Goal: Task Accomplishment & Management: Manage account settings

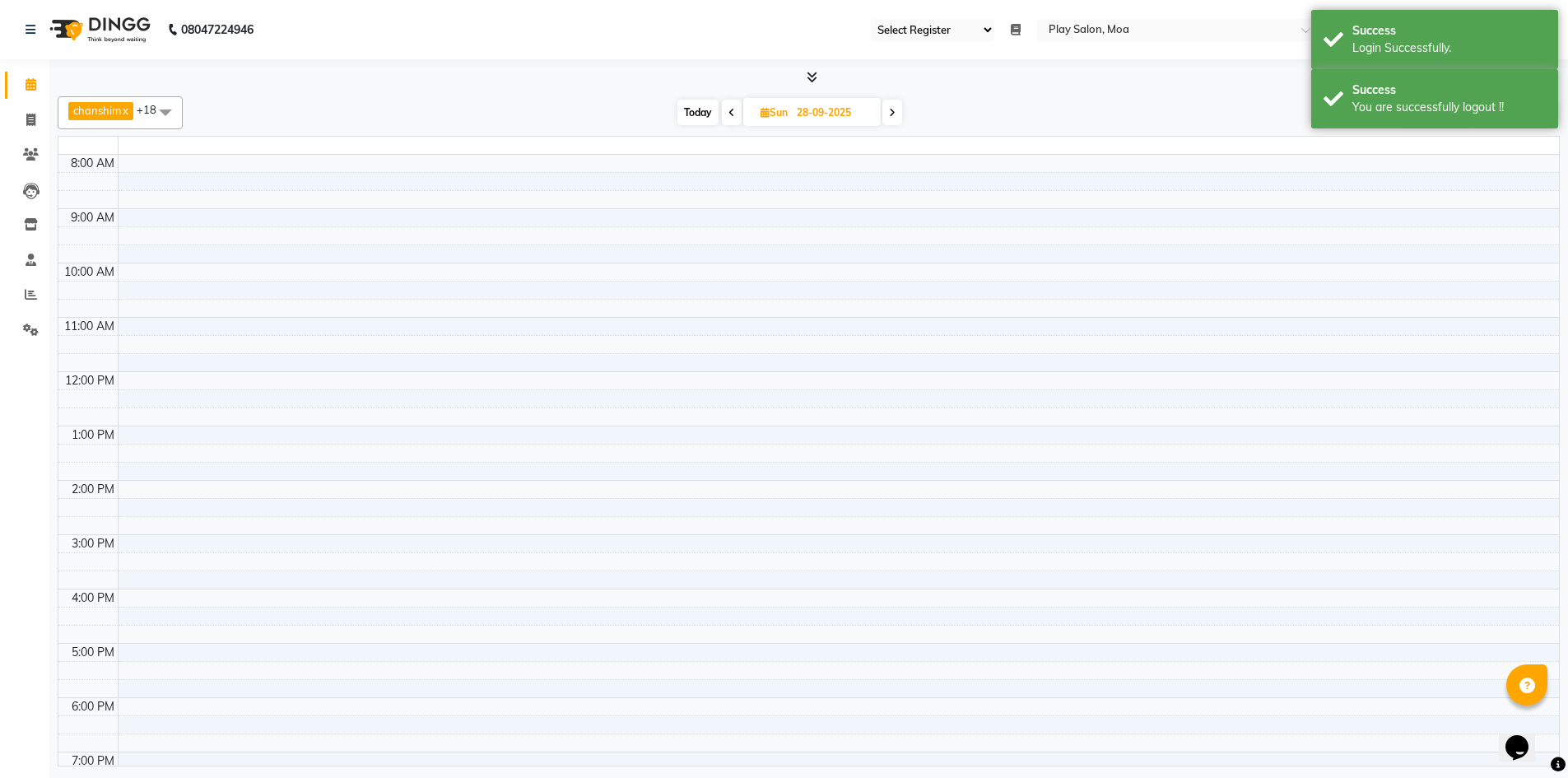
select select "93"
select select "en"
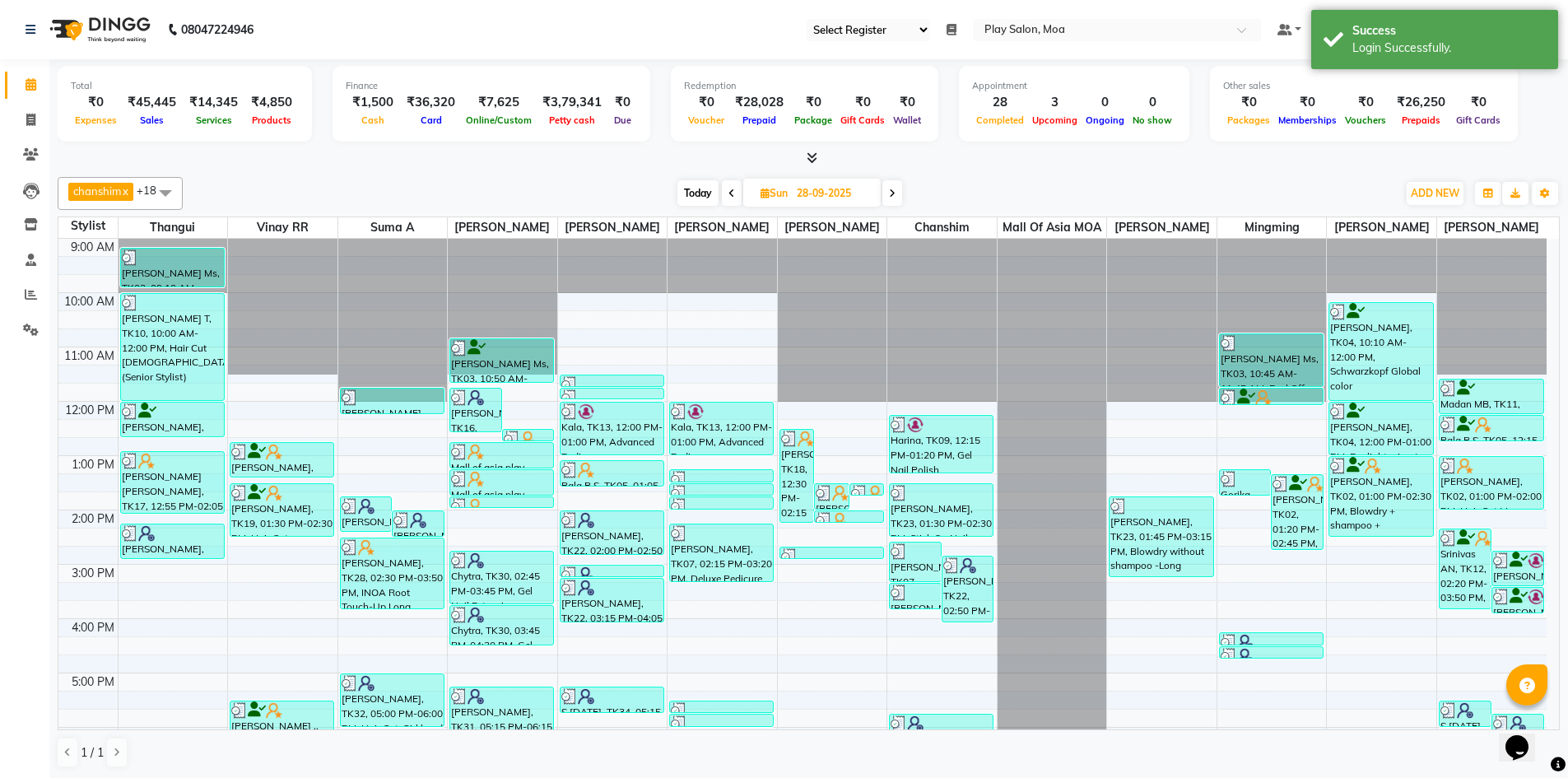
click at [833, 195] on input "28-09-2025" at bounding box center [833, 193] width 82 height 25
select select "9"
select select "2025"
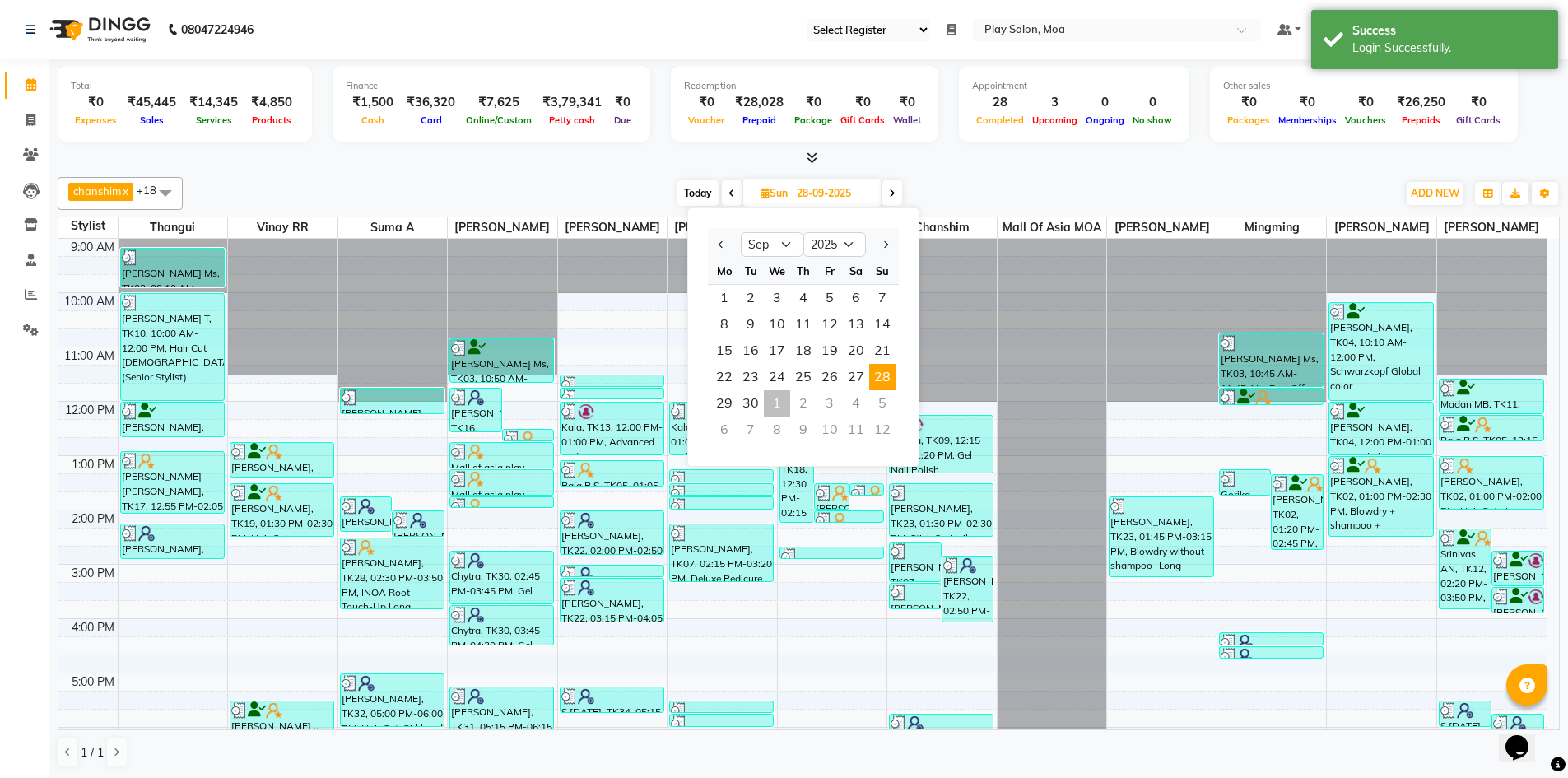
click at [773, 408] on div "1" at bounding box center [777, 403] width 26 height 26
type input "01-10-2025"
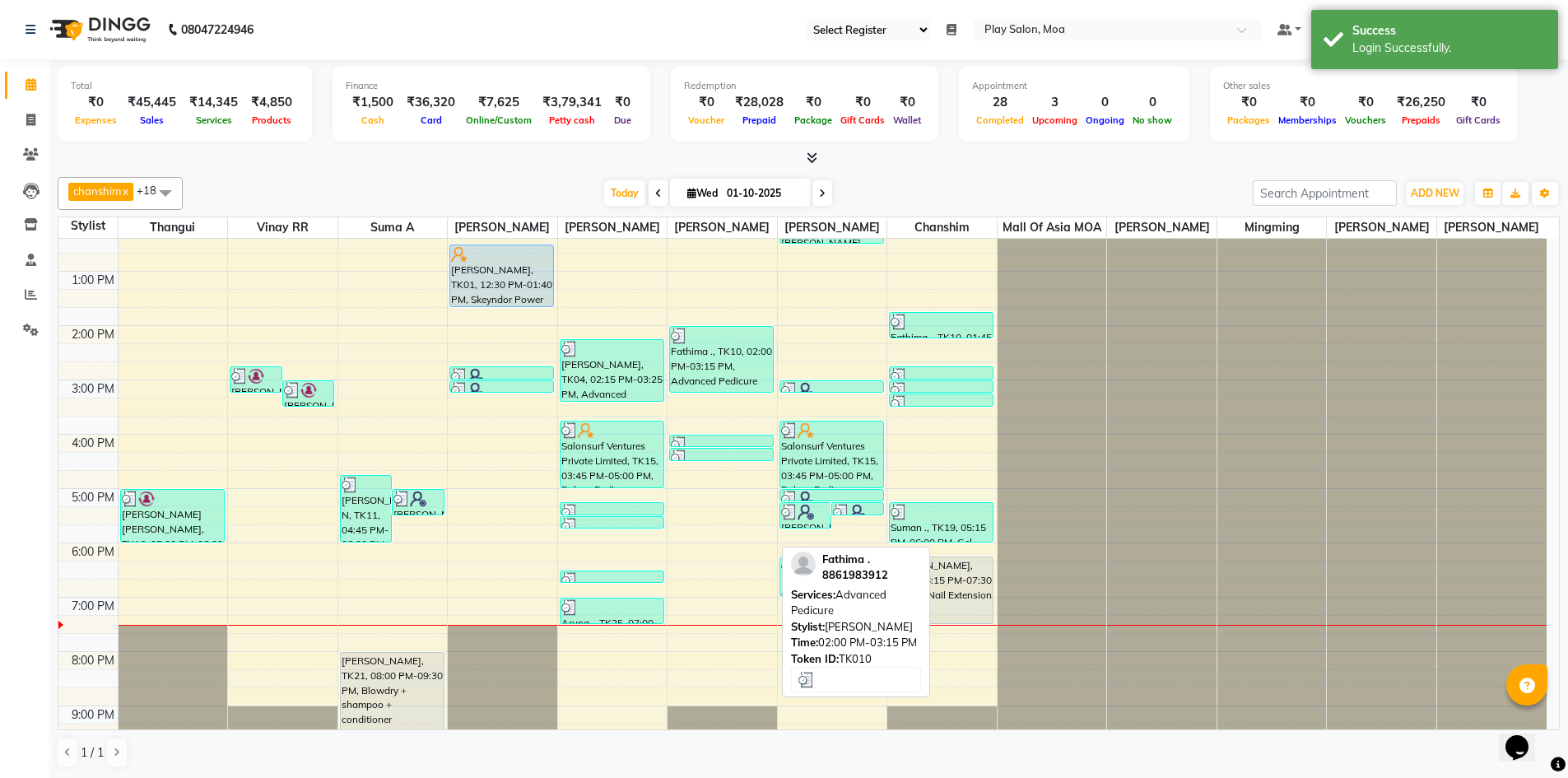
scroll to position [204, 0]
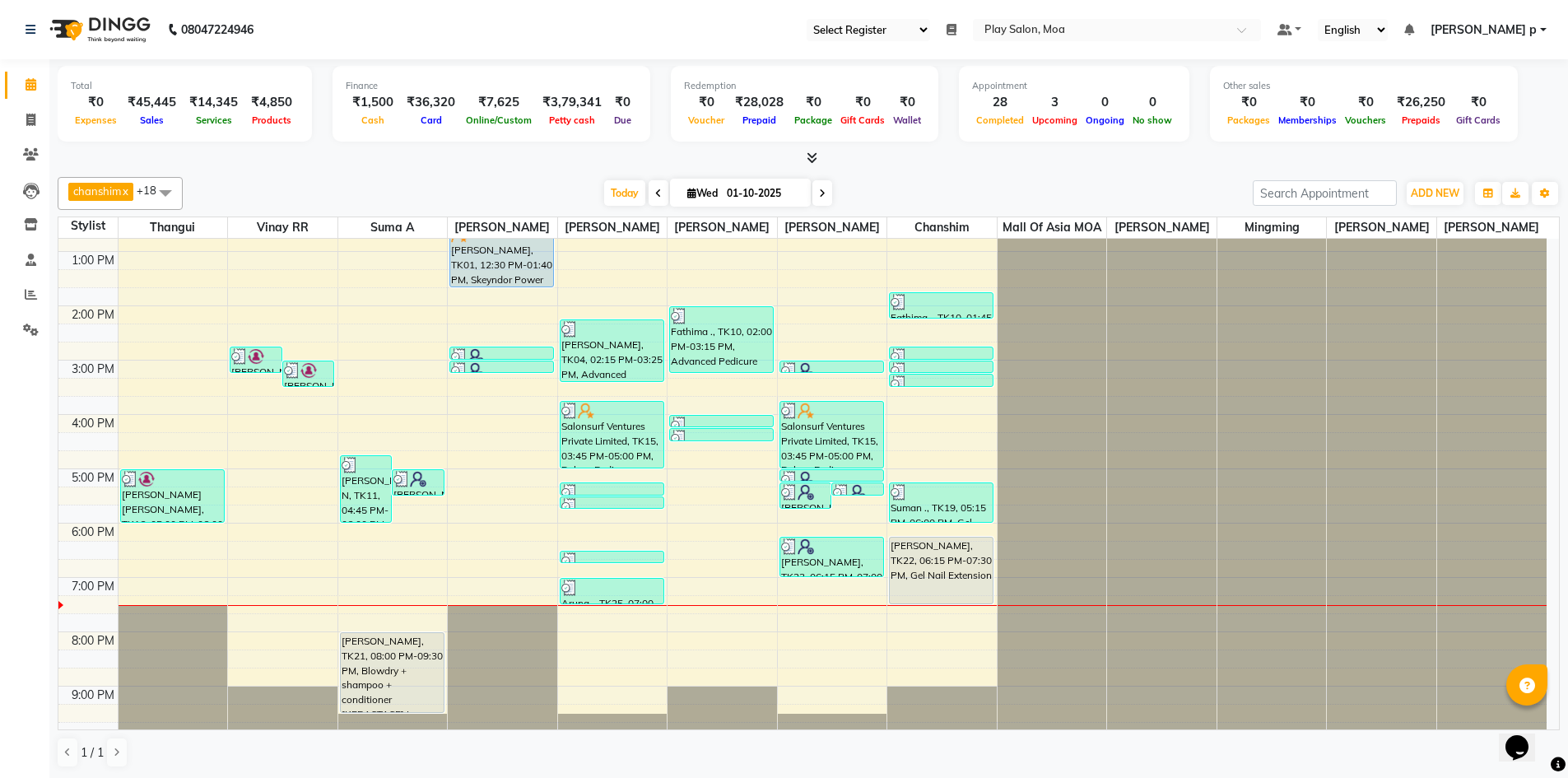
click at [1007, 32] on ul "Select Register Play Salon Moa Daily Open Registers nothing to show Select Loca…" at bounding box center [1034, 29] width 471 height 22
click at [956, 33] on icon at bounding box center [951, 29] width 10 height 11
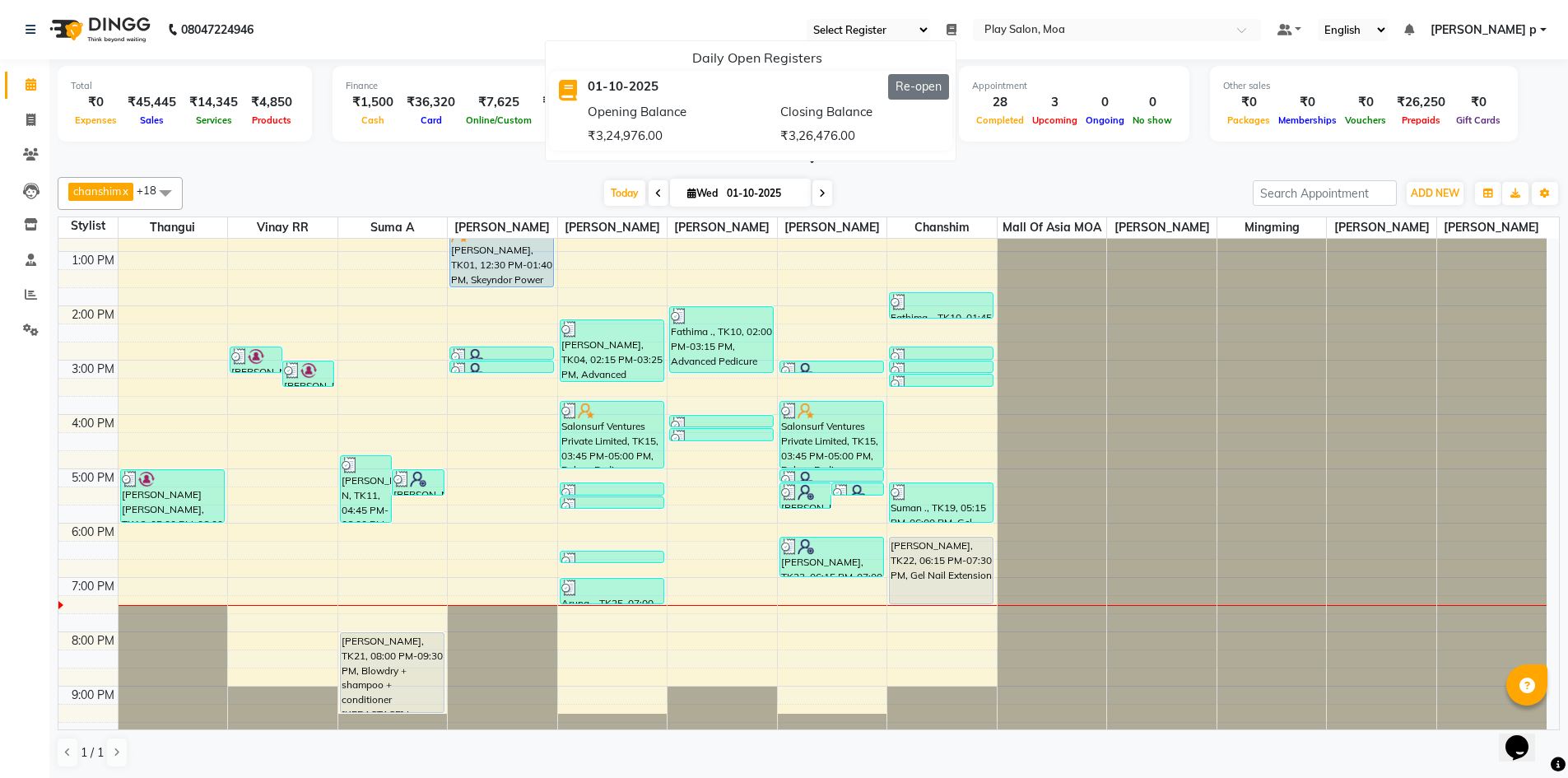
click at [949, 88] on button "Re-open" at bounding box center [918, 86] width 61 height 26
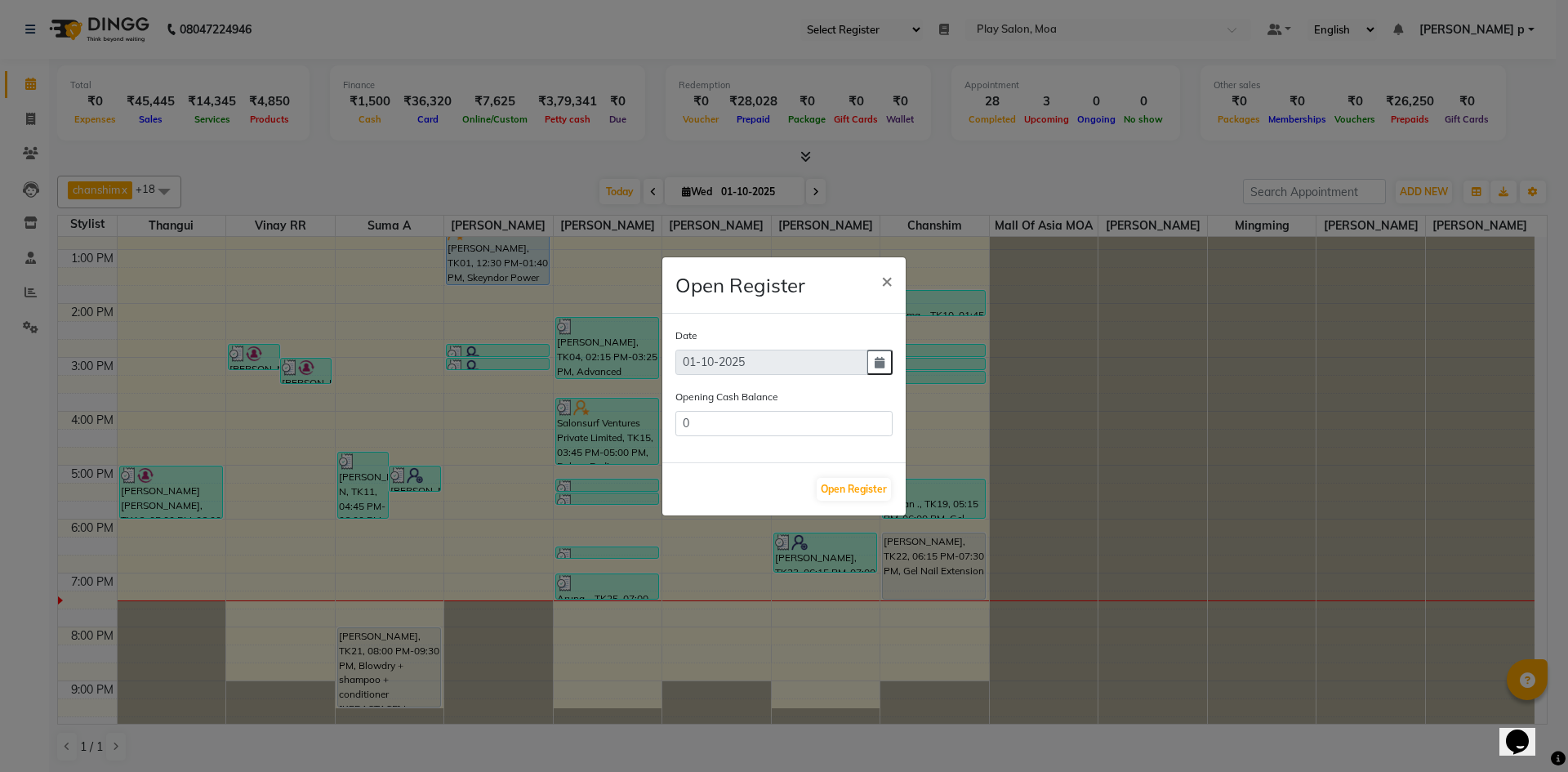
type input "326476"
click at [864, 495] on button "Open Register" at bounding box center [853, 489] width 74 height 23
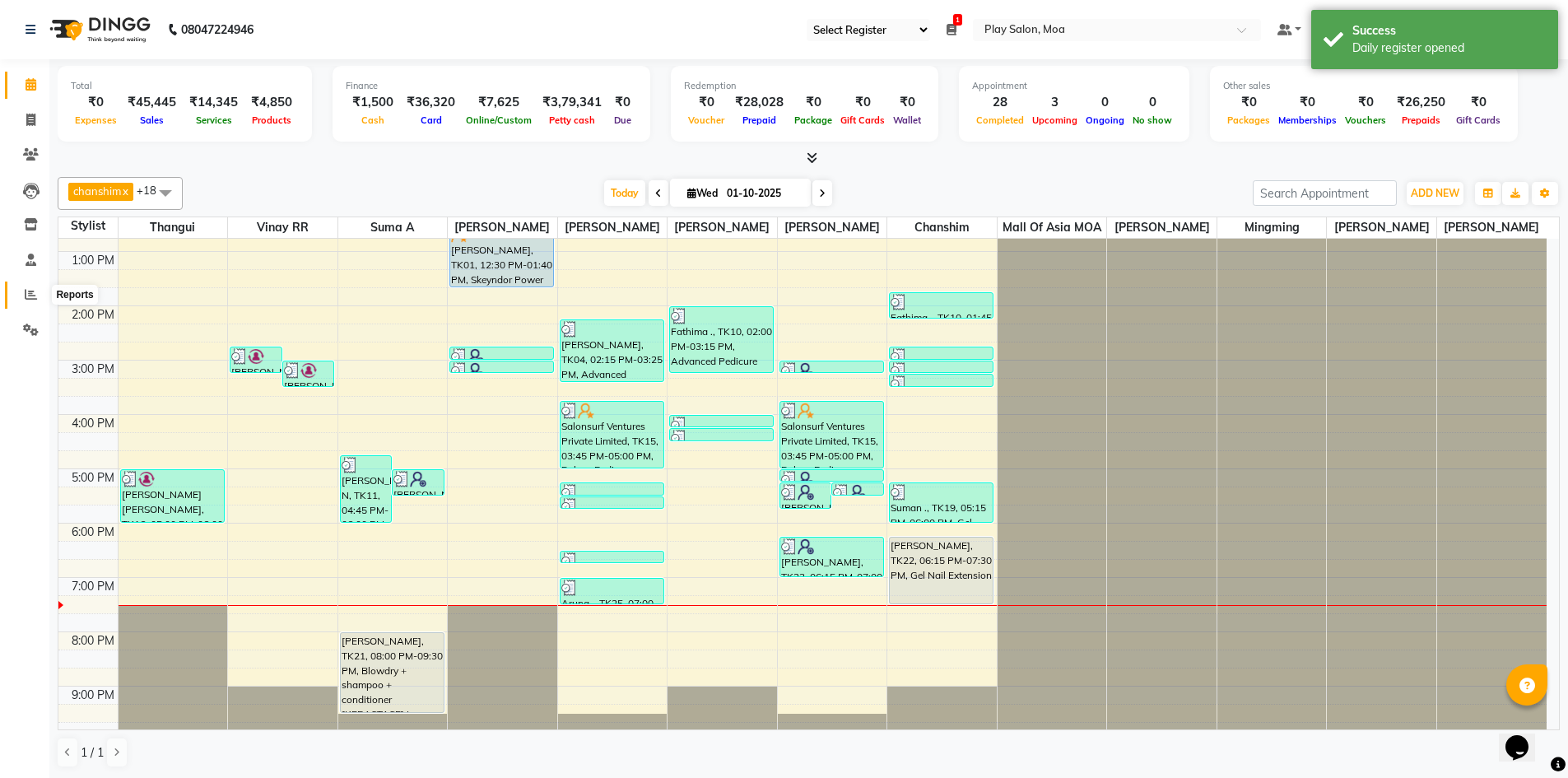
click at [31, 296] on icon at bounding box center [31, 295] width 12 height 12
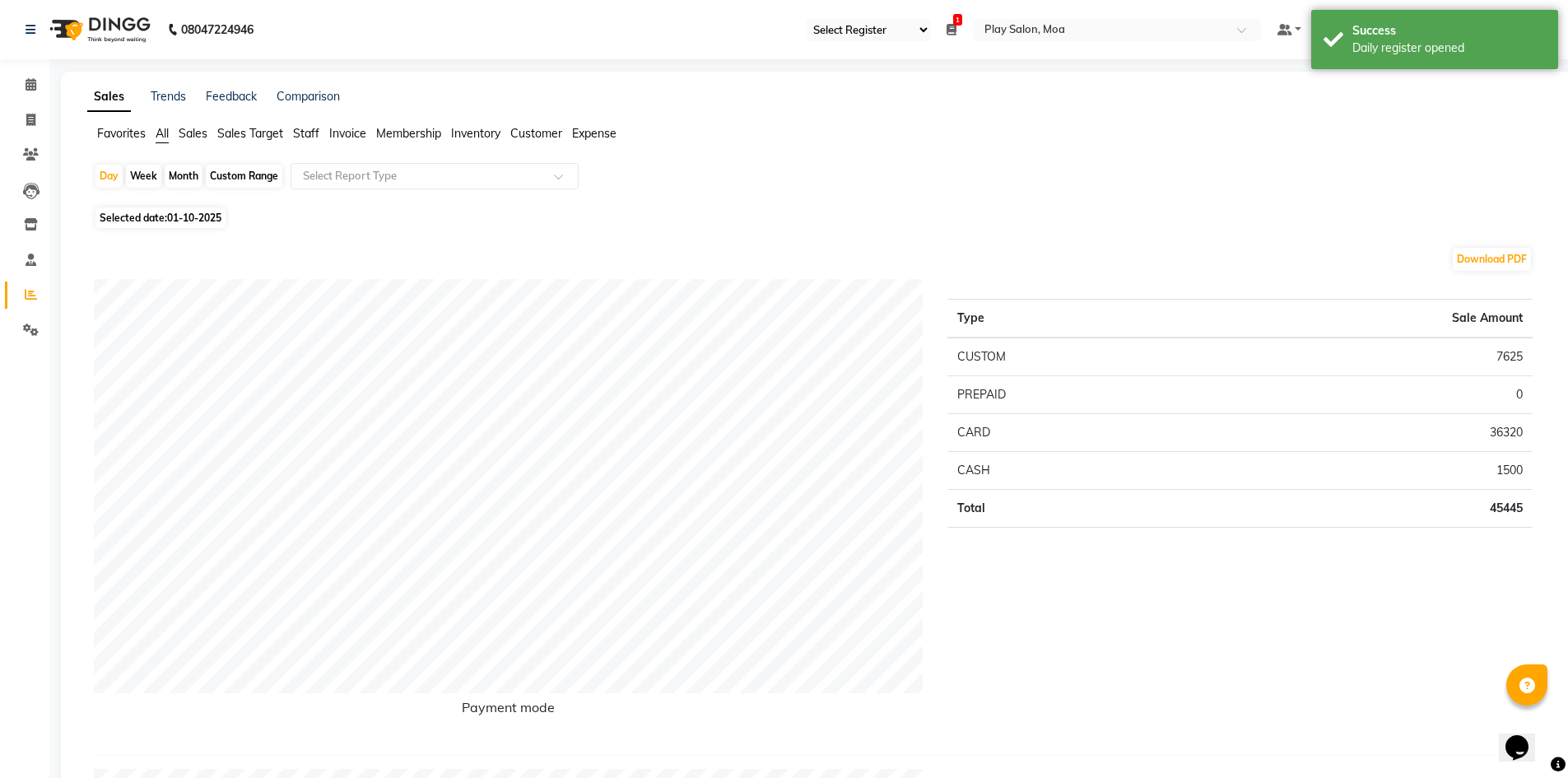
click at [303, 130] on span "Staff" at bounding box center [306, 133] width 26 height 15
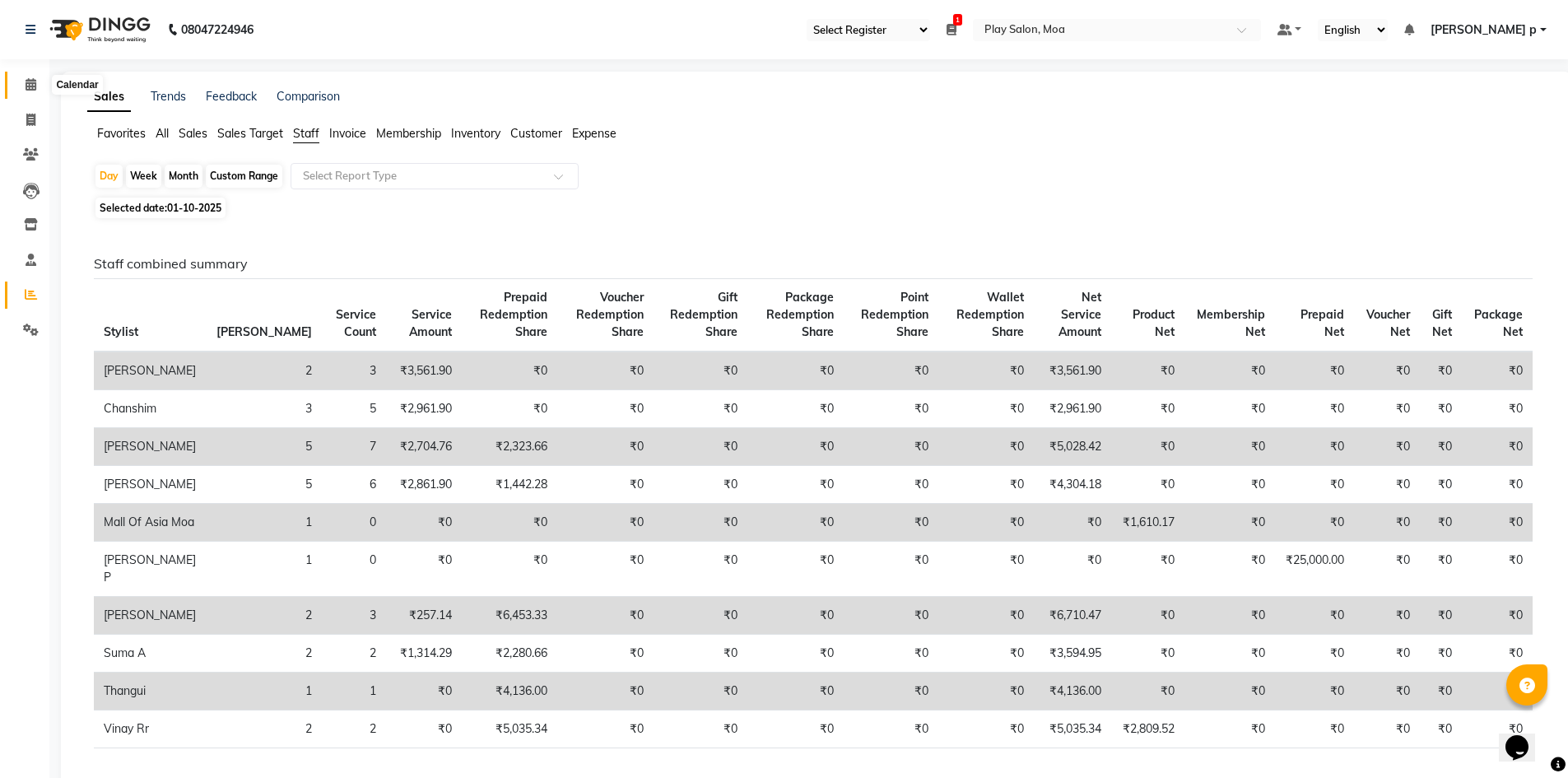
drag, startPoint x: 41, startPoint y: 85, endPoint x: 55, endPoint y: 85, distance: 14.0
click at [41, 85] on span at bounding box center [31, 85] width 29 height 19
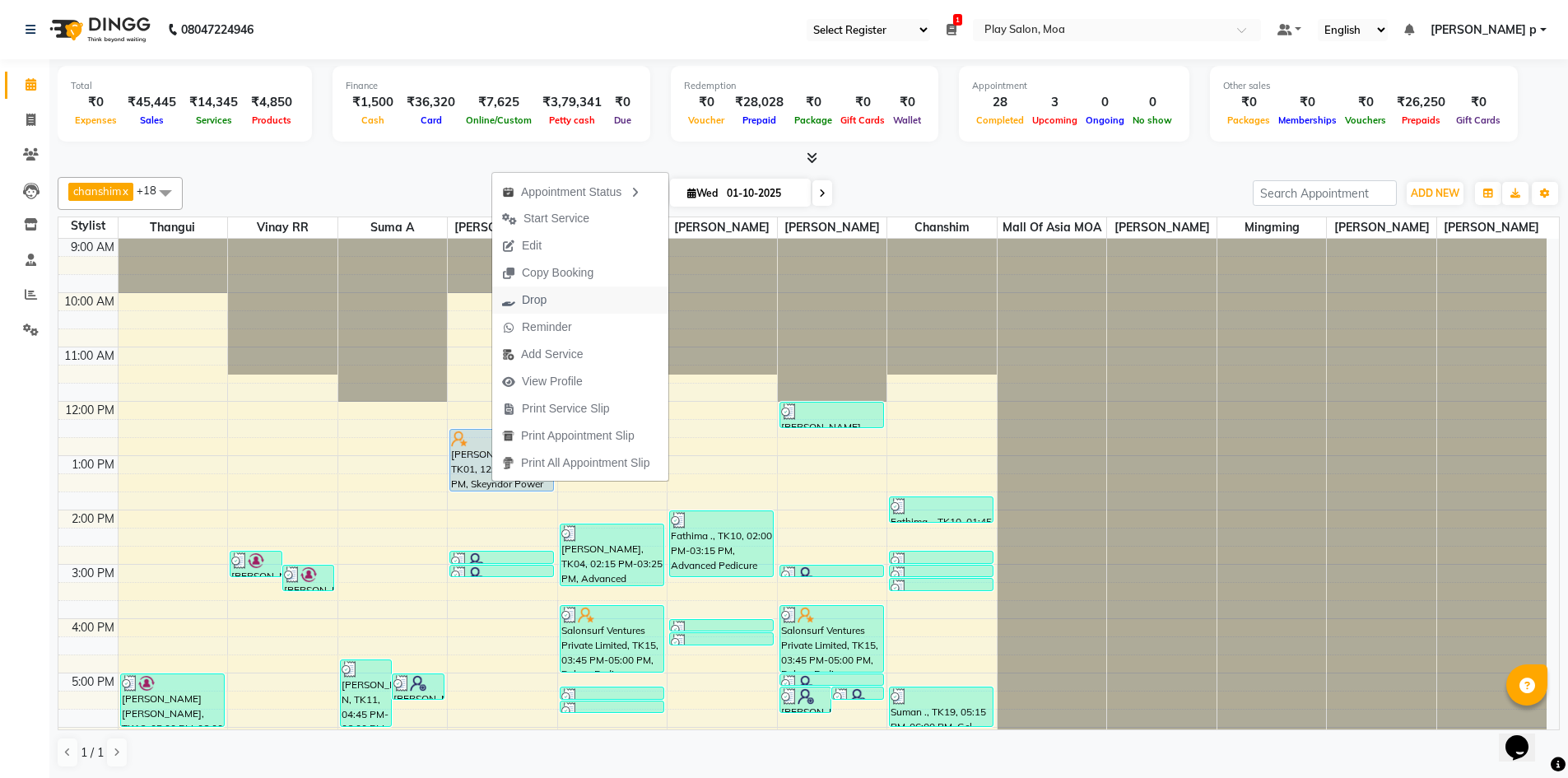
click at [579, 297] on button "Drop" at bounding box center [580, 300] width 176 height 27
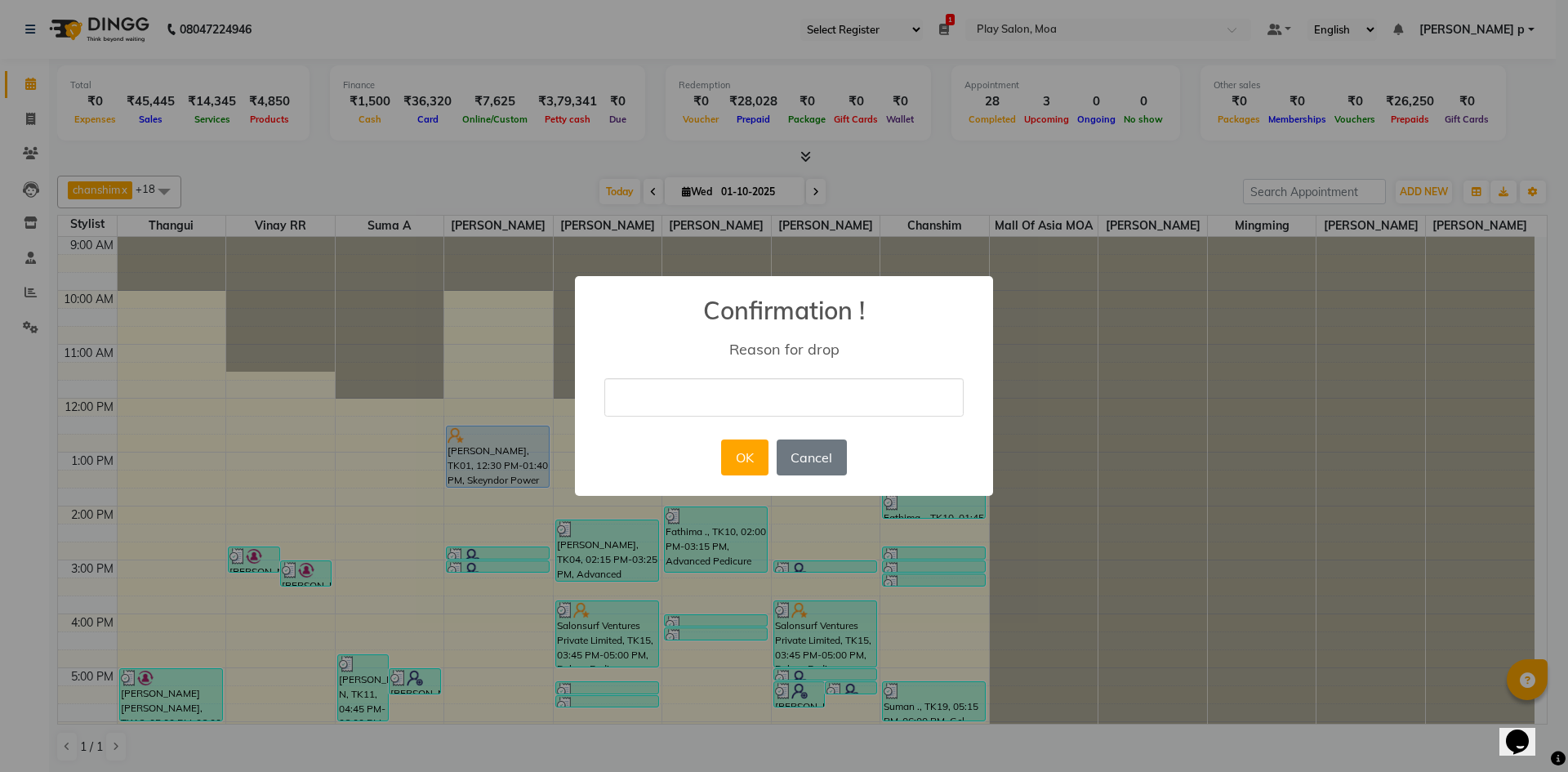
click at [768, 399] on input "text" at bounding box center [784, 397] width 360 height 39
type input "cancelled"
click at [736, 463] on button "OK" at bounding box center [744, 457] width 46 height 36
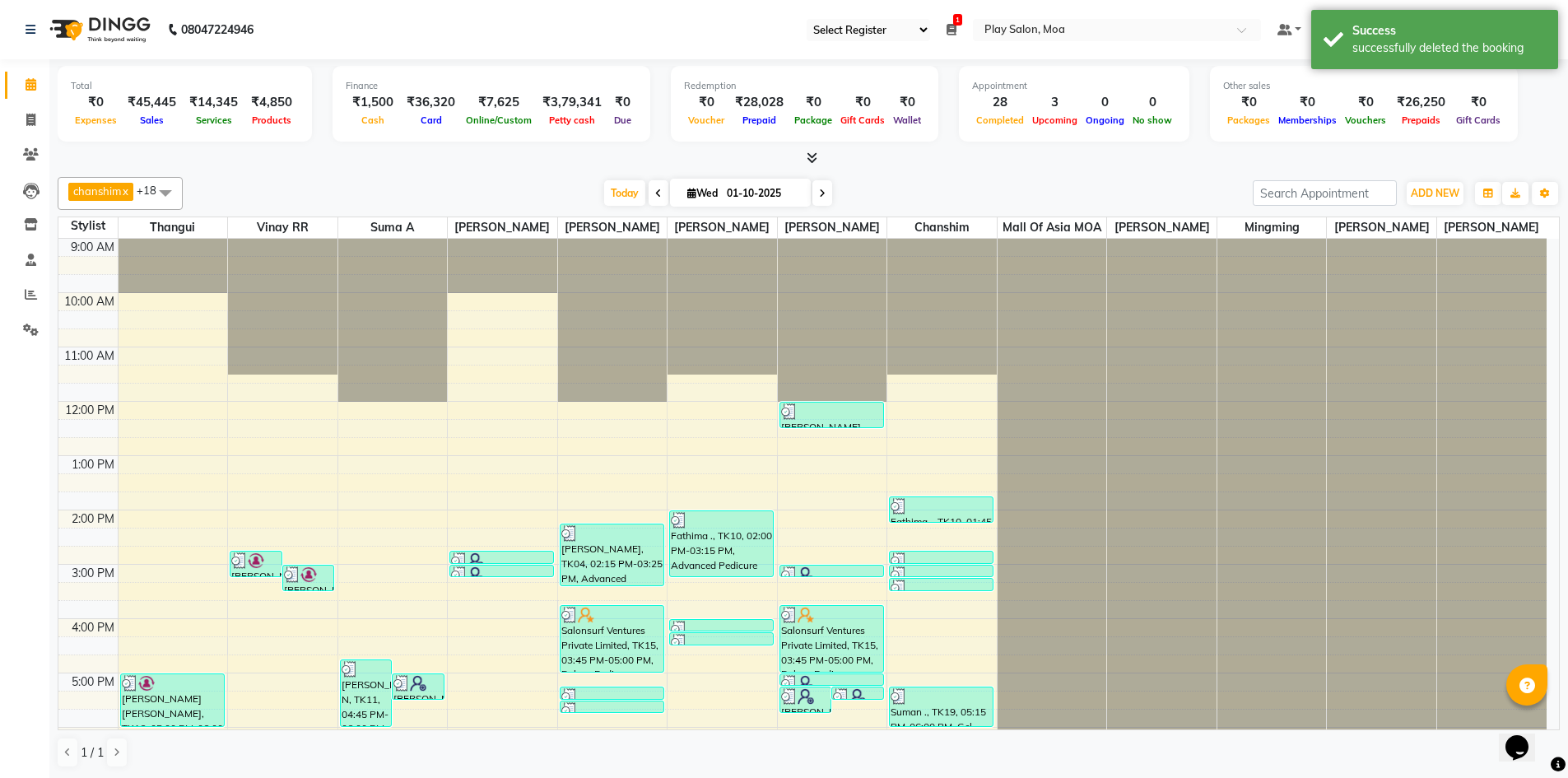
click at [24, 95] on link "Calendar" at bounding box center [25, 85] width 40 height 27
click at [43, 86] on span at bounding box center [31, 85] width 29 height 19
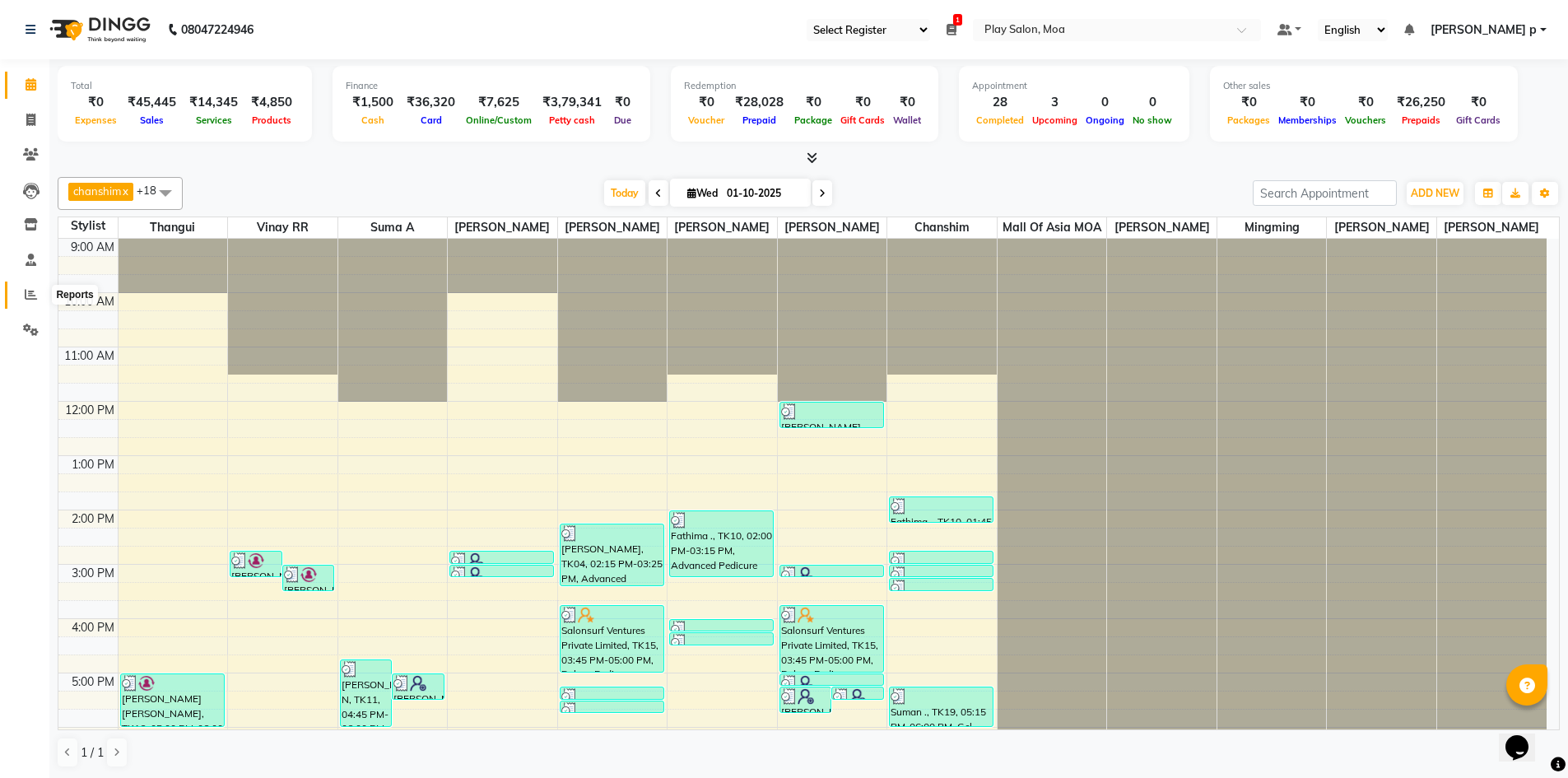
click at [19, 296] on span at bounding box center [31, 295] width 29 height 19
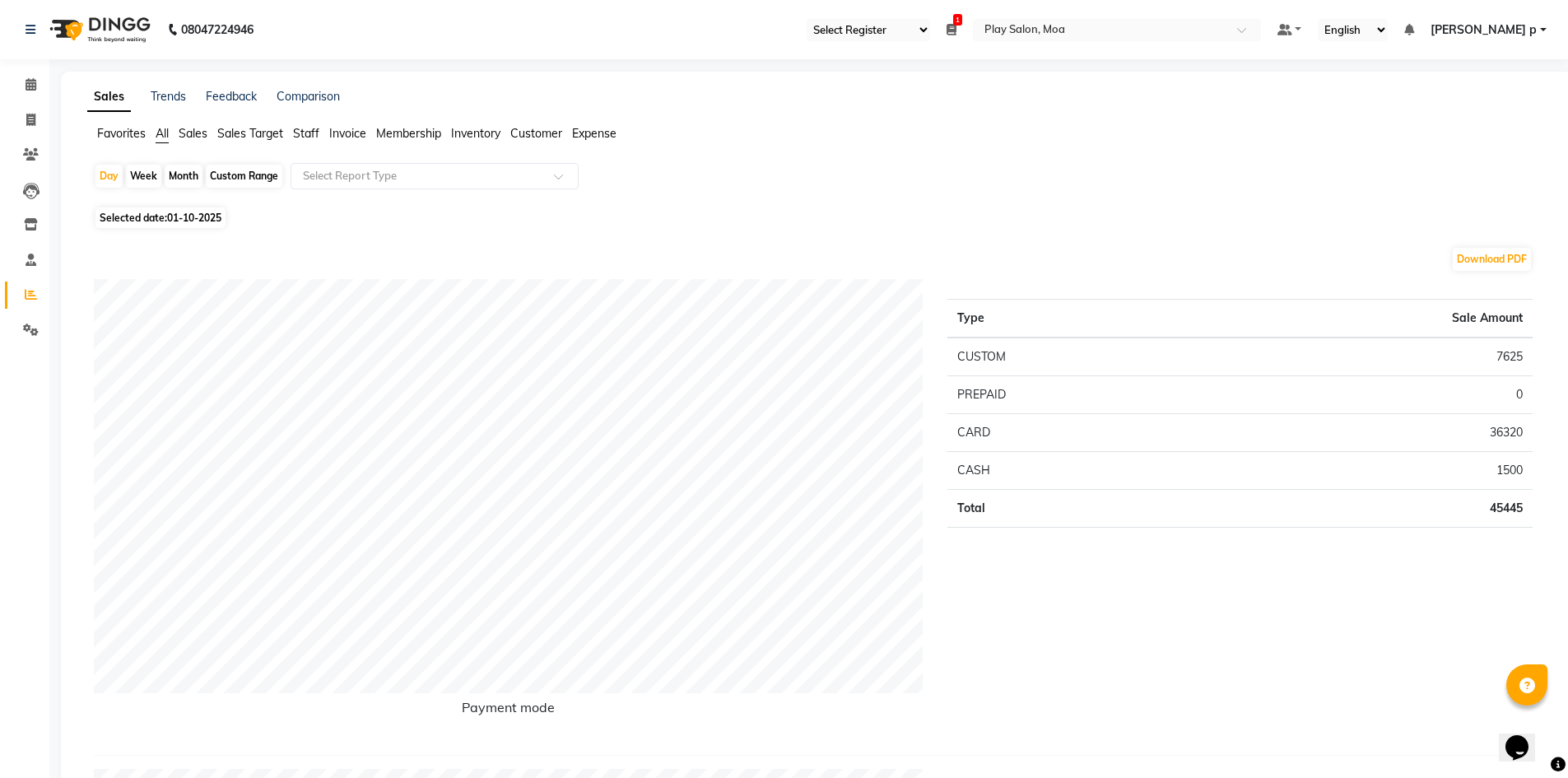
click at [351, 130] on span "Invoice" at bounding box center [347, 133] width 37 height 15
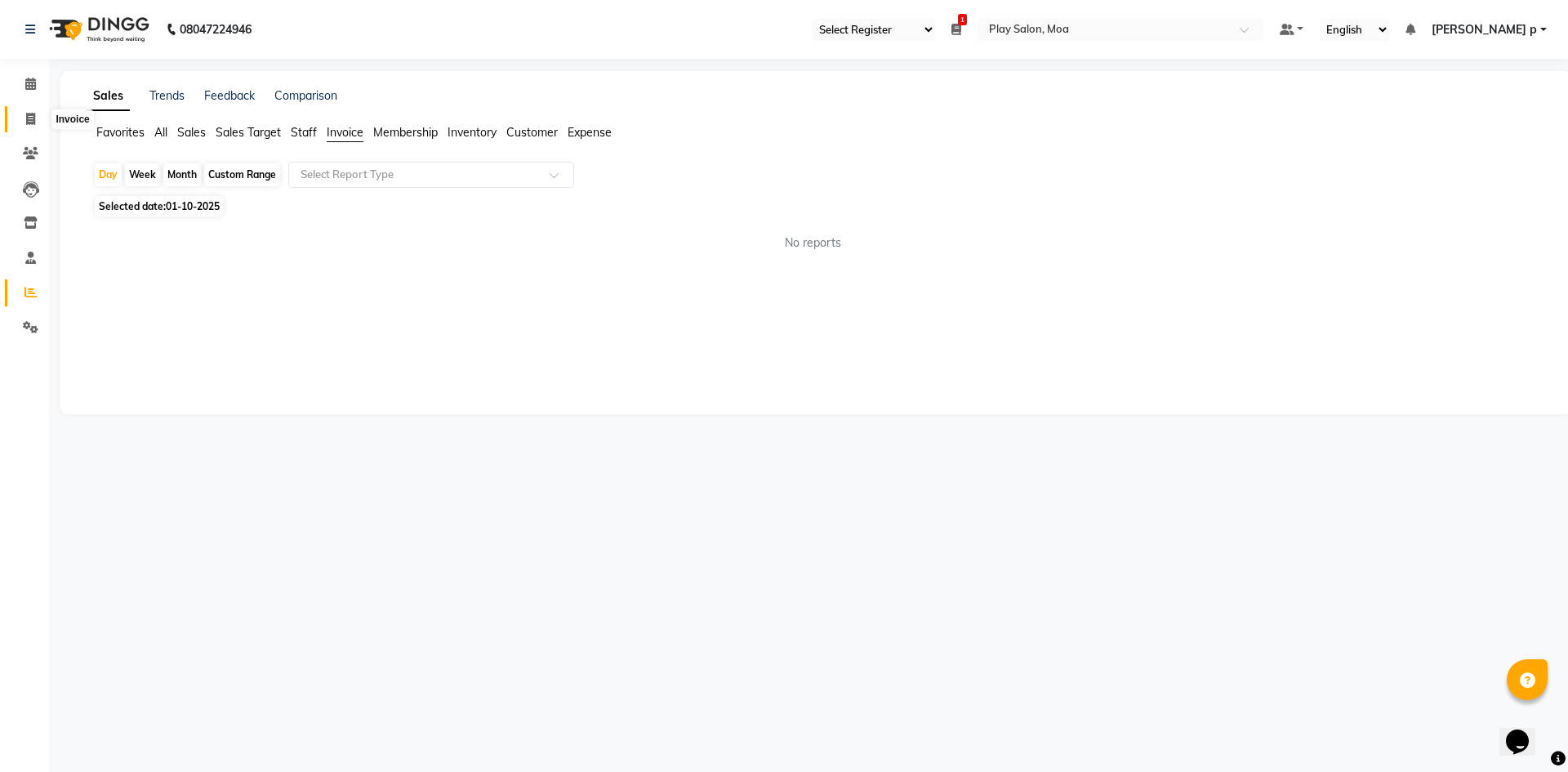
click at [27, 123] on icon at bounding box center [31, 119] width 9 height 12
select select "service"
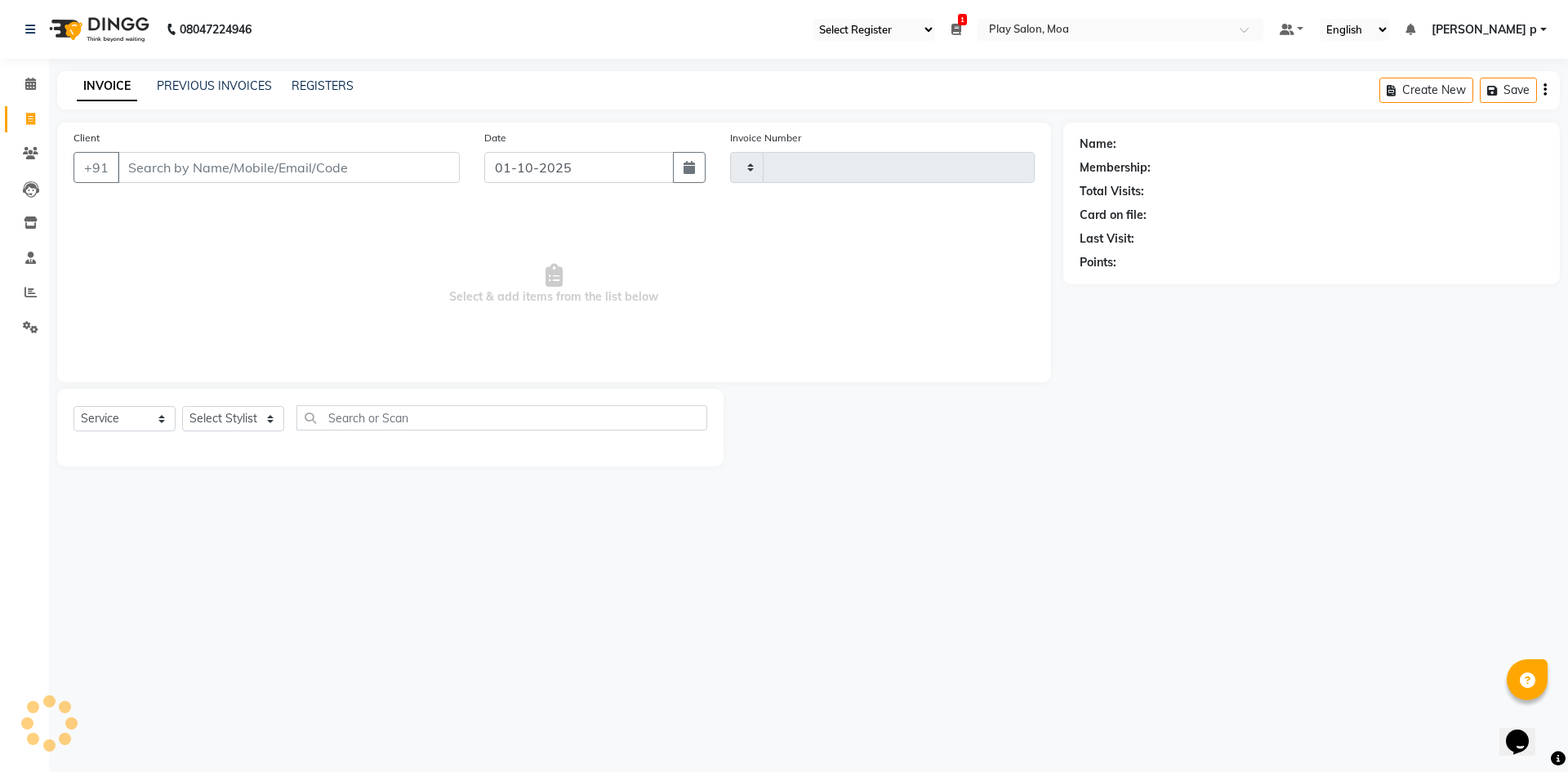
type input "4421"
select select "8354"
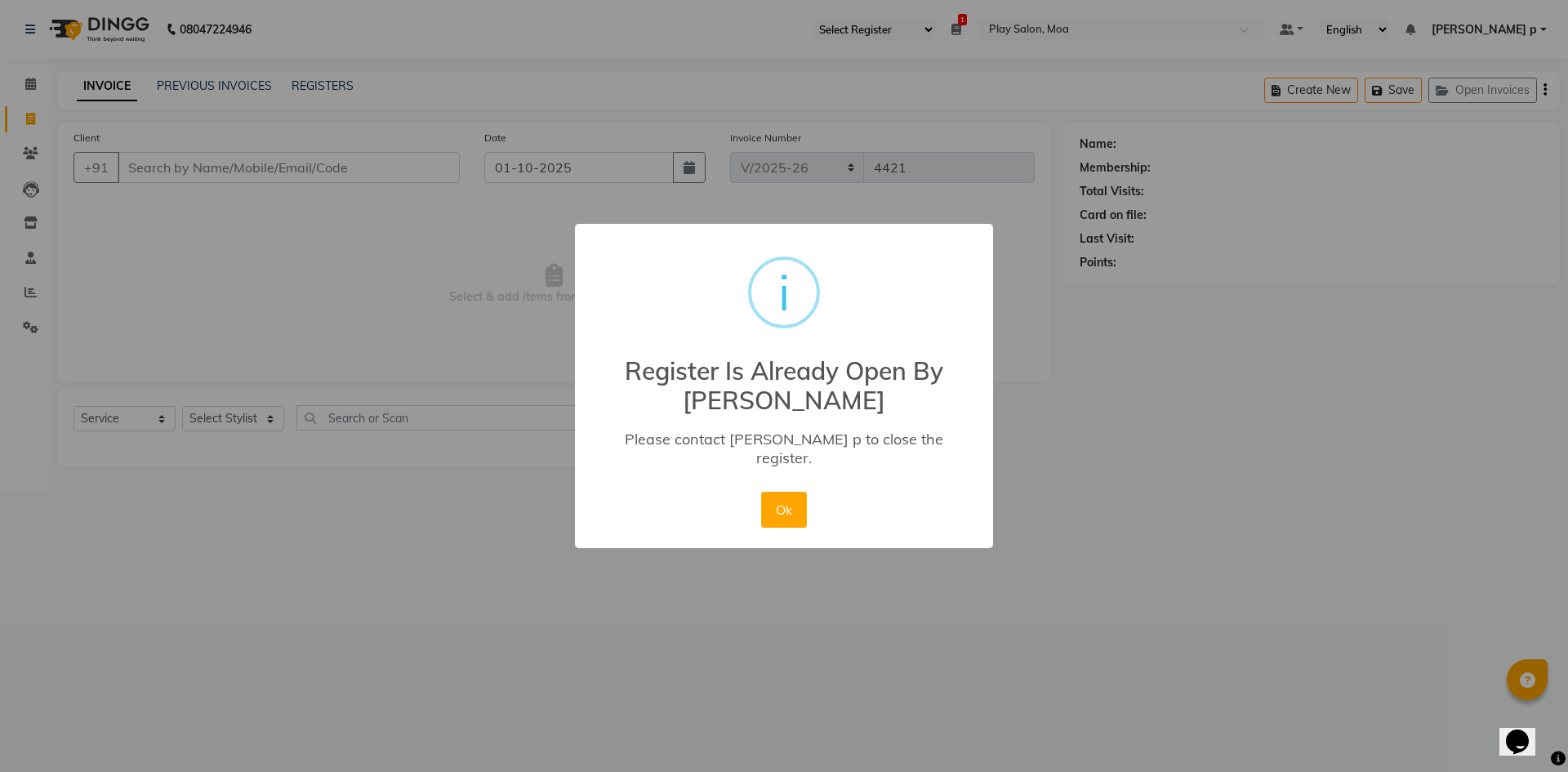
drag, startPoint x: 792, startPoint y: 502, endPoint x: 791, endPoint y: 490, distance: 12.0
click at [791, 498] on button "Ok" at bounding box center [783, 509] width 45 height 36
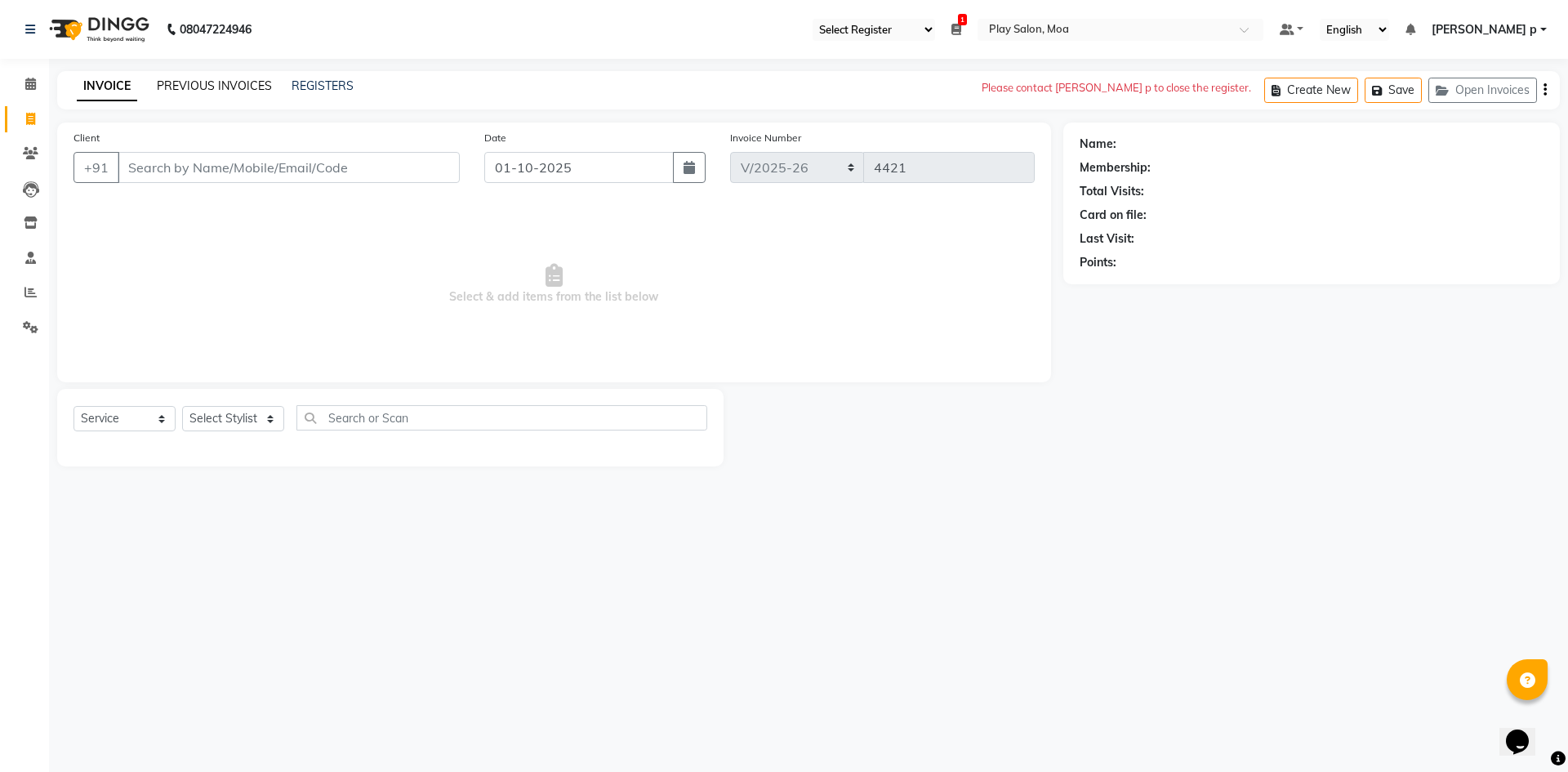
click at [211, 84] on link "PREVIOUS INVOICES" at bounding box center [214, 86] width 116 height 15
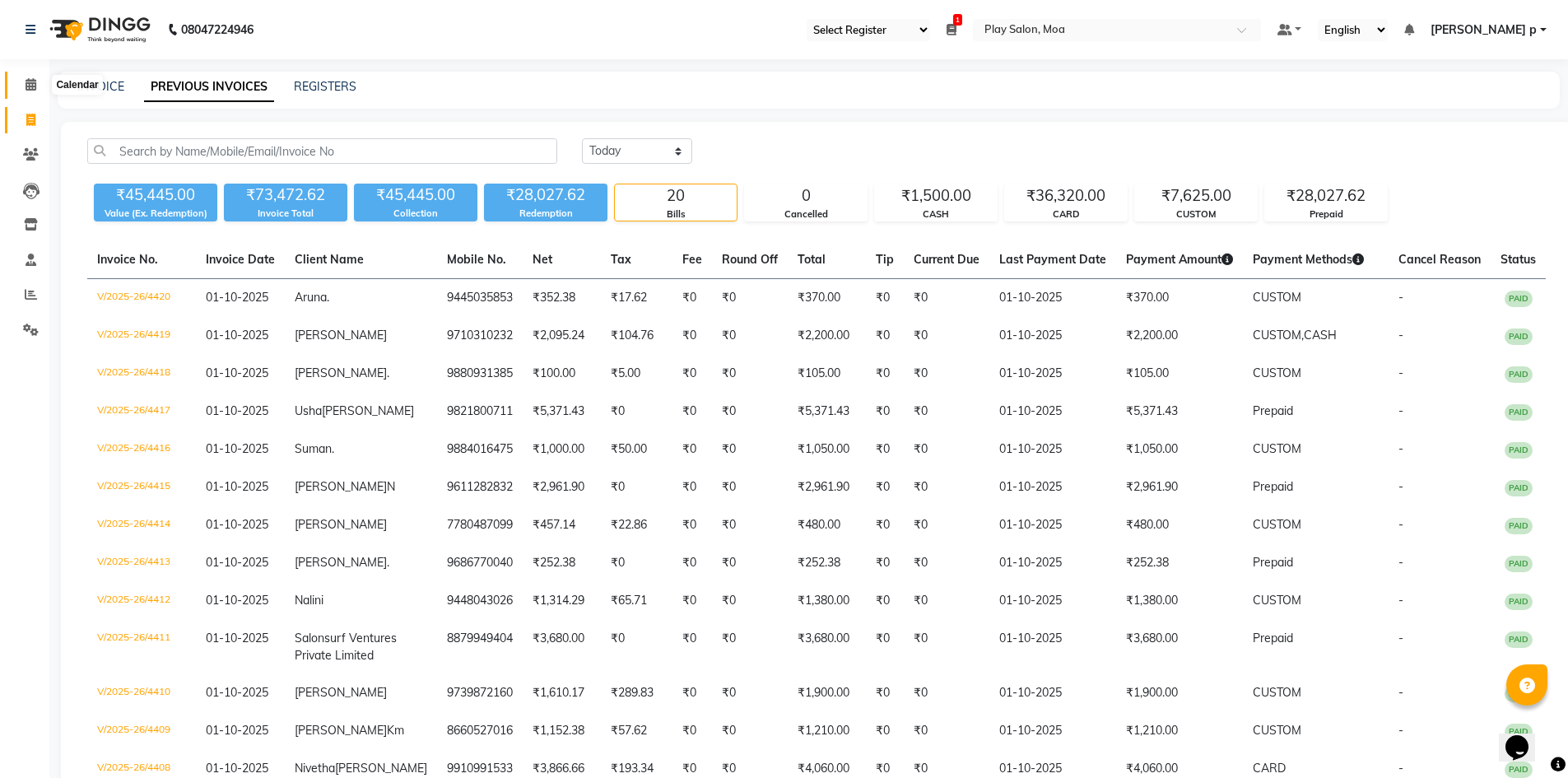
click at [26, 86] on icon at bounding box center [31, 85] width 11 height 12
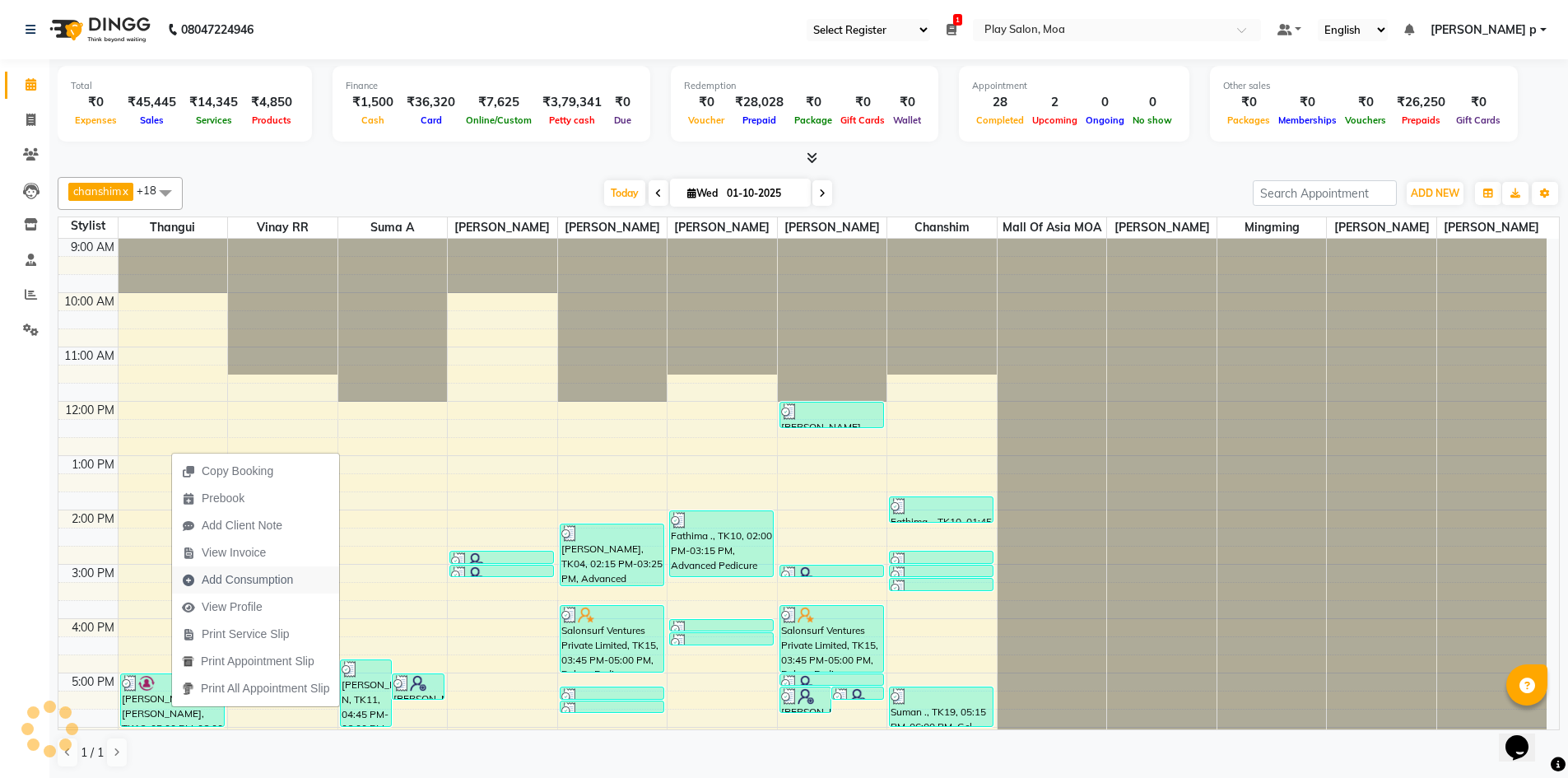
click at [292, 583] on span "Add Consumption" at bounding box center [248, 580] width 92 height 18
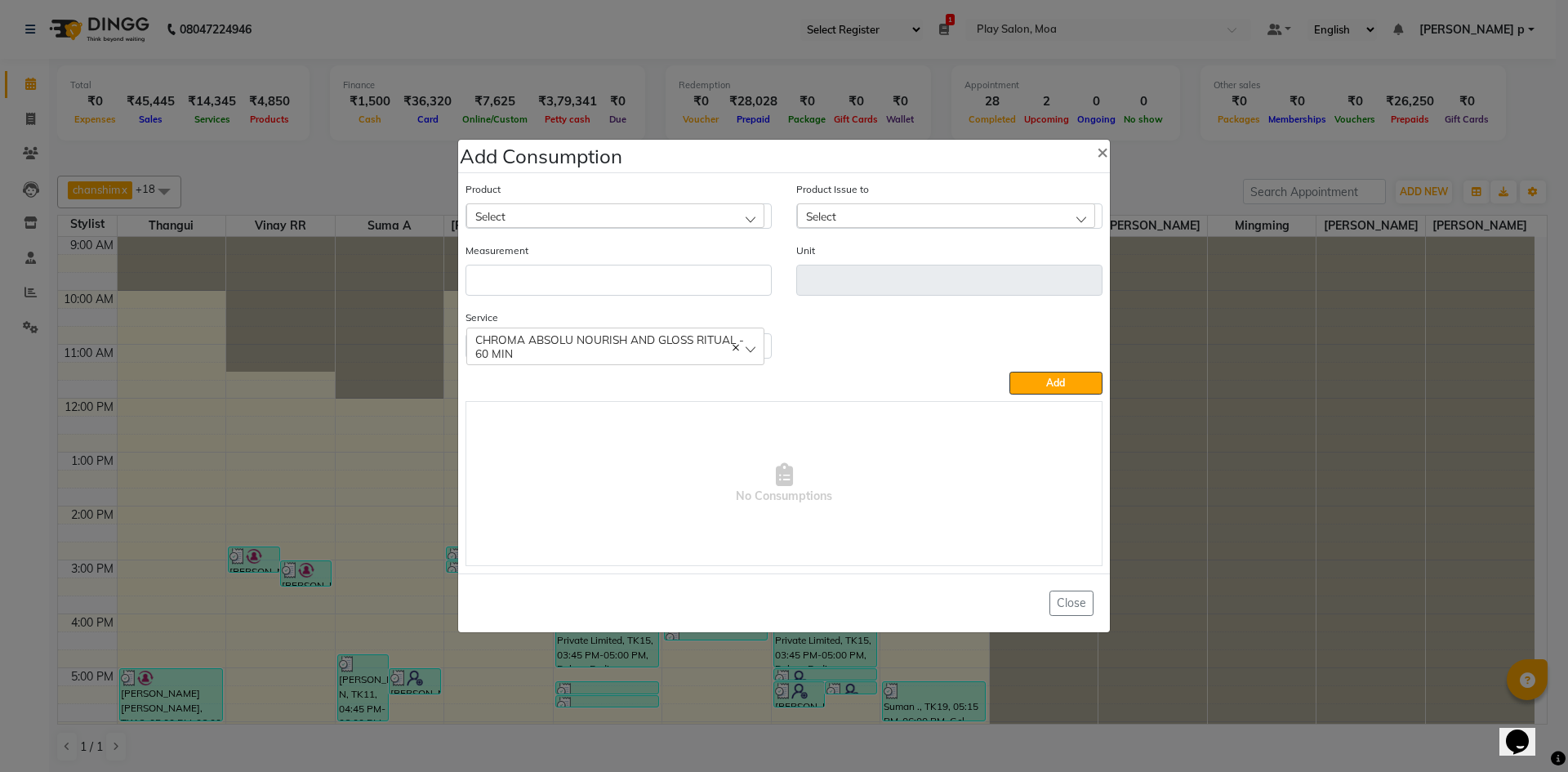
click at [622, 220] on div "Select" at bounding box center [615, 215] width 298 height 25
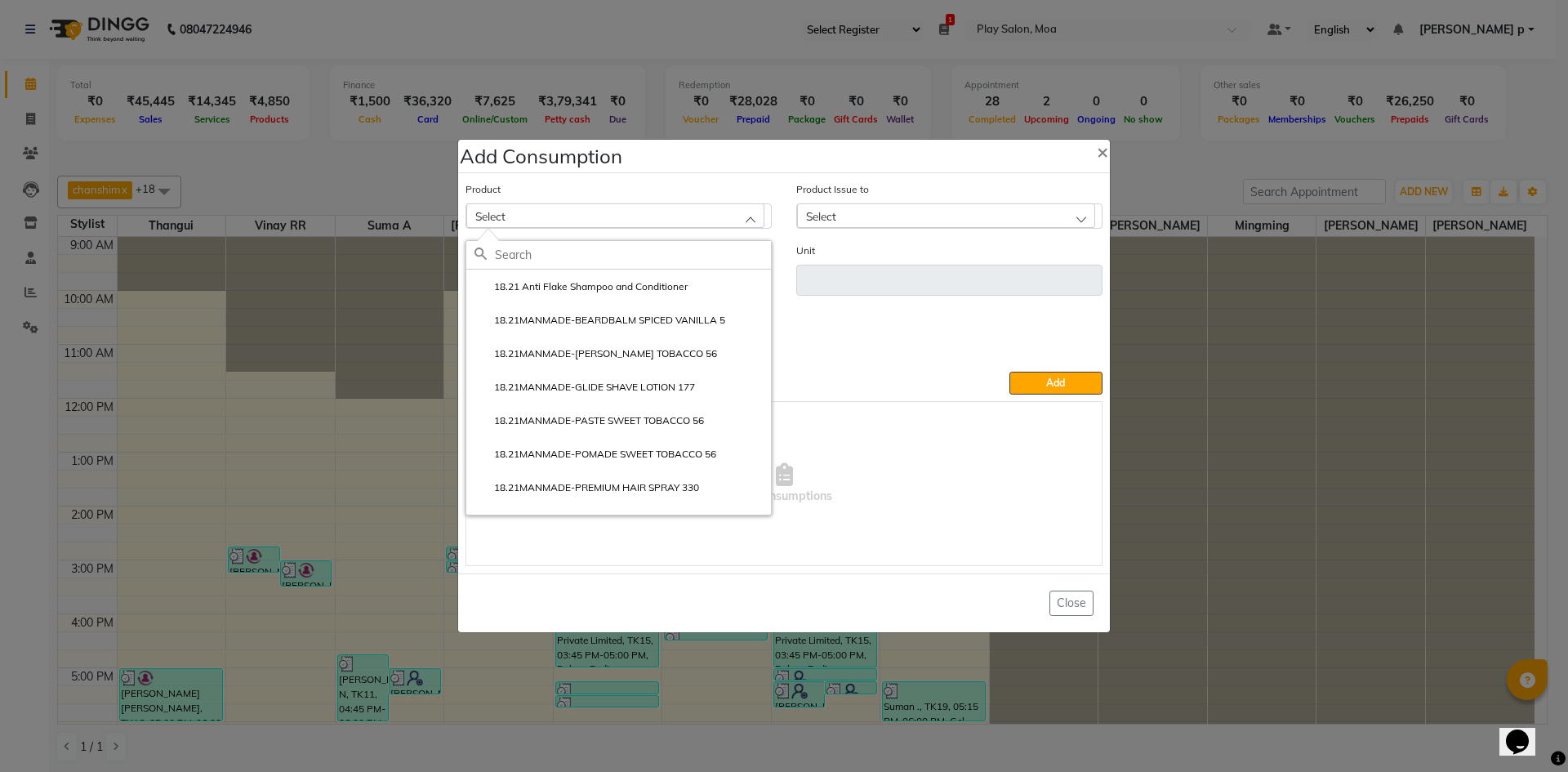
click at [617, 254] on input "text" at bounding box center [632, 255] width 276 height 28
type input "fusi"
click at [672, 287] on label "Fusio Dose Concentre Chroma Absolu 10 X 12ML" at bounding box center [595, 286] width 242 height 15
type input "Units"
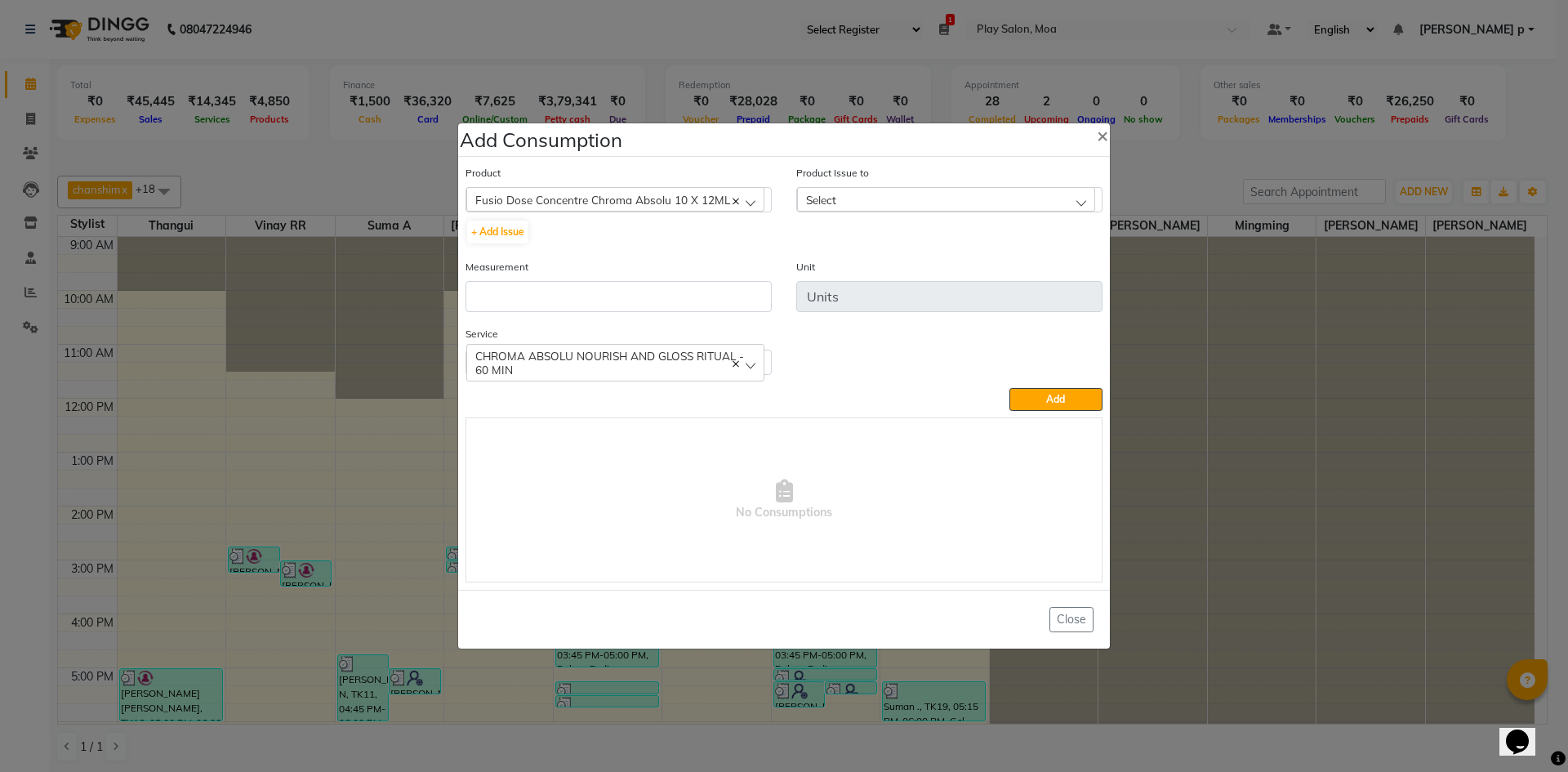
click at [899, 193] on div "Select" at bounding box center [946, 200] width 298 height 25
click at [900, 259] on li "2025-09-26, Issued to: Mall of Asia MOA, Balance: 9" at bounding box center [949, 270] width 304 height 33
click at [636, 287] on input "number" at bounding box center [619, 296] width 306 height 31
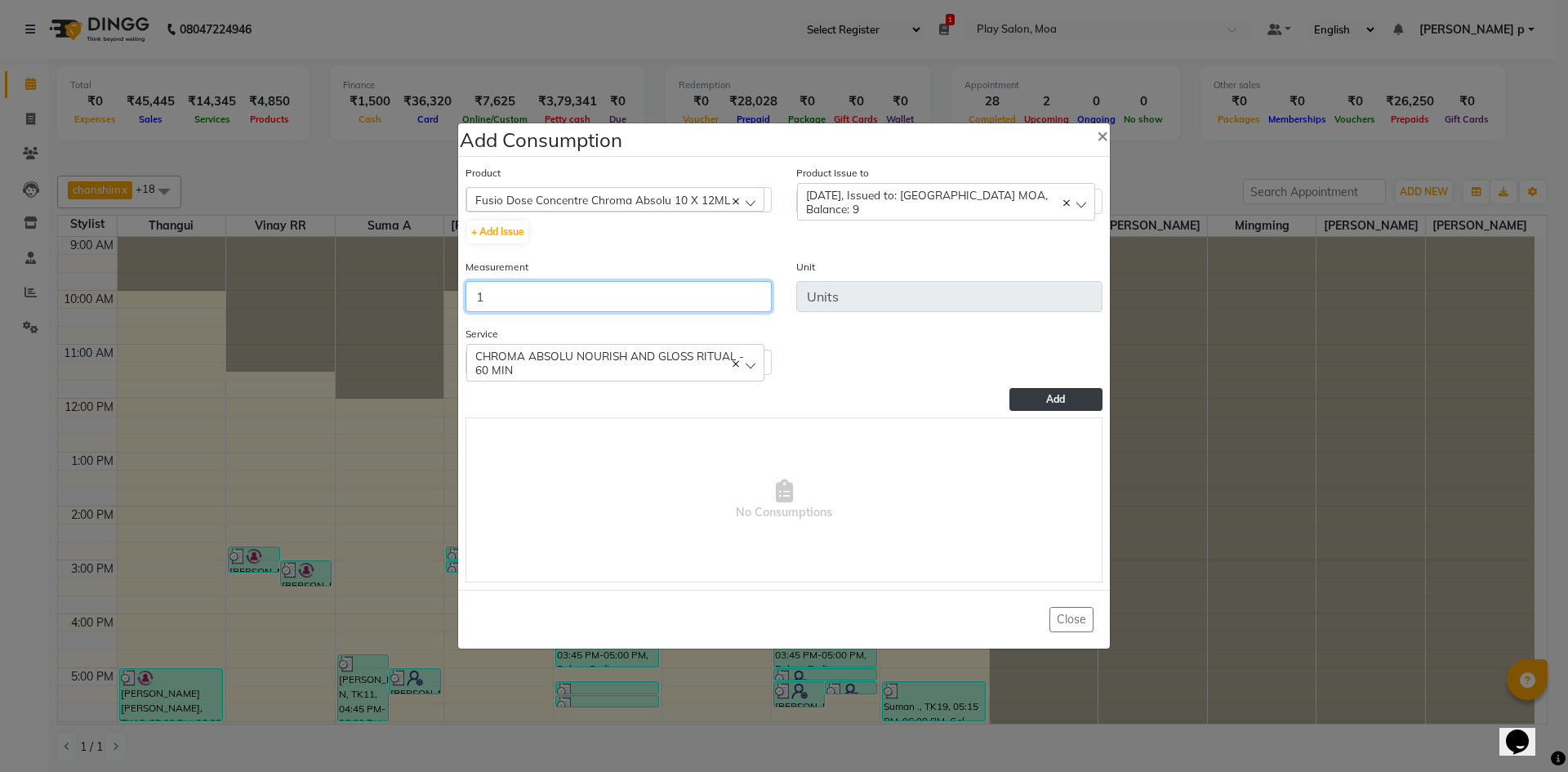
type input "1"
click at [1029, 403] on button "Add" at bounding box center [1055, 399] width 93 height 23
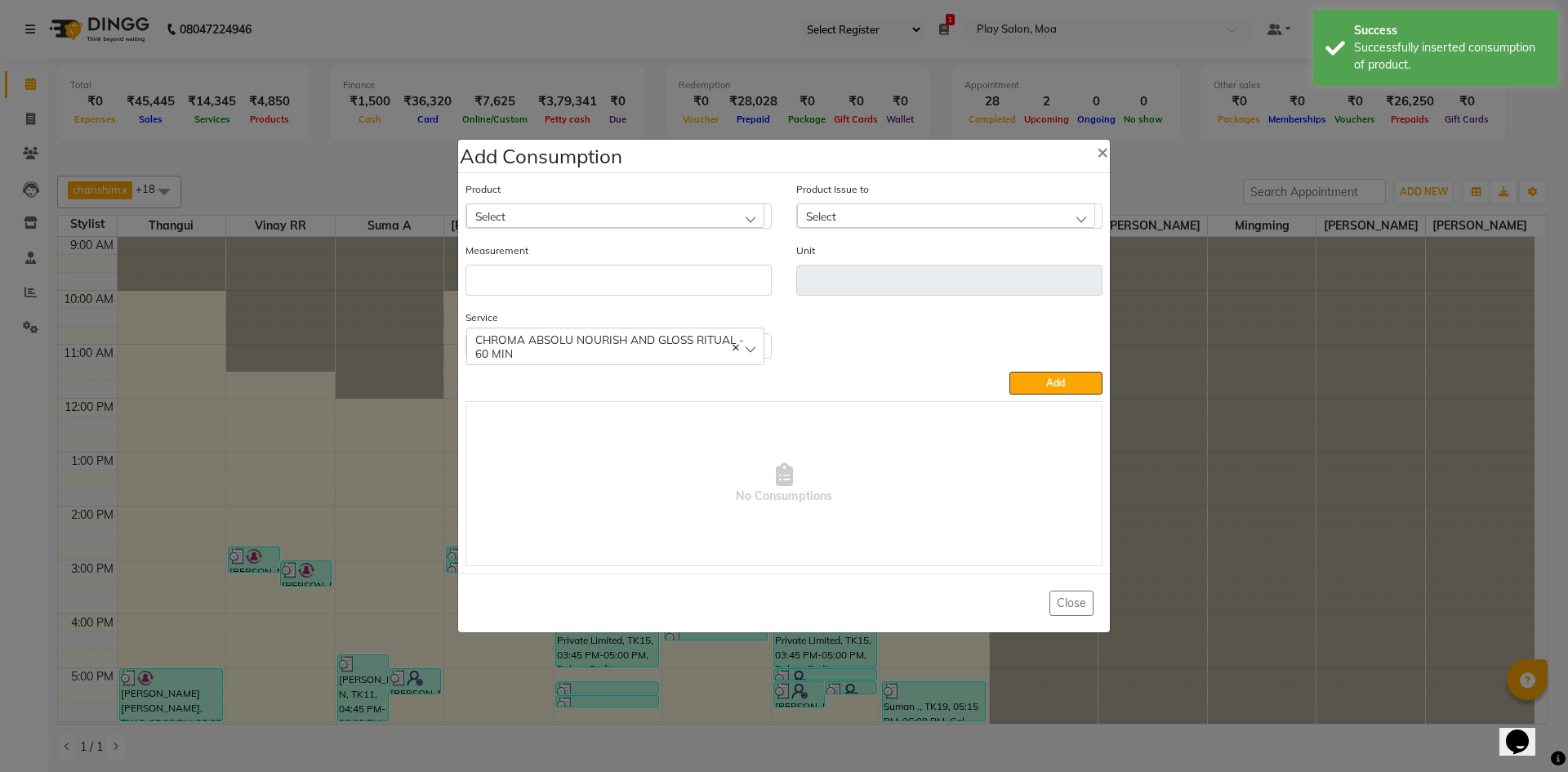
click at [565, 211] on div "Select" at bounding box center [615, 215] width 298 height 25
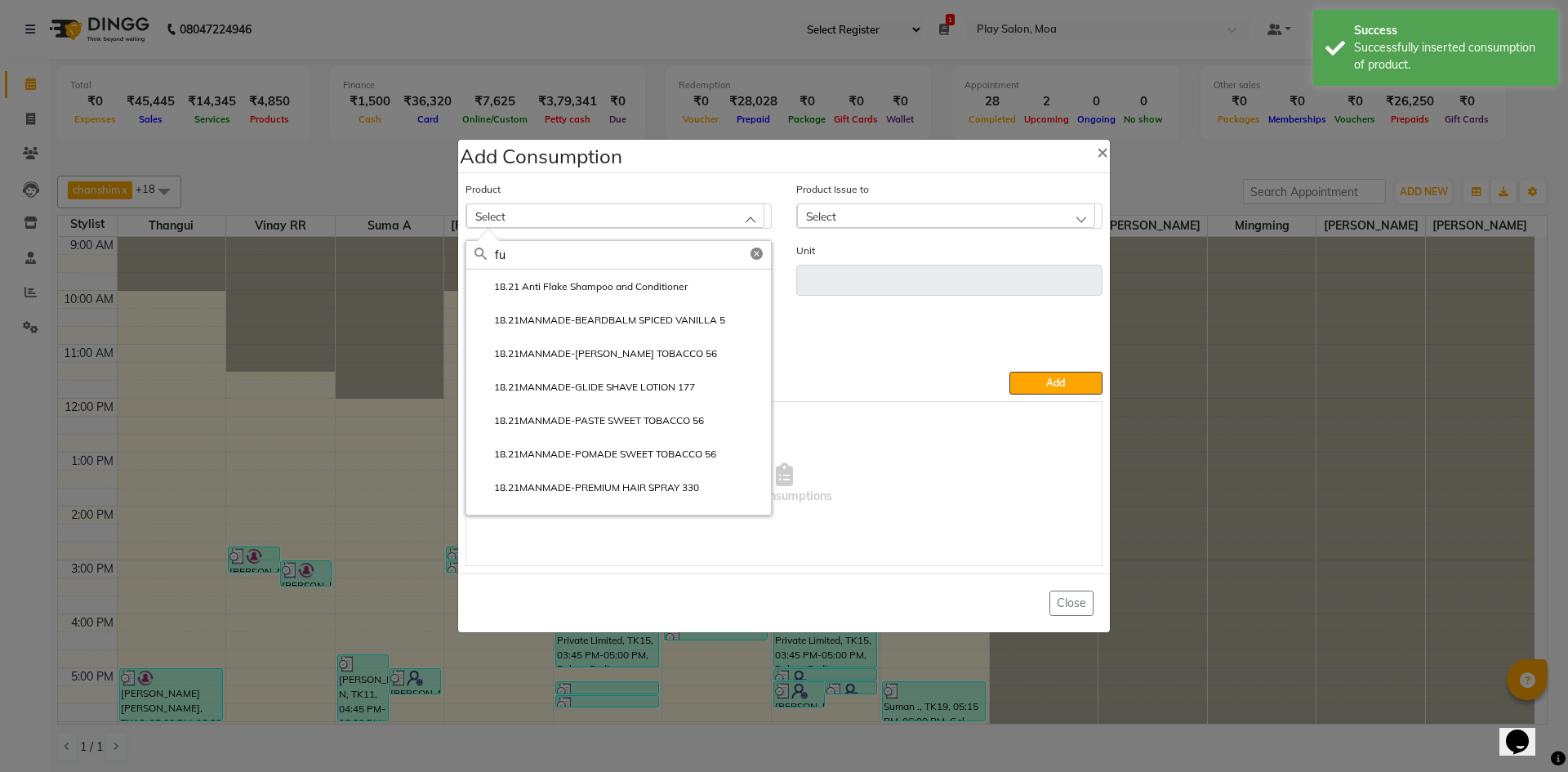
type input "f"
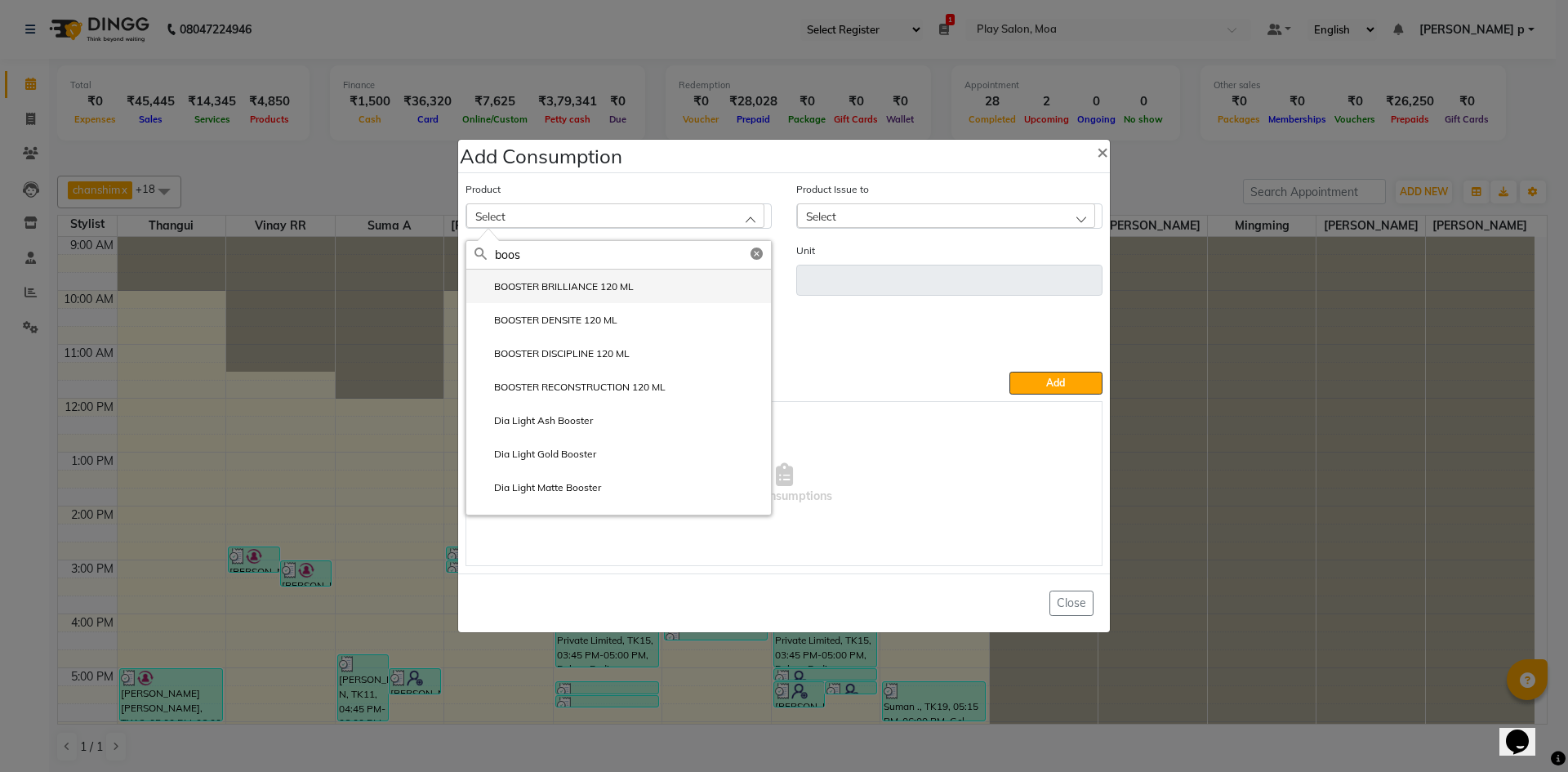
type input "boos"
click at [612, 289] on label "BOOSTER BRILLIANCE 120 ML" at bounding box center [554, 286] width 159 height 15
type input "ml"
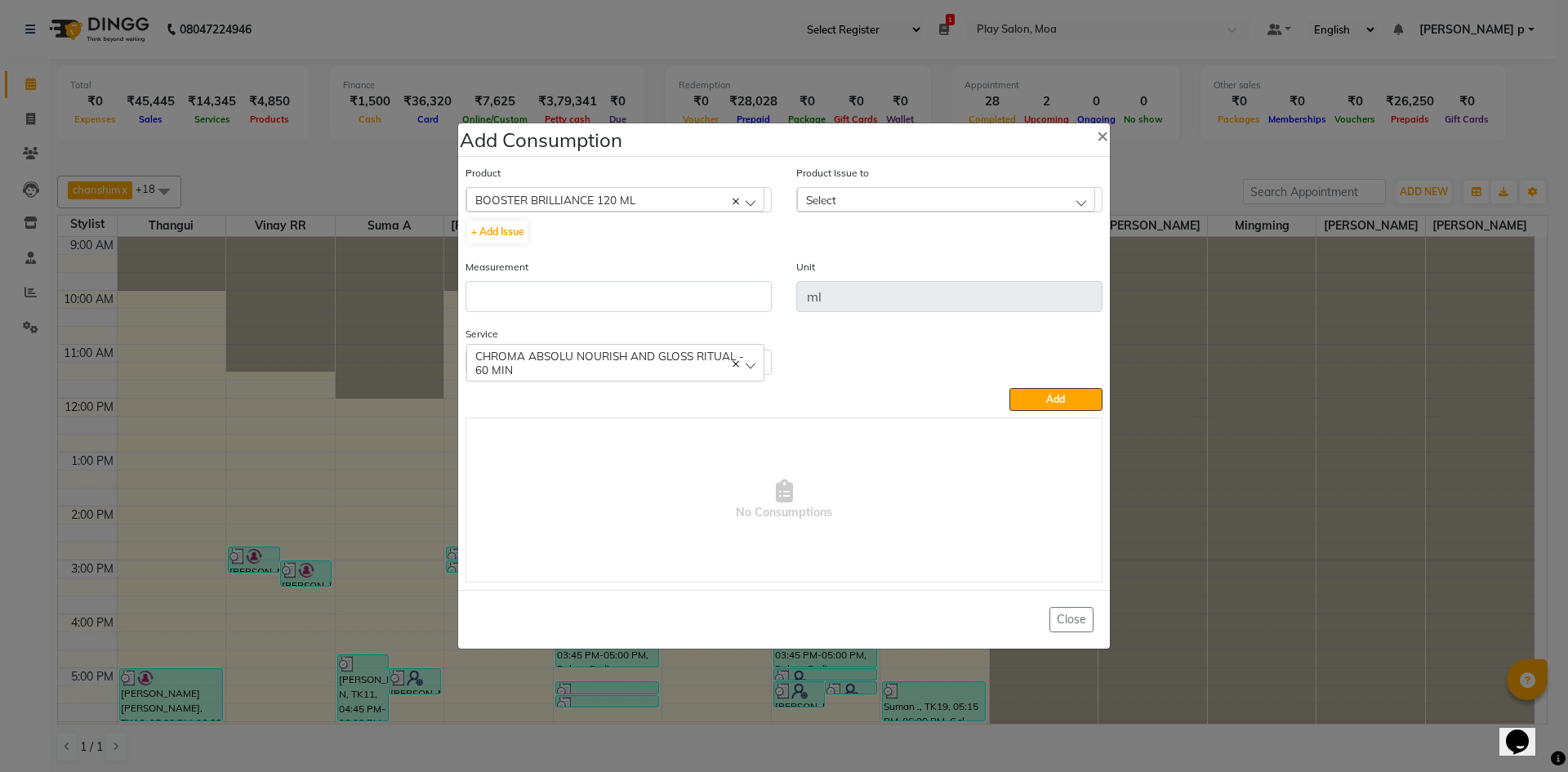
click at [834, 197] on span "Select" at bounding box center [821, 200] width 31 height 14
click at [934, 276] on label "2025-09-26, Issued to: Mall of Asia MOA, Balance: 103" at bounding box center [948, 277] width 288 height 30
click at [555, 308] on input "number" at bounding box center [619, 296] width 306 height 31
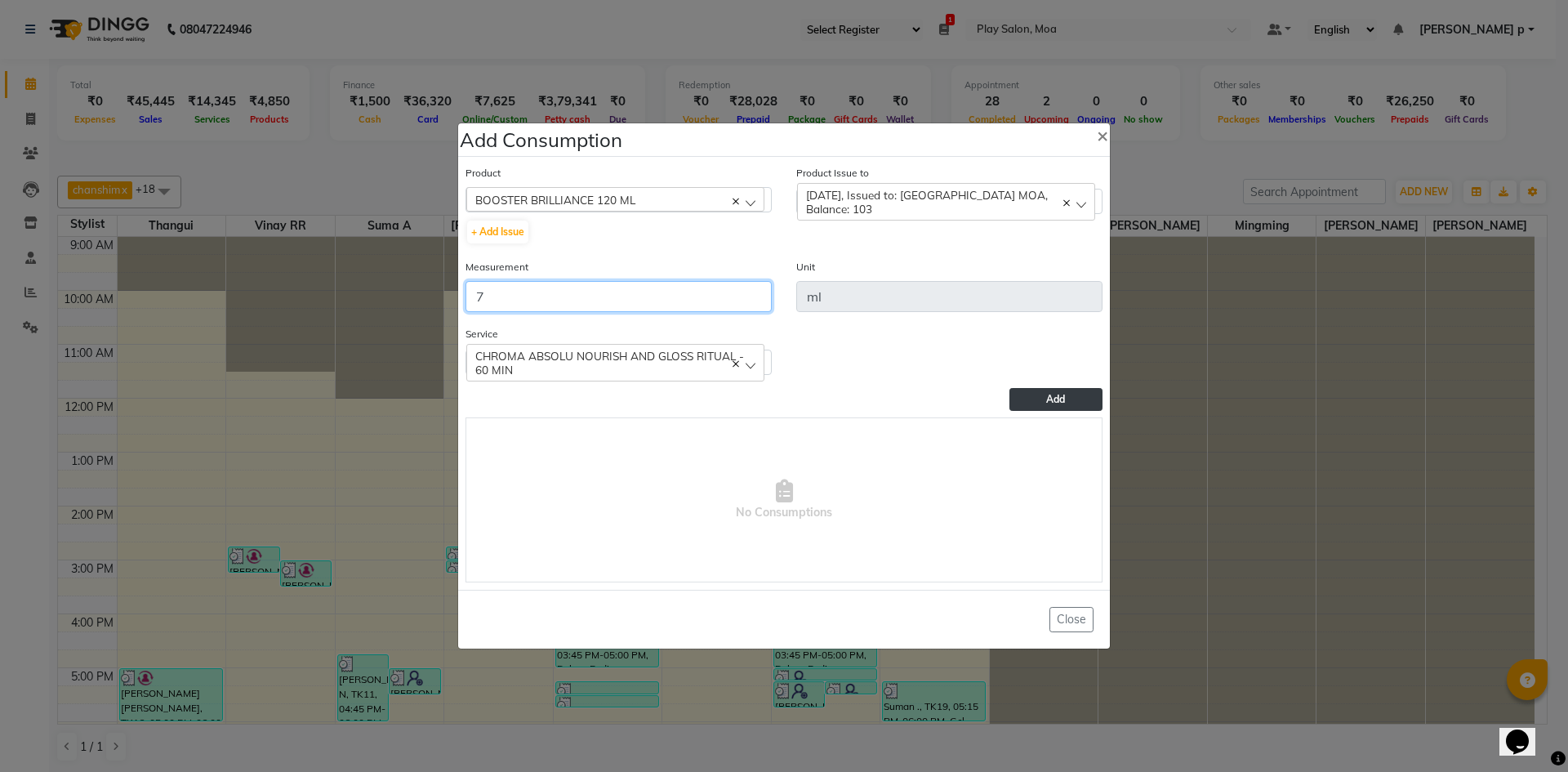
type input "7"
click at [1072, 409] on button "Add" at bounding box center [1055, 399] width 93 height 23
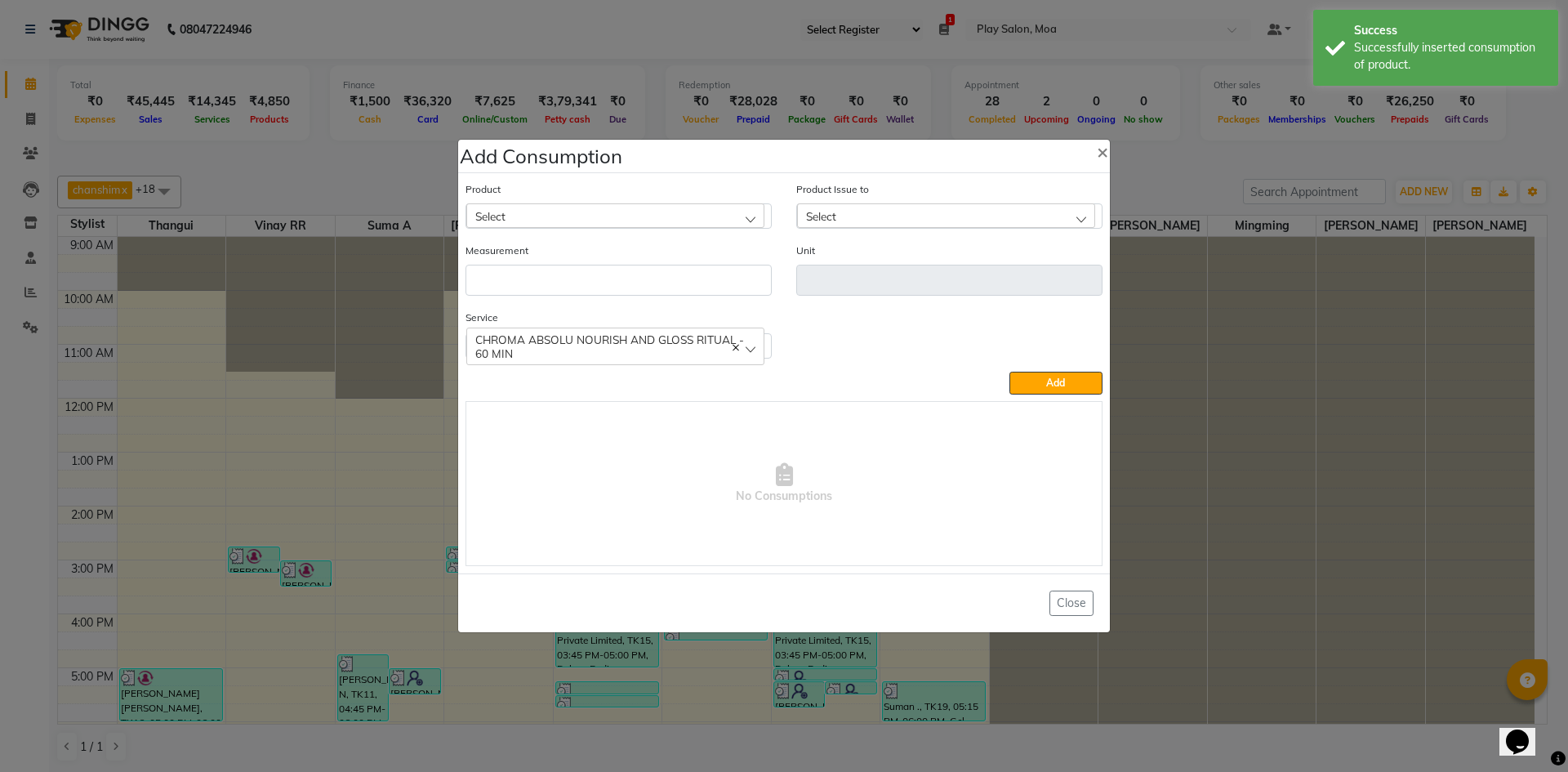
click at [497, 221] on span "Select" at bounding box center [490, 216] width 31 height 14
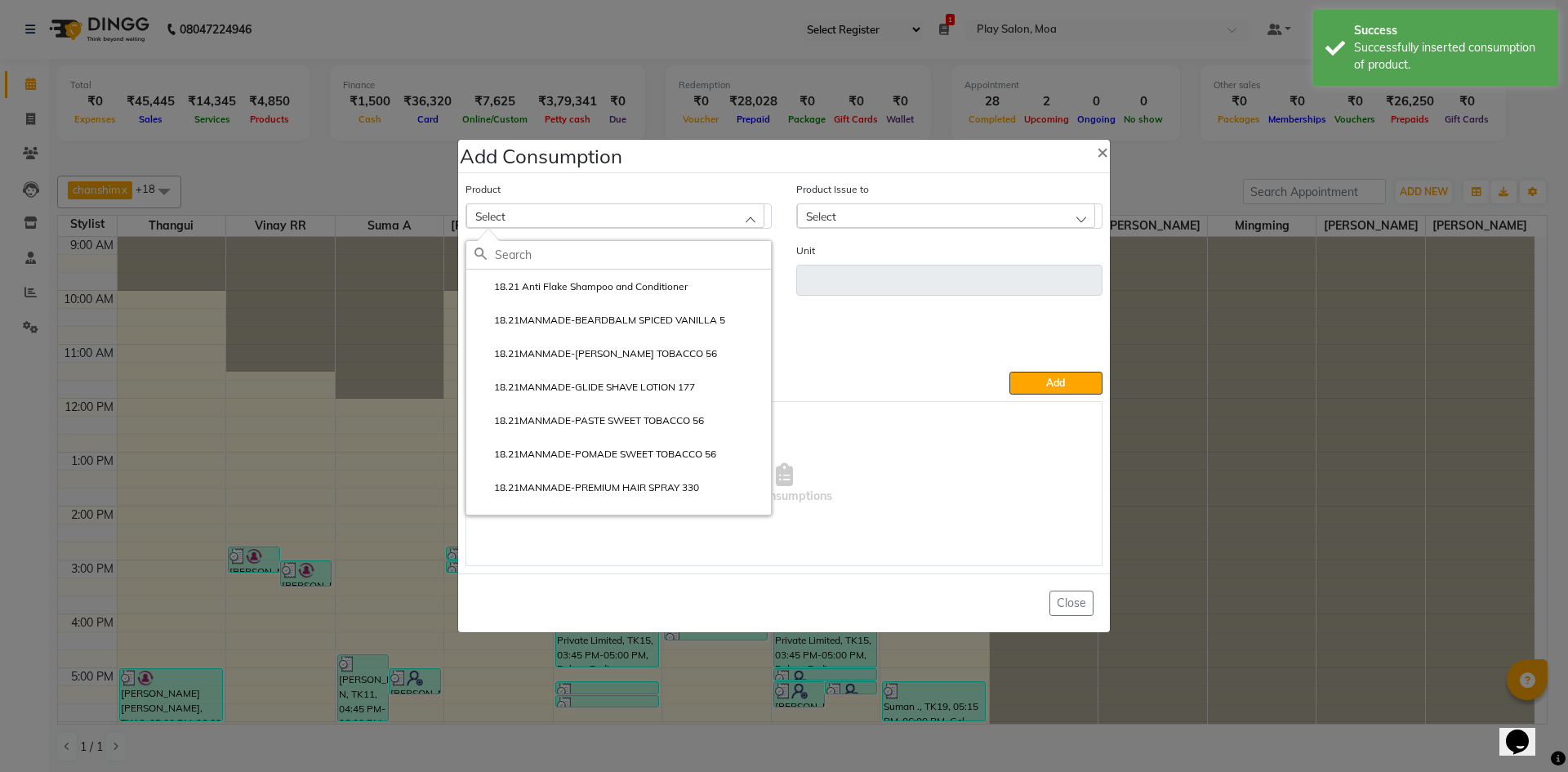
click at [545, 249] on input "text" at bounding box center [632, 255] width 276 height 28
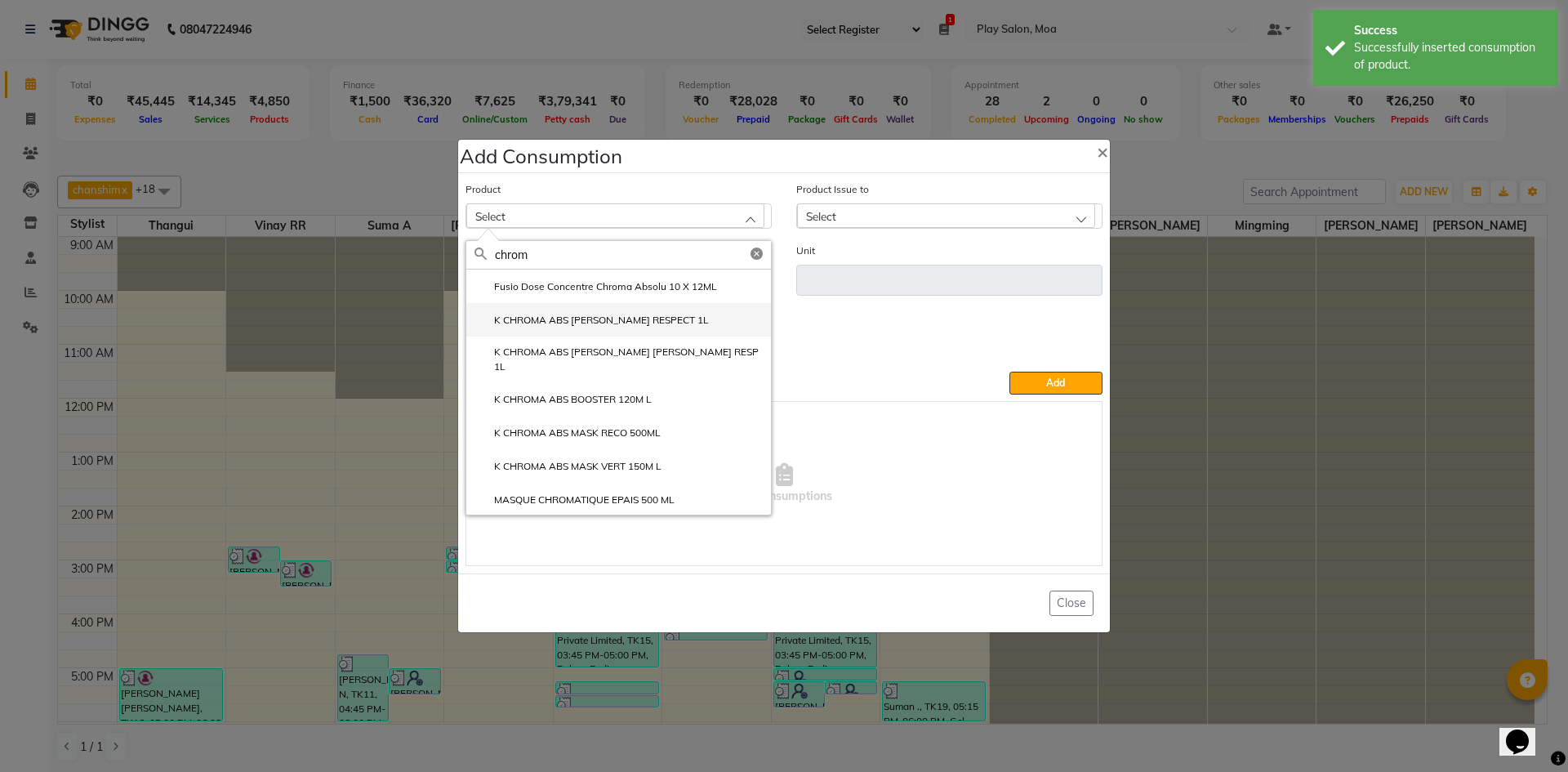
type input "chrom"
click at [657, 319] on li "K CHROMA ABS BAIN RESPECT 1L" at bounding box center [619, 319] width 304 height 33
type input "ml"
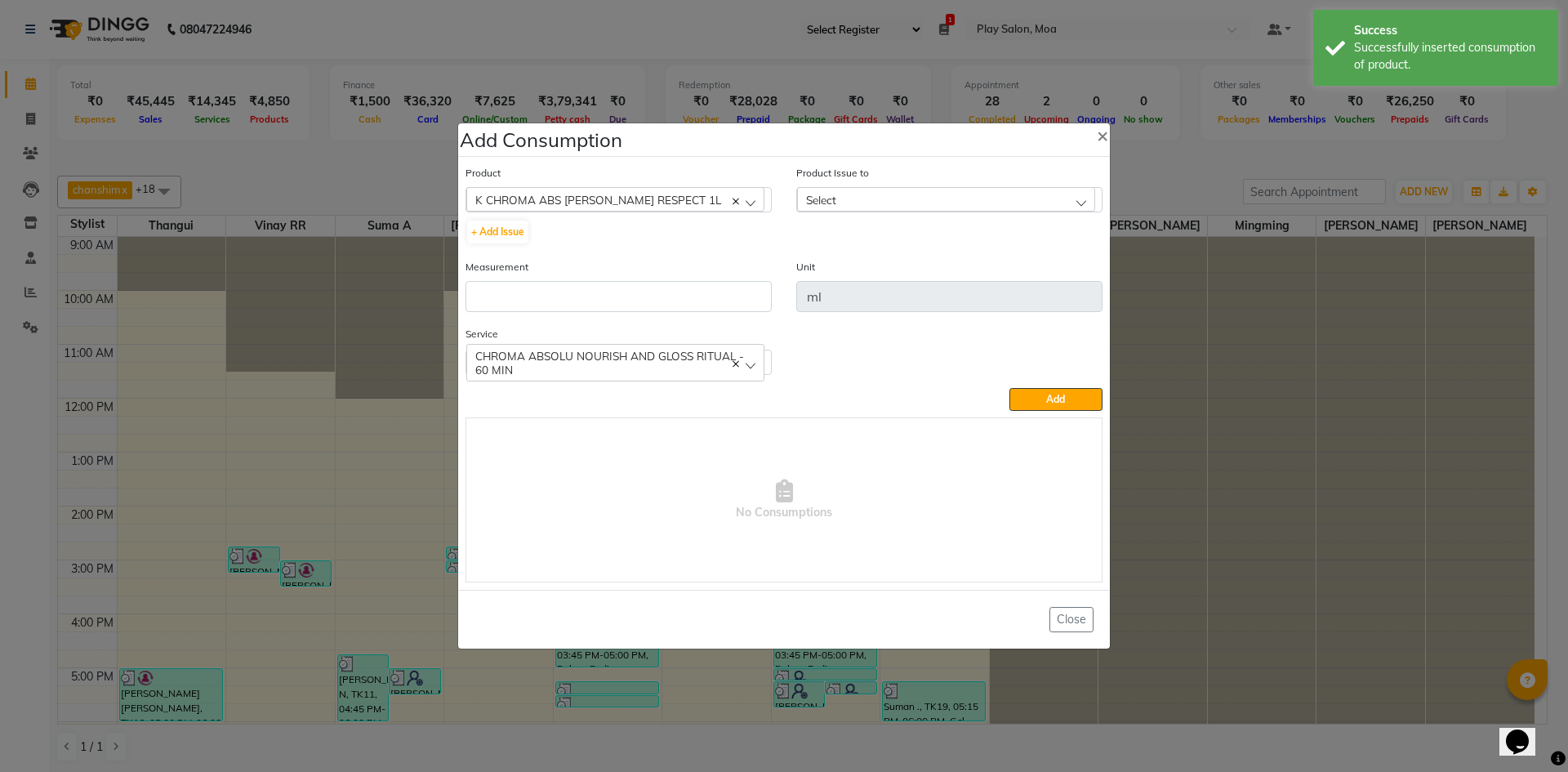
click at [873, 201] on div "Select" at bounding box center [946, 200] width 298 height 25
drag, startPoint x: 886, startPoint y: 263, endPoint x: 858, endPoint y: 269, distance: 28.6
click at [886, 263] on li "2025-08-21, Issued to: Hamsa R, Balance: 970" at bounding box center [949, 270] width 304 height 33
click at [603, 292] on input "number" at bounding box center [619, 296] width 306 height 31
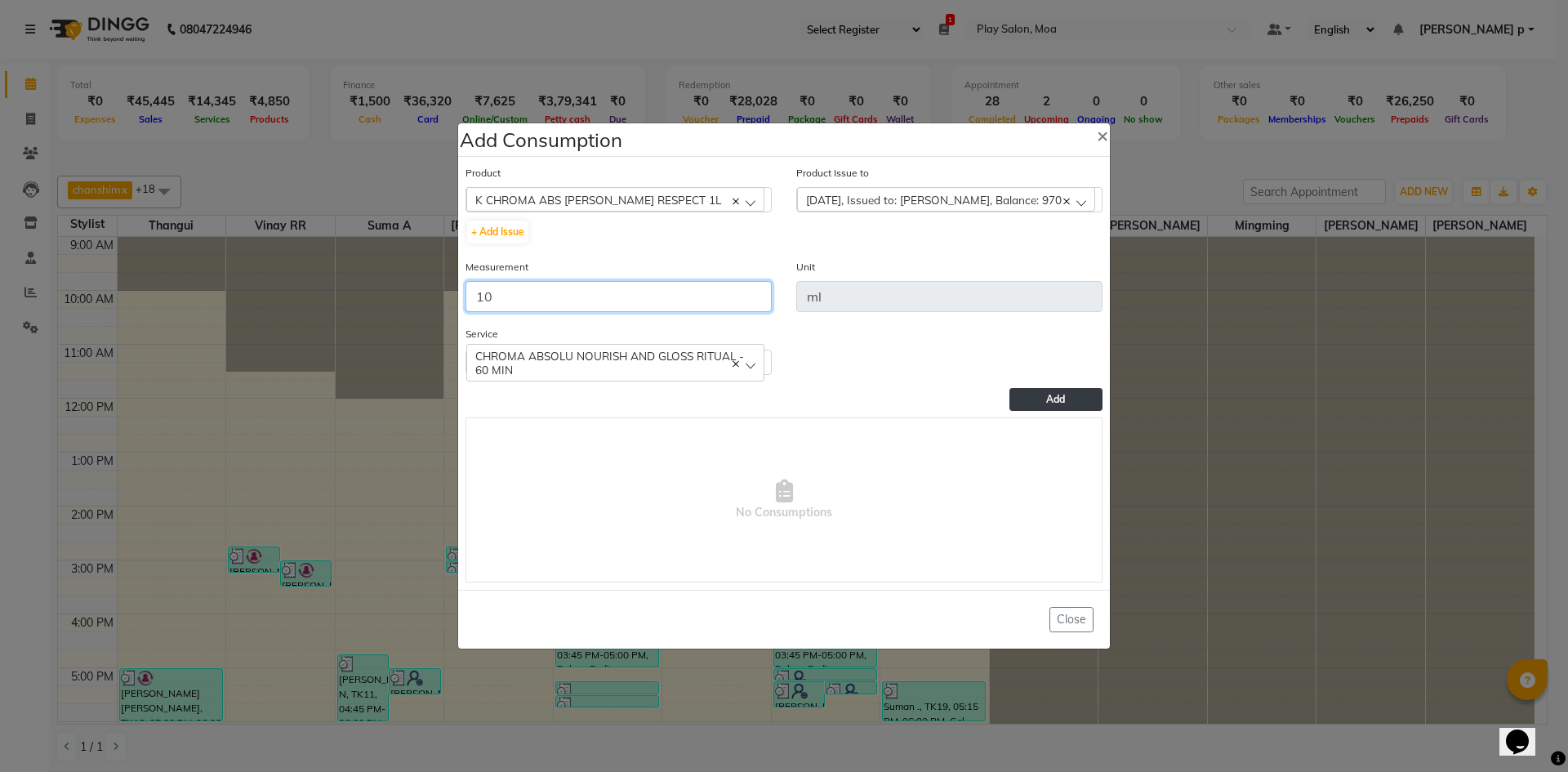
type input "10"
click at [1050, 400] on span "Add" at bounding box center [1054, 399] width 18 height 12
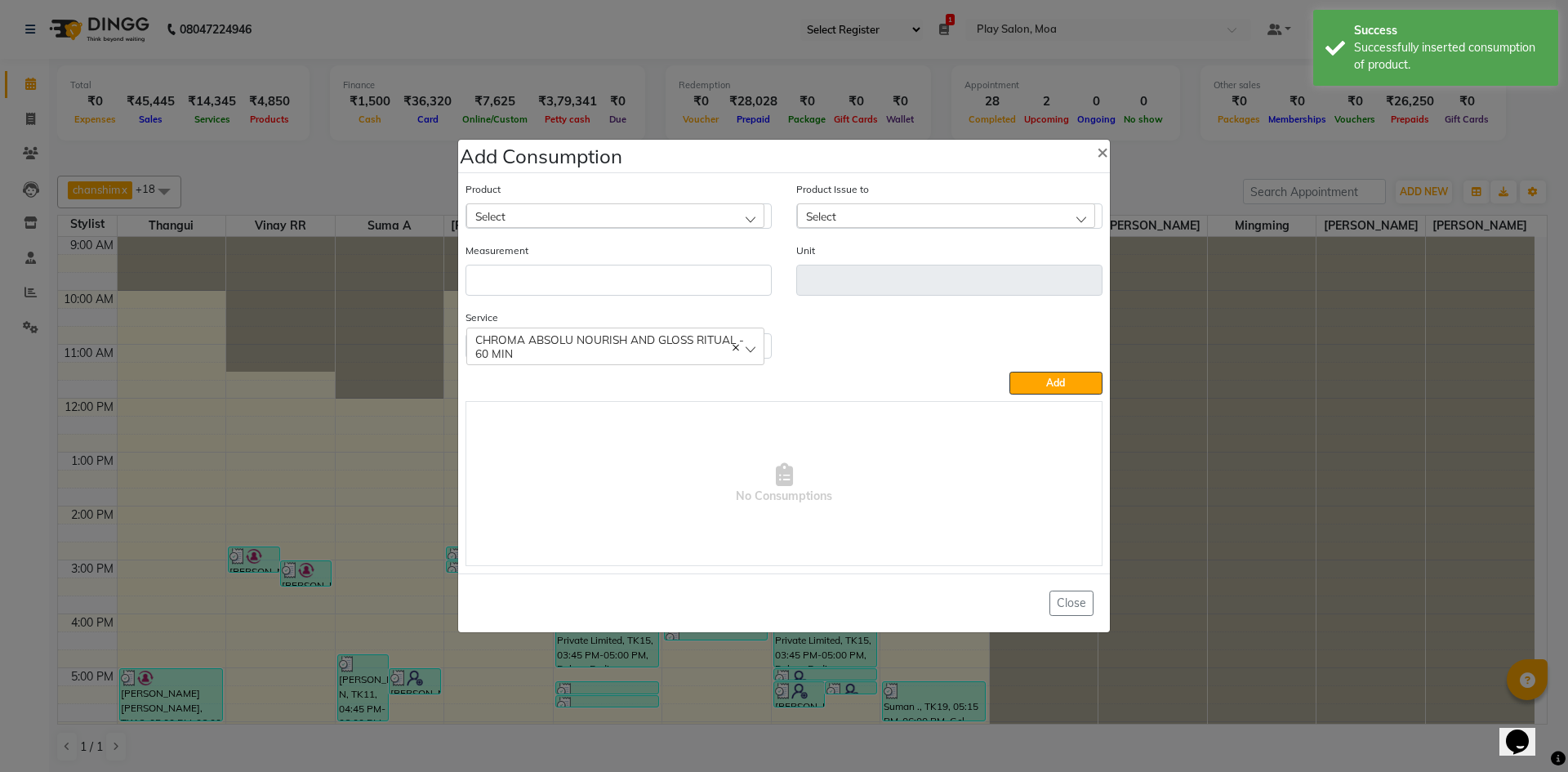
click at [544, 211] on div "Select" at bounding box center [615, 215] width 298 height 25
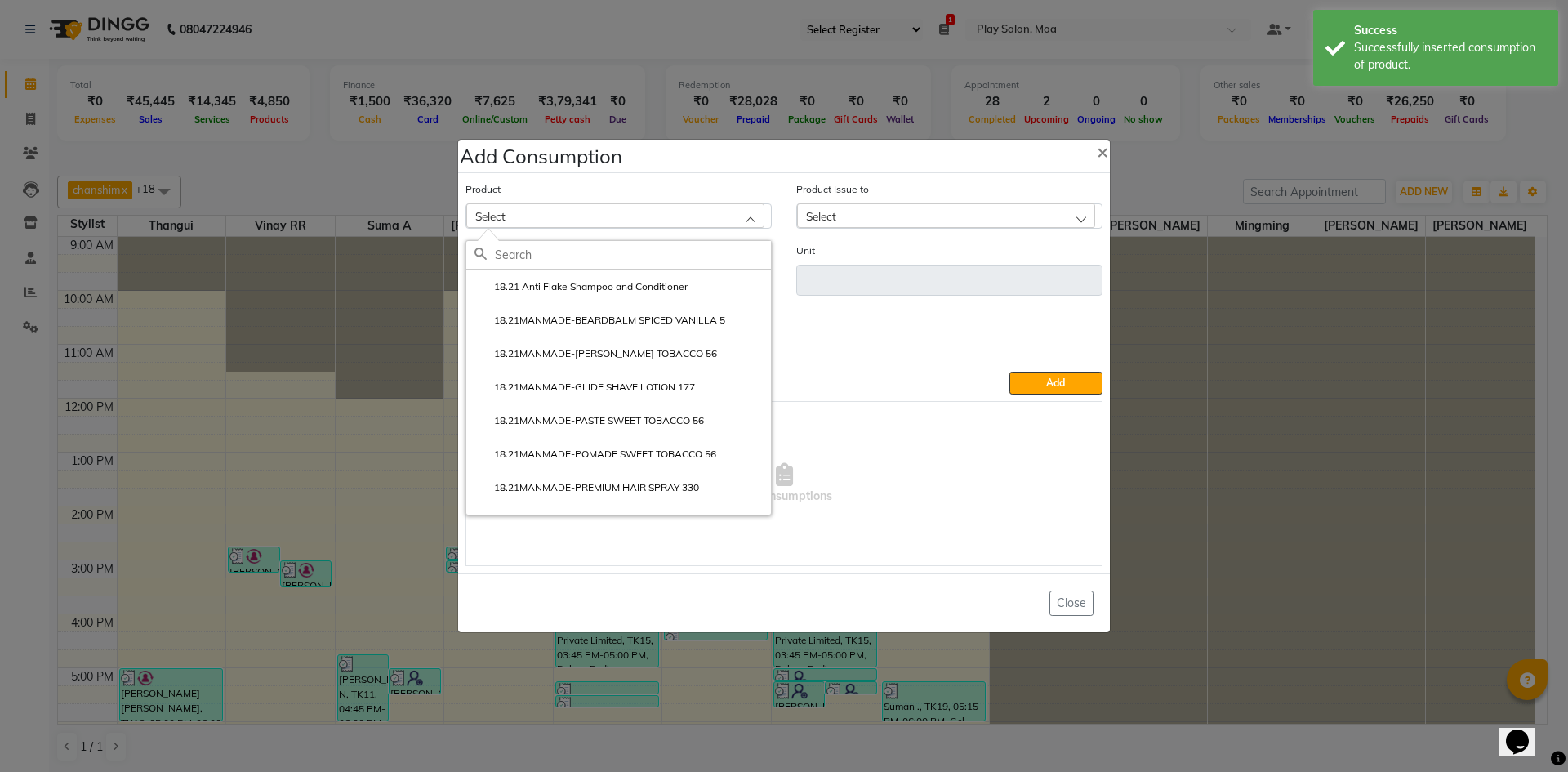
click at [553, 249] on input "text" at bounding box center [632, 255] width 276 height 28
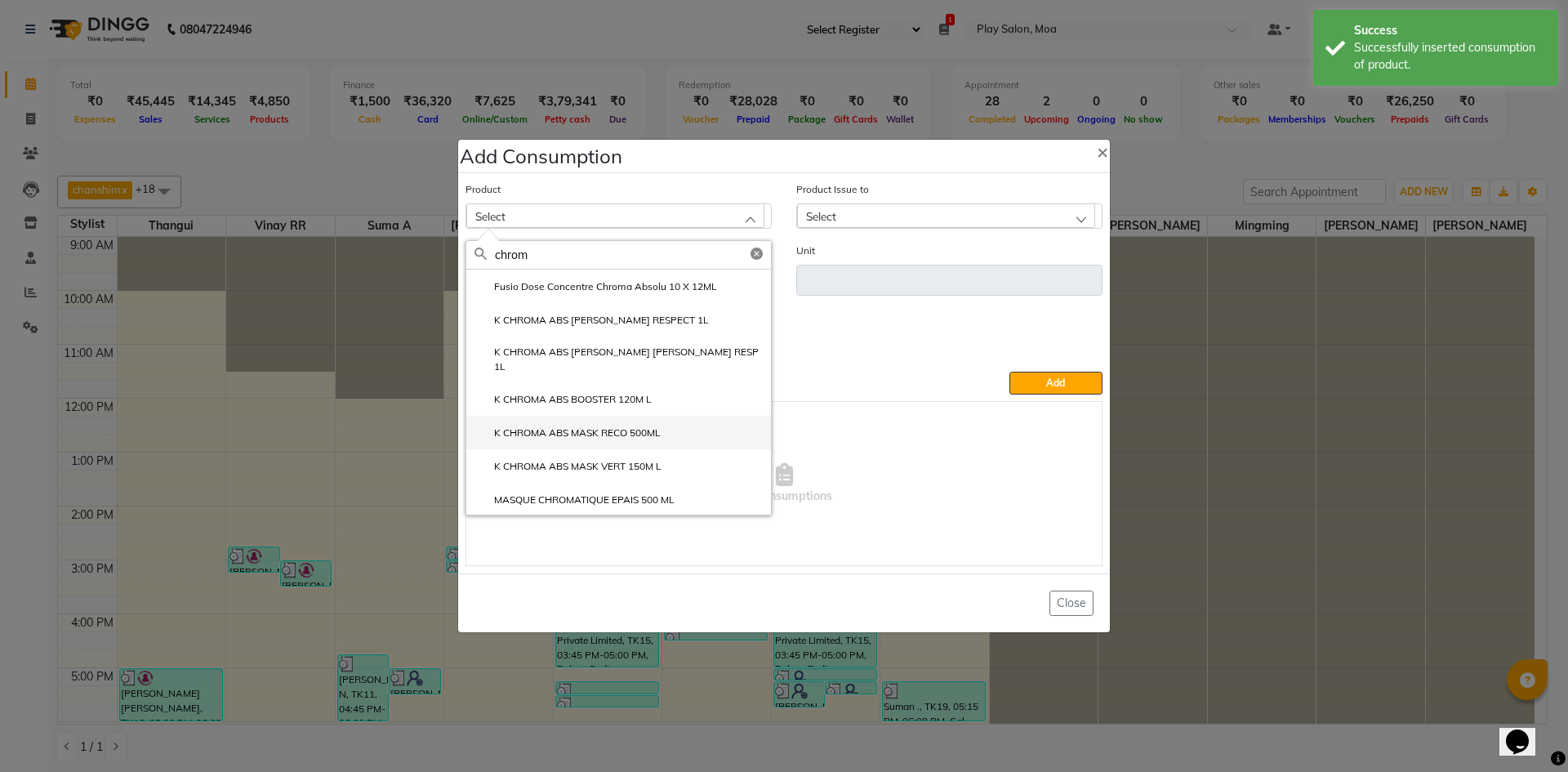
type input "chrom"
click at [614, 428] on label "K CHROMA ABS MASK RECO 500ML" at bounding box center [567, 432] width 186 height 15
type input "ml"
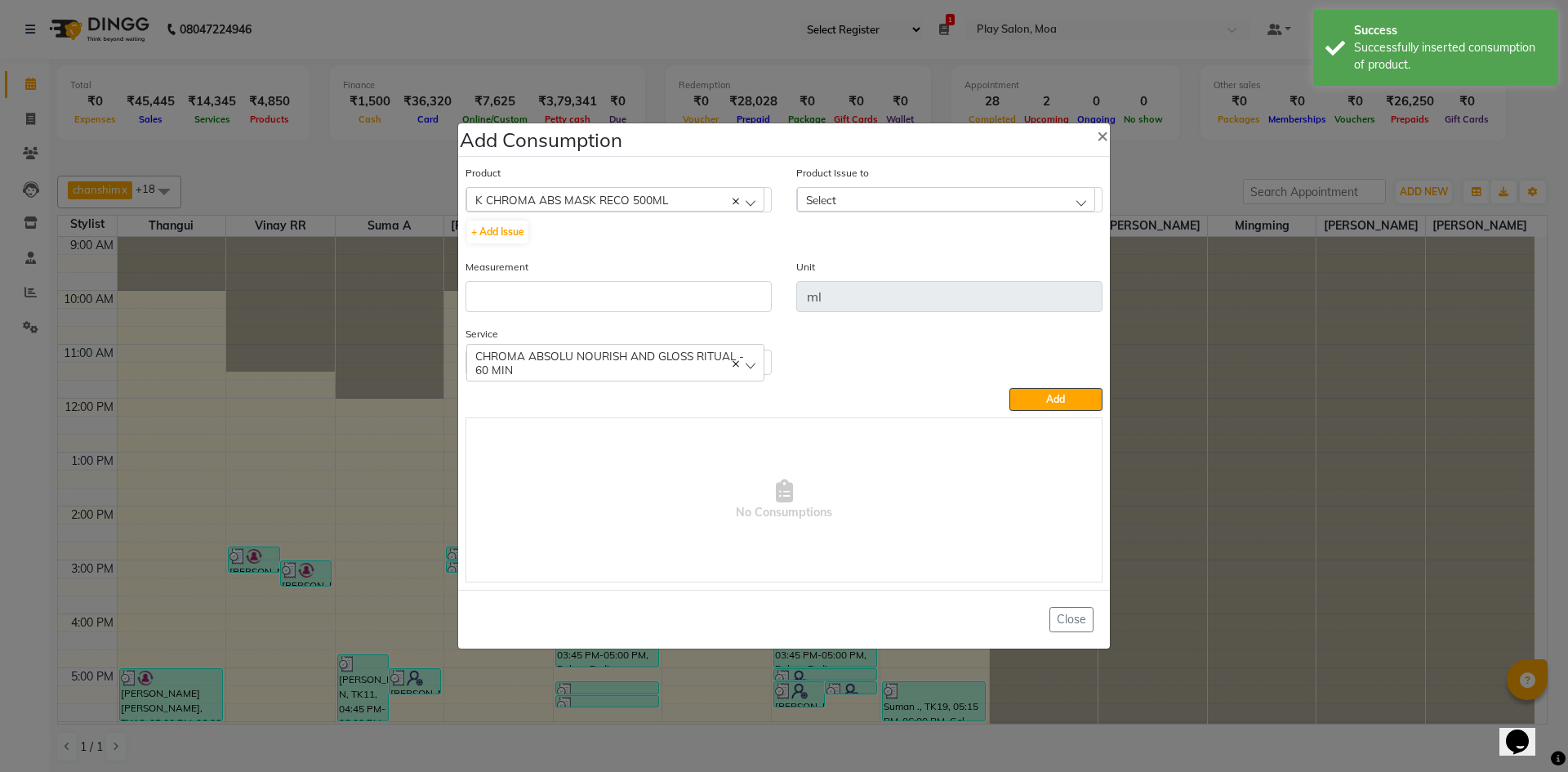
click at [891, 203] on div "Select" at bounding box center [946, 200] width 298 height 25
click at [903, 270] on label "2025-09-26, Issued to: Mall of Asia MOA, Balance: 490" at bounding box center [948, 277] width 288 height 30
click at [596, 299] on input "number" at bounding box center [619, 296] width 306 height 31
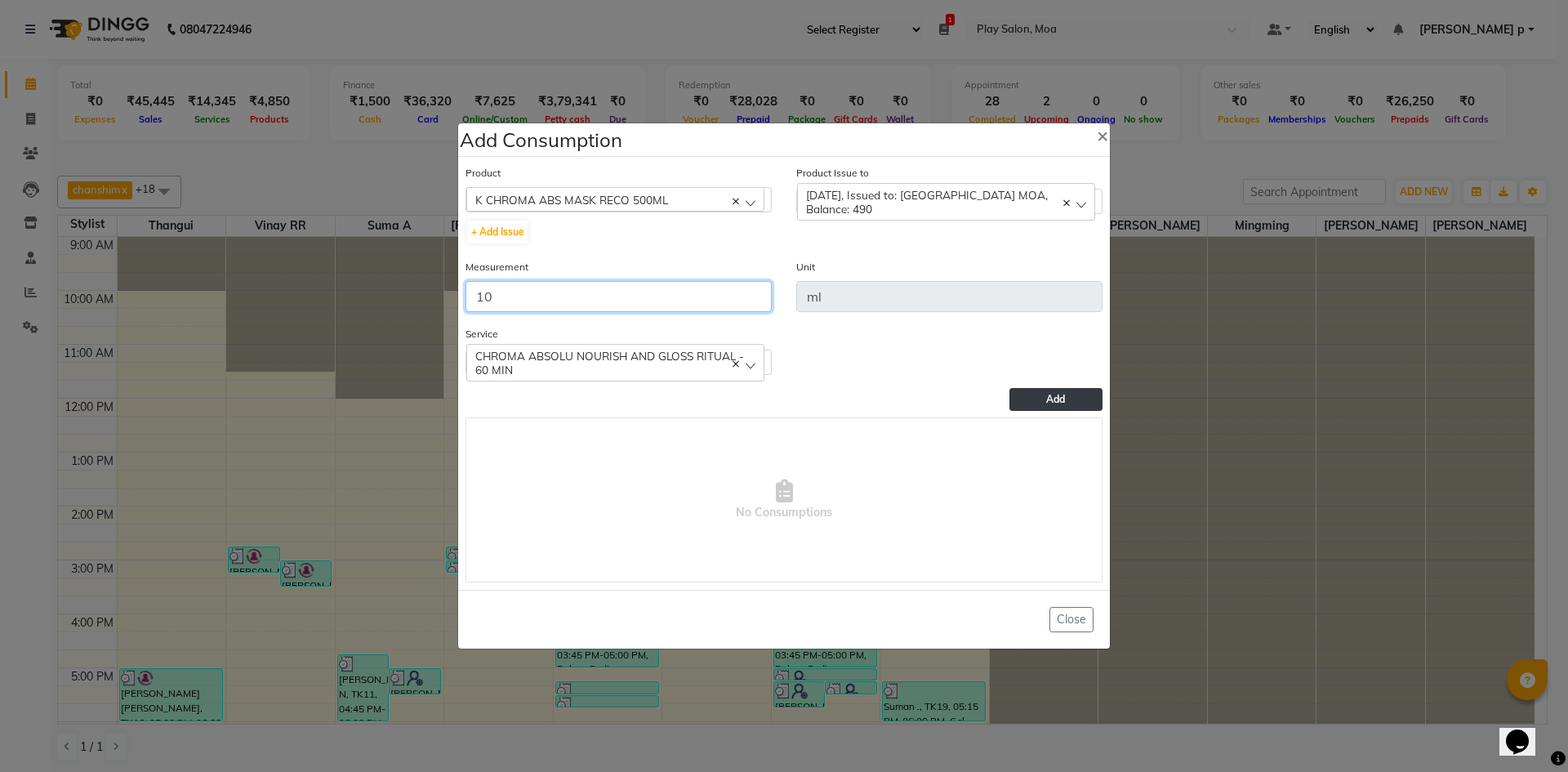
type input "10"
click at [1024, 397] on button "Add" at bounding box center [1055, 399] width 93 height 23
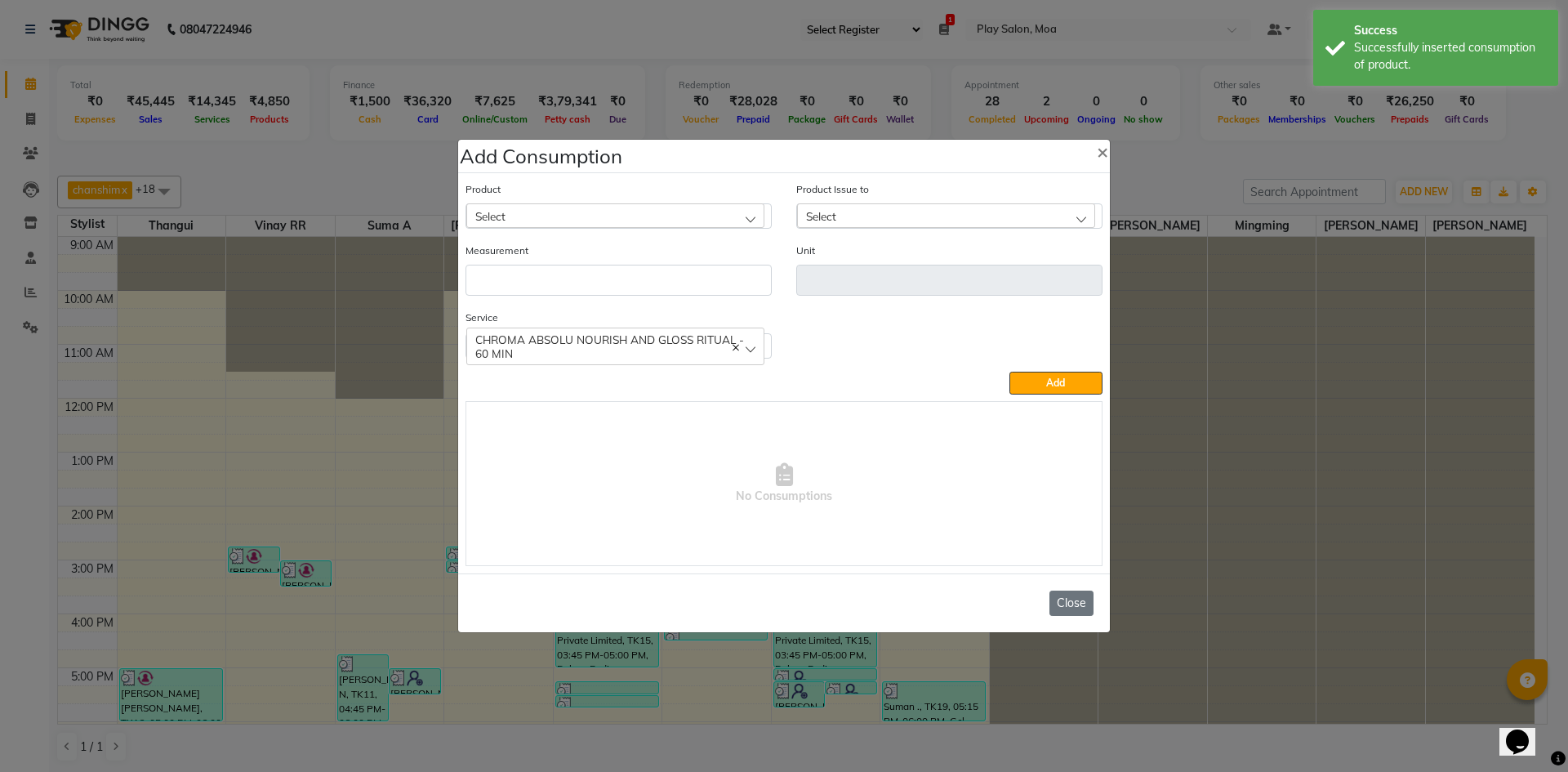
click at [1065, 608] on button "Close" at bounding box center [1071, 603] width 44 height 25
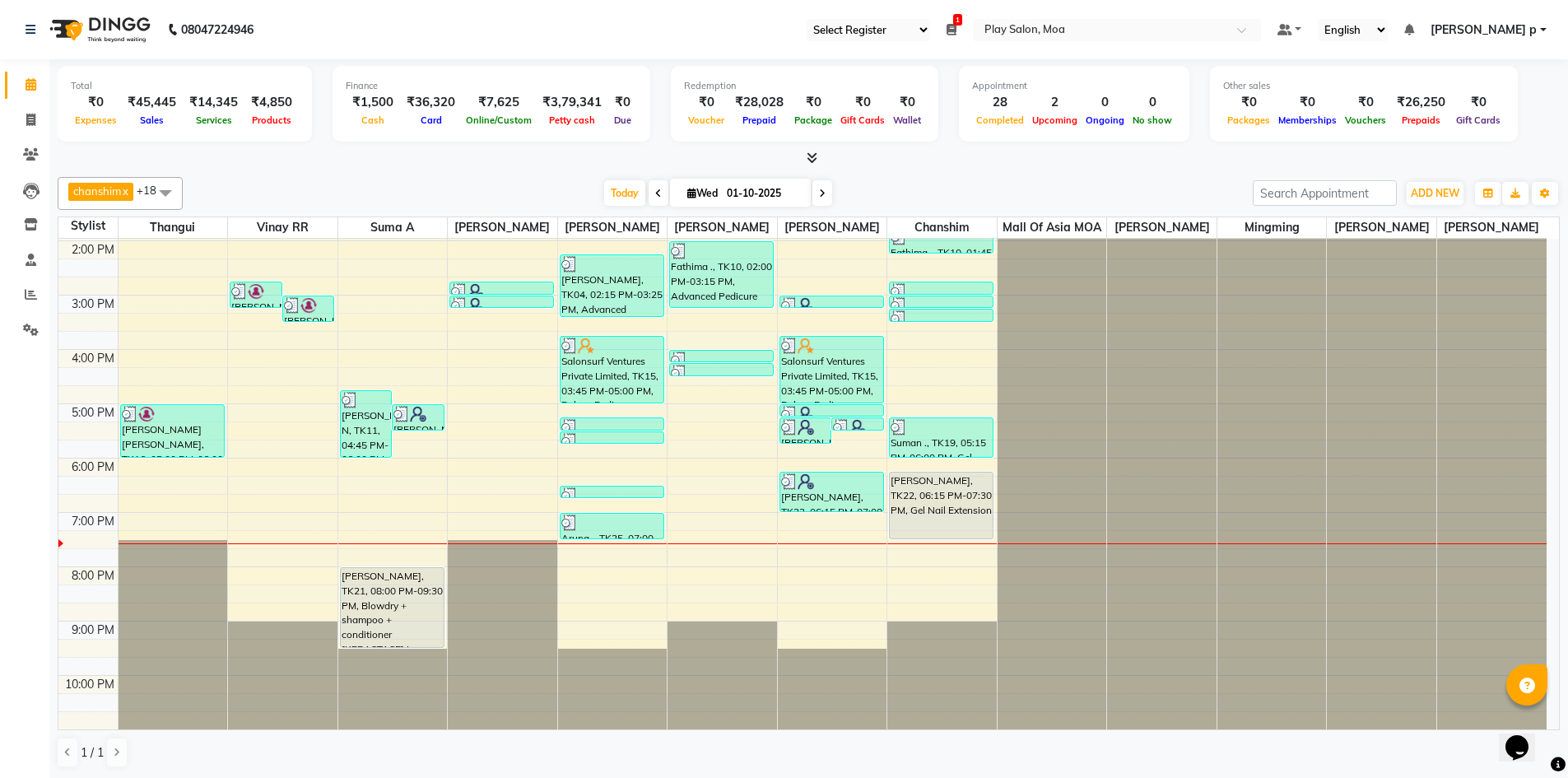
scroll to position [287, 0]
click at [34, 297] on icon at bounding box center [31, 295] width 12 height 12
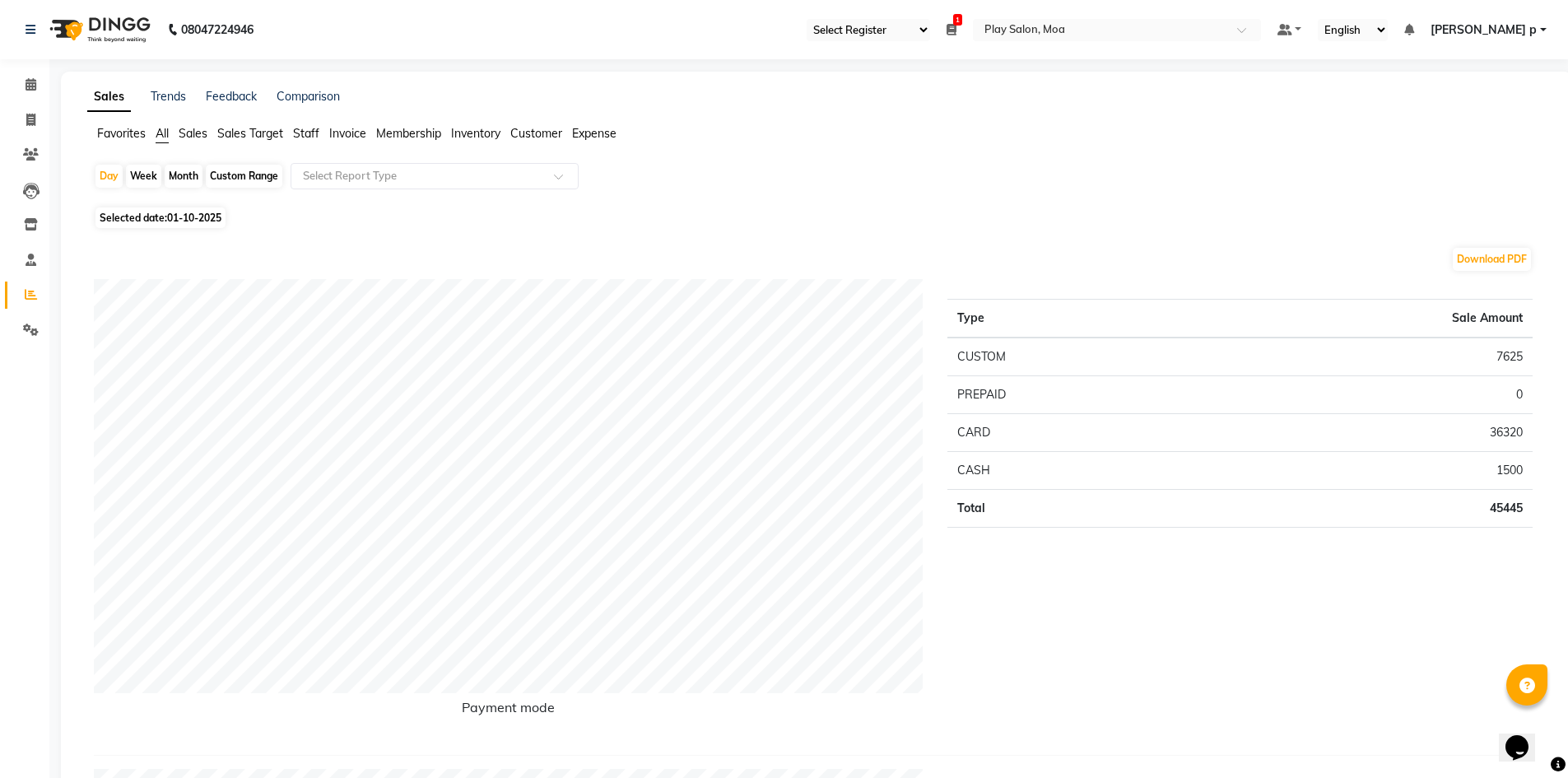
click at [260, 170] on div "Custom Range" at bounding box center [243, 176] width 77 height 23
select select "10"
select select "2025"
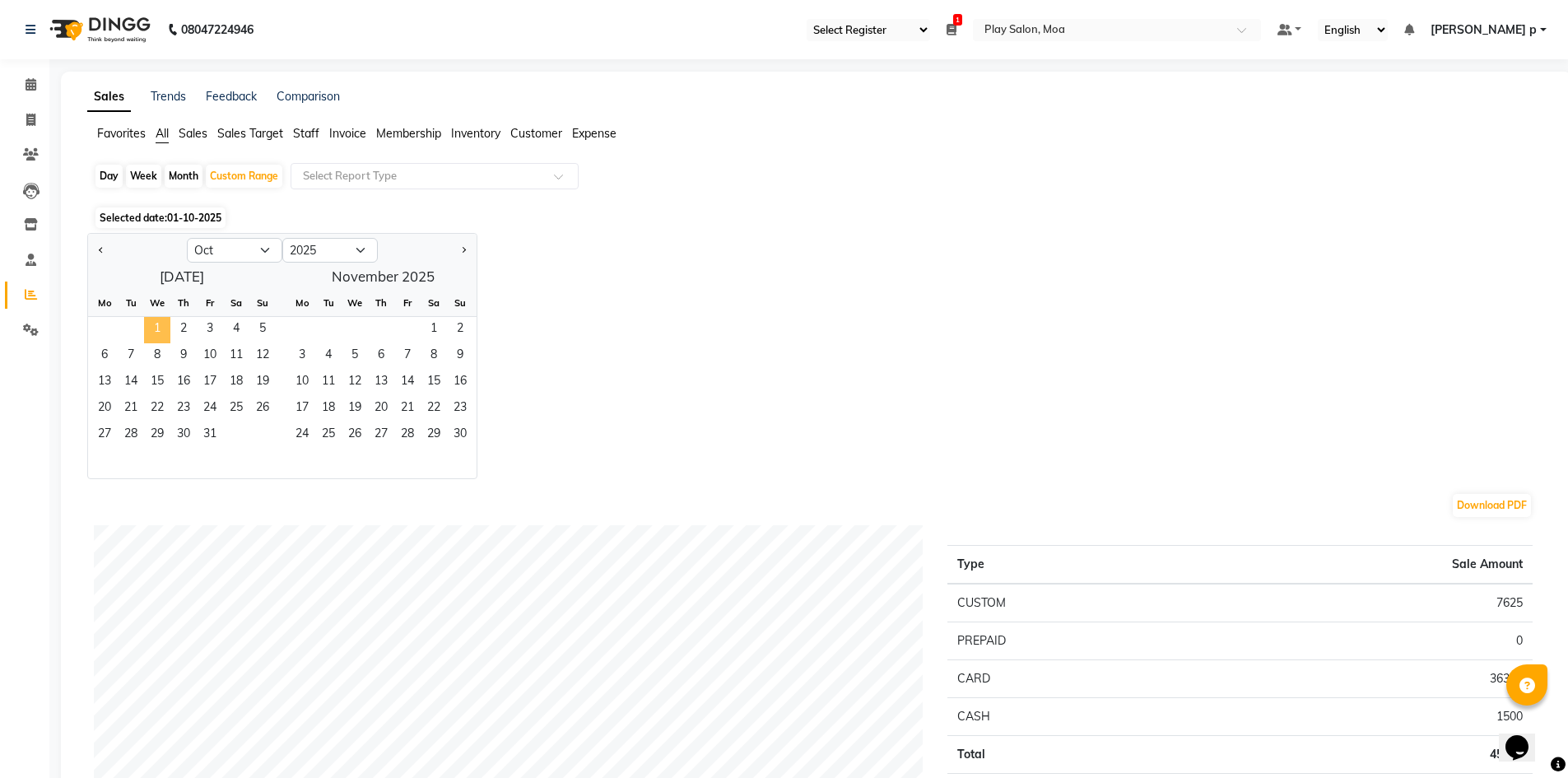
click at [153, 330] on span "1" at bounding box center [157, 330] width 26 height 26
click at [317, 132] on span "Staff" at bounding box center [306, 133] width 26 height 15
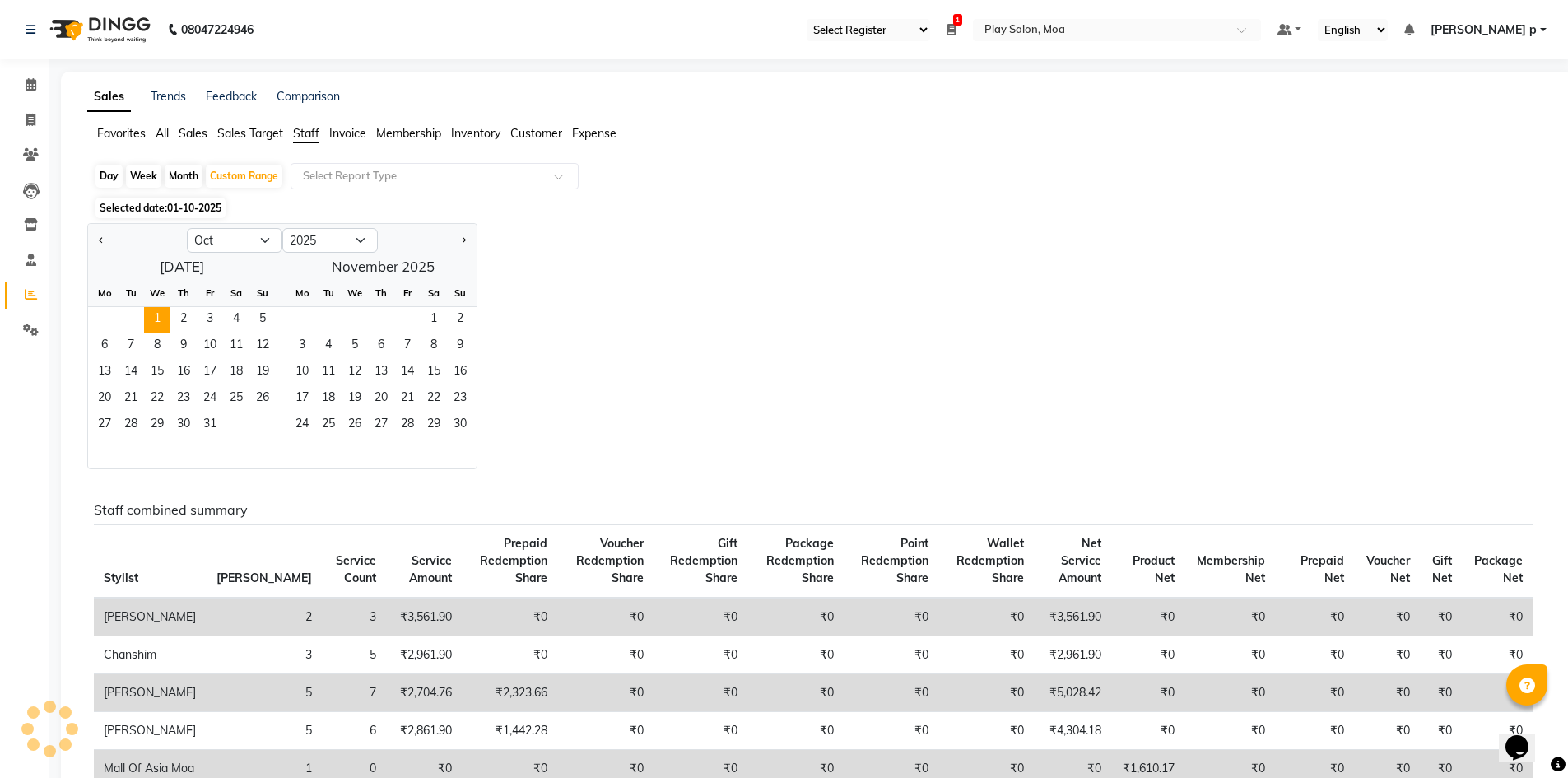
click at [181, 133] on span "Sales" at bounding box center [192, 133] width 29 height 15
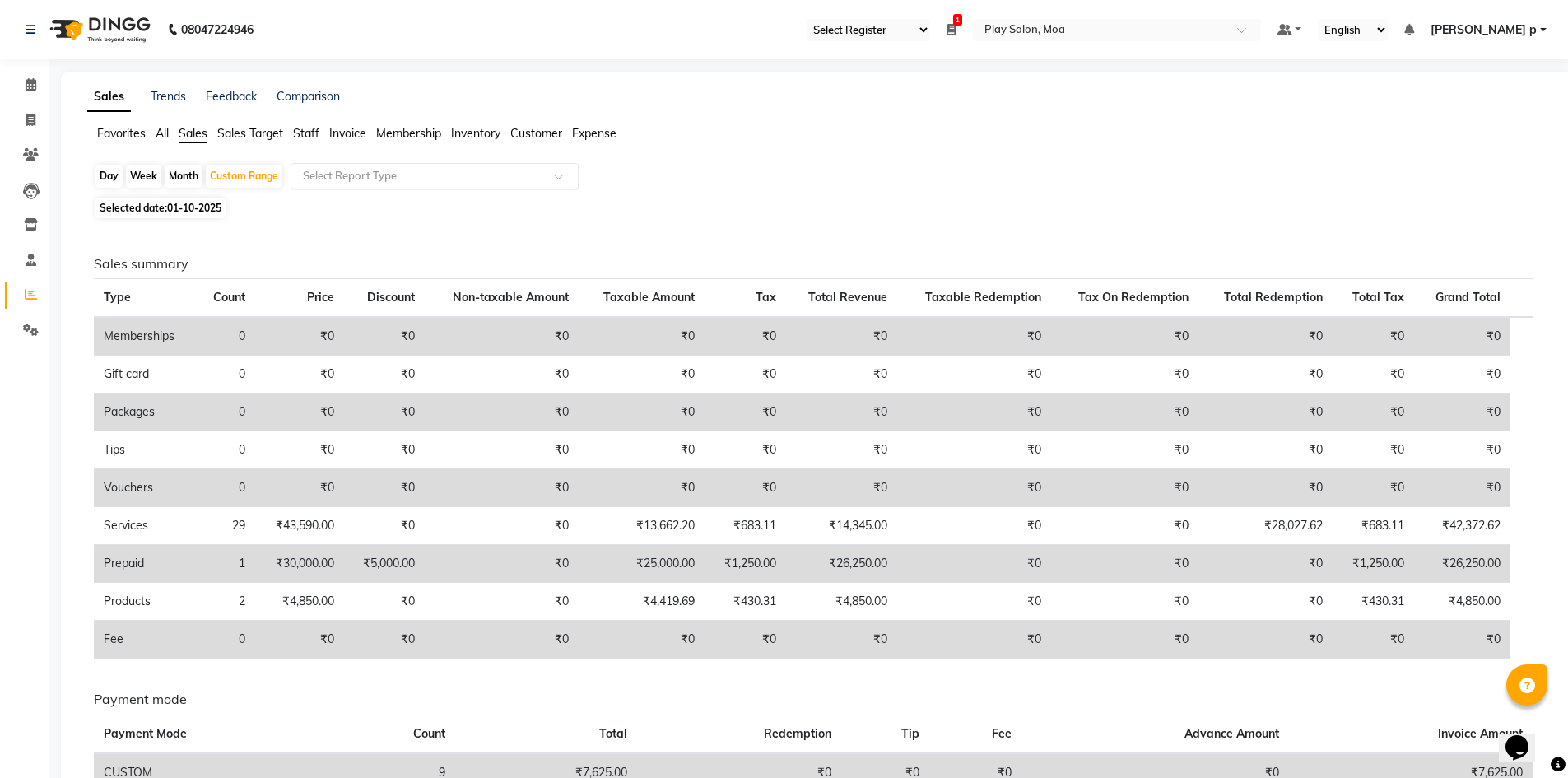
click at [373, 169] on div "Select Report Type" at bounding box center [434, 176] width 288 height 26
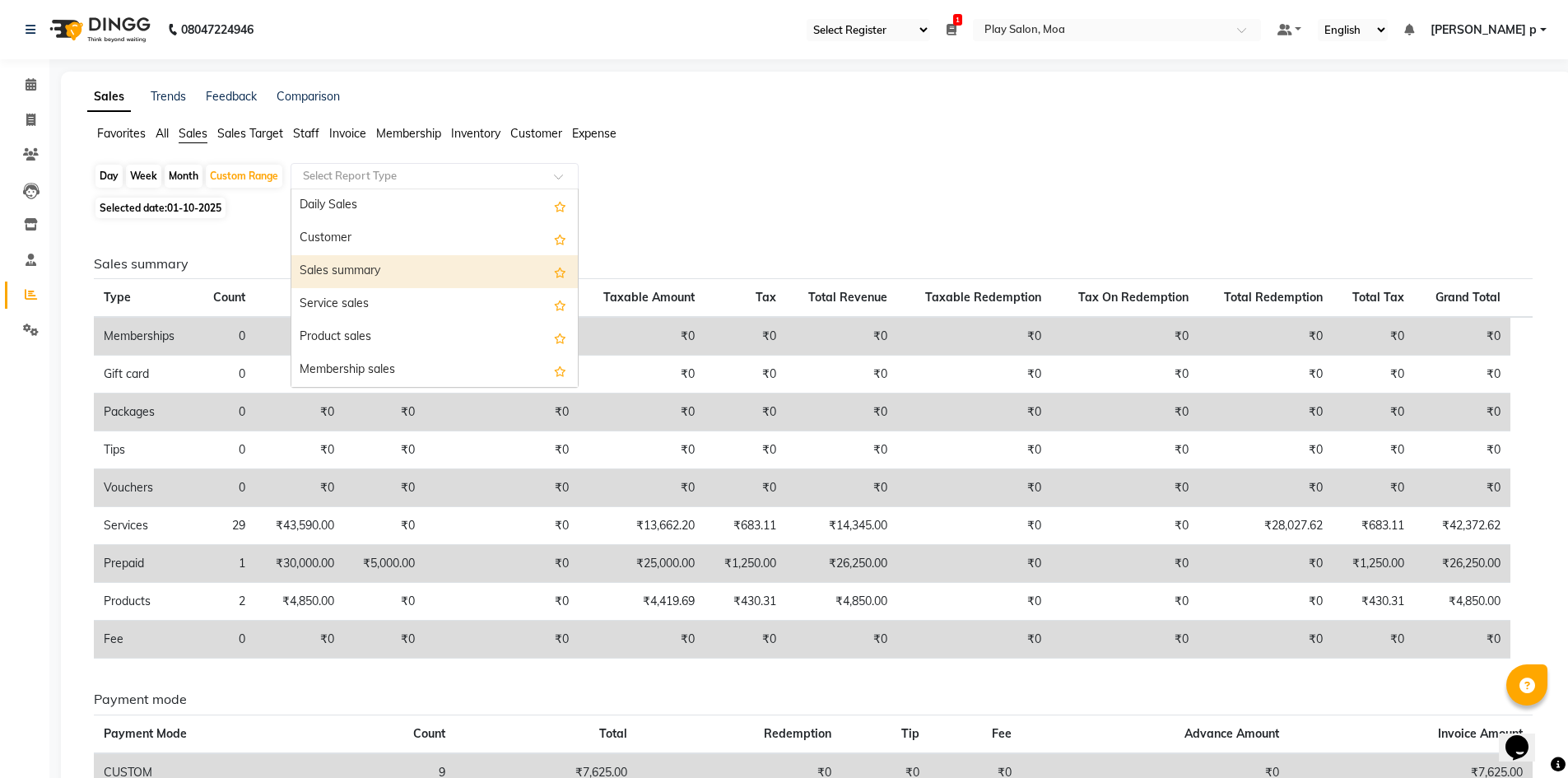
click at [372, 270] on div "Sales summary" at bounding box center [434, 271] width 287 height 33
select select "full_report"
select select "csv"
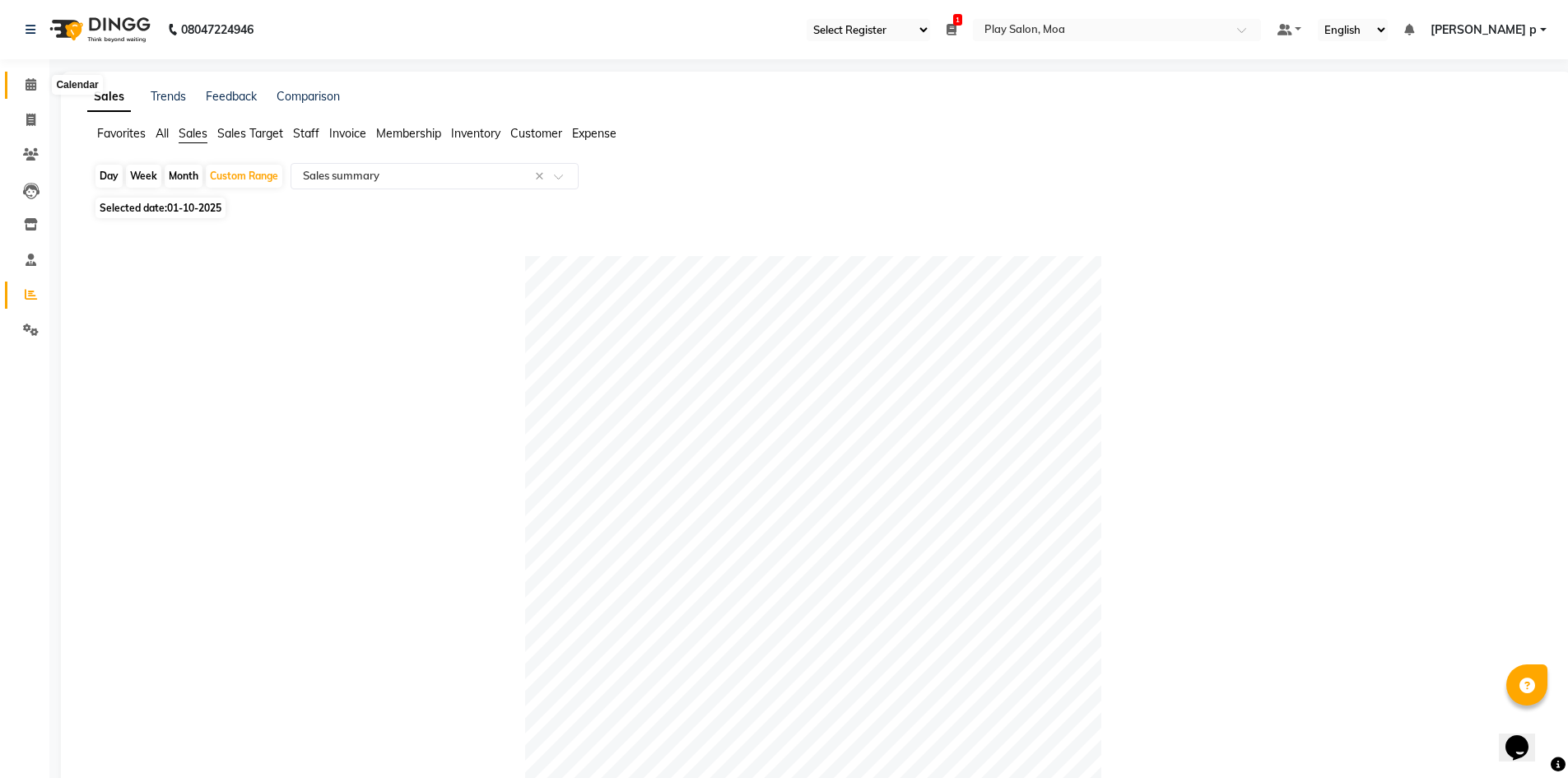
click at [31, 83] on icon at bounding box center [31, 85] width 11 height 12
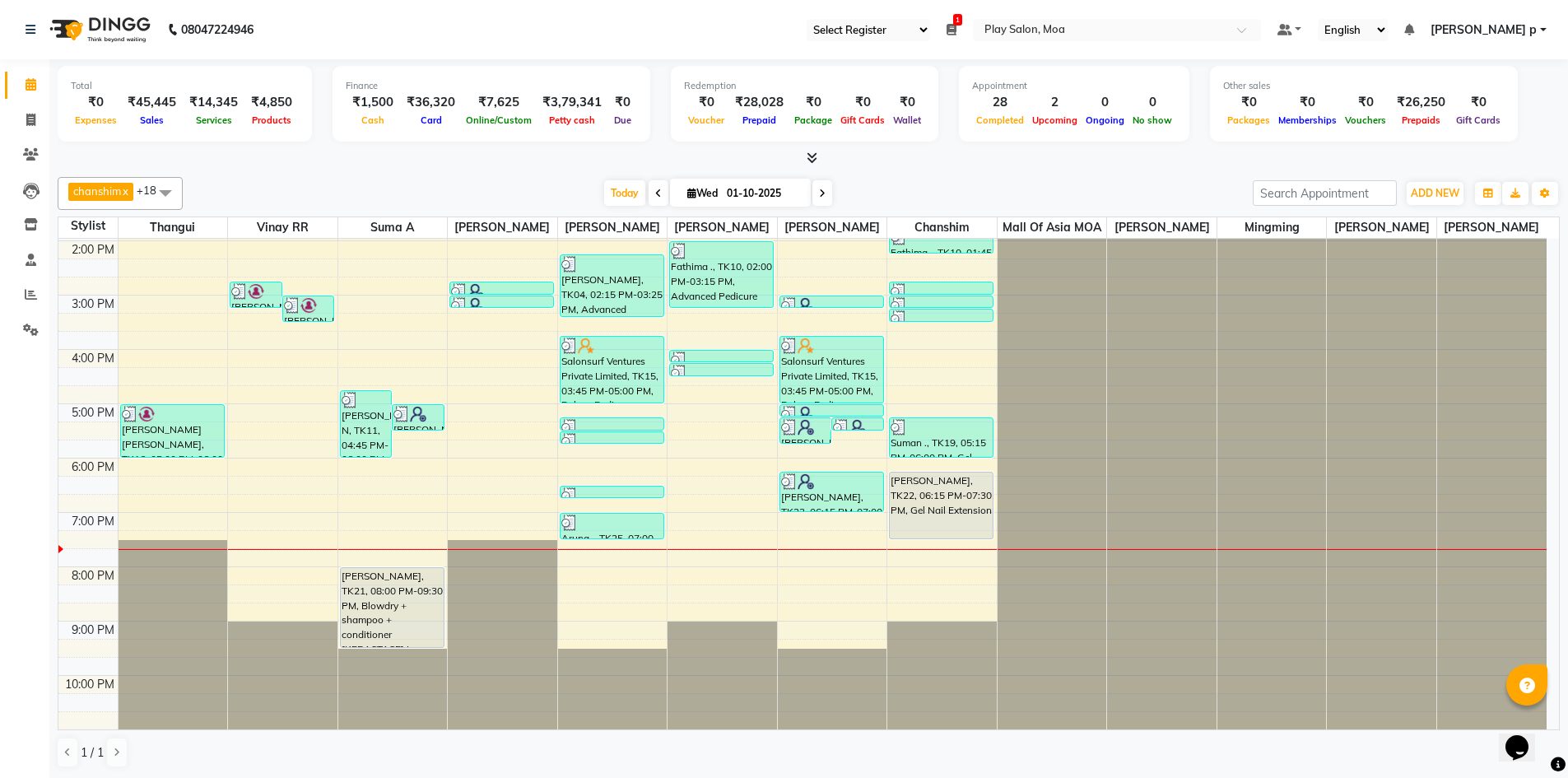
scroll to position [1, 0]
click at [34, 286] on span at bounding box center [31, 294] width 29 height 19
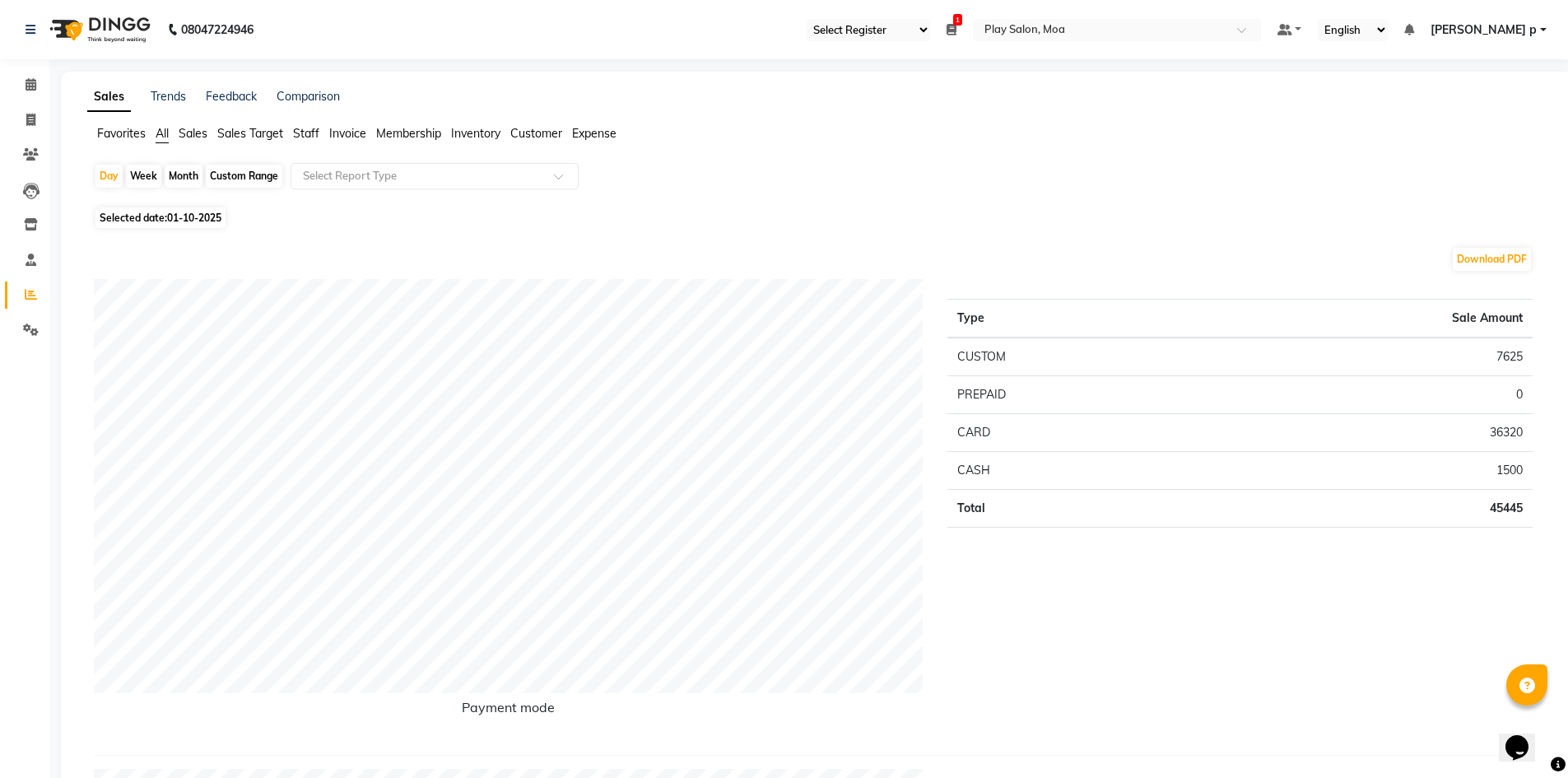
click at [315, 136] on span "Staff" at bounding box center [306, 133] width 26 height 15
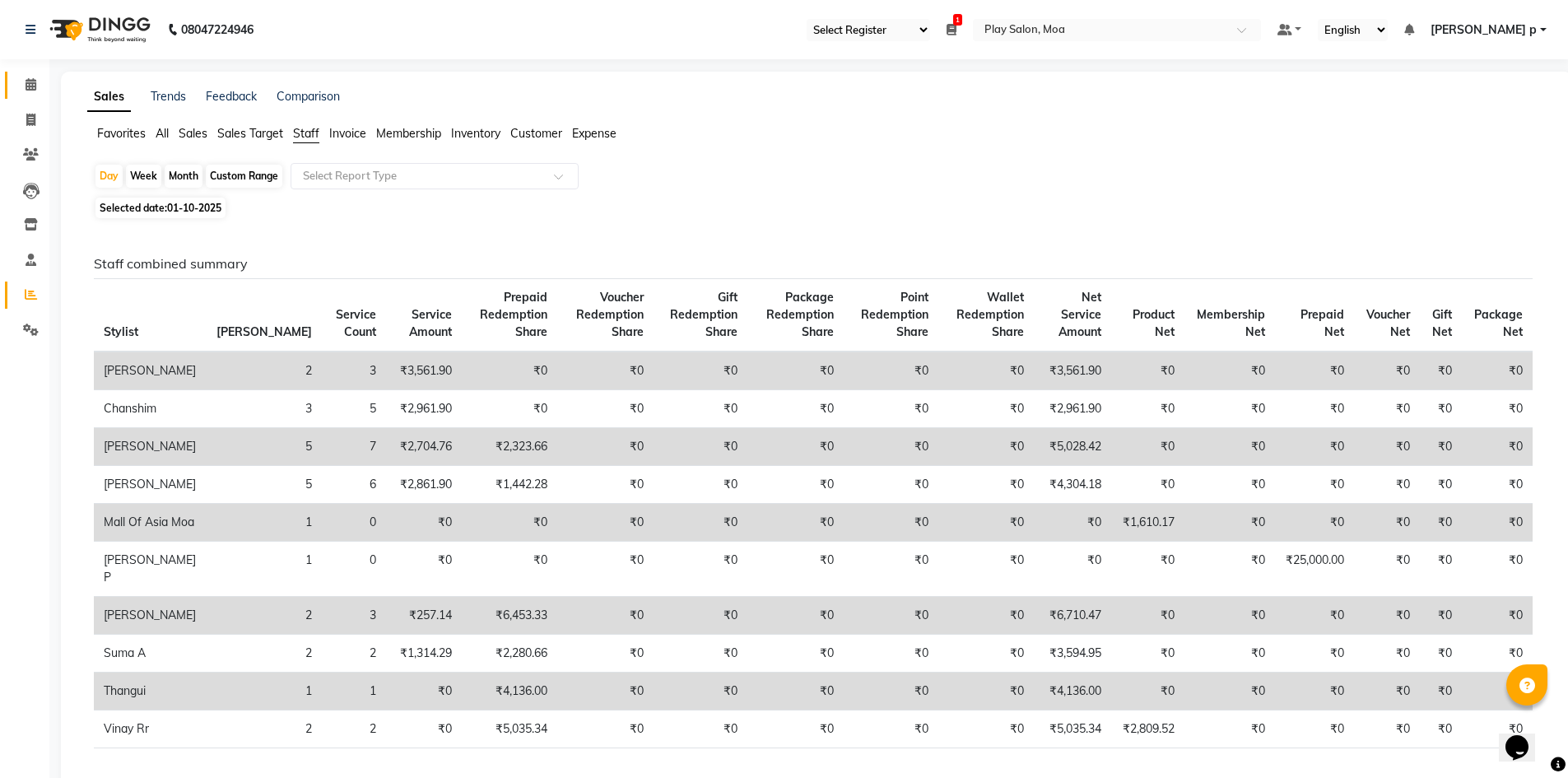
click at [28, 72] on link "Calendar" at bounding box center [25, 85] width 40 height 27
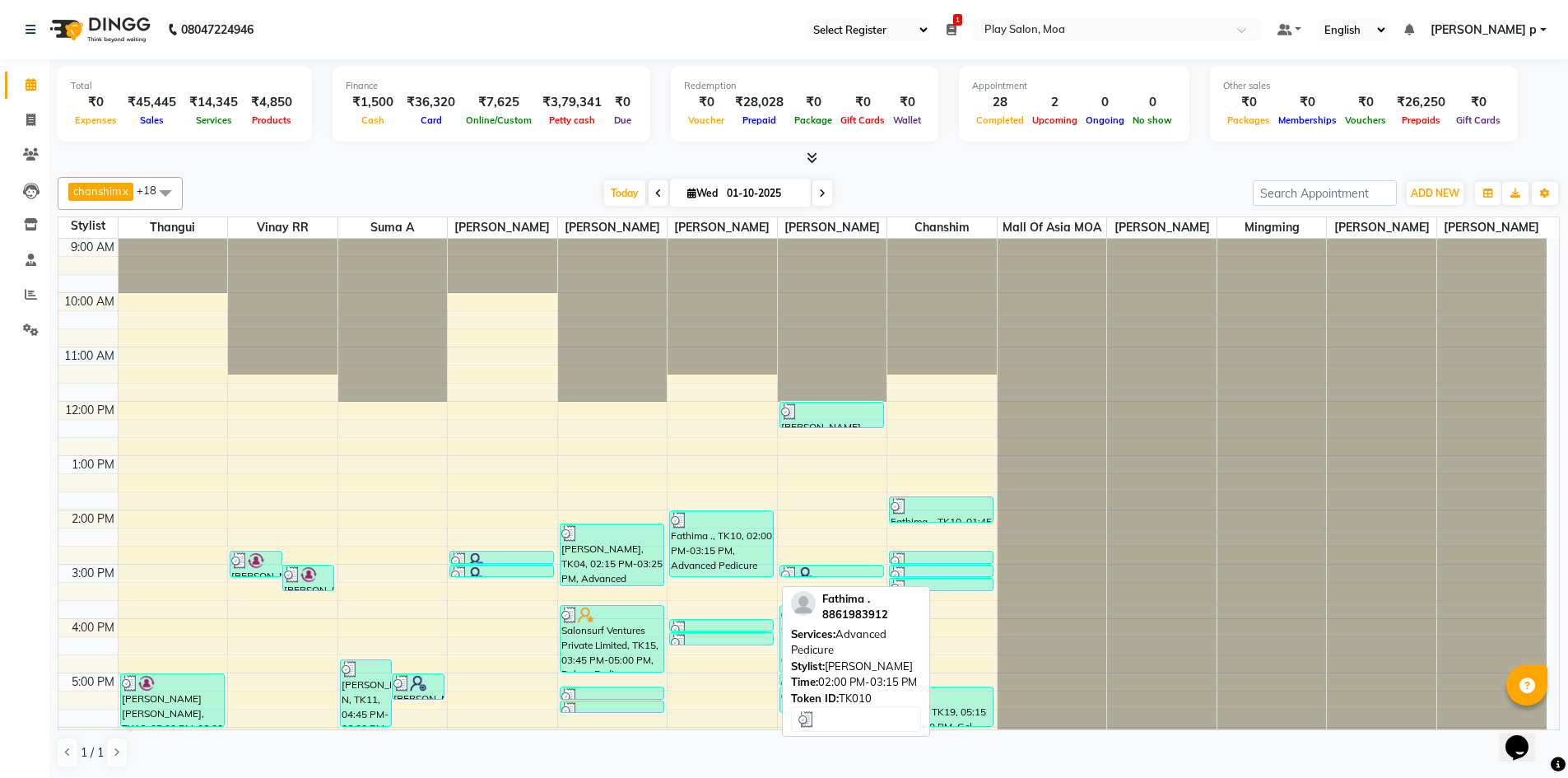
scroll to position [287, 0]
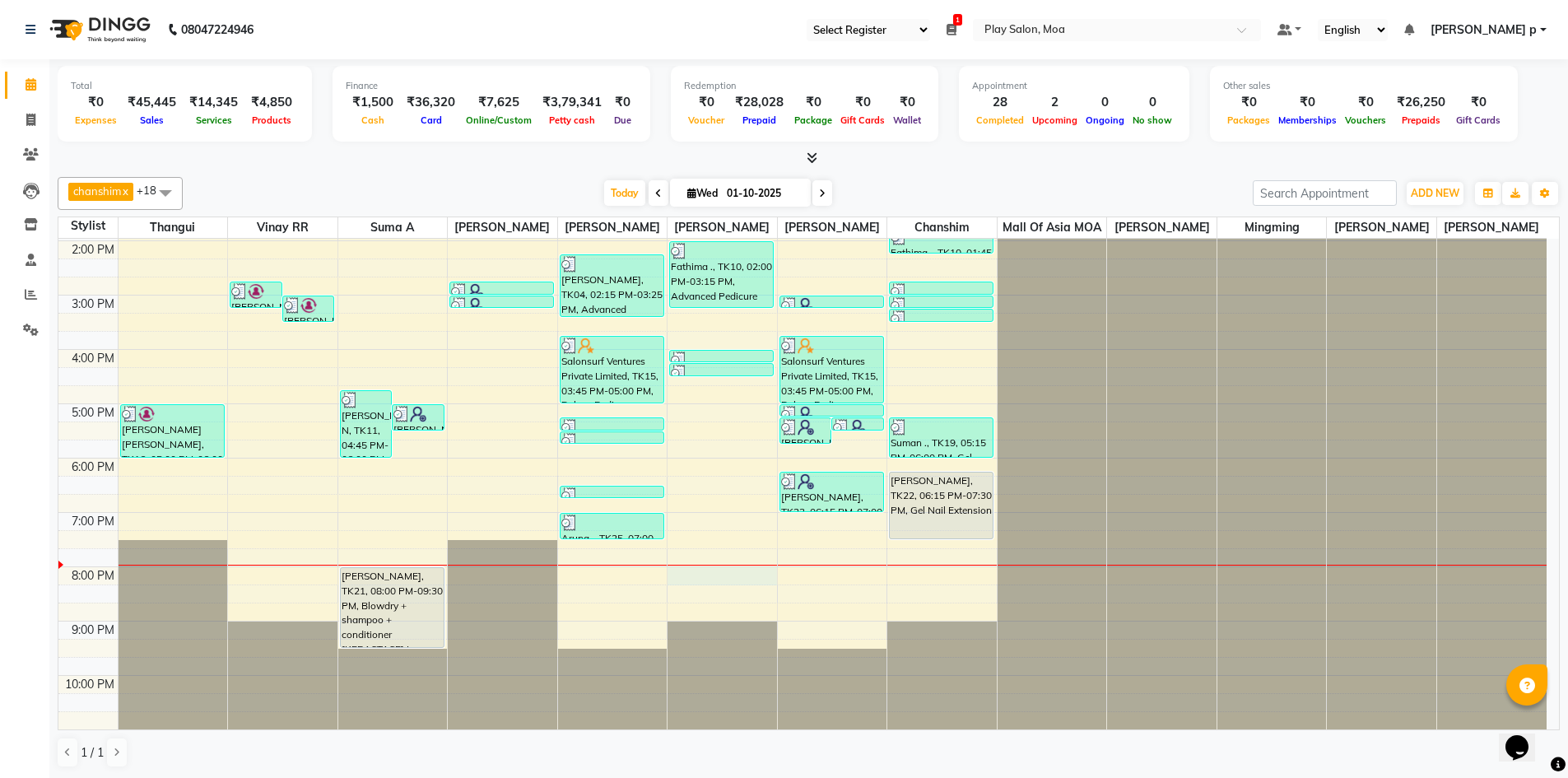
click at [718, 575] on div "9:00 AM 10:00 AM 11:00 AM 12:00 PM 1:00 PM 2:00 PM 3:00 PM 4:00 PM 5:00 PM 6:00…" at bounding box center [802, 348] width 1488 height 759
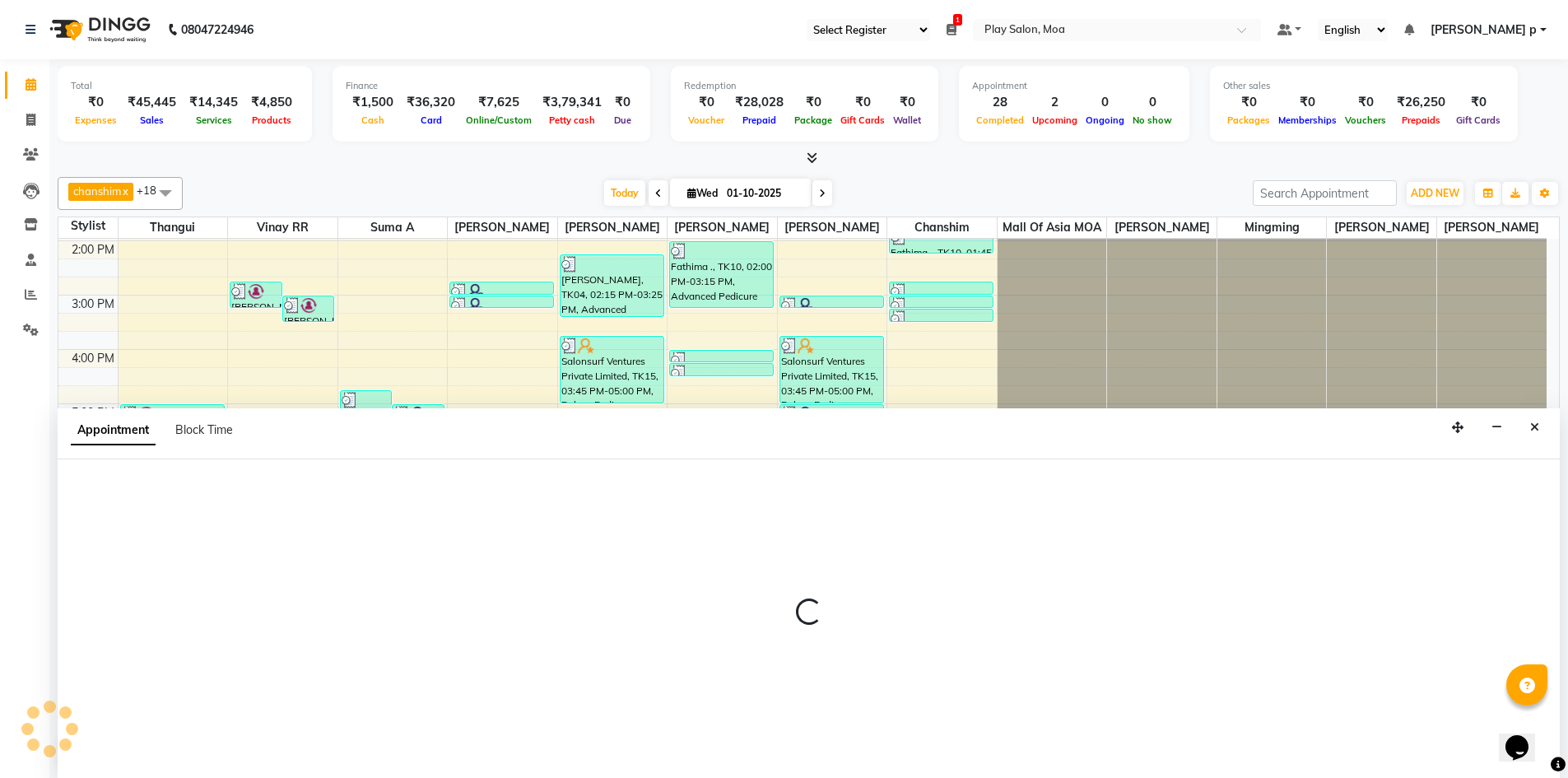
scroll to position [1, 0]
select select "81374"
select select "tentative"
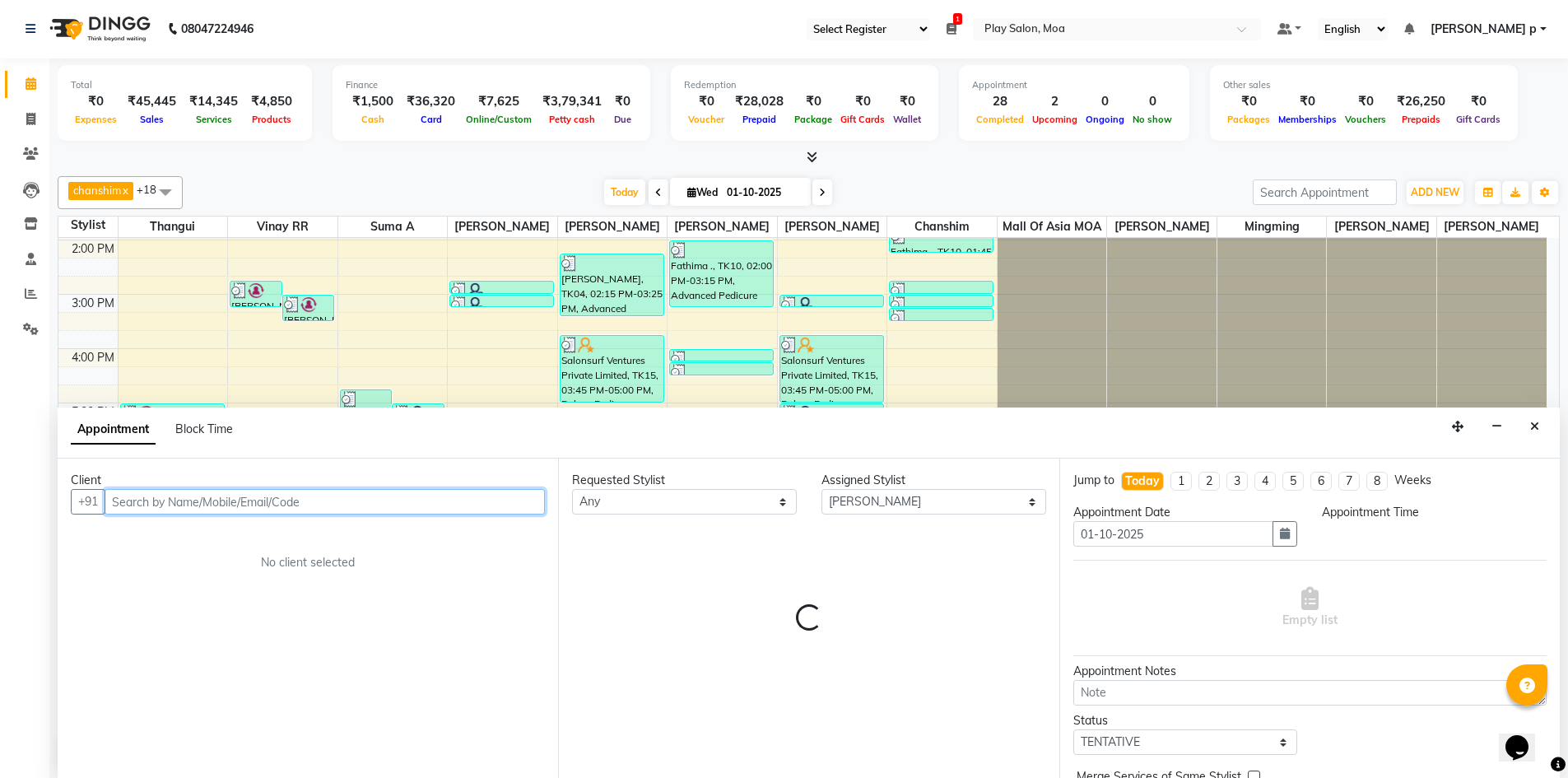
select select "1200"
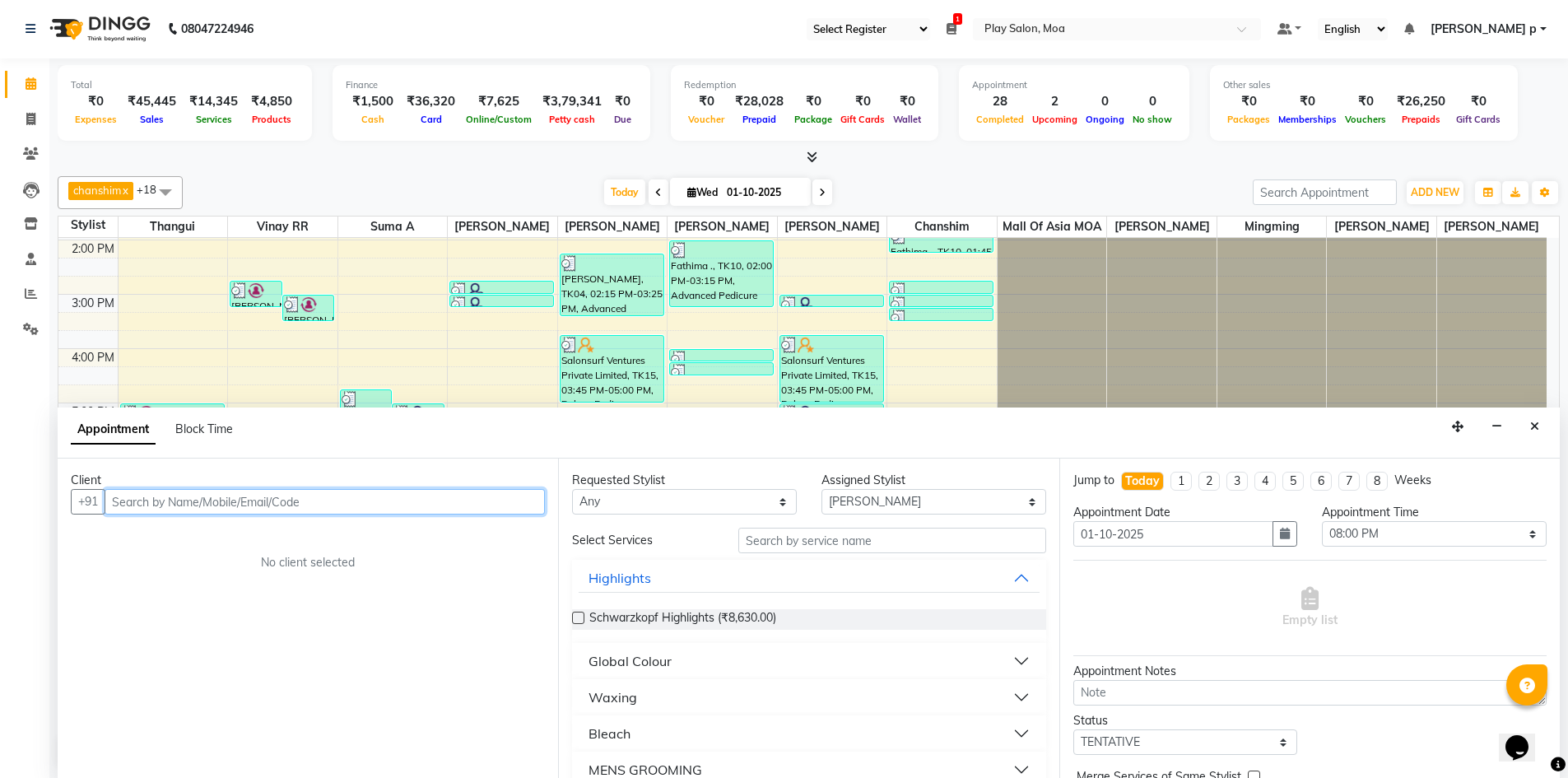
click at [167, 507] on input "text" at bounding box center [325, 501] width 440 height 26
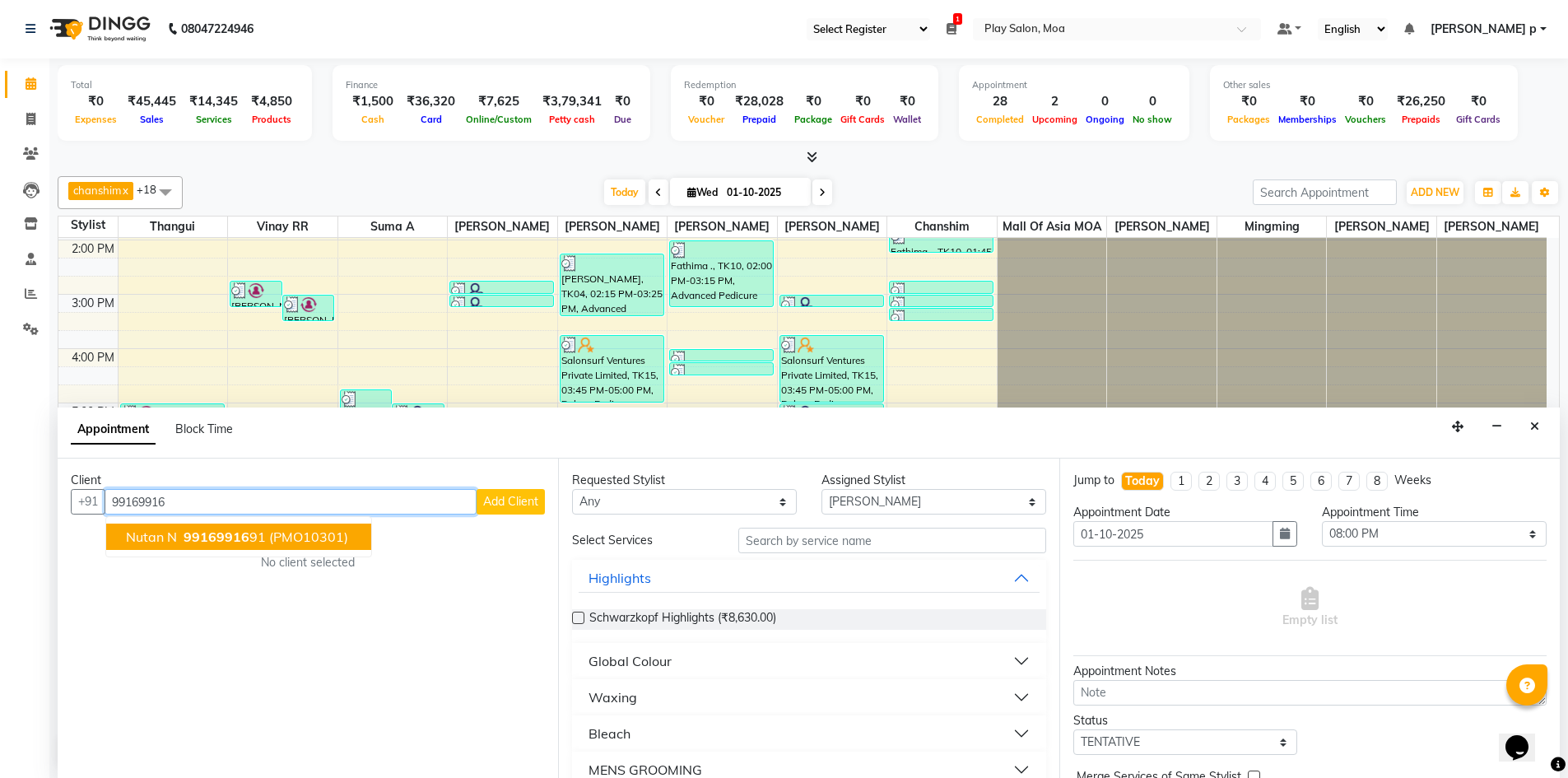
click at [245, 545] on button "Nutan N 99169916 91 (PMO10301)" at bounding box center [238, 536] width 265 height 26
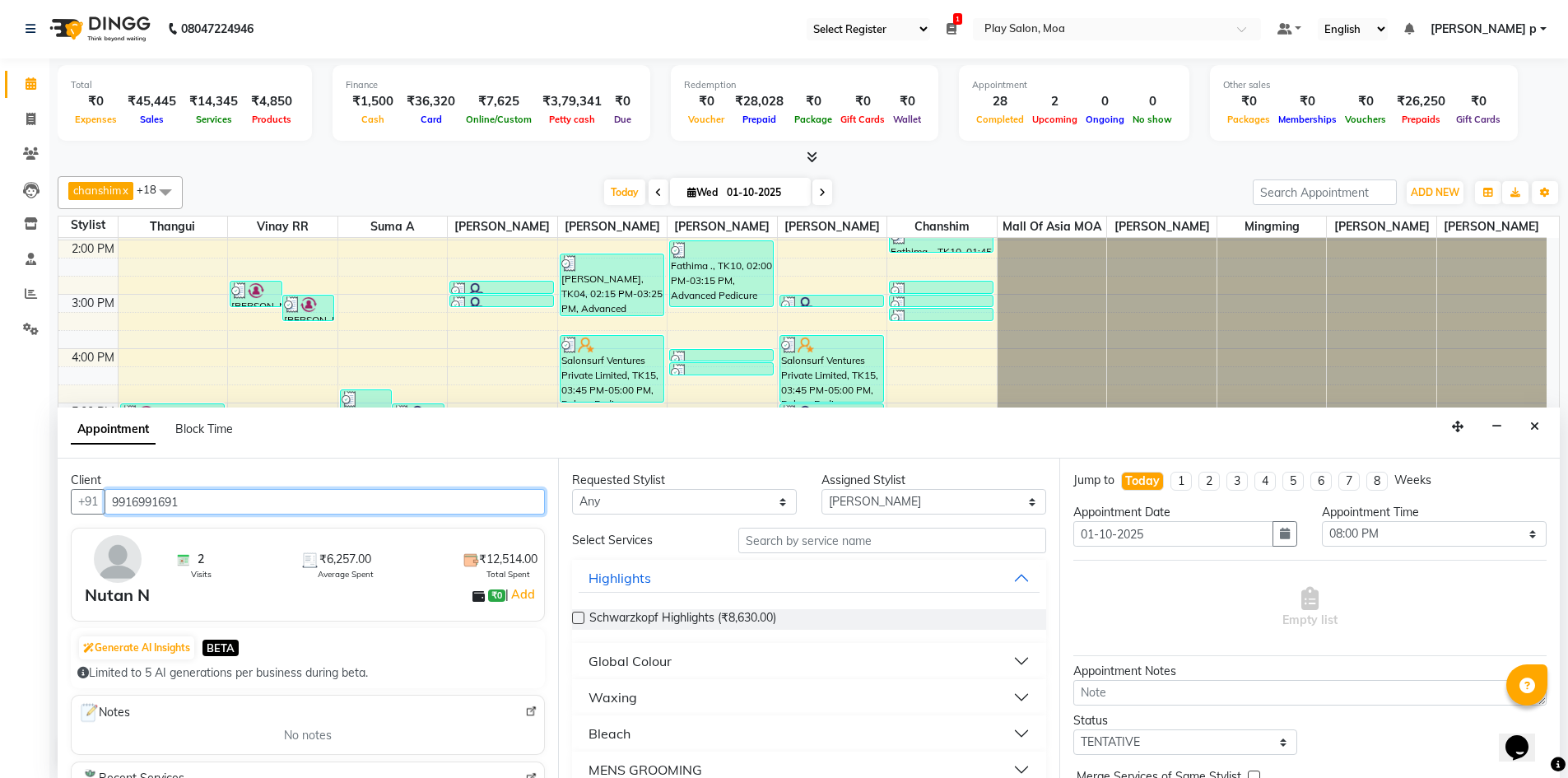
type input "9916991691"
click at [846, 539] on input "text" at bounding box center [892, 540] width 308 height 26
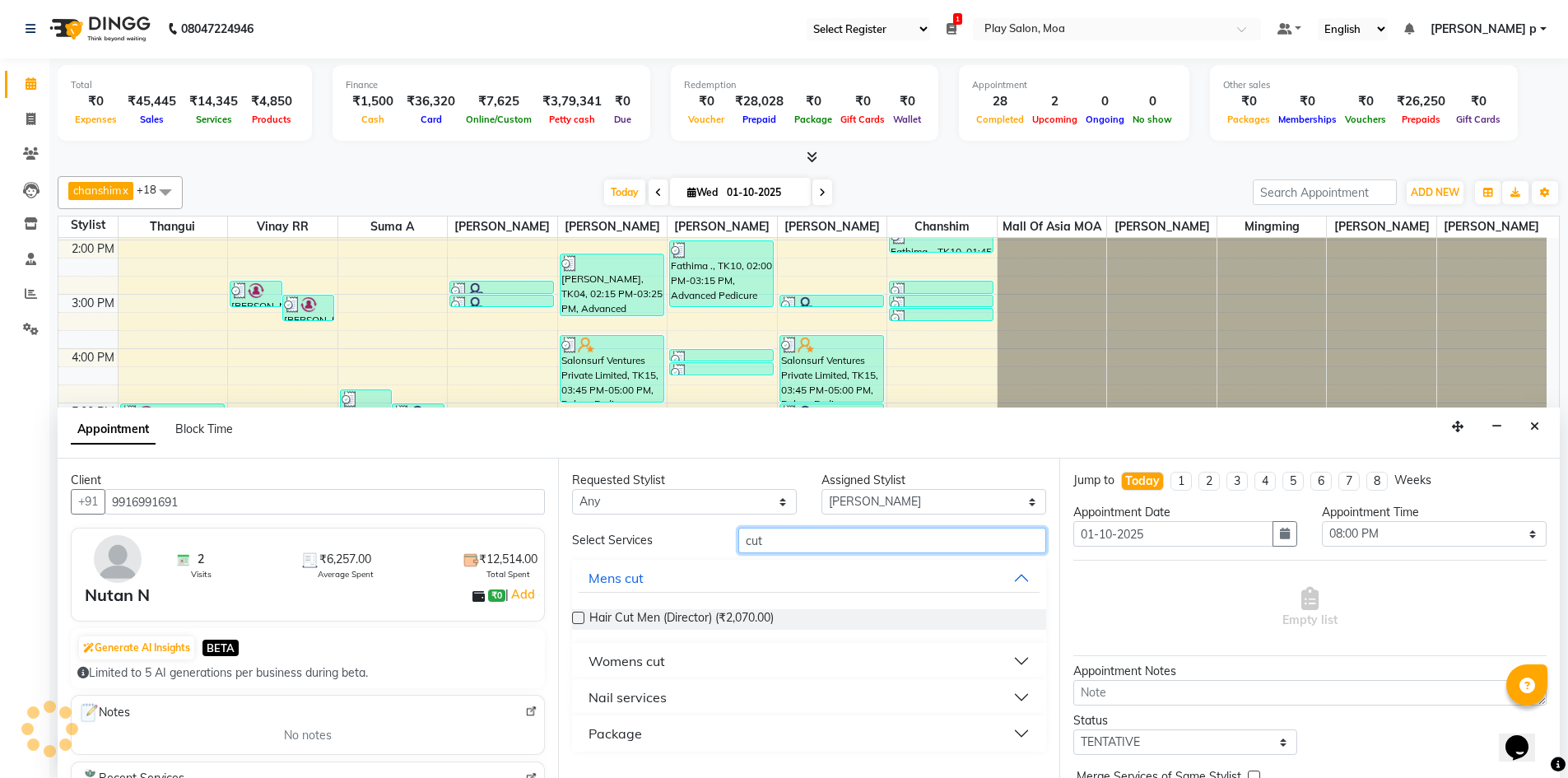
type input "cut"
click at [644, 694] on div "Nail services" at bounding box center [627, 697] width 78 height 19
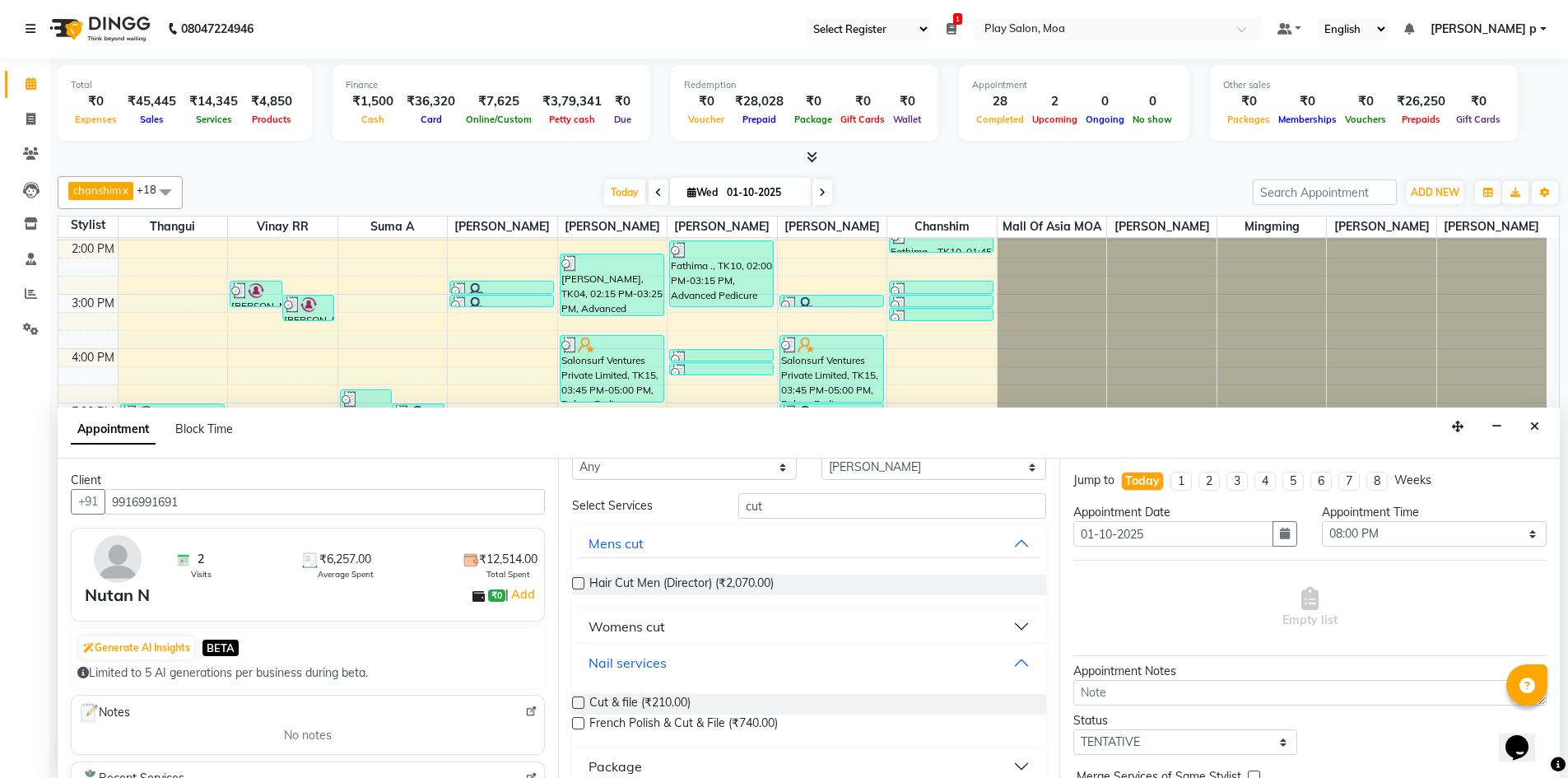
scroll to position [55, 0]
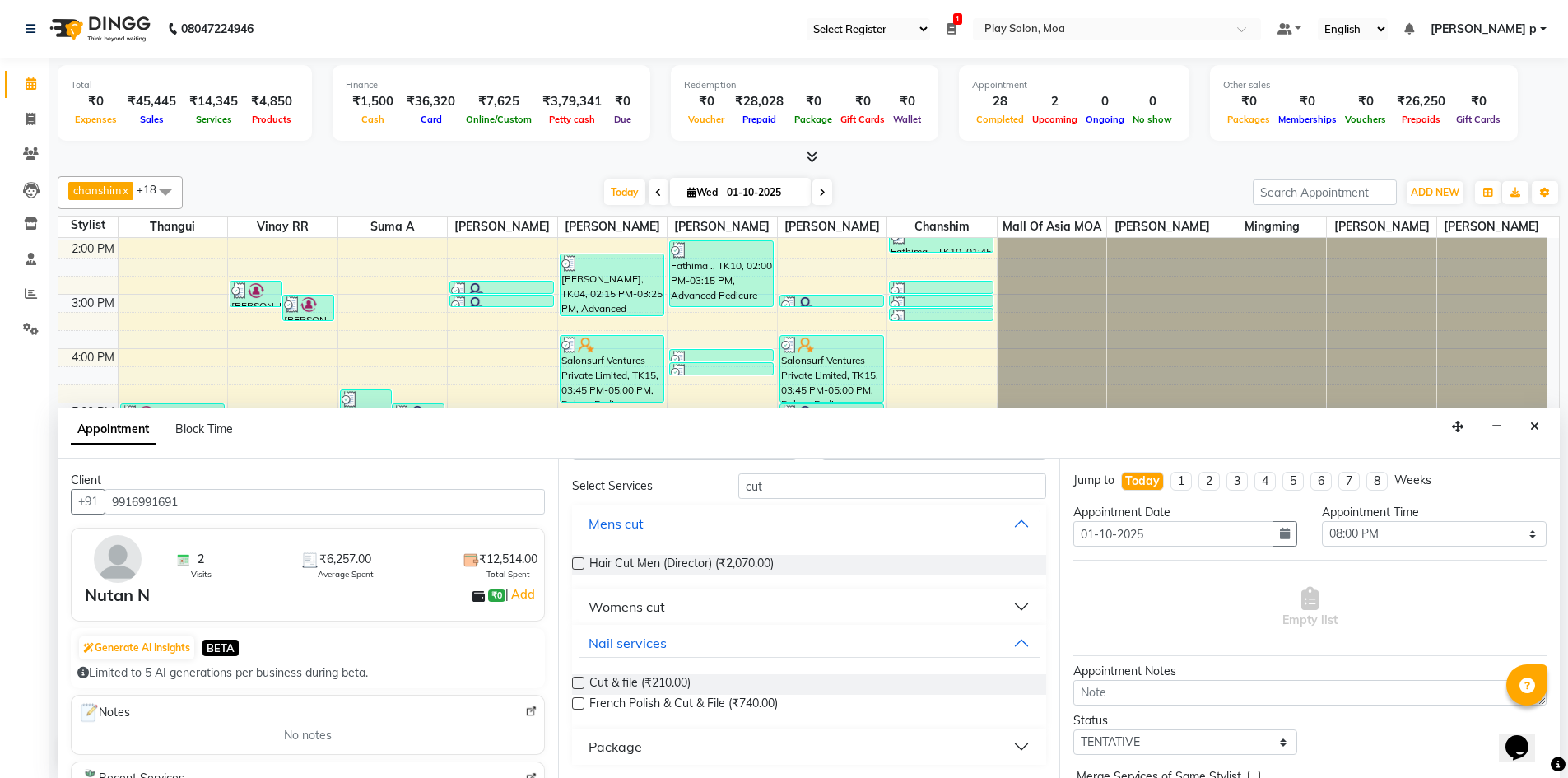
click at [579, 681] on label at bounding box center [579, 683] width 12 height 12
click at [579, 681] on input "checkbox" at bounding box center [578, 684] width 11 height 11
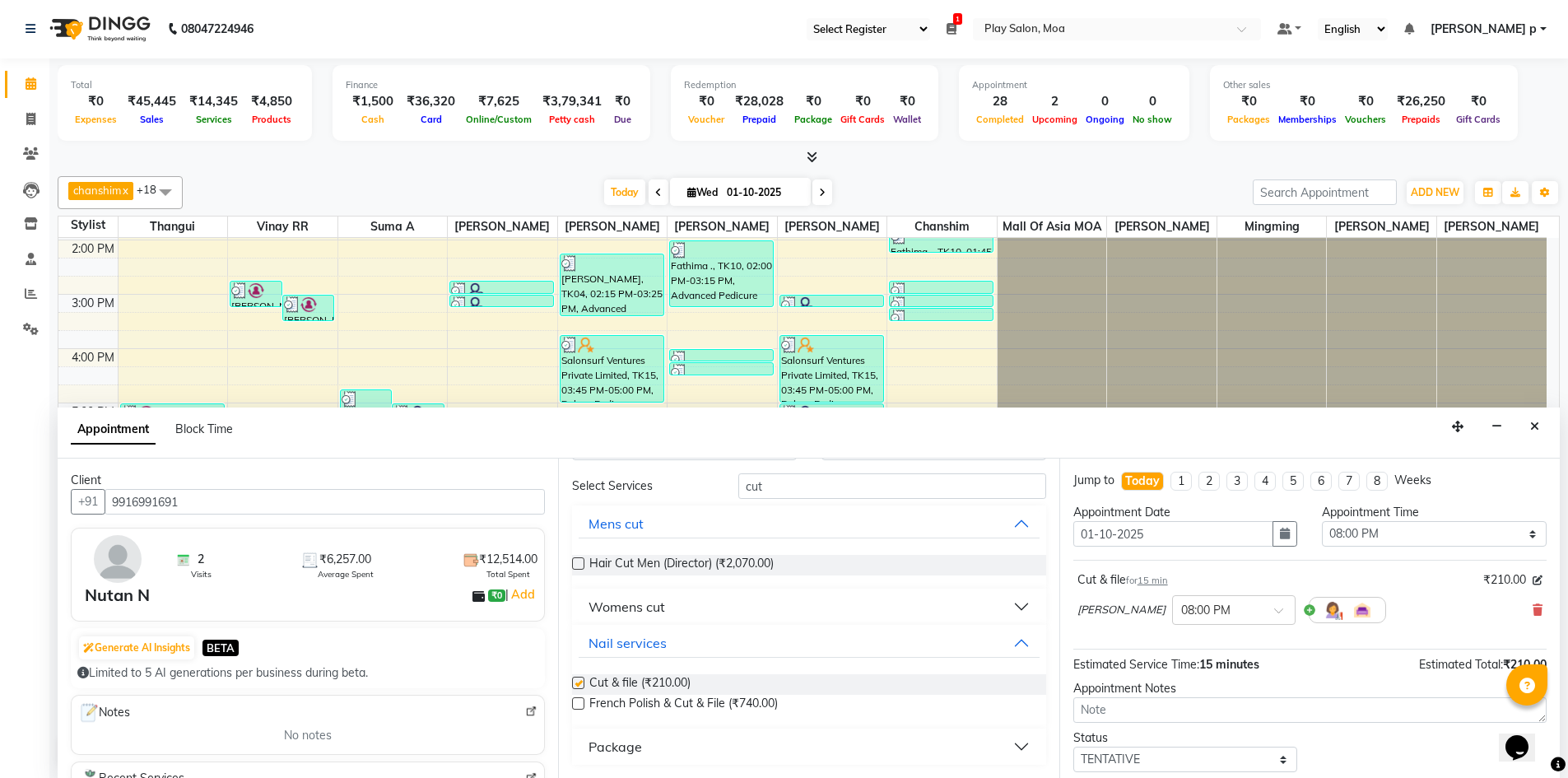
checkbox input "false"
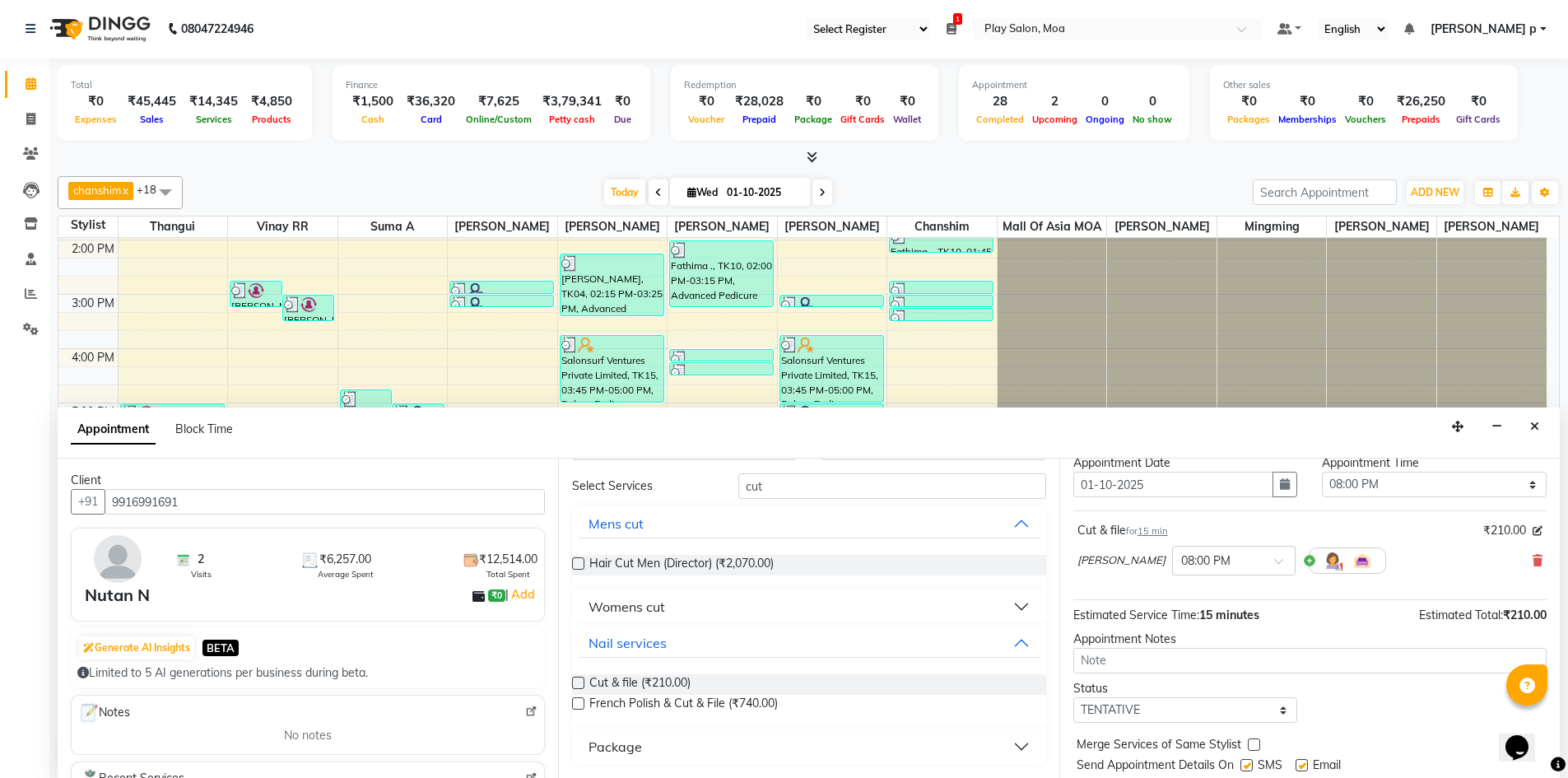
scroll to position [98, 0]
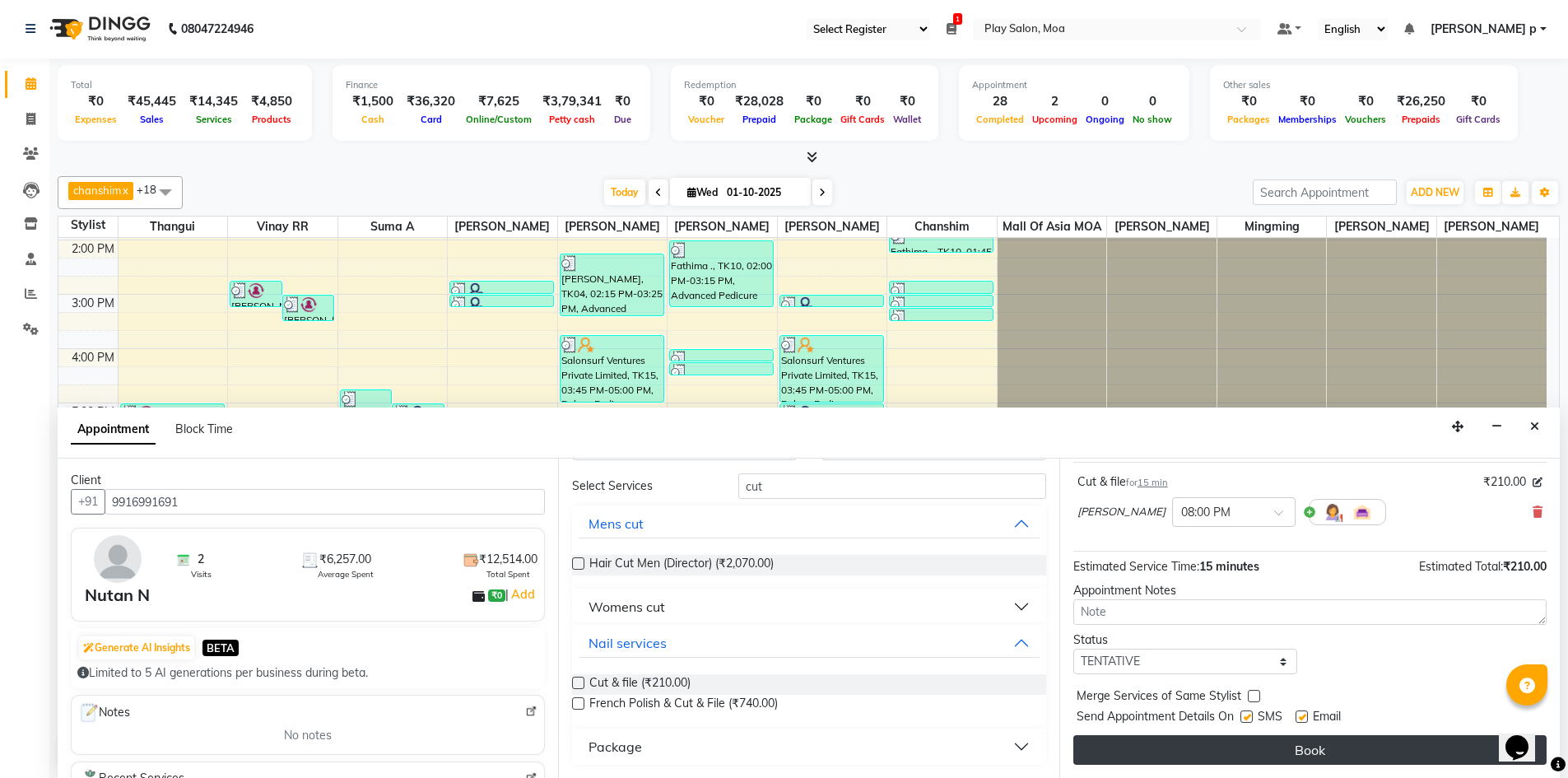
click at [1220, 744] on button "Book" at bounding box center [1310, 750] width 474 height 30
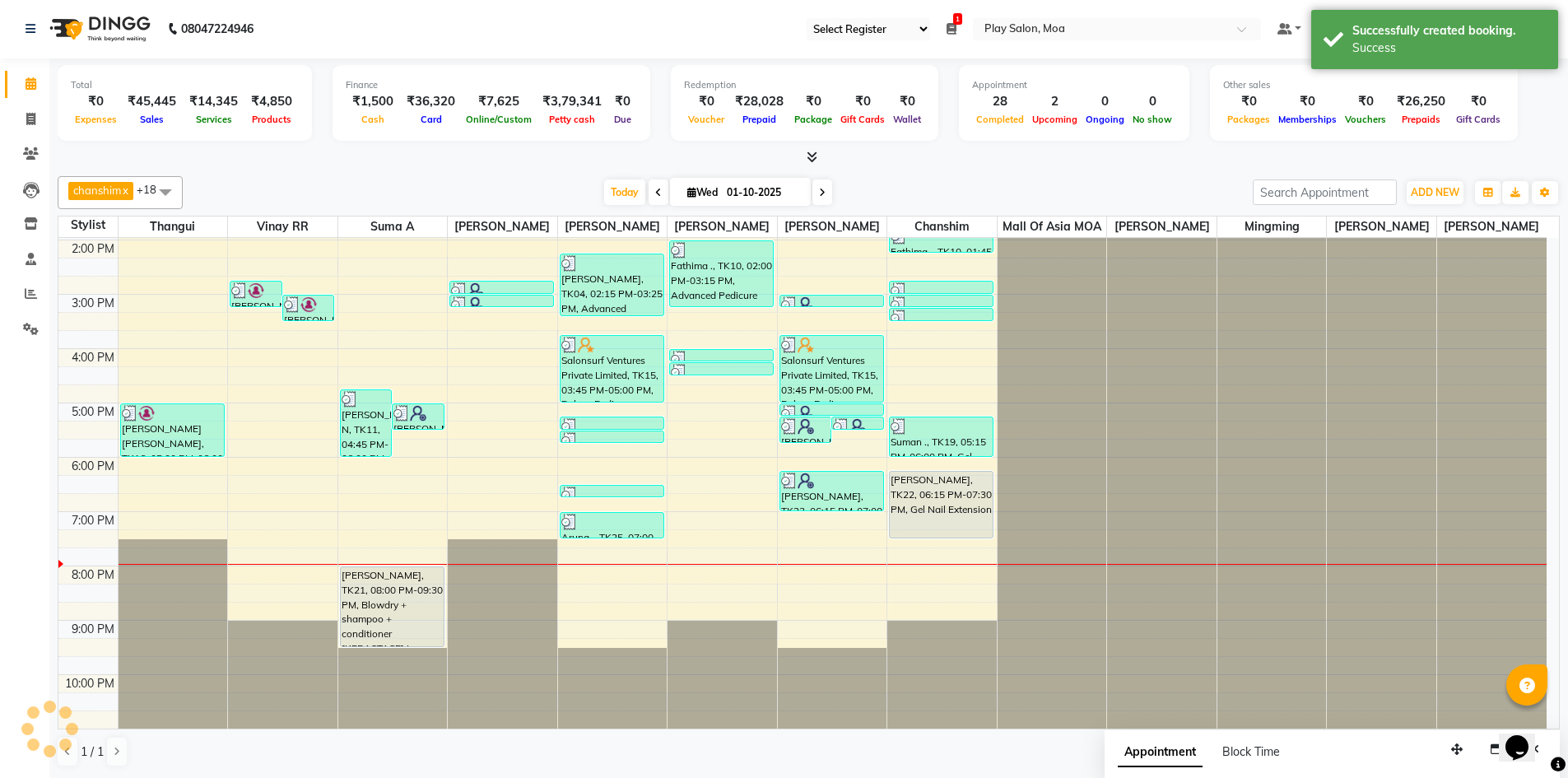
scroll to position [0, 0]
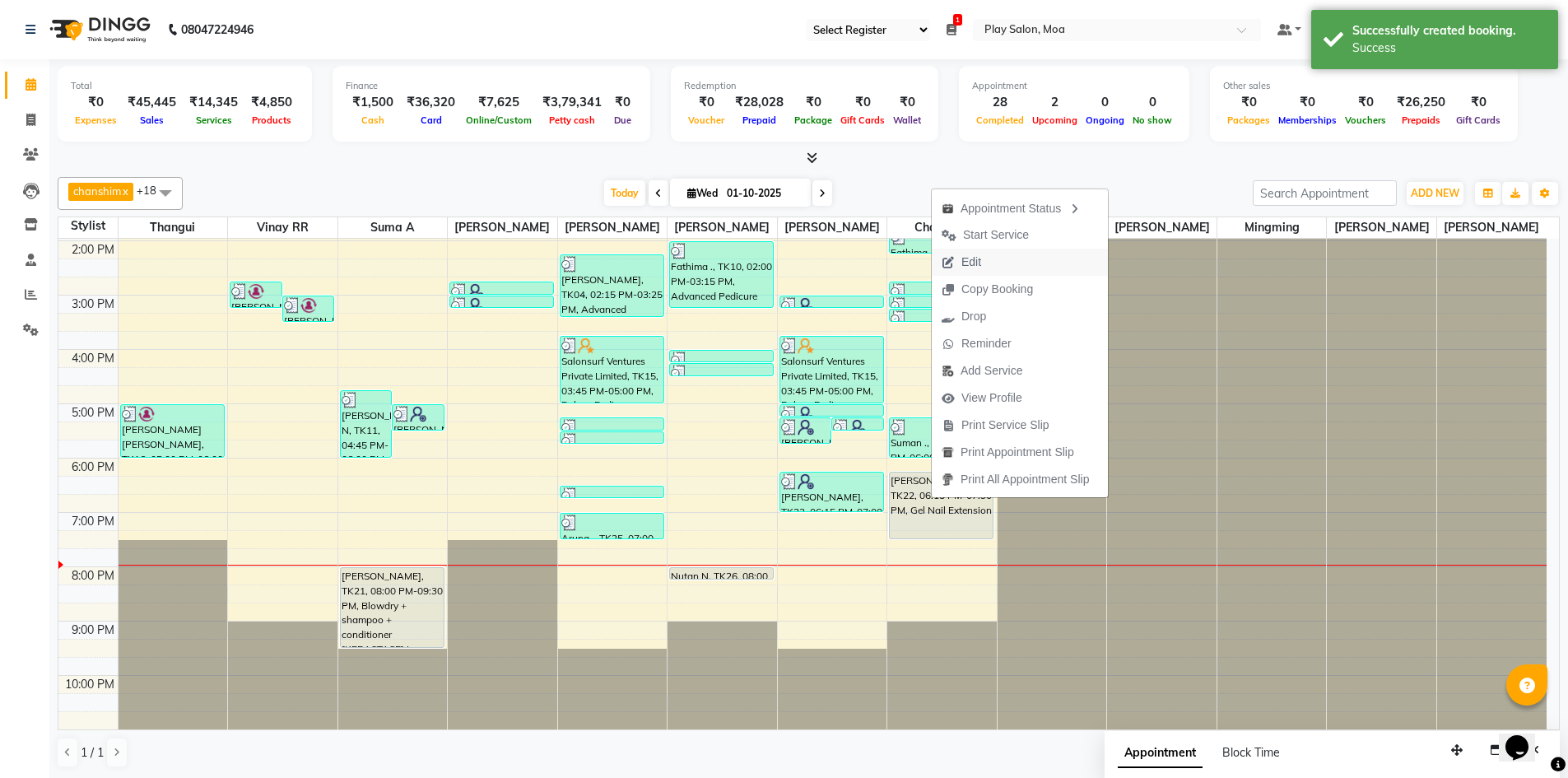
click at [989, 264] on span "Edit" at bounding box center [960, 262] width 59 height 27
select select "tentative"
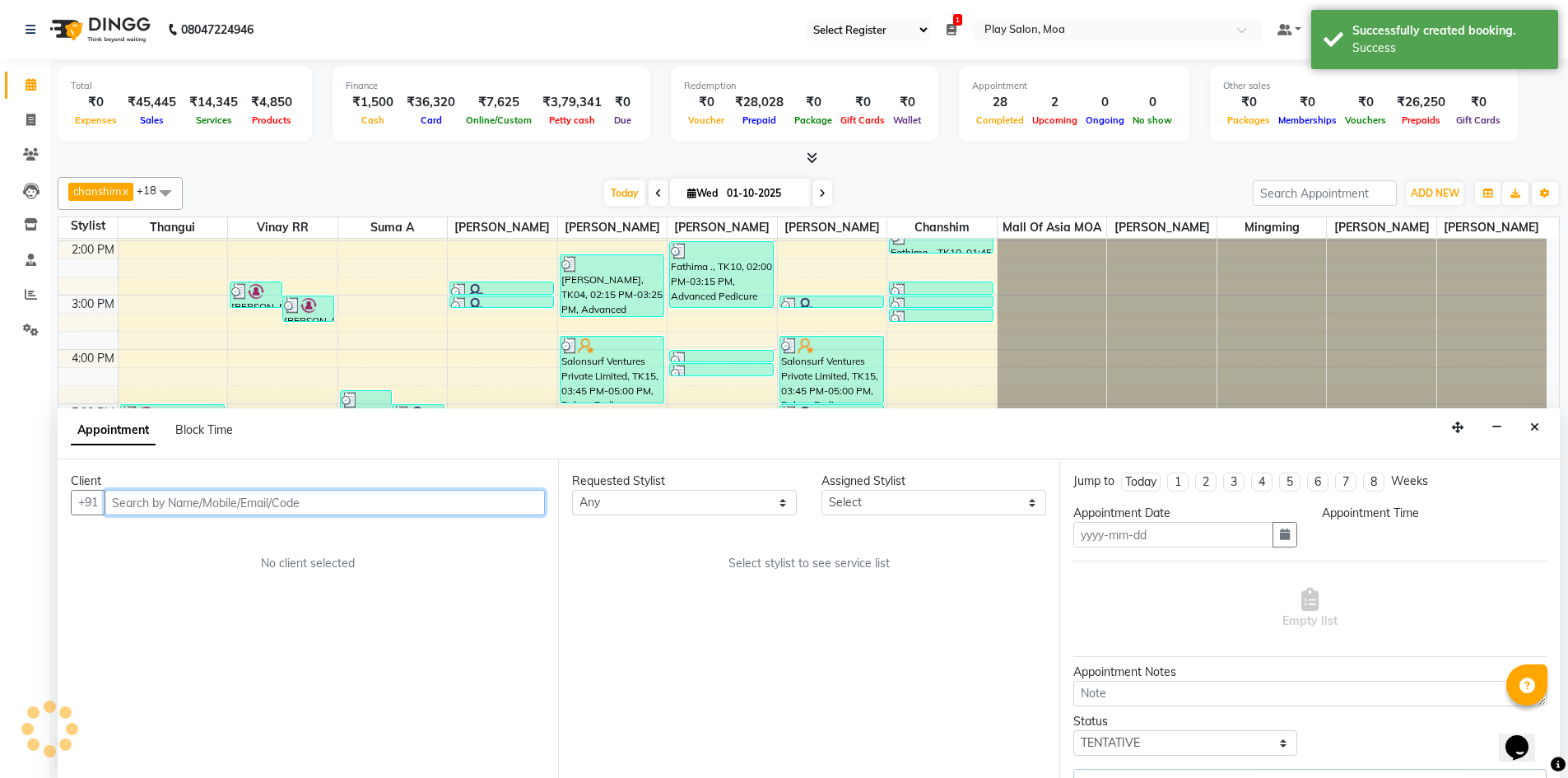
type input "01-10-2025"
select select "1095"
select select "87414"
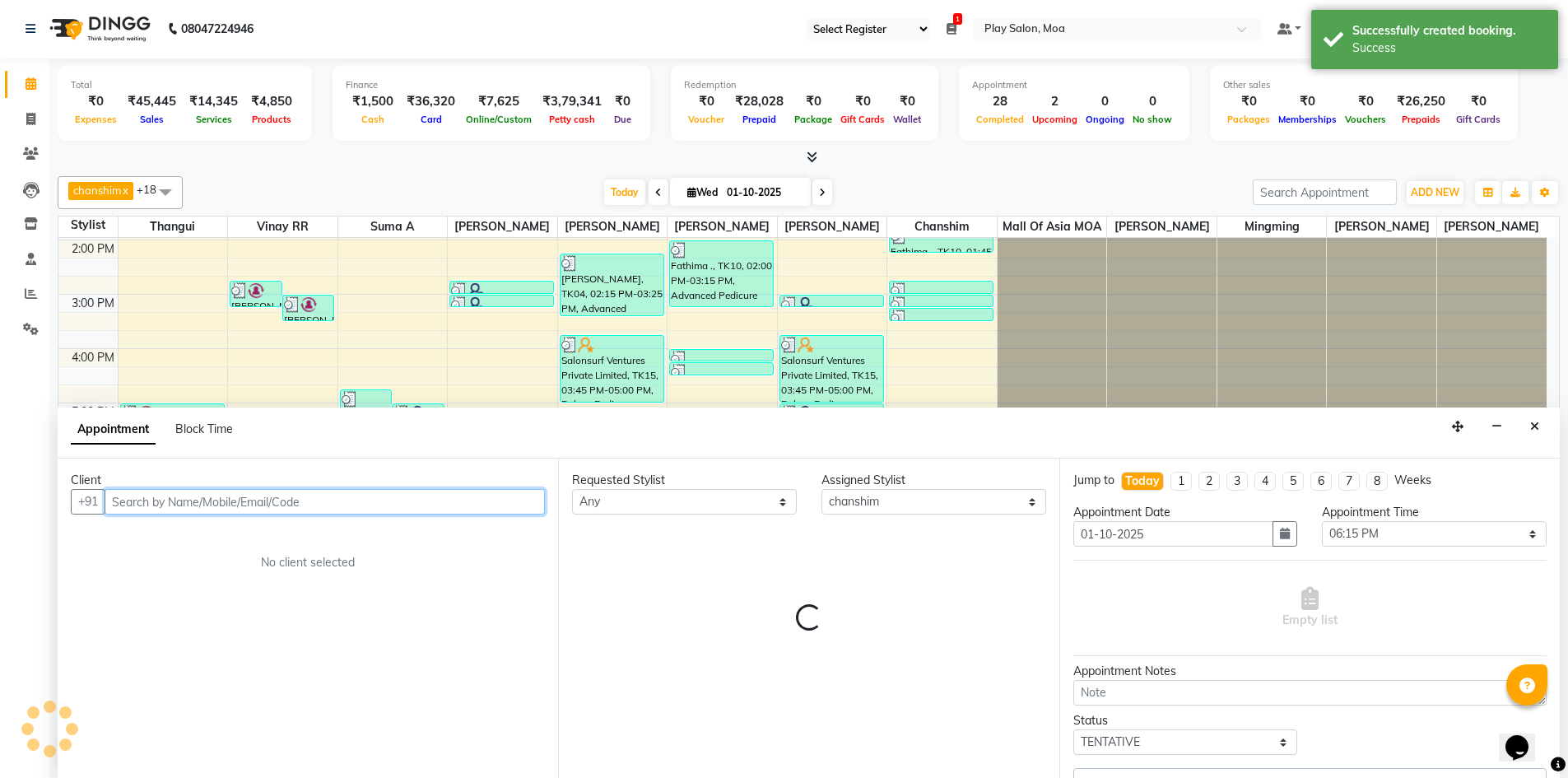
select select "4218"
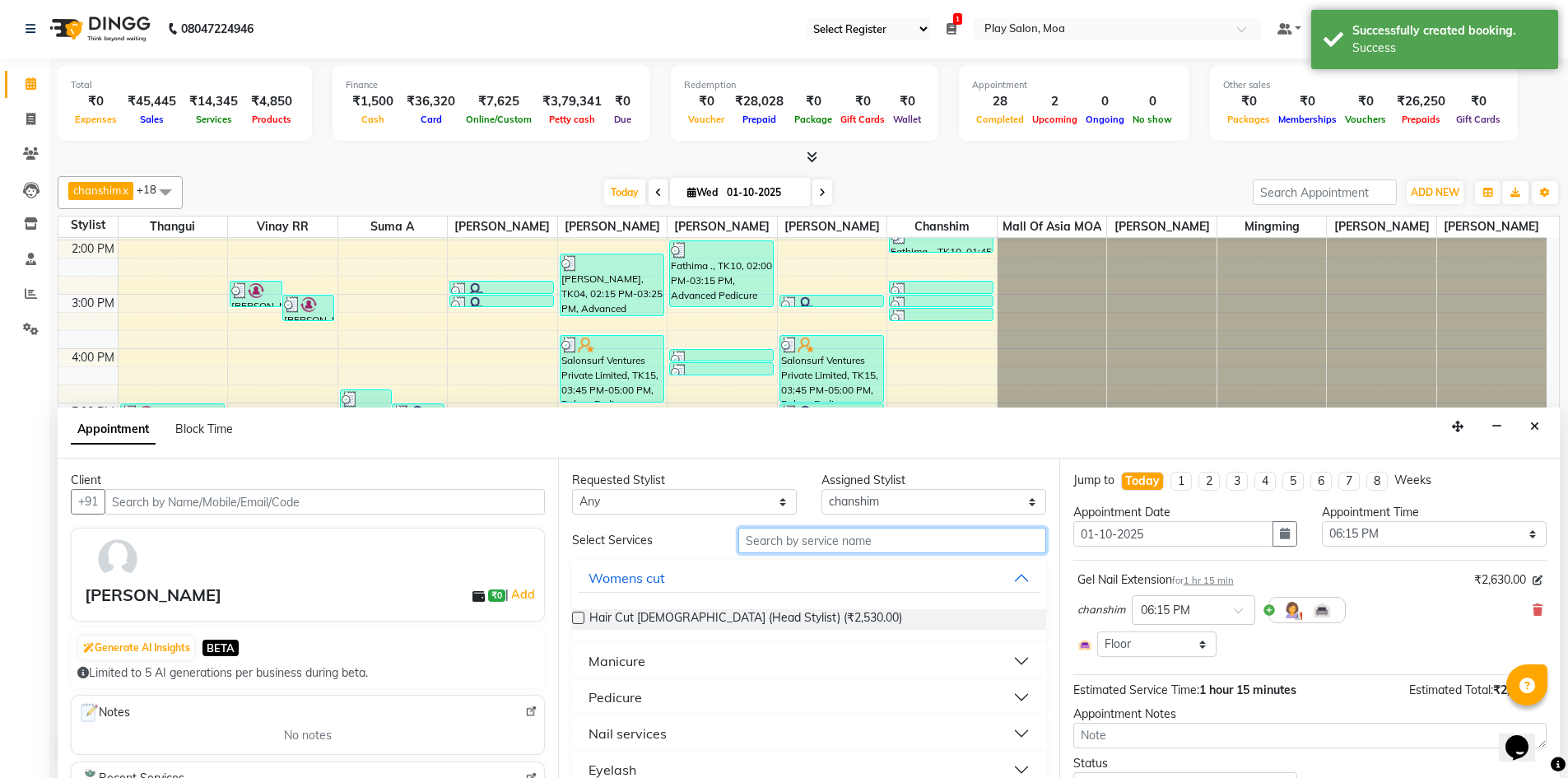
click at [851, 538] on input "text" at bounding box center [892, 540] width 308 height 26
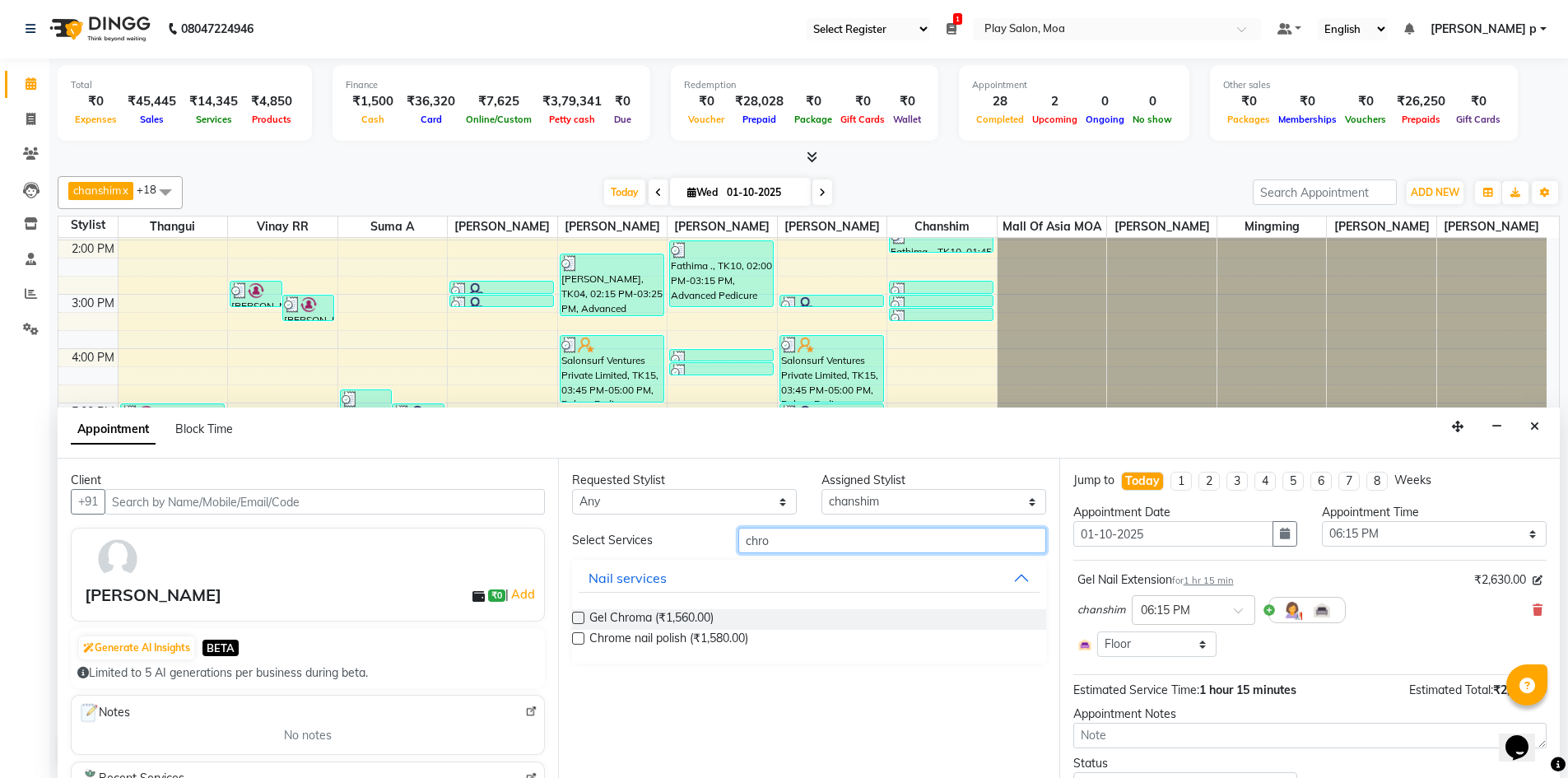
type input "chro"
click at [576, 641] on label at bounding box center [579, 639] width 12 height 12
click at [576, 641] on input "checkbox" at bounding box center [578, 640] width 11 height 11
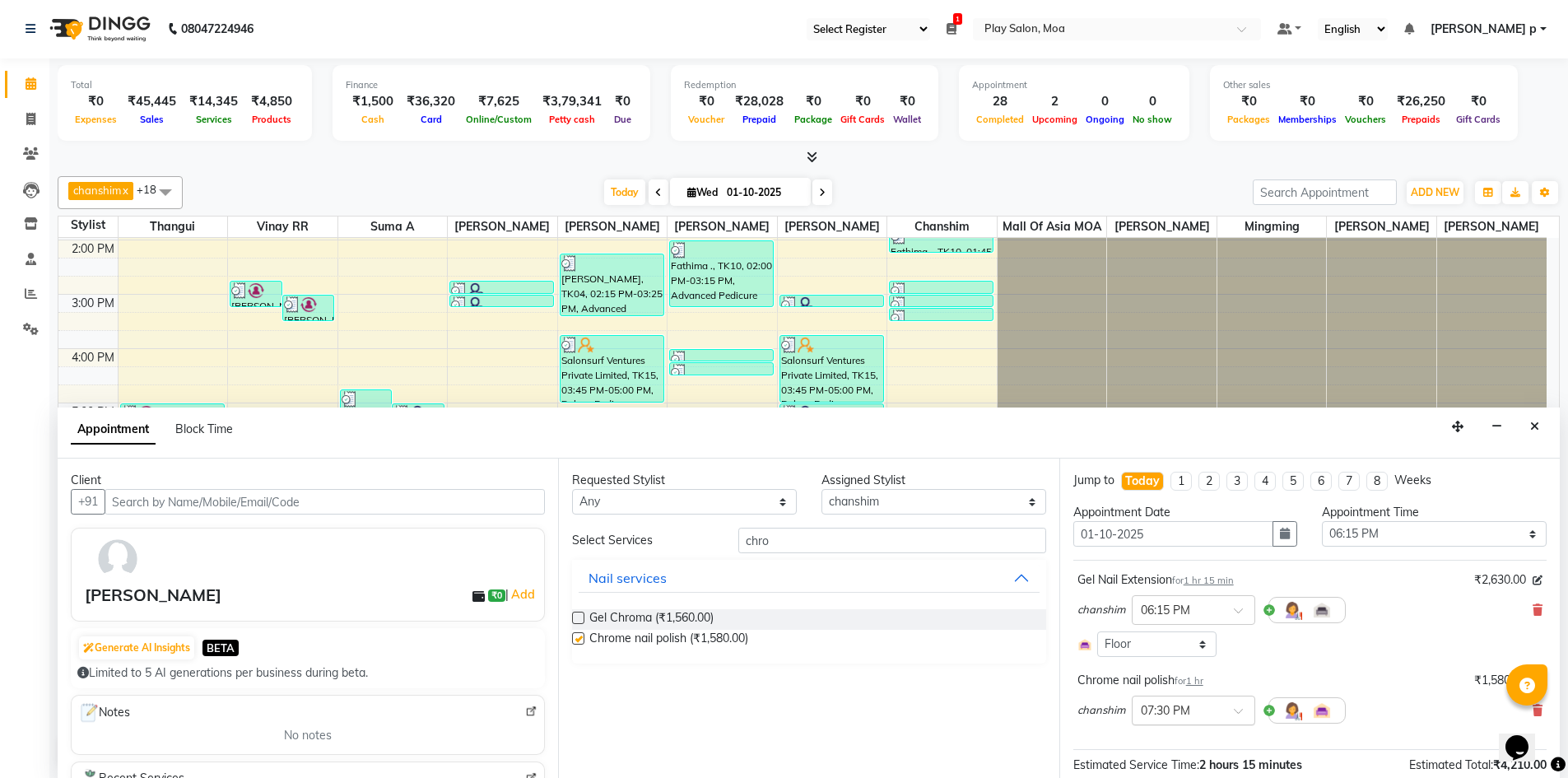
checkbox input "false"
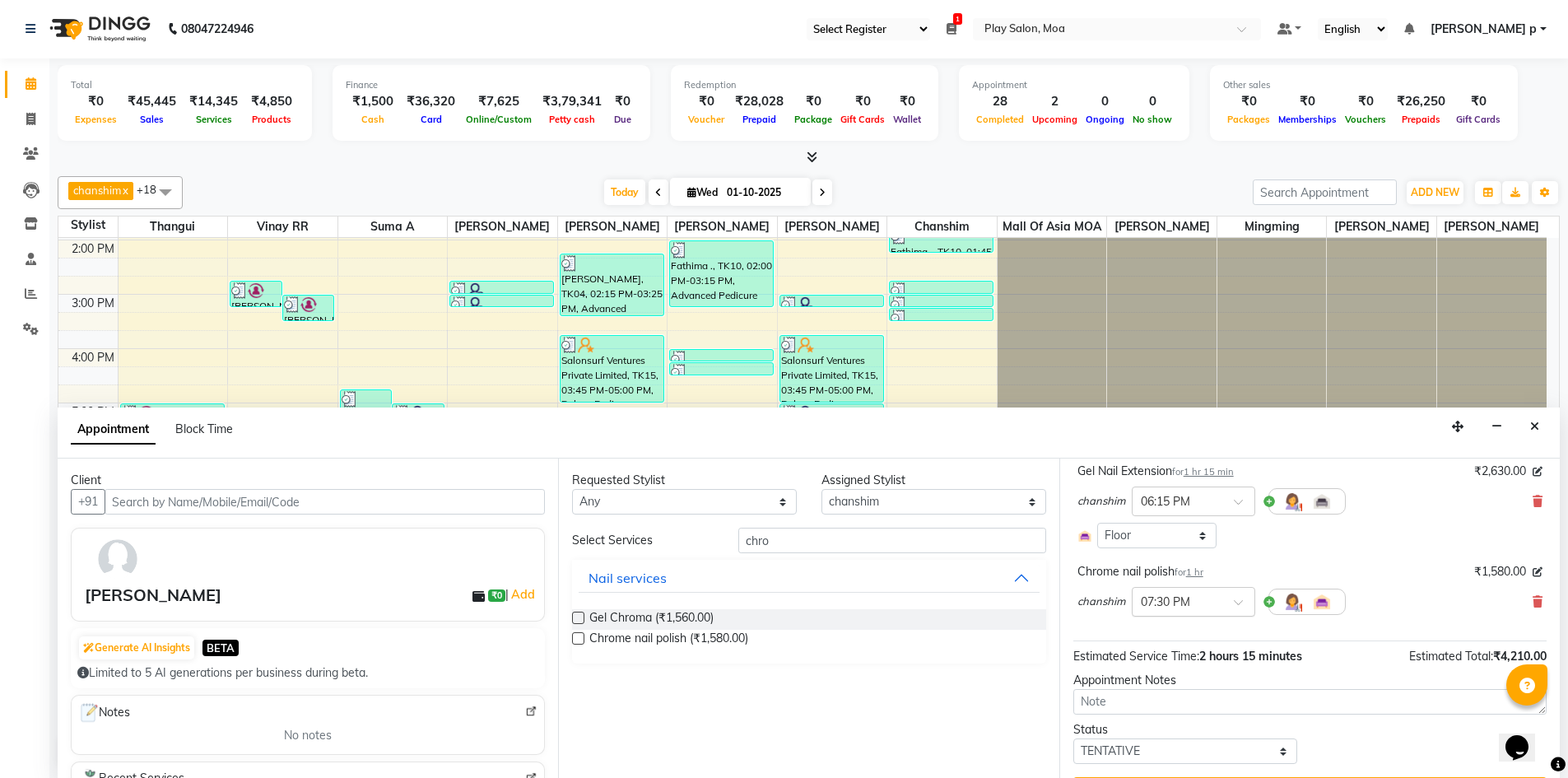
scroll to position [151, 0]
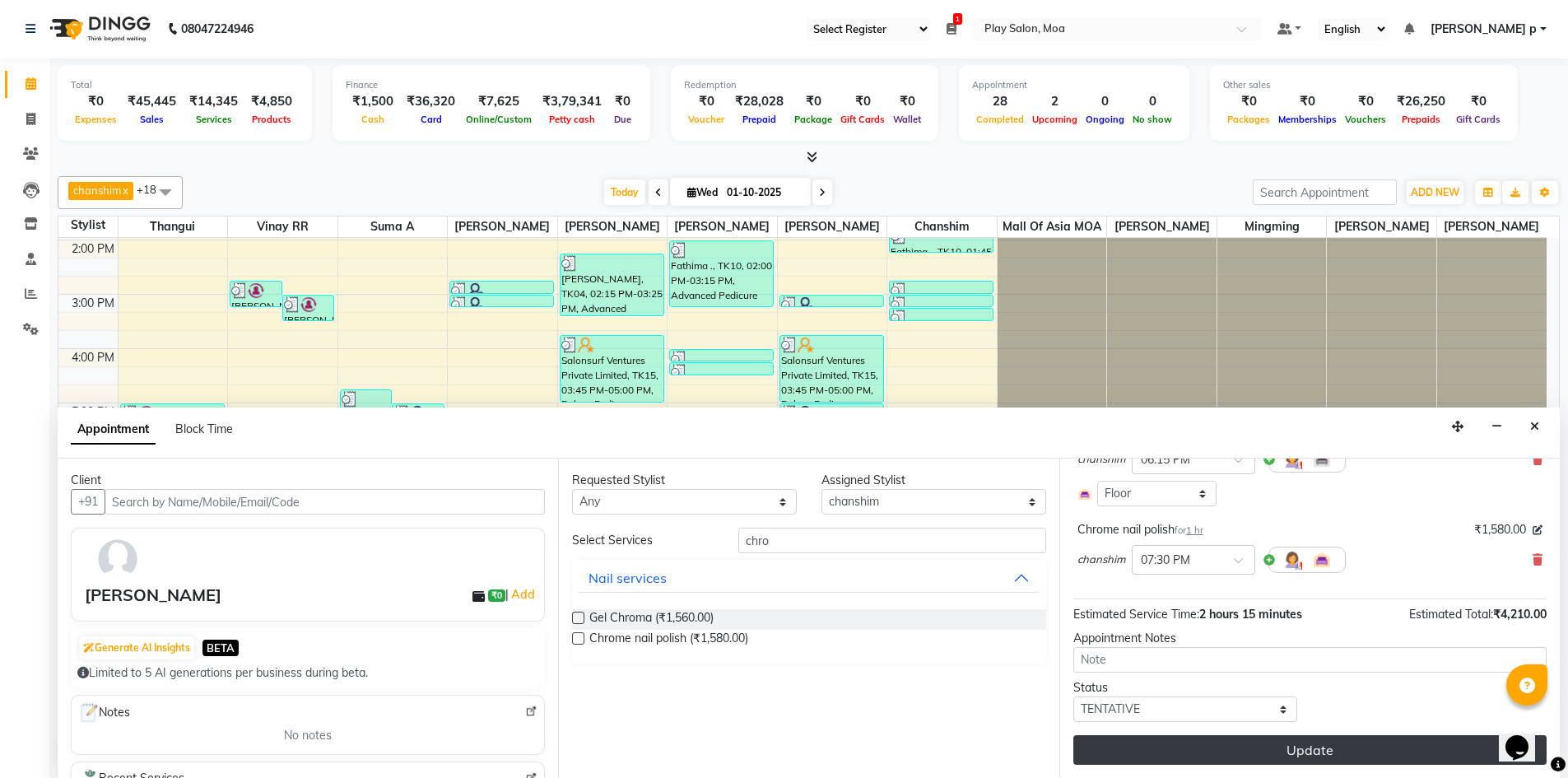
click at [1221, 750] on button "Update" at bounding box center [1310, 750] width 474 height 30
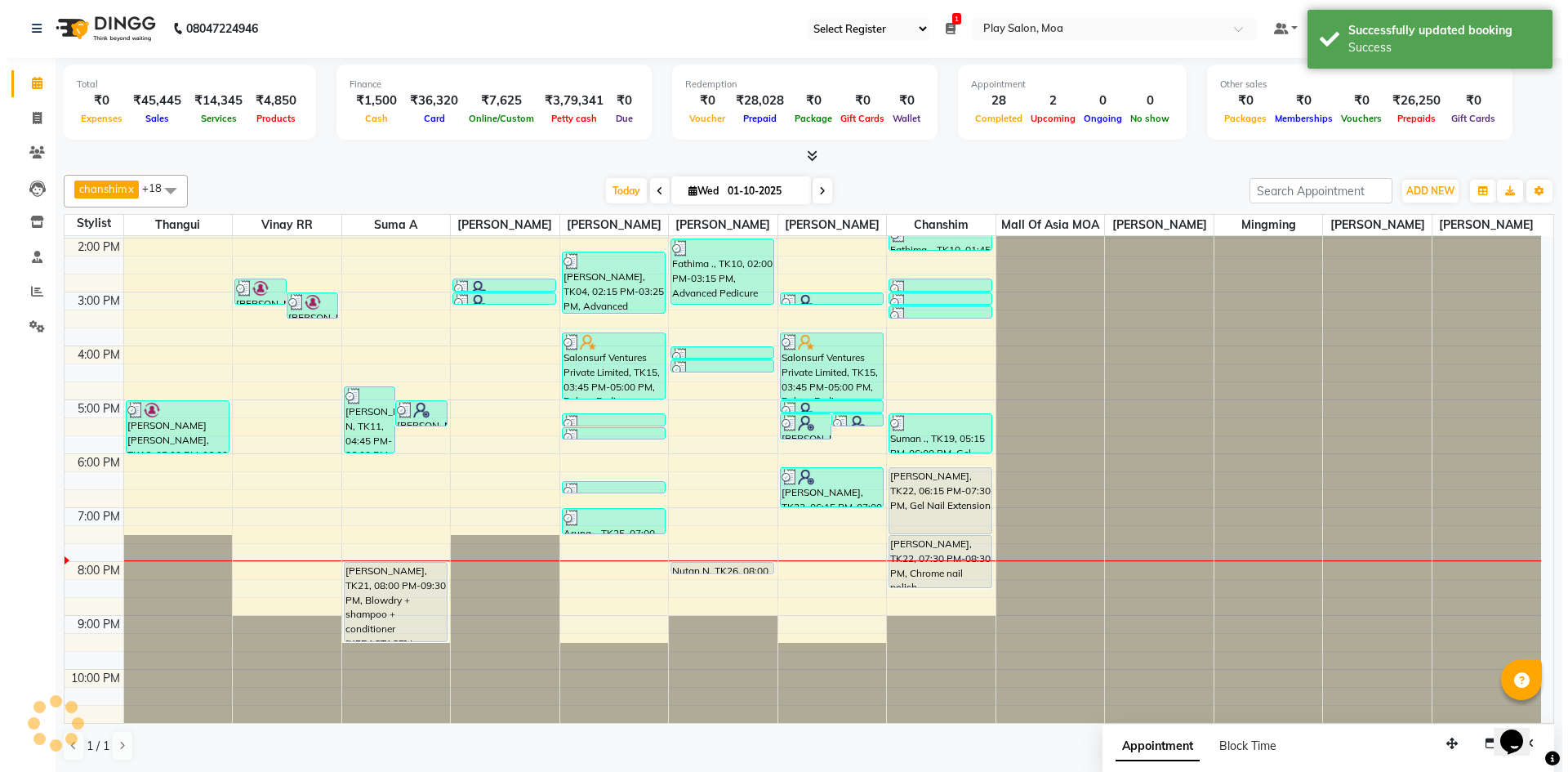
scroll to position [0, 0]
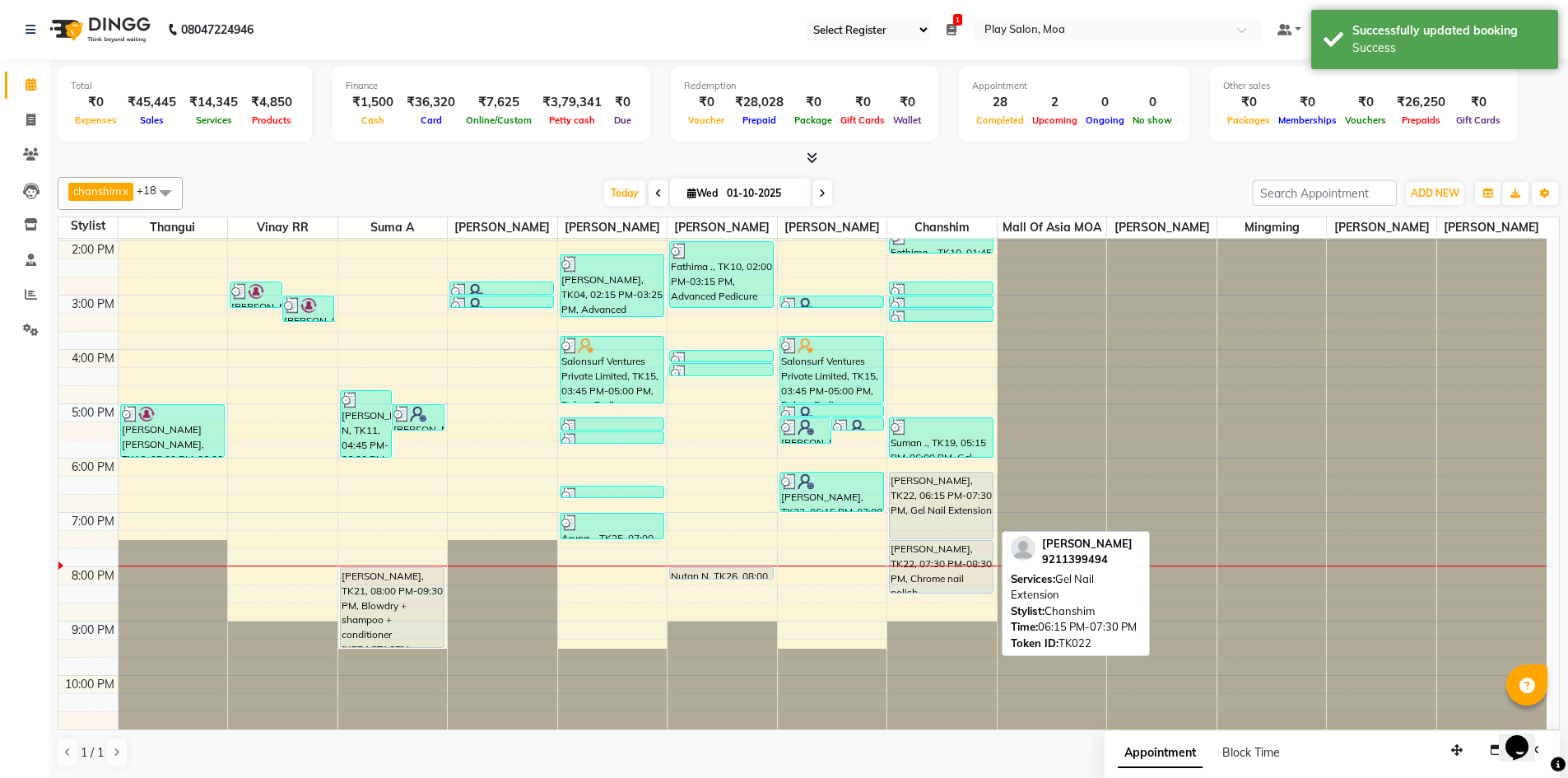
click at [938, 481] on div "[PERSON_NAME], TK22, 06:15 PM-07:30 PM, Gel Nail Extension" at bounding box center [941, 505] width 103 height 66
select select "7"
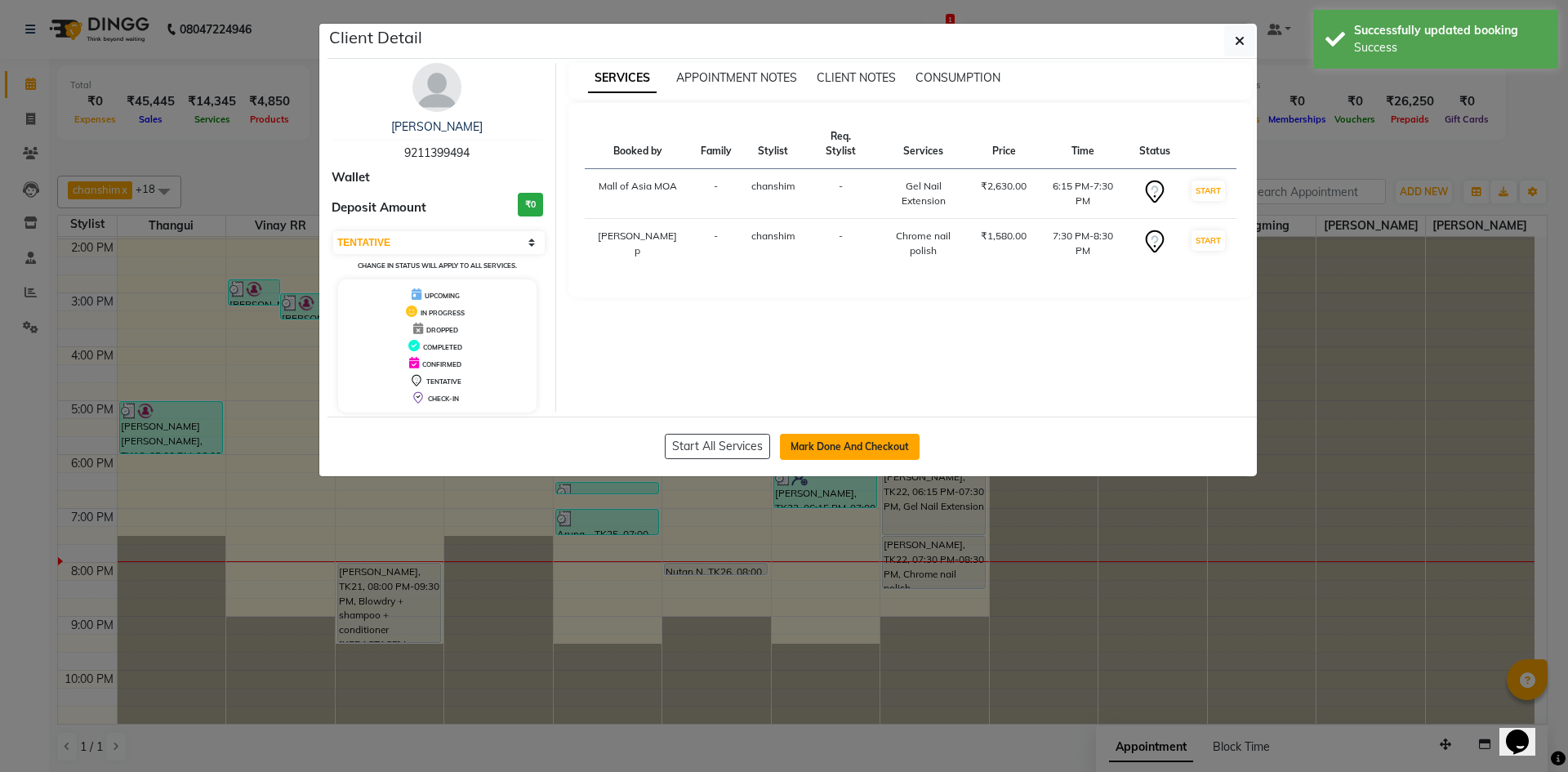
click at [836, 443] on button "Mark Done And Checkout" at bounding box center [850, 447] width 140 height 26
select select "service"
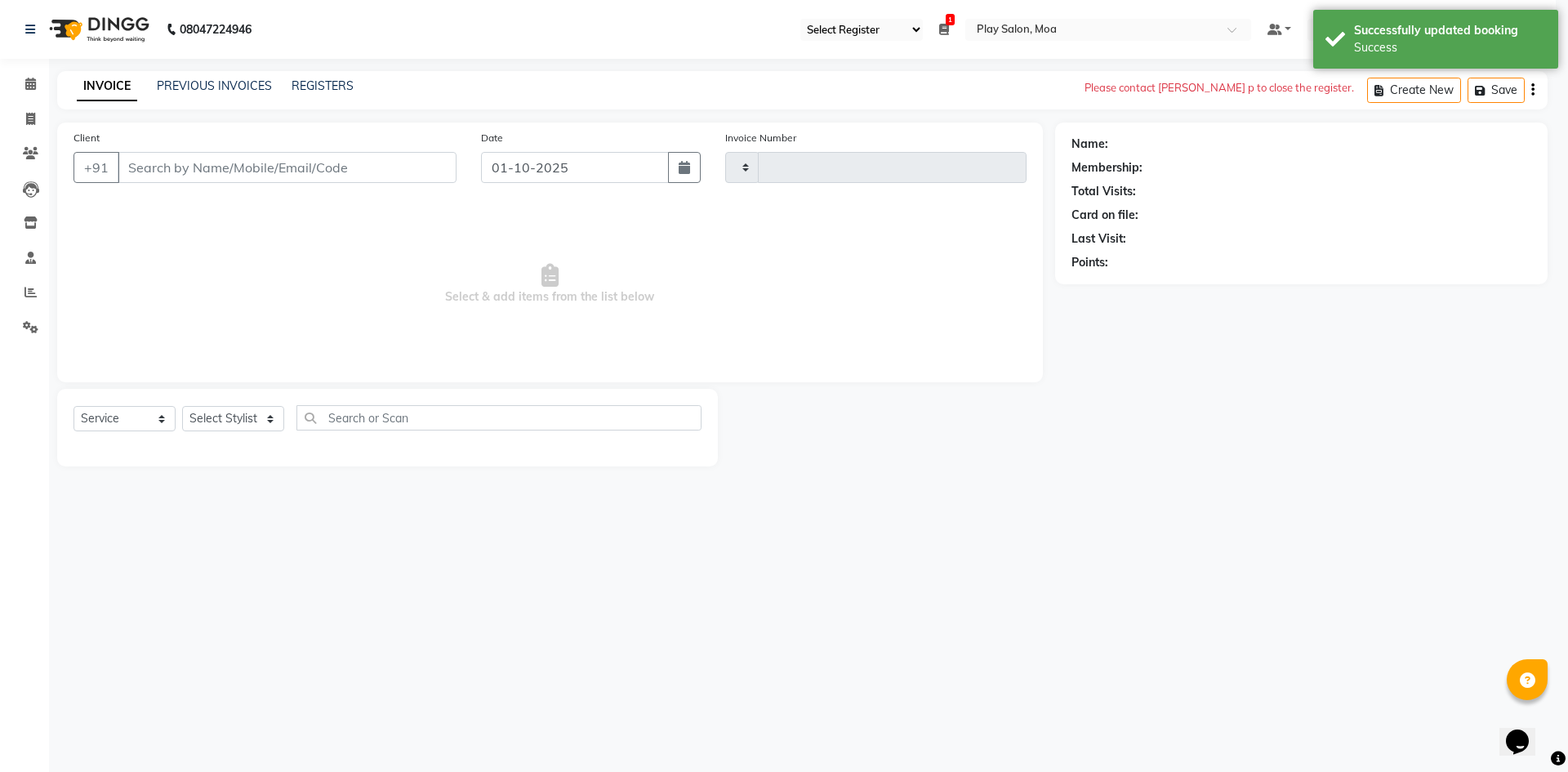
type input "4421"
select select "3"
select select "8354"
type input "9211399494"
select select "87414"
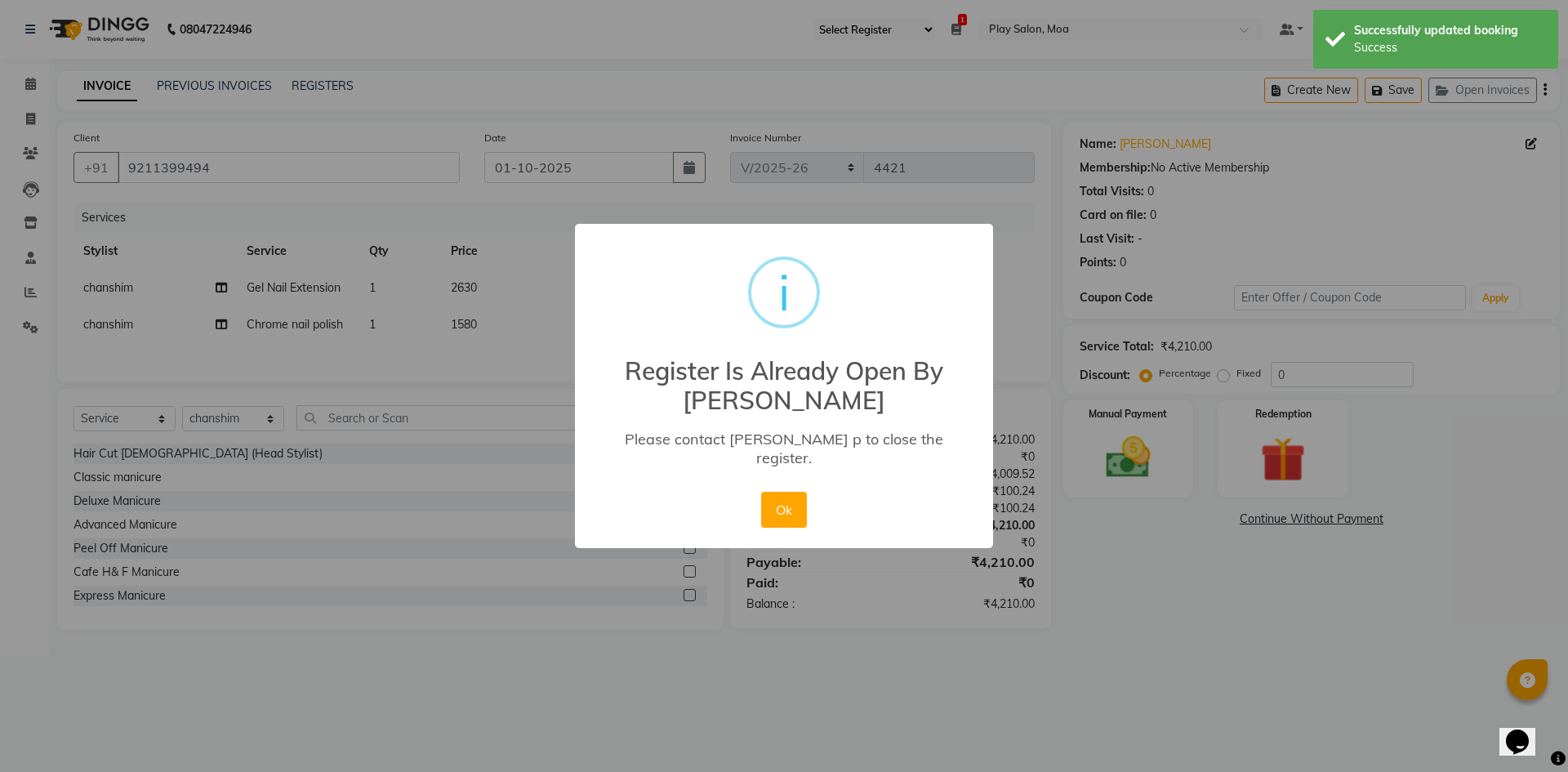
drag, startPoint x: 780, startPoint y: 504, endPoint x: 816, endPoint y: 483, distance: 41.7
click at [781, 504] on button "Ok" at bounding box center [783, 509] width 45 height 36
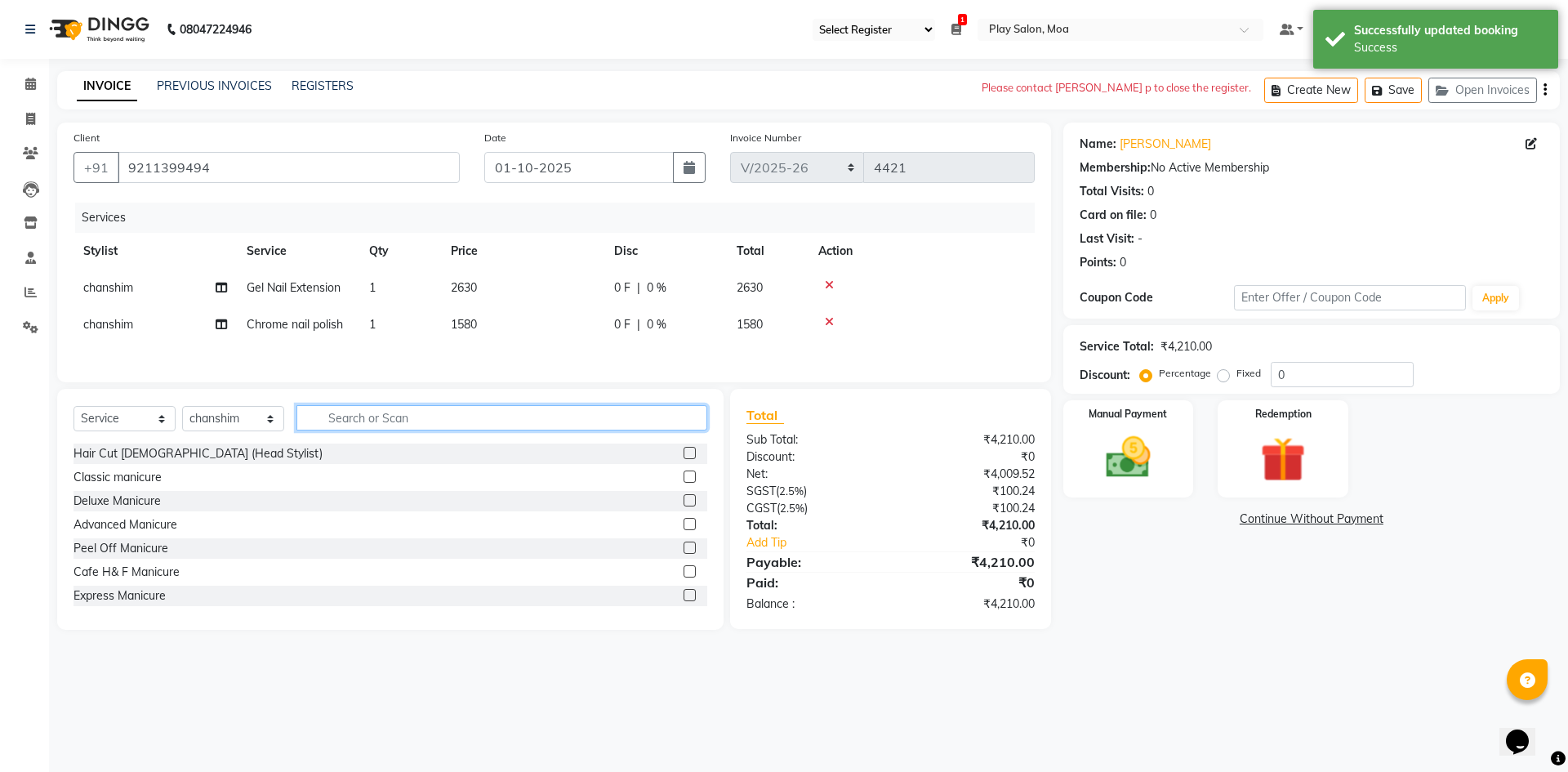
click at [333, 429] on input "text" at bounding box center [501, 418] width 410 height 25
type input "g"
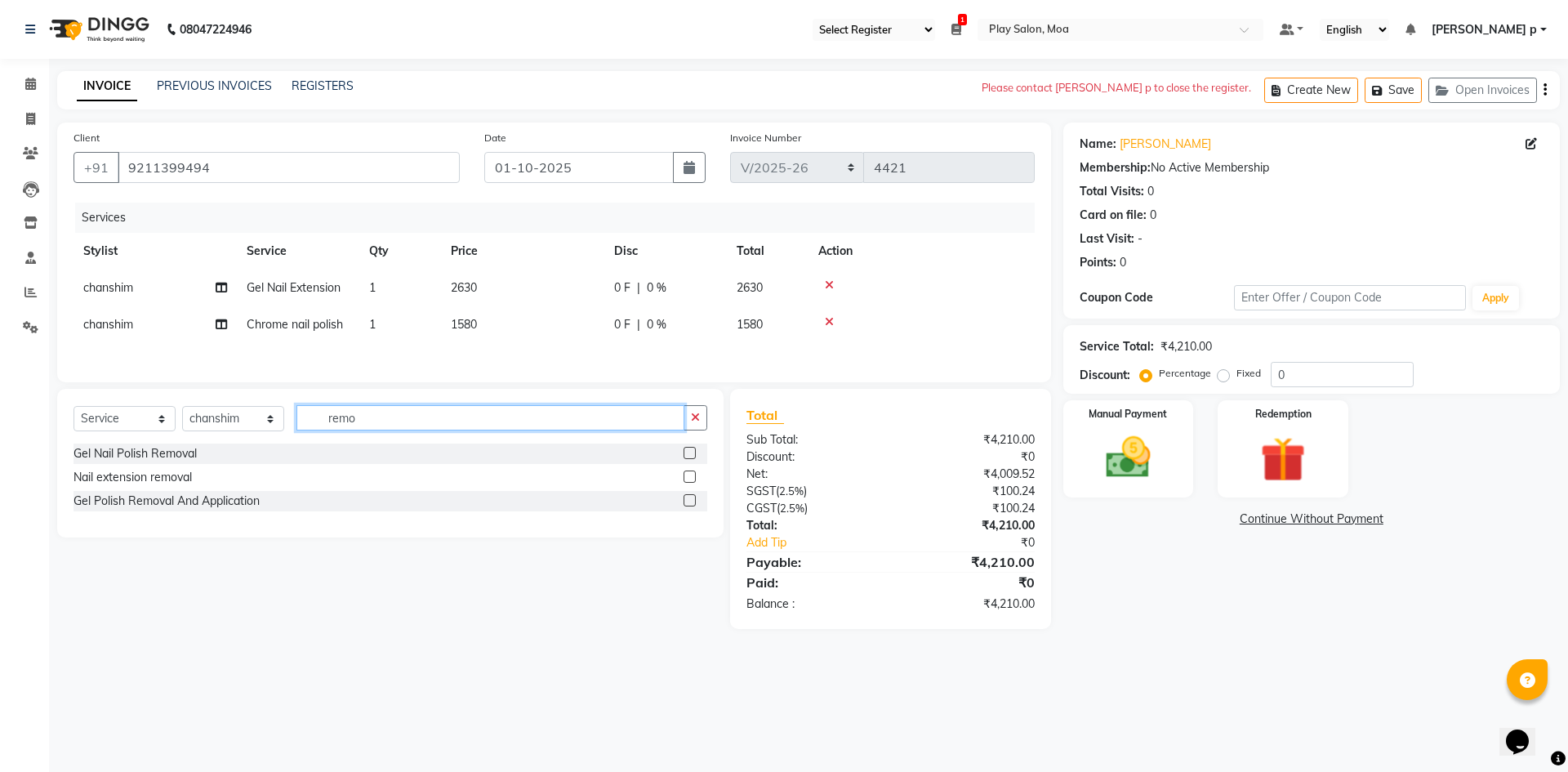
type input "remo"
click at [690, 459] on label at bounding box center [690, 453] width 12 height 12
click at [690, 459] on input "checkbox" at bounding box center [689, 453] width 10 height 11
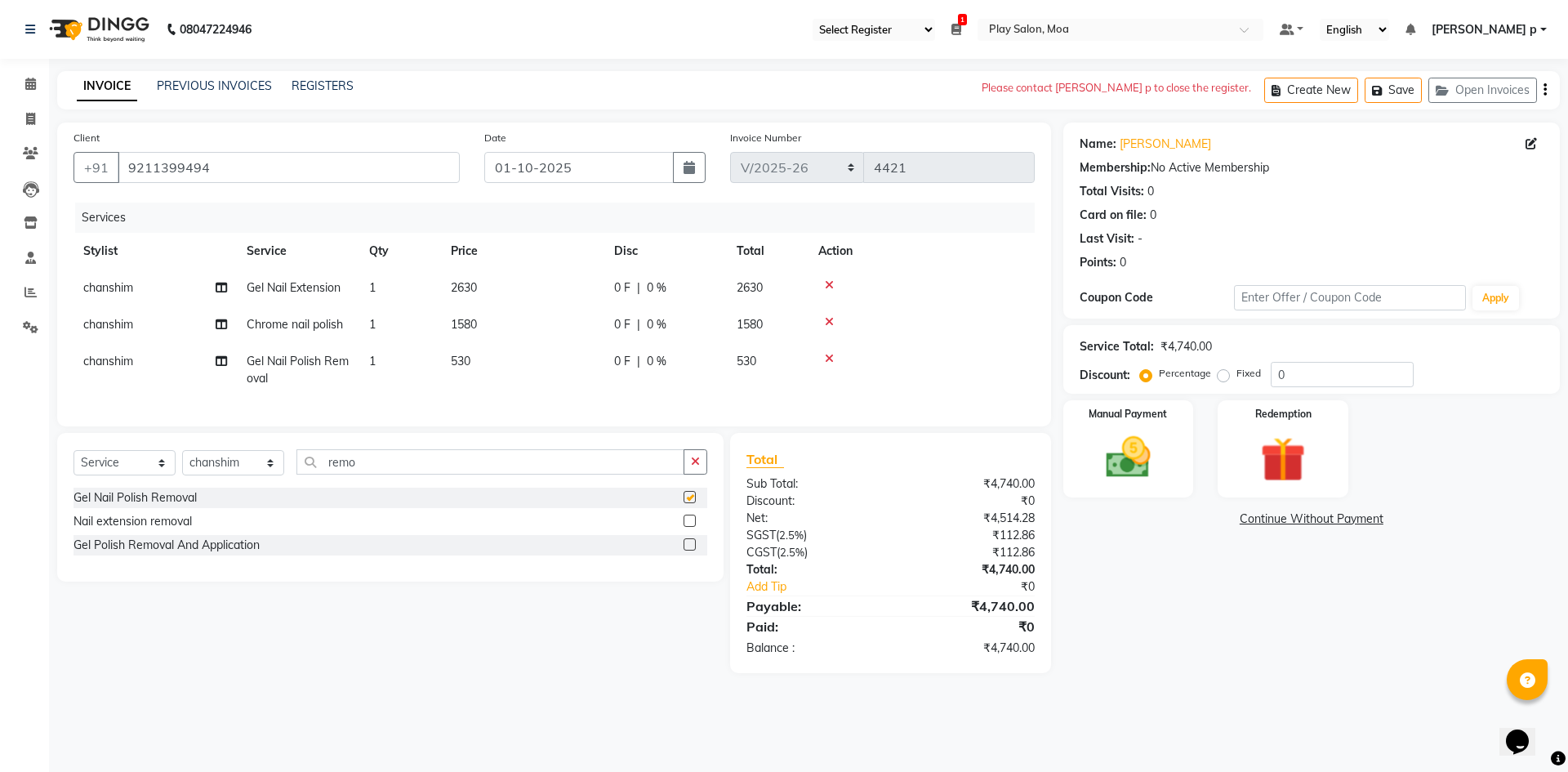
checkbox input "false"
click at [472, 322] on span "1580" at bounding box center [464, 324] width 26 height 15
select select "87414"
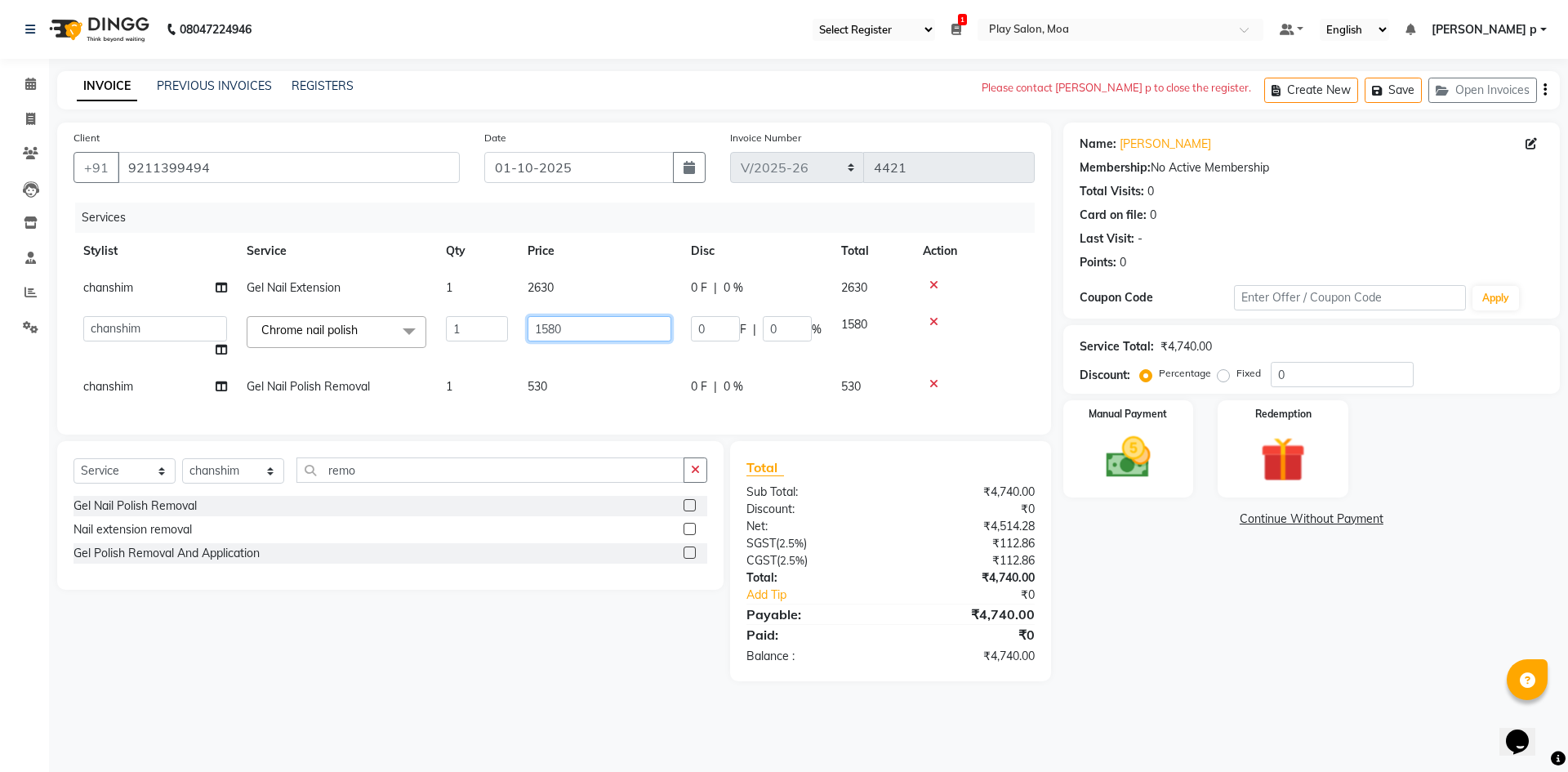
click at [576, 326] on input "1580" at bounding box center [599, 328] width 144 height 25
type input "1"
type input "2100"
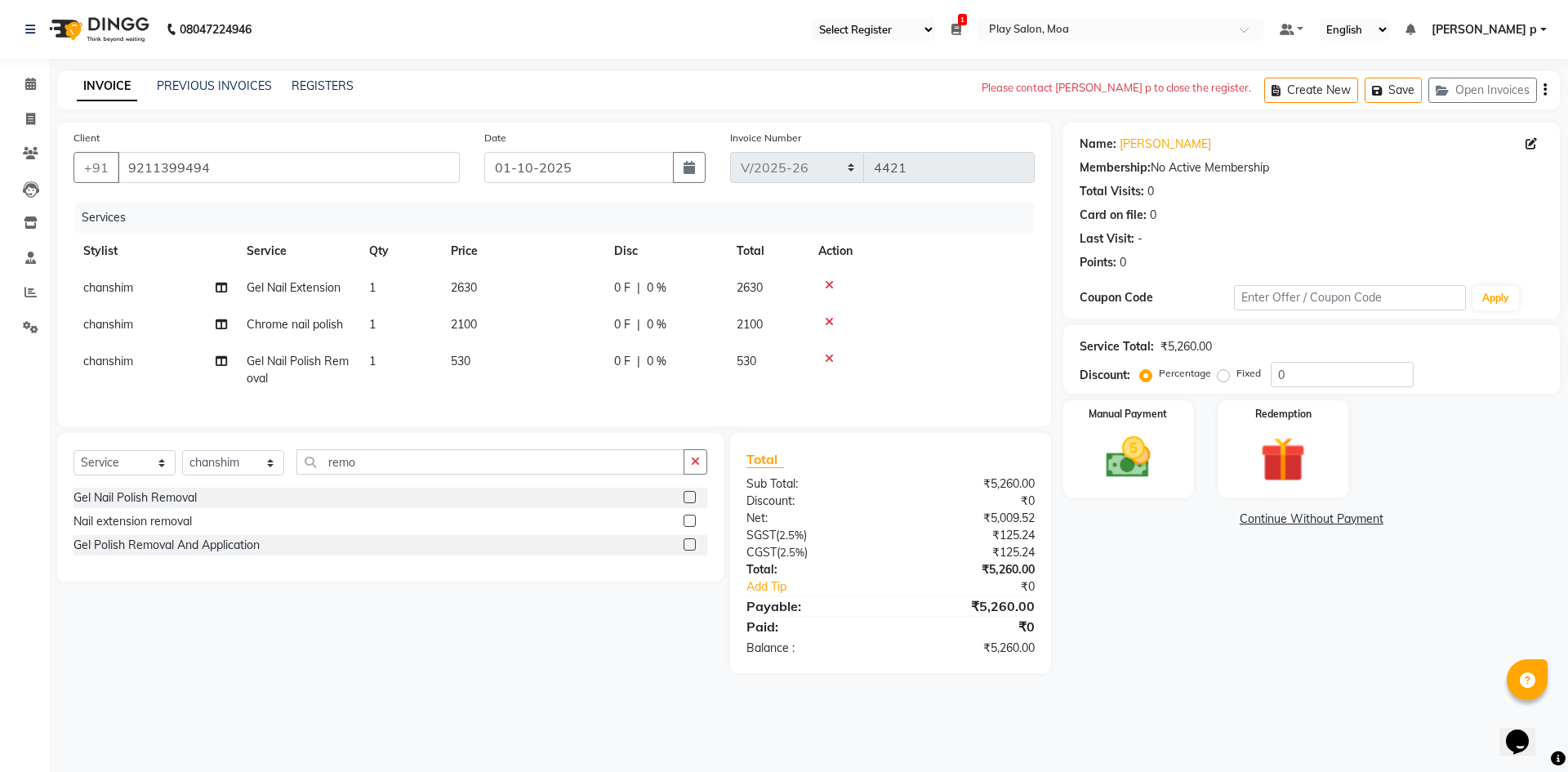
click at [580, 394] on td "530" at bounding box center [522, 370] width 164 height 54
select select "87414"
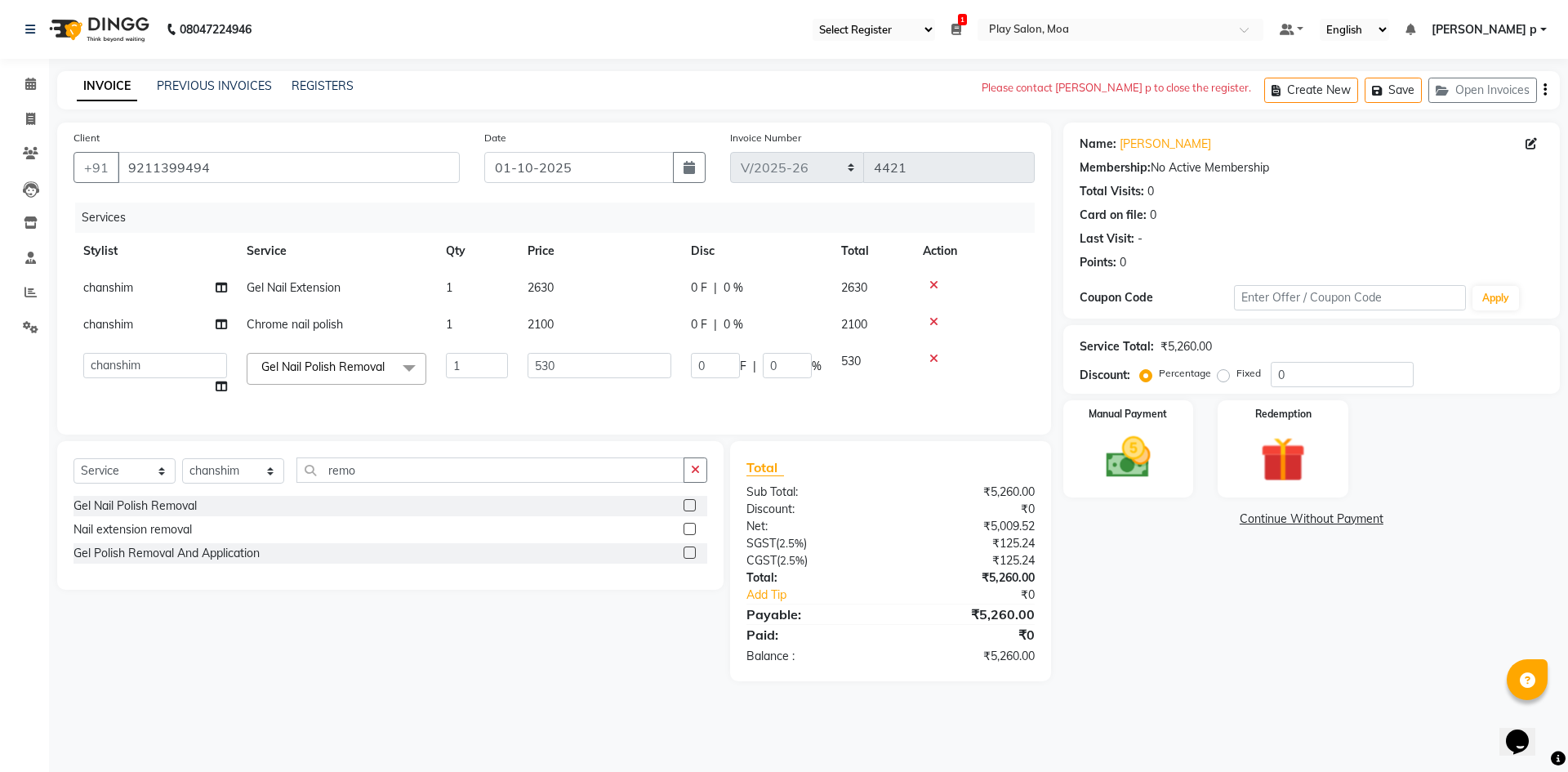
click at [1187, 597] on div "Name: Arpitha Membership: No Active Membership Total Visits: 0 Card on file: 0 …" at bounding box center [1317, 402] width 508 height 558
click at [1137, 460] on img at bounding box center [1128, 458] width 76 height 54
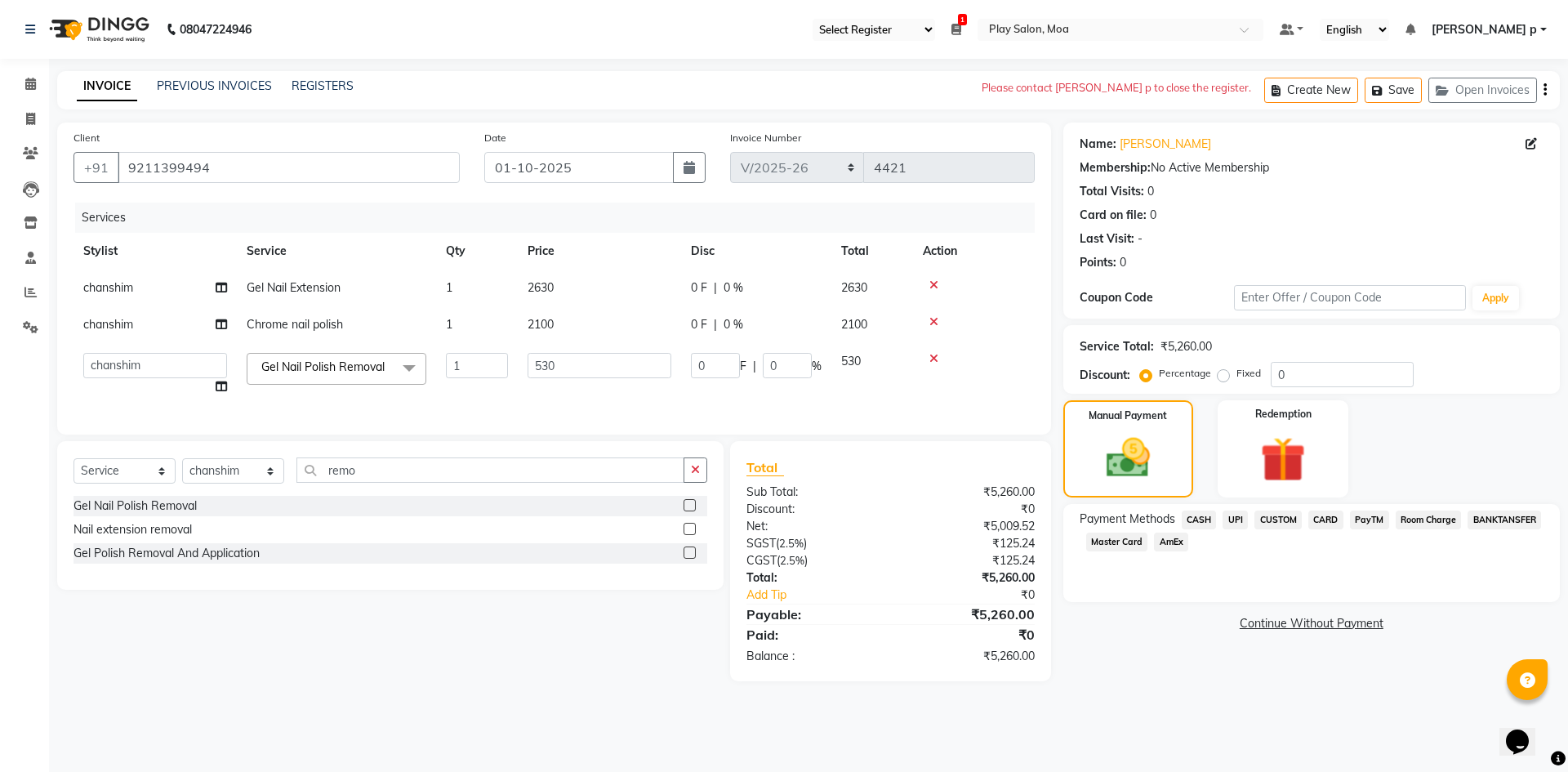
click at [1288, 515] on span "CUSTOM" at bounding box center [1278, 519] width 47 height 18
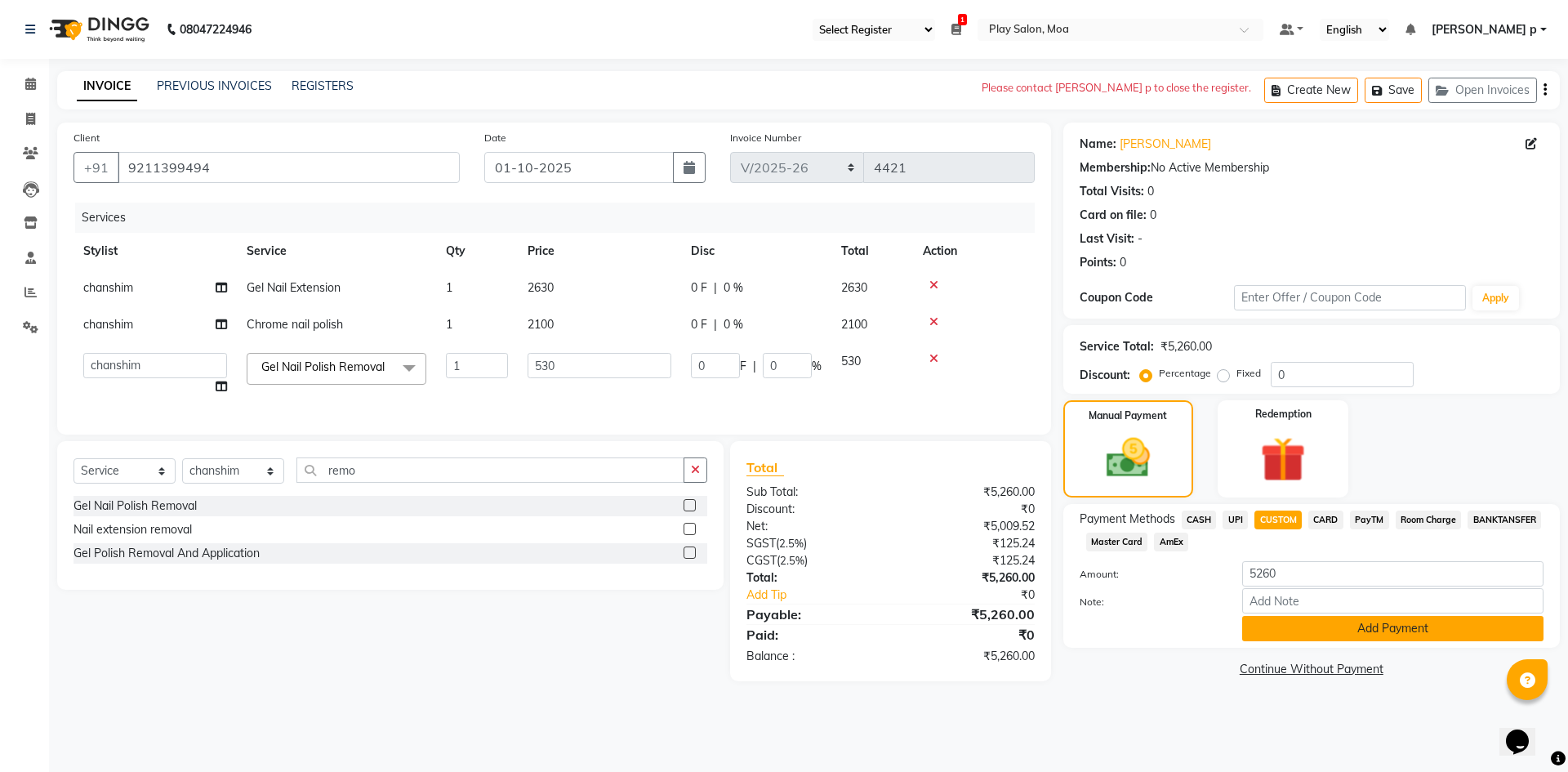
click at [1307, 634] on button "Add Payment" at bounding box center [1392, 628] width 301 height 25
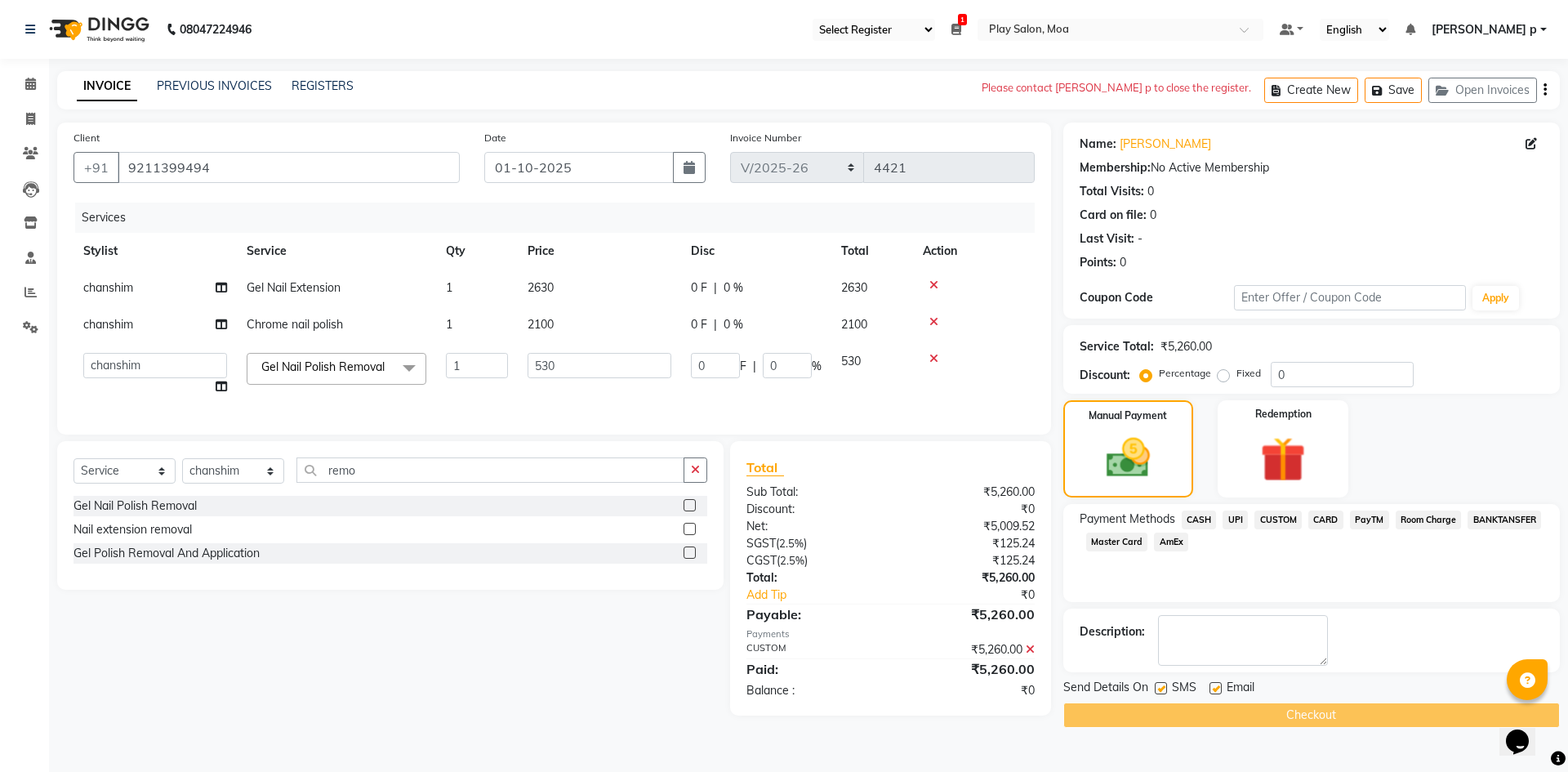
click at [1322, 719] on div "Checkout" at bounding box center [1311, 715] width 496 height 25
click at [1318, 713] on div "Checkout" at bounding box center [1311, 715] width 496 height 25
click at [961, 28] on icon at bounding box center [956, 29] width 10 height 11
click at [961, 26] on icon at bounding box center [956, 29] width 10 height 11
click at [1011, 29] on ul "Select Register Play Salon Moa 1 Daily Open Registers 01-10-2025 Close Opening …" at bounding box center [1038, 29] width 467 height 22
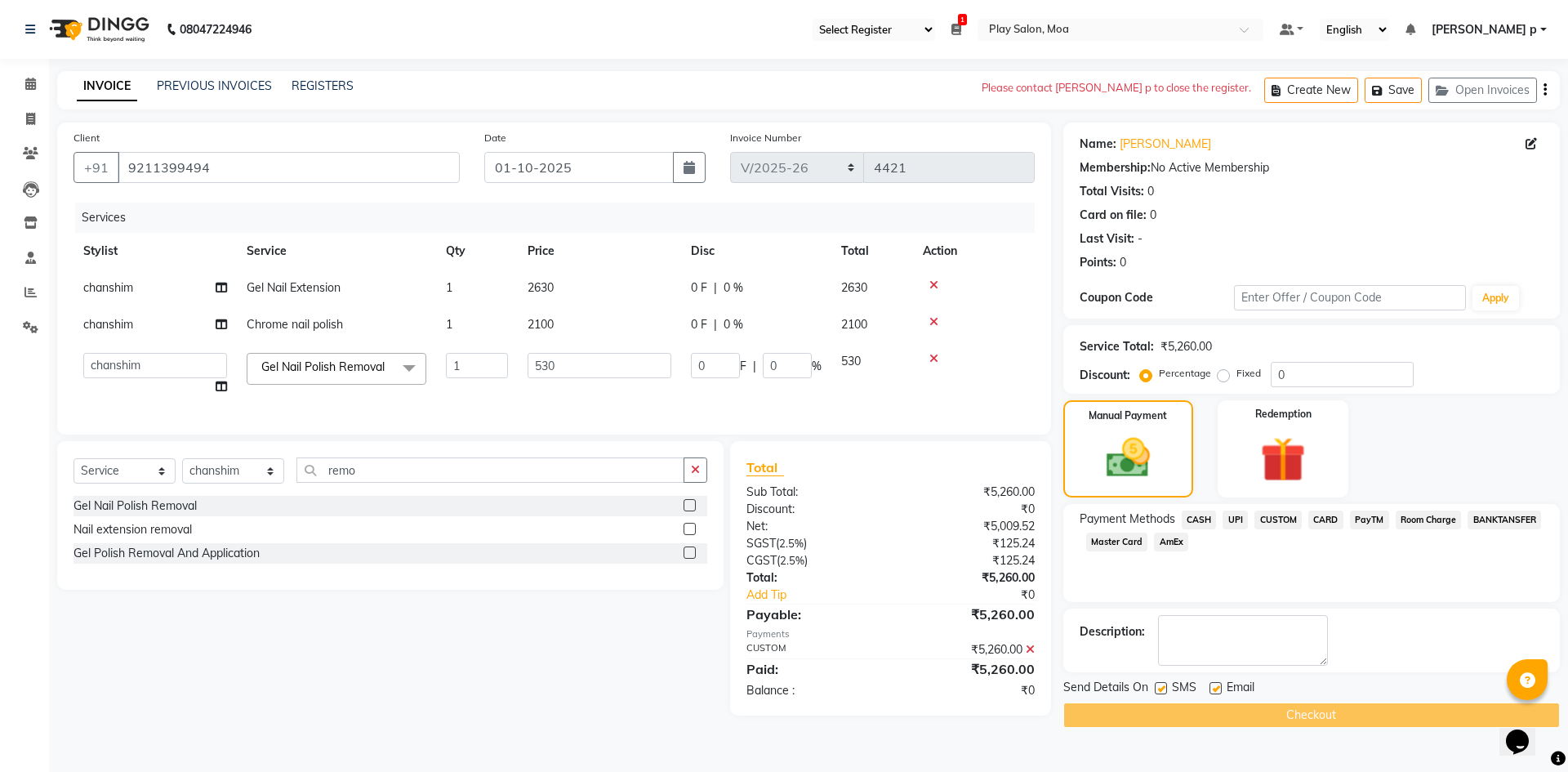
click at [961, 29] on icon at bounding box center [956, 29] width 10 height 11
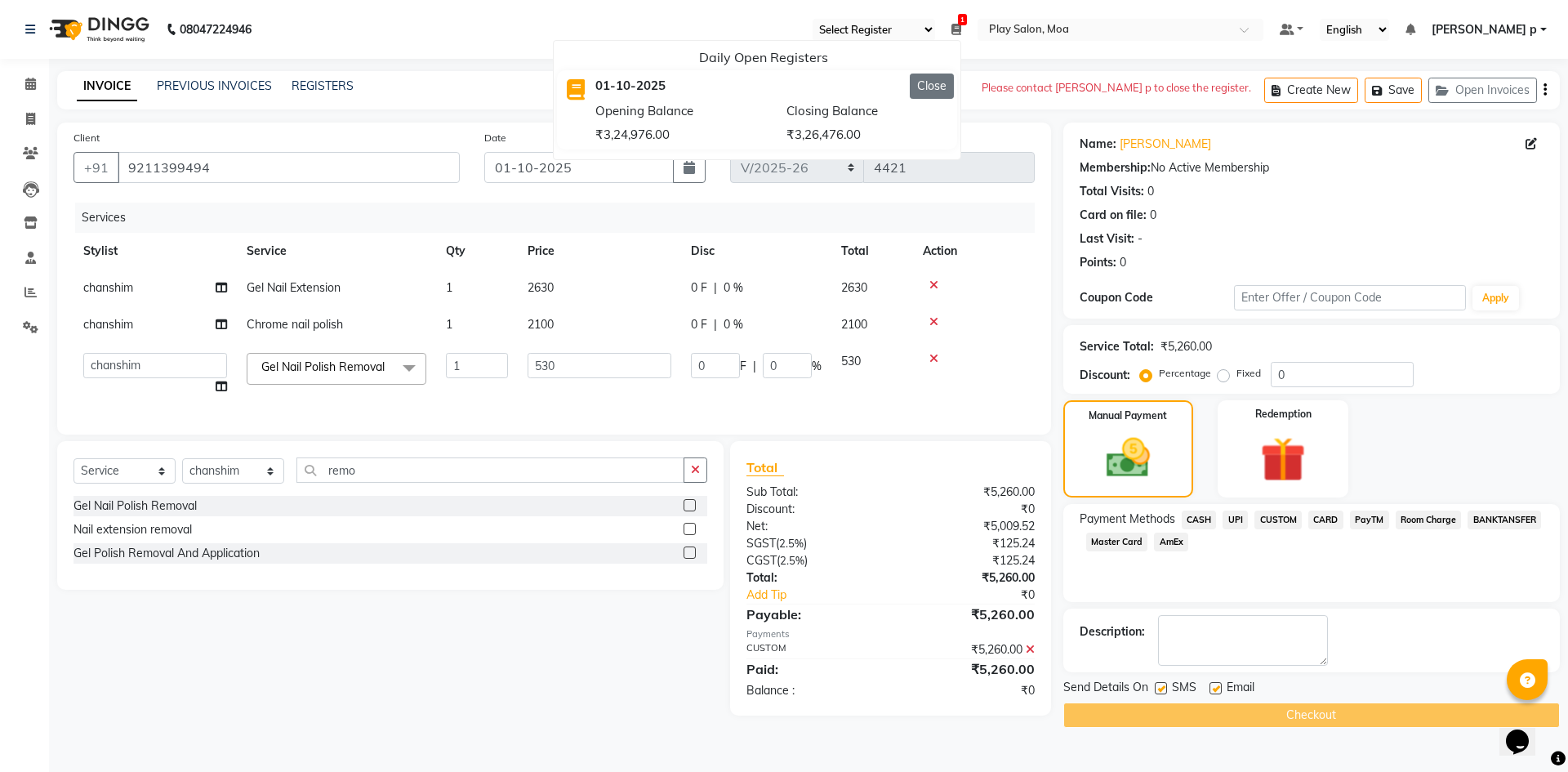
click at [954, 88] on button "Close" at bounding box center [932, 86] width 44 height 25
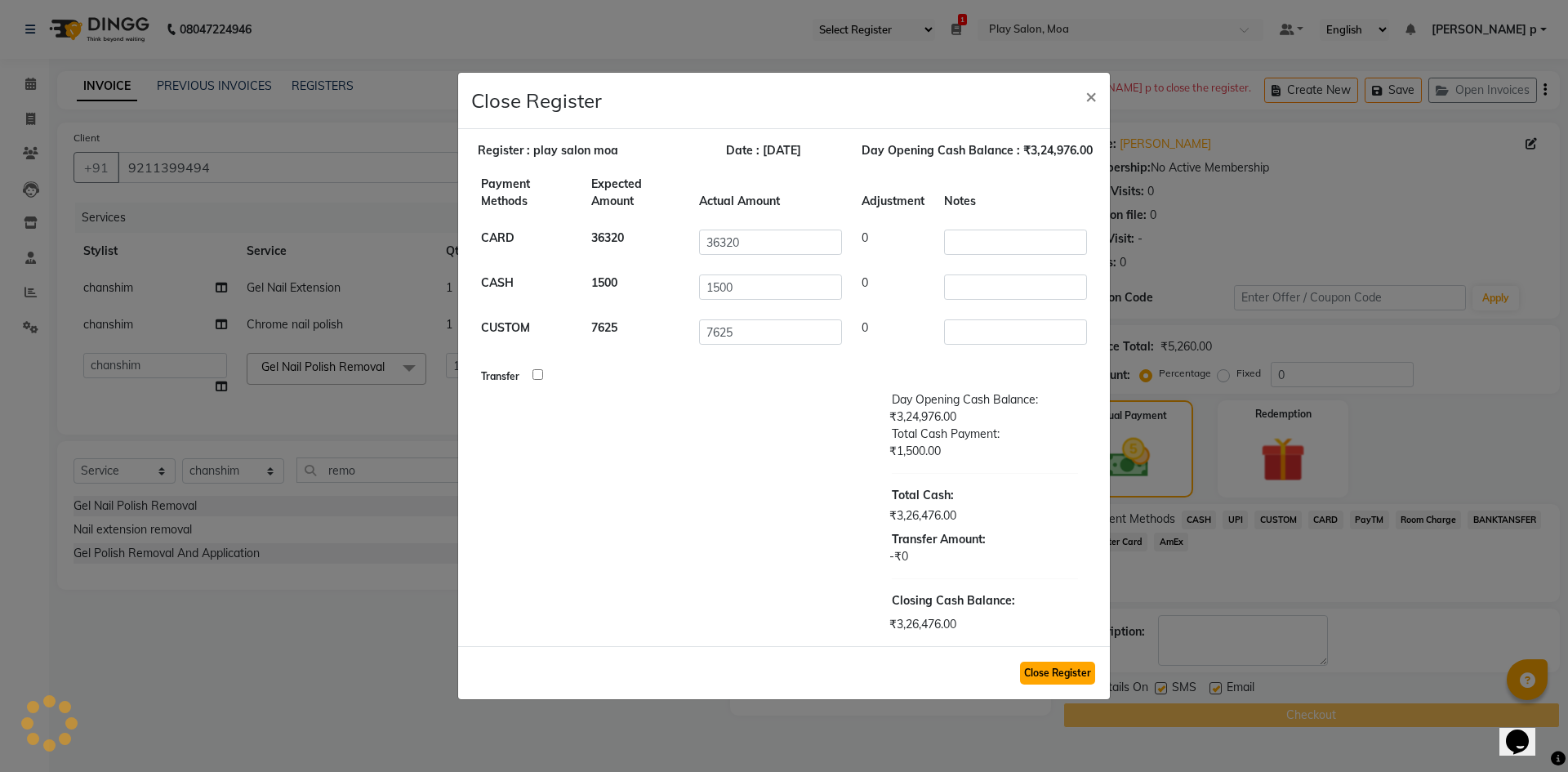
click at [1052, 676] on button "Close Register" at bounding box center [1058, 673] width 75 height 23
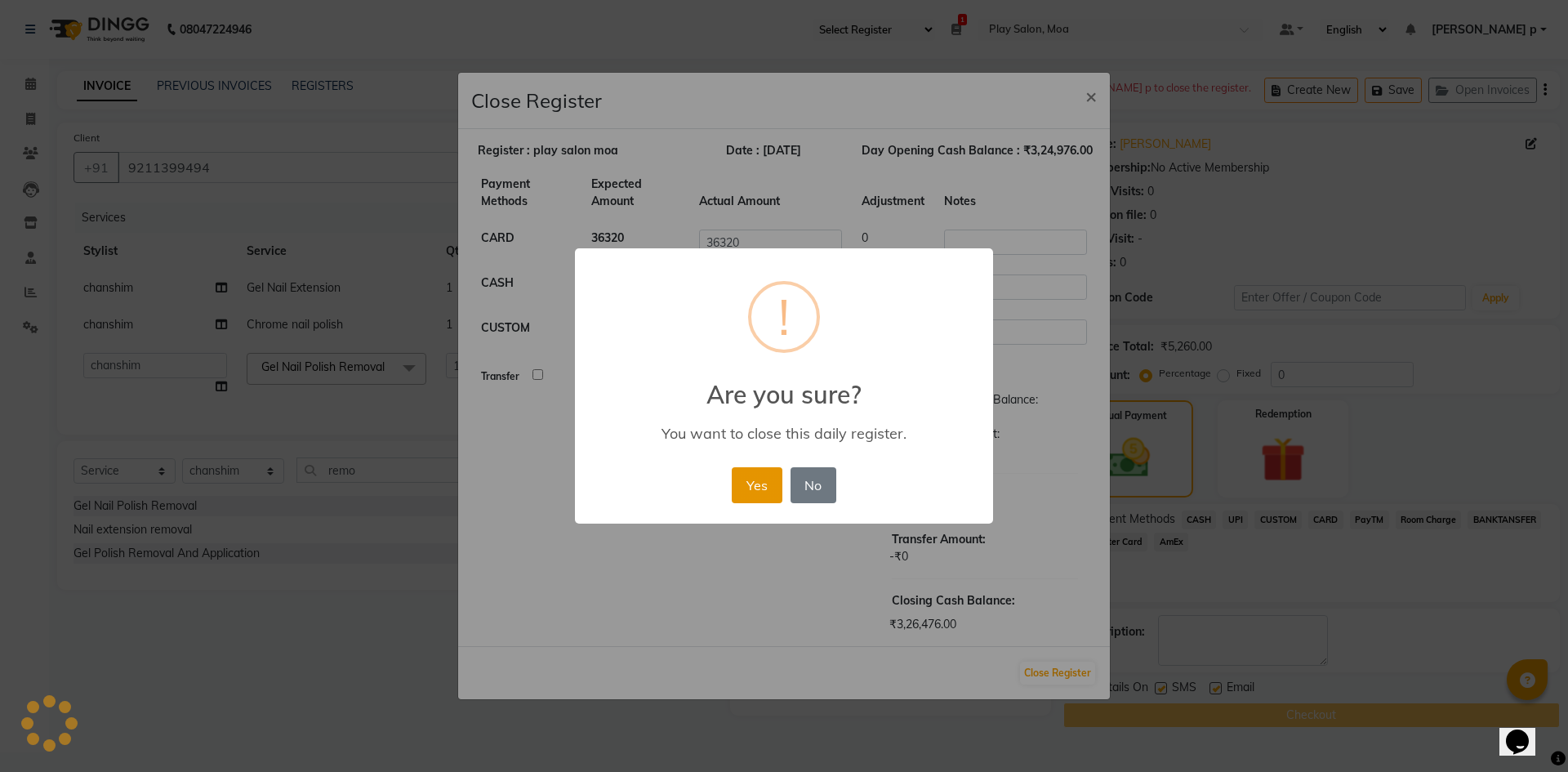
click at [762, 479] on button "Yes" at bounding box center [756, 485] width 50 height 36
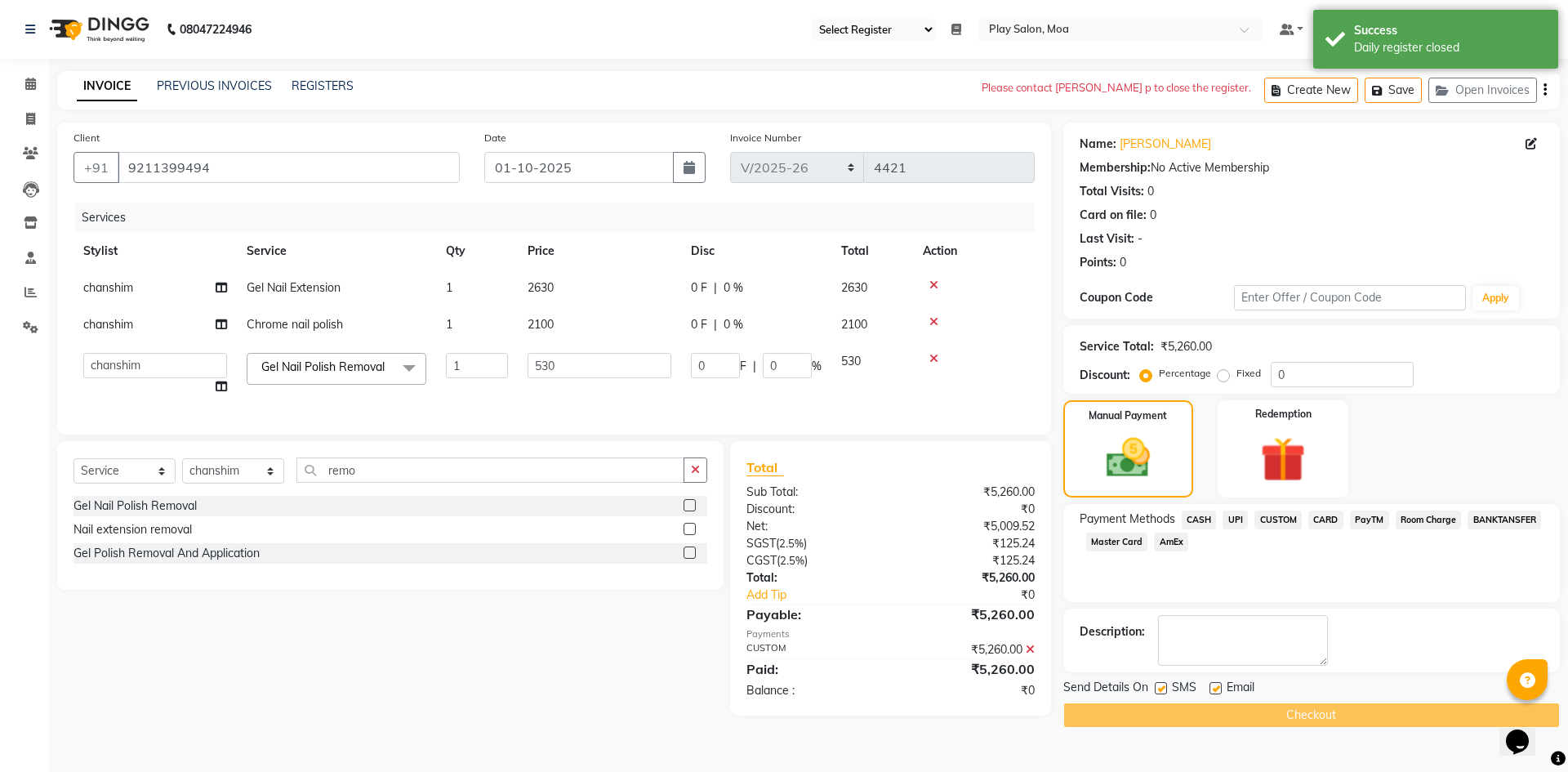
click at [961, 32] on icon at bounding box center [956, 29] width 10 height 11
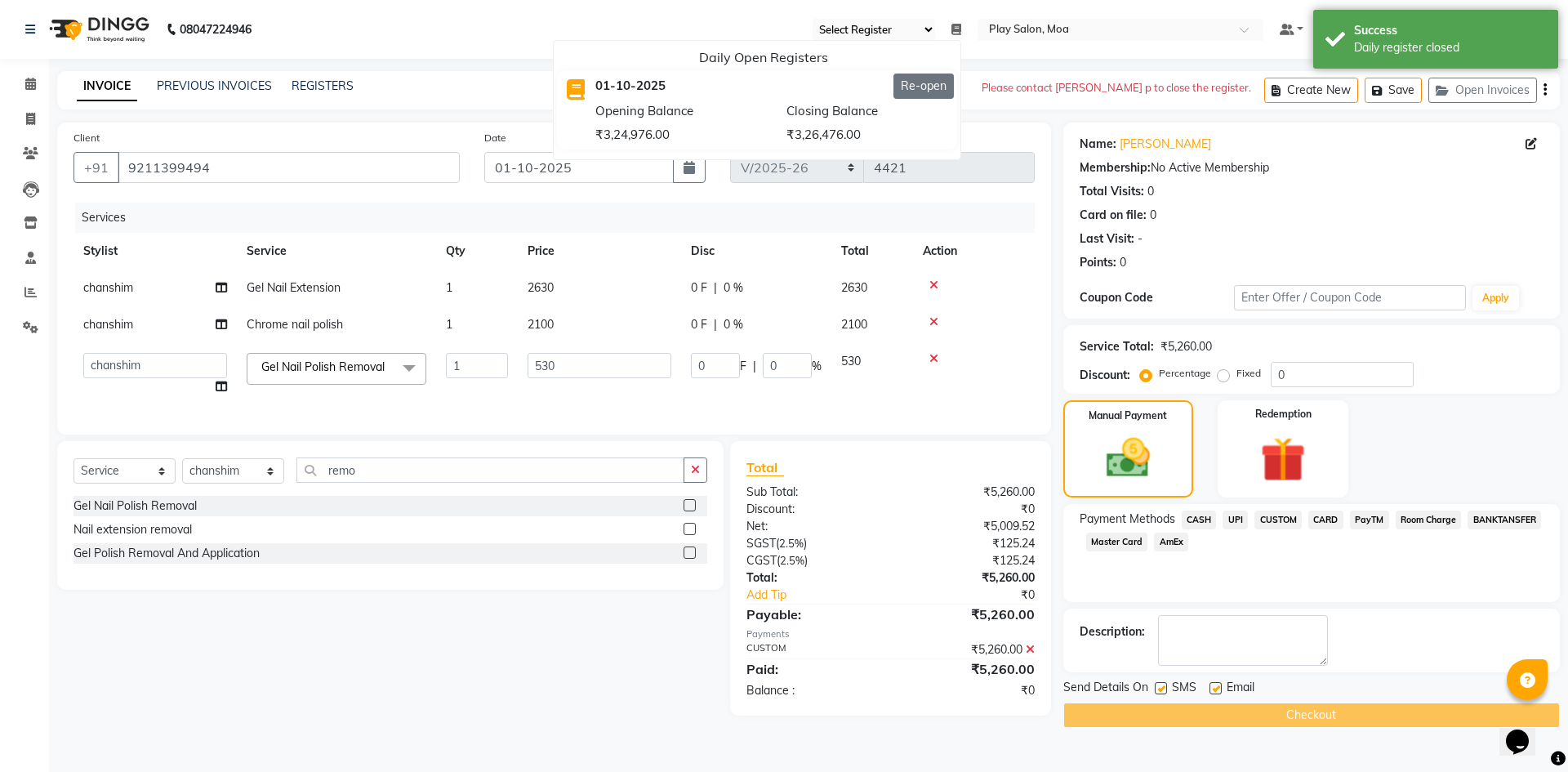
click at [954, 86] on button "Re-open" at bounding box center [923, 86] width 60 height 25
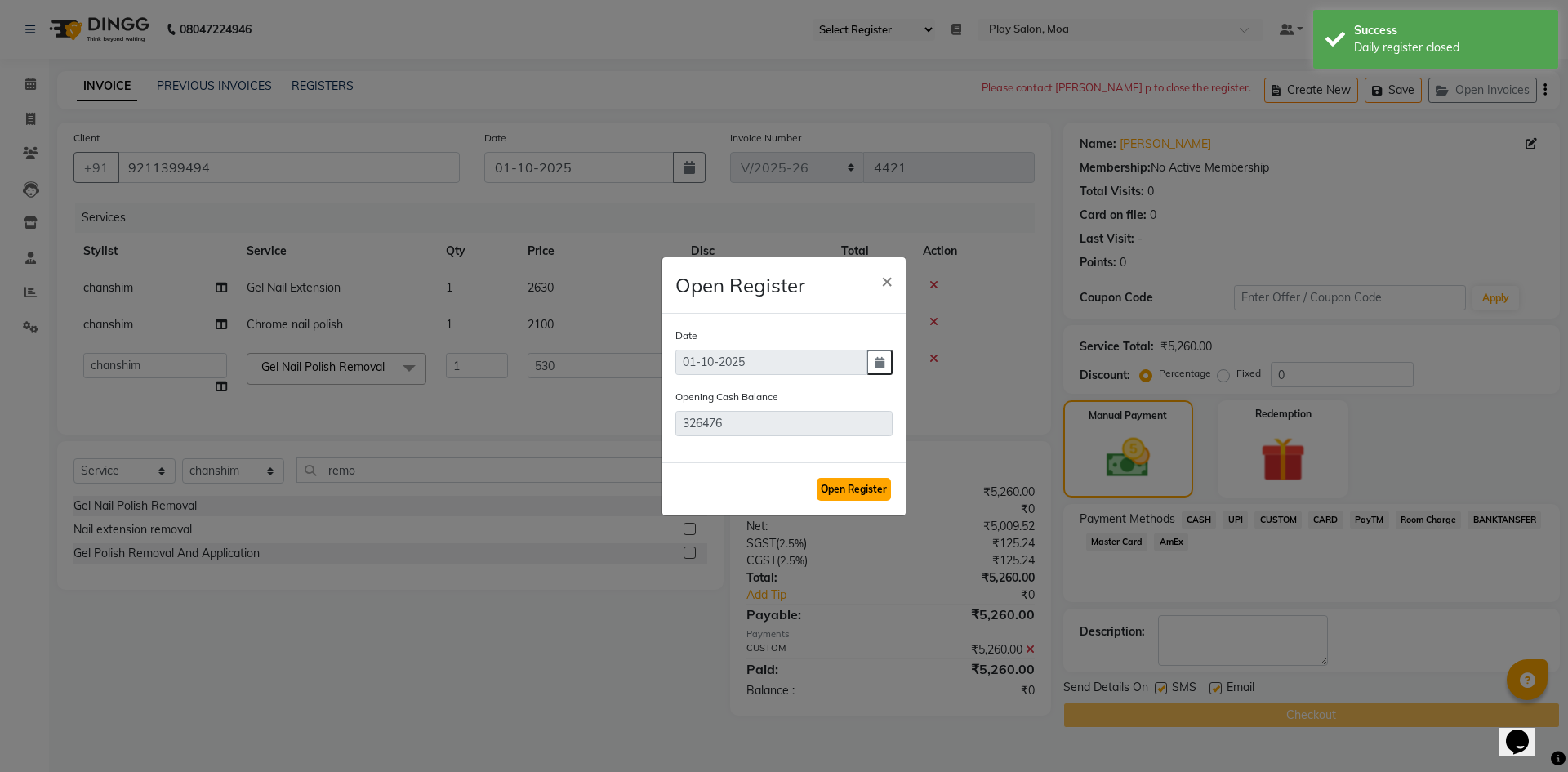
click at [866, 494] on button "Open Register" at bounding box center [853, 489] width 74 height 23
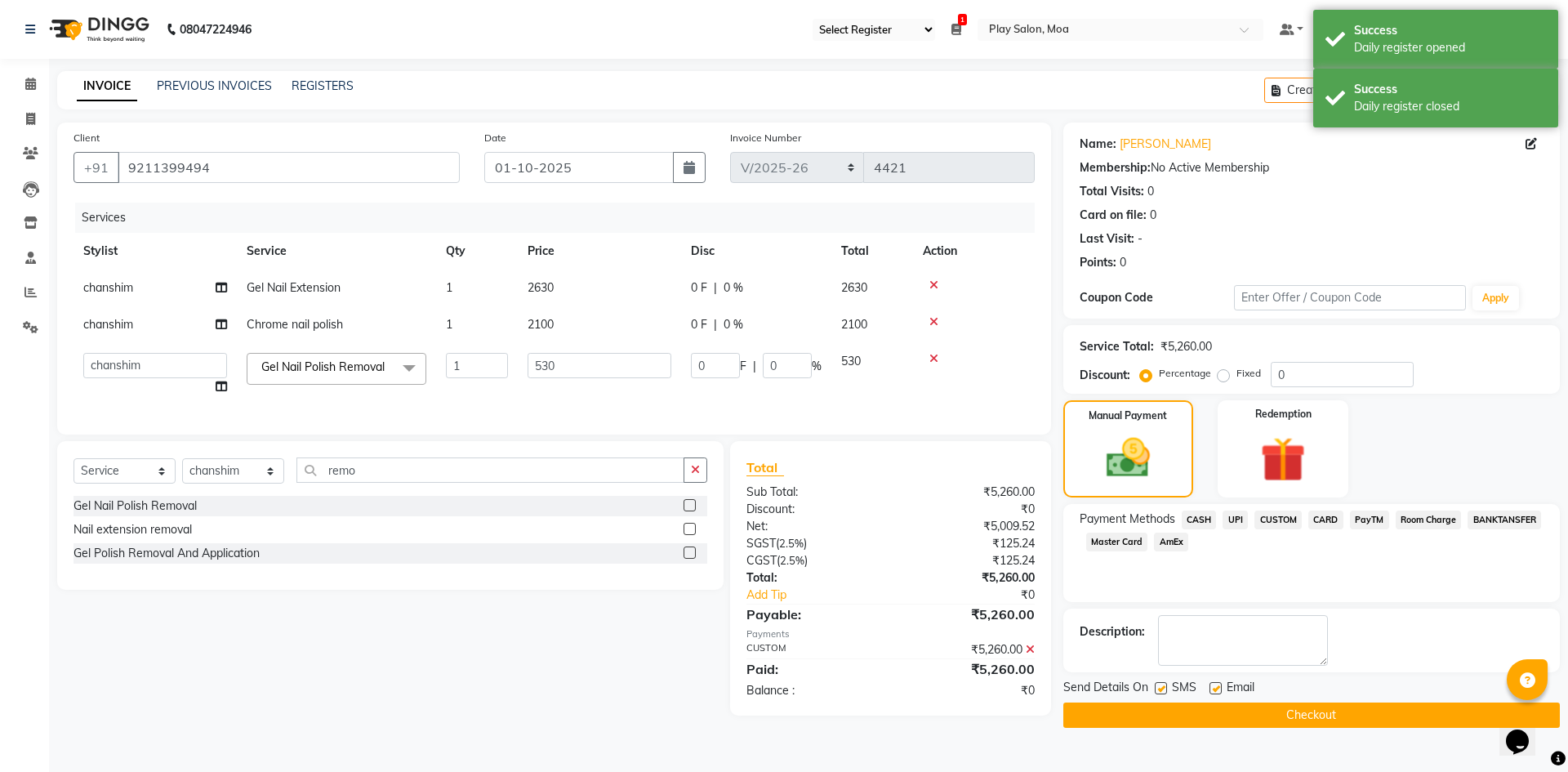
click at [1280, 718] on button "Checkout" at bounding box center [1311, 715] width 496 height 25
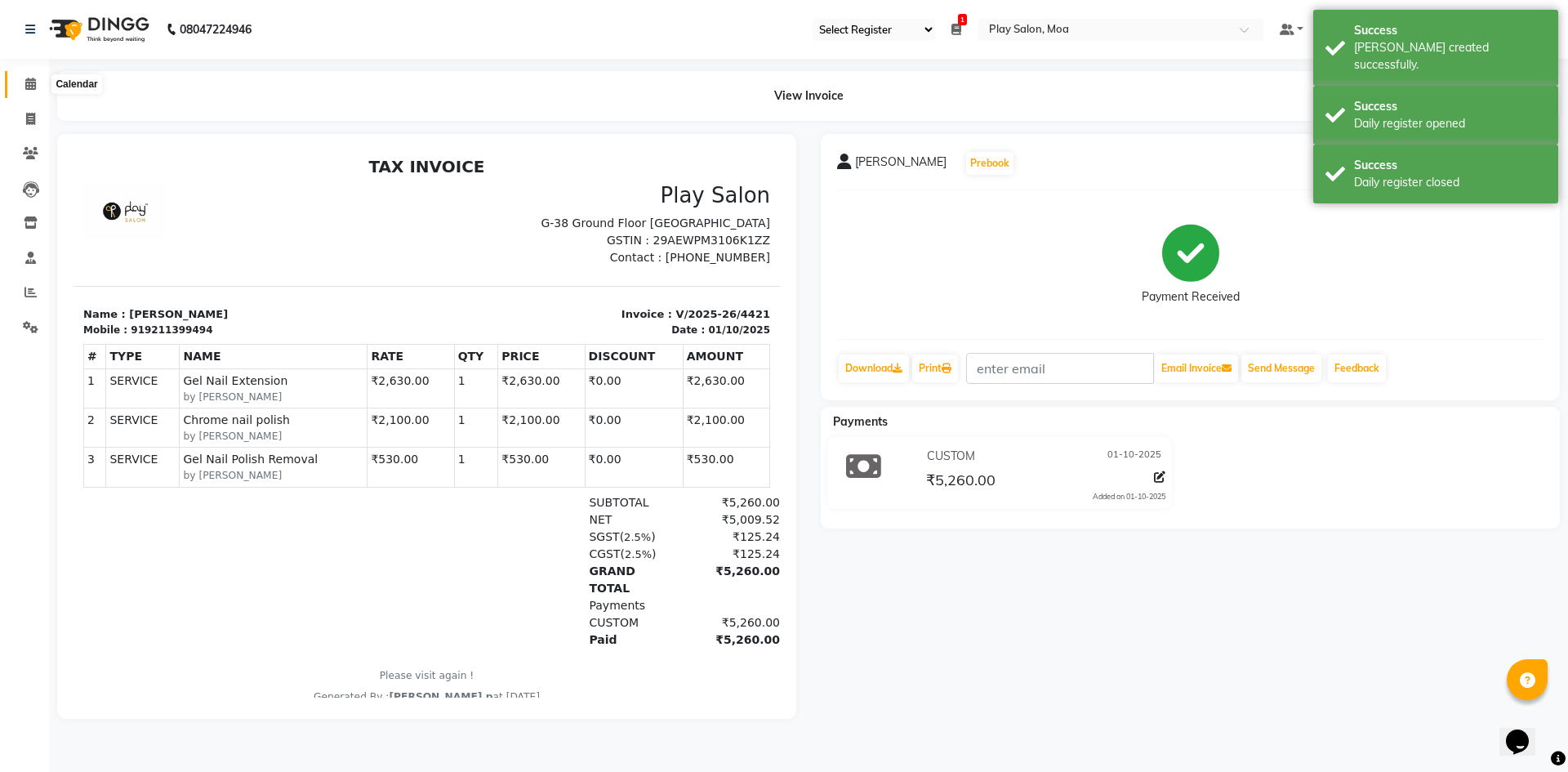
click at [34, 86] on icon at bounding box center [31, 84] width 10 height 12
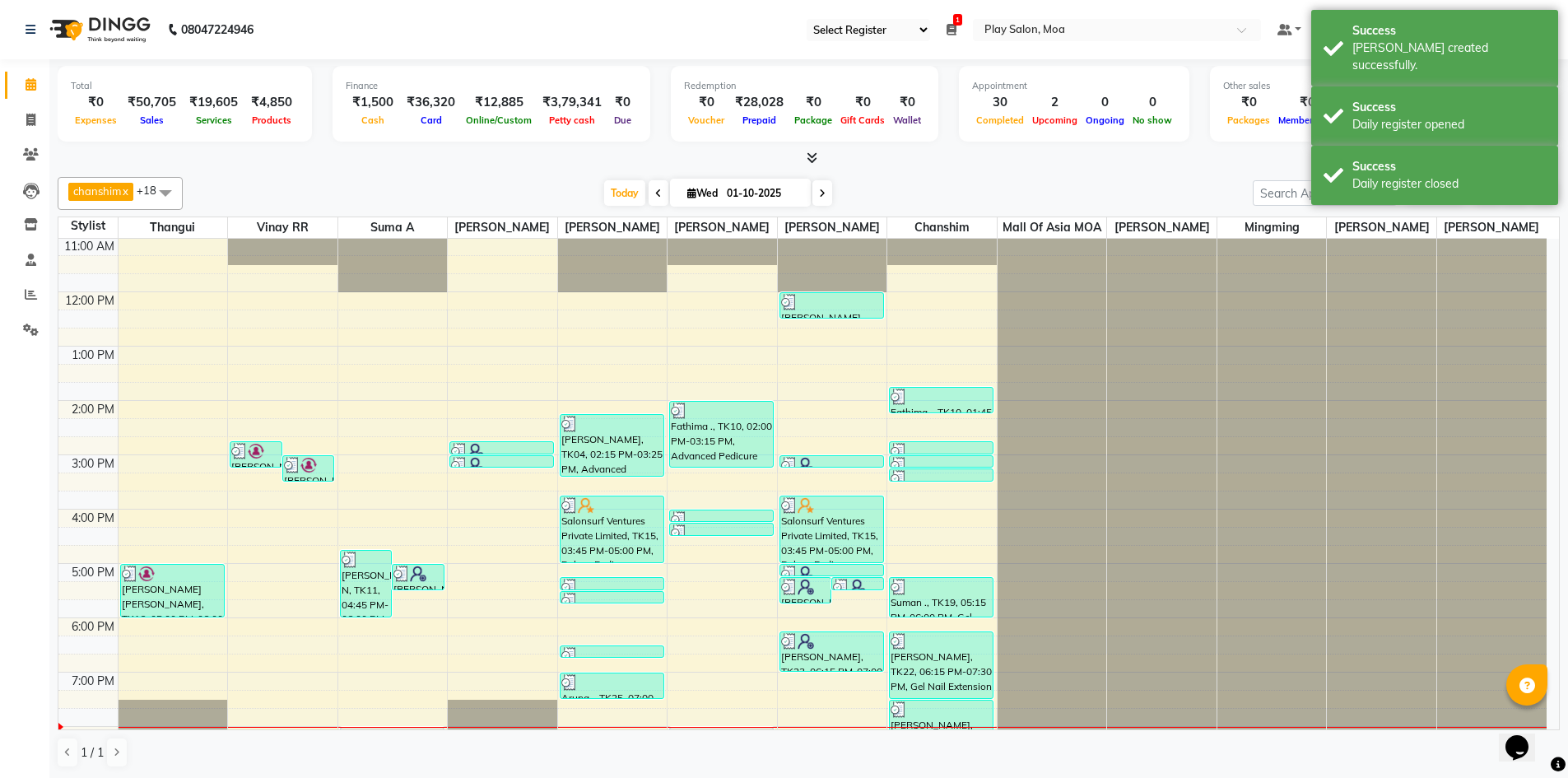
scroll to position [287, 0]
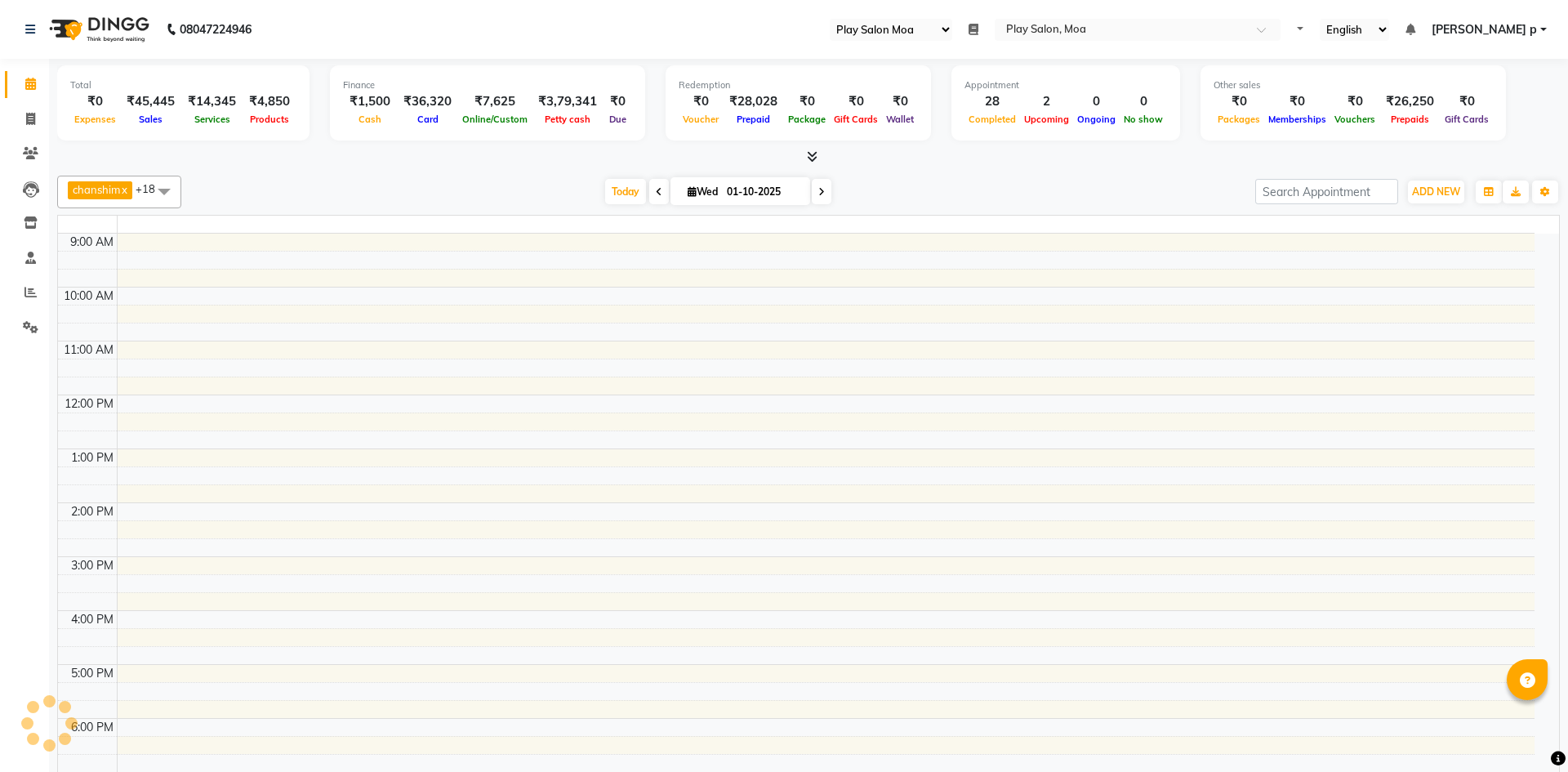
select select "93"
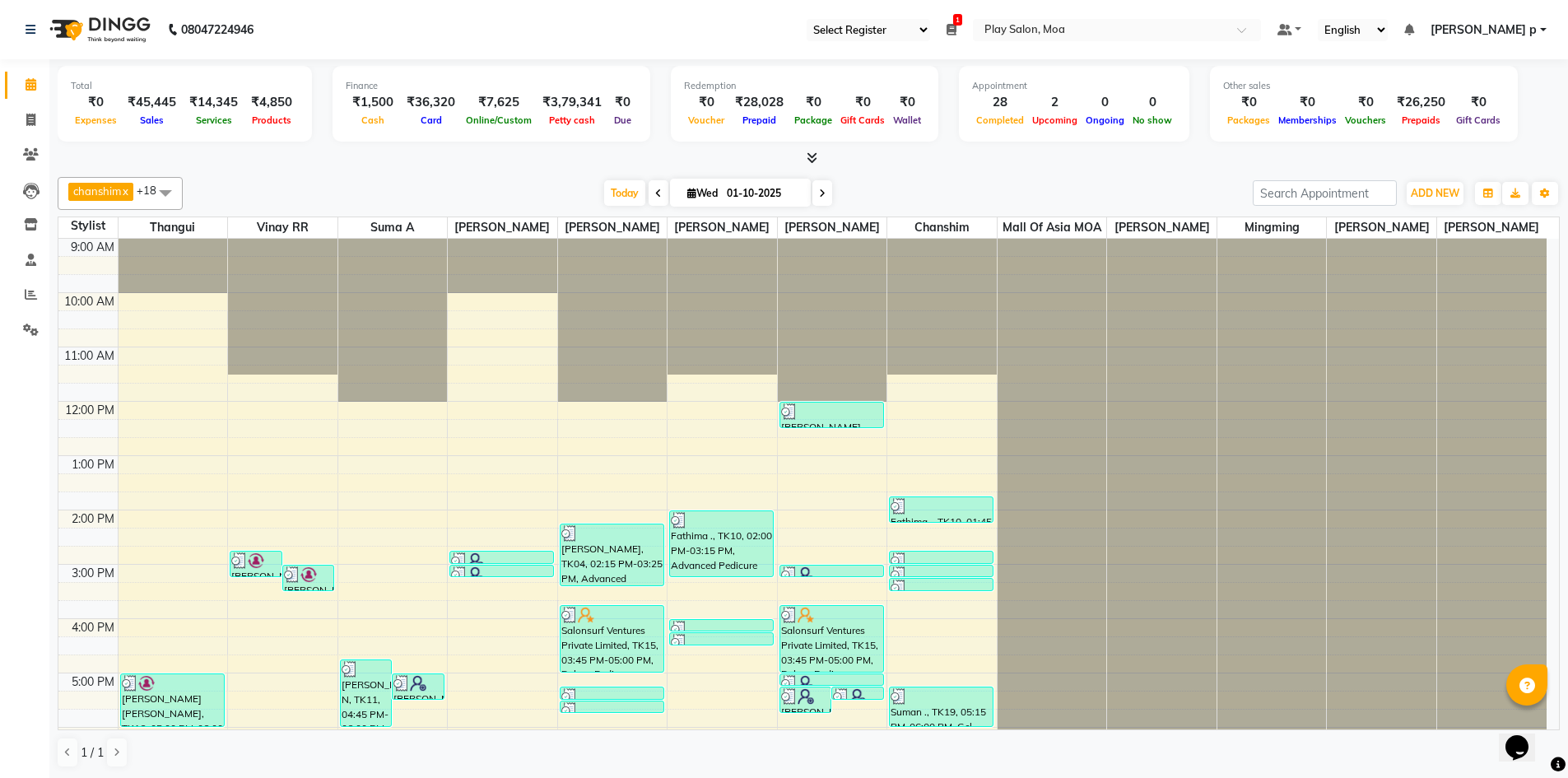
scroll to position [165, 0]
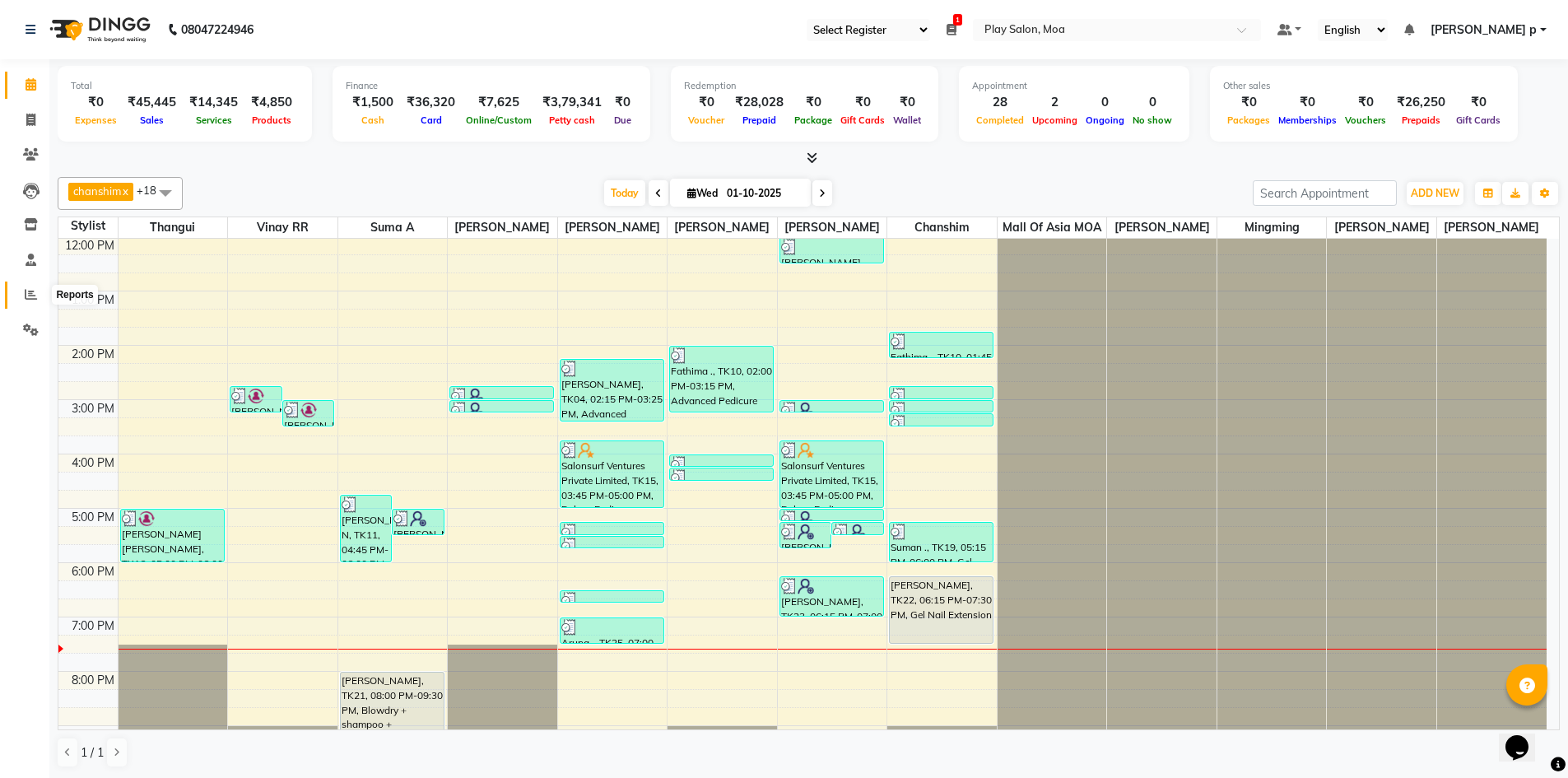
click at [31, 288] on span at bounding box center [31, 295] width 29 height 19
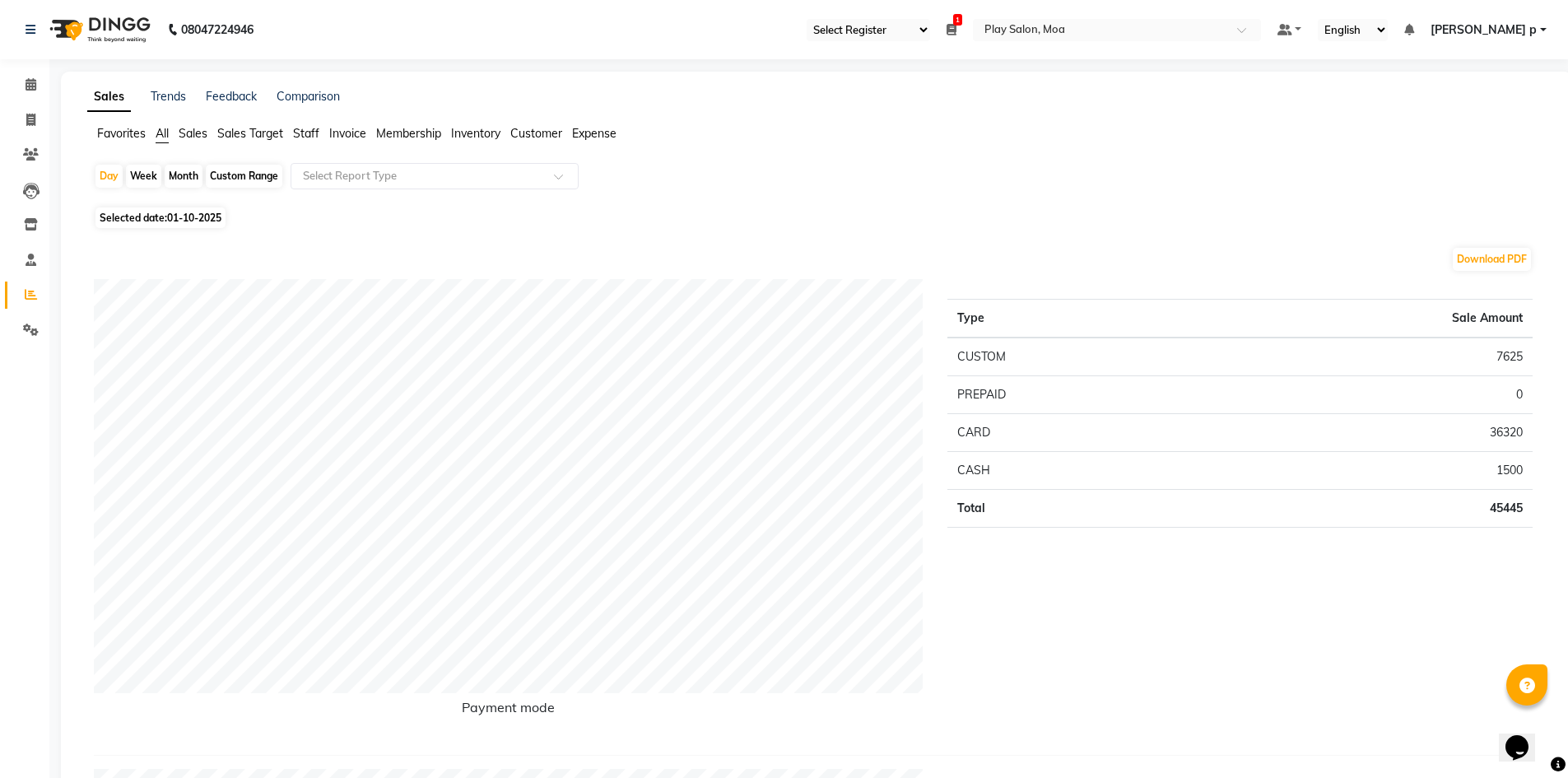
click at [205, 213] on span "01-10-2025" at bounding box center [194, 218] width 55 height 12
select select "10"
select select "2025"
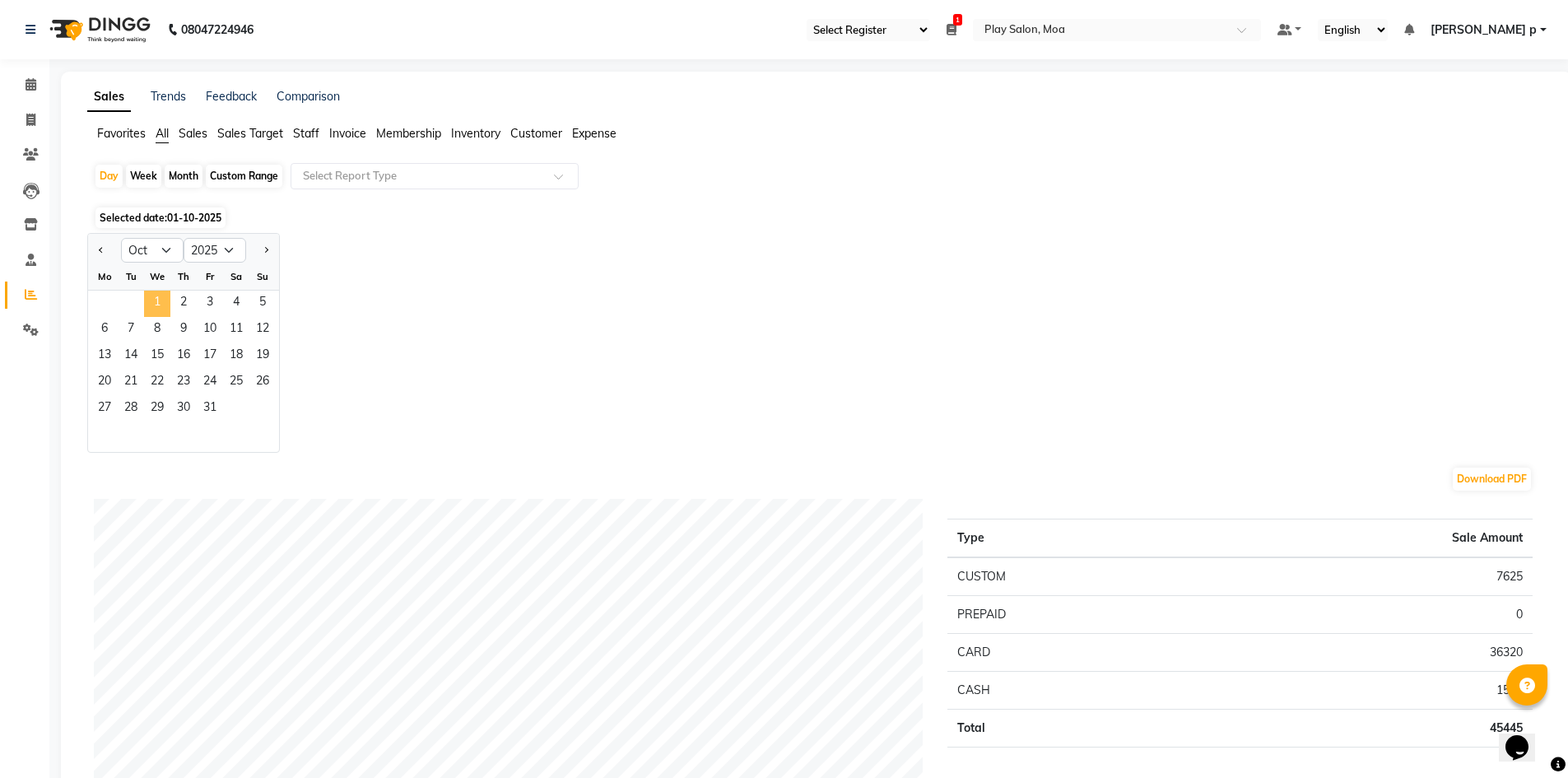
click at [162, 299] on span "1" at bounding box center [157, 303] width 26 height 26
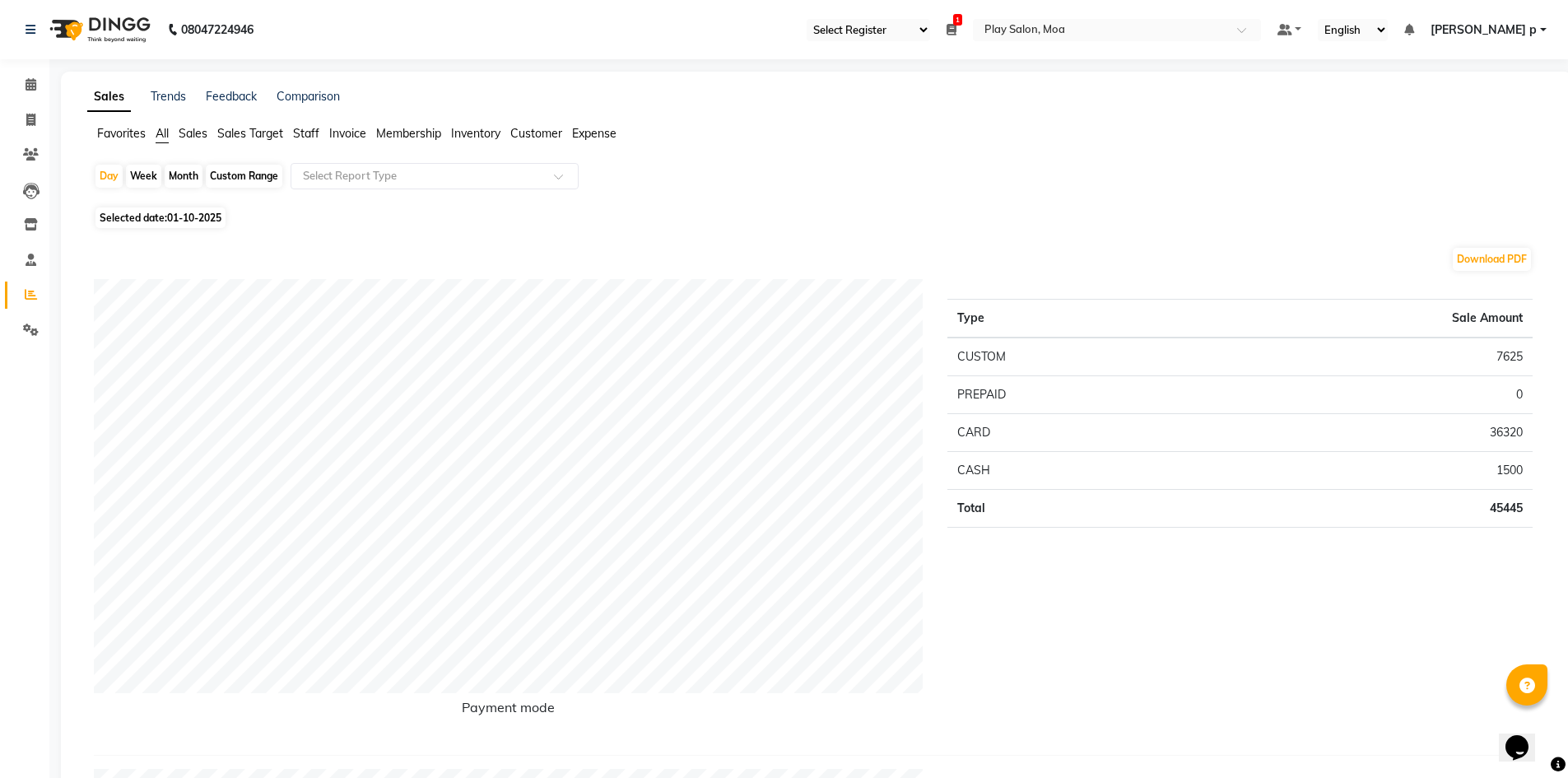
click at [183, 216] on span "01-10-2025" at bounding box center [194, 218] width 55 height 12
select select "10"
select select "2025"
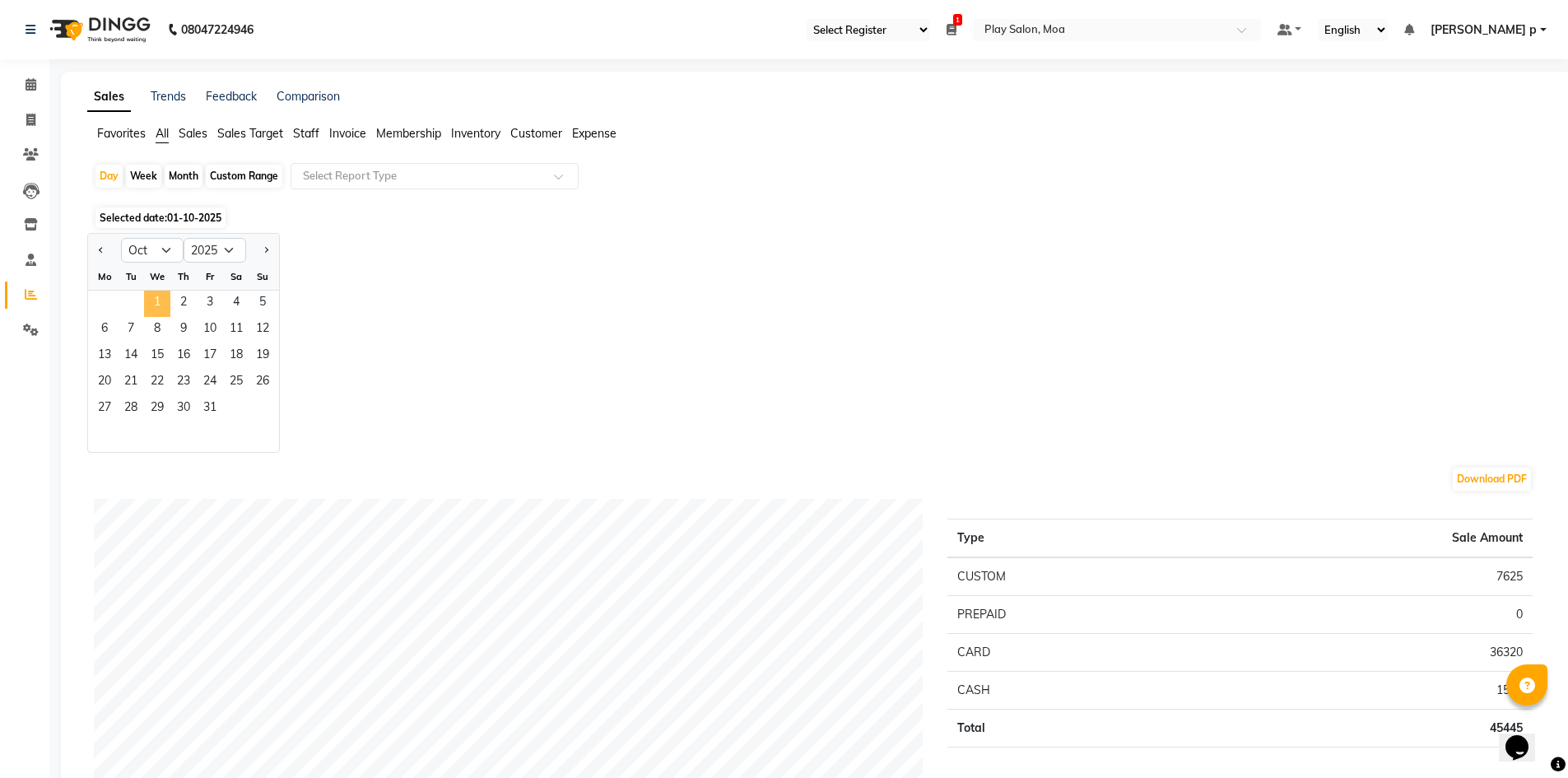
click at [154, 304] on span "1" at bounding box center [157, 303] width 26 height 26
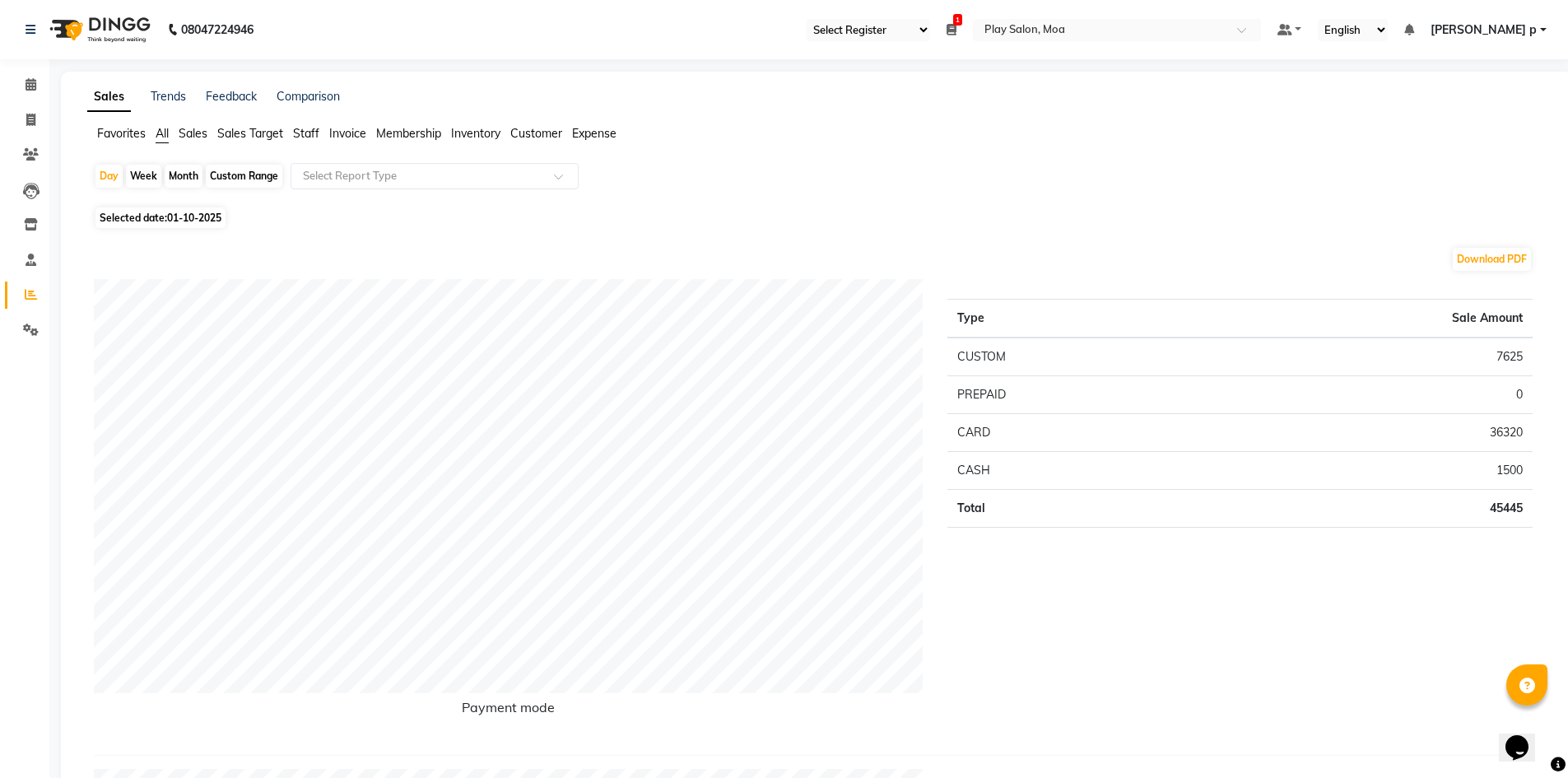
click at [245, 176] on div "Custom Range" at bounding box center [243, 176] width 77 height 23
select select "10"
select select "2025"
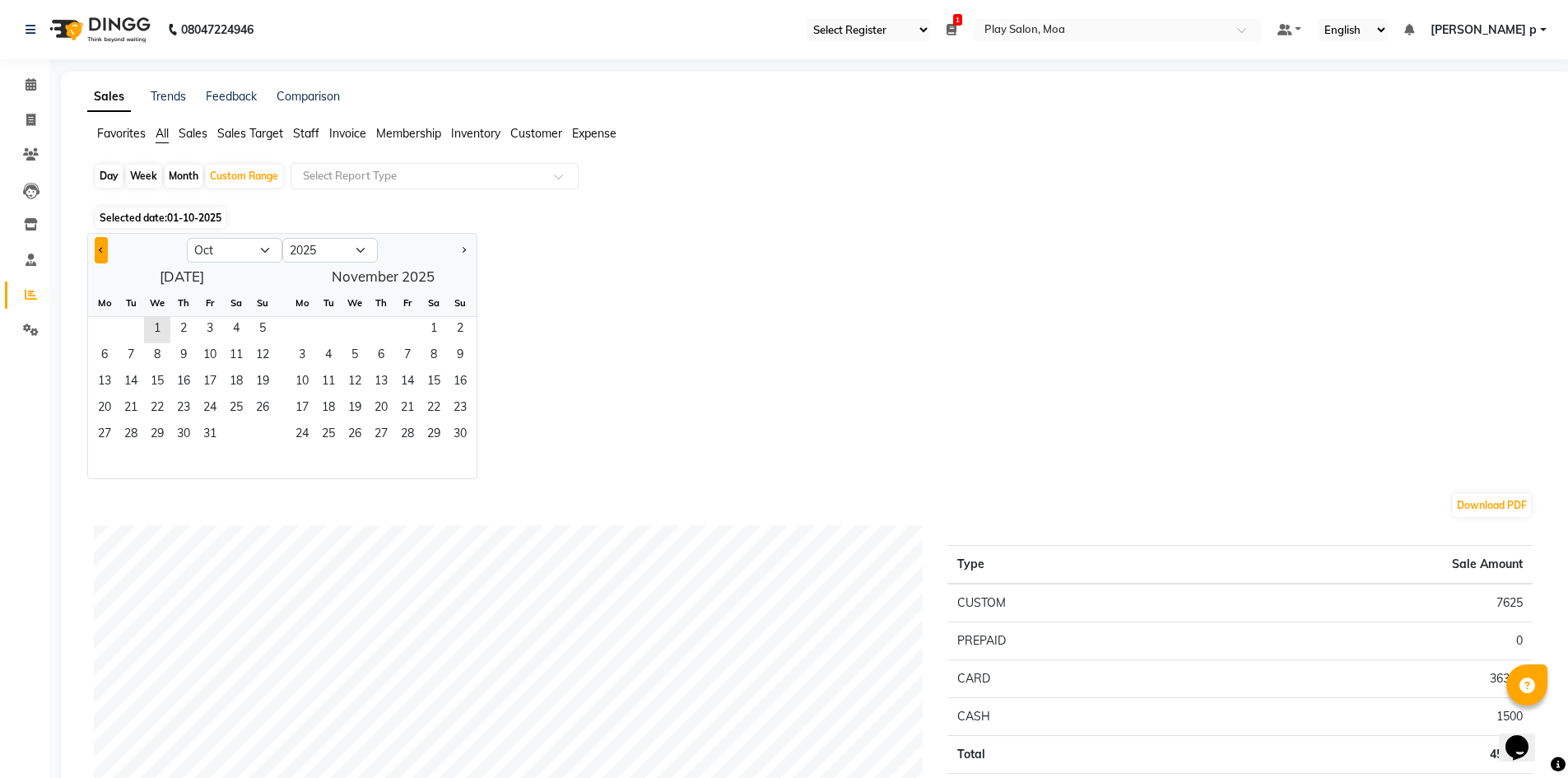
click at [102, 255] on button "Previous month" at bounding box center [101, 251] width 13 height 26
select select "9"
click at [104, 323] on span "1" at bounding box center [105, 330] width 26 height 26
click at [130, 430] on span "30" at bounding box center [131, 436] width 26 height 26
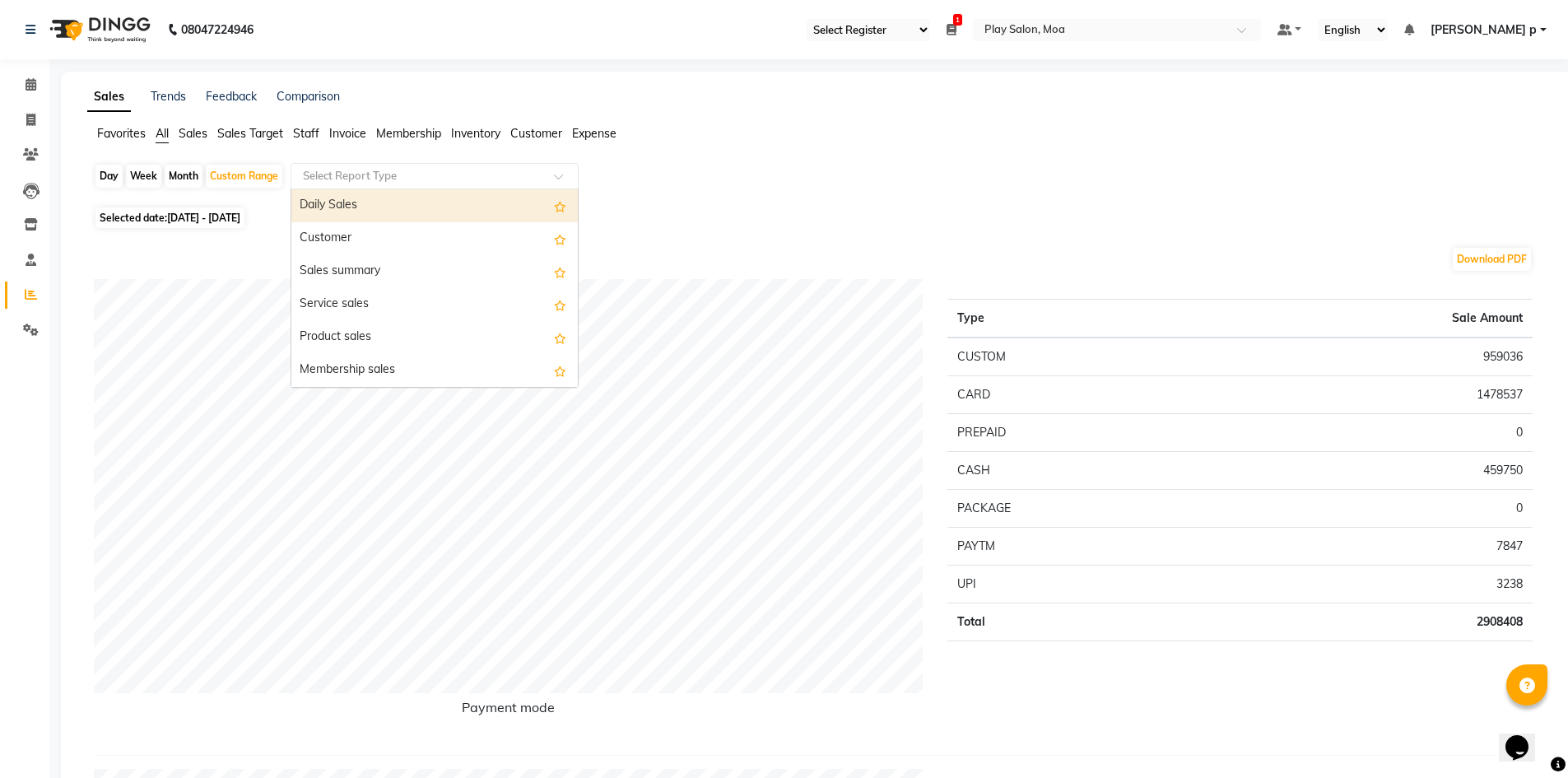
click at [358, 176] on input "text" at bounding box center [418, 176] width 237 height 17
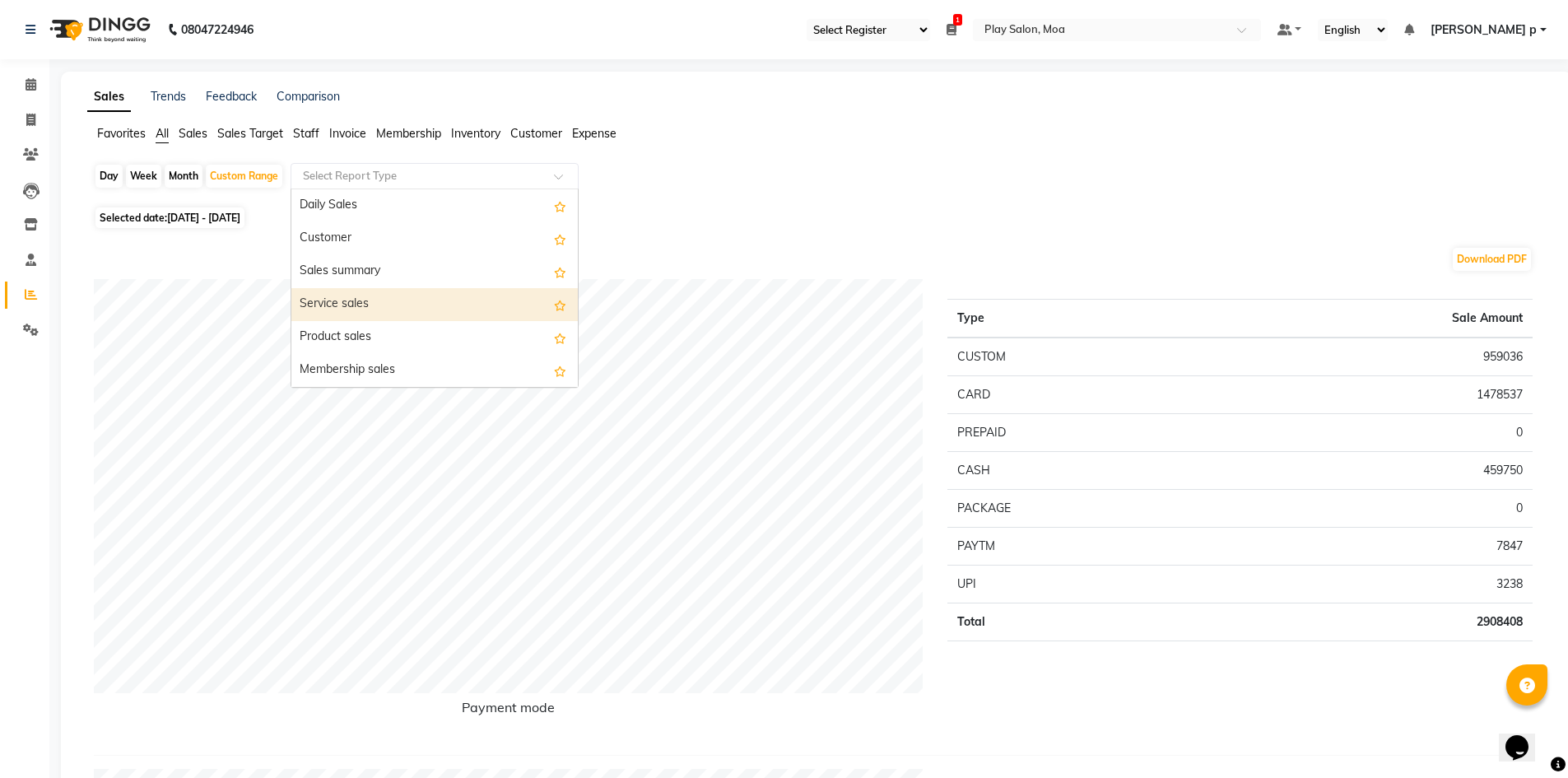
click at [385, 300] on div "Service sales" at bounding box center [434, 304] width 287 height 33
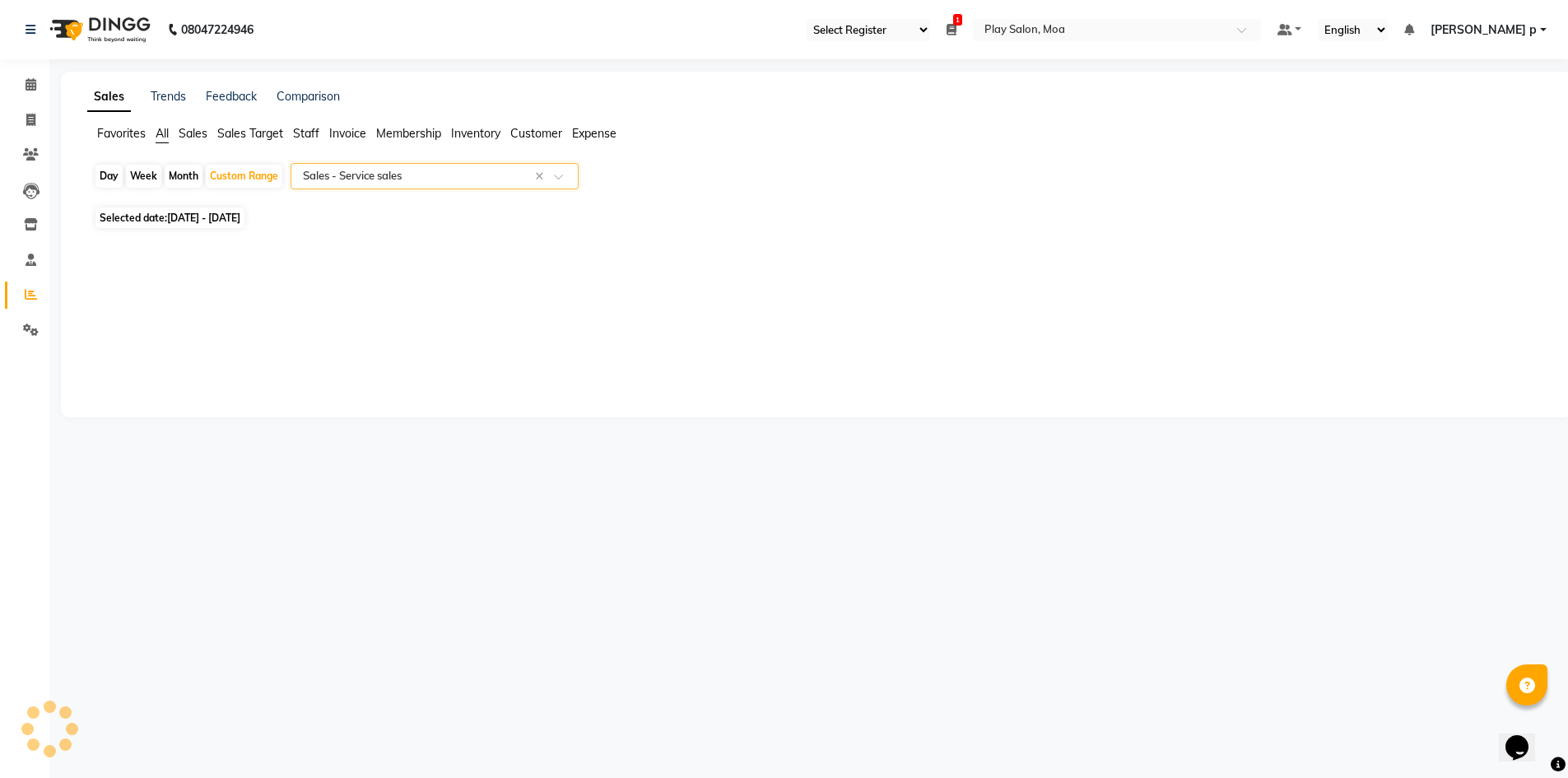
select select "full_report"
select select "csv"
click at [310, 135] on span "Staff" at bounding box center [306, 133] width 26 height 15
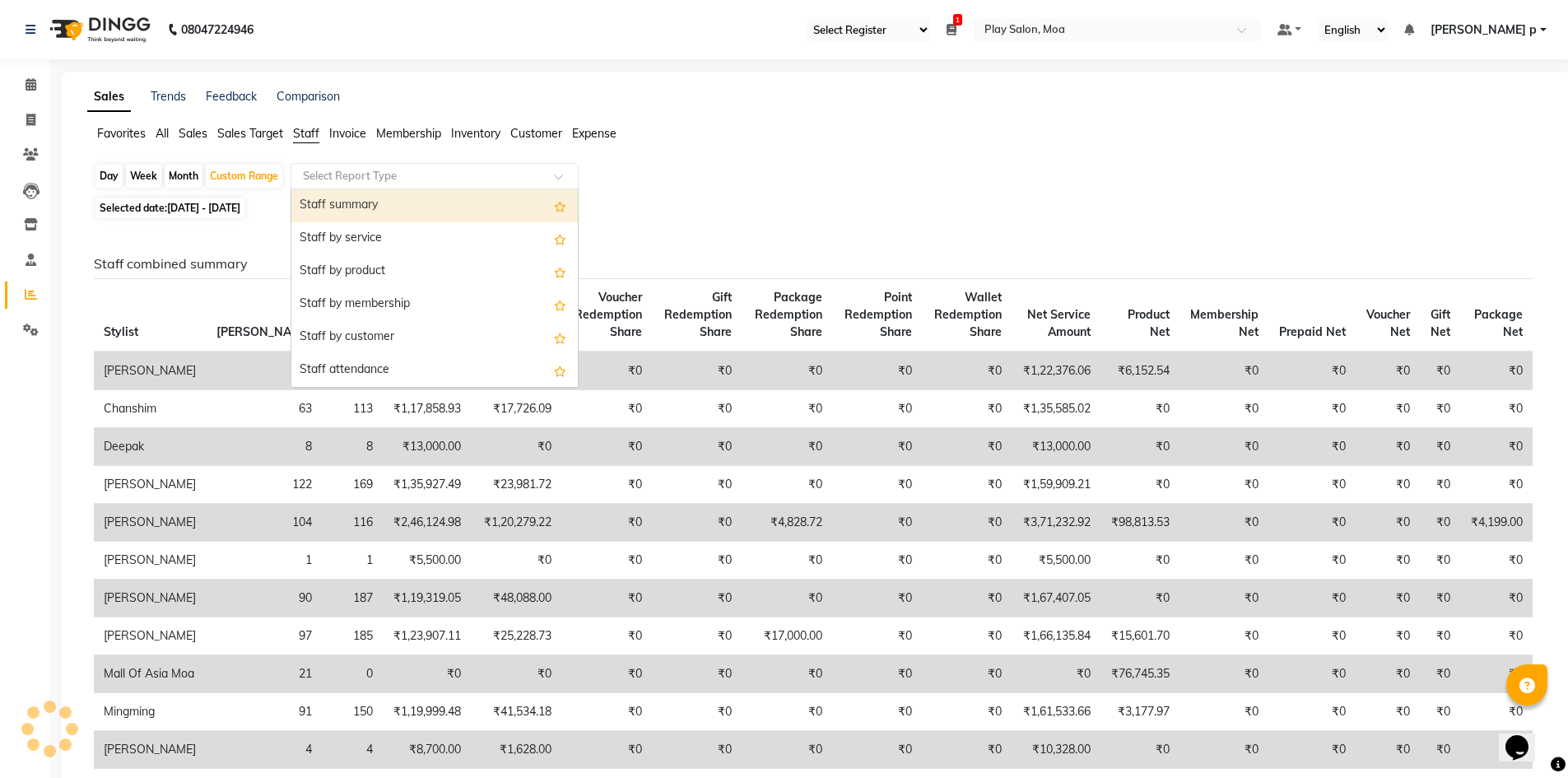
click at [366, 176] on input "text" at bounding box center [418, 176] width 237 height 17
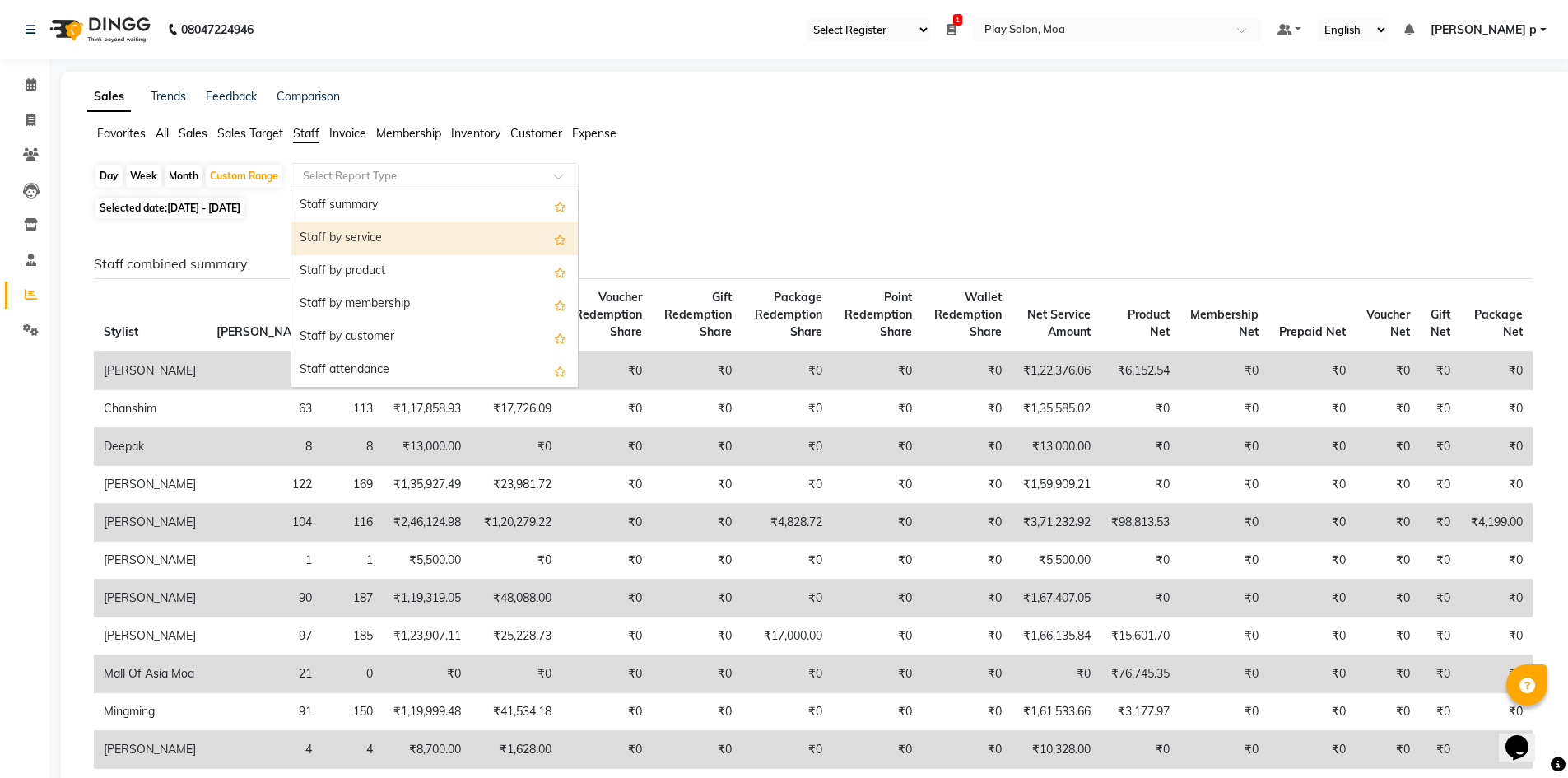
click at [372, 240] on div "Staff by service" at bounding box center [434, 238] width 287 height 33
select select "full_report"
select select "csv"
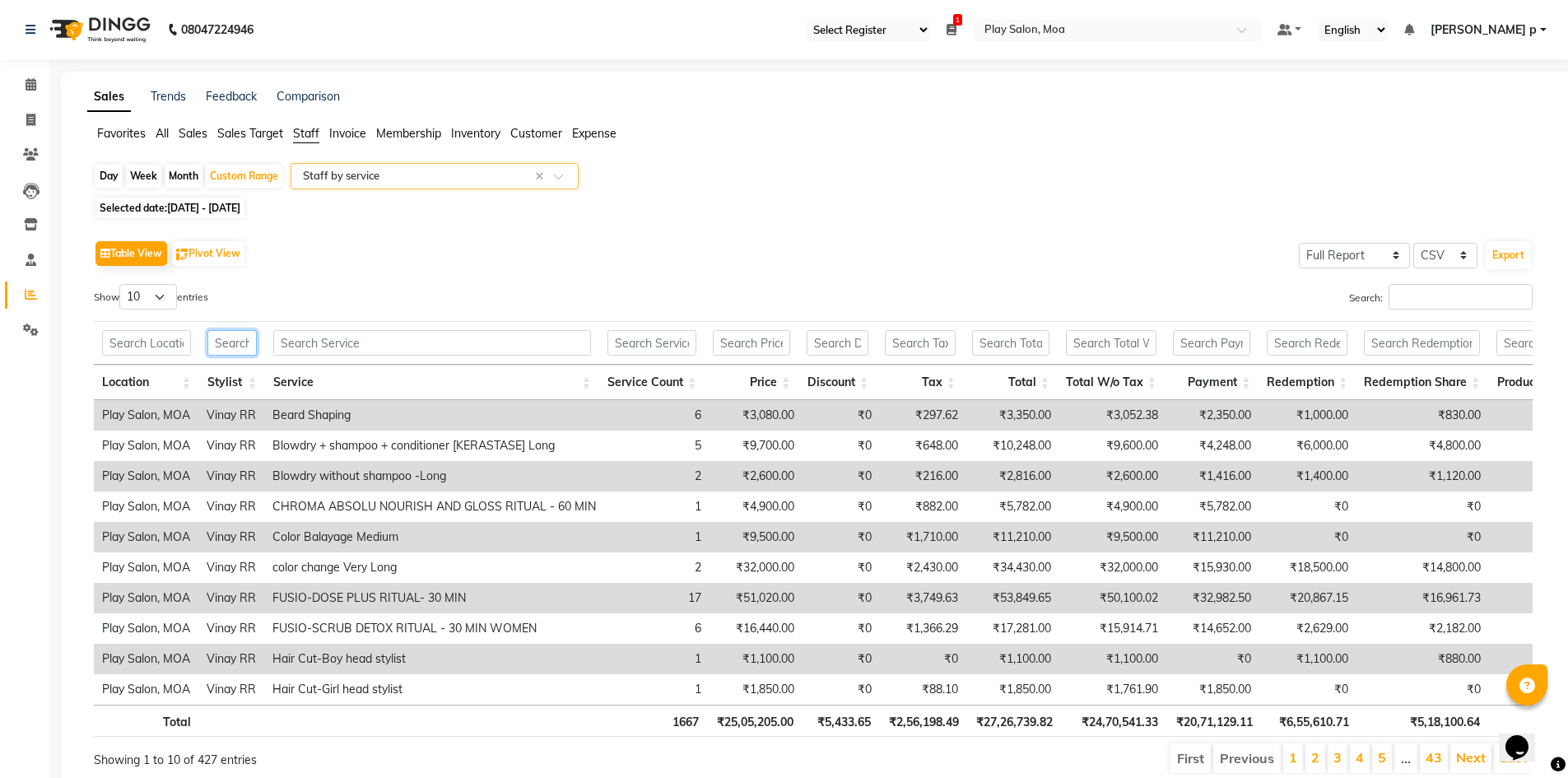
click at [244, 340] on input "text" at bounding box center [232, 342] width 49 height 26
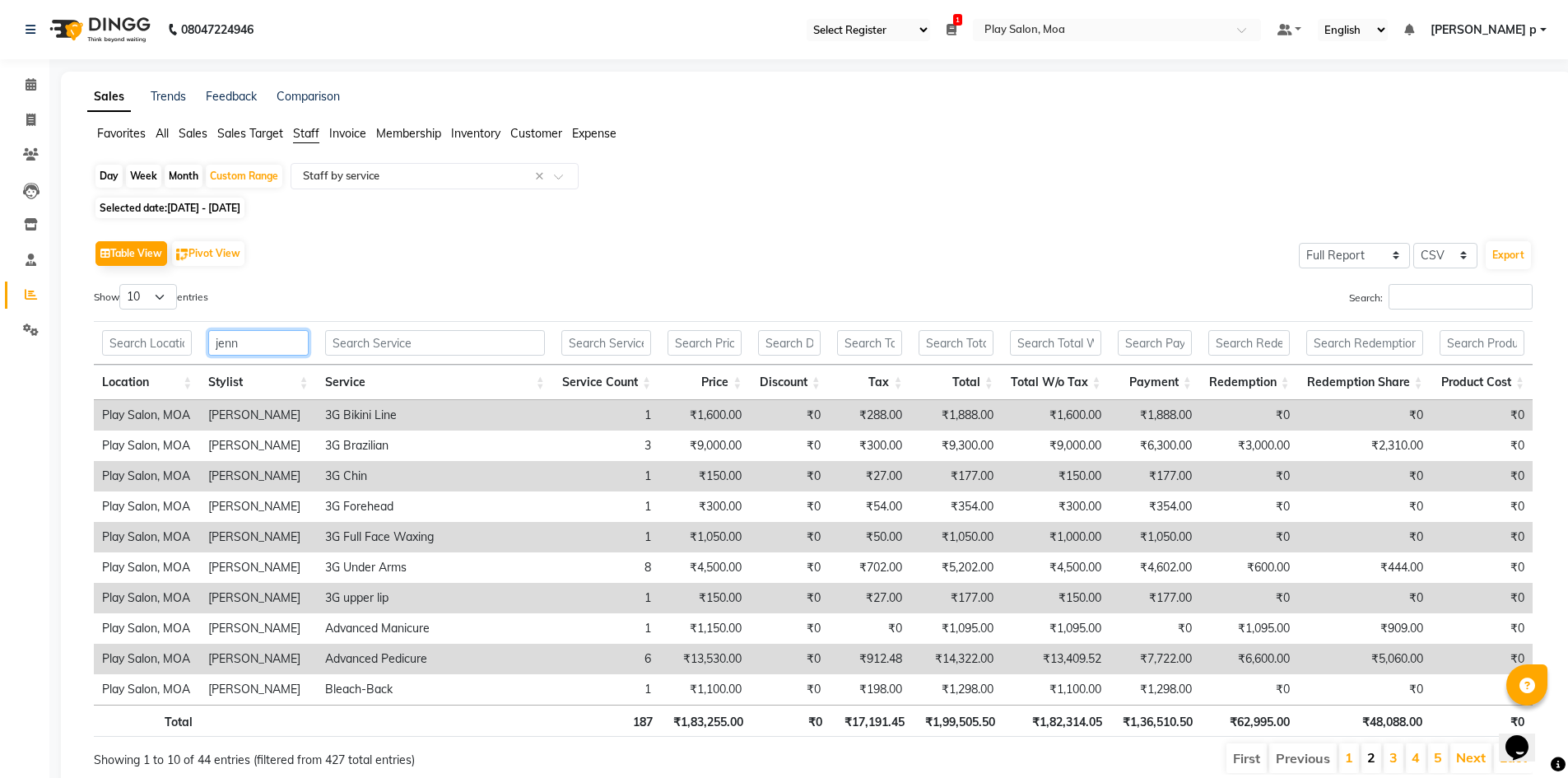
type input "jenn"
click at [1372, 758] on link "2" at bounding box center [1370, 757] width 8 height 17
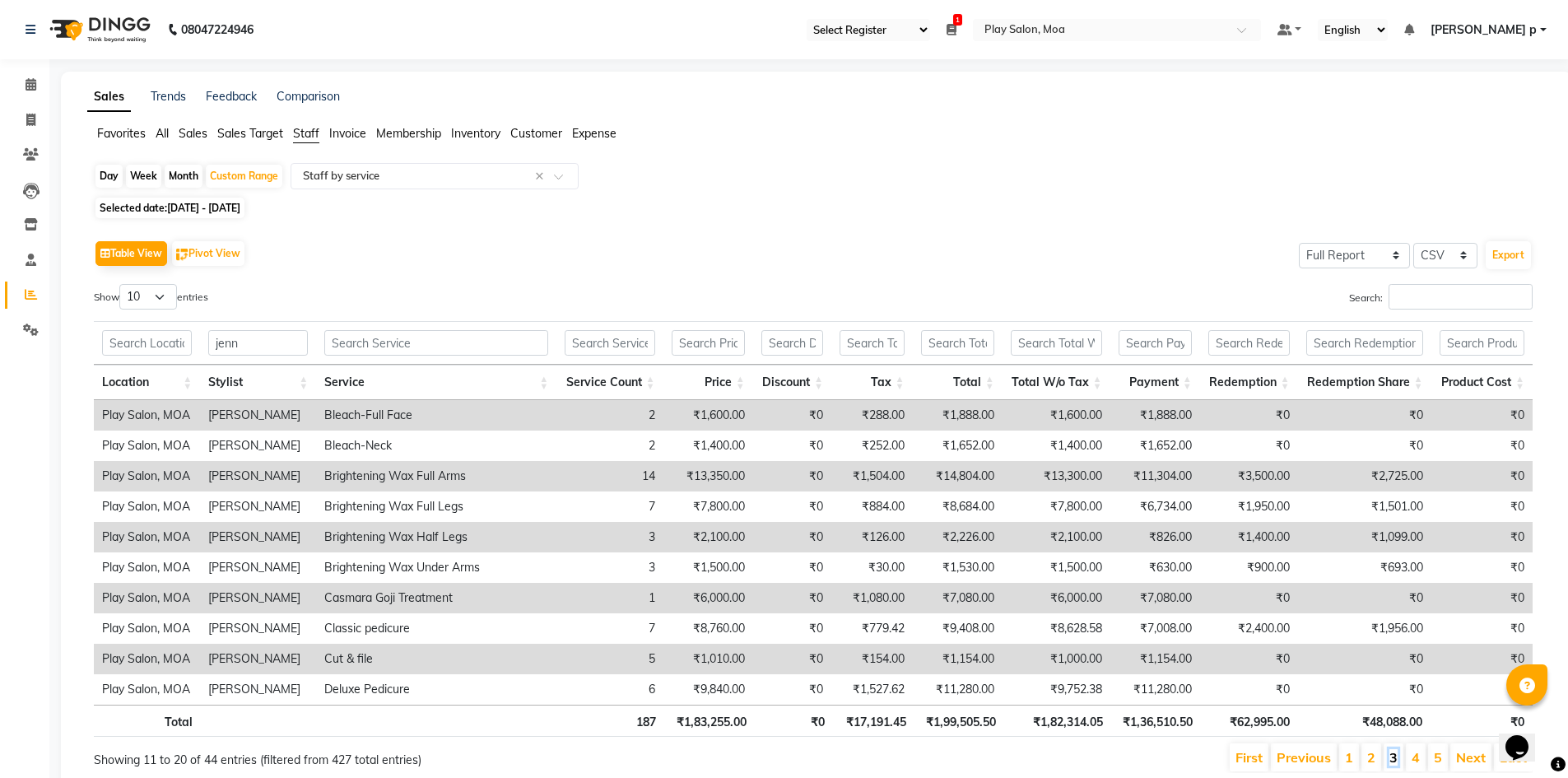
click at [1391, 759] on link "3" at bounding box center [1393, 757] width 8 height 17
click at [1412, 759] on link "4" at bounding box center [1415, 757] width 8 height 17
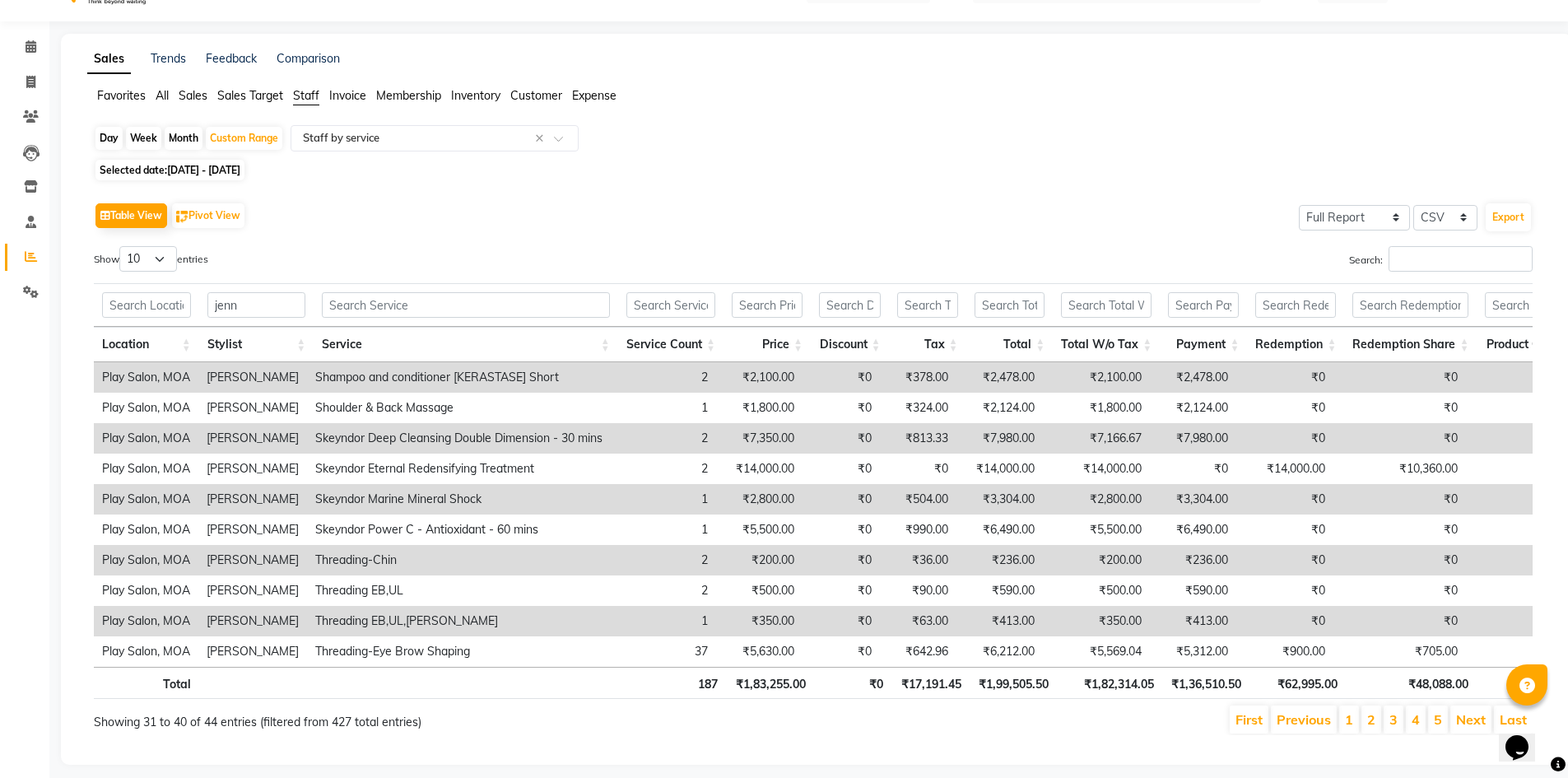
scroll to position [74, 0]
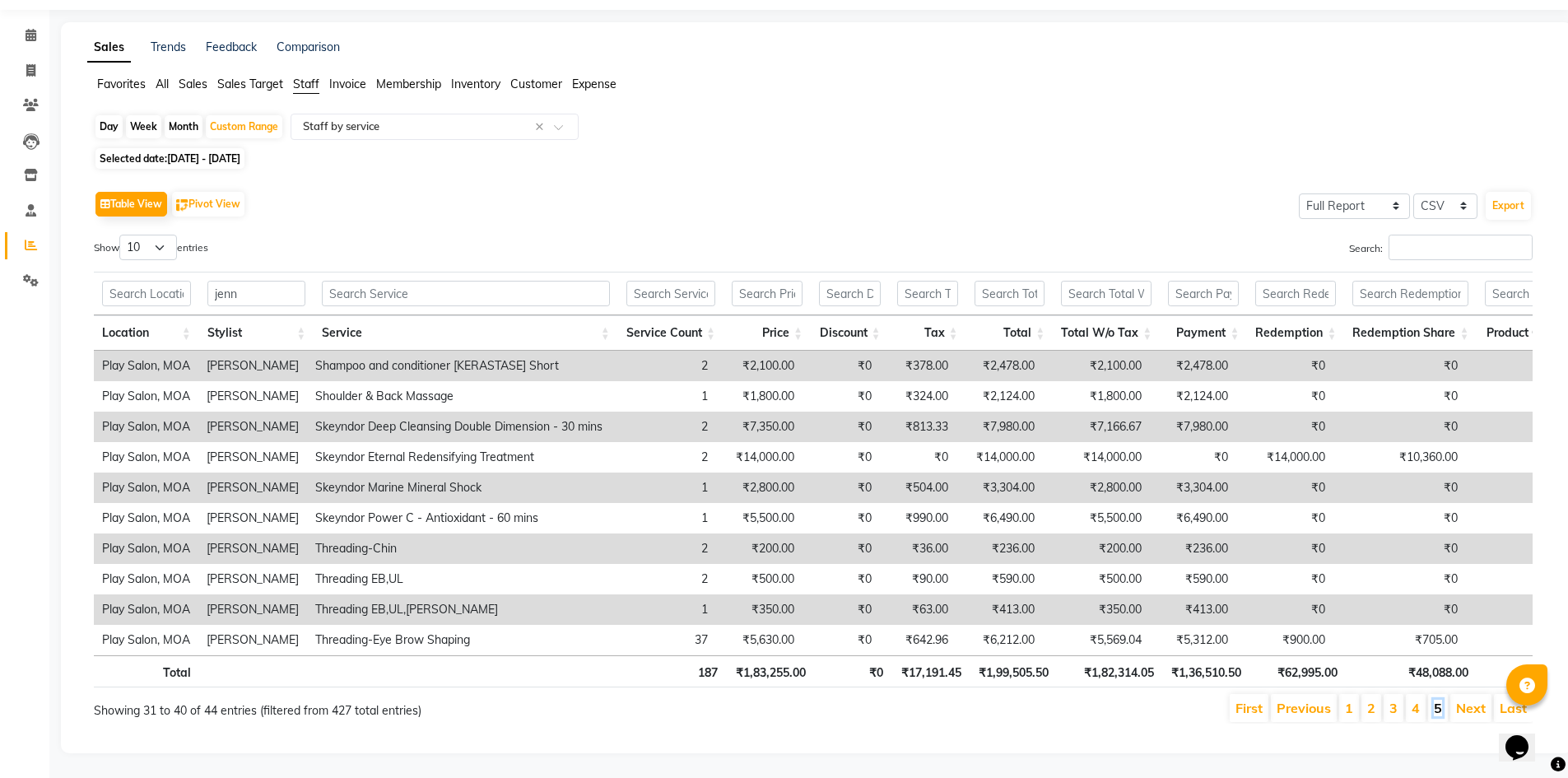
click at [1441, 700] on link "5" at bounding box center [1437, 707] width 8 height 17
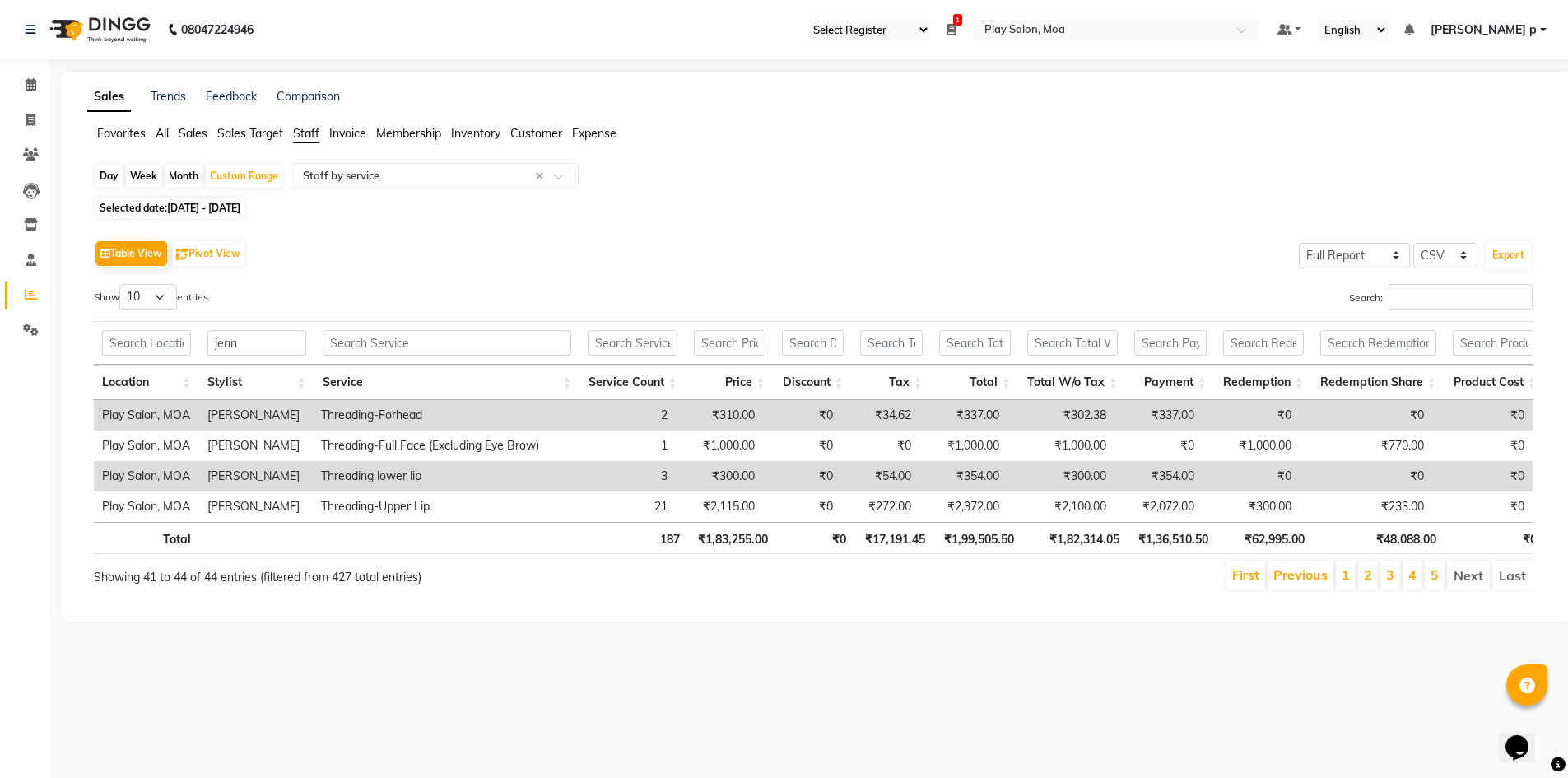
scroll to position [0, 0]
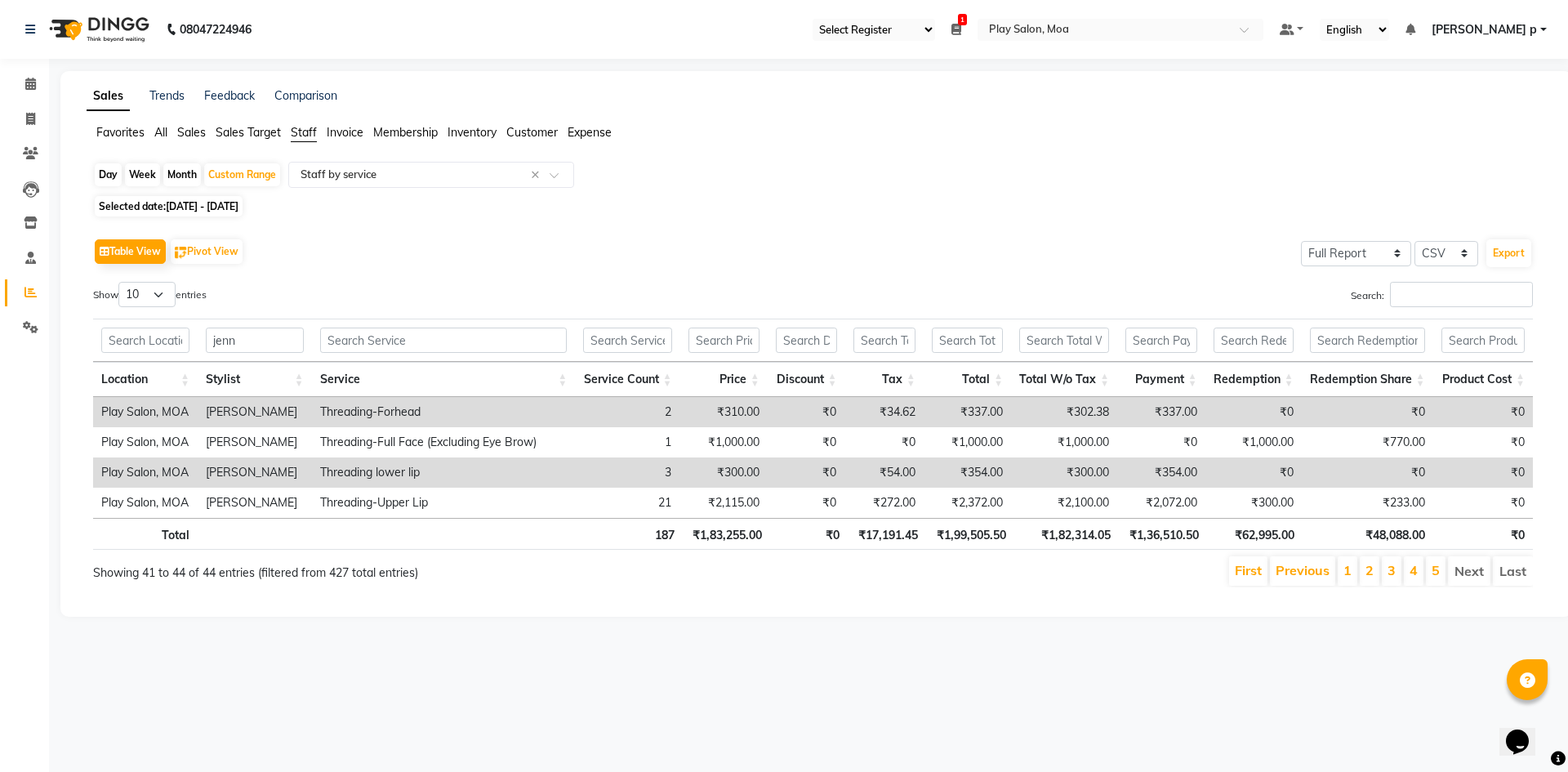
click at [1364, 568] on li "2" at bounding box center [1369, 571] width 19 height 30
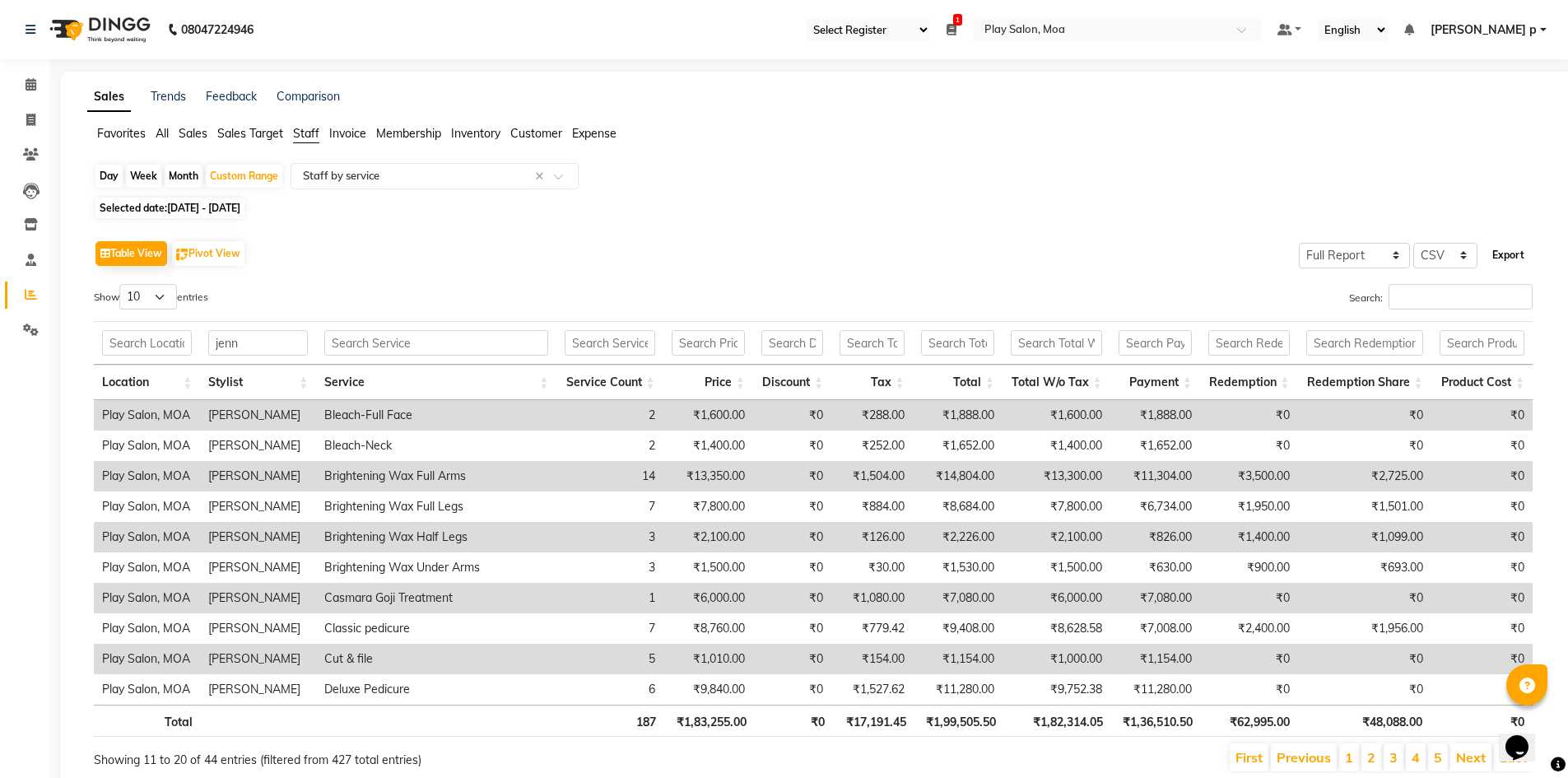
click at [1512, 253] on button "Export" at bounding box center [1507, 255] width 45 height 28
click at [31, 297] on icon at bounding box center [31, 295] width 12 height 12
click at [30, 266] on span at bounding box center [31, 260] width 29 height 19
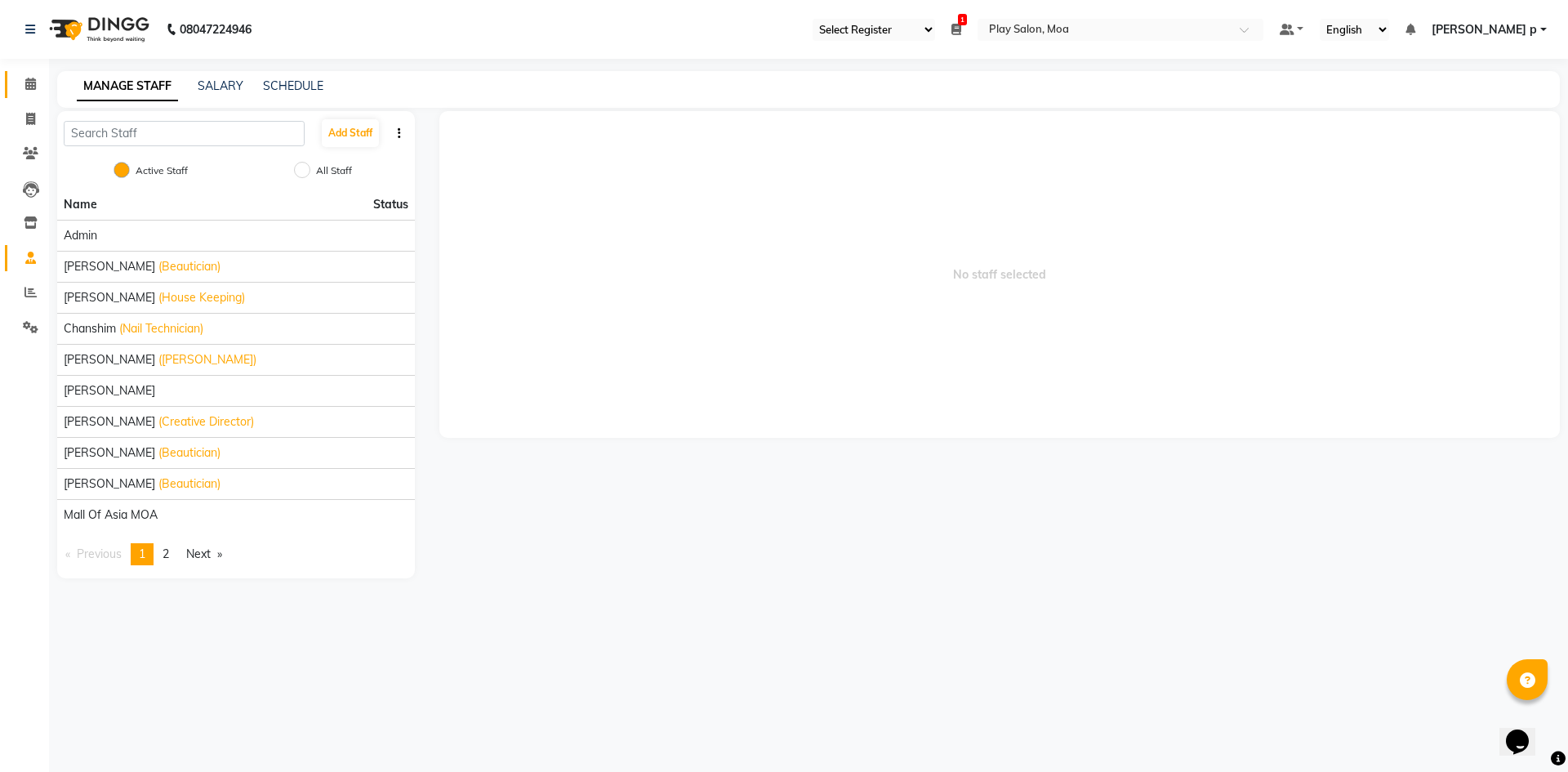
click at [30, 81] on icon at bounding box center [31, 84] width 10 height 12
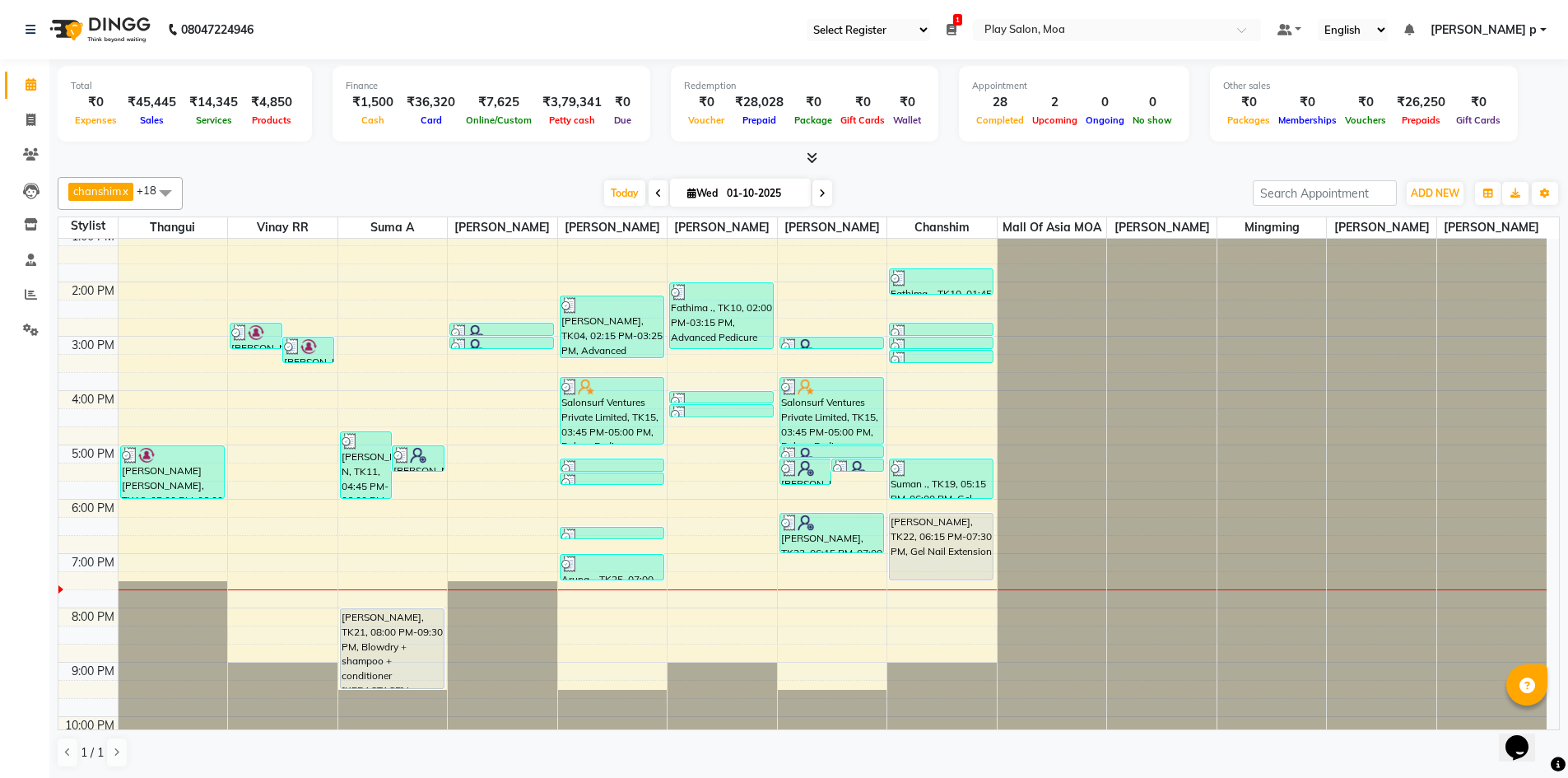
scroll to position [247, 0]
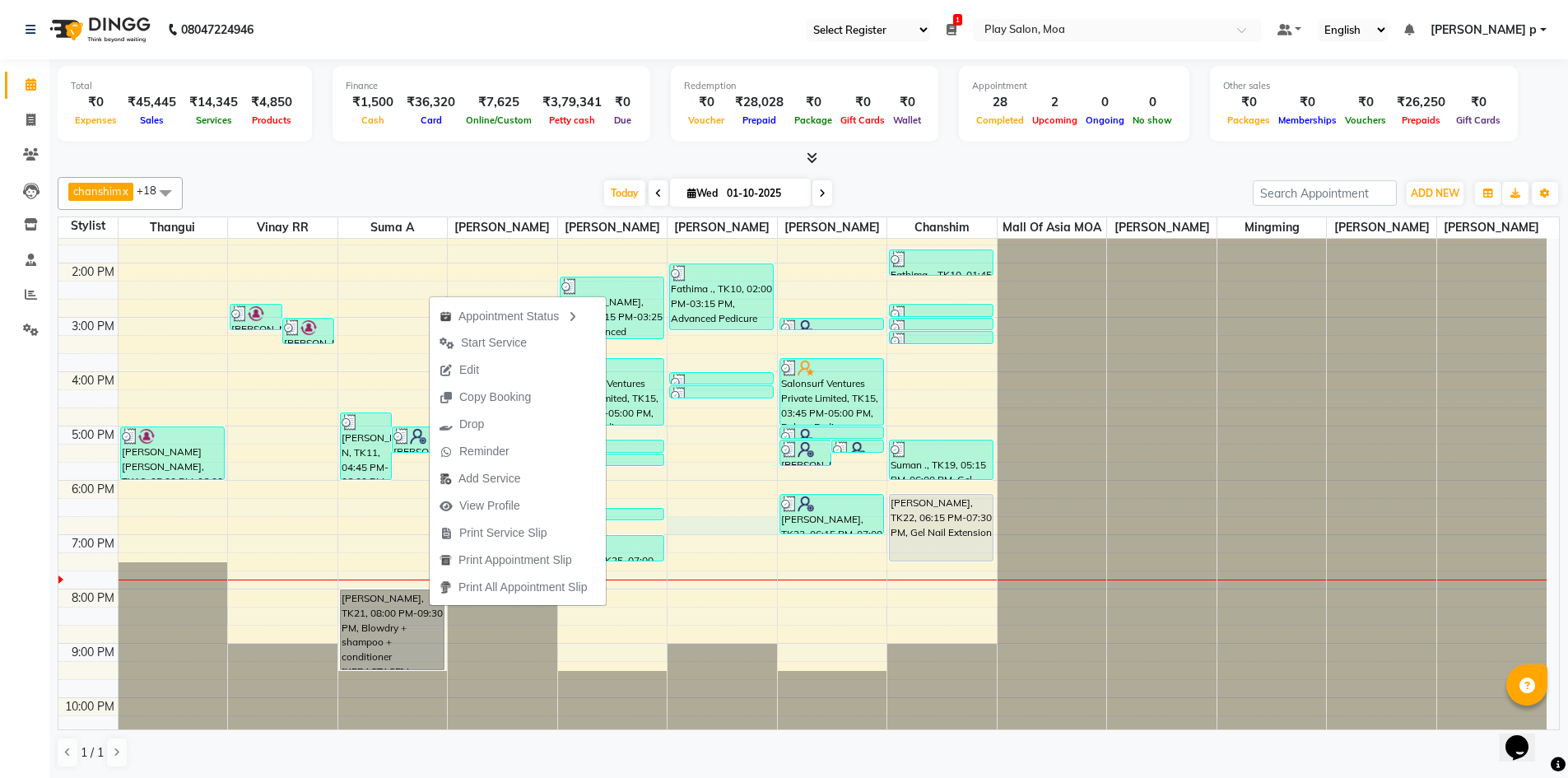
click at [704, 550] on div "9:00 AM 10:00 AM 11:00 AM 12:00 PM 1:00 PM 2:00 PM 3:00 PM 4:00 PM 5:00 PM 6:00…" at bounding box center [802, 371] width 1488 height 759
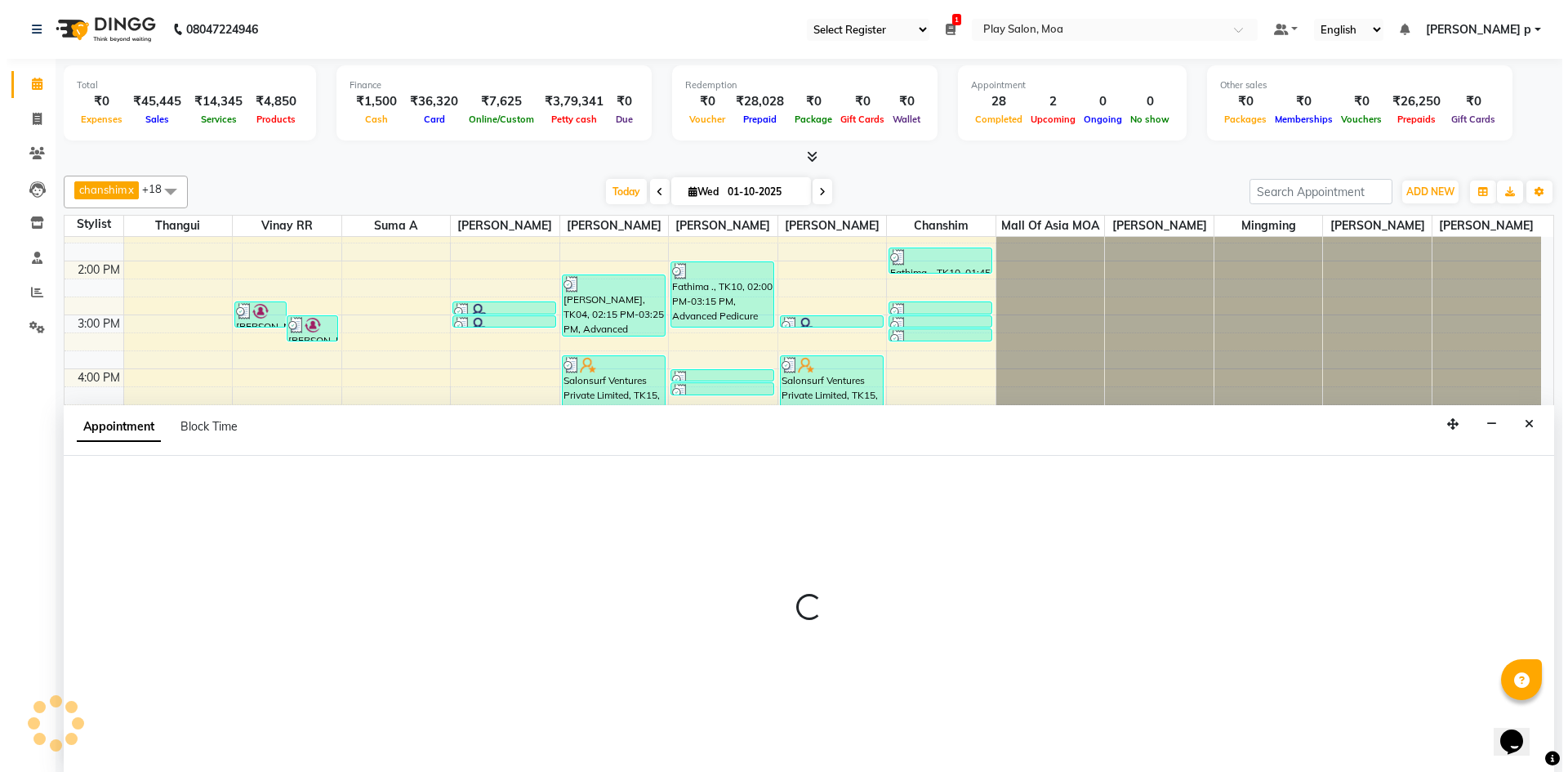
scroll to position [1, 0]
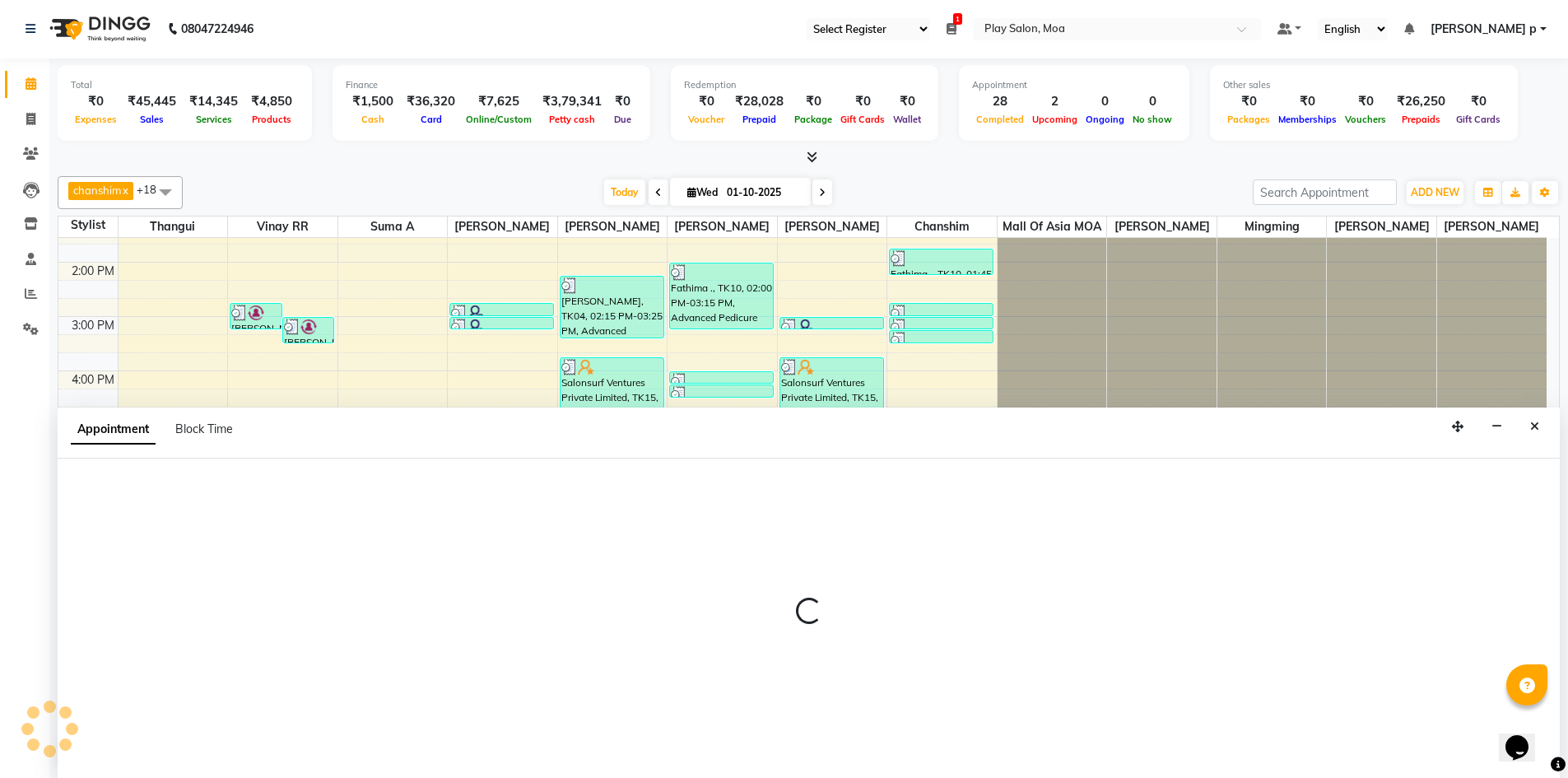
select select "81374"
select select "1125"
select select "tentative"
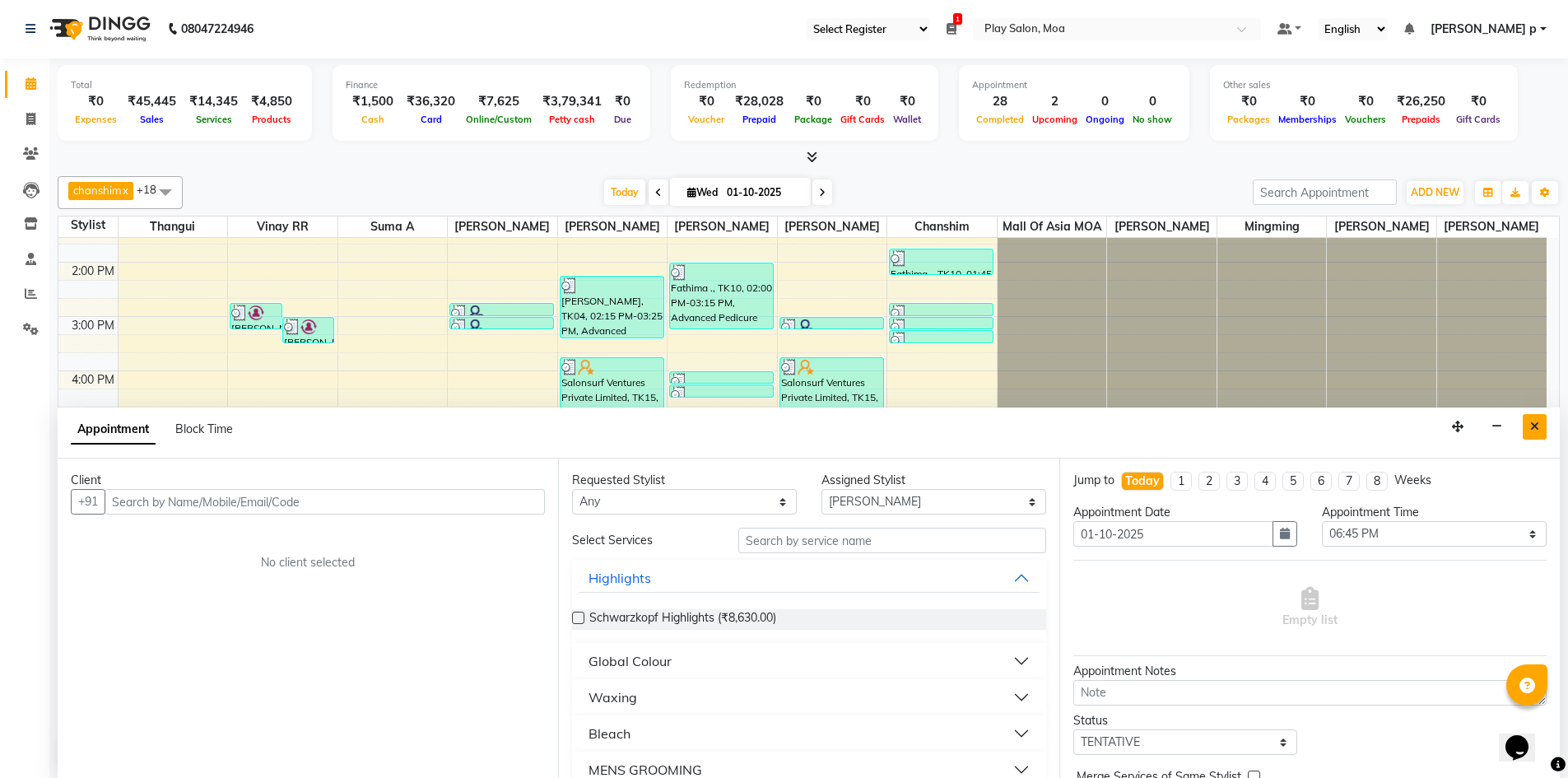
click at [1532, 433] on button "Close" at bounding box center [1534, 426] width 24 height 26
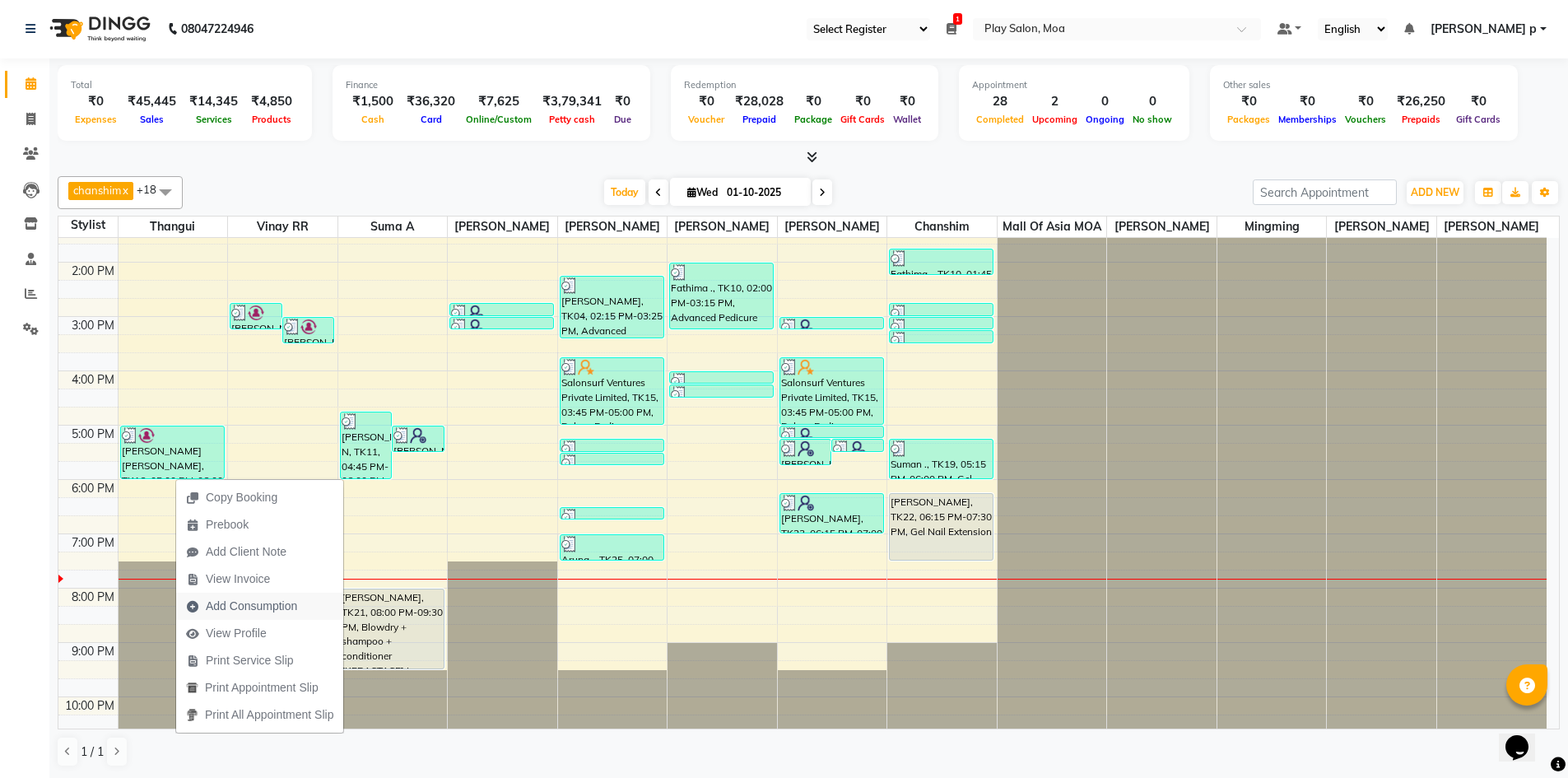
click at [271, 602] on span "Add Consumption" at bounding box center [251, 606] width 92 height 18
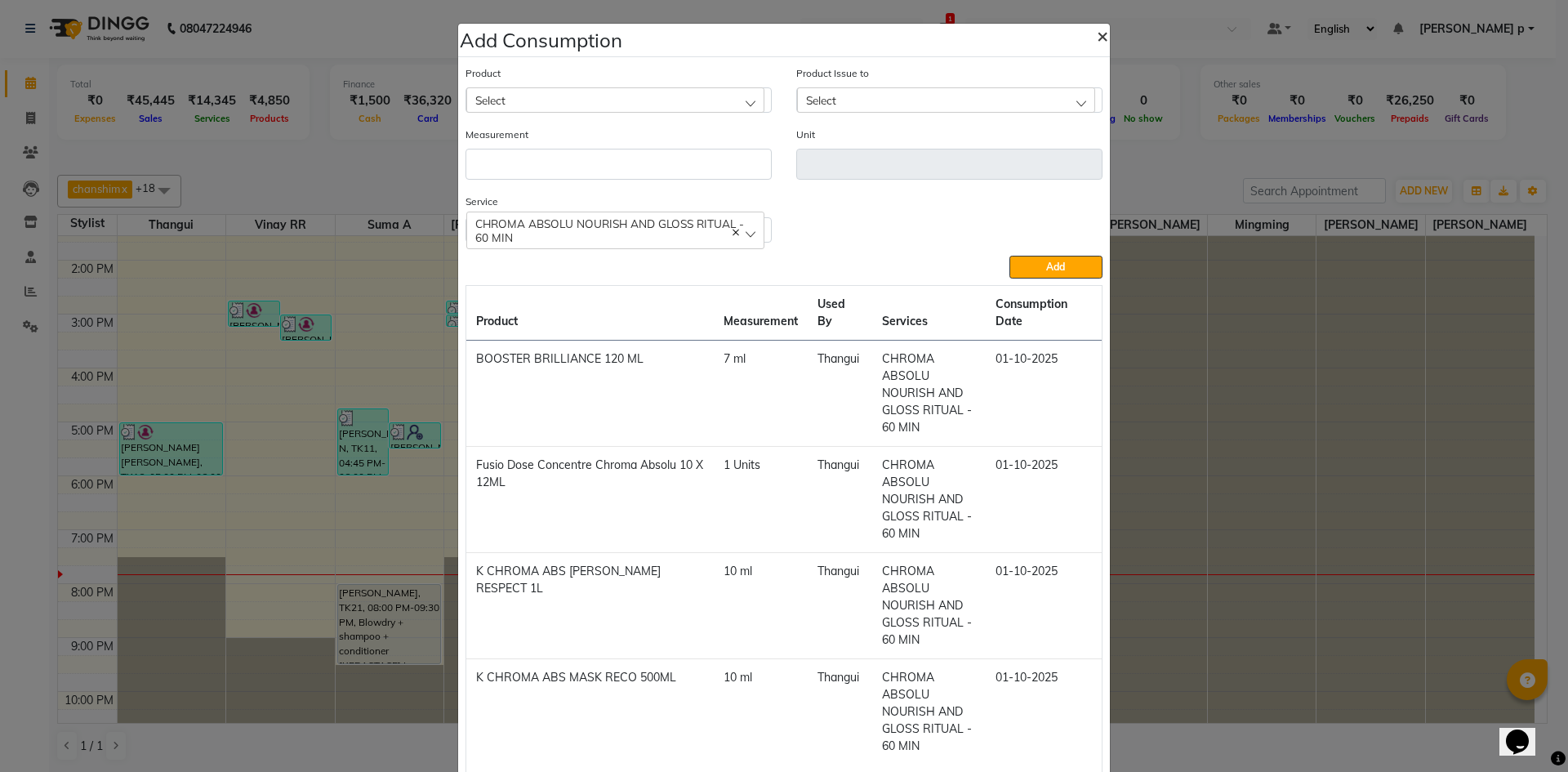
click at [1096, 32] on span "×" at bounding box center [1102, 35] width 11 height 25
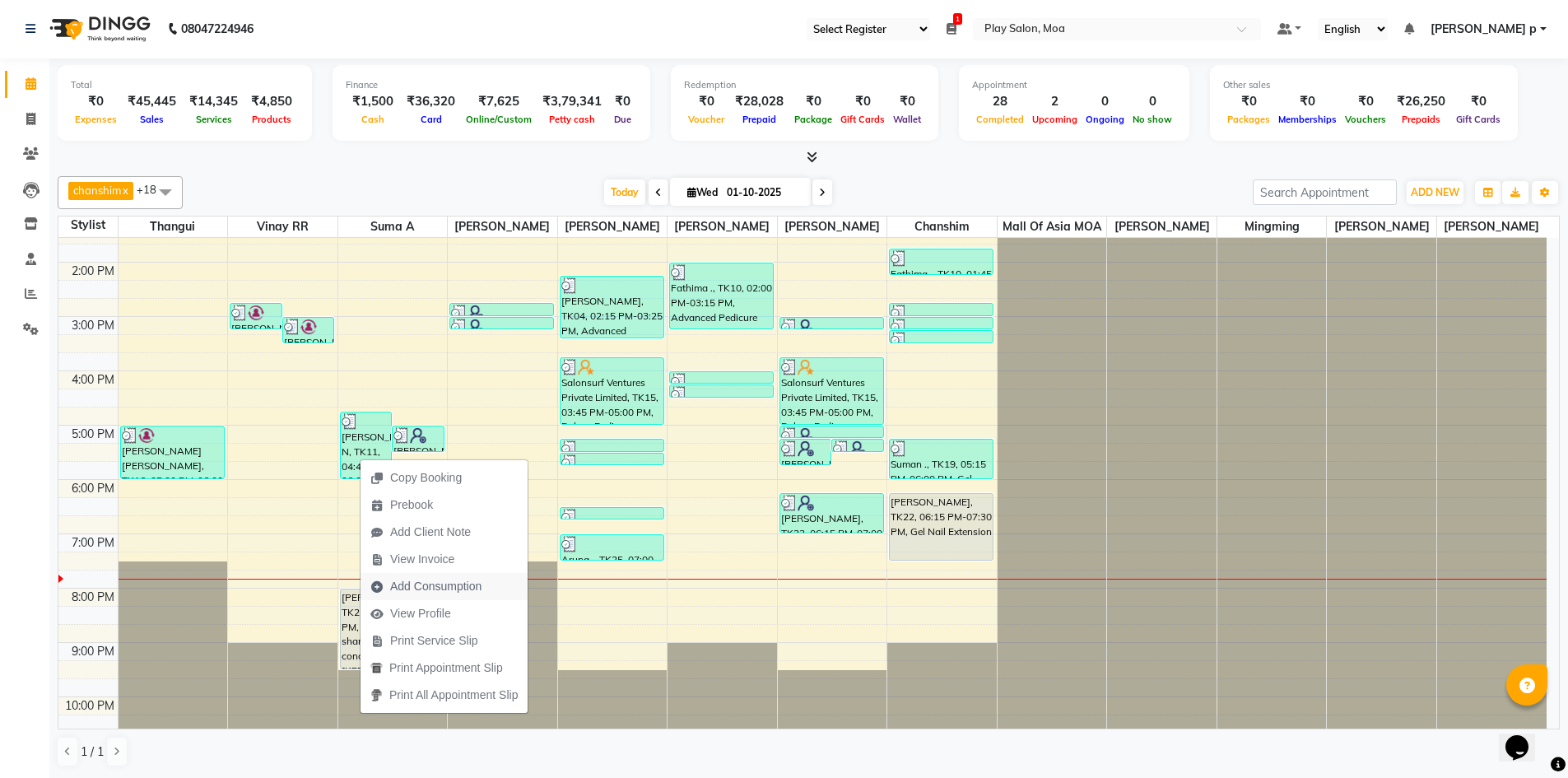
click at [480, 588] on span "Add Consumption" at bounding box center [436, 587] width 92 height 18
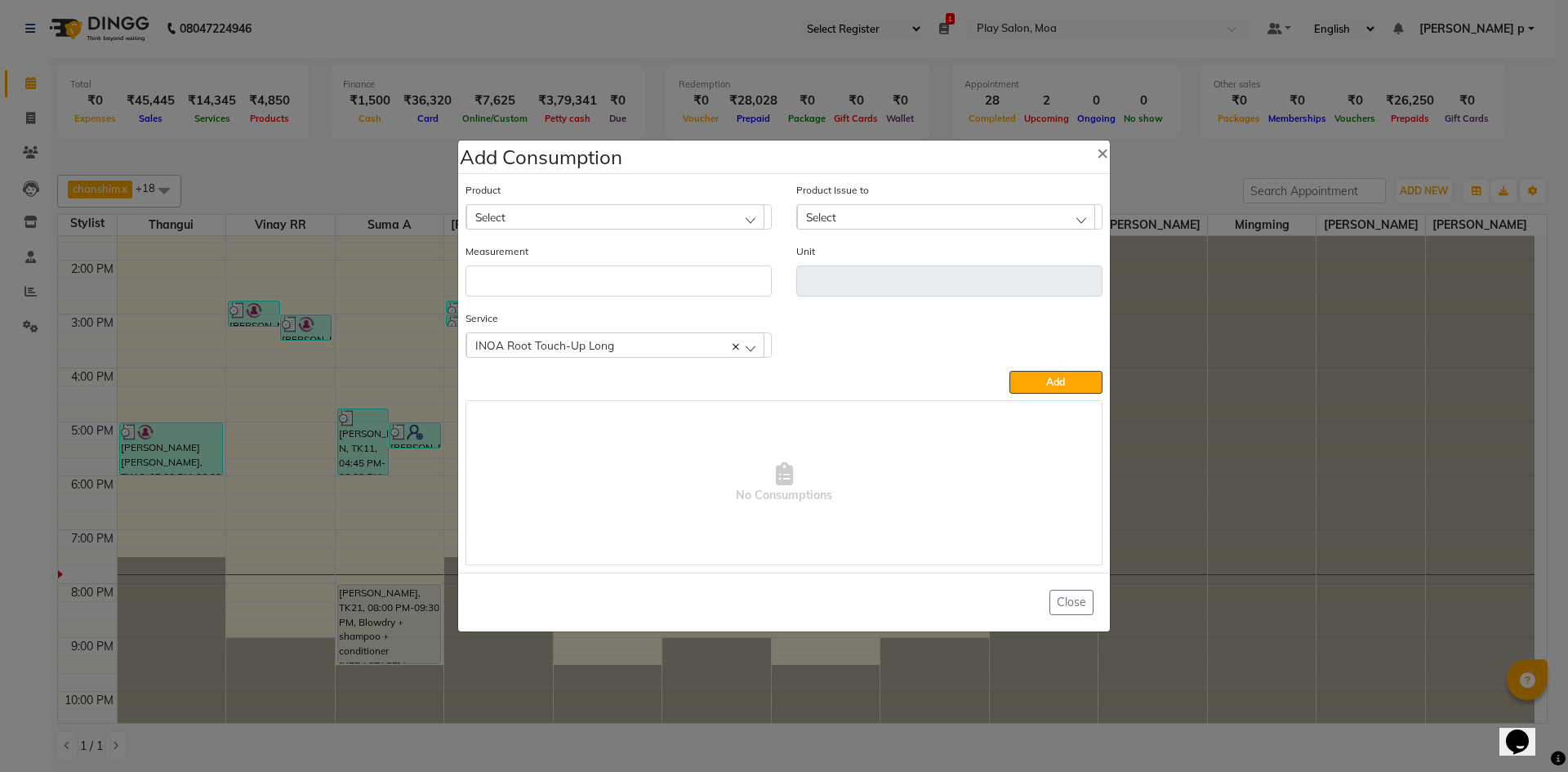
click at [678, 216] on div "Select" at bounding box center [615, 216] width 298 height 25
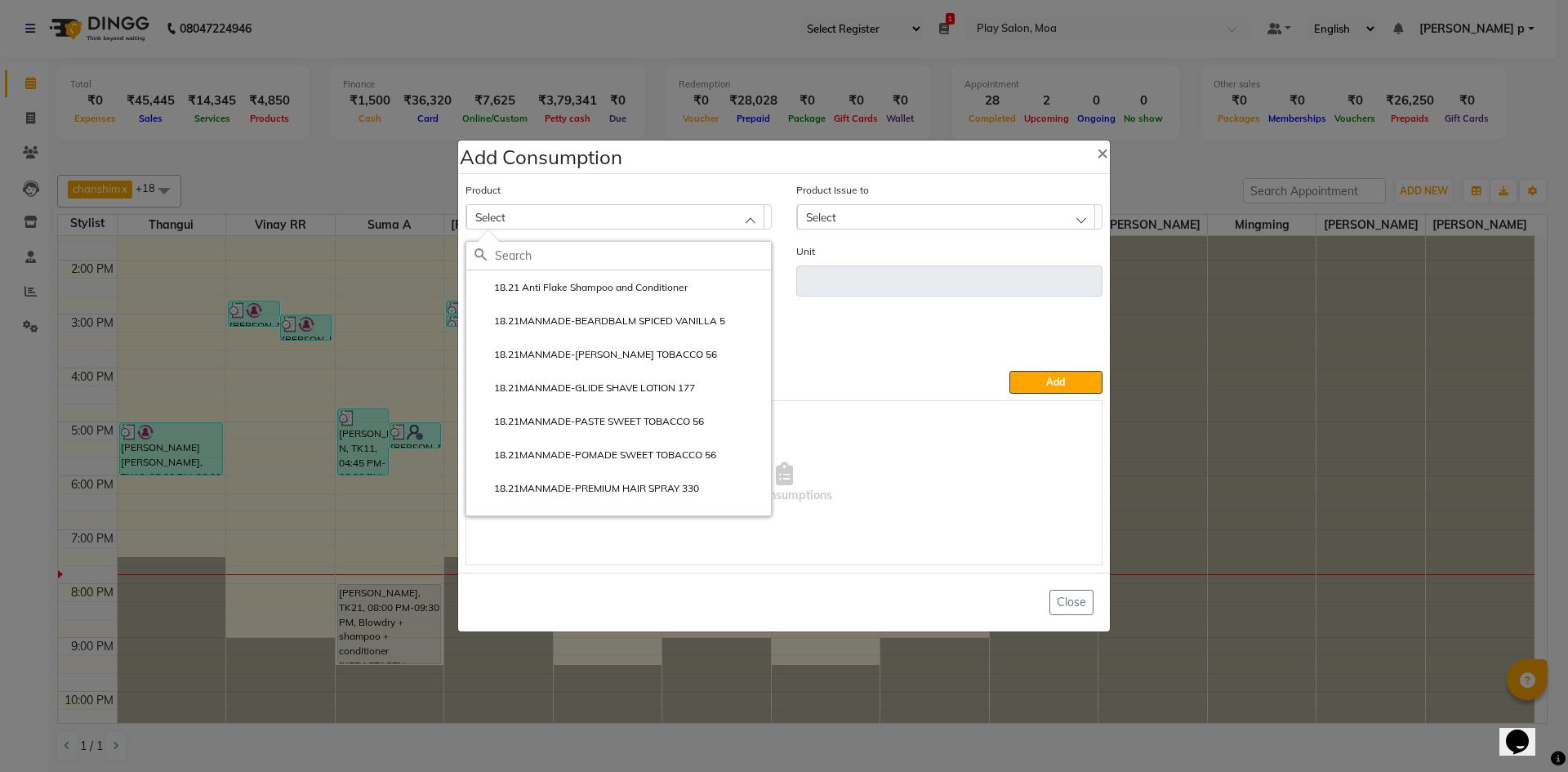
click at [600, 262] on input "text" at bounding box center [632, 256] width 276 height 28
type input "inoa"
click at [568, 357] on label "INOA 2 parts SHADE 3" at bounding box center [535, 354] width 122 height 15
type input "ML"
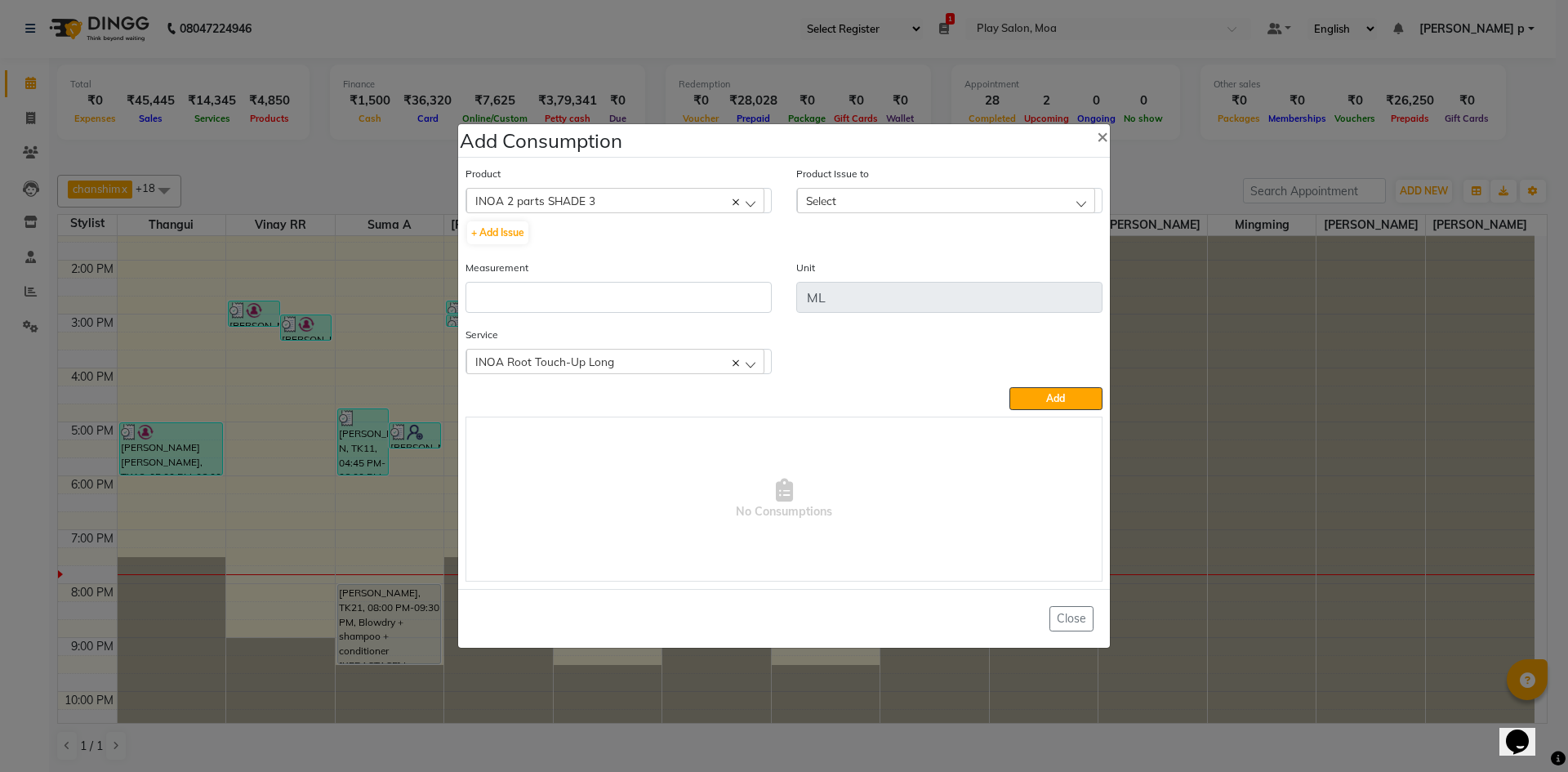
click at [1026, 202] on div "Select" at bounding box center [946, 200] width 298 height 25
click at [993, 274] on label "2025-08-15, Issued to: Suma A, Balance: 1200" at bounding box center [908, 270] width 207 height 15
click at [605, 303] on input "number" at bounding box center [619, 297] width 306 height 31
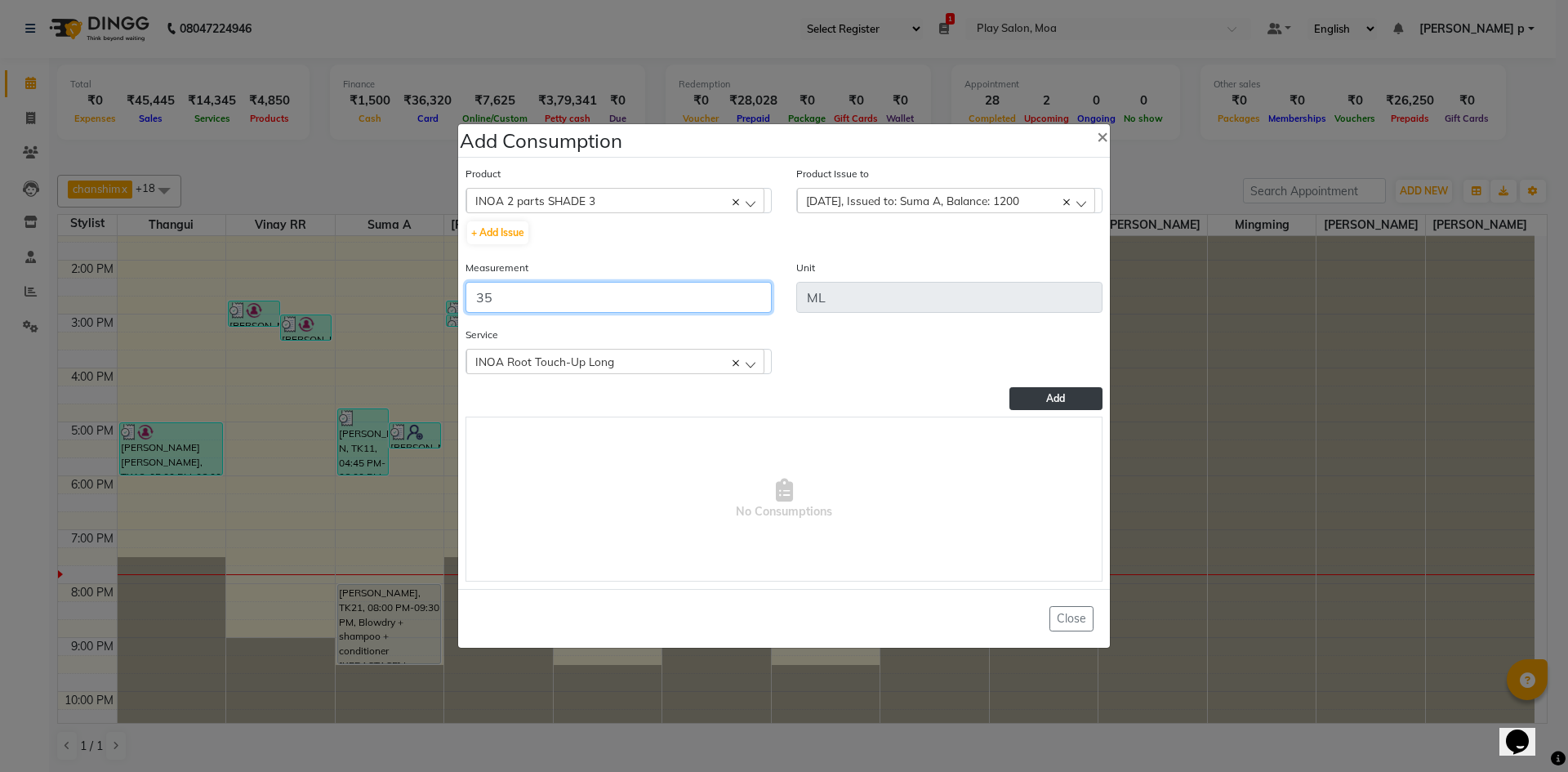
type input "35"
click at [1032, 397] on button "Add" at bounding box center [1055, 398] width 93 height 23
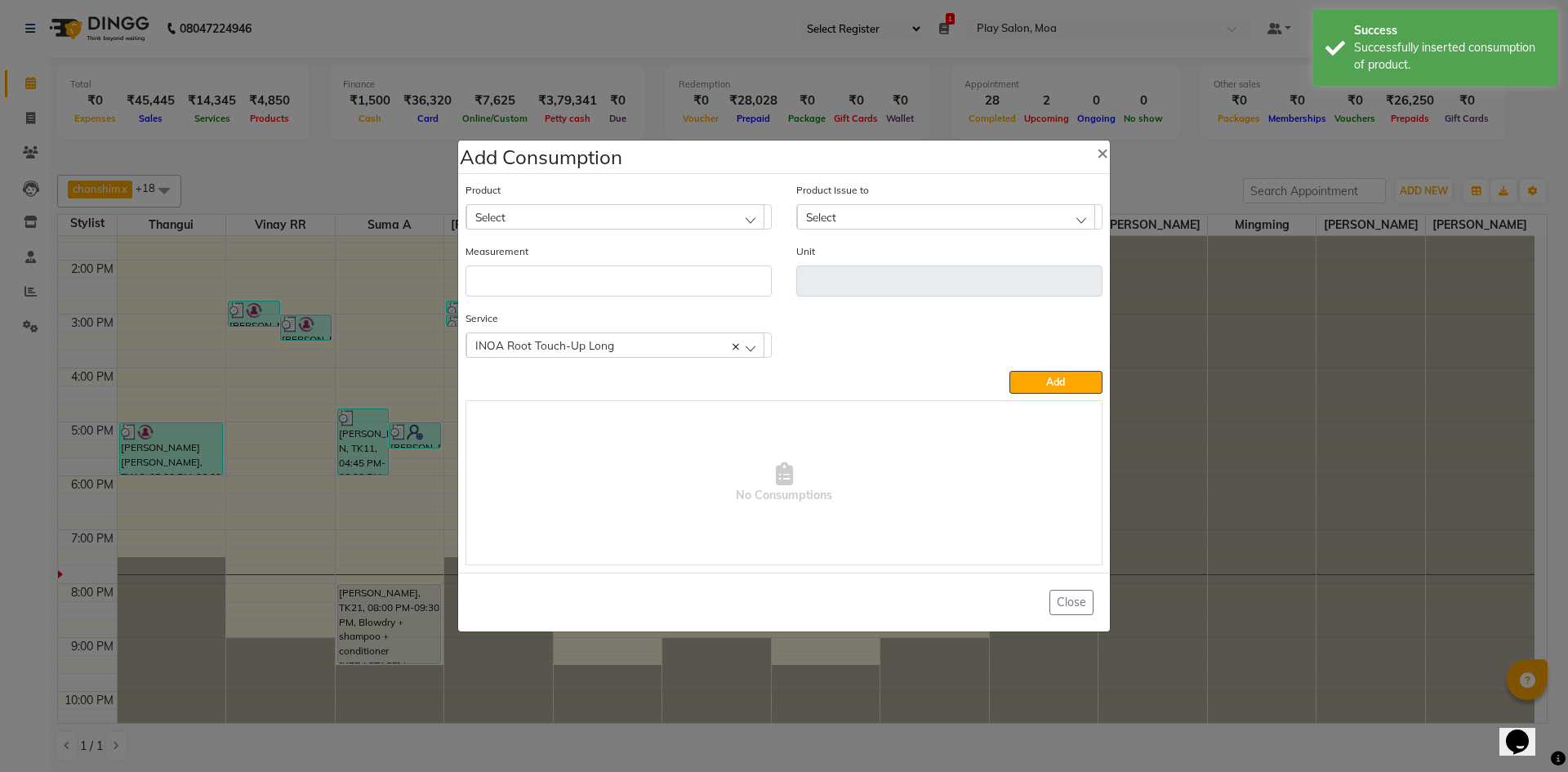
click at [662, 221] on div "Select" at bounding box center [615, 216] width 298 height 25
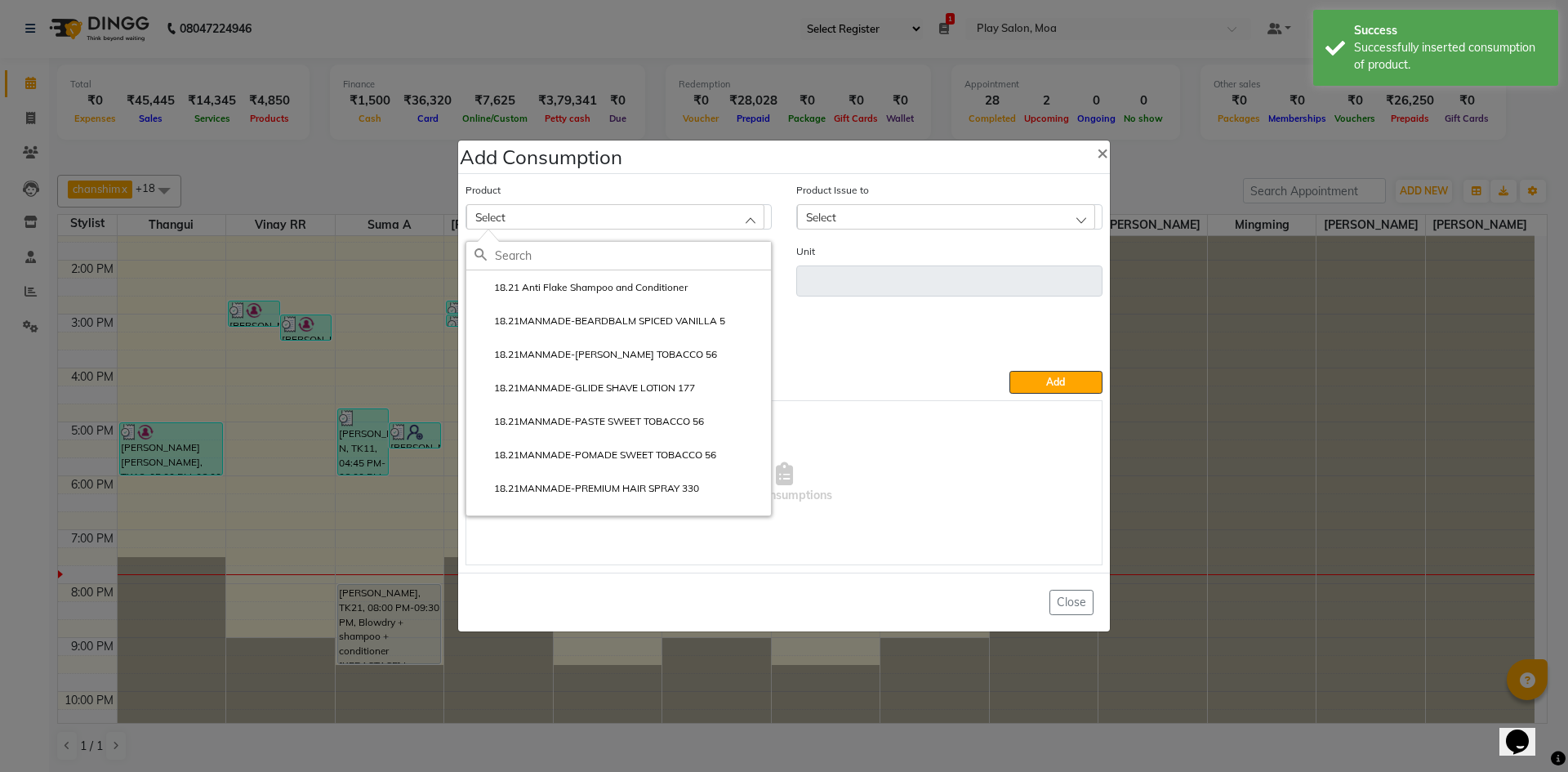
click at [591, 254] on input "text" at bounding box center [632, 256] width 276 height 28
type input "20"
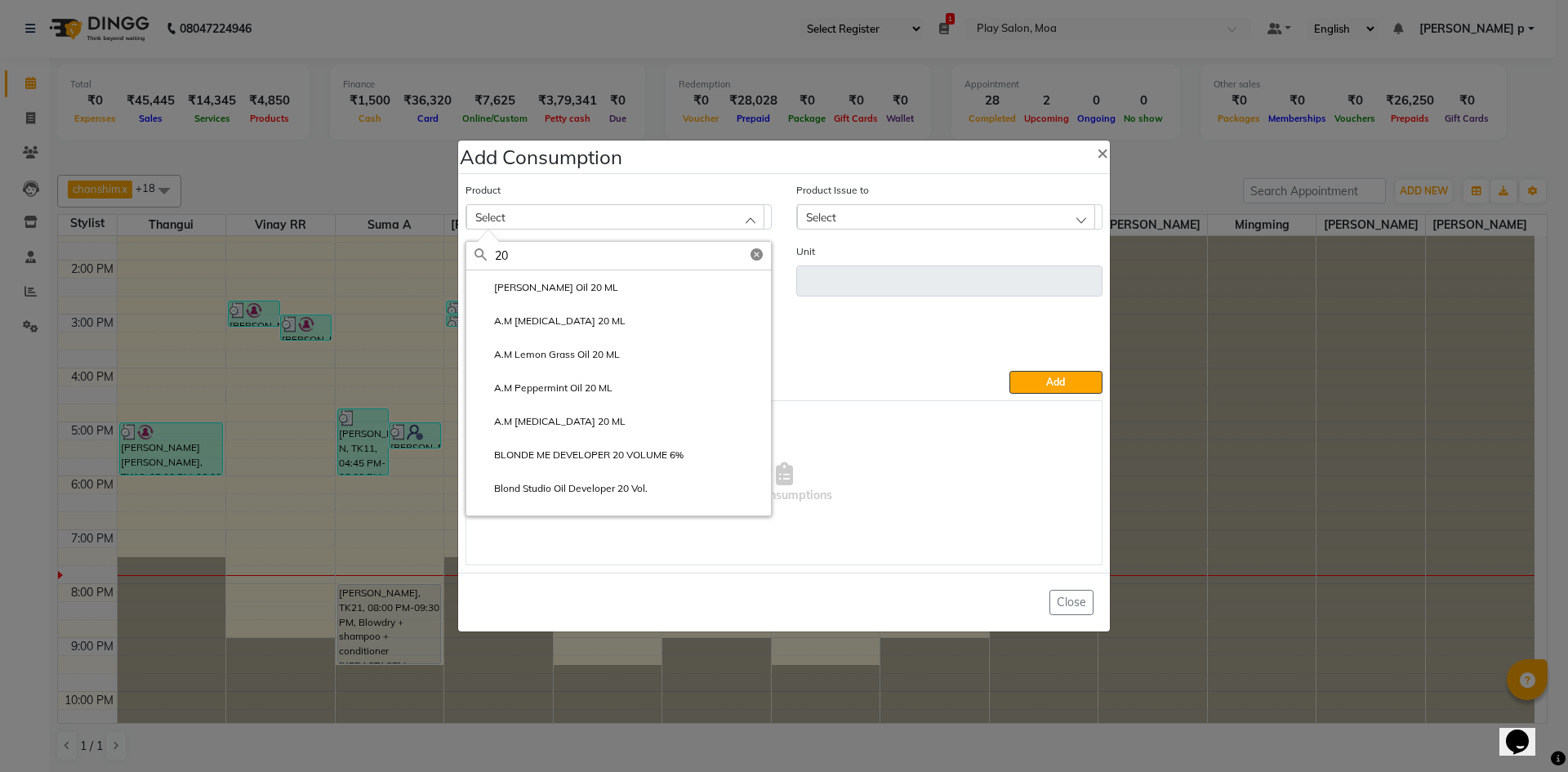
drag, startPoint x: 531, startPoint y: 258, endPoint x: 458, endPoint y: 257, distance: 73.0
click at [461, 257] on div "Product Select 20 A.M Jasmine Oil 20 ML A.M Lavender Oil 20 ML A.M Lemon Grass …" at bounding box center [783, 373] width 645 height 392
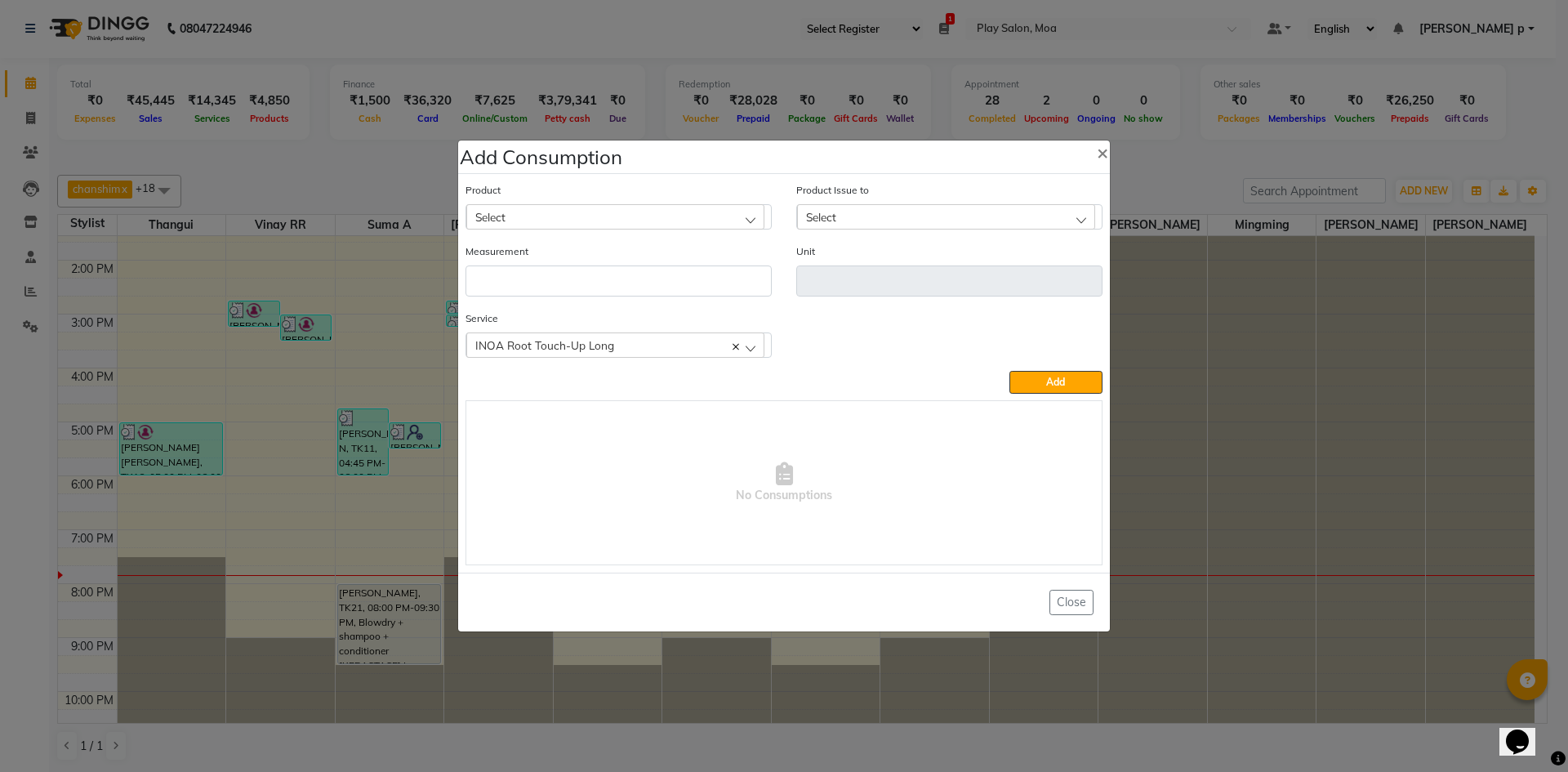
click at [516, 225] on div "Select" at bounding box center [615, 216] width 298 height 25
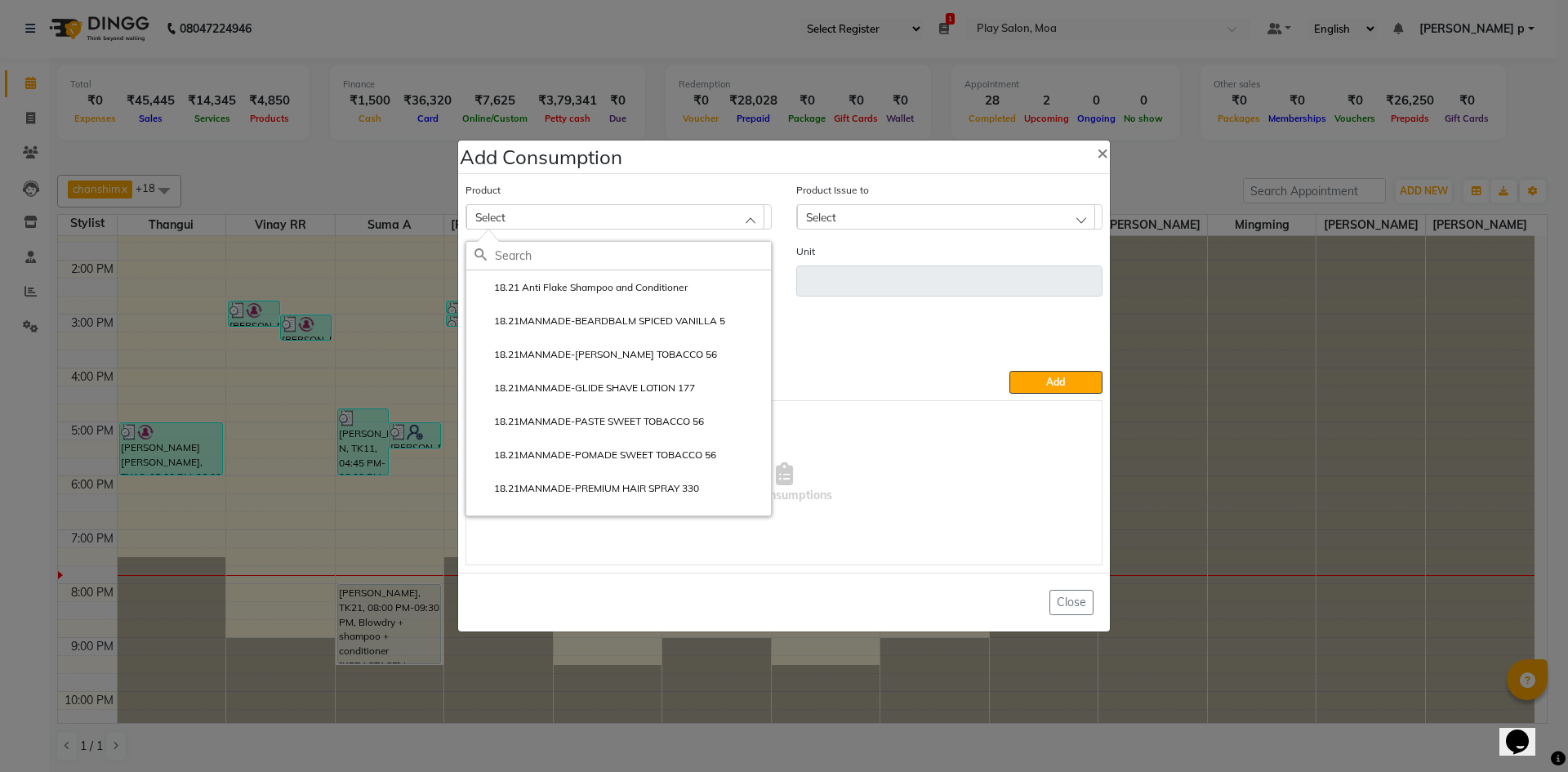
click at [519, 262] on input "text" at bounding box center [632, 256] width 276 height 28
type input "oxy"
click at [635, 359] on label "LP iNOA 20VOL OXYDANT 1L V034" at bounding box center [585, 354] width 222 height 15
type input "ml"
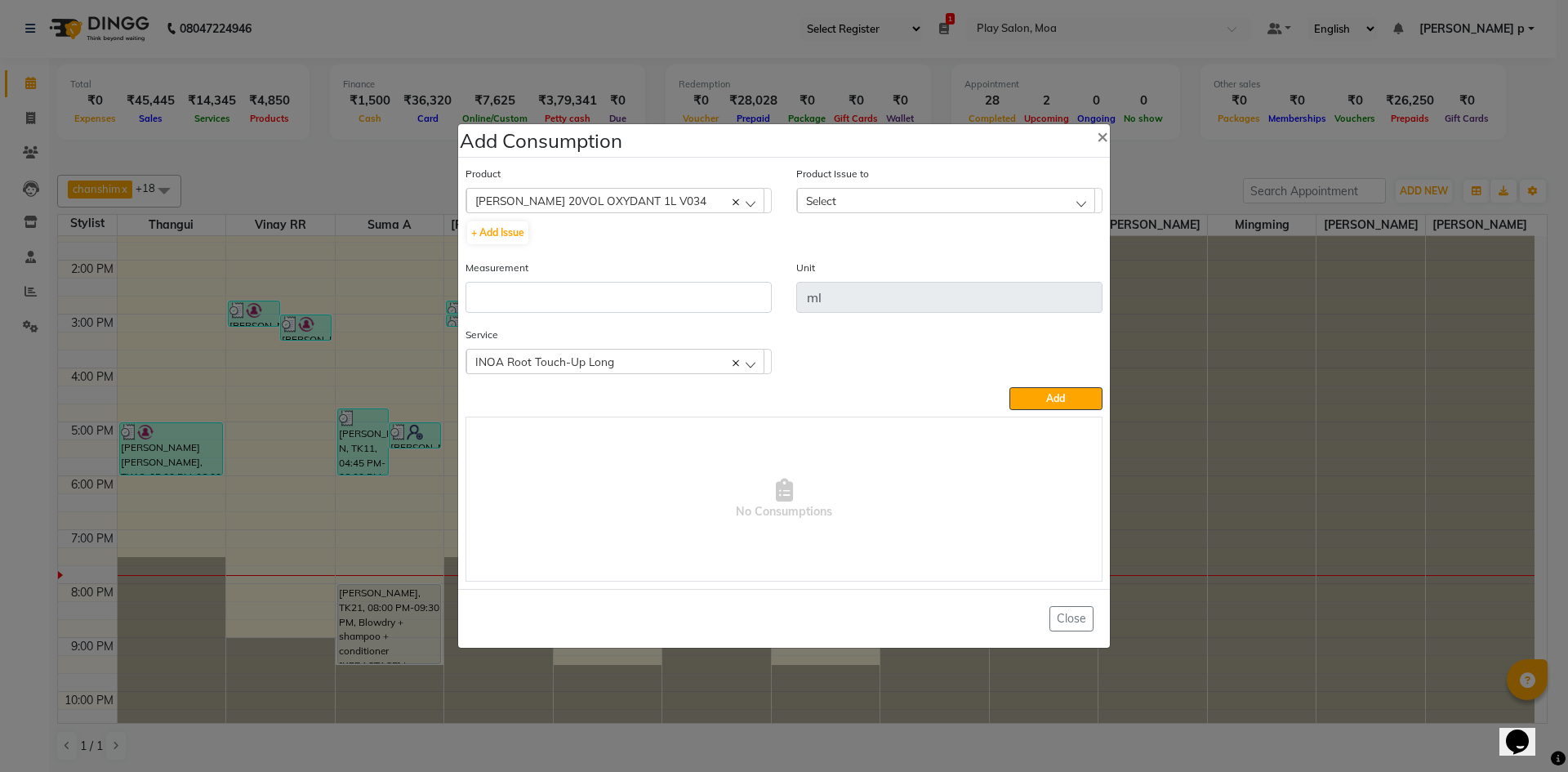
click at [903, 199] on div "Select" at bounding box center [946, 200] width 298 height 25
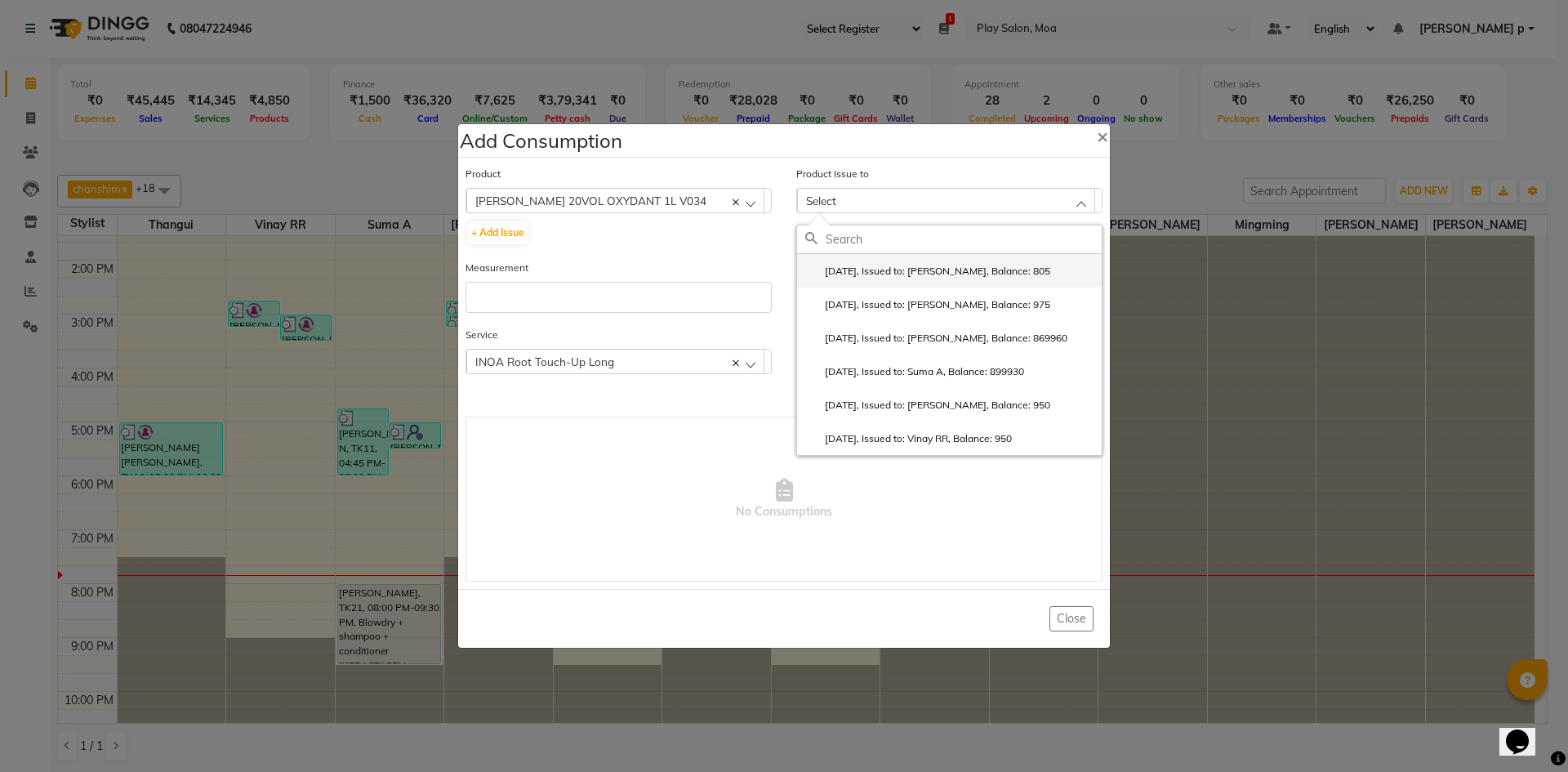
click at [928, 275] on label "2025-09-17, Issued to: Hamsa R, Balance: 805" at bounding box center [928, 270] width 245 height 15
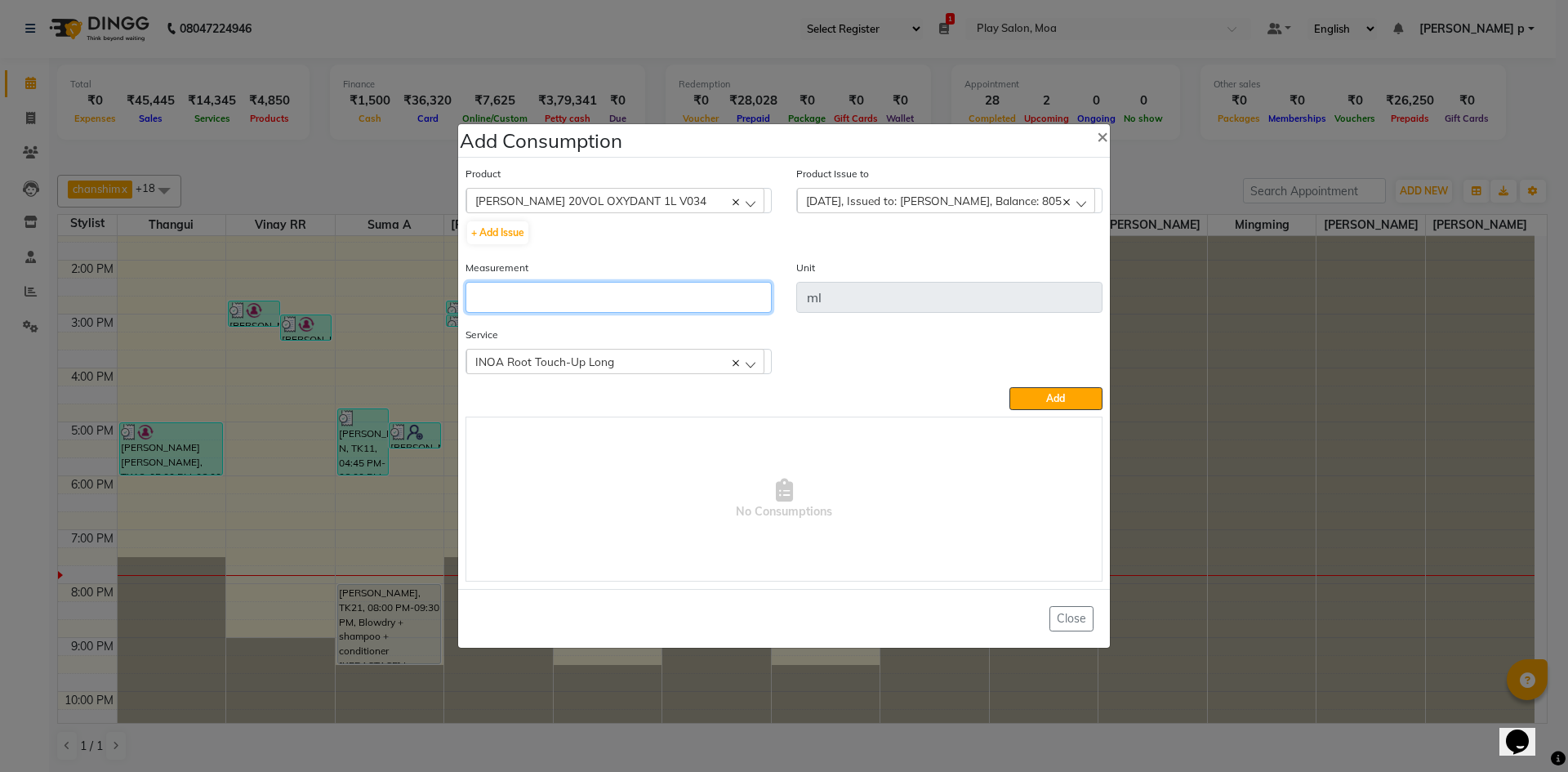
click at [613, 297] on input "number" at bounding box center [619, 297] width 306 height 31
type input "35"
click at [1015, 396] on button "Add" at bounding box center [1055, 398] width 93 height 23
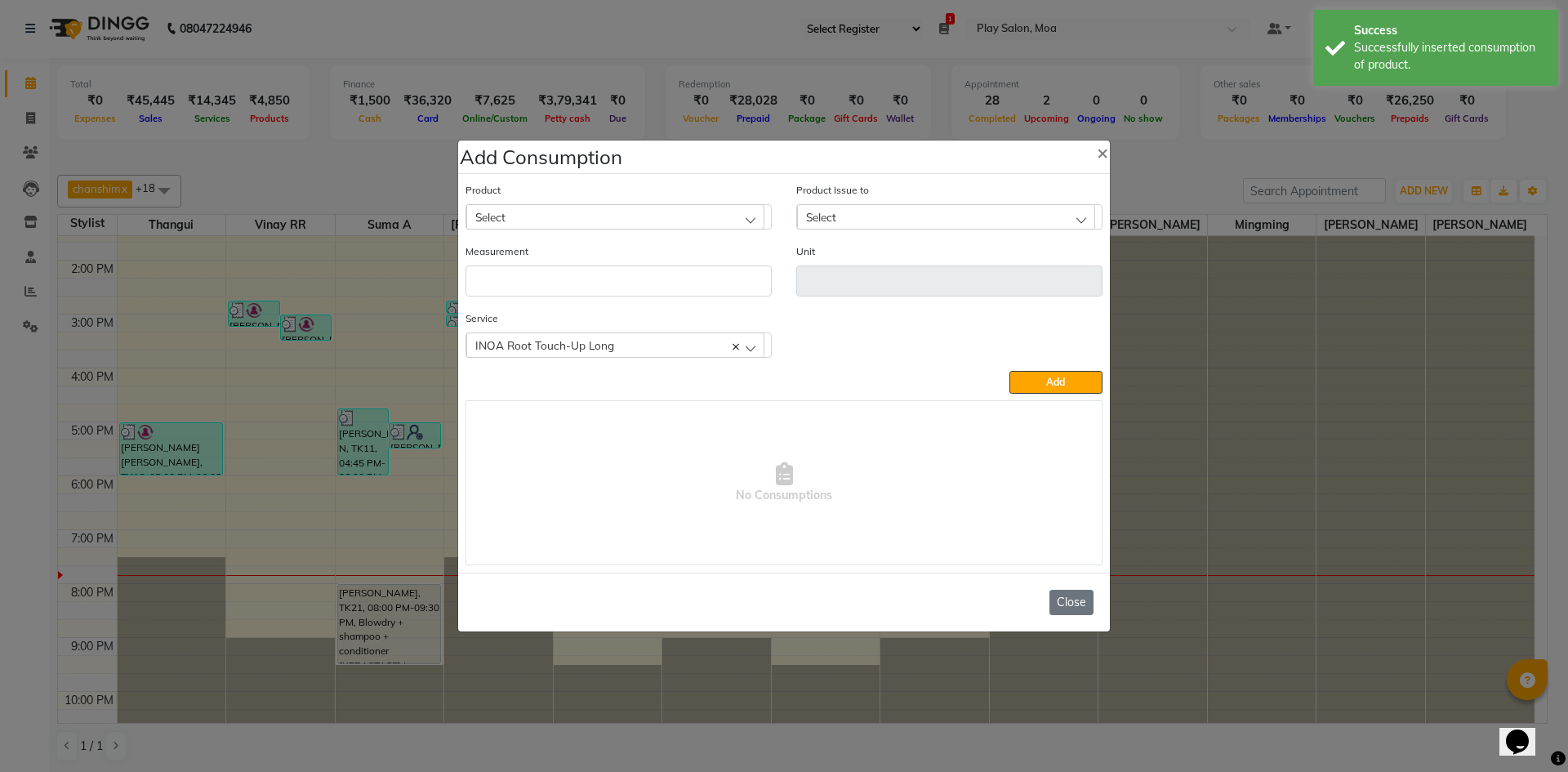
click at [1068, 600] on button "Close" at bounding box center [1071, 602] width 44 height 25
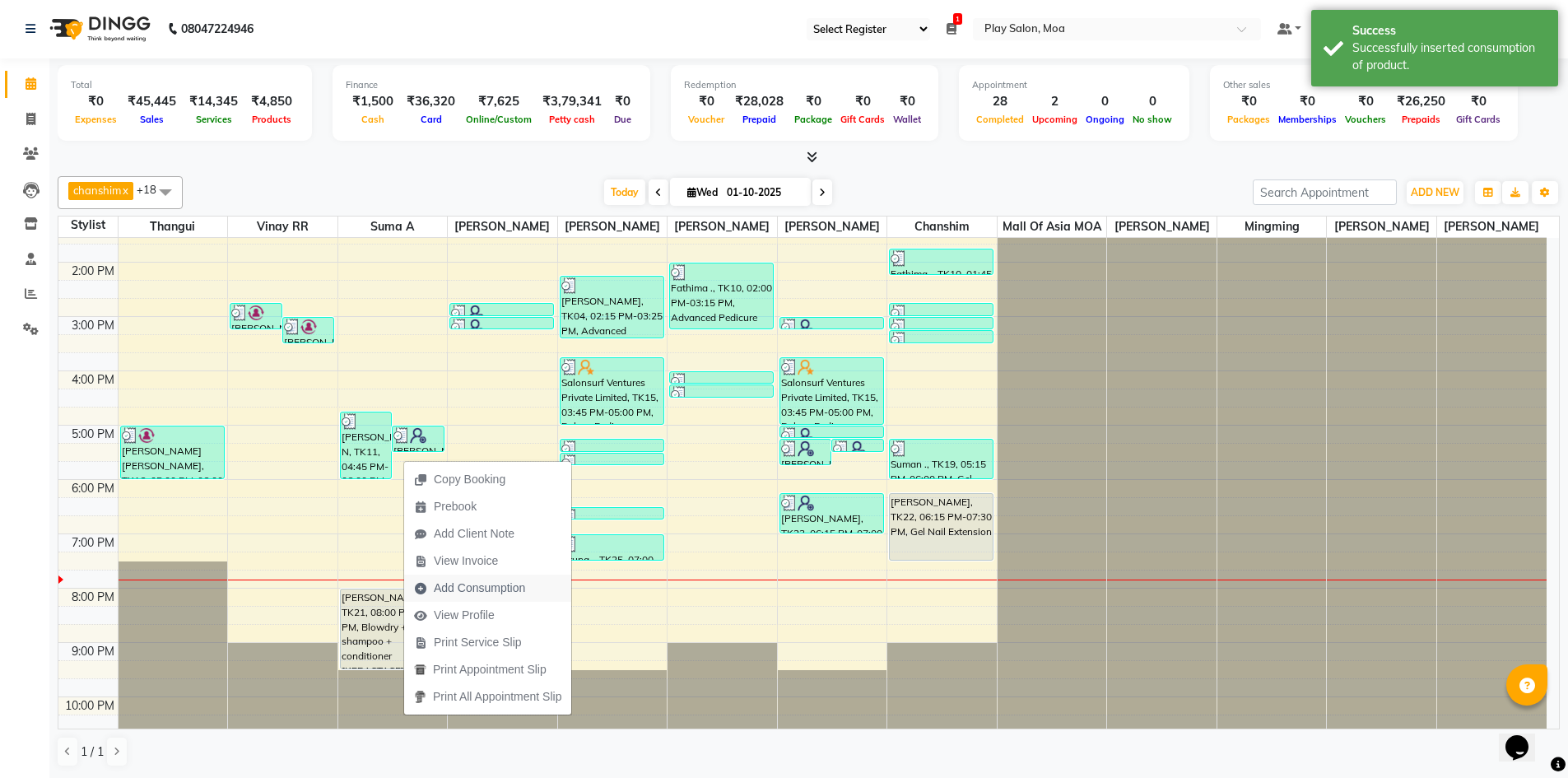
click at [498, 587] on span "Add Consumption" at bounding box center [480, 588] width 92 height 18
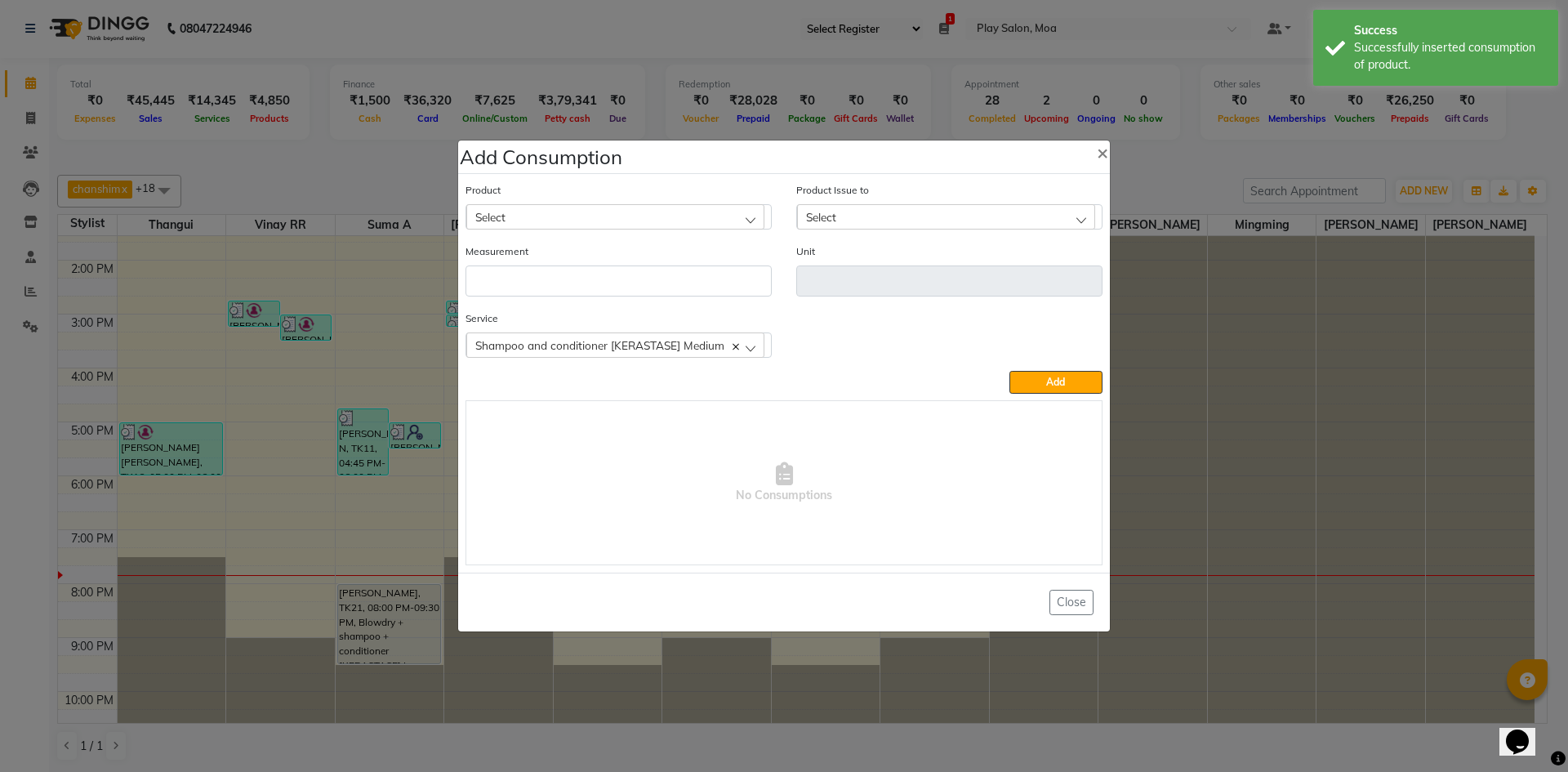
click at [666, 216] on div "Select" at bounding box center [615, 216] width 298 height 25
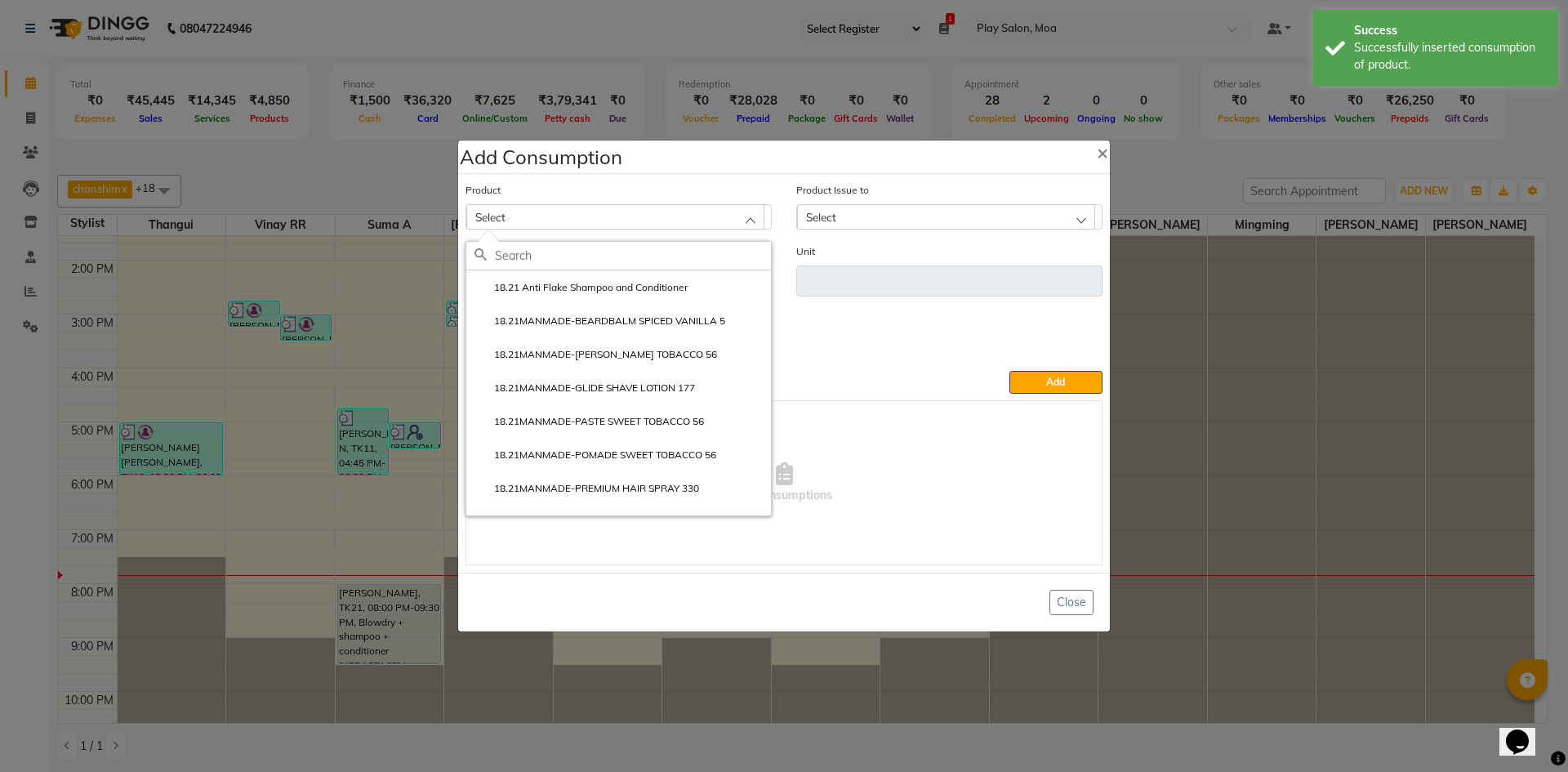
click at [603, 257] on input "text" at bounding box center [632, 256] width 276 height 28
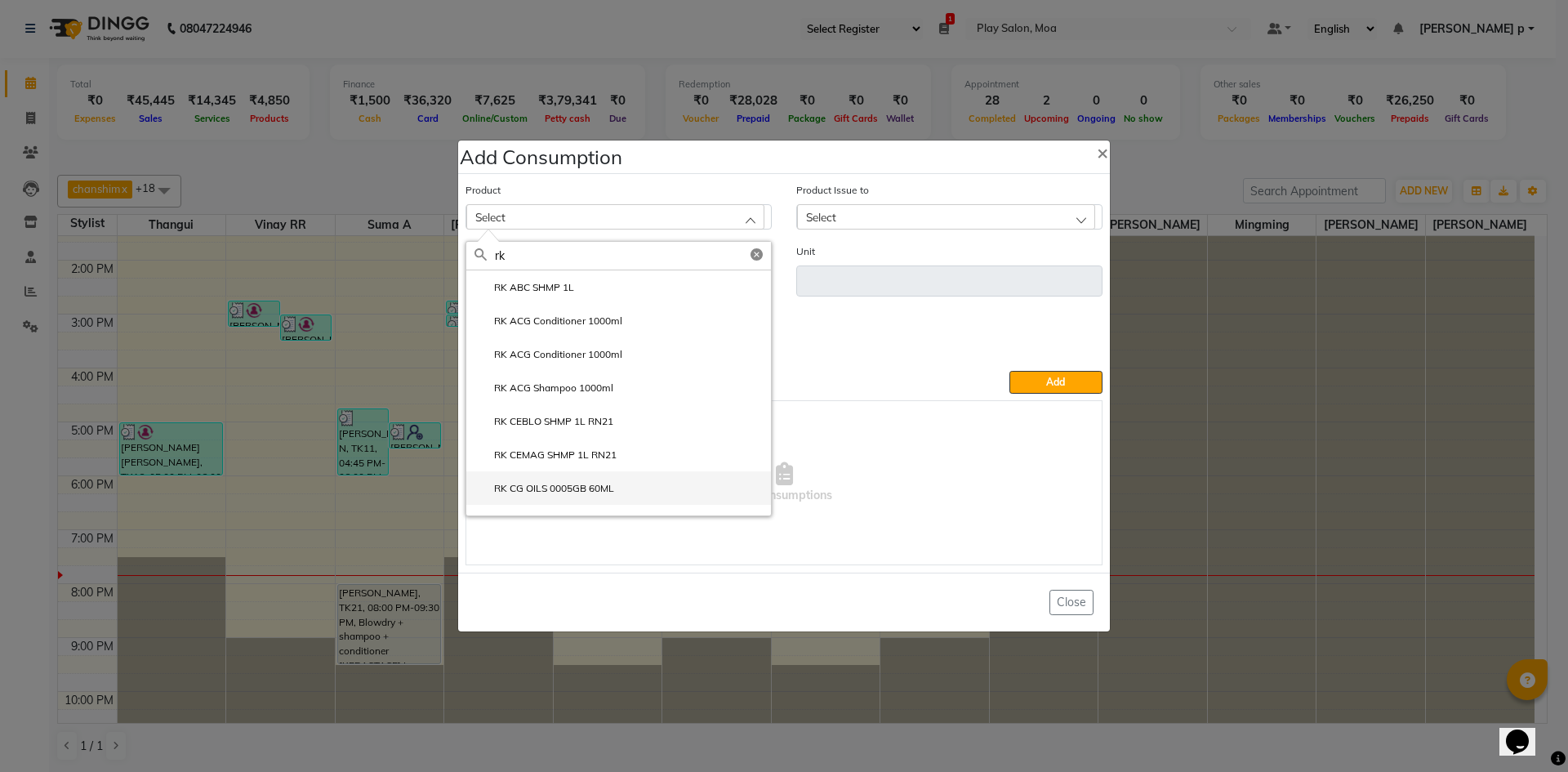
scroll to position [164, 0]
type input "rk"
click at [562, 422] on label "RK ACG Shampoo 1000ml" at bounding box center [543, 425] width 139 height 15
type input "ml"
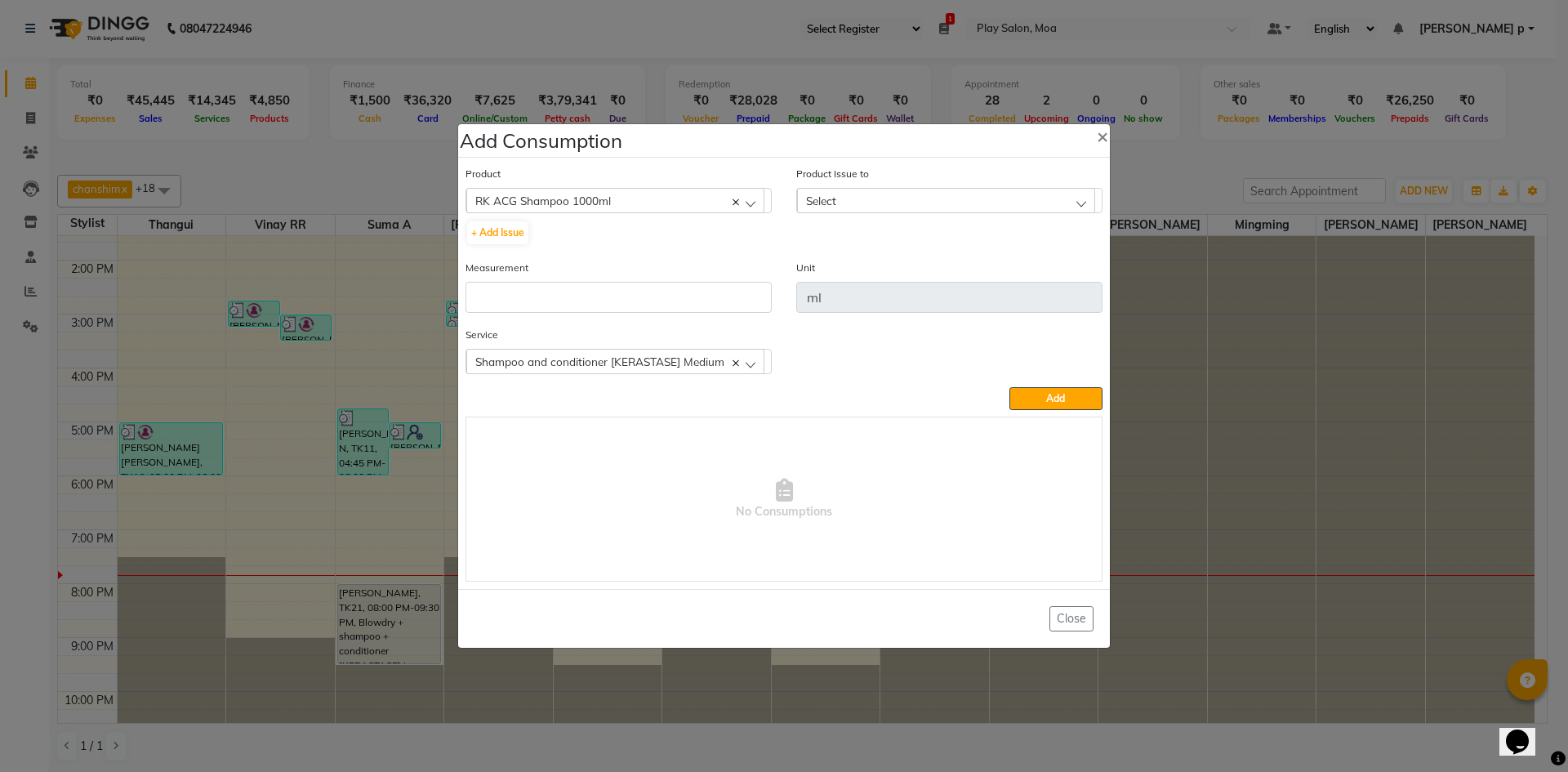
click at [900, 206] on div "Select" at bounding box center [946, 200] width 298 height 25
click at [492, 230] on button "+ Add Issue" at bounding box center [498, 233] width 61 height 23
select select
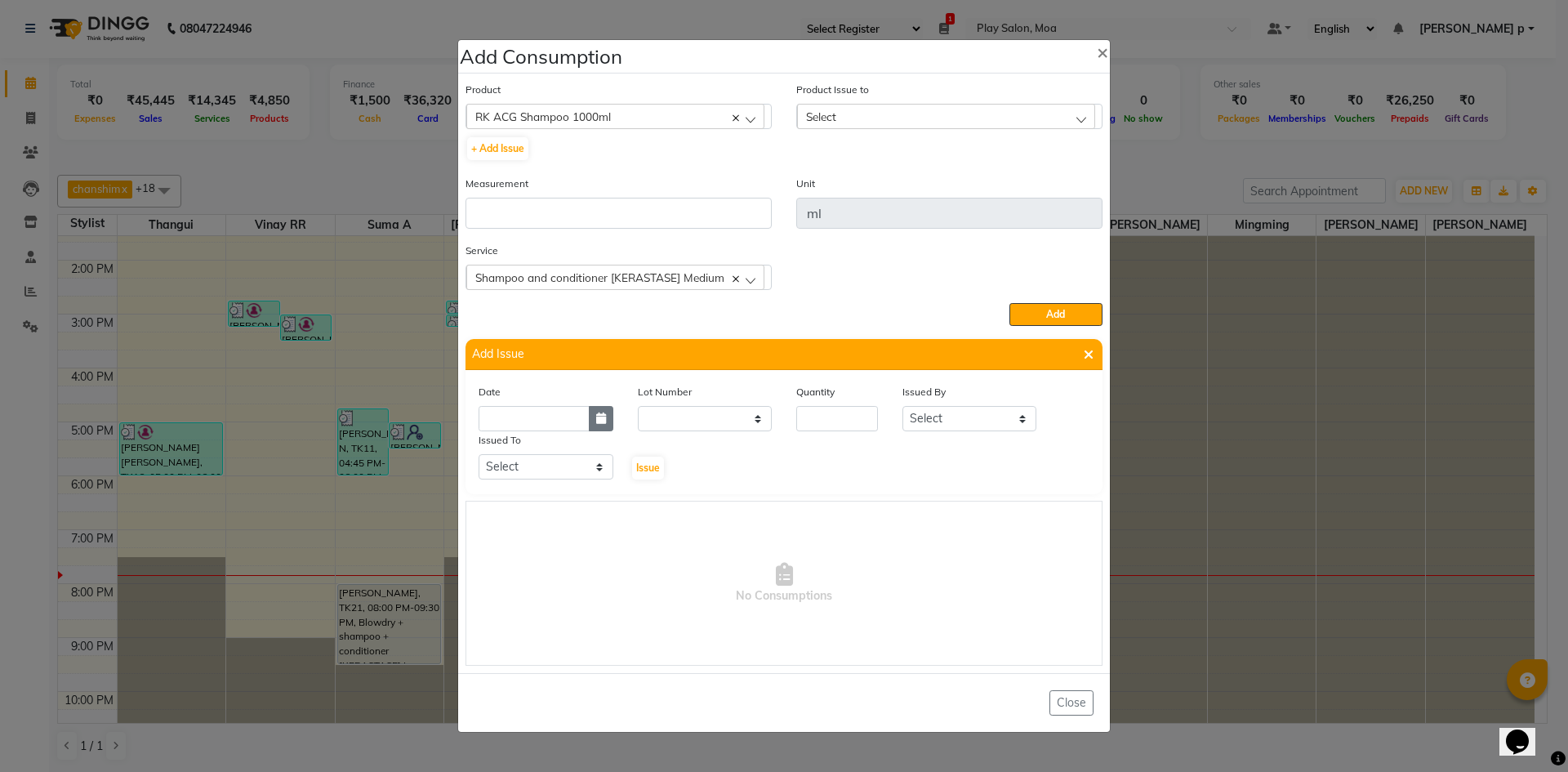
click at [605, 423] on icon "button" at bounding box center [600, 418] width 10 height 11
select select "10"
select select "2025"
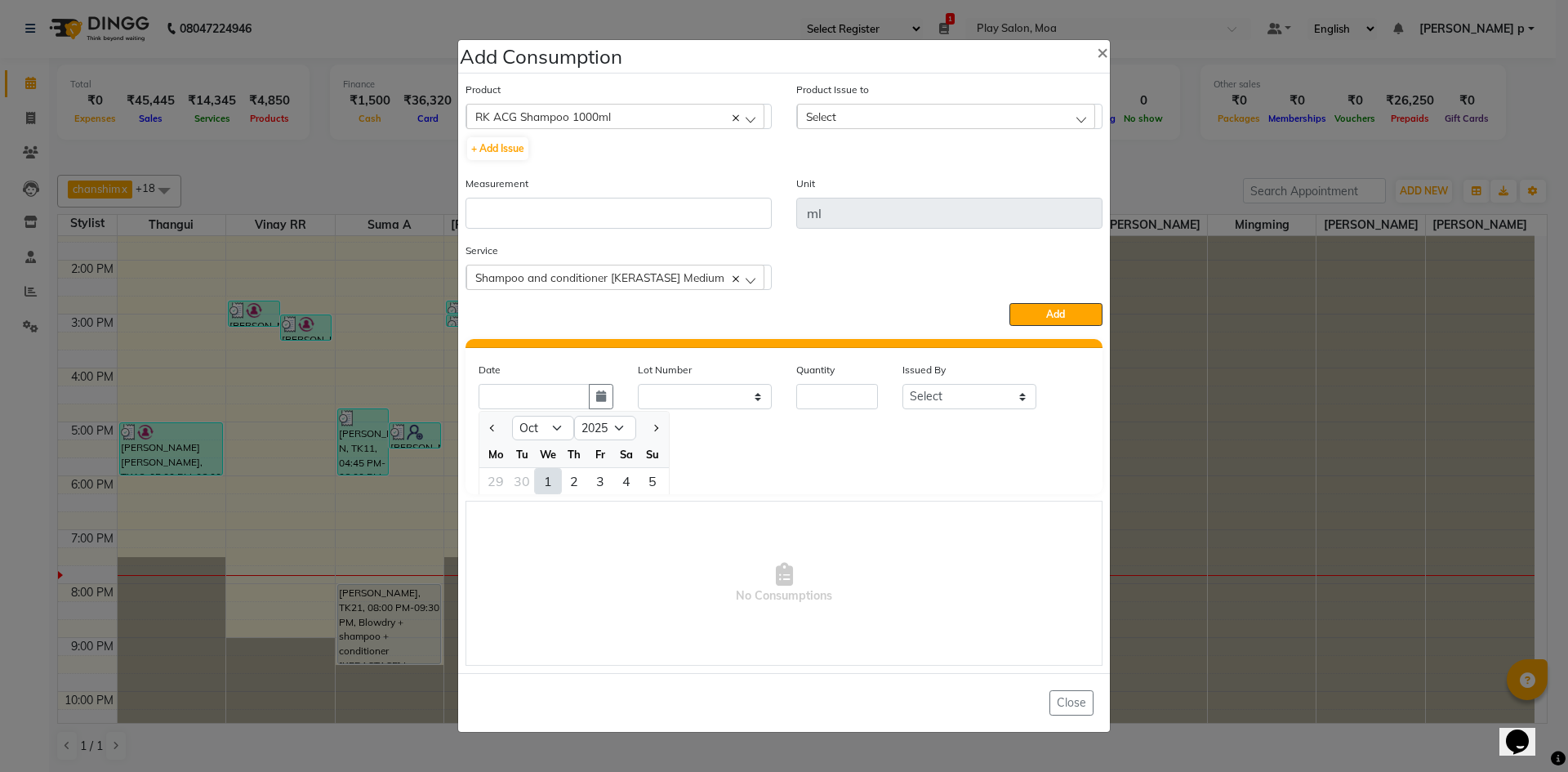
click at [546, 478] on div "1" at bounding box center [548, 481] width 26 height 26
type input "01-10-2025"
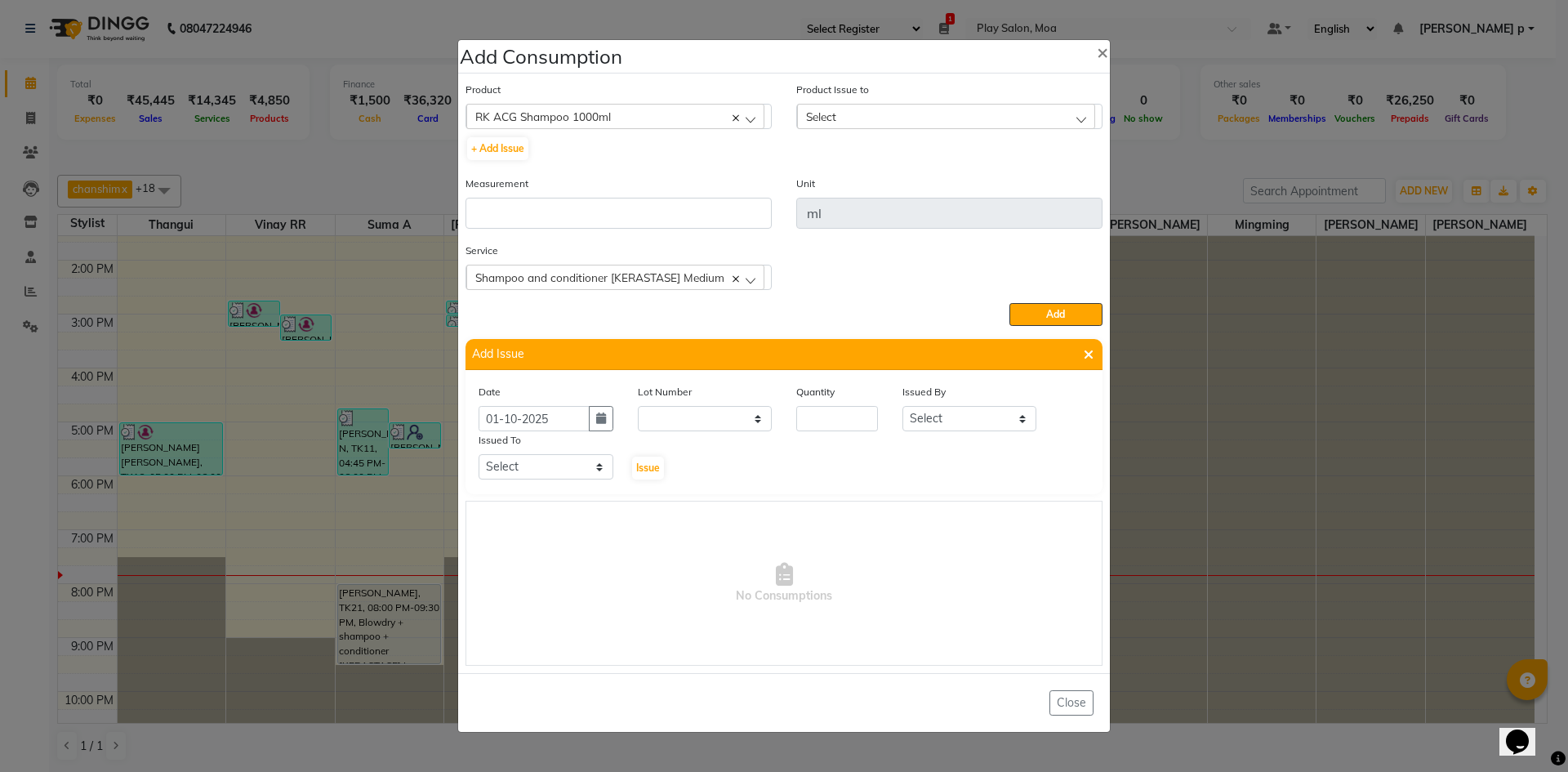
scroll to position [0, 0]
click at [834, 410] on input "number" at bounding box center [836, 418] width 81 height 25
type input "1"
click at [951, 428] on select "Select Thangui Vinay RR Suma A Shilpa mukhia Kavya M Anna D Jennifer Swargiary …" at bounding box center [970, 418] width 135 height 25
select select "81375"
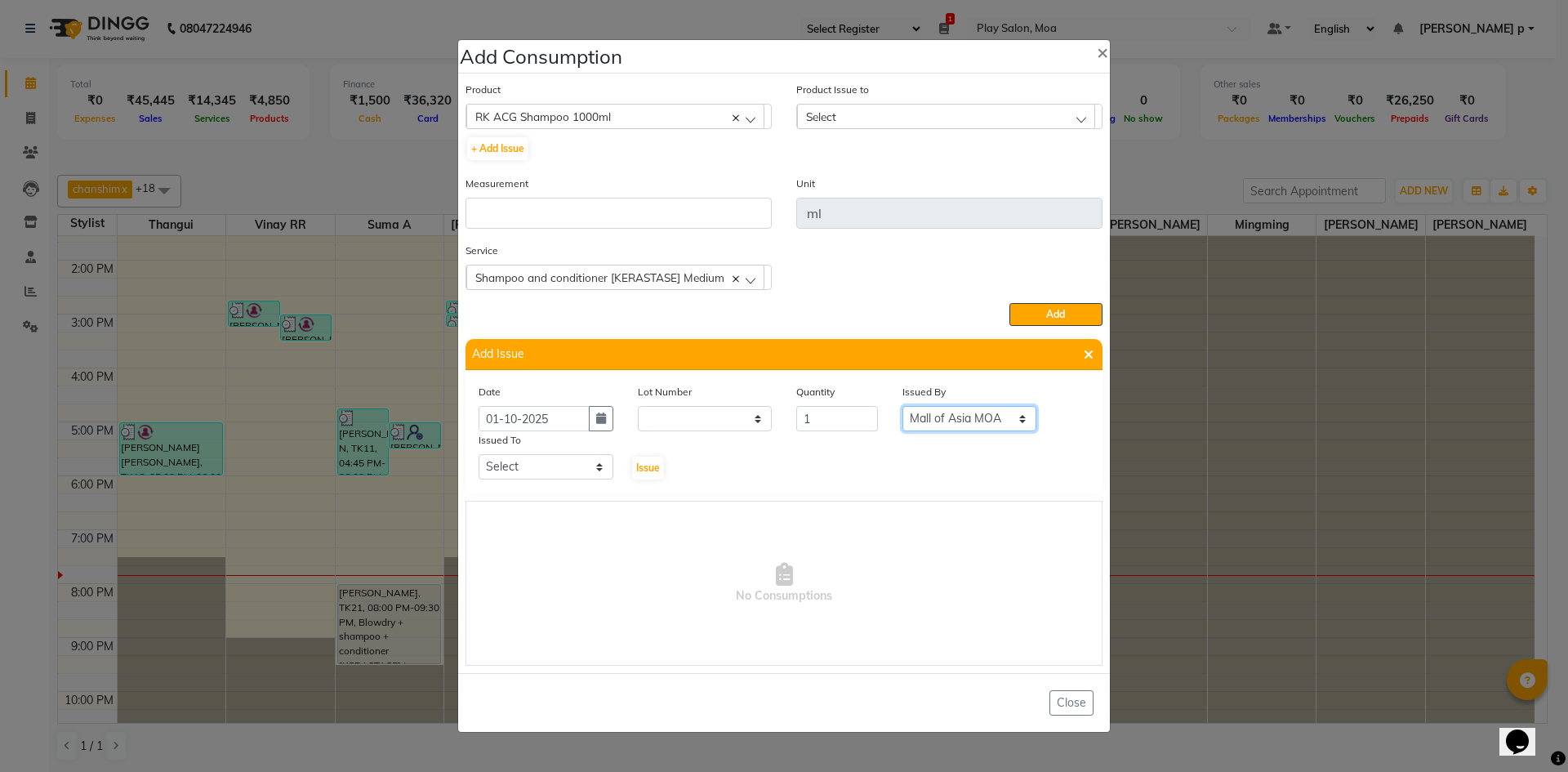
click at [902, 406] on select "Select Thangui Vinay RR Suma A Shilpa mukhia Kavya M Anna D Jennifer Swargiary …" at bounding box center [970, 418] width 135 height 25
click at [517, 465] on select "Select Thangui Vinay RR Suma A Shilpa mukhia Kavya M Anna D Jennifer Swargiary …" at bounding box center [546, 467] width 135 height 25
select select "81375"
click at [479, 454] on select "Select Thangui Vinay RR Suma A Shilpa mukhia Kavya M Anna D Jennifer Swargiary …" at bounding box center [546, 467] width 135 height 25
click at [637, 469] on span "Issue" at bounding box center [648, 467] width 24 height 12
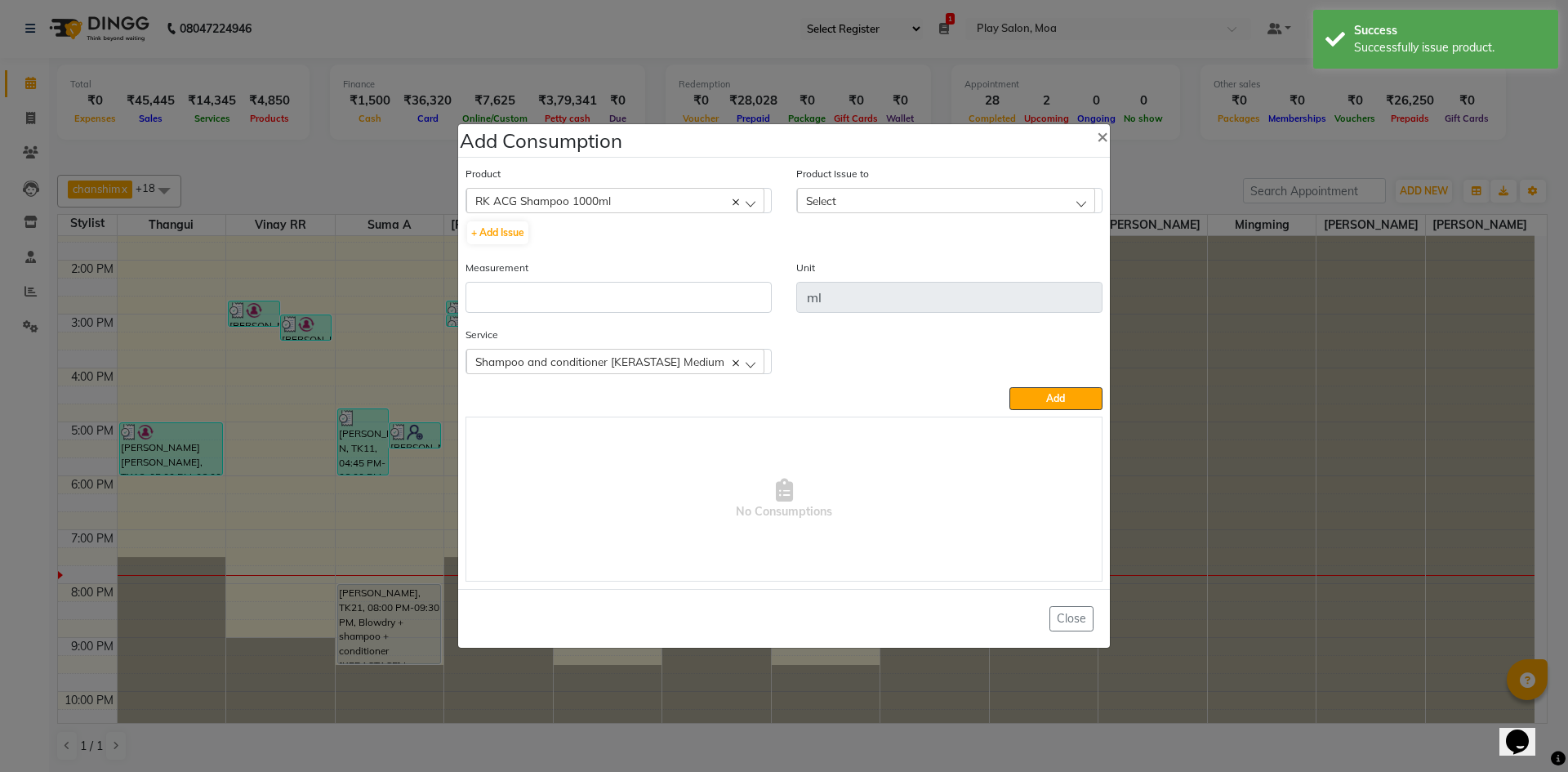
click at [870, 209] on div "Select" at bounding box center [946, 200] width 298 height 25
click at [872, 260] on li "2025-10-01, Issued to: Mall of Asia MOA, Balance: 1000" at bounding box center [949, 277] width 304 height 46
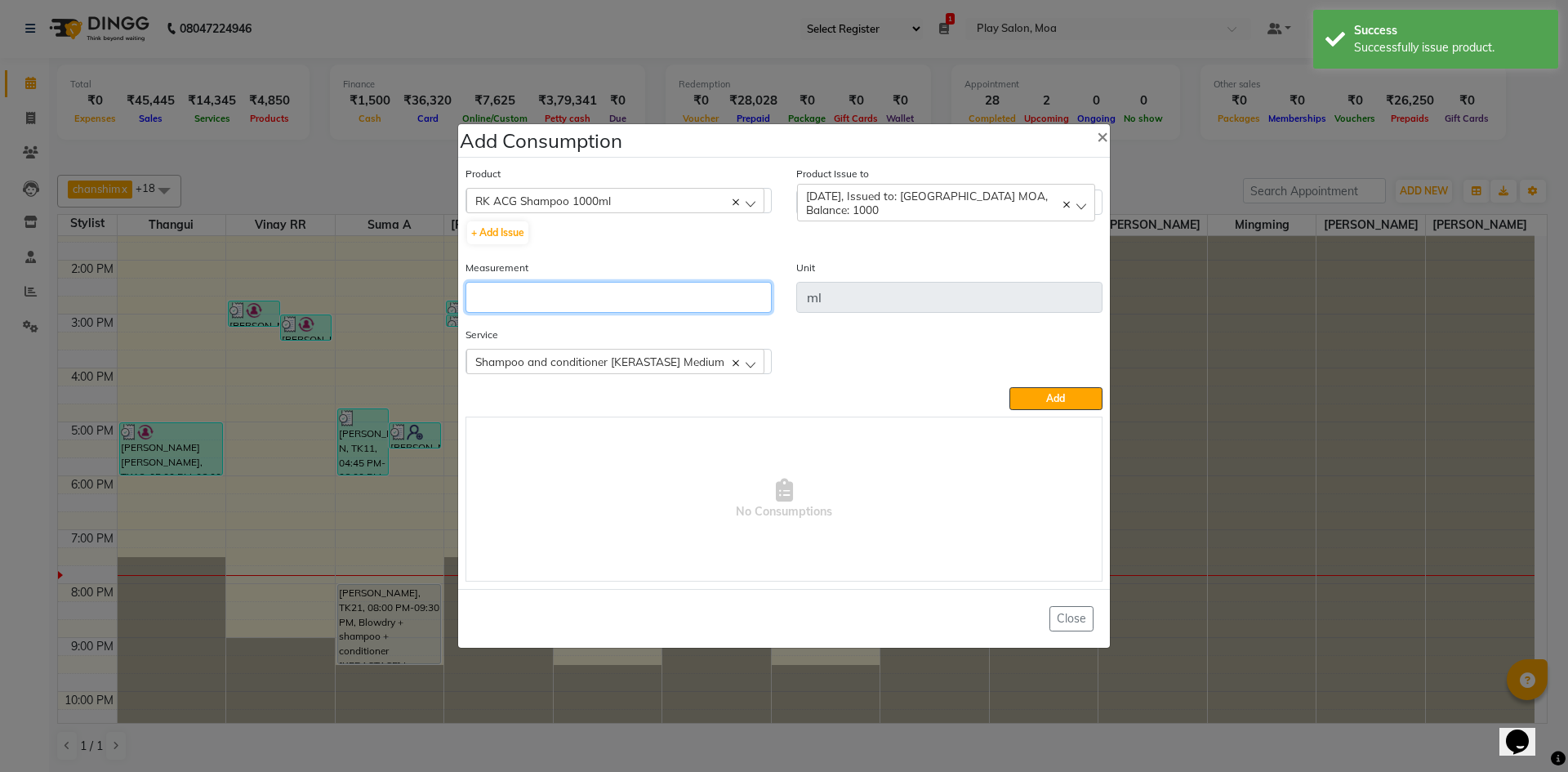
click at [594, 298] on input "number" at bounding box center [619, 297] width 306 height 31
type input "12"
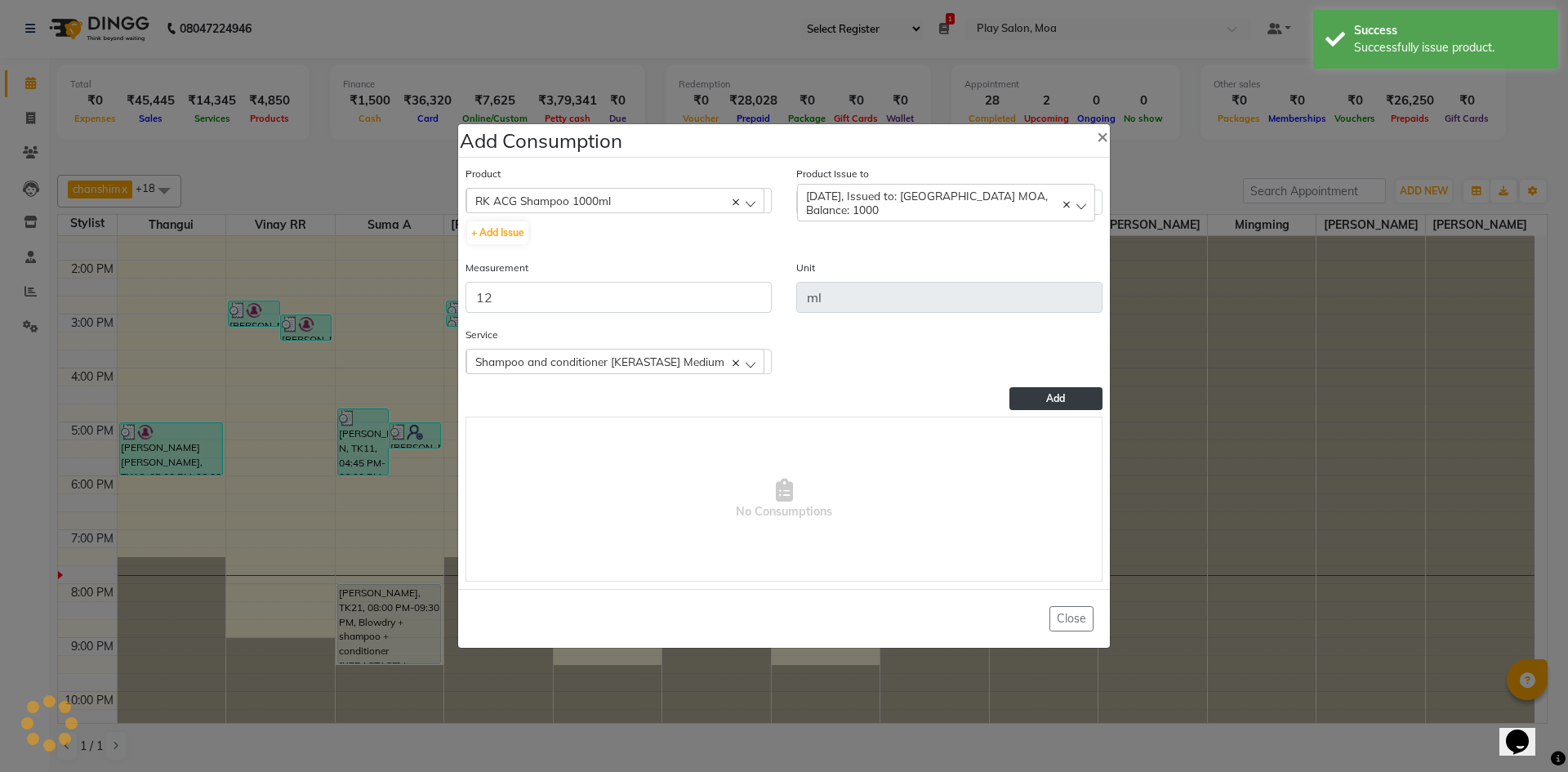
click at [1040, 400] on button "Add" at bounding box center [1055, 398] width 93 height 23
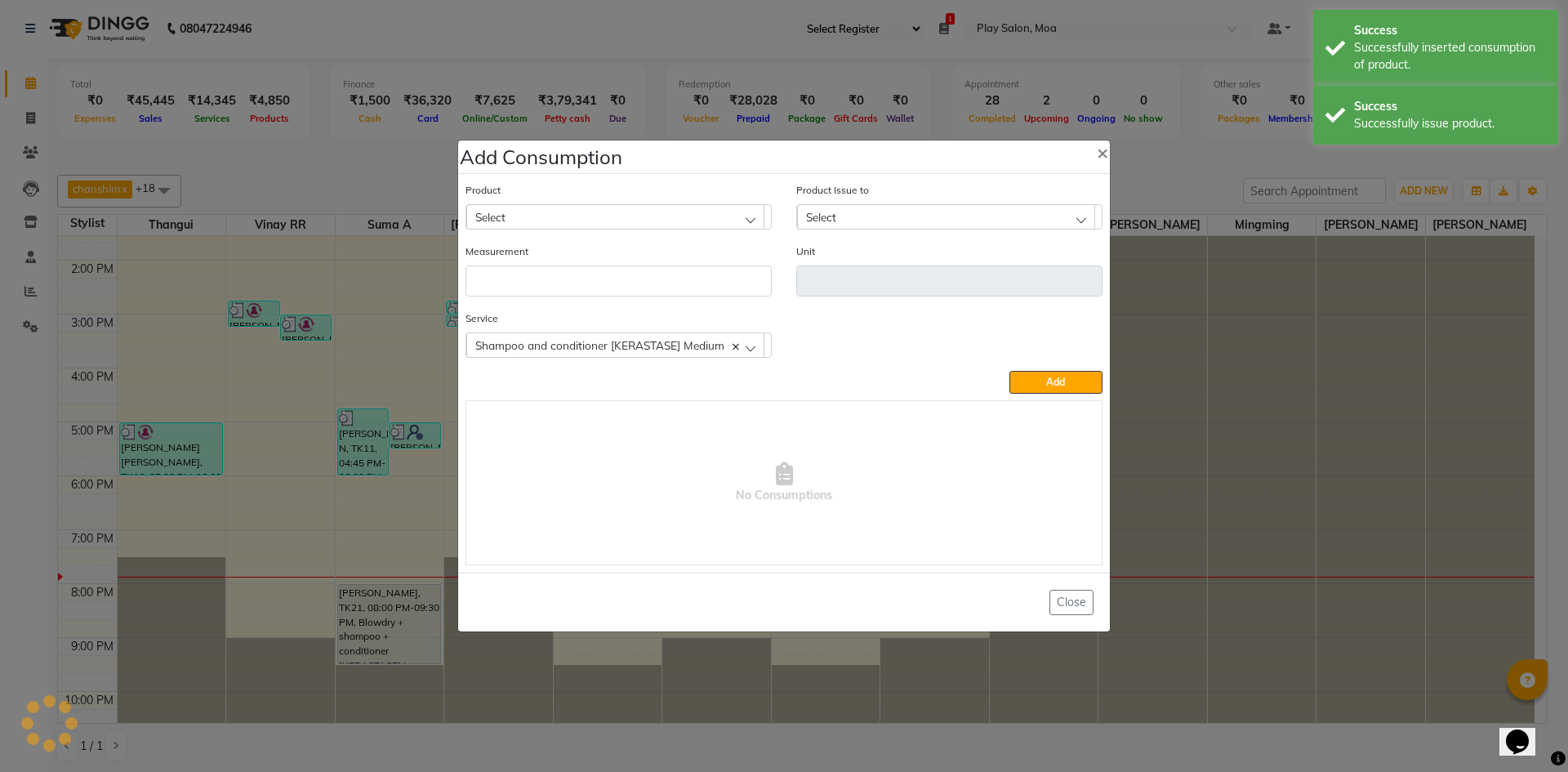
click at [604, 222] on div "Select" at bounding box center [615, 216] width 298 height 25
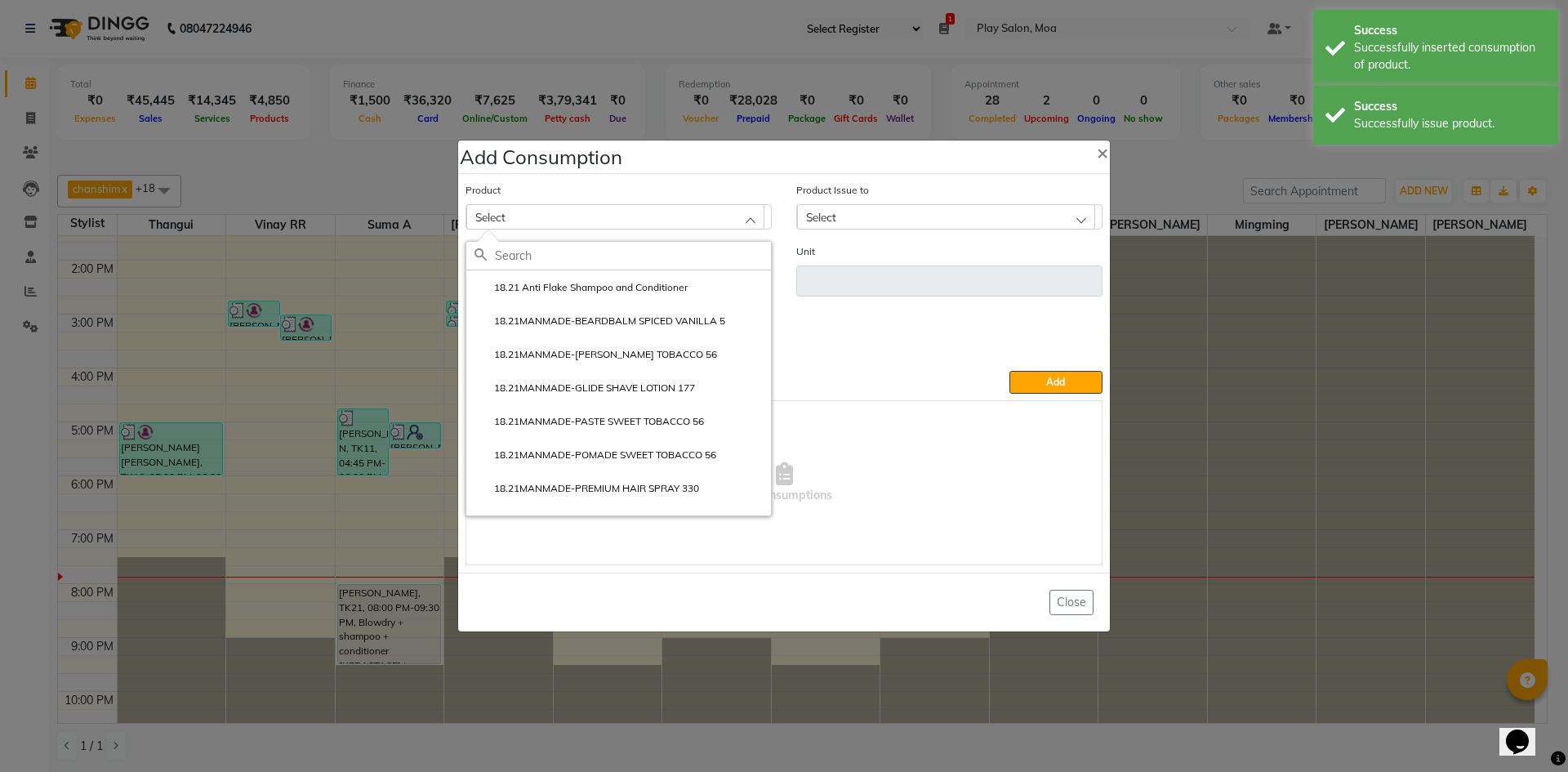
click at [556, 263] on input "text" at bounding box center [632, 256] width 276 height 28
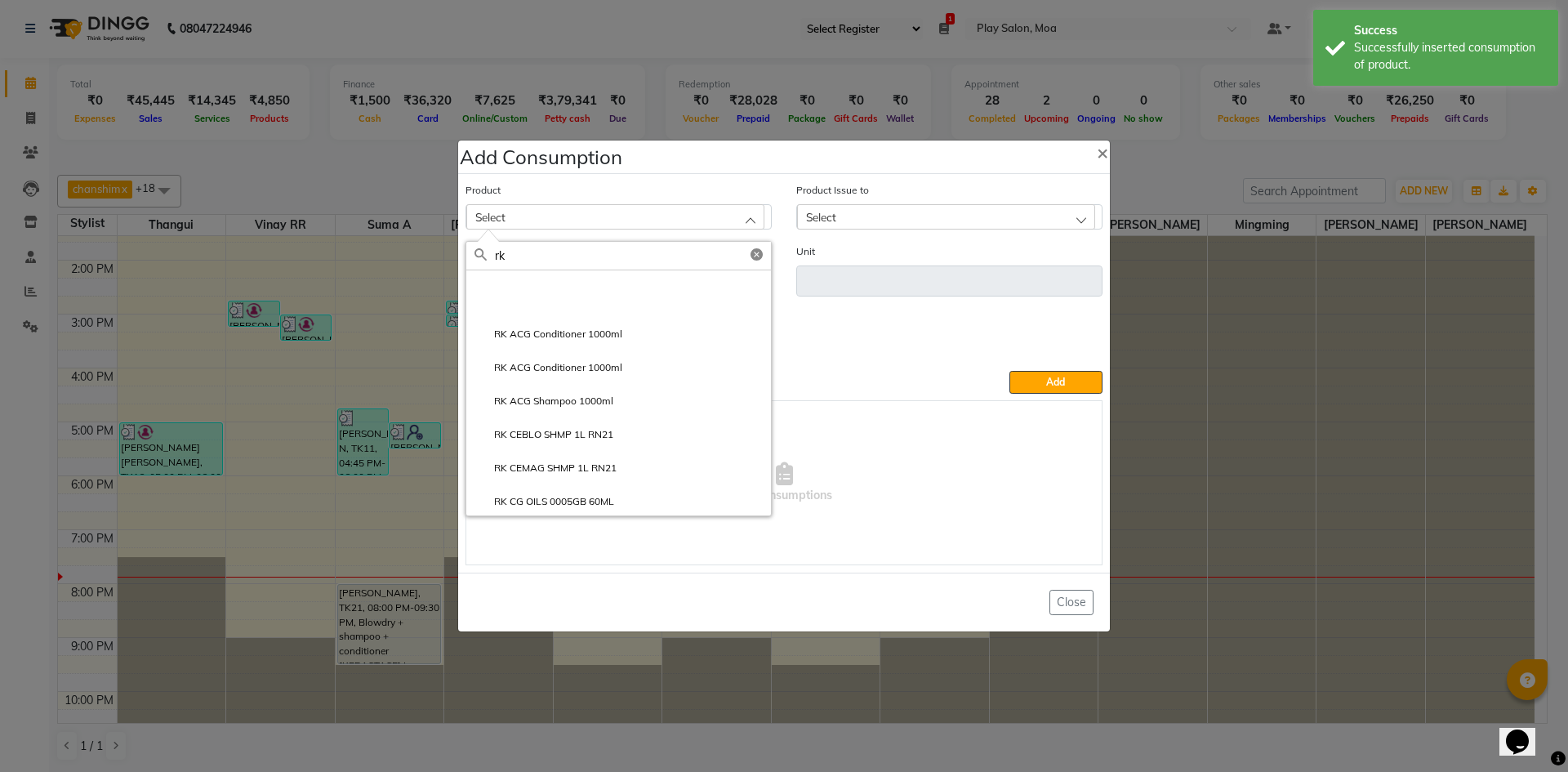
scroll to position [164, 0]
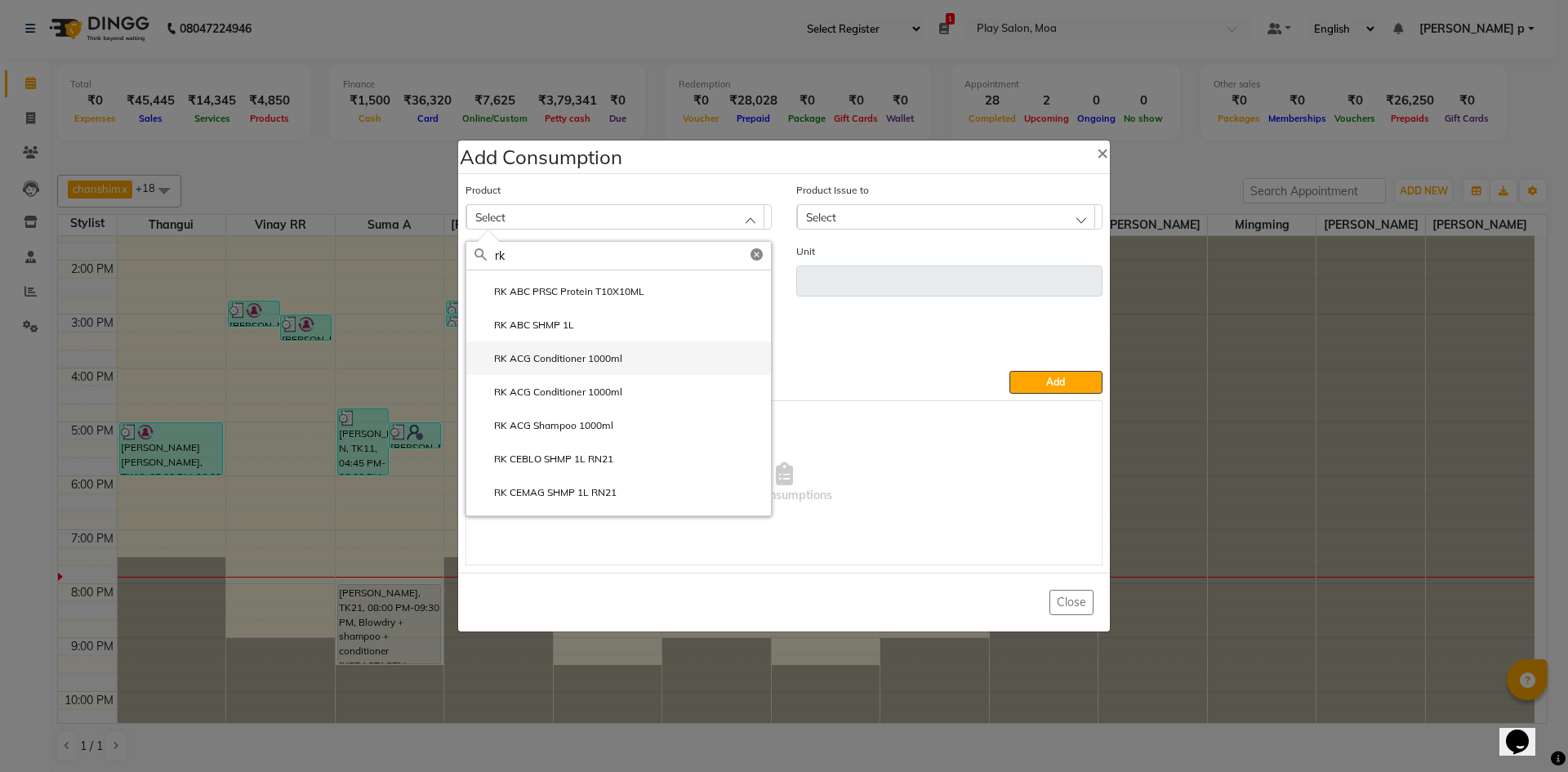
type input "rk"
click at [582, 361] on label "RK ACG Conditioner 1000ml" at bounding box center [548, 358] width 148 height 15
type input "ml"
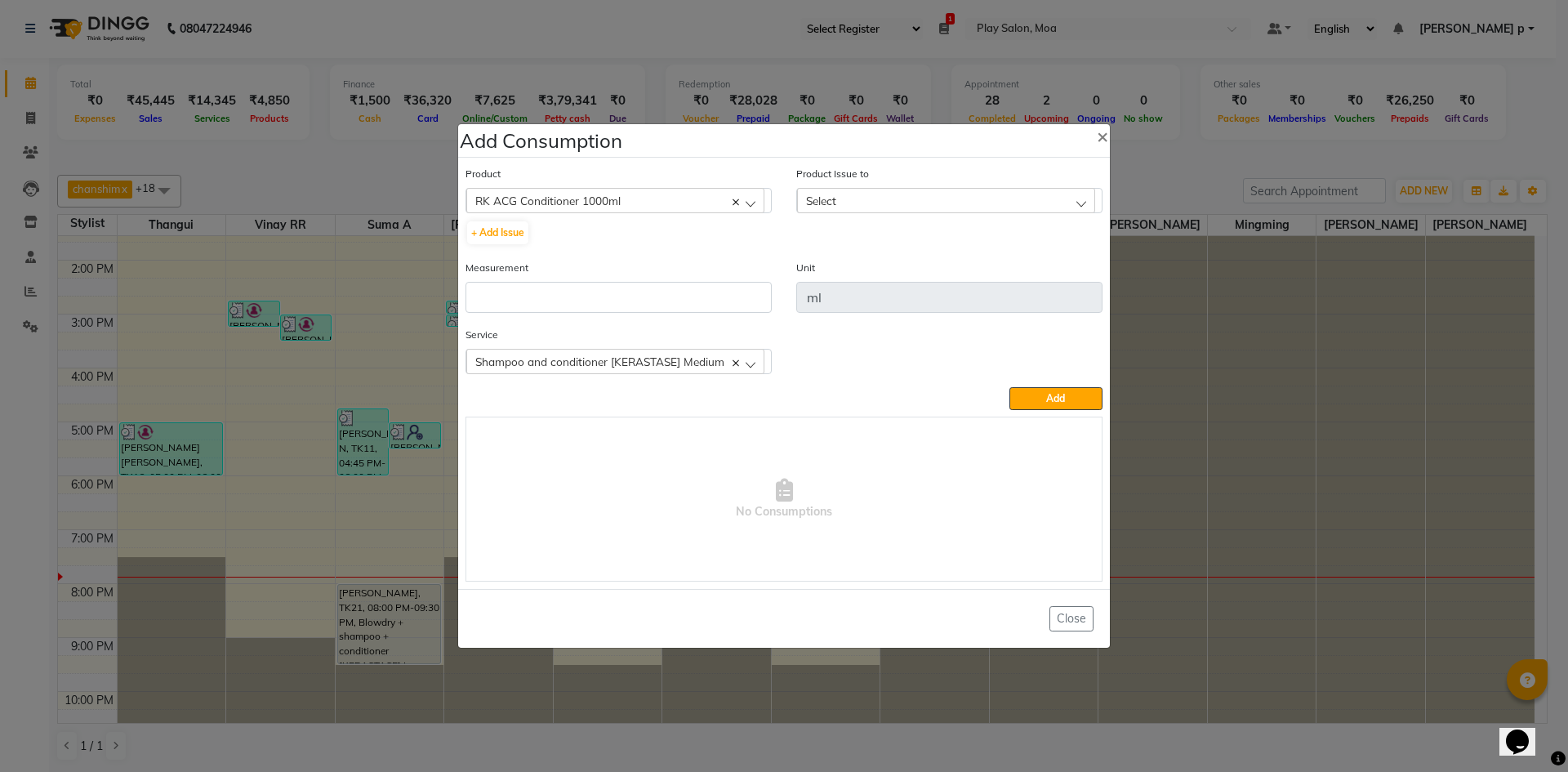
click at [906, 208] on div "Select" at bounding box center [946, 200] width 298 height 25
click at [510, 226] on button "+ Add Issue" at bounding box center [498, 233] width 61 height 23
select select
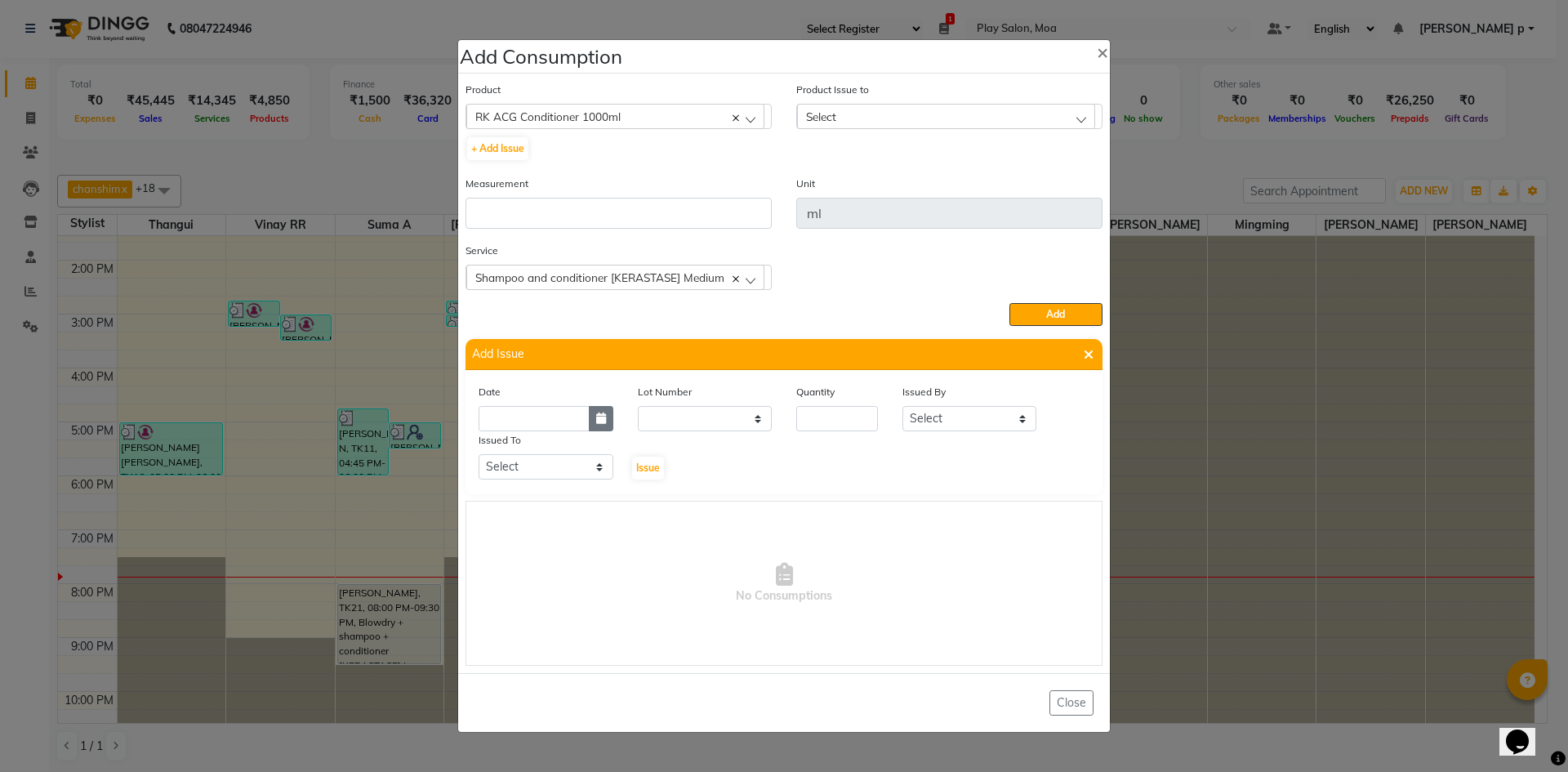
click at [602, 420] on icon "button" at bounding box center [600, 418] width 10 height 11
select select "10"
select select "2025"
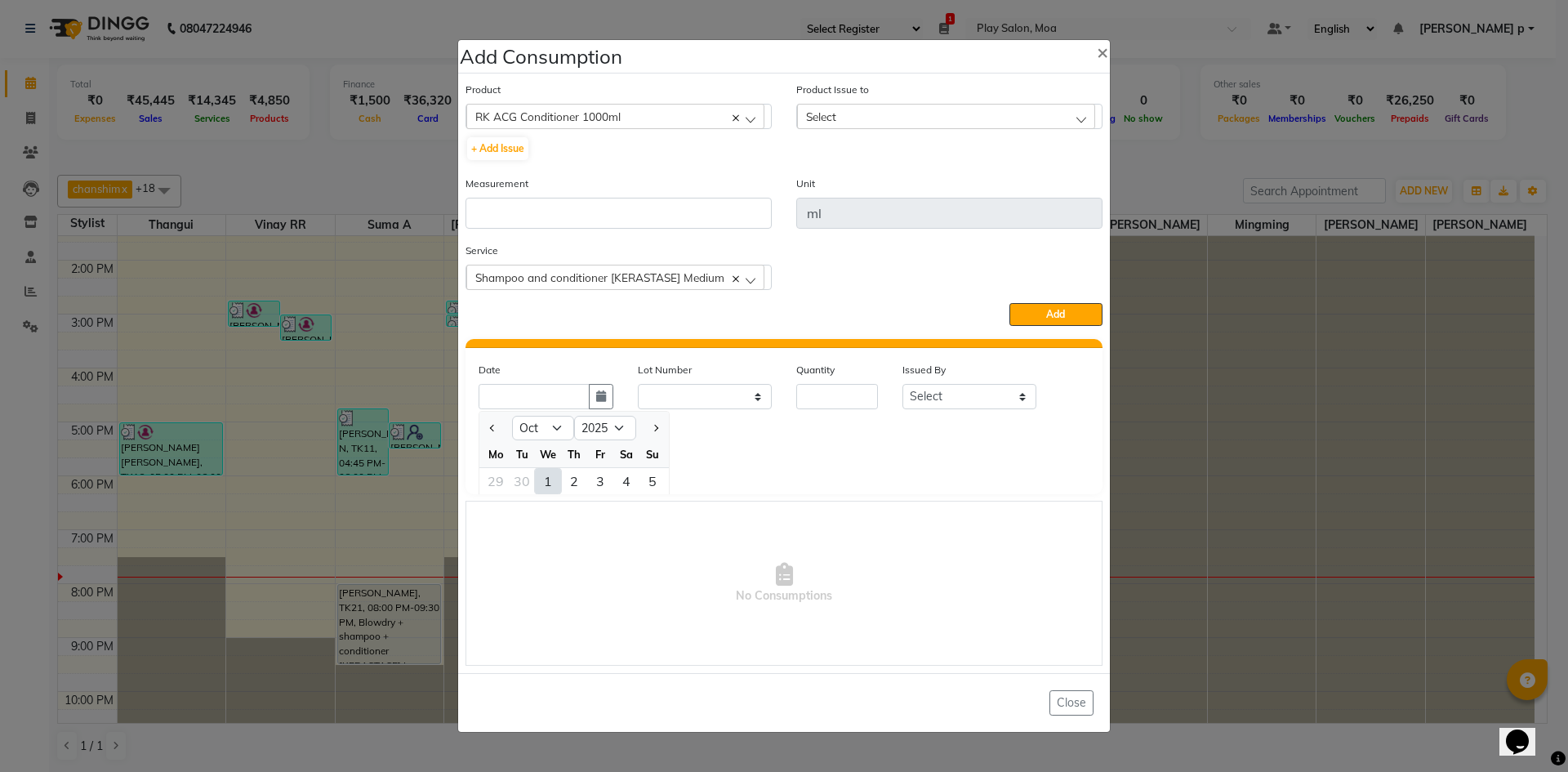
click at [544, 479] on div "1" at bounding box center [548, 481] width 26 height 26
type input "01-10-2025"
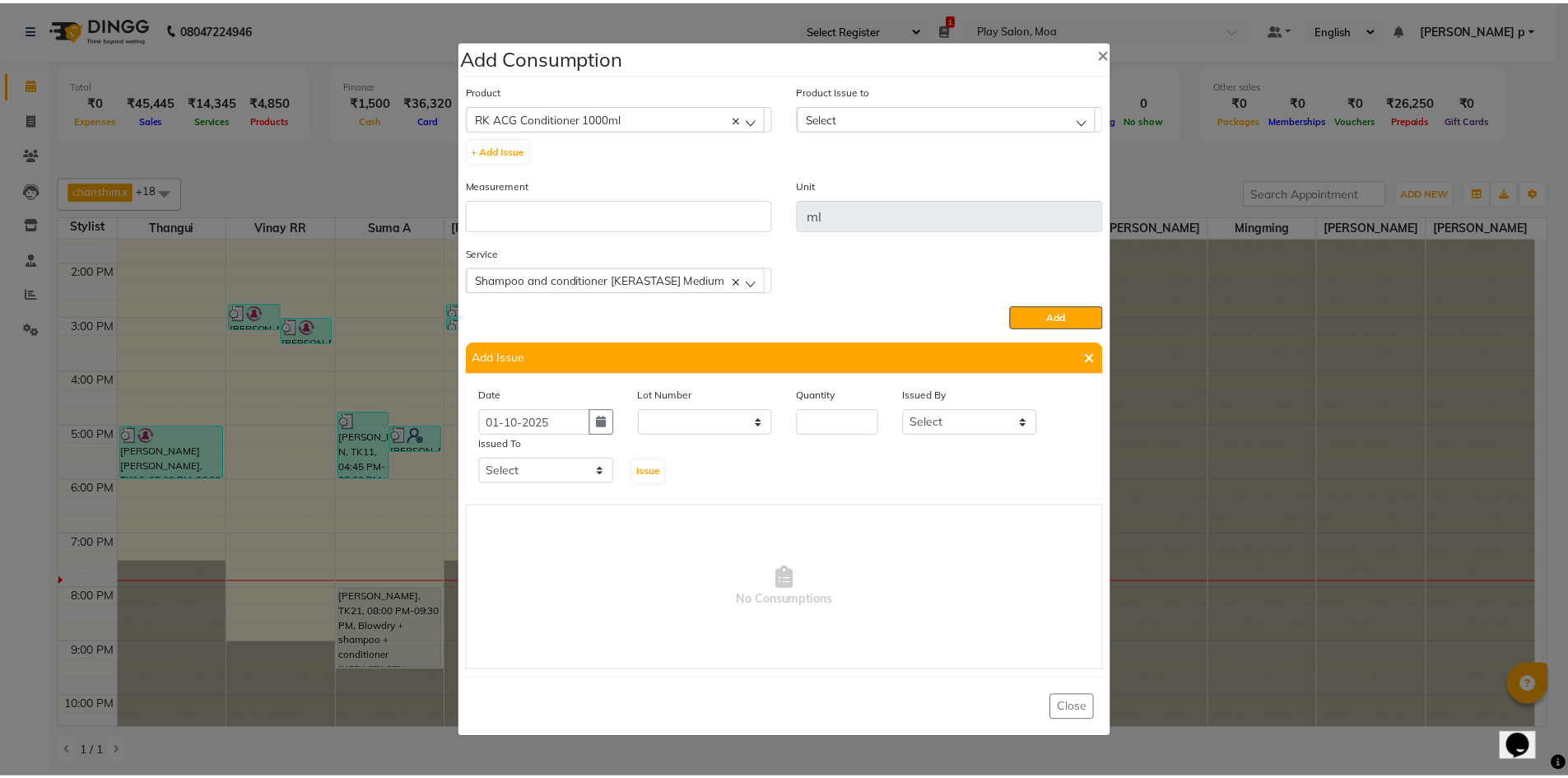
scroll to position [0, 0]
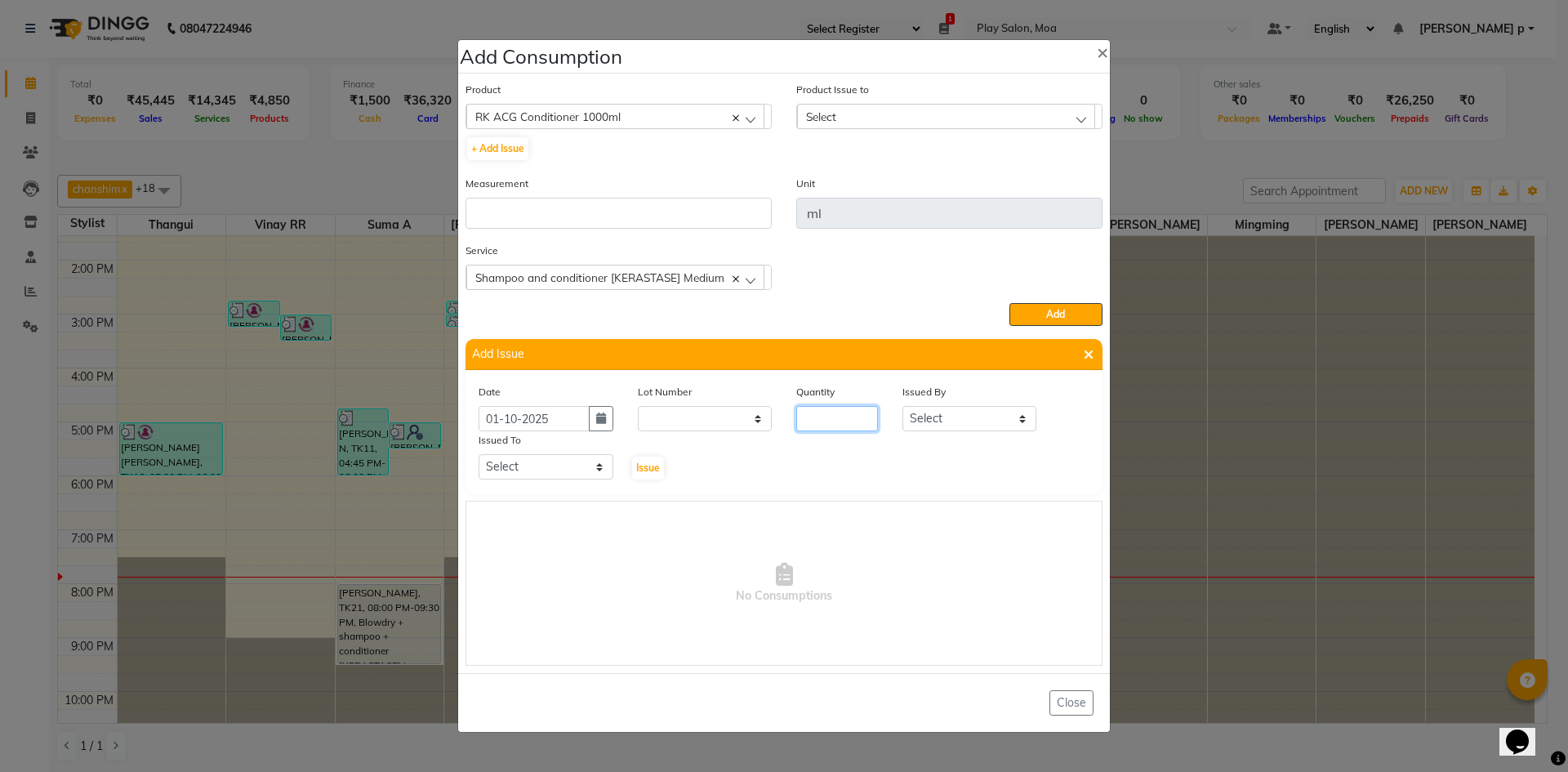
click at [837, 422] on input "number" at bounding box center [836, 418] width 81 height 25
type input "1"
drag, startPoint x: 953, startPoint y: 421, endPoint x: 961, endPoint y: 431, distance: 12.8
click at [953, 421] on select "Select Thangui Vinay RR Suma A Shilpa mukhia Kavya M Anna D Jennifer Swargiary …" at bounding box center [970, 418] width 135 height 25
select select "81375"
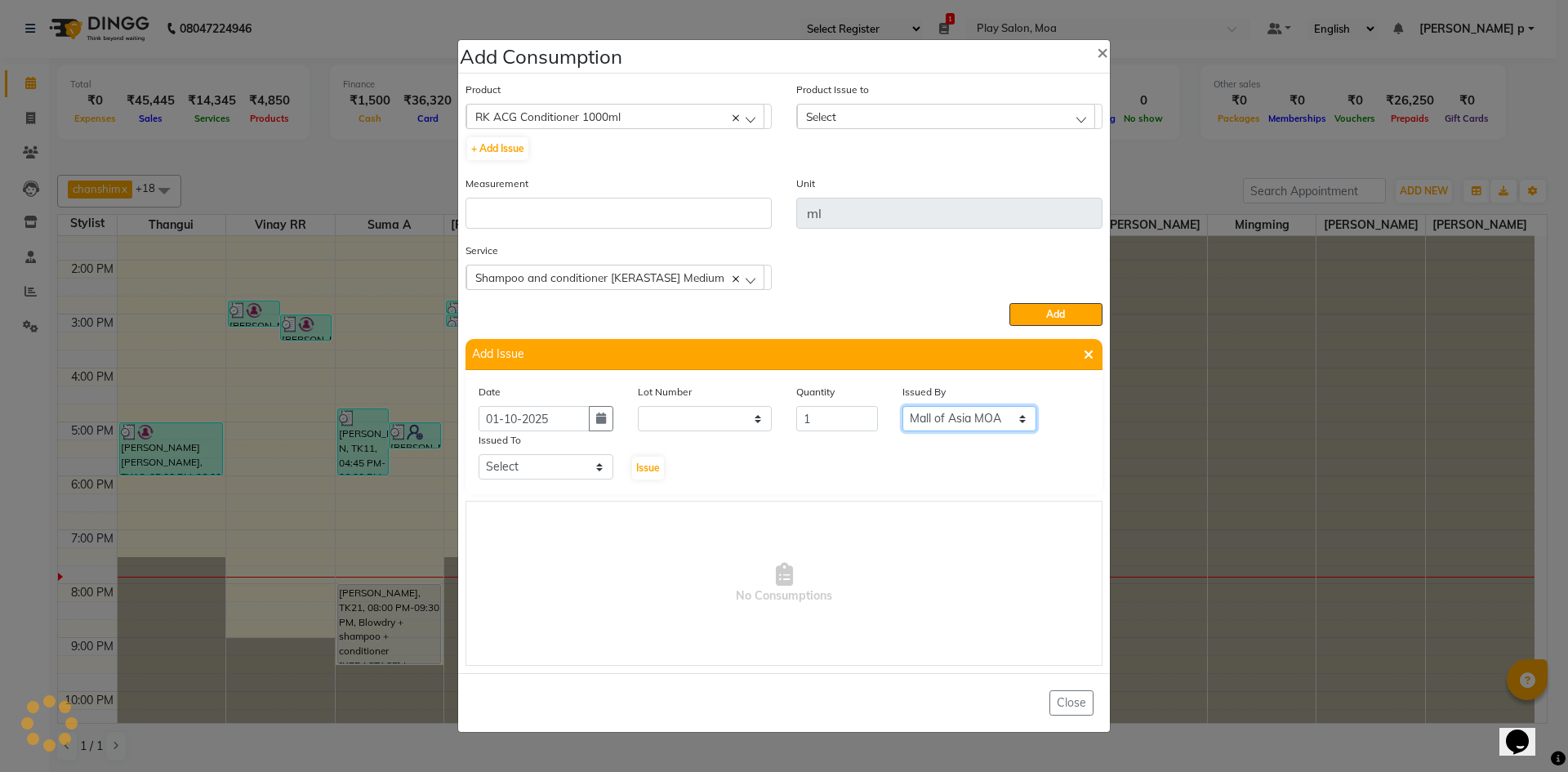
click at [902, 406] on select "Select Thangui Vinay RR Suma A Shilpa mukhia Kavya M Anna D Jennifer Swargiary …" at bounding box center [970, 418] width 135 height 25
click at [594, 461] on select "Select Thangui Vinay RR Suma A Shilpa mukhia Kavya M Anna D Jennifer Swargiary …" at bounding box center [546, 467] width 135 height 25
select select "81375"
click at [479, 454] on select "Select Thangui Vinay RR Suma A Shilpa mukhia Kavya M Anna D Jennifer Swargiary …" at bounding box center [546, 467] width 135 height 25
click at [648, 466] on span "Issue" at bounding box center [648, 467] width 24 height 12
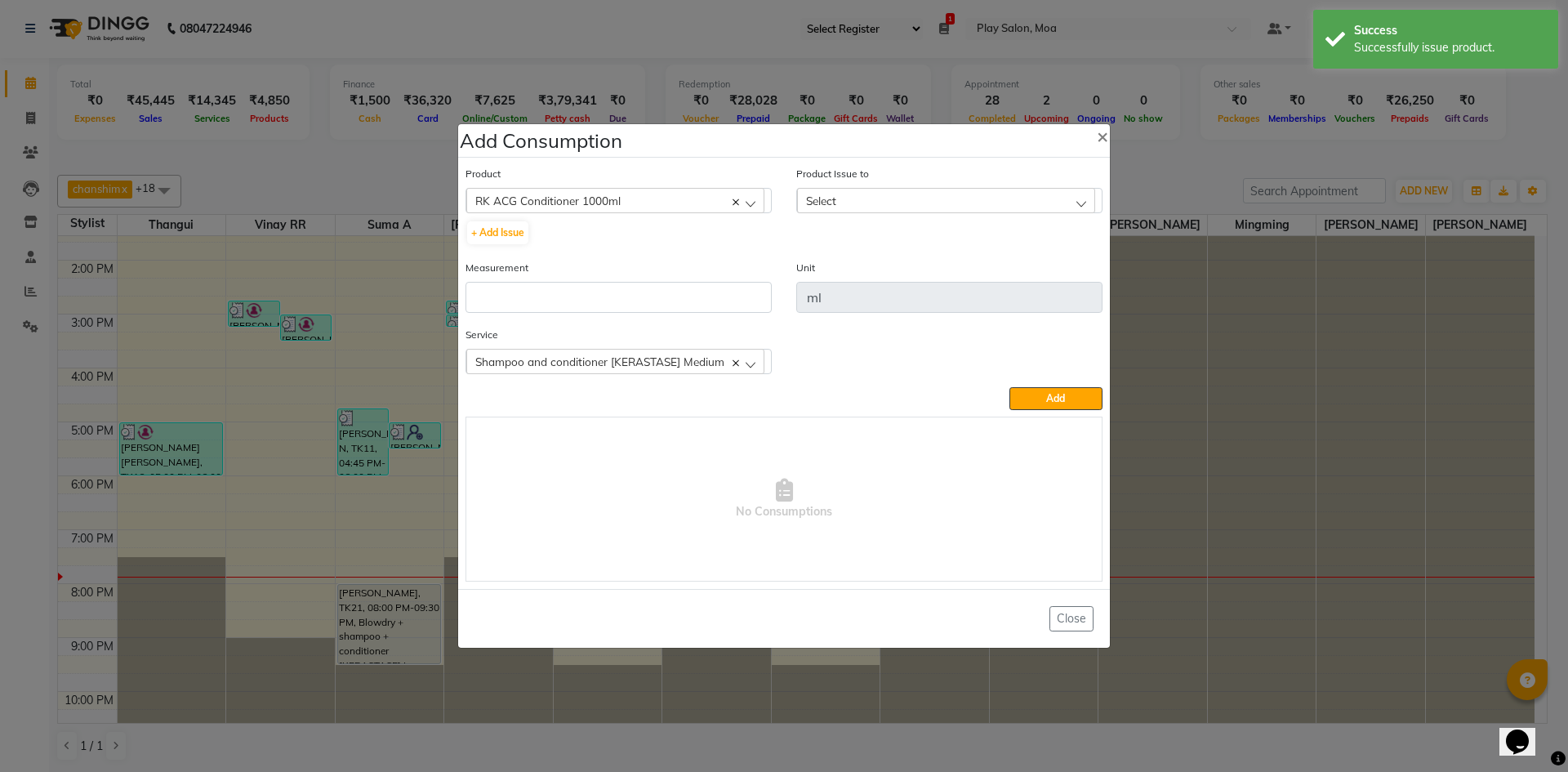
click at [910, 205] on div "Select" at bounding box center [946, 200] width 298 height 25
click at [910, 274] on label "2025-10-01, Issued to: Mall of Asia MOA, Balance: 1000" at bounding box center [948, 277] width 288 height 30
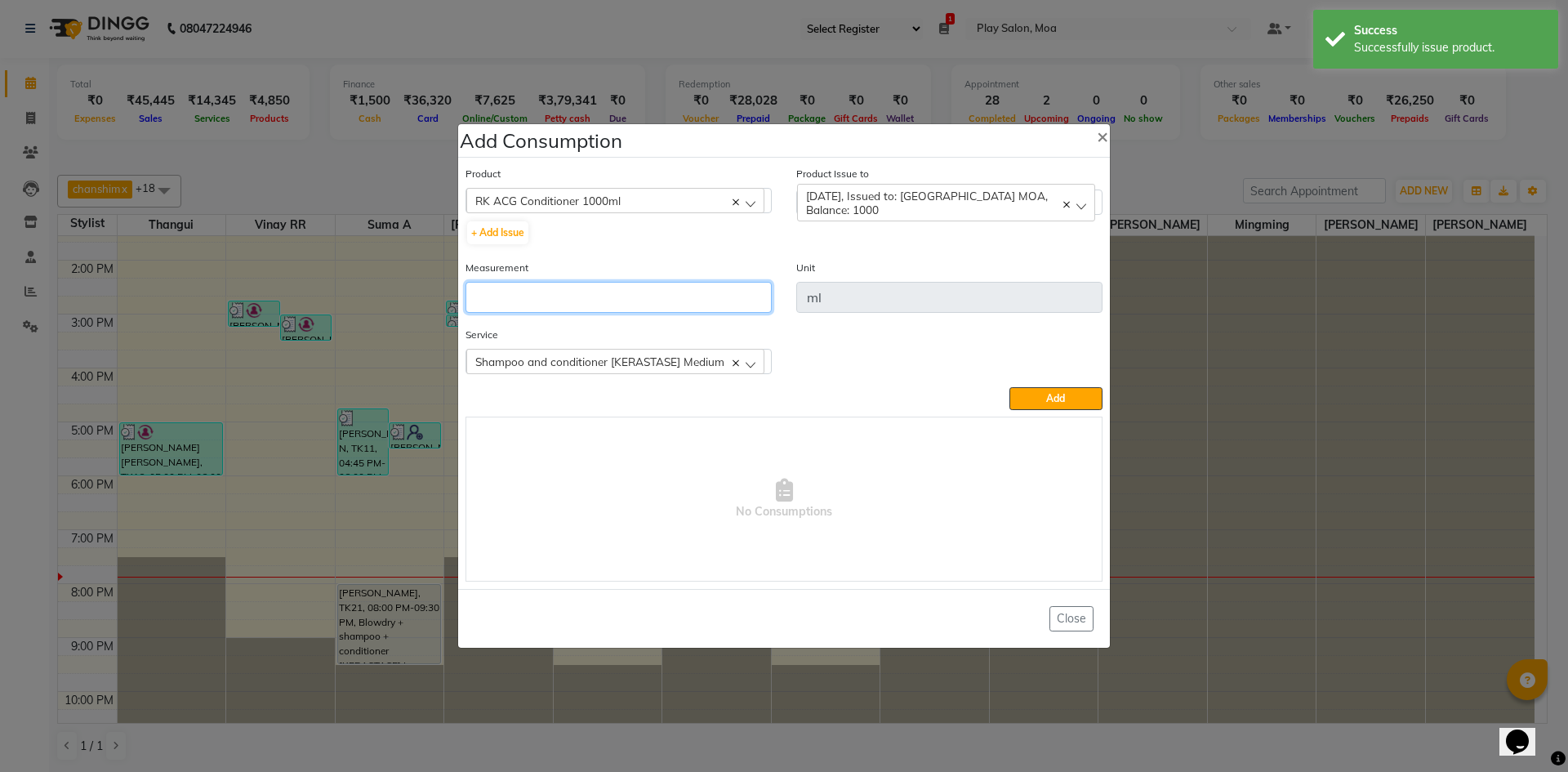
click at [562, 291] on input "number" at bounding box center [619, 297] width 306 height 31
type input "10"
click at [1029, 400] on button "Add" at bounding box center [1055, 398] width 93 height 23
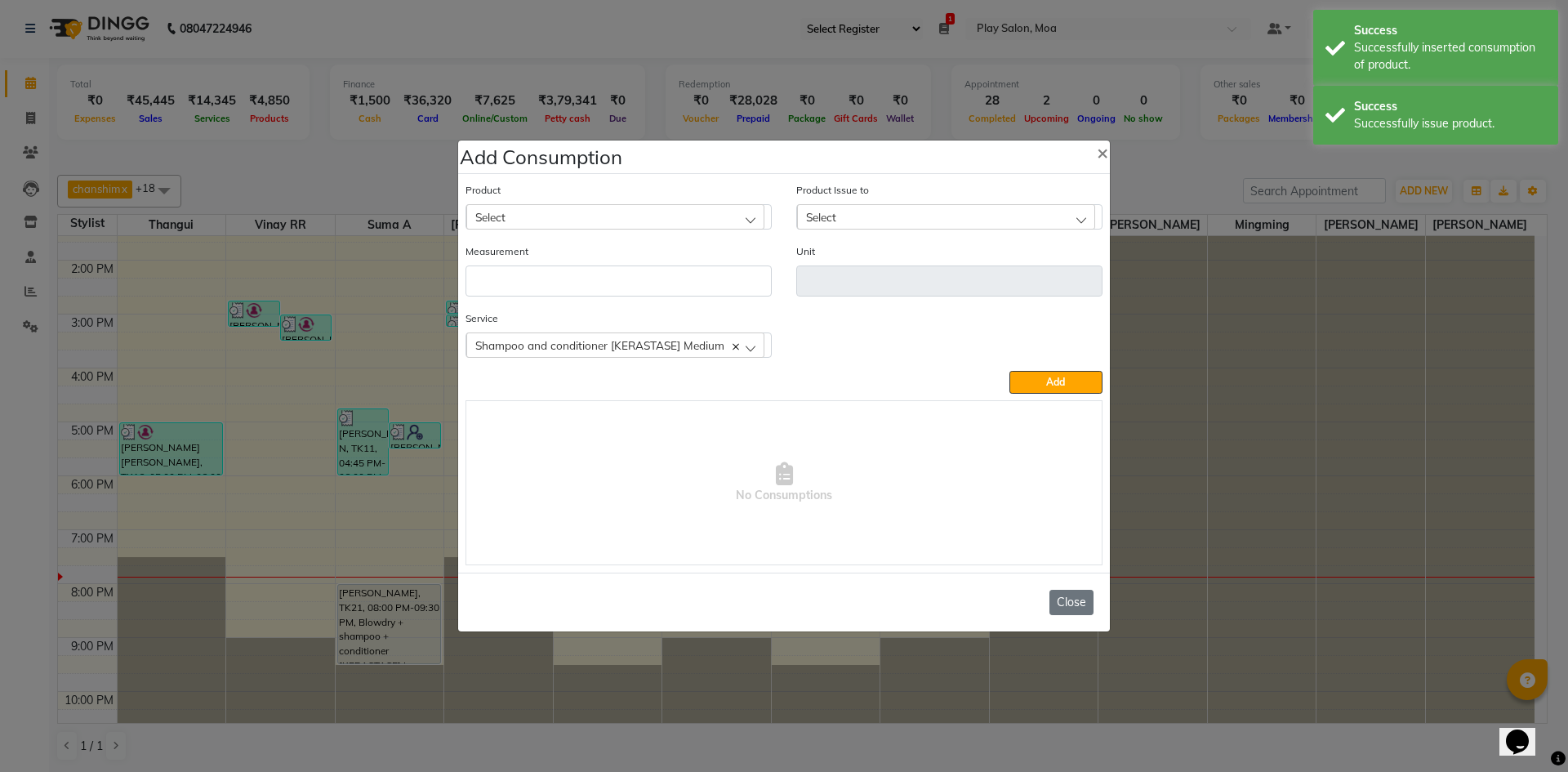
click at [1066, 605] on button "Close" at bounding box center [1071, 602] width 44 height 25
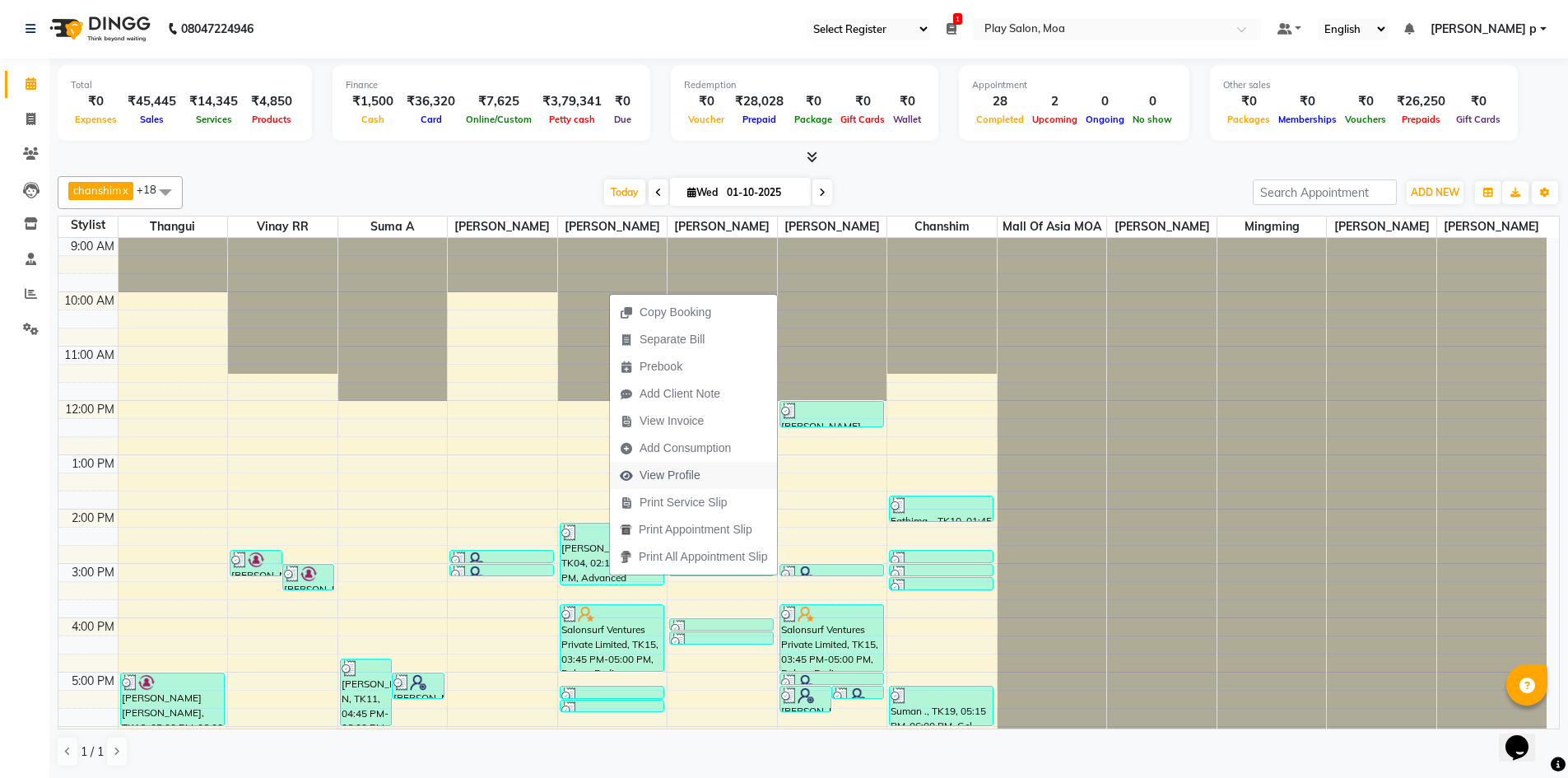
click at [690, 475] on span "View Profile" at bounding box center [669, 475] width 61 height 18
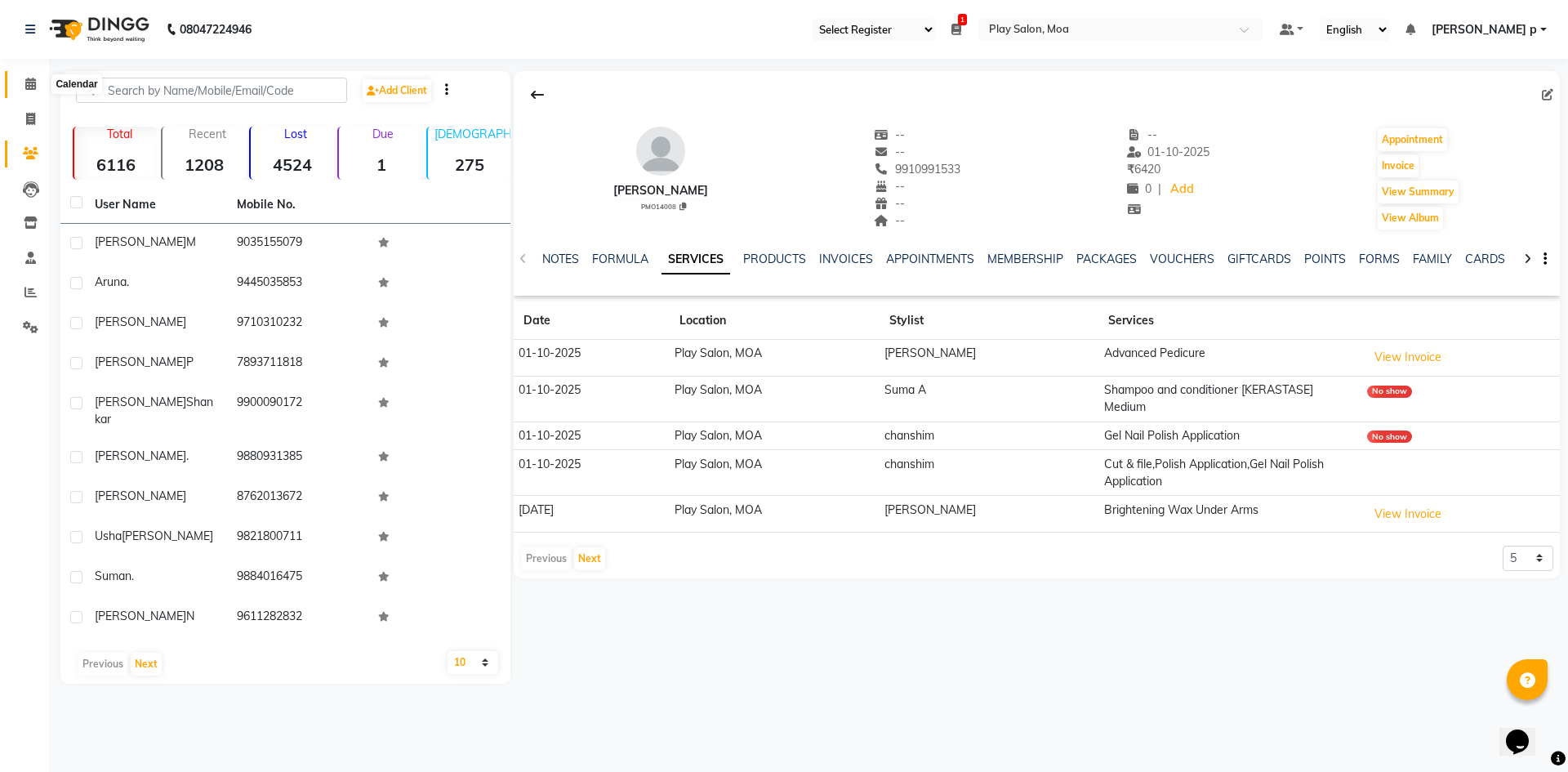
click at [29, 83] on icon at bounding box center [31, 84] width 10 height 12
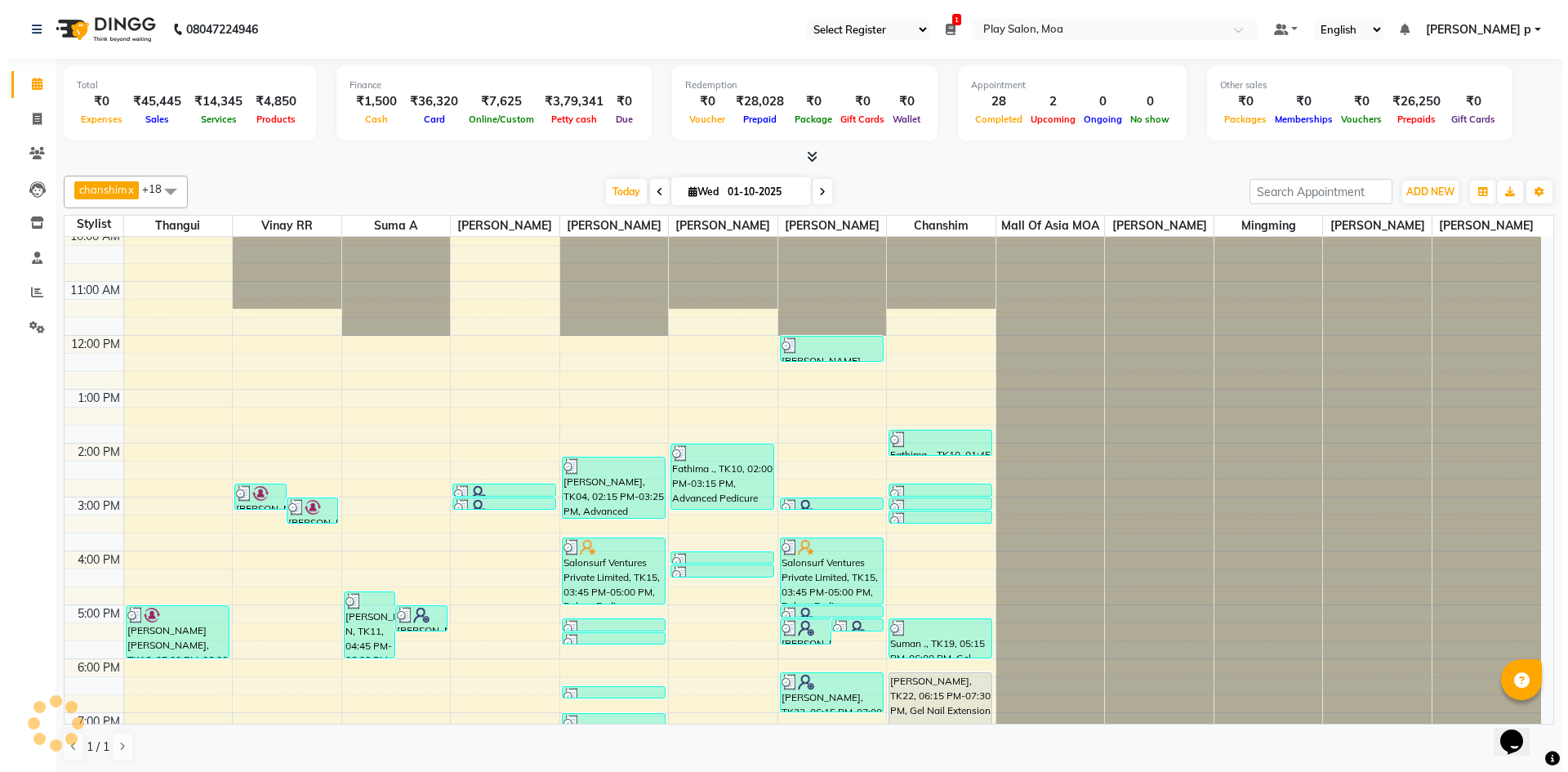
scroll to position [164, 0]
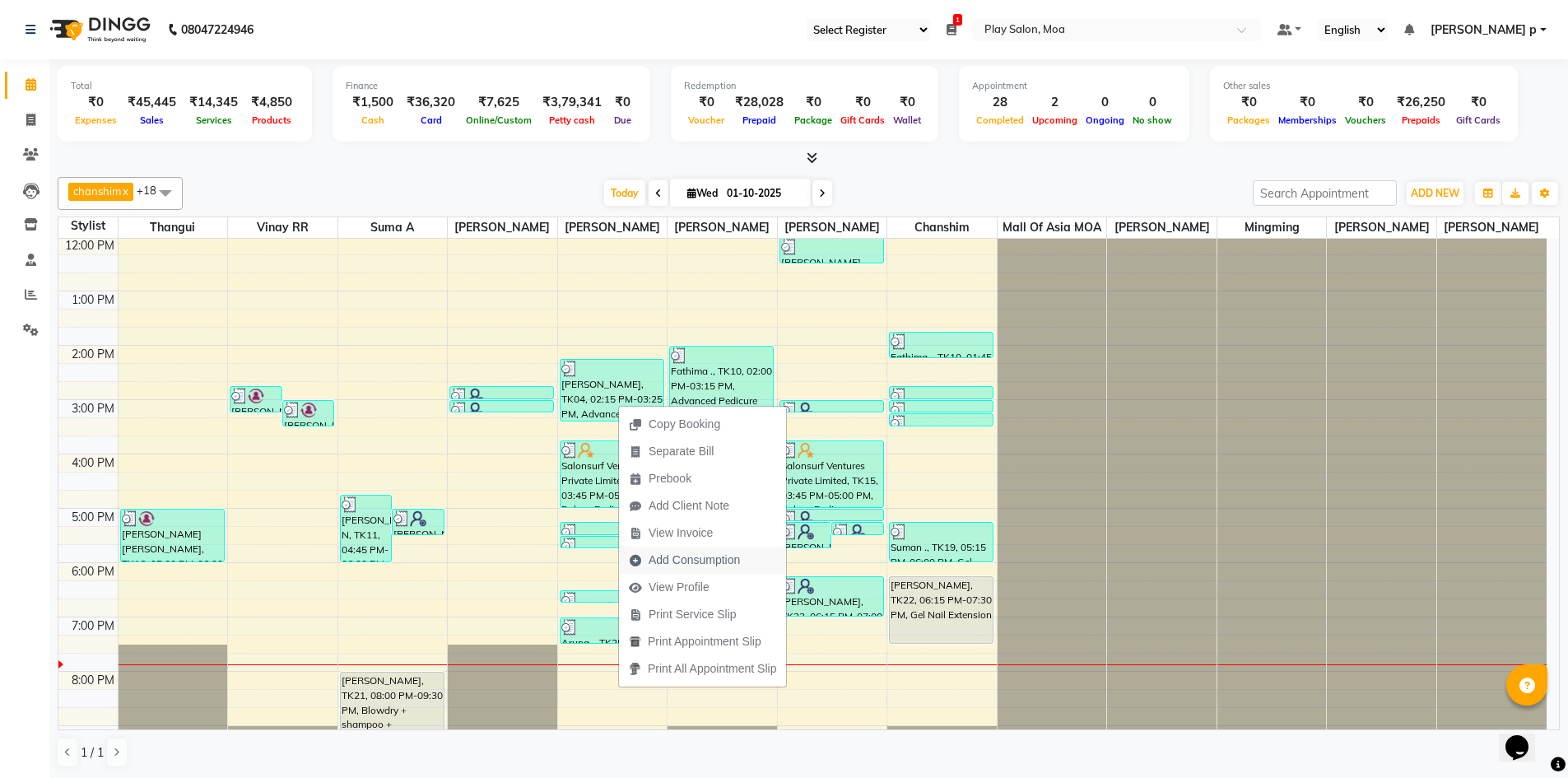
click at [722, 559] on span "Add Consumption" at bounding box center [694, 560] width 92 height 18
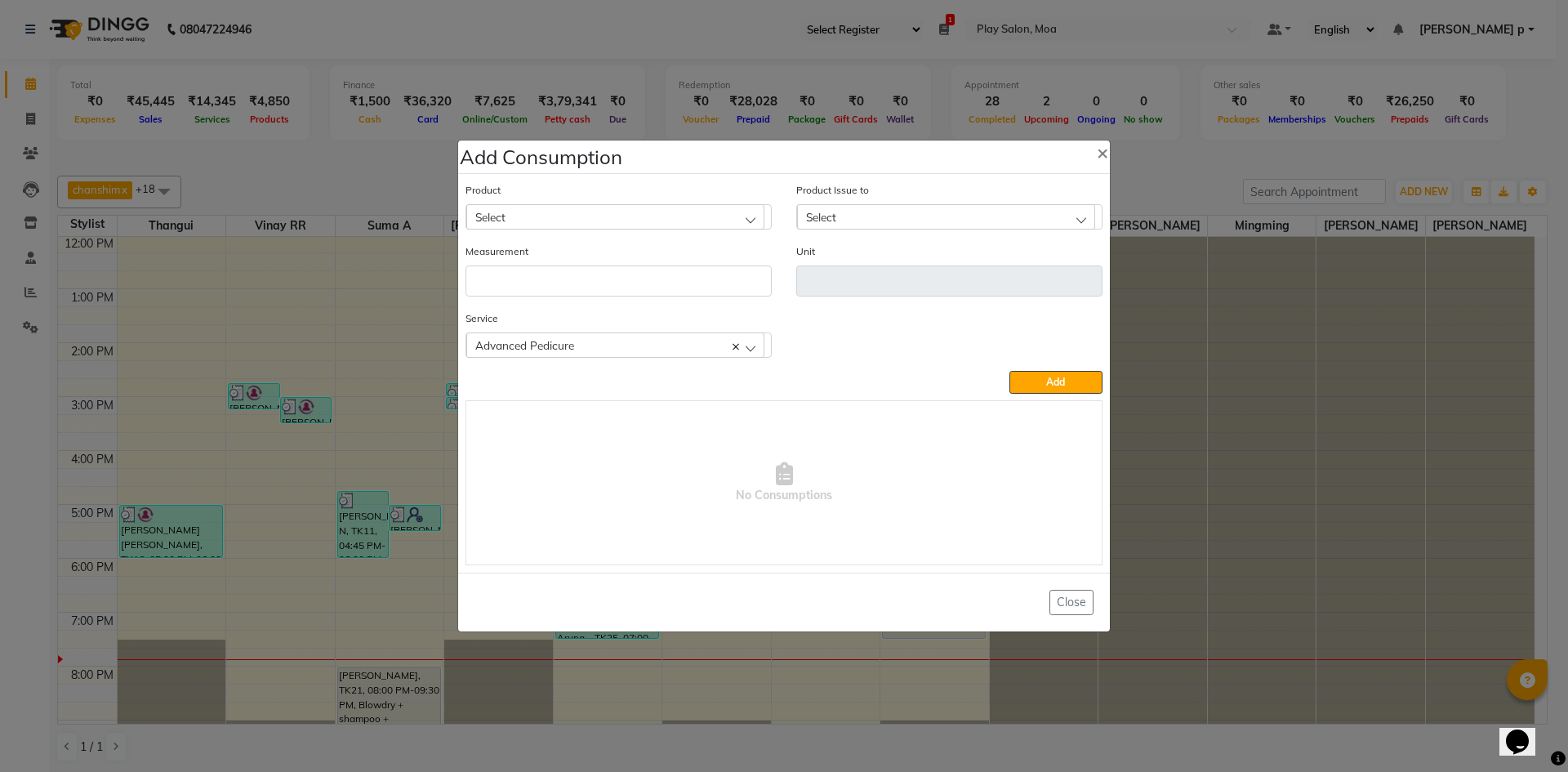
click at [605, 210] on div "Select" at bounding box center [615, 216] width 298 height 25
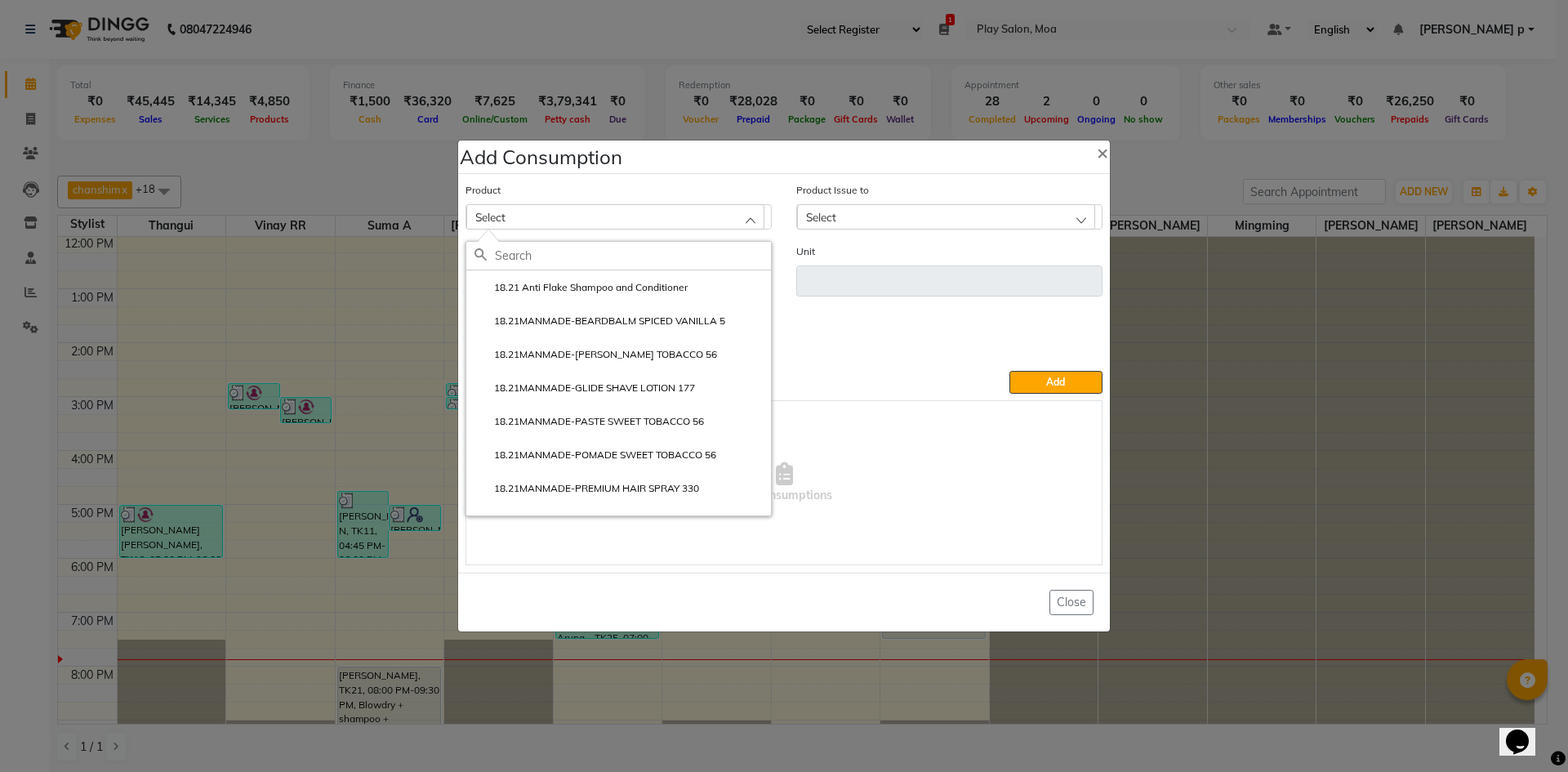
click at [584, 253] on input "text" at bounding box center [632, 256] width 276 height 28
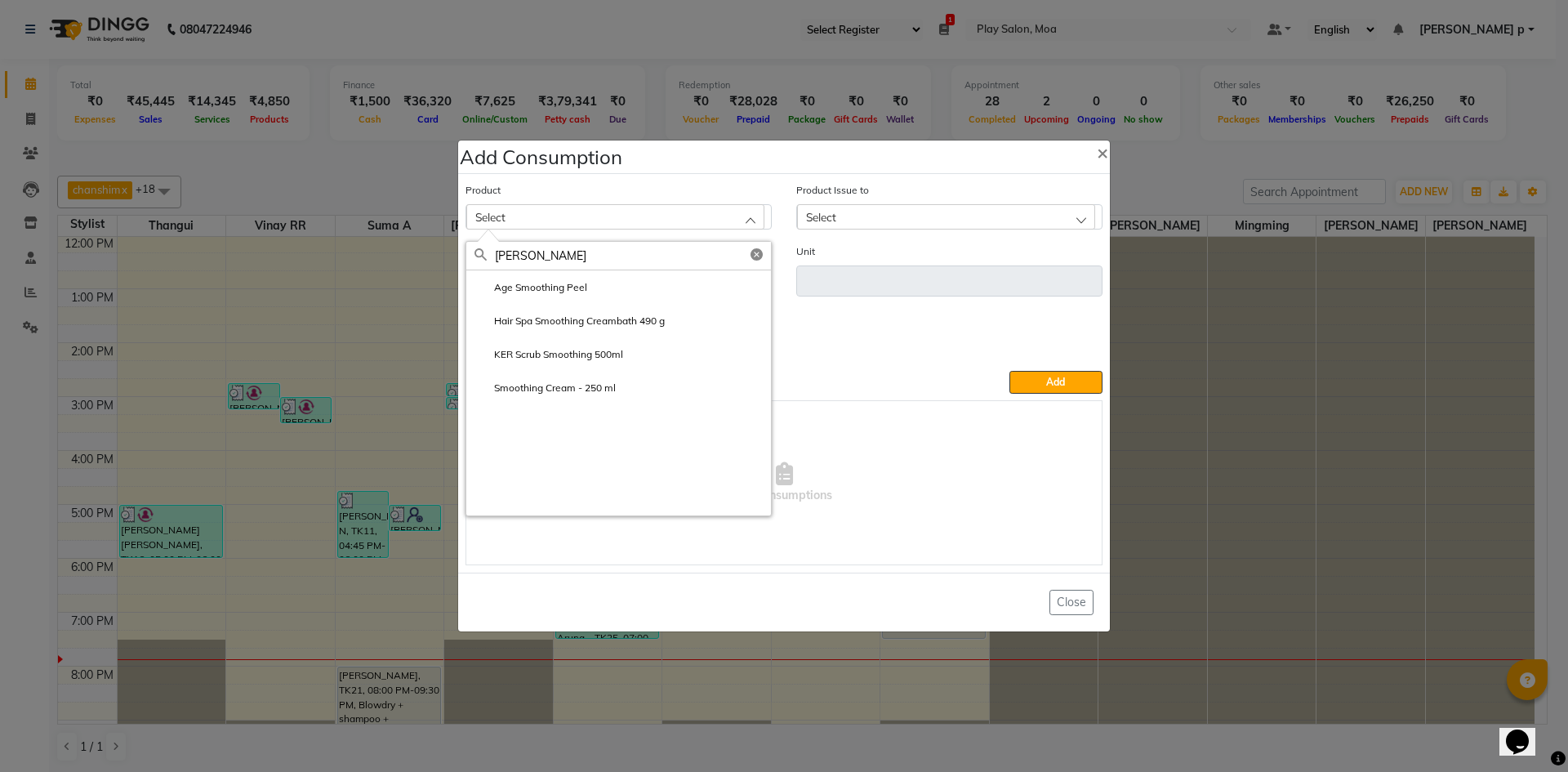
type input "smoot"
drag, startPoint x: 568, startPoint y: 385, endPoint x: 896, endPoint y: 207, distance: 373.2
click at [568, 384] on label "Smoothing Cream - 250 ml" at bounding box center [544, 388] width 141 height 15
type input "ML"
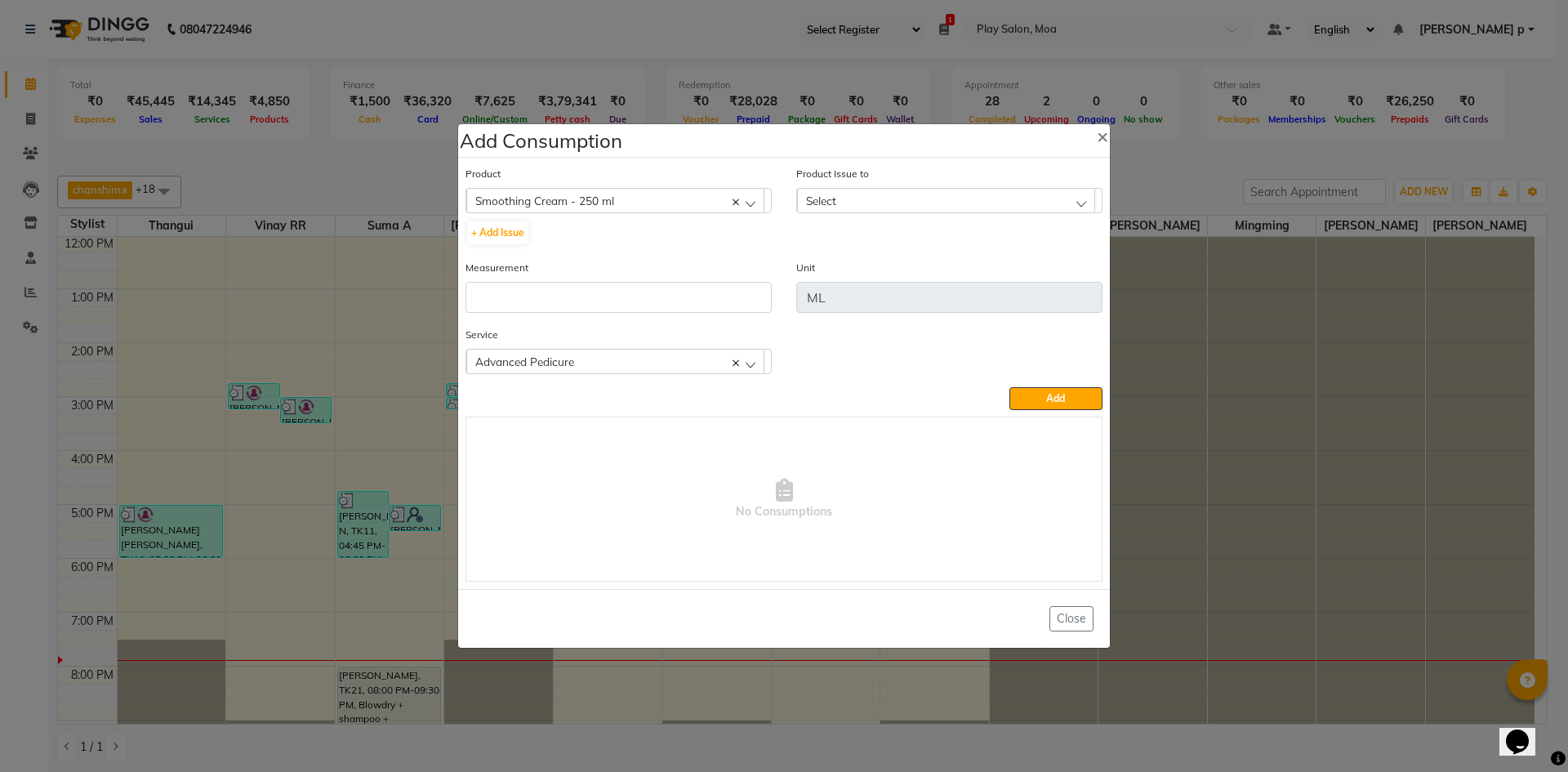
click at [880, 199] on div "Select" at bounding box center [946, 200] width 298 height 25
click at [887, 264] on label "2025-09-25, Issued to: Mall of Asia MOA, Balance: 245" at bounding box center [948, 277] width 288 height 30
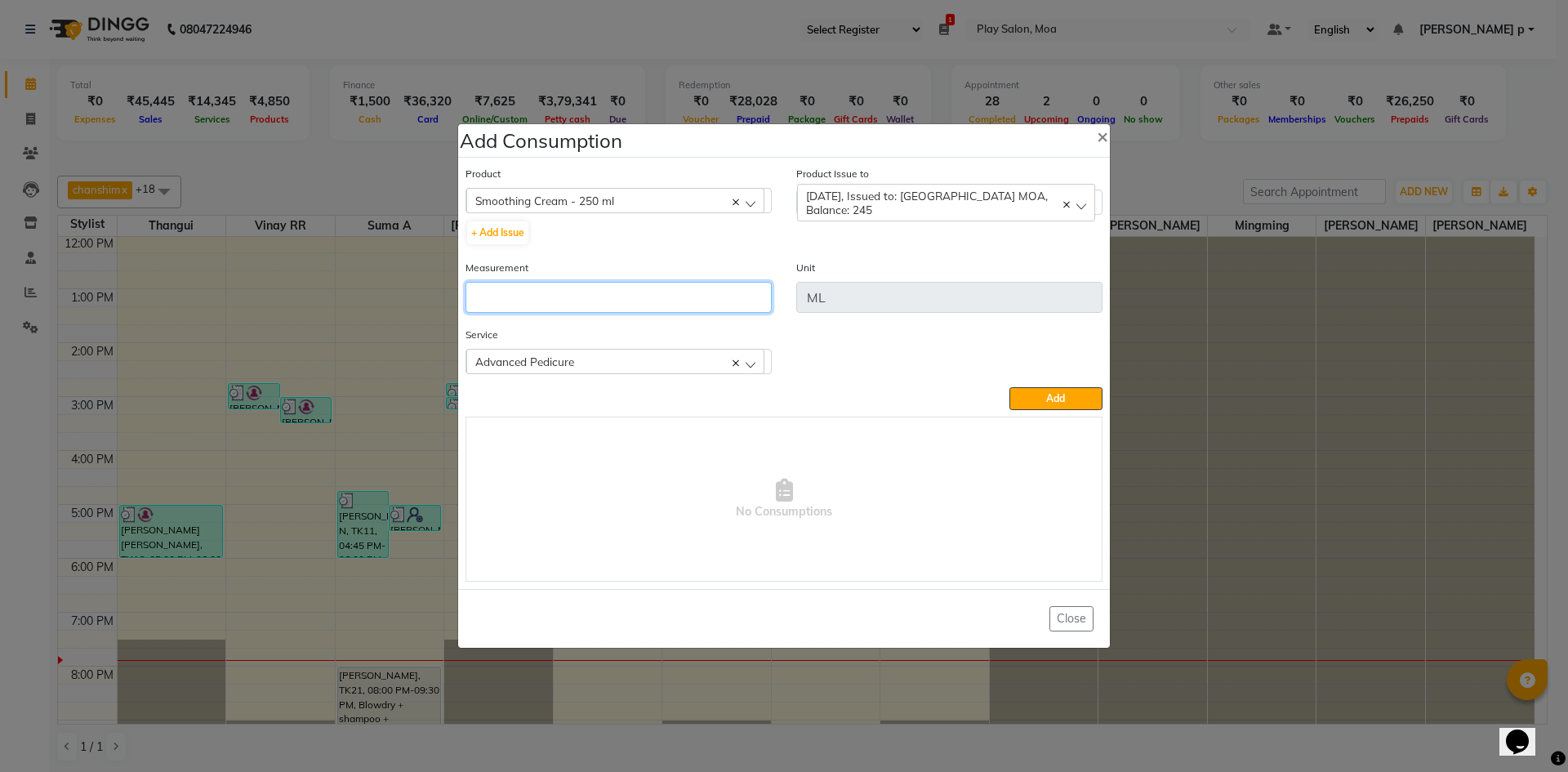
click at [557, 305] on input "number" at bounding box center [619, 297] width 306 height 31
type input "5"
click at [1026, 396] on button "Add" at bounding box center [1055, 398] width 93 height 23
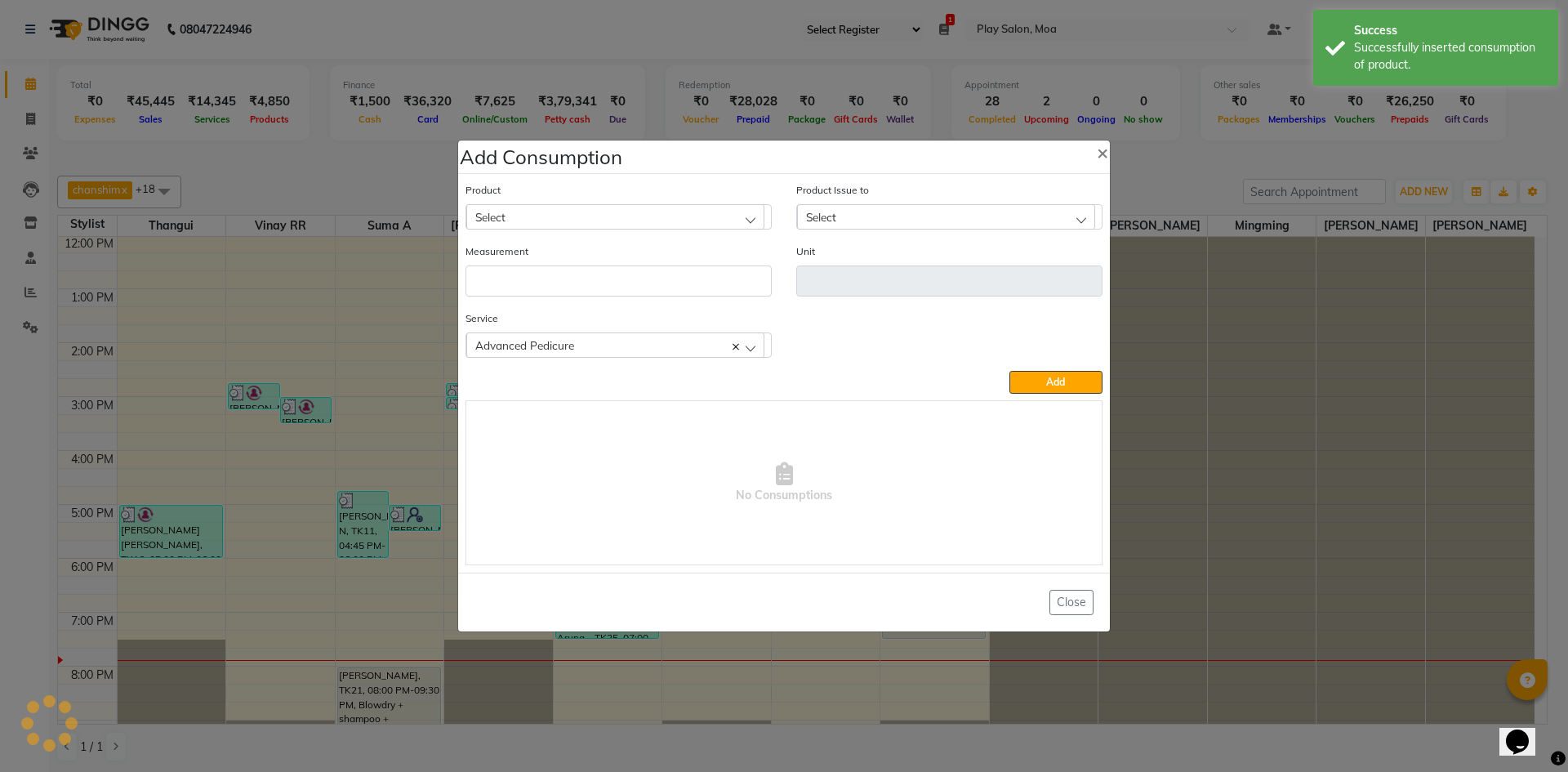
click at [580, 221] on div "Select" at bounding box center [615, 216] width 298 height 25
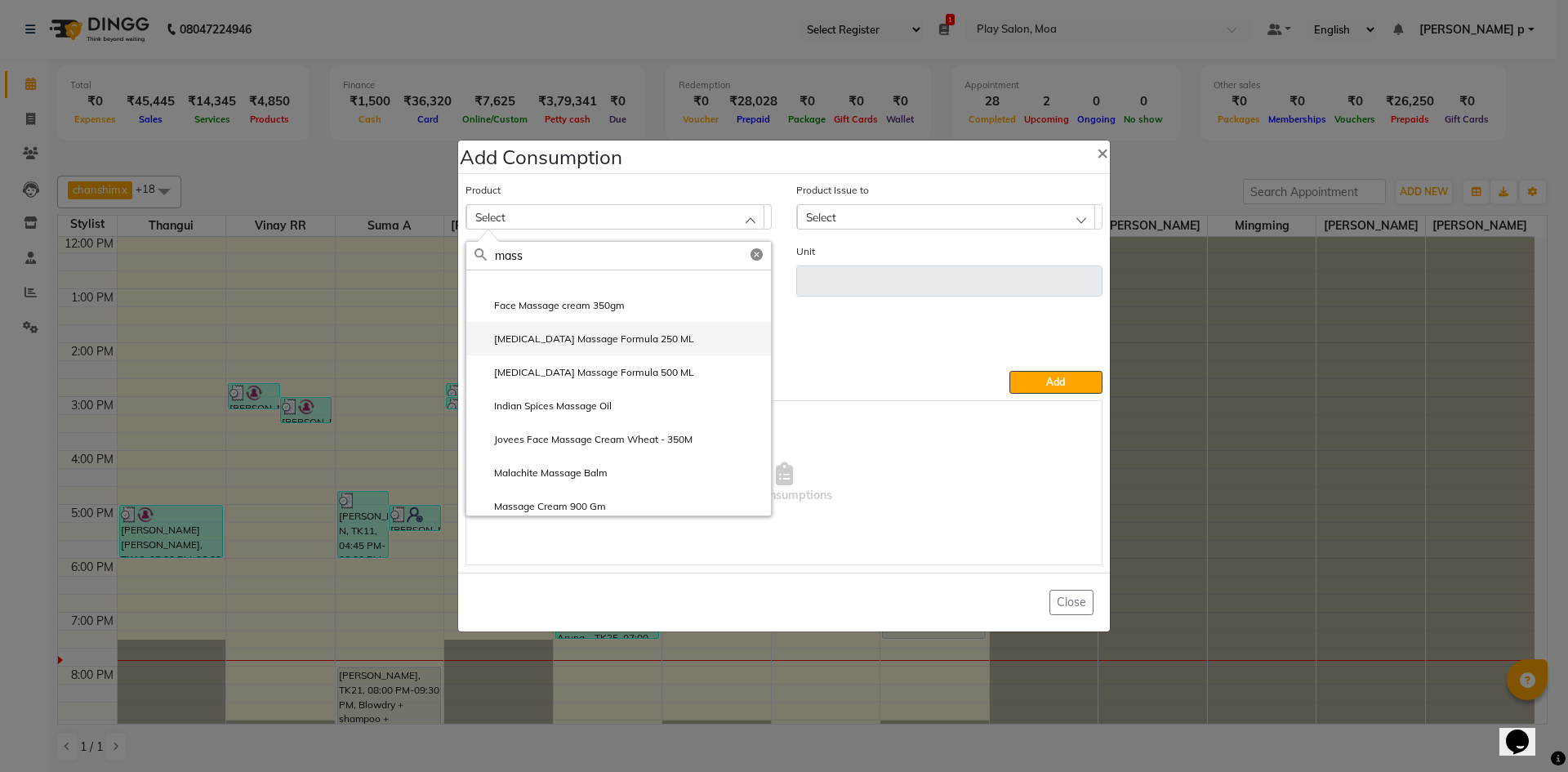
scroll to position [490, 0]
type input "mass"
drag, startPoint x: 578, startPoint y: 493, endPoint x: 919, endPoint y: 289, distance: 397.4
click at [578, 493] on li "Massage Lotion - 500 ml" at bounding box center [619, 500] width 304 height 33
type input "ML"
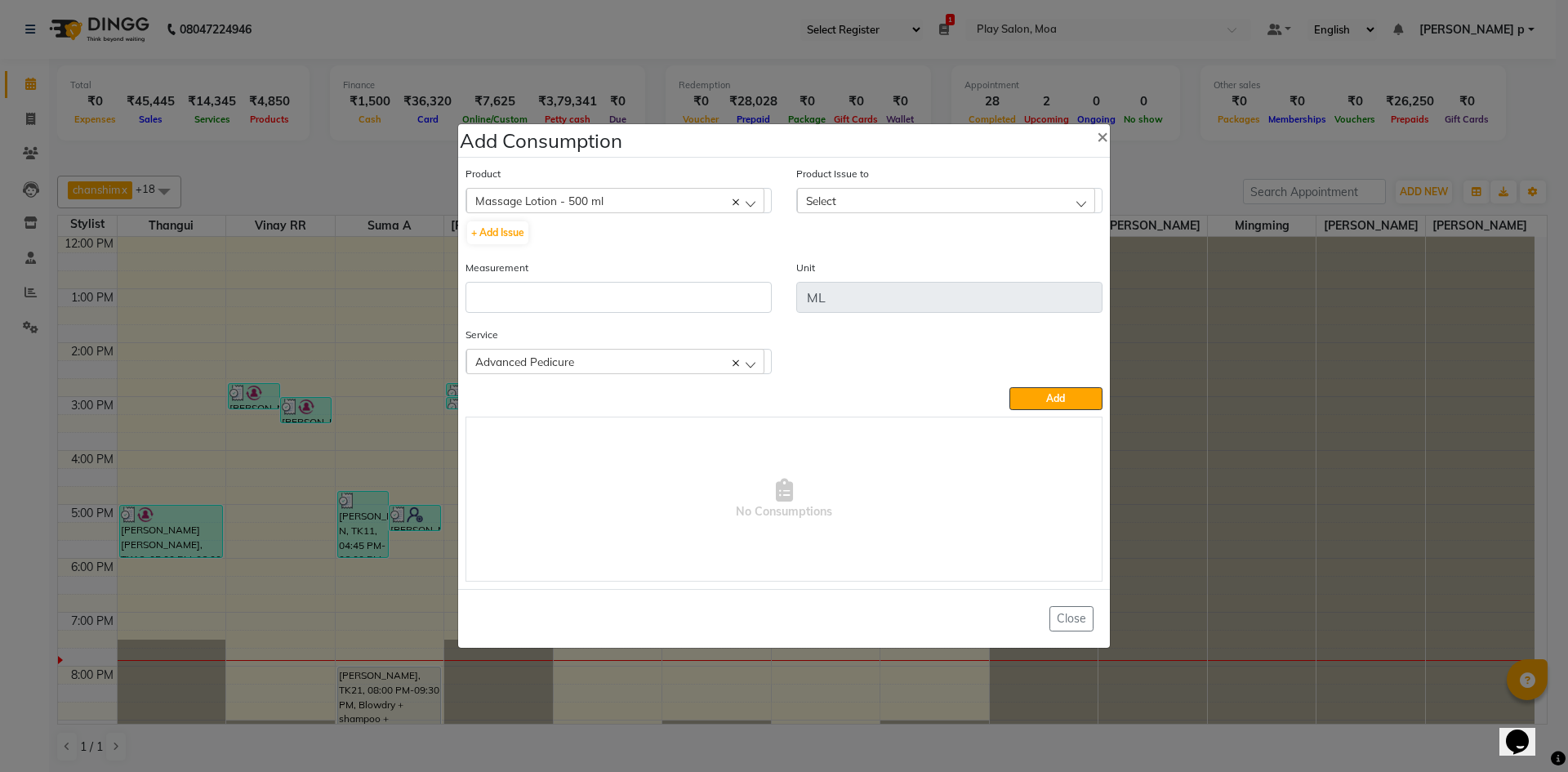
click at [928, 205] on div "Select" at bounding box center [946, 200] width 298 height 25
click at [933, 273] on label "2025-09-25, Issued to: Mall of Asia MOA, Balance: 495" at bounding box center [948, 277] width 288 height 30
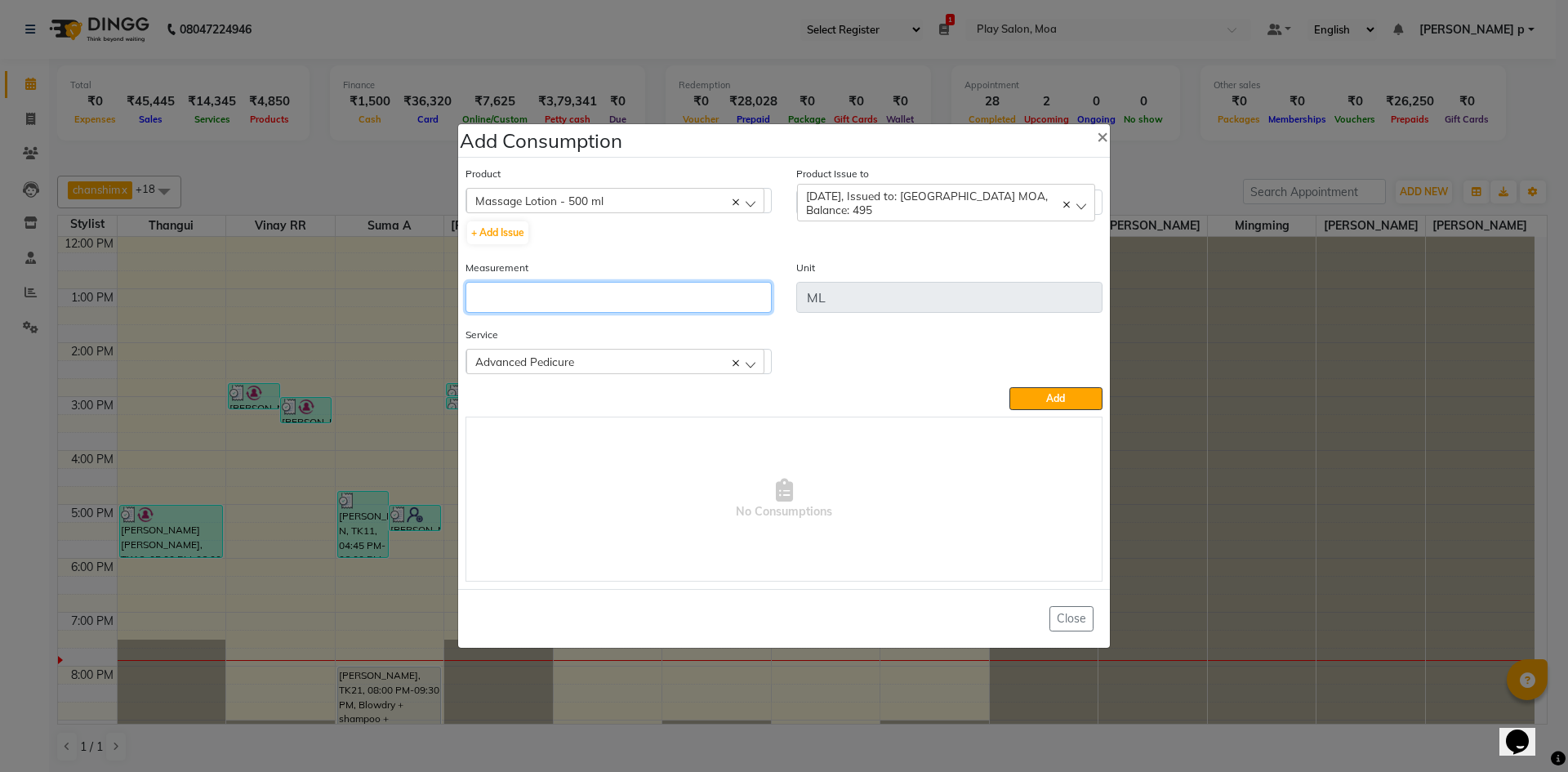
click at [612, 289] on input "number" at bounding box center [619, 297] width 306 height 31
type input "5"
click at [1033, 397] on button "Add" at bounding box center [1055, 398] width 93 height 23
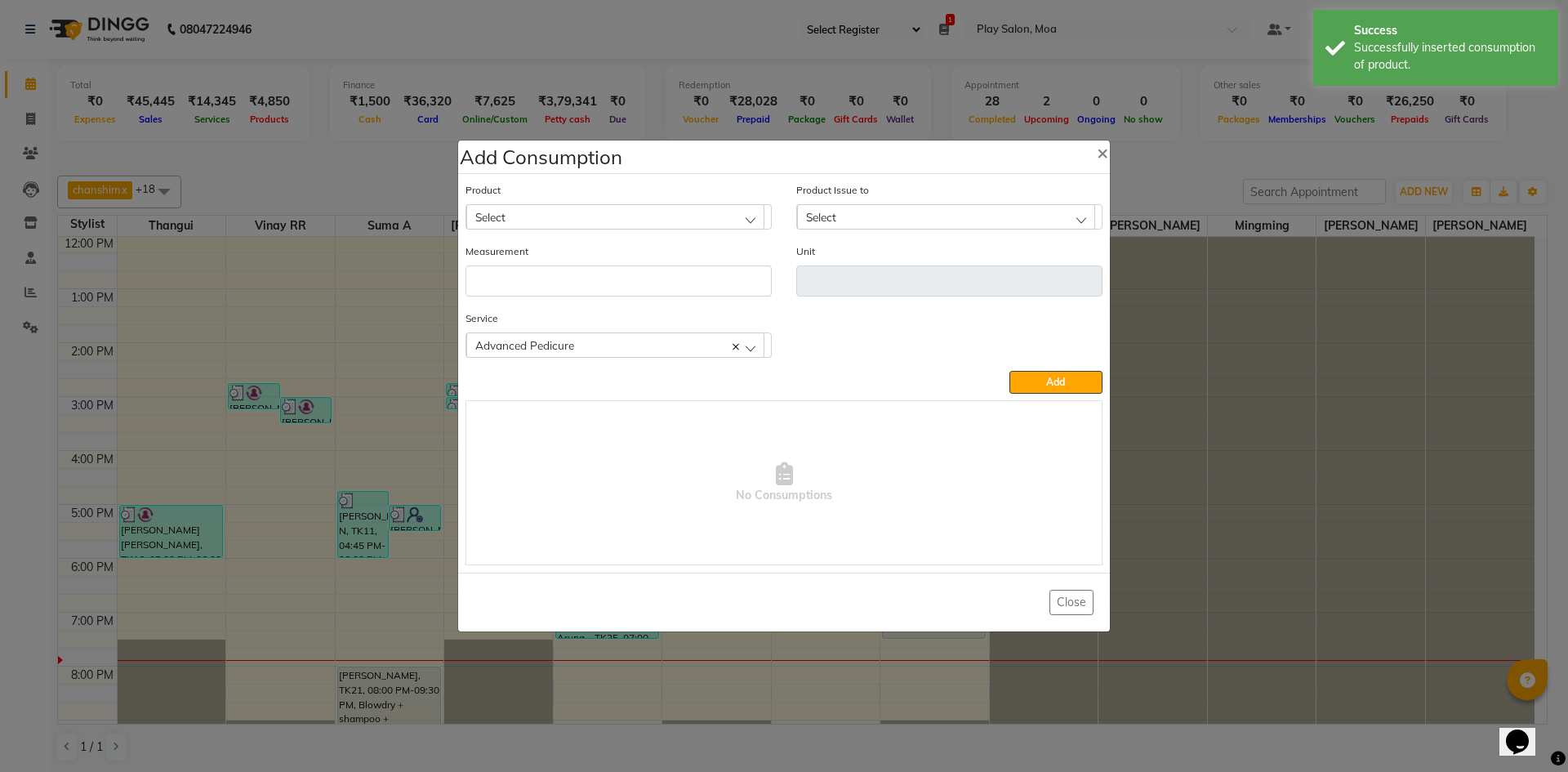
click at [562, 205] on div "Select" at bounding box center [615, 216] width 298 height 25
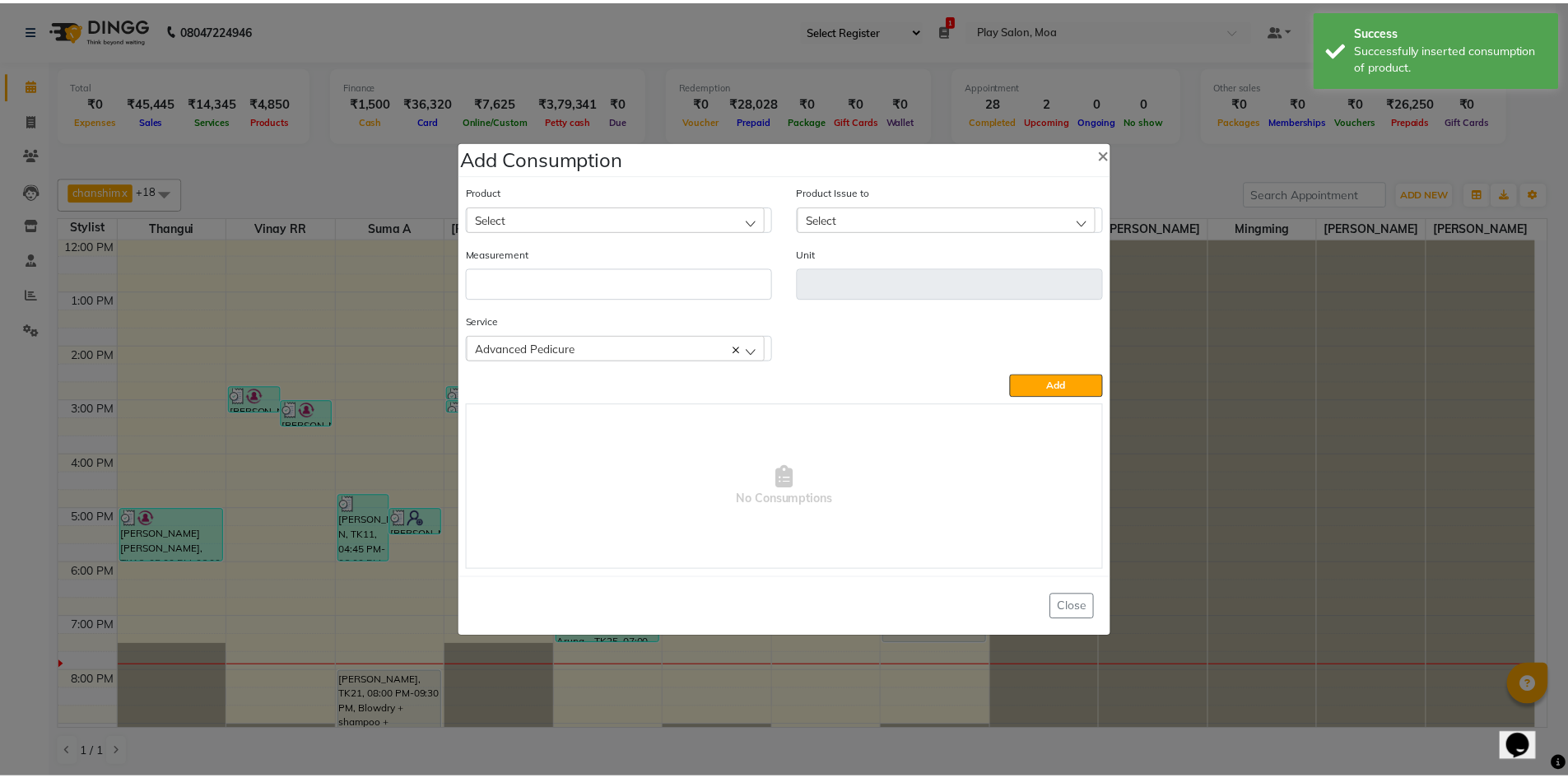
scroll to position [0, 0]
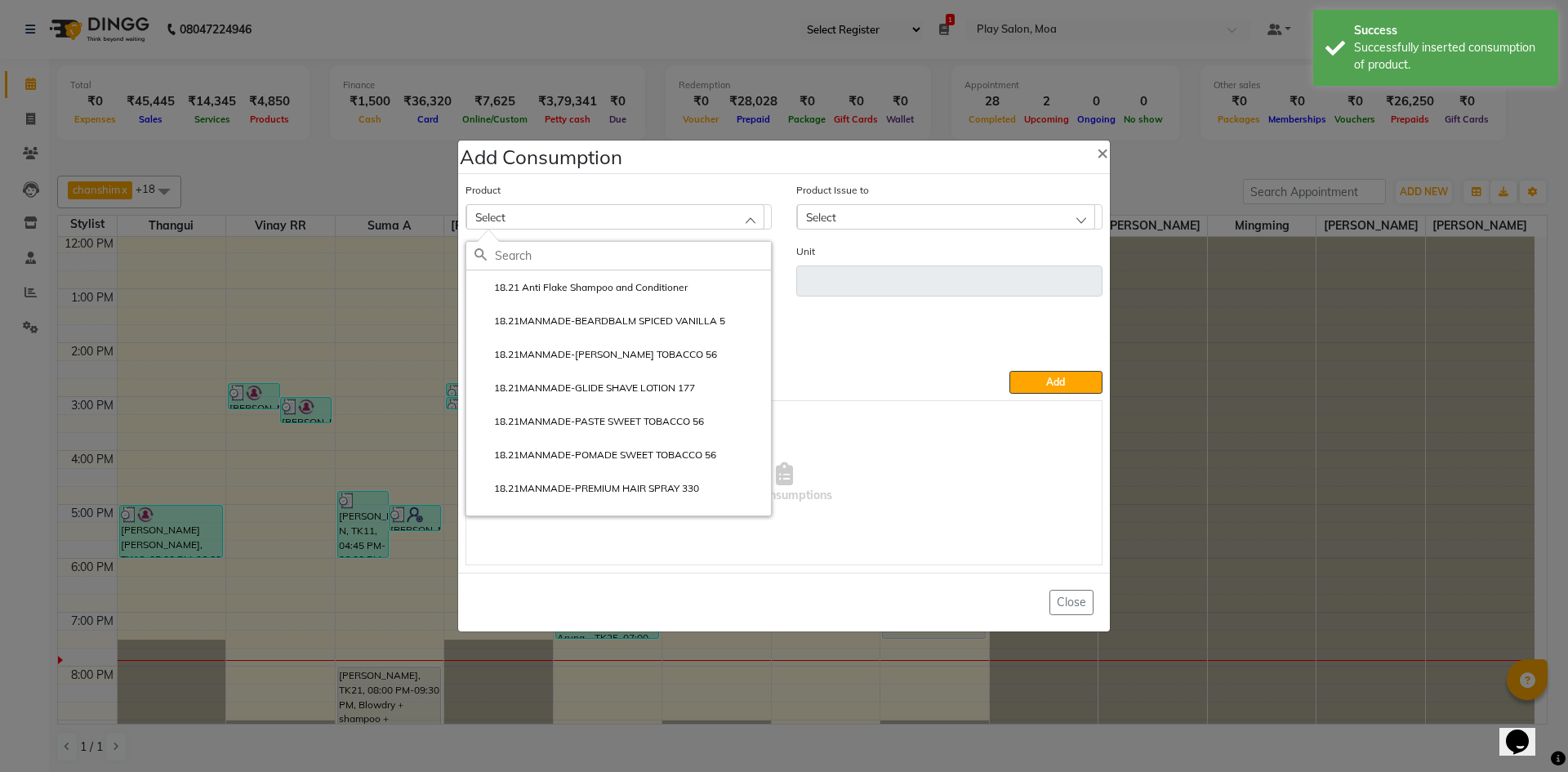
click at [554, 218] on div "Select" at bounding box center [615, 216] width 298 height 25
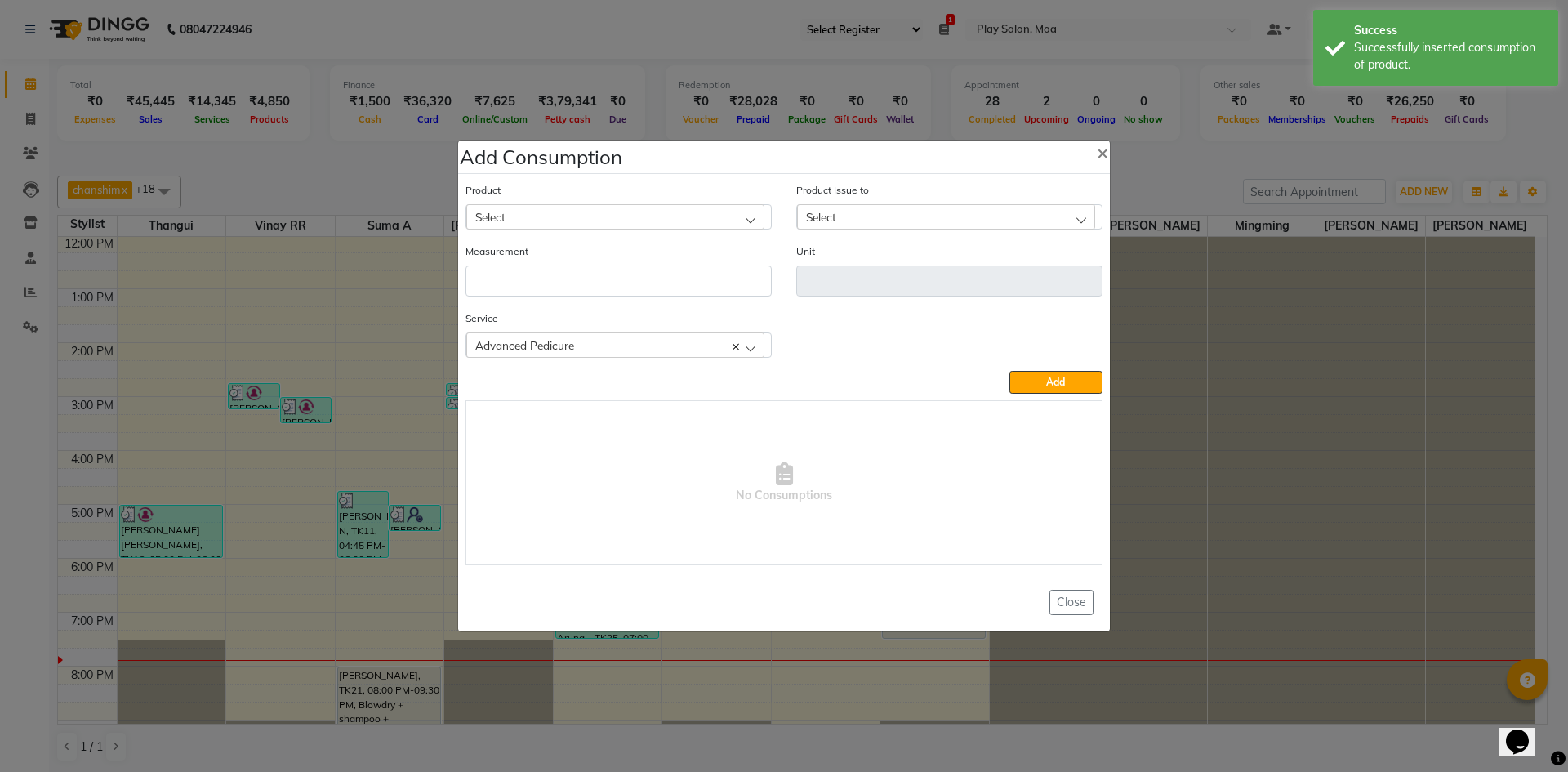
click at [539, 219] on div "Select" at bounding box center [615, 216] width 298 height 25
type input "ref"
click at [593, 358] on label "Refreshing Soak - 500 ml" at bounding box center [541, 354] width 133 height 15
type input "ML"
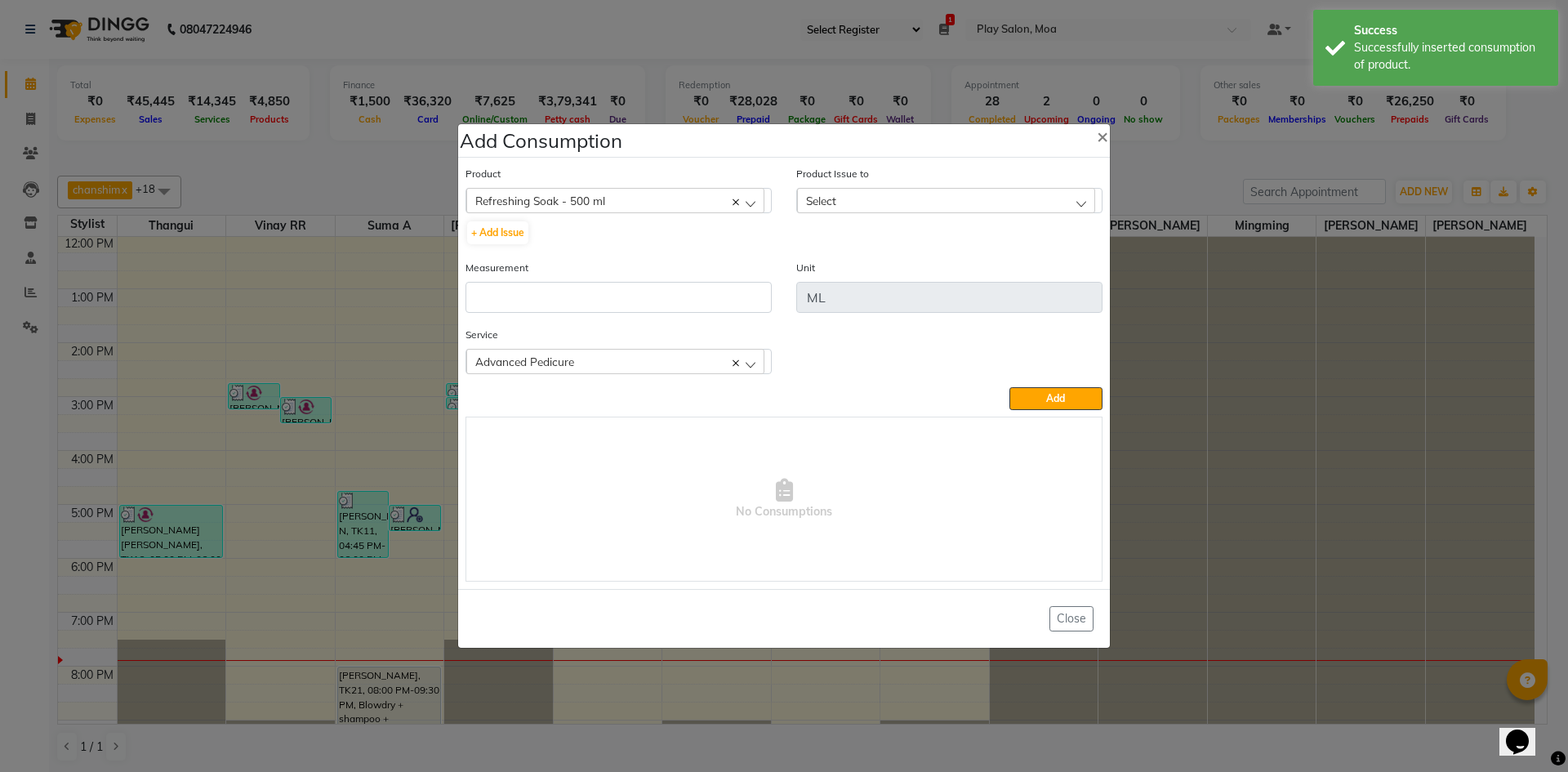
click at [902, 200] on div "Select" at bounding box center [946, 200] width 298 height 25
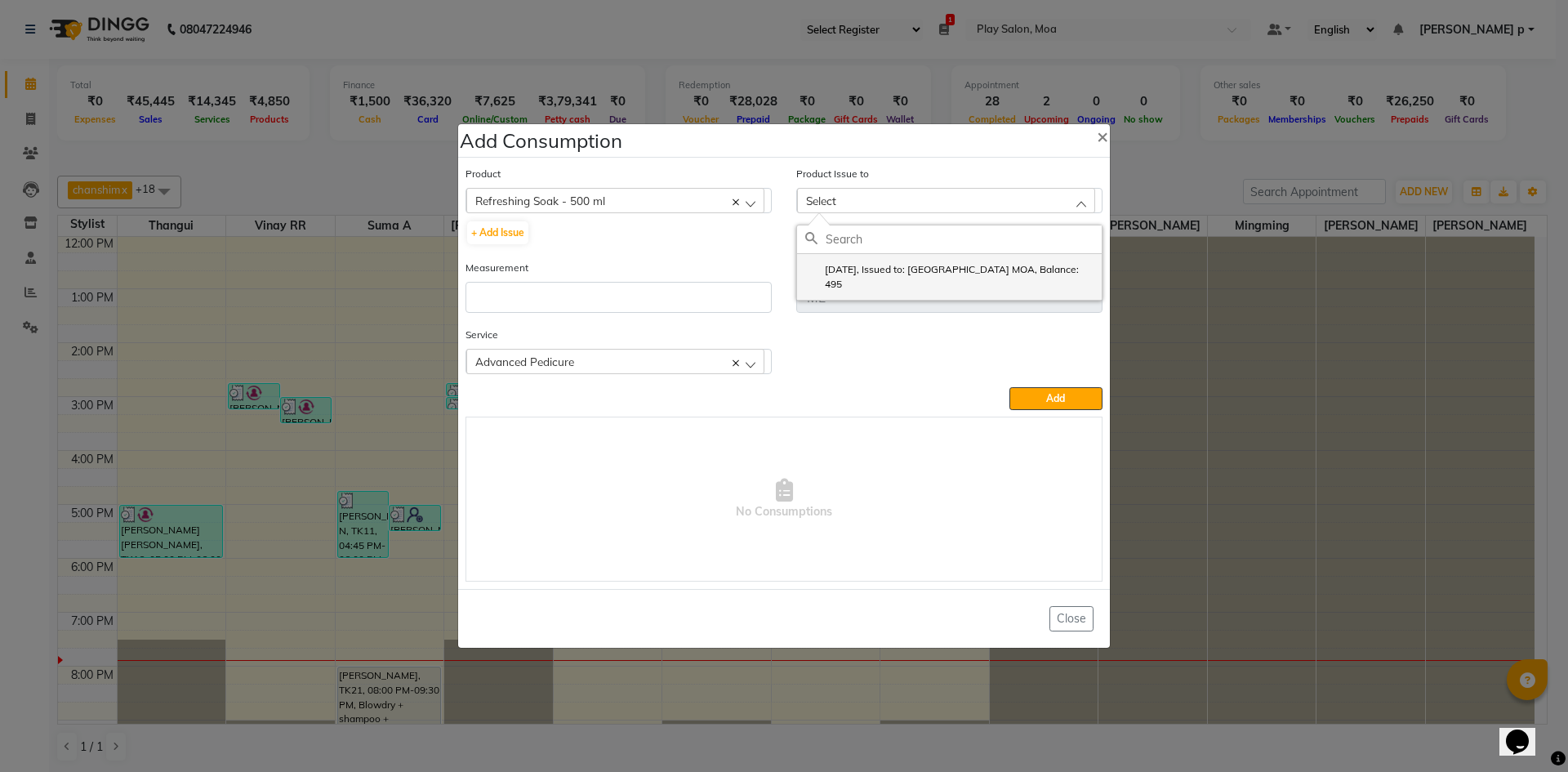
click at [909, 266] on label "2025-09-25, Issued to: Mall of Asia MOA, Balance: 495" at bounding box center [948, 277] width 288 height 30
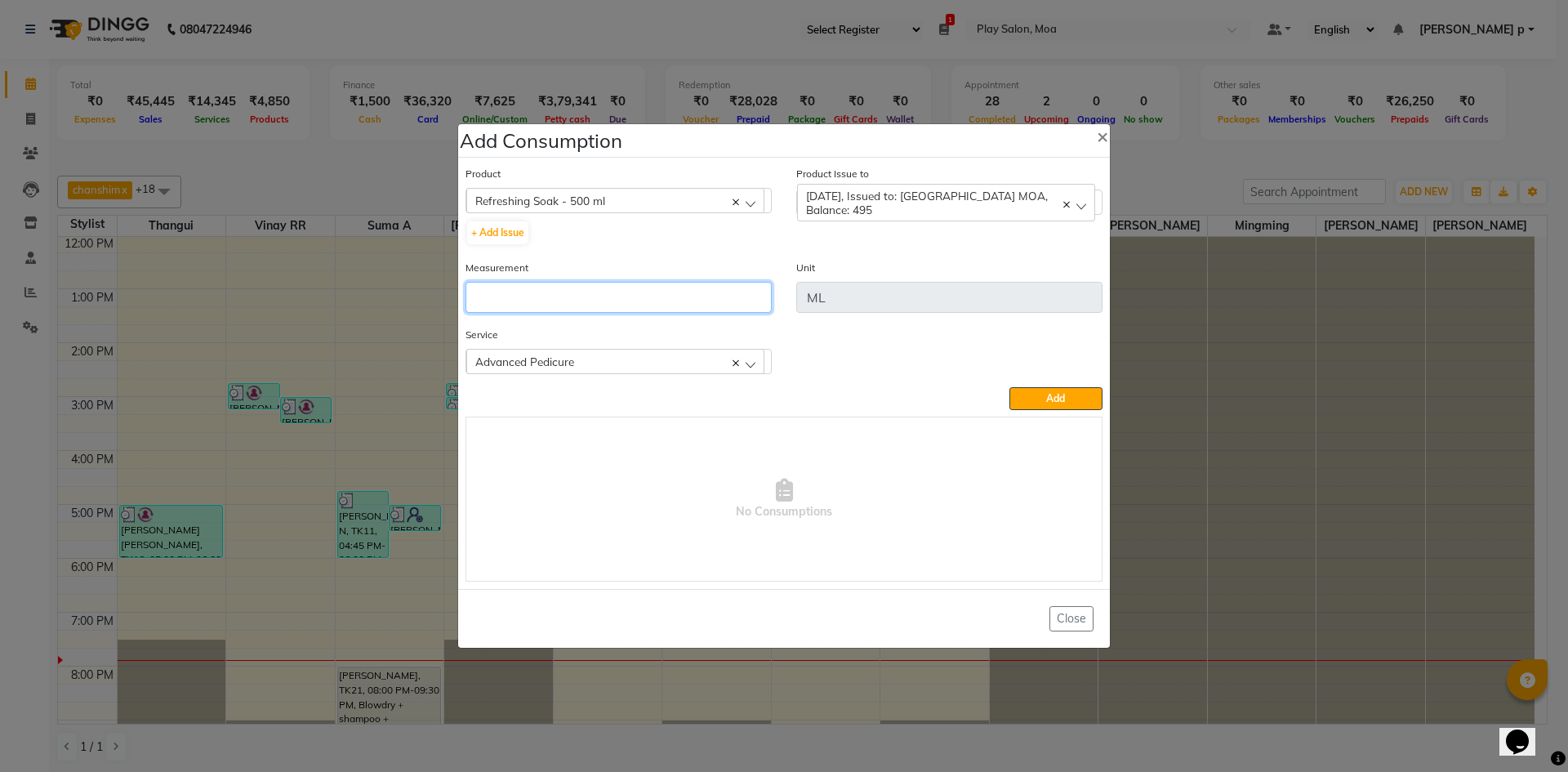
click at [588, 291] on input "number" at bounding box center [619, 297] width 306 height 31
type input "5"
click at [1058, 397] on span "Add" at bounding box center [1054, 398] width 18 height 12
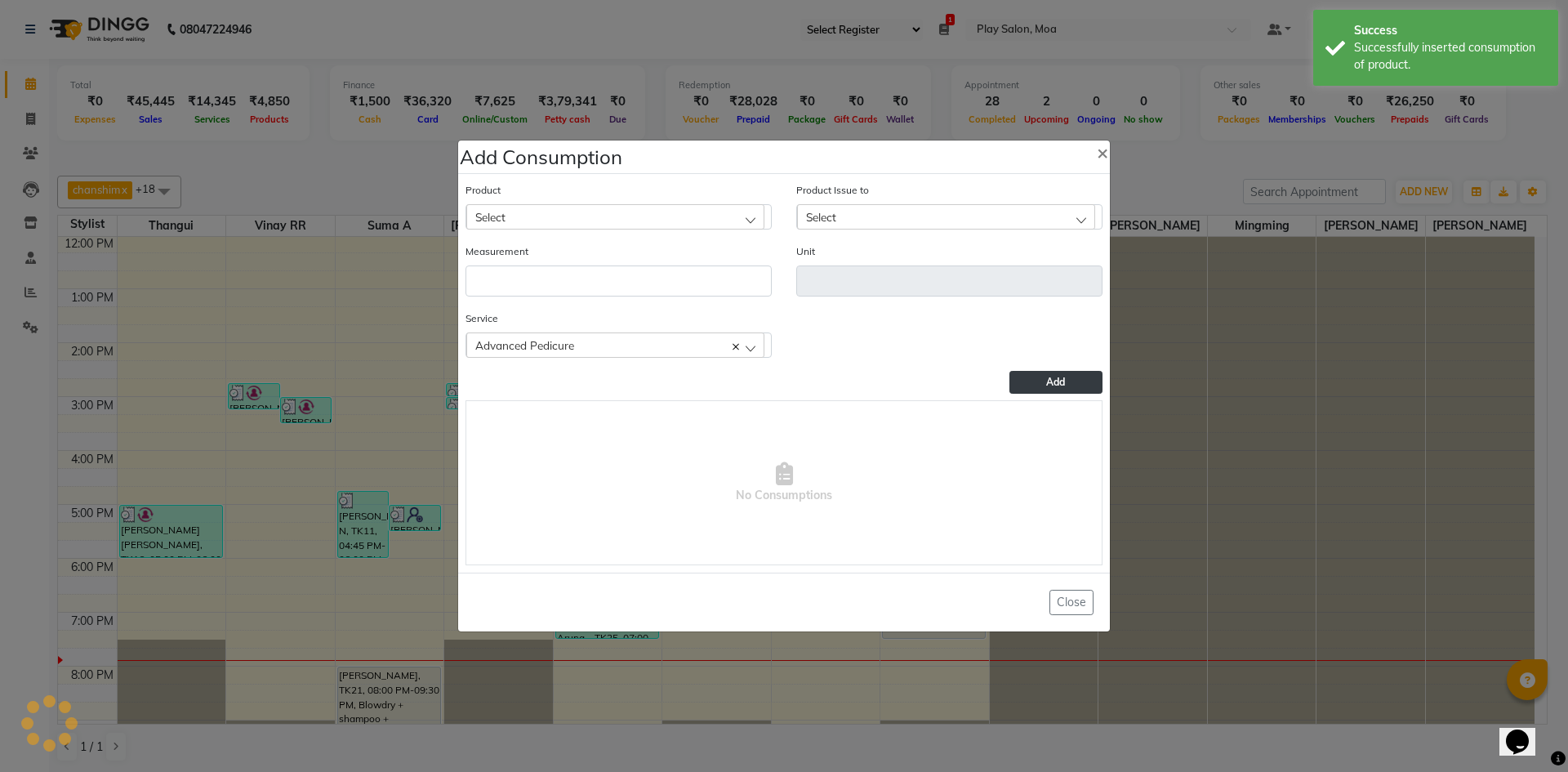
click at [539, 221] on div "Select" at bounding box center [615, 216] width 298 height 25
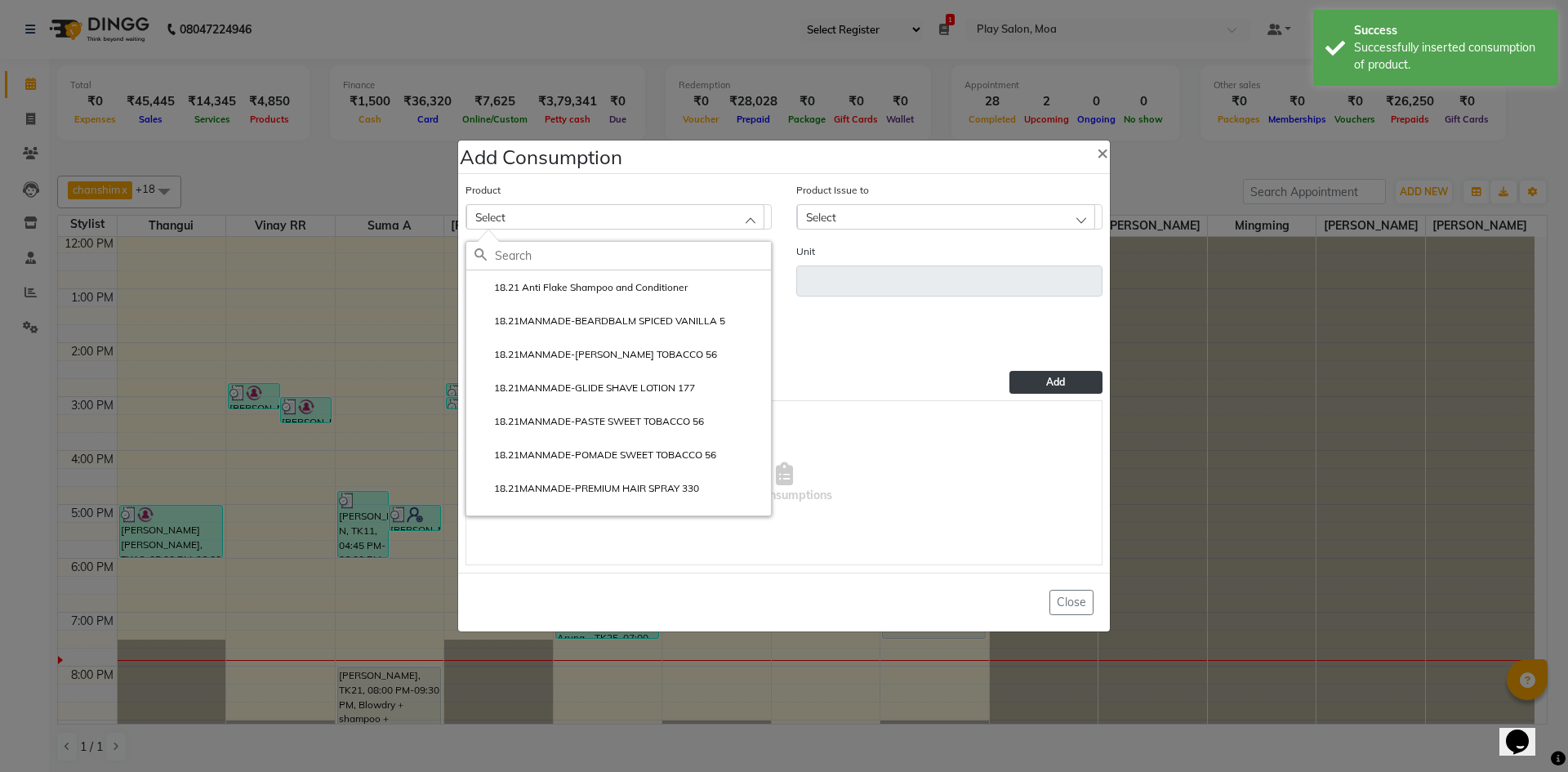
click at [520, 264] on input "text" at bounding box center [632, 256] width 276 height 28
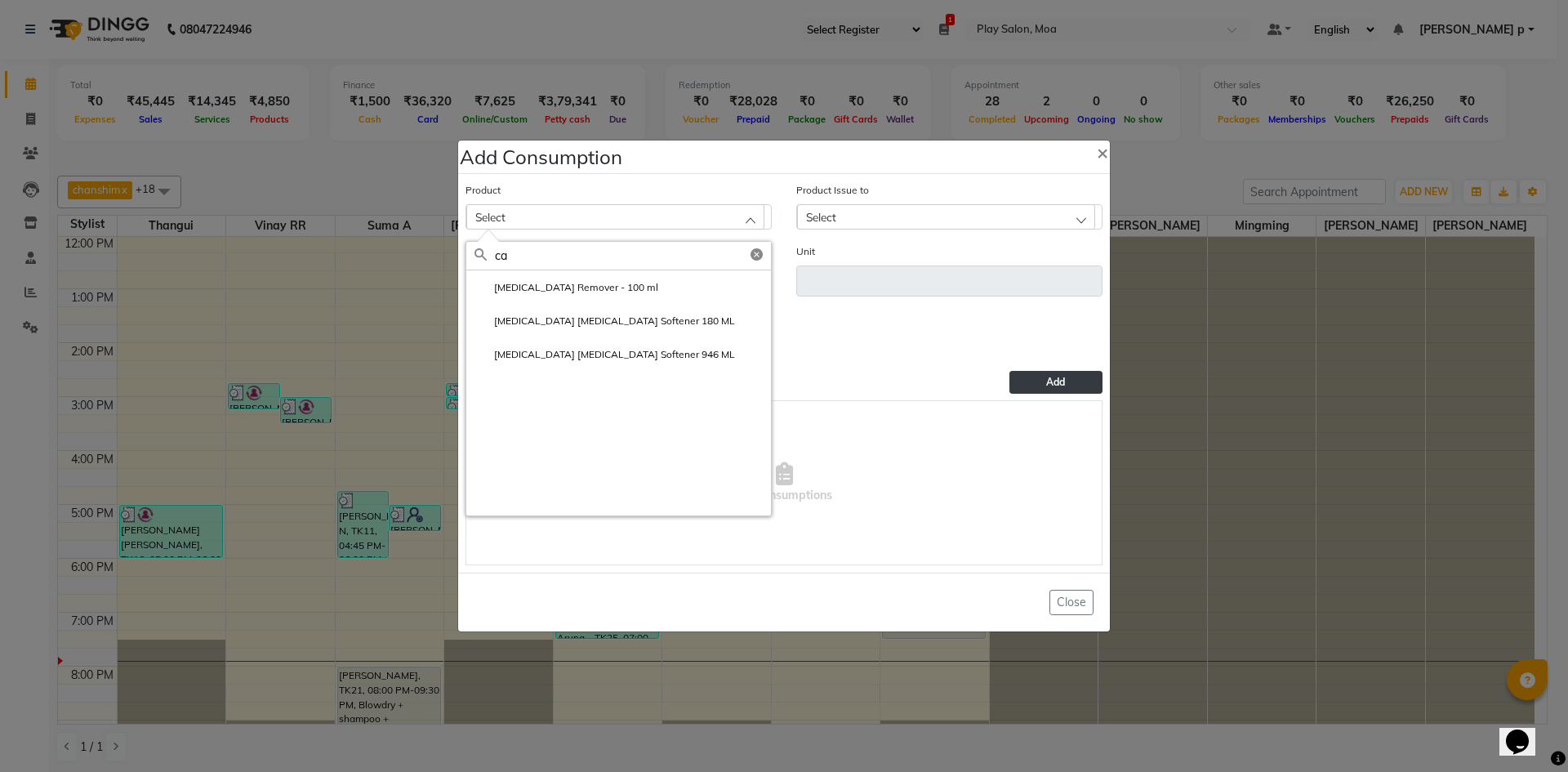
type input "c"
type input "f"
type input "ref"
click at [587, 346] on li "Refreshing Soak - 500 ml" at bounding box center [619, 354] width 304 height 33
type input "ML"
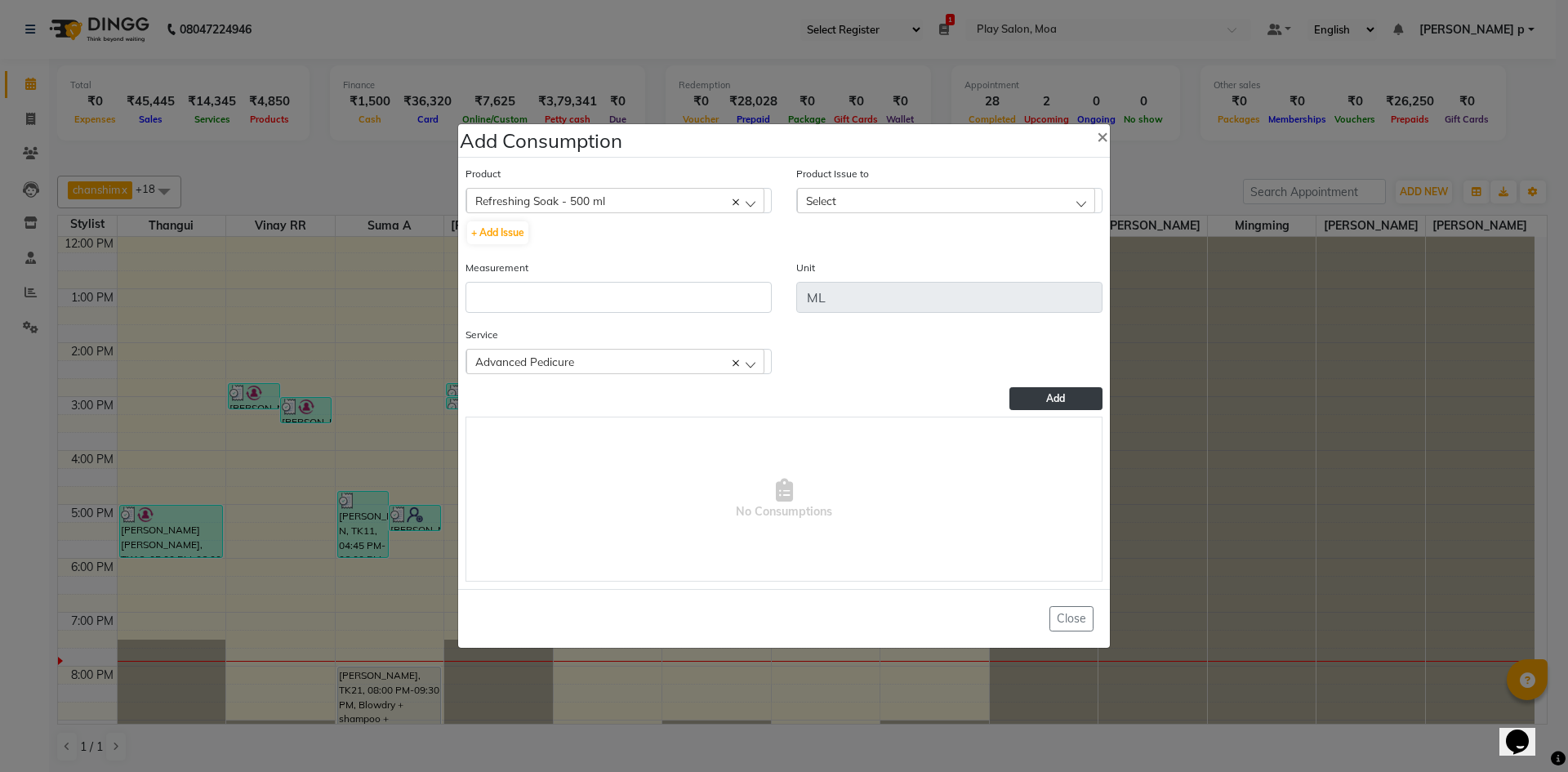
click at [876, 201] on div "Select" at bounding box center [946, 200] width 298 height 25
drag, startPoint x: 908, startPoint y: 263, endPoint x: 887, endPoint y: 267, distance: 21.4
click at [908, 263] on li "2025-09-25, Issued to: Mall of Asia MOA, Balance: 490" at bounding box center [949, 277] width 304 height 46
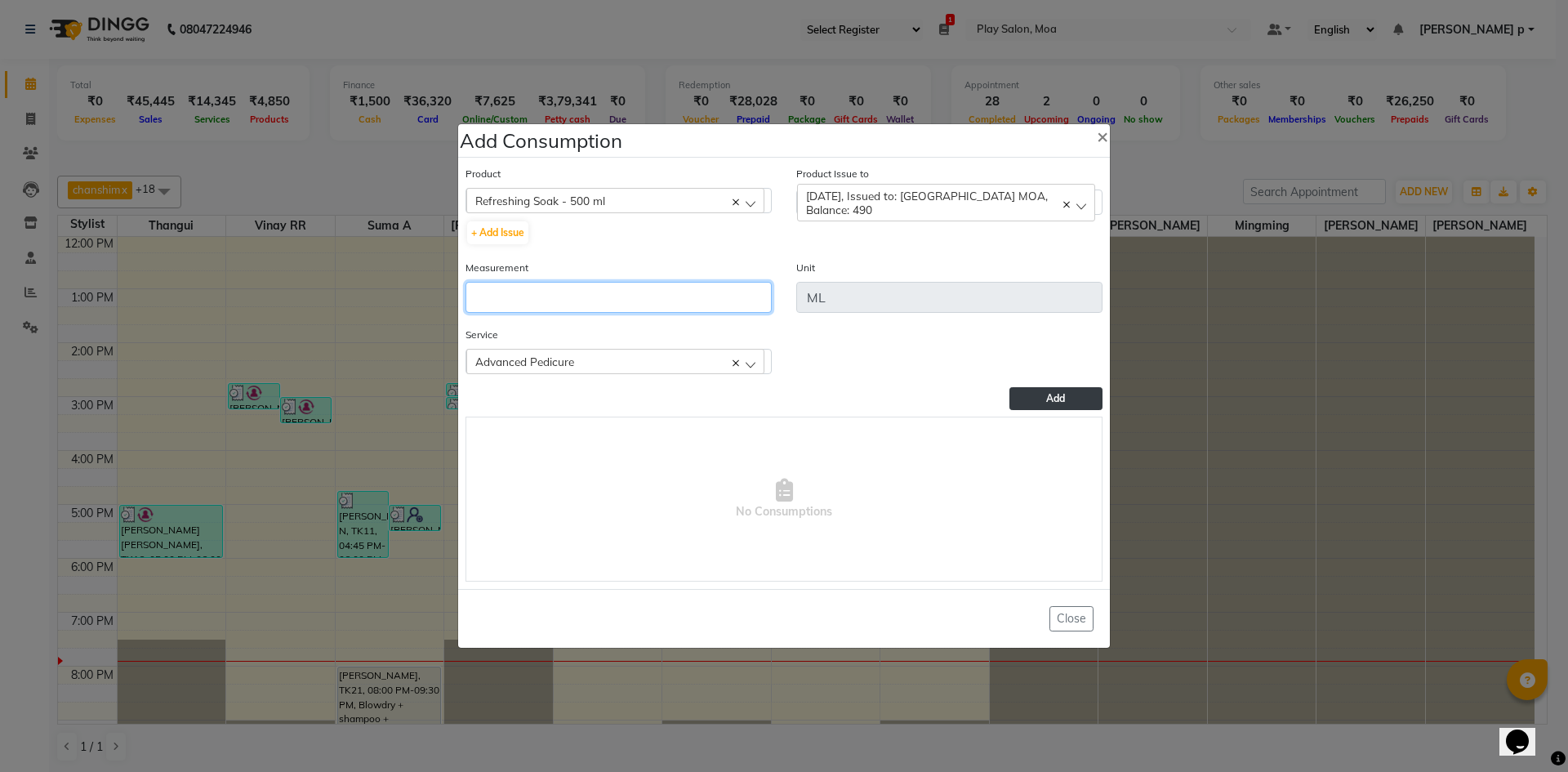
click at [573, 302] on input "number" at bounding box center [619, 297] width 306 height 31
type input "5"
click at [1032, 400] on button "Add" at bounding box center [1055, 398] width 93 height 23
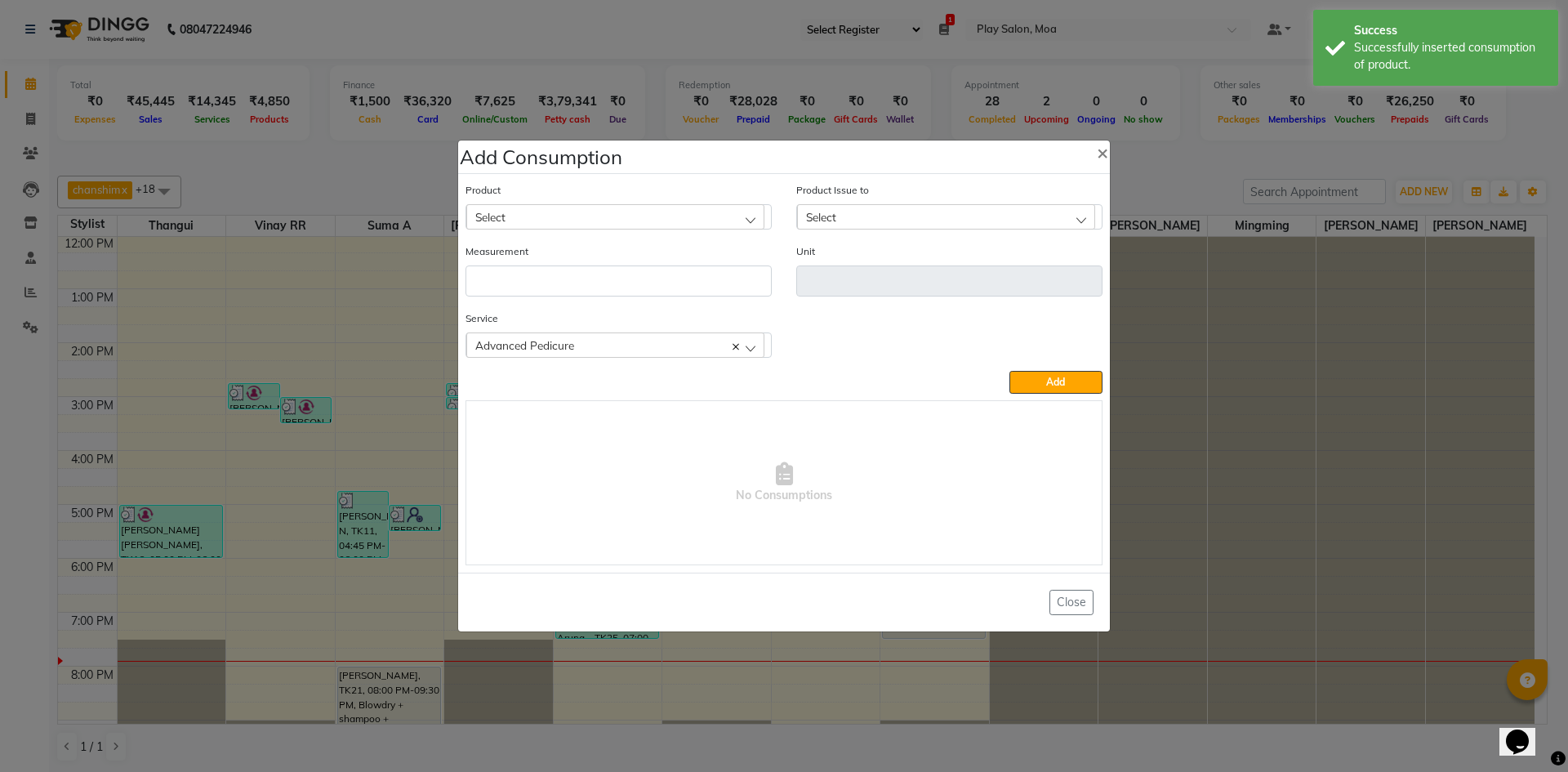
click at [554, 221] on div "Select" at bounding box center [615, 216] width 298 height 25
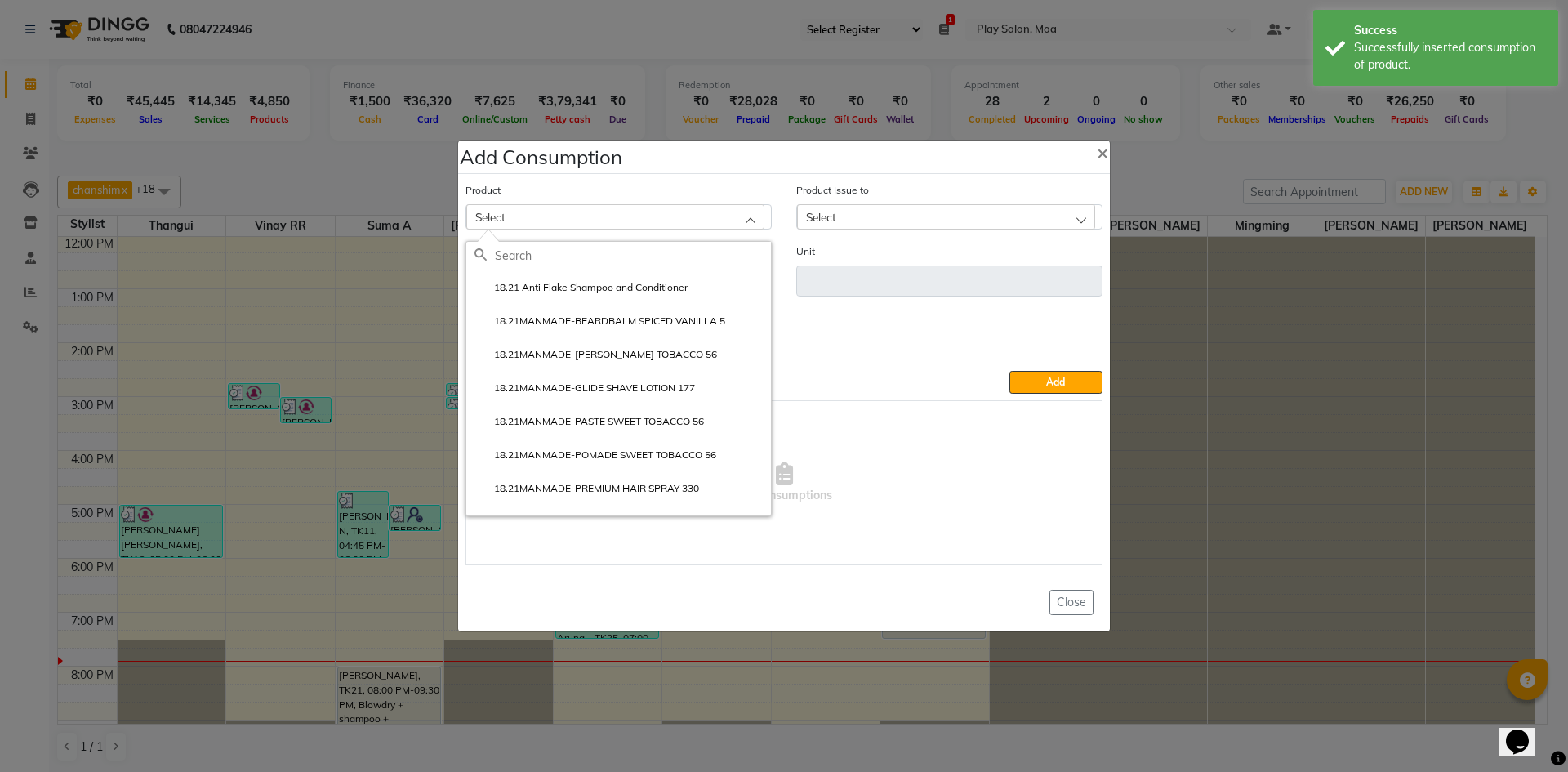
click at [524, 267] on input "text" at bounding box center [632, 256] width 276 height 28
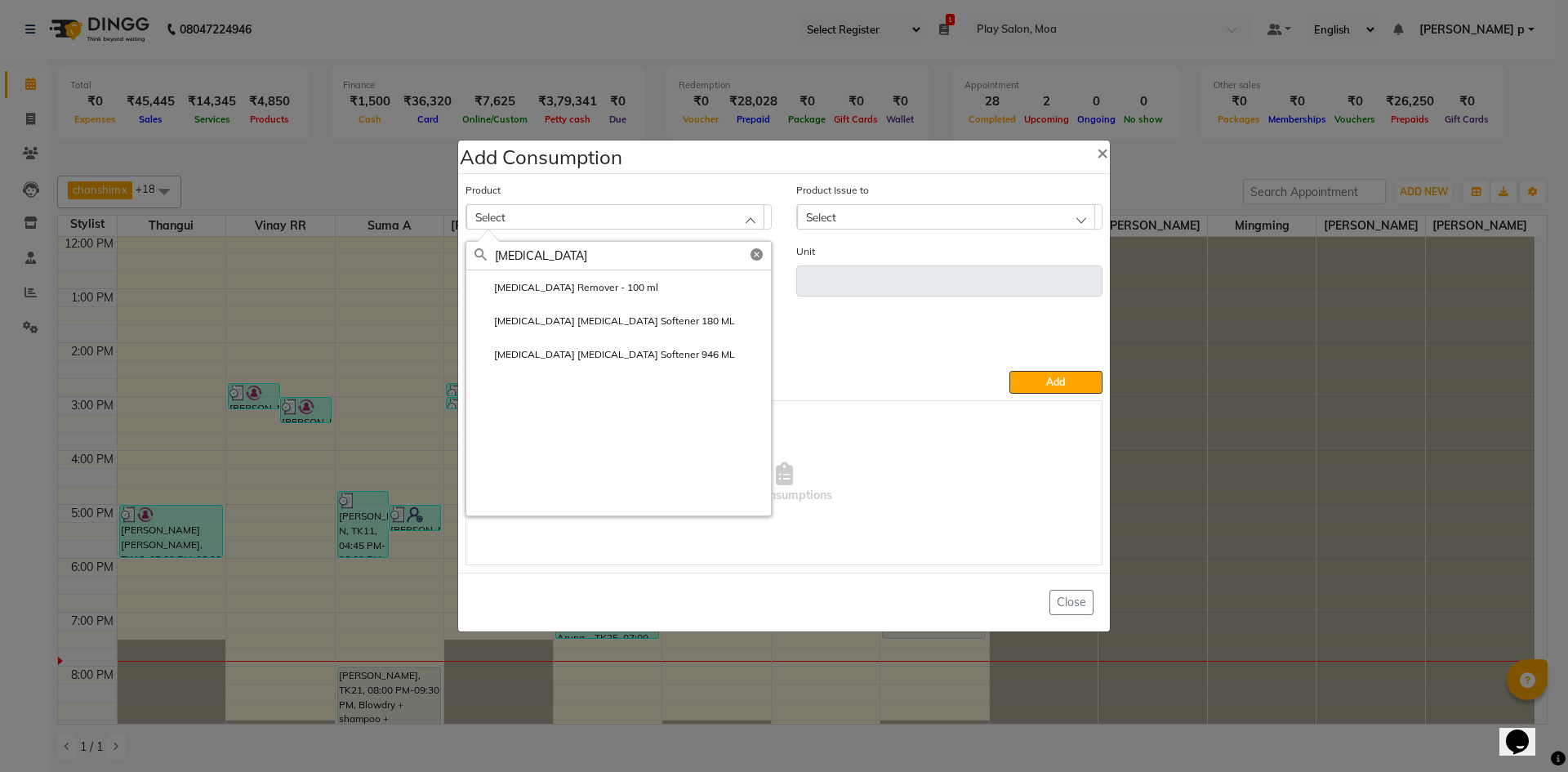
type input "callus"
click at [544, 284] on label "Callus Remover - 100 ml" at bounding box center [566, 287] width 184 height 15
type input "ML"
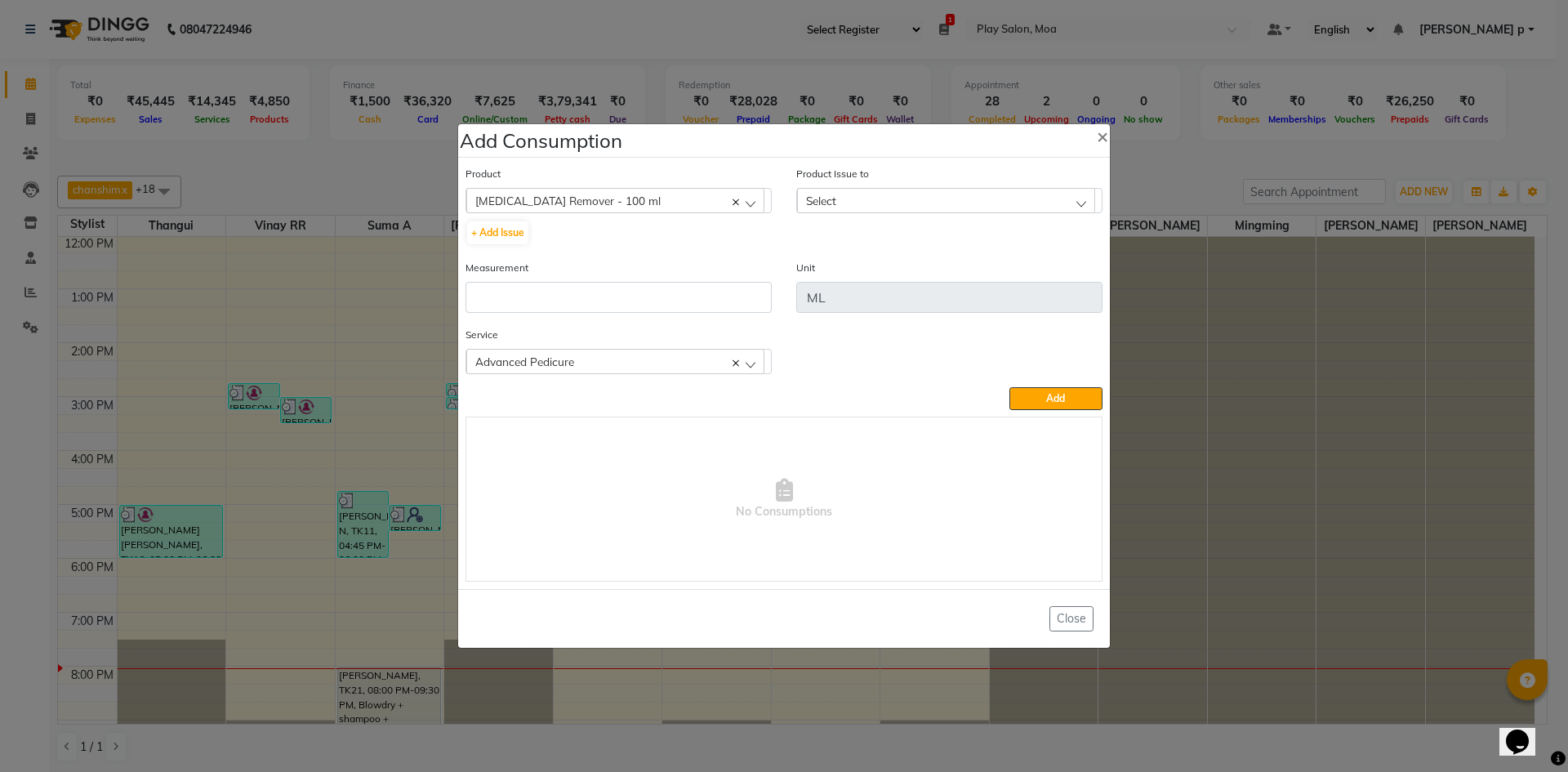
click at [998, 199] on div "Select" at bounding box center [946, 200] width 298 height 25
click at [976, 270] on label "2025-09-25, Issued to: Mall of Asia MOA, Balance: 97" at bounding box center [948, 270] width 287 height 15
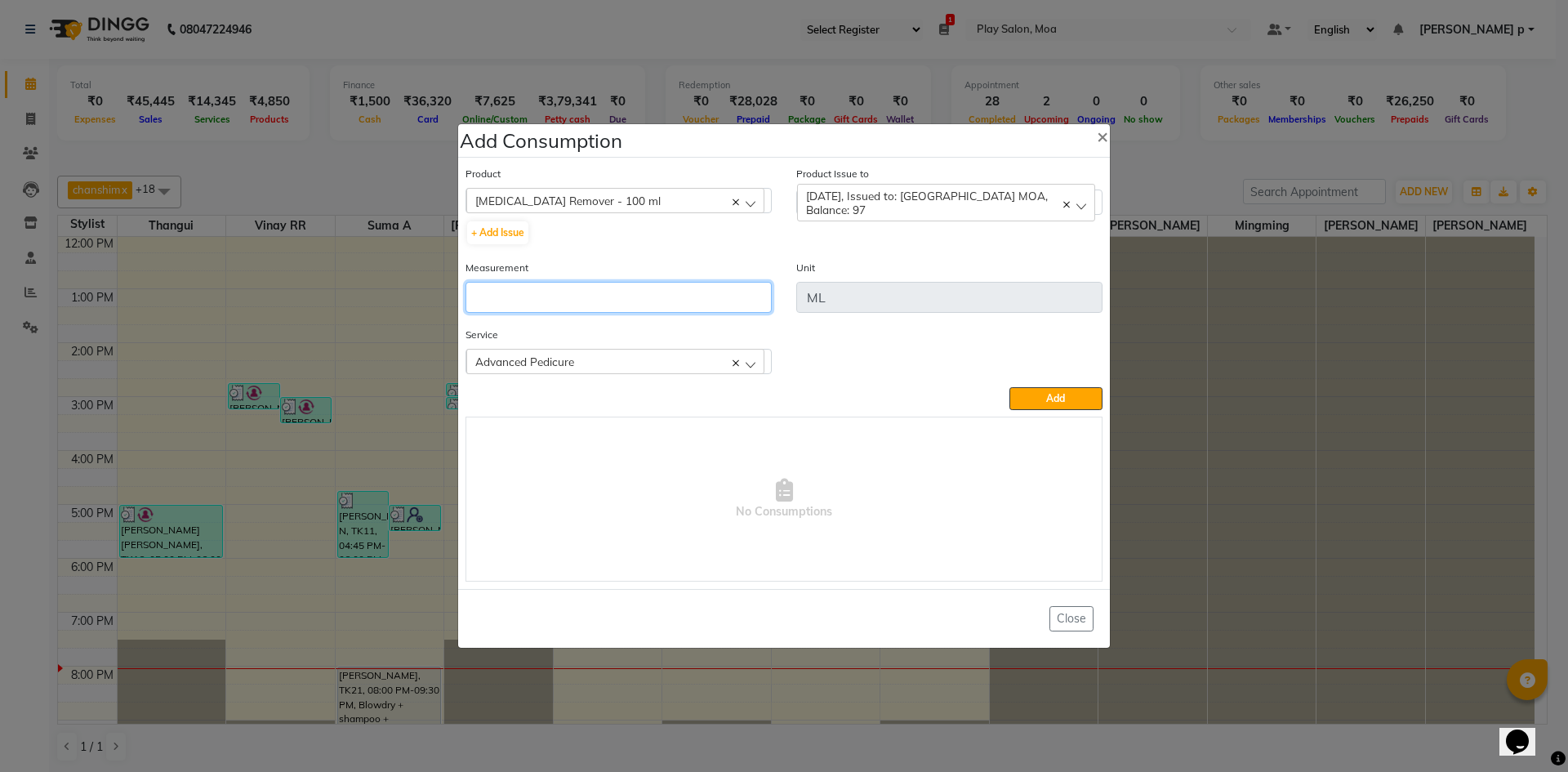
click at [500, 307] on input "number" at bounding box center [619, 297] width 306 height 31
type input "3"
click at [1057, 397] on span "Add" at bounding box center [1054, 398] width 18 height 12
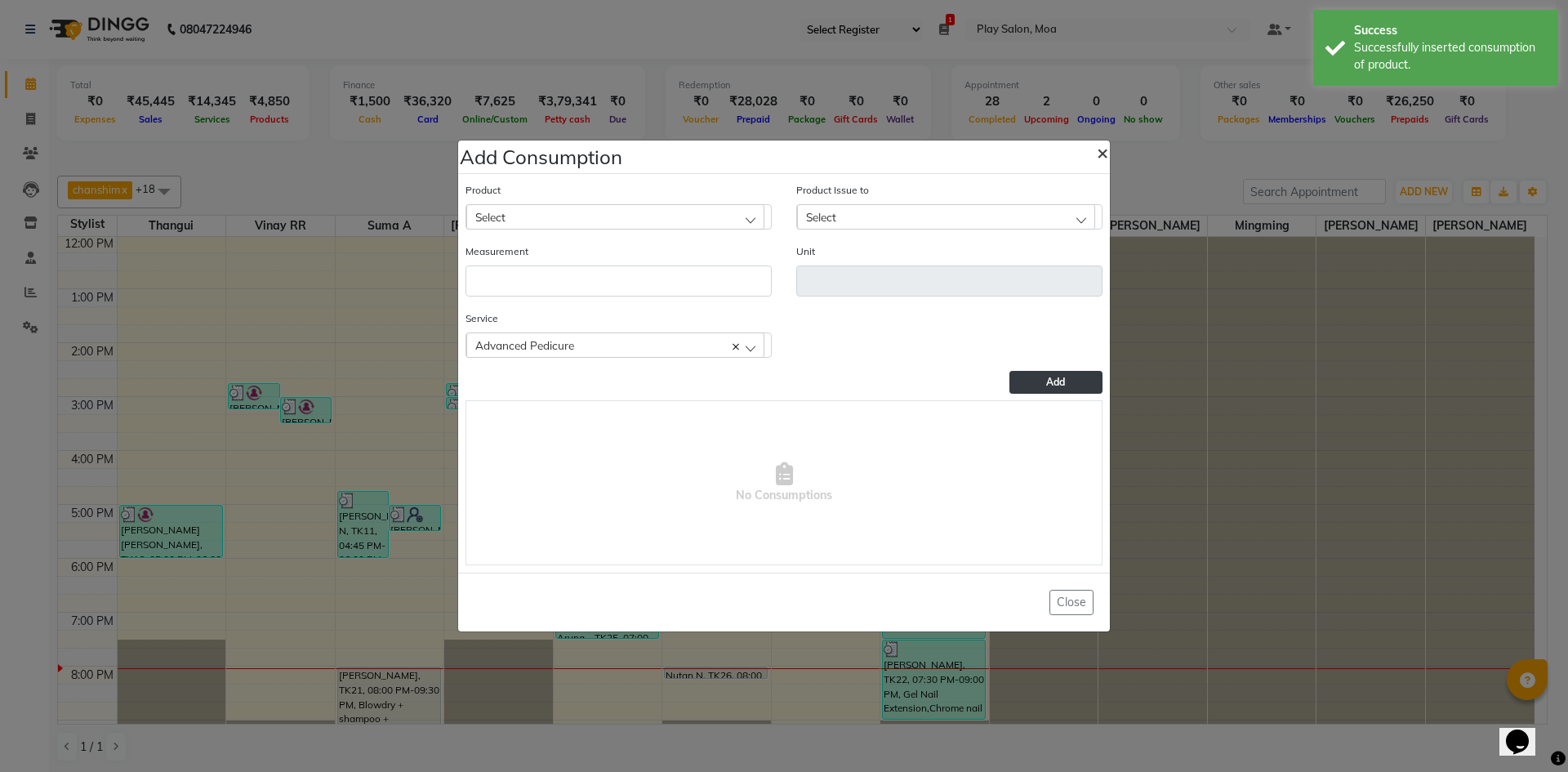
click at [1096, 156] on span "×" at bounding box center [1102, 152] width 11 height 25
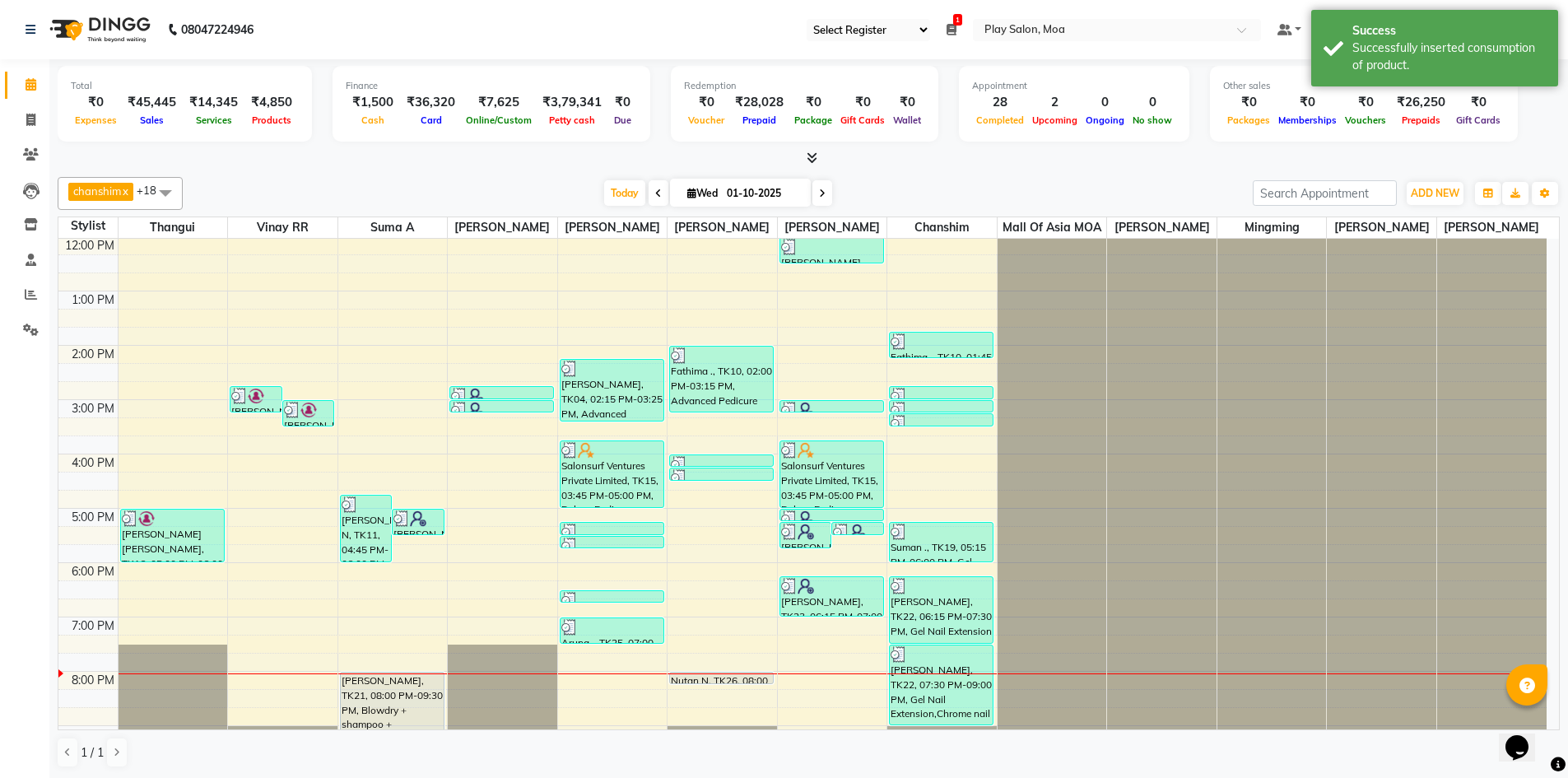
scroll to position [287, 0]
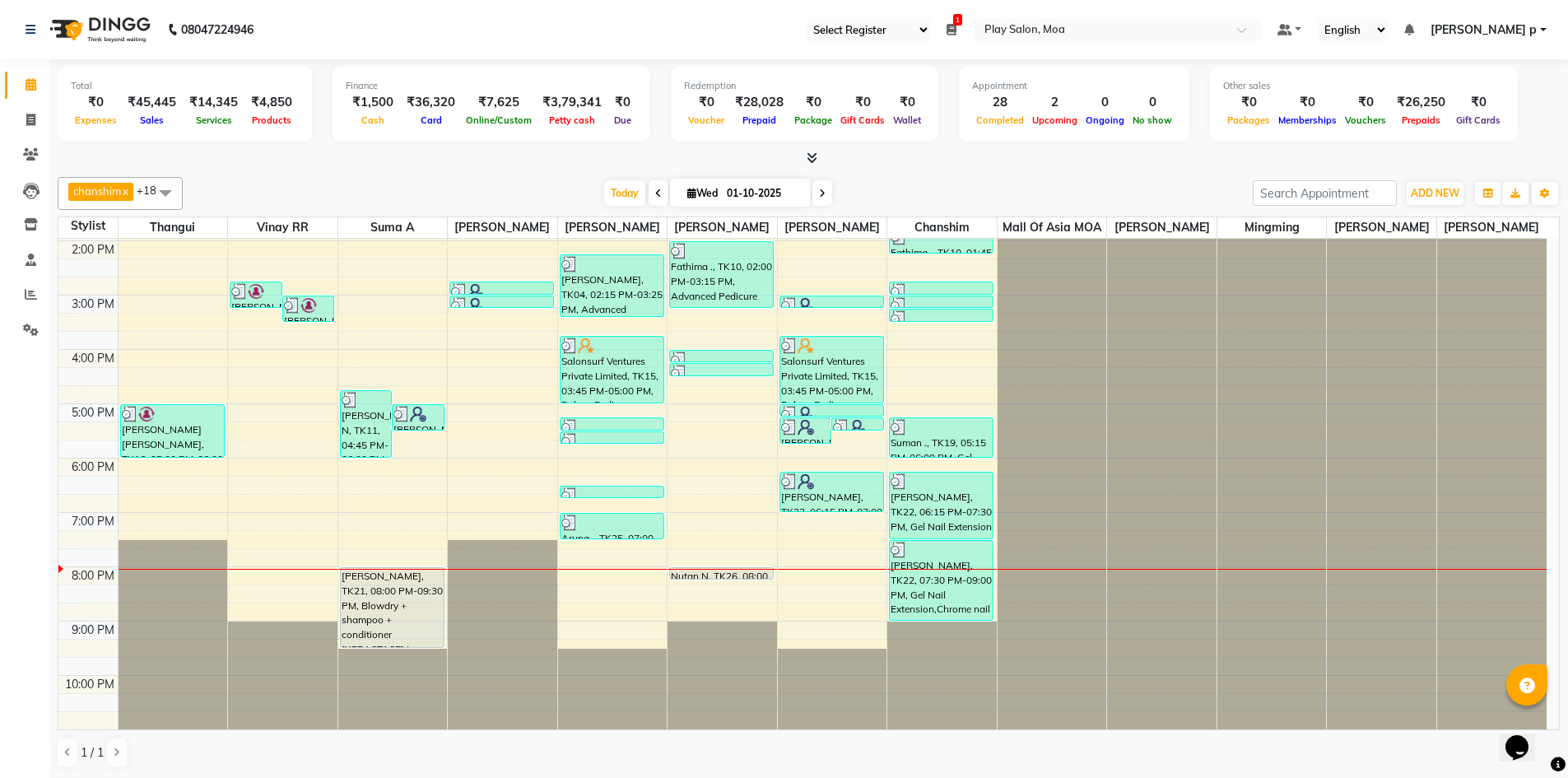
click at [407, 540] on div "9:00 AM 10:00 AM 11:00 AM 12:00 PM 1:00 PM 2:00 PM 3:00 PM 4:00 PM 5:00 PM 6:00…" at bounding box center [802, 348] width 1488 height 759
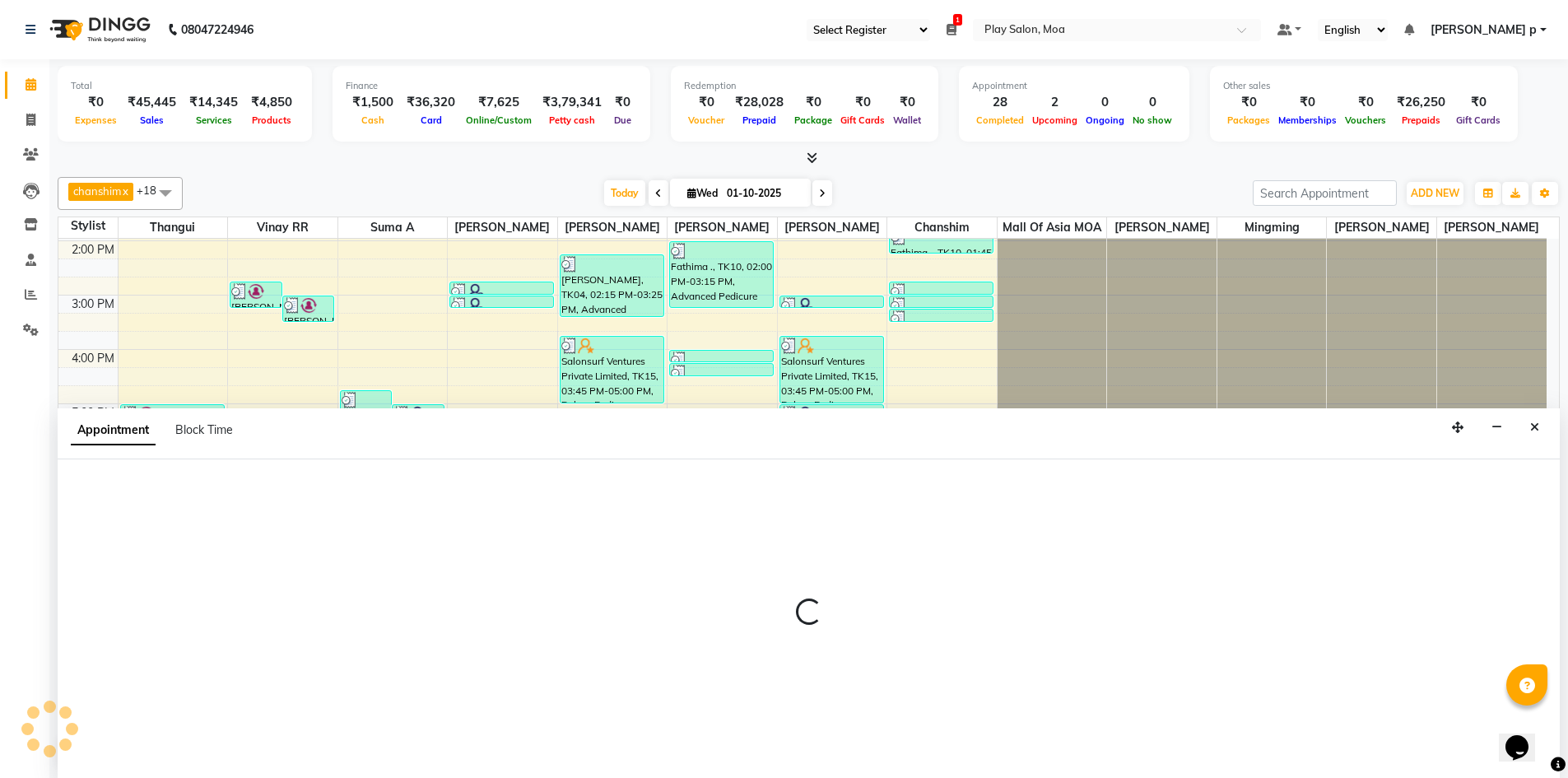
select select "82497"
select select "1155"
select select "tentative"
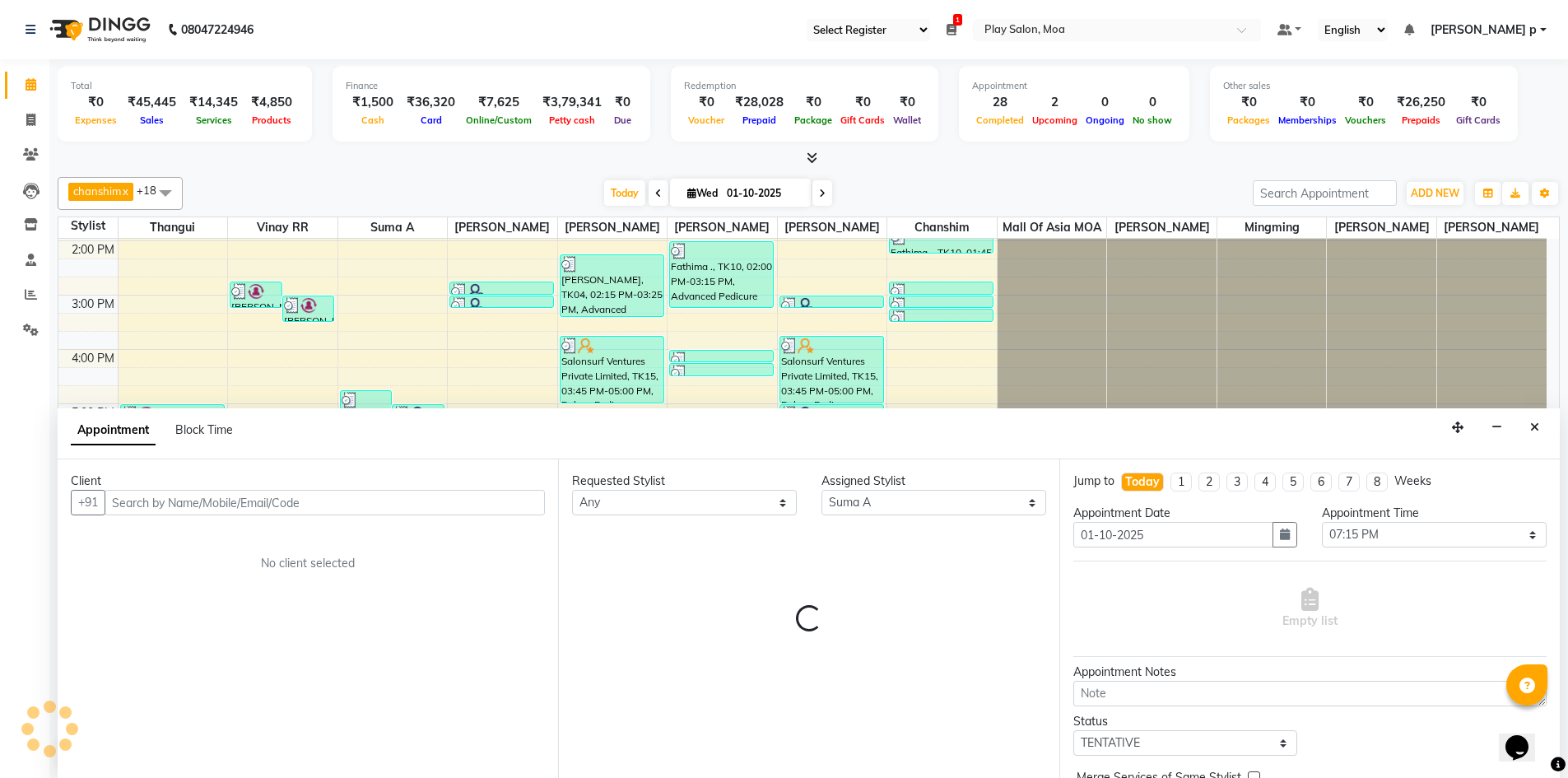
scroll to position [1, 0]
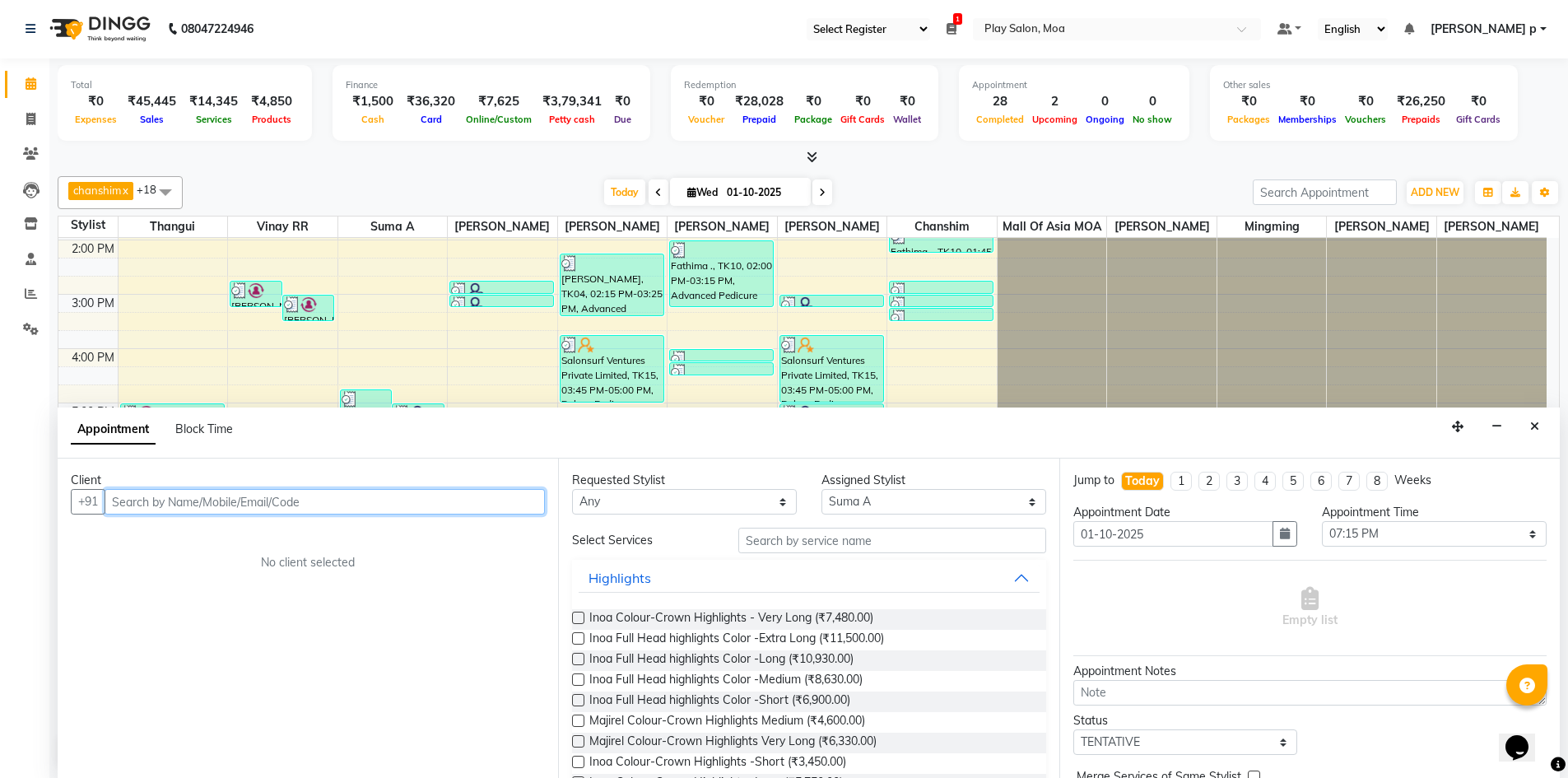
click at [189, 507] on input "text" at bounding box center [325, 501] width 440 height 26
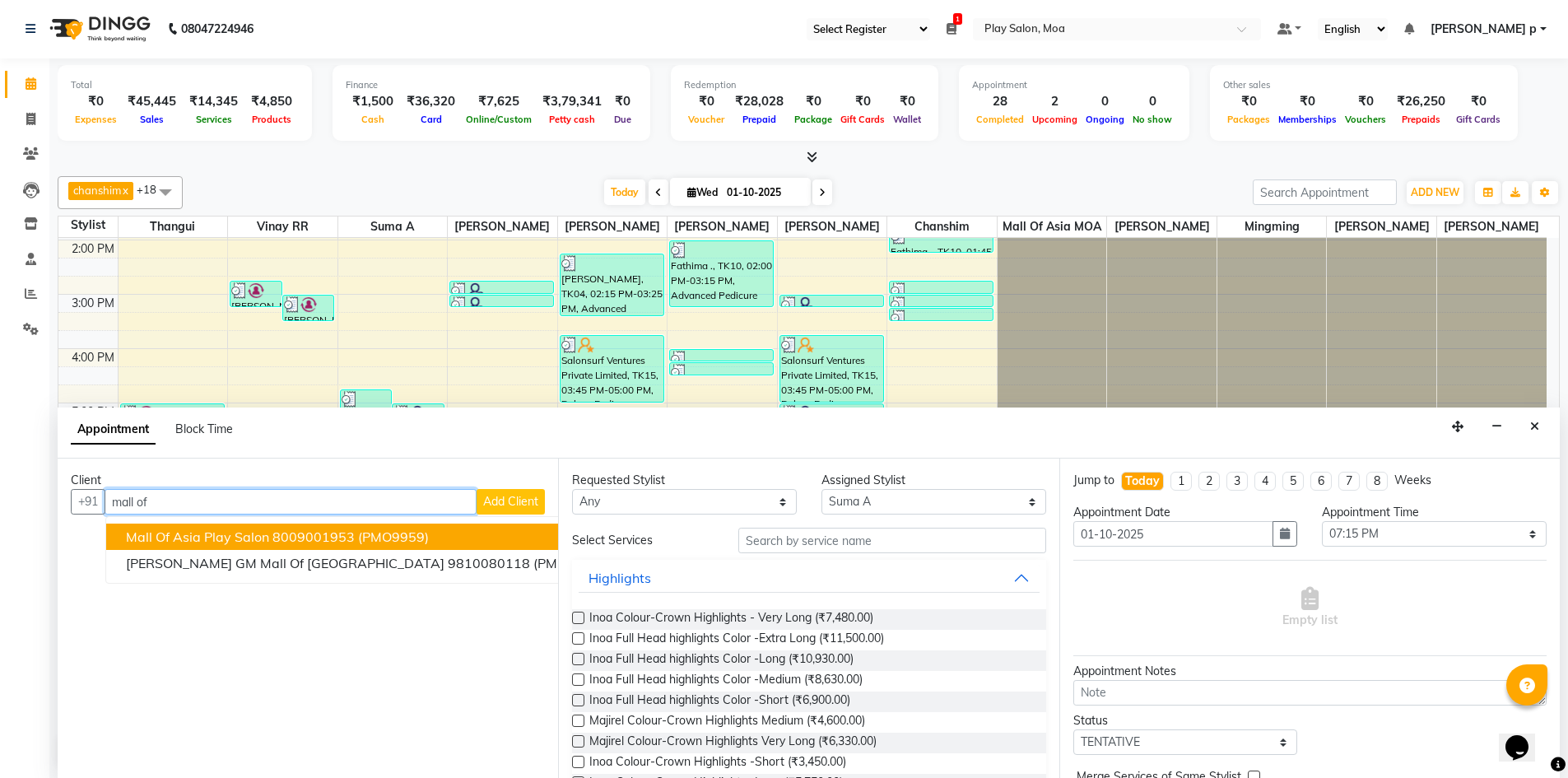
click at [243, 531] on span "Mall of asia play salon" at bounding box center [198, 536] width 143 height 17
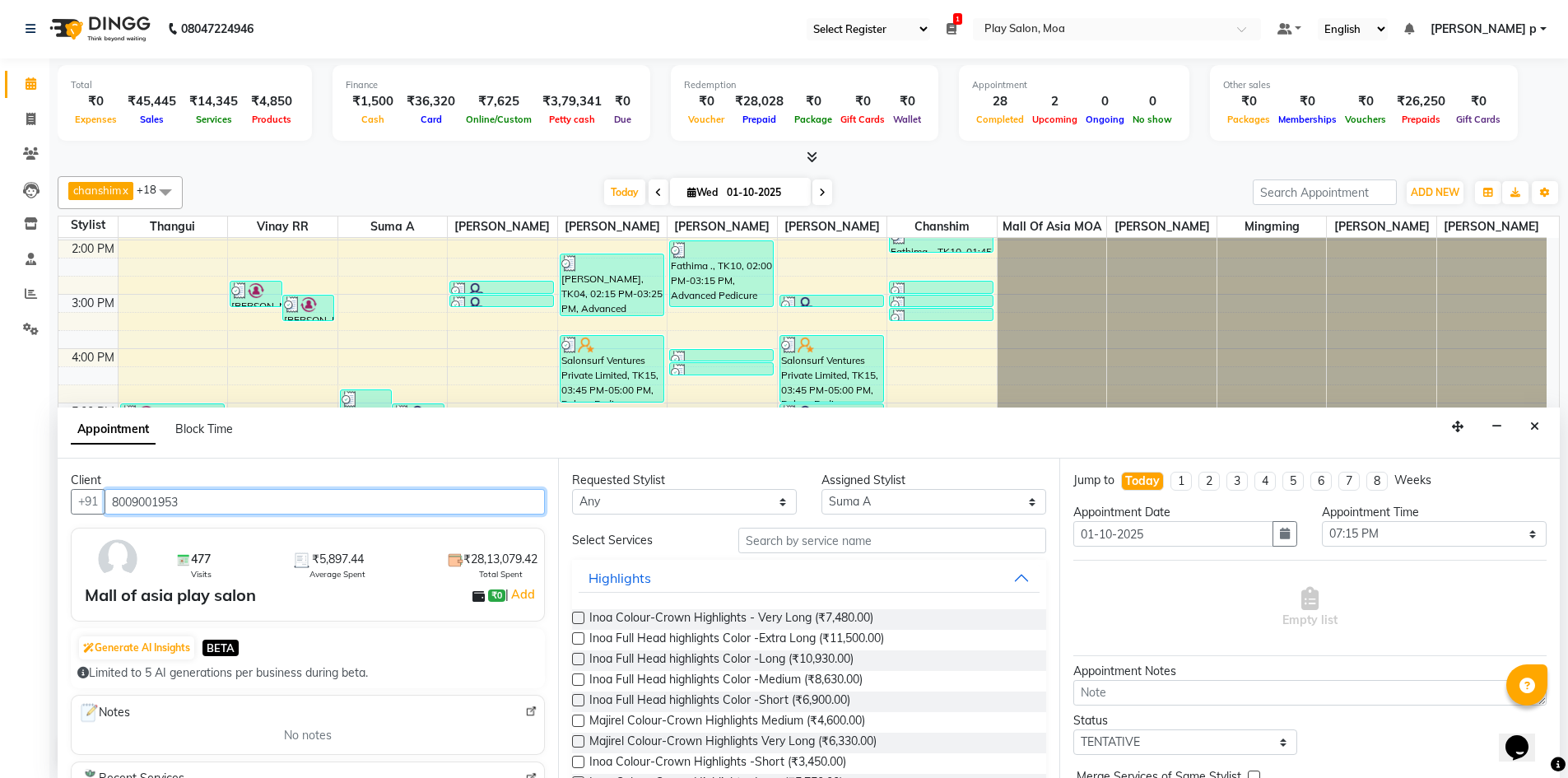
type input "8009001953"
click at [851, 542] on input "text" at bounding box center [892, 540] width 308 height 26
click at [820, 540] on input "text" at bounding box center [892, 540] width 308 height 26
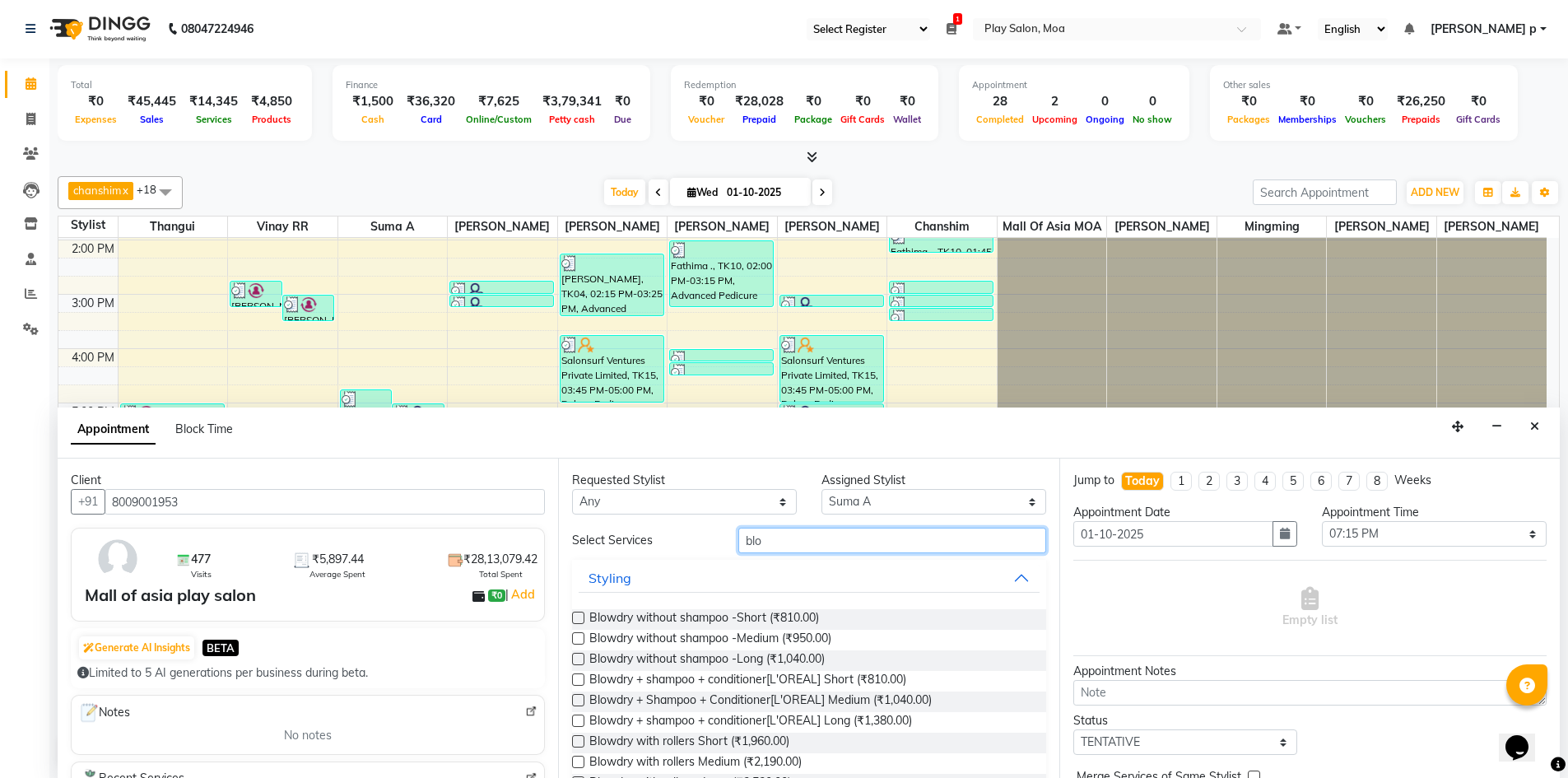
type input "blow"
drag, startPoint x: 812, startPoint y: 534, endPoint x: 683, endPoint y: 534, distance: 129.0
click at [683, 534] on div "Select Services blow" at bounding box center [809, 540] width 498 height 26
type input "\"
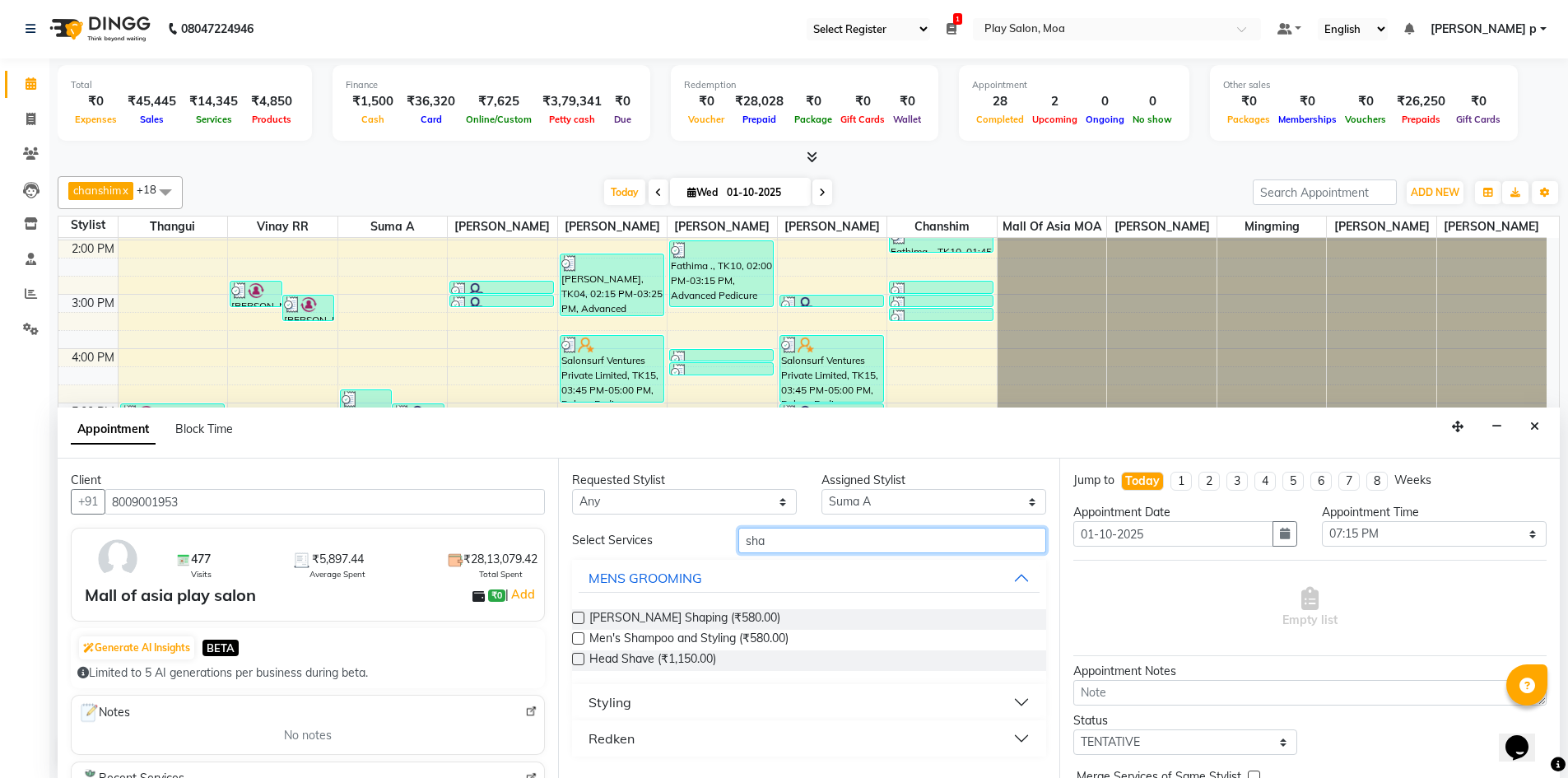
type input "sha"
click at [604, 707] on div "Styling" at bounding box center [609, 702] width 43 height 19
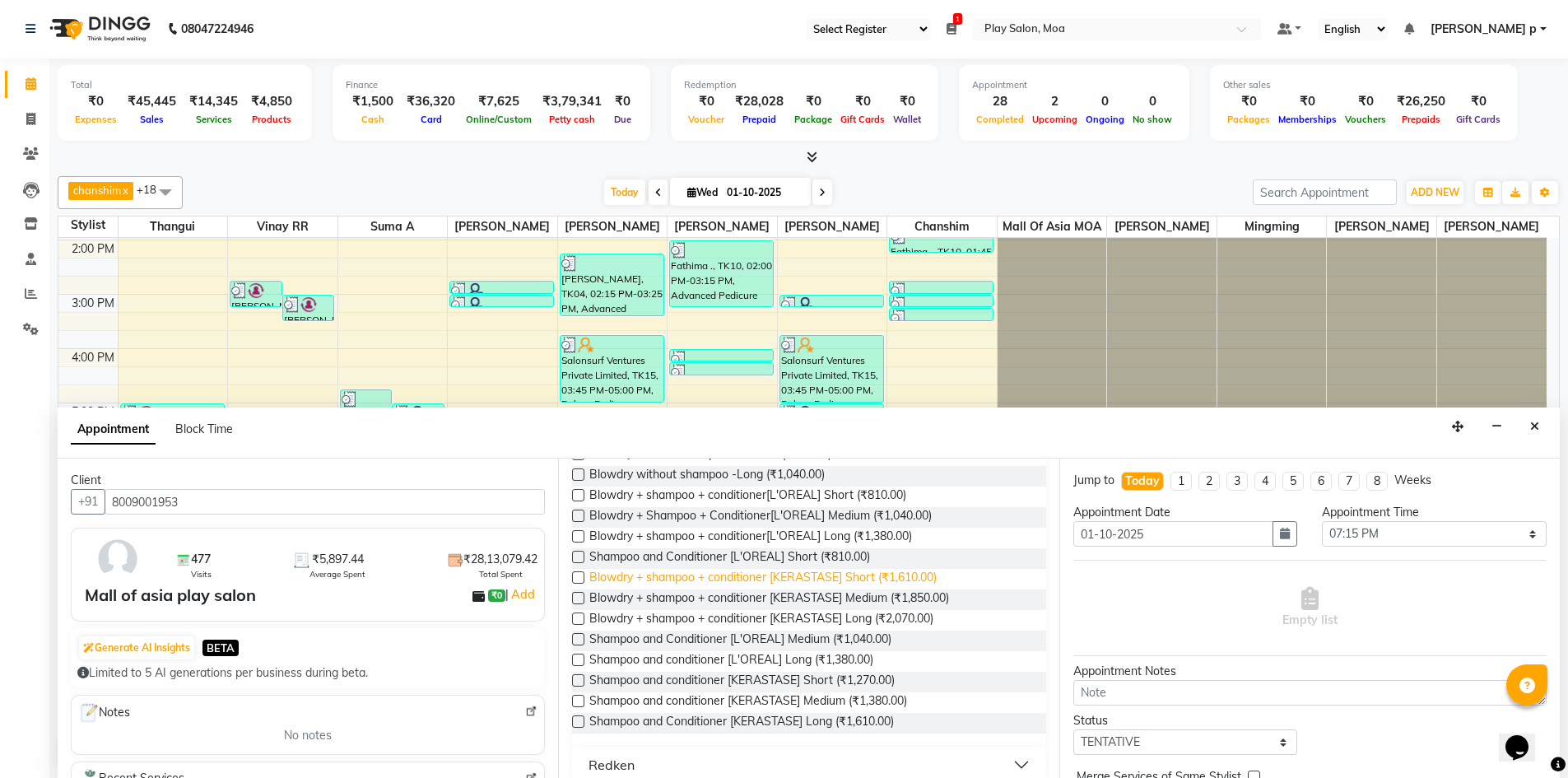
scroll to position [326, 0]
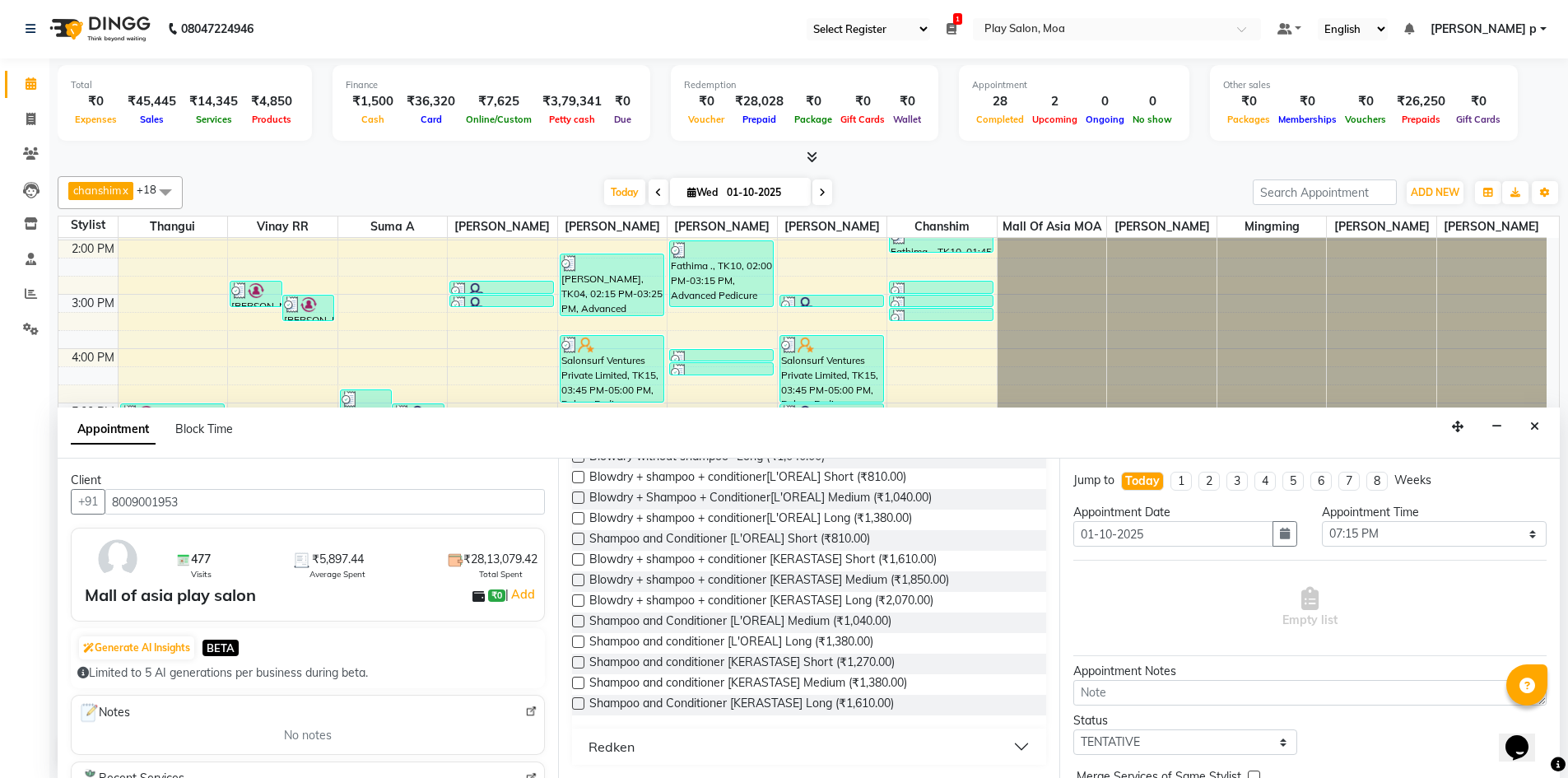
click at [573, 683] on label at bounding box center [579, 683] width 12 height 12
click at [573, 683] on input "checkbox" at bounding box center [578, 684] width 11 height 11
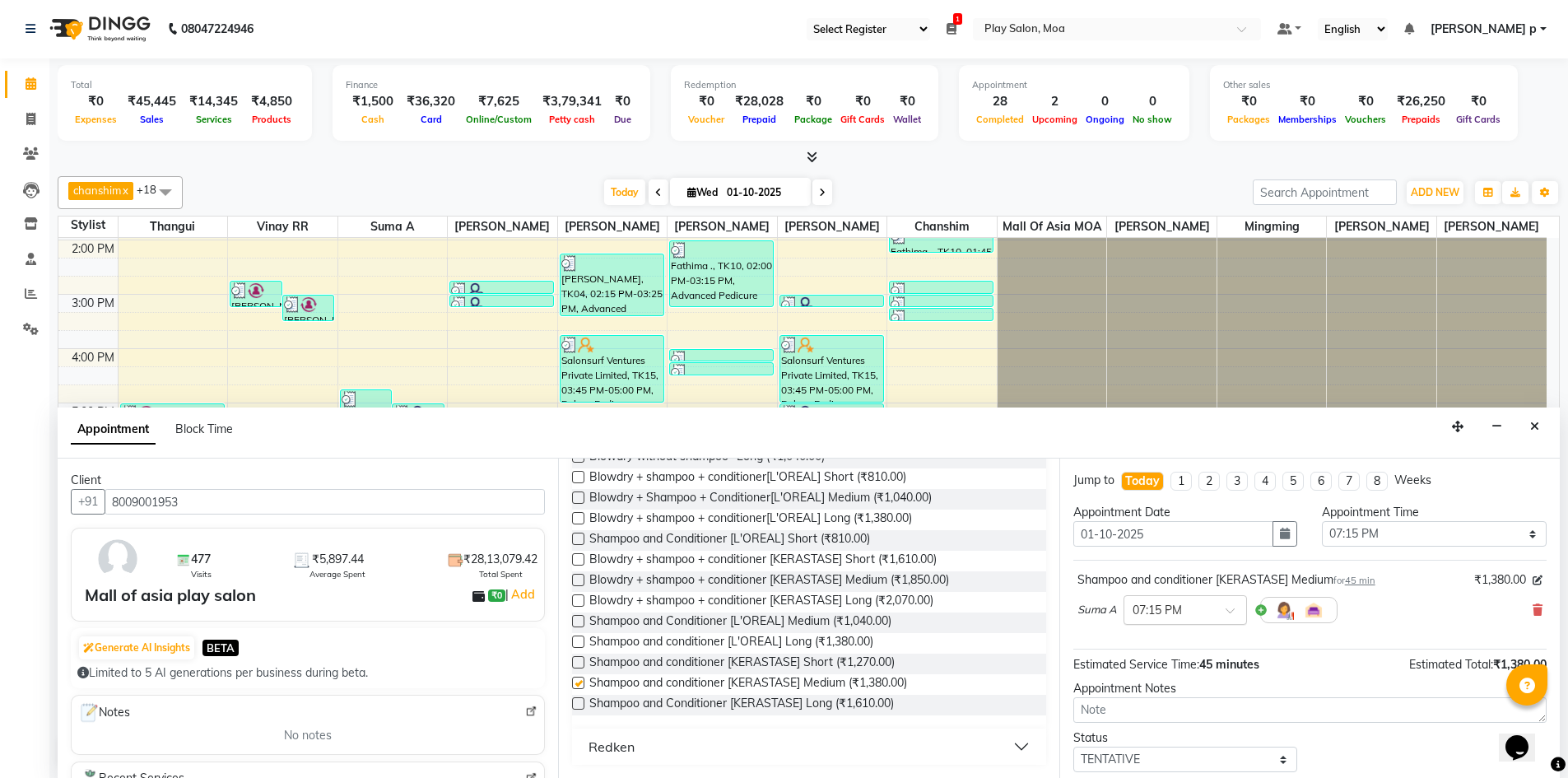
checkbox input "false"
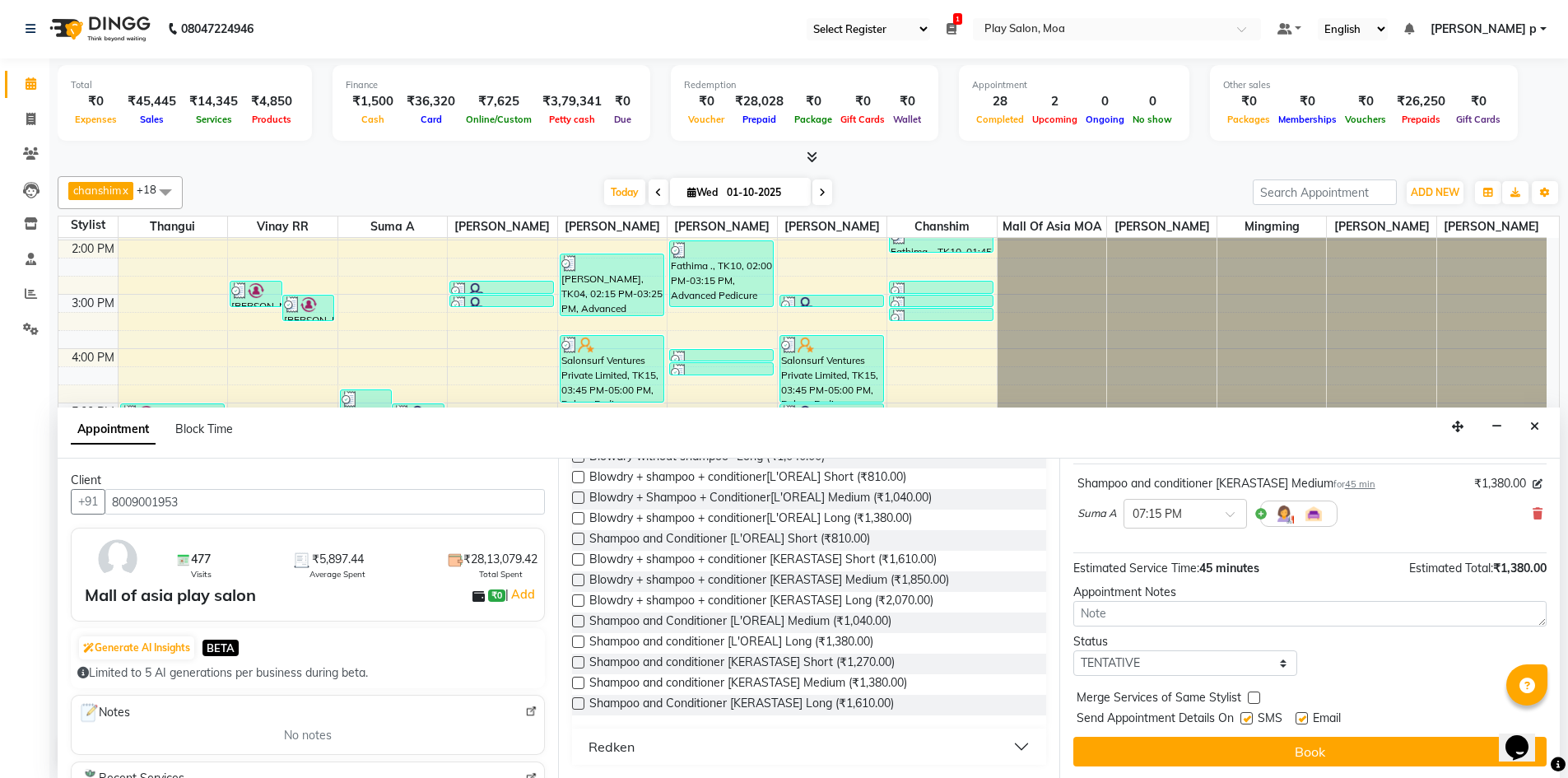
scroll to position [98, 0]
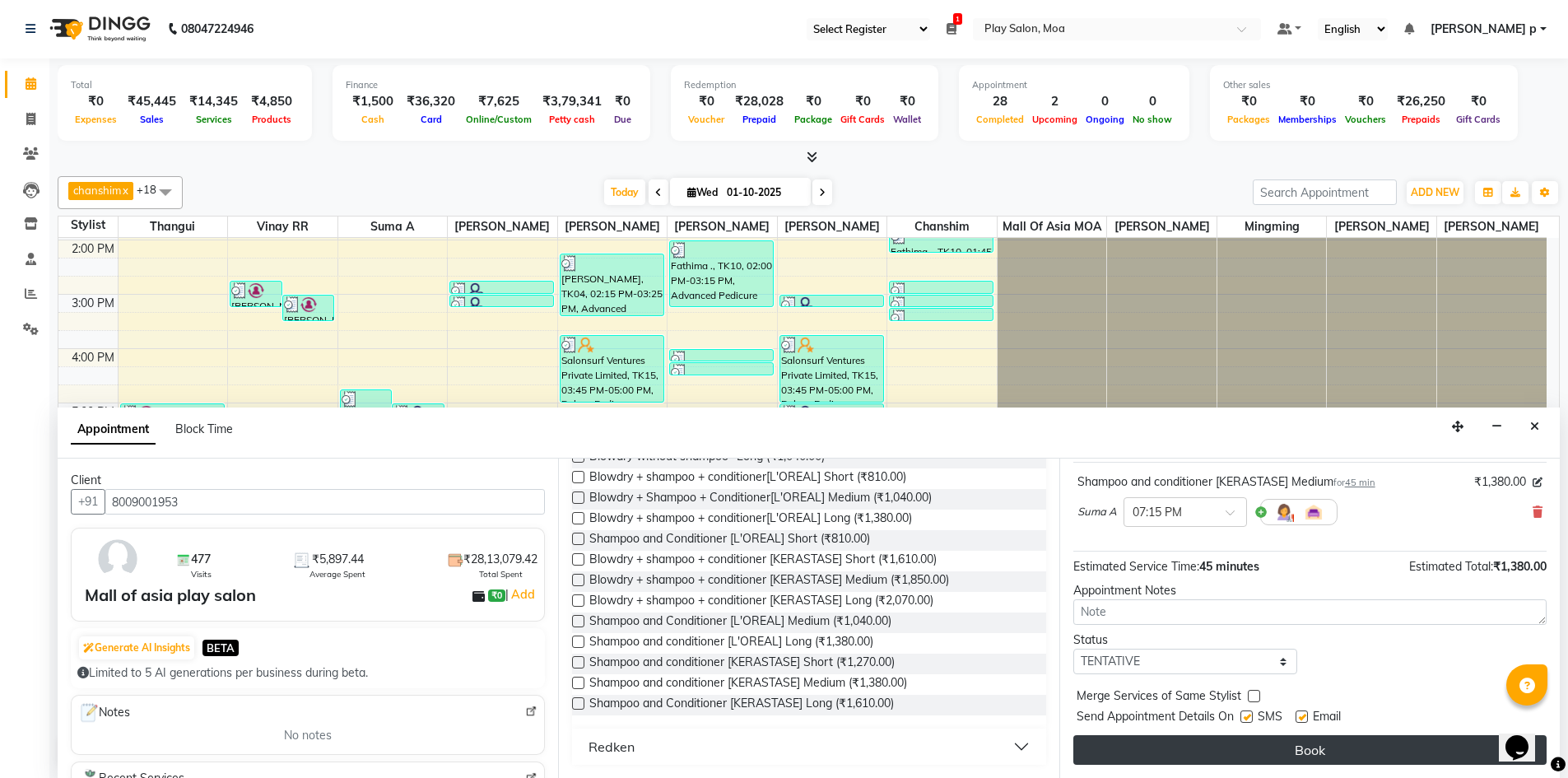
click at [1251, 764] on button "Book" at bounding box center [1310, 750] width 474 height 30
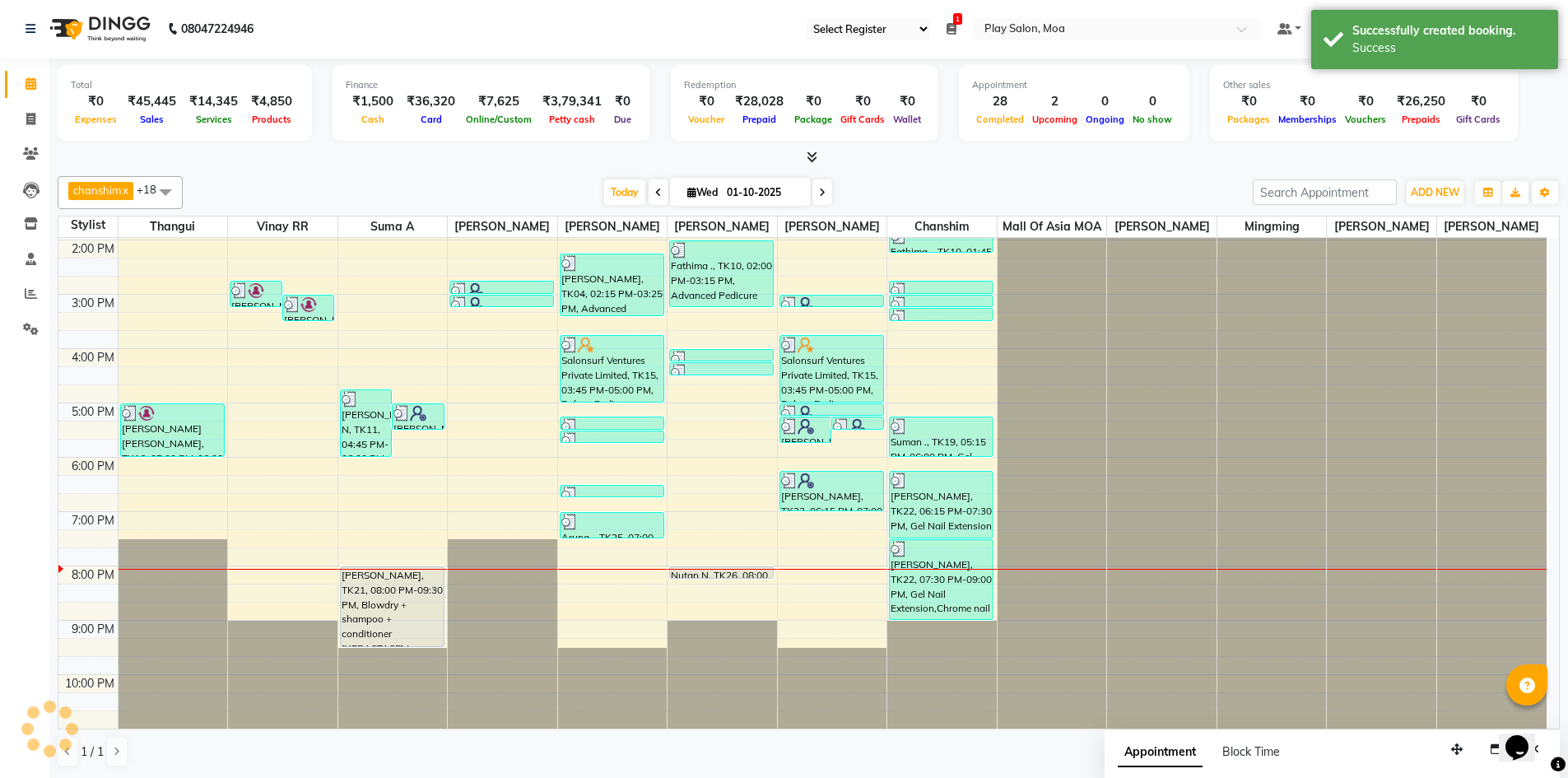
scroll to position [0, 0]
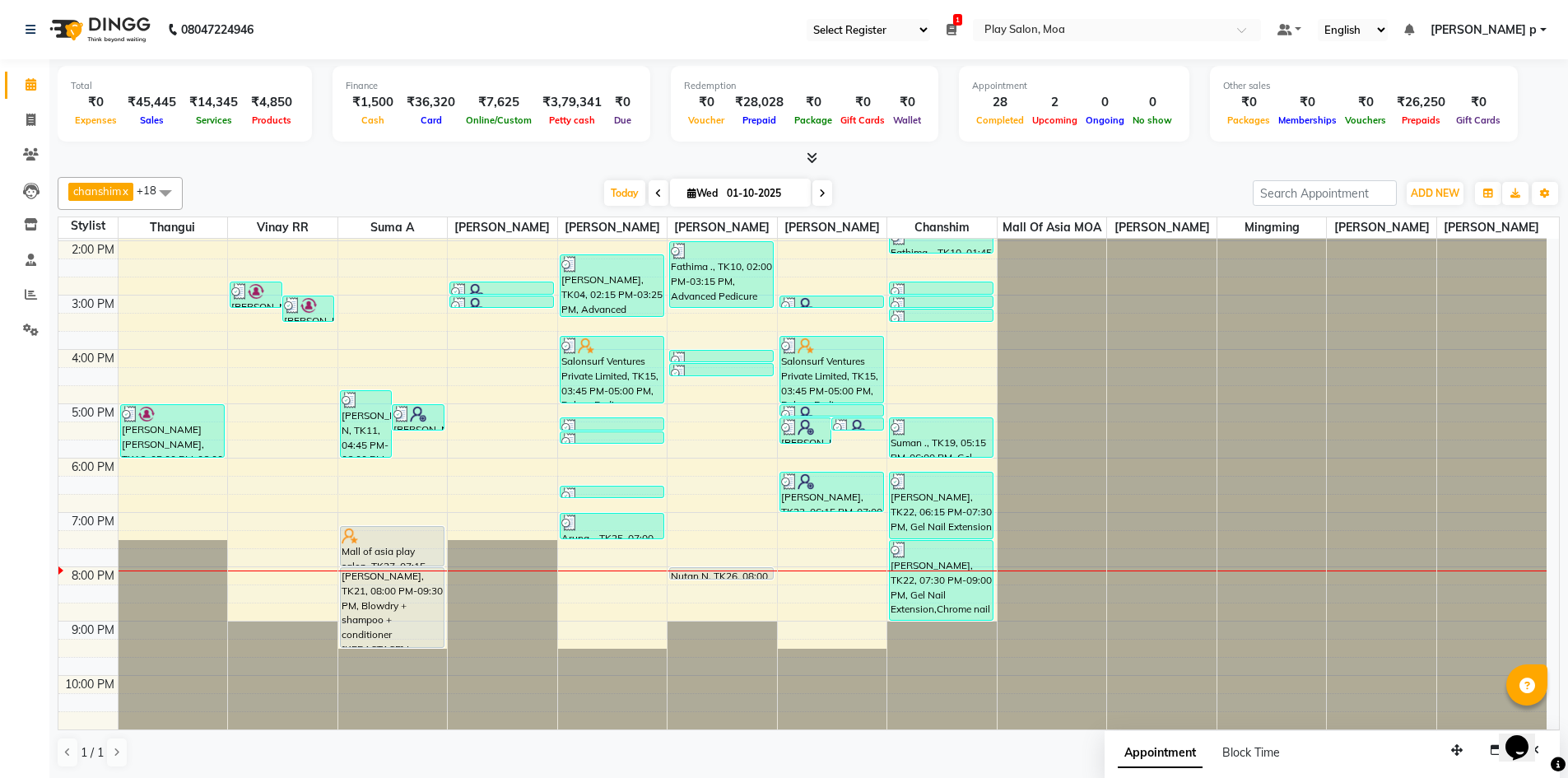
click at [743, 200] on input "01-10-2025" at bounding box center [762, 193] width 82 height 25
select select "10"
select select "2025"
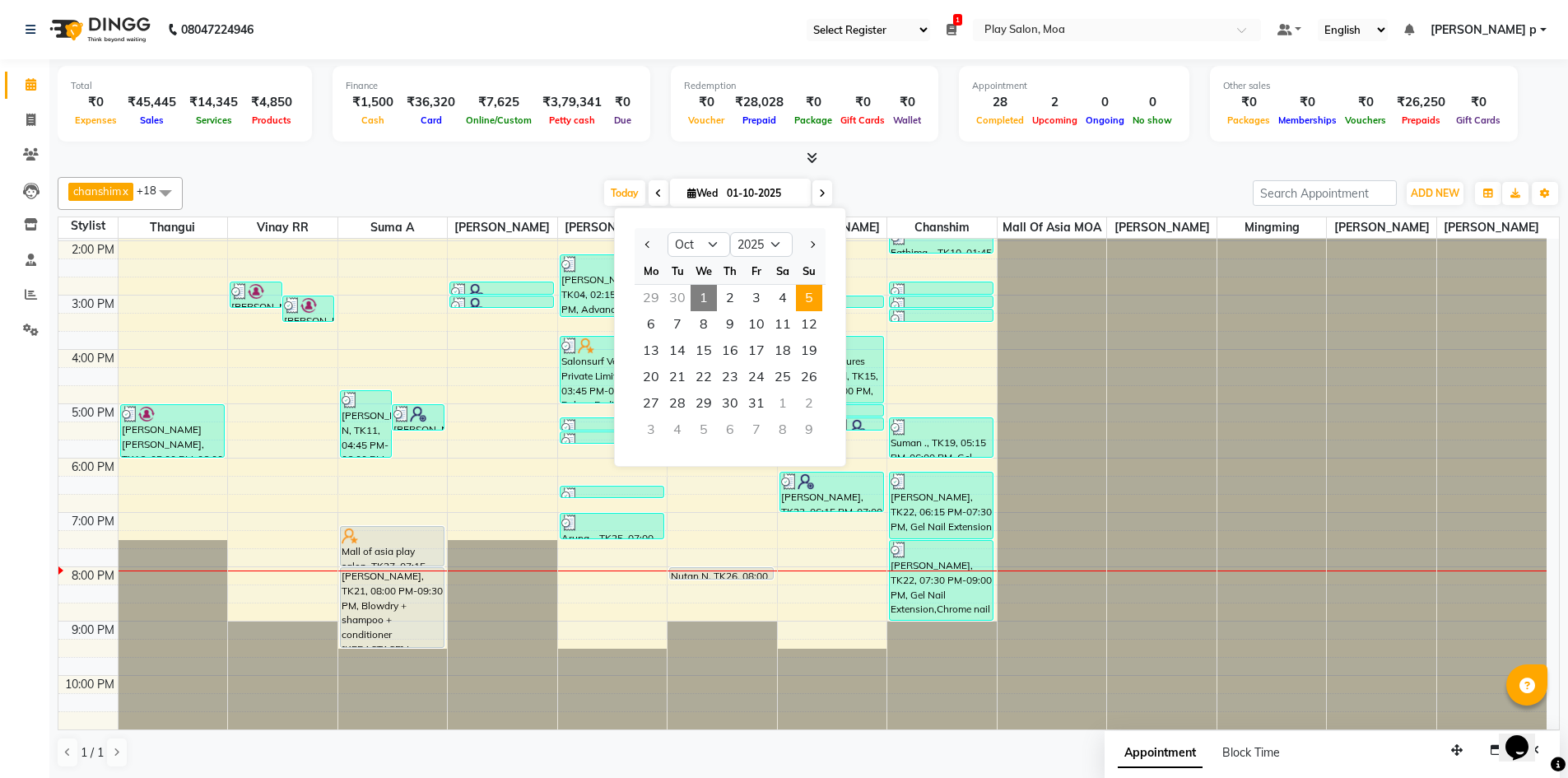
click at [802, 304] on span "5" at bounding box center [809, 298] width 26 height 26
type input "05-10-2025"
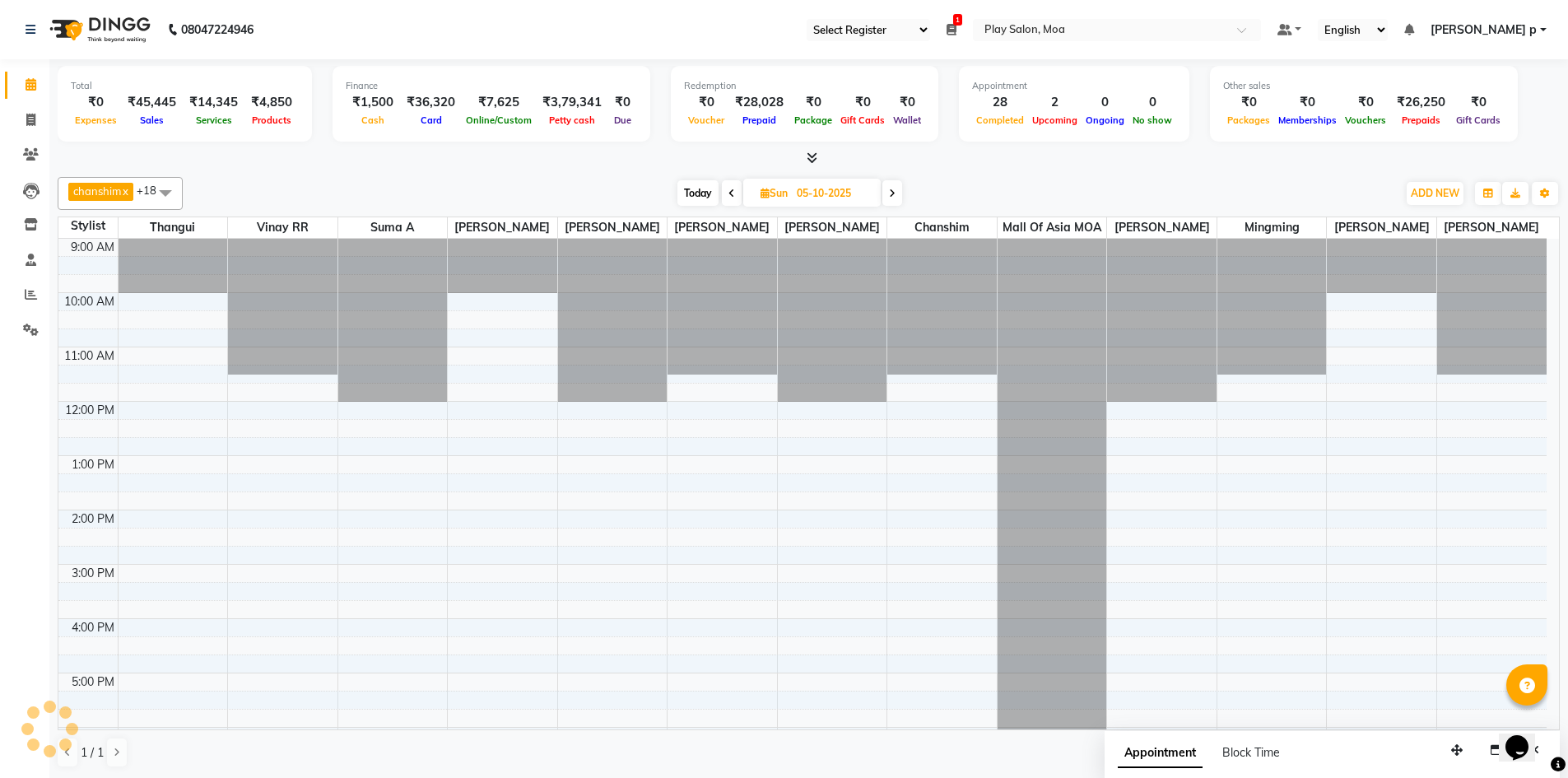
scroll to position [287, 0]
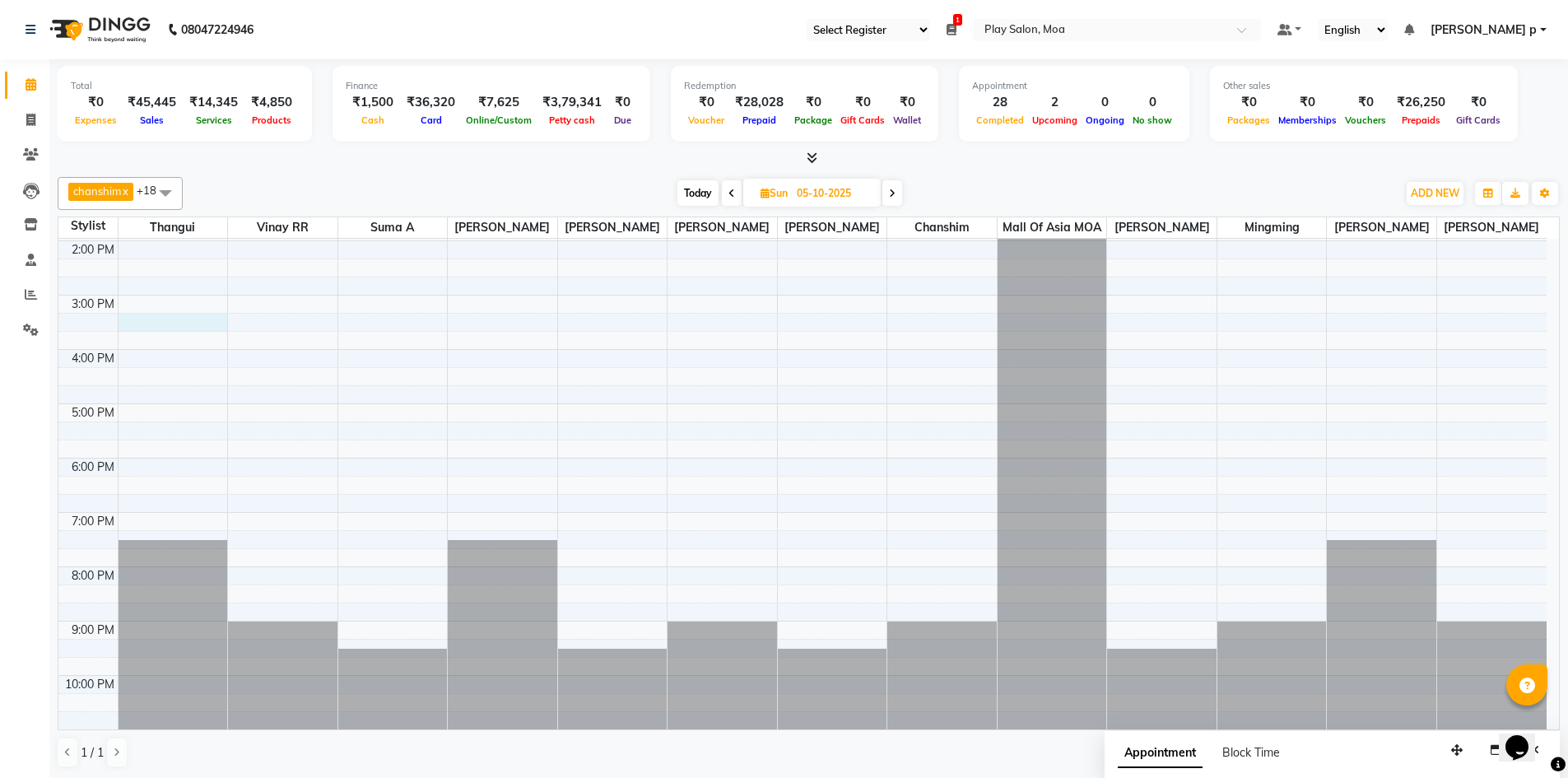
click at [192, 319] on div "9:00 AM 10:00 AM 11:00 AM 12:00 PM 1:00 PM 2:00 PM 3:00 PM 4:00 PM 5:00 PM 6:00…" at bounding box center [802, 348] width 1488 height 759
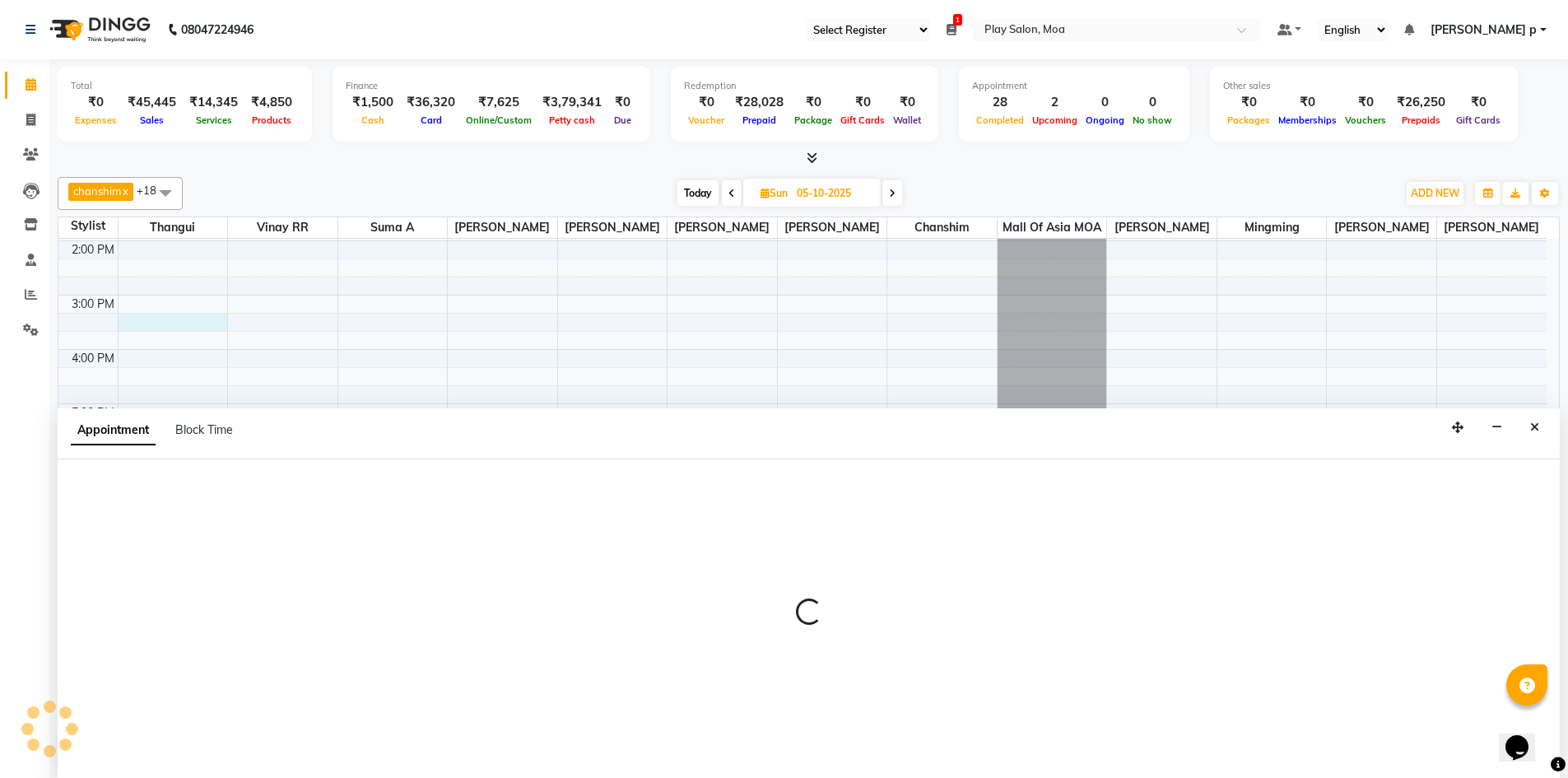
scroll to position [1, 0]
select select "83299"
select select "915"
select select "tentative"
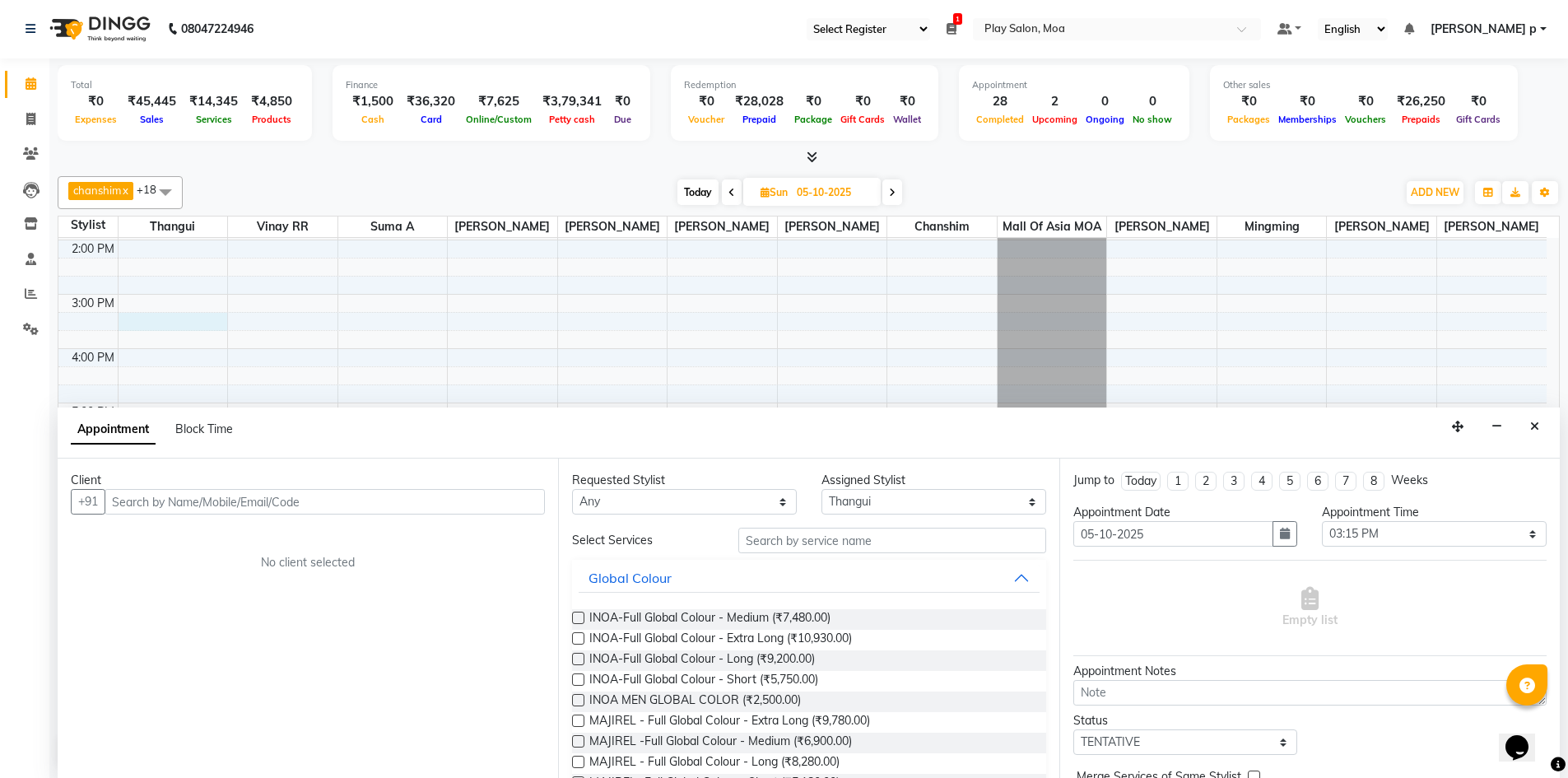
click at [215, 496] on input "text" at bounding box center [325, 501] width 440 height 26
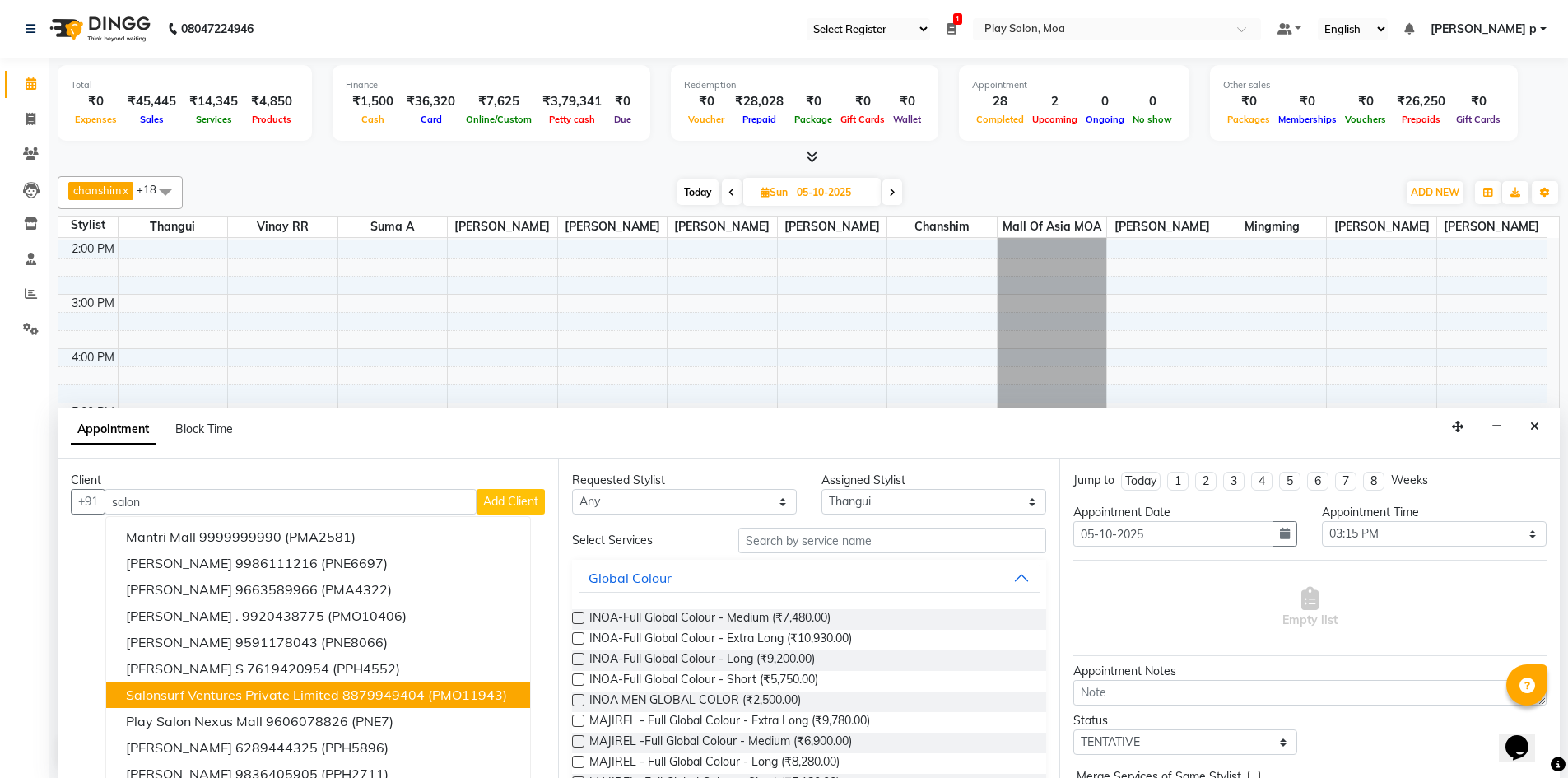
click at [231, 692] on span "Salonsurf Ventures Private Limited" at bounding box center [233, 694] width 213 height 17
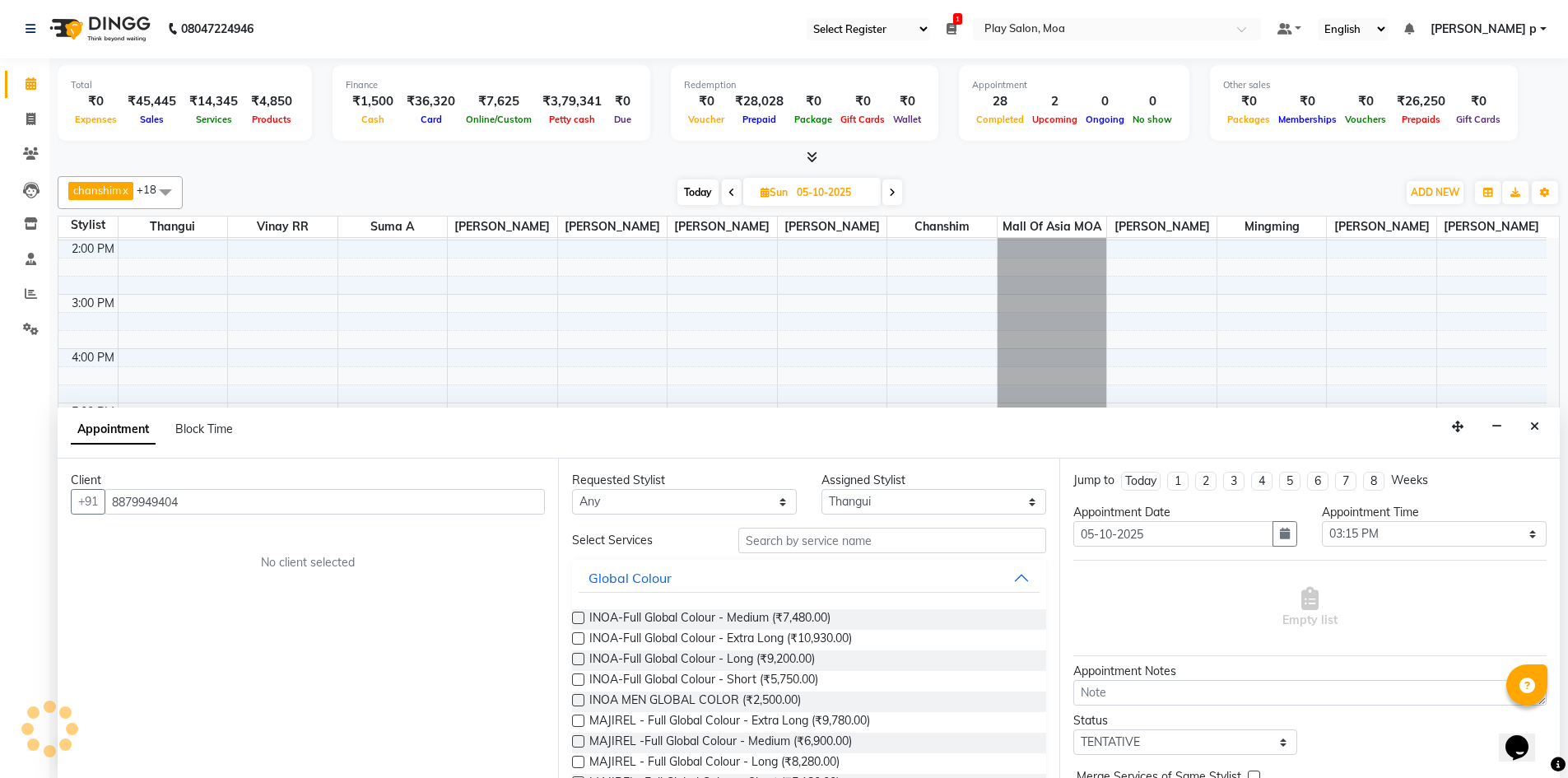
type input "8879949404"
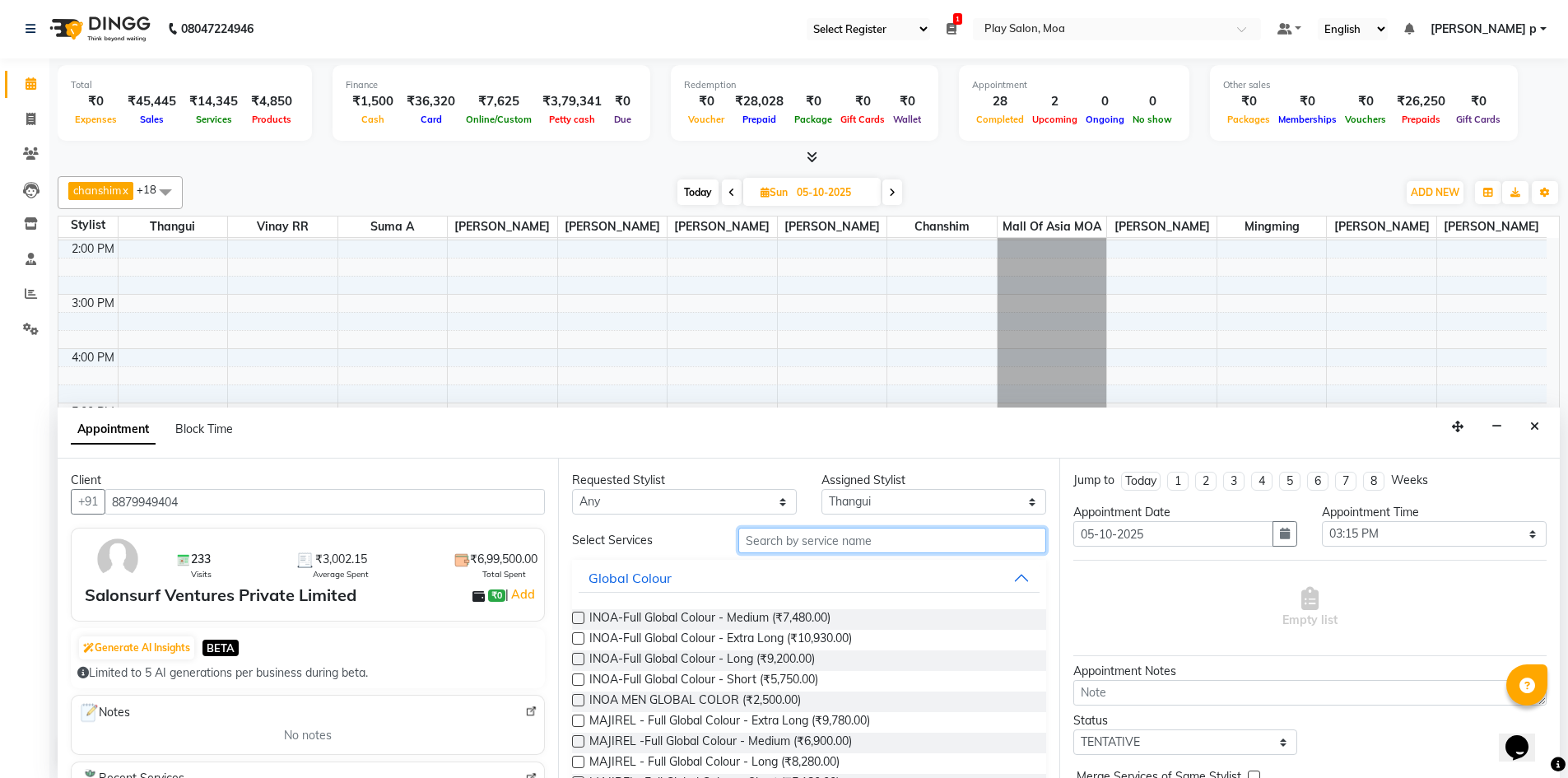
click at [782, 548] on input "text" at bounding box center [892, 540] width 308 height 26
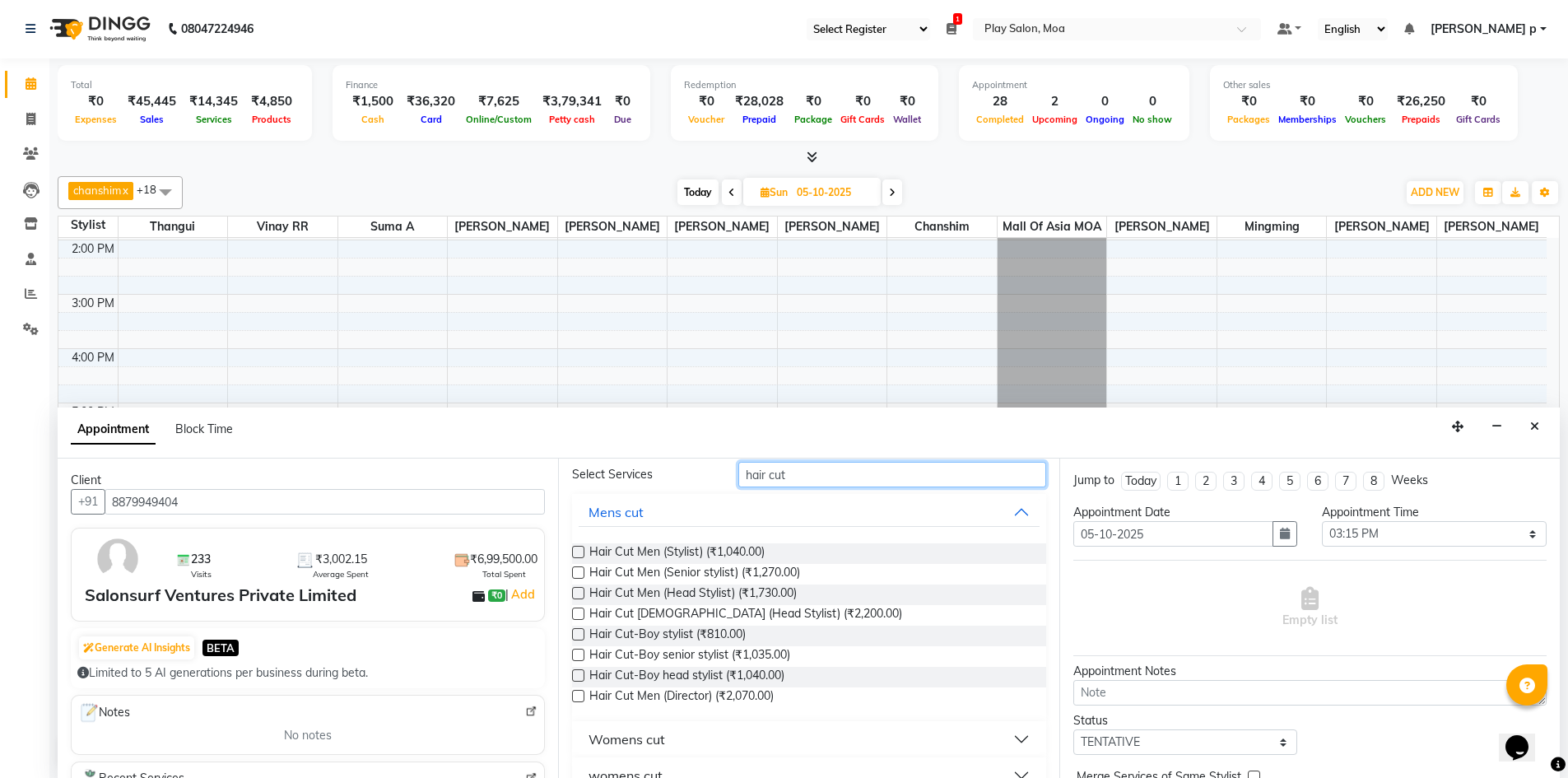
scroll to position [131, 0]
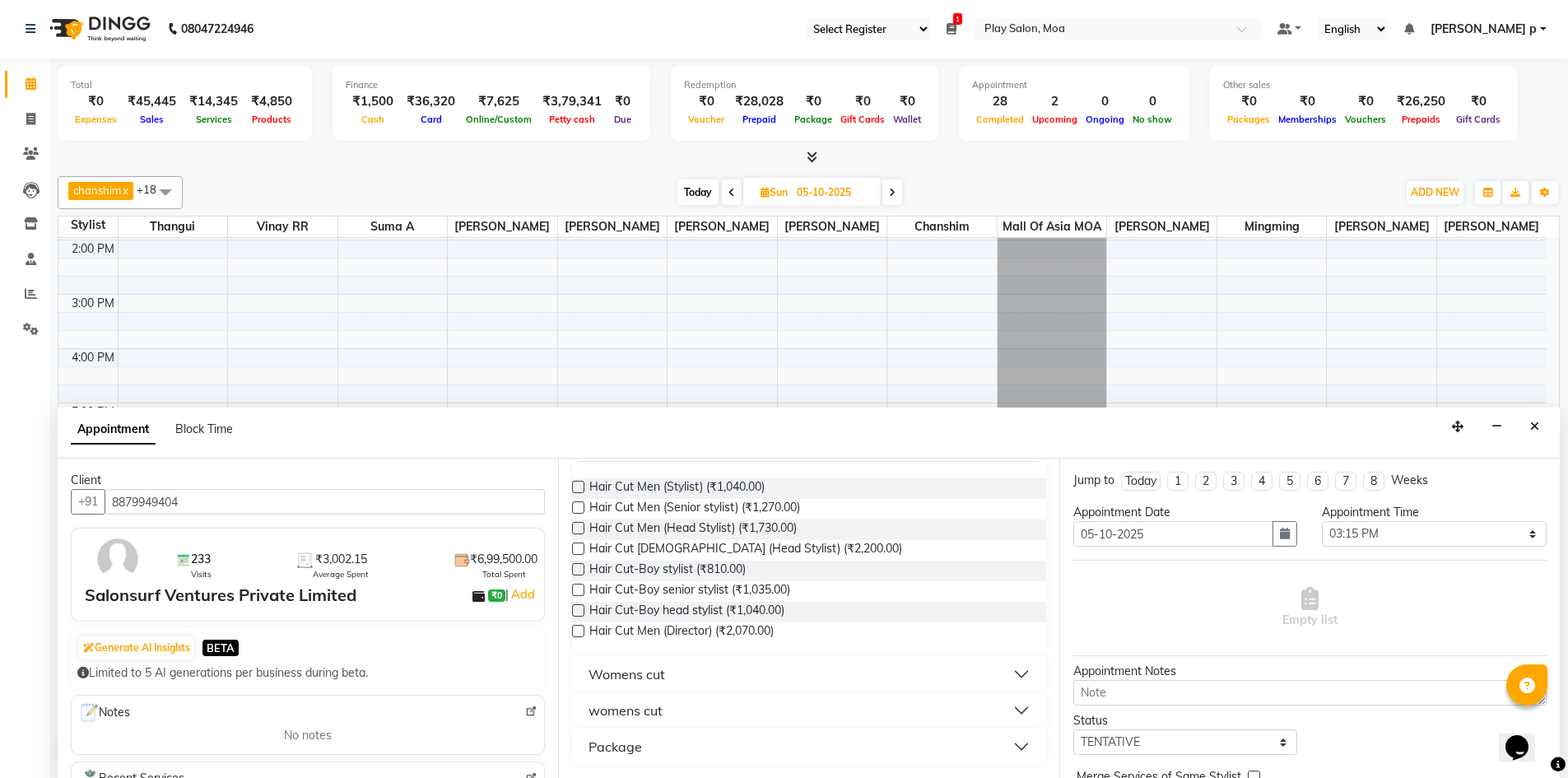
type input "hair cut"
click at [664, 705] on button "womens cut" at bounding box center [809, 711] width 460 height 30
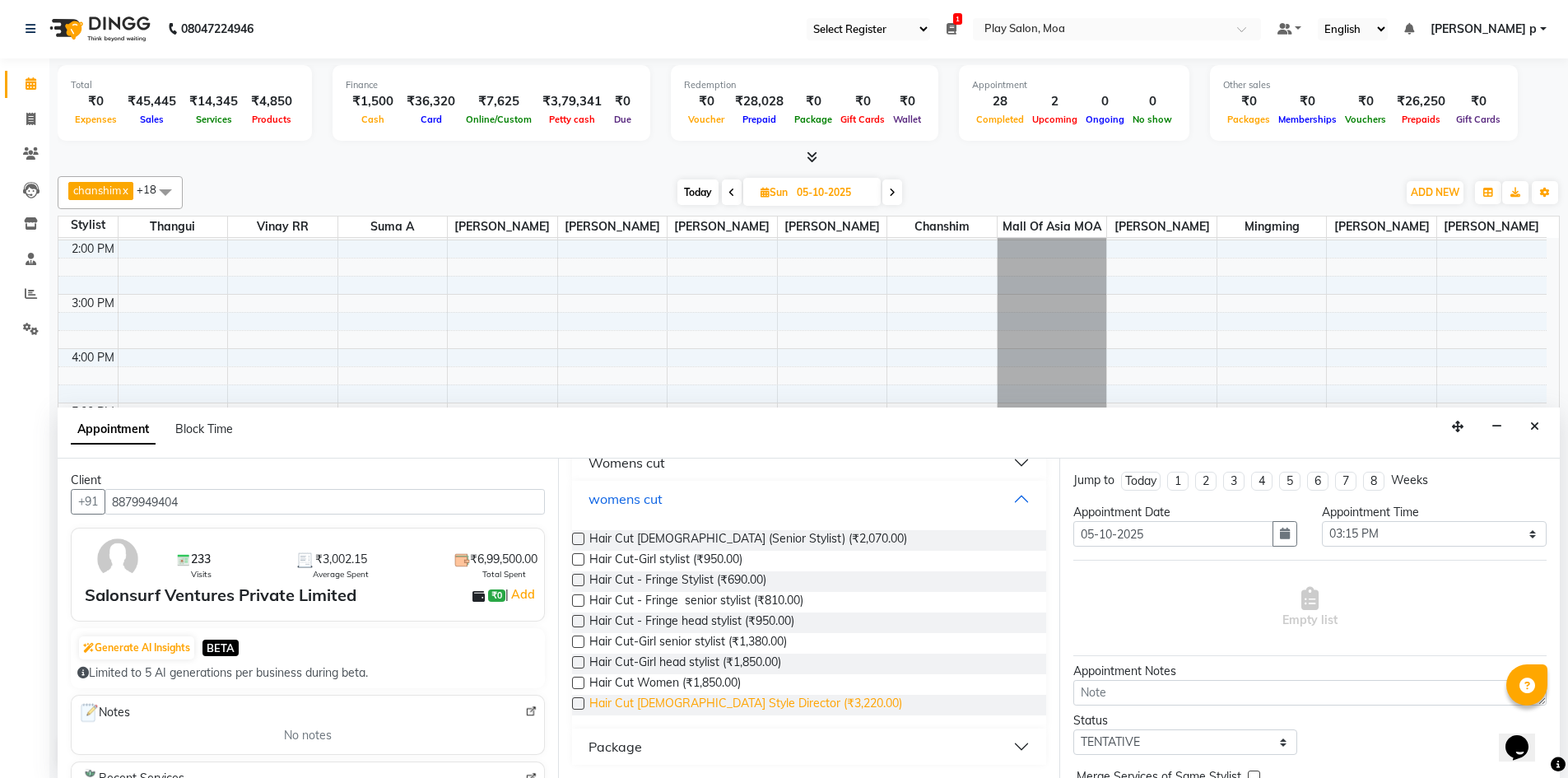
scroll to position [260, 0]
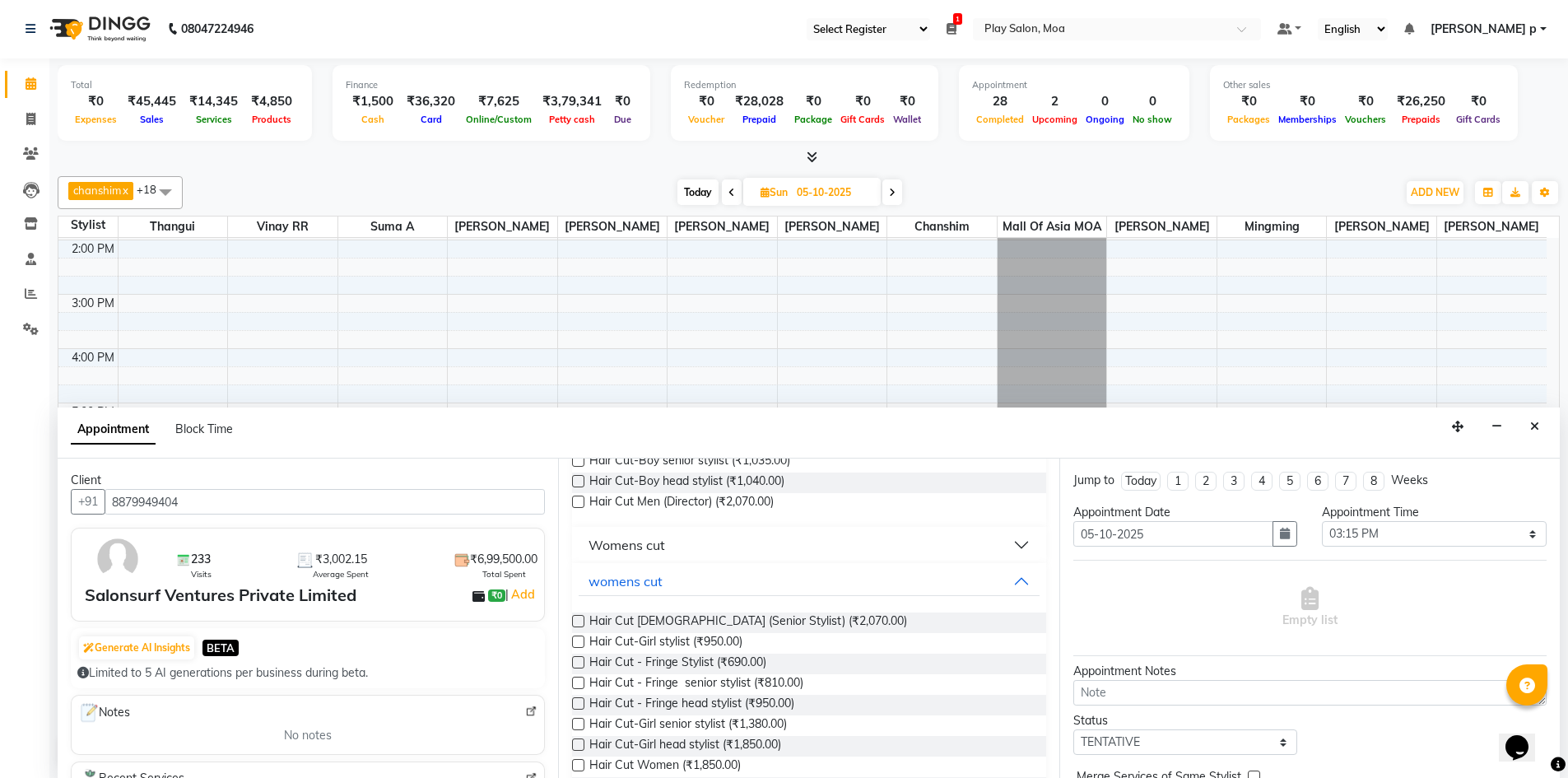
click at [678, 549] on button "Womens cut" at bounding box center [809, 545] width 460 height 30
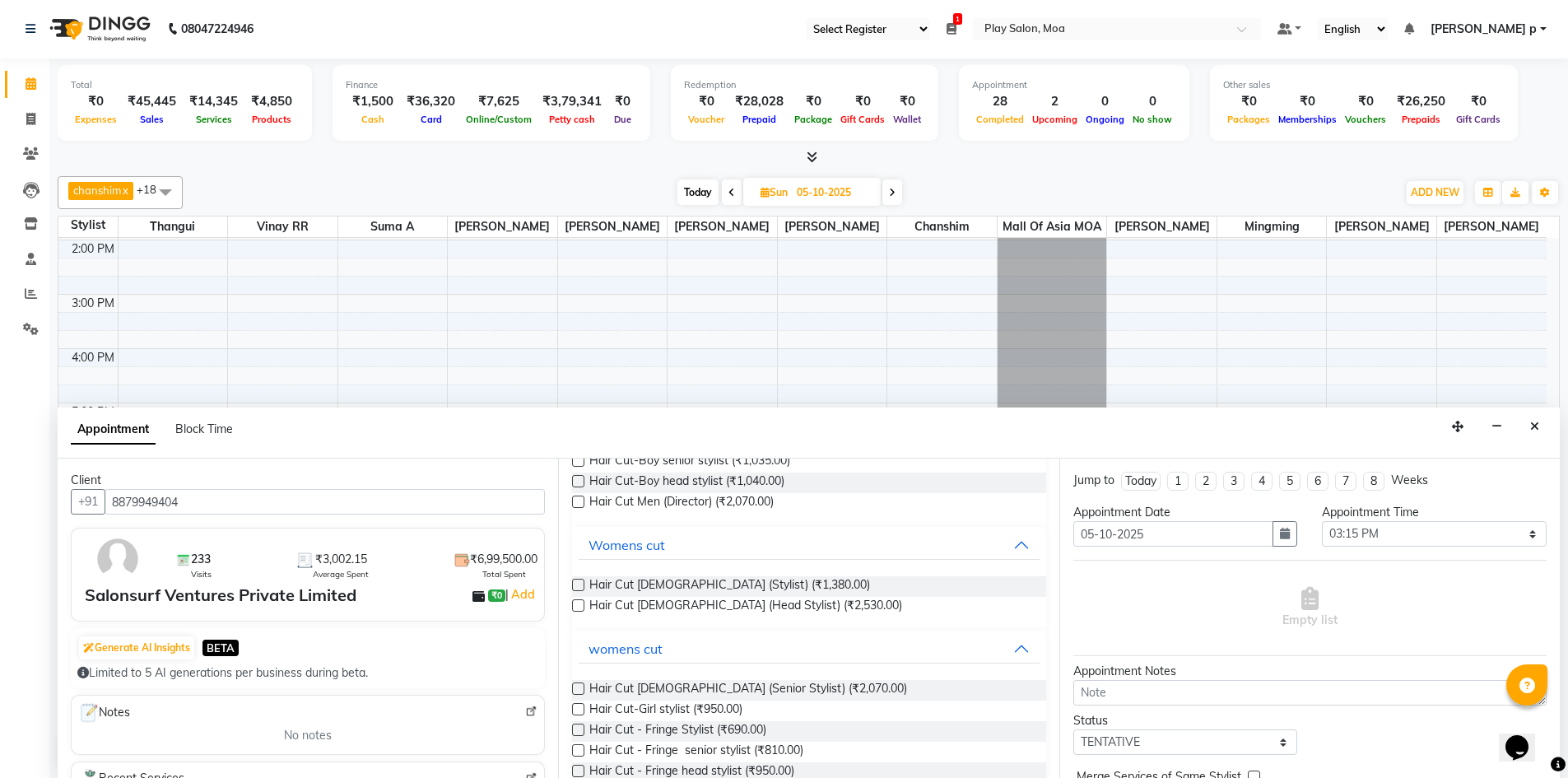
click at [578, 686] on label at bounding box center [579, 689] width 12 height 12
click at [578, 686] on input "checkbox" at bounding box center [578, 690] width 11 height 11
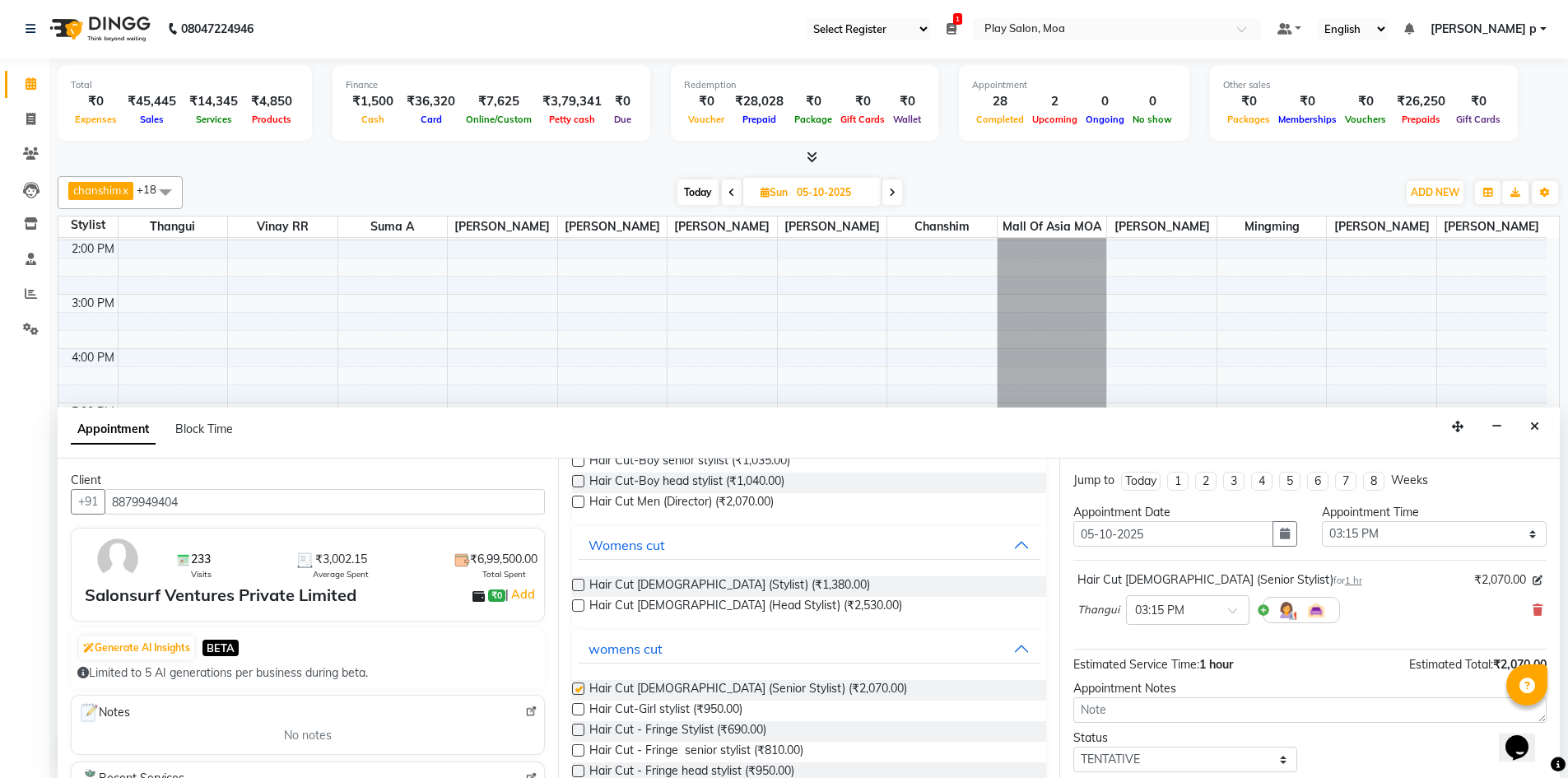
checkbox input "false"
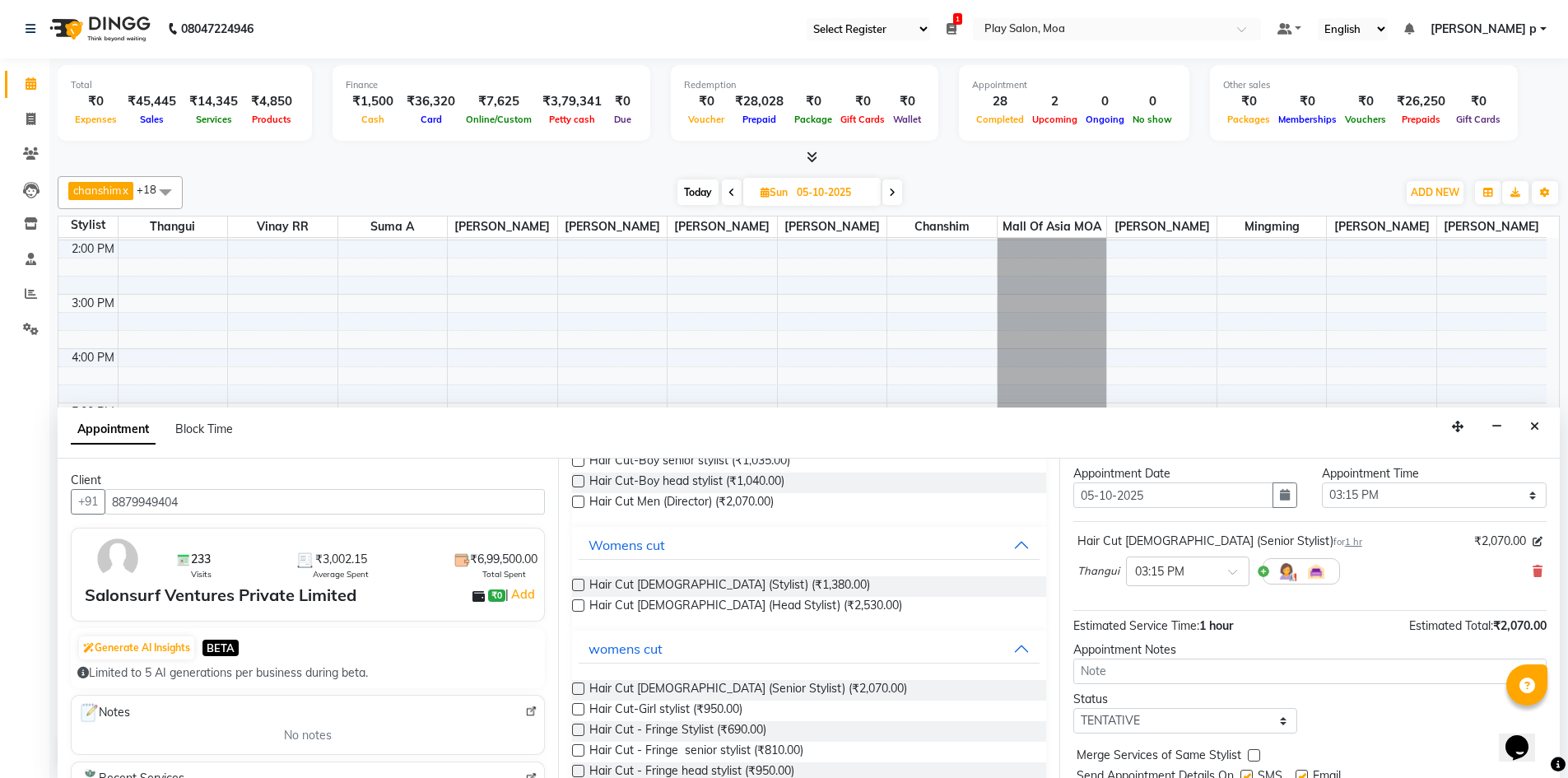
scroll to position [98, 0]
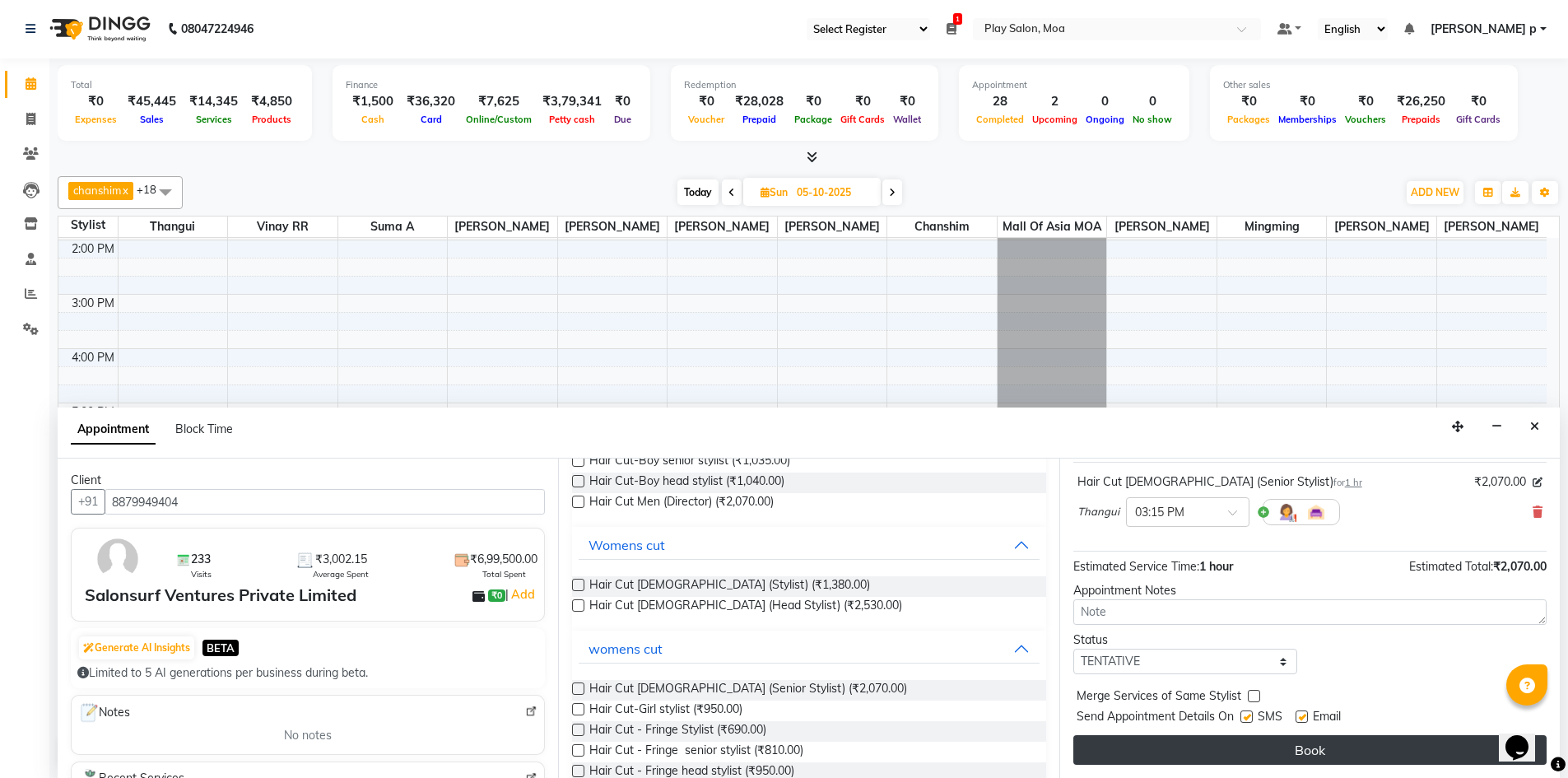
click at [1219, 745] on button "Book" at bounding box center [1310, 750] width 474 height 30
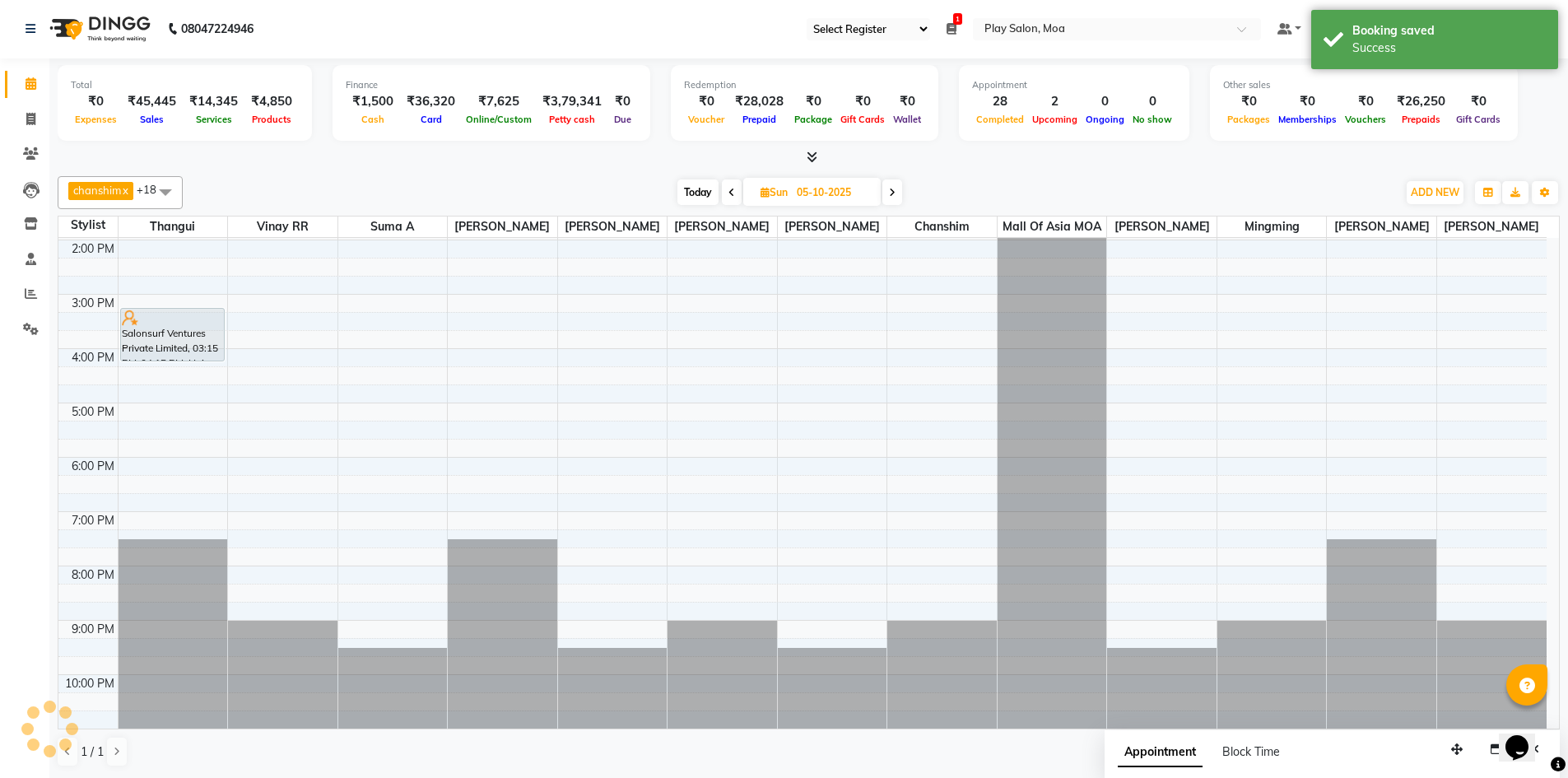
scroll to position [0, 0]
drag, startPoint x: 177, startPoint y: 359, endPoint x: 177, endPoint y: 400, distance: 41.0
click at [177, 400] on div "9:00 AM 10:00 AM 11:00 AM 12:00 PM 1:00 PM 2:00 PM 3:00 PM 4:00 PM 5:00 PM 6:00…" at bounding box center [802, 348] width 1488 height 759
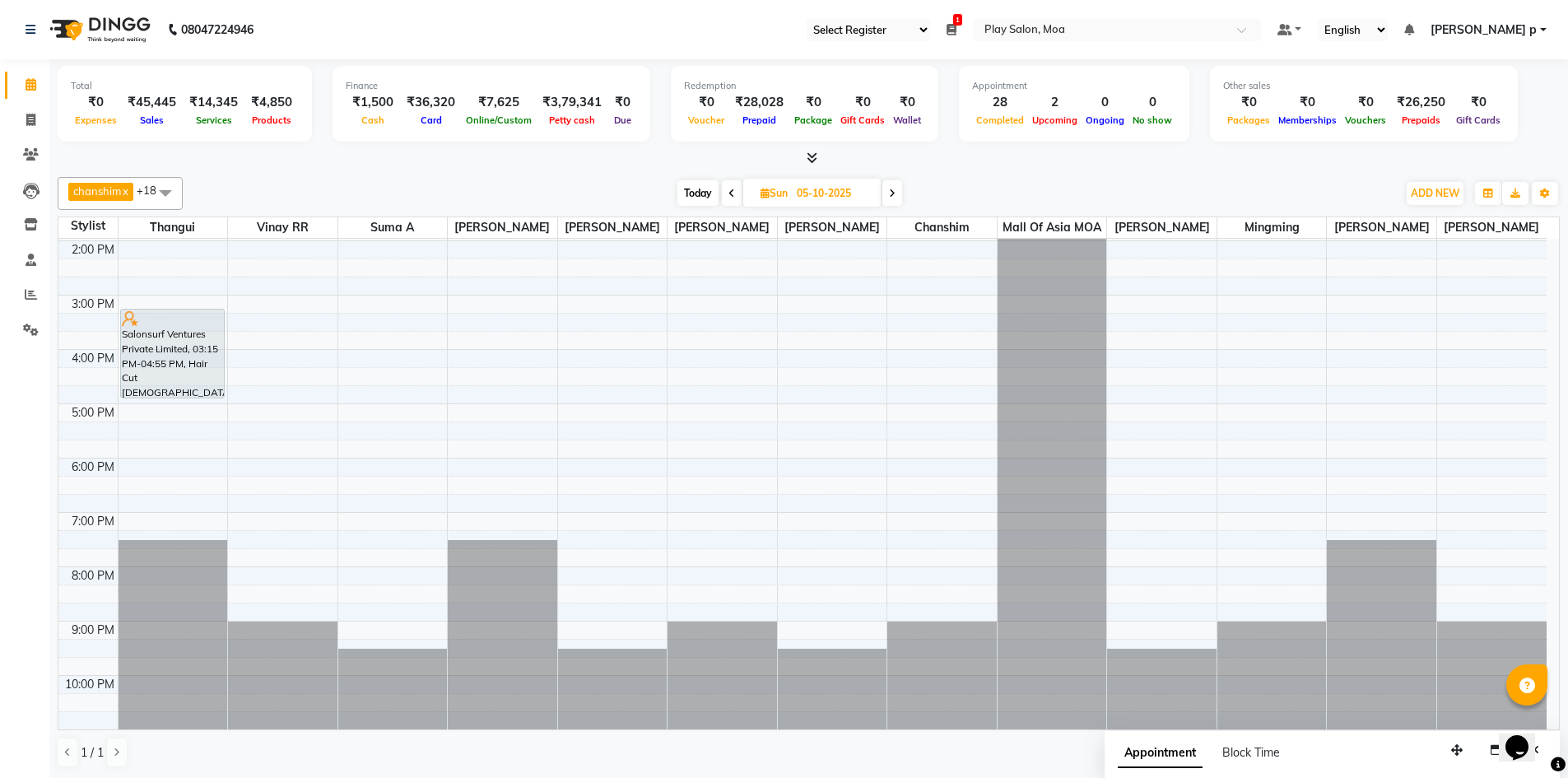
click at [833, 191] on input "05-10-2025" at bounding box center [833, 193] width 82 height 25
select select "10"
select select "2025"
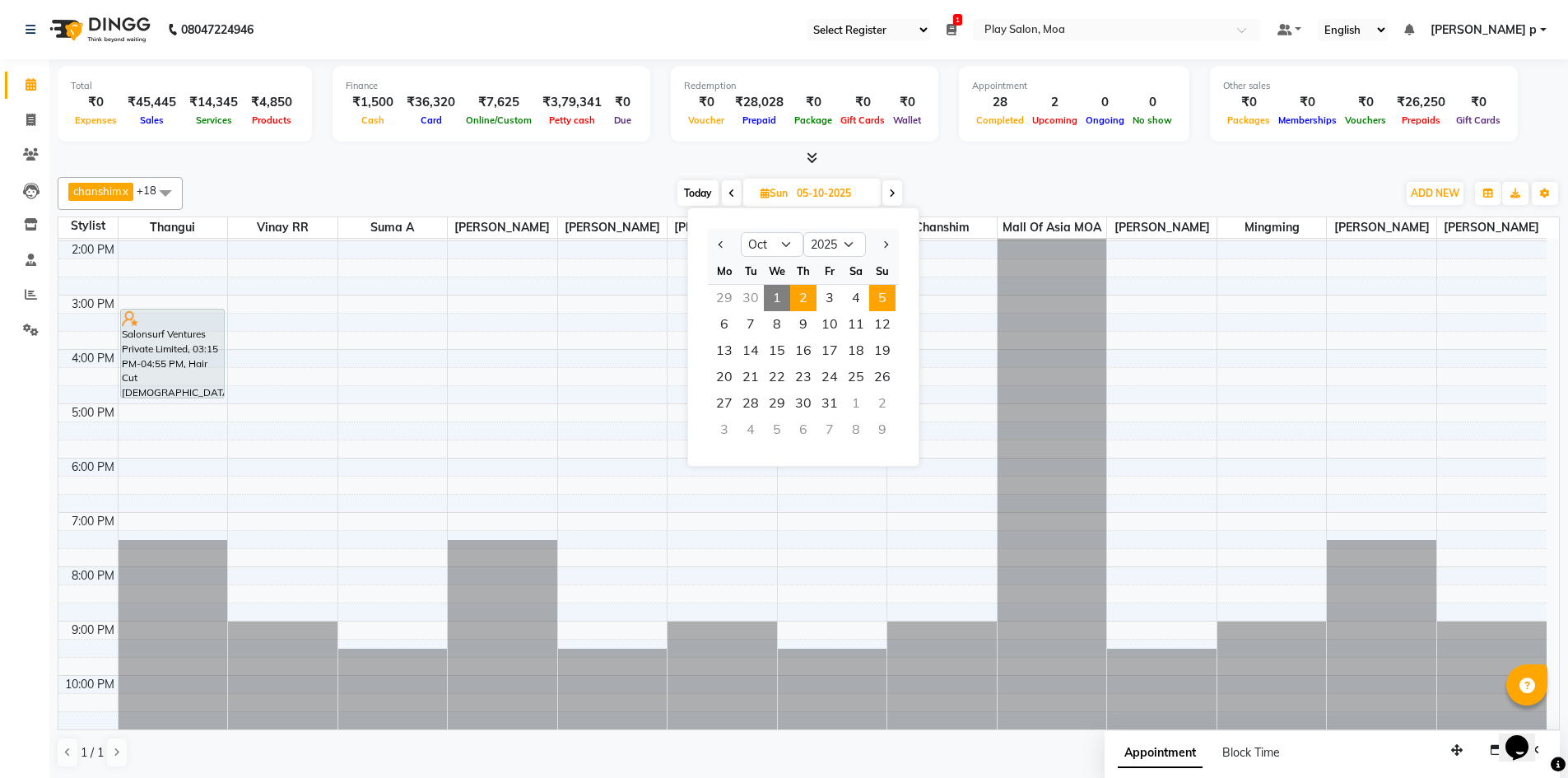
click at [805, 293] on span "2" at bounding box center [803, 298] width 26 height 26
type input "02-10-2025"
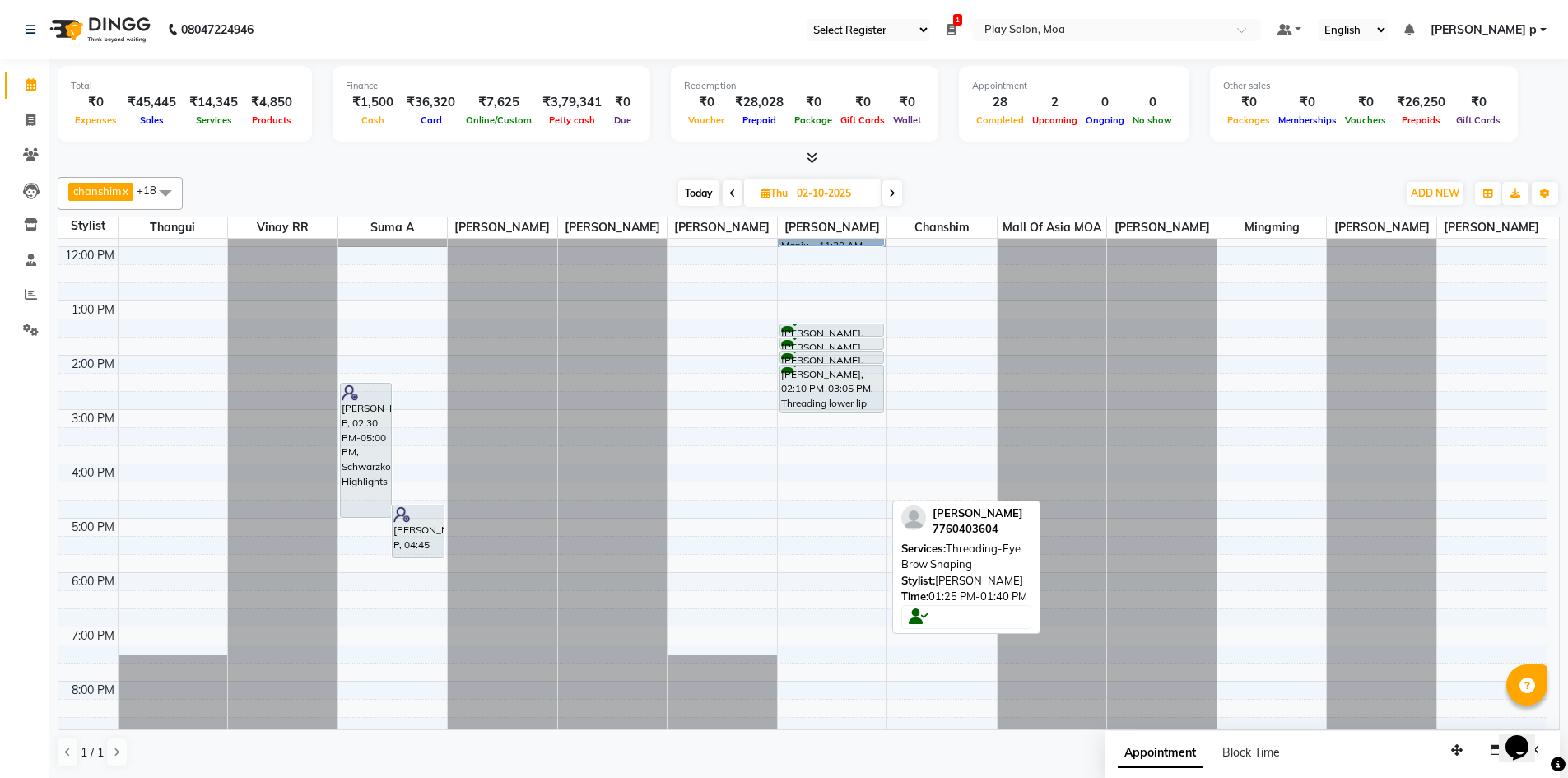
scroll to position [165, 0]
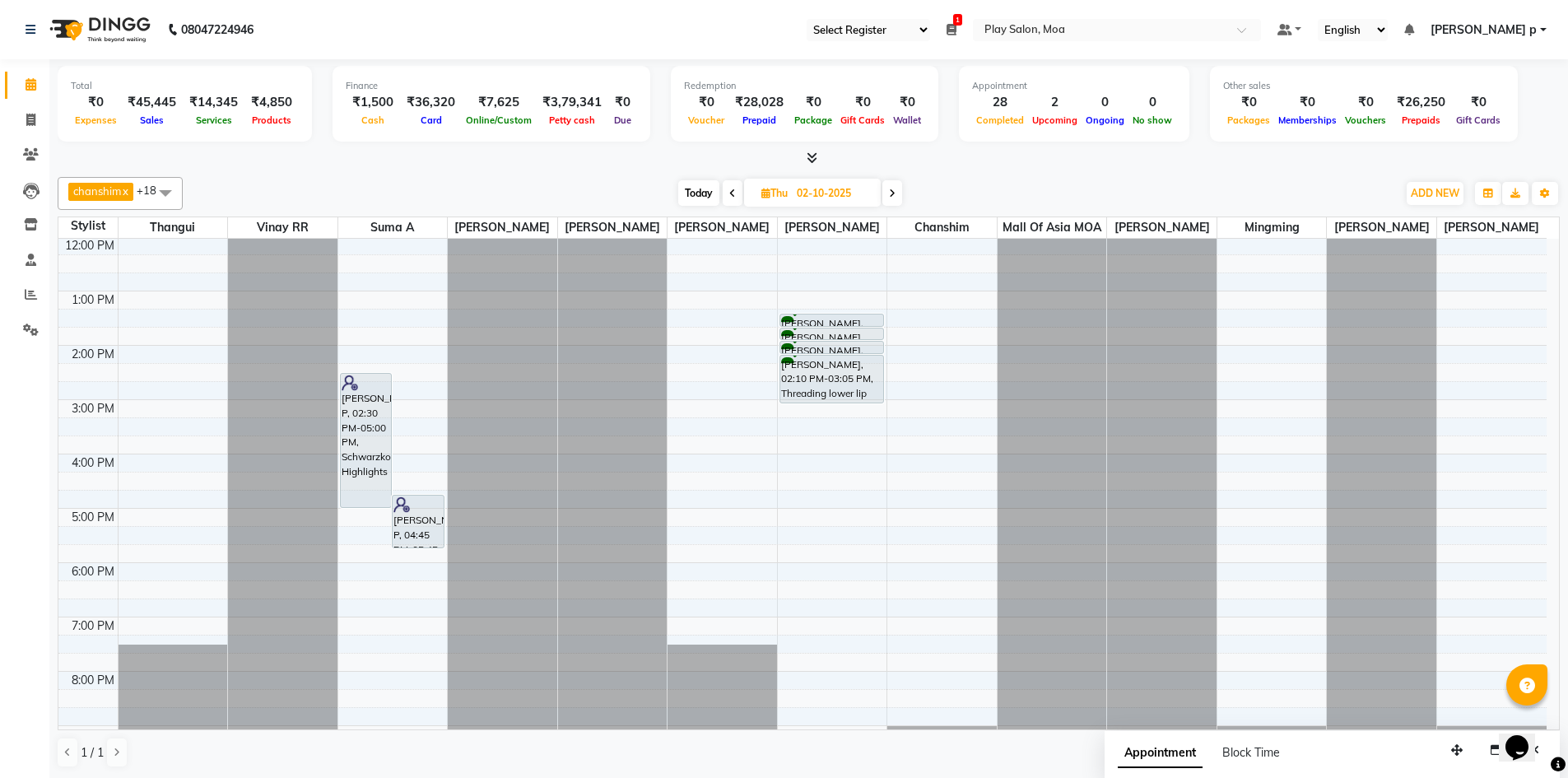
click at [1461, 318] on div "9:00 AM 10:00 AM 11:00 AM 12:00 PM 1:00 PM 2:00 PM 3:00 PM 4:00 PM 5:00 PM 6:00…" at bounding box center [802, 453] width 1488 height 759
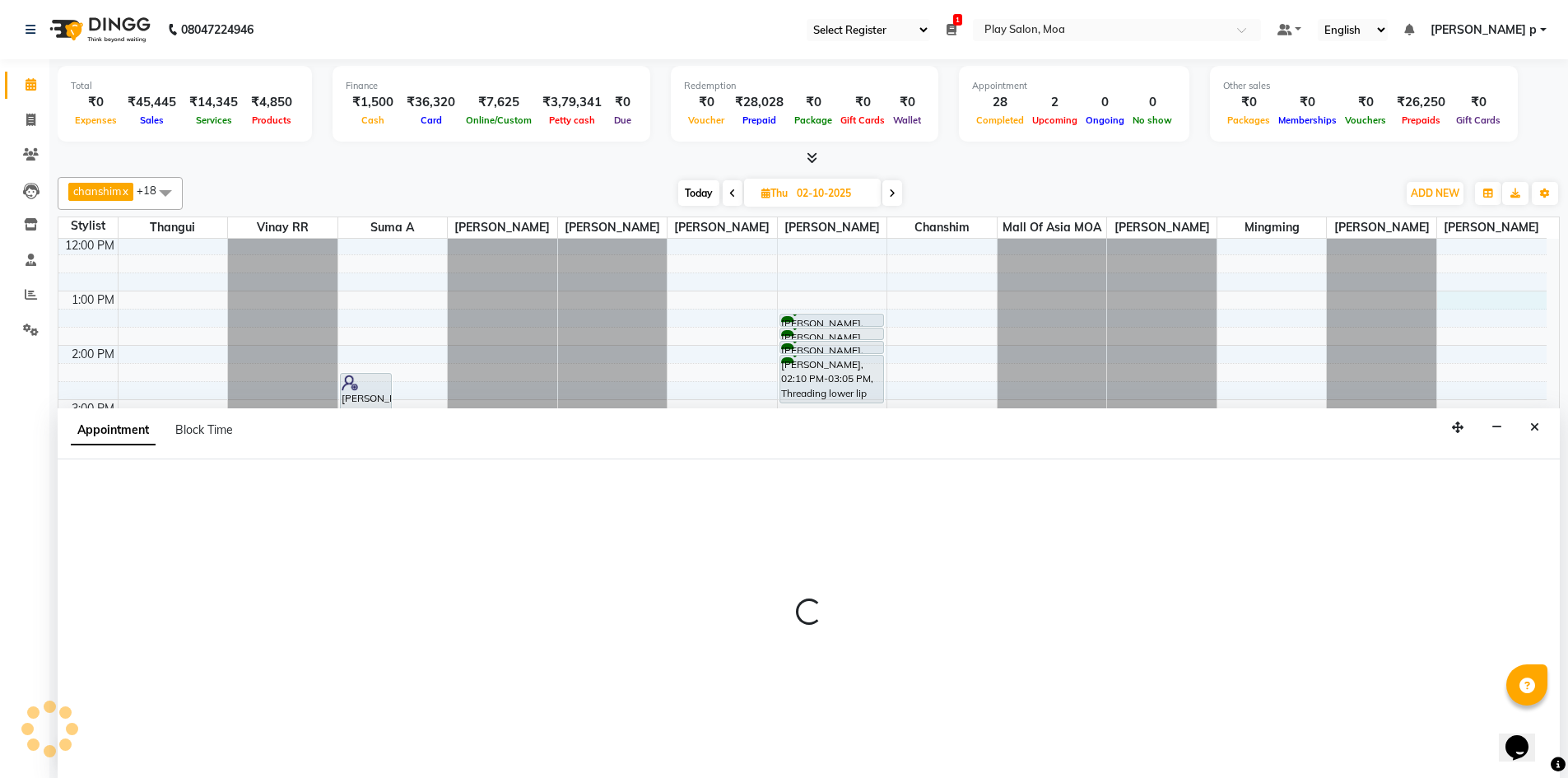
scroll to position [1, 0]
select select "81384"
select select "780"
select select "tentative"
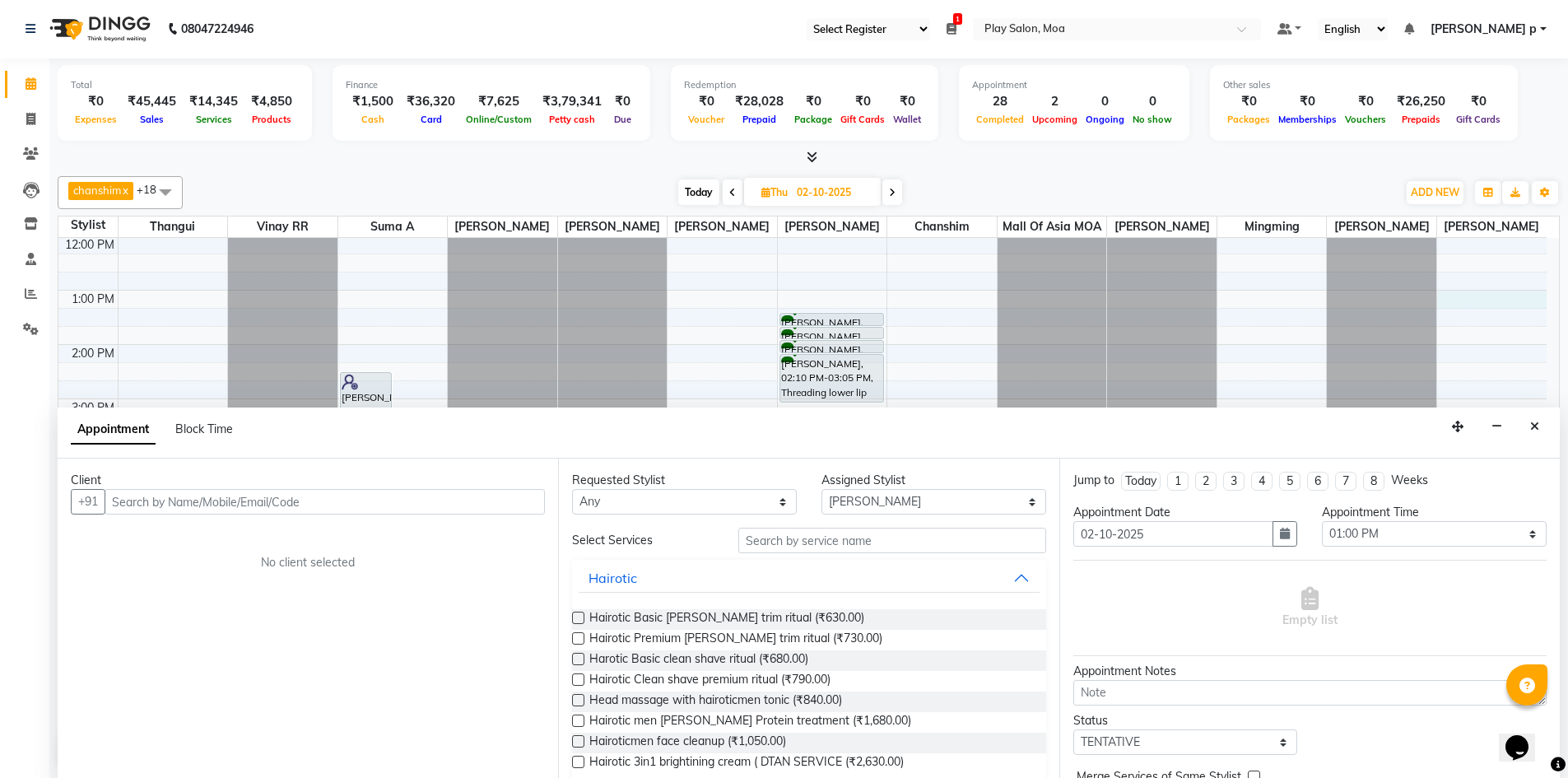
click at [259, 495] on input "text" at bounding box center [325, 501] width 440 height 26
click at [259, 497] on input "text" at bounding box center [325, 501] width 440 height 26
click at [296, 502] on input "text" at bounding box center [325, 501] width 440 height 26
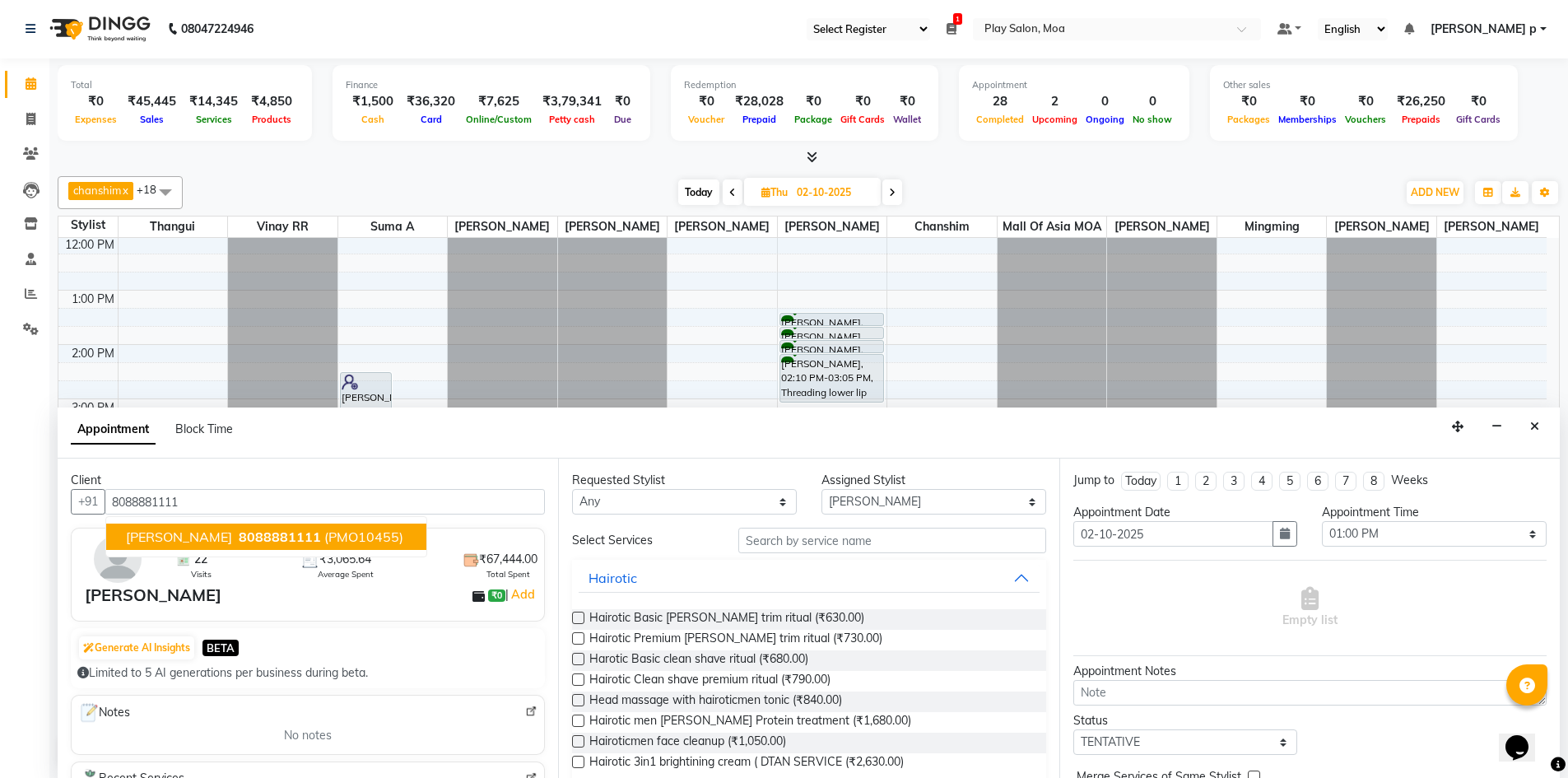
click at [325, 541] on span "(PMO10455)" at bounding box center [364, 536] width 79 height 17
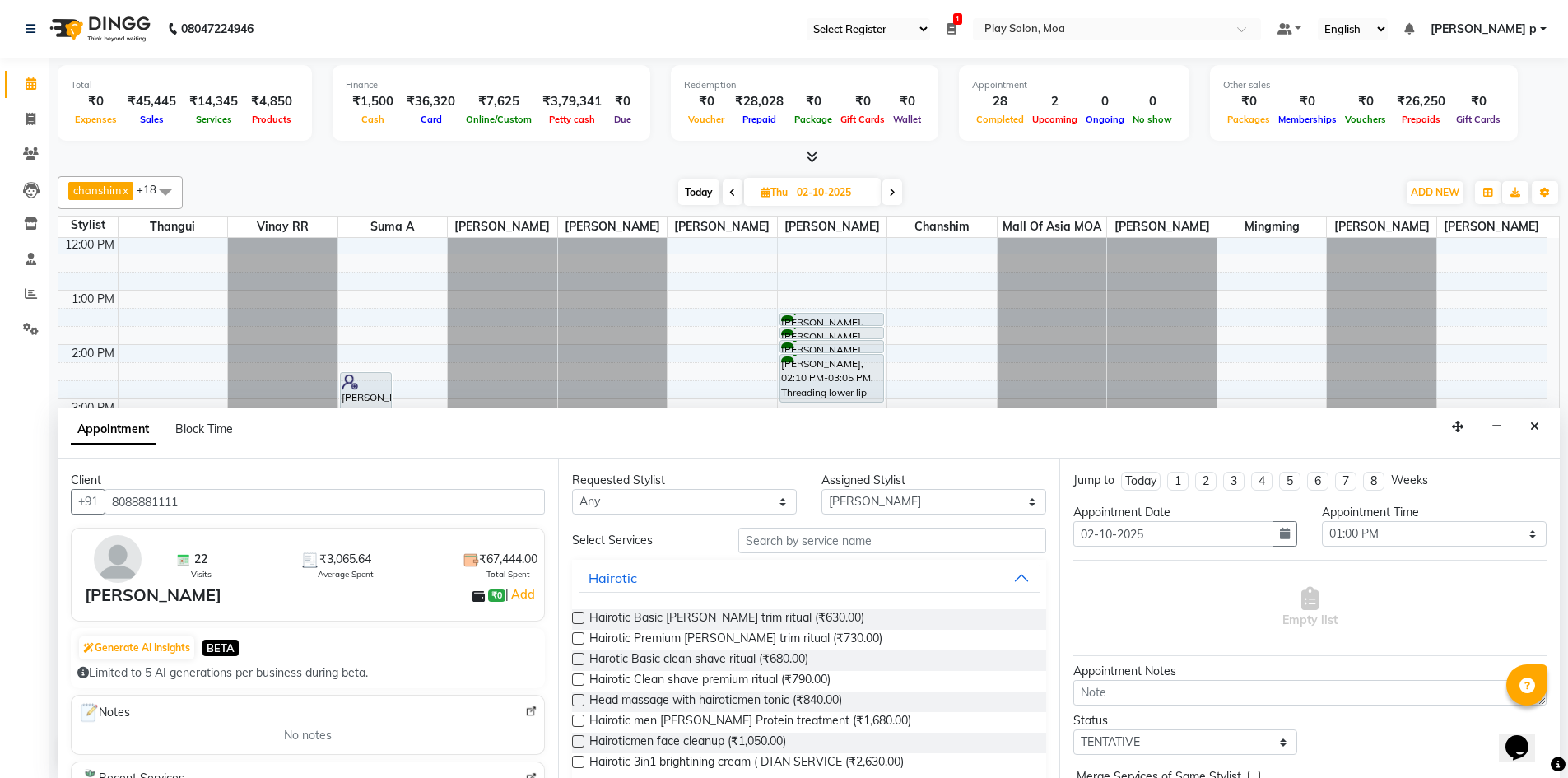
type input "8088881111"
click at [775, 504] on select "Any Anna D chanshim Faizan Alam Hamsa R Jennifer Swargiary Kavya M Mall of Asia…" at bounding box center [684, 501] width 225 height 26
select select "81384"
click at [572, 489] on select "Any Anna D chanshim Faizan Alam Hamsa R Jennifer Swargiary Kavya M Mall of Asia…" at bounding box center [684, 501] width 225 height 26
click at [780, 532] on input "text" at bounding box center [892, 540] width 308 height 26
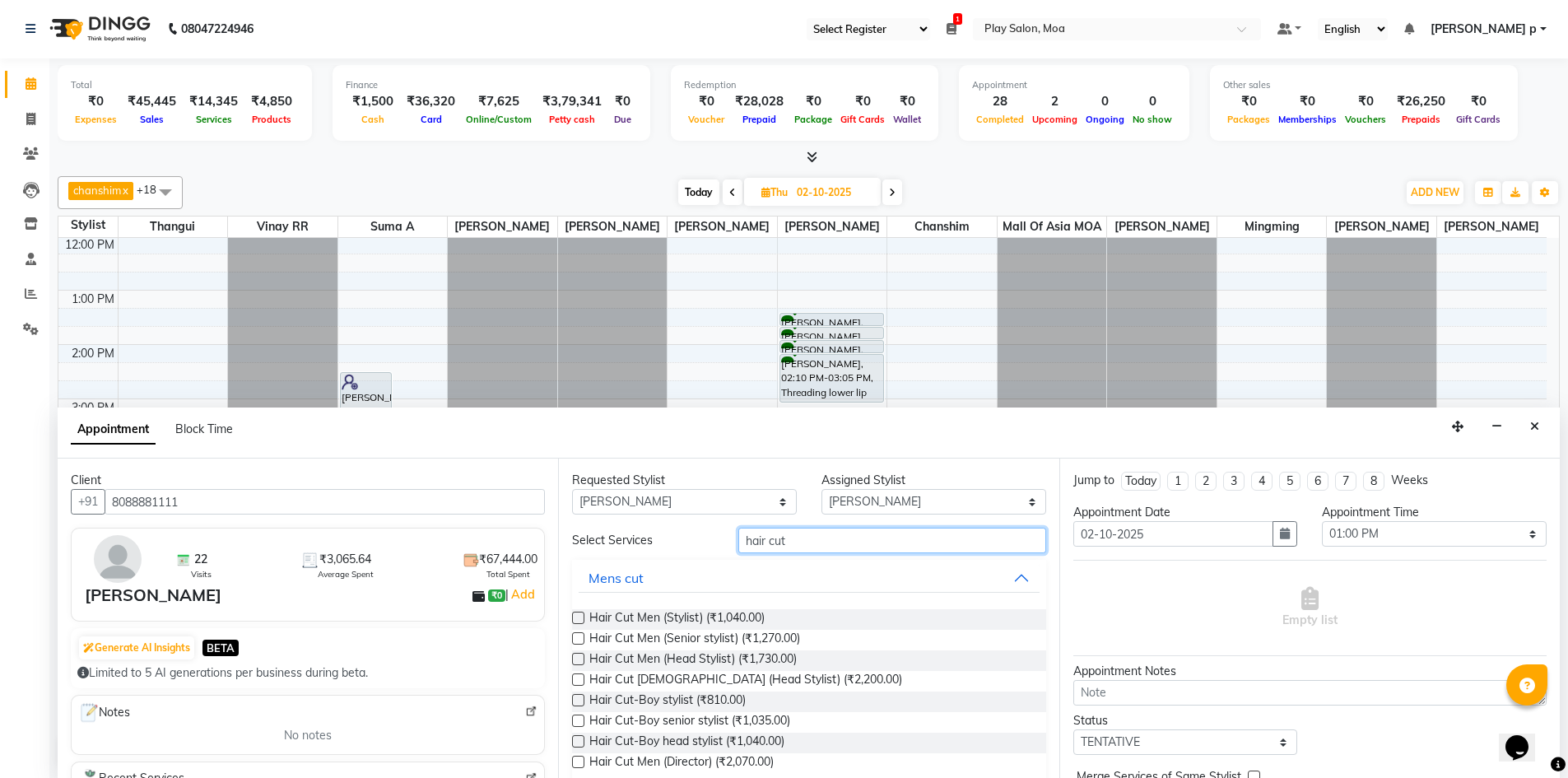
type input "hair cut"
click at [580, 638] on label at bounding box center [579, 639] width 12 height 12
click at [580, 638] on input "checkbox" at bounding box center [578, 640] width 11 height 11
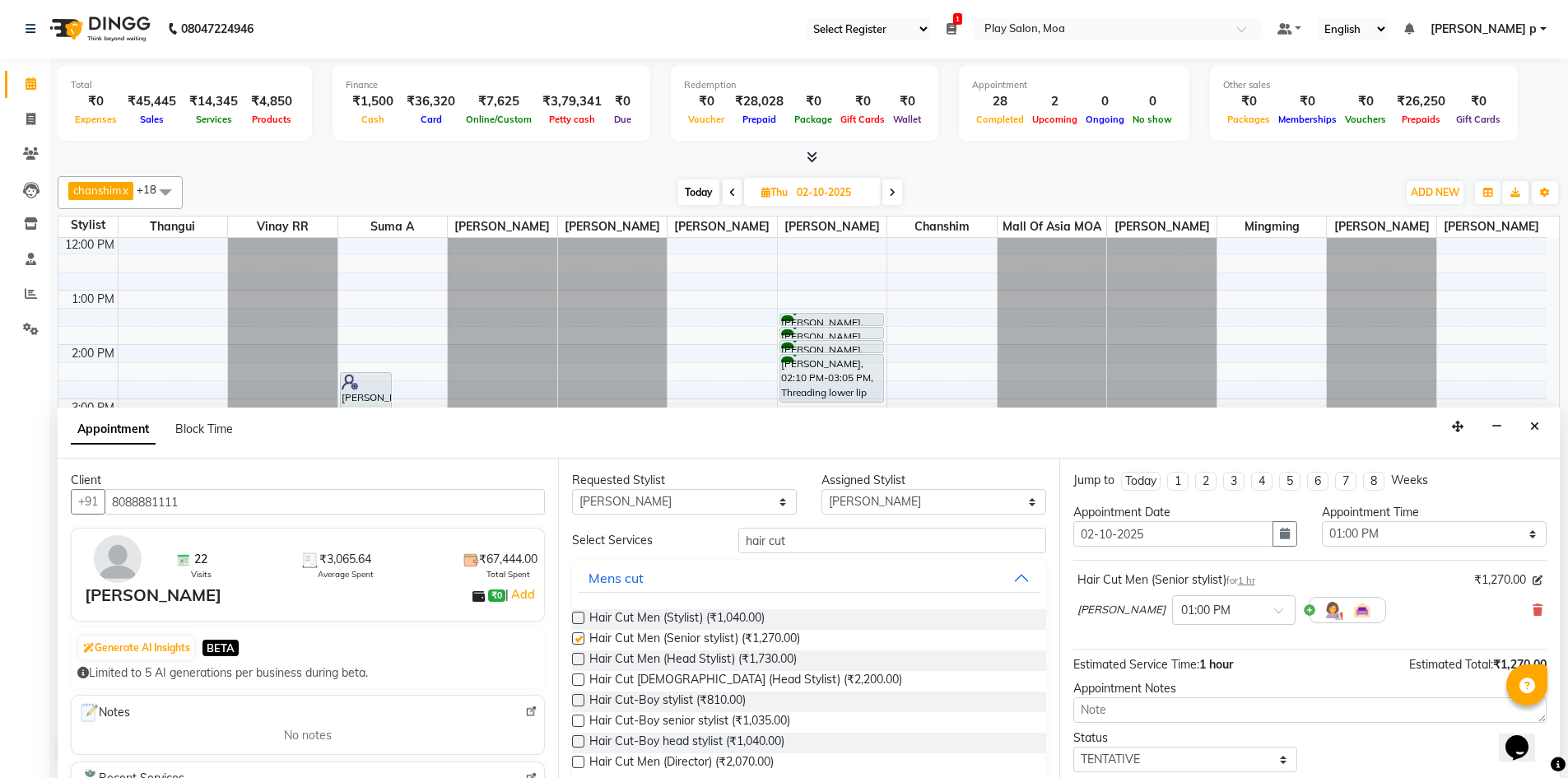
checkbox input "false"
drag, startPoint x: 801, startPoint y: 547, endPoint x: 712, endPoint y: 544, distance: 89.1
click at [712, 544] on div "Select Services hair cut" at bounding box center [809, 540] width 498 height 26
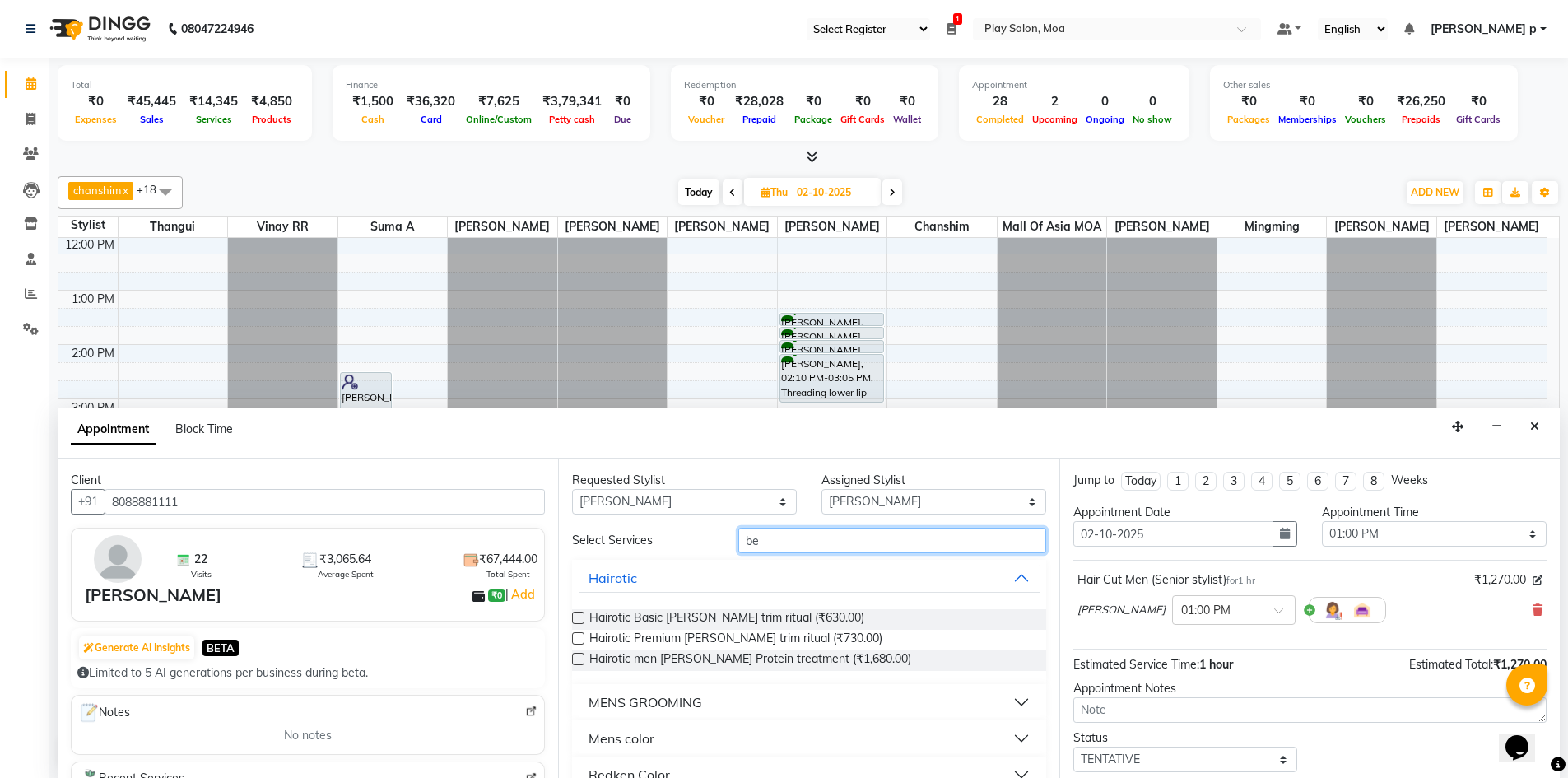
type input "be"
click at [649, 705] on div "MENS GROOMING" at bounding box center [645, 702] width 114 height 19
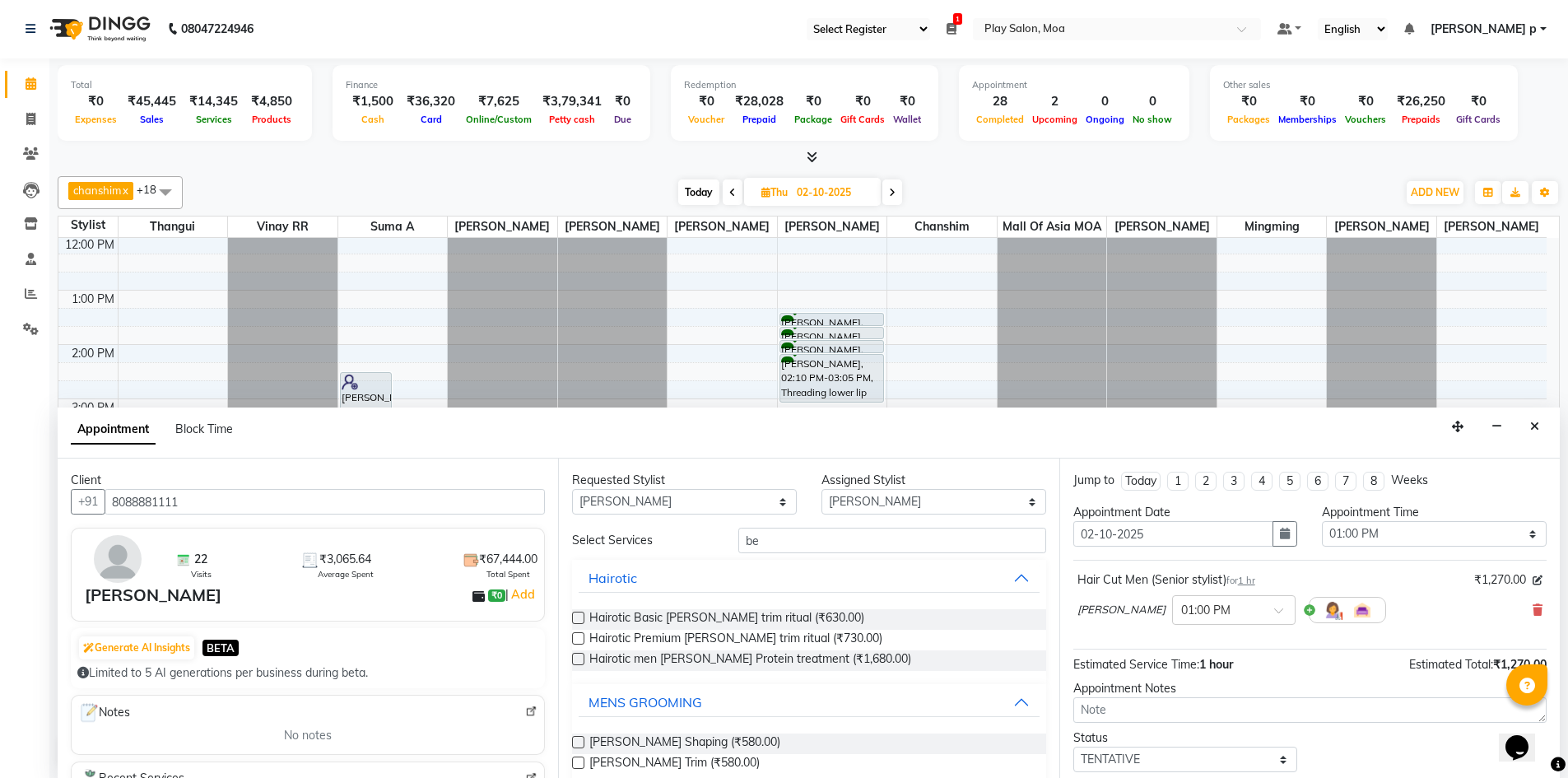
click at [577, 744] on label at bounding box center [579, 742] width 12 height 12
click at [577, 744] on input "checkbox" at bounding box center [578, 744] width 11 height 11
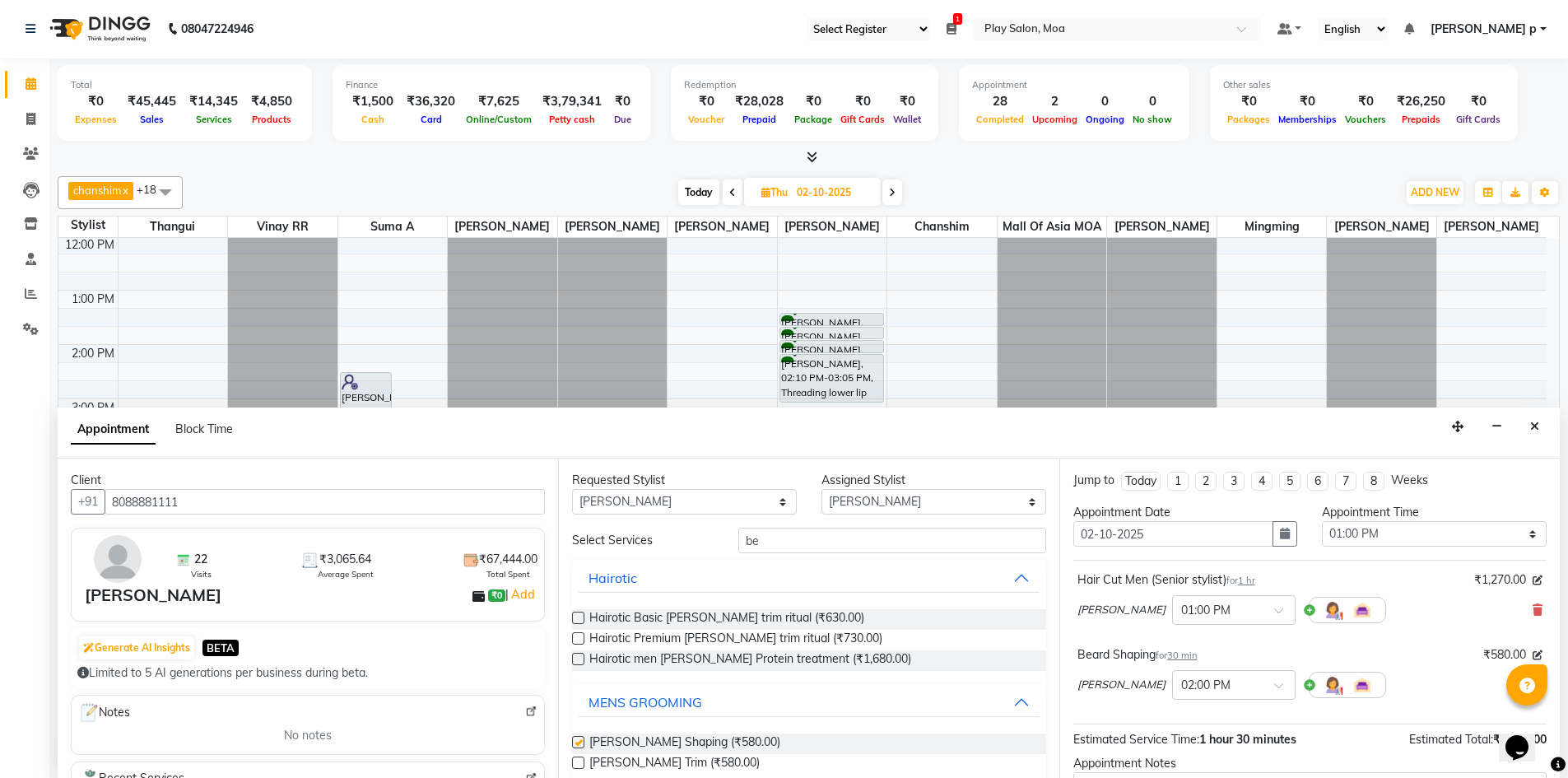
checkbox input "false"
drag, startPoint x: 819, startPoint y: 536, endPoint x: 738, endPoint y: 542, distance: 81.2
click at [738, 542] on input "be" at bounding box center [892, 540] width 308 height 26
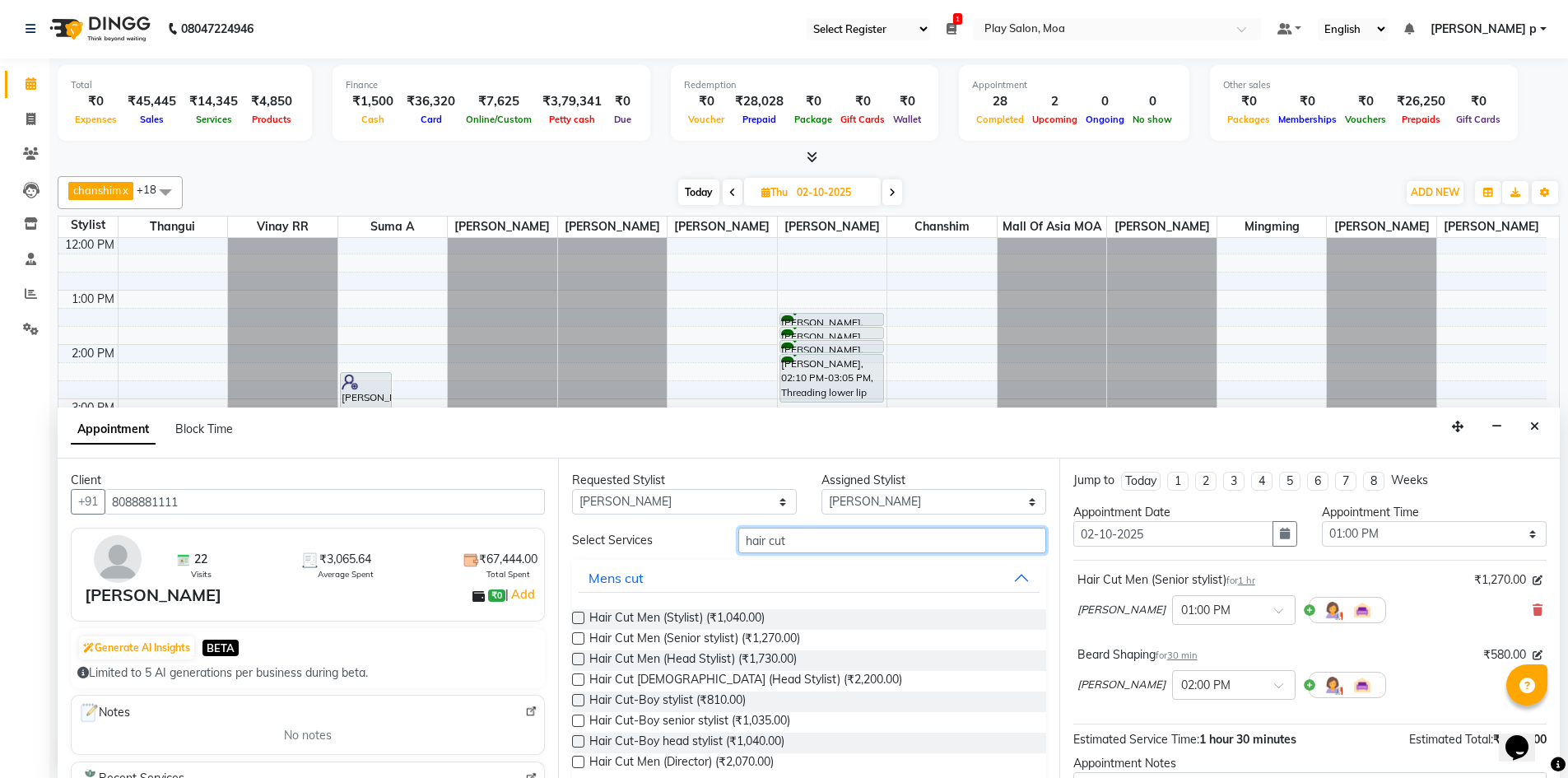
type input "hair cut"
click at [572, 634] on label at bounding box center [579, 639] width 12 height 12
click at [572, 634] on input "checkbox" at bounding box center [578, 640] width 11 height 11
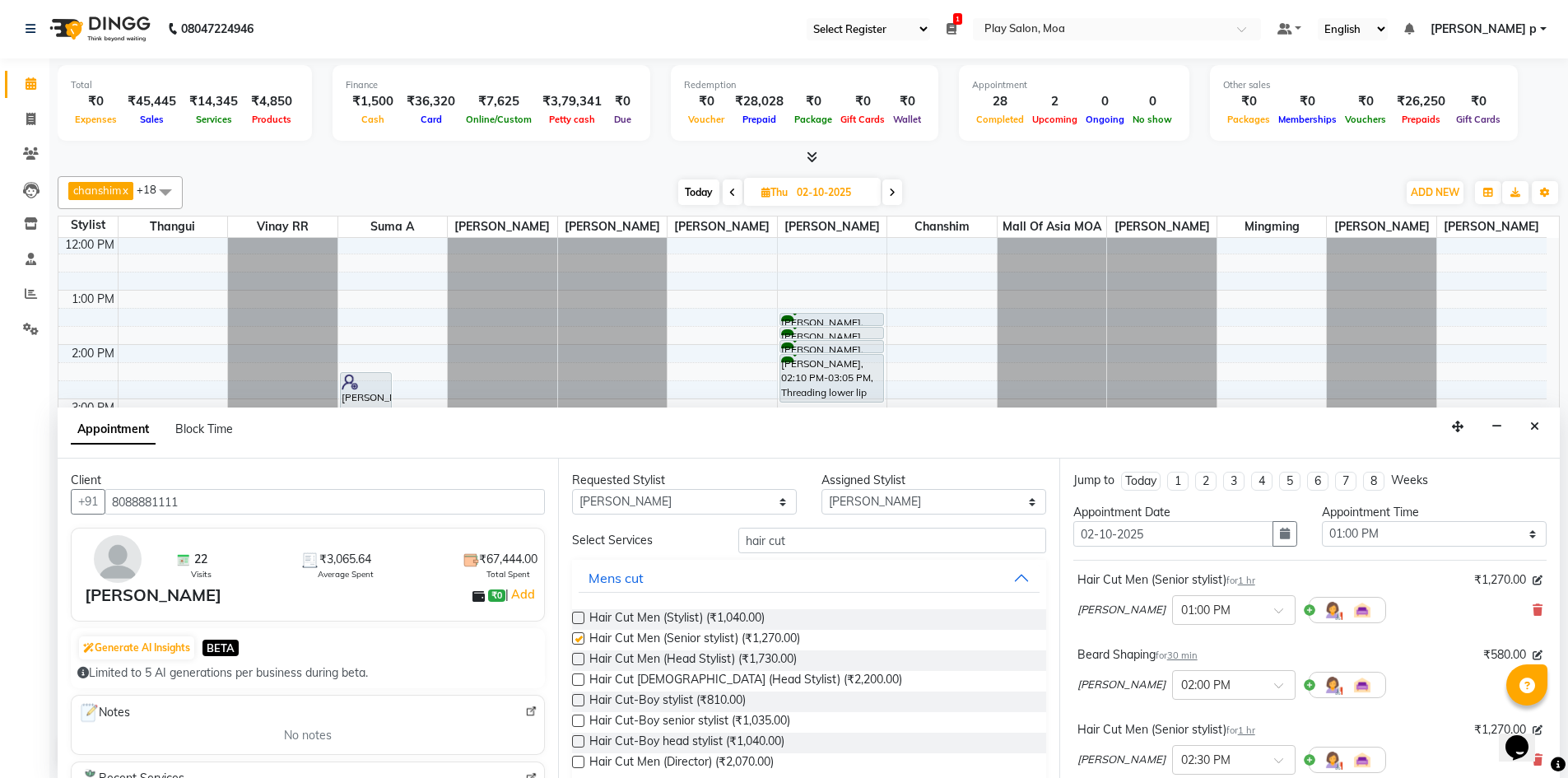
checkbox input "false"
drag, startPoint x: 799, startPoint y: 542, endPoint x: 708, endPoint y: 541, distance: 91.0
click at [708, 541] on div "Select Services hair cut" at bounding box center [809, 540] width 498 height 26
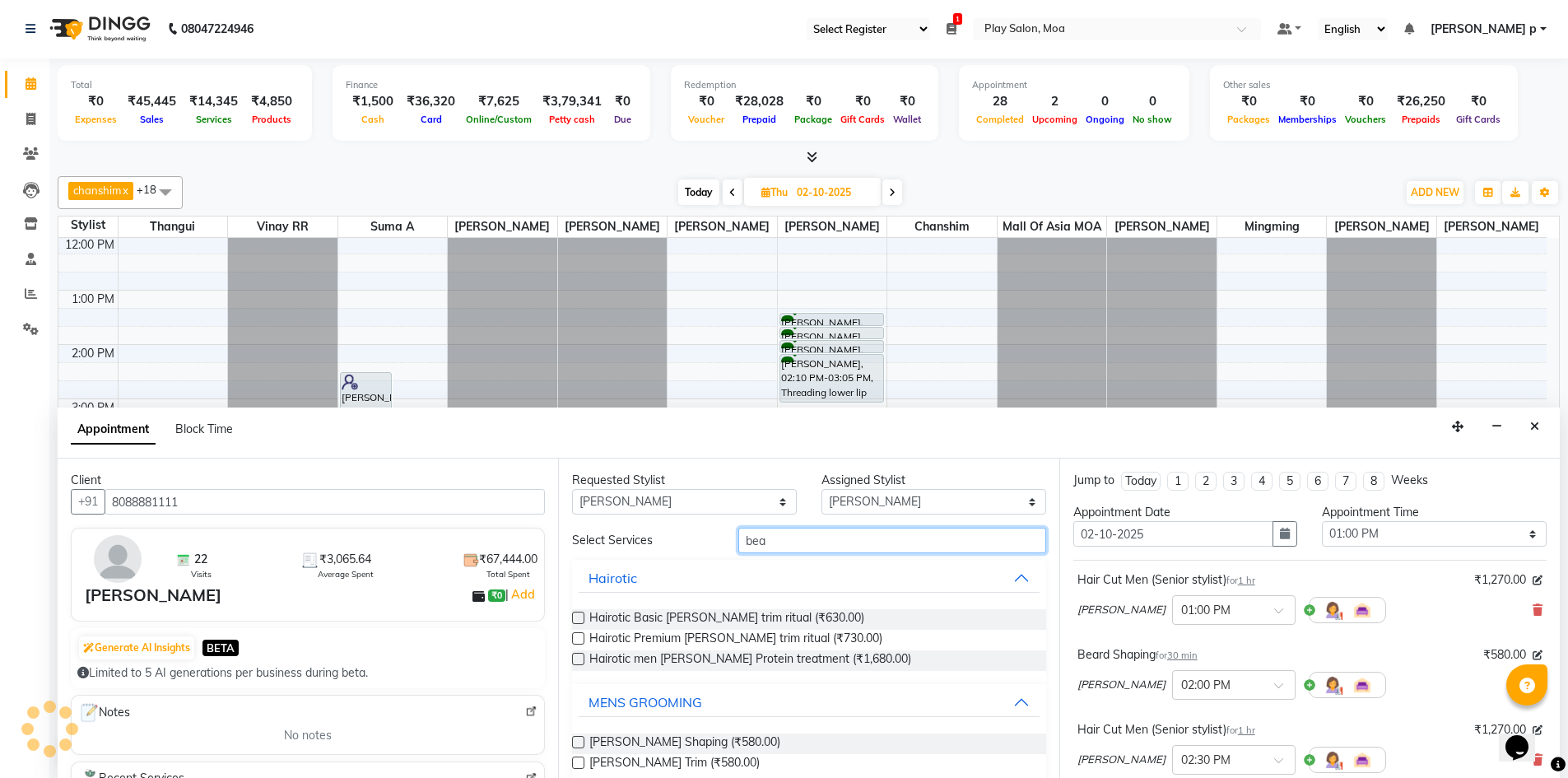
type input "bea"
click at [577, 742] on label at bounding box center [579, 742] width 12 height 12
click at [577, 742] on input "checkbox" at bounding box center [578, 744] width 11 height 11
checkbox input "false"
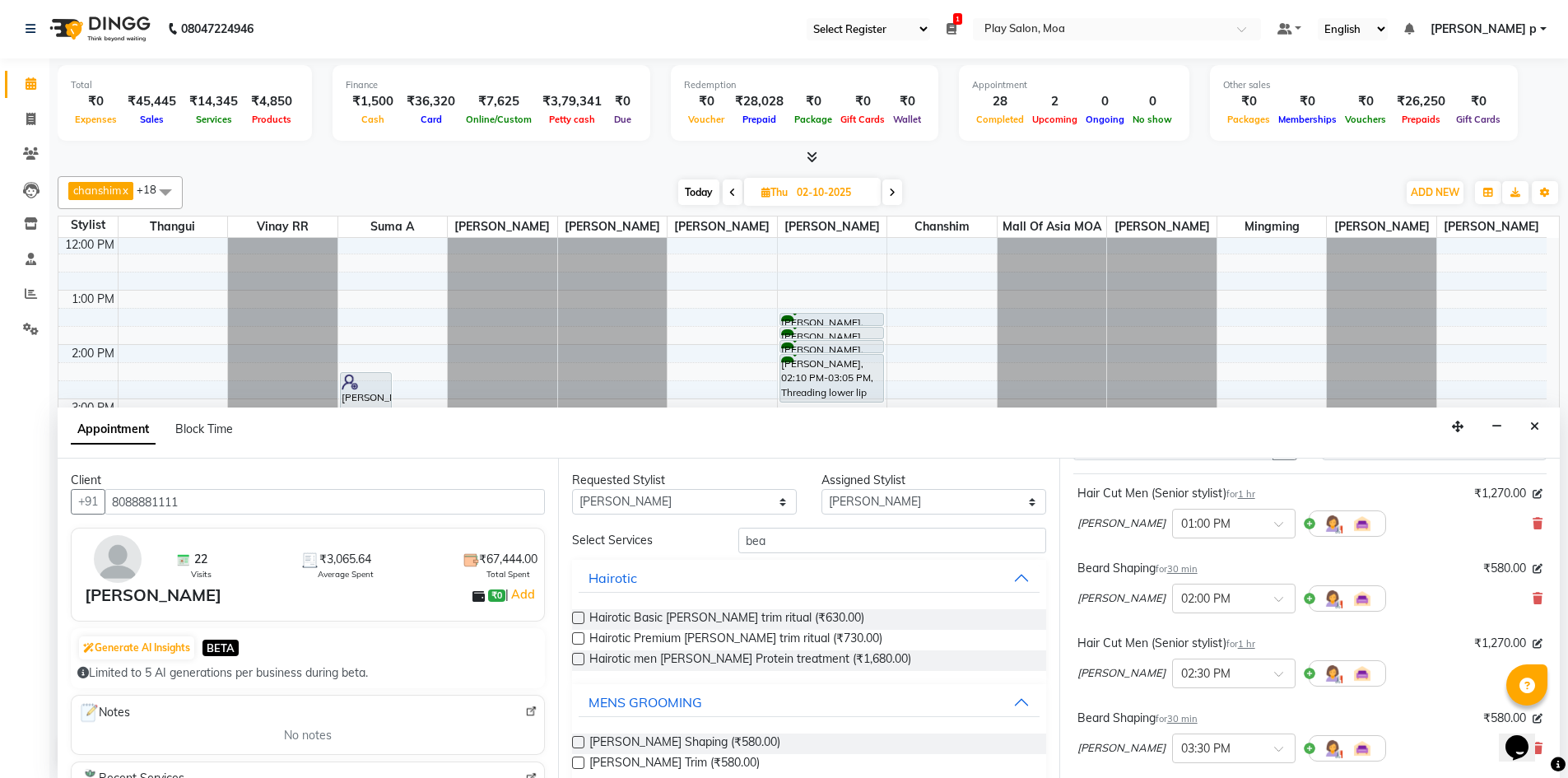
scroll to position [323, 0]
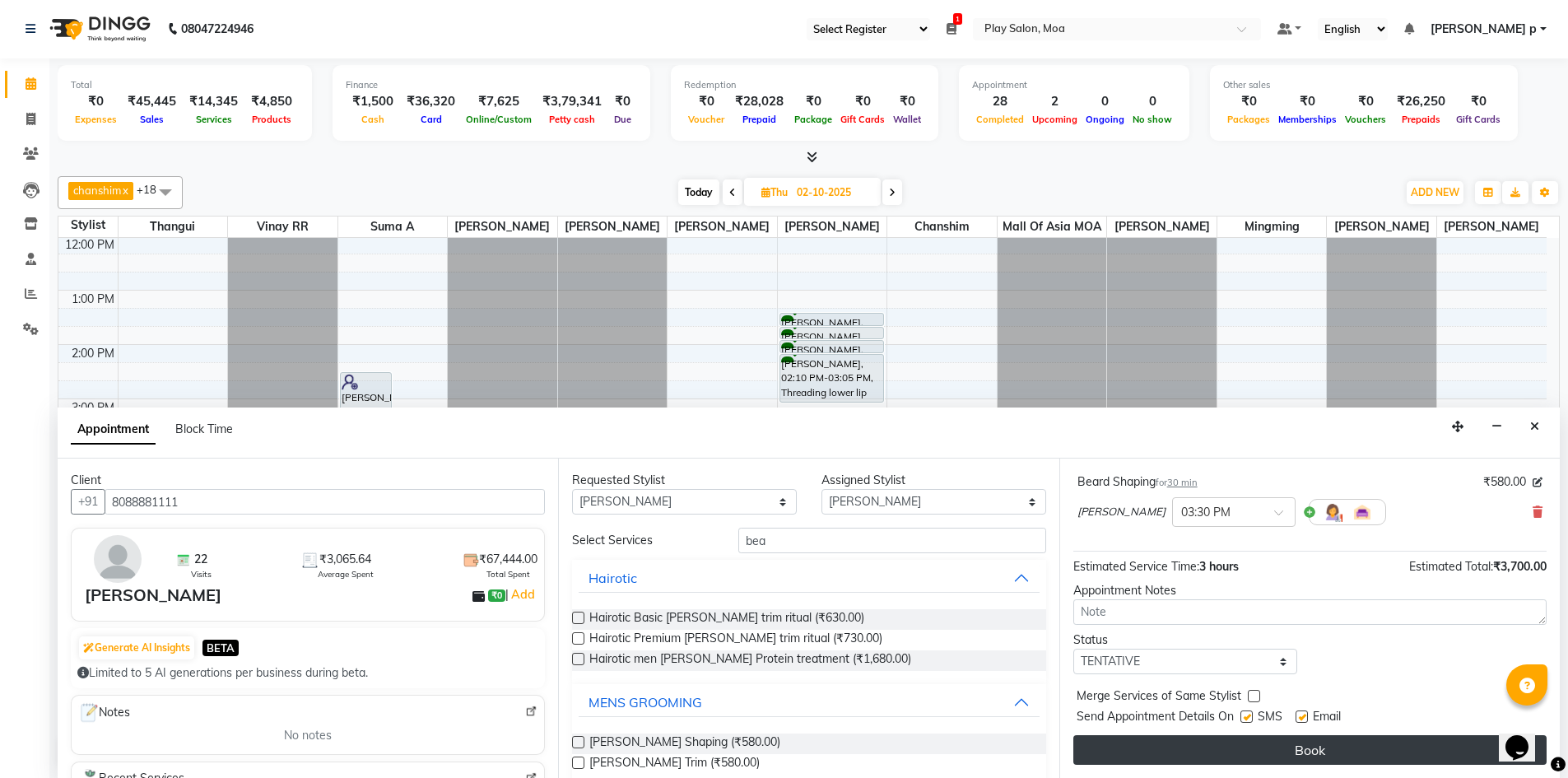
click at [1217, 744] on button "Book" at bounding box center [1310, 750] width 474 height 30
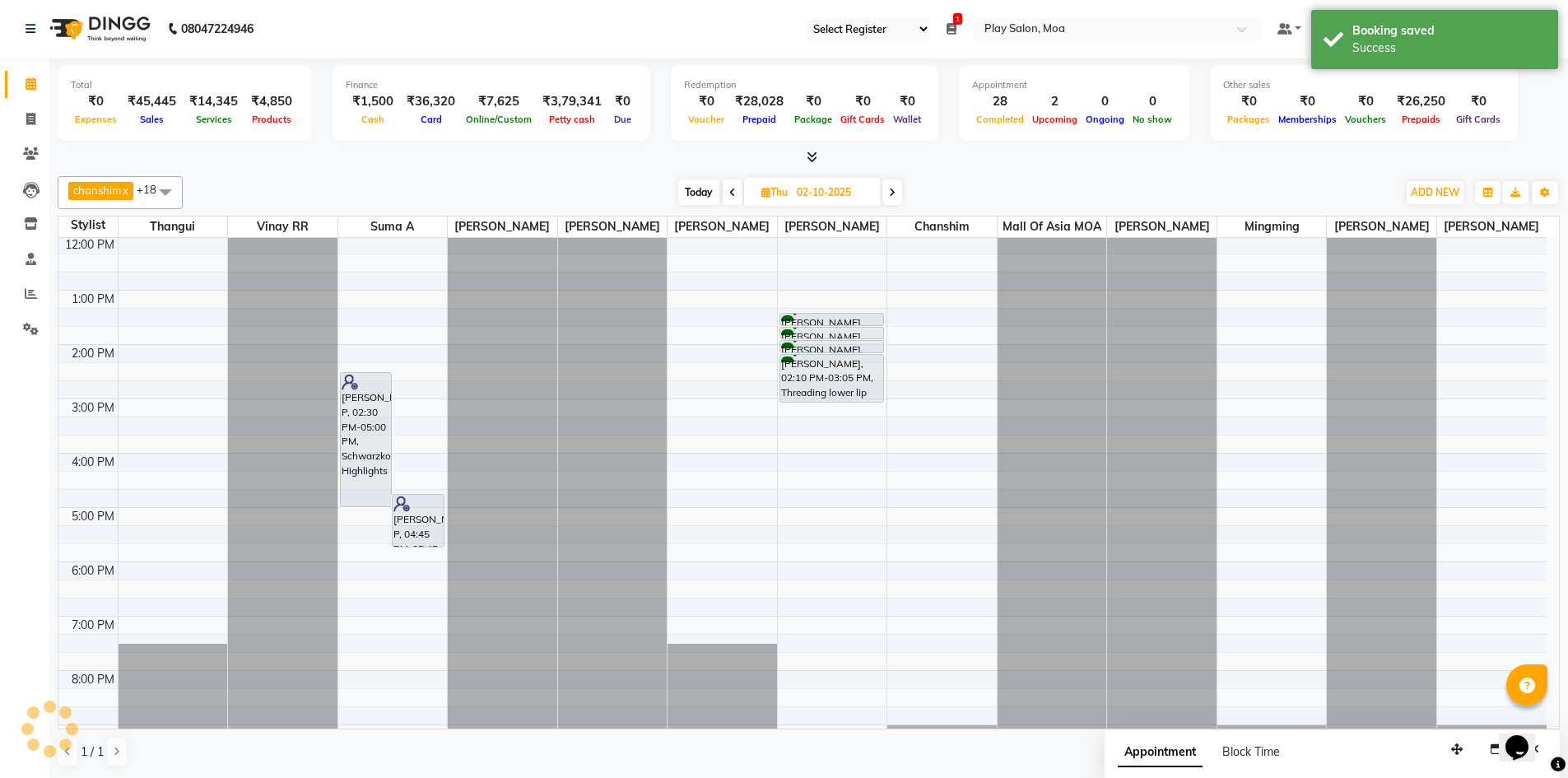
scroll to position [0, 0]
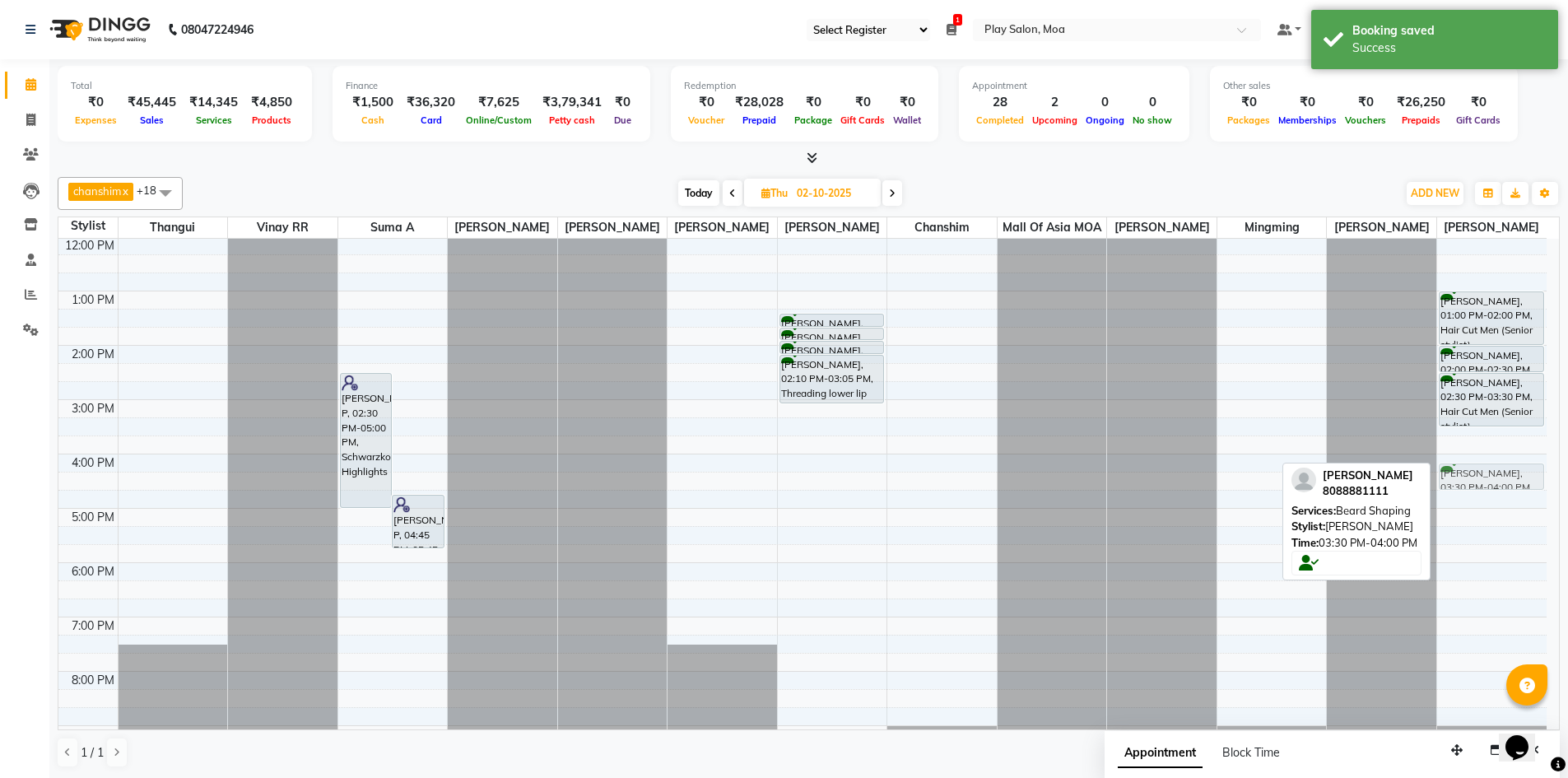
drag, startPoint x: 1491, startPoint y: 460, endPoint x: 1491, endPoint y: 500, distance: 40.0
click at [1491, 500] on div "Akhil Agarwal, 01:00 PM-02:00 PM, Hair Cut Men (Senior stylist) Akhil Agarwal, …" at bounding box center [1491, 453] width 109 height 759
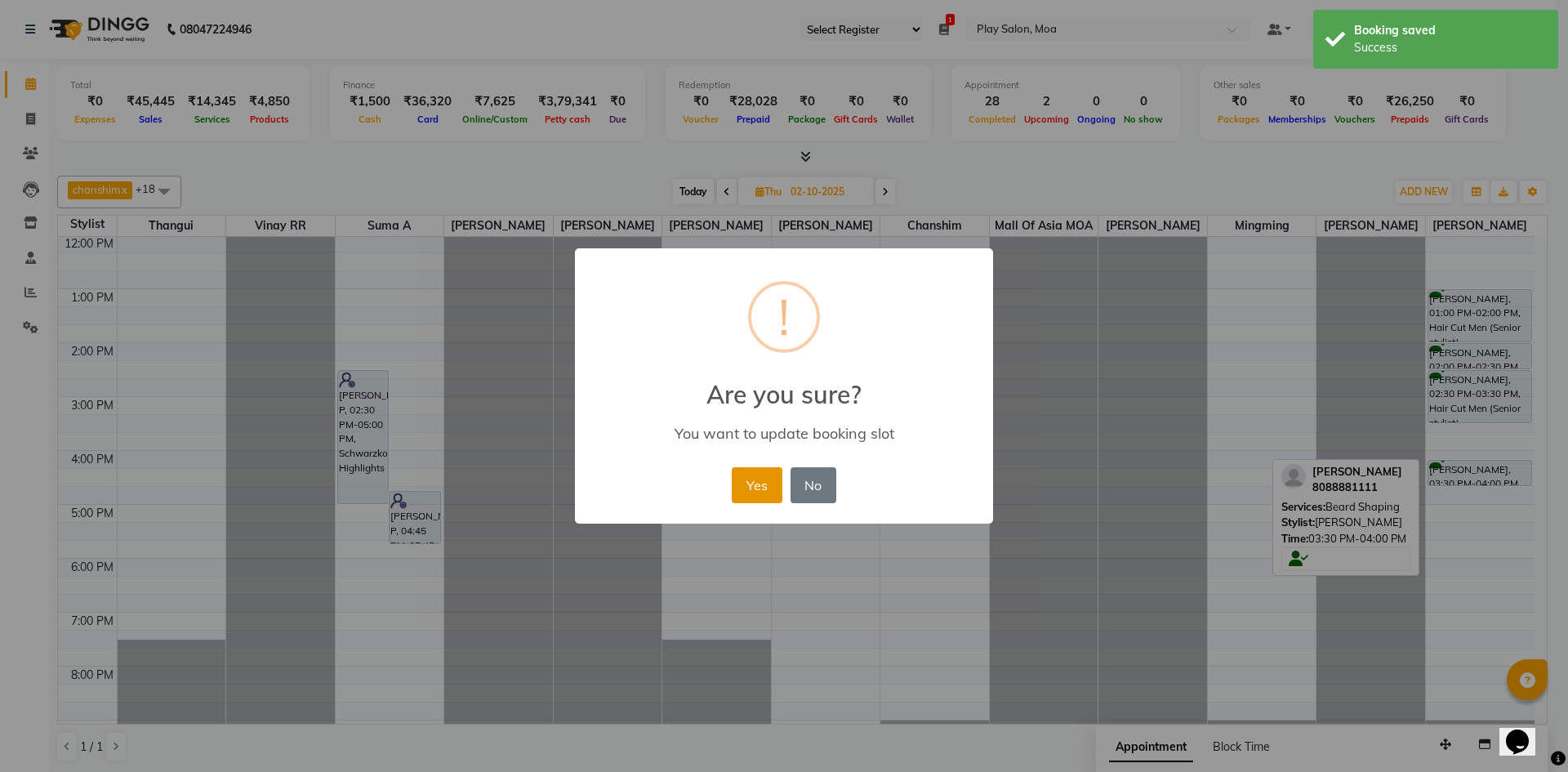
click at [760, 490] on button "Yes" at bounding box center [756, 485] width 50 height 36
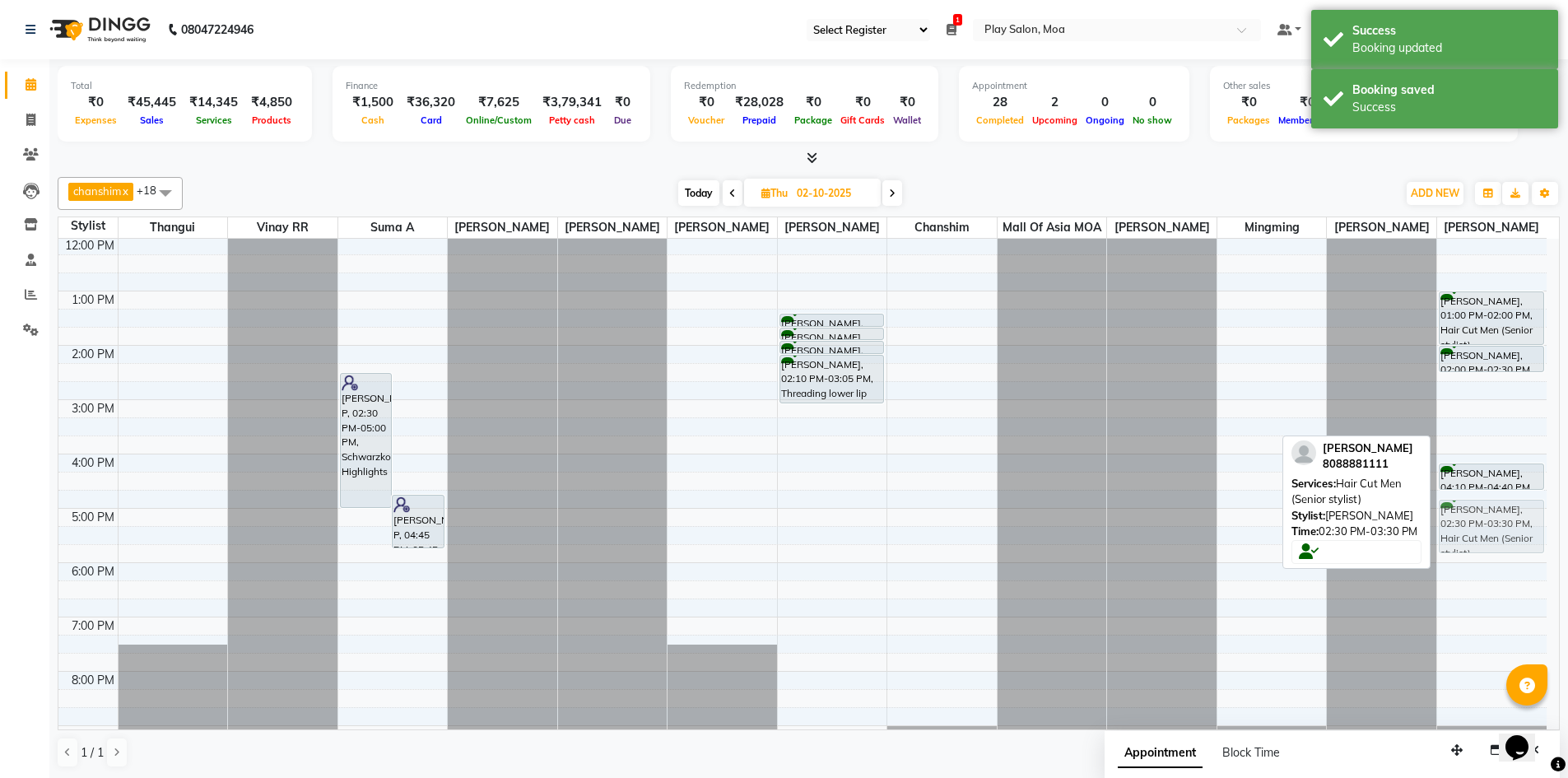
drag, startPoint x: 1489, startPoint y: 415, endPoint x: 1511, endPoint y: 533, distance: 120.0
click at [1511, 533] on div "Akhil Agarwal, 01:00 PM-02:00 PM, Hair Cut Men (Senior stylist) Akhil Agarwal, …" at bounding box center [1491, 453] width 109 height 759
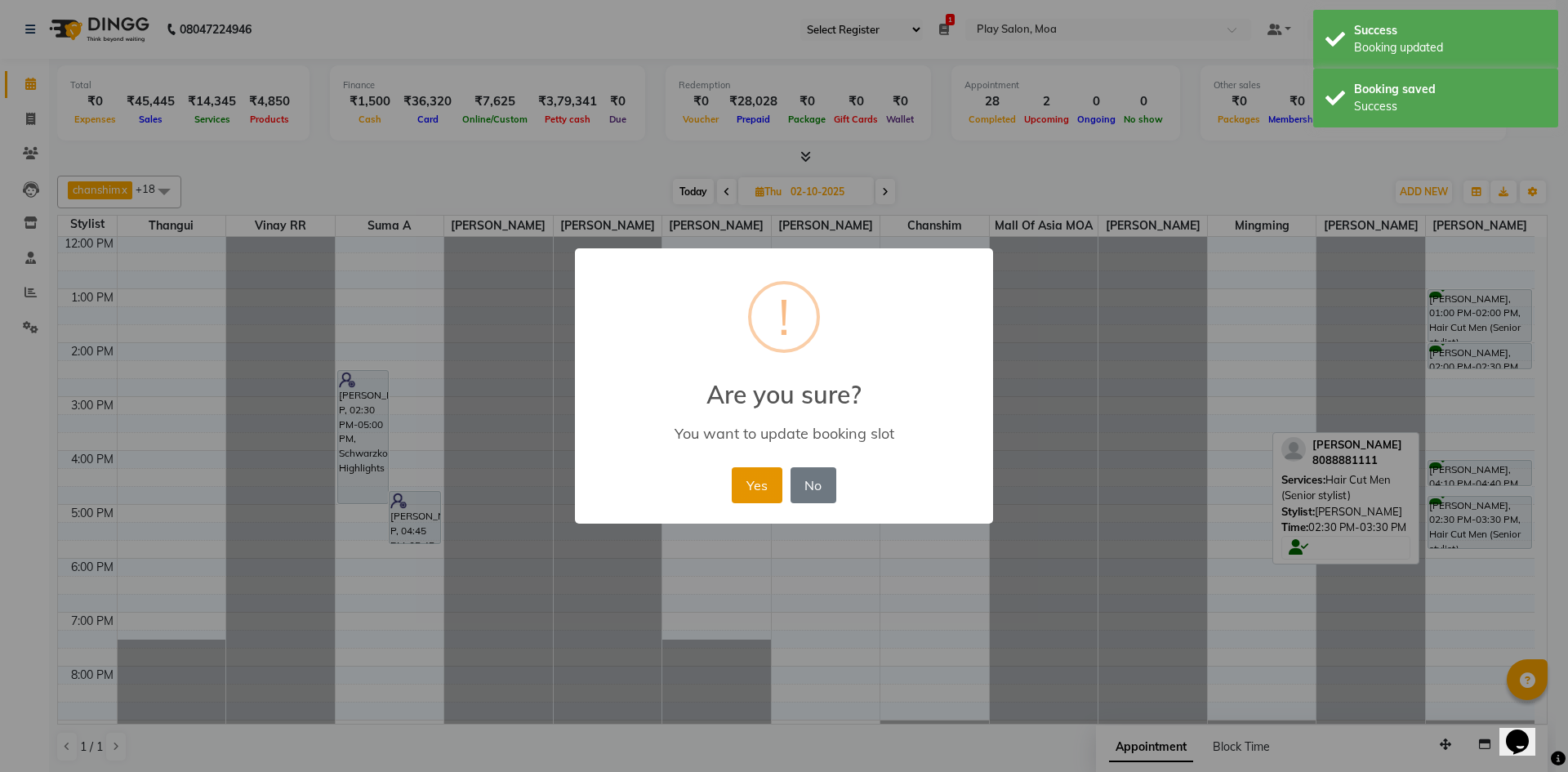
click at [764, 491] on button "Yes" at bounding box center [756, 485] width 50 height 36
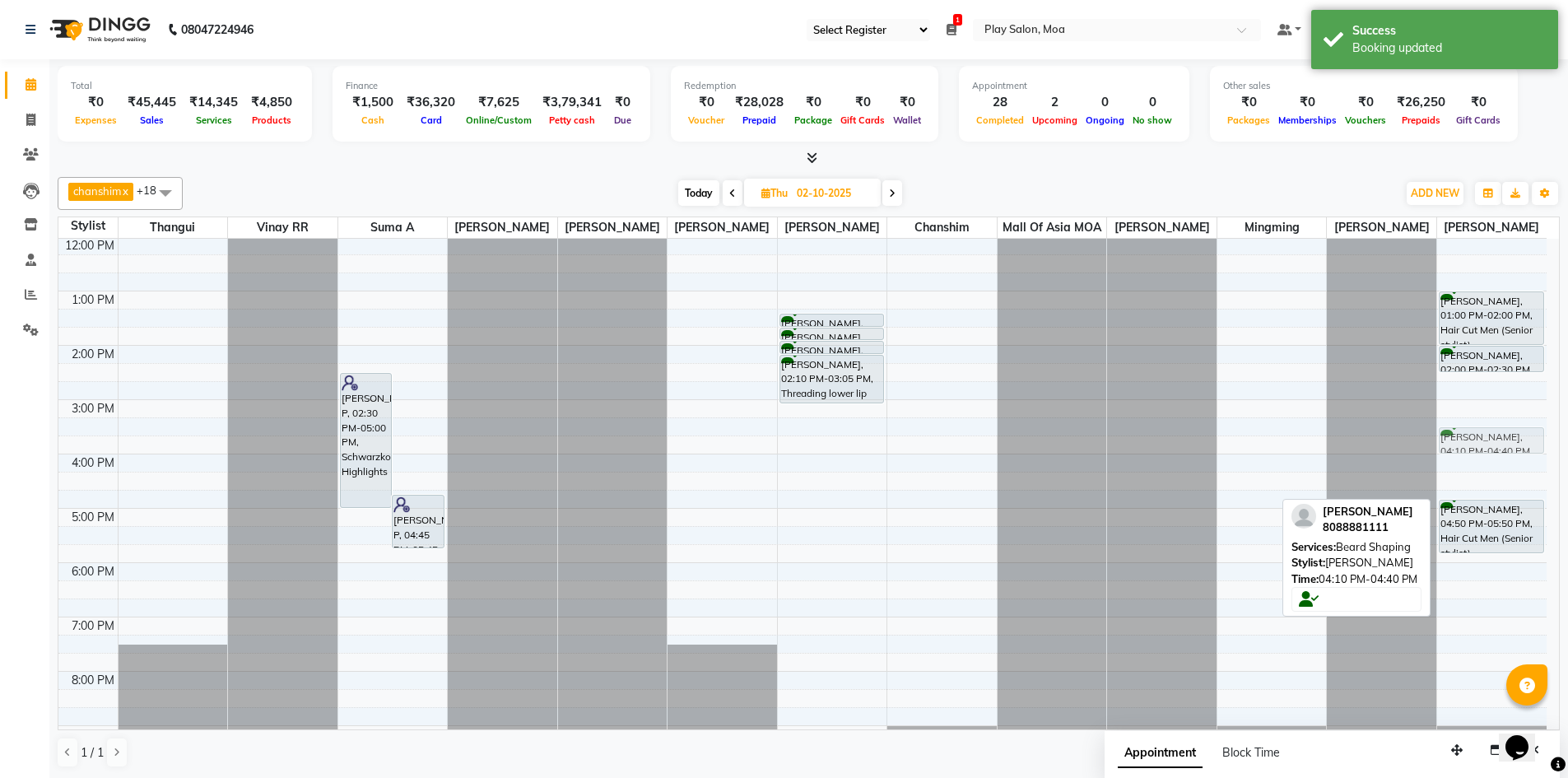
drag, startPoint x: 1477, startPoint y: 490, endPoint x: 1476, endPoint y: 463, distance: 27.0
click at [1476, 463] on div "Akhil Agarwal, 01:00 PM-02:00 PM, Hair Cut Men (Senior stylist) Akhil Agarwal, …" at bounding box center [1491, 453] width 109 height 759
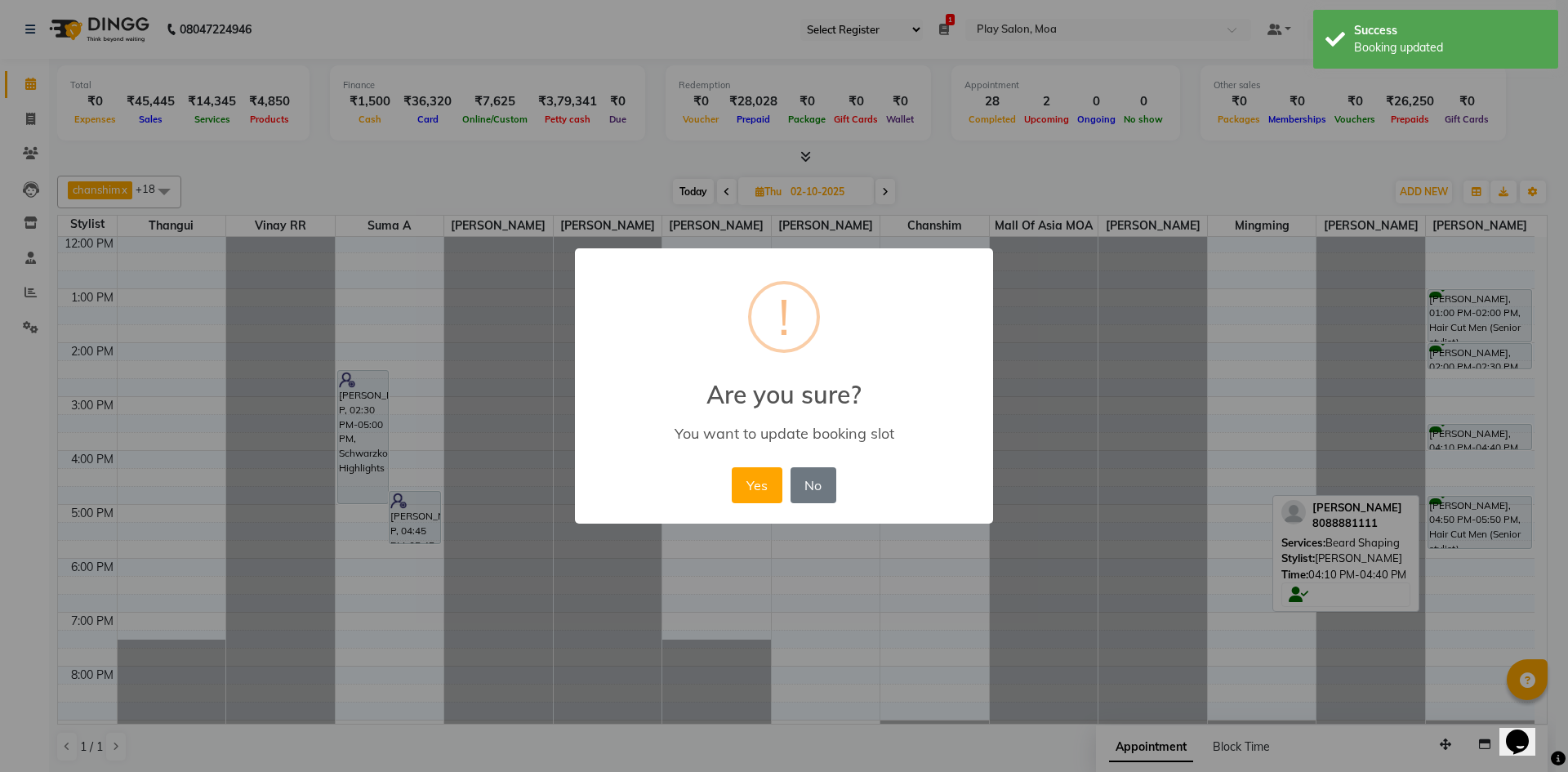
drag, startPoint x: 761, startPoint y: 475, endPoint x: 1387, endPoint y: 532, distance: 628.6
click at [765, 476] on button "Yes" at bounding box center [756, 485] width 50 height 36
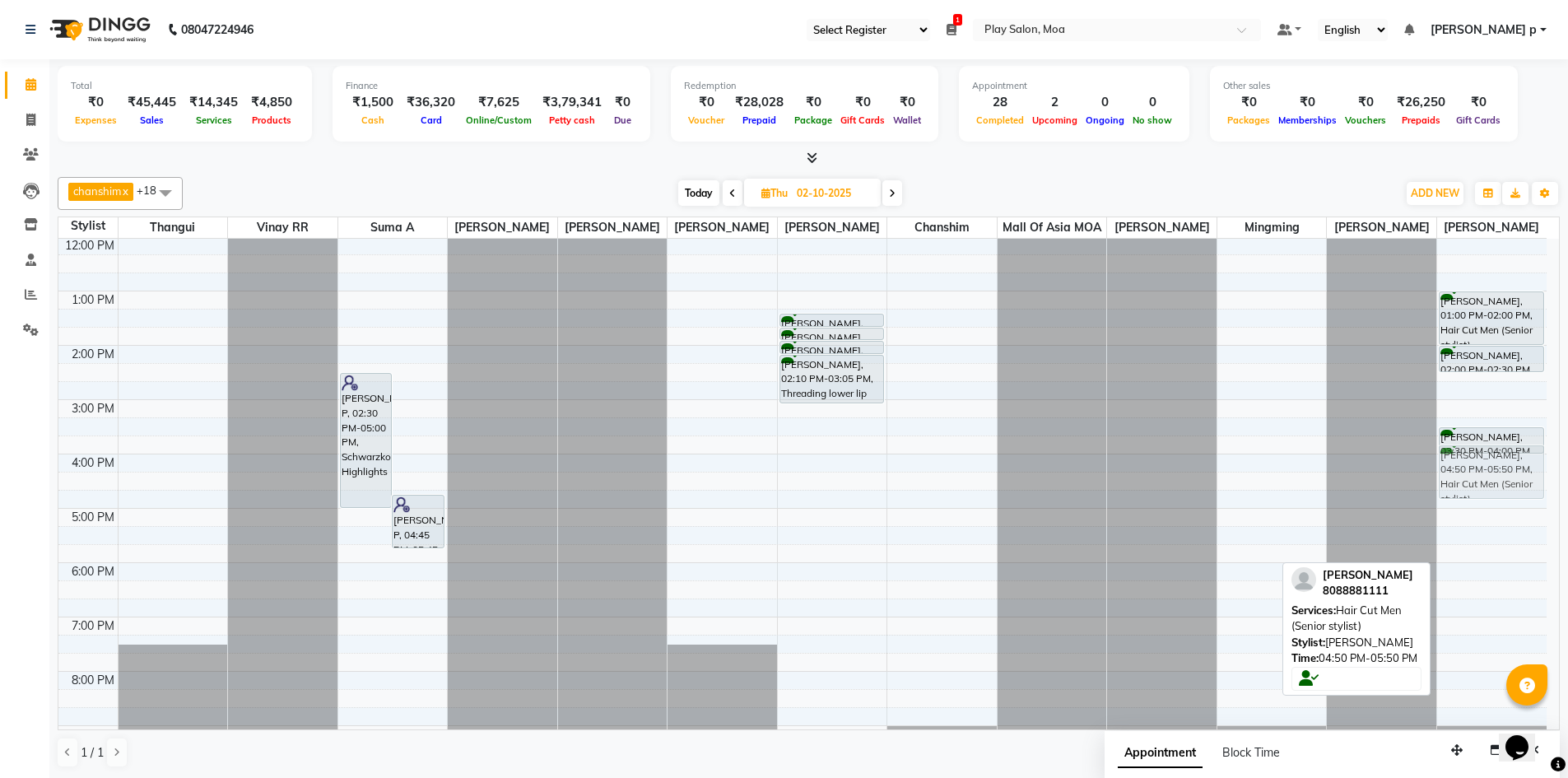
drag, startPoint x: 1473, startPoint y: 528, endPoint x: 1481, endPoint y: 477, distance: 51.6
click at [1481, 477] on div "Akhil Agarwal, 01:00 PM-02:00 PM, Hair Cut Men (Senior stylist) Akhil Agarwal, …" at bounding box center [1491, 453] width 109 height 759
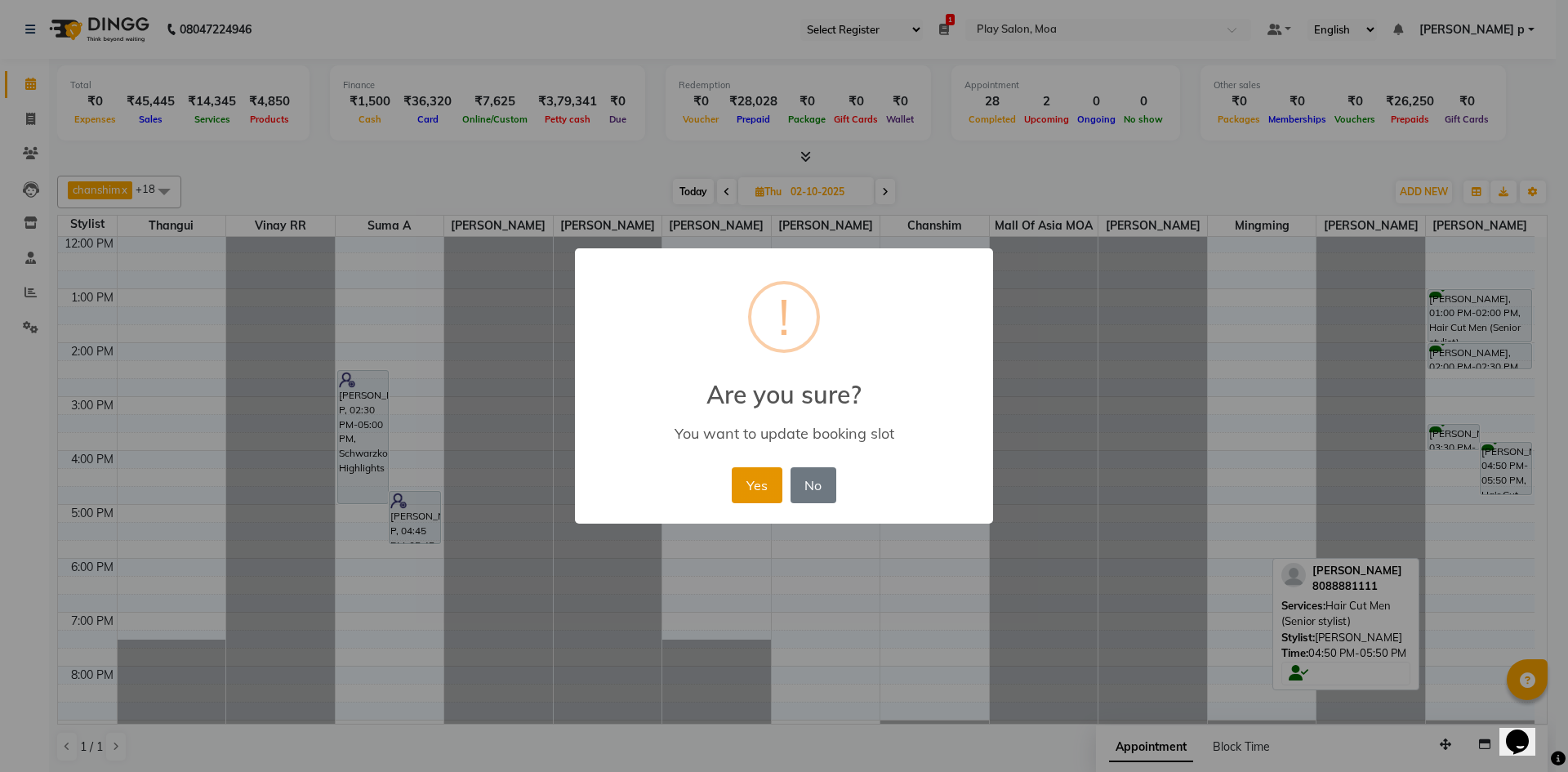
click at [762, 488] on button "Yes" at bounding box center [756, 485] width 50 height 36
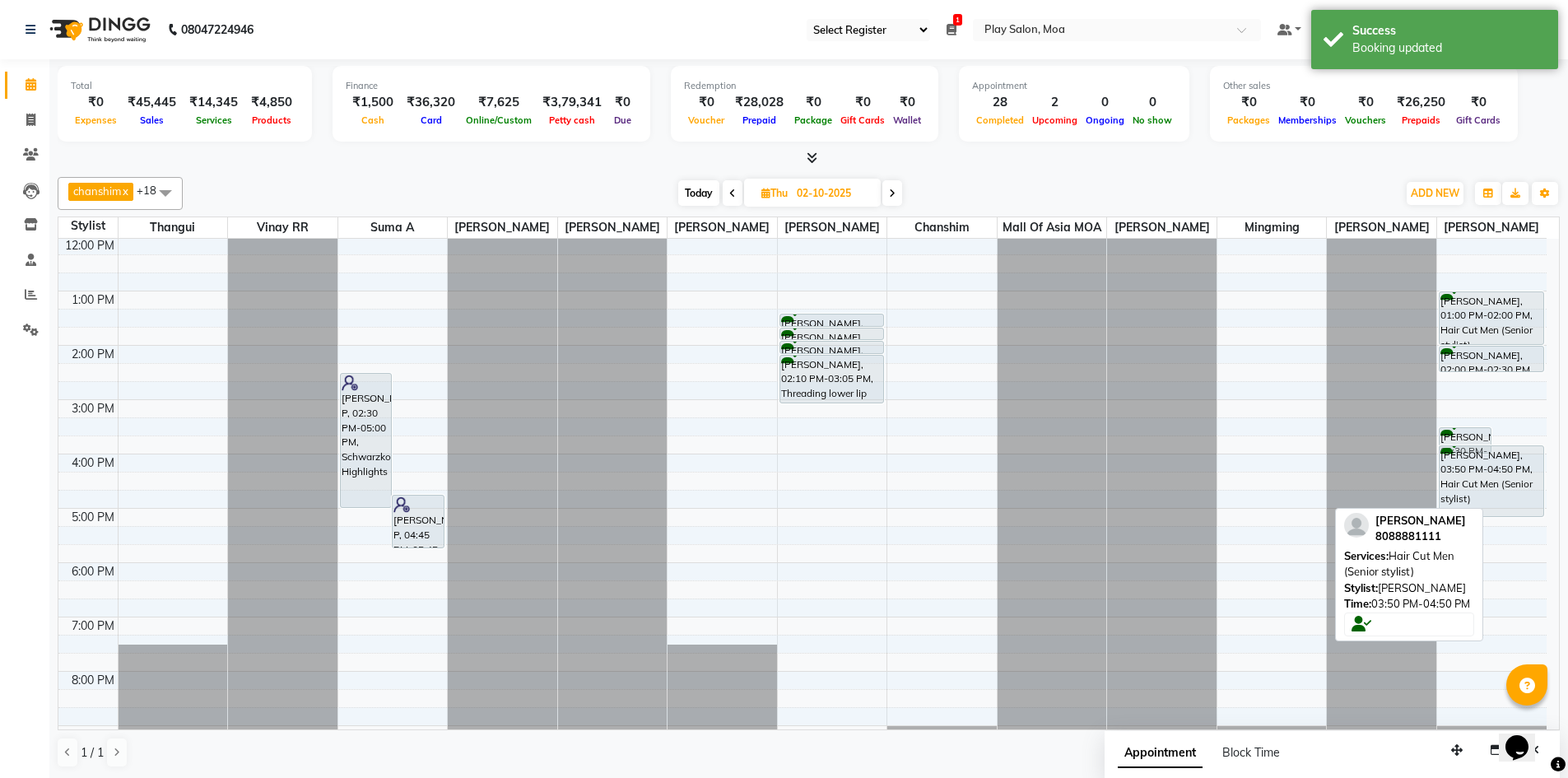
drag, startPoint x: 1522, startPoint y: 512, endPoint x: 1520, endPoint y: 538, distance: 26.1
click at [1520, 538] on div "9:00 AM 10:00 AM 11:00 AM 12:00 PM 1:00 PM 2:00 PM 3:00 PM 4:00 PM 5:00 PM 6:00…" at bounding box center [802, 453] width 1488 height 759
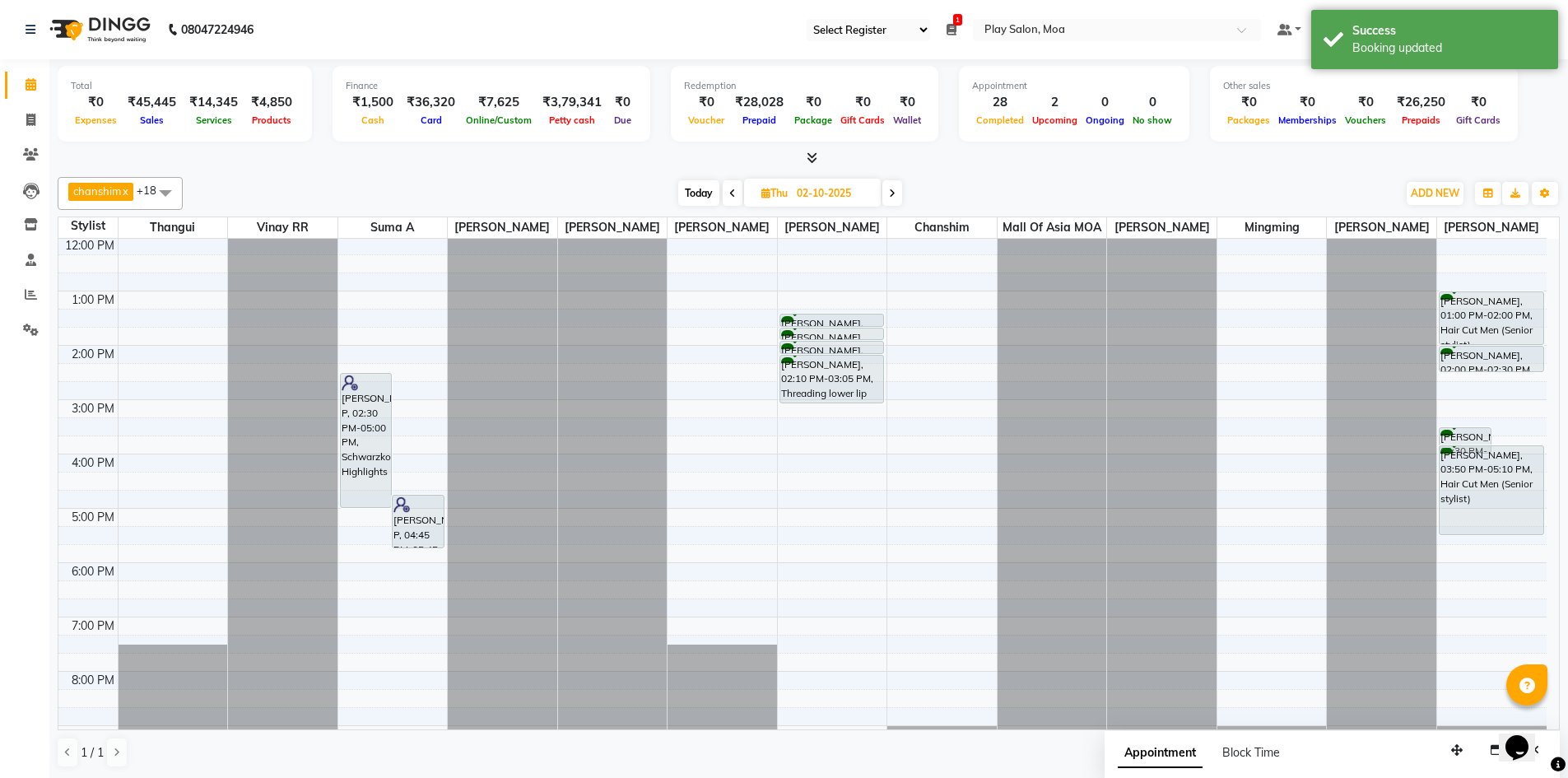
drag, startPoint x: 1520, startPoint y: 533, endPoint x: 1520, endPoint y: 549, distance: 16.0
click at [1520, 549] on div "Akhil Agarwal, 03:30 PM-04:00 PM, Beard Shaping Akhil Agarwal, 03:50 PM-05:10 P…" at bounding box center [1491, 453] width 109 height 759
drag, startPoint x: 1495, startPoint y: 387, endPoint x: 1495, endPoint y: 417, distance: 30.0
click at [1495, 417] on div "Akhil Agarwal, 03:30 PM-04:00 PM, Beard Shaping Akhil Agarwal, 03:50 PM-05:30 P…" at bounding box center [1491, 453] width 109 height 759
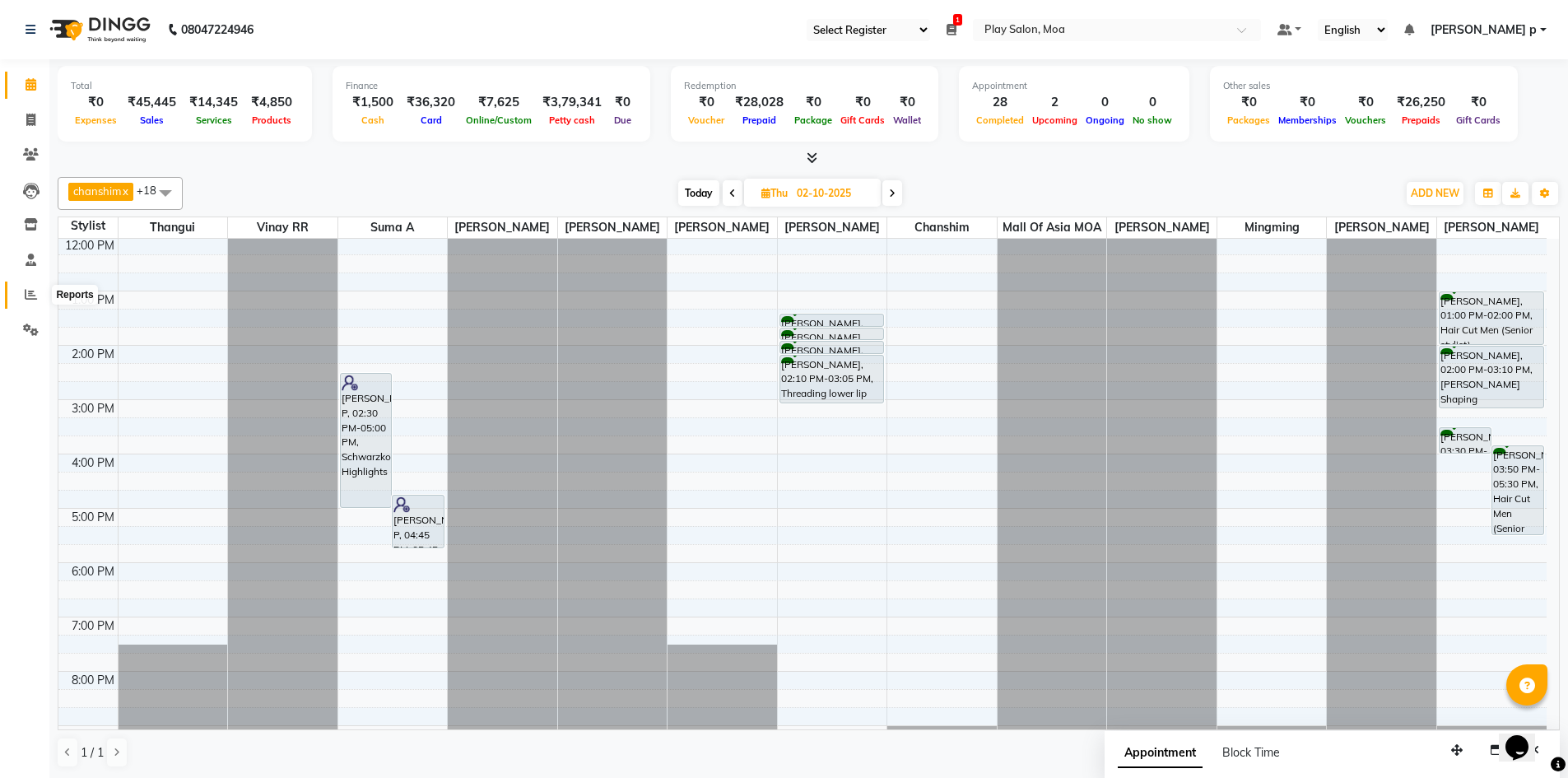
drag, startPoint x: 38, startPoint y: 291, endPoint x: 41, endPoint y: 280, distance: 11.4
click at [38, 291] on span at bounding box center [31, 295] width 29 height 19
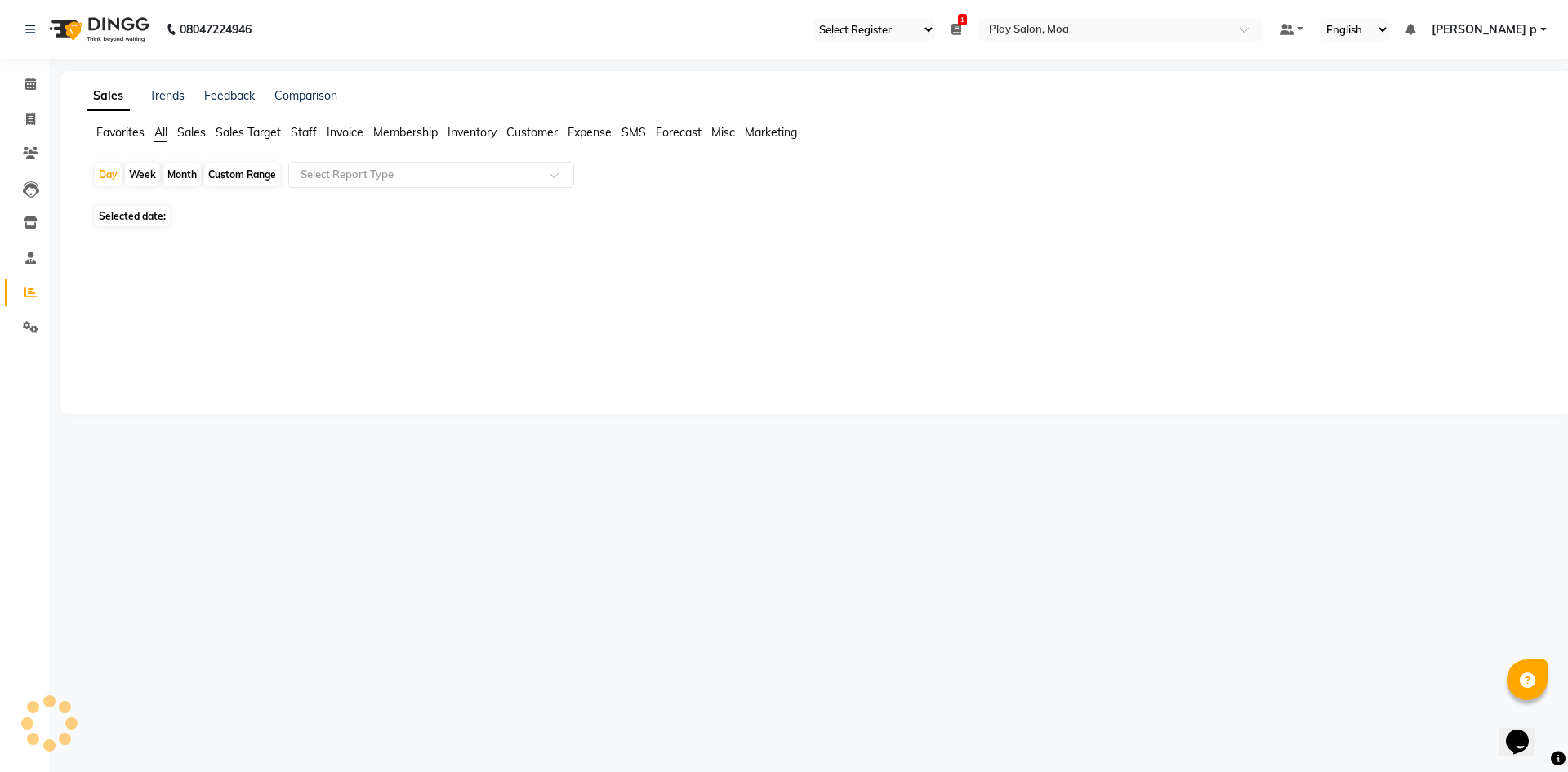
click at [312, 138] on span "Staff" at bounding box center [304, 132] width 26 height 15
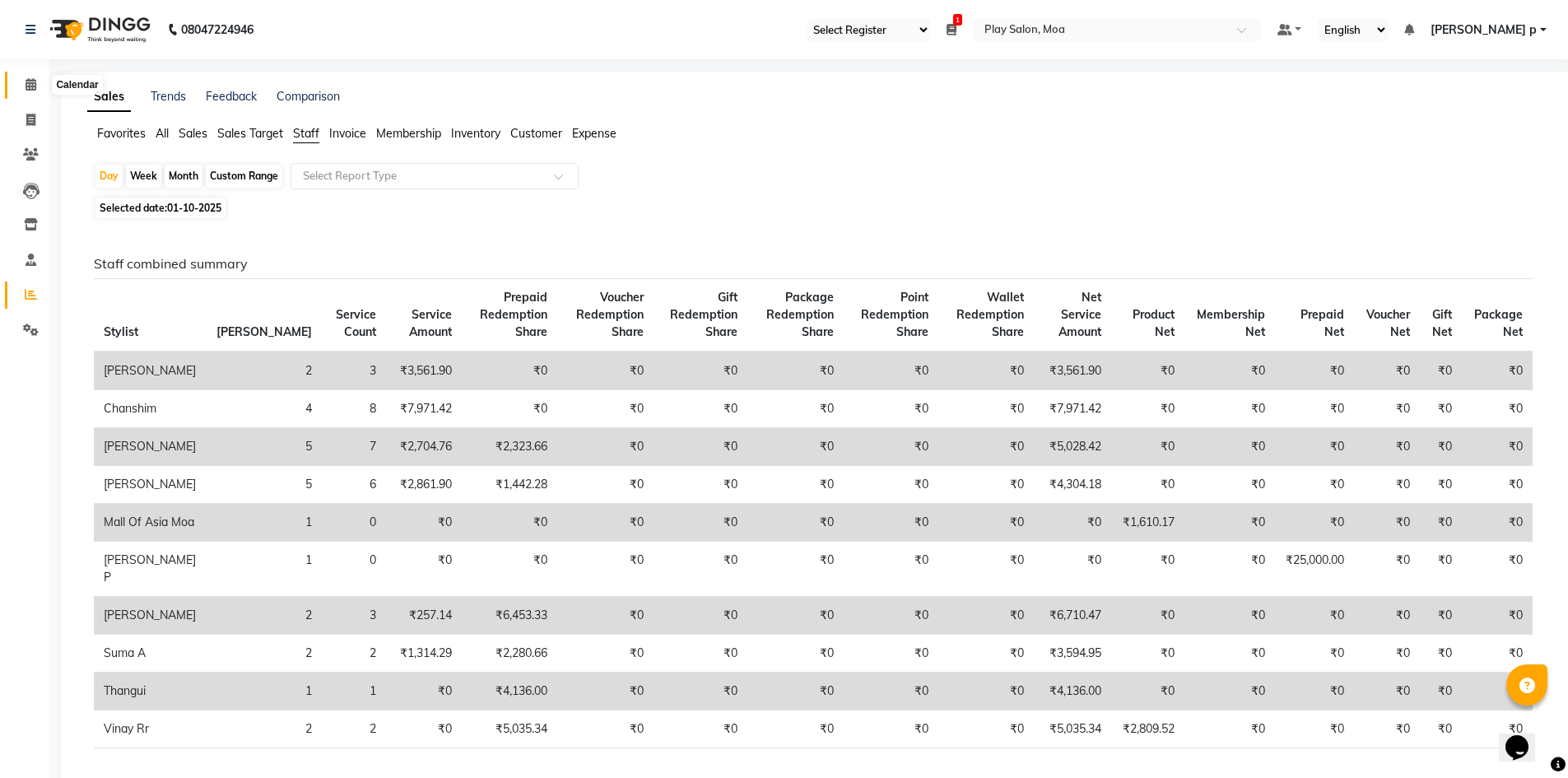
drag, startPoint x: 31, startPoint y: 81, endPoint x: 43, endPoint y: 83, distance: 12.2
click at [31, 81] on icon at bounding box center [31, 85] width 11 height 12
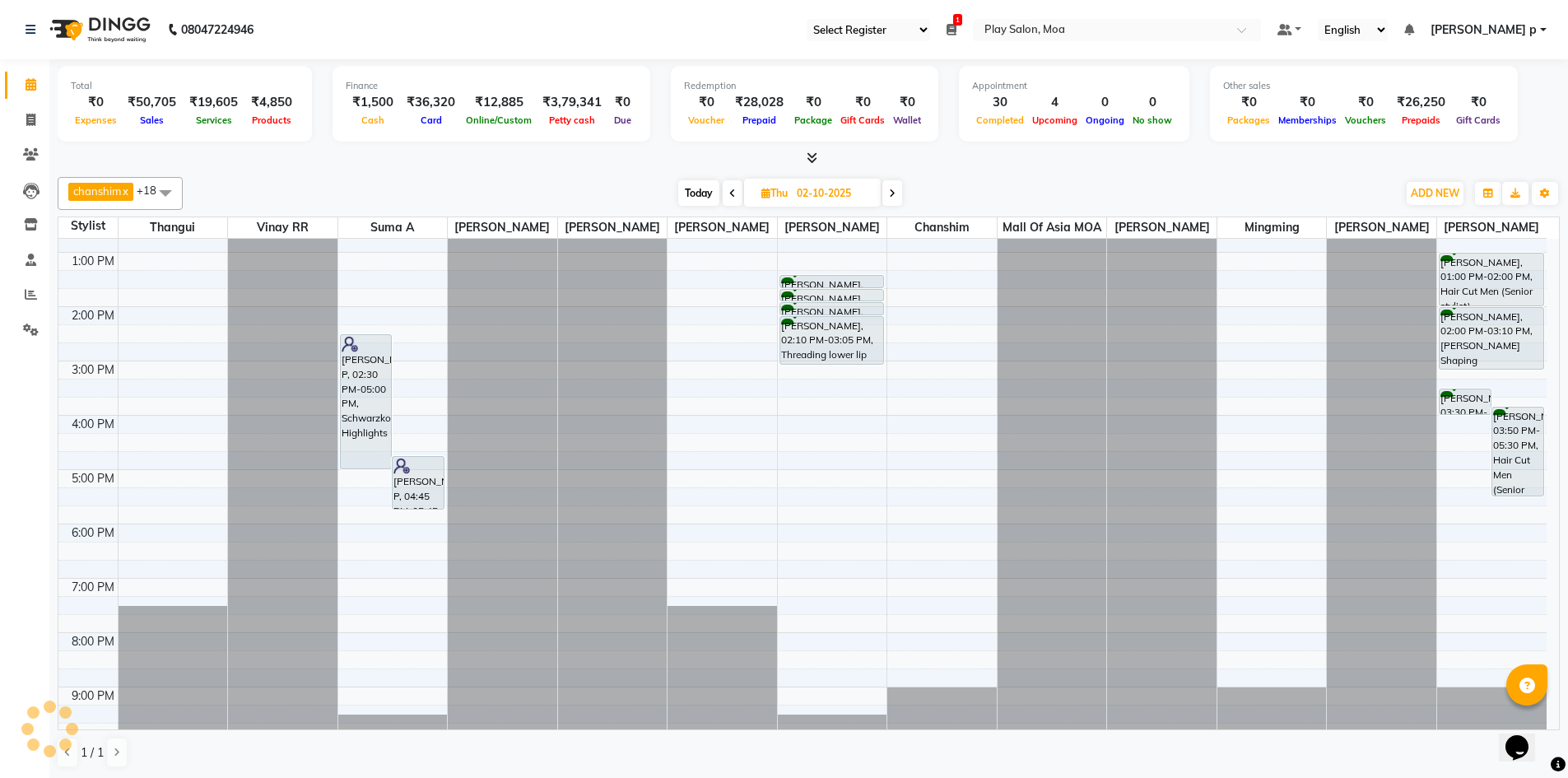
scroll to position [287, 0]
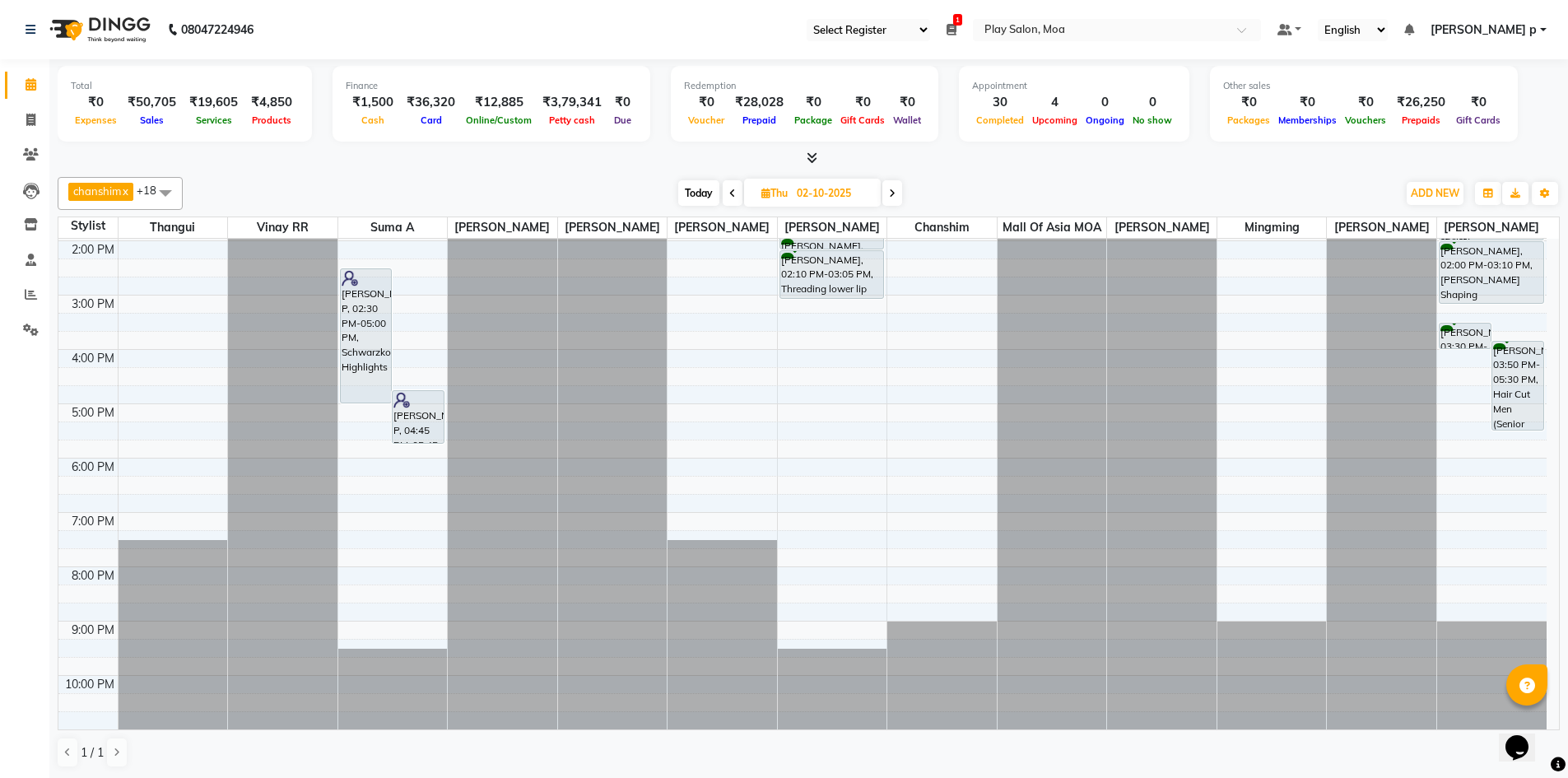
click at [811, 191] on input "02-10-2025" at bounding box center [833, 193] width 82 height 25
select select "10"
select select "2025"
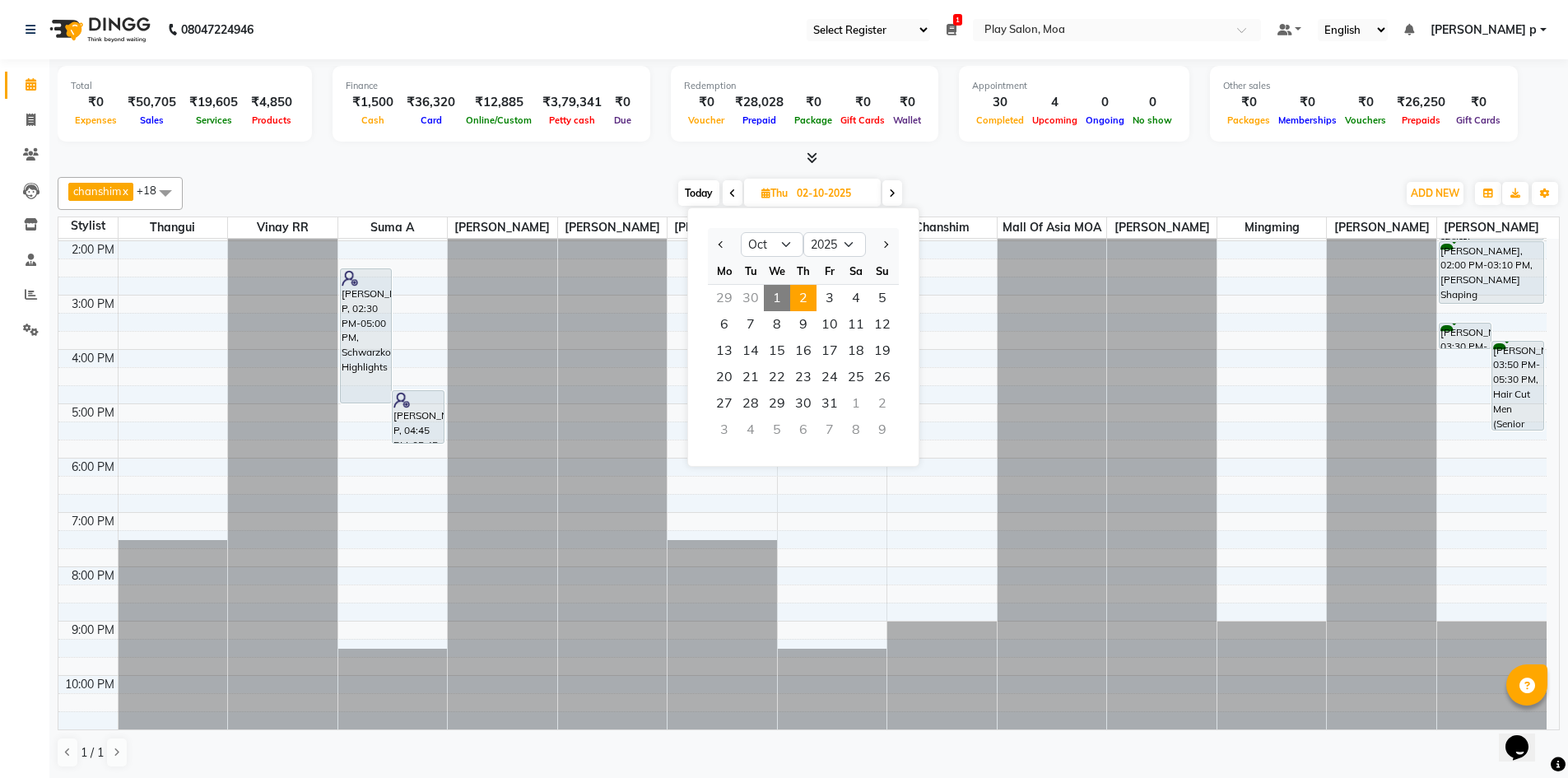
click at [773, 297] on span "1" at bounding box center [777, 298] width 26 height 26
type input "01-10-2025"
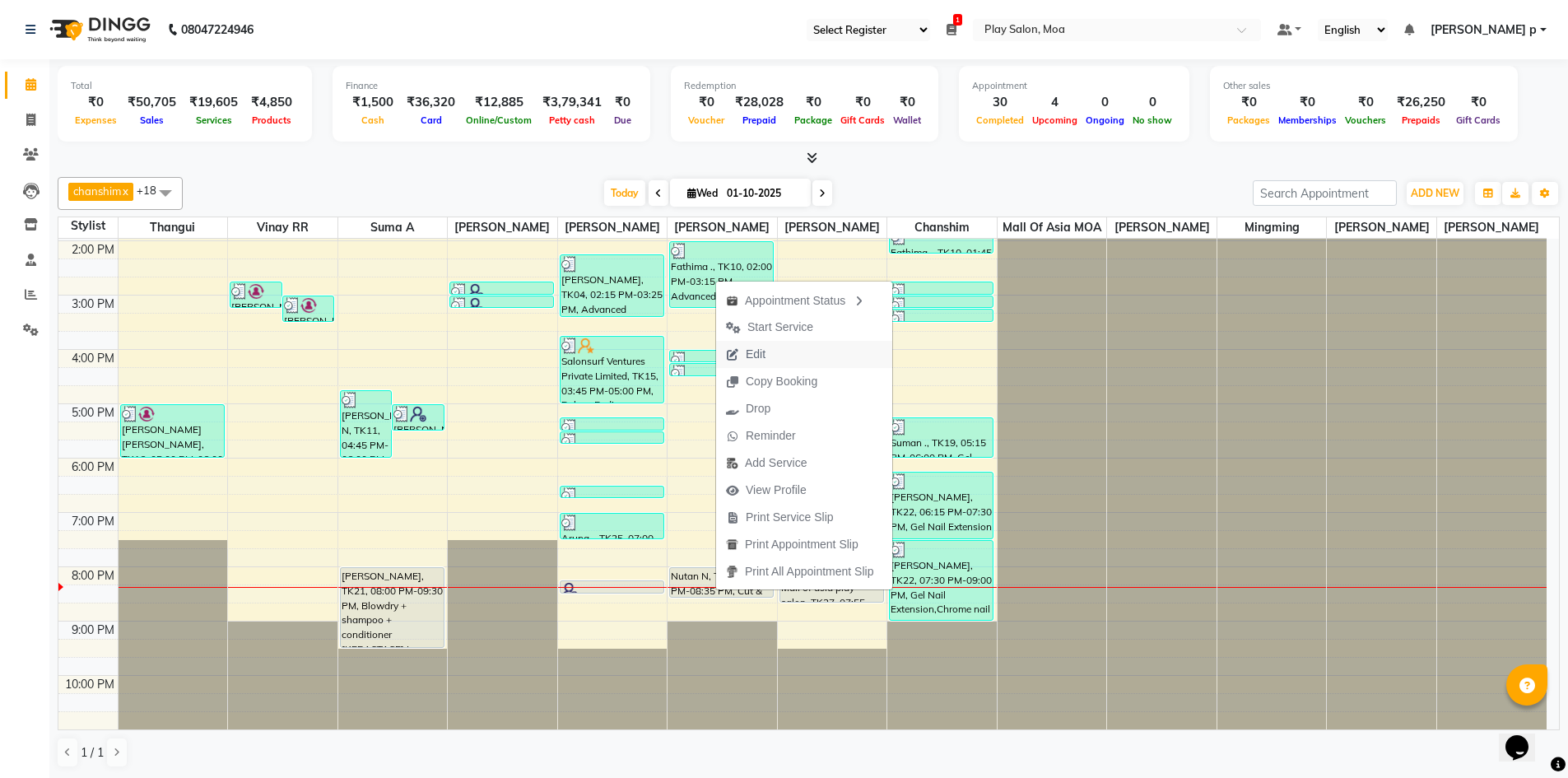
click at [808, 348] on button "Edit" at bounding box center [804, 354] width 176 height 27
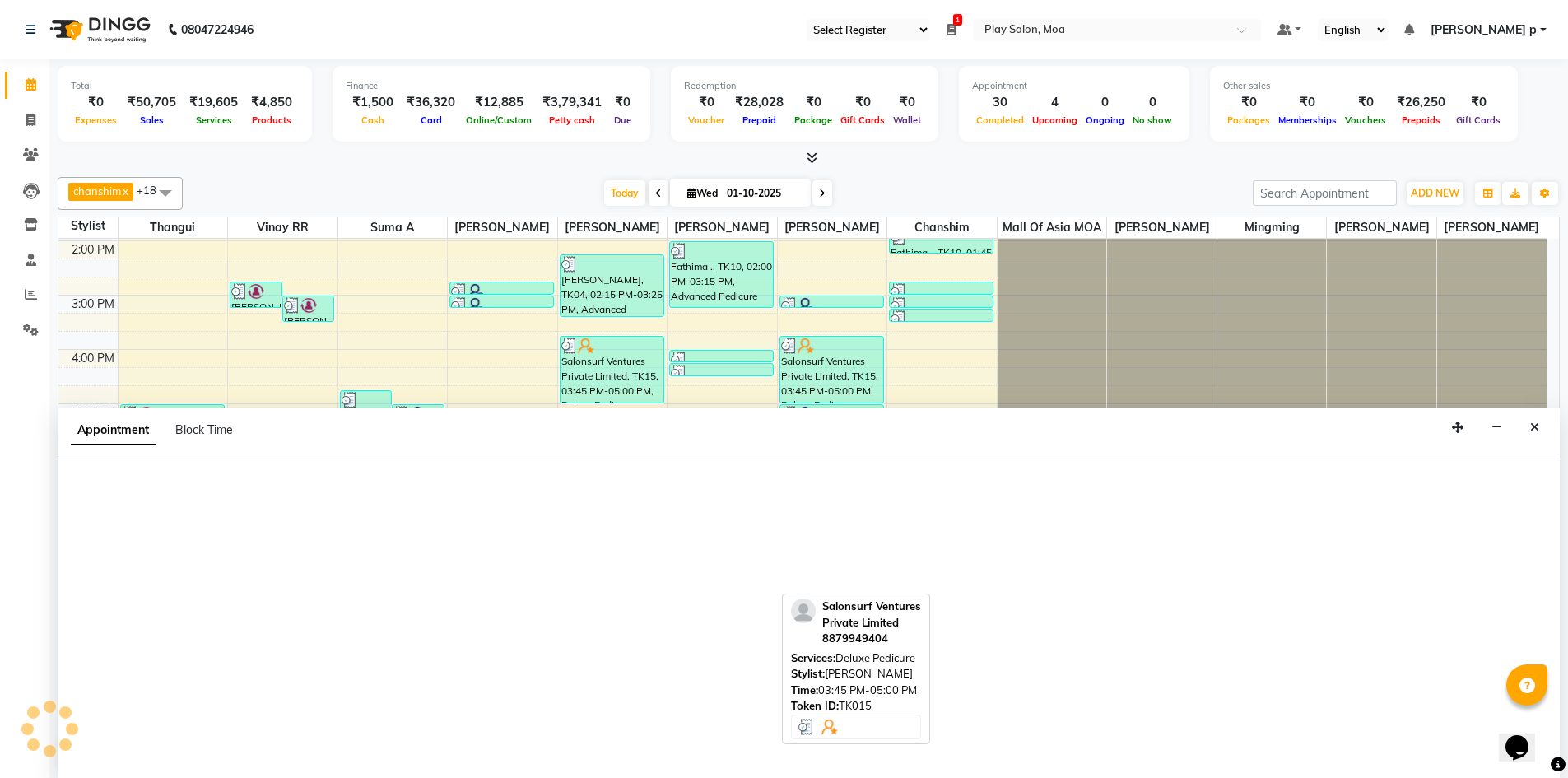
scroll to position [1, 0]
select select "tentative"
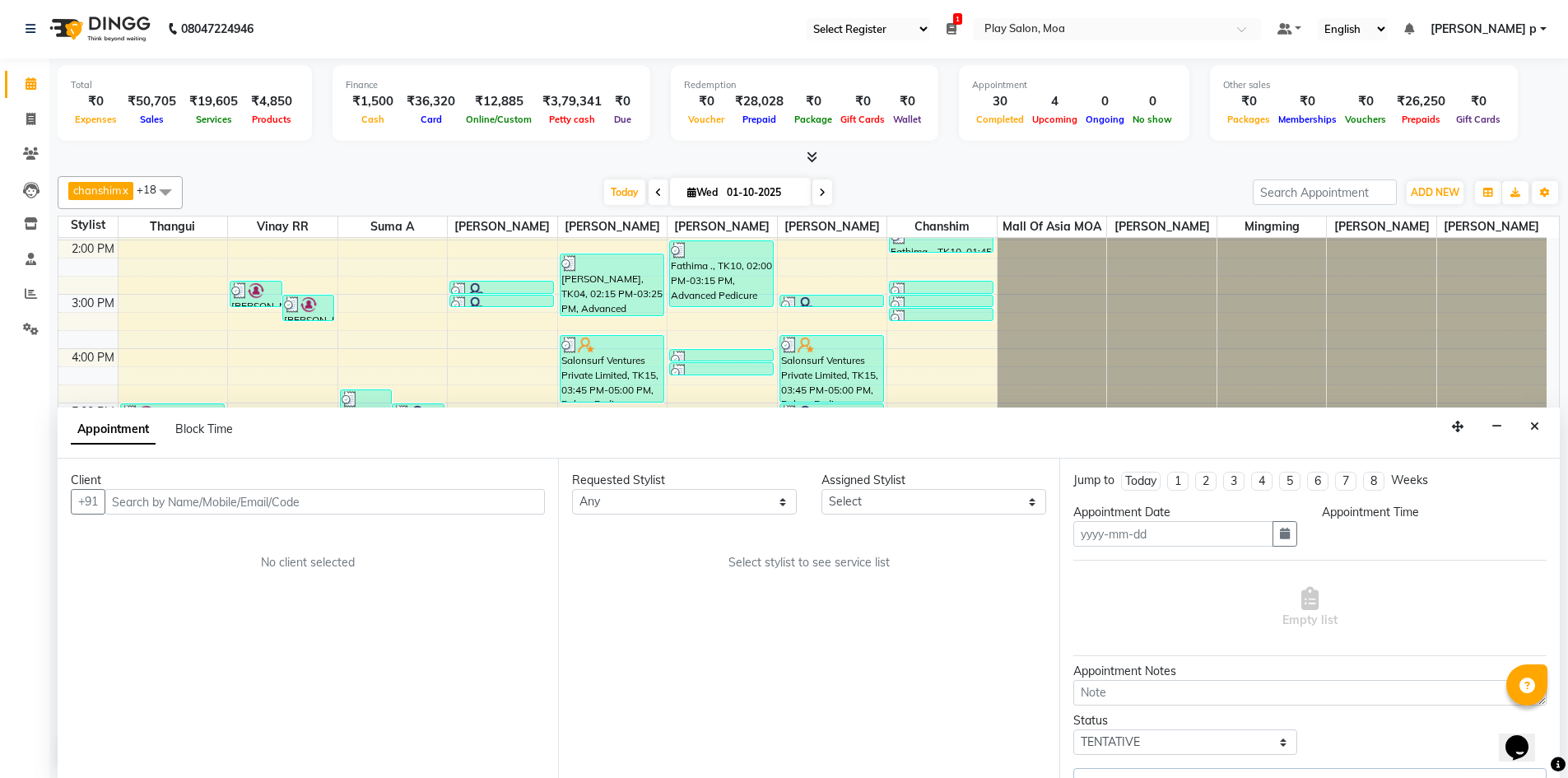
type input "01-10-2025"
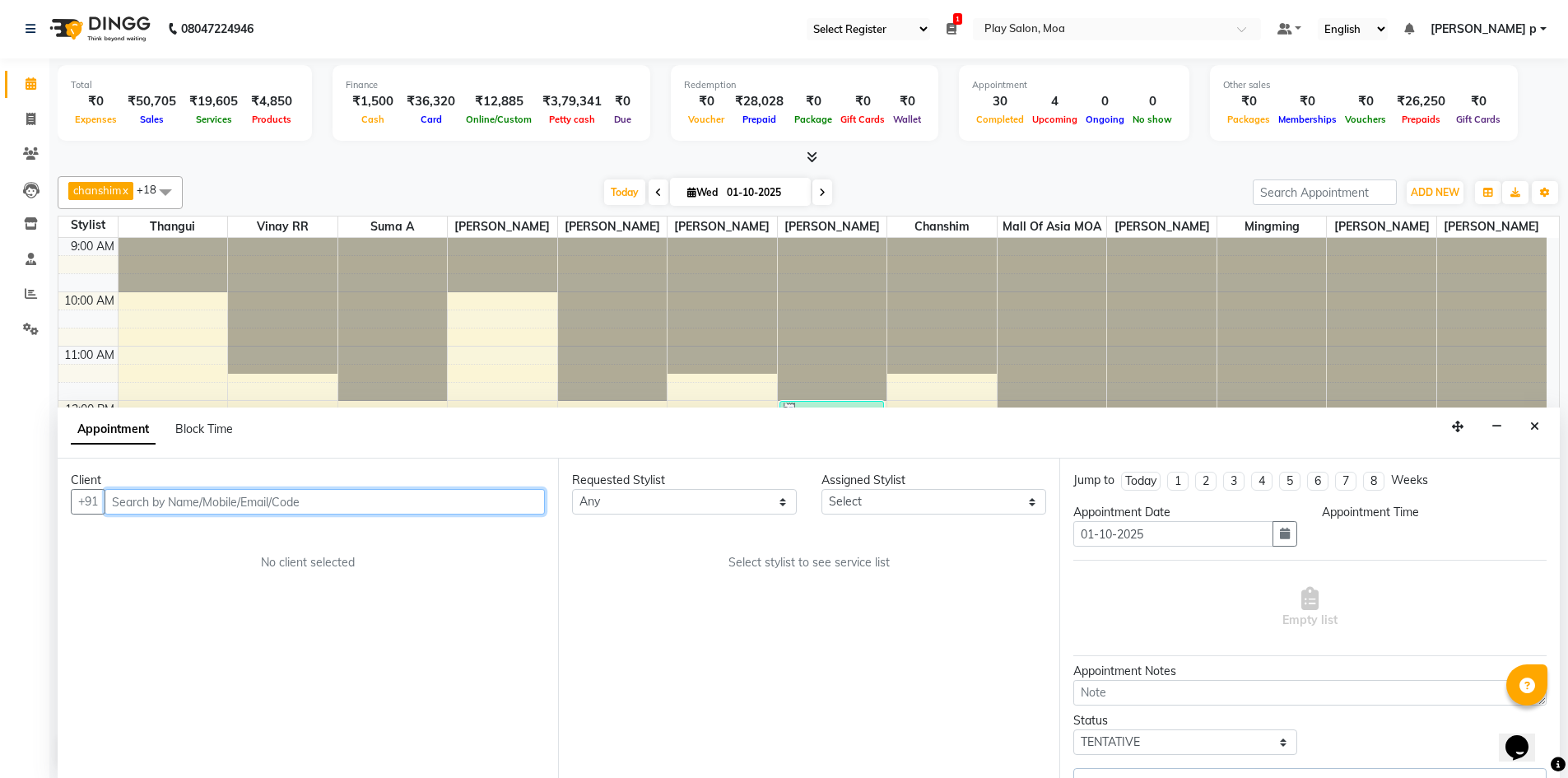
select select "1200"
select select "81374"
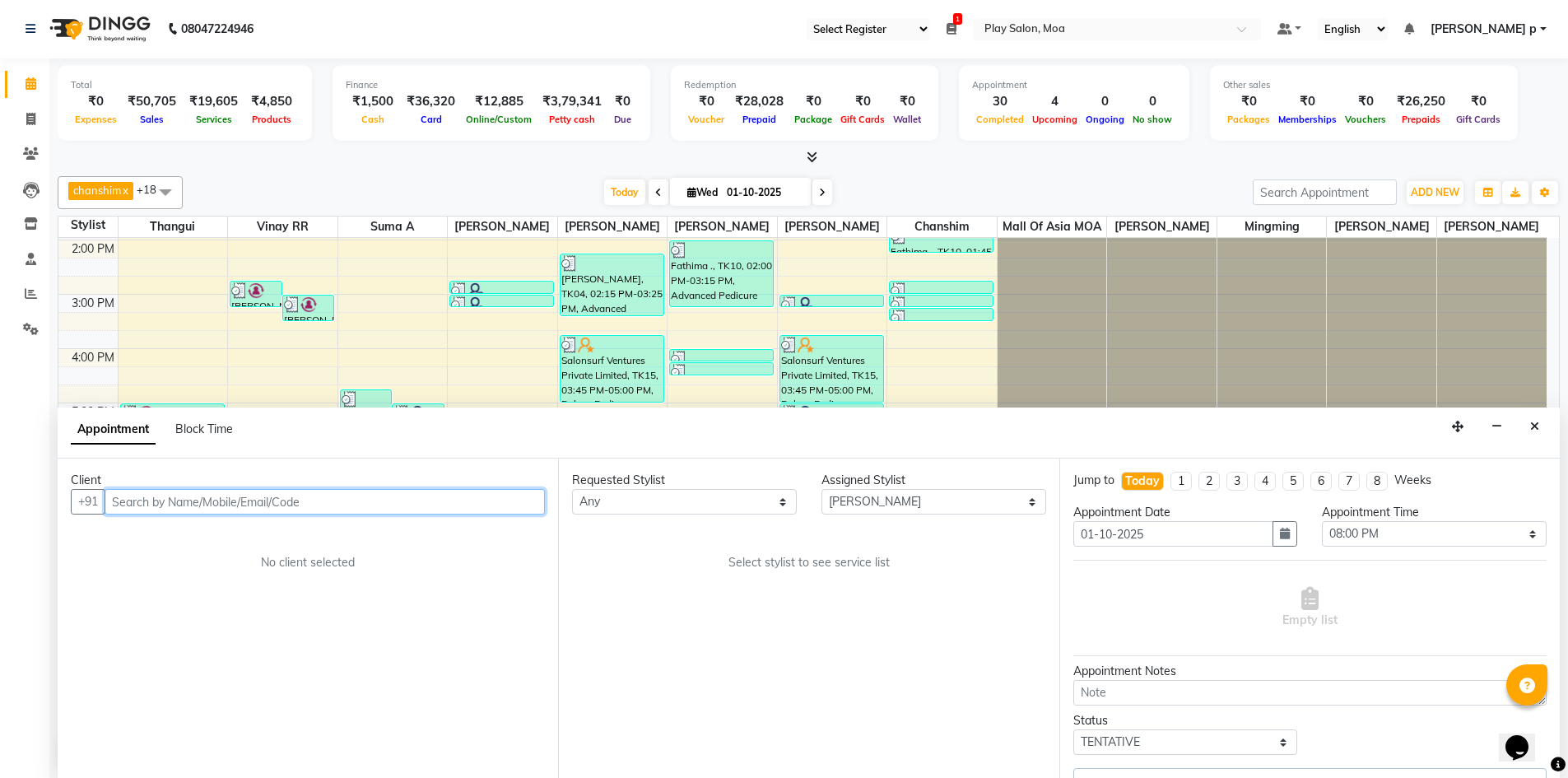
select select "4218"
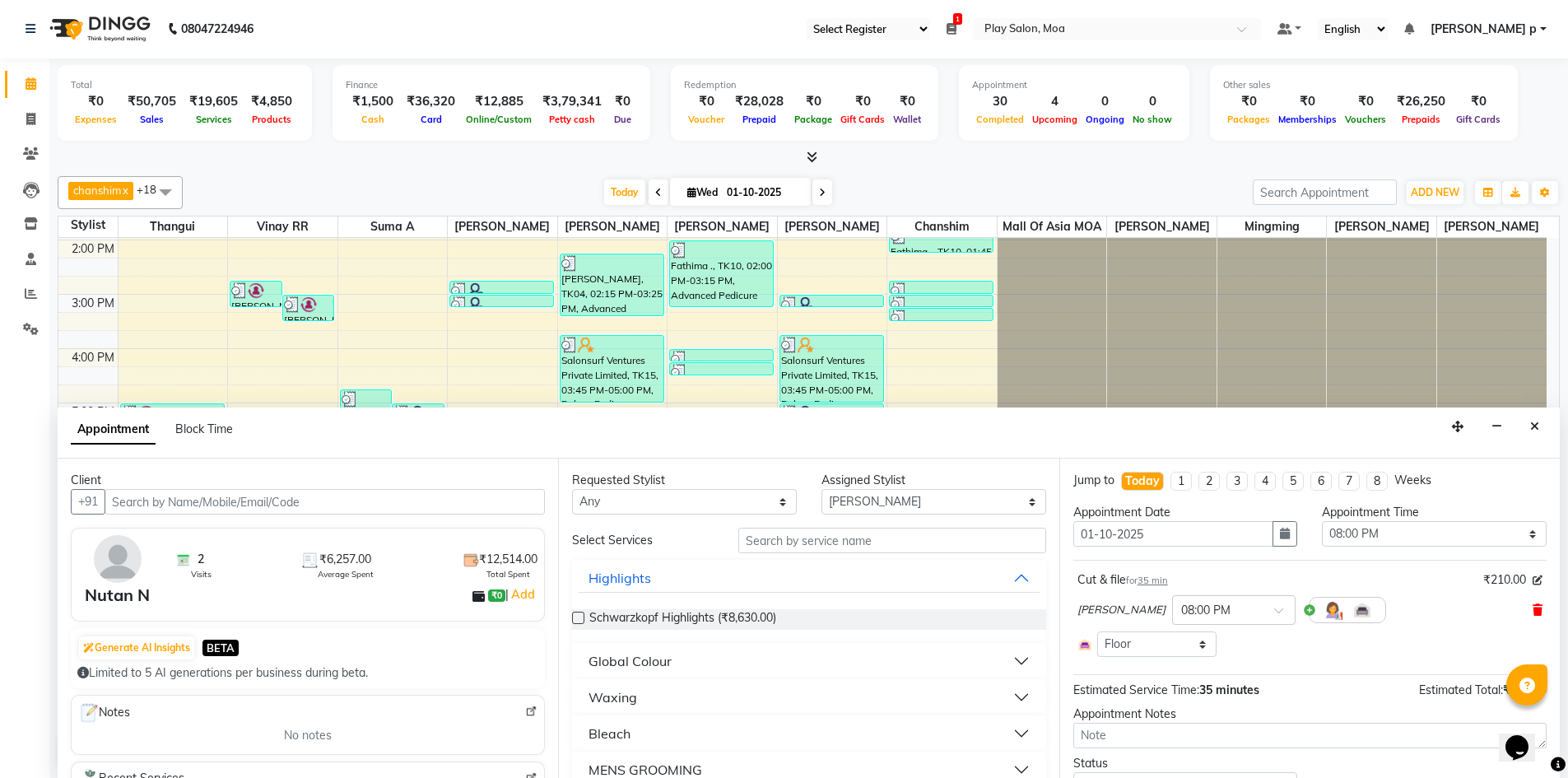
click at [1533, 610] on icon at bounding box center [1537, 610] width 10 height 11
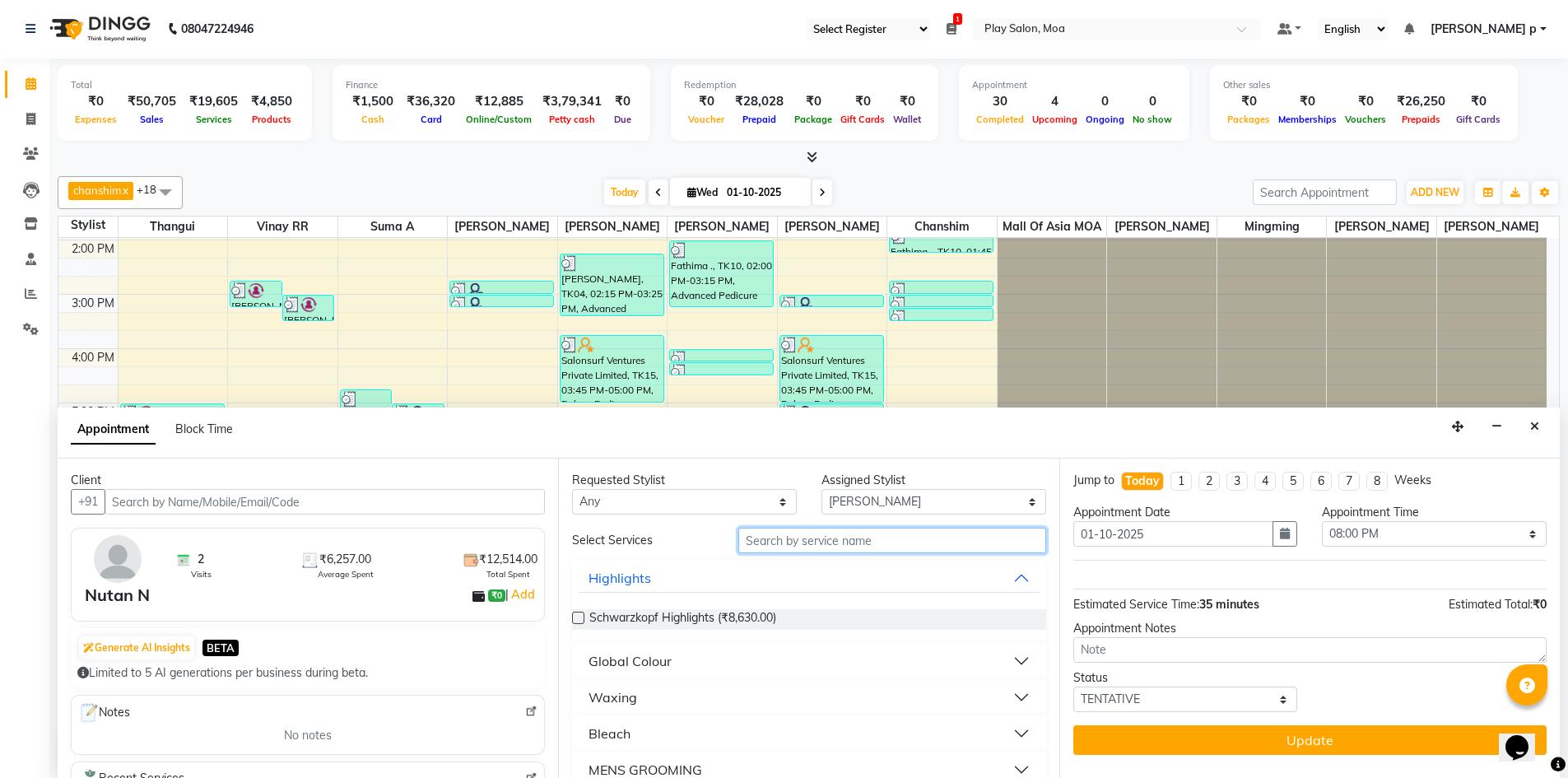
click at [906, 549] on input "text" at bounding box center [892, 540] width 308 height 26
type input "del"
click at [577, 617] on label at bounding box center [579, 617] width 12 height 12
click at [577, 617] on input "checkbox" at bounding box center [578, 619] width 11 height 11
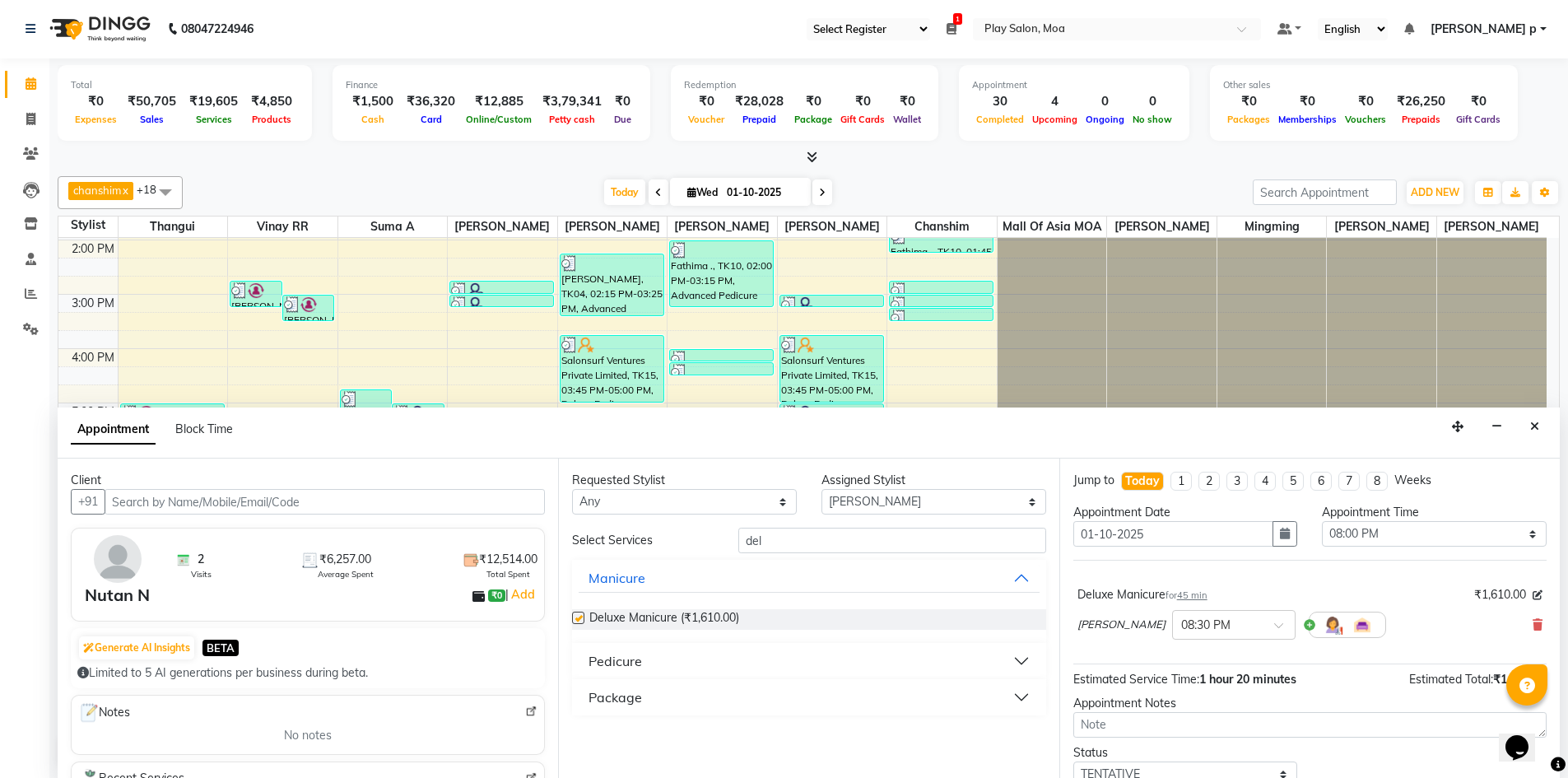
checkbox input "false"
click at [1195, 626] on input "text" at bounding box center [1217, 624] width 72 height 18
click at [1173, 703] on div "08:15 PM" at bounding box center [1234, 707] width 122 height 31
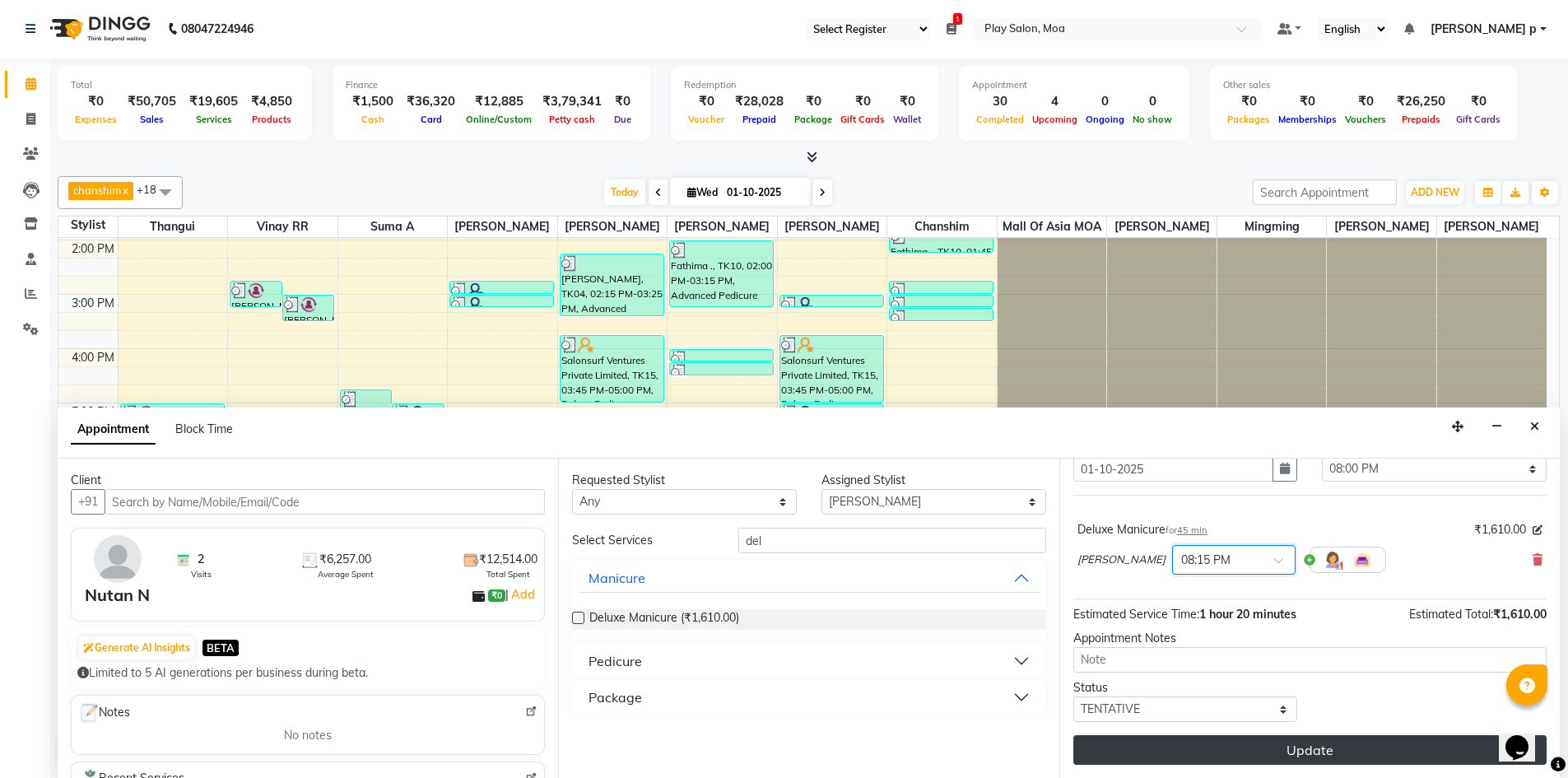
click at [1245, 745] on button "Update" at bounding box center [1310, 750] width 474 height 30
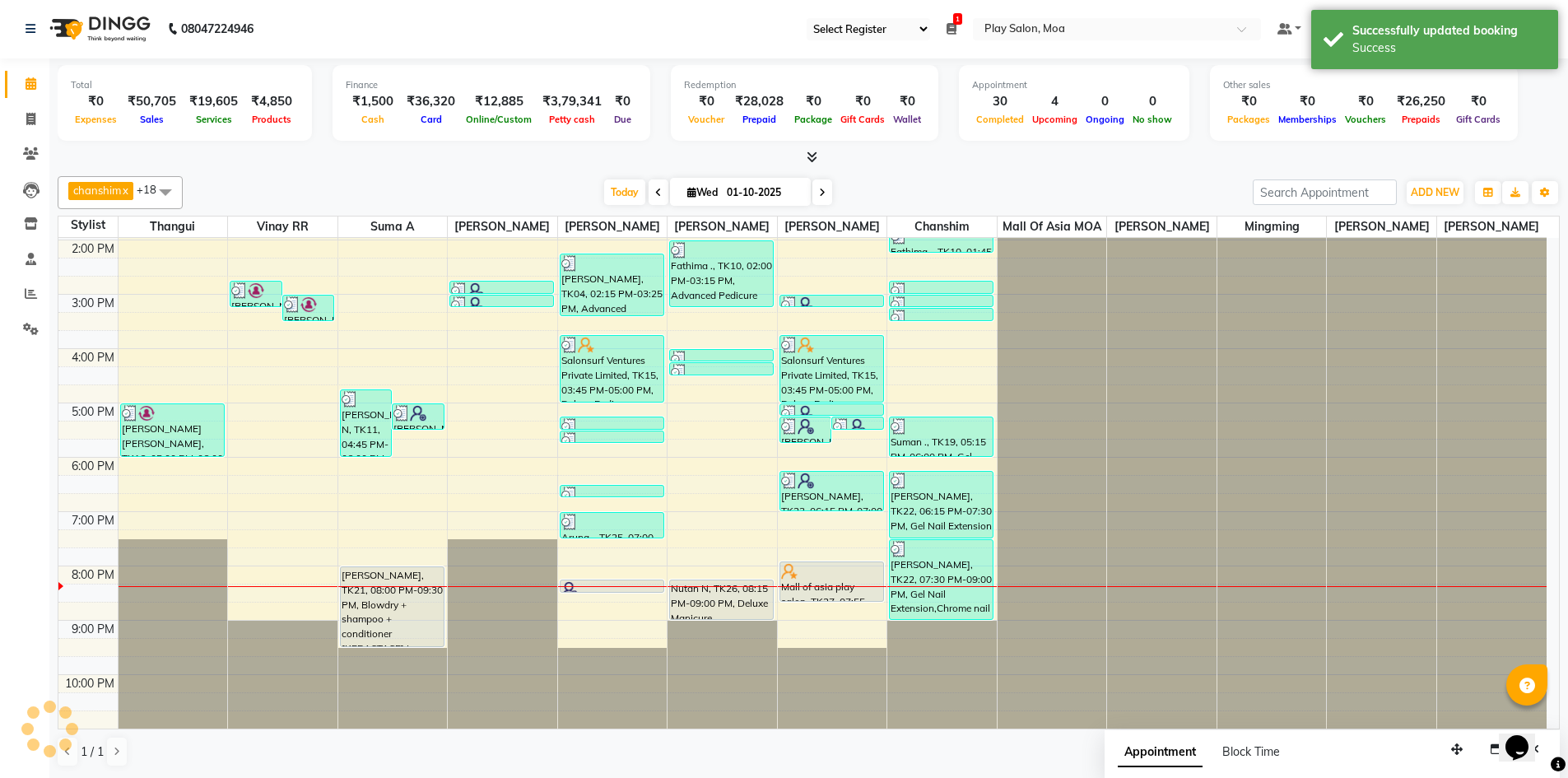
scroll to position [0, 0]
drag, startPoint x: 810, startPoint y: 602, endPoint x: 808, endPoint y: 629, distance: 27.1
click at [808, 629] on div "Yuthika, TK18, 05:15 PM-05:45 PM, 3G upper lip Yuthika, TK18, 05:15 PM-05:30 PM…" at bounding box center [833, 348] width 109 height 759
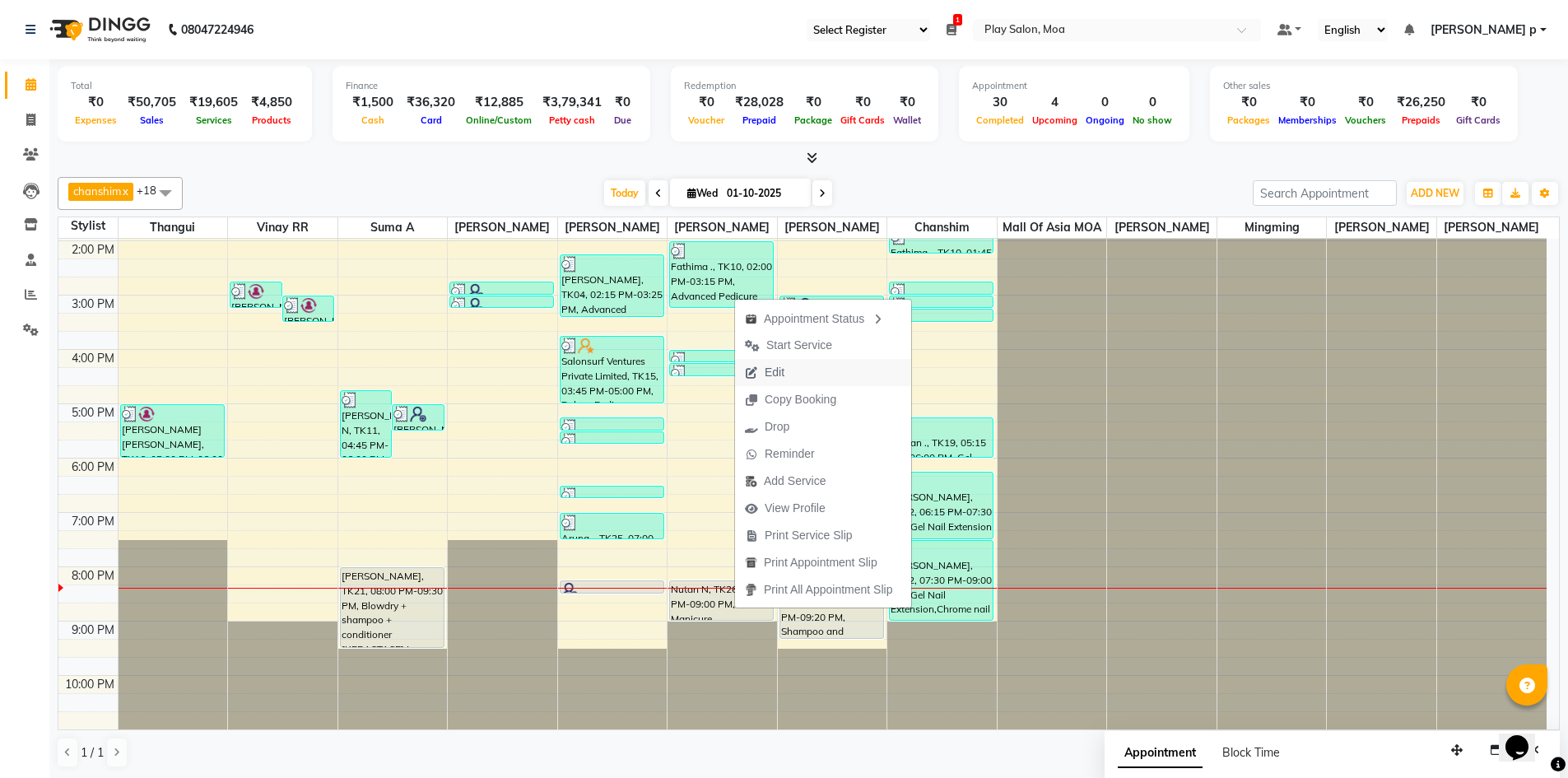
click at [817, 375] on button "Edit" at bounding box center [823, 372] width 176 height 27
select select "tentative"
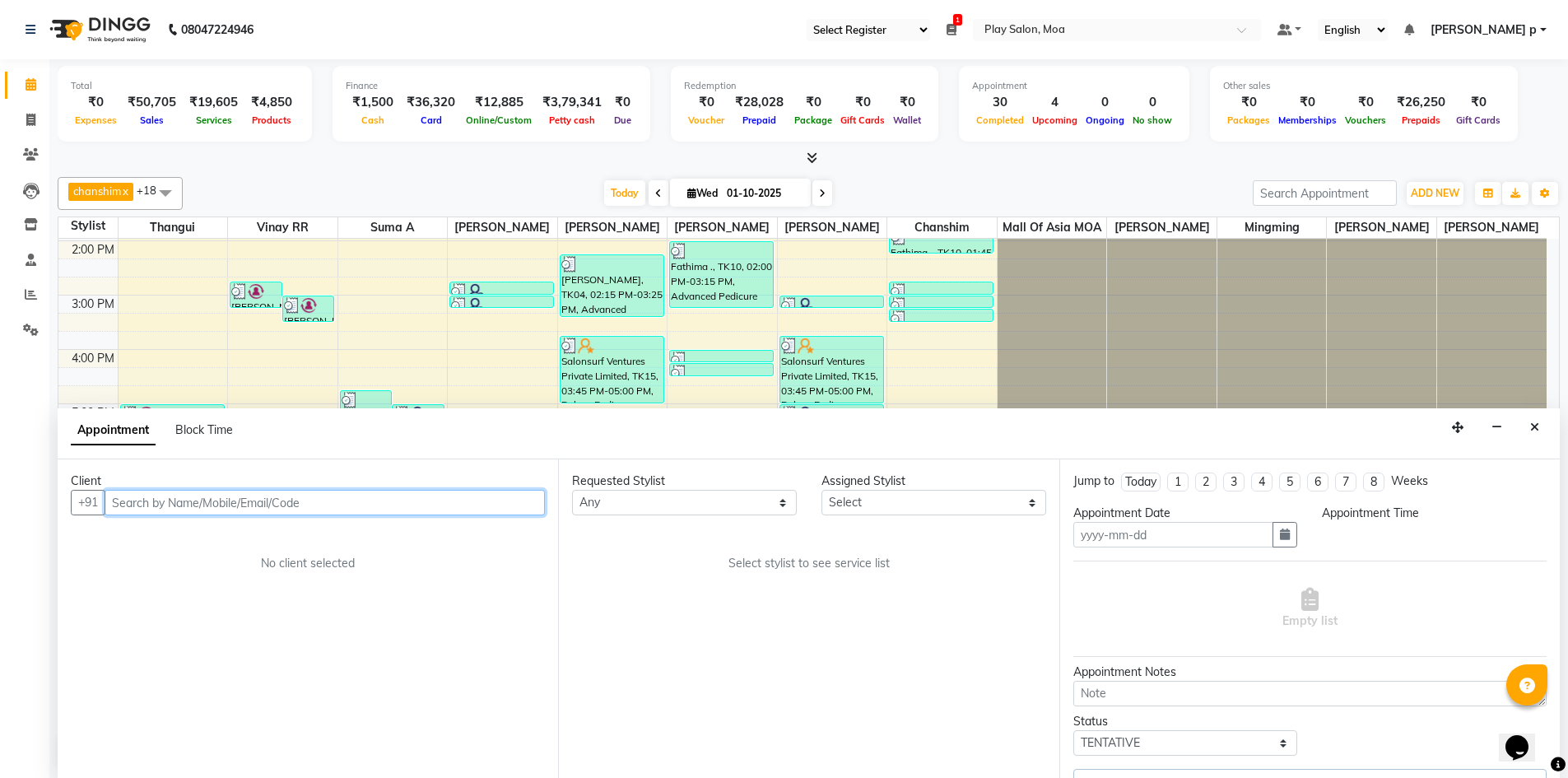
scroll to position [1, 0]
type input "01-10-2025"
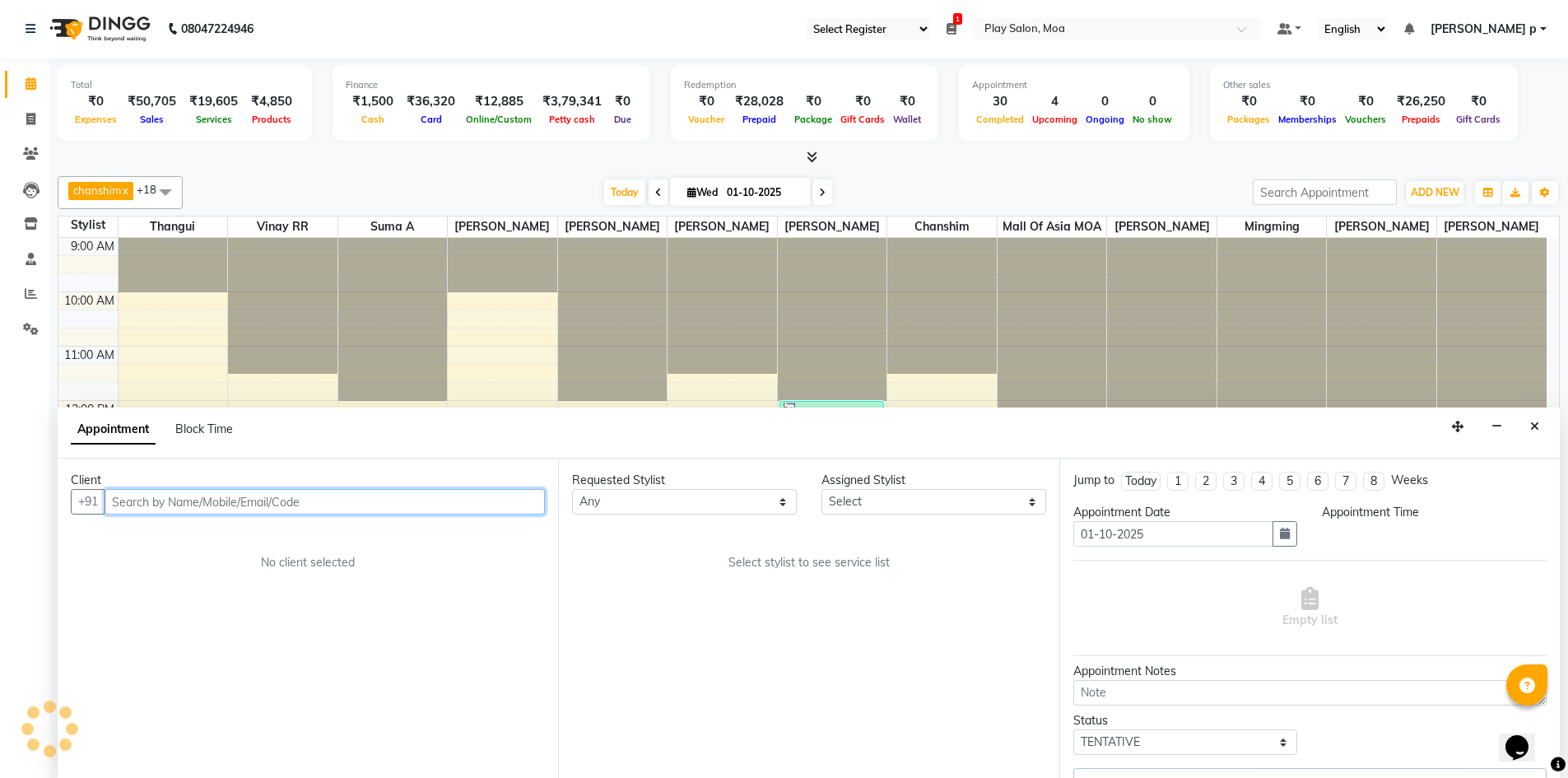
select select "1215"
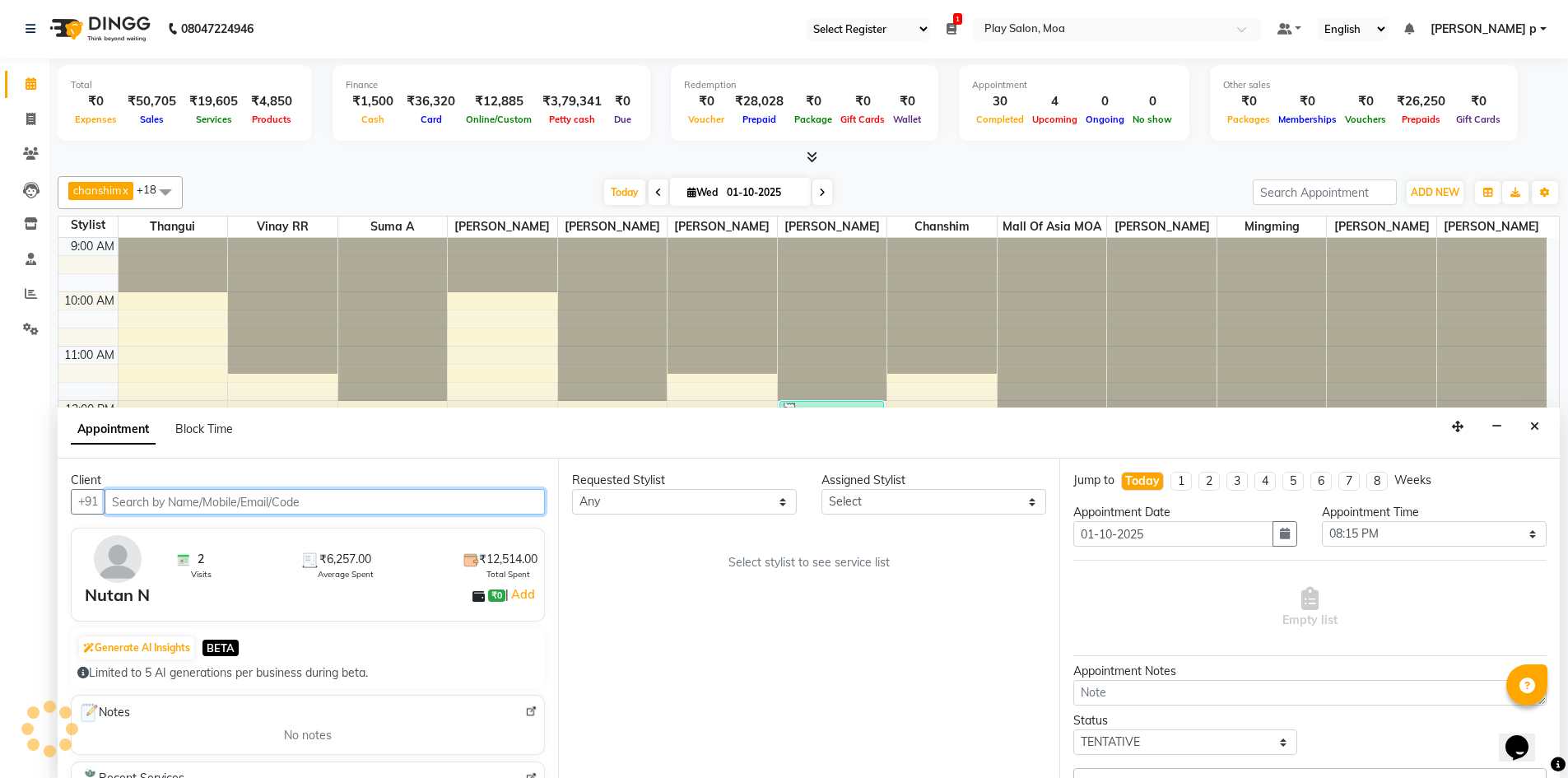
select select "81374"
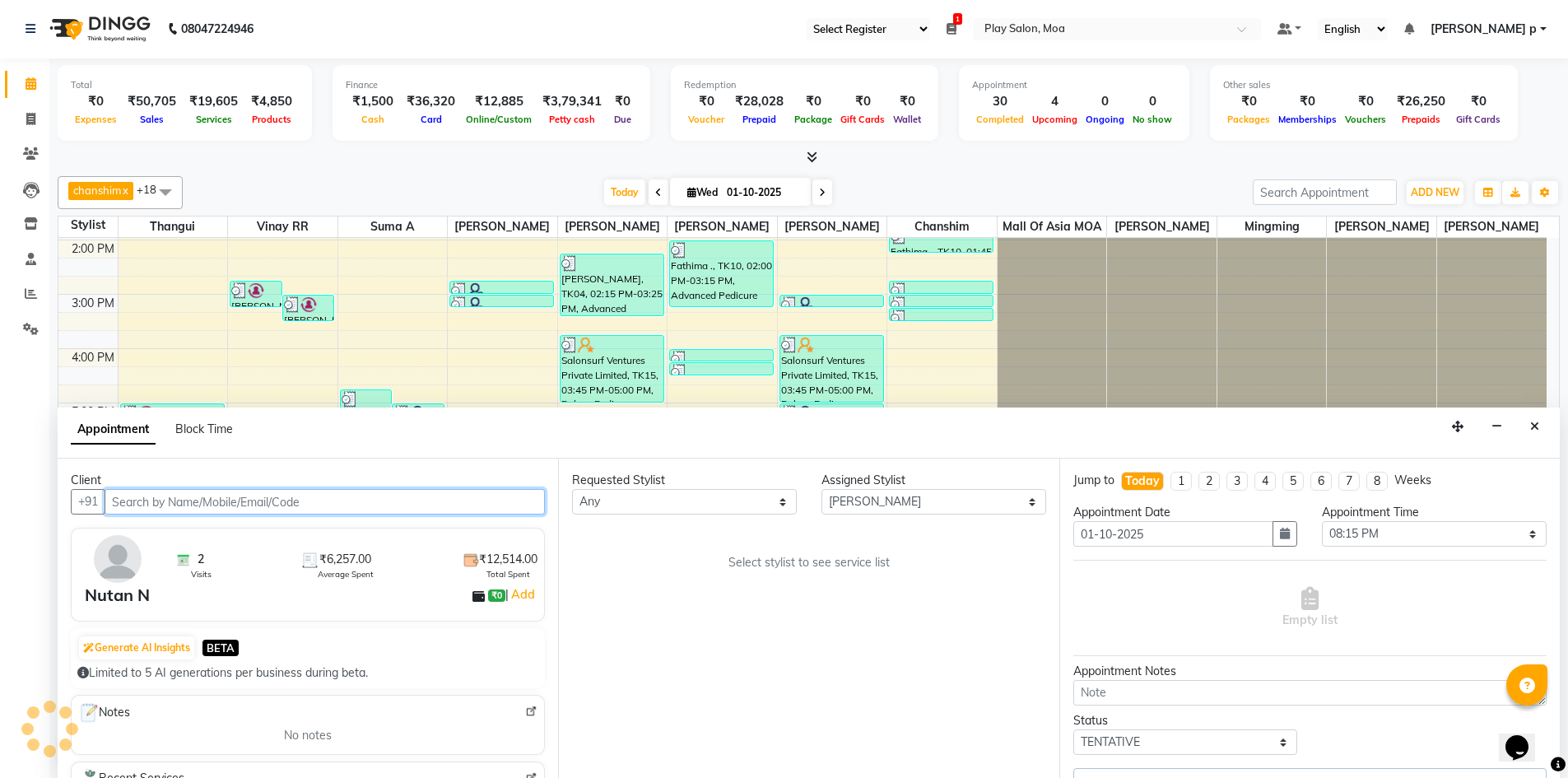
select select "4218"
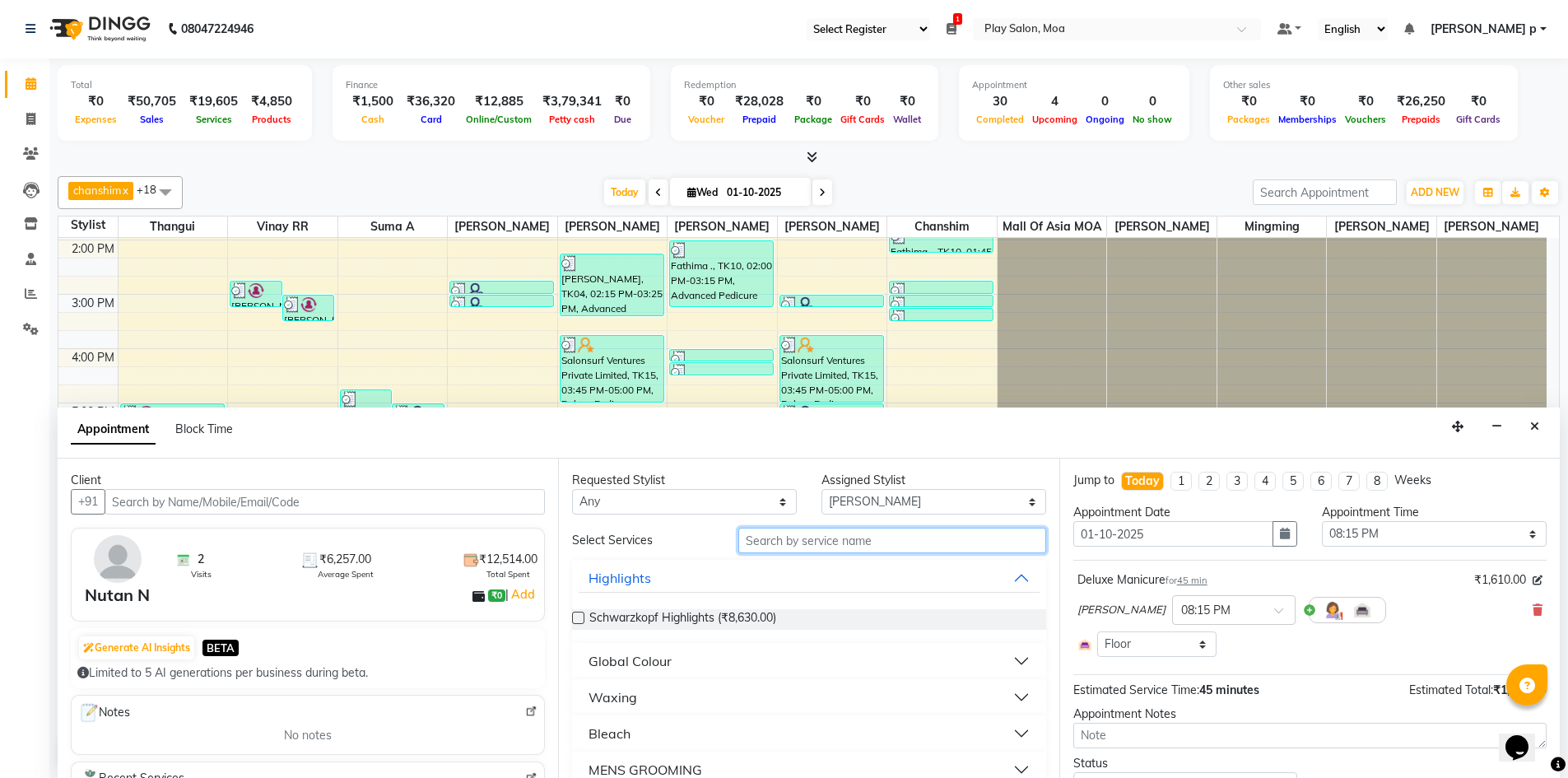
click at [896, 535] on input "text" at bounding box center [892, 540] width 308 height 26
type input "corr"
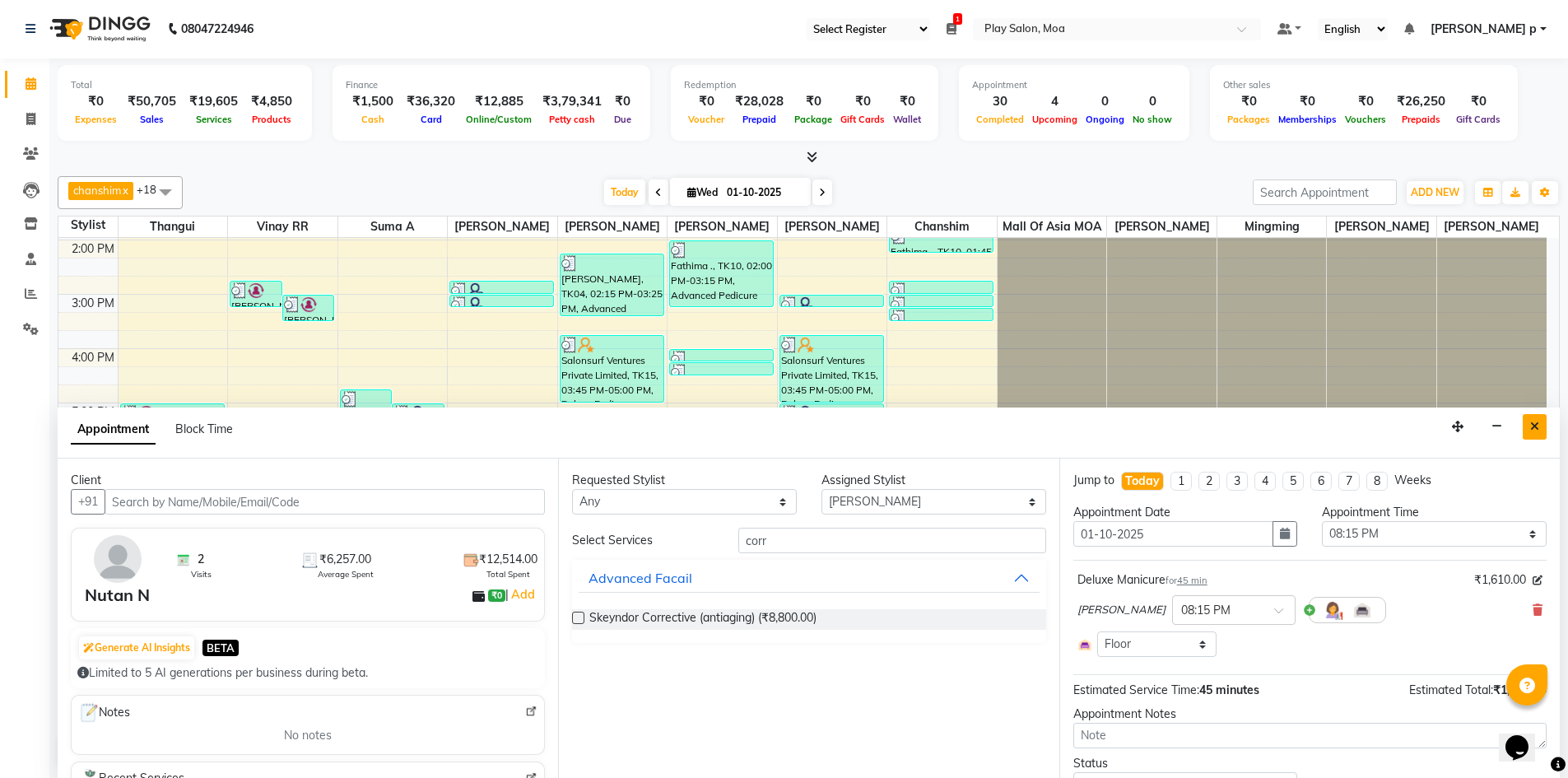
click at [1533, 427] on icon "Close" at bounding box center [1534, 426] width 9 height 11
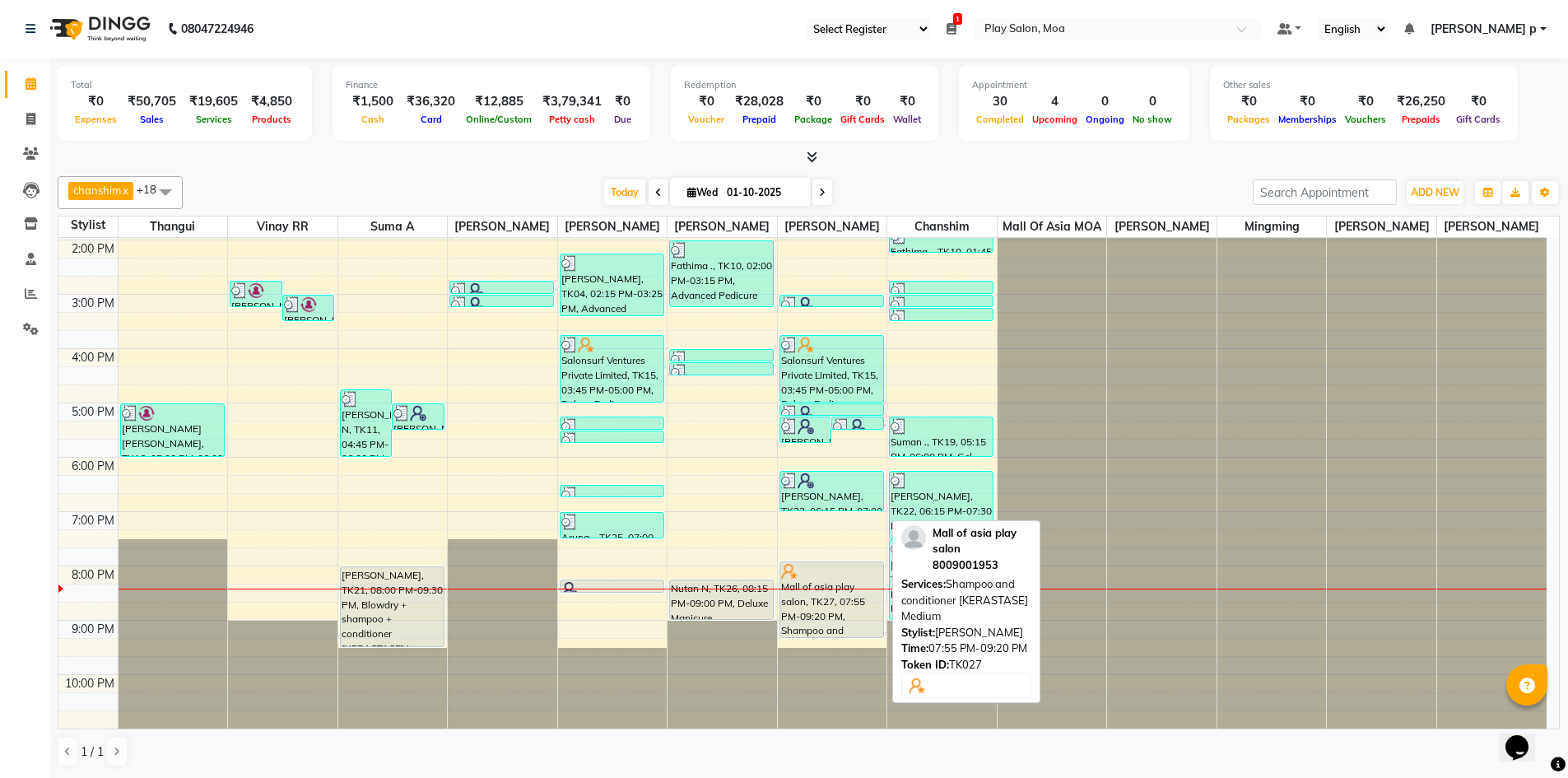
click at [846, 563] on div at bounding box center [832, 571] width 101 height 17
select select "7"
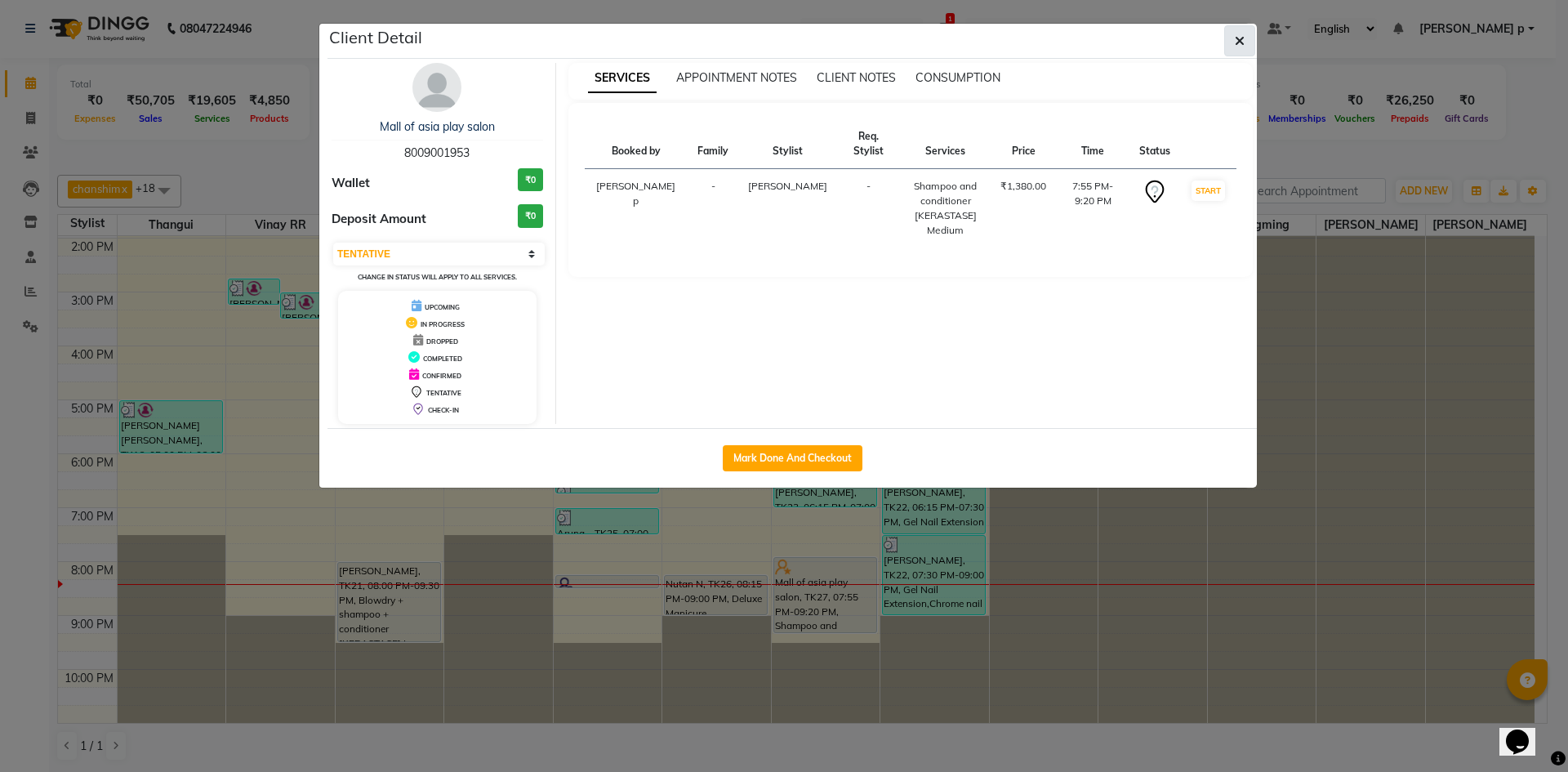
click at [1249, 42] on button "button" at bounding box center [1239, 40] width 31 height 31
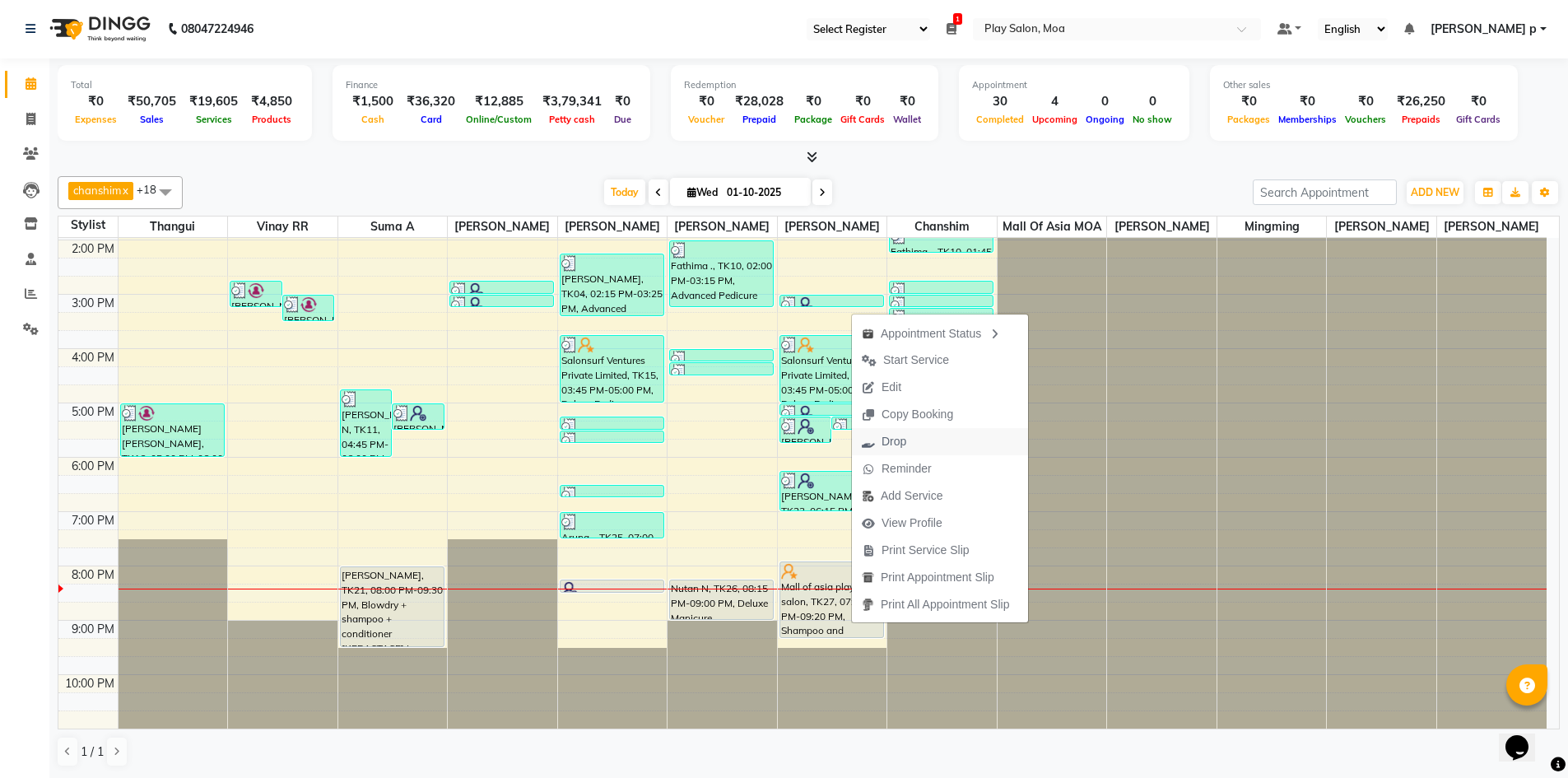
click at [930, 440] on button "Drop" at bounding box center [940, 441] width 176 height 27
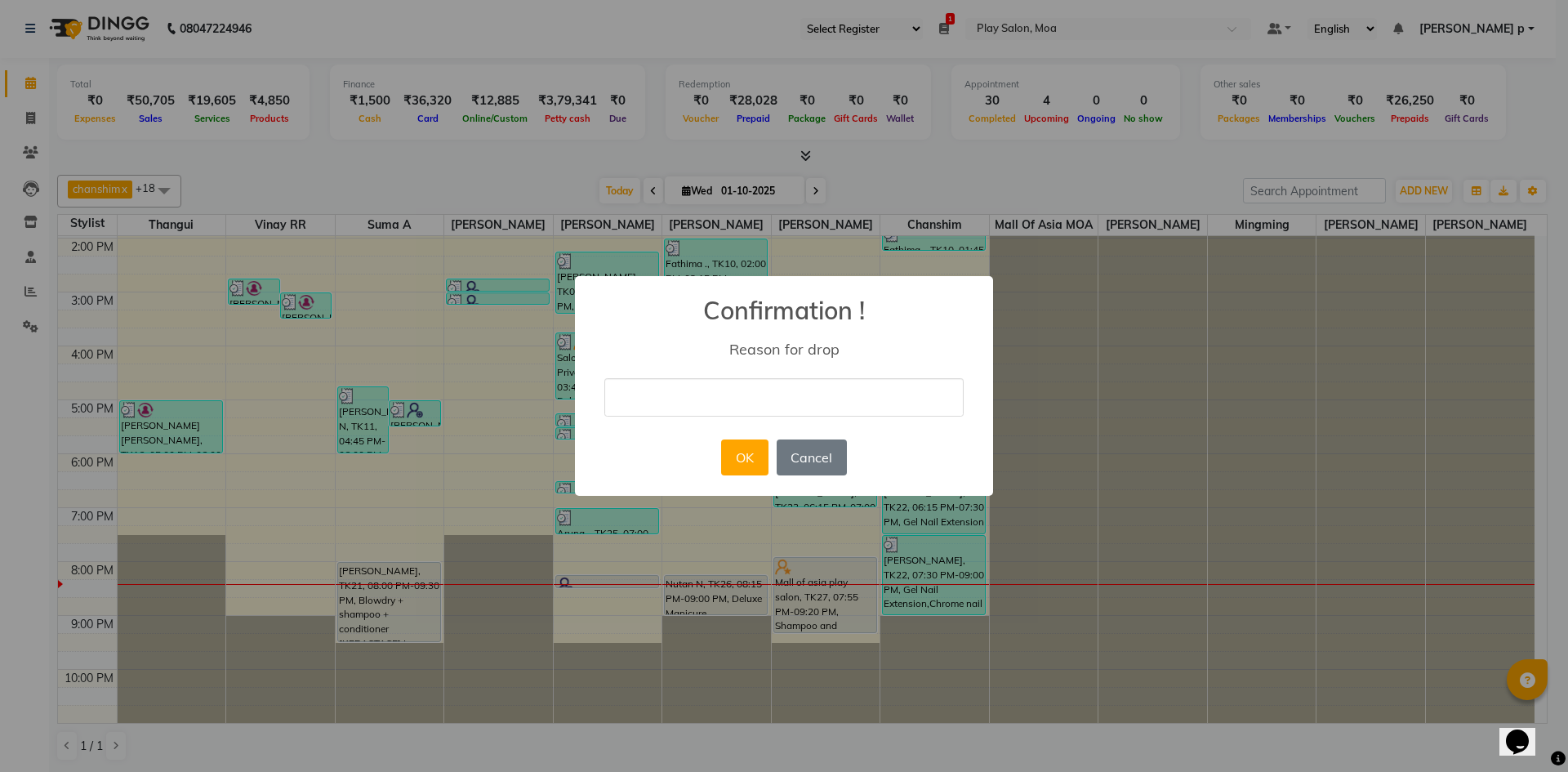
drag, startPoint x: 848, startPoint y: 404, endPoint x: 836, endPoint y: 403, distance: 12.0
click at [848, 404] on input "text" at bounding box center [784, 397] width 360 height 39
type input "cancelled"
click at [744, 458] on button "OK" at bounding box center [744, 457] width 46 height 36
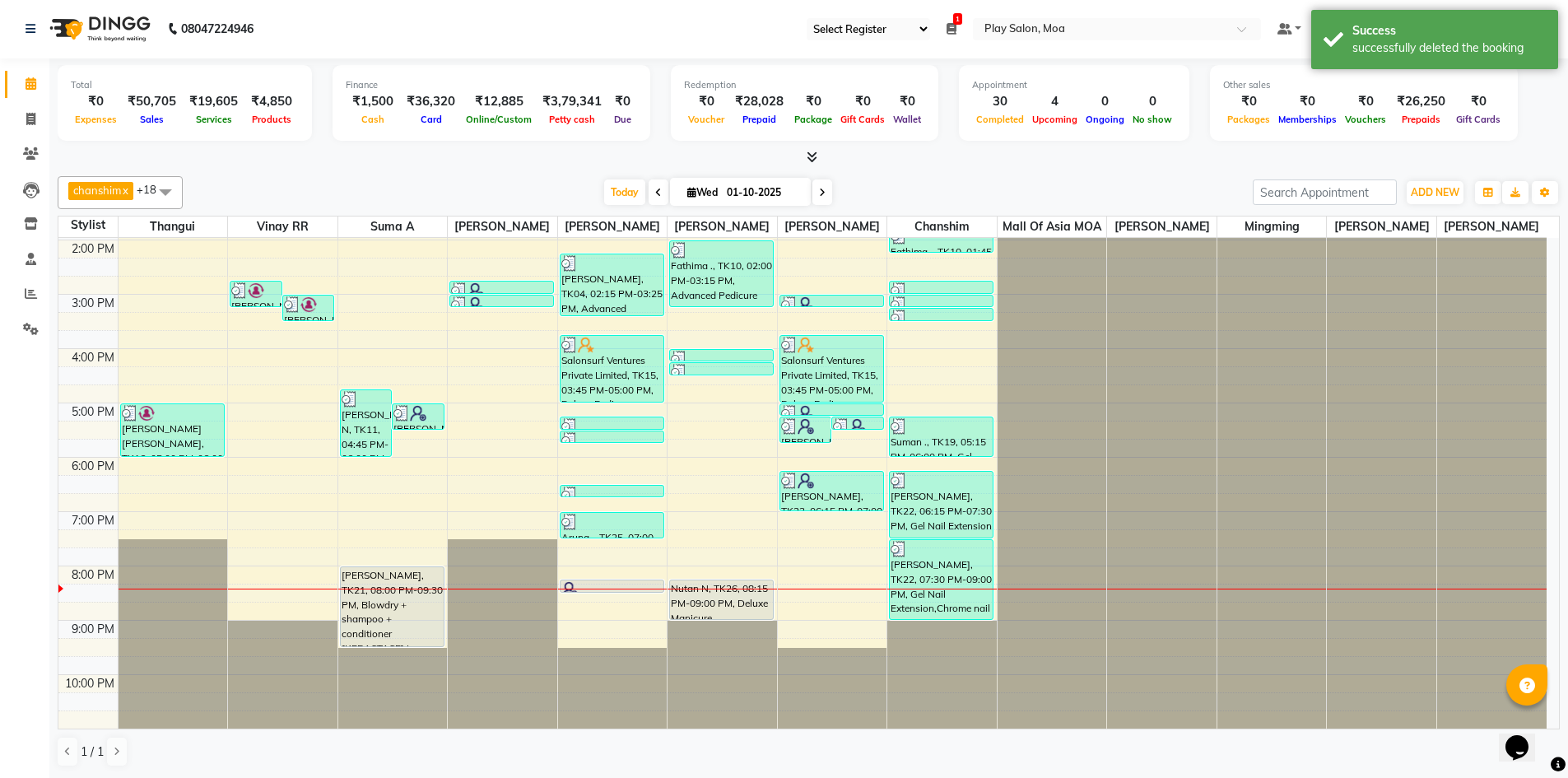
drag, startPoint x: 586, startPoint y: 588, endPoint x: 572, endPoint y: 587, distance: 14.0
click at [572, 587] on img at bounding box center [569, 589] width 17 height 17
select select "7"
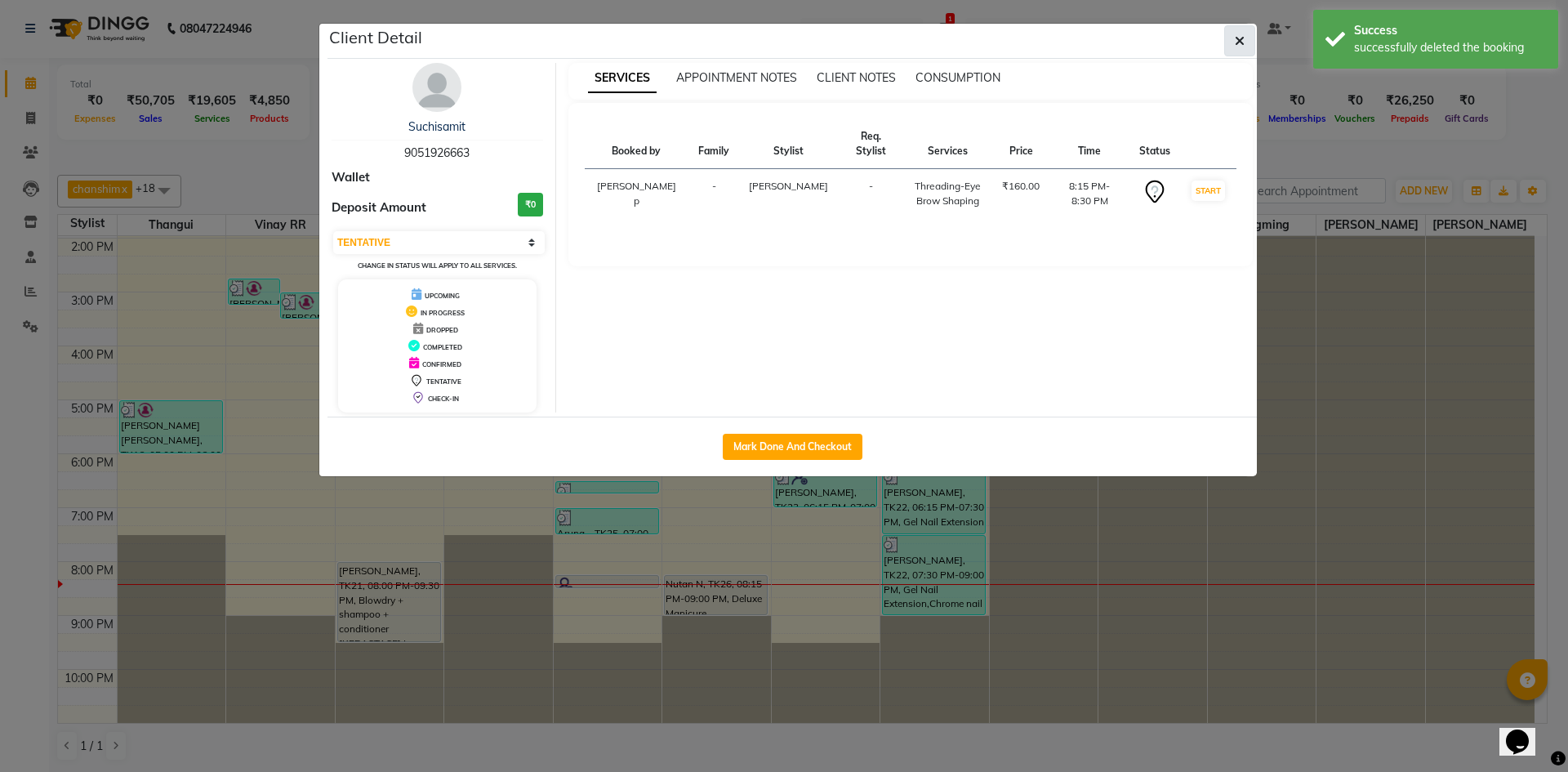
click at [1234, 46] on button "button" at bounding box center [1239, 40] width 31 height 31
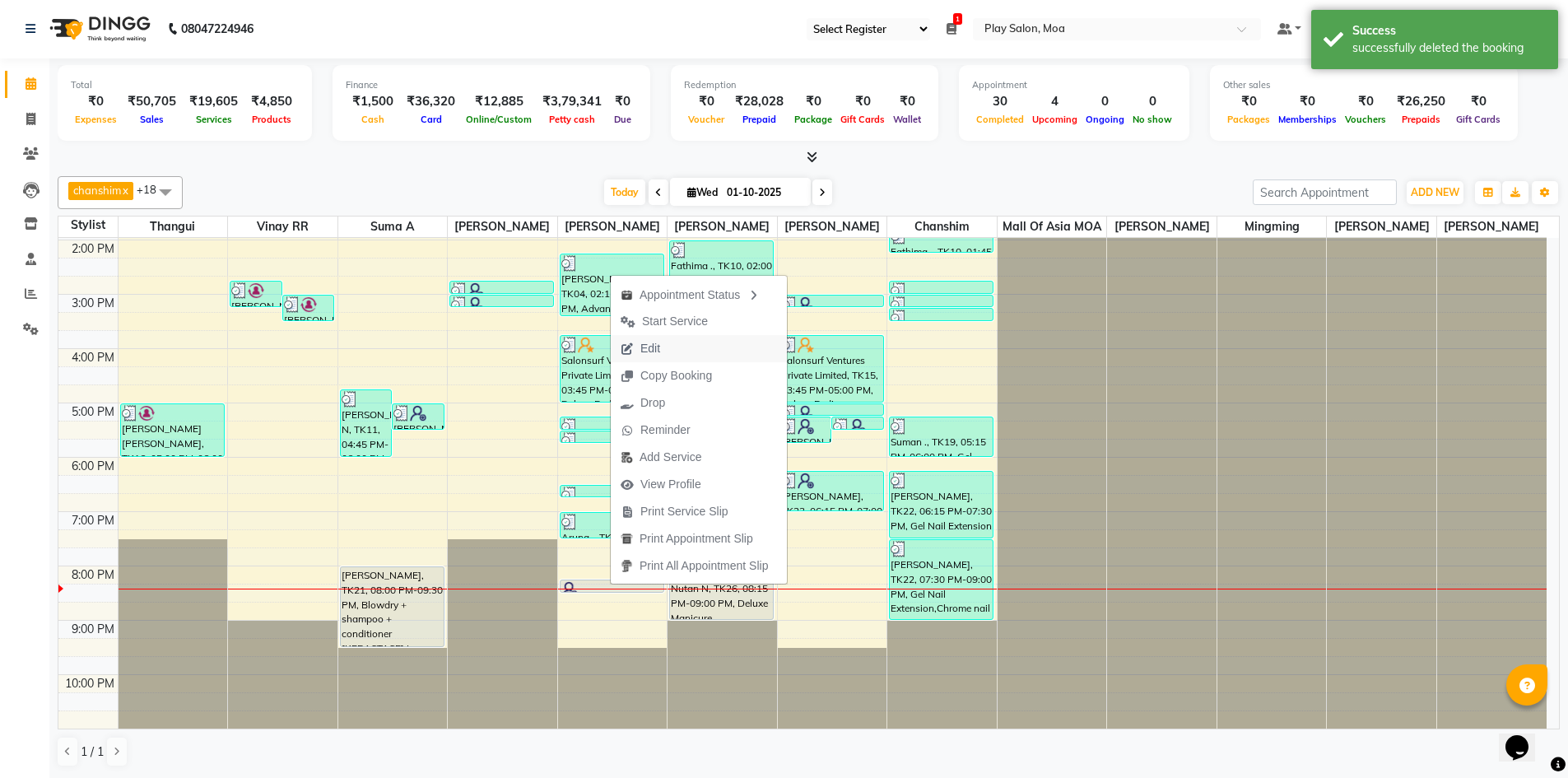
click at [684, 348] on button "Edit" at bounding box center [698, 348] width 176 height 27
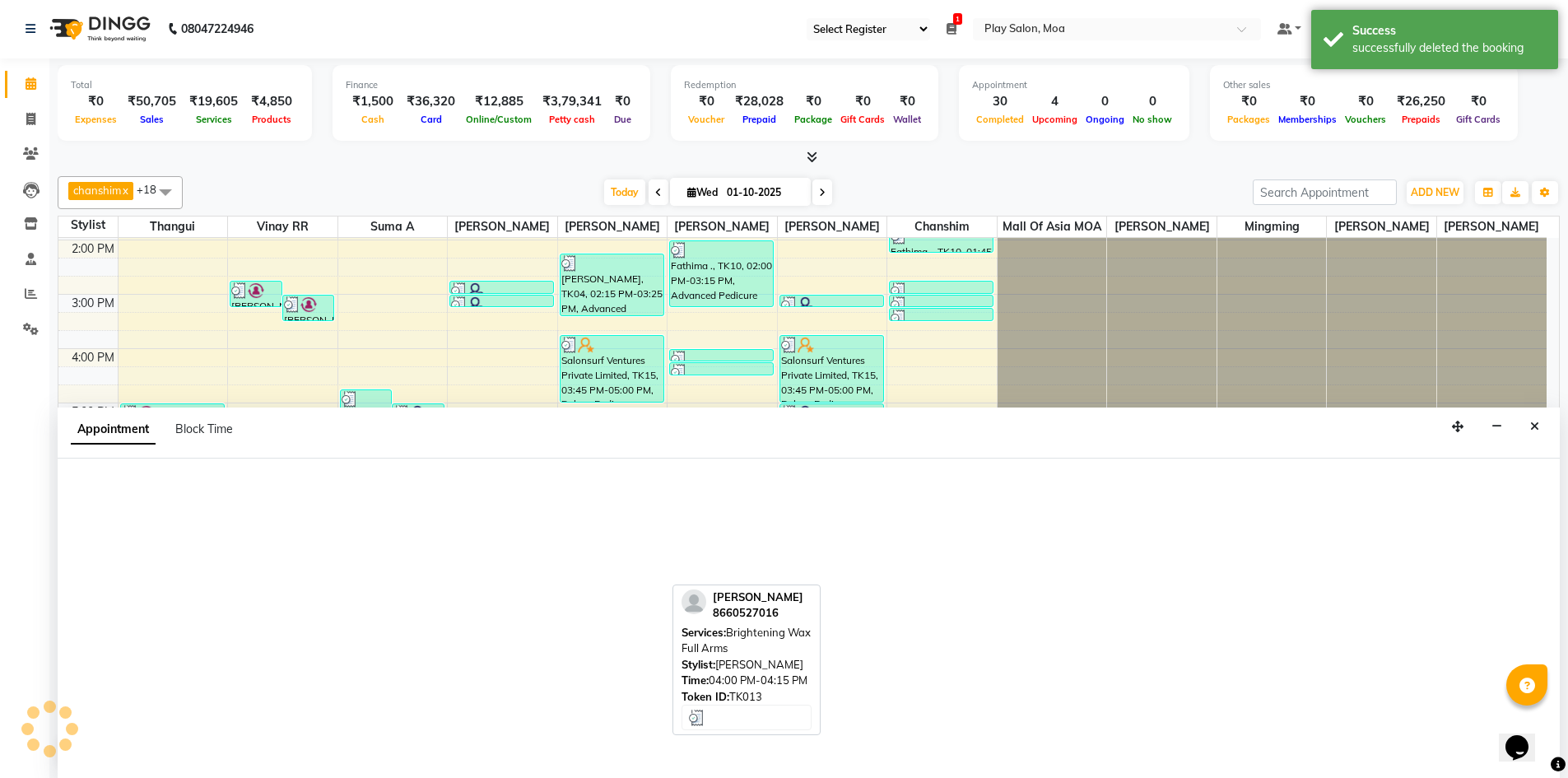
select select "1215"
select select "tentative"
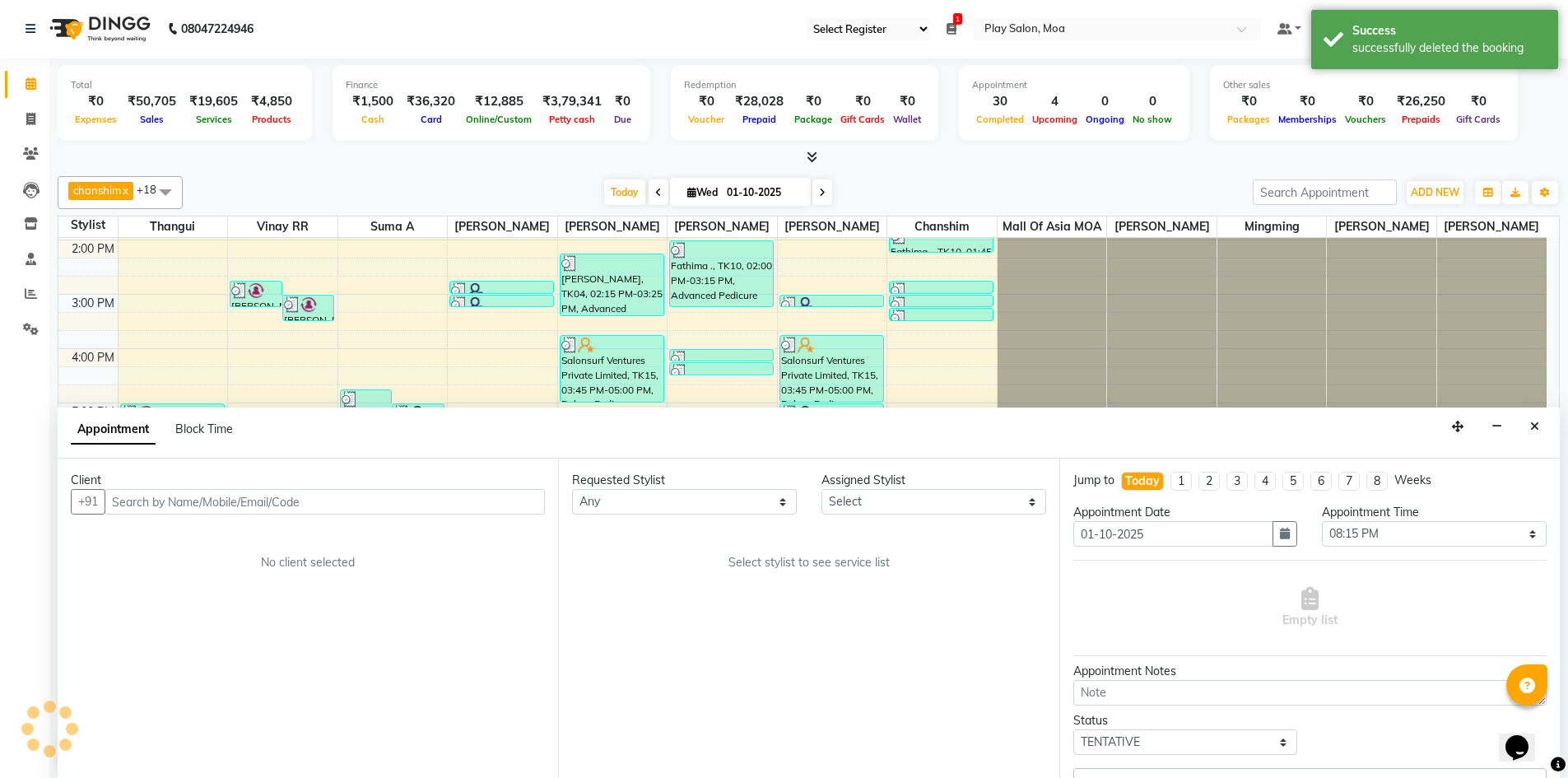
select select "81386"
select select "4218"
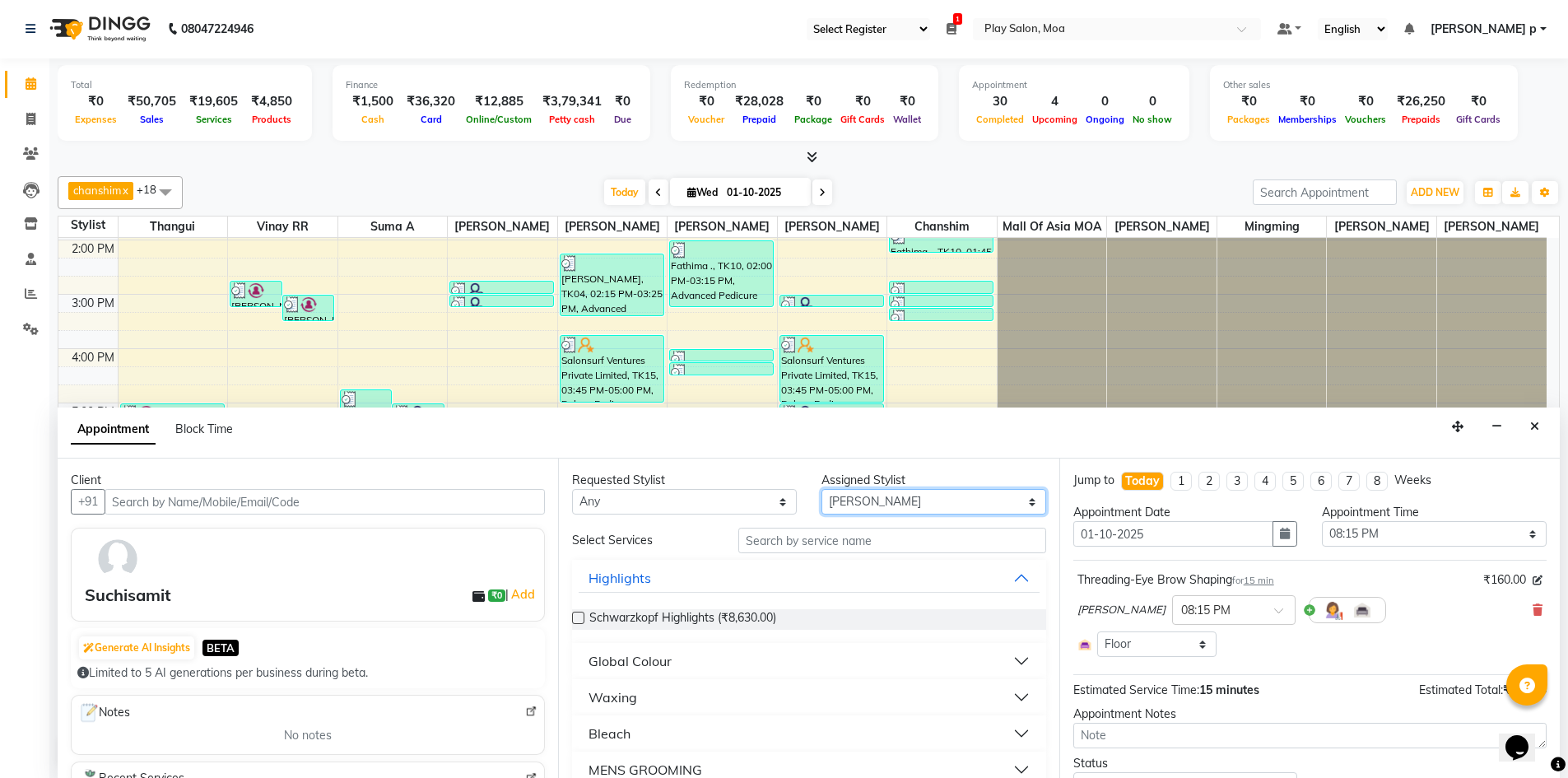
click at [876, 497] on select "Select Anna D chanshim Faizan Alam Hamsa R Jennifer Swargiary Kavya M Mall of A…" at bounding box center [933, 501] width 225 height 26
select select "81387"
click at [821, 489] on select "Select Anna D chanshim Faizan Alam Hamsa R Jennifer Swargiary Kavya M Mall of A…" at bounding box center [933, 501] width 225 height 26
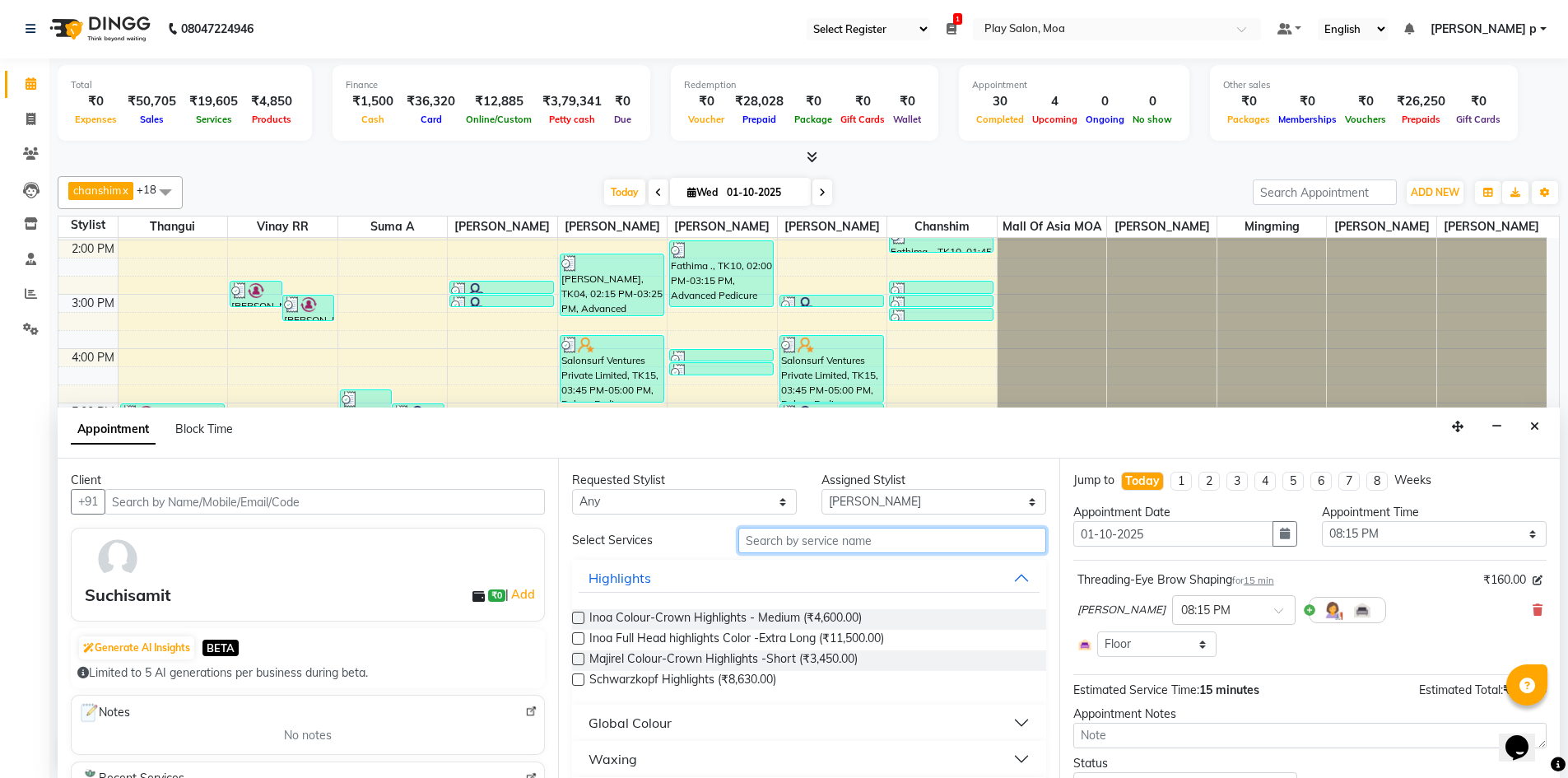
click at [833, 535] on input "text" at bounding box center [892, 540] width 308 height 26
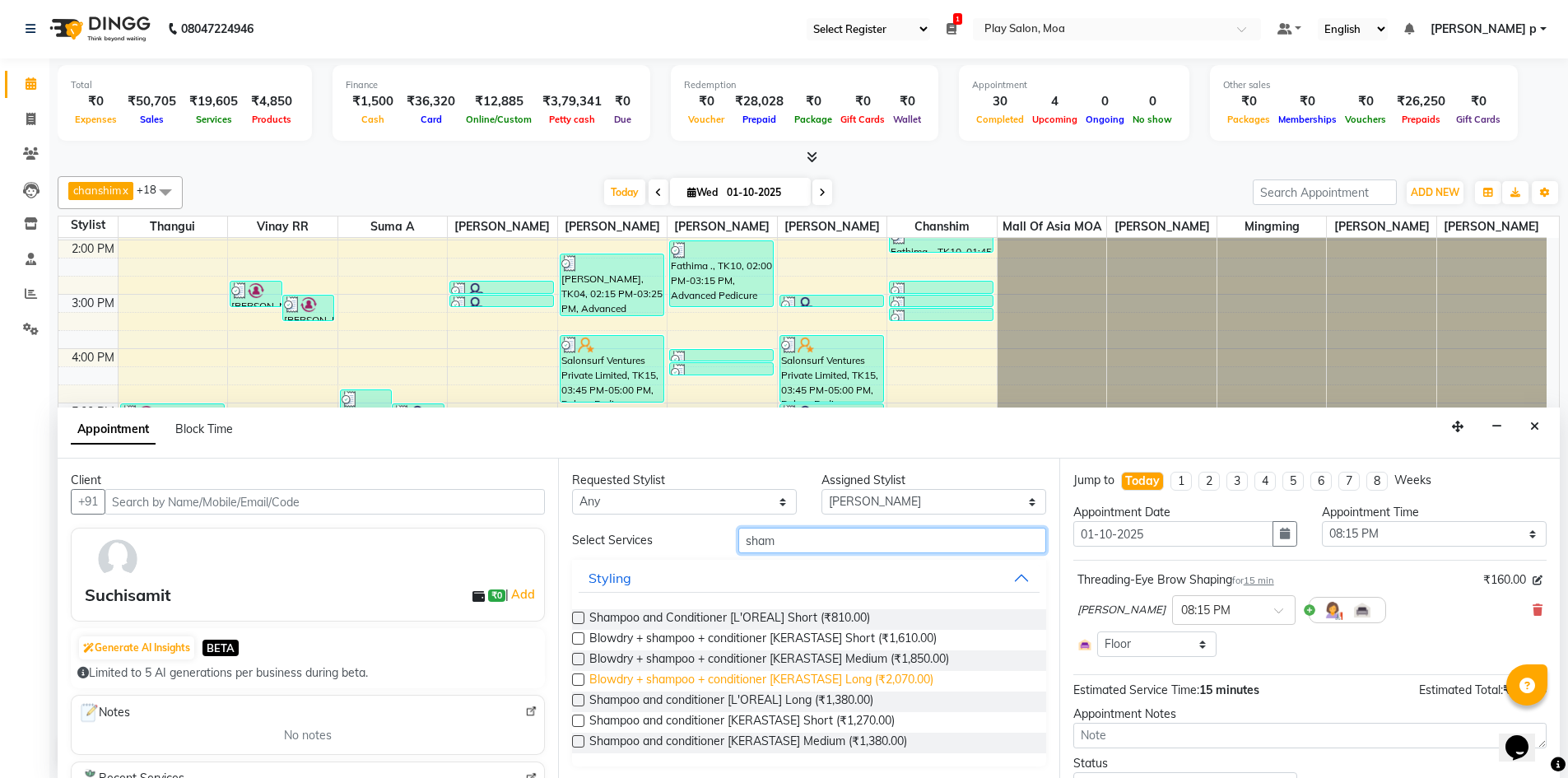
scroll to position [2, 0]
type input "sham"
click at [583, 742] on label at bounding box center [579, 739] width 12 height 12
click at [583, 742] on input "checkbox" at bounding box center [578, 741] width 11 height 11
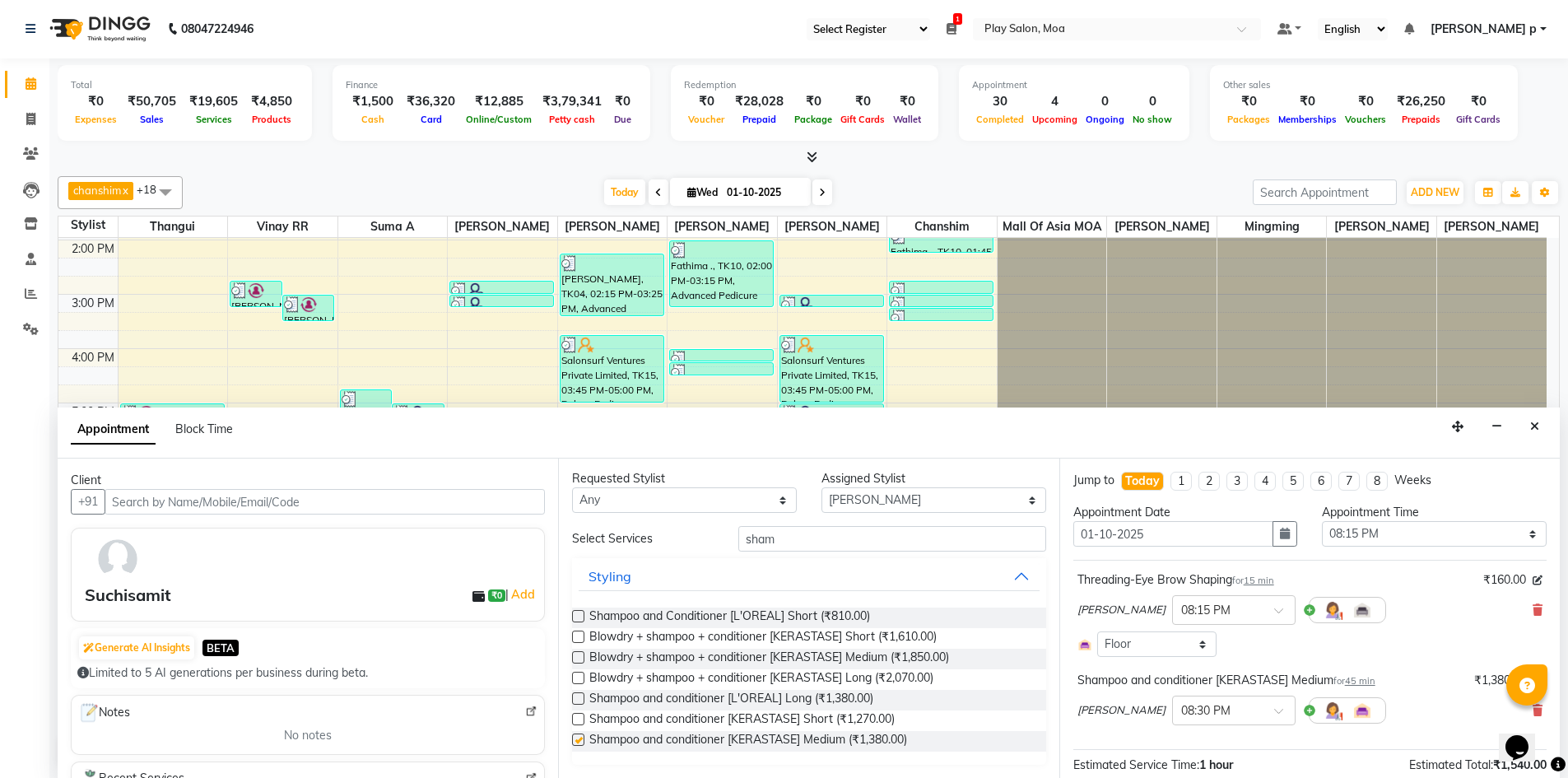
checkbox input "false"
click at [1228, 707] on input "text" at bounding box center [1217, 709] width 72 height 18
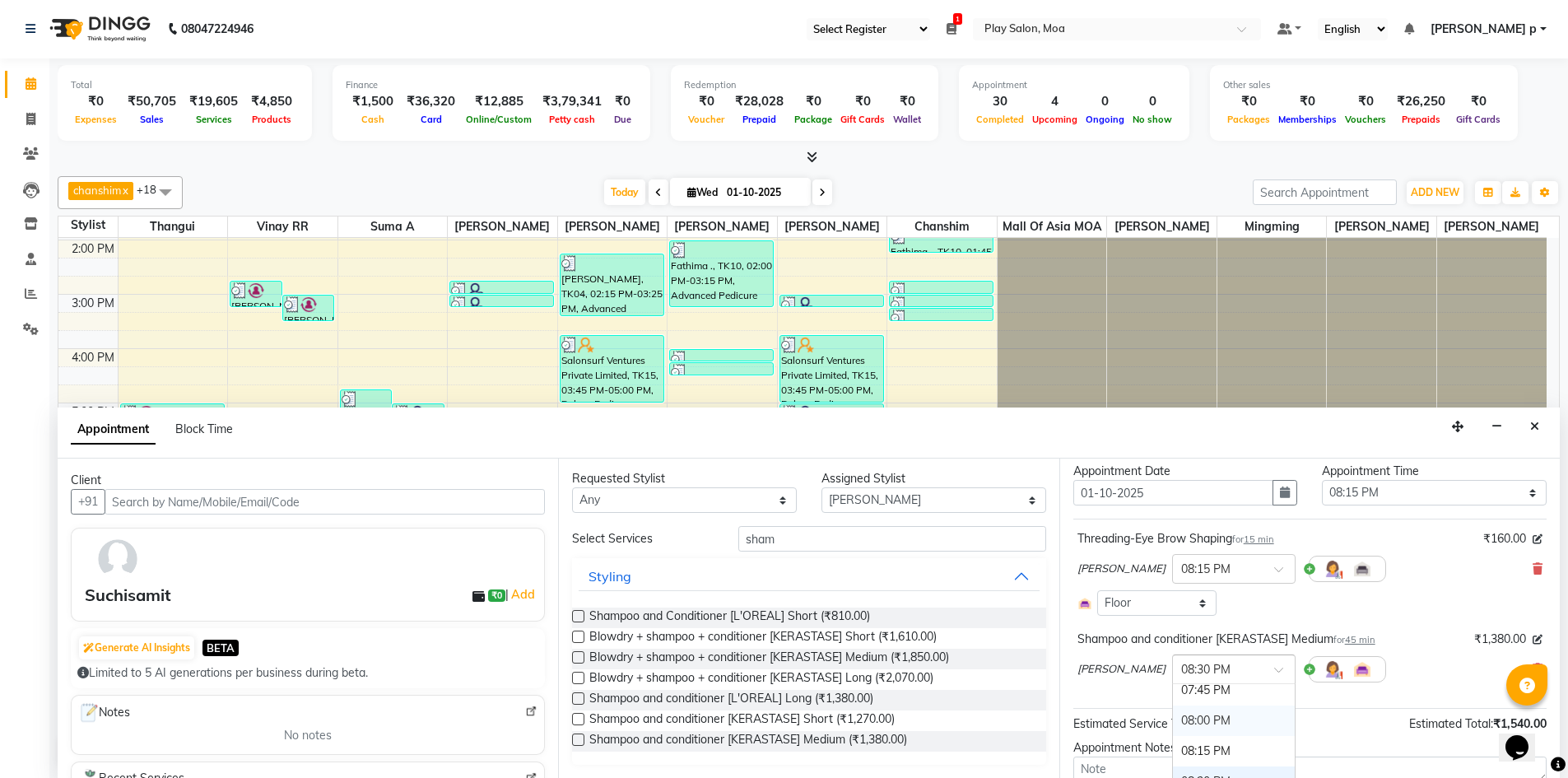
scroll to position [82, 0]
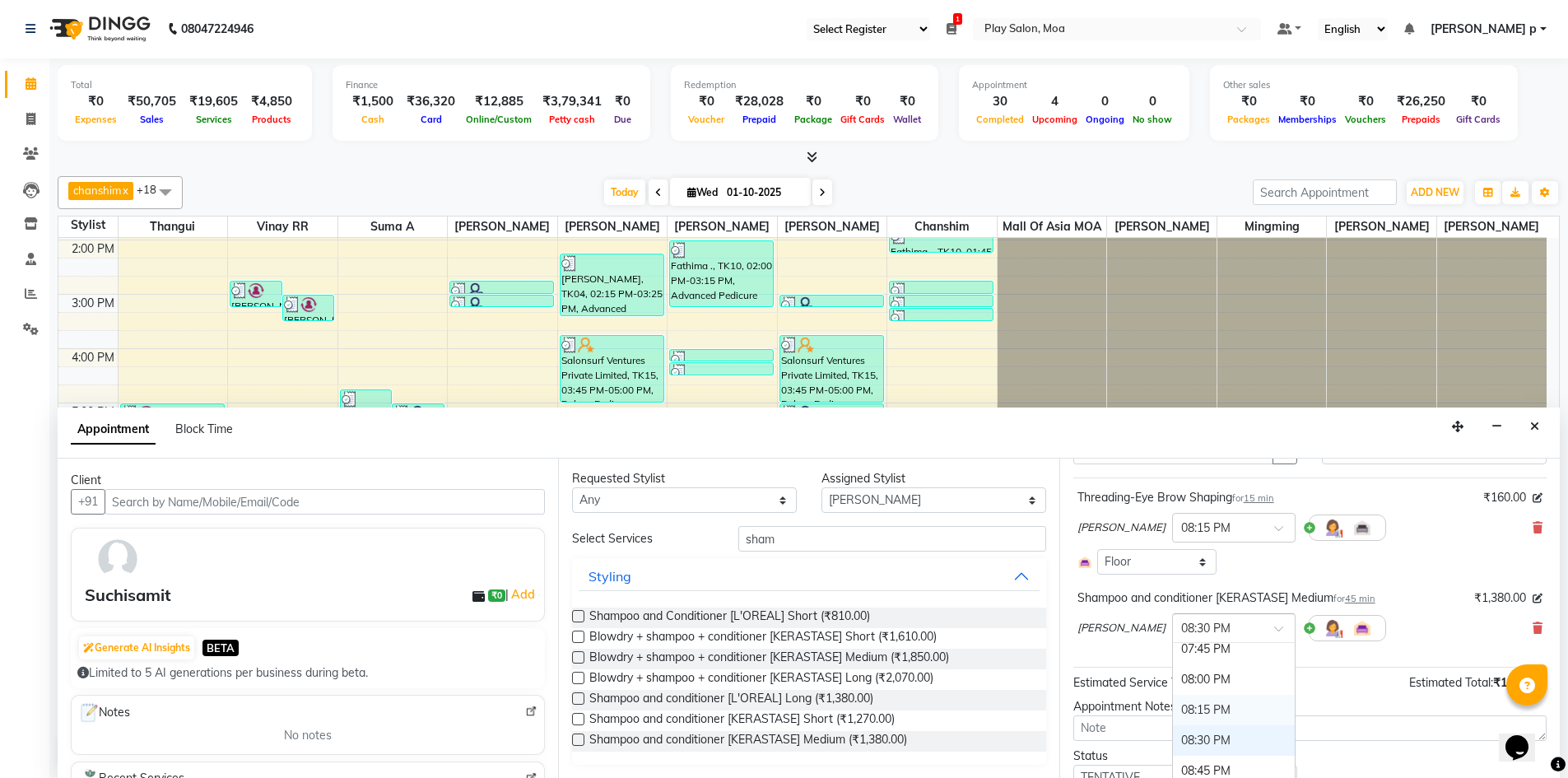
click at [1208, 703] on div "08:15 PM" at bounding box center [1234, 710] width 122 height 31
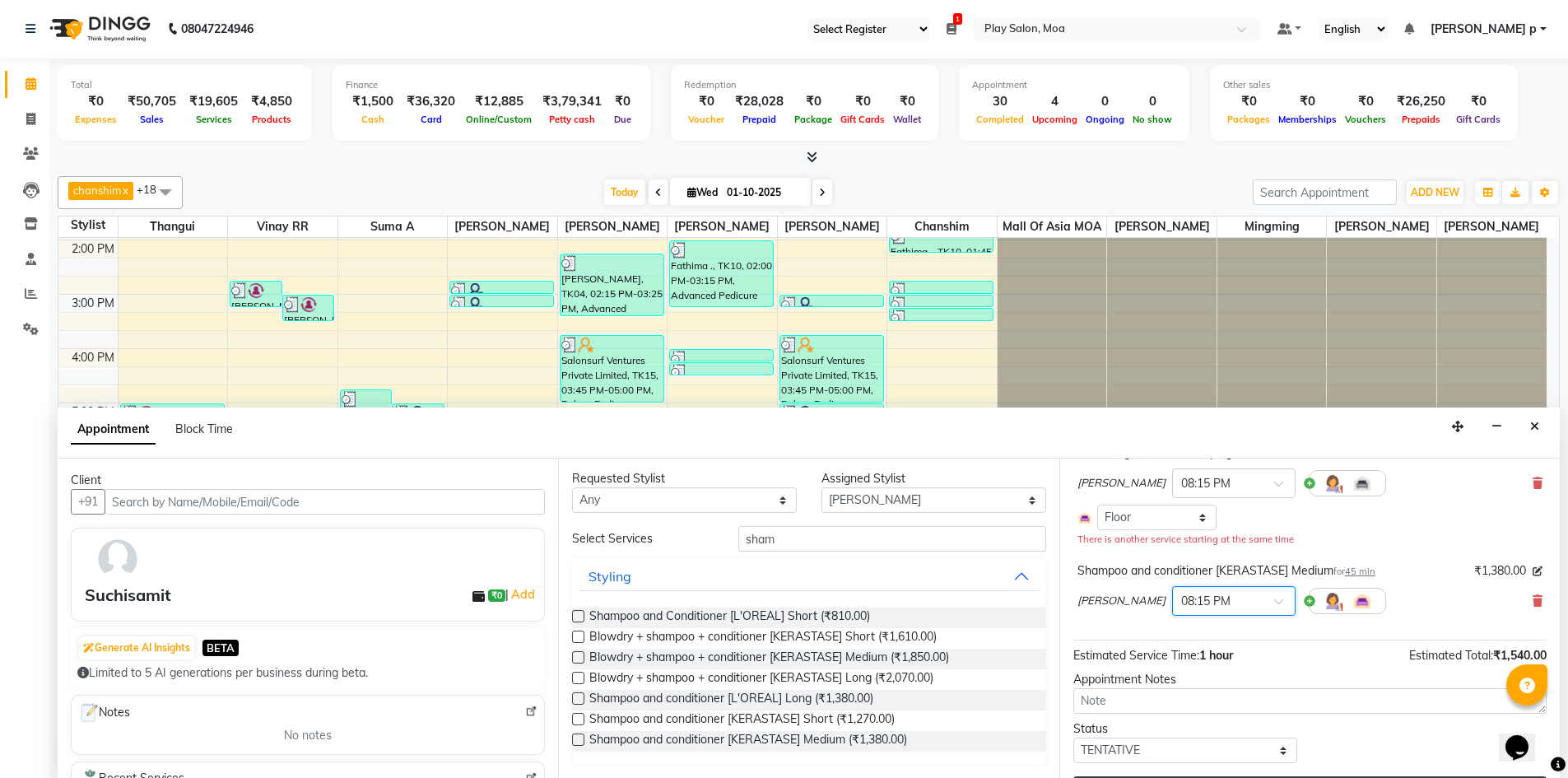
scroll to position [168, 0]
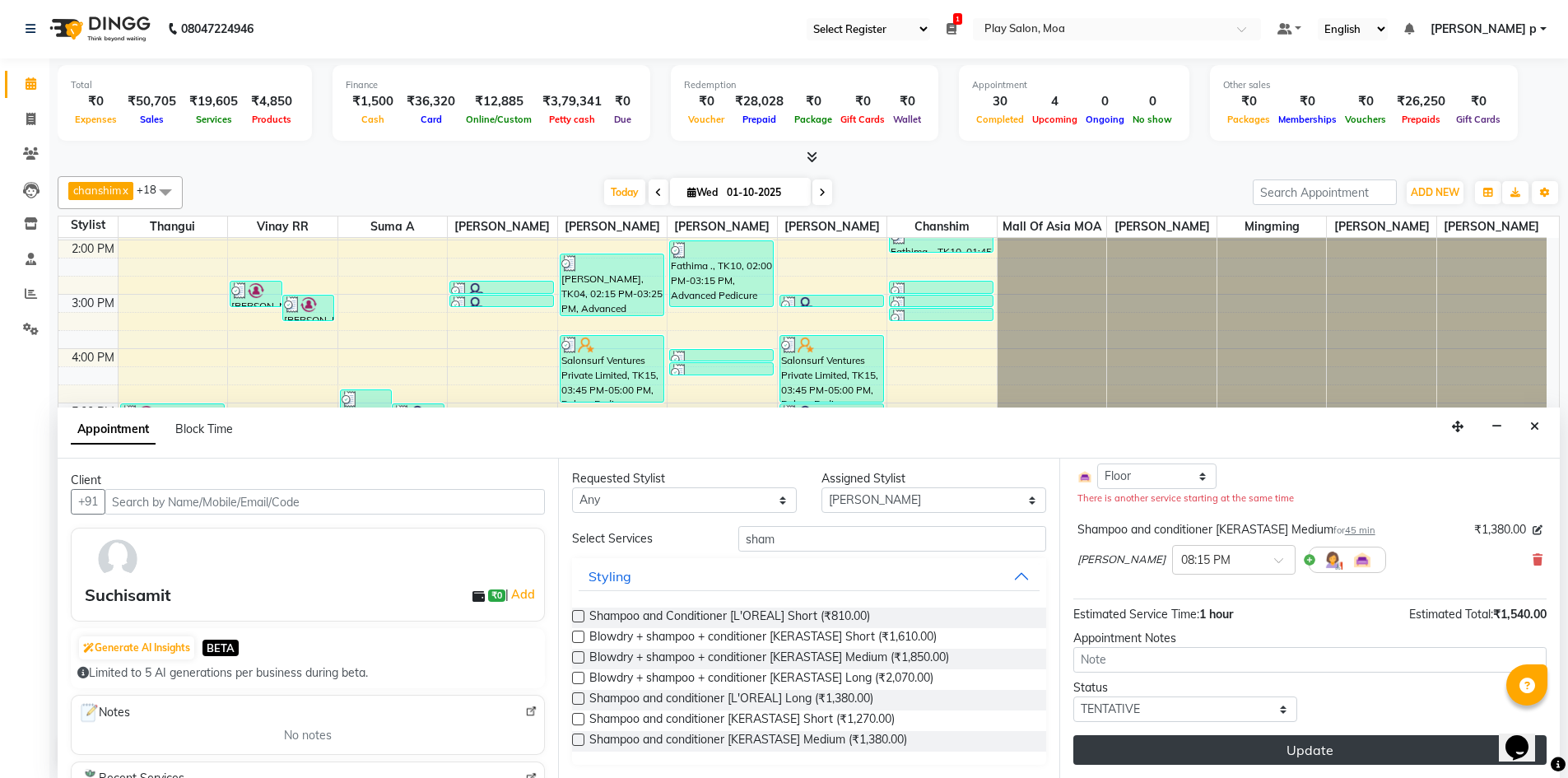
click at [1274, 753] on button "Update" at bounding box center [1310, 750] width 474 height 30
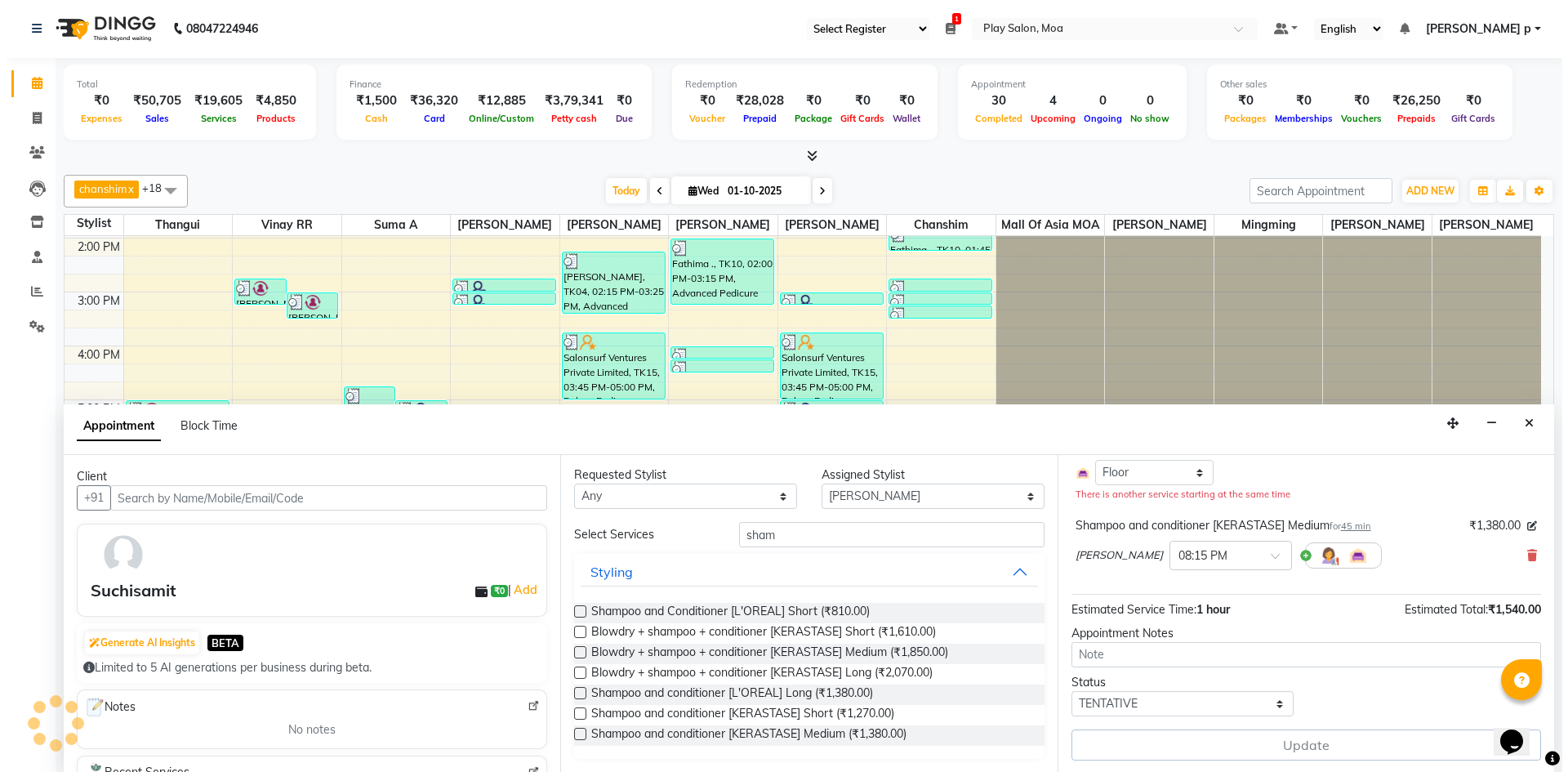
scroll to position [0, 0]
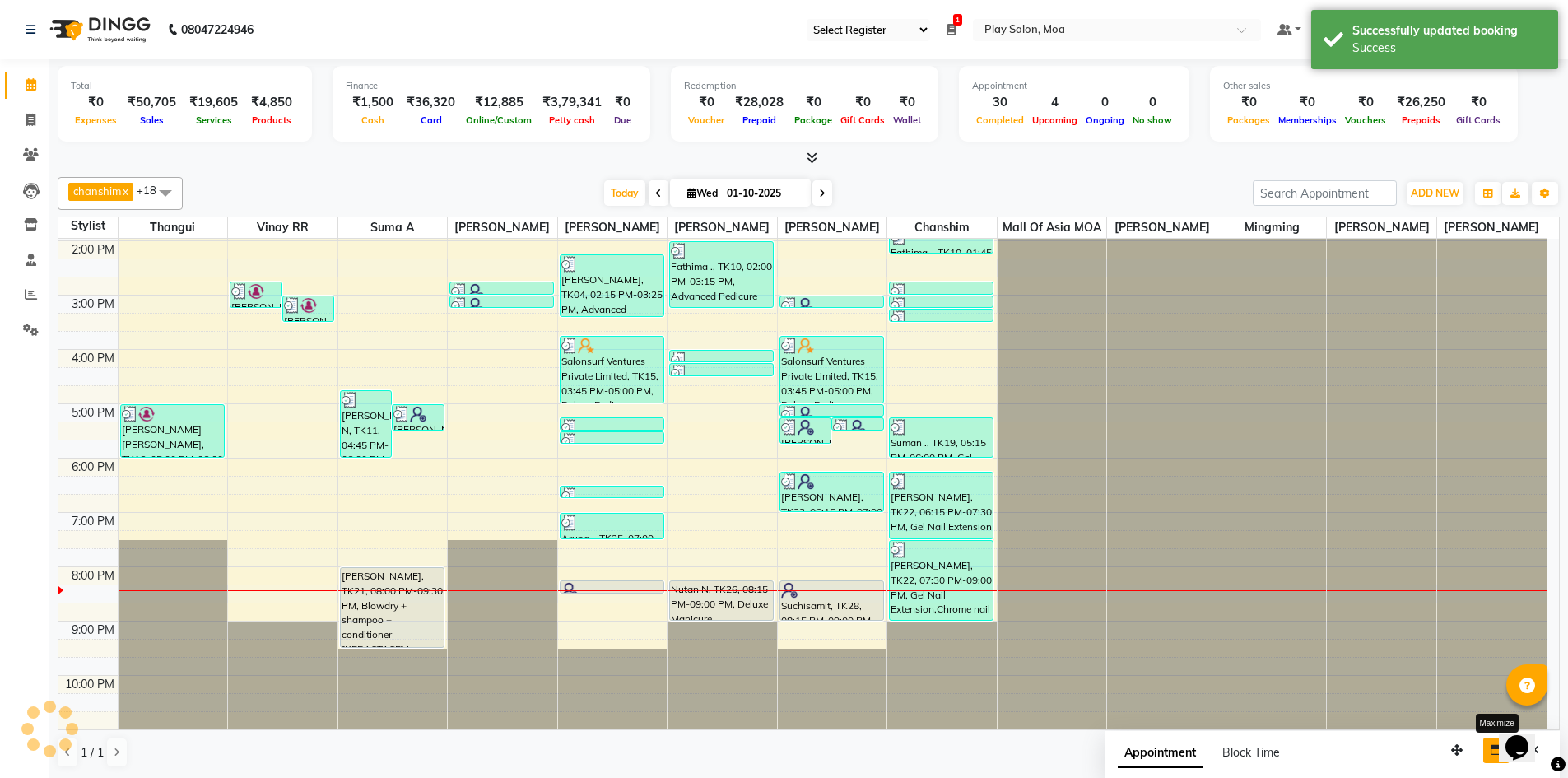
click at [1492, 752] on icon "button" at bounding box center [1496, 750] width 11 height 11
select select "tentative"
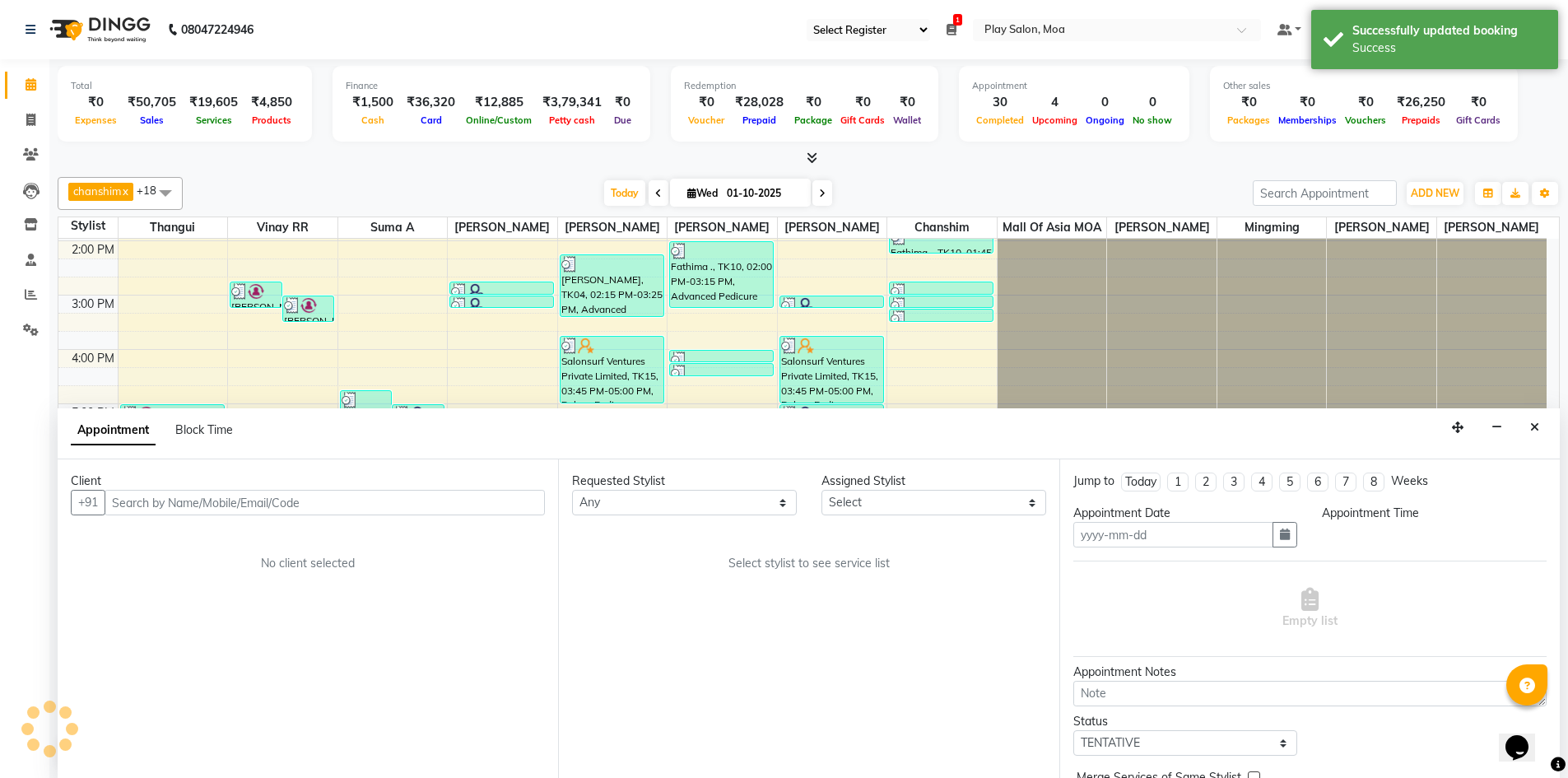
type input "01-10-2025"
select select
click at [1528, 425] on button "Close" at bounding box center [1534, 427] width 24 height 26
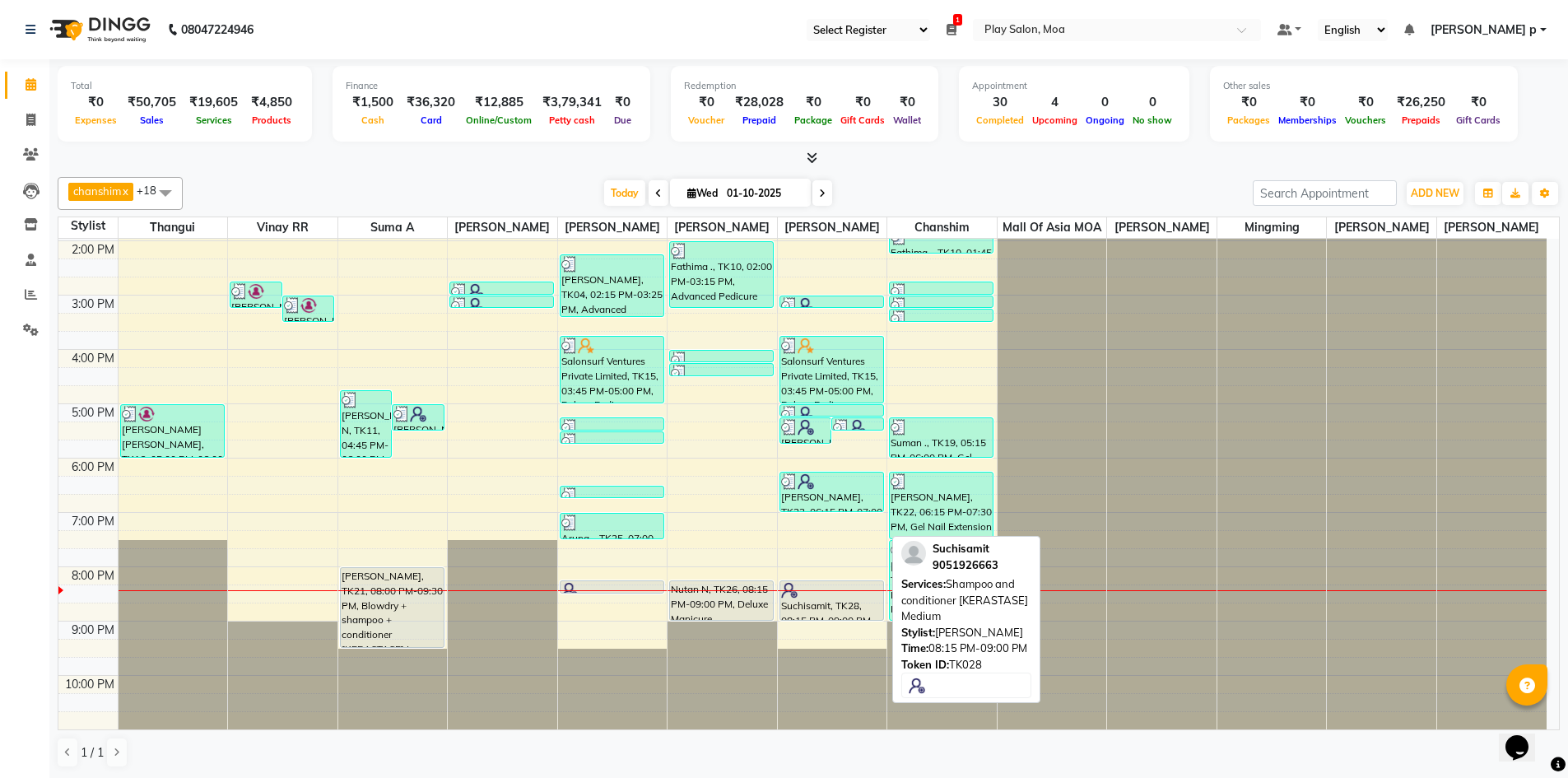
click at [841, 584] on div at bounding box center [832, 590] width 101 height 17
select select "7"
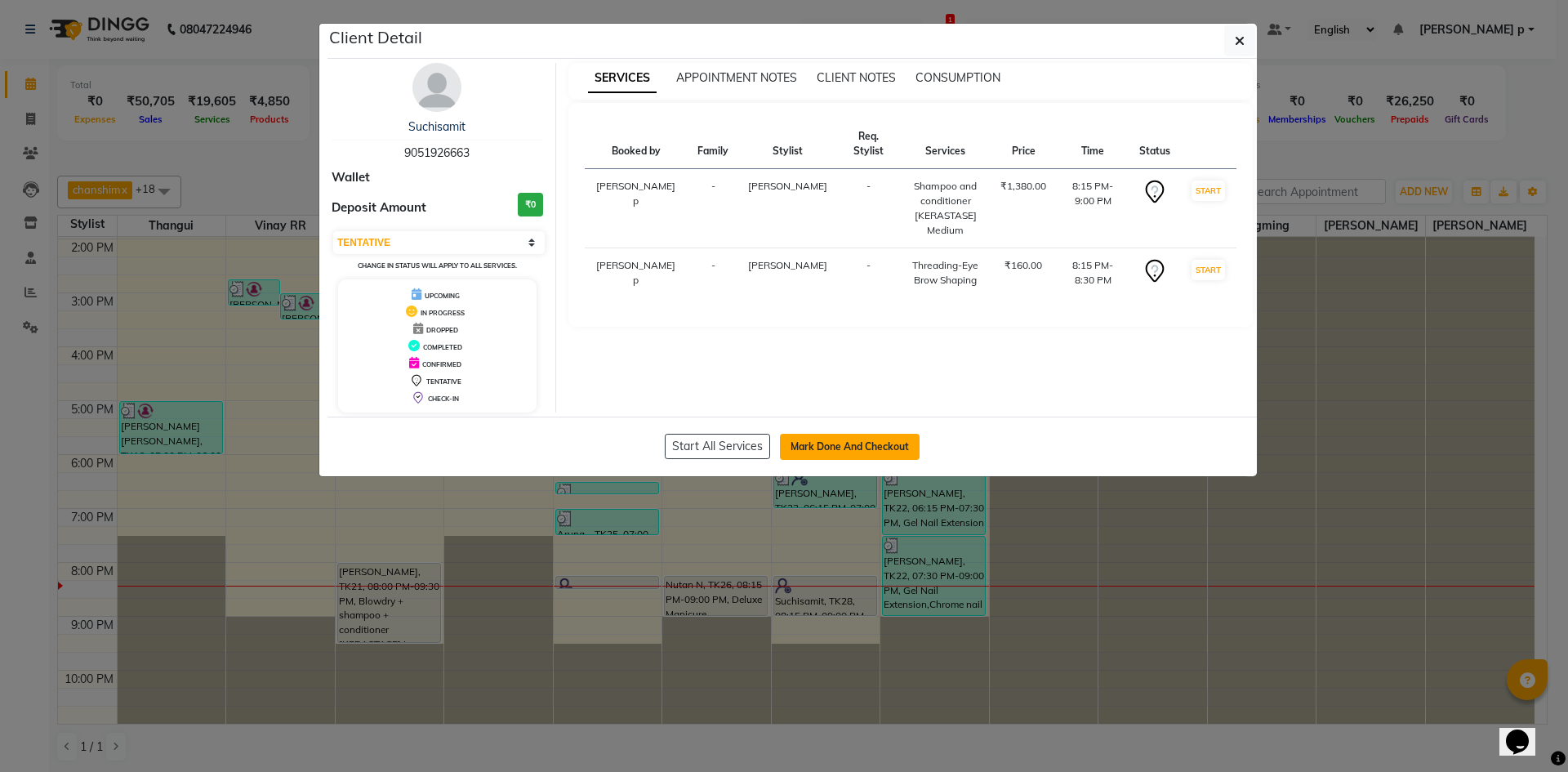
click at [857, 447] on button "Mark Done And Checkout" at bounding box center [850, 447] width 140 height 26
select select "8354"
select select "service"
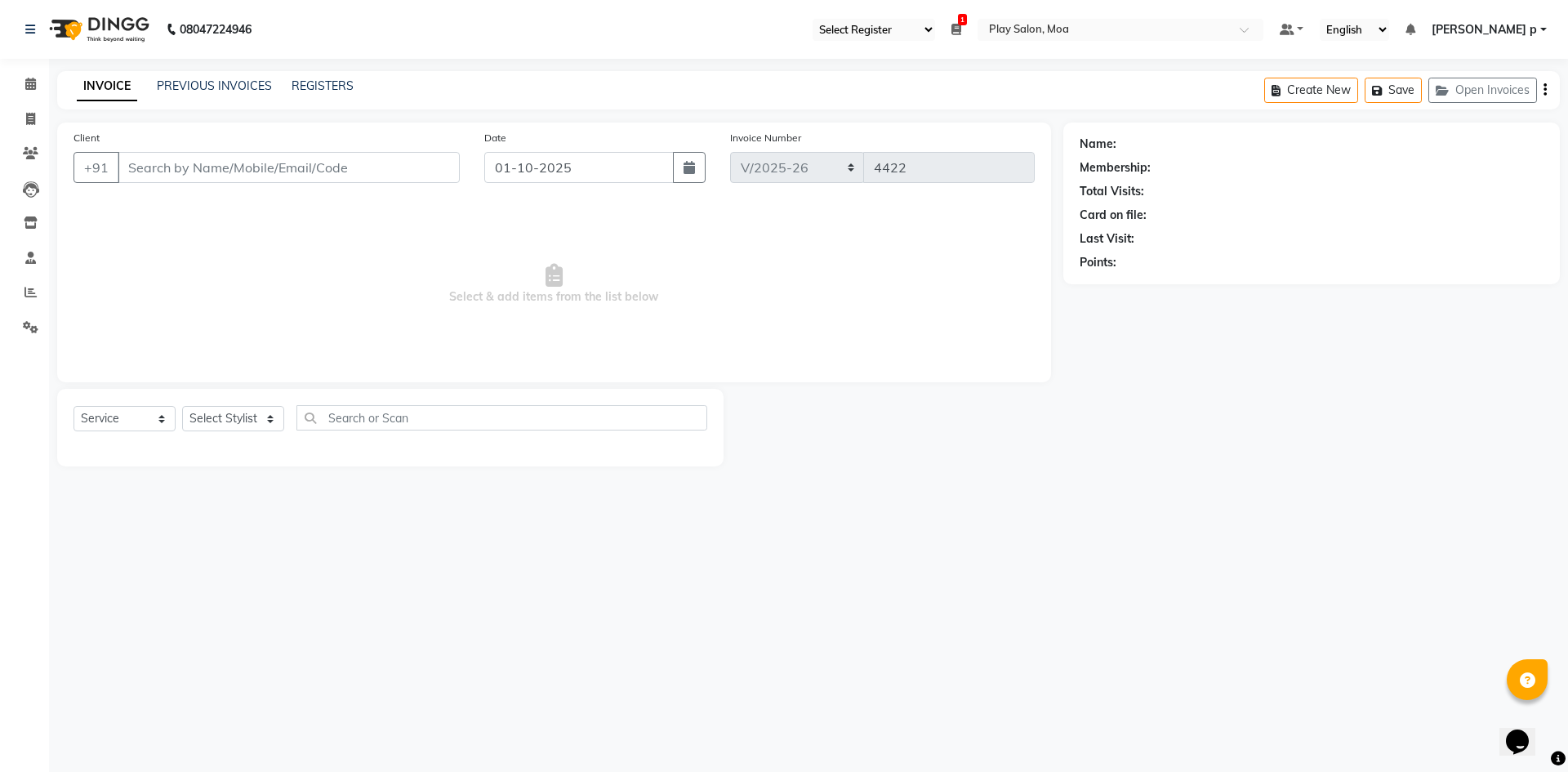
type input "9051926663"
select select "81387"
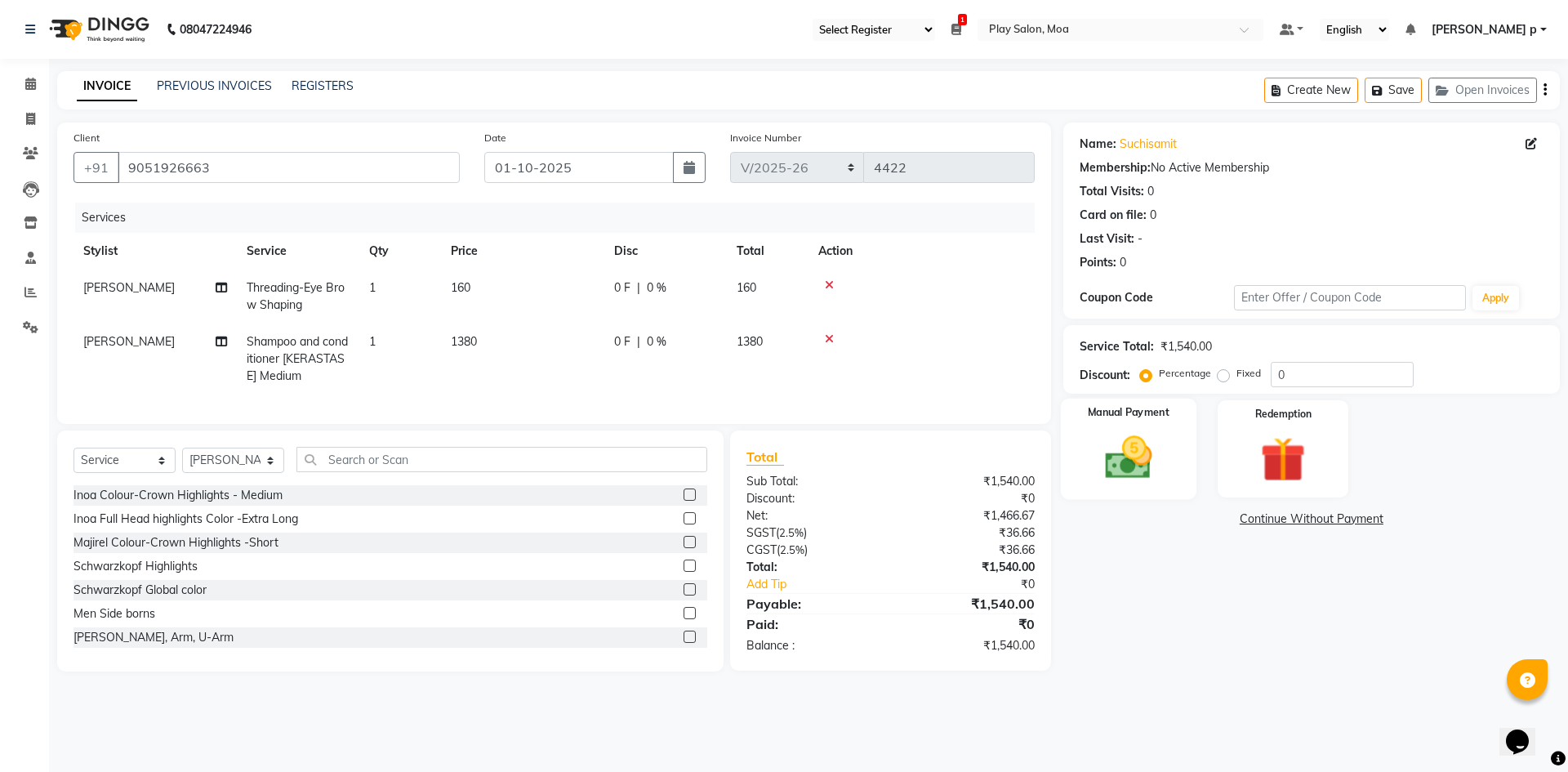
drag, startPoint x: 1153, startPoint y: 436, endPoint x: 1164, endPoint y: 459, distance: 25.5
click at [1152, 439] on img at bounding box center [1128, 458] width 76 height 54
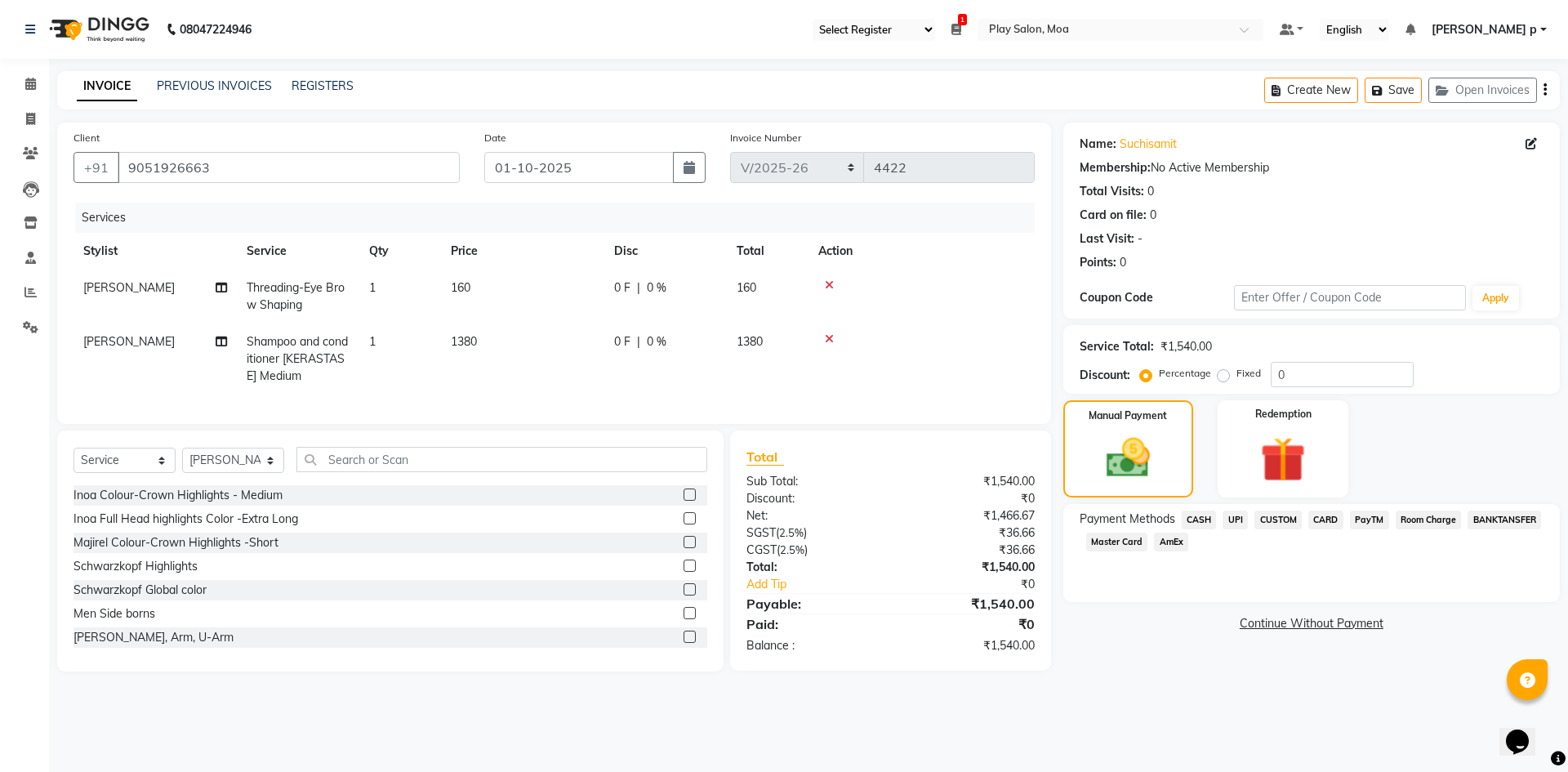
click at [1264, 520] on span "CUSTOM" at bounding box center [1278, 519] width 47 height 18
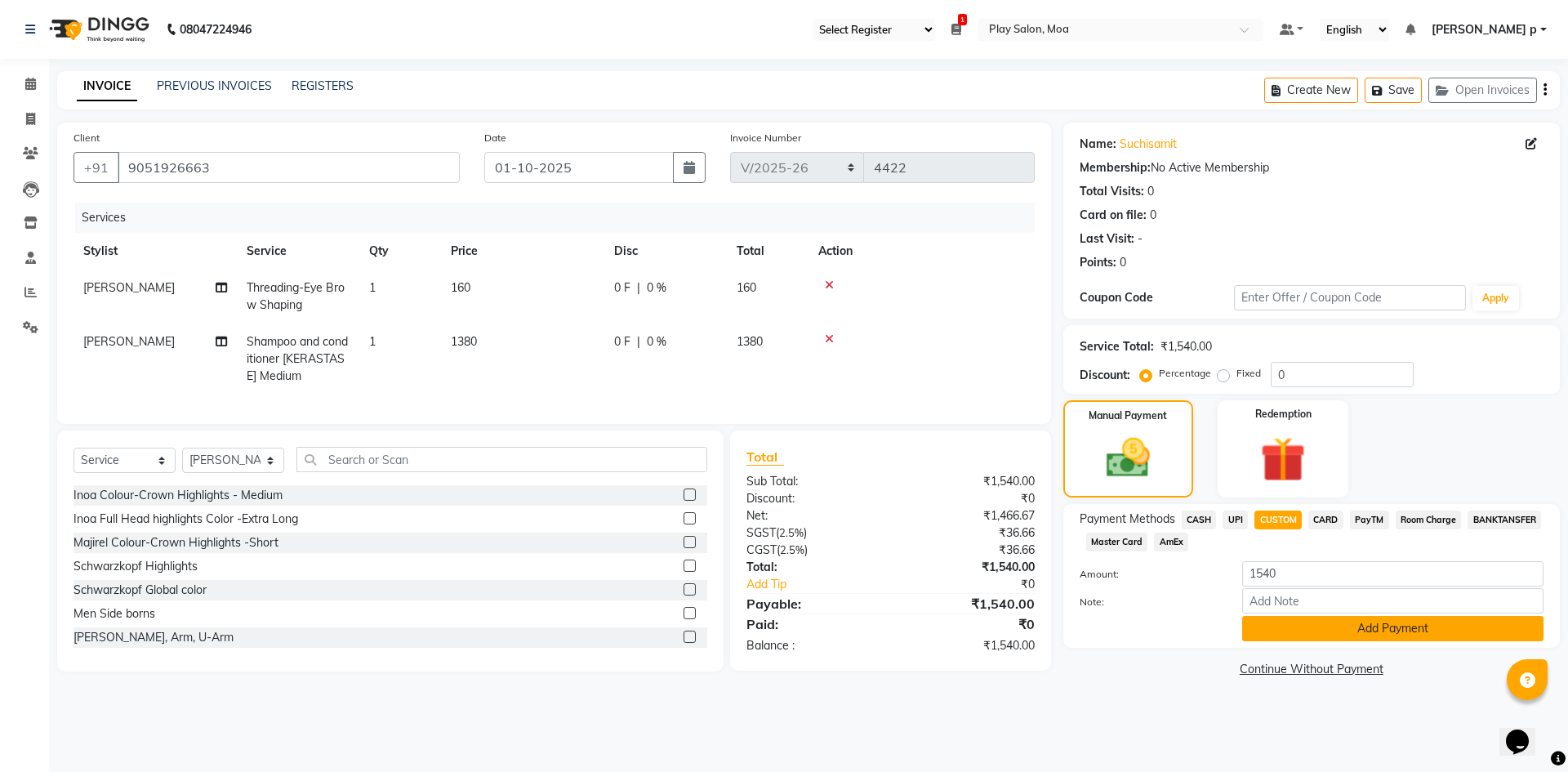
click at [1300, 640] on button "Add Payment" at bounding box center [1392, 628] width 301 height 25
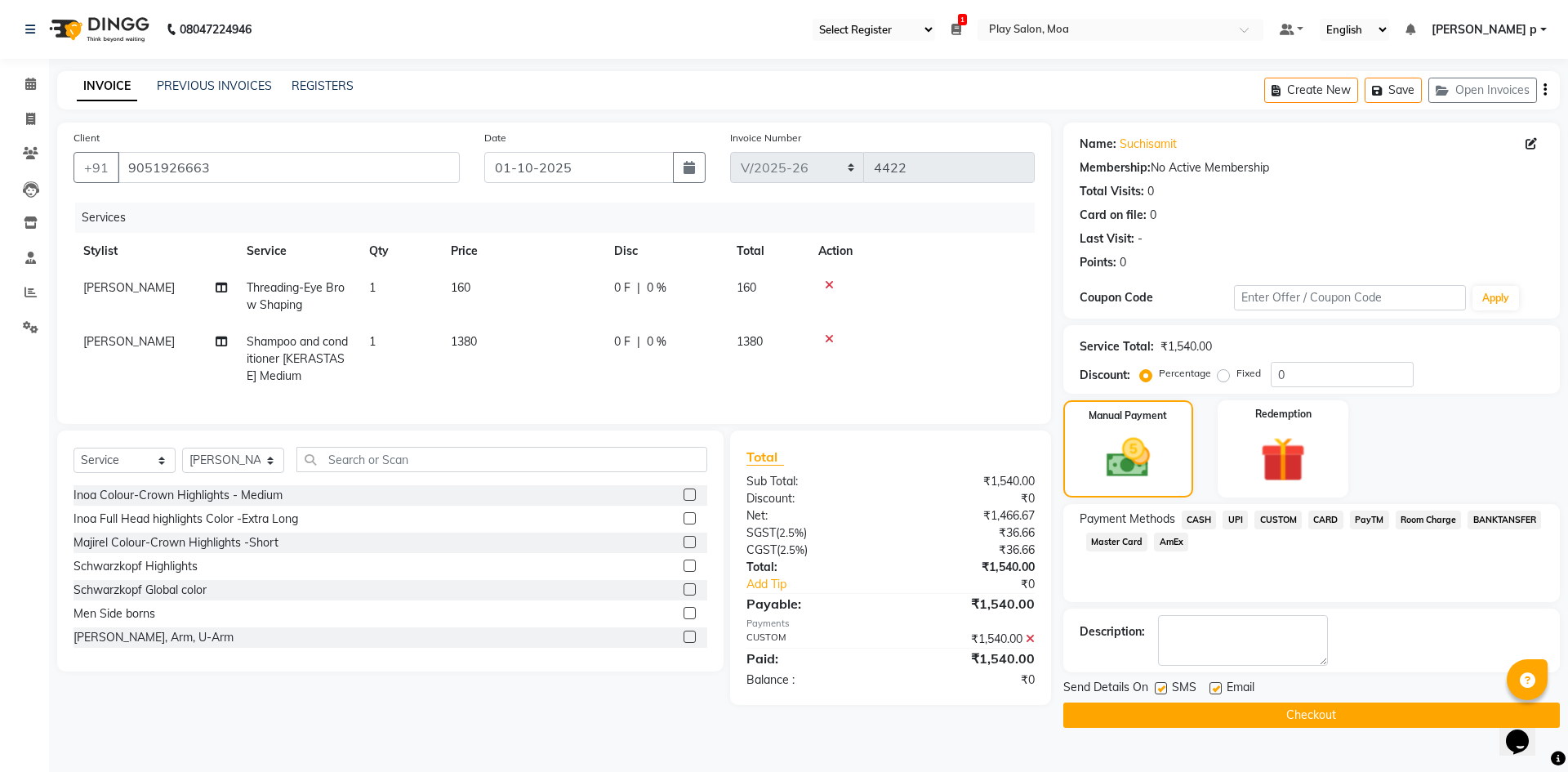
click at [1226, 712] on button "Checkout" at bounding box center [1311, 715] width 496 height 25
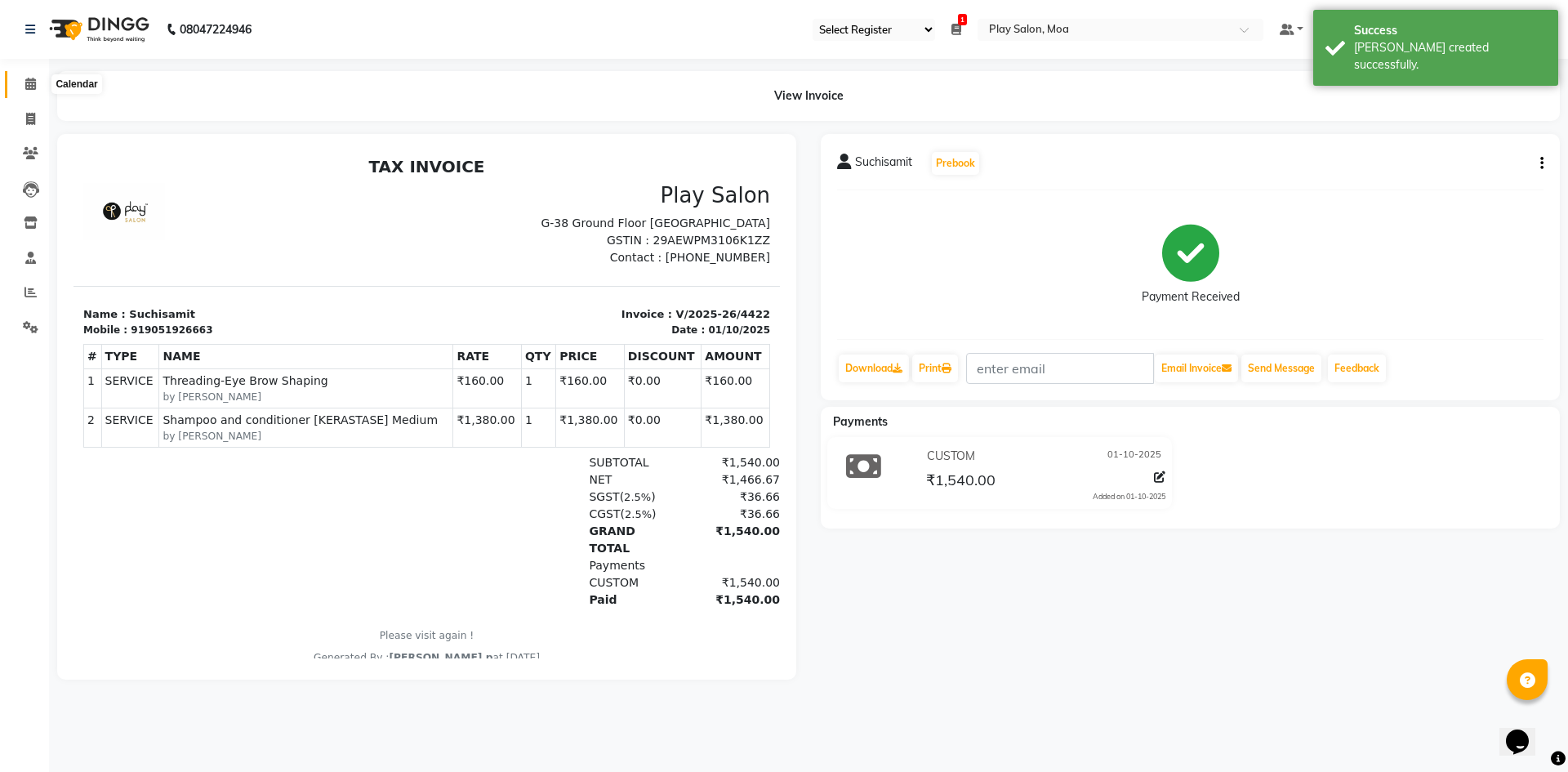
drag, startPoint x: 30, startPoint y: 92, endPoint x: 68, endPoint y: 92, distance: 38.0
click at [30, 92] on span at bounding box center [31, 84] width 29 height 18
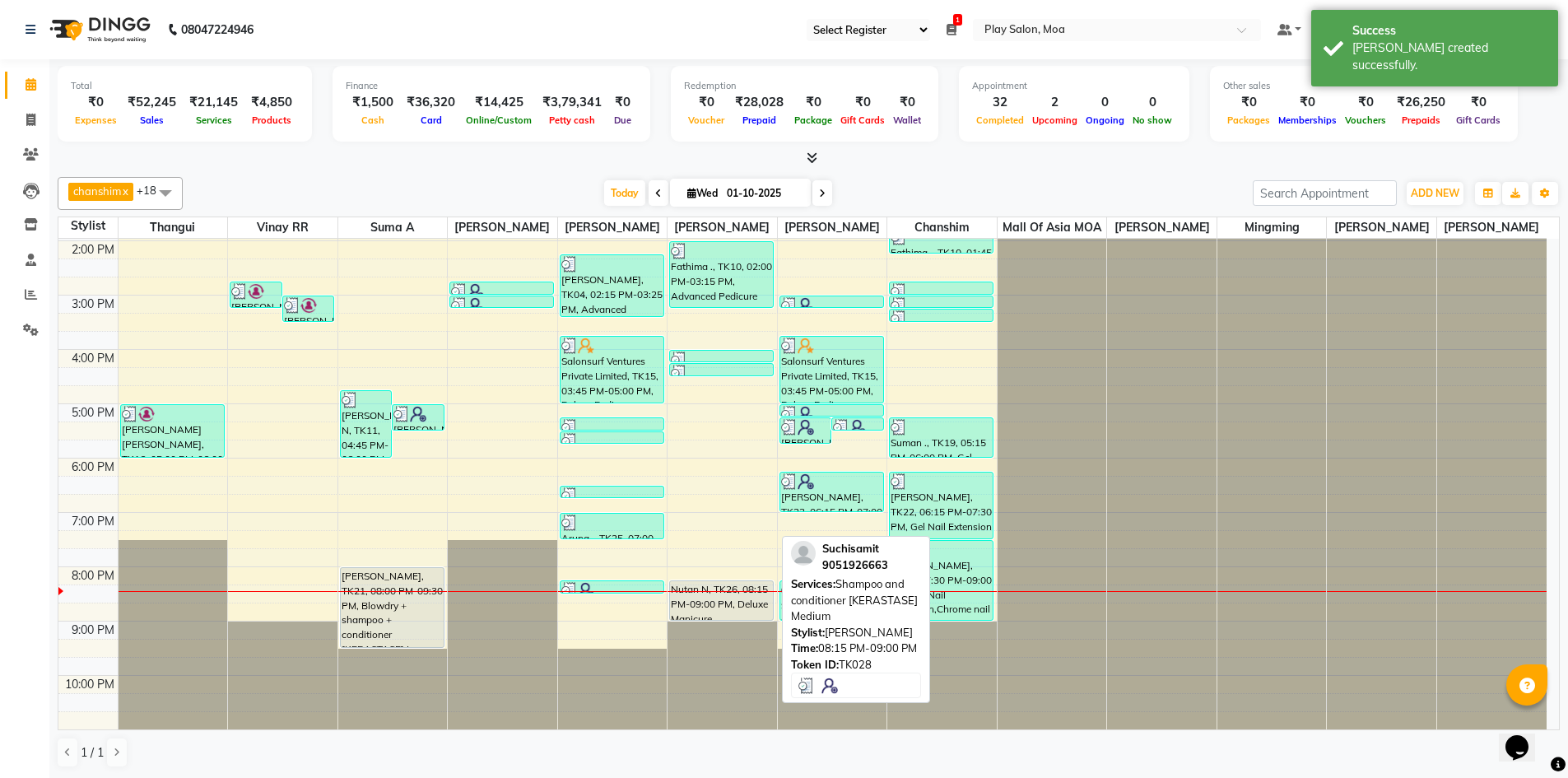
scroll to position [287, 0]
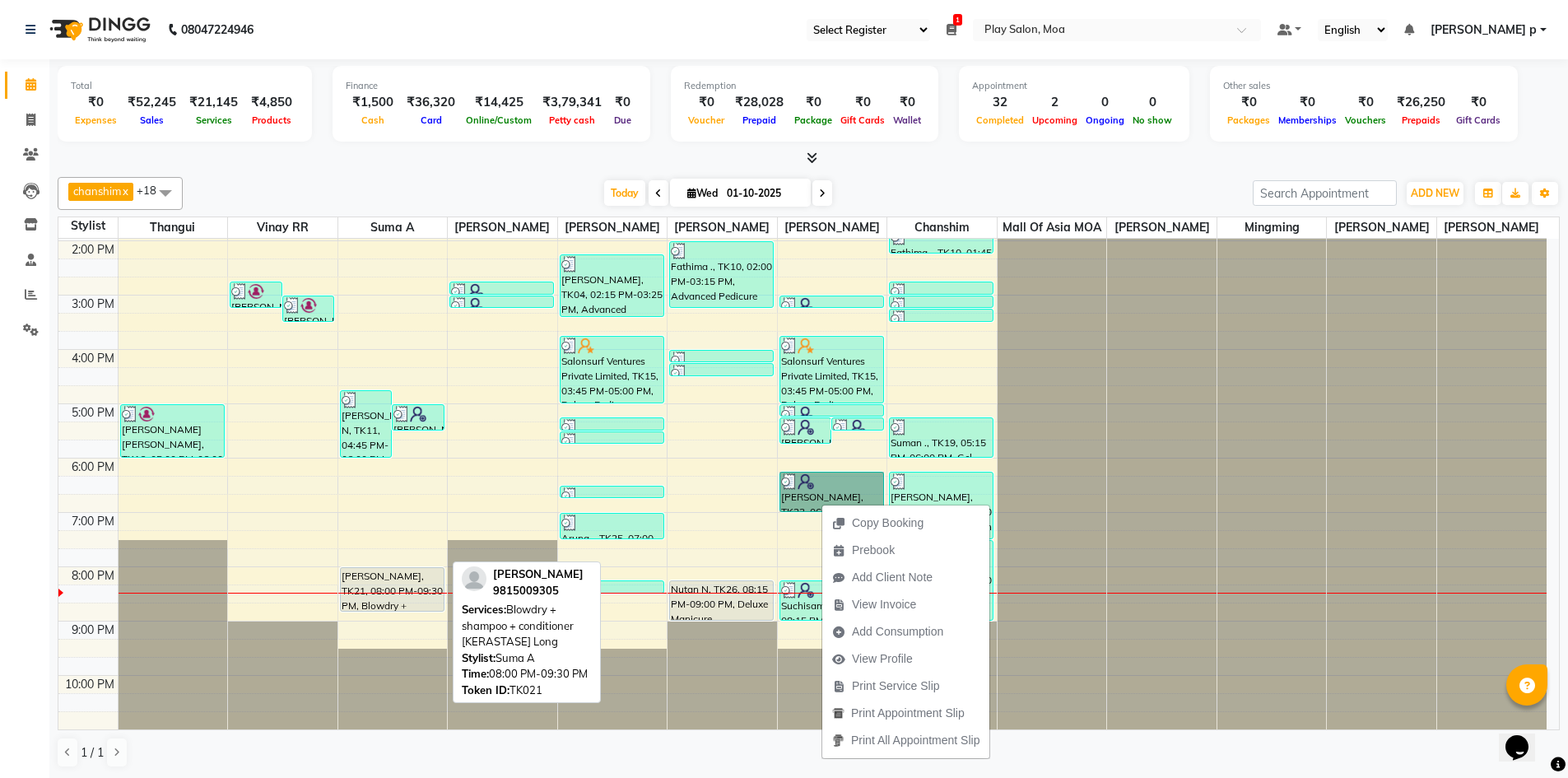
drag, startPoint x: 414, startPoint y: 643, endPoint x: 413, endPoint y: 613, distance: 30.0
click at [413, 613] on div "9:00 AM 10:00 AM 11:00 AM 12:00 PM 1:00 PM 2:00 PM 3:00 PM 4:00 PM 5:00 PM 6:00…" at bounding box center [802, 348] width 1488 height 759
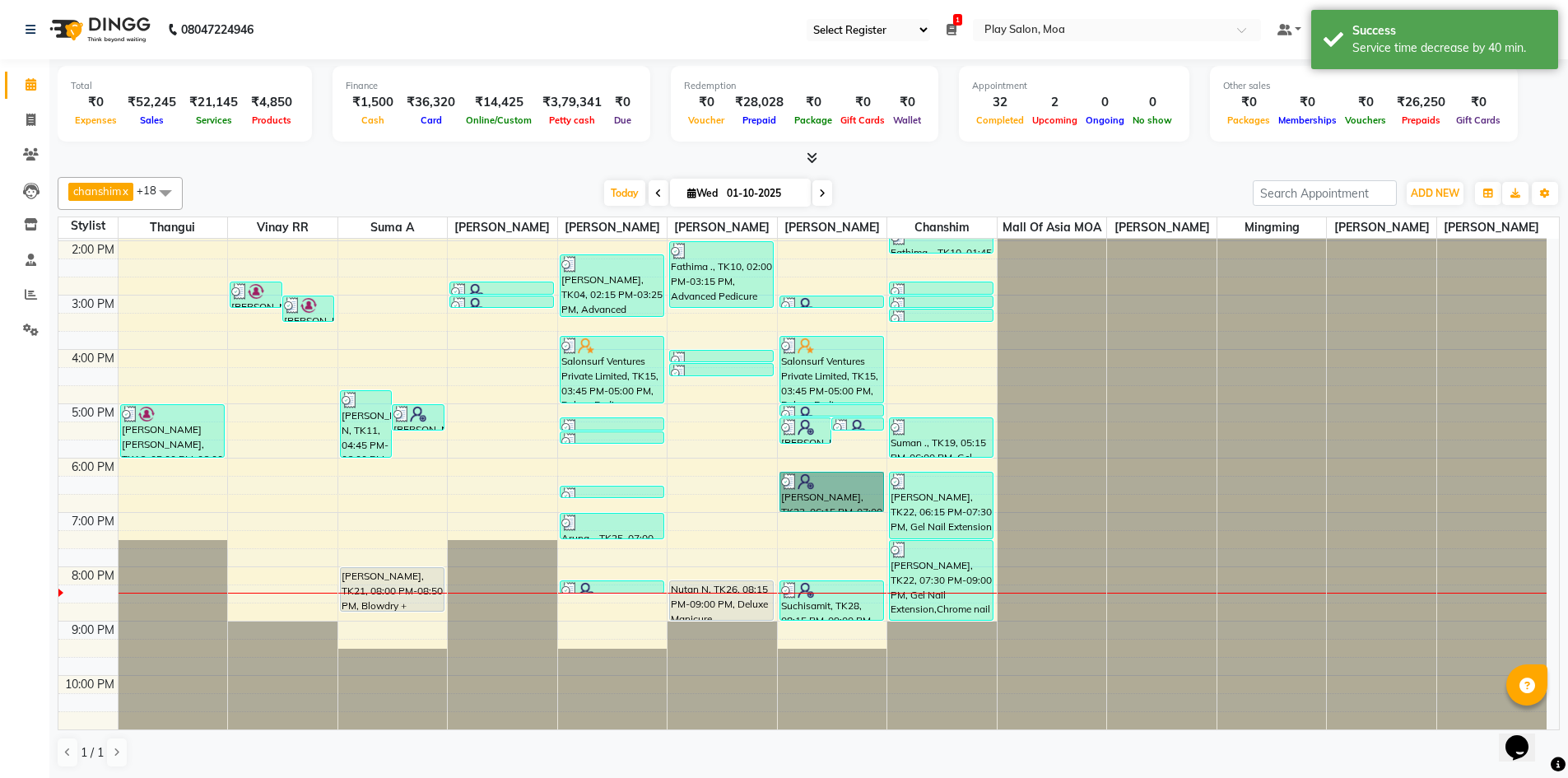
click at [622, 610] on div "9:00 AM 10:00 AM 11:00 AM 12:00 PM 1:00 PM 2:00 PM 3:00 PM 4:00 PM 5:00 PM 6:00…" at bounding box center [802, 348] width 1488 height 759
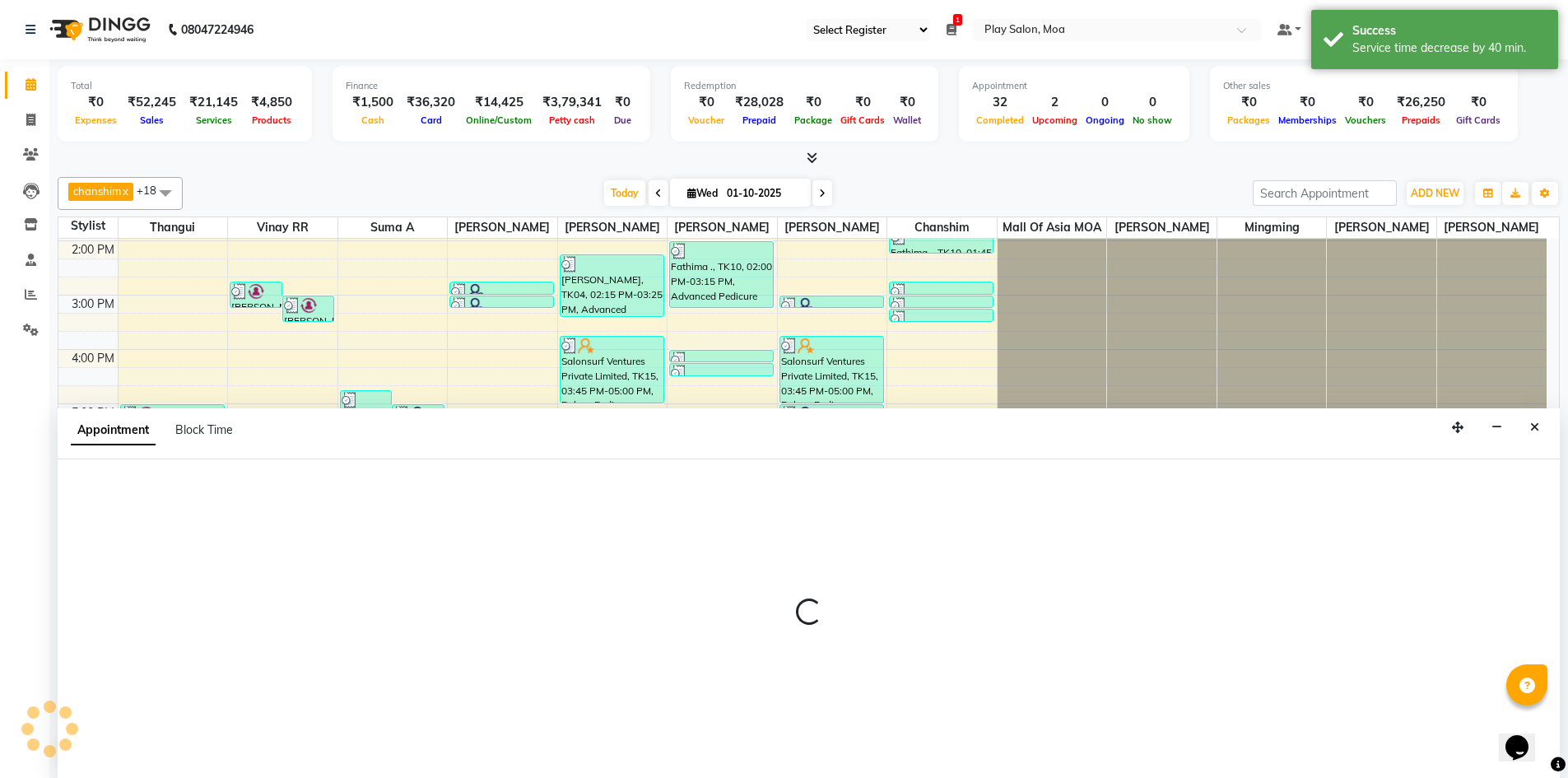
scroll to position [1, 0]
select select "81386"
select select "1245"
select select "tentative"
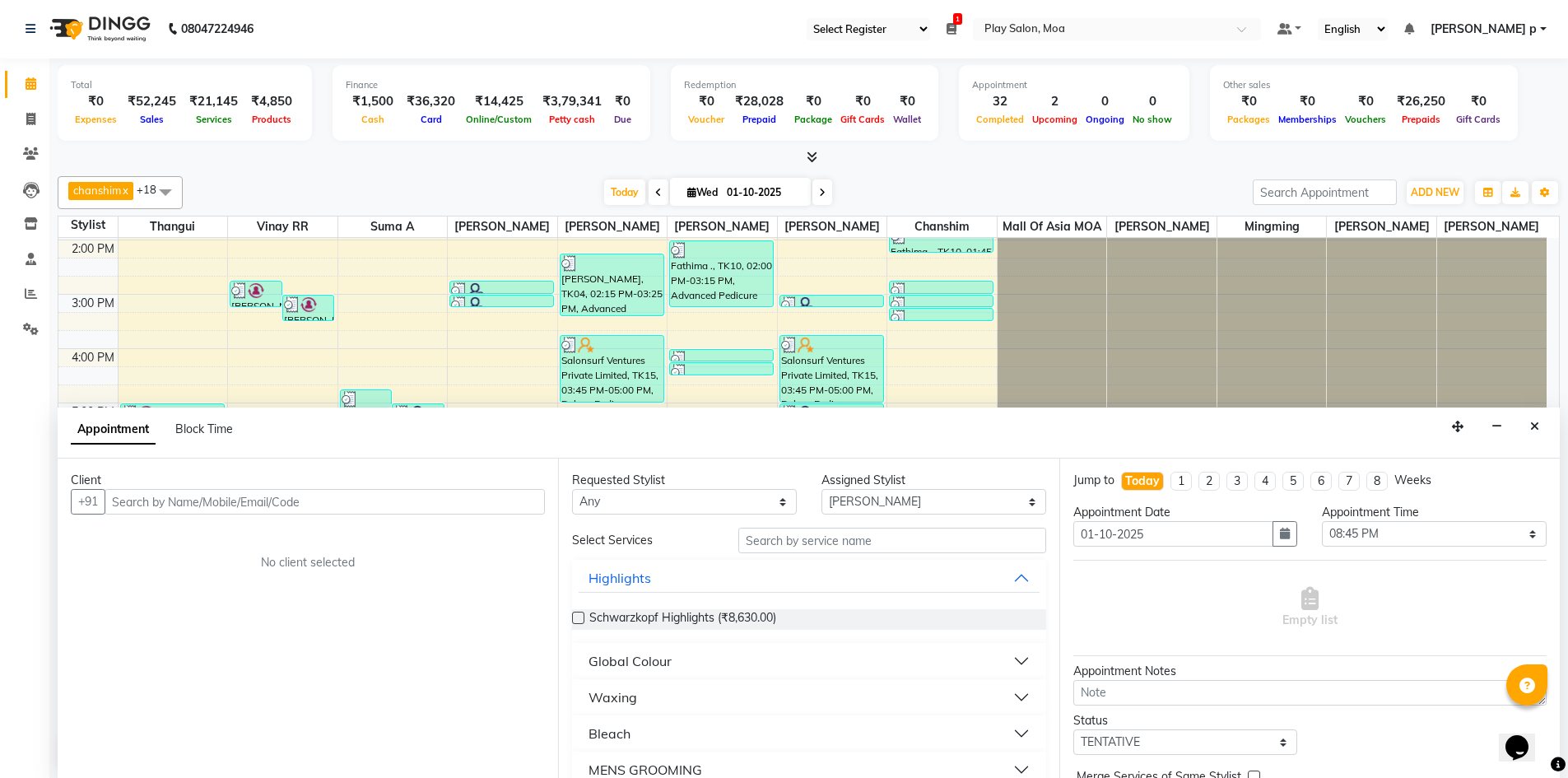
click at [165, 497] on input "text" at bounding box center [325, 501] width 440 height 26
type input "9540072126"
click at [511, 507] on span "Add Client" at bounding box center [511, 501] width 56 height 15
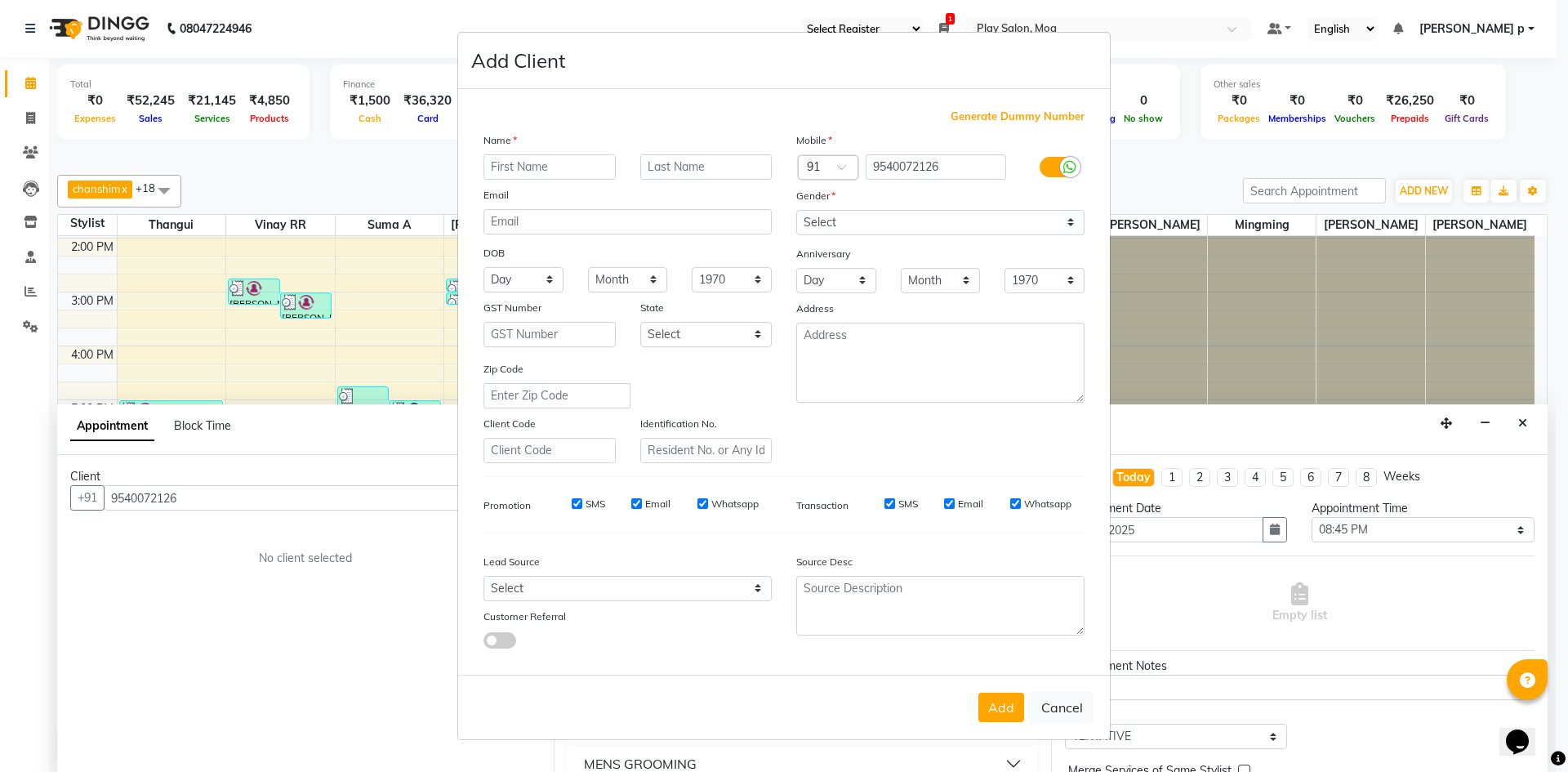
click at [575, 163] on input "text" at bounding box center [549, 166] width 132 height 25
type input "neha"
click at [933, 215] on select "Select Male Female Other Prefer Not To Say" at bounding box center [940, 222] width 288 height 25
select select "female"
click at [796, 210] on select "Select Male Female Other Prefer Not To Say" at bounding box center [940, 222] width 288 height 25
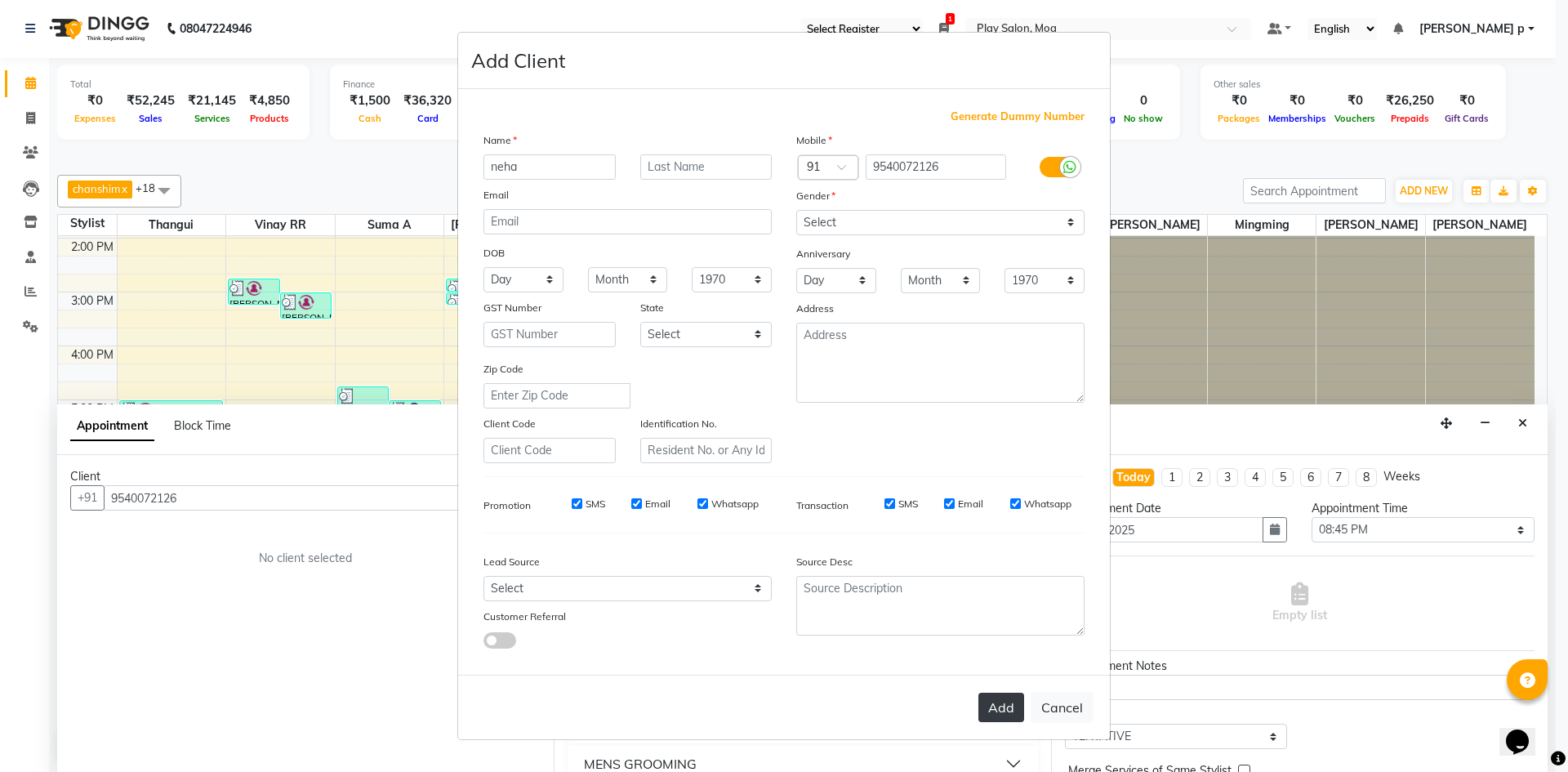
click at [1018, 710] on button "Add" at bounding box center [1001, 707] width 46 height 30
select select
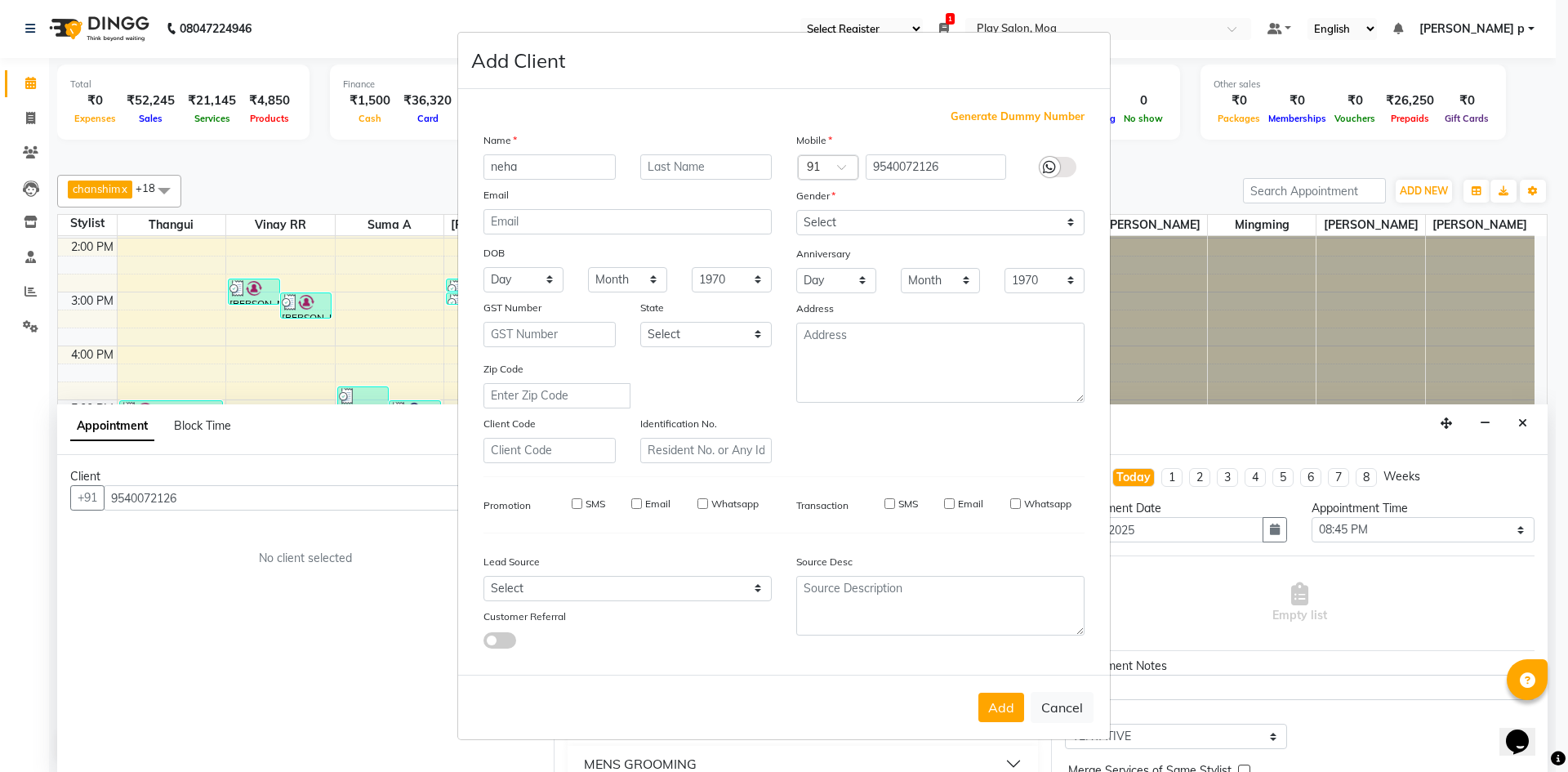
select select
checkbox input "false"
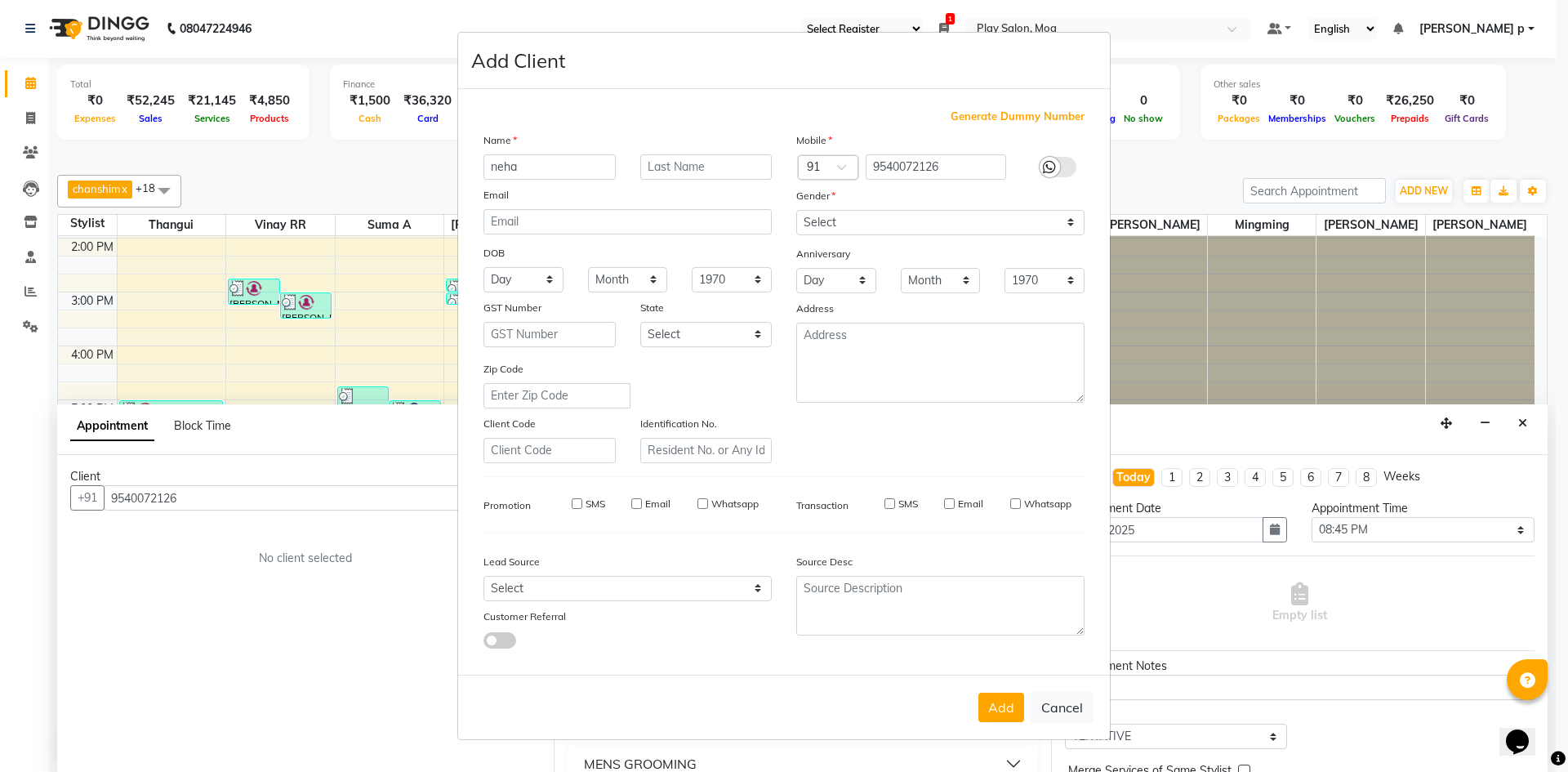
checkbox input "false"
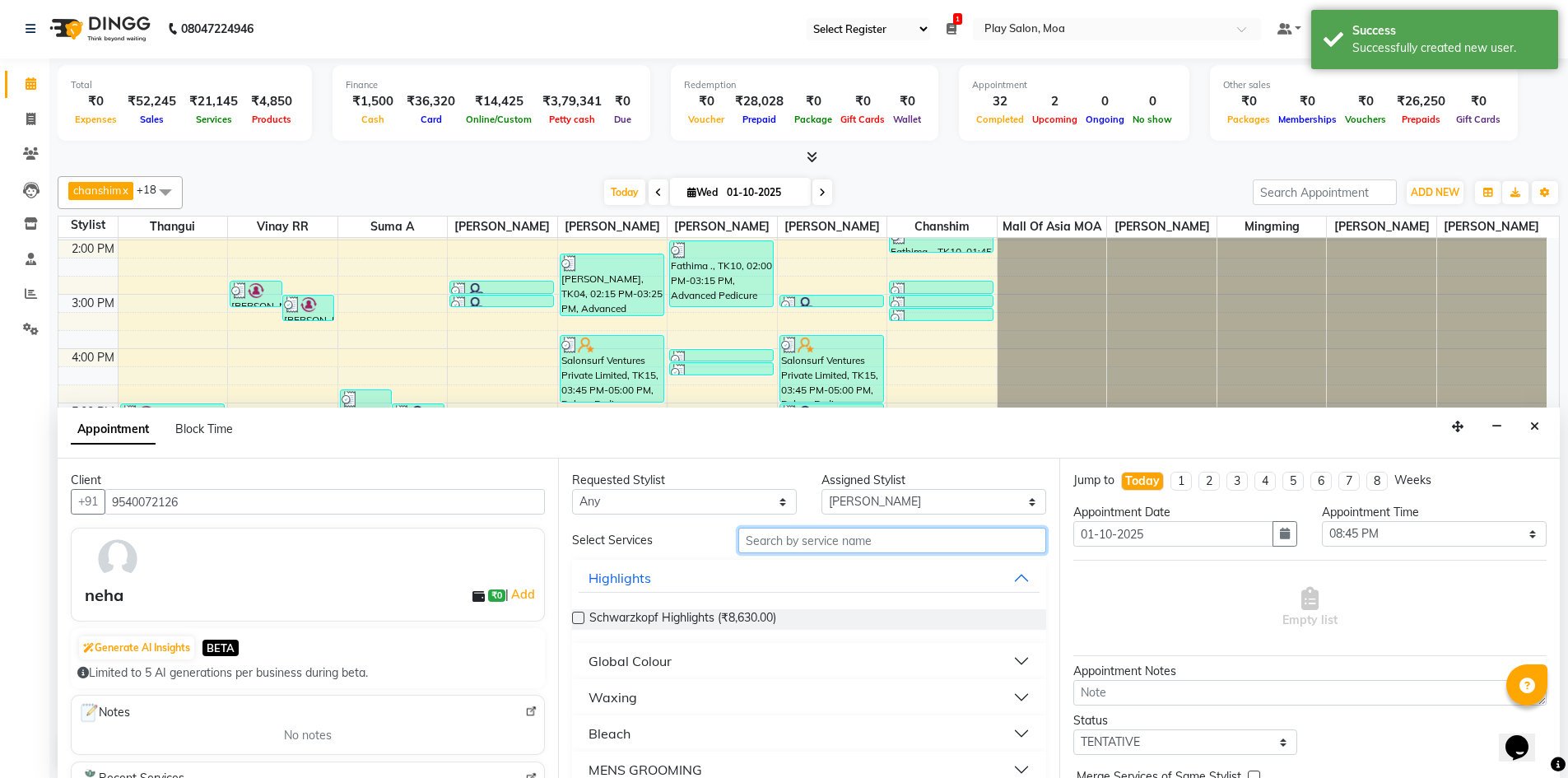
click at [778, 540] on input "text" at bounding box center [892, 540] width 308 height 26
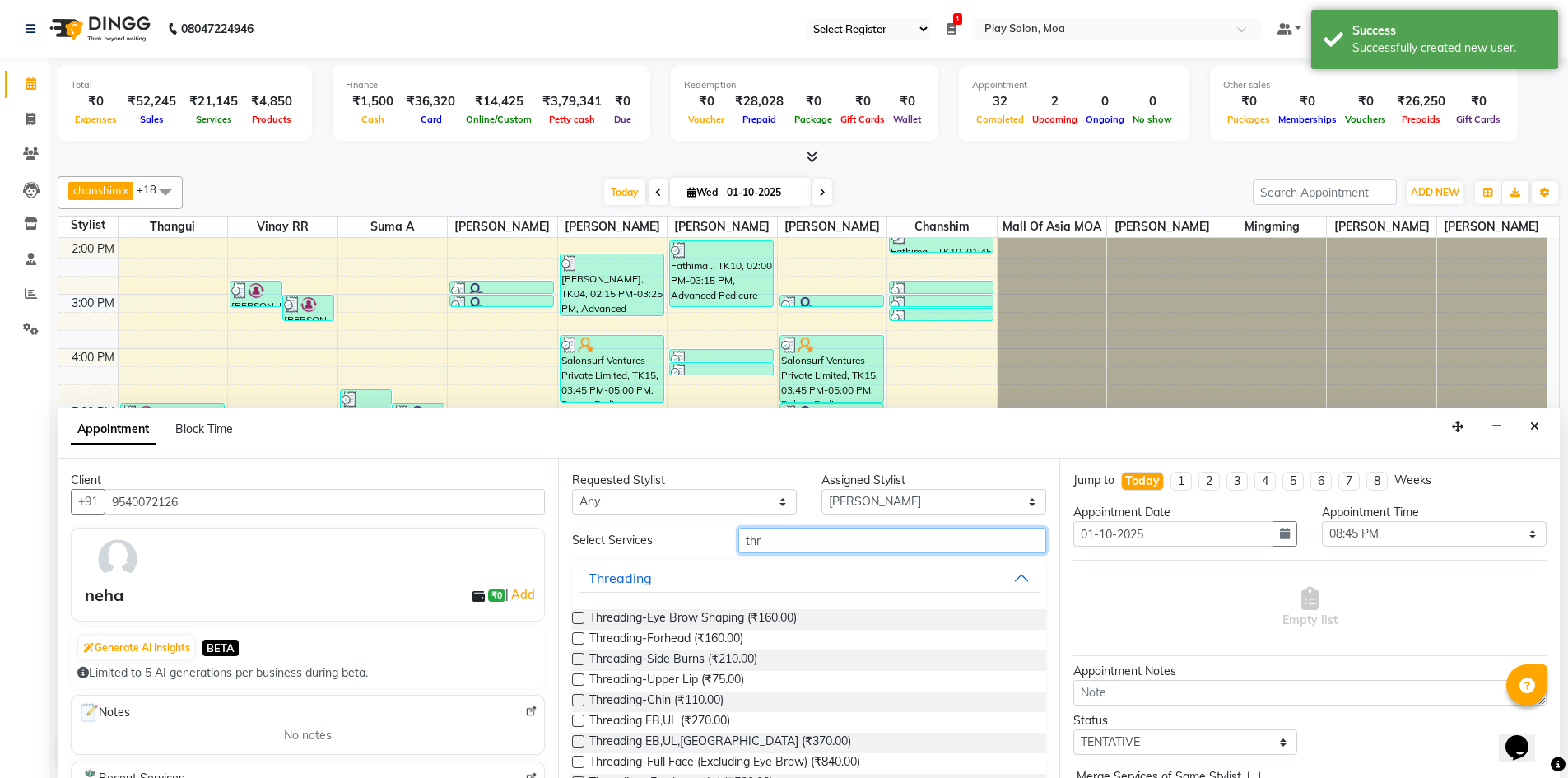
type input "thr"
click at [584, 614] on label at bounding box center [579, 617] width 12 height 12
click at [583, 614] on input "checkbox" at bounding box center [578, 619] width 11 height 11
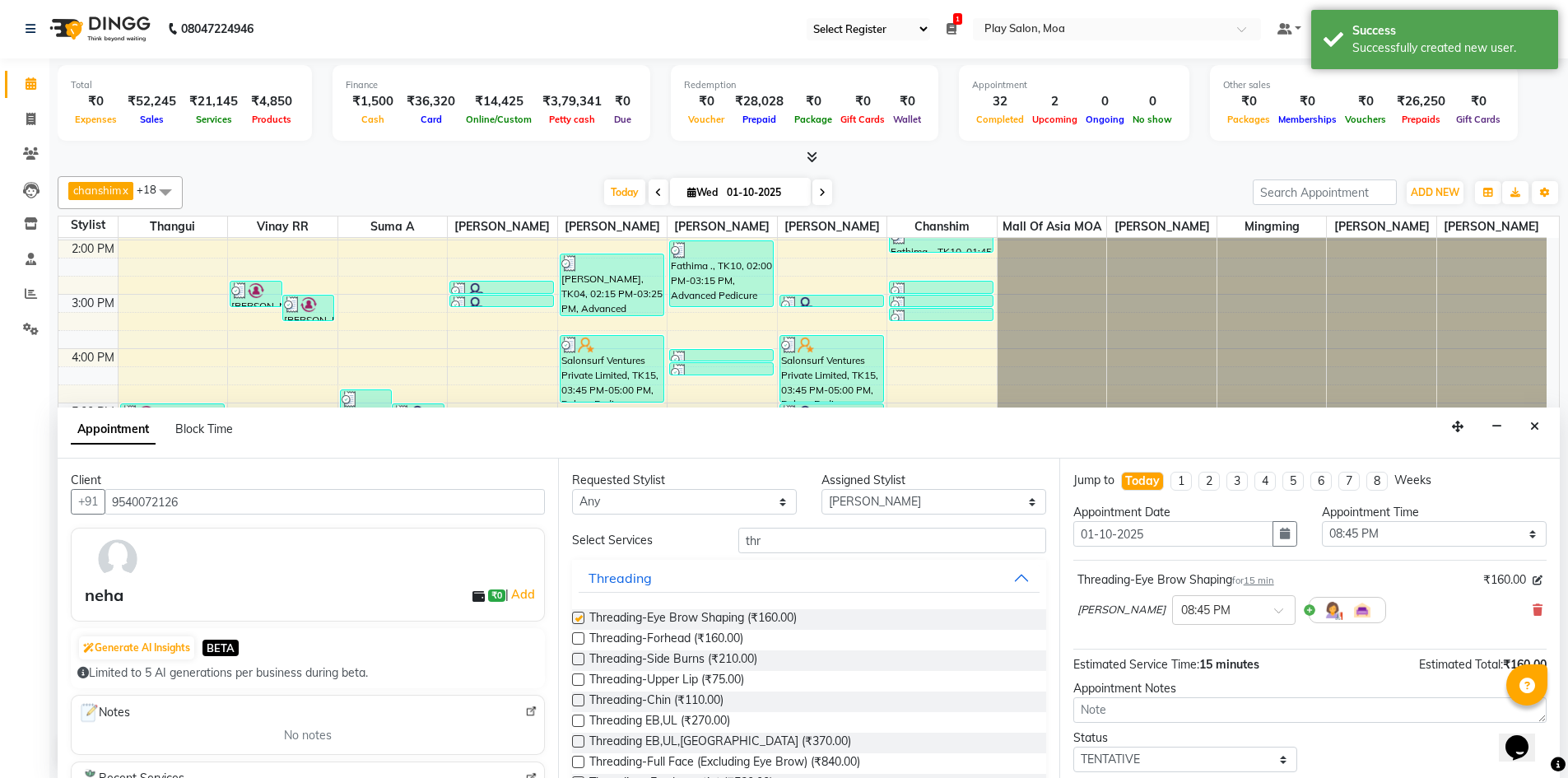
checkbox input "false"
click at [575, 682] on label at bounding box center [579, 679] width 12 height 12
click at [575, 682] on input "checkbox" at bounding box center [578, 681] width 11 height 11
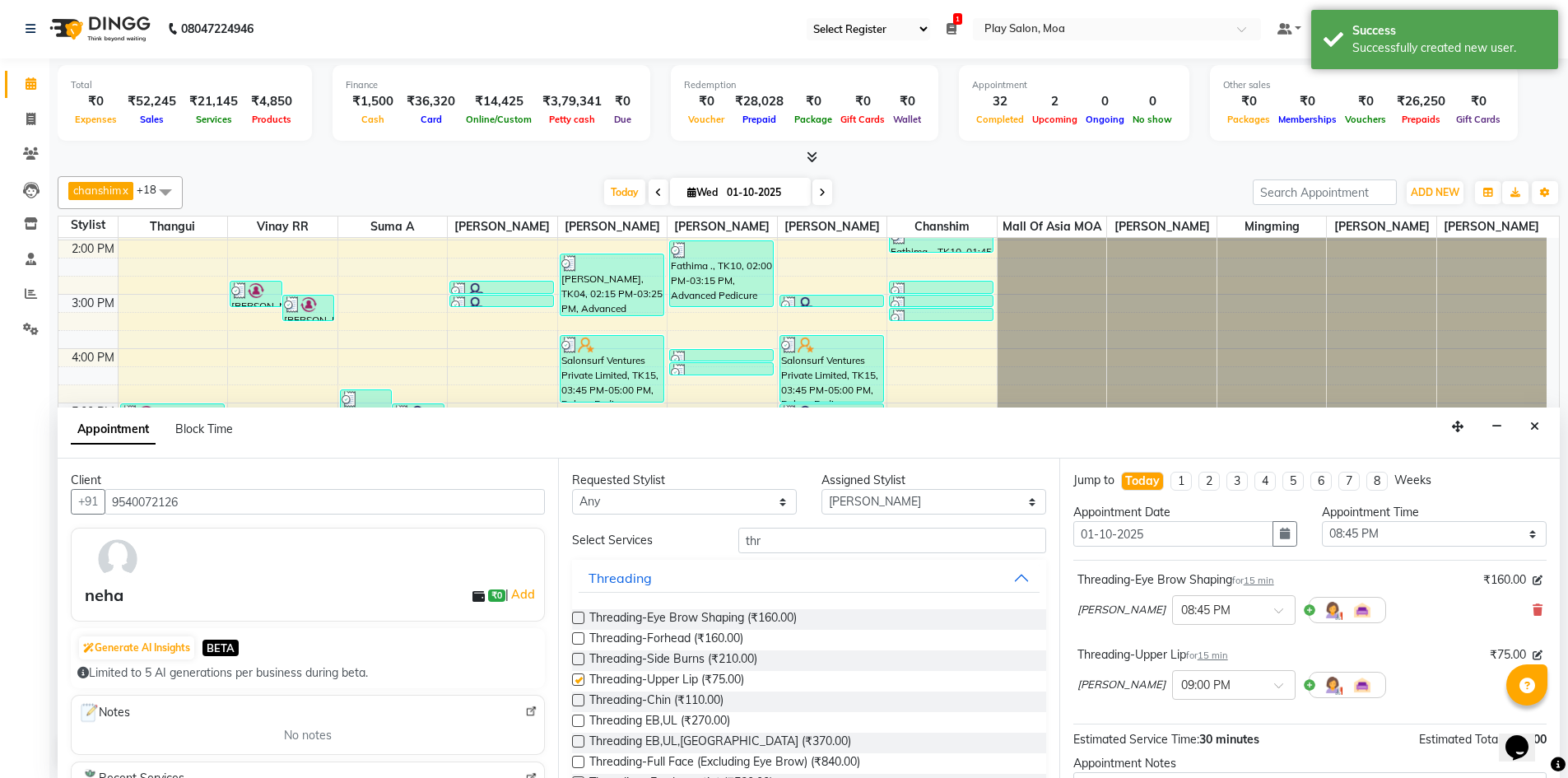
checkbox input "false"
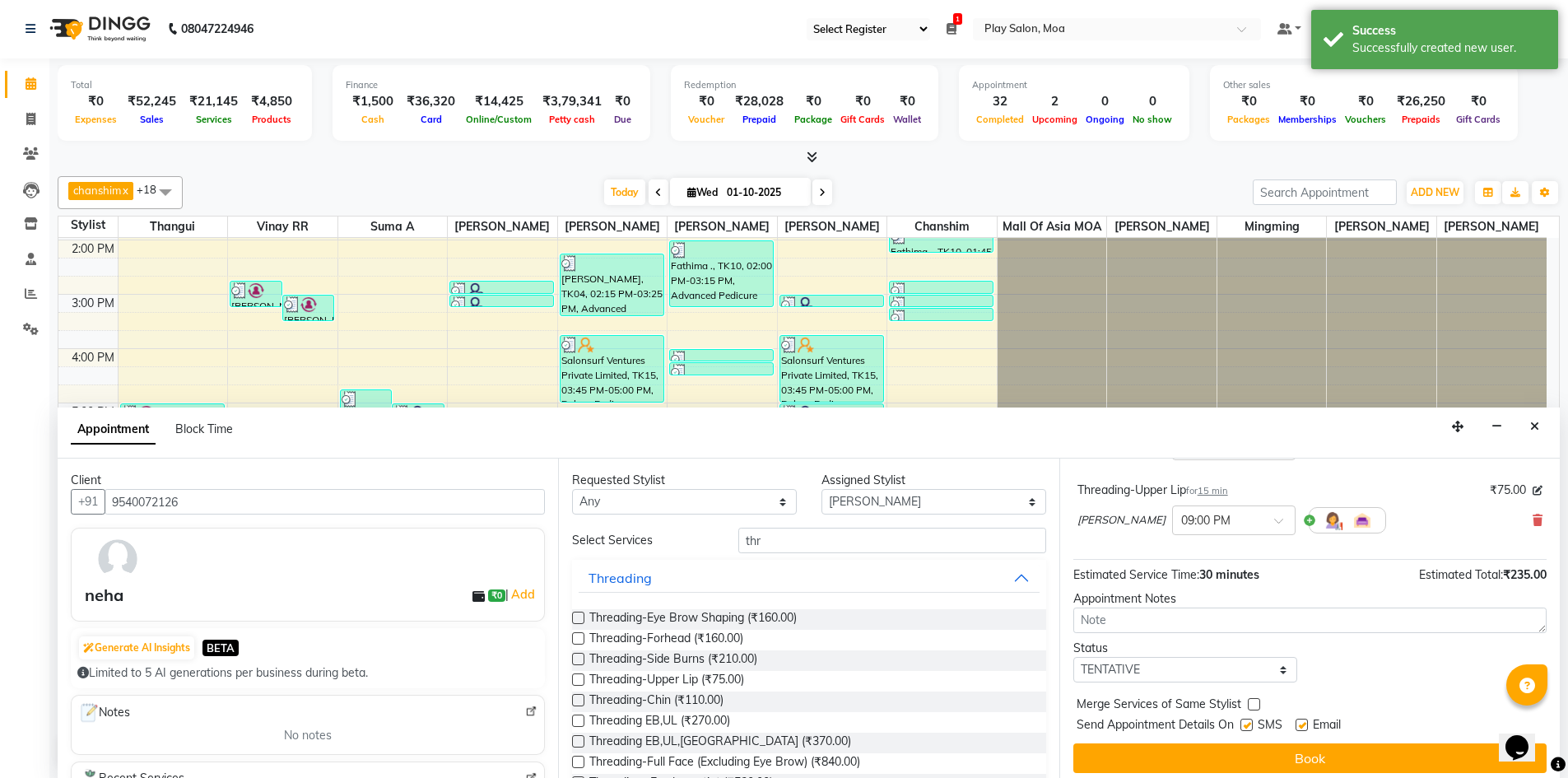
scroll to position [82, 0]
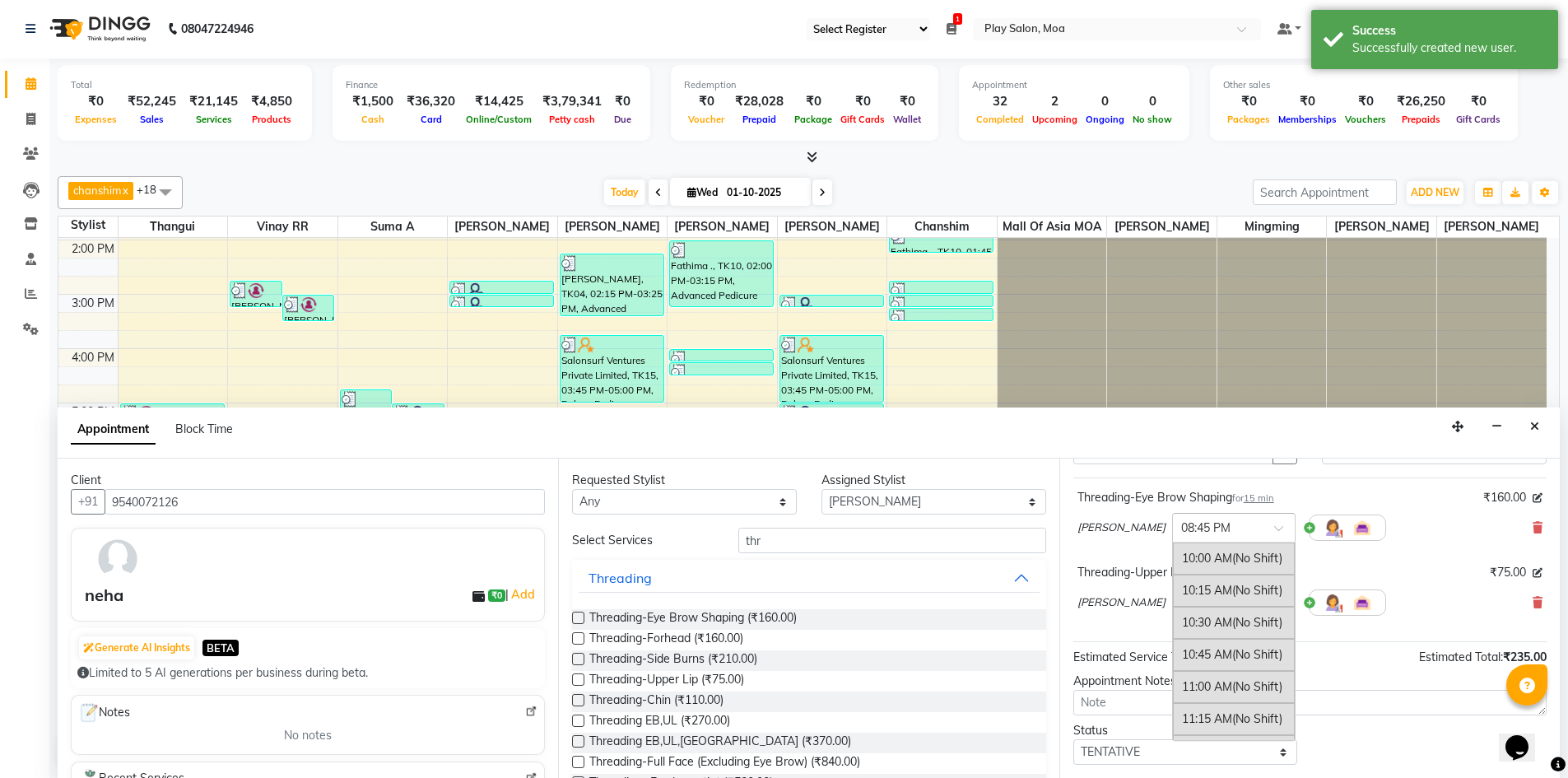
click at [1187, 535] on input "text" at bounding box center [1217, 527] width 72 height 18
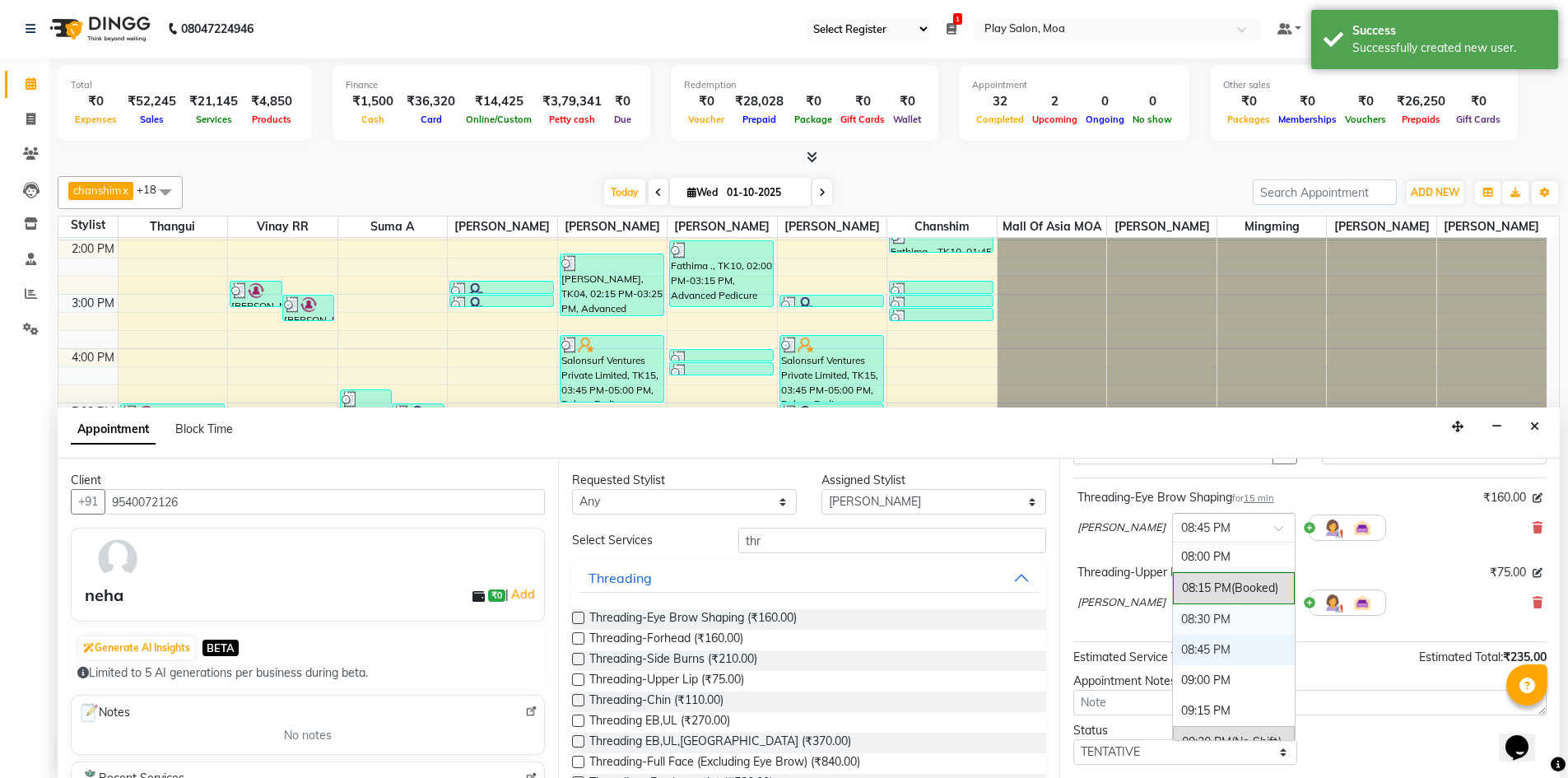
click at [1173, 621] on div "08:30 PM" at bounding box center [1234, 619] width 122 height 31
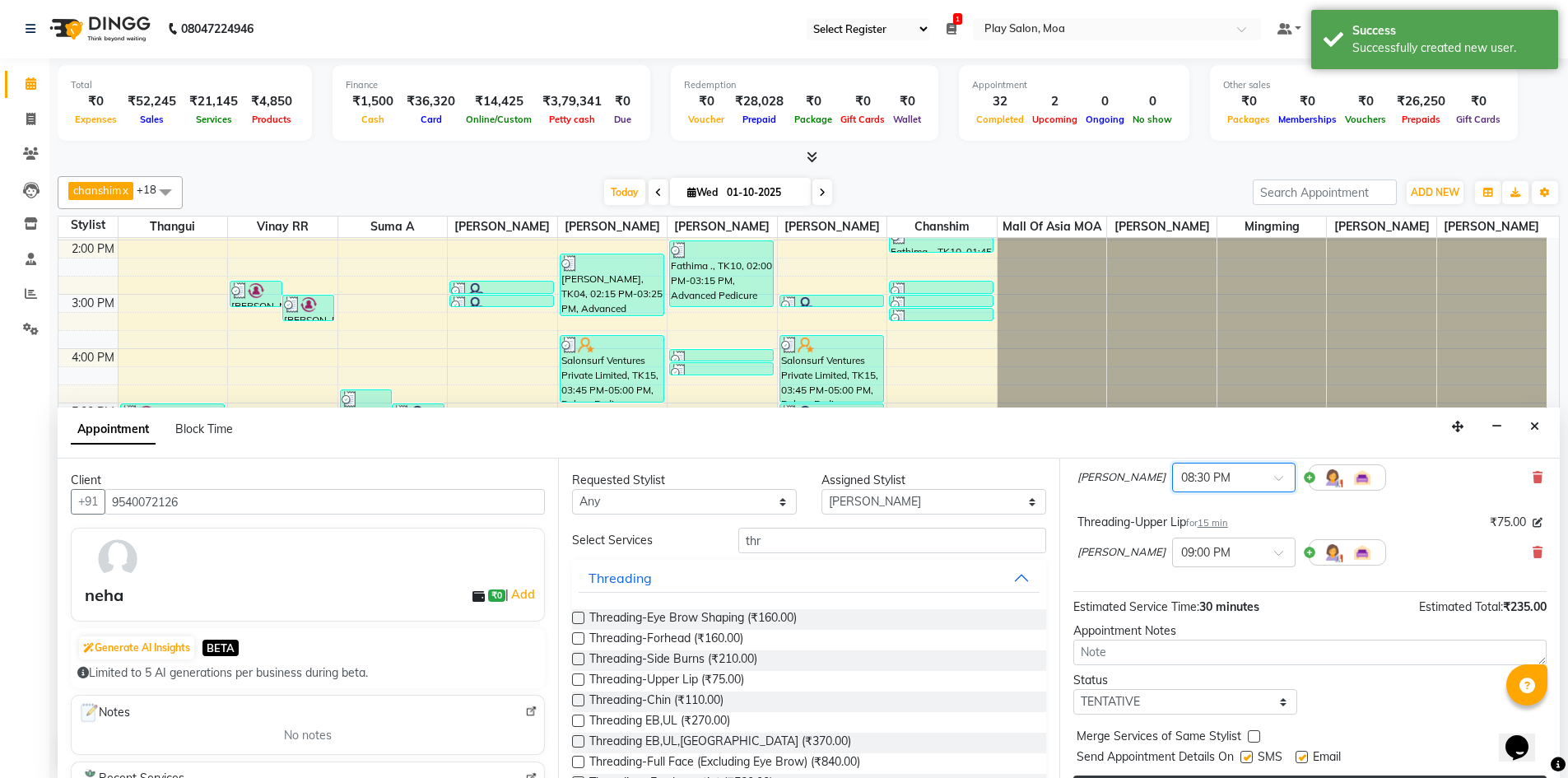
scroll to position [173, 0]
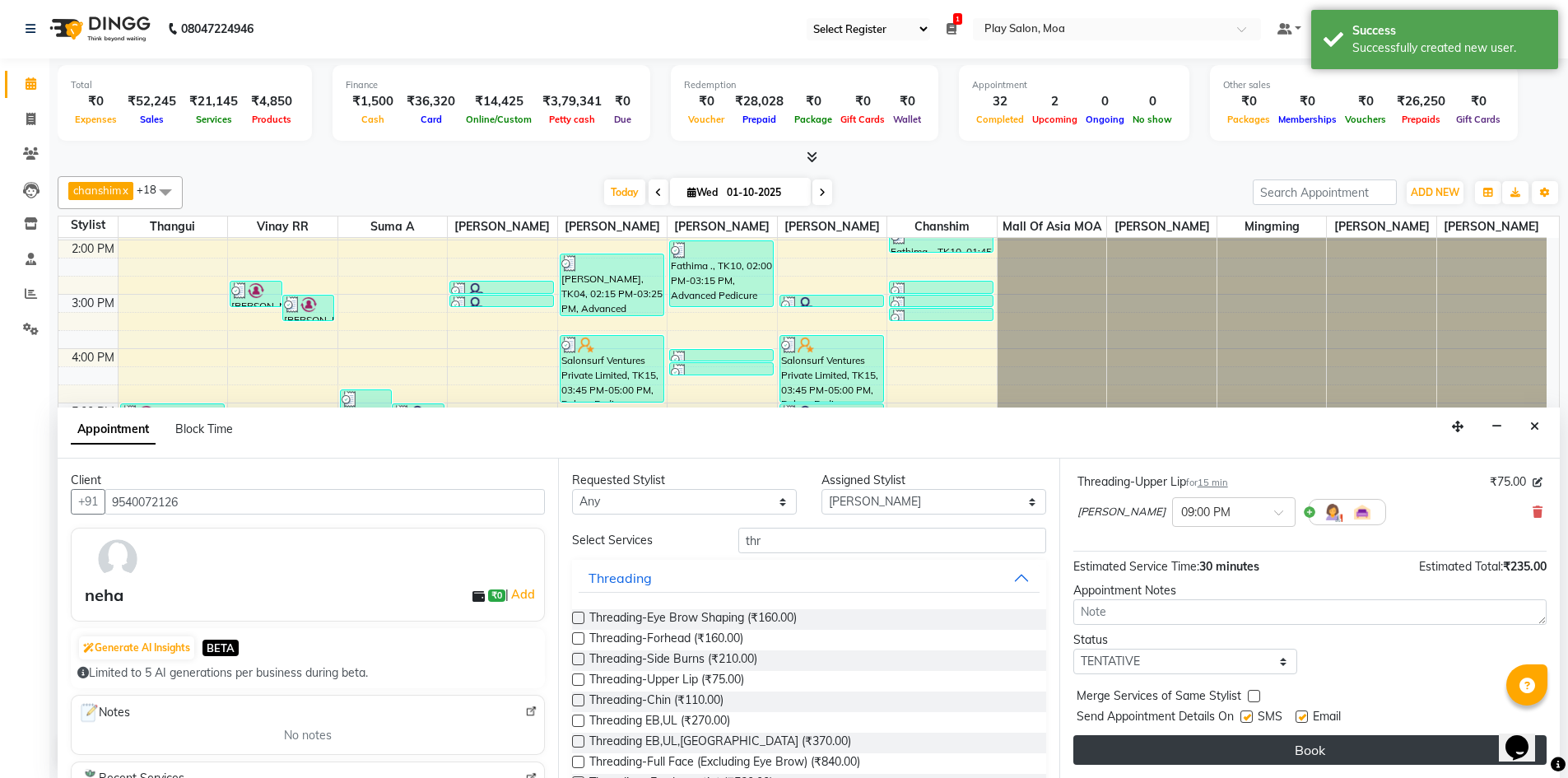
click at [1230, 755] on button "Book" at bounding box center [1310, 750] width 474 height 30
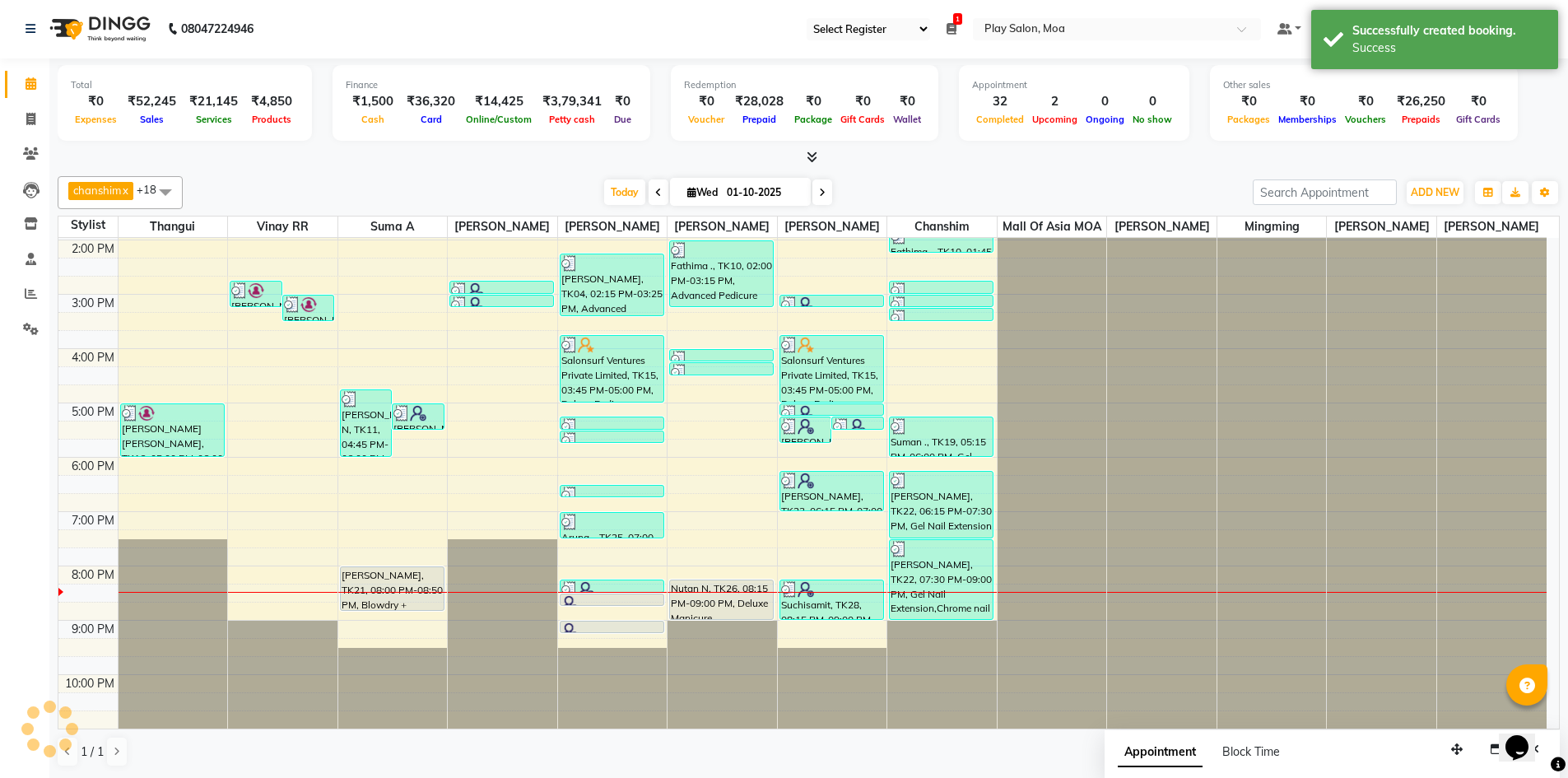
scroll to position [0, 0]
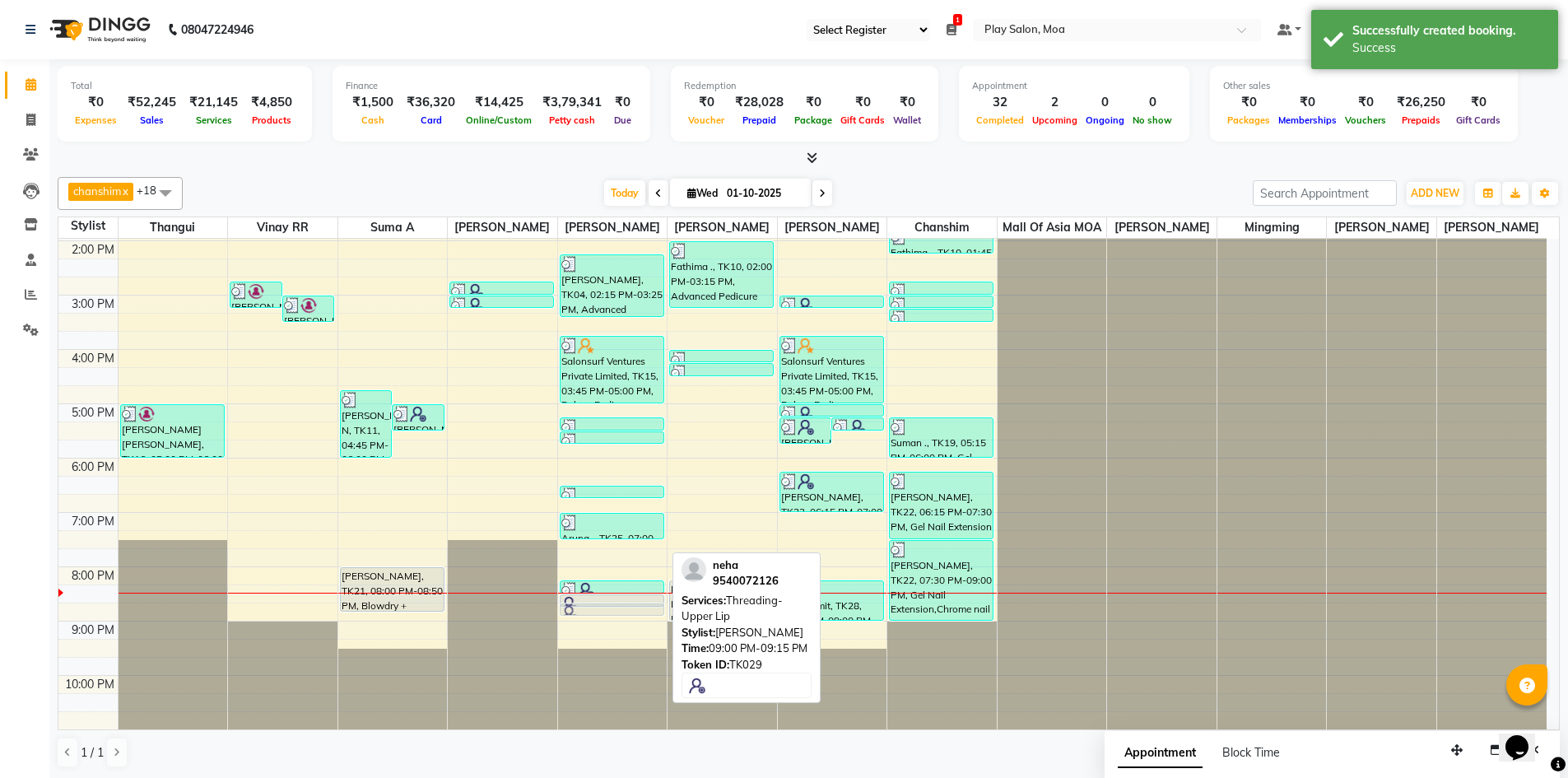
drag, startPoint x: 601, startPoint y: 625, endPoint x: 601, endPoint y: 608, distance: 17.0
click at [601, 608] on div "Nivetha Gupta, TK04, 02:15 PM-03:25 PM, Advanced Pedicure Salonsurf Ventures Pr…" at bounding box center [613, 348] width 109 height 759
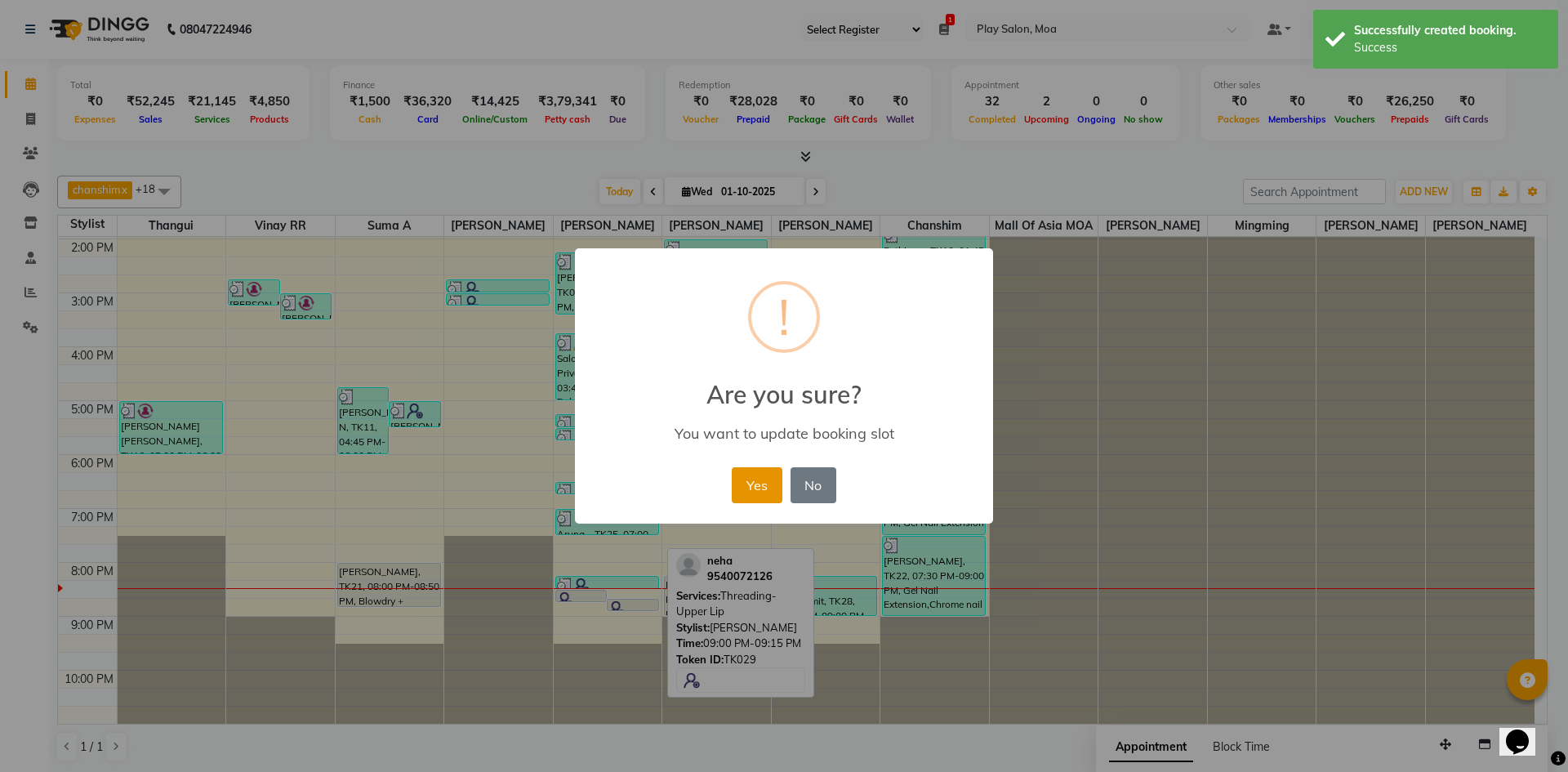
click at [757, 469] on button "Yes" at bounding box center [756, 485] width 50 height 36
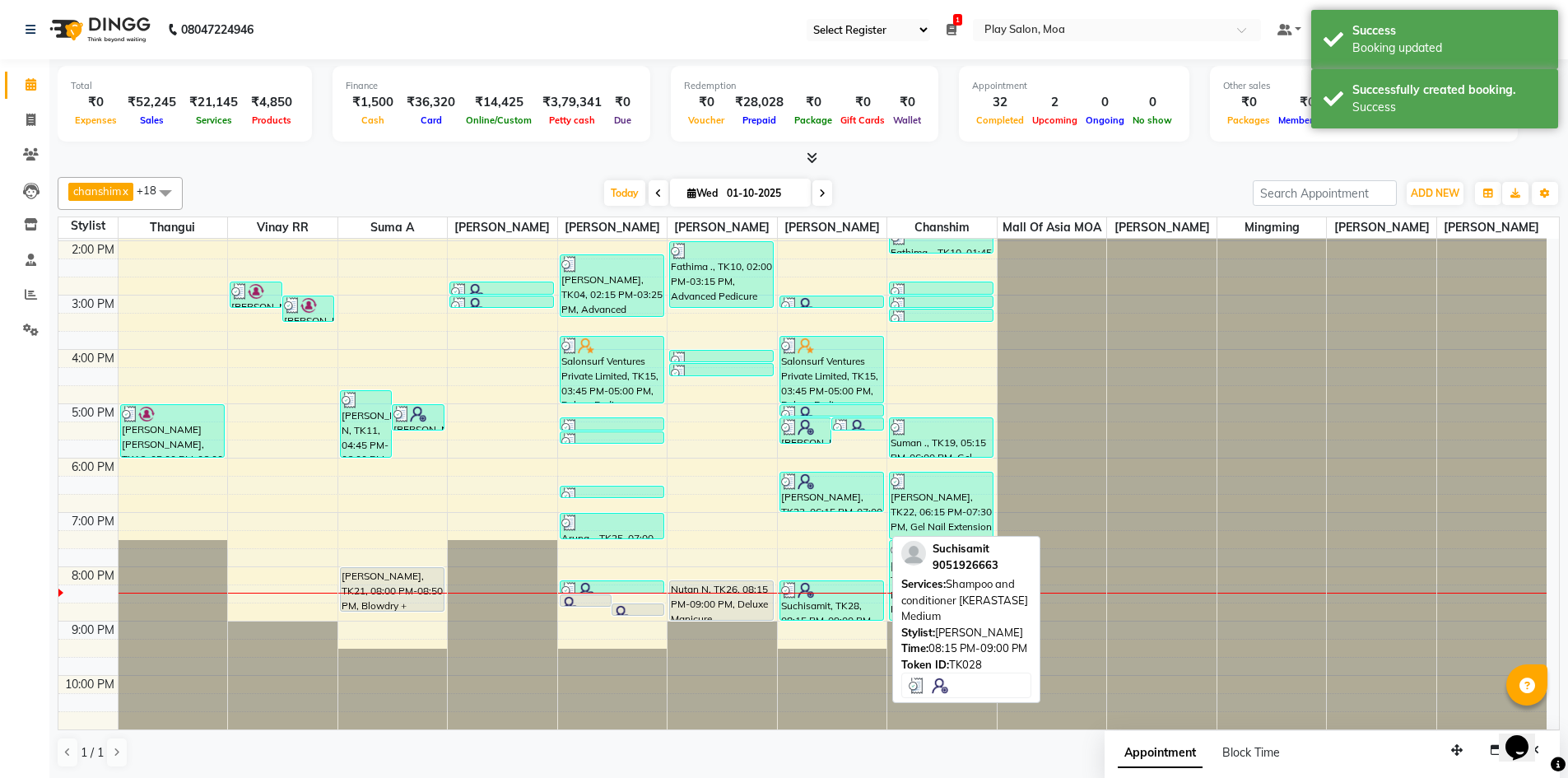
click at [831, 616] on div "Suchisamit, TK28, 08:15 PM-09:00 PM, Shampoo and conditioner [KERASTASE] Medium" at bounding box center [832, 601] width 103 height 39
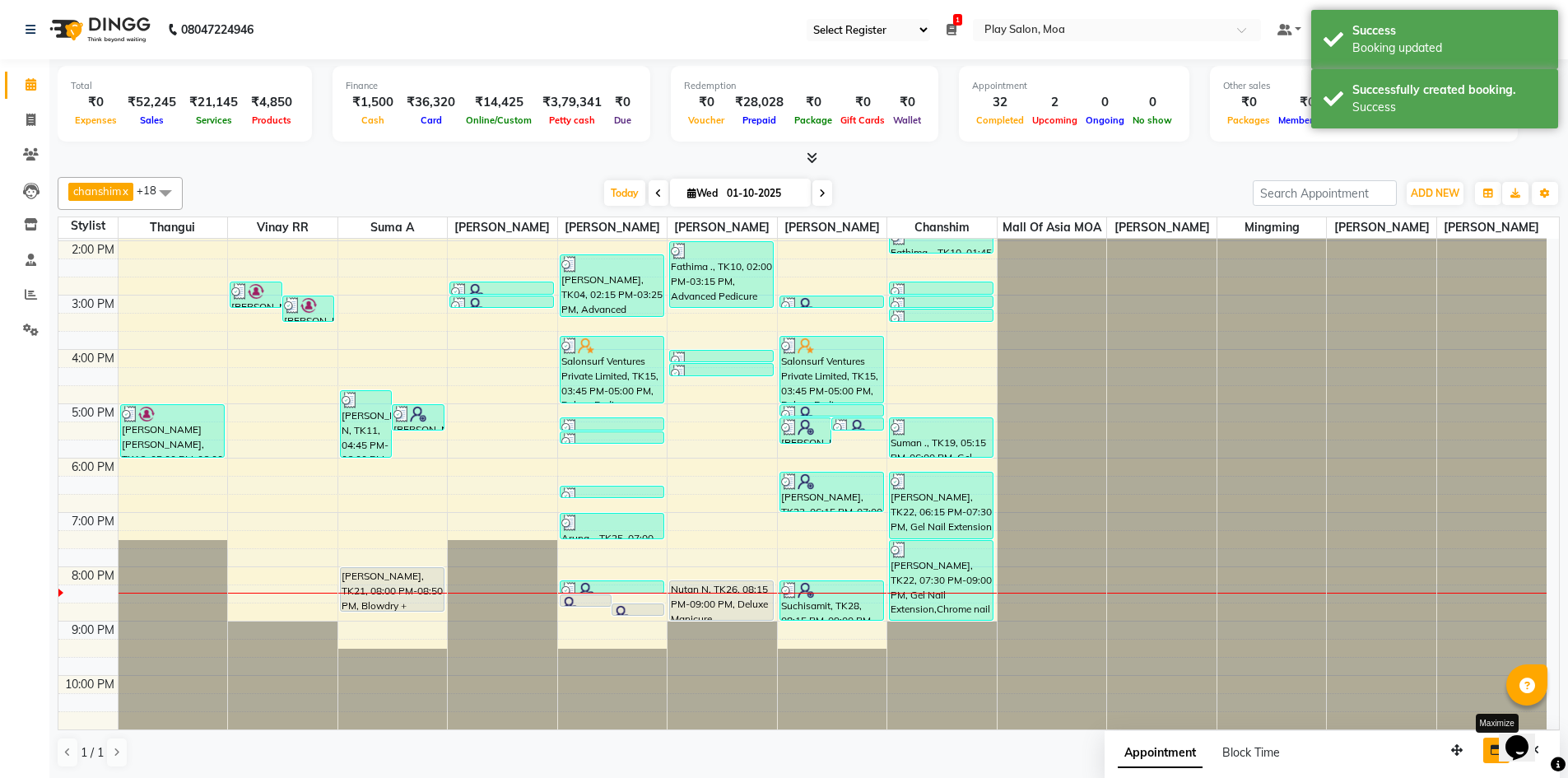
click at [1486, 753] on button "button" at bounding box center [1497, 750] width 26 height 26
select select "tentative"
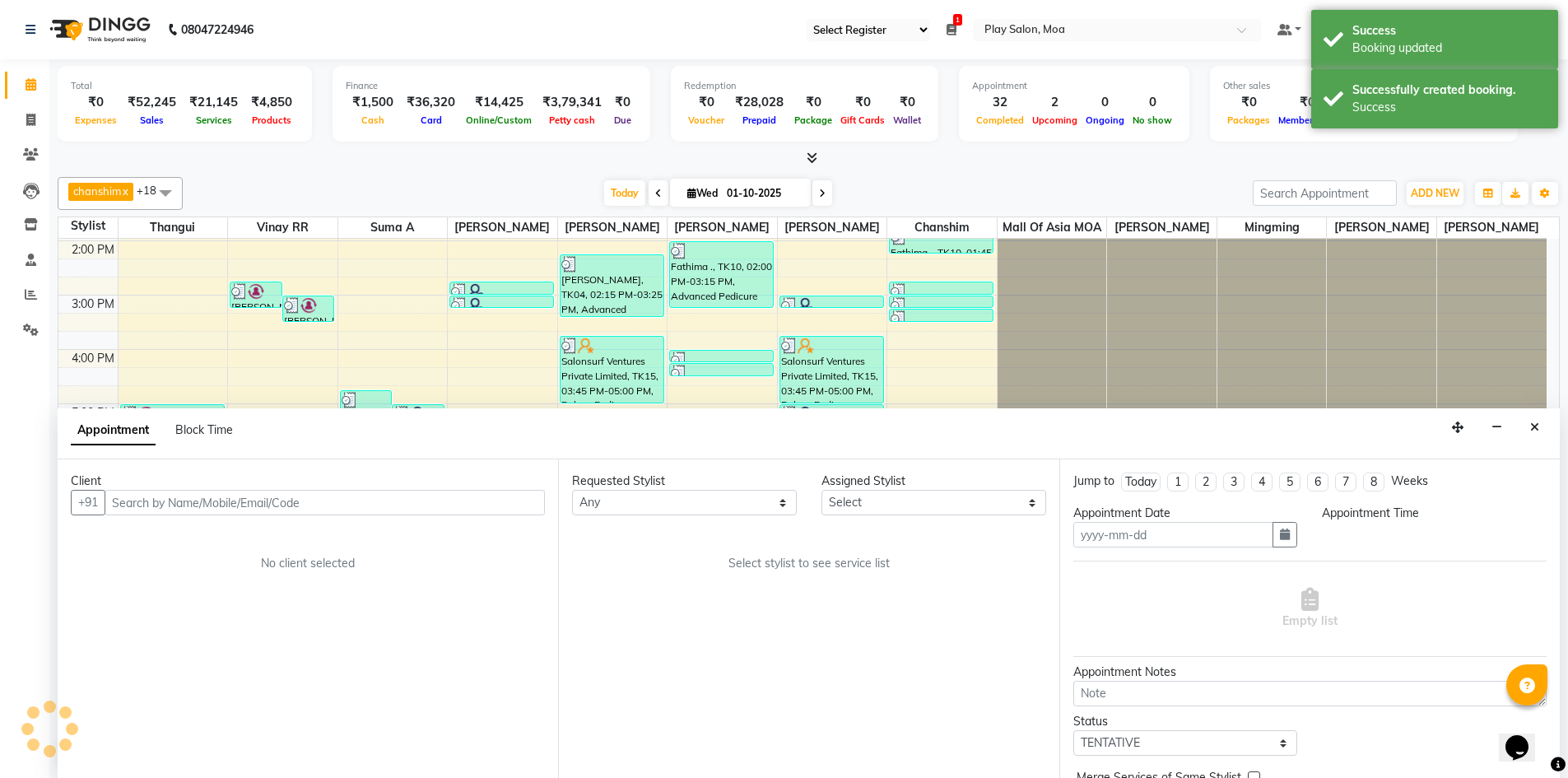
type input "01-10-2025"
select select
click at [1534, 432] on icon "Close" at bounding box center [1534, 427] width 9 height 11
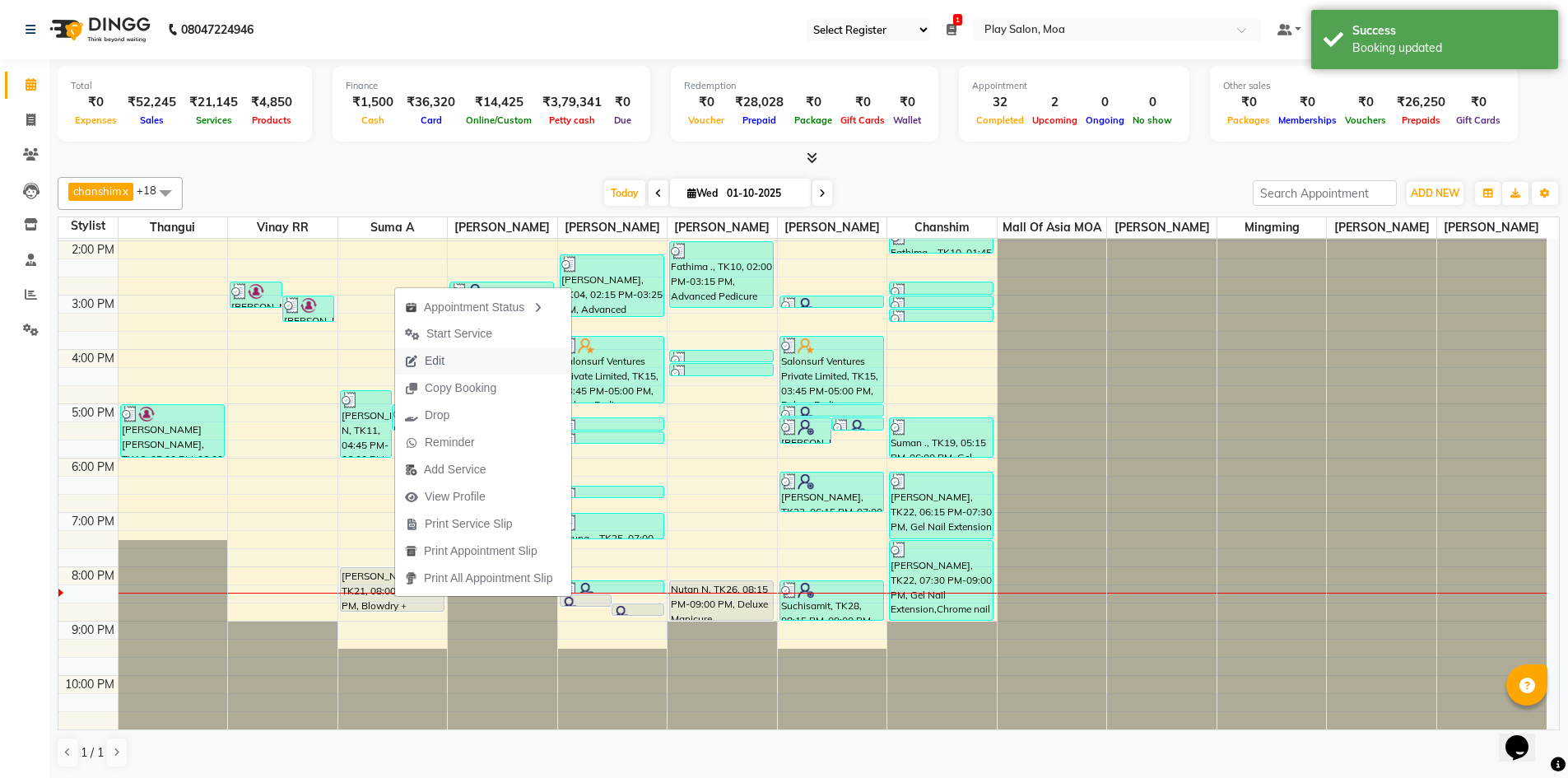
click at [487, 363] on button "Edit" at bounding box center [483, 361] width 176 height 27
select select "tentative"
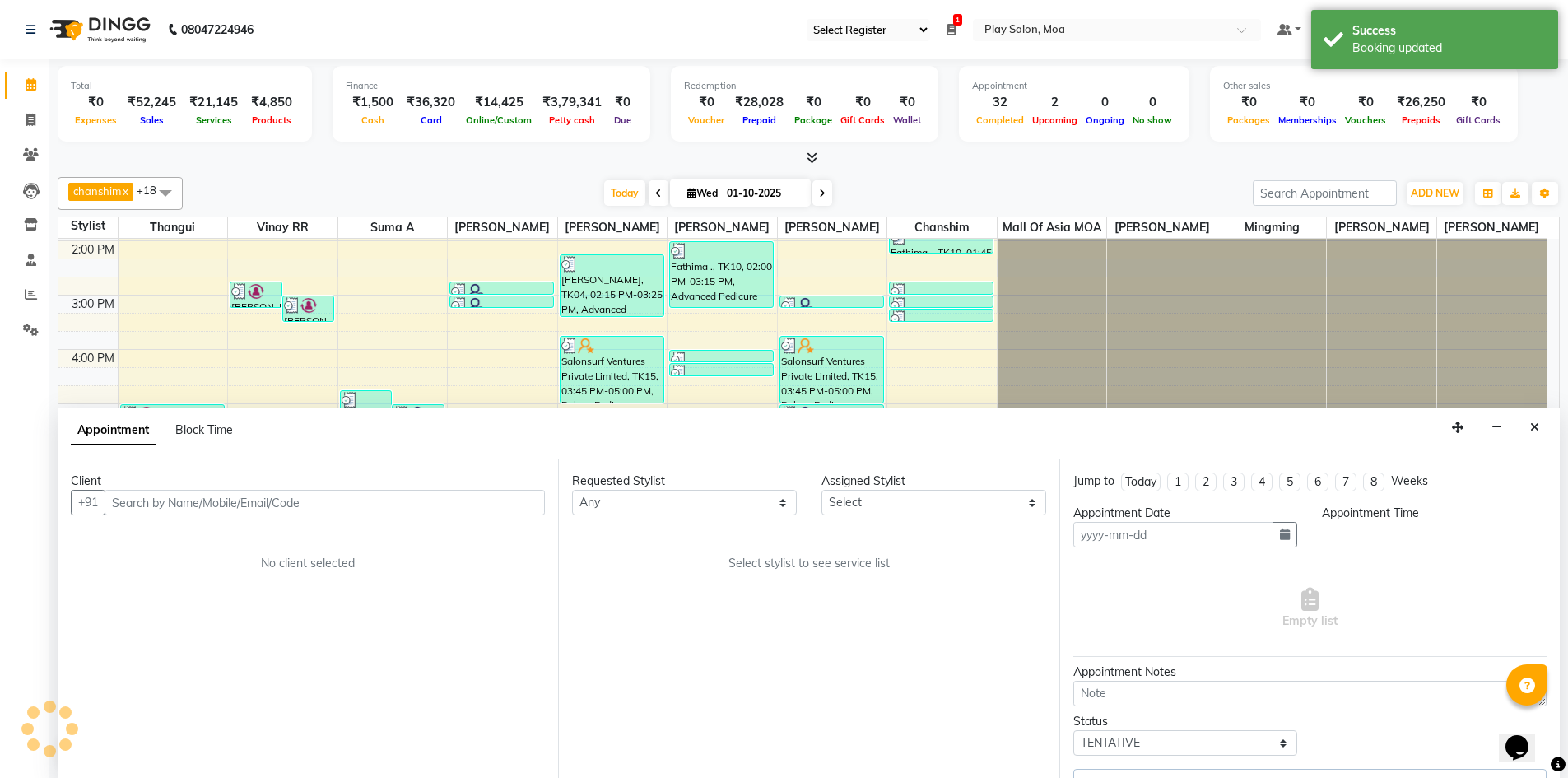
type input "01-10-2025"
select select "1200"
select select "82497"
select select "4218"
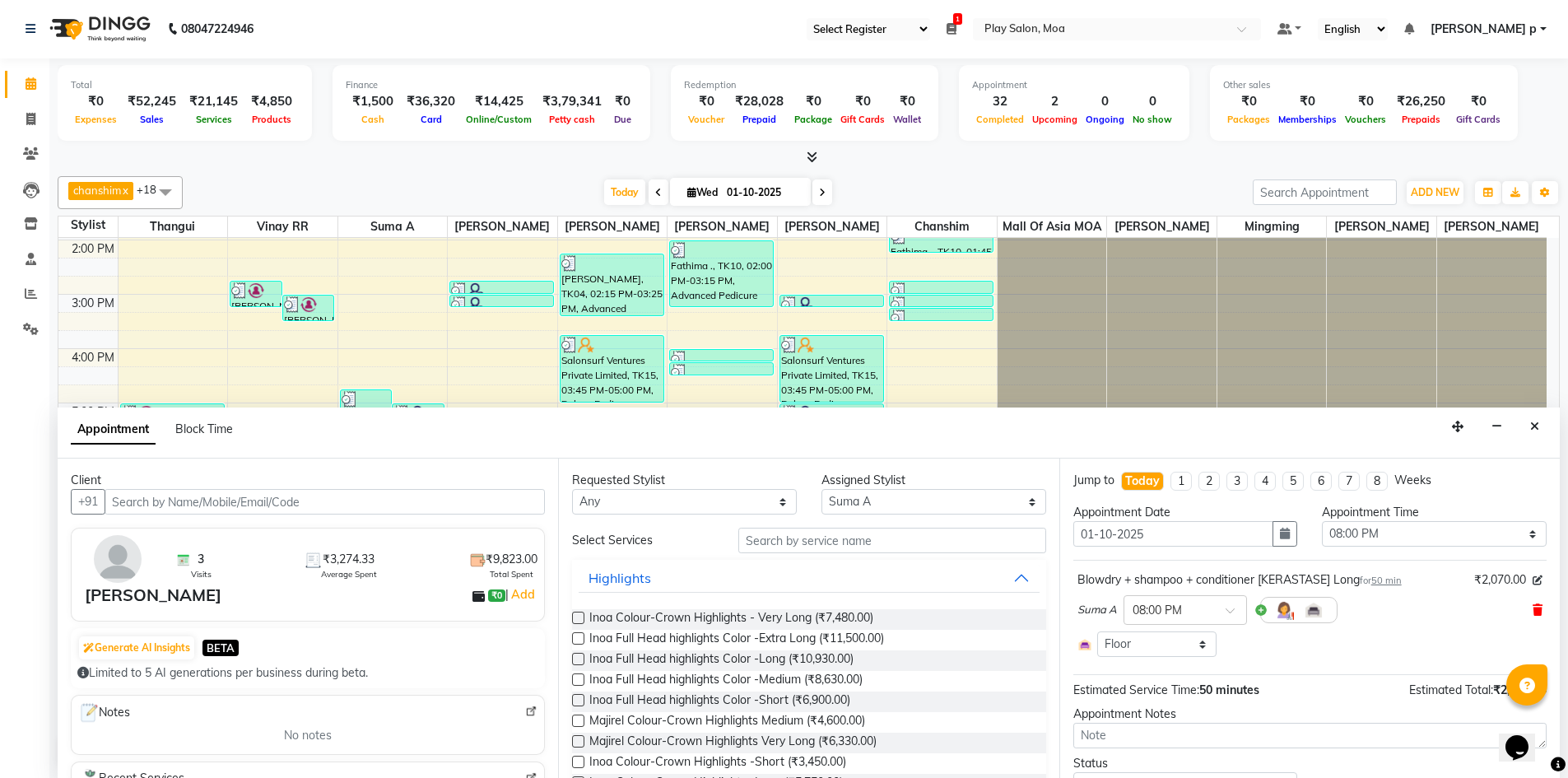
click at [1533, 615] on icon at bounding box center [1537, 610] width 10 height 11
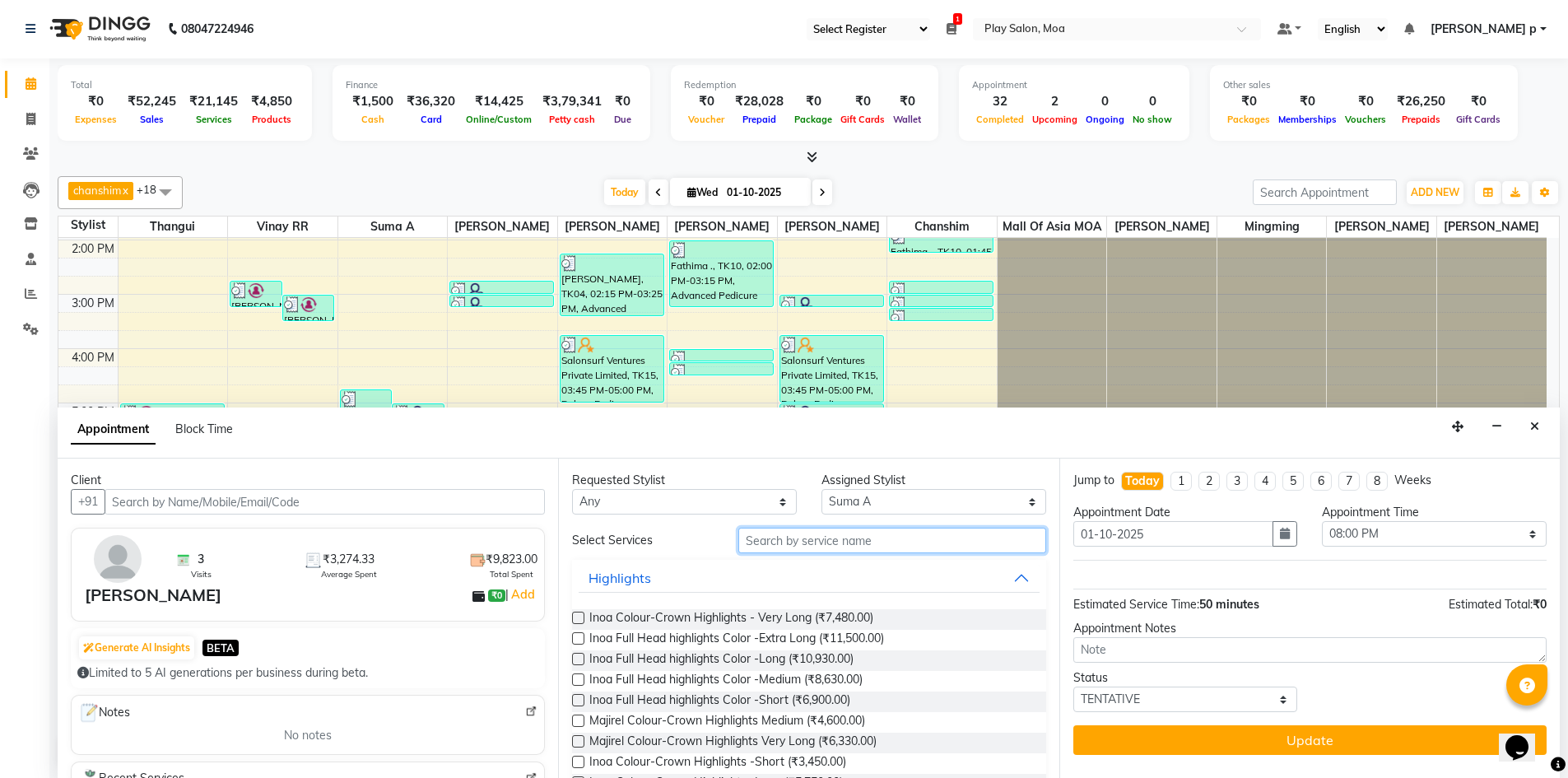
click at [774, 548] on input "text" at bounding box center [892, 540] width 308 height 26
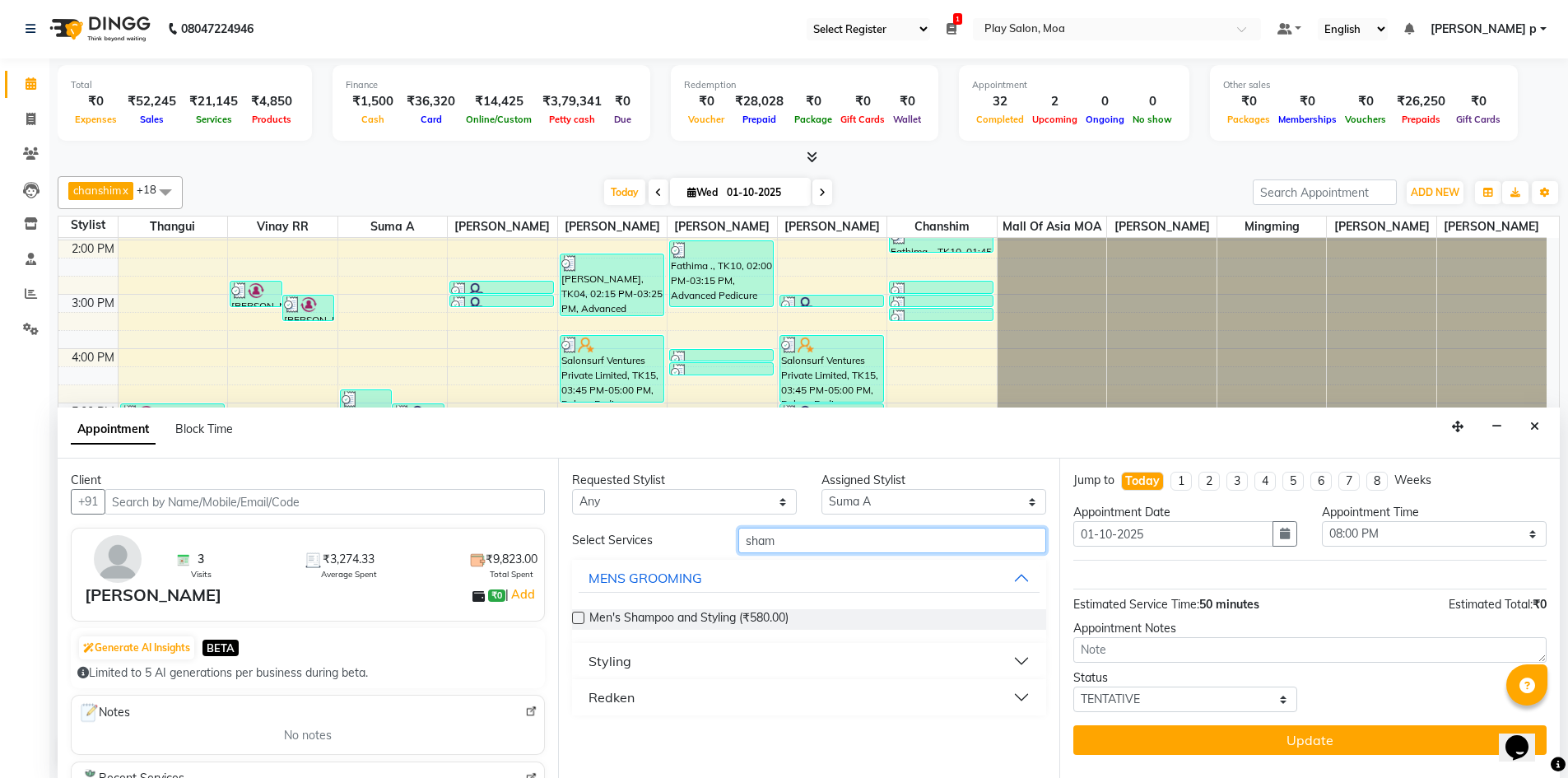
type input "sham"
click at [610, 659] on div "Styling" at bounding box center [609, 661] width 43 height 19
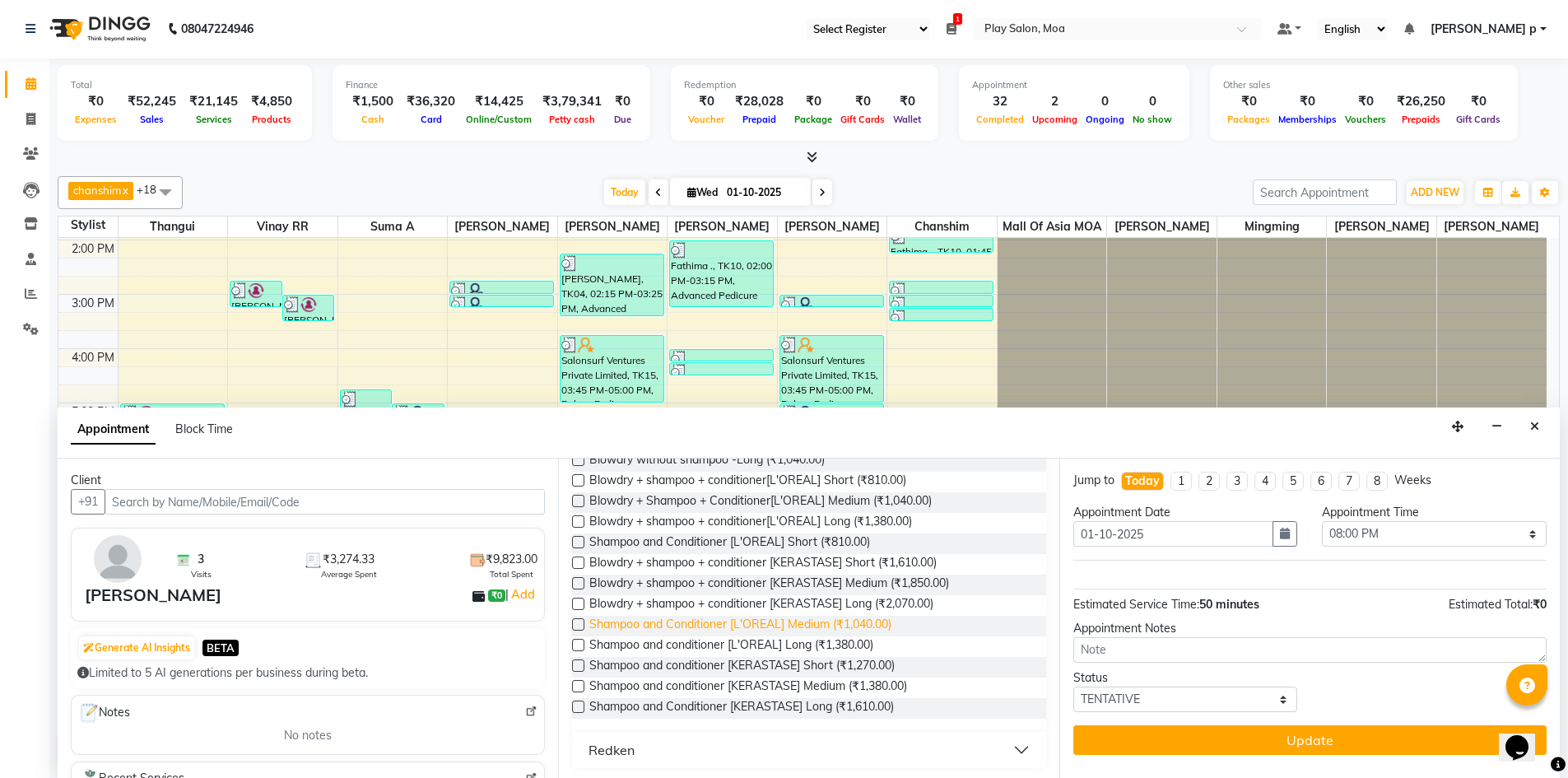
scroll to position [286, 0]
click at [573, 686] on label at bounding box center [579, 683] width 12 height 12
click at [573, 686] on input "checkbox" at bounding box center [578, 684] width 11 height 11
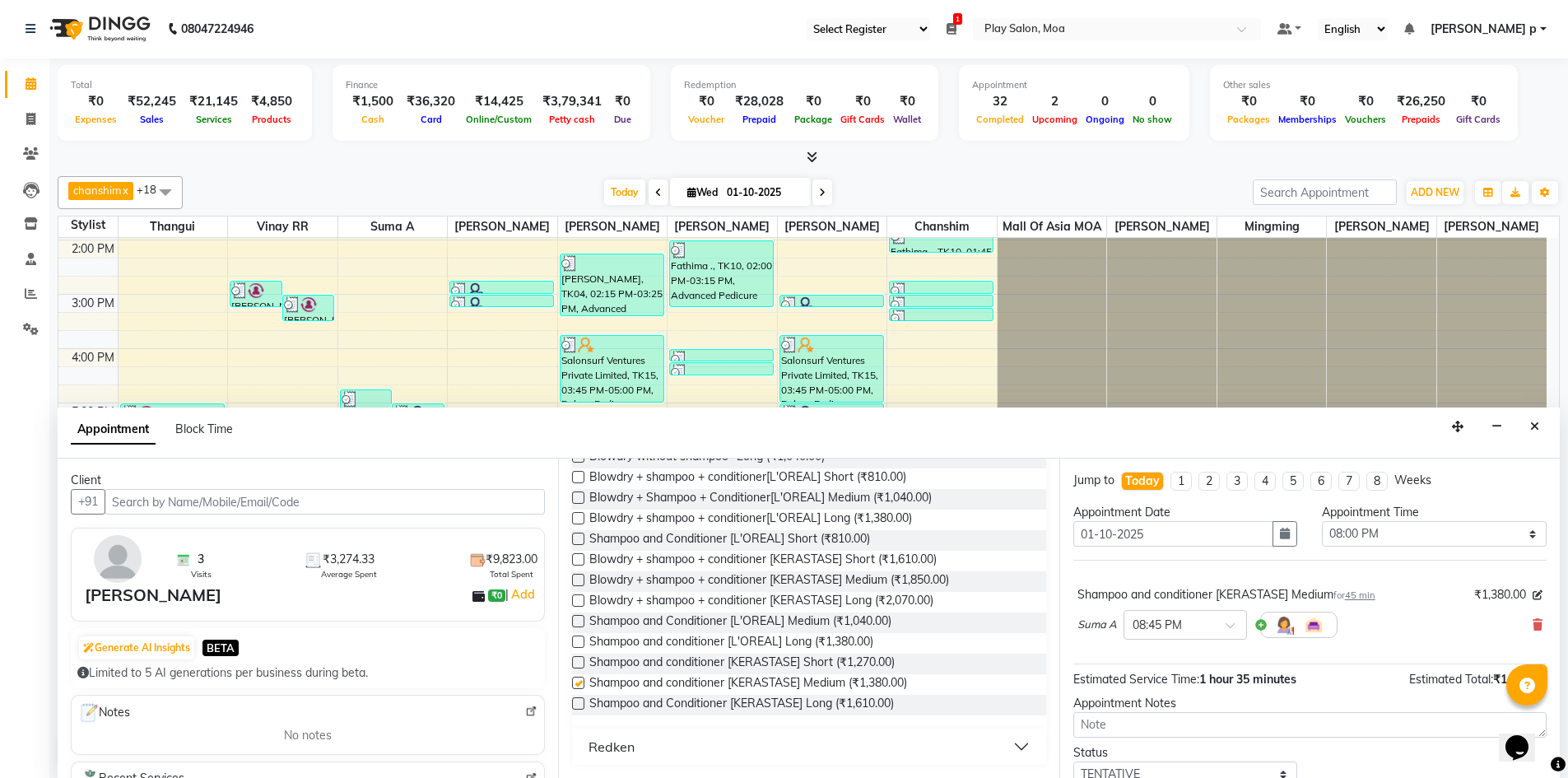
checkbox input "false"
click at [1200, 622] on input "text" at bounding box center [1169, 624] width 72 height 18
click at [1173, 711] on div "08:30 PM" at bounding box center [1185, 716] width 122 height 31
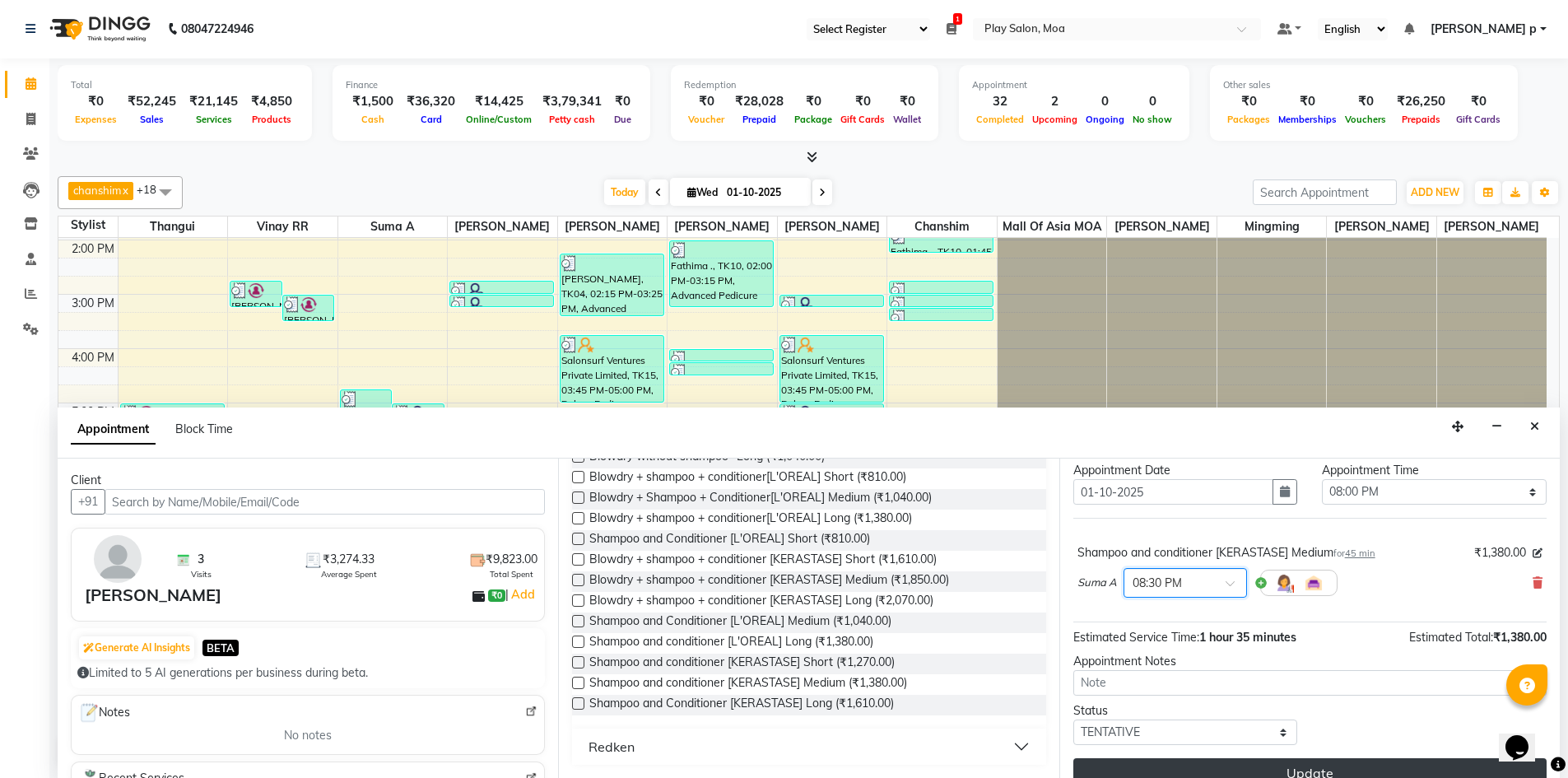
scroll to position [65, 0]
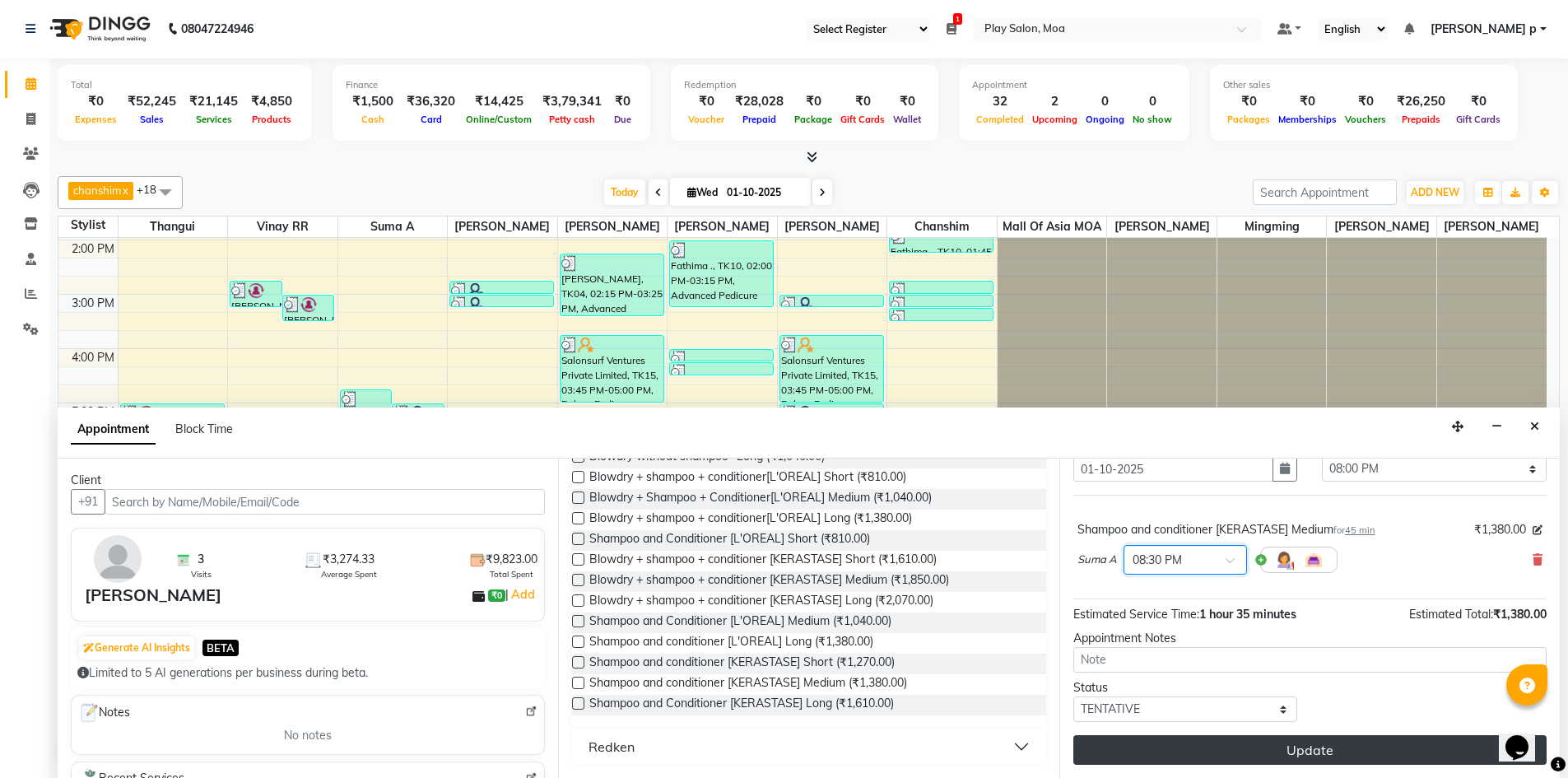
click at [1251, 747] on button "Update" at bounding box center [1310, 750] width 474 height 30
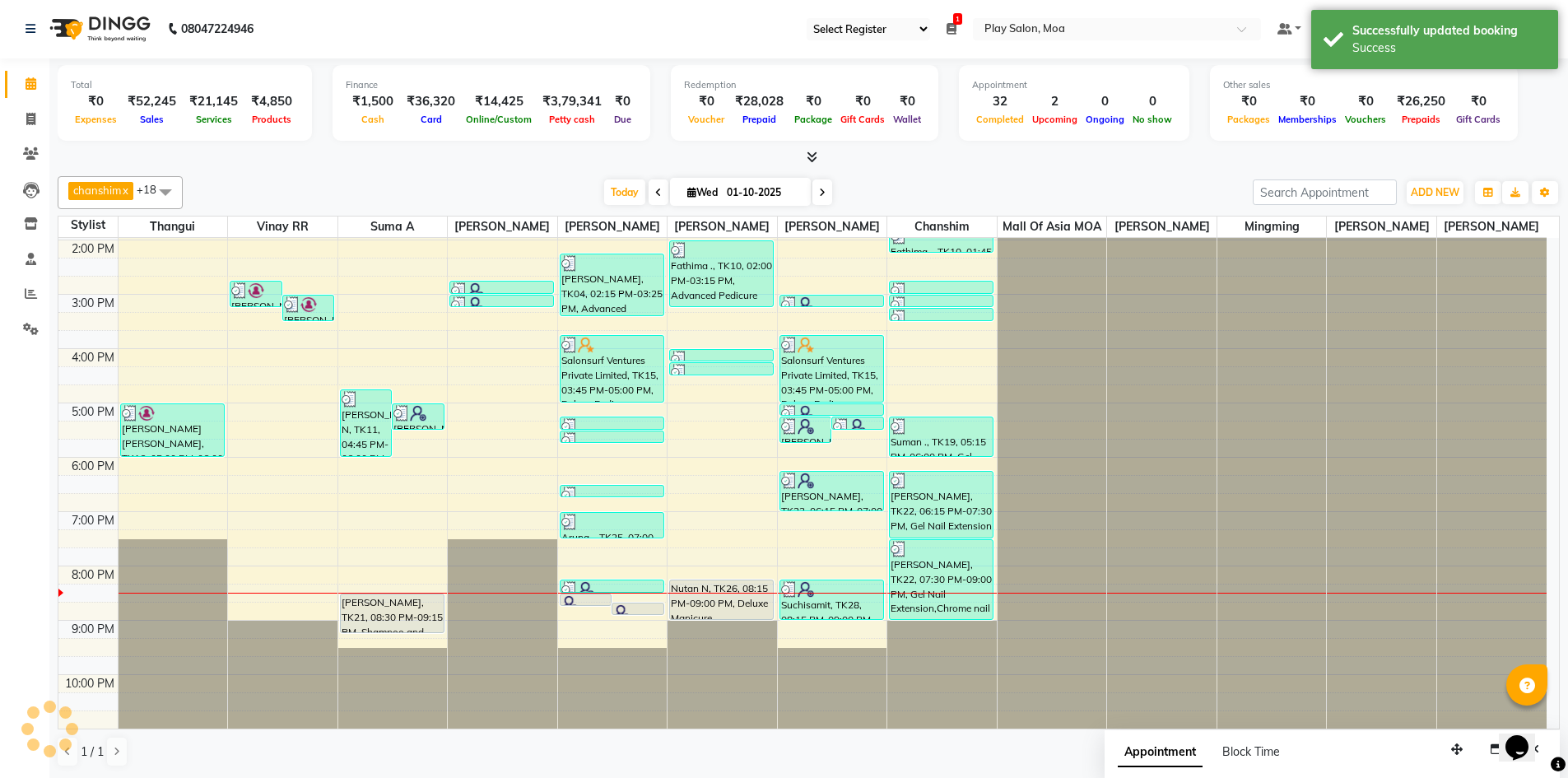
scroll to position [0, 0]
click at [1497, 754] on icon "button" at bounding box center [1496, 750] width 11 height 11
select select "tentative"
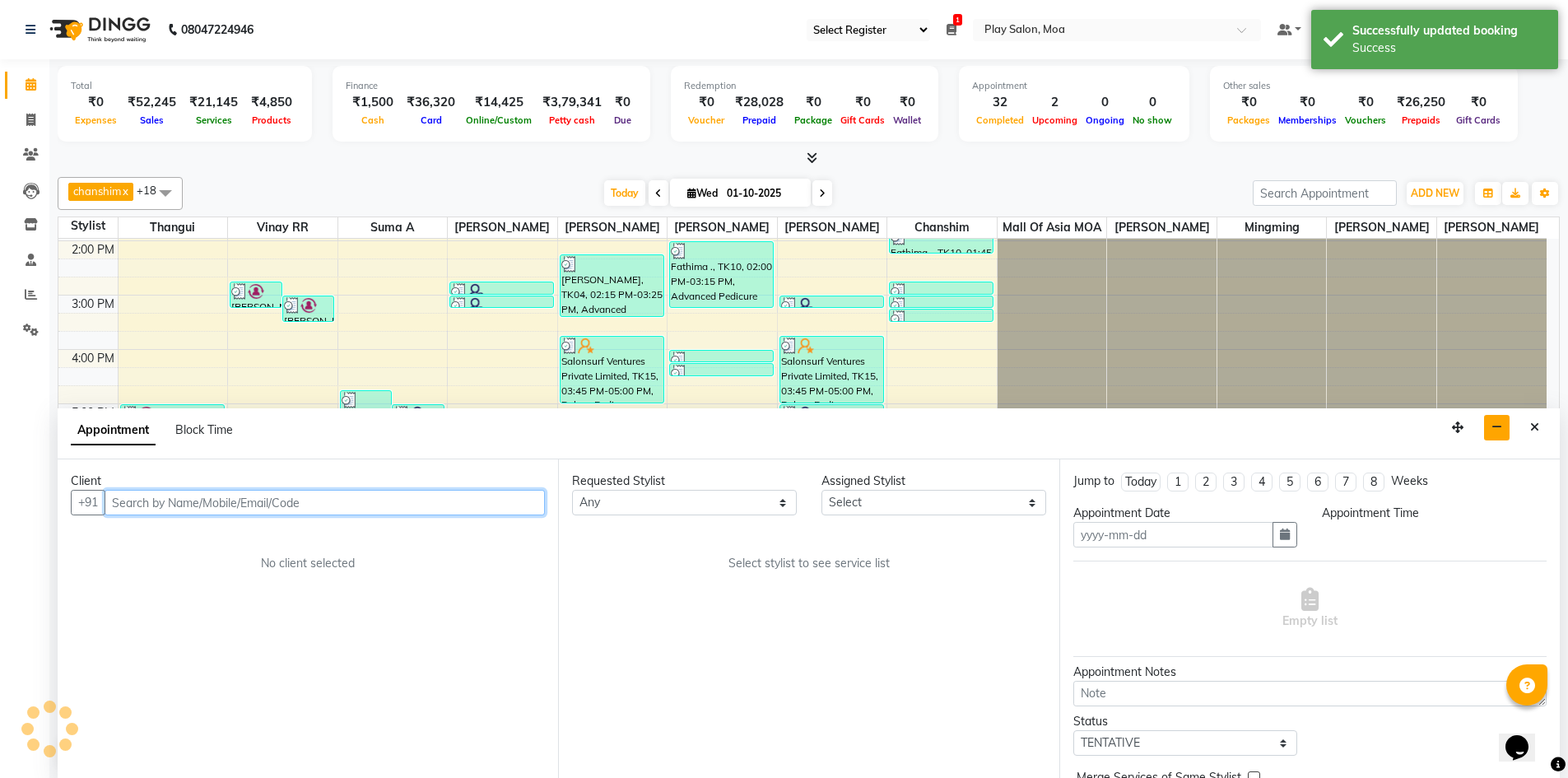
type input "01-10-2025"
select select
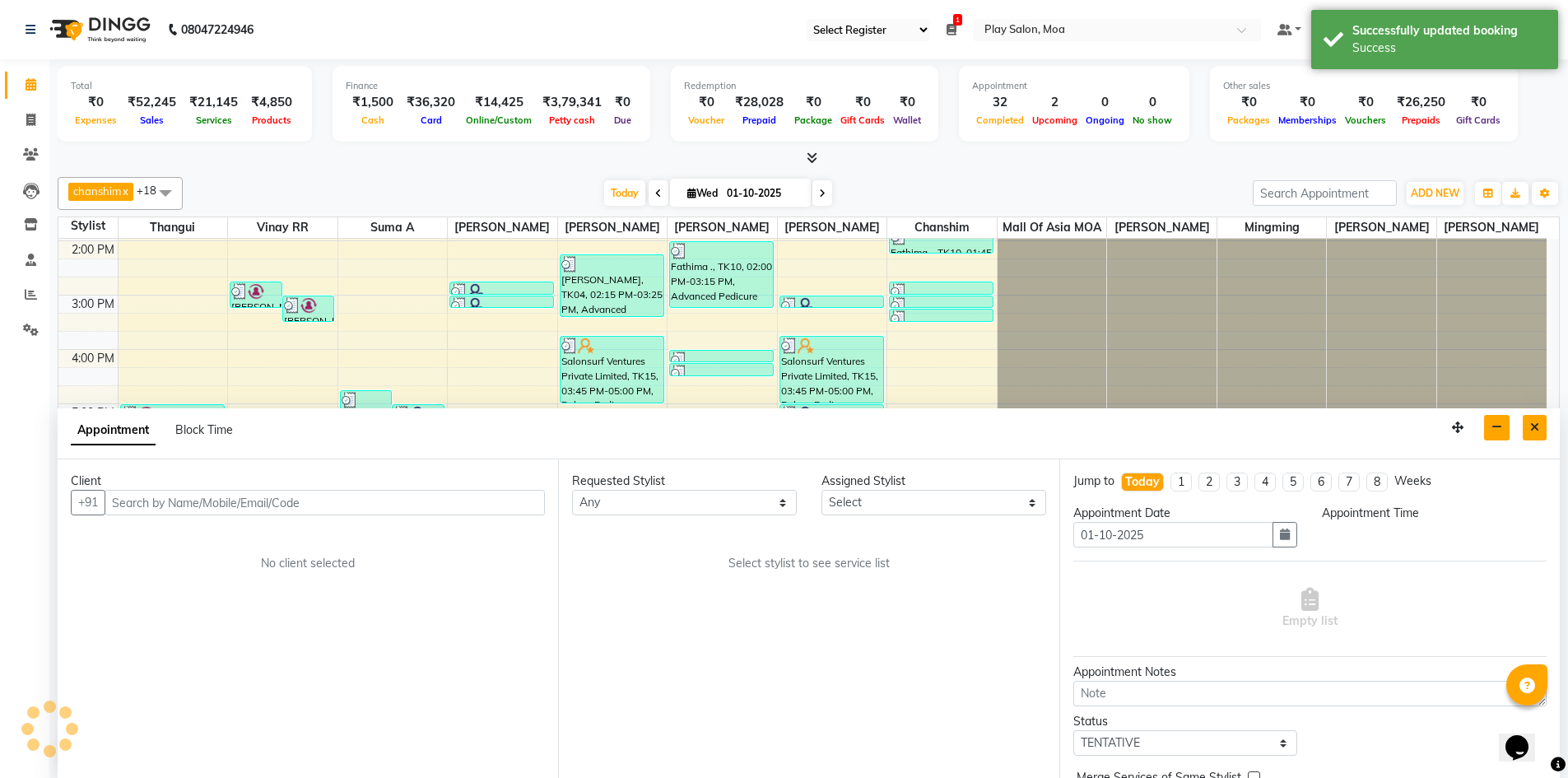
click at [1537, 425] on icon "Close" at bounding box center [1534, 427] width 9 height 11
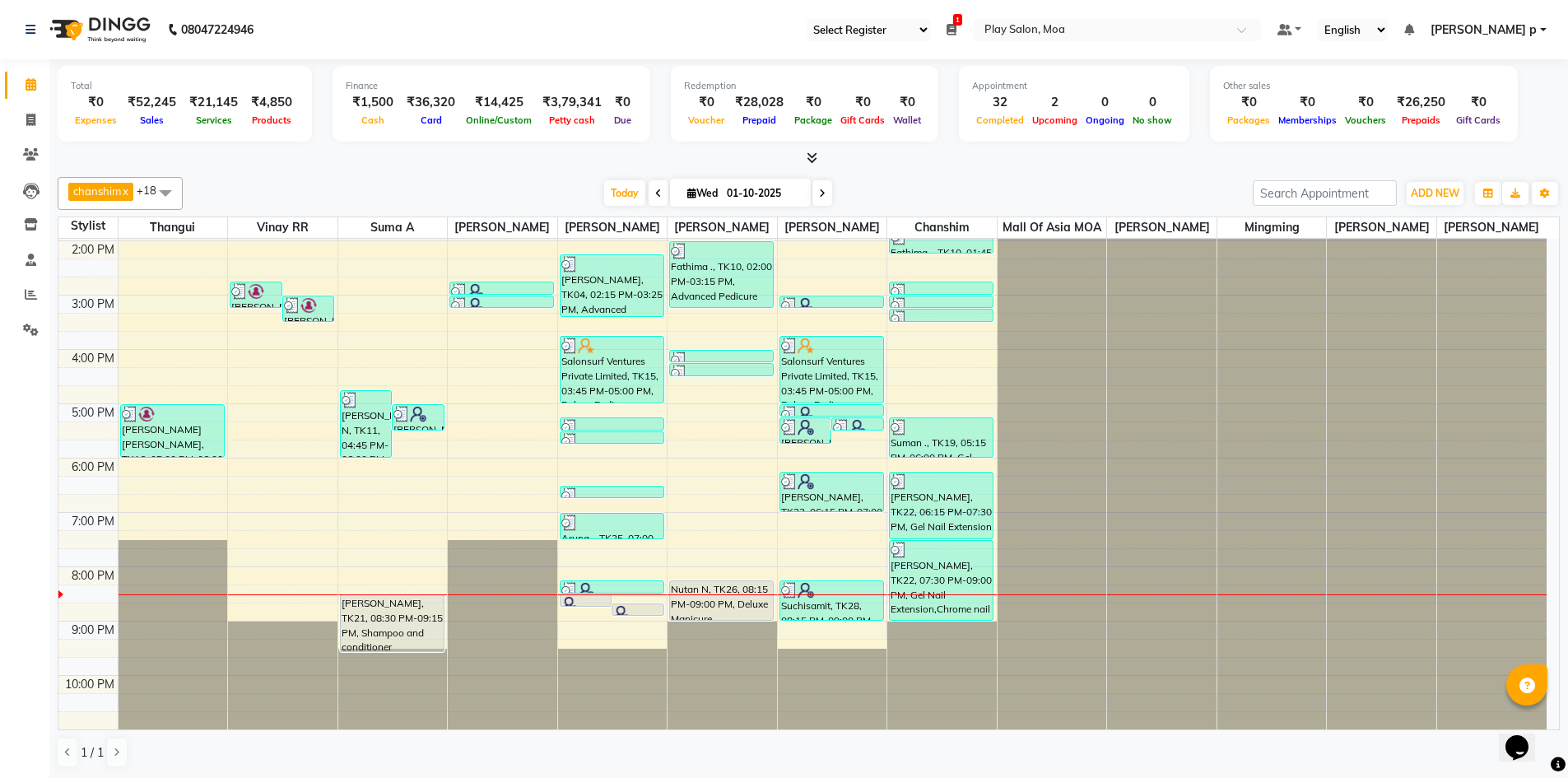
drag, startPoint x: 402, startPoint y: 633, endPoint x: 402, endPoint y: 650, distance: 17.0
click at [402, 650] on div "ANUSHA N, TK11, 04:45 PM-06:00 PM, INOA Root Touch-Up Long Nalini, TK17, 05:00 …" at bounding box center [393, 348] width 109 height 759
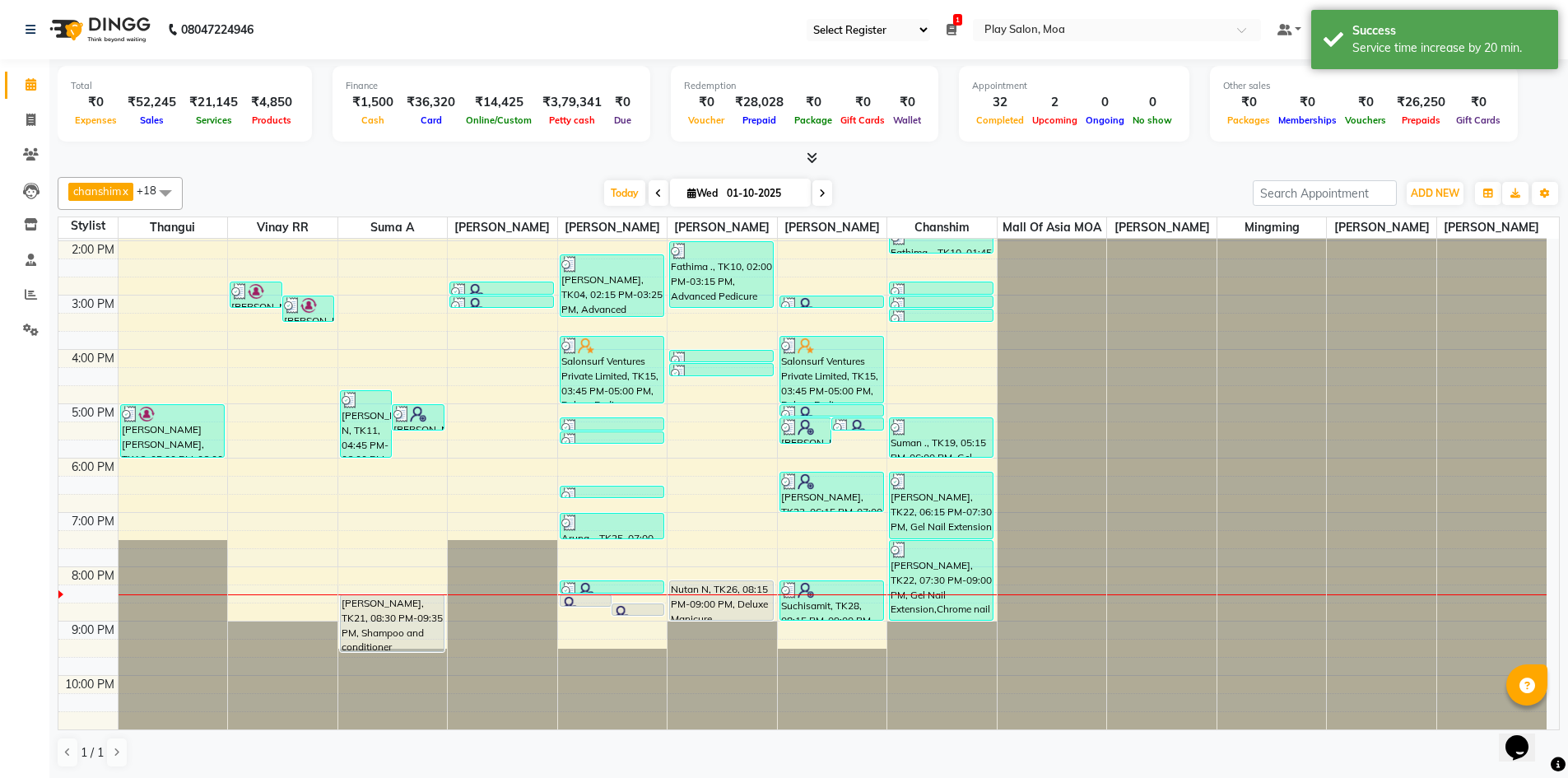
click at [815, 190] on span at bounding box center [822, 192] width 19 height 26
type input "02-10-2025"
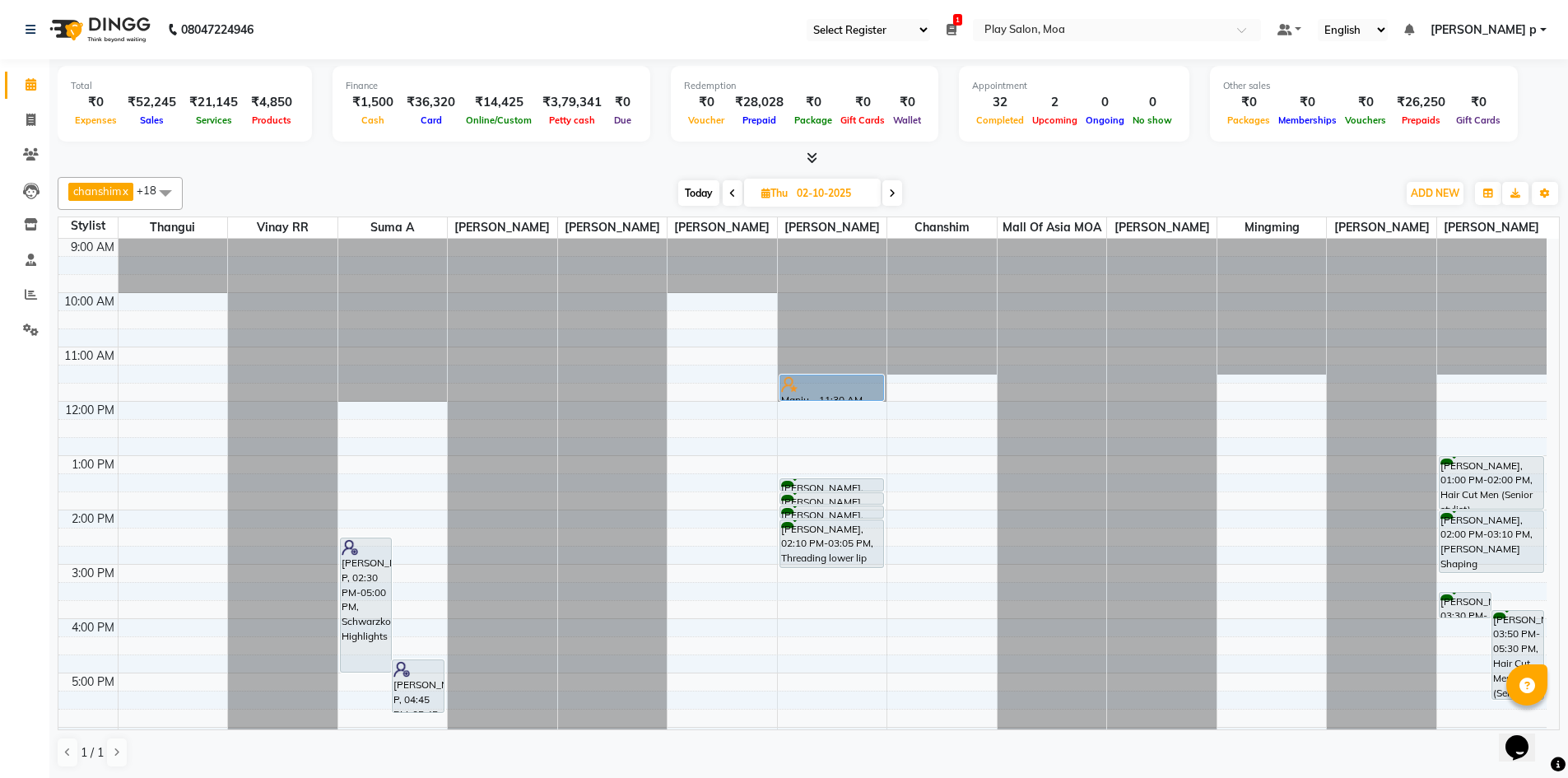
click at [179, 476] on div "9:00 AM 10:00 AM 11:00 AM 12:00 PM 1:00 PM 2:00 PM 3:00 PM 4:00 PM 5:00 PM 6:00…" at bounding box center [802, 618] width 1488 height 759
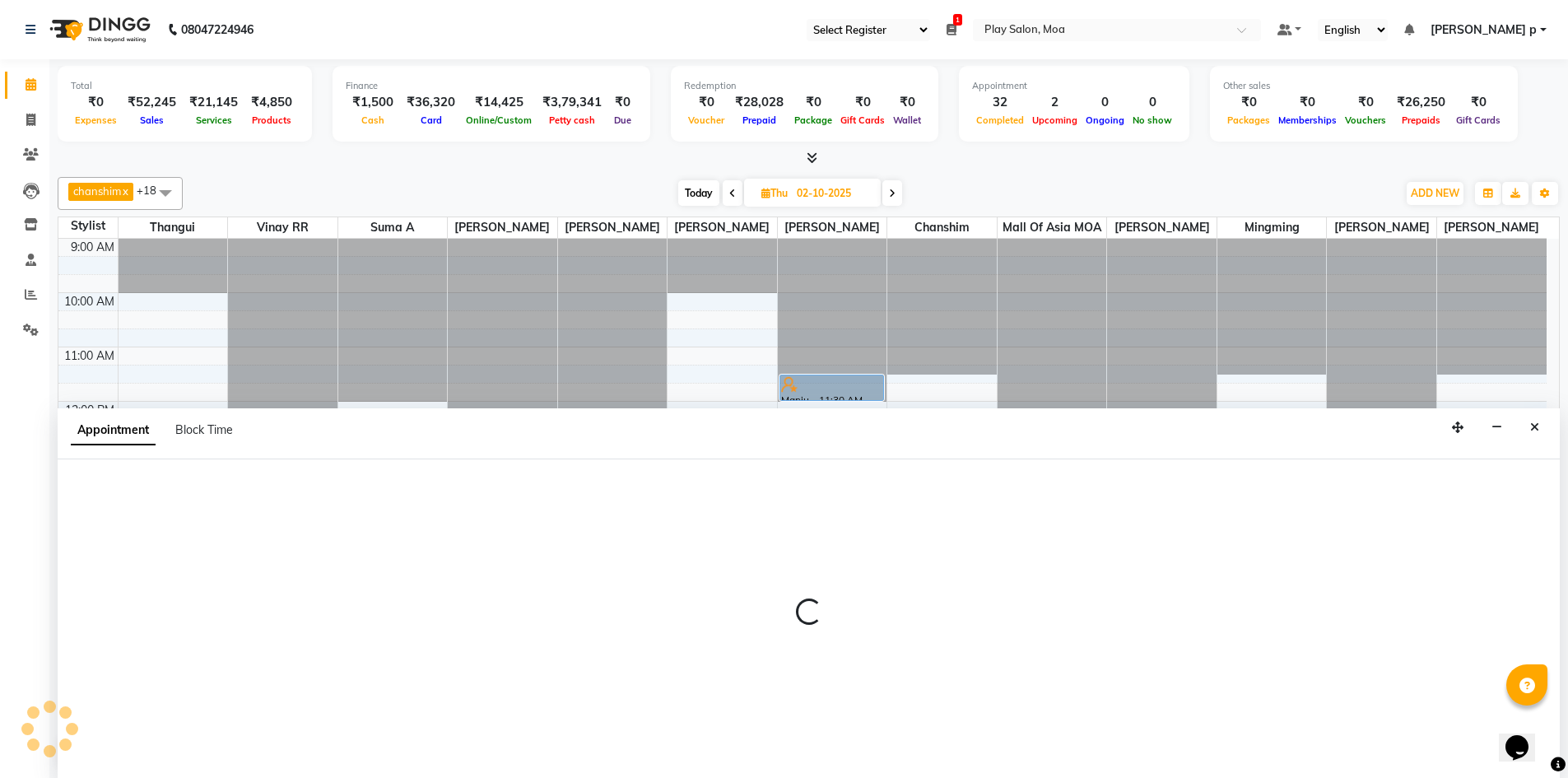
scroll to position [1, 0]
select select "83299"
select select "780"
select select "tentative"
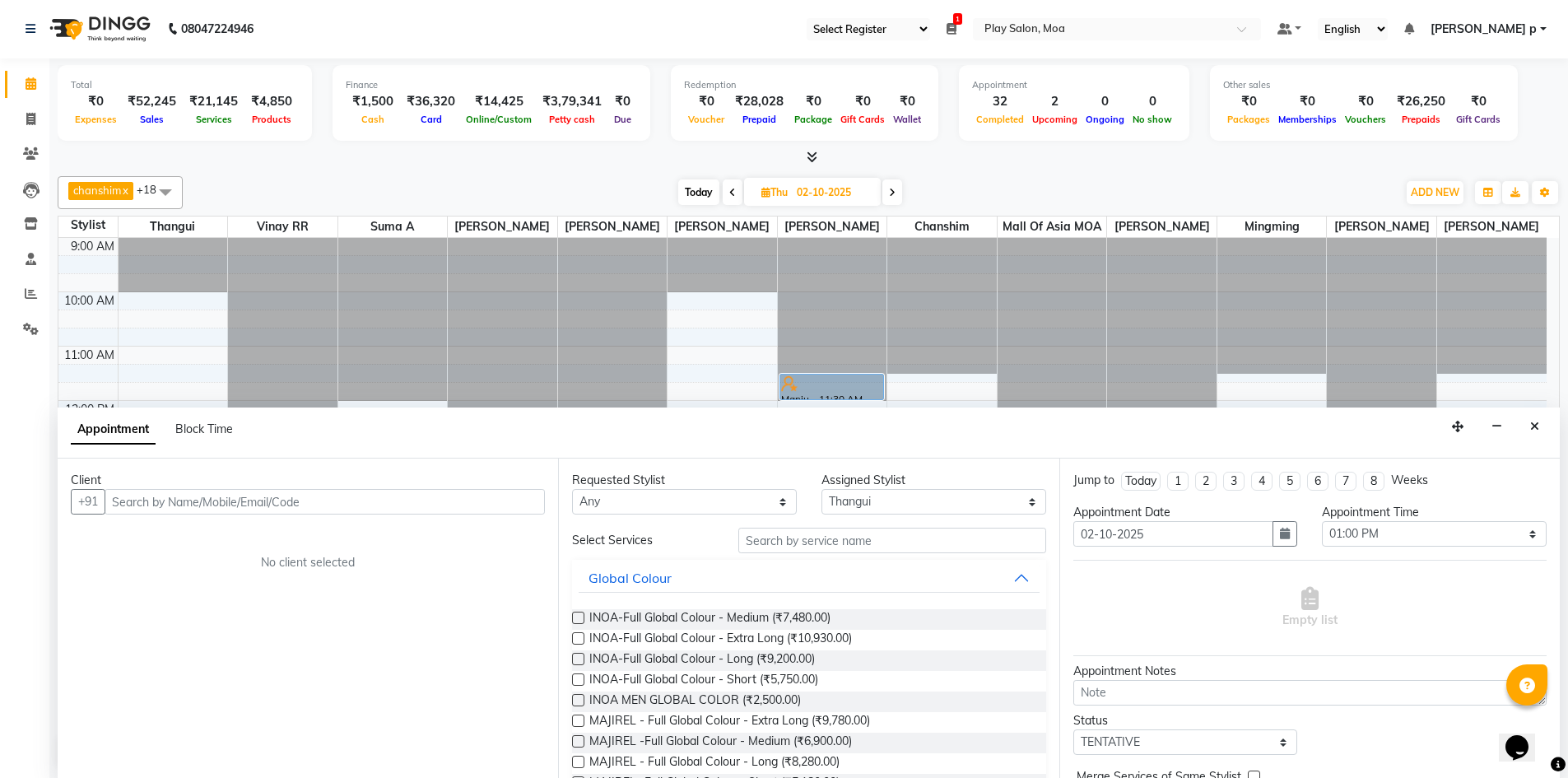
click at [204, 496] on input "text" at bounding box center [325, 501] width 440 height 26
click at [162, 499] on input "883000378" at bounding box center [291, 501] width 372 height 26
type input "8830003678"
click at [514, 496] on span "Add Client" at bounding box center [511, 501] width 56 height 15
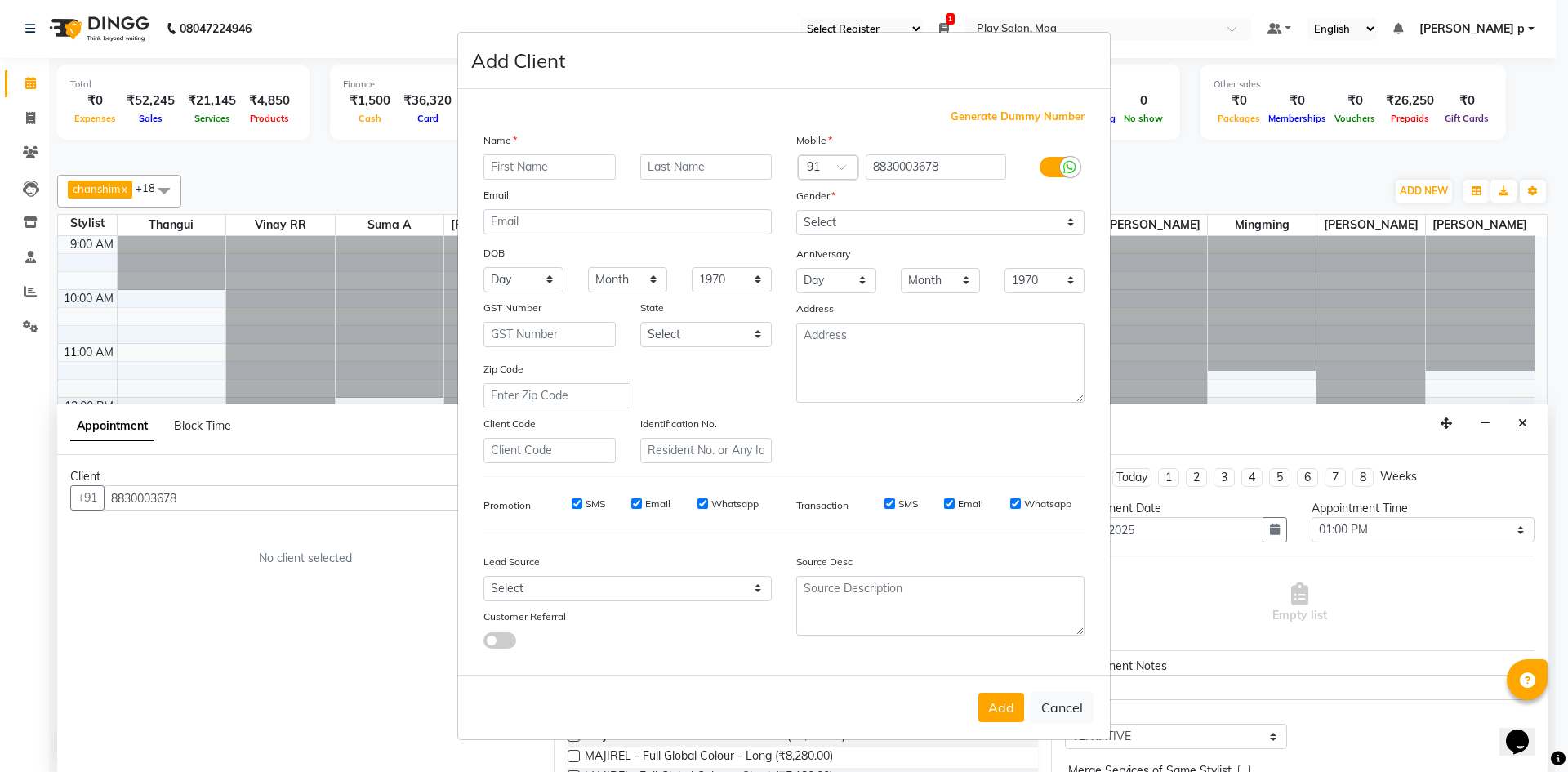
click at [564, 161] on input "text" at bounding box center [549, 166] width 132 height 25
type input "matreyaa"
click at [847, 220] on select "Select Male Female Other Prefer Not To Say" at bounding box center [940, 222] width 288 height 25
select select "female"
click at [796, 210] on select "Select Male Female Other Prefer Not To Say" at bounding box center [940, 222] width 288 height 25
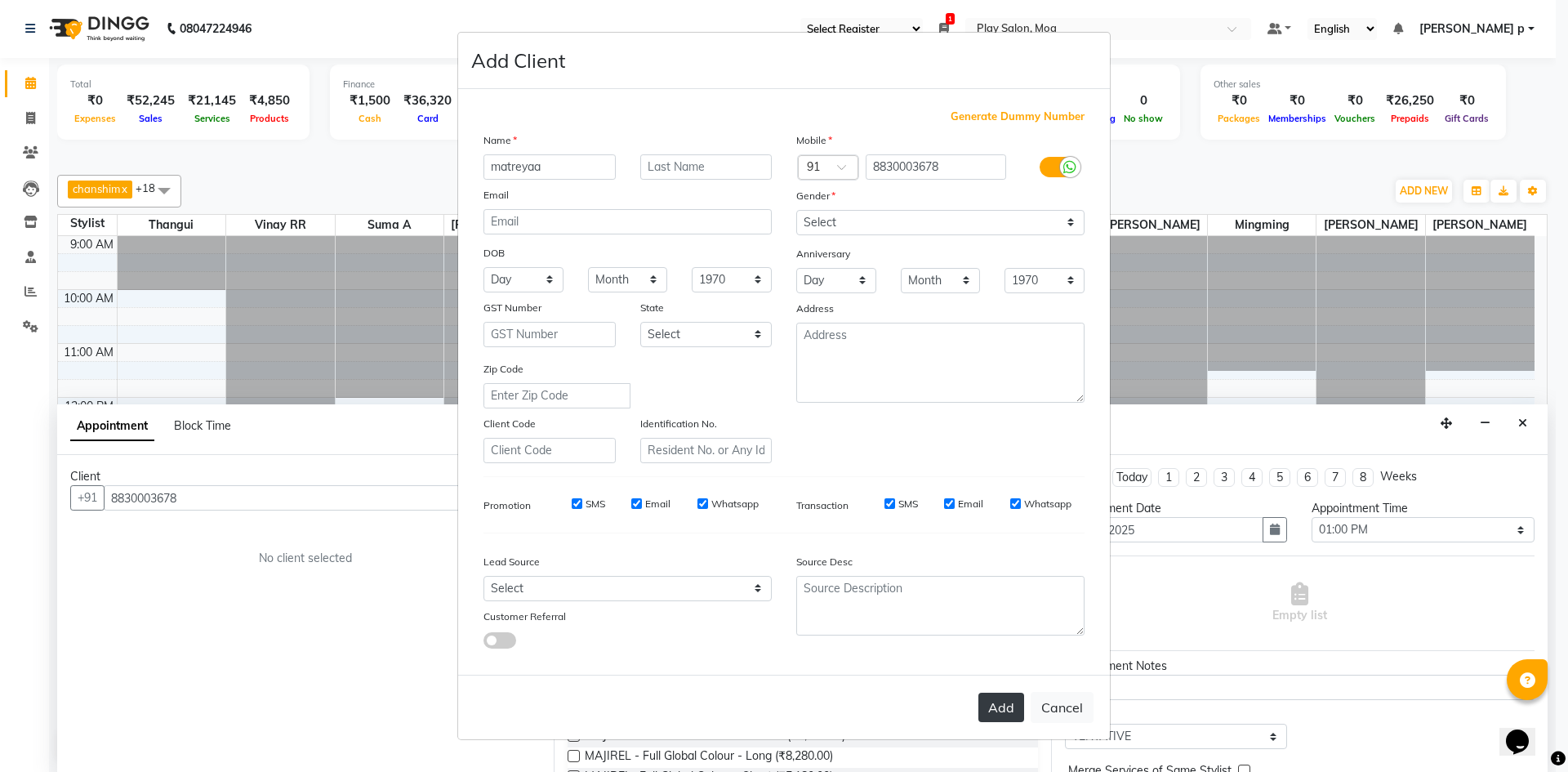
drag, startPoint x: 1007, startPoint y: 709, endPoint x: 980, endPoint y: 663, distance: 53.3
click at [1006, 709] on button "Add" at bounding box center [1001, 707] width 46 height 30
select select
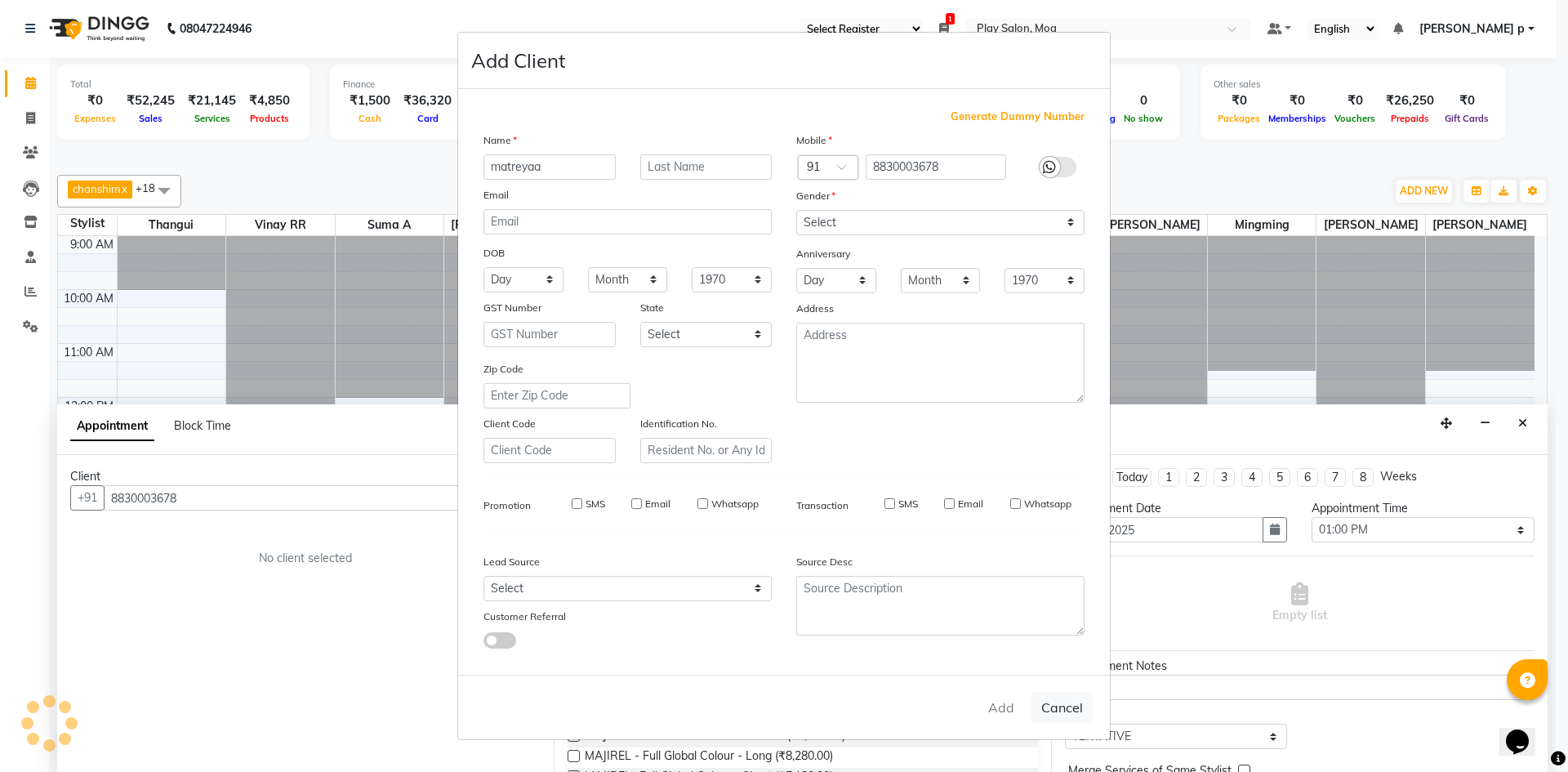
select select
checkbox input "false"
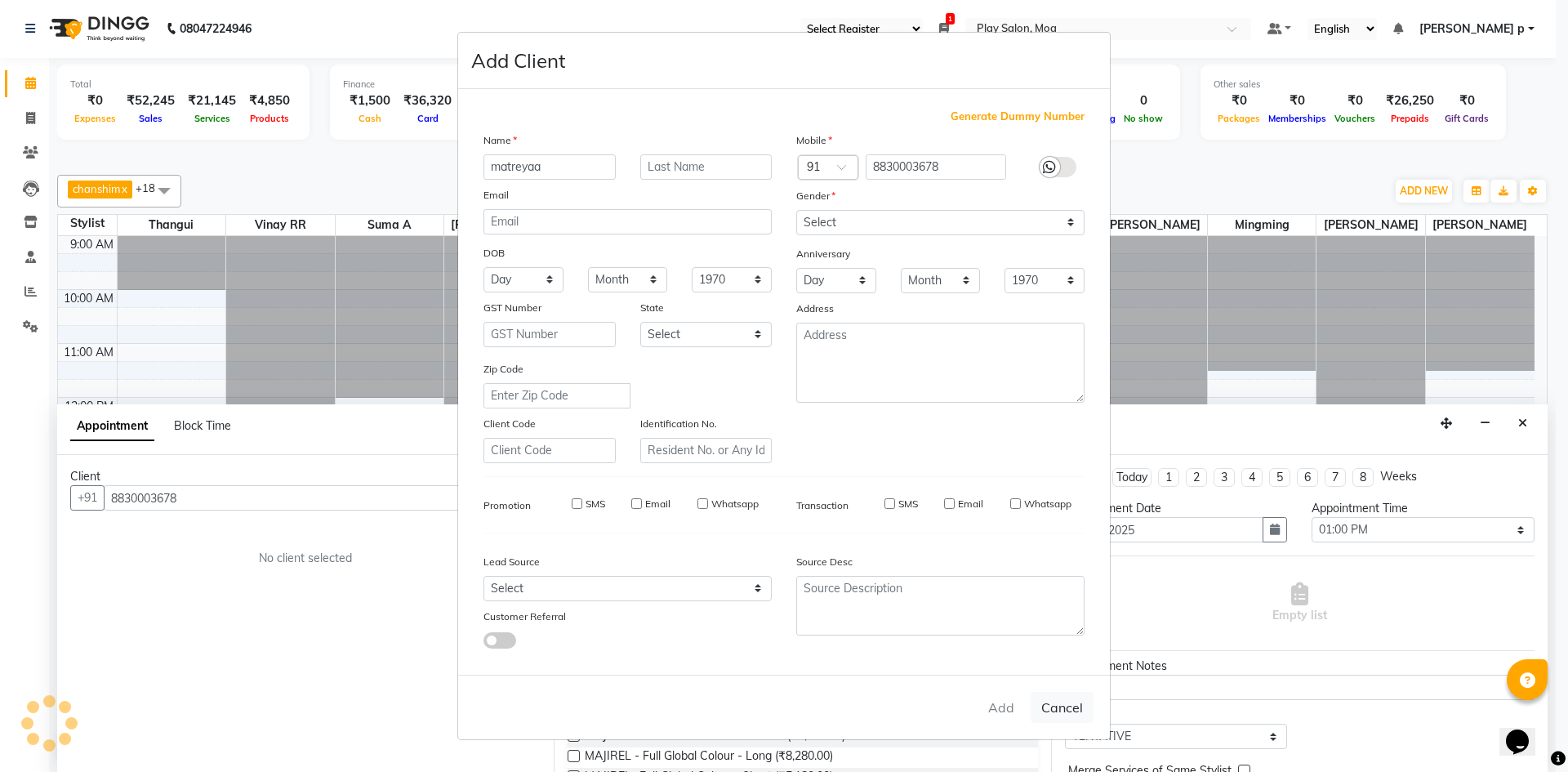
checkbox input "false"
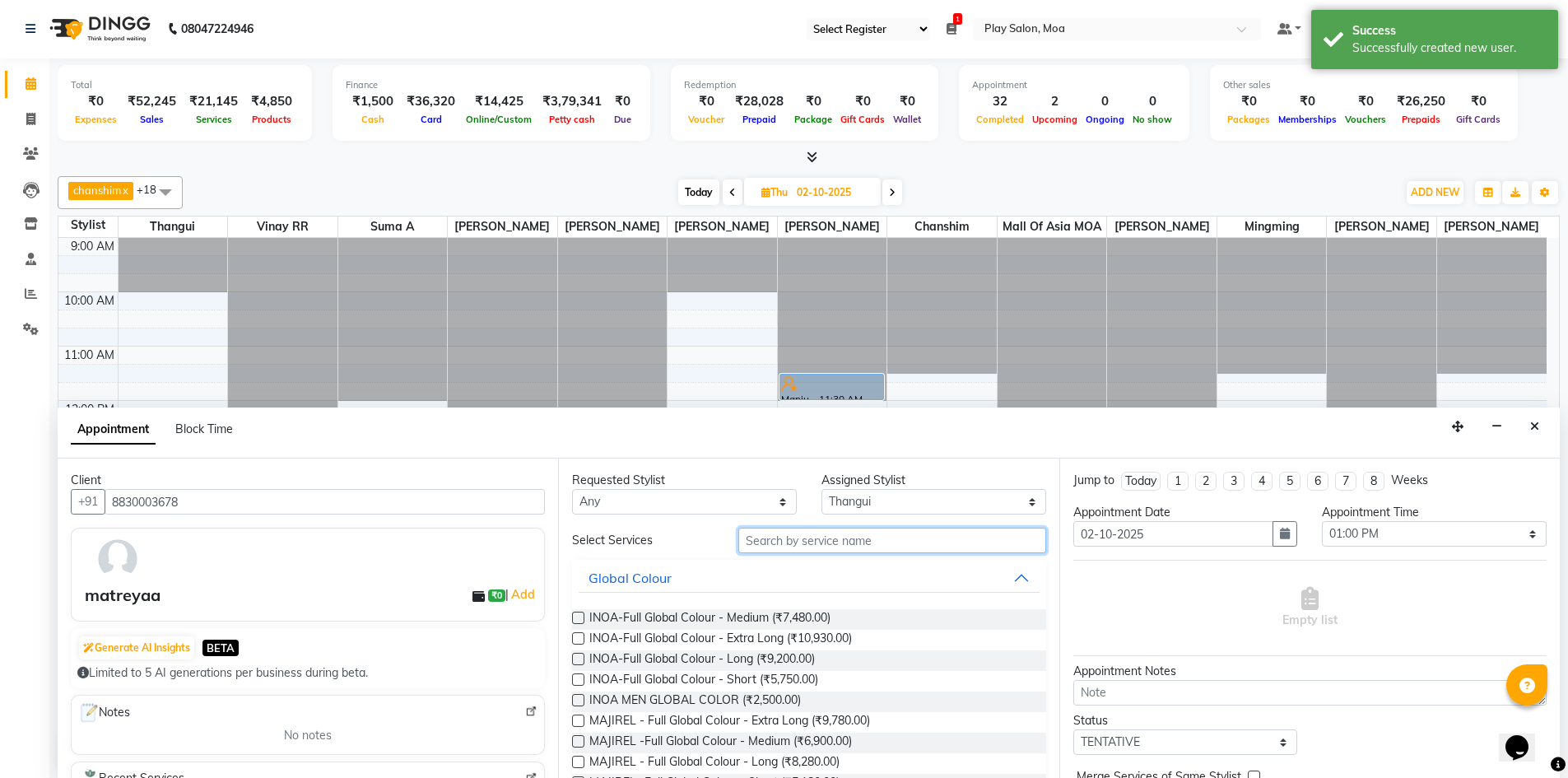
click at [805, 539] on input "text" at bounding box center [892, 540] width 308 height 26
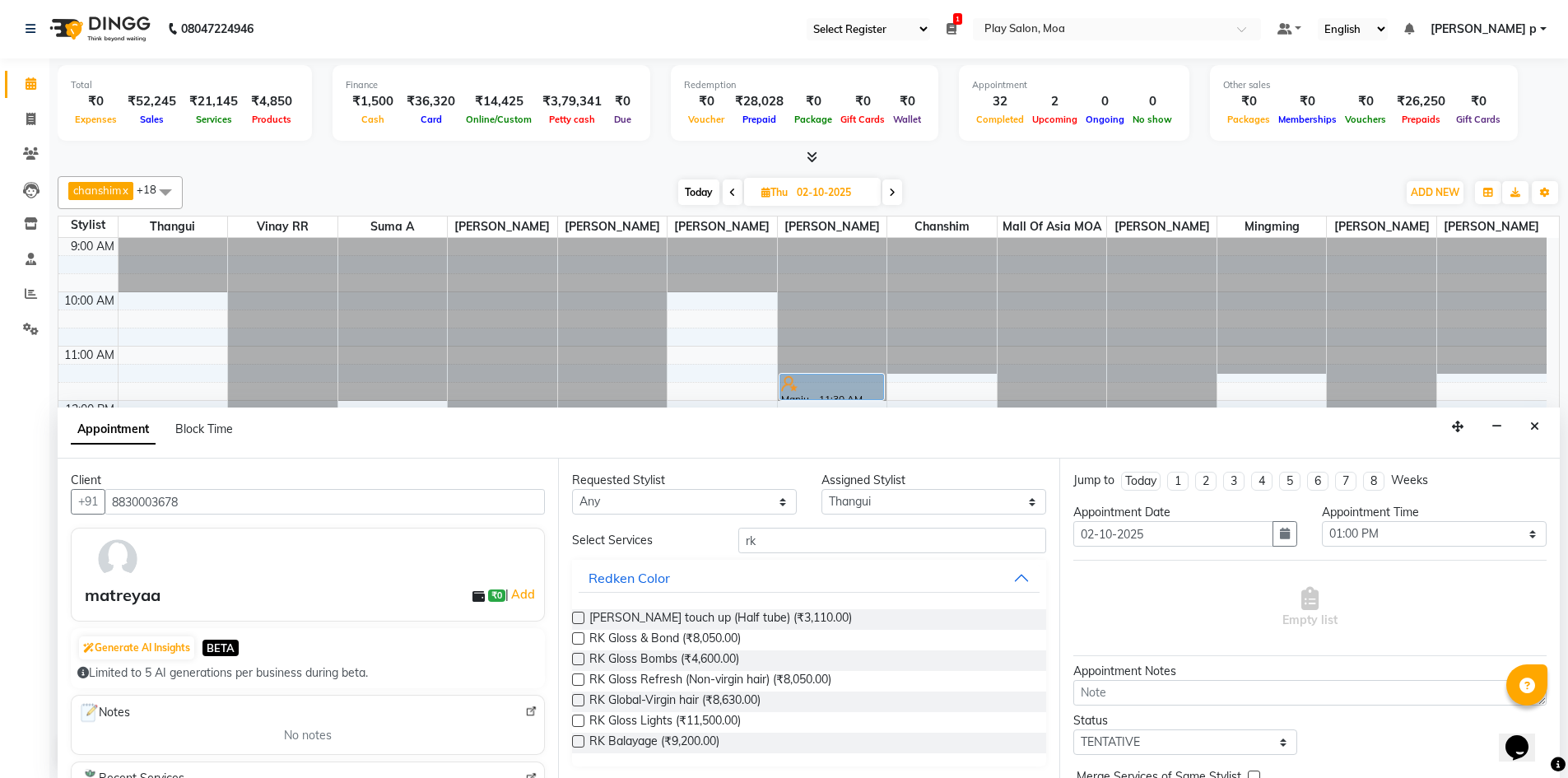
click at [581, 737] on label at bounding box center [579, 741] width 12 height 12
click at [581, 737] on input "checkbox" at bounding box center [578, 743] width 11 height 11
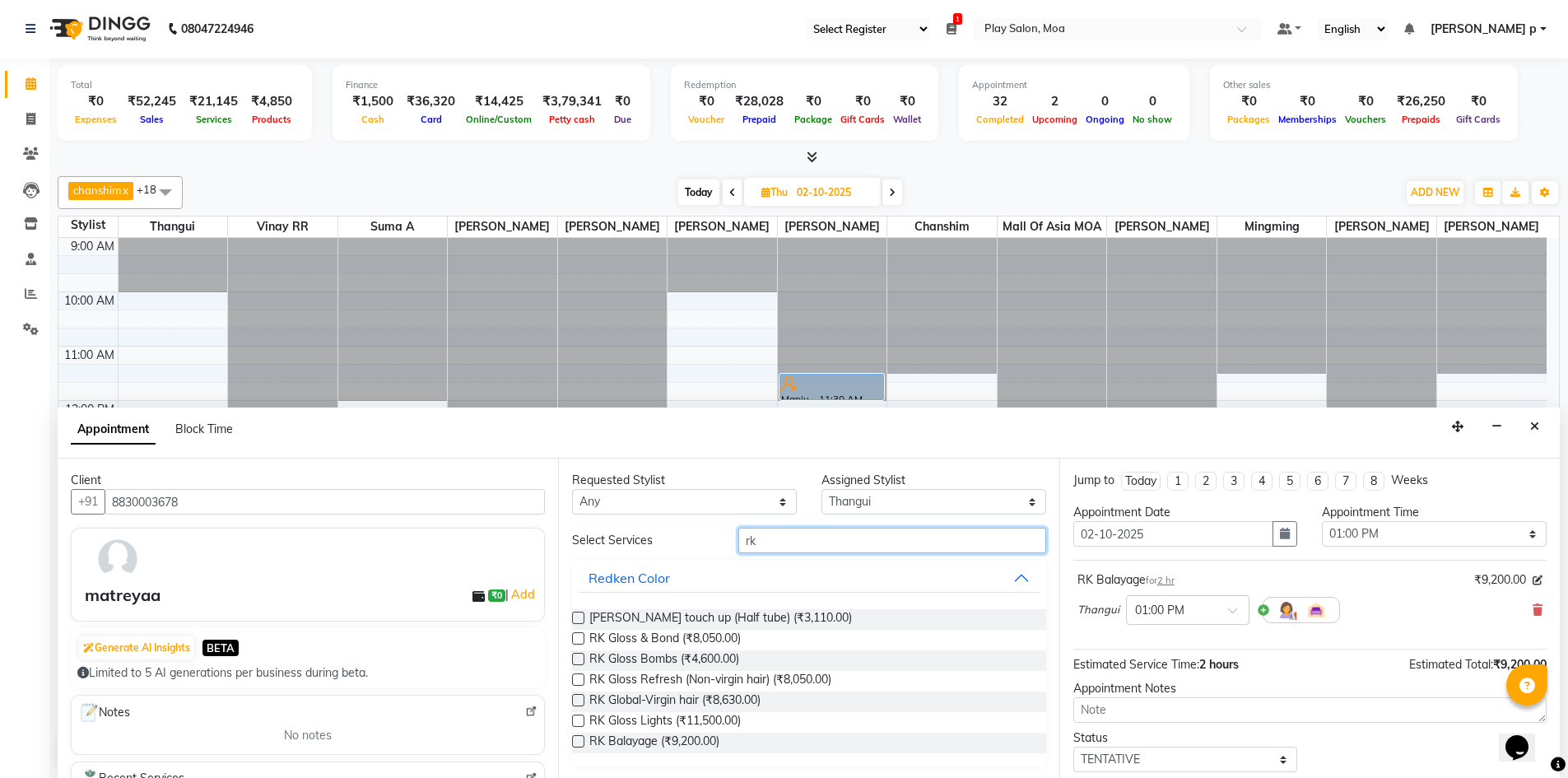
click at [914, 535] on input "rk" at bounding box center [892, 540] width 308 height 26
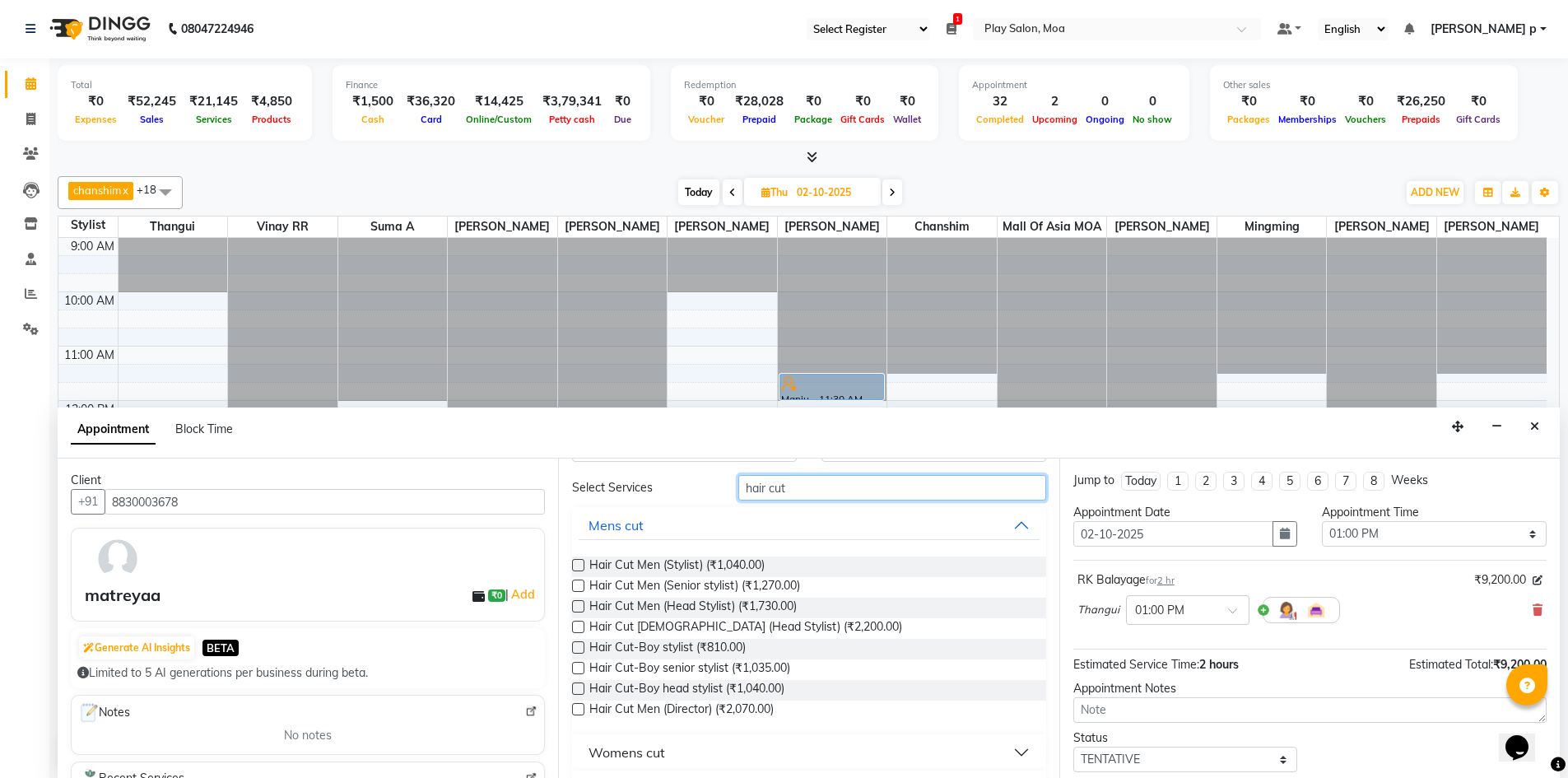
scroll to position [82, 0]
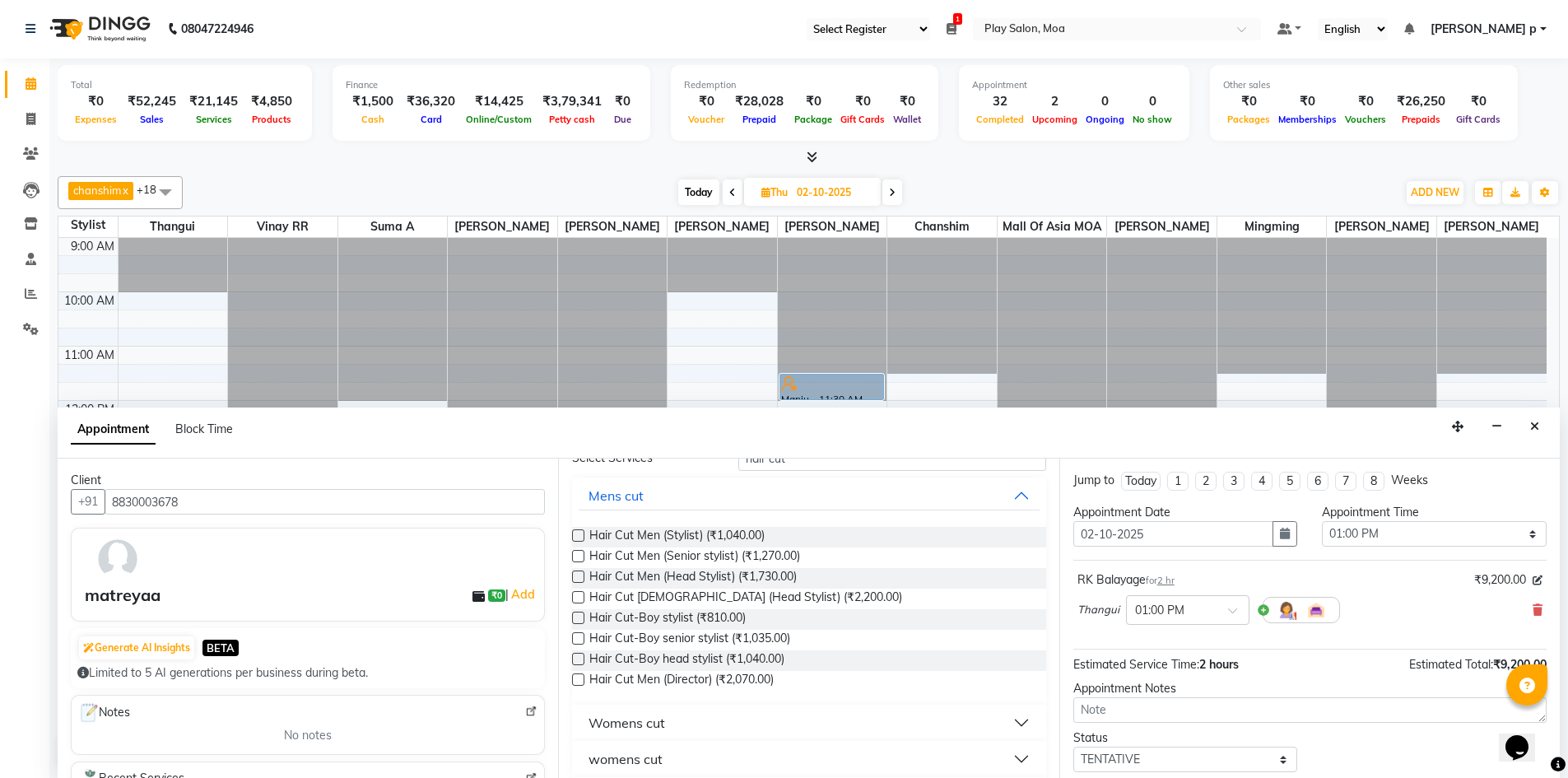
click at [603, 729] on div "Womens cut" at bounding box center [626, 722] width 77 height 19
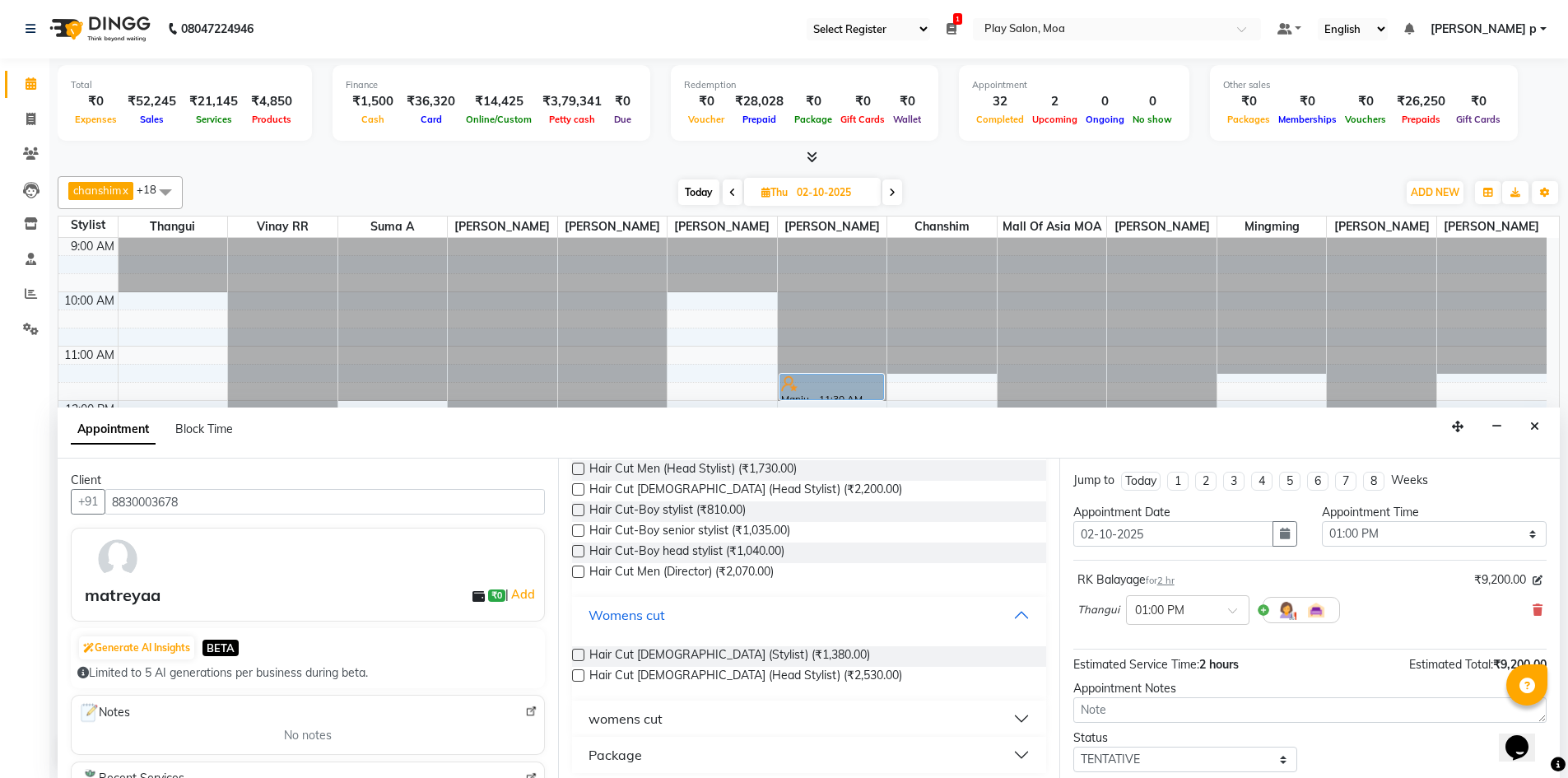
scroll to position [198, 0]
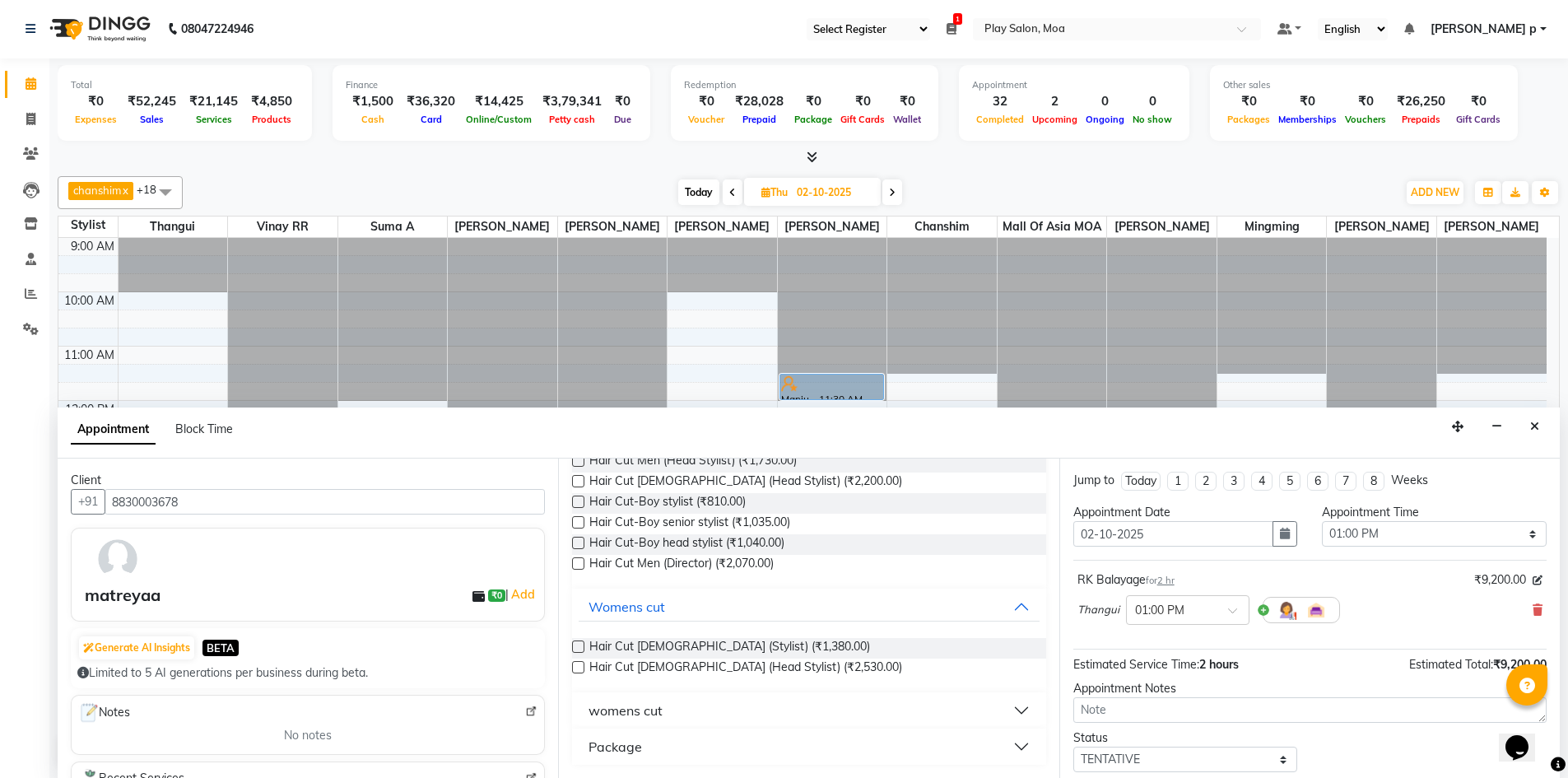
click at [629, 712] on div "womens cut" at bounding box center [625, 710] width 74 height 19
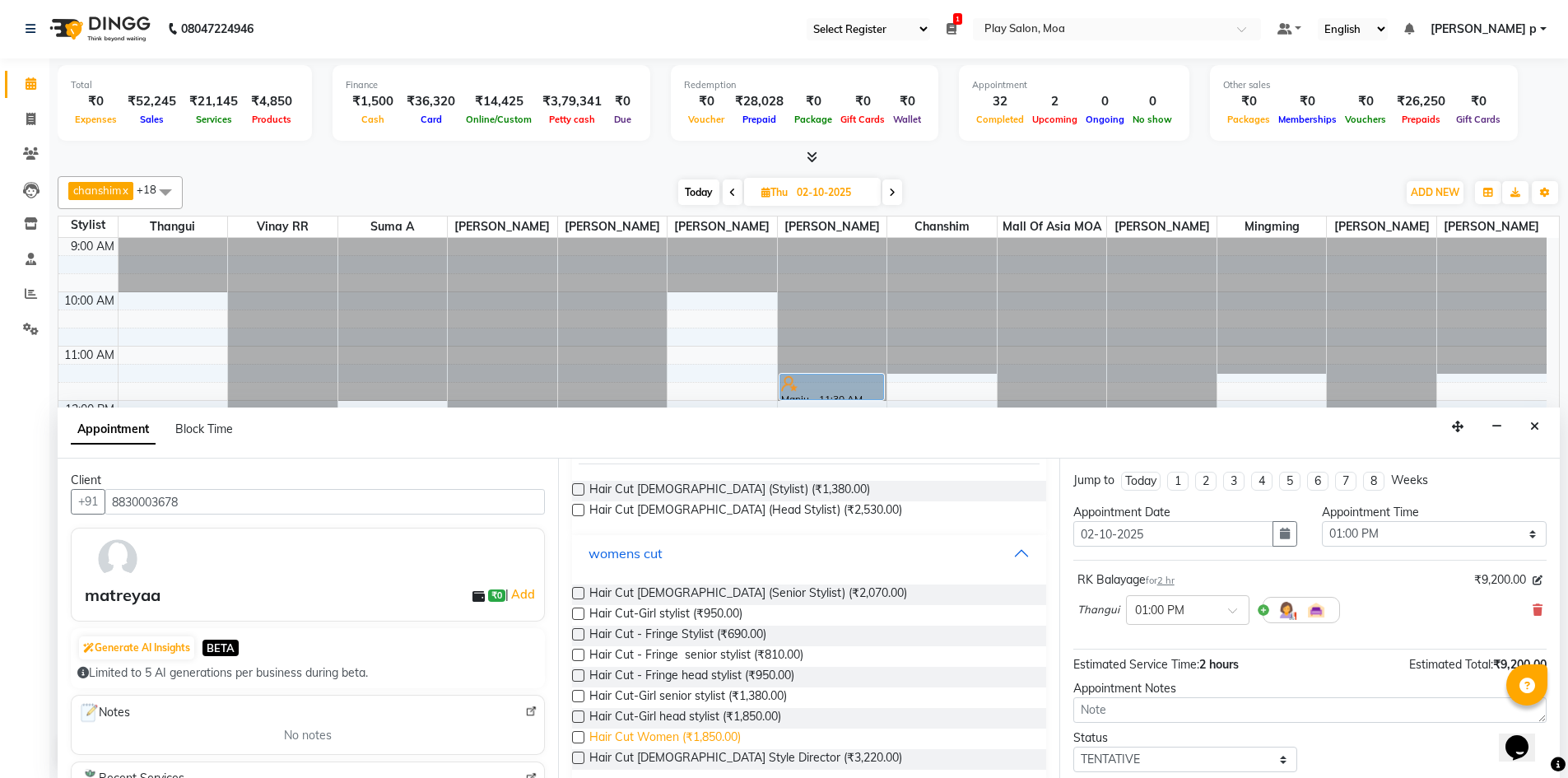
scroll to position [363, 0]
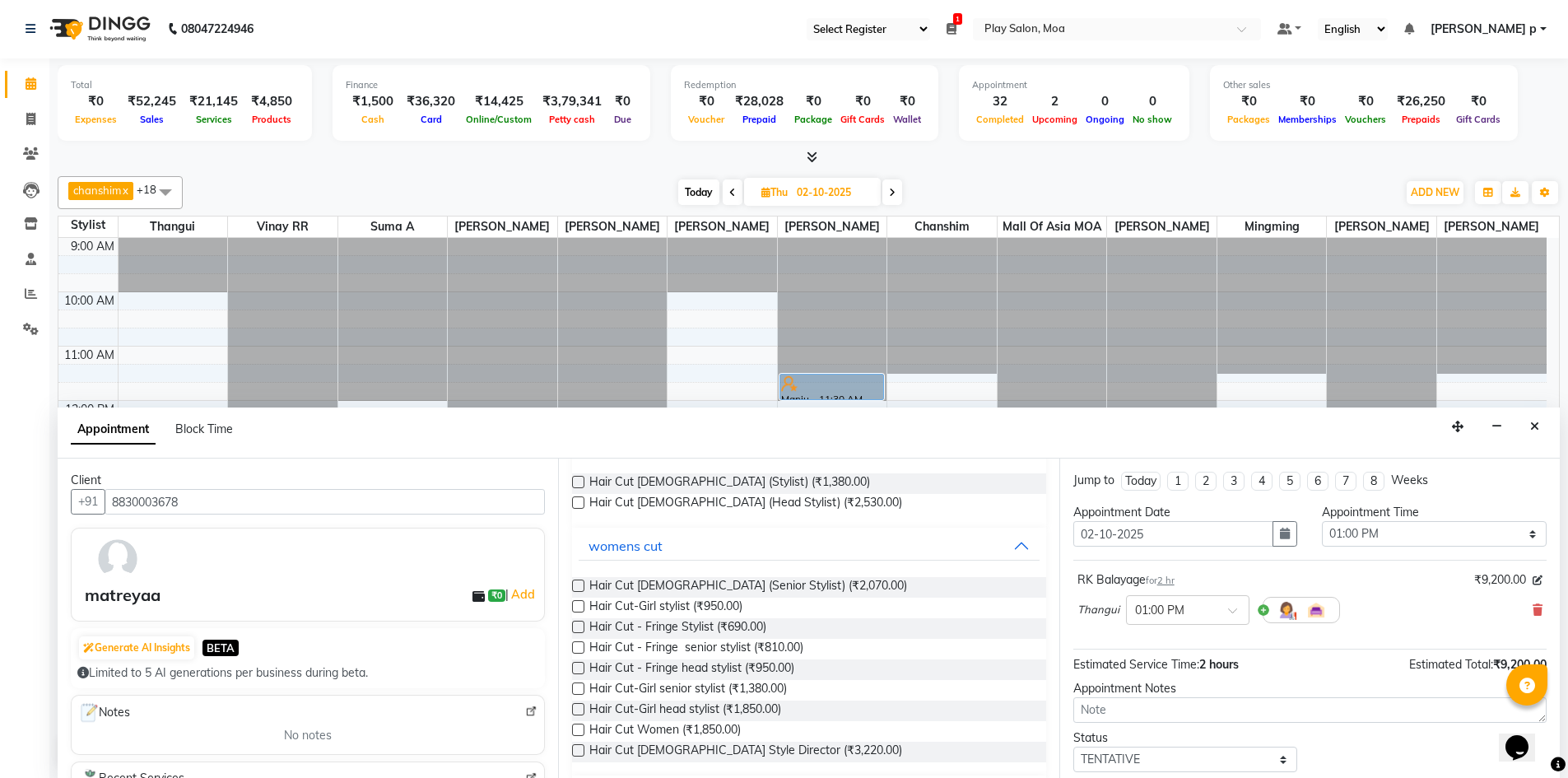
click at [577, 585] on label at bounding box center [579, 586] width 12 height 12
click at [577, 585] on input "checkbox" at bounding box center [578, 587] width 11 height 11
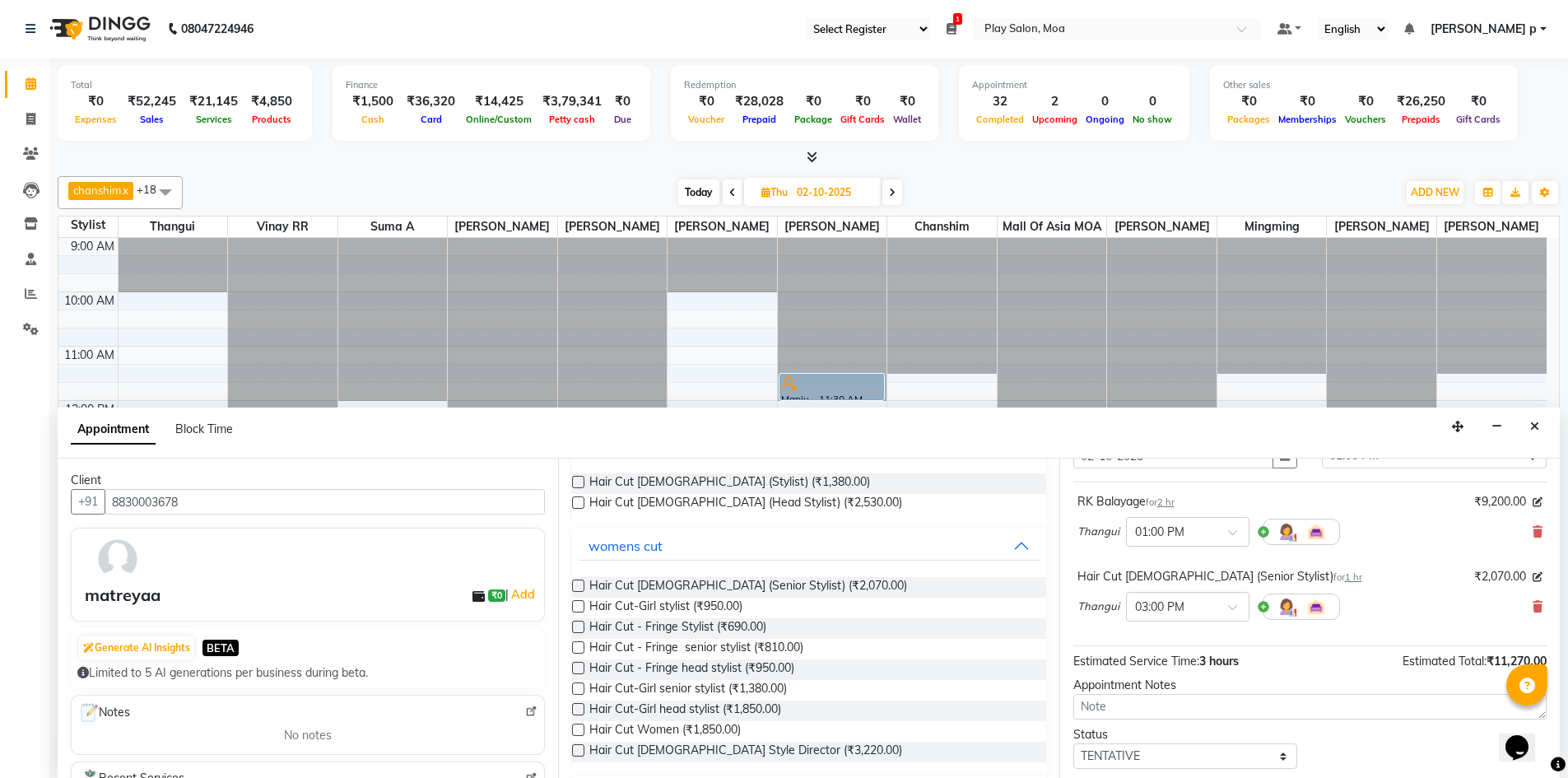
scroll to position [173, 0]
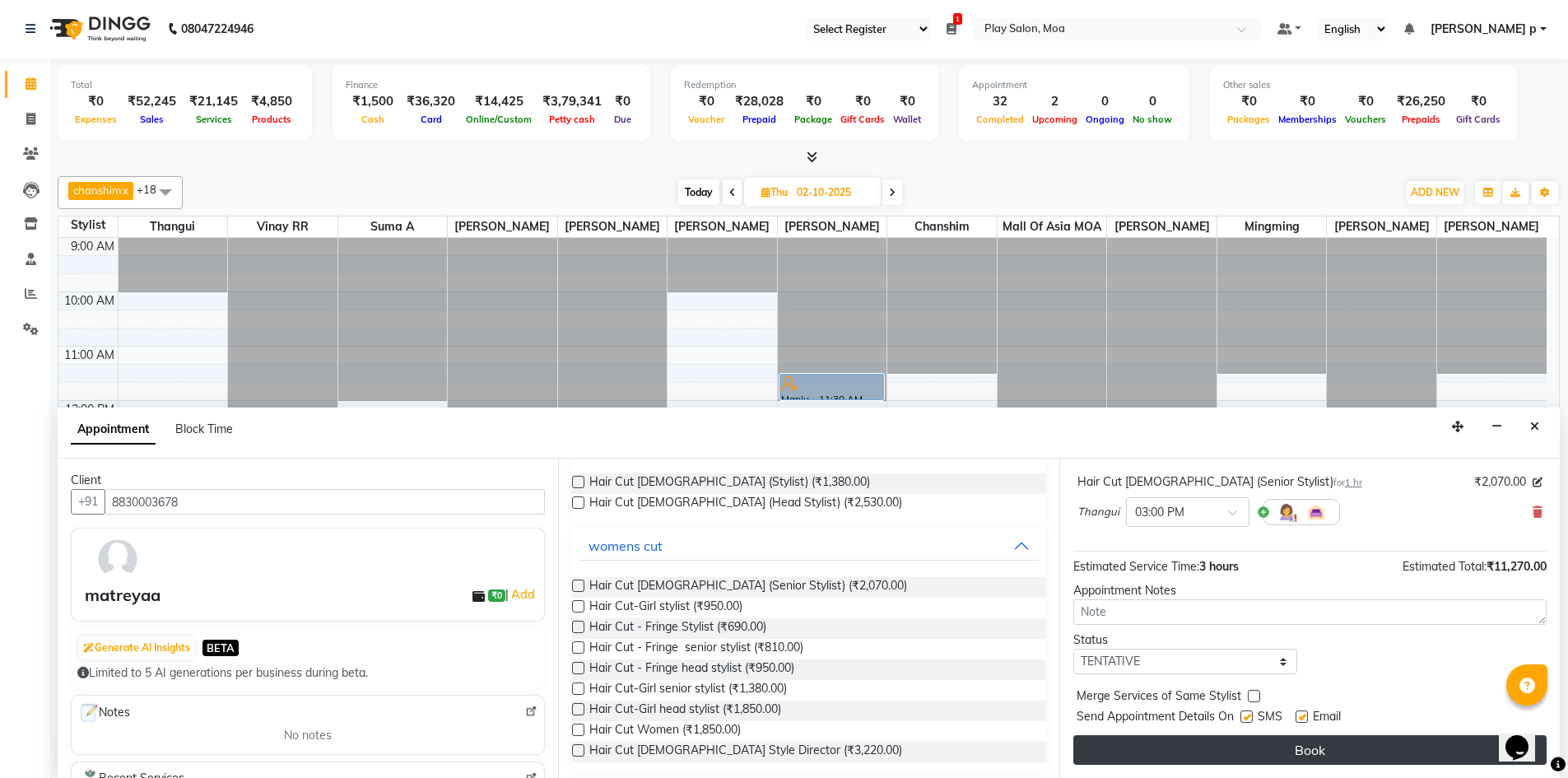
click at [1221, 755] on button "Book" at bounding box center [1310, 750] width 474 height 30
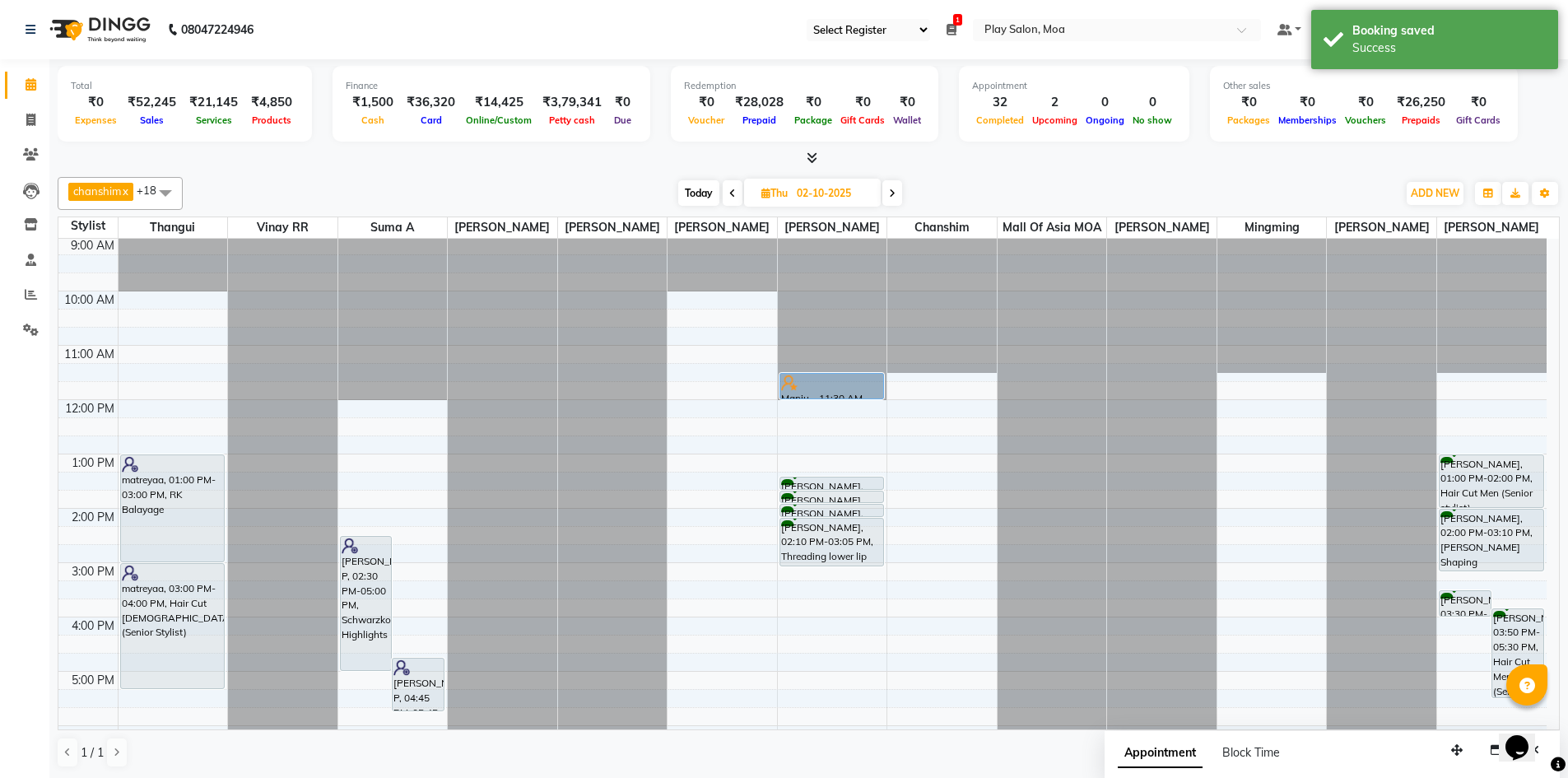
scroll to position [3, 0]
drag, startPoint x: 169, startPoint y: 634, endPoint x: 161, endPoint y: 679, distance: 45.7
click at [161, 679] on div "matreyaa, 01:00 PM-03:00 PM, RK Balayage matreyaa, 03:00 PM-04:00 PM, Hair Cut …" at bounding box center [173, 616] width 109 height 759
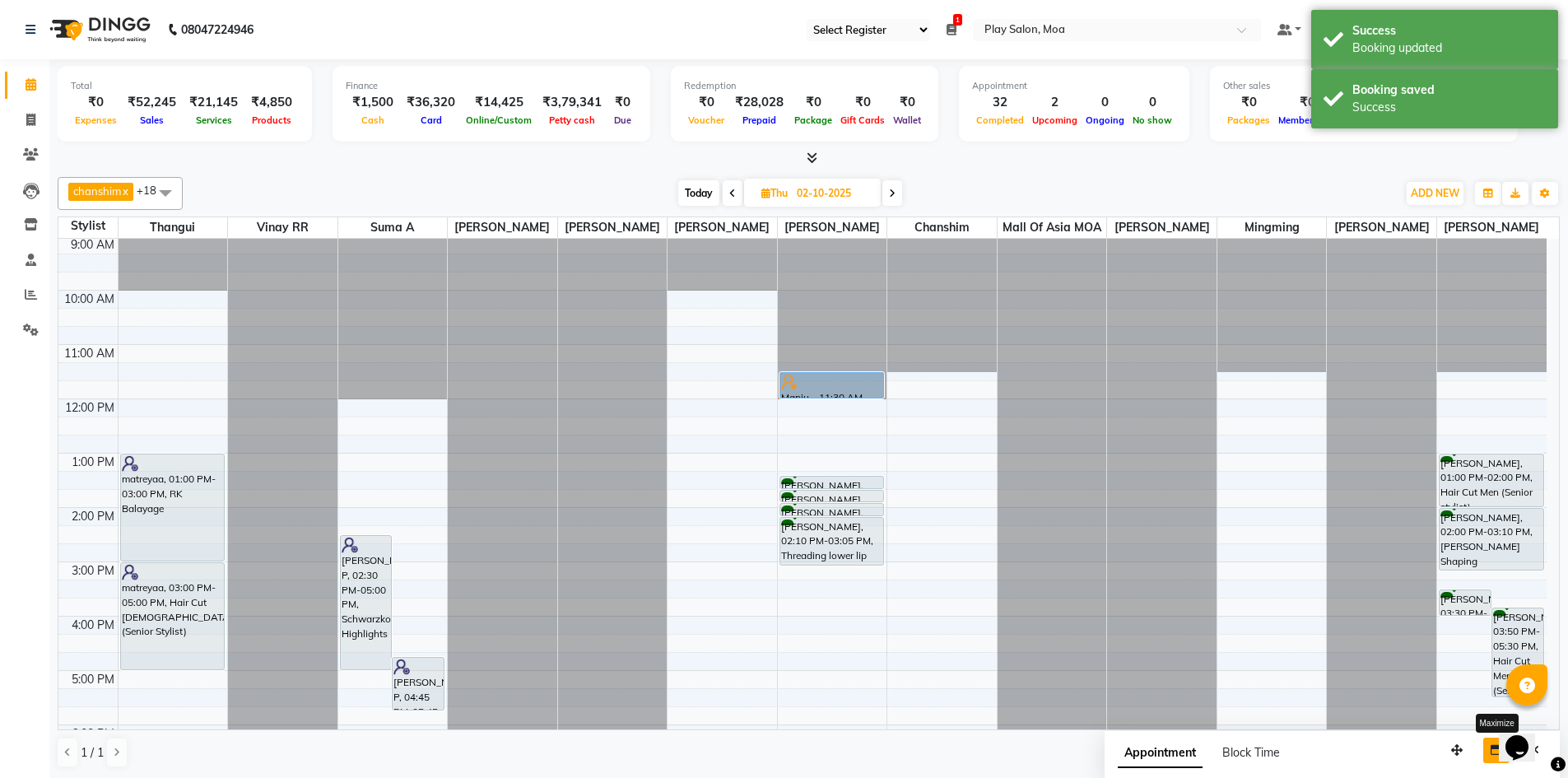
click at [1489, 757] on button "button" at bounding box center [1497, 750] width 26 height 26
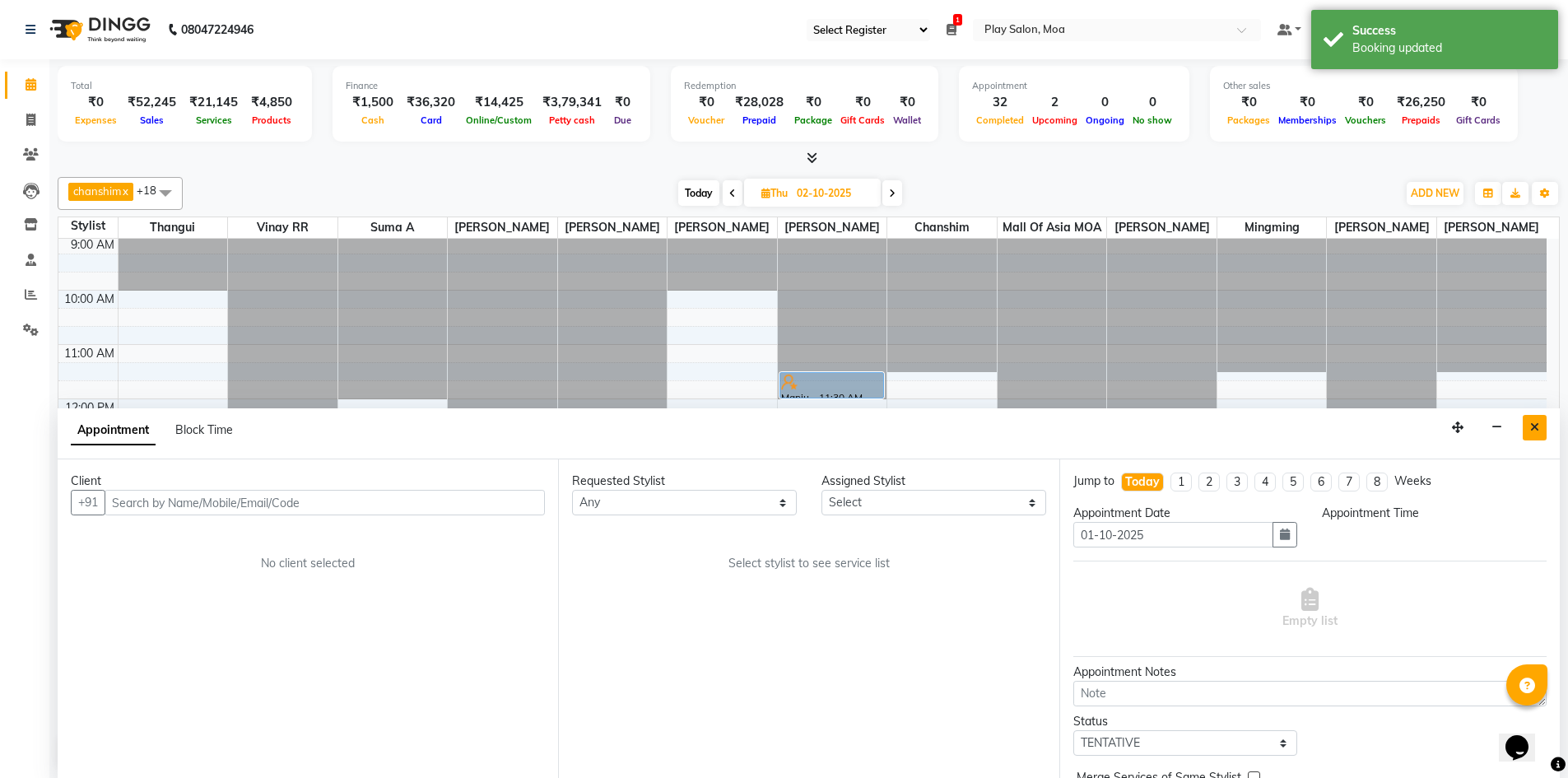
click at [1530, 430] on icon "Close" at bounding box center [1534, 427] width 9 height 11
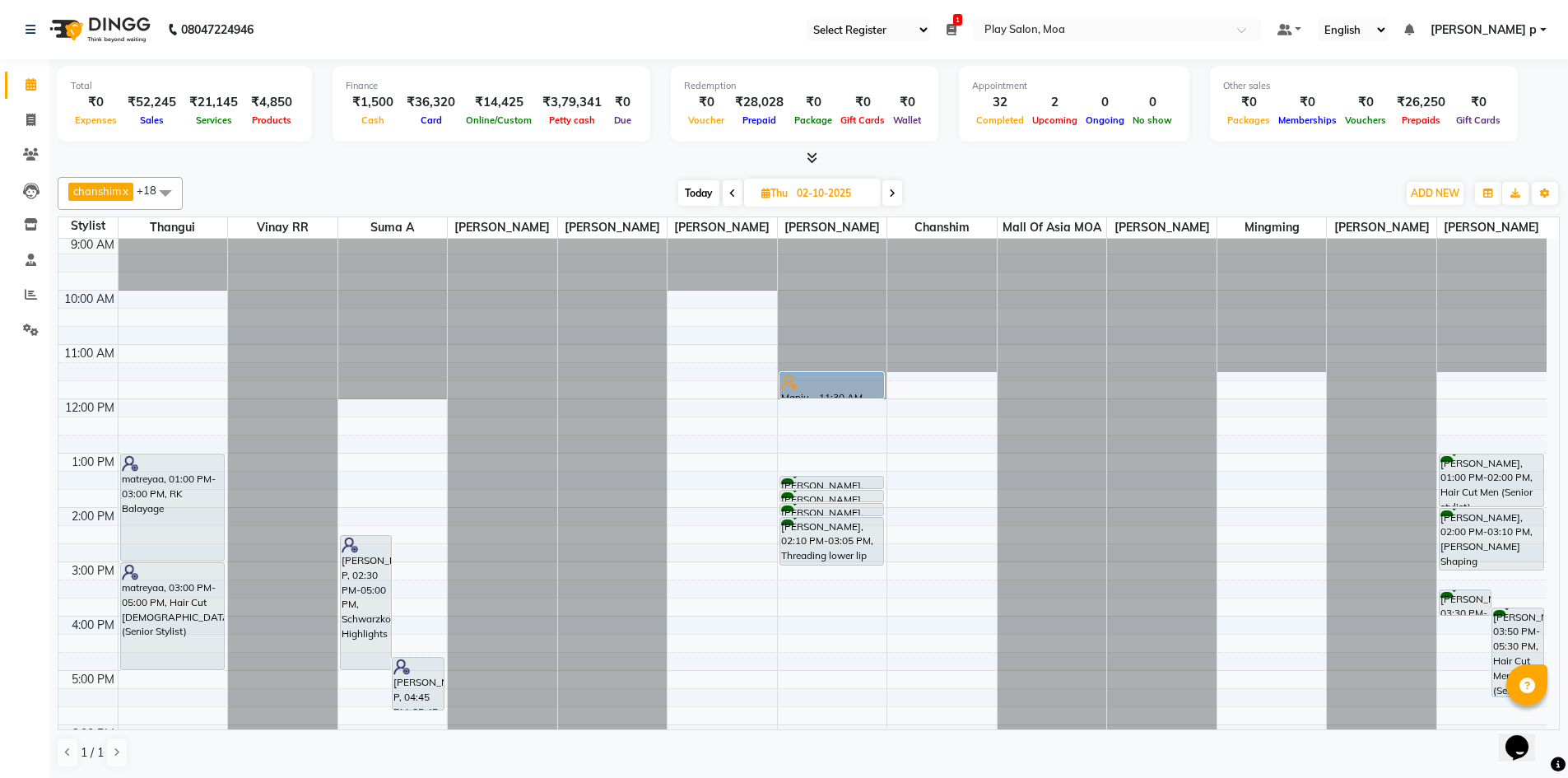
click at [726, 198] on span at bounding box center [732, 192] width 19 height 26
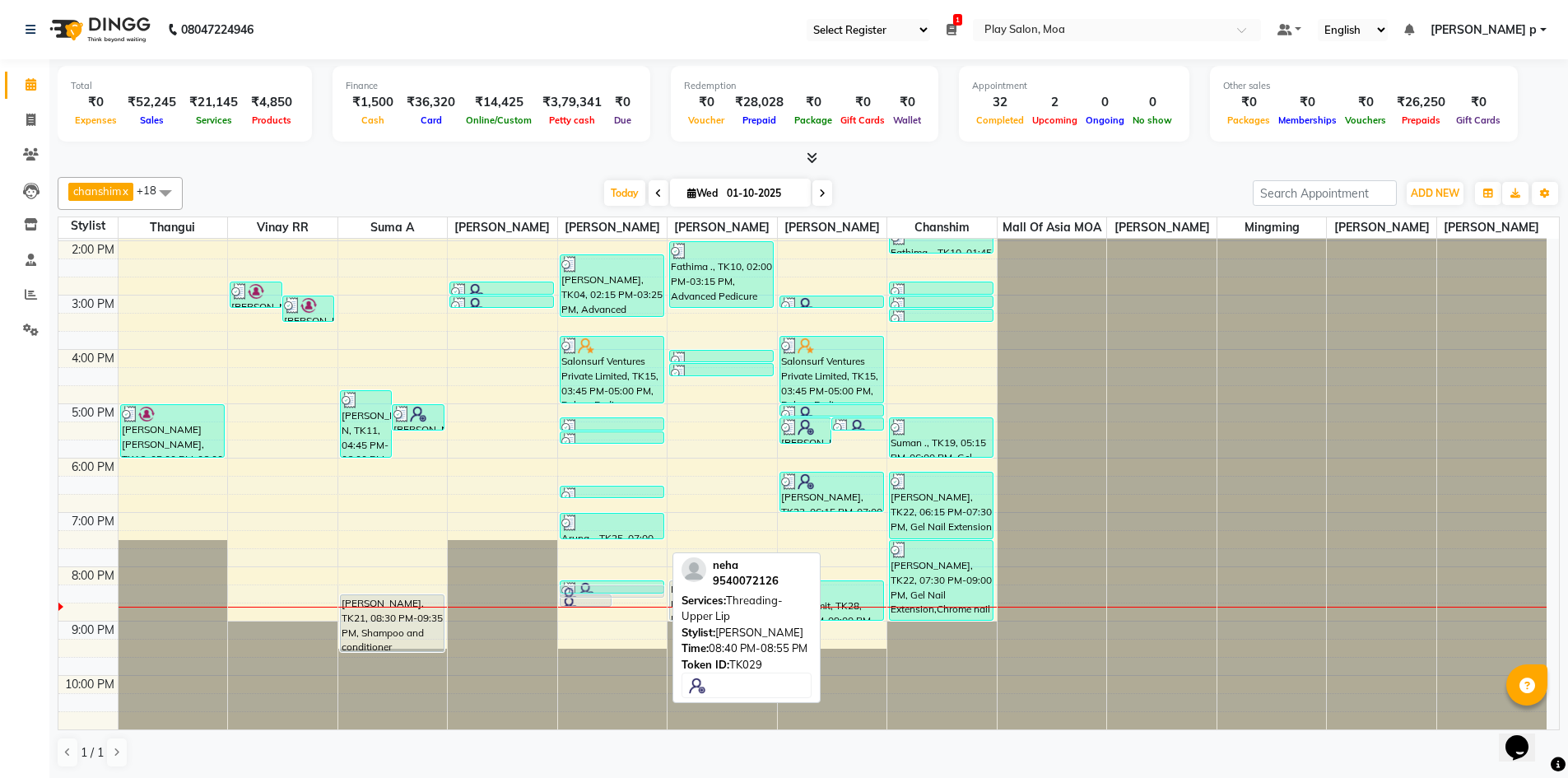
drag, startPoint x: 622, startPoint y: 609, endPoint x: 623, endPoint y: 600, distance: 9.1
click at [623, 600] on div "9:00 AM 10:00 AM 11:00 AM 12:00 PM 1:00 PM 2:00 PM 3:00 PM 4:00 PM 5:00 PM 6:00…" at bounding box center [802, 348] width 1488 height 759
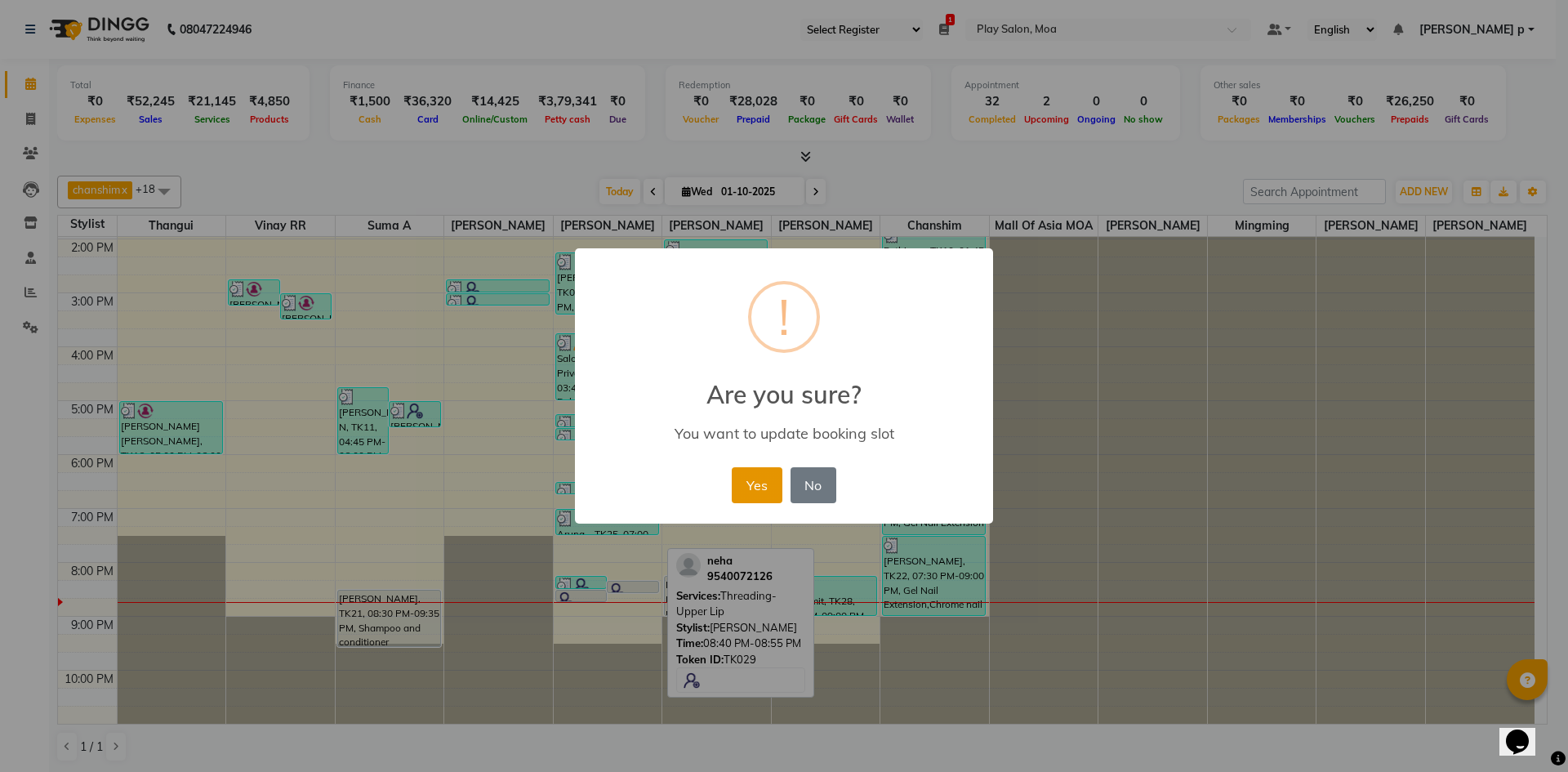
click at [751, 483] on button "Yes" at bounding box center [756, 485] width 50 height 36
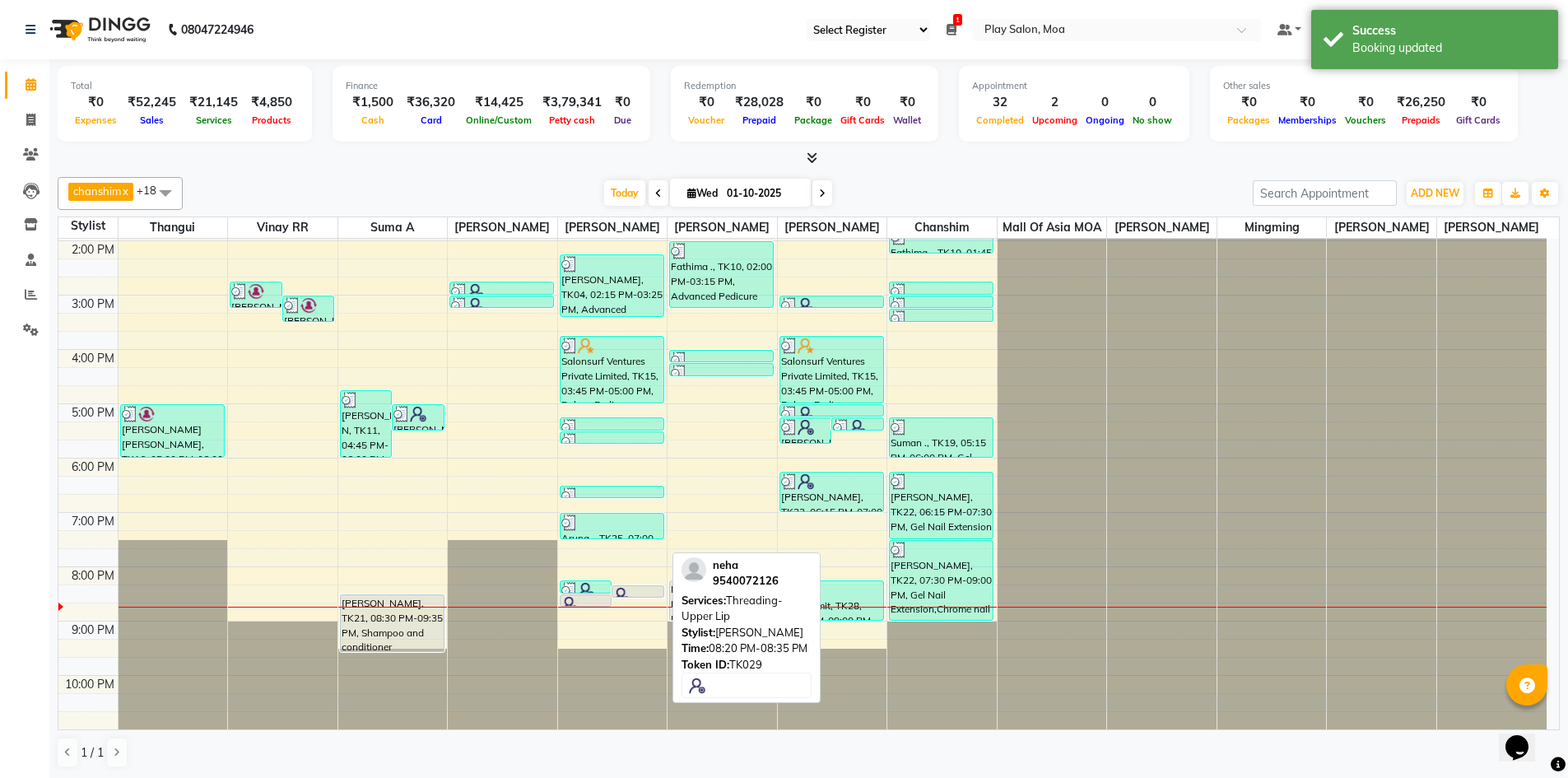
click at [631, 587] on div at bounding box center [638, 595] width 49 height 17
click at [635, 587] on div at bounding box center [638, 595] width 49 height 17
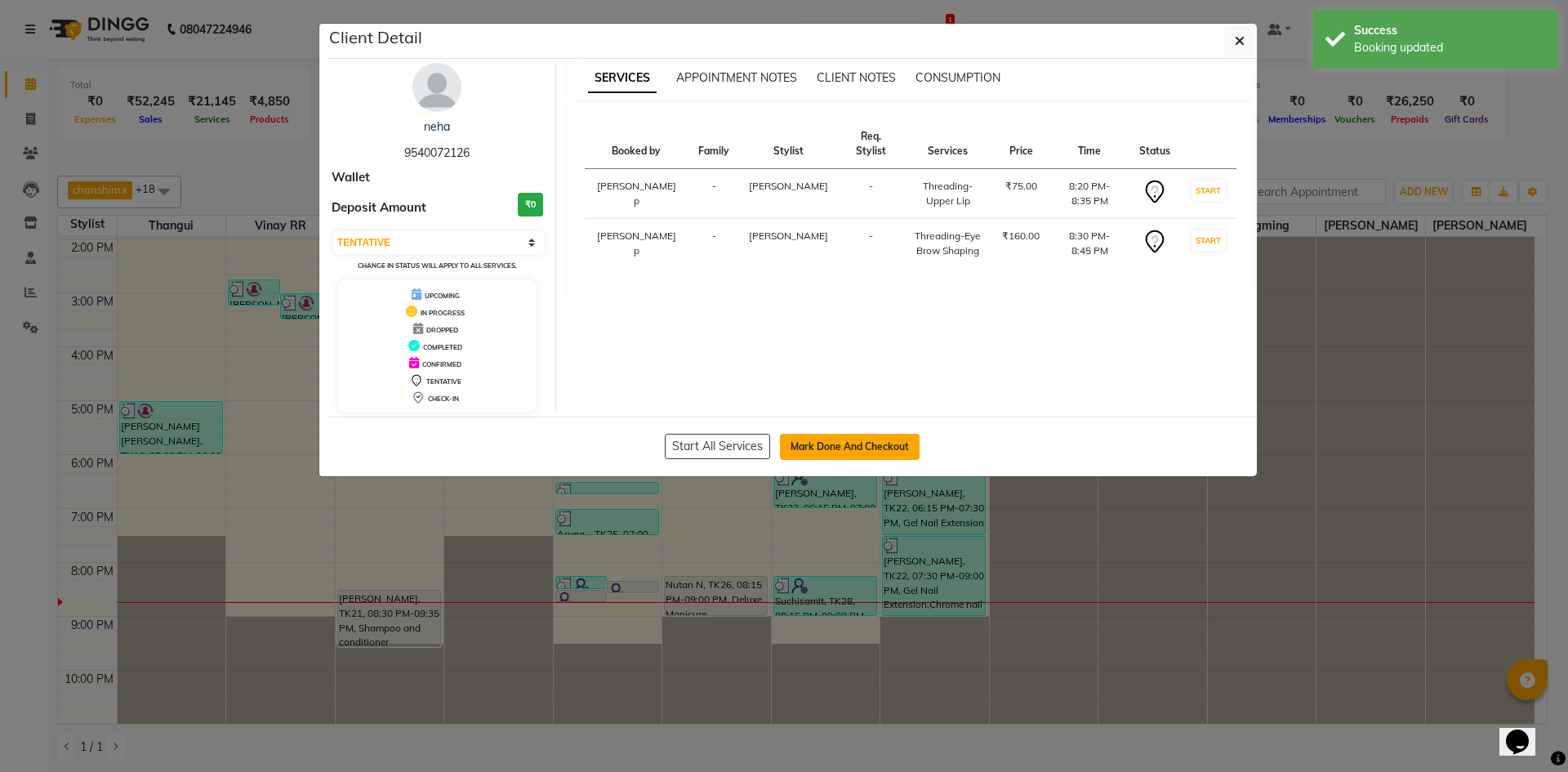
click at [871, 447] on button "Mark Done And Checkout" at bounding box center [850, 447] width 140 height 26
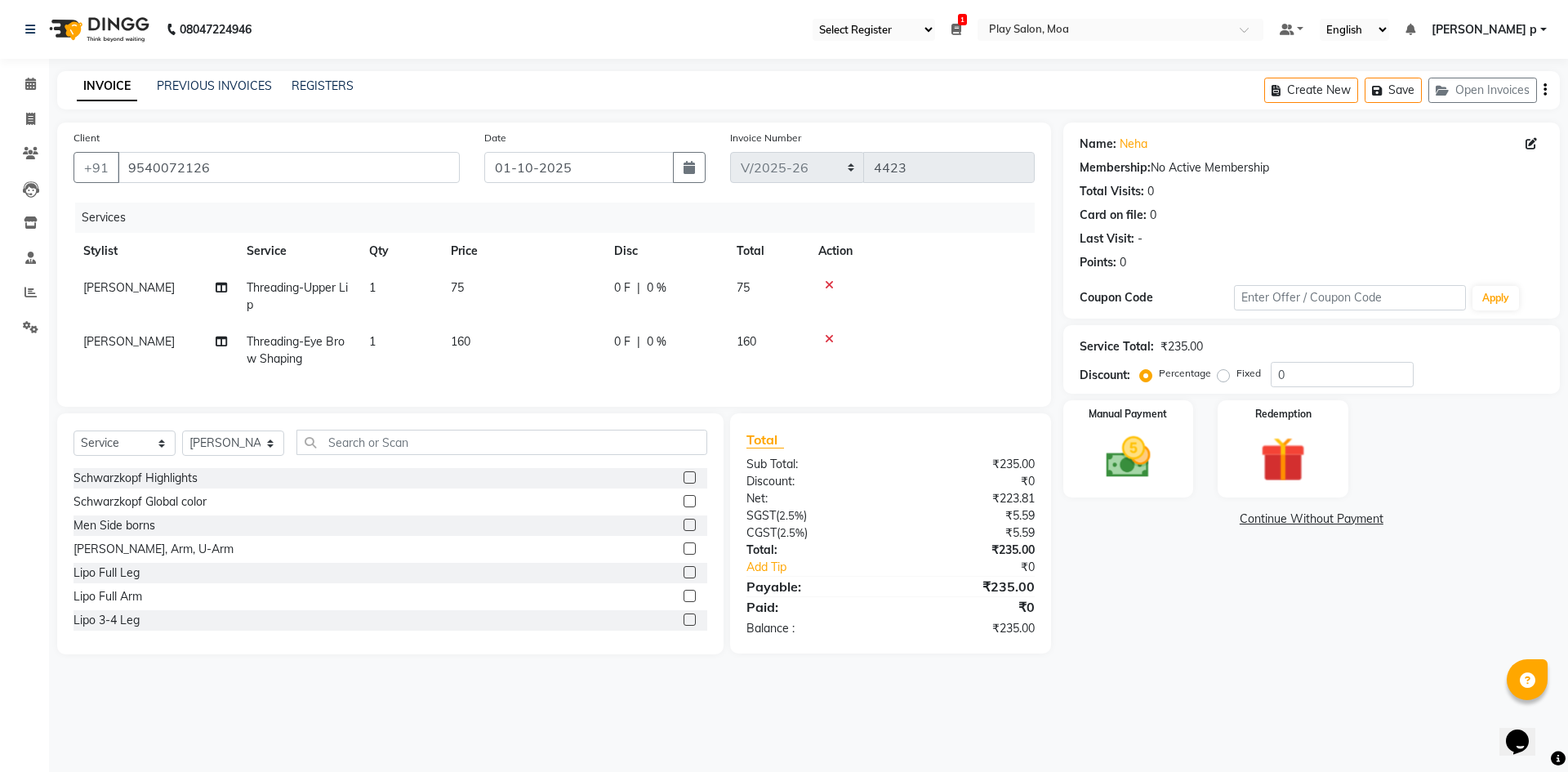
click at [452, 289] on span "75" at bounding box center [457, 287] width 13 height 15
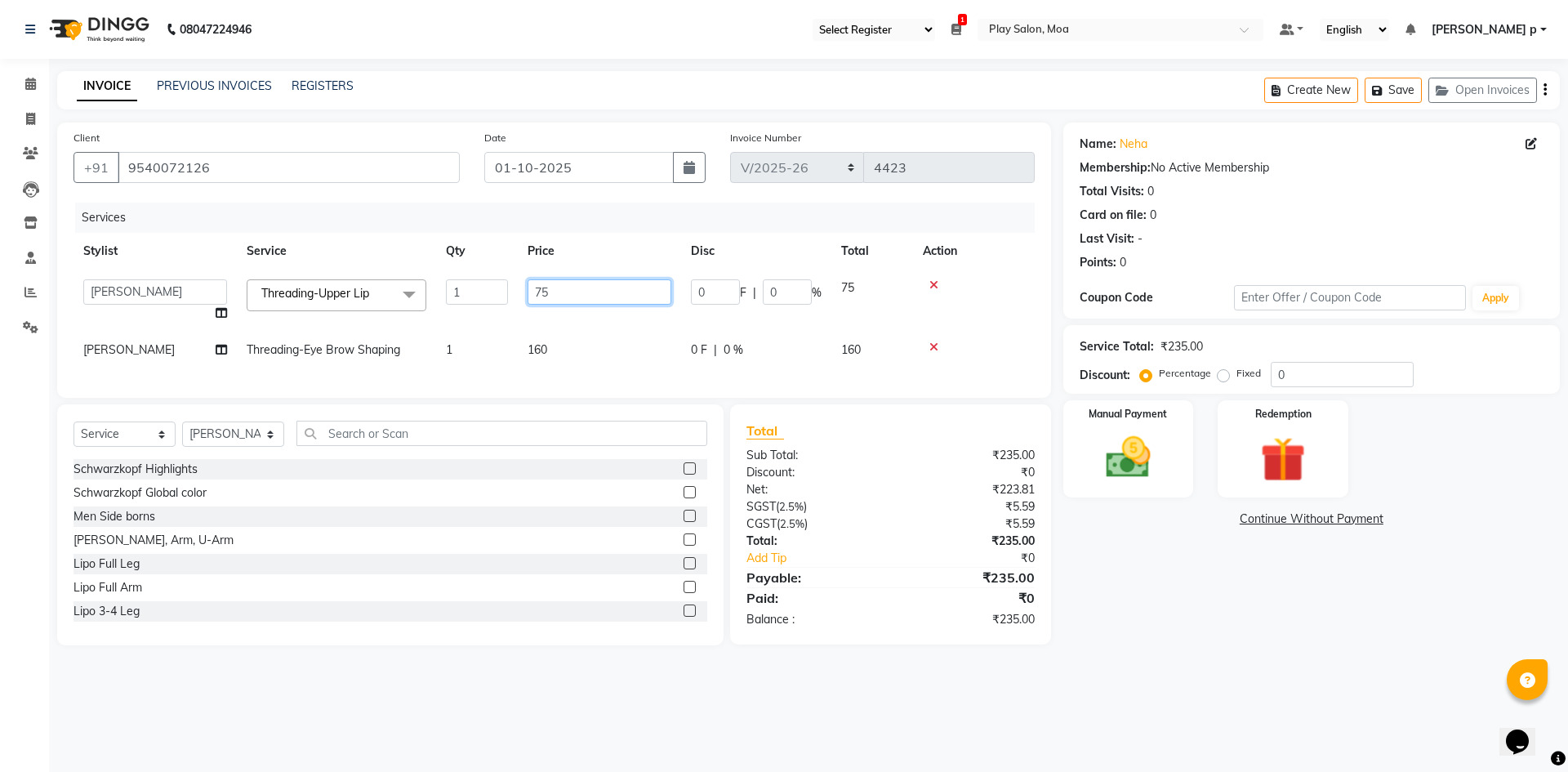
click at [580, 286] on input "75" at bounding box center [599, 291] width 144 height 25
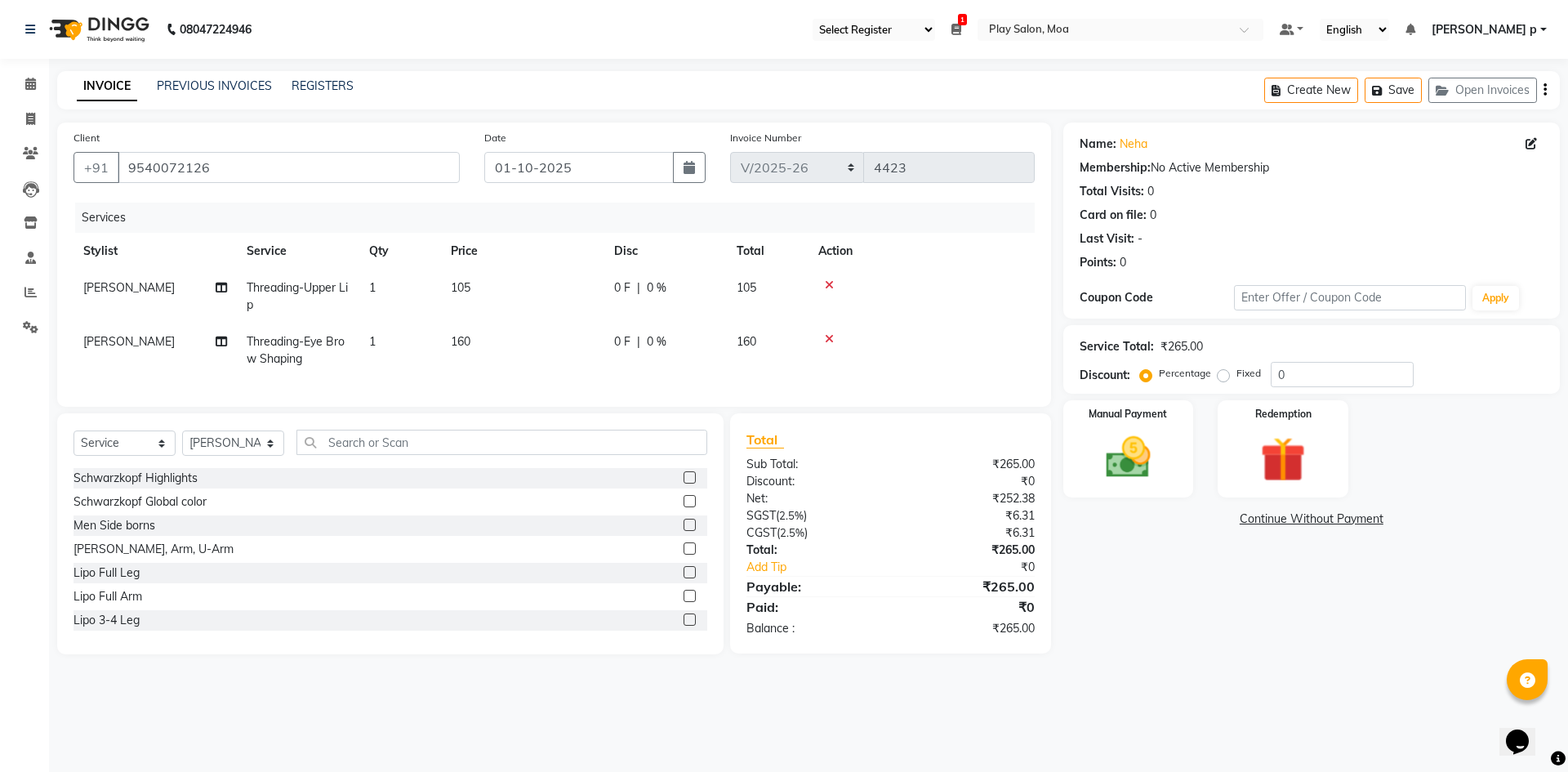
click at [588, 346] on td "160" at bounding box center [522, 351] width 164 height 54
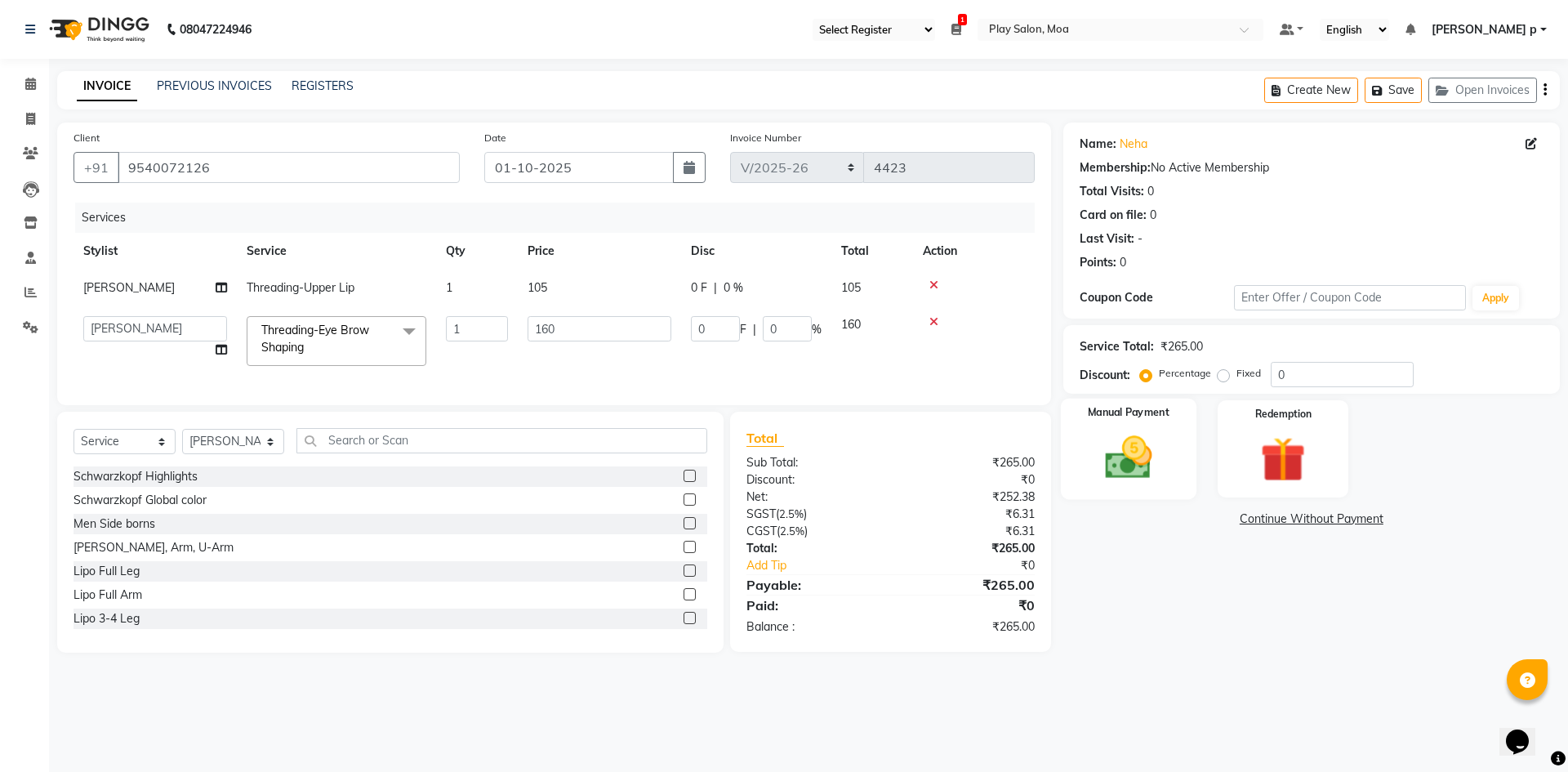
click at [1149, 487] on div "Manual Payment" at bounding box center [1127, 448] width 136 height 101
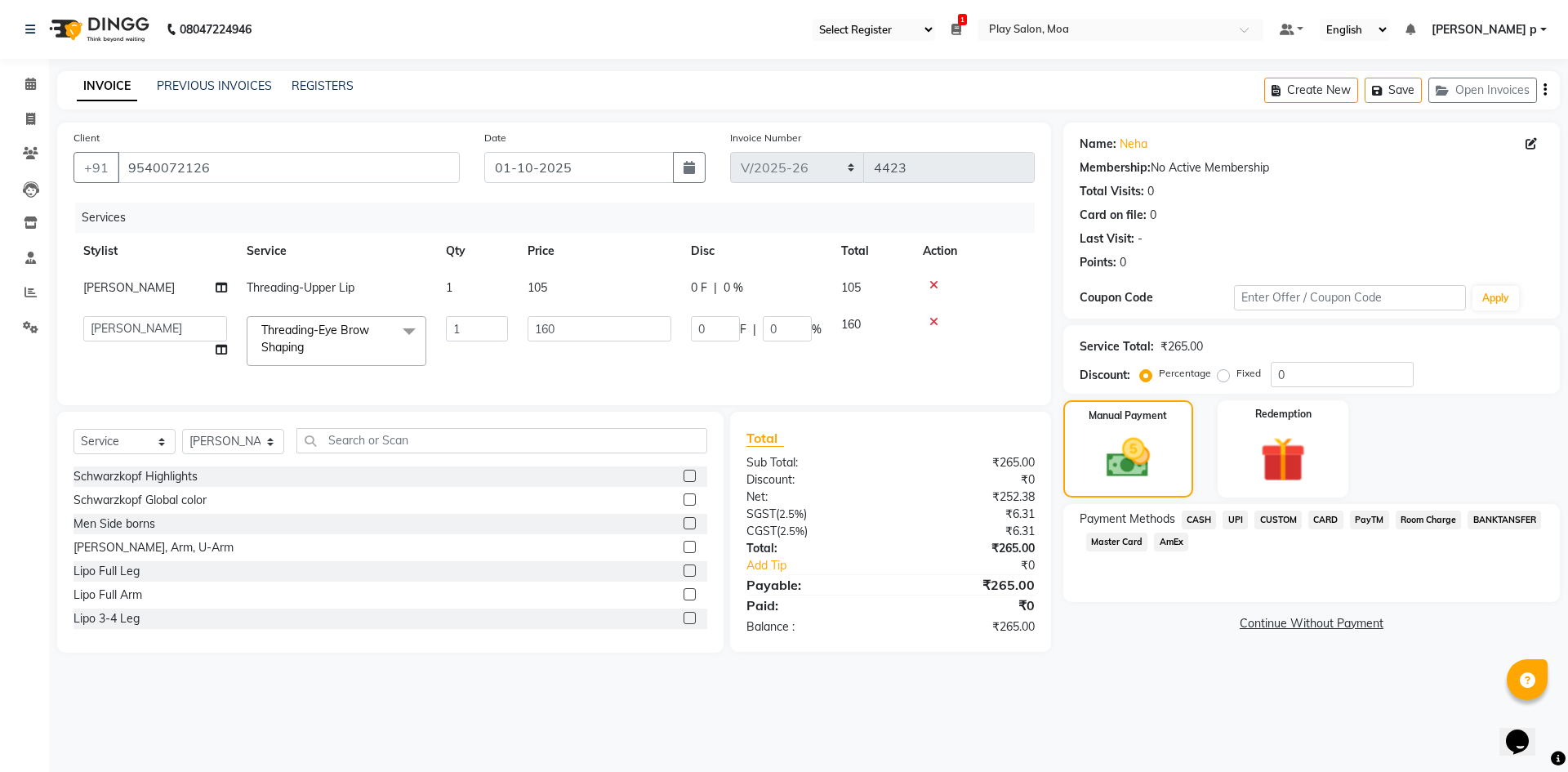
click at [1284, 519] on span "CUSTOM" at bounding box center [1278, 519] width 47 height 18
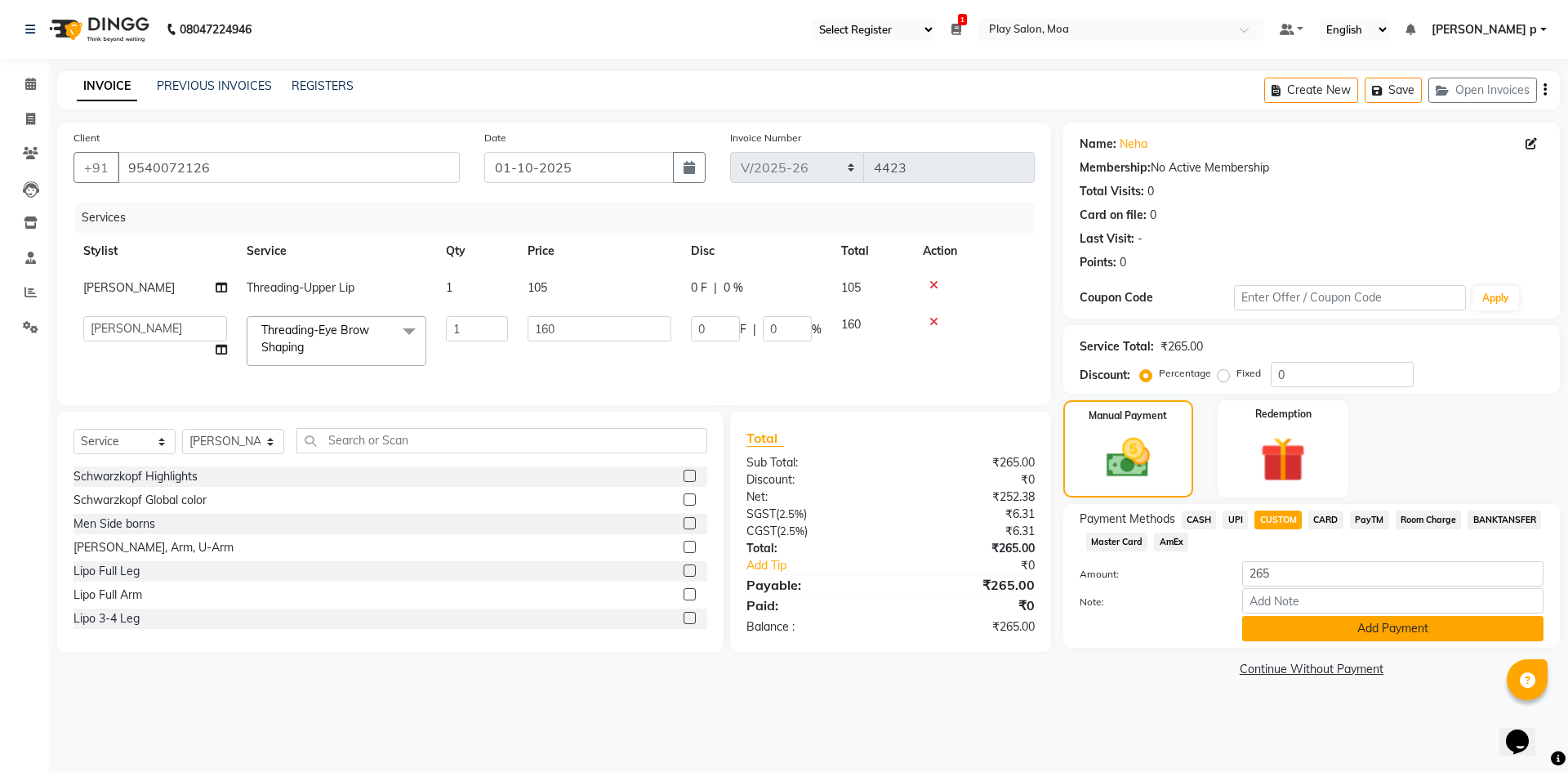
click at [1301, 634] on button "Add Payment" at bounding box center [1392, 628] width 301 height 25
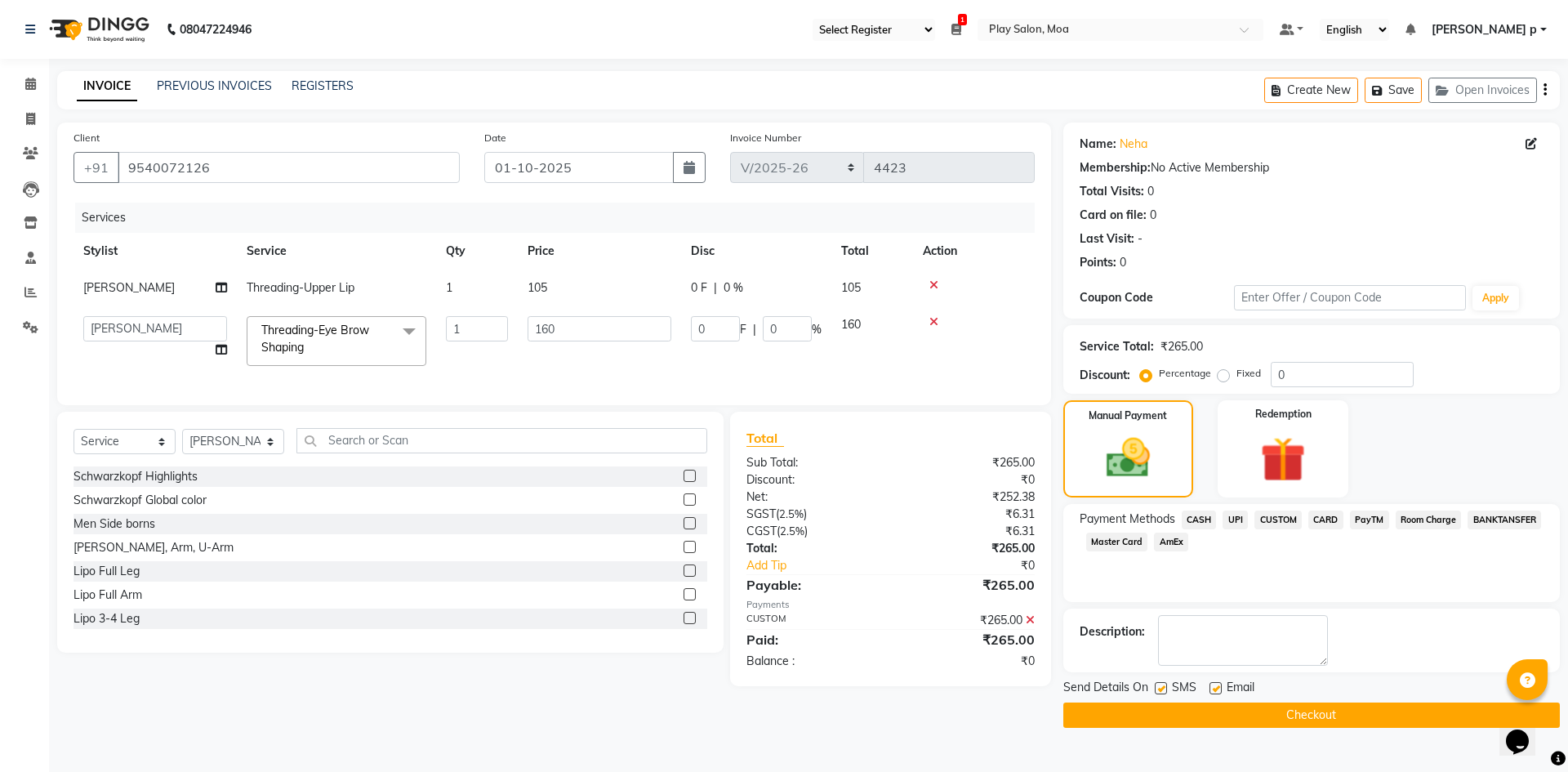
click at [1285, 726] on button "Checkout" at bounding box center [1311, 715] width 496 height 25
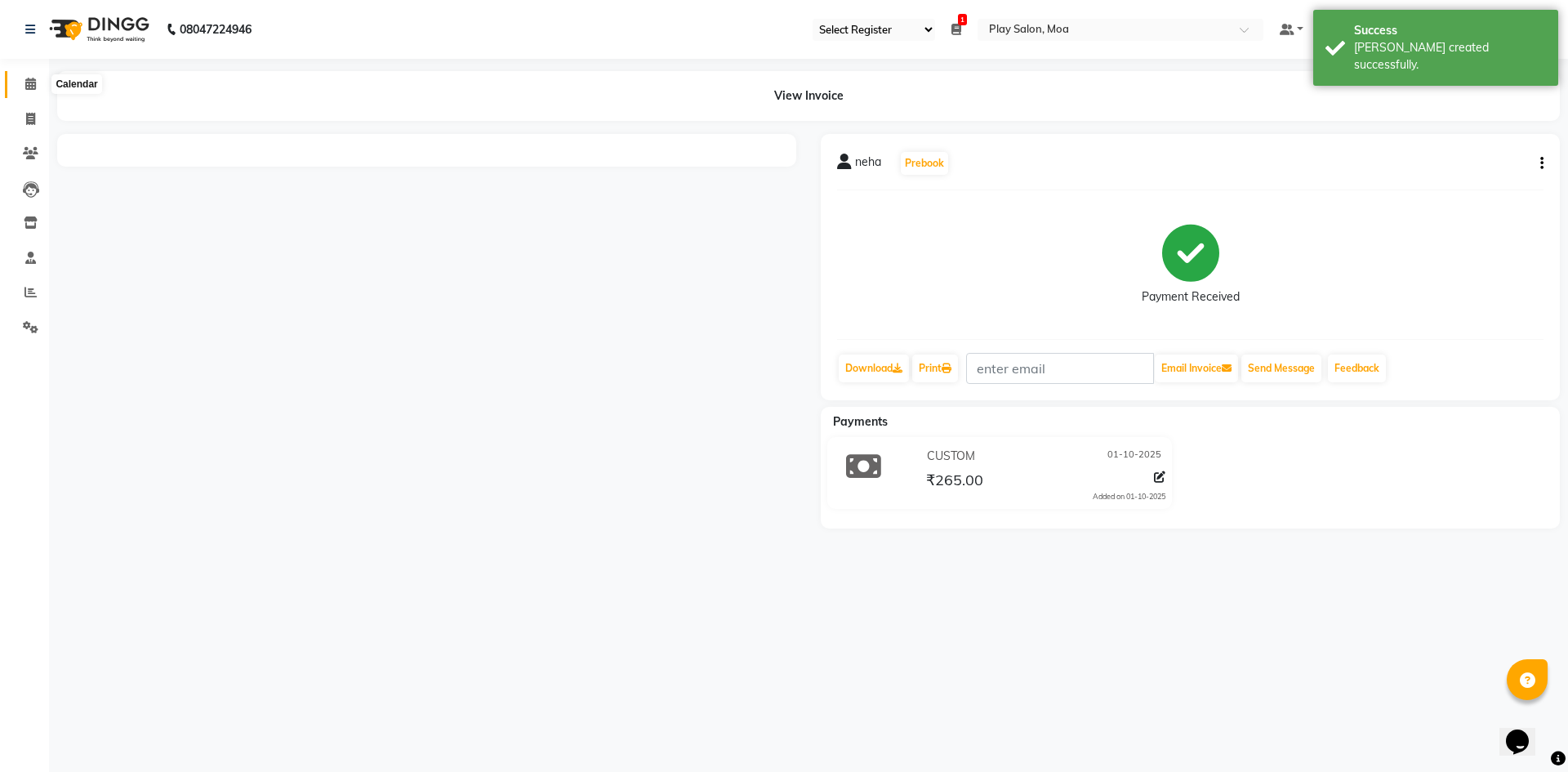
drag, startPoint x: 32, startPoint y: 87, endPoint x: 59, endPoint y: 83, distance: 27.3
click at [32, 87] on icon at bounding box center [31, 84] width 10 height 12
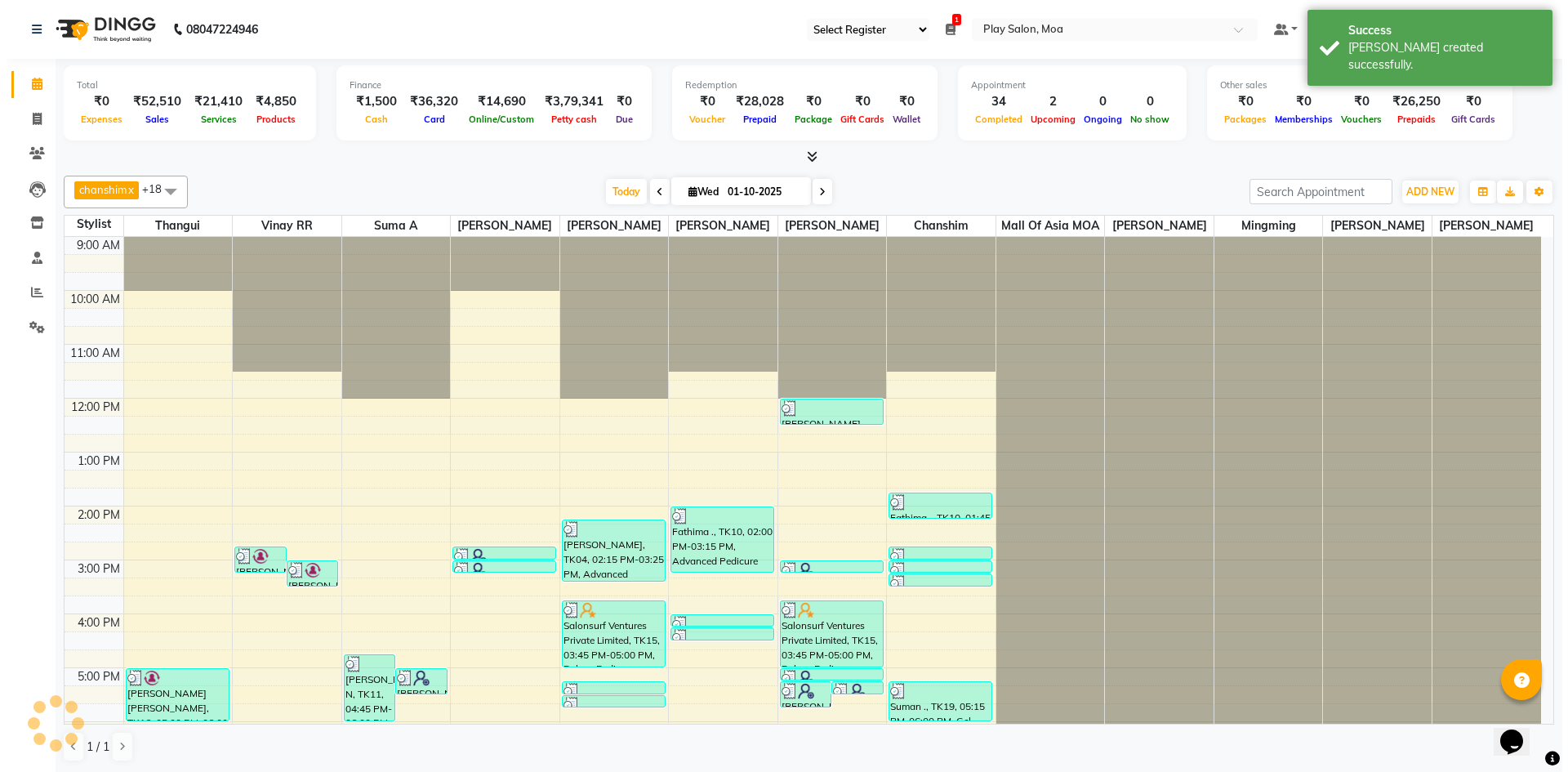
scroll to position [284, 0]
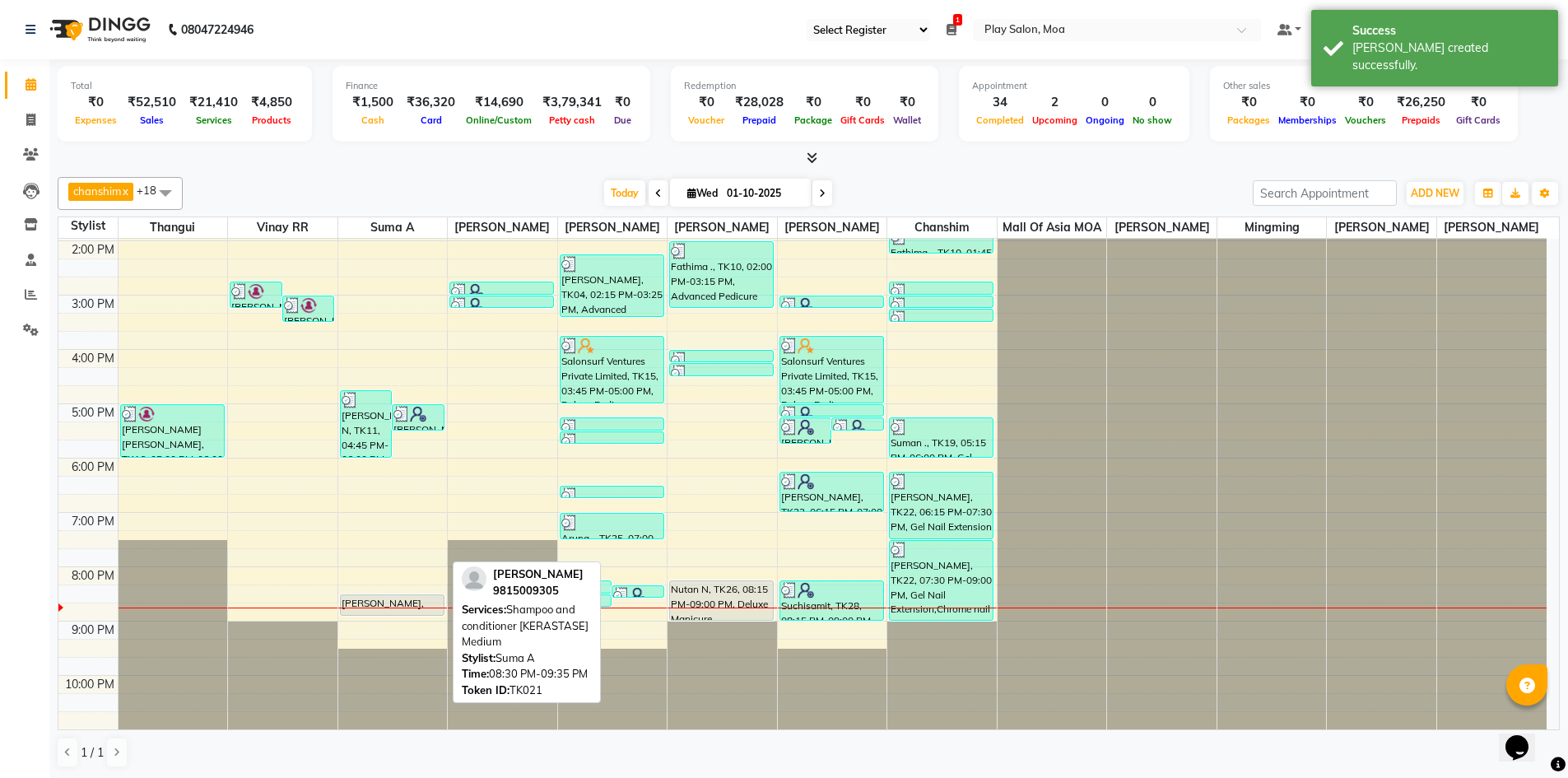
drag, startPoint x: 370, startPoint y: 651, endPoint x: 372, endPoint y: 617, distance: 34.1
click at [372, 617] on div "9:00 AM 10:00 AM 11:00 AM 12:00 PM 1:00 PM 2:00 PM 3:00 PM 4:00 PM 5:00 PM 6:00…" at bounding box center [802, 348] width 1488 height 759
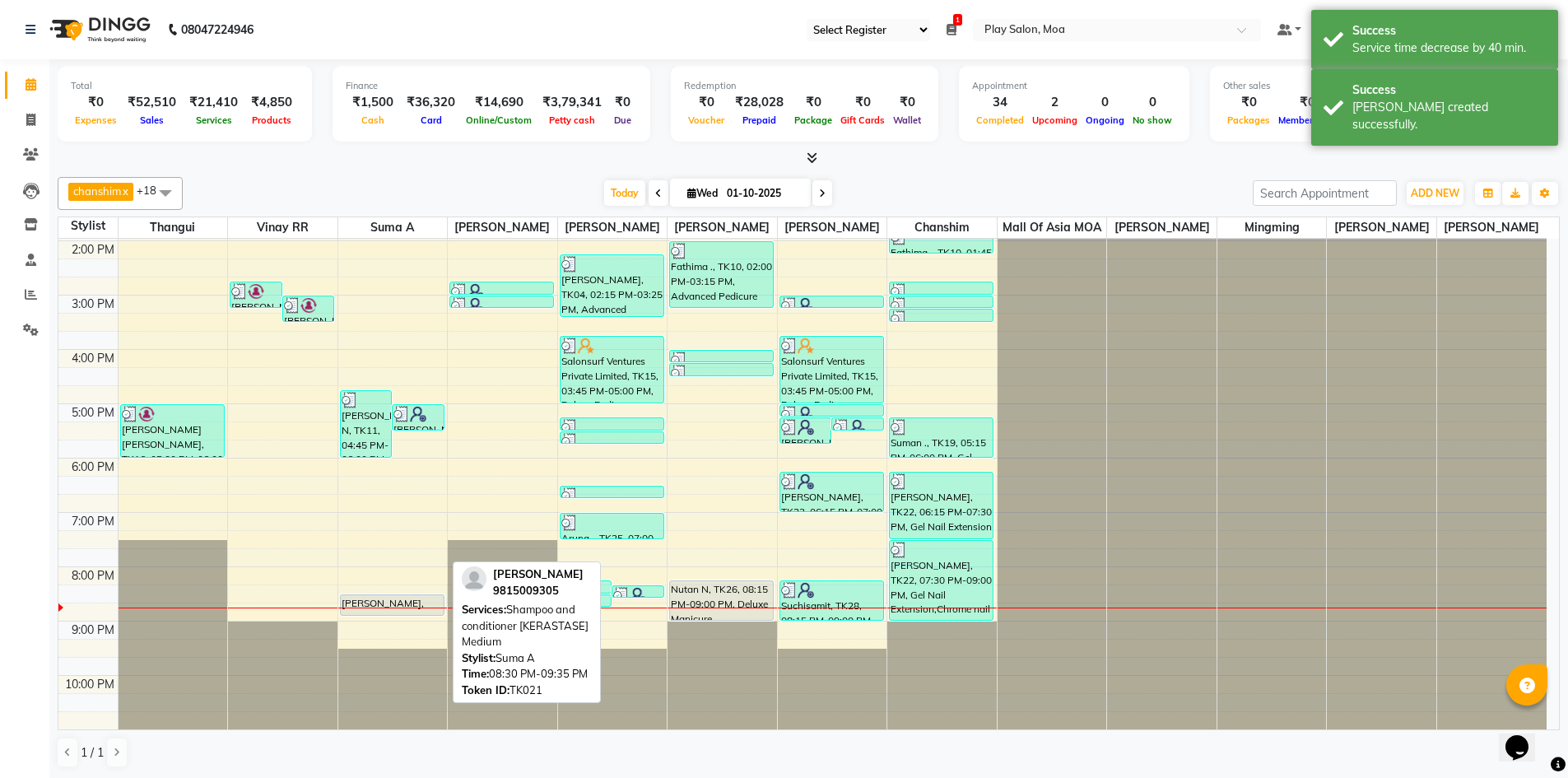
click at [393, 602] on div "[PERSON_NAME], TK21, 08:30 PM-08:55 PM, Shampoo and conditioner [KERASTASE] Med…" at bounding box center [392, 605] width 103 height 19
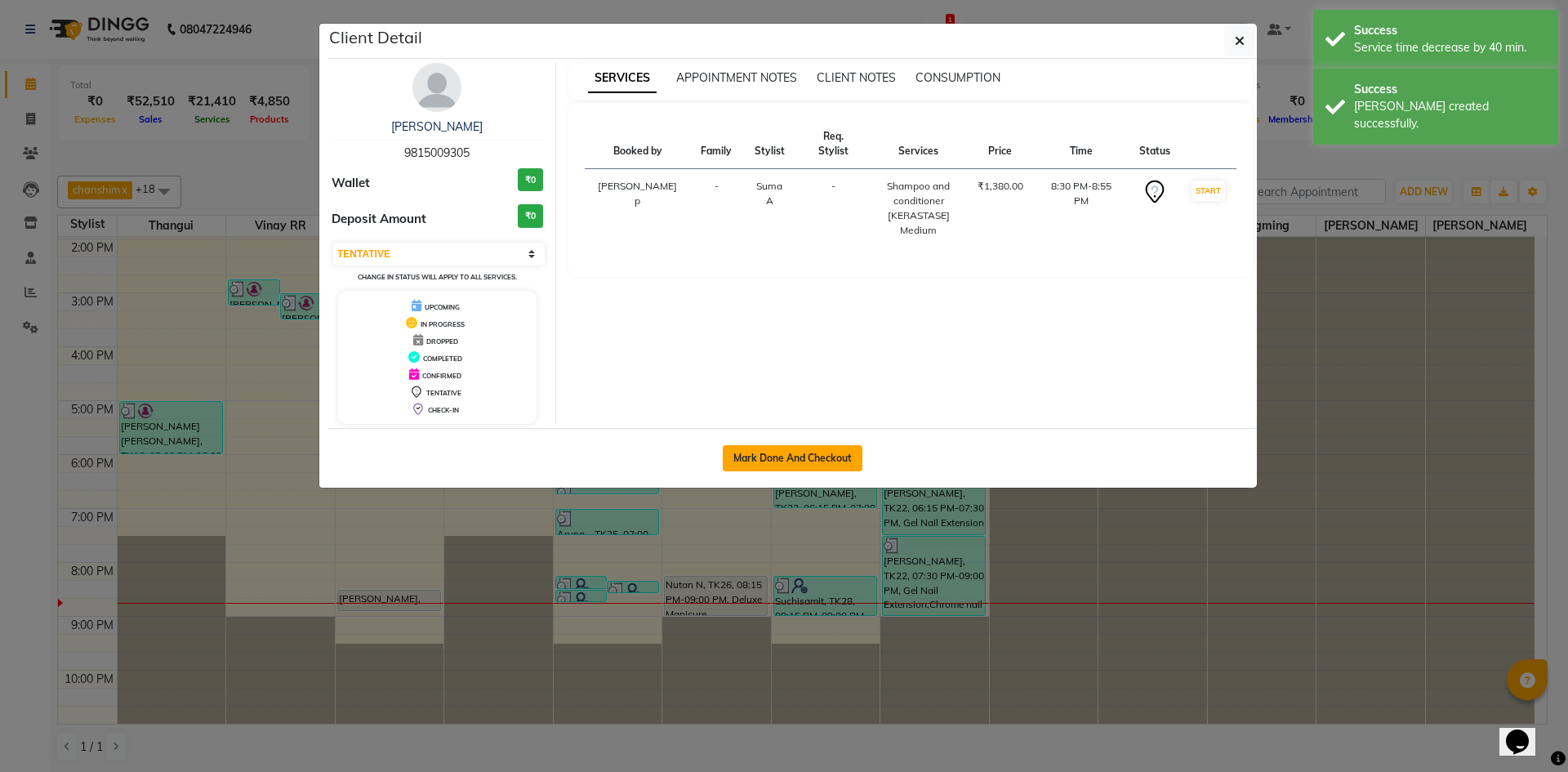
drag, startPoint x: 751, startPoint y: 457, endPoint x: 920, endPoint y: 460, distance: 169.0
click at [751, 456] on button "Mark Done And Checkout" at bounding box center [793, 459] width 140 height 26
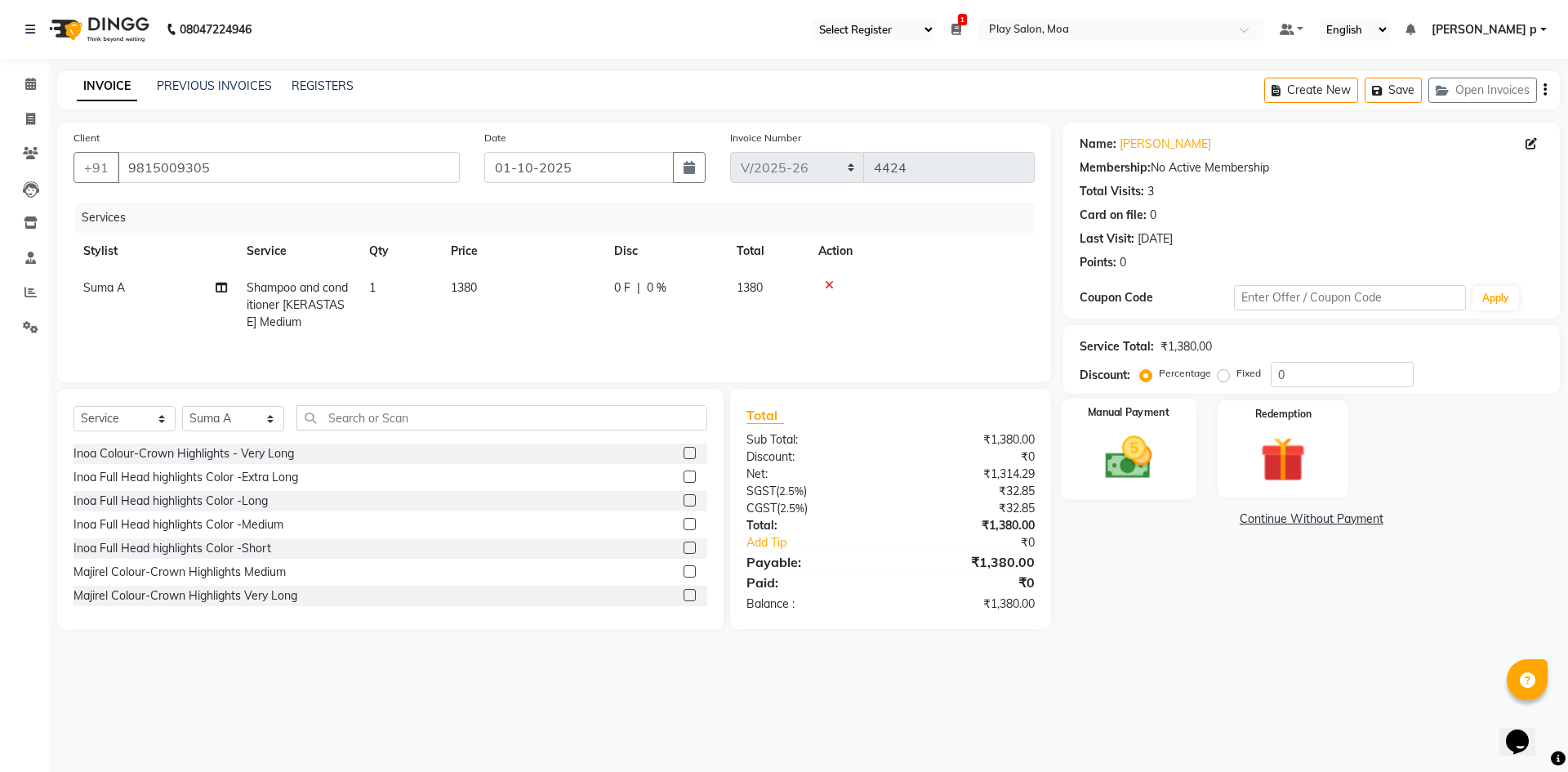
click at [1118, 465] on img at bounding box center [1128, 458] width 76 height 54
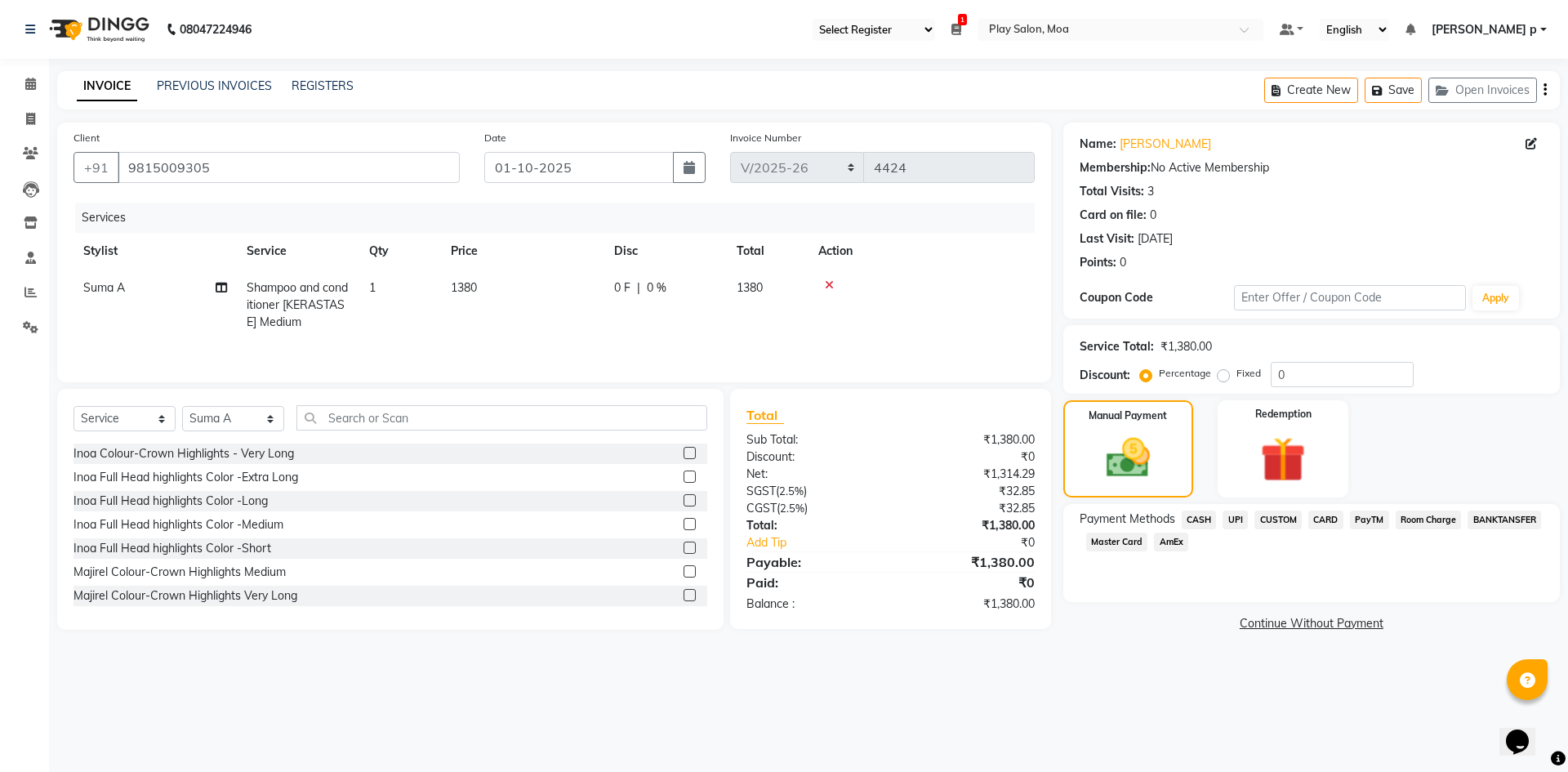
click at [1277, 515] on span "CUSTOM" at bounding box center [1278, 519] width 47 height 18
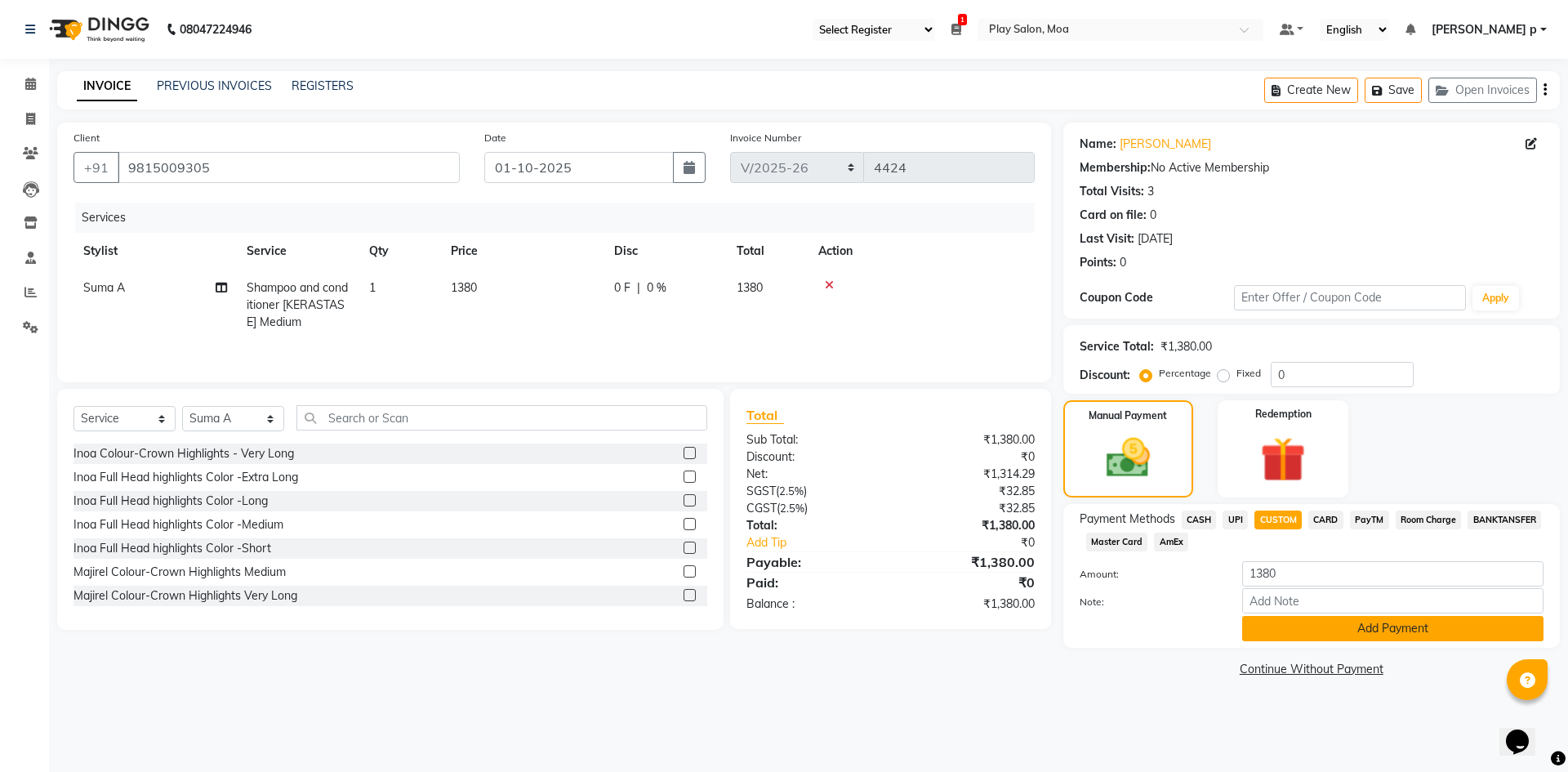
click at [1308, 630] on button "Add Payment" at bounding box center [1392, 628] width 301 height 25
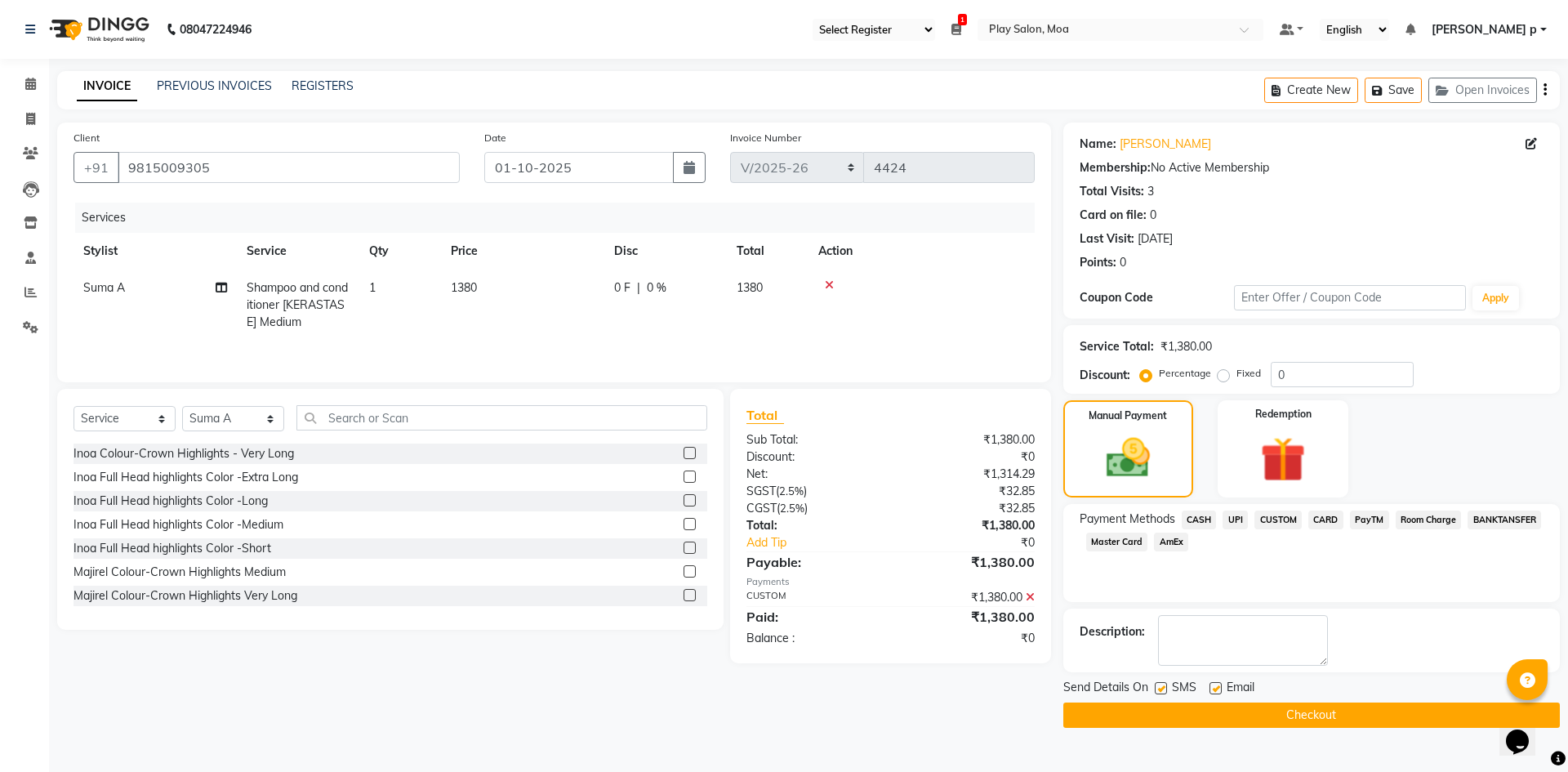
click at [1277, 724] on button "Checkout" at bounding box center [1311, 715] width 496 height 25
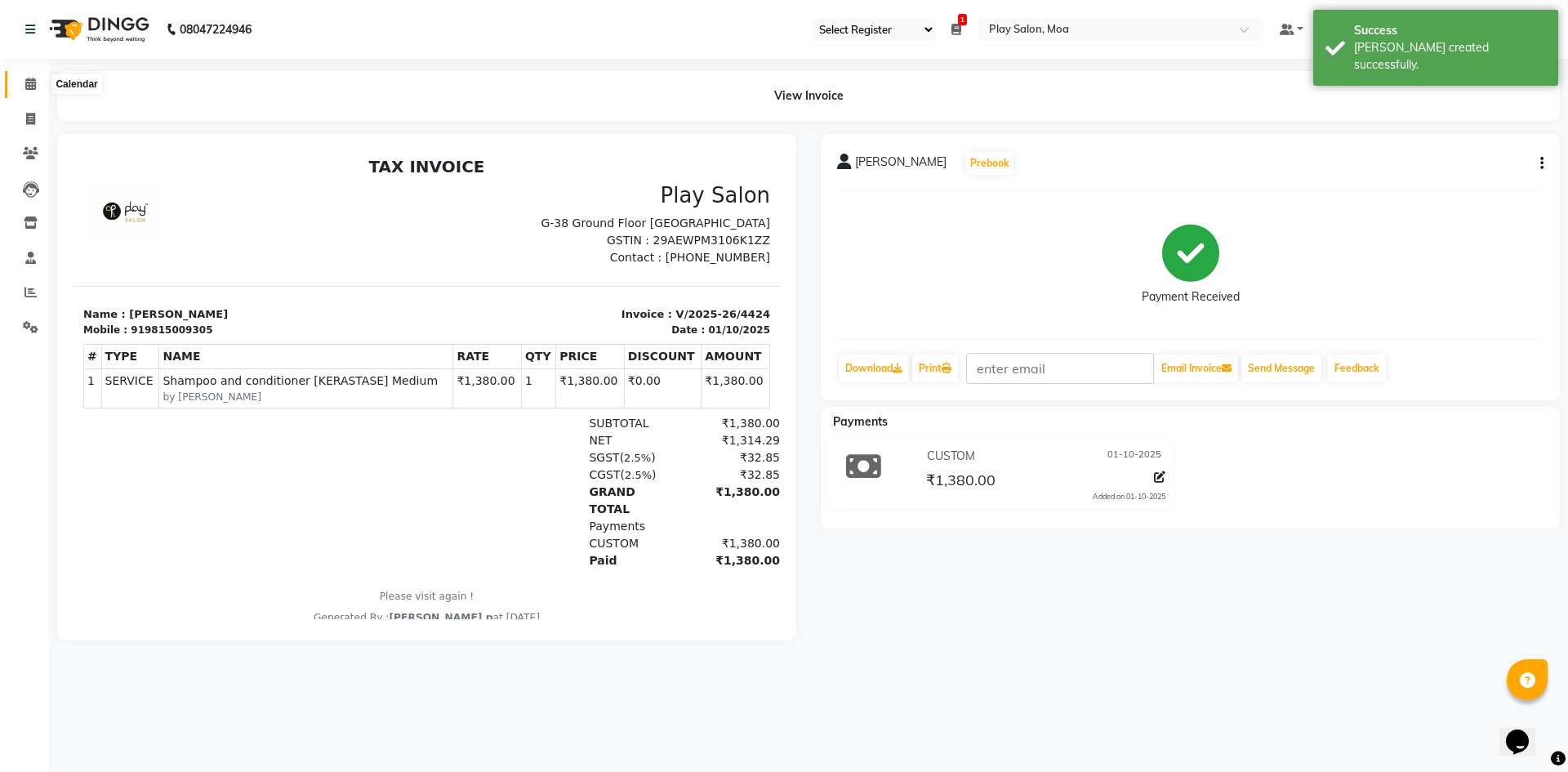
click at [24, 80] on span at bounding box center [31, 84] width 29 height 18
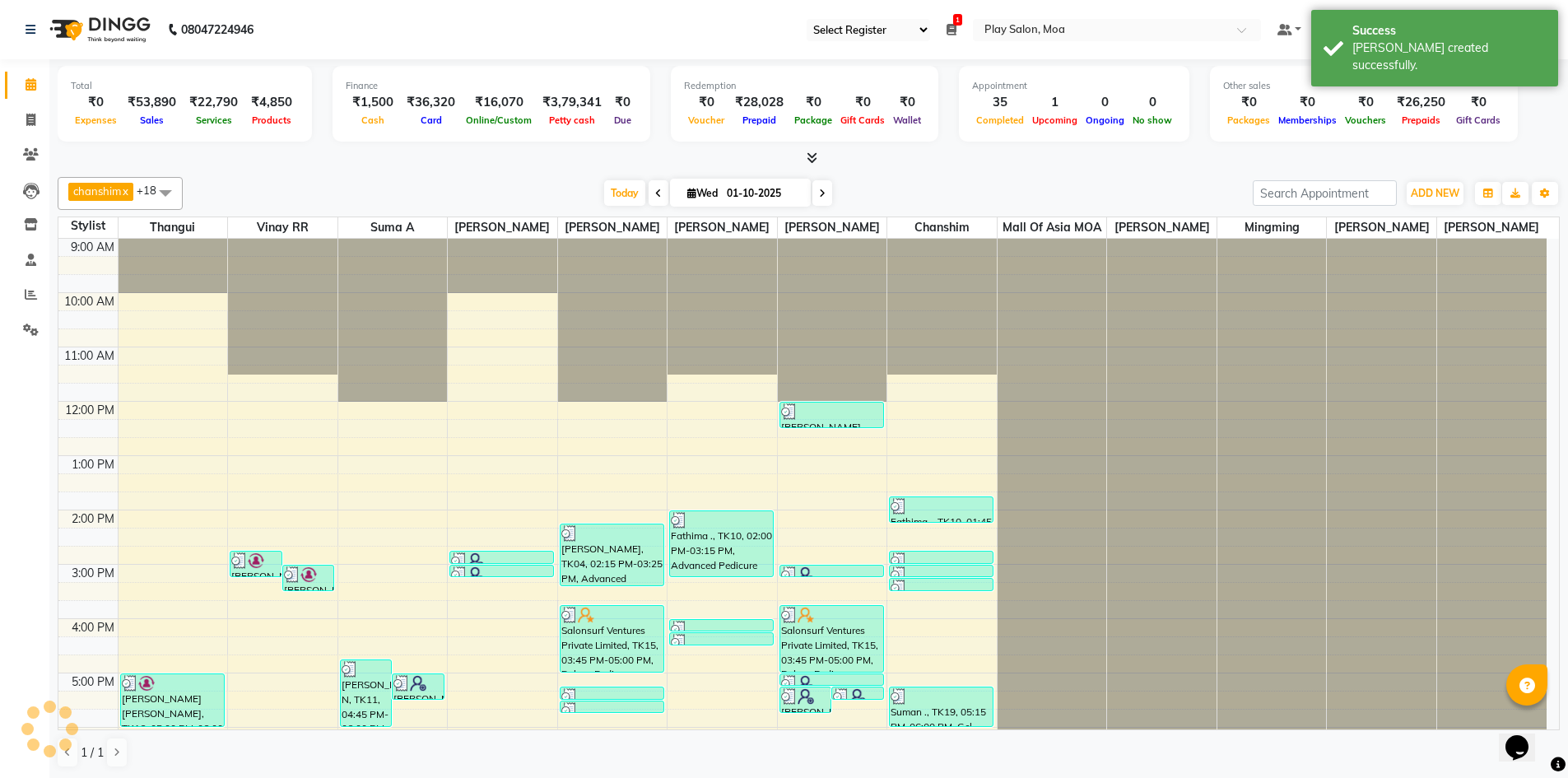
scroll to position [287, 0]
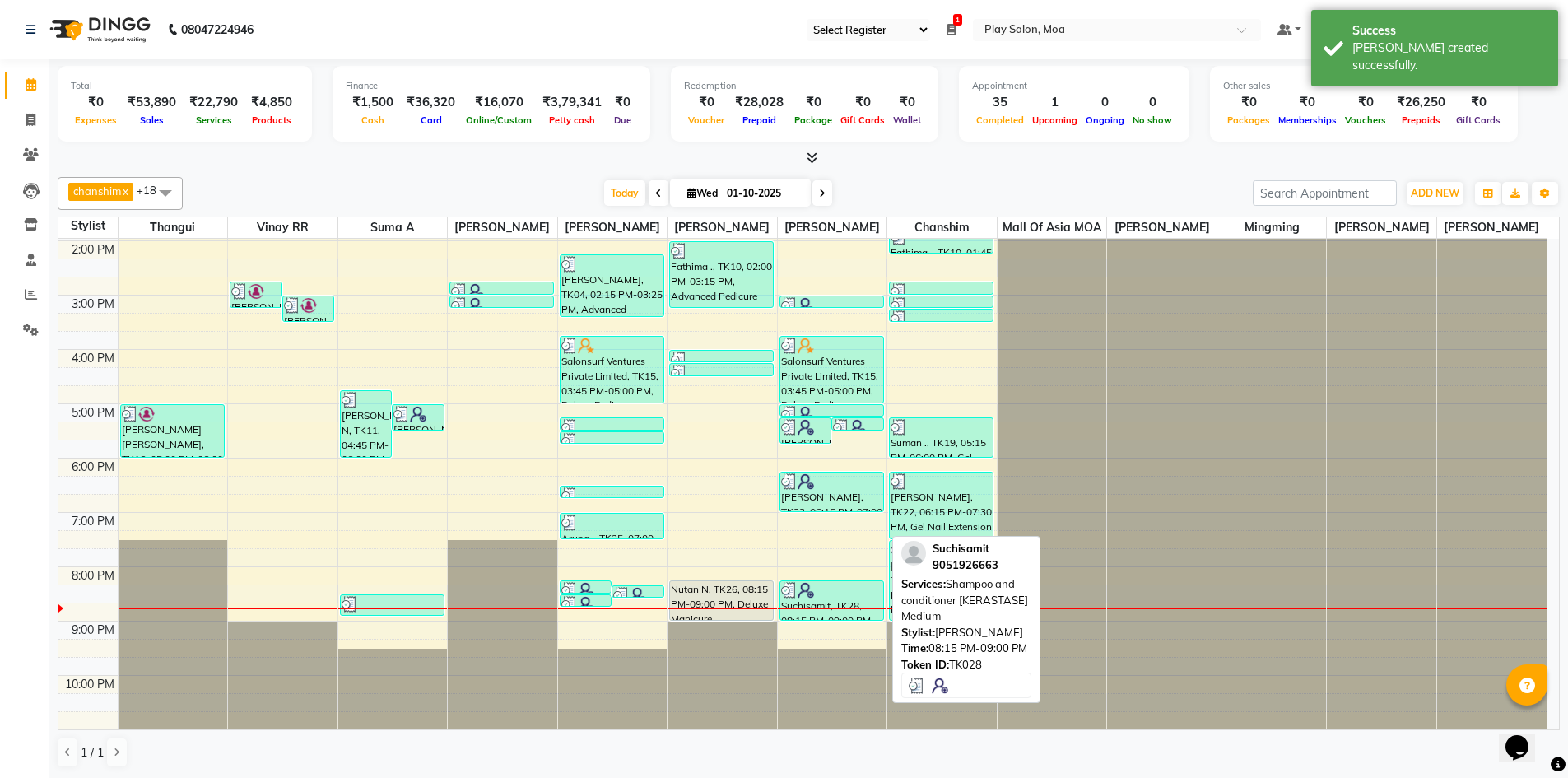
click at [833, 588] on div at bounding box center [832, 590] width 101 height 17
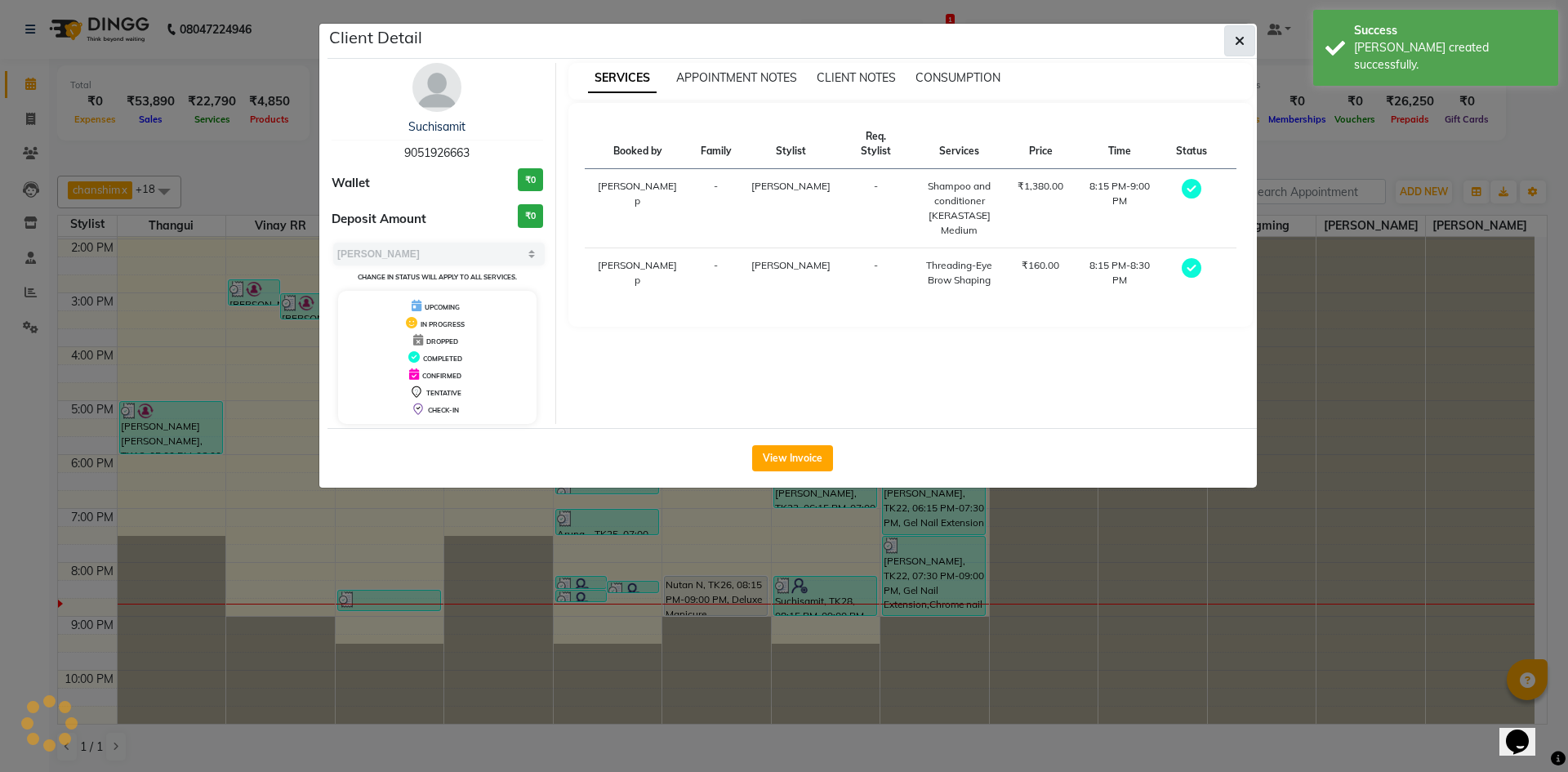
click at [1238, 35] on icon "button" at bounding box center [1239, 40] width 10 height 13
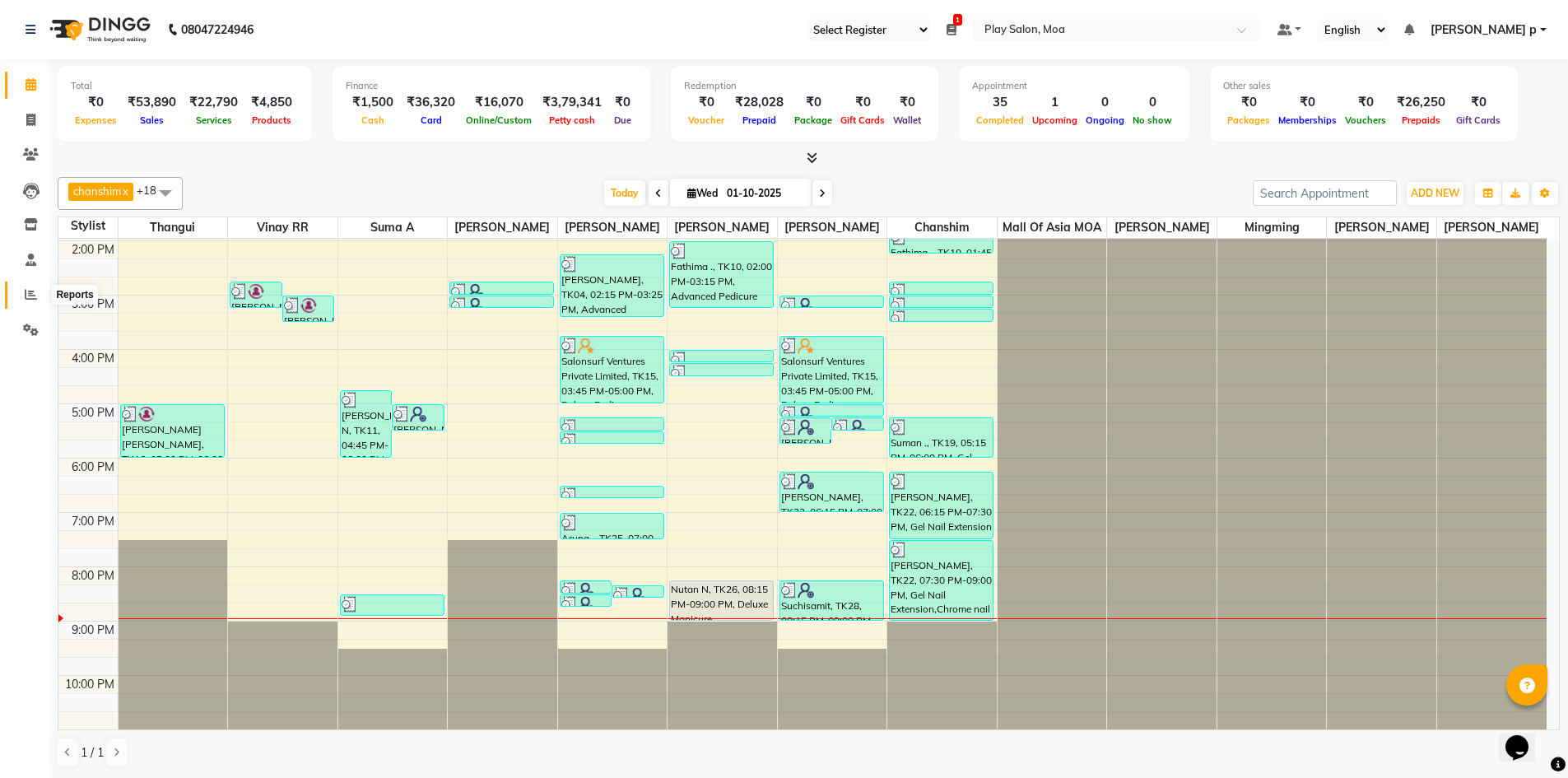
click at [29, 292] on icon at bounding box center [31, 295] width 12 height 12
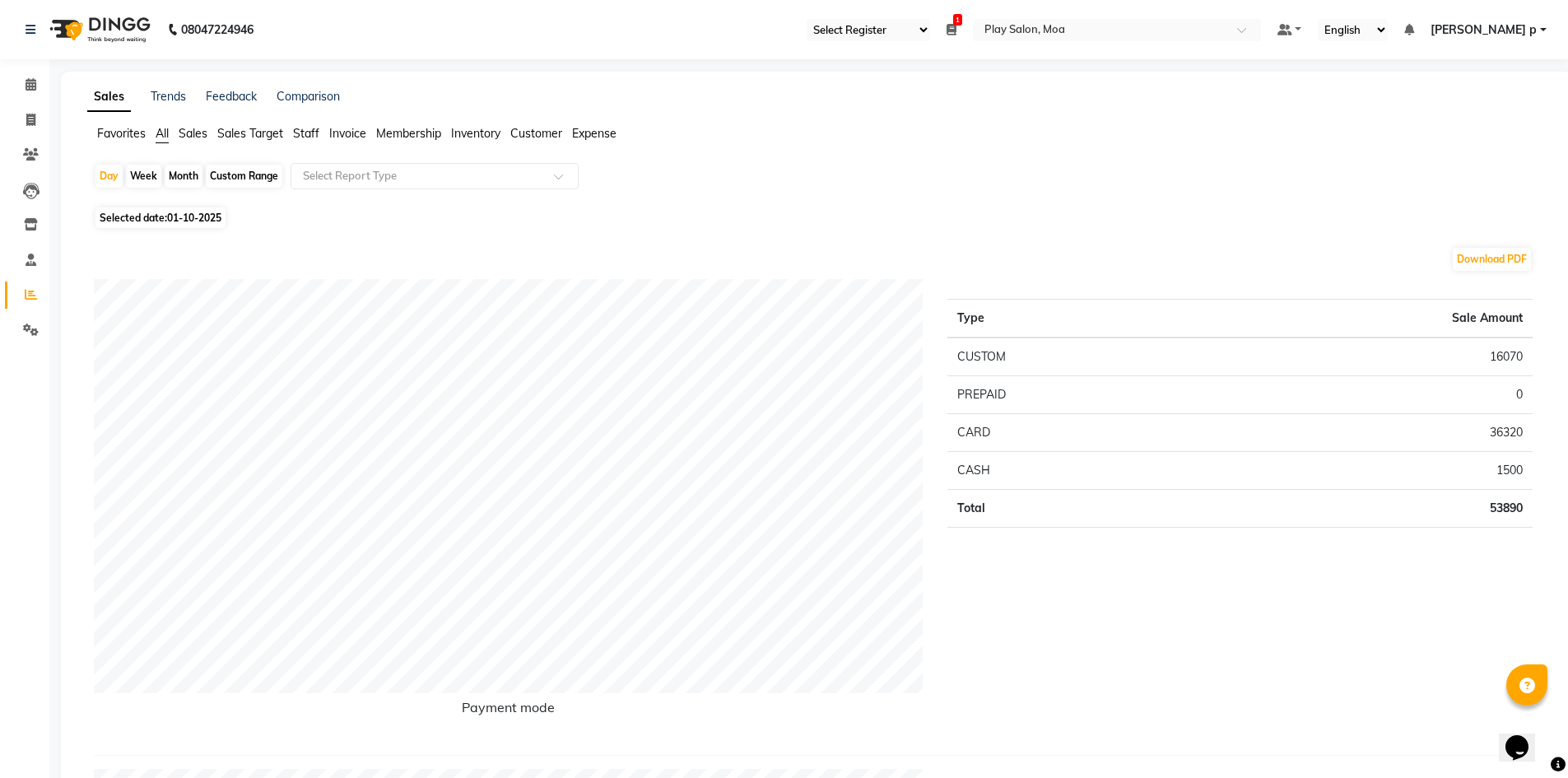
click at [306, 131] on span "Staff" at bounding box center [306, 133] width 26 height 15
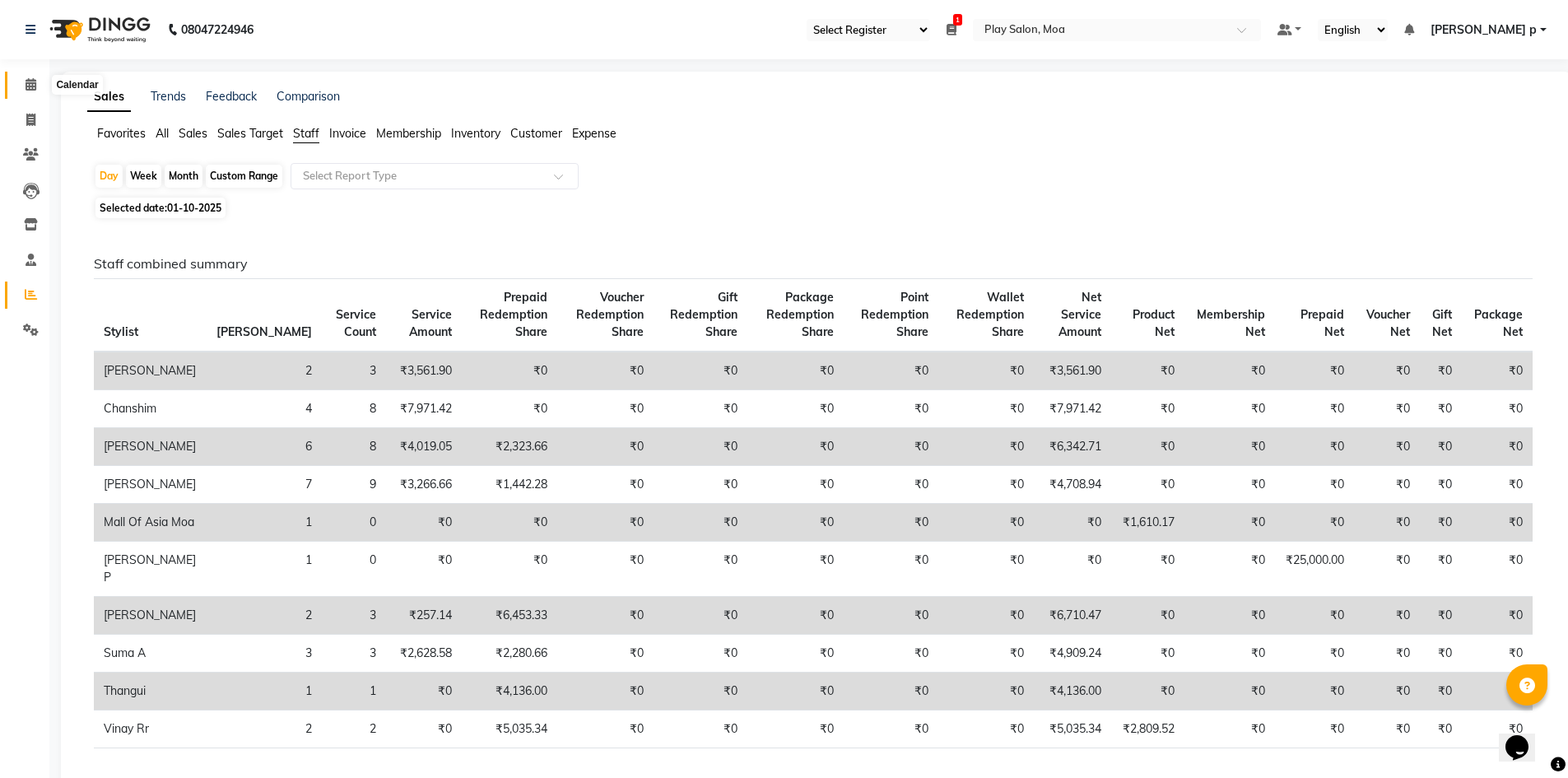
click at [21, 82] on span at bounding box center [31, 85] width 29 height 19
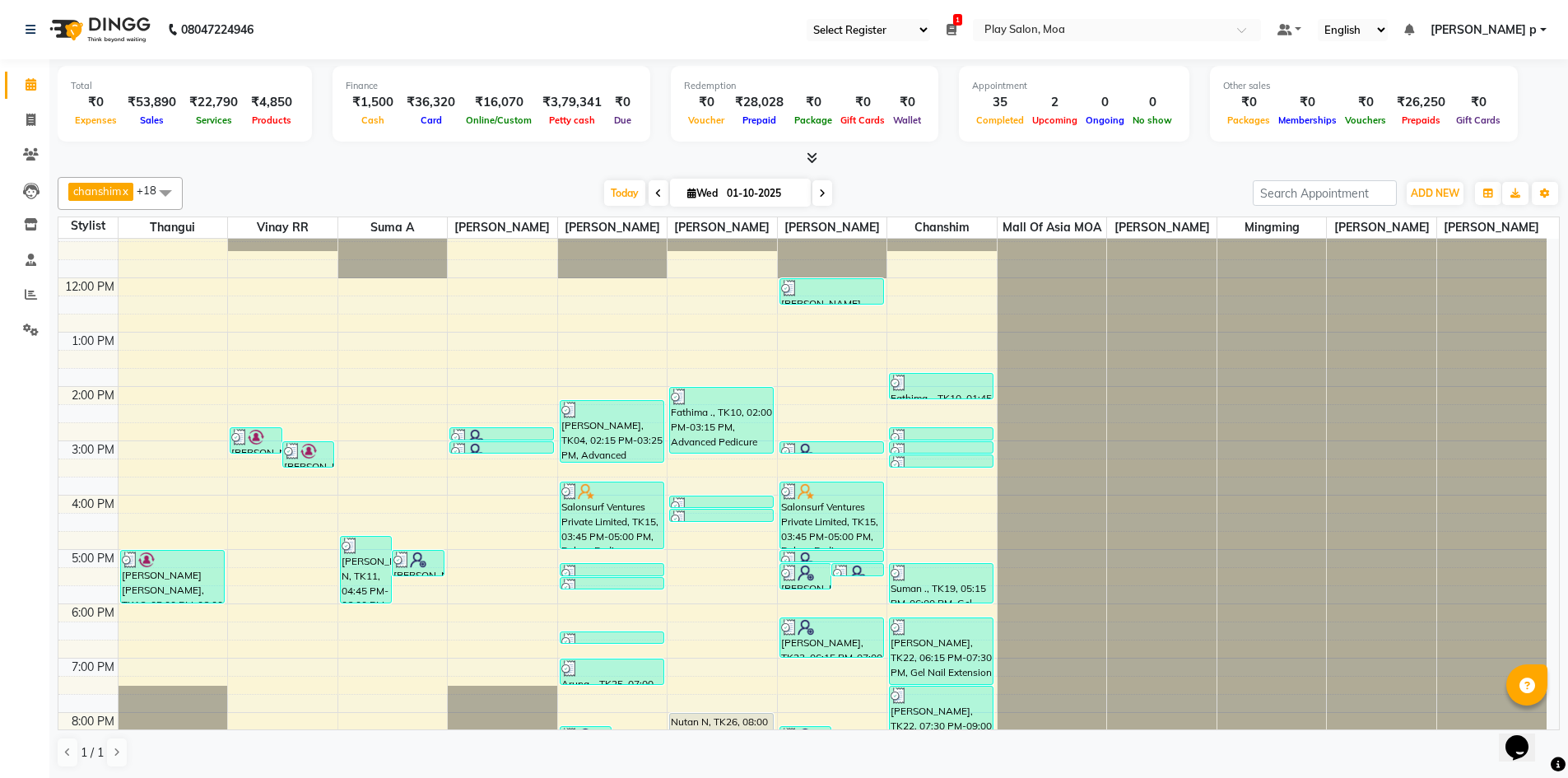
scroll to position [122, 0]
click at [824, 192] on icon at bounding box center [822, 193] width 6 height 10
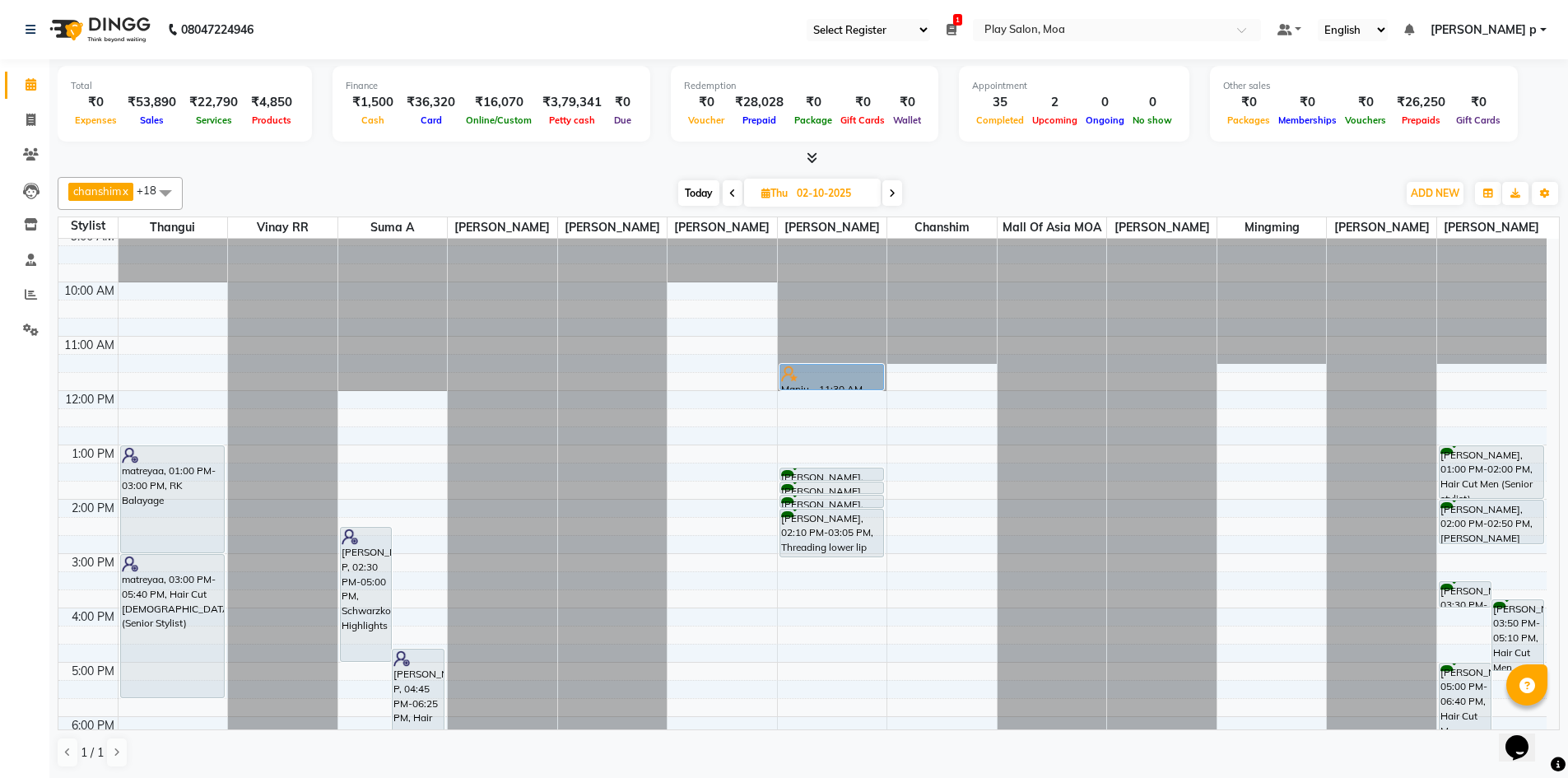
scroll to position [0, 0]
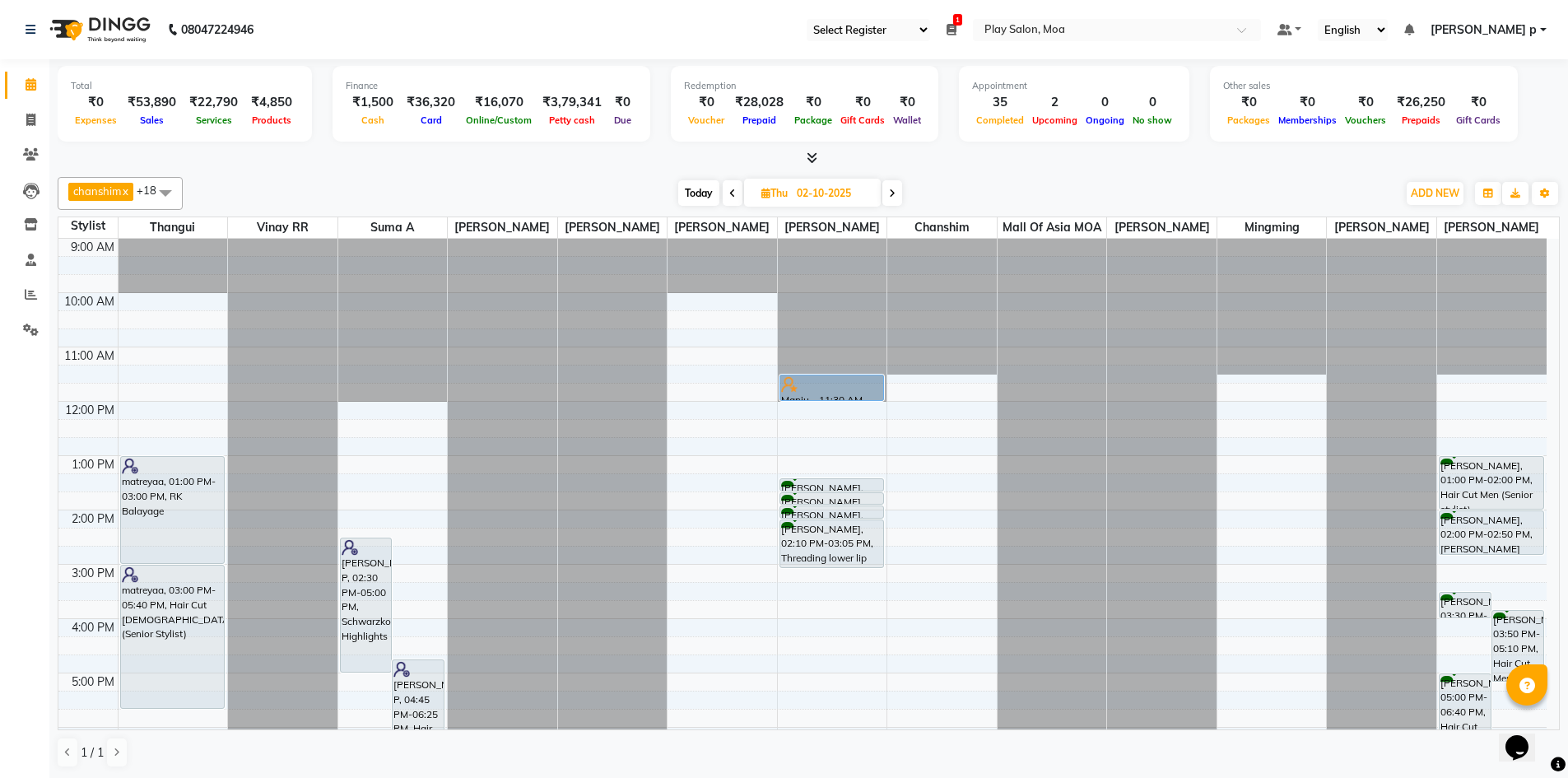
click at [724, 193] on span at bounding box center [732, 192] width 19 height 26
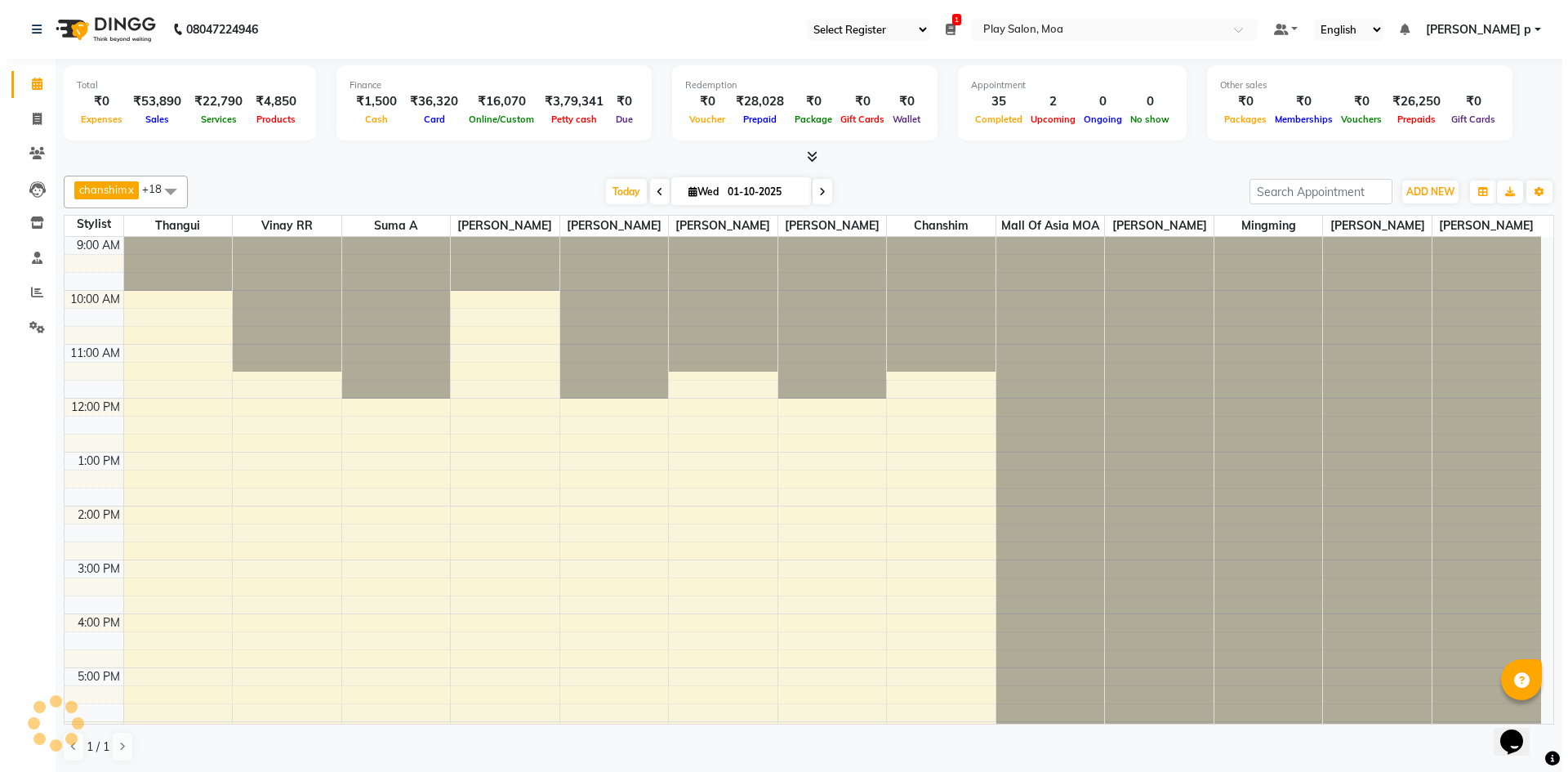
scroll to position [284, 0]
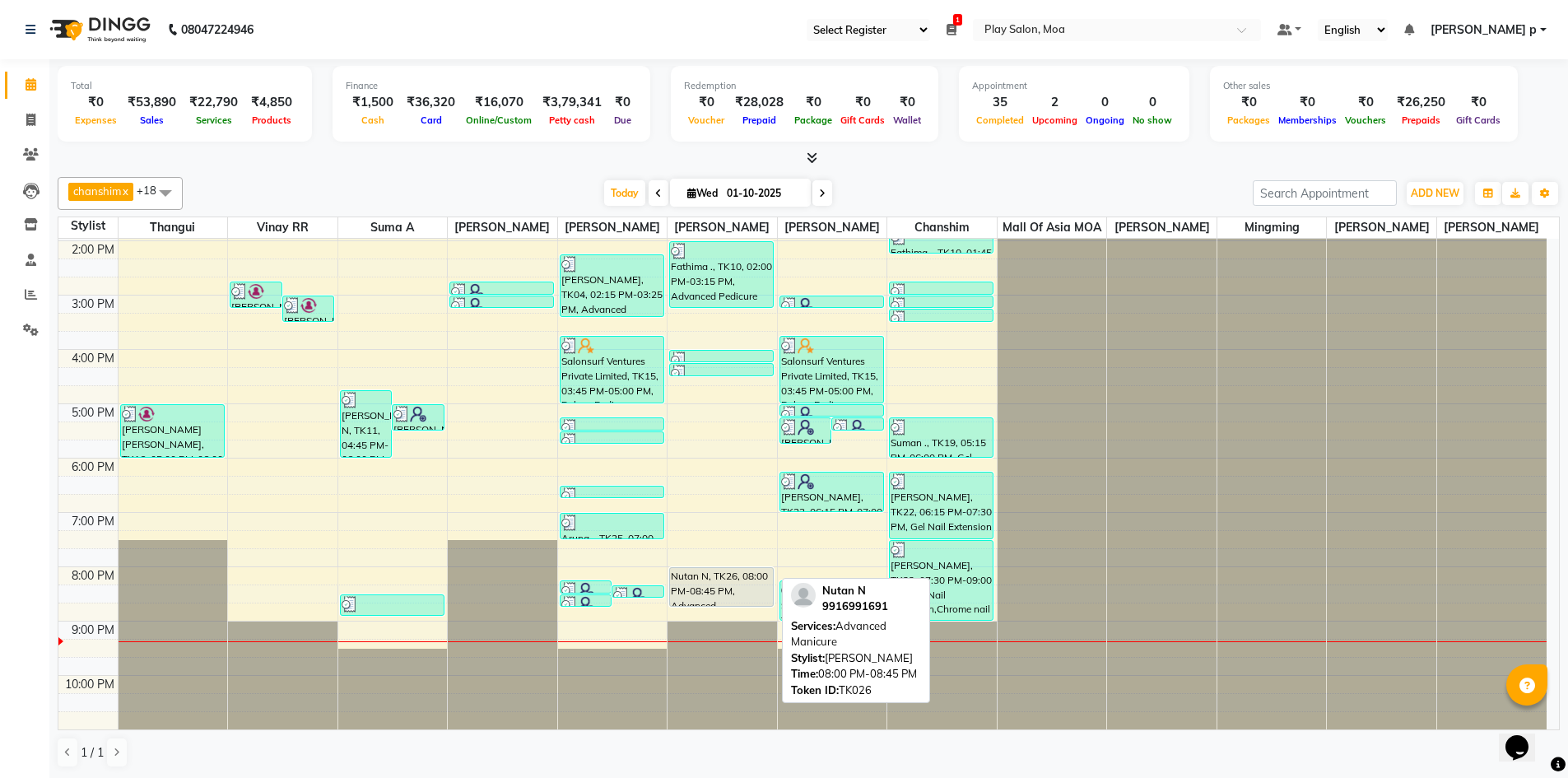
click at [753, 572] on div "Nutan N, TK26, 08:00 PM-08:45 PM, Advanced [GEOGRAPHIC_DATA]" at bounding box center [721, 587] width 103 height 38
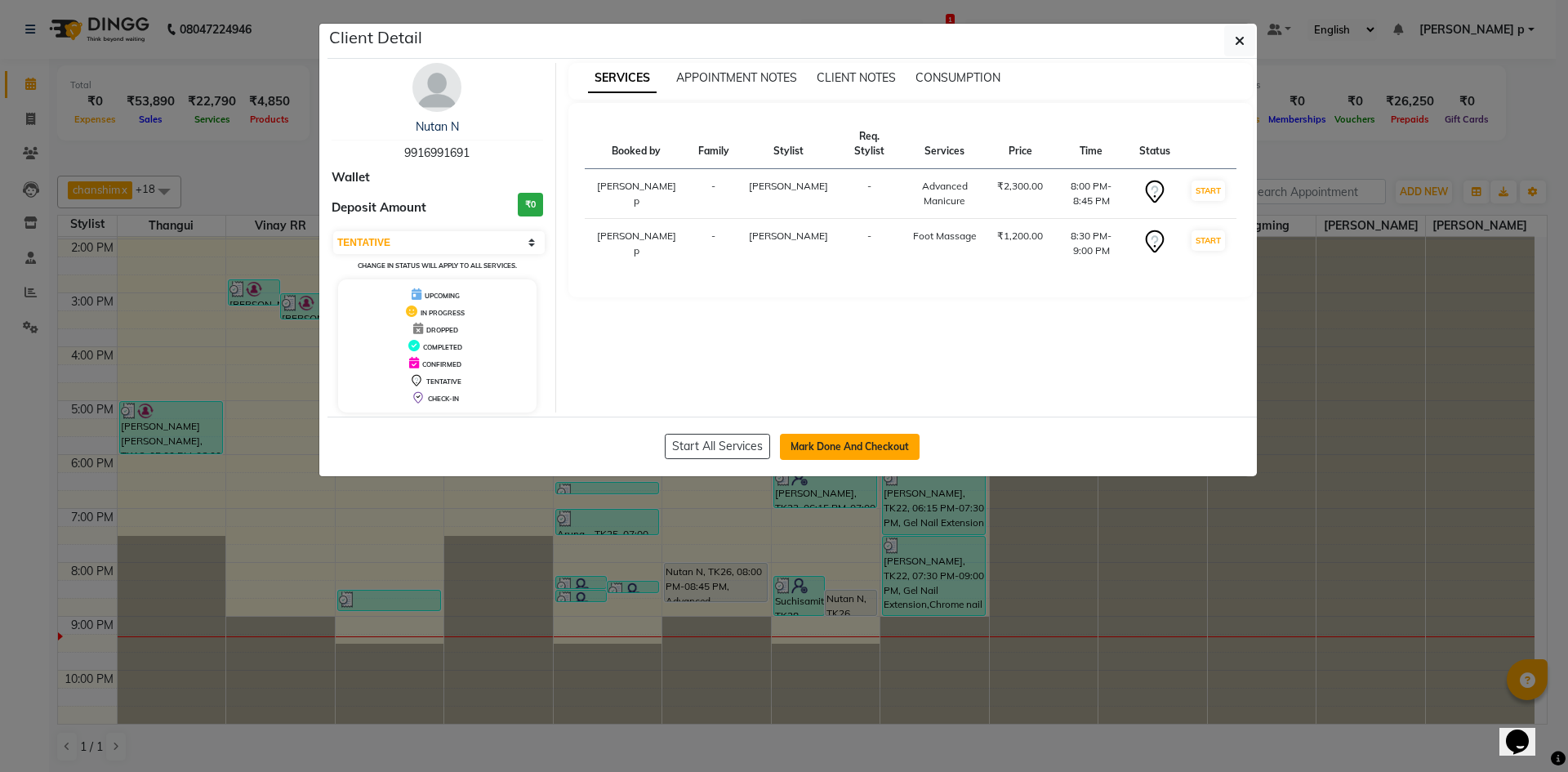
click at [861, 454] on button "Mark Done And Checkout" at bounding box center [850, 447] width 140 height 26
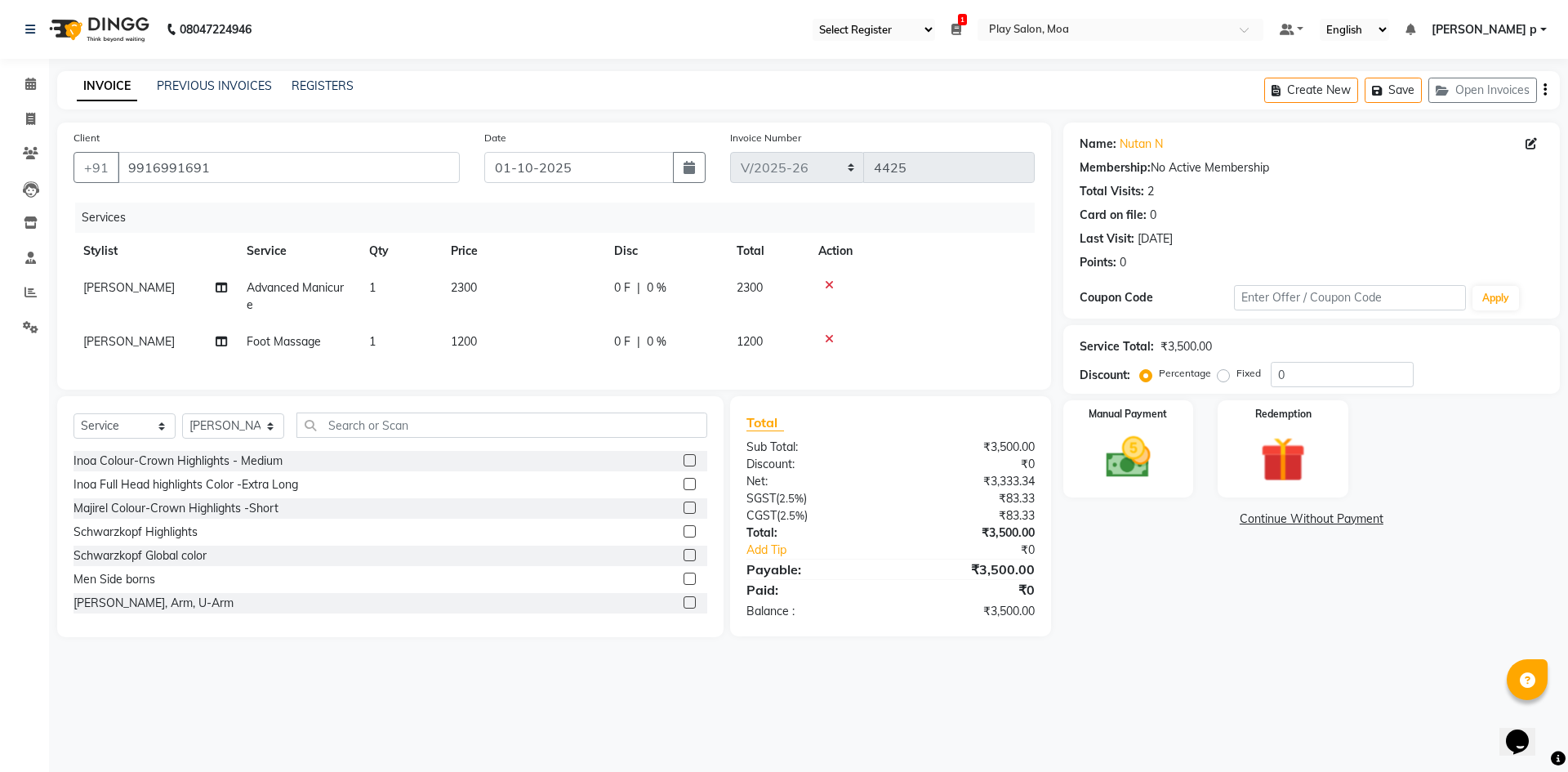
click at [471, 339] on span "1200" at bounding box center [464, 341] width 26 height 15
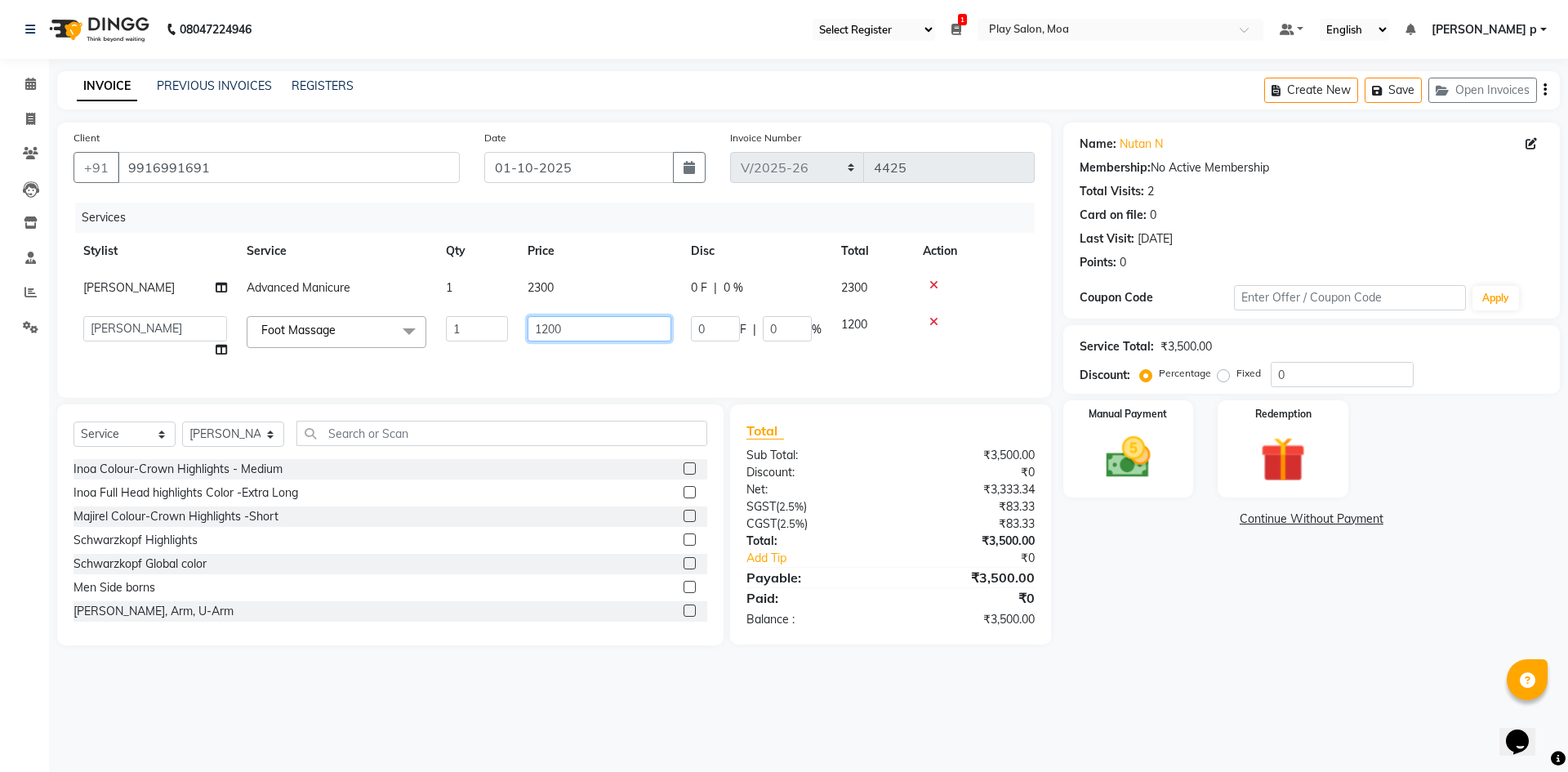
click at [568, 333] on input "1200" at bounding box center [599, 328] width 144 height 25
click at [568, 338] on input "1260" at bounding box center [599, 328] width 144 height 25
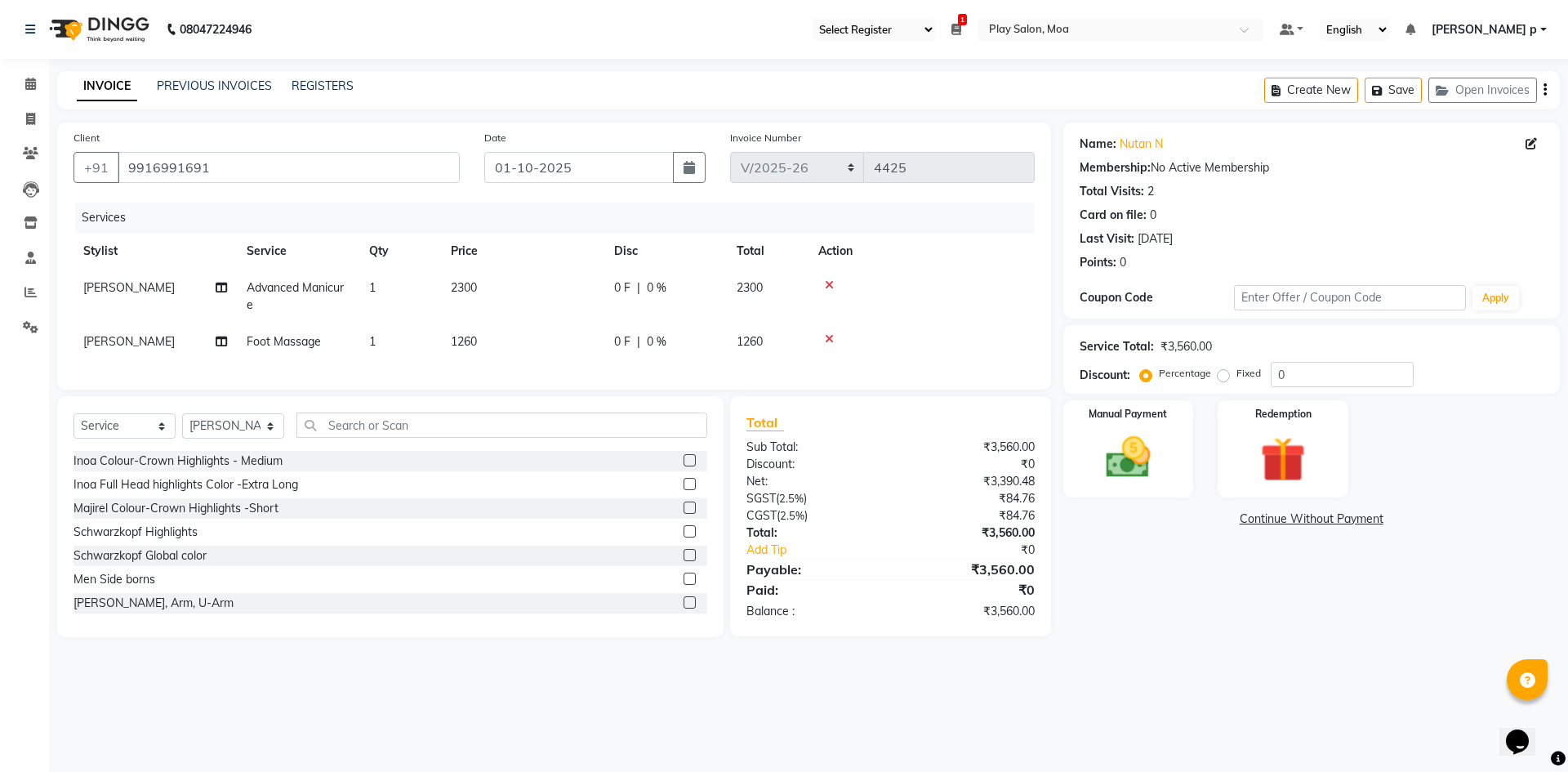
click at [607, 360] on tr "Jennifer Swargiary Foot Massage 1 1260 0 F | 0 % 1260" at bounding box center [554, 342] width 961 height 37
click at [470, 284] on span "2300" at bounding box center [464, 287] width 26 height 15
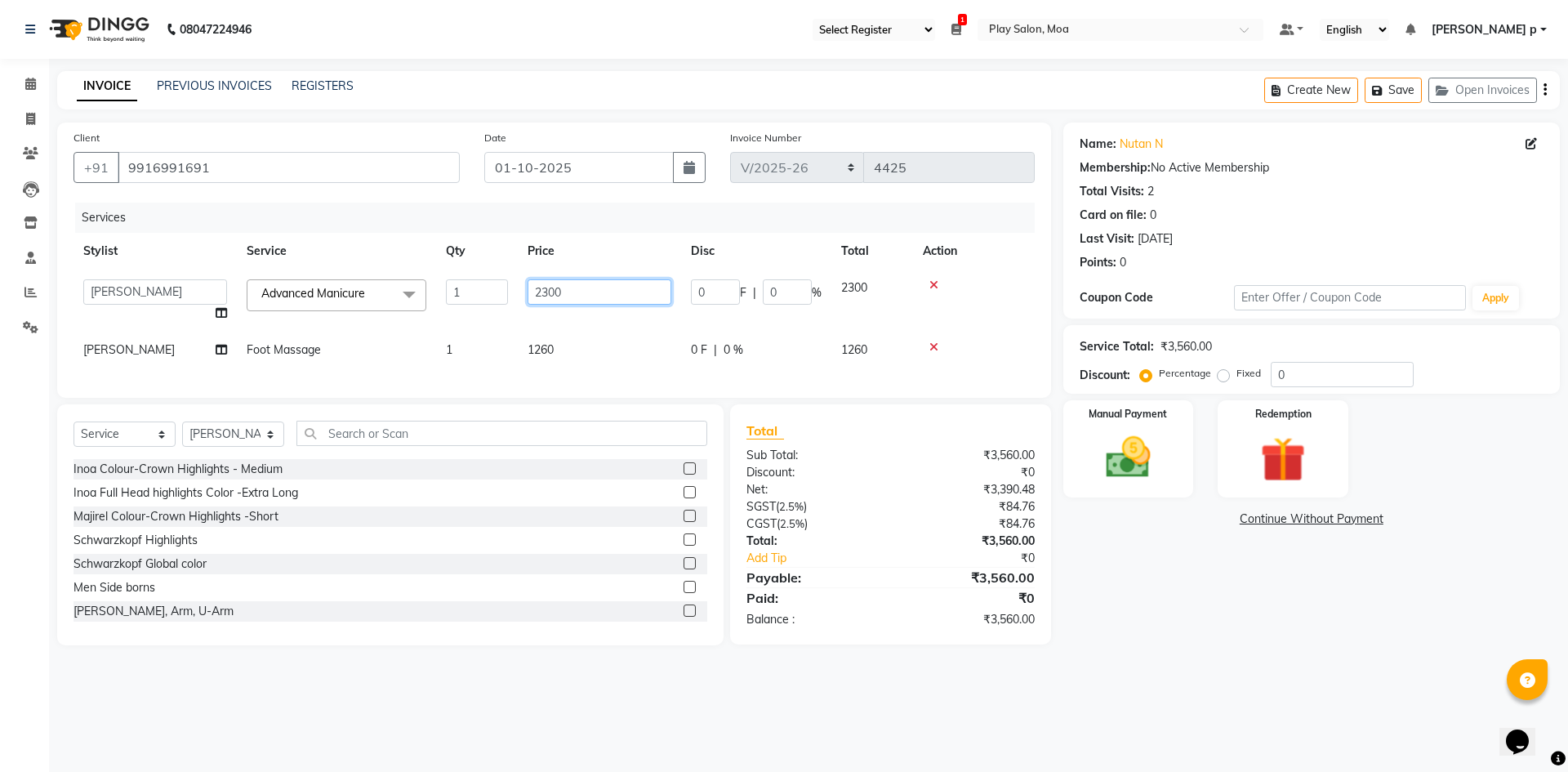
click at [579, 295] on input "2300" at bounding box center [599, 291] width 144 height 25
click at [596, 358] on td "1260" at bounding box center [599, 350] width 164 height 37
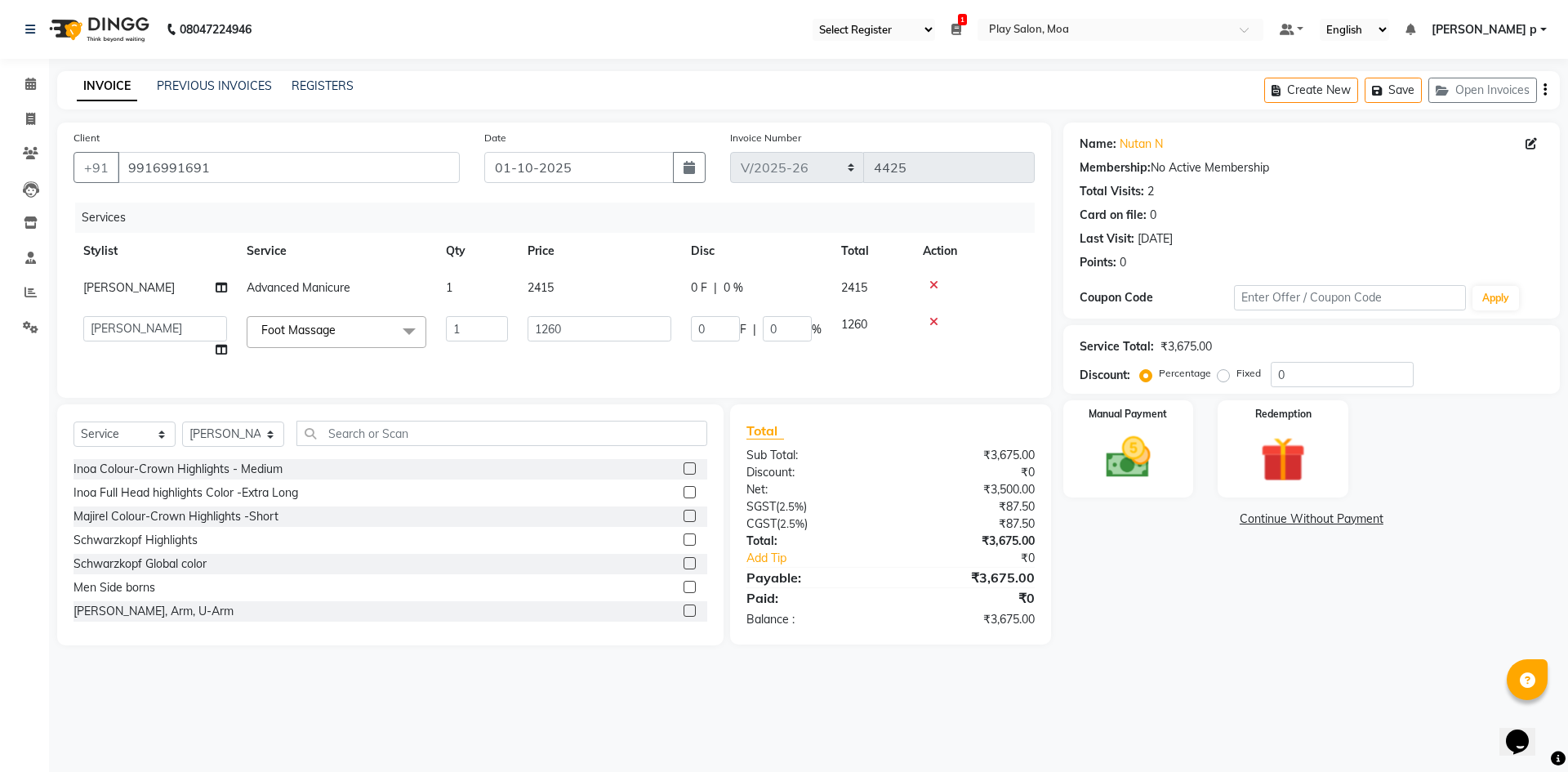
click at [588, 355] on td "1260" at bounding box center [599, 337] width 164 height 62
click at [1240, 658] on main "INVOICE PREVIOUS INVOICES REGISTERS Create New Save Open Invoices Client +91 99…" at bounding box center [808, 370] width 1519 height 599
click at [1224, 657] on main "INVOICE PREVIOUS INVOICES REGISTERS Create New Save Open Invoices Client +91 99…" at bounding box center [808, 370] width 1519 height 599
click at [1173, 448] on div "Manual Payment" at bounding box center [1127, 448] width 136 height 101
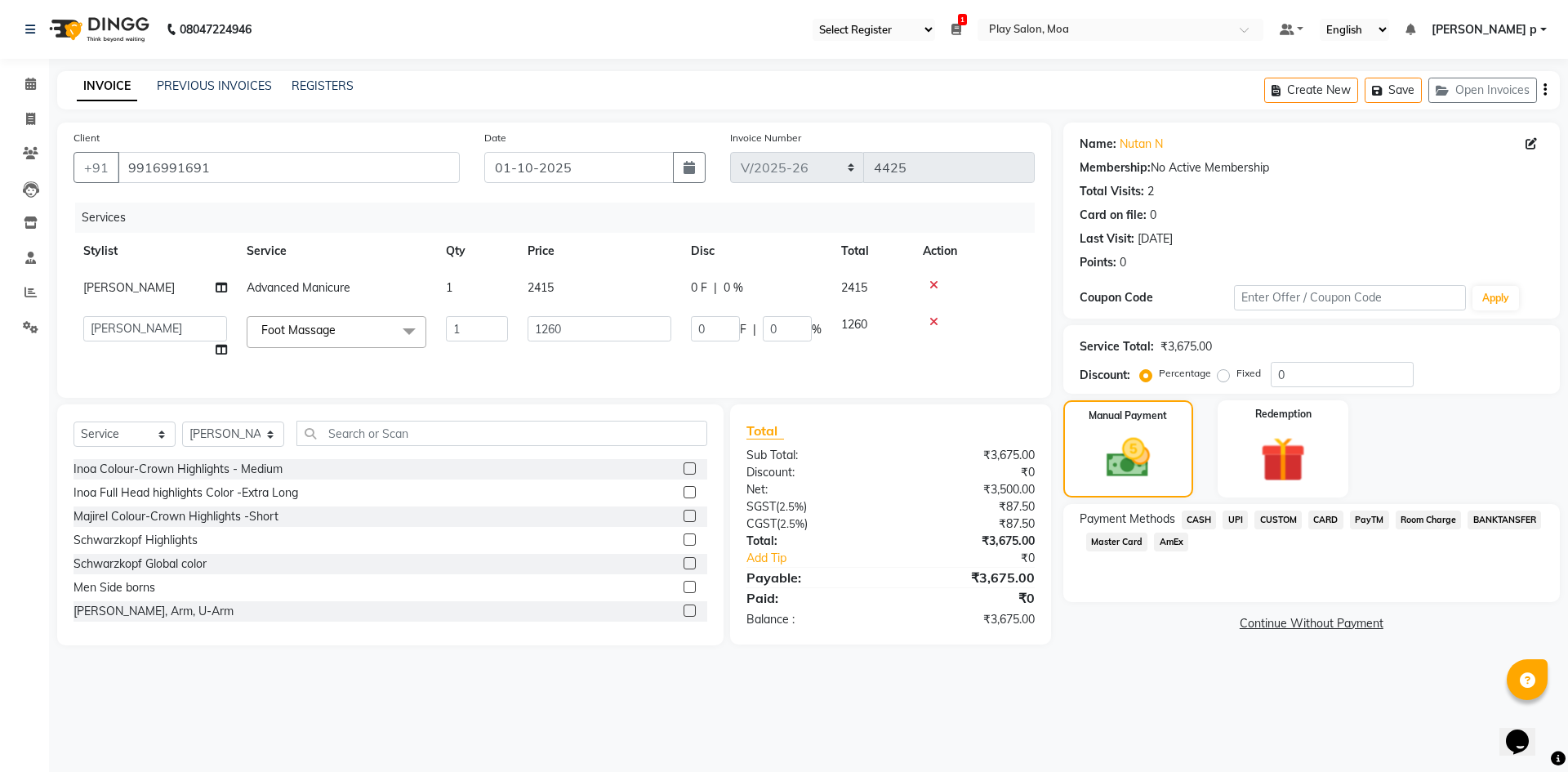
click at [1197, 510] on span "CASH" at bounding box center [1199, 519] width 35 height 18
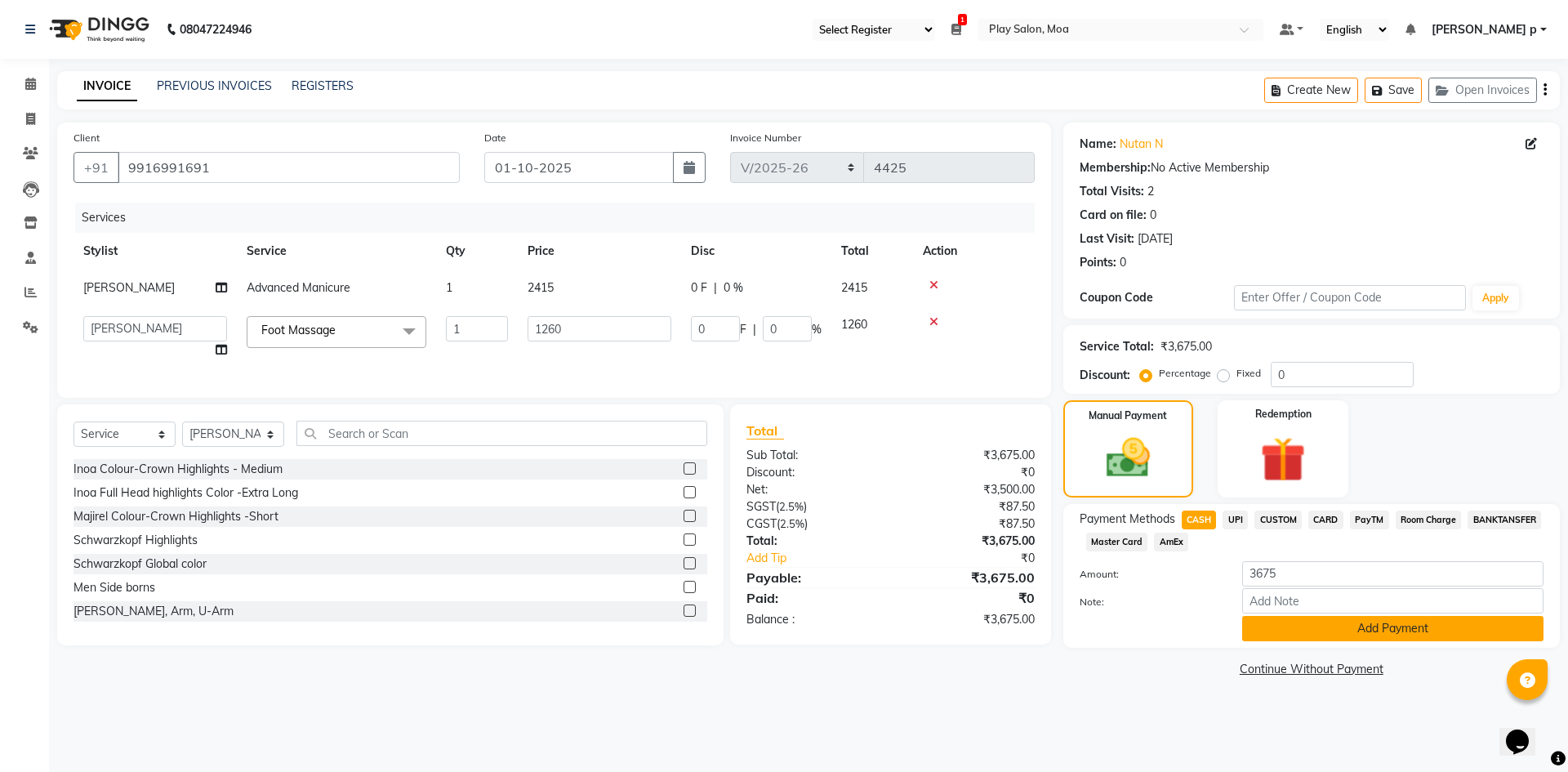
click at [1361, 628] on button "Add Payment" at bounding box center [1392, 628] width 301 height 25
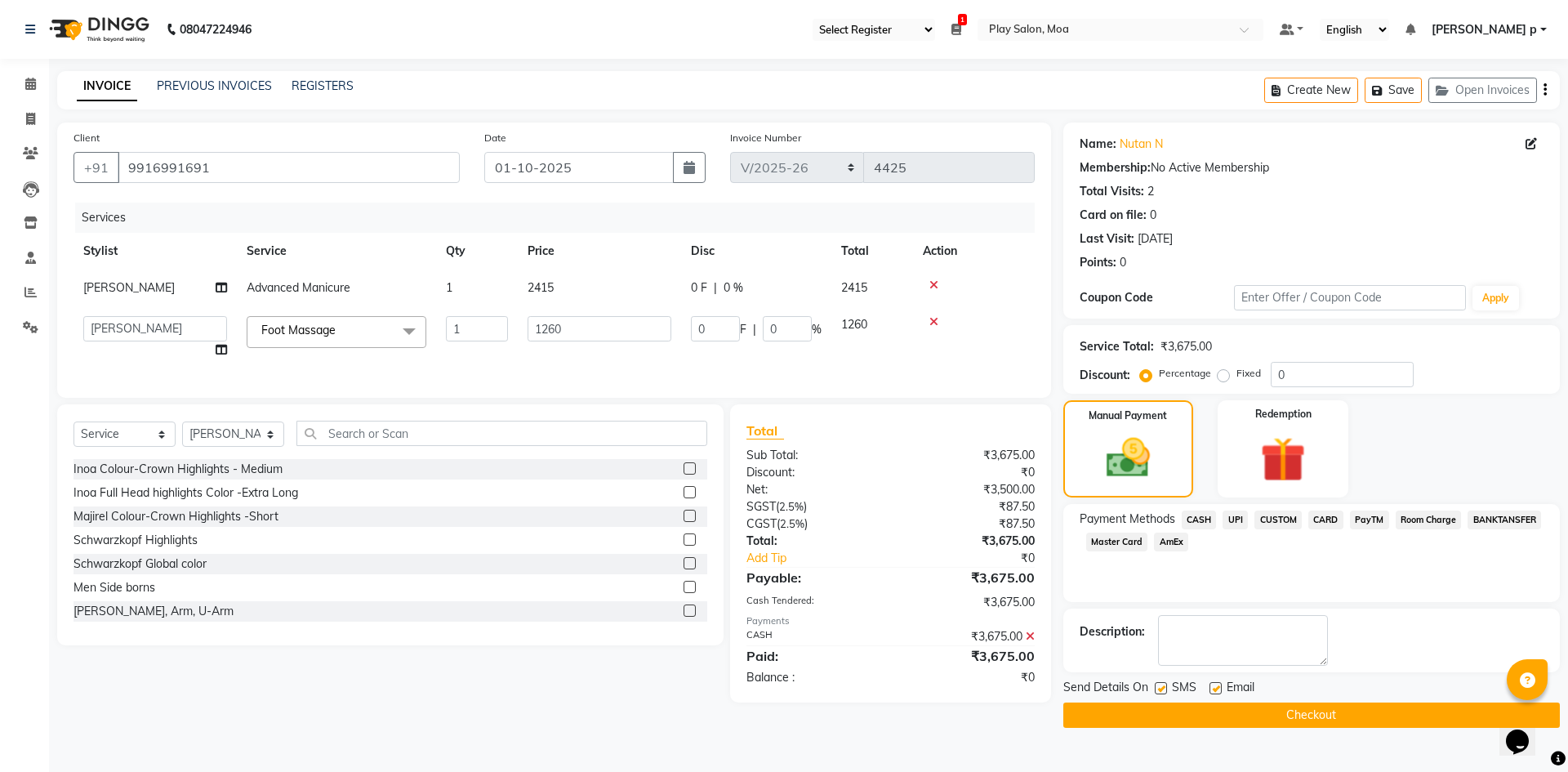
click at [1249, 722] on button "Checkout" at bounding box center [1311, 715] width 496 height 25
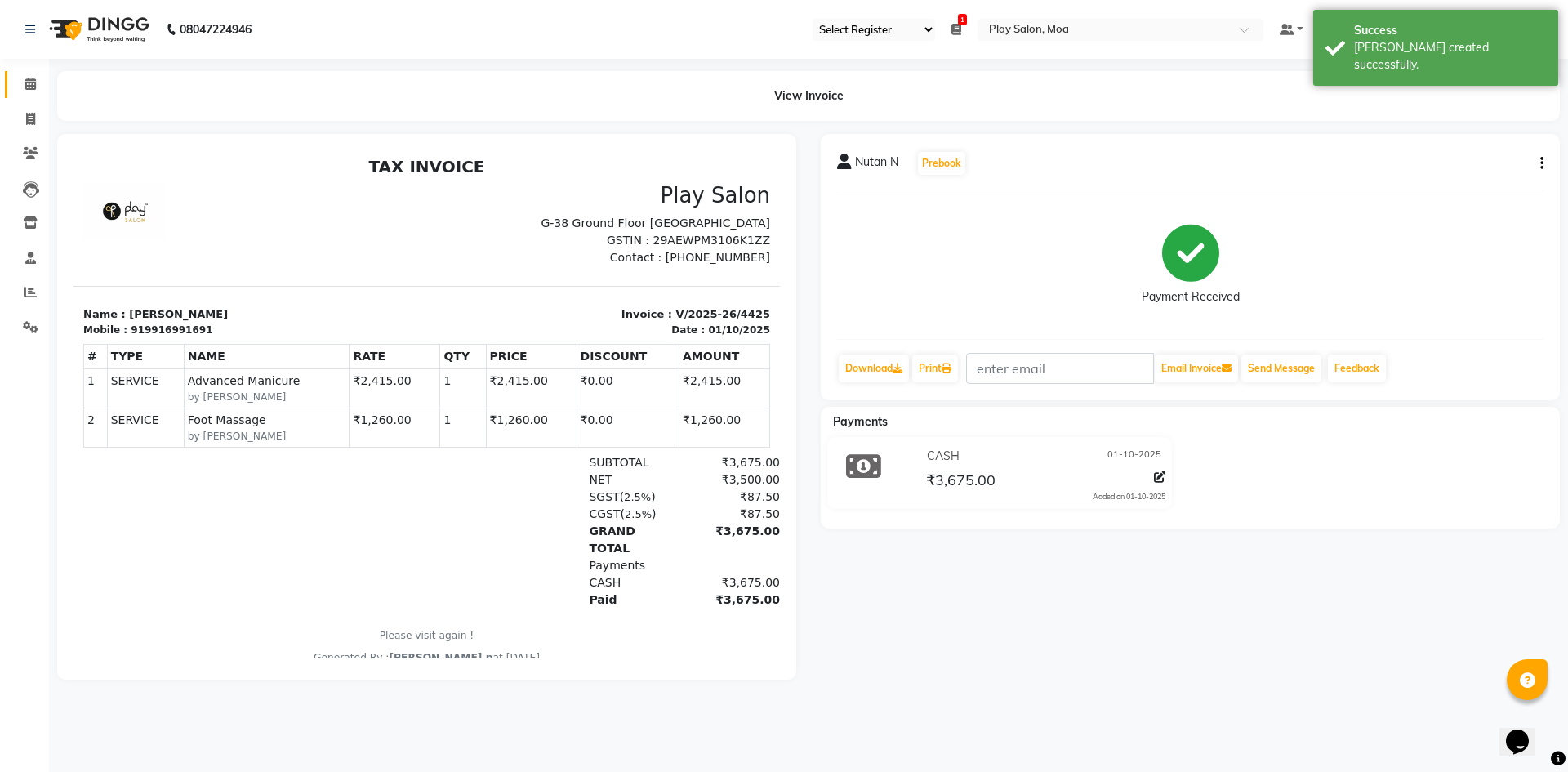
click at [32, 72] on link "Calendar" at bounding box center [24, 84] width 39 height 27
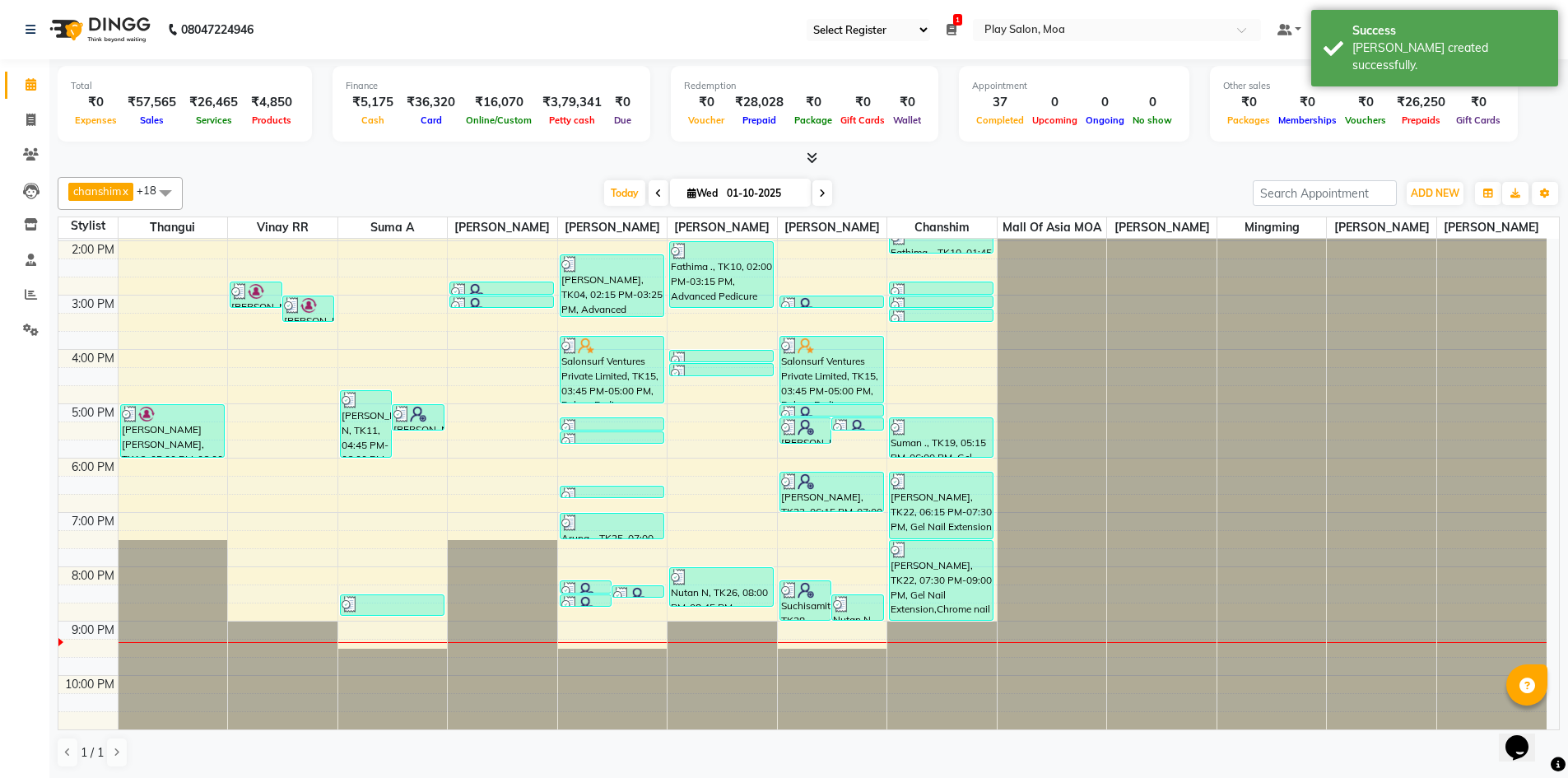
scroll to position [287, 0]
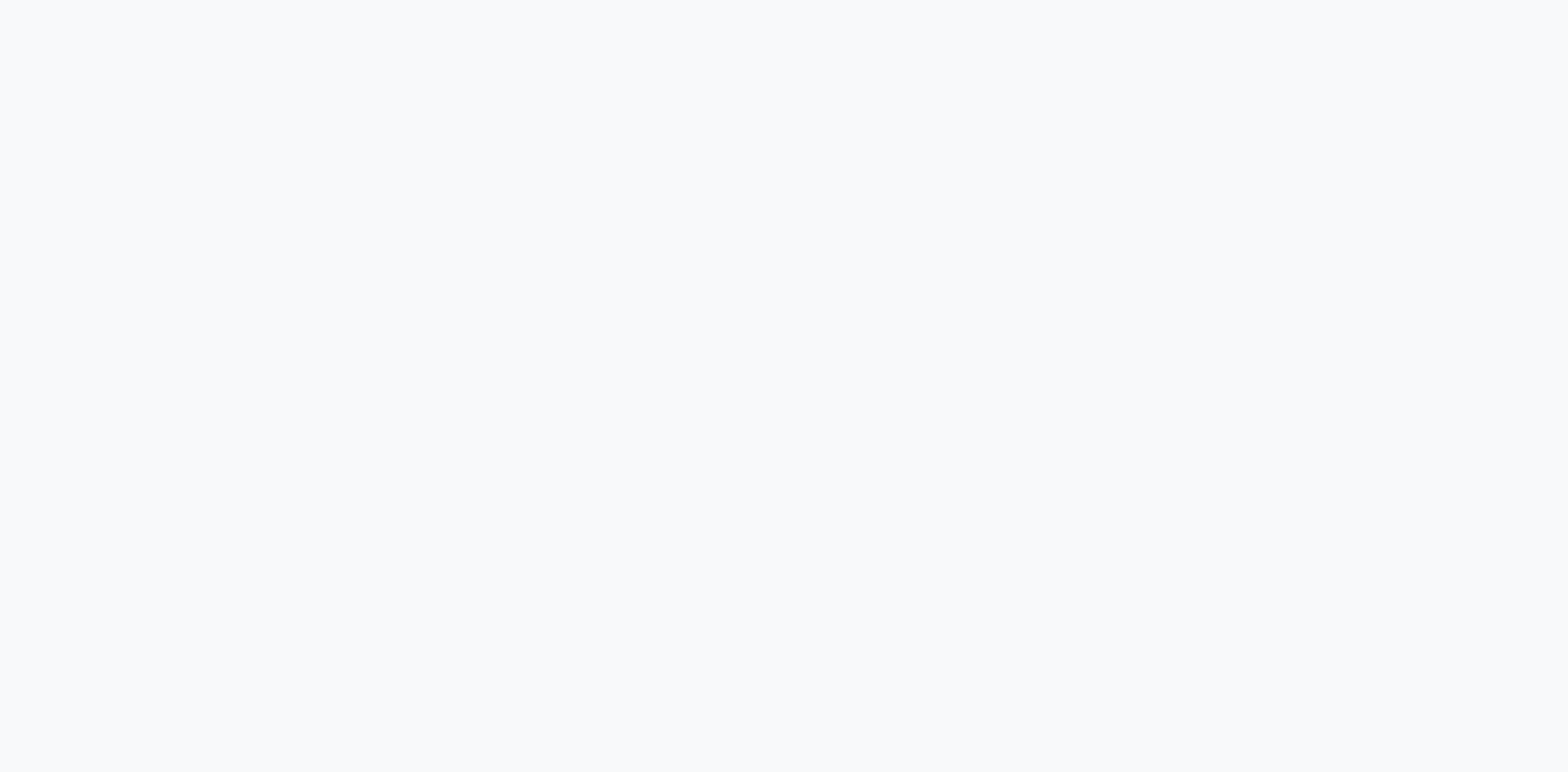
select select "93"
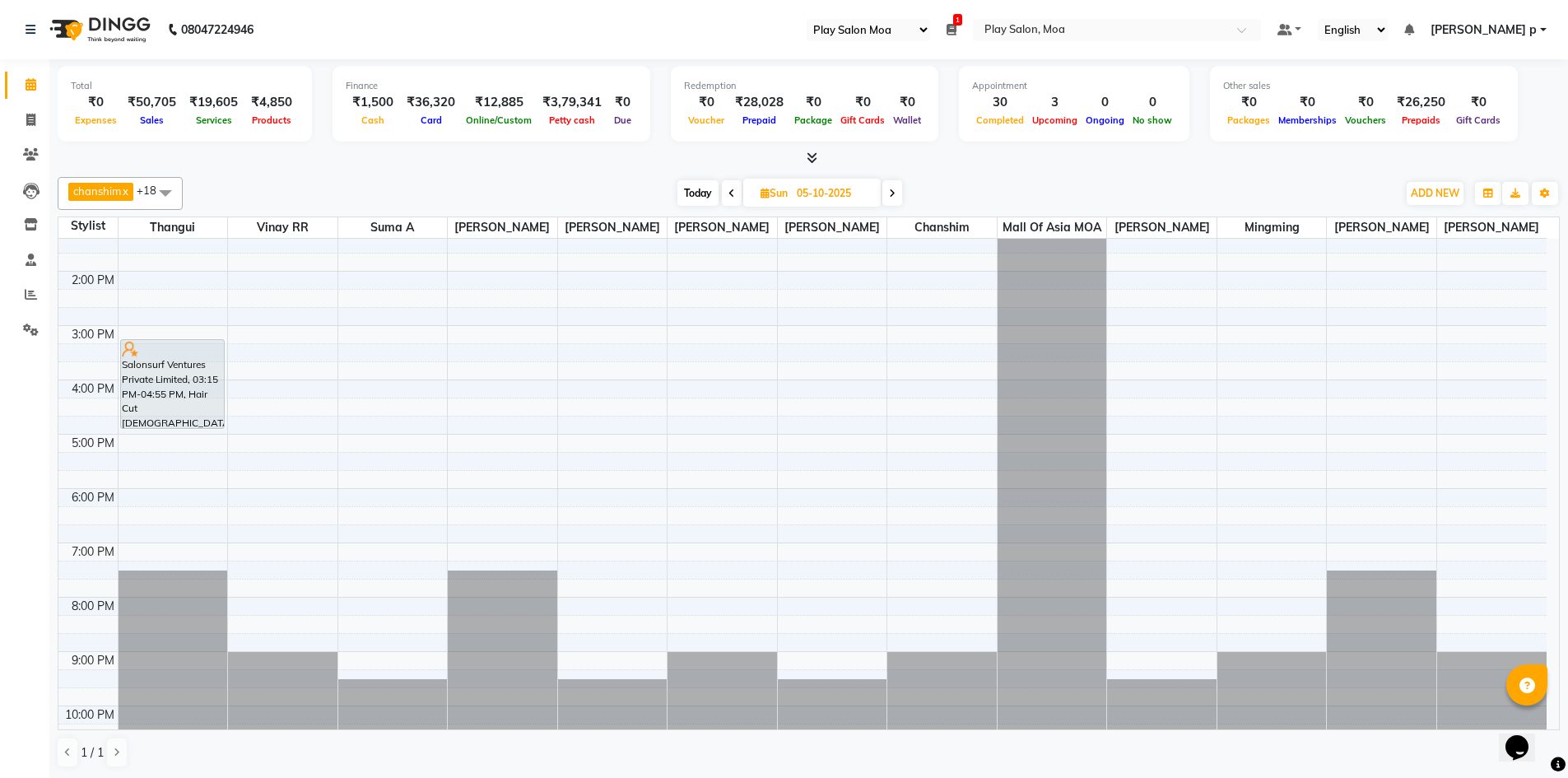
scroll to position [247, 0]
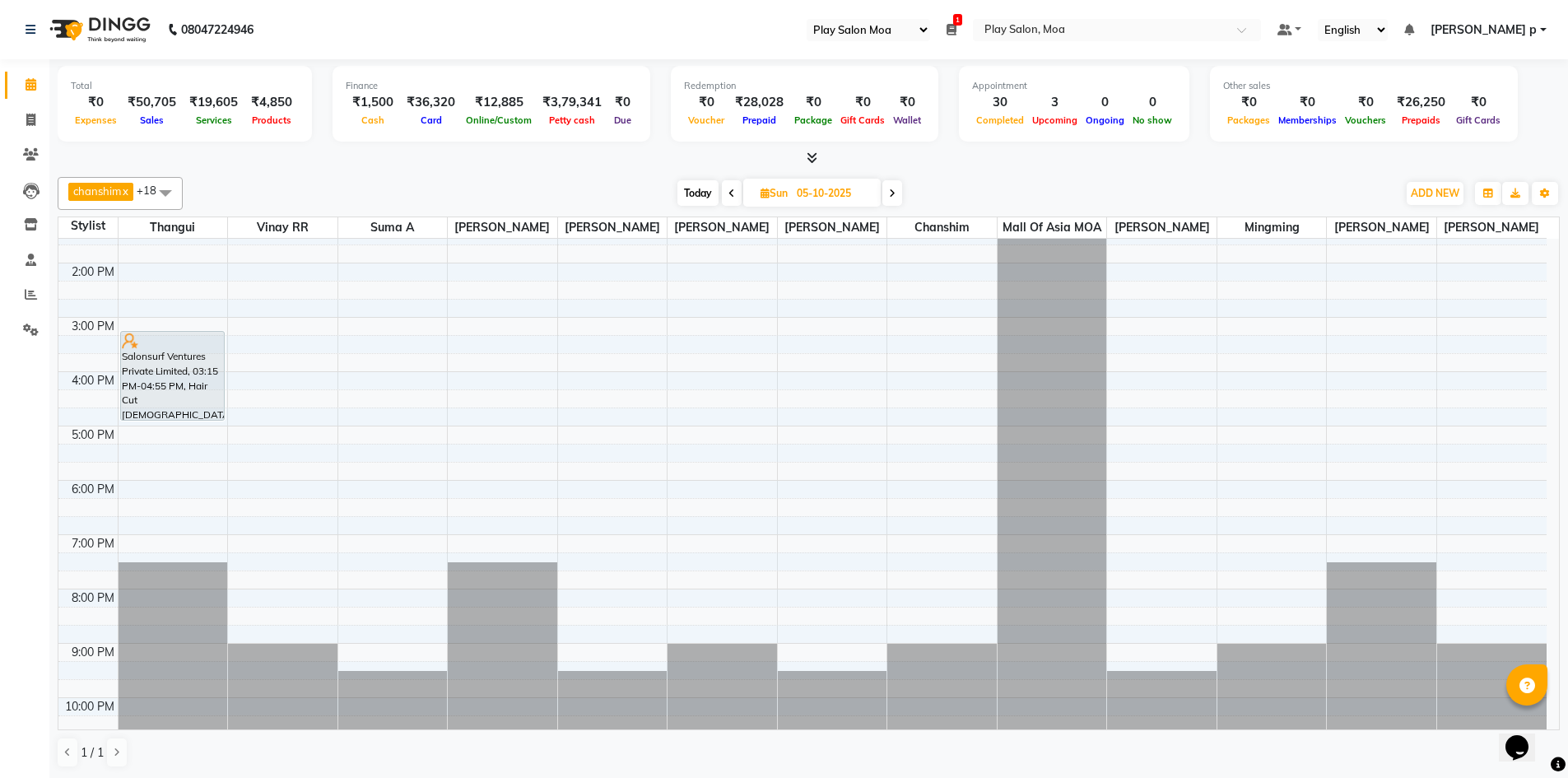
click at [808, 187] on input "05-10-2025" at bounding box center [833, 193] width 82 height 25
select select "10"
select select "2025"
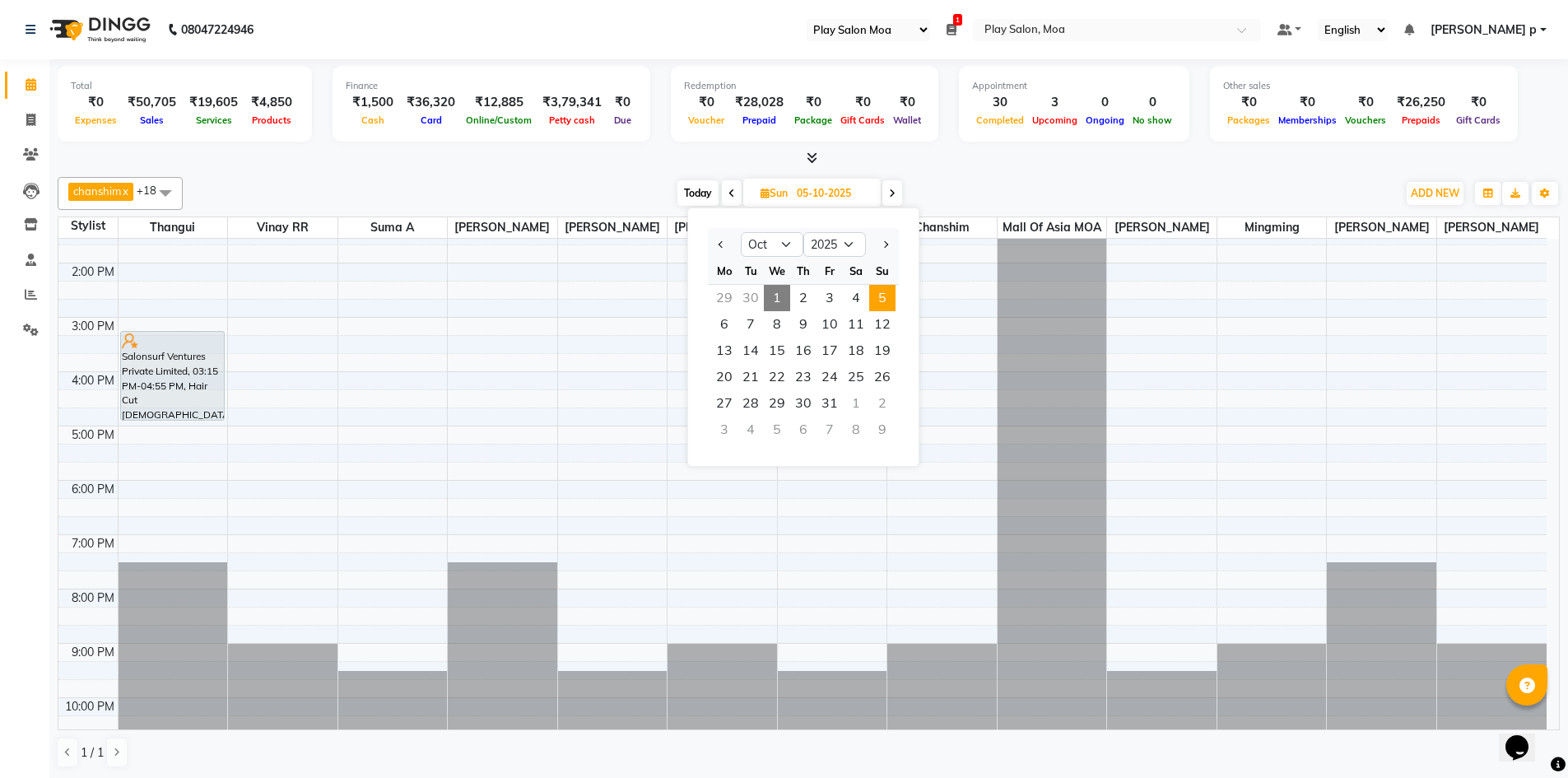
click at [773, 301] on span "1" at bounding box center [777, 298] width 26 height 26
type input "01-10-2025"
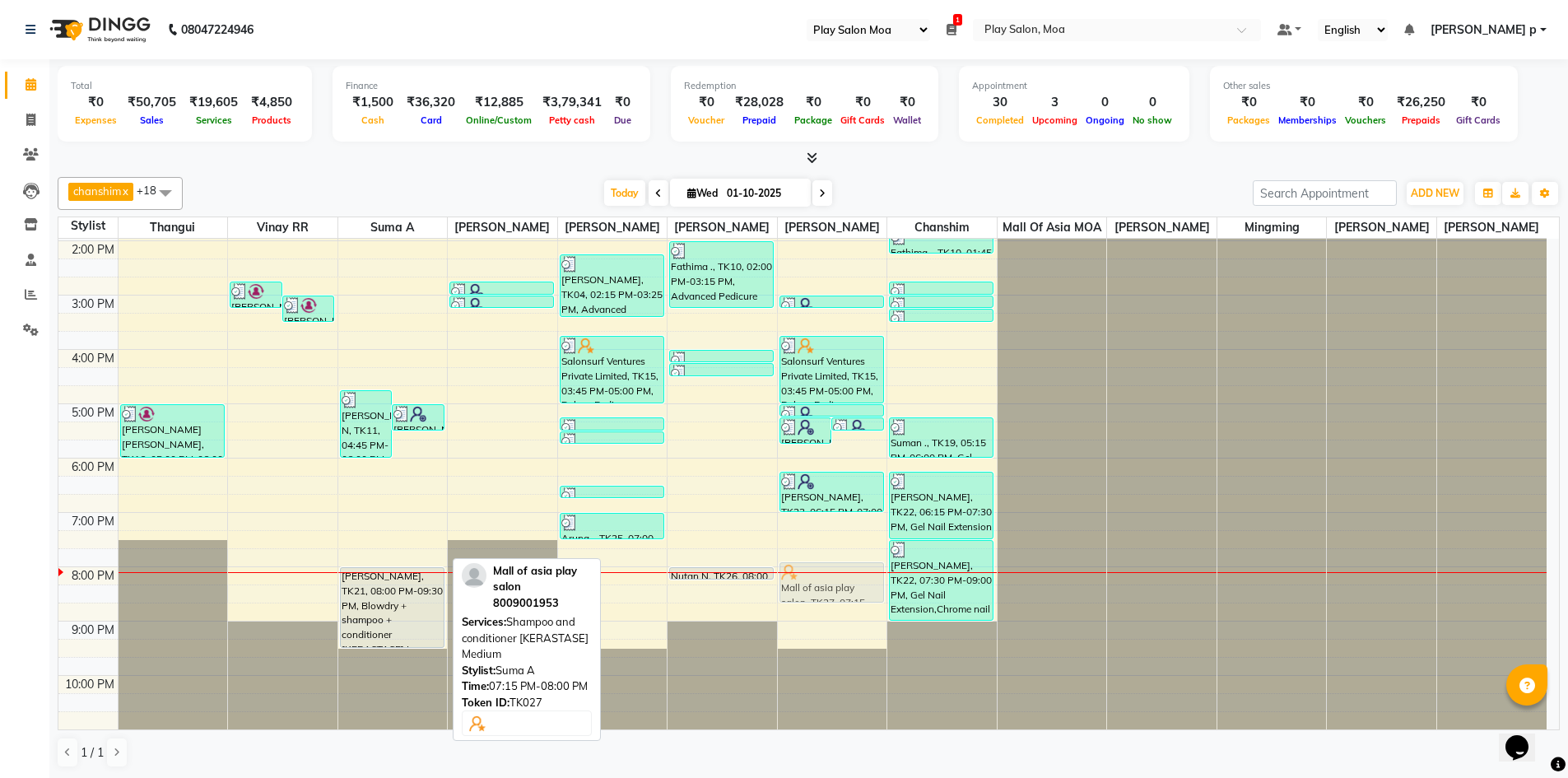
drag, startPoint x: 375, startPoint y: 534, endPoint x: 831, endPoint y: 570, distance: 457.4
click at [831, 570] on tr "[PERSON_NAME] [PERSON_NAME], TK16, 05:00 PM-06:00 PM, CHROMA ABSOLU NOURISH AND…" at bounding box center [802, 348] width 1488 height 759
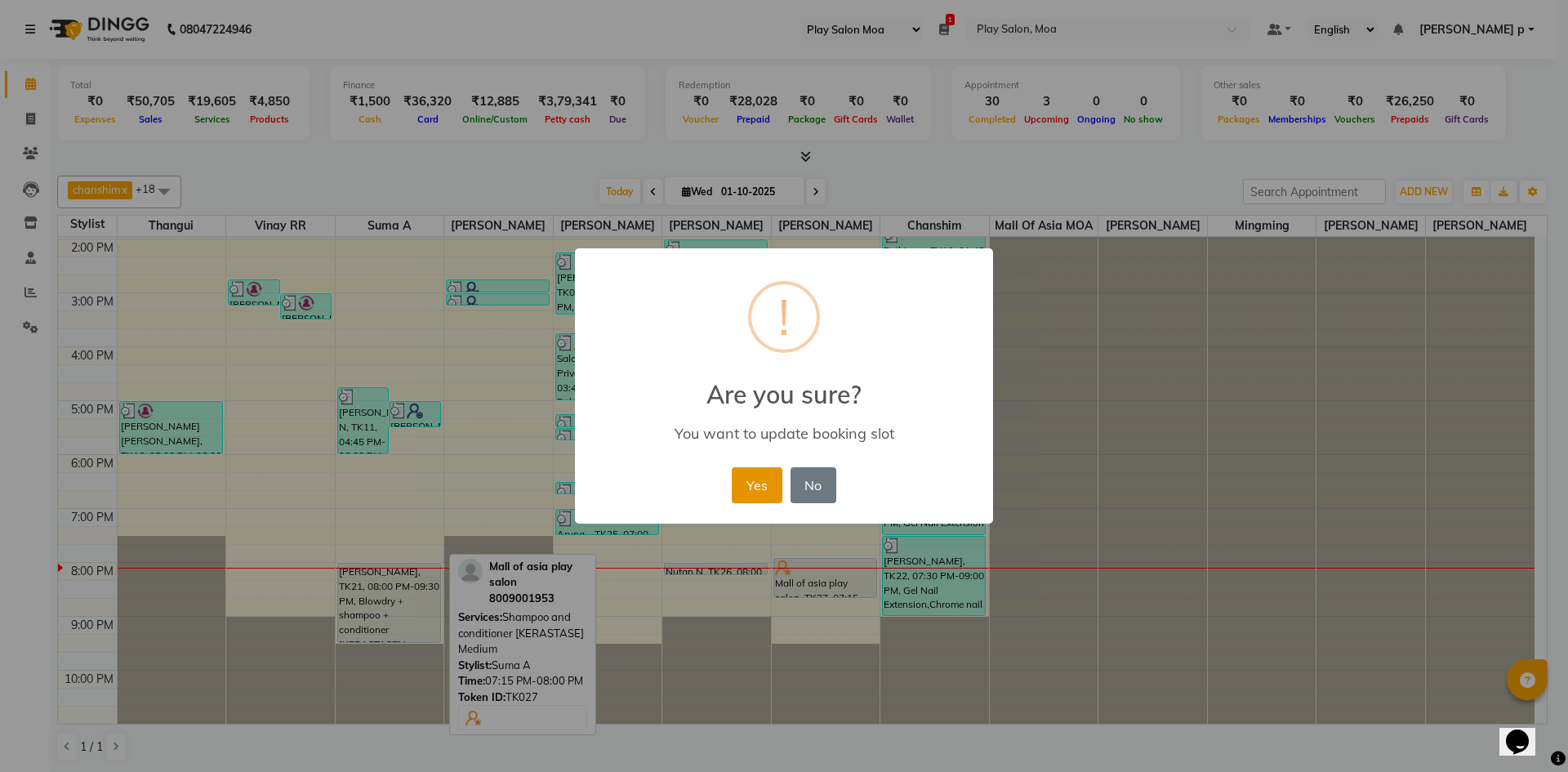
click at [764, 483] on button "Yes" at bounding box center [756, 485] width 50 height 36
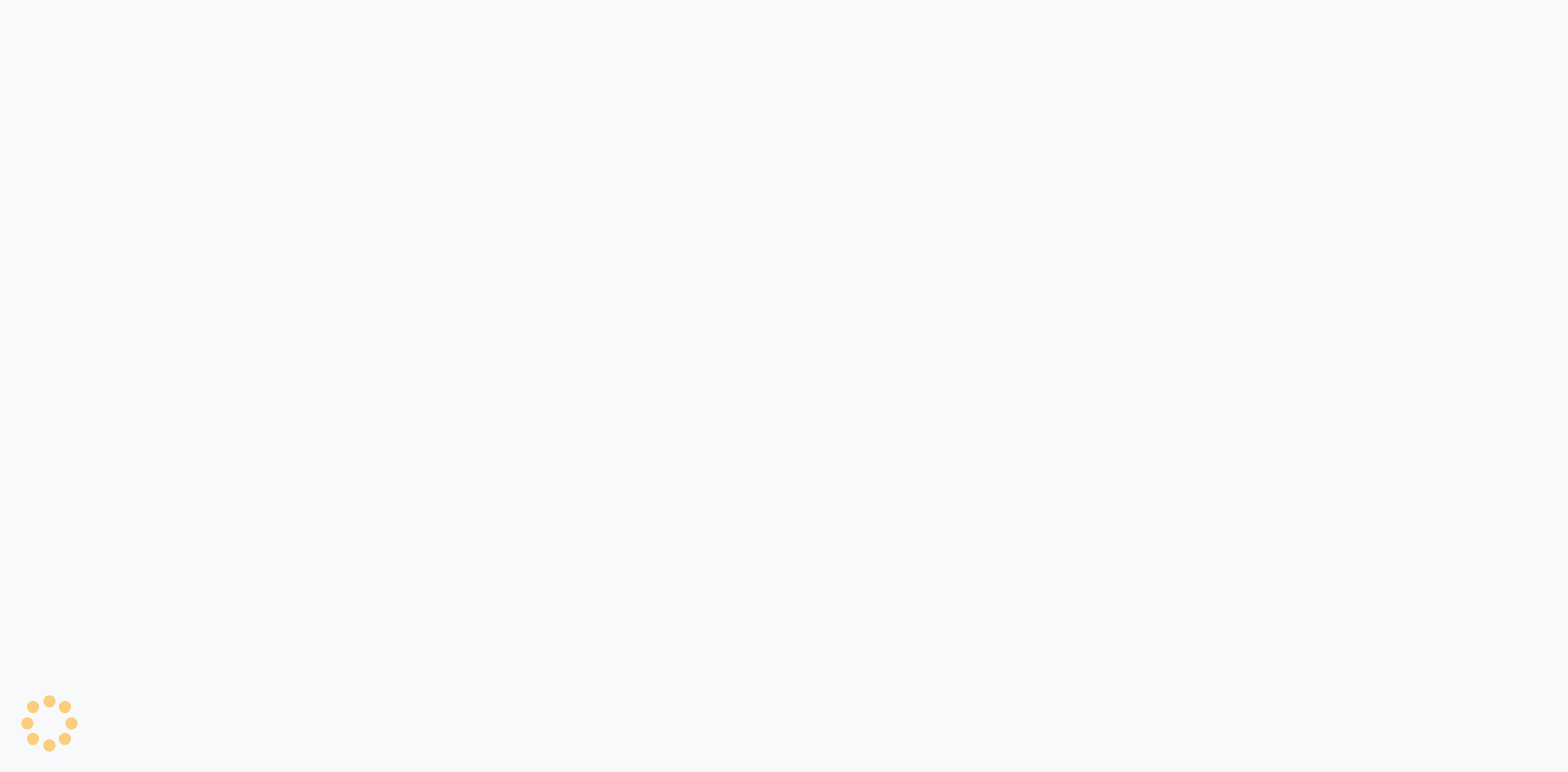
select select "93"
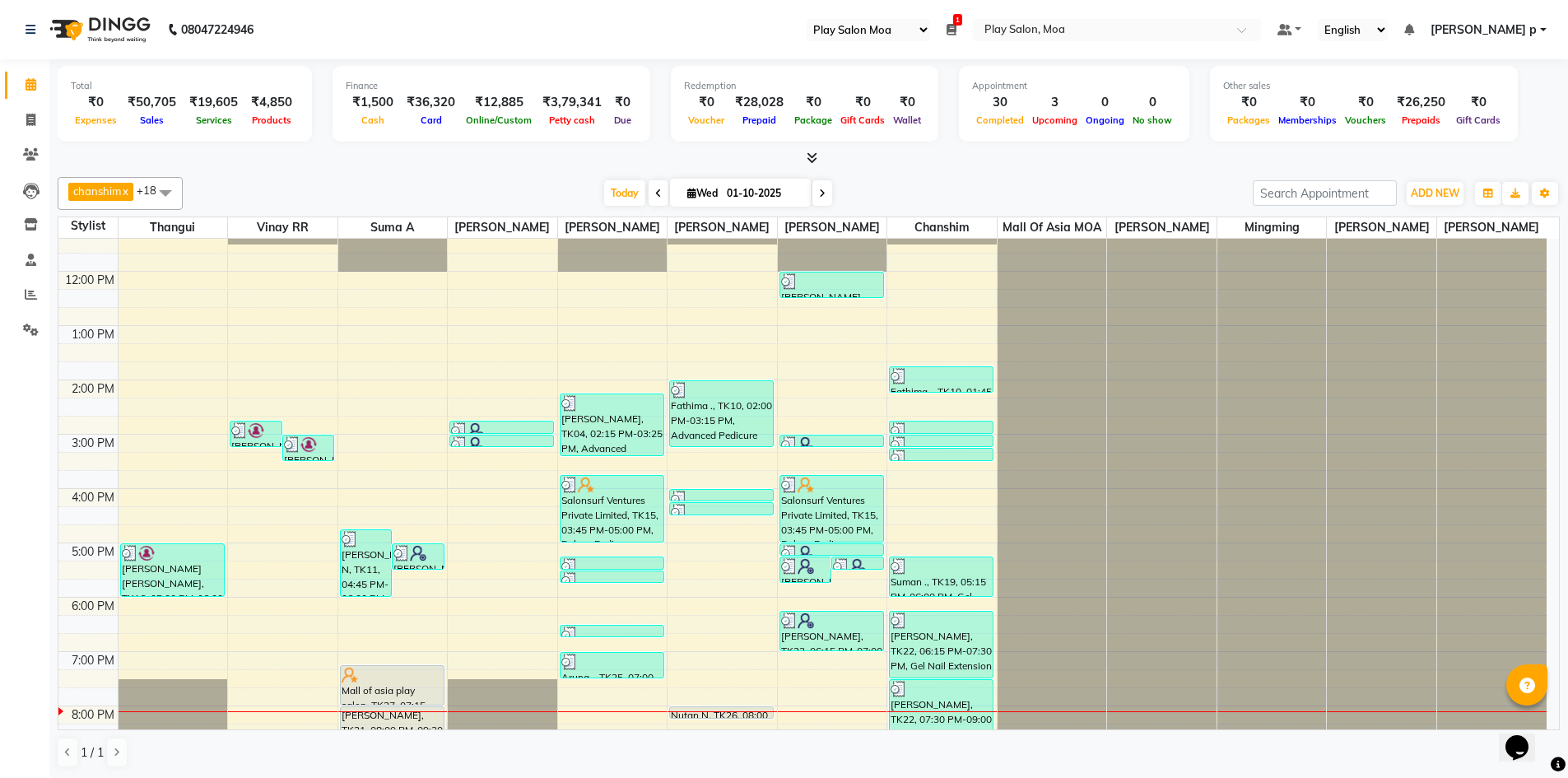
scroll to position [287, 0]
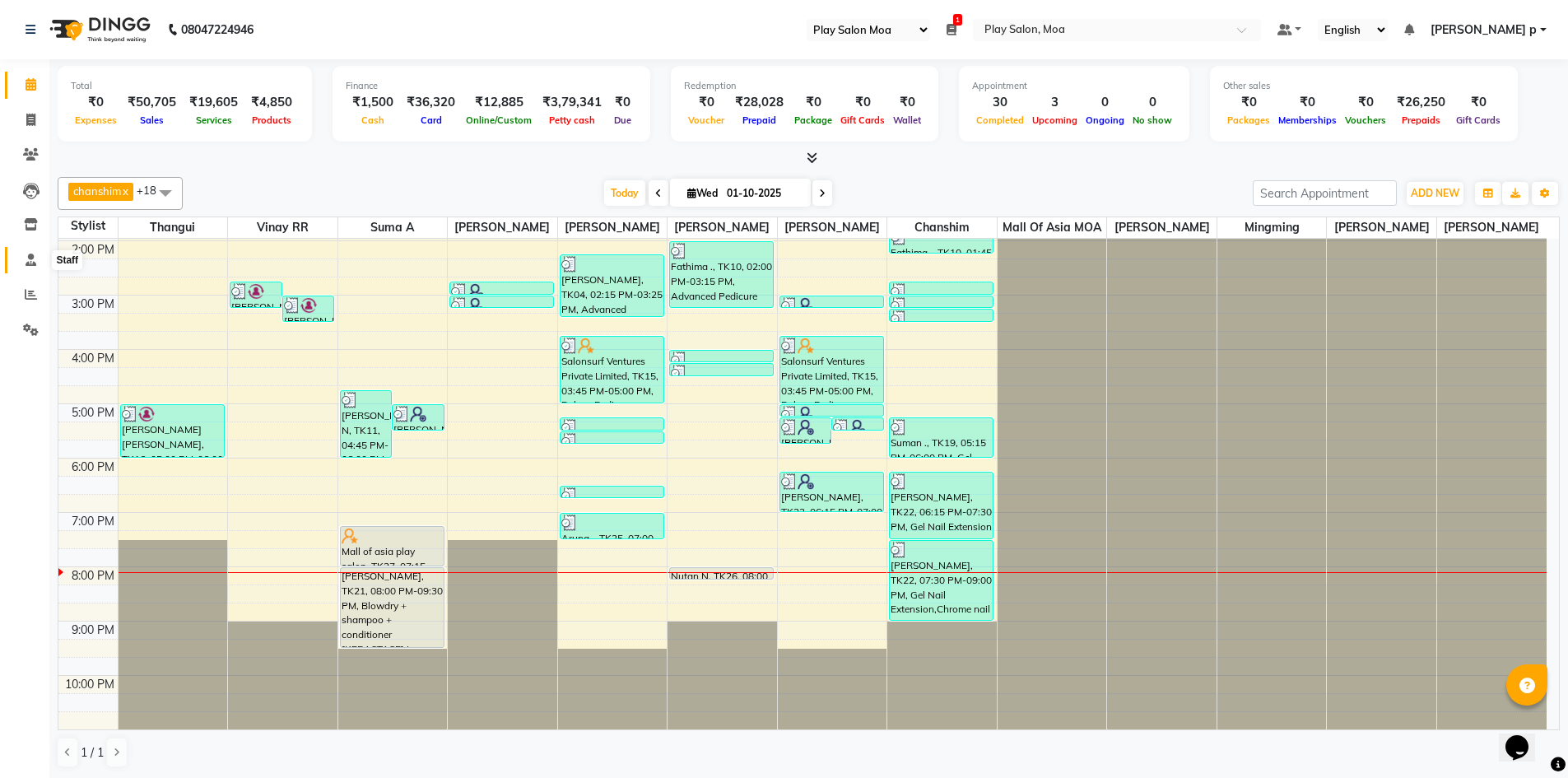
click at [30, 266] on span at bounding box center [31, 260] width 29 height 19
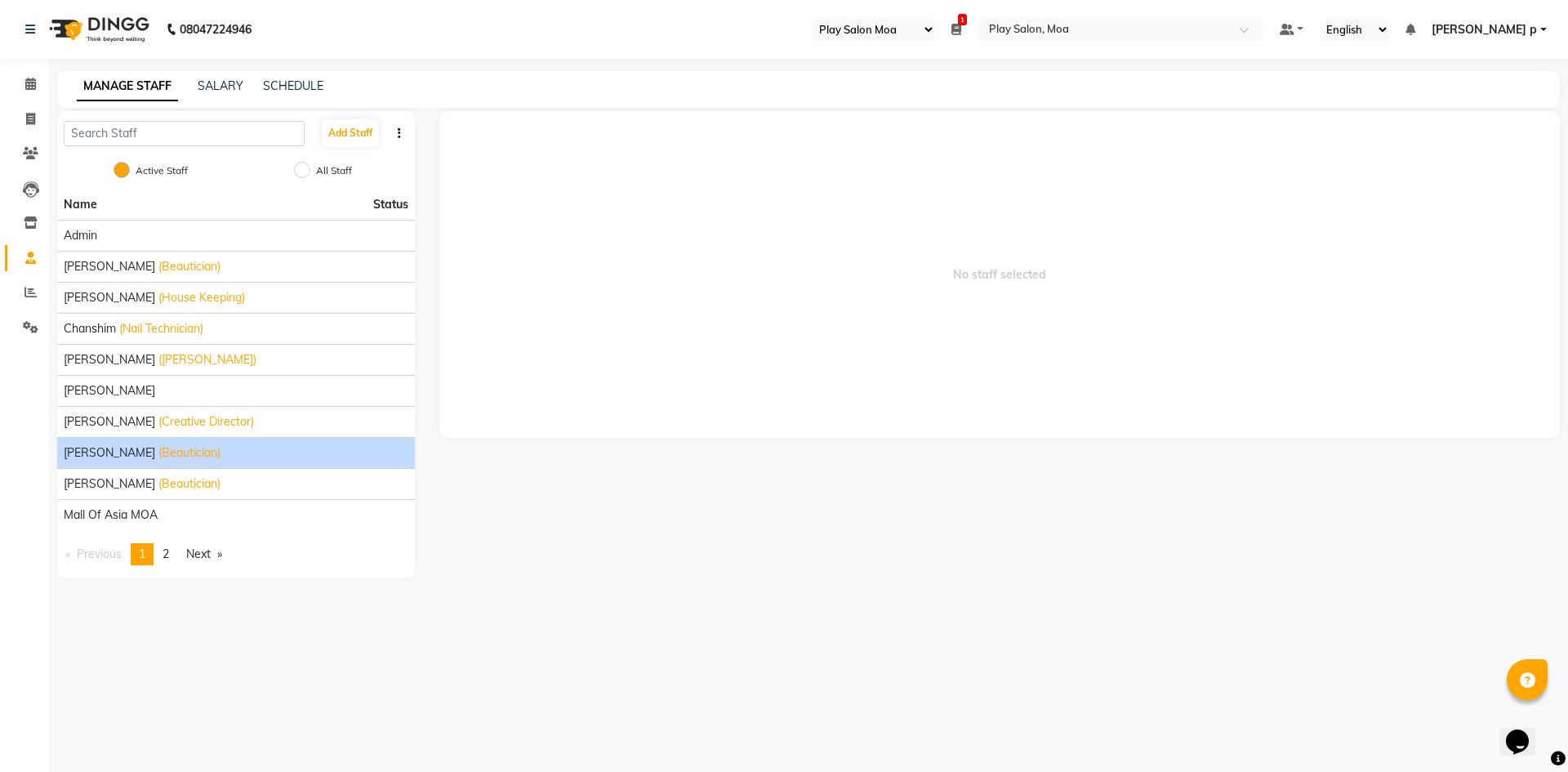
click at [116, 450] on span "[PERSON_NAME]" at bounding box center [109, 453] width 92 height 18
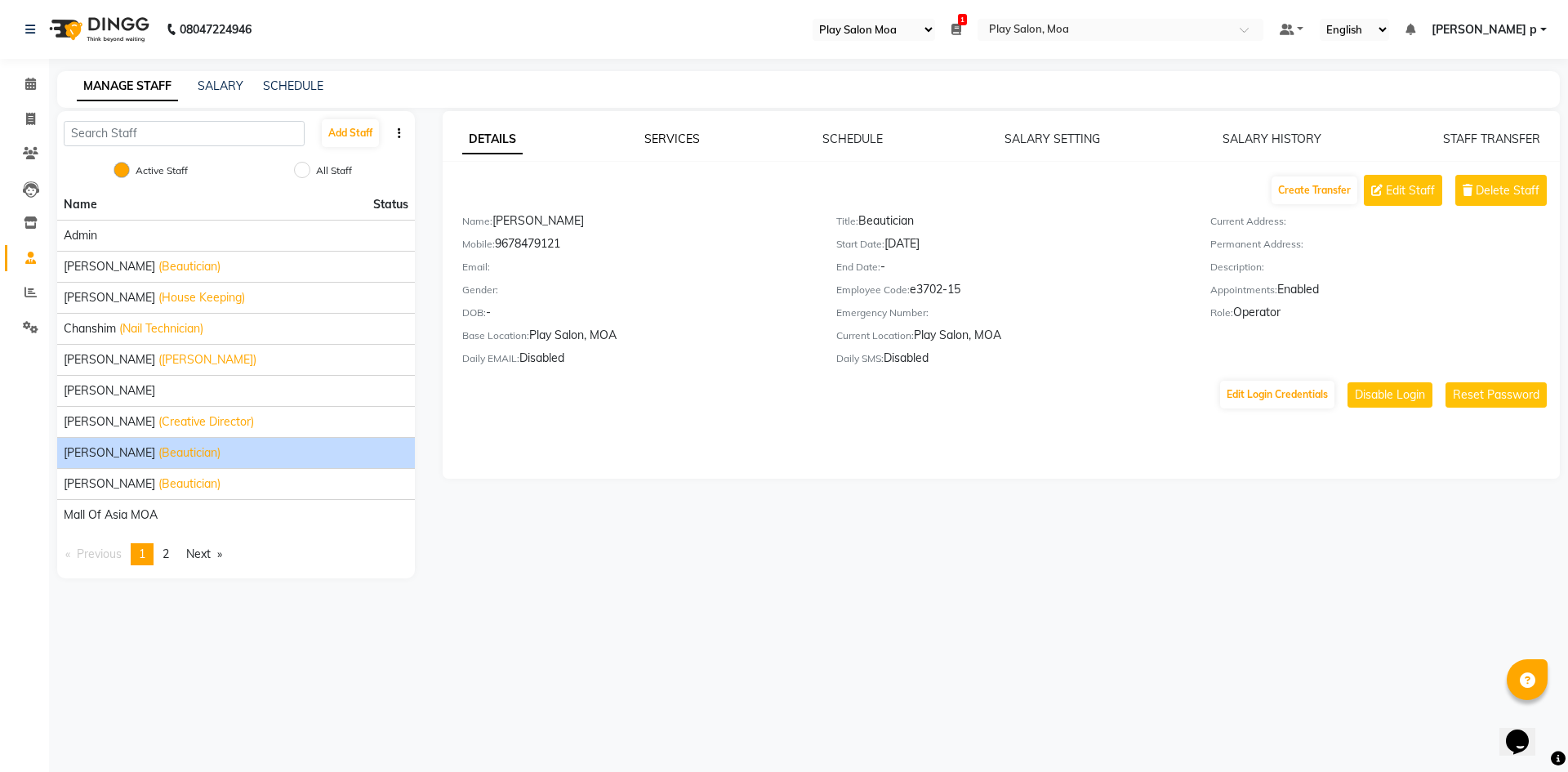
click at [675, 137] on link "SERVICES" at bounding box center [671, 138] width 55 height 15
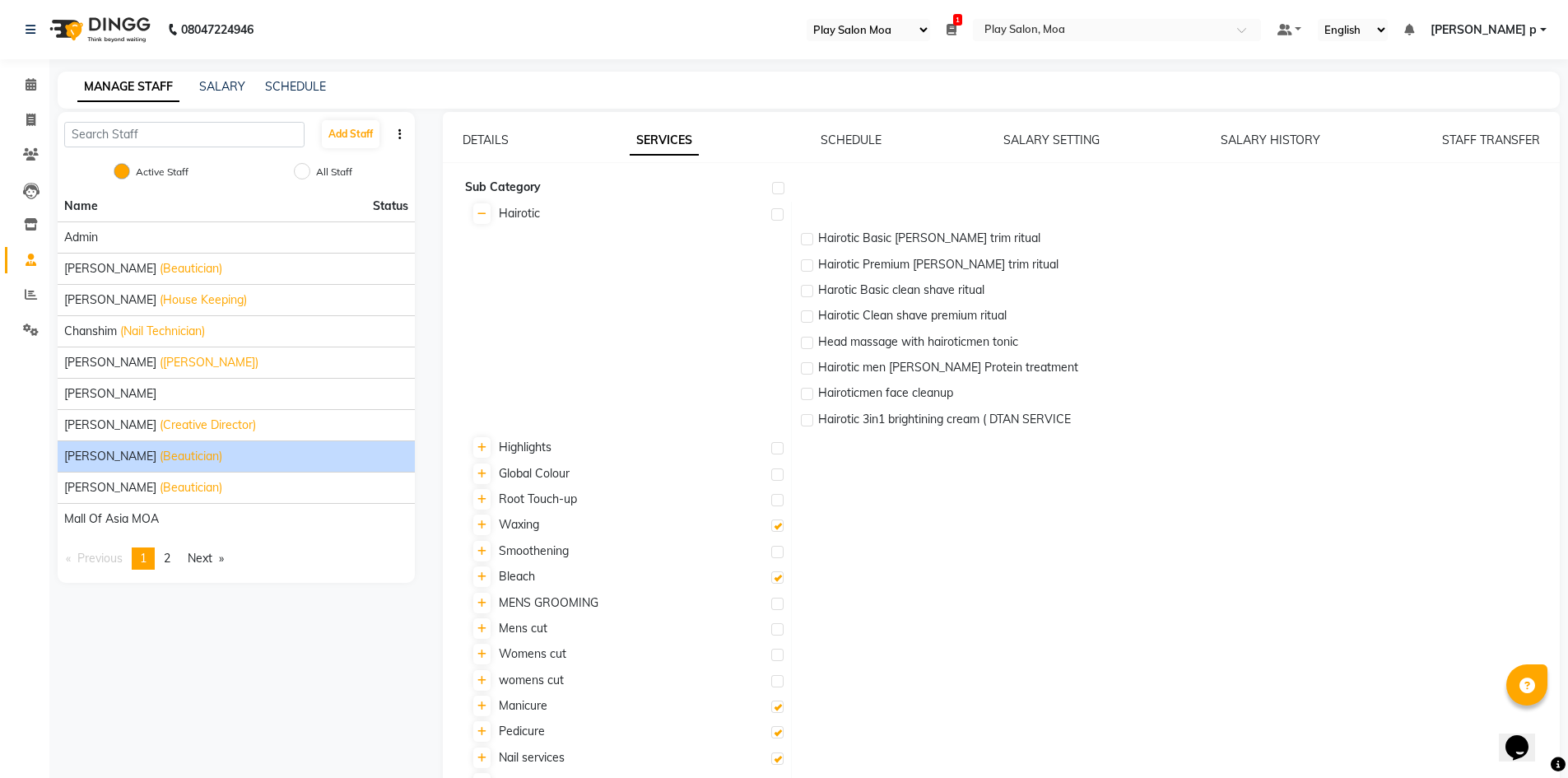
checkbox input "true"
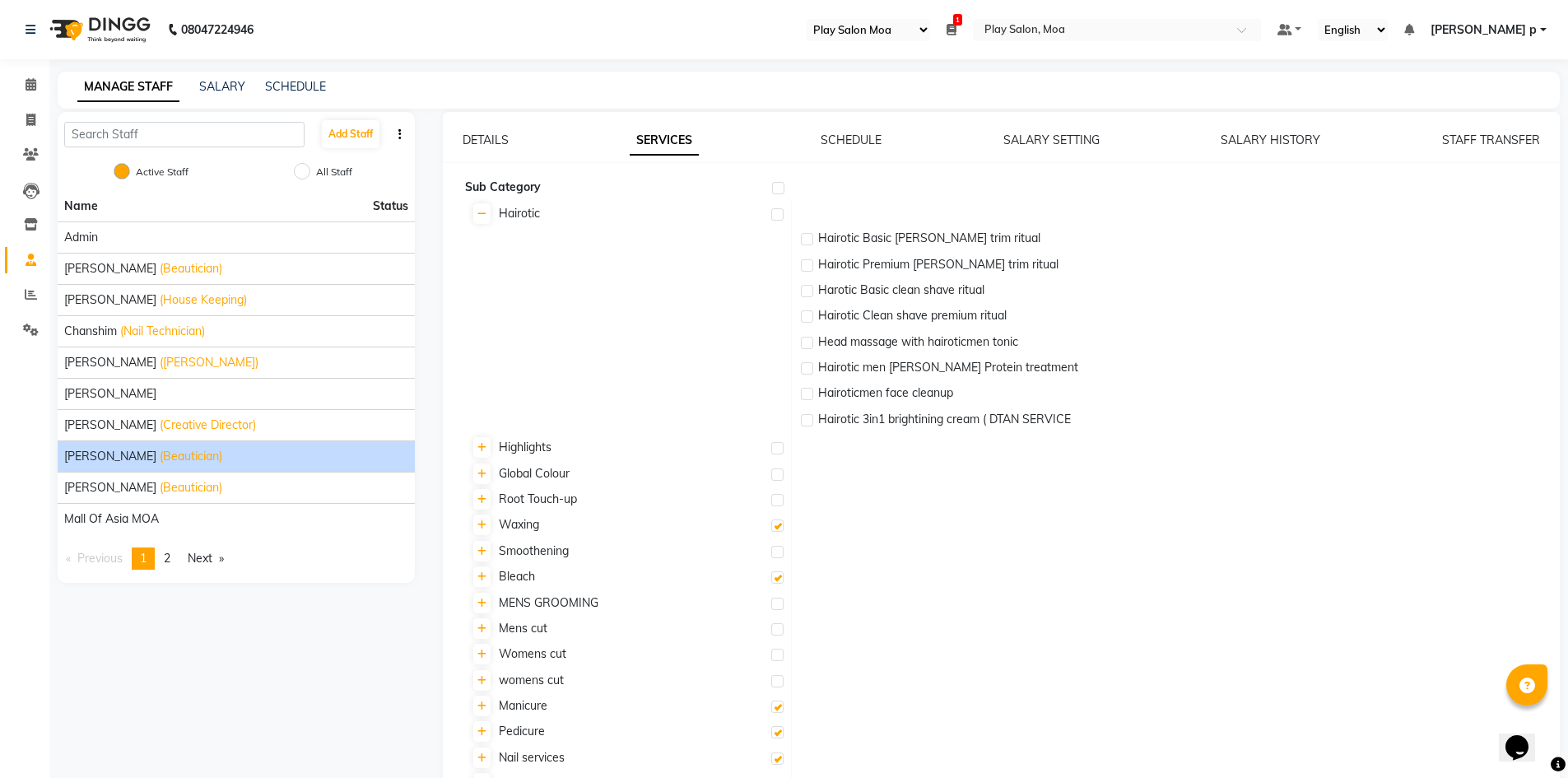
checkbox input "true"
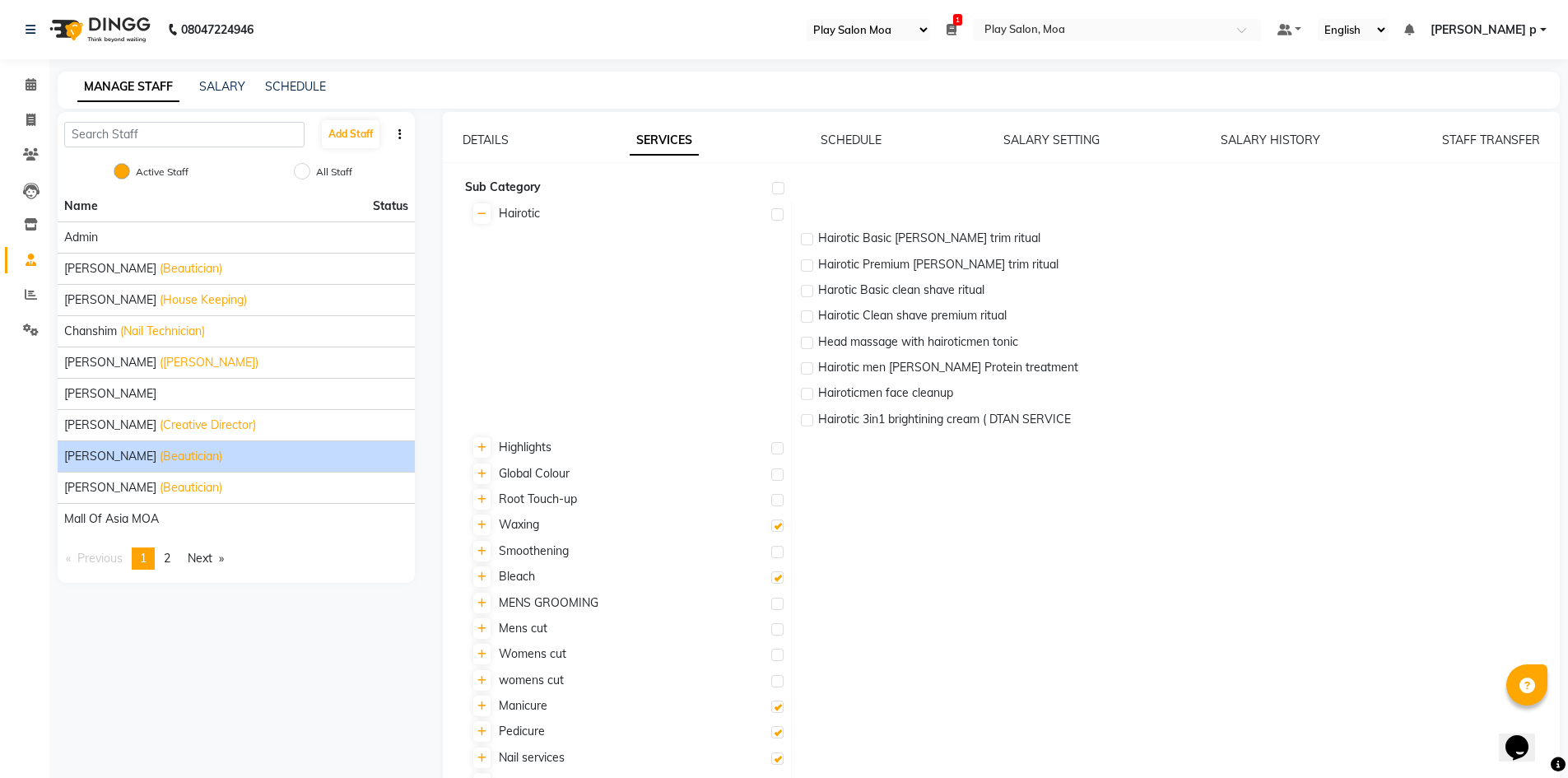
checkbox input "true"
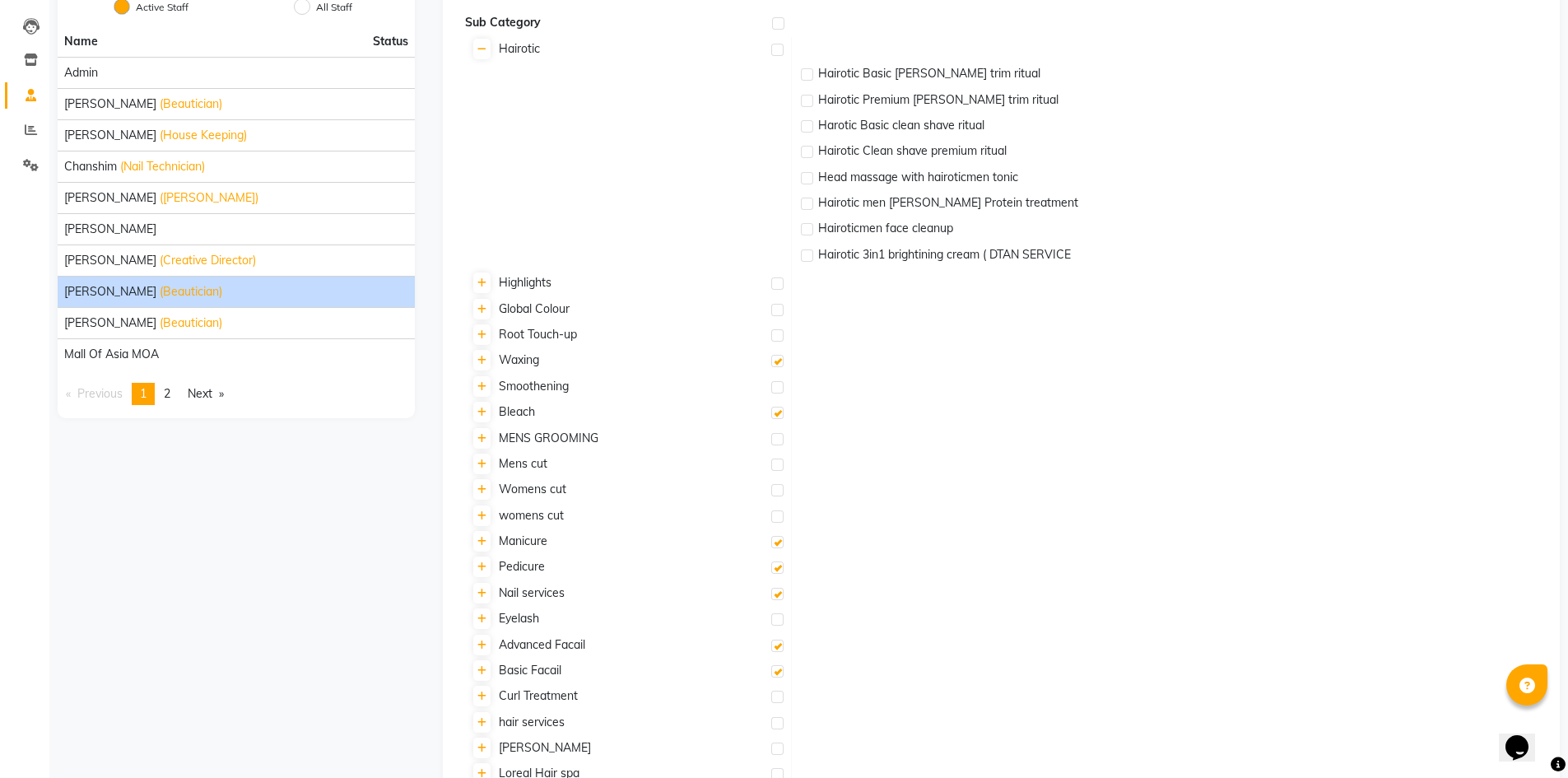
scroll to position [329, 0]
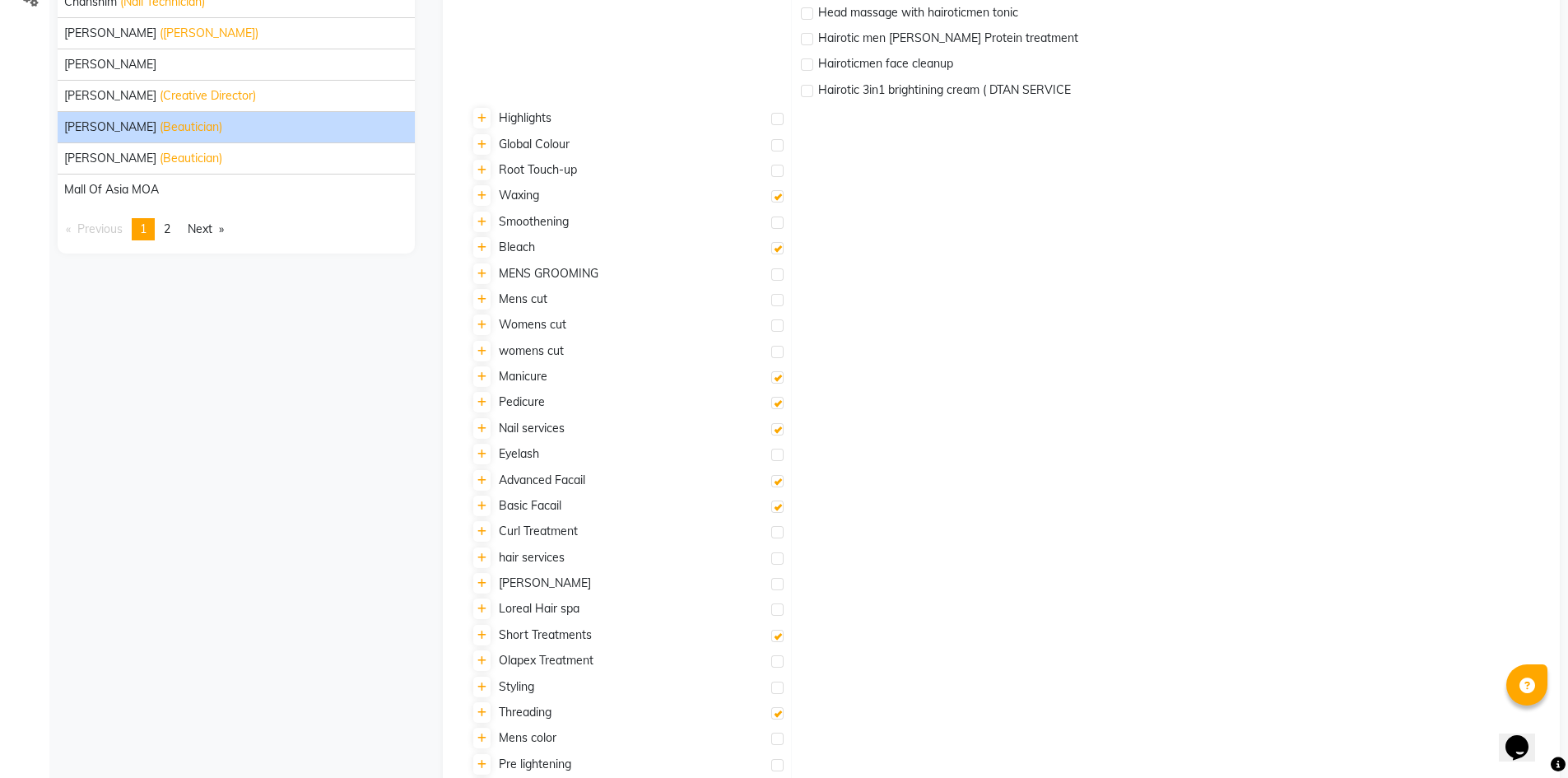
click at [526, 691] on span "Styling" at bounding box center [516, 686] width 35 height 15
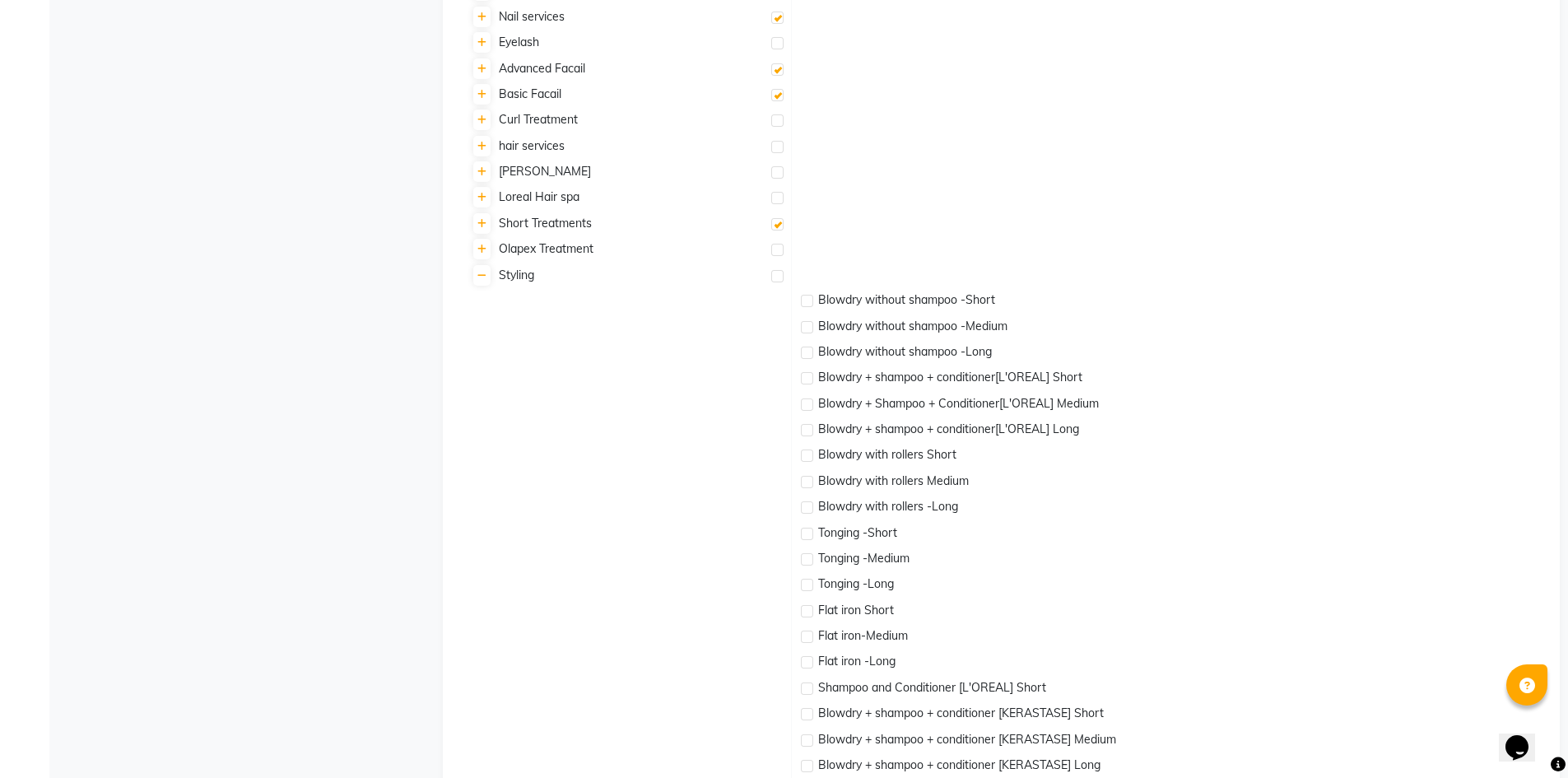
scroll to position [988, 0]
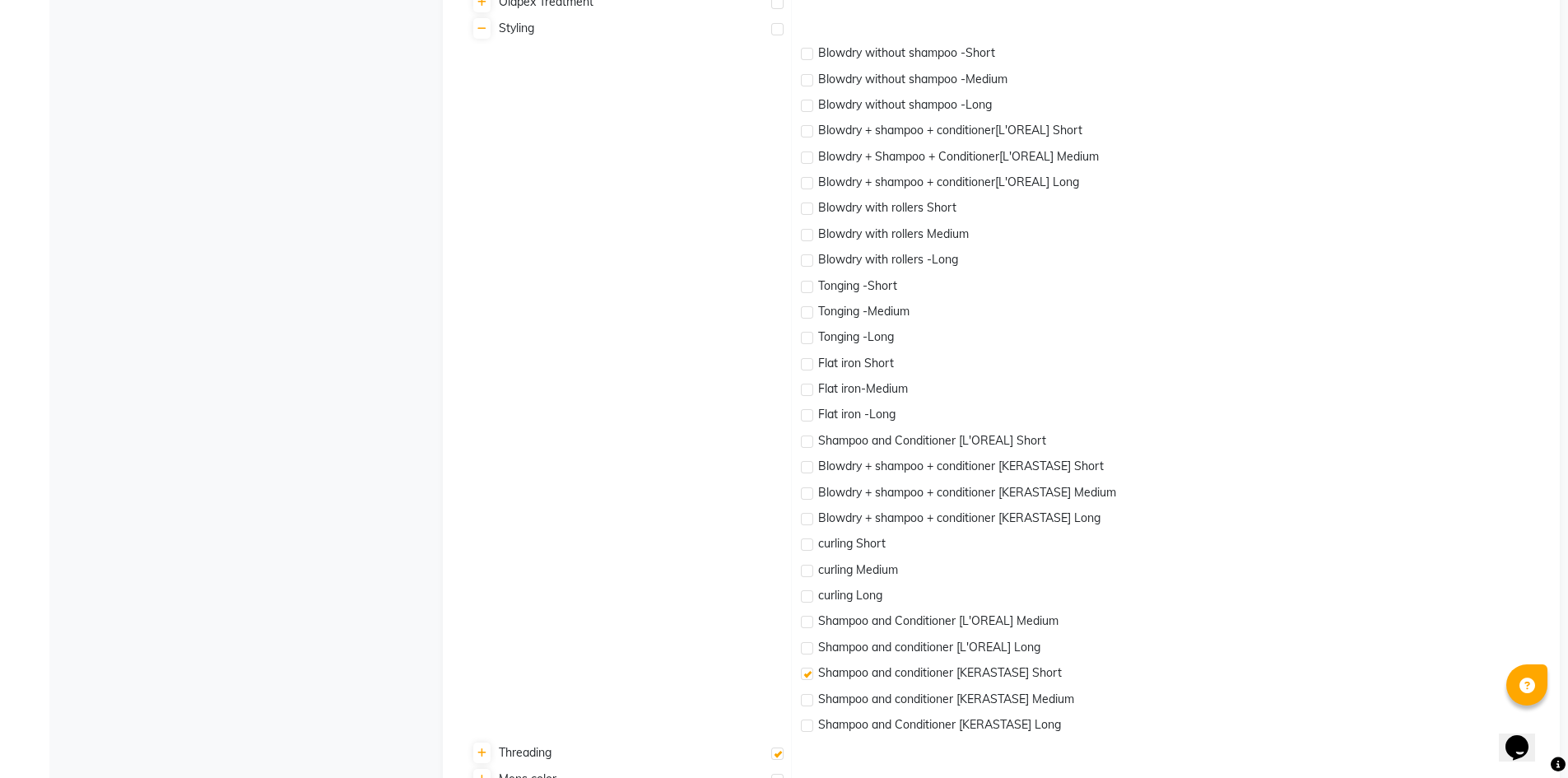
click at [807, 442] on label at bounding box center [807, 442] width 12 height 12
click at [807, 442] on input "checkbox" at bounding box center [806, 443] width 11 height 11
checkbox input "true"
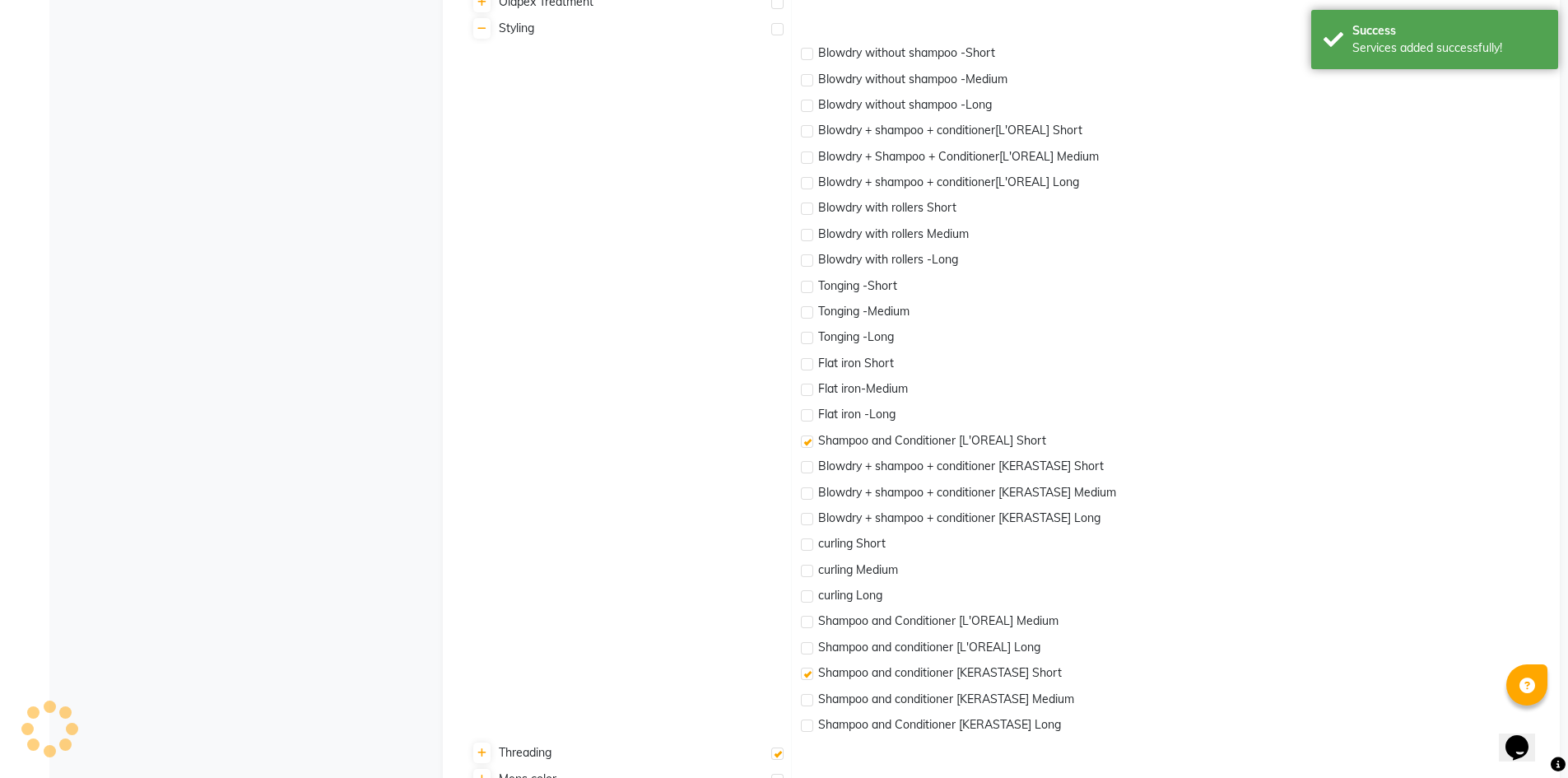
click at [804, 464] on label at bounding box center [807, 468] width 12 height 12
click at [804, 464] on input "checkbox" at bounding box center [806, 468] width 11 height 11
checkbox input "true"
click at [807, 490] on label at bounding box center [807, 493] width 12 height 12
click at [807, 490] on input "checkbox" at bounding box center [806, 494] width 11 height 11
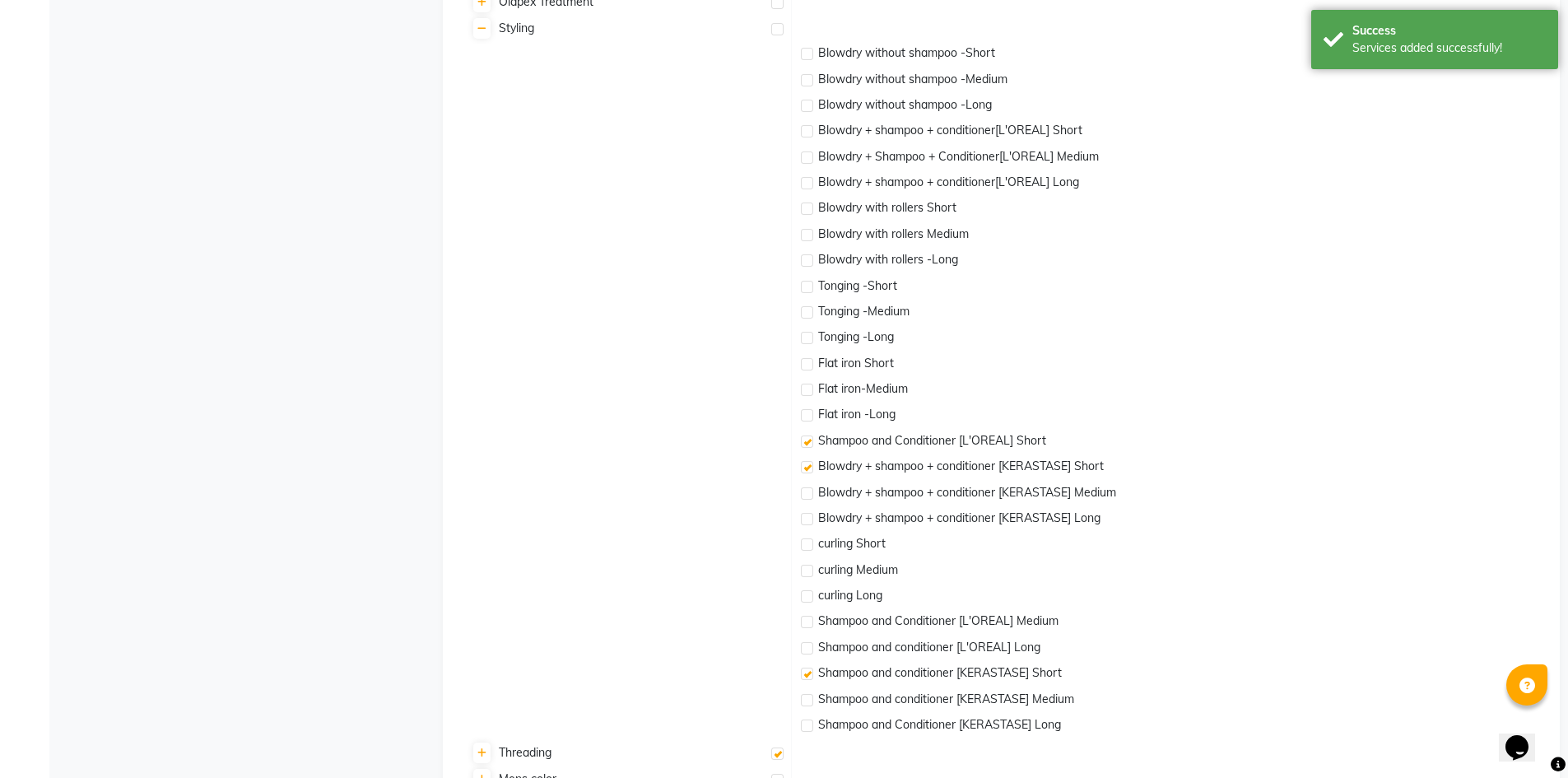
checkbox input "true"
click at [805, 519] on label at bounding box center [807, 519] width 12 height 12
click at [805, 519] on input "checkbox" at bounding box center [806, 520] width 11 height 11
checkbox input "true"
click at [804, 647] on label at bounding box center [807, 648] width 12 height 12
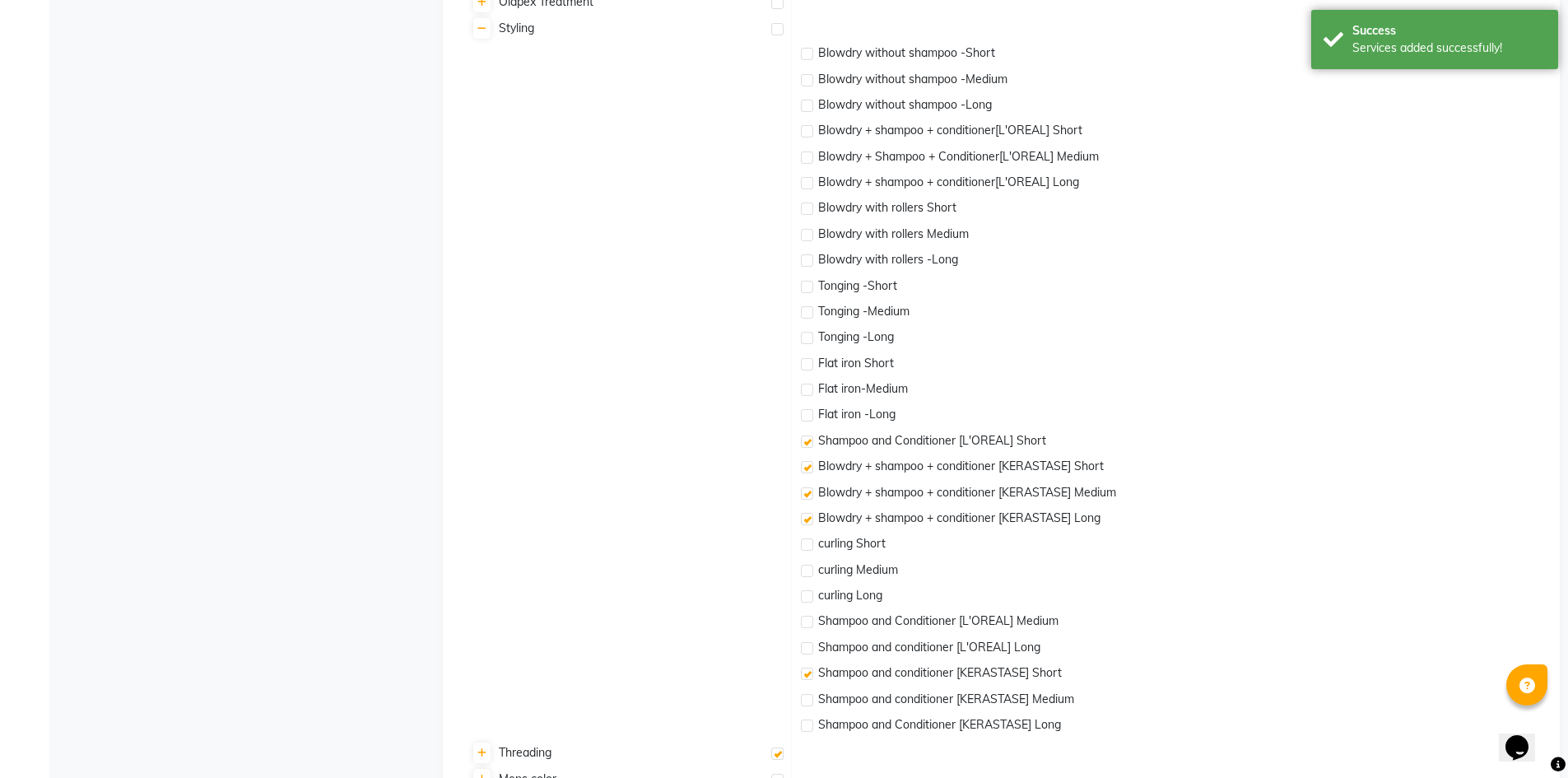
click at [804, 647] on input "checkbox" at bounding box center [806, 649] width 11 height 11
checkbox input "true"
click at [810, 696] on label at bounding box center [807, 700] width 12 height 12
click at [810, 696] on input "checkbox" at bounding box center [806, 701] width 11 height 11
checkbox input "true"
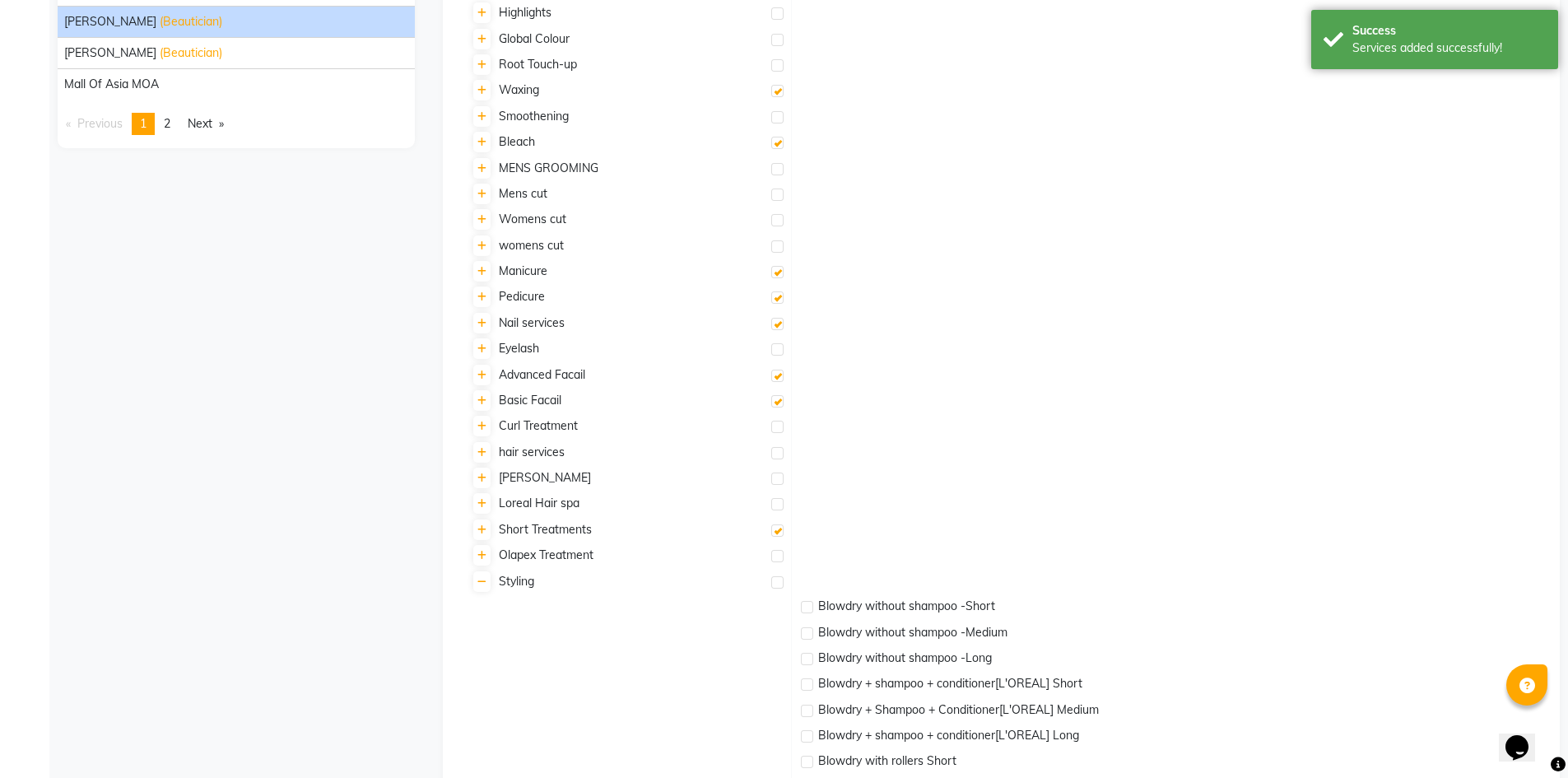
scroll to position [247, 0]
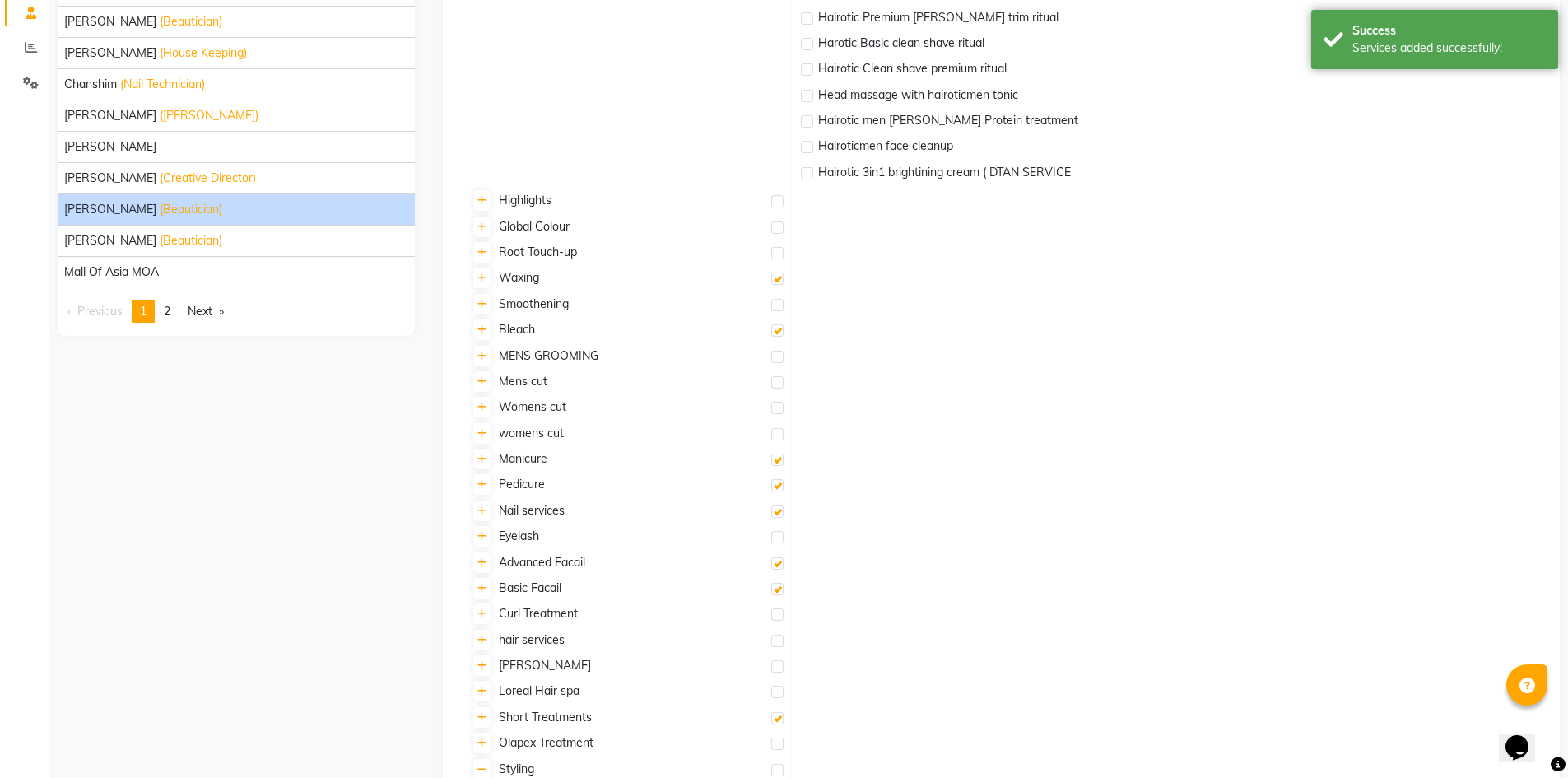
click at [989, 486] on td at bounding box center [1176, 486] width 768 height 26
click at [511, 761] on span "Styling" at bounding box center [516, 768] width 35 height 15
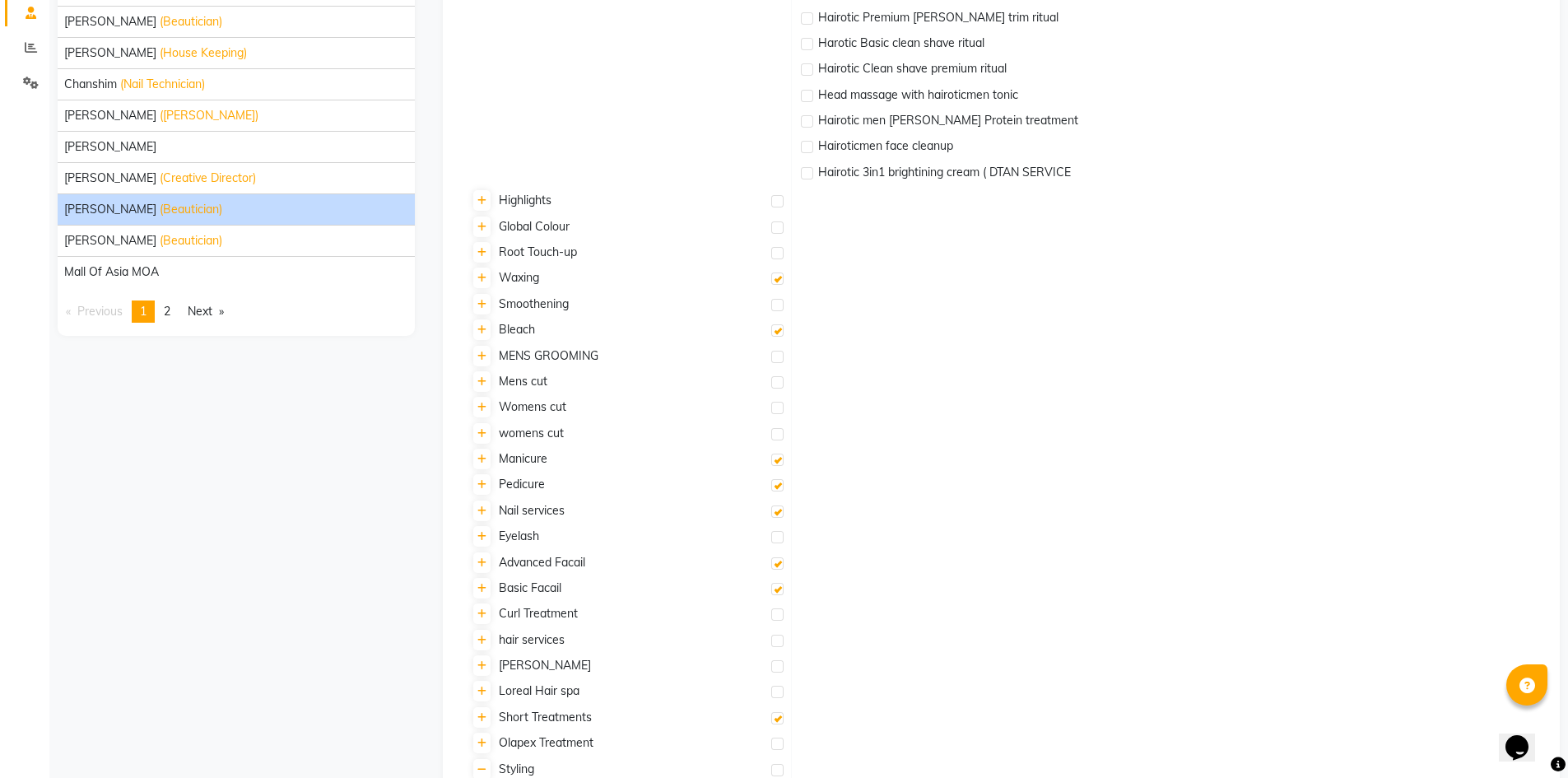
click at [523, 765] on span "Styling" at bounding box center [516, 768] width 35 height 15
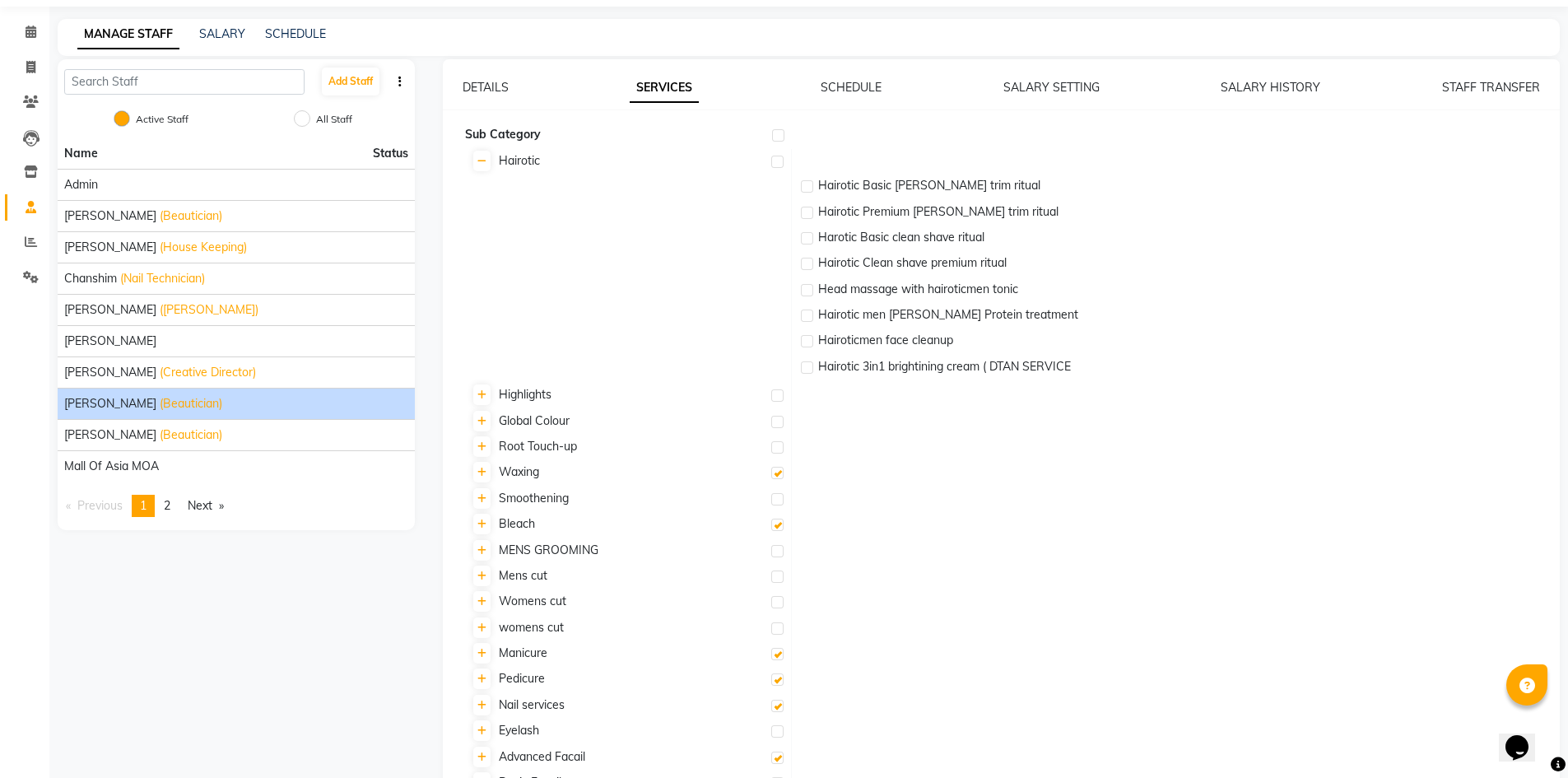
scroll to position [0, 0]
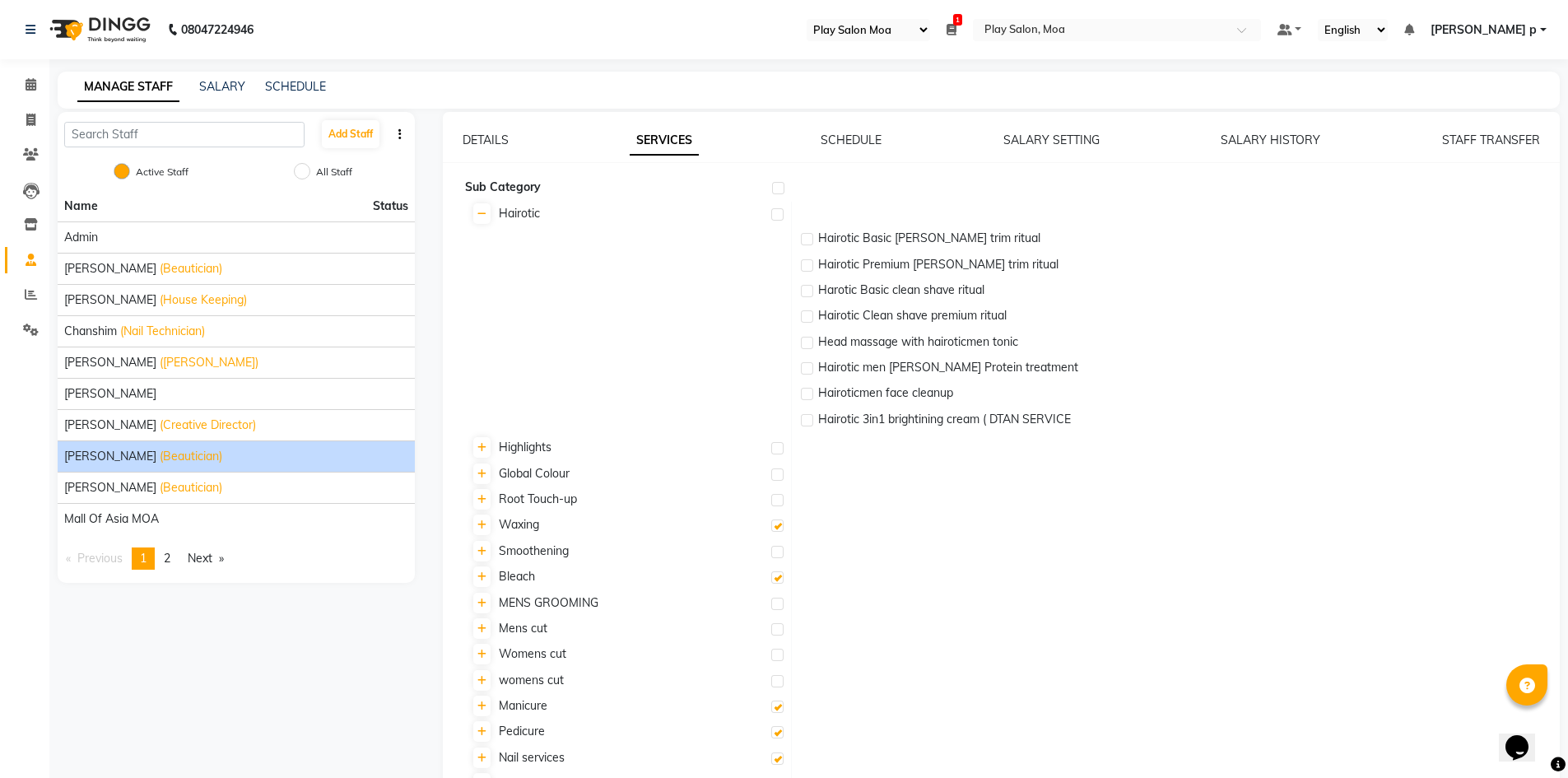
drag, startPoint x: 53, startPoint y: 65, endPoint x: 43, endPoint y: 69, distance: 10.8
click at [26, 85] on icon at bounding box center [31, 85] width 11 height 12
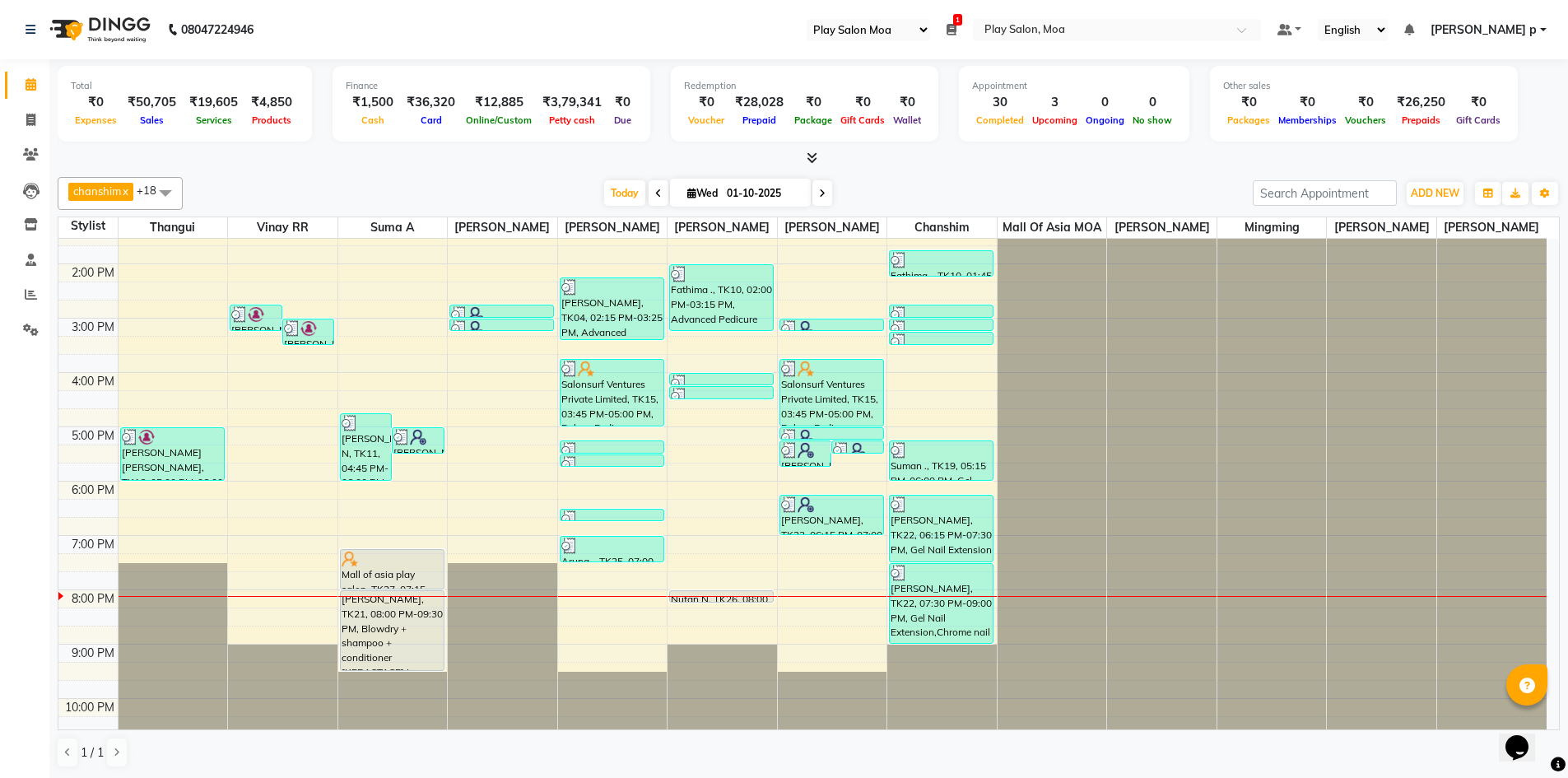
scroll to position [247, 0]
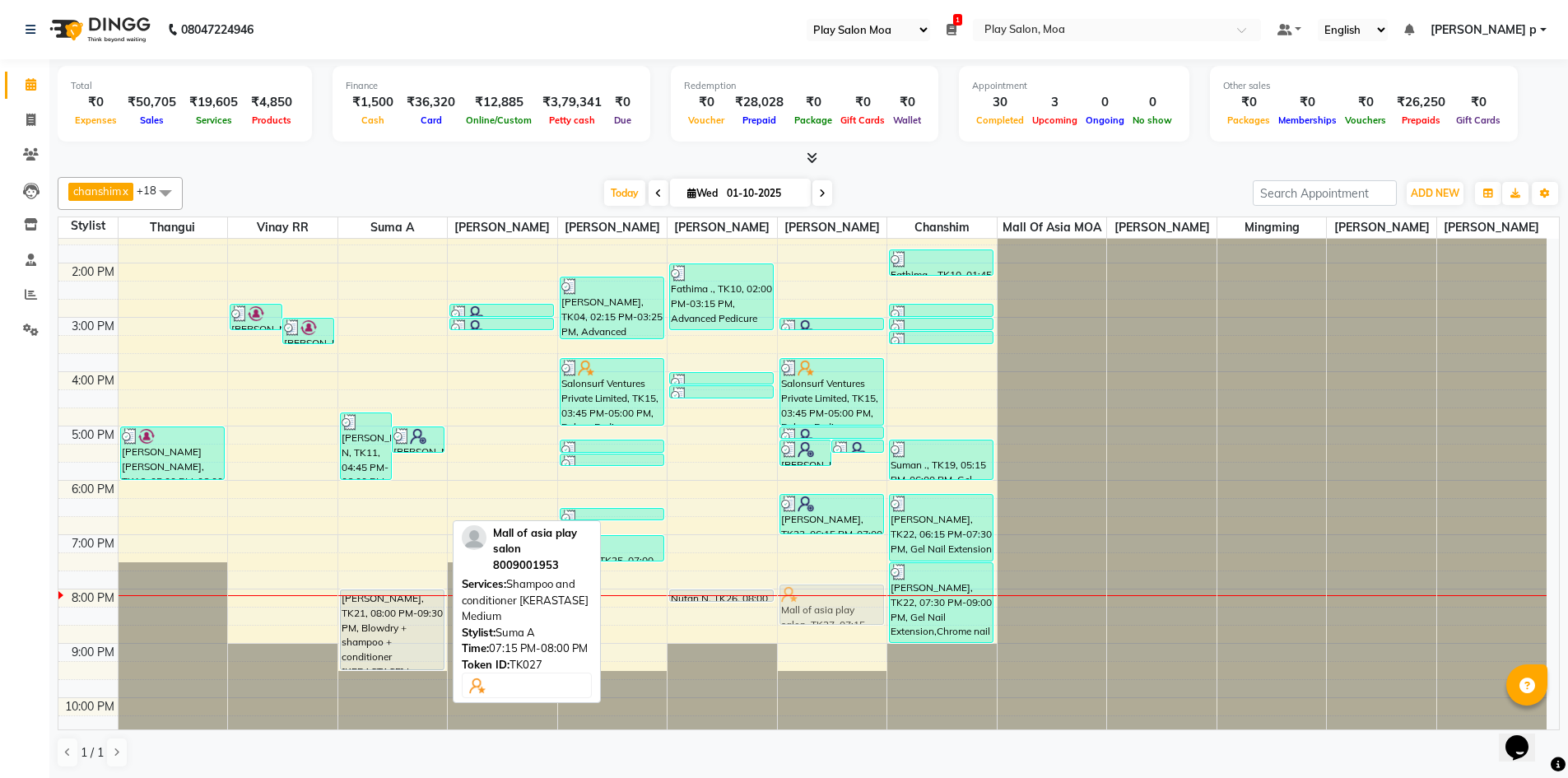
drag, startPoint x: 377, startPoint y: 582, endPoint x: 810, endPoint y: 626, distance: 435.2
click at [810, 626] on tr "Usha Rajesh, TK16, 05:00 PM-06:00 PM, CHROMA ABSOLU NOURISH AND GLOSS RITUAL - …" at bounding box center [802, 371] width 1488 height 759
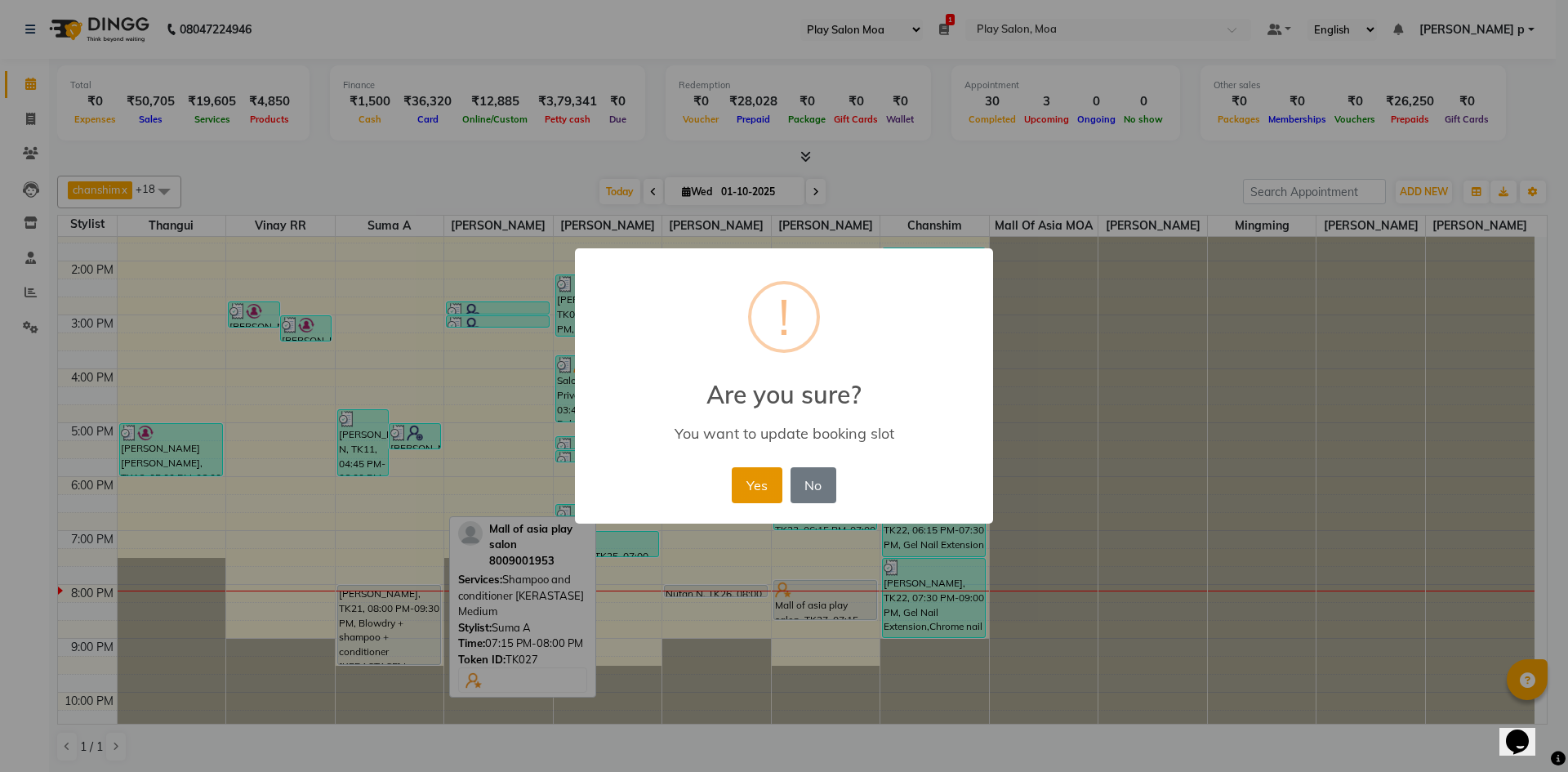
click at [749, 484] on button "Yes" at bounding box center [756, 485] width 50 height 36
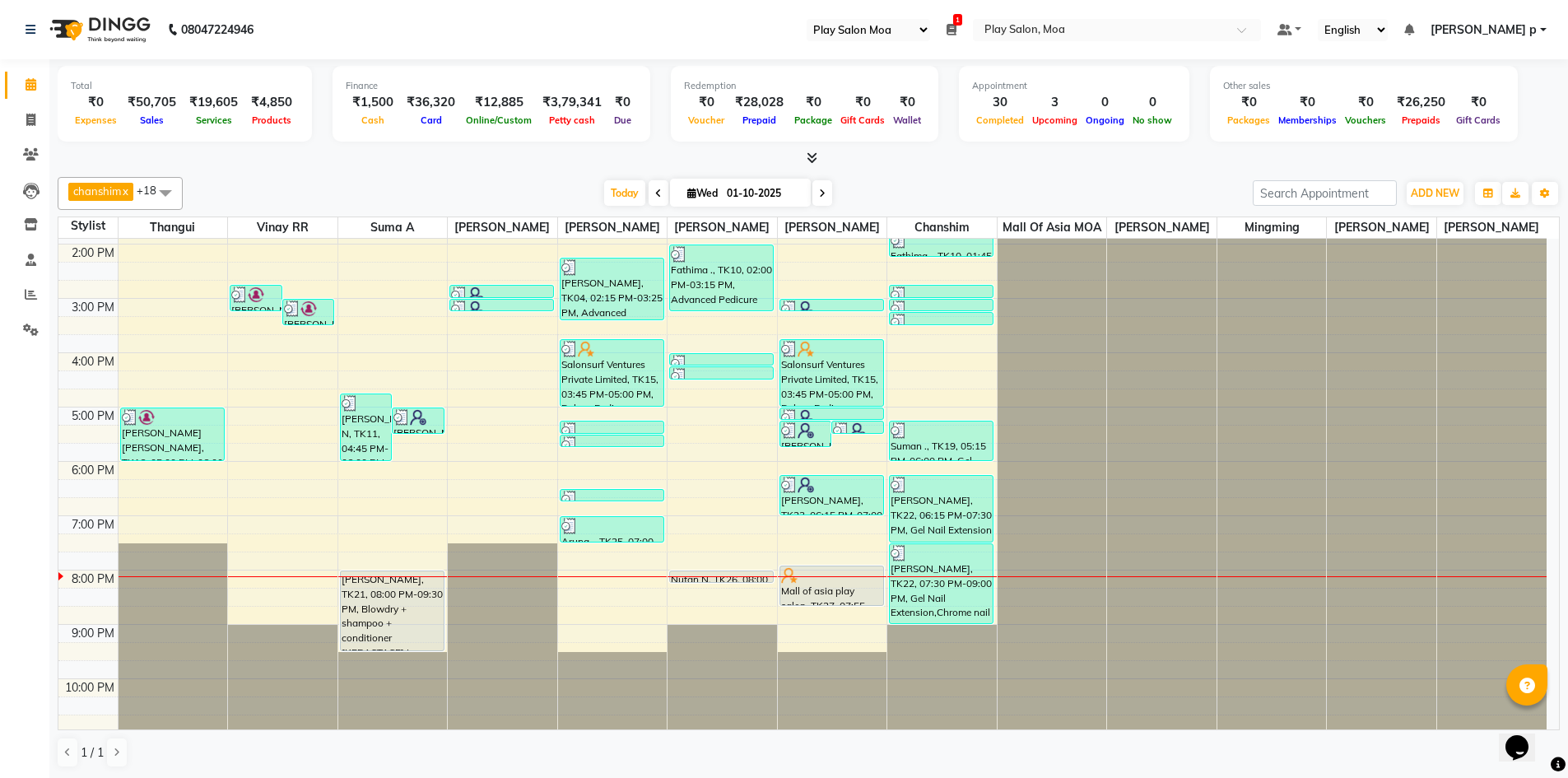
scroll to position [287, 0]
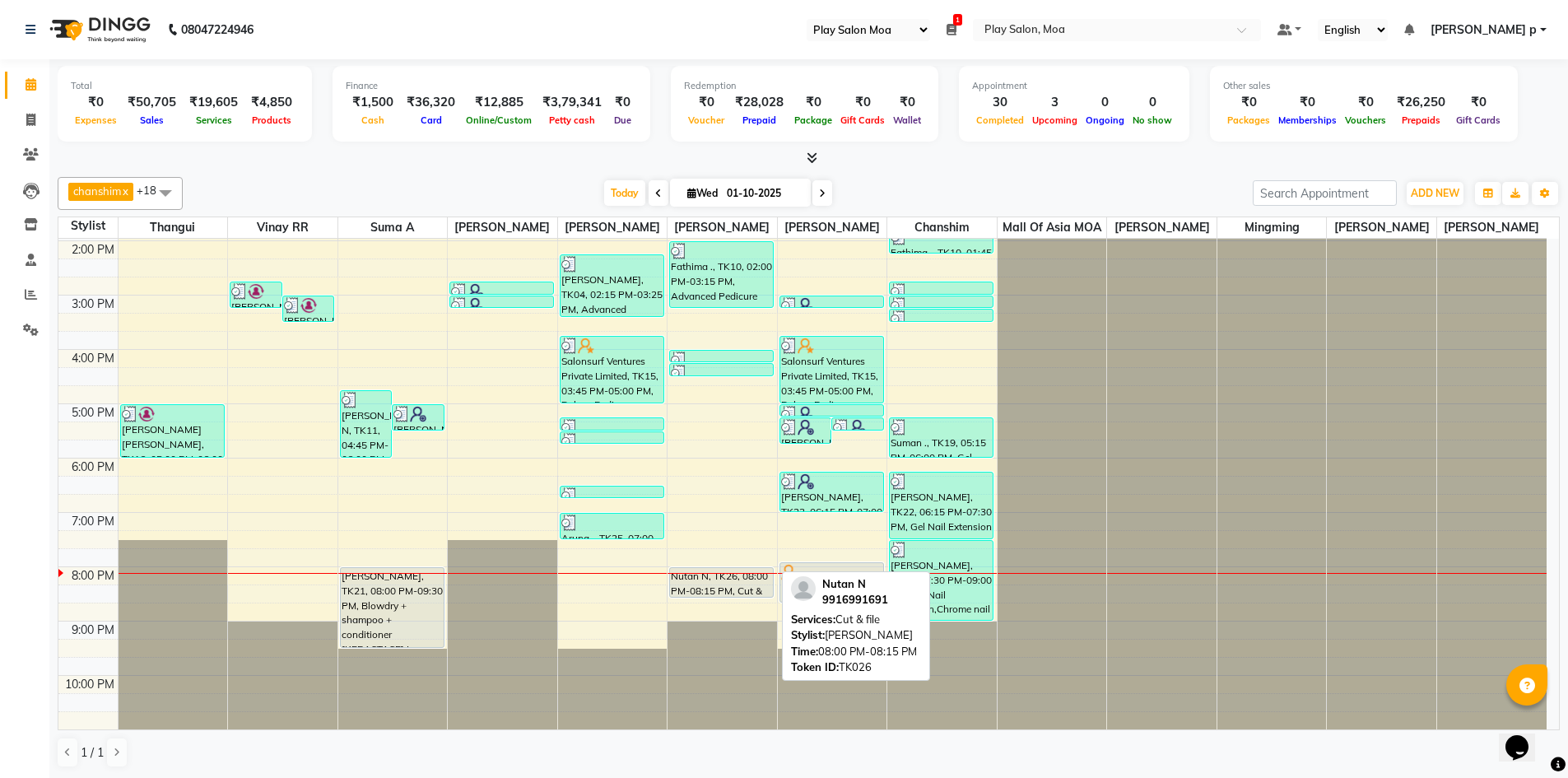
drag, startPoint x: 719, startPoint y: 576, endPoint x: 720, endPoint y: 586, distance: 10.0
click at [720, 587] on div "Fathima ., TK10, 02:00 PM-03:15 PM, Advanced Pedicure Mourya Km, TK13, 04:00 PM…" at bounding box center [722, 348] width 109 height 759
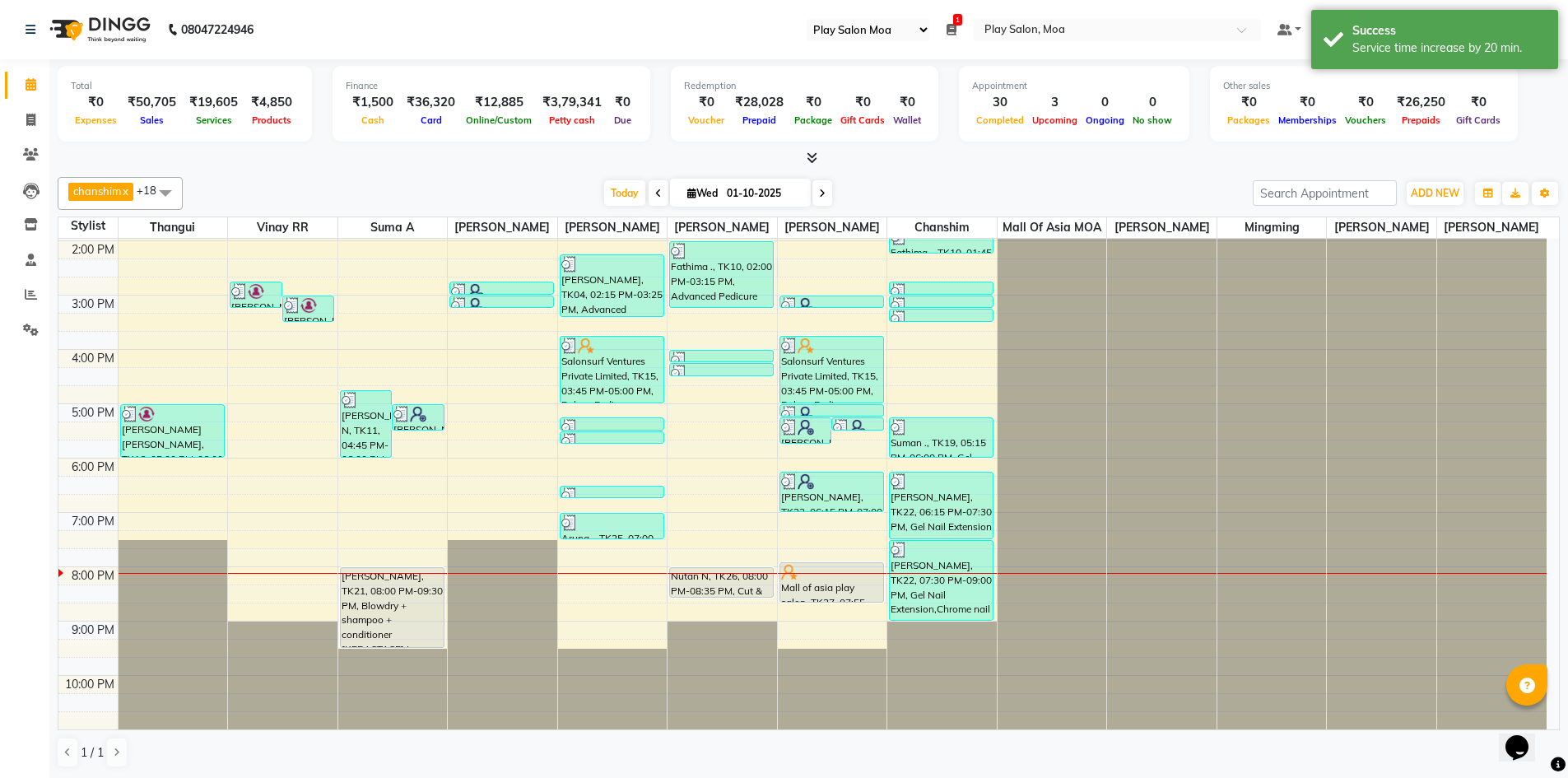
click at [825, 190] on span at bounding box center [822, 192] width 19 height 26
type input "02-10-2025"
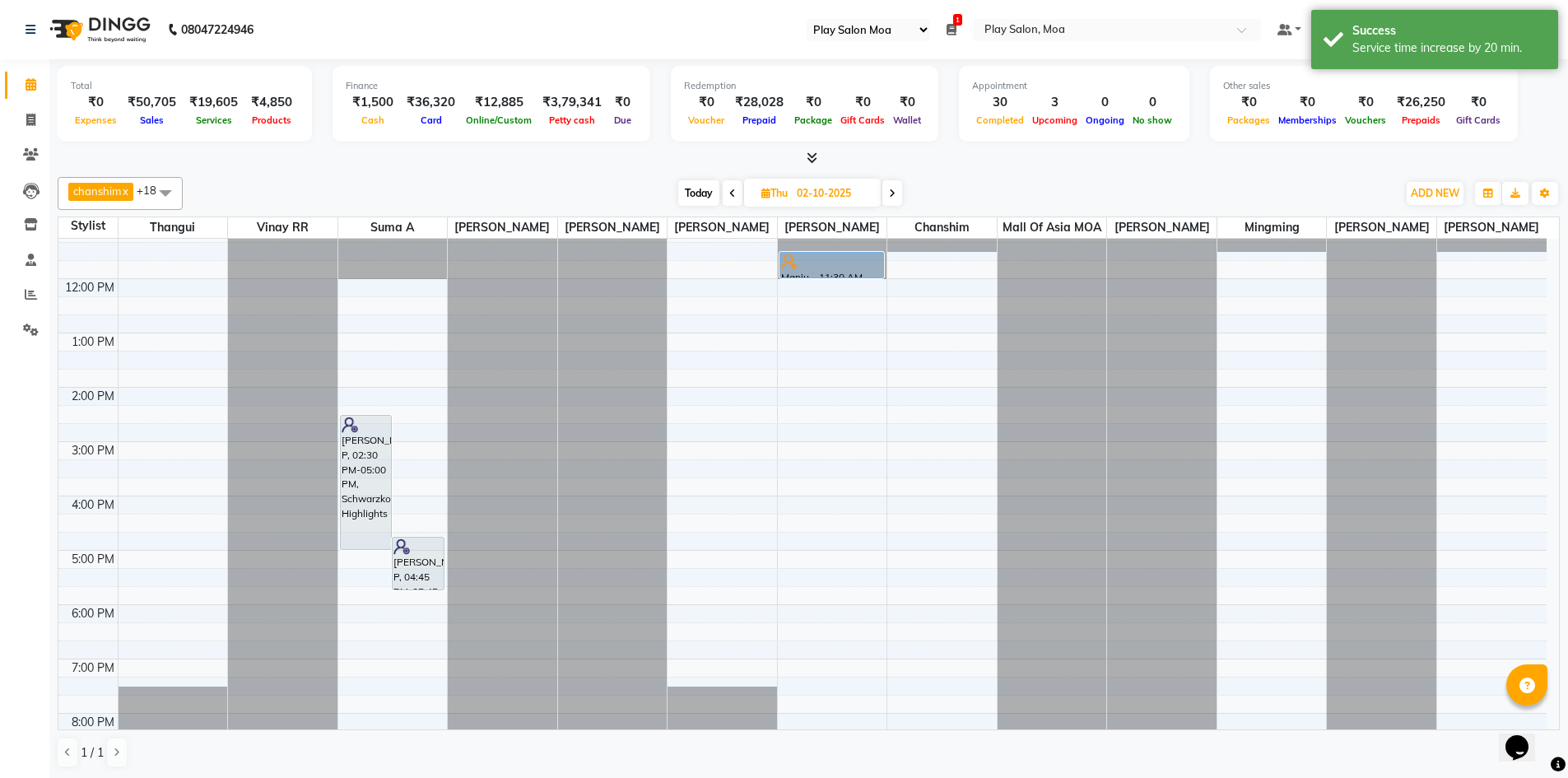
scroll to position [122, 0]
click at [811, 393] on div "9:00 AM 10:00 AM 11:00 AM 12:00 PM 1:00 PM 2:00 PM 3:00 PM 4:00 PM 5:00 PM 6:00…" at bounding box center [802, 497] width 1488 height 759
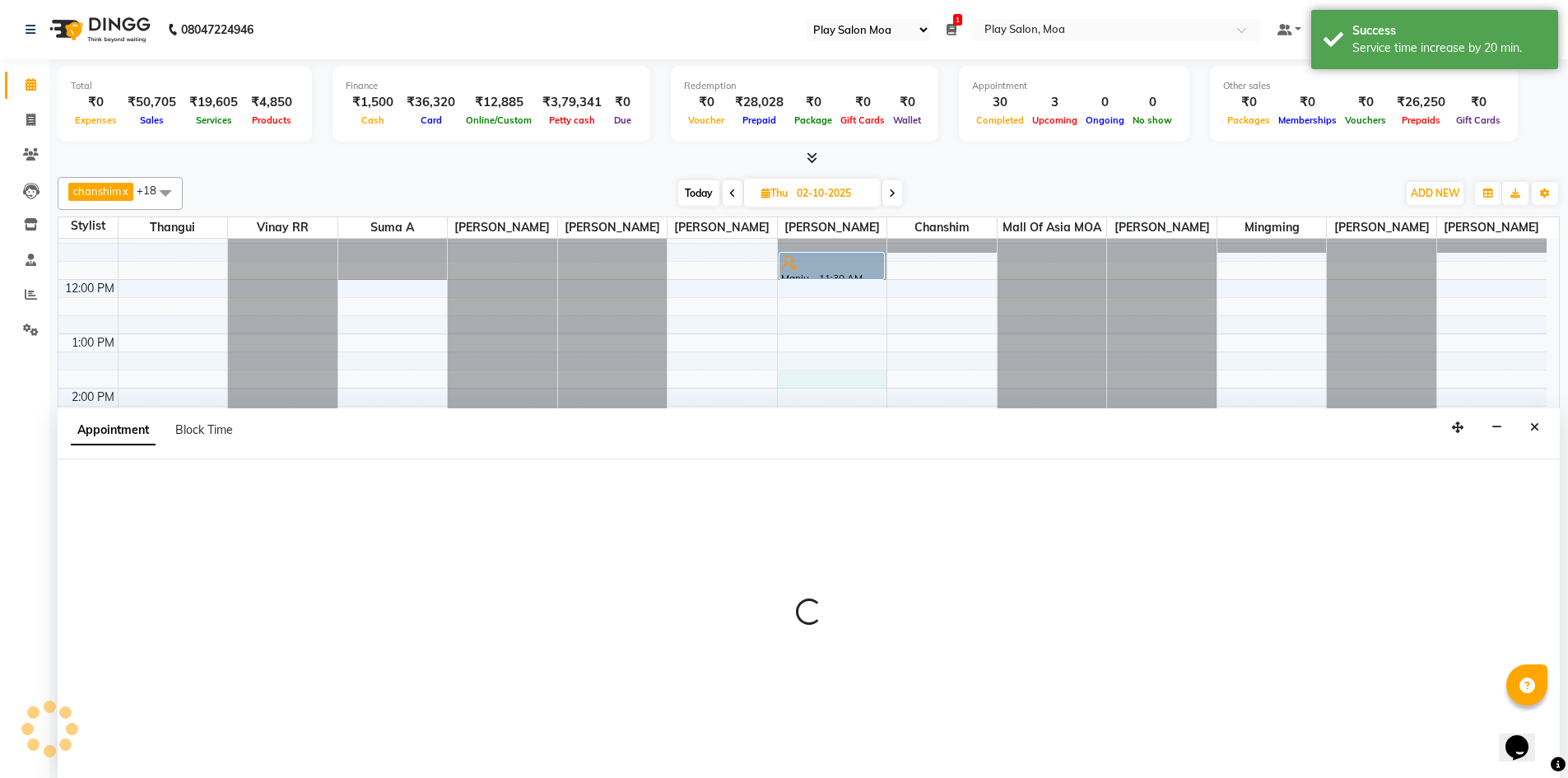
select select "81387"
select select "tentative"
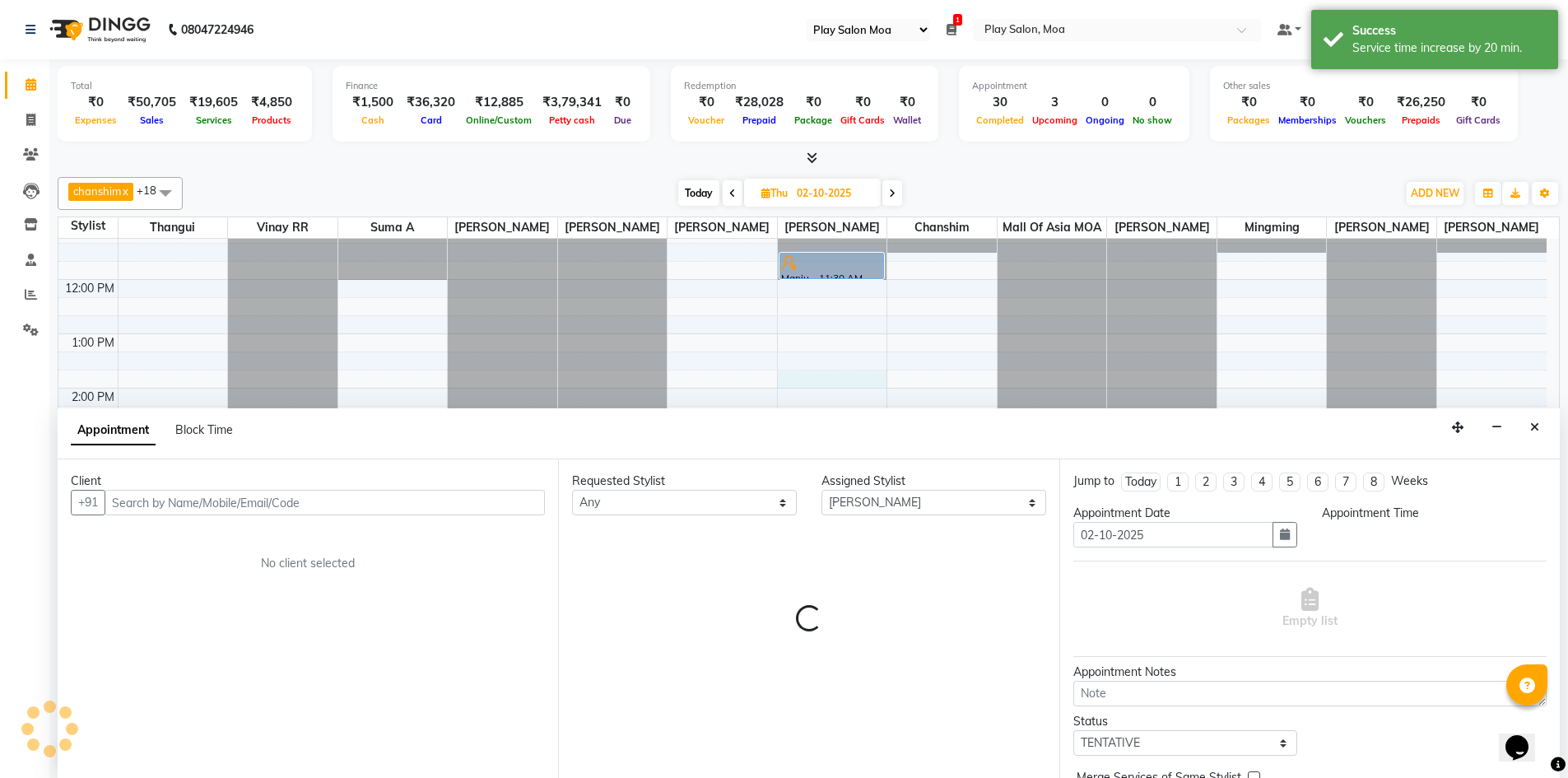
scroll to position [1, 0]
select select "825"
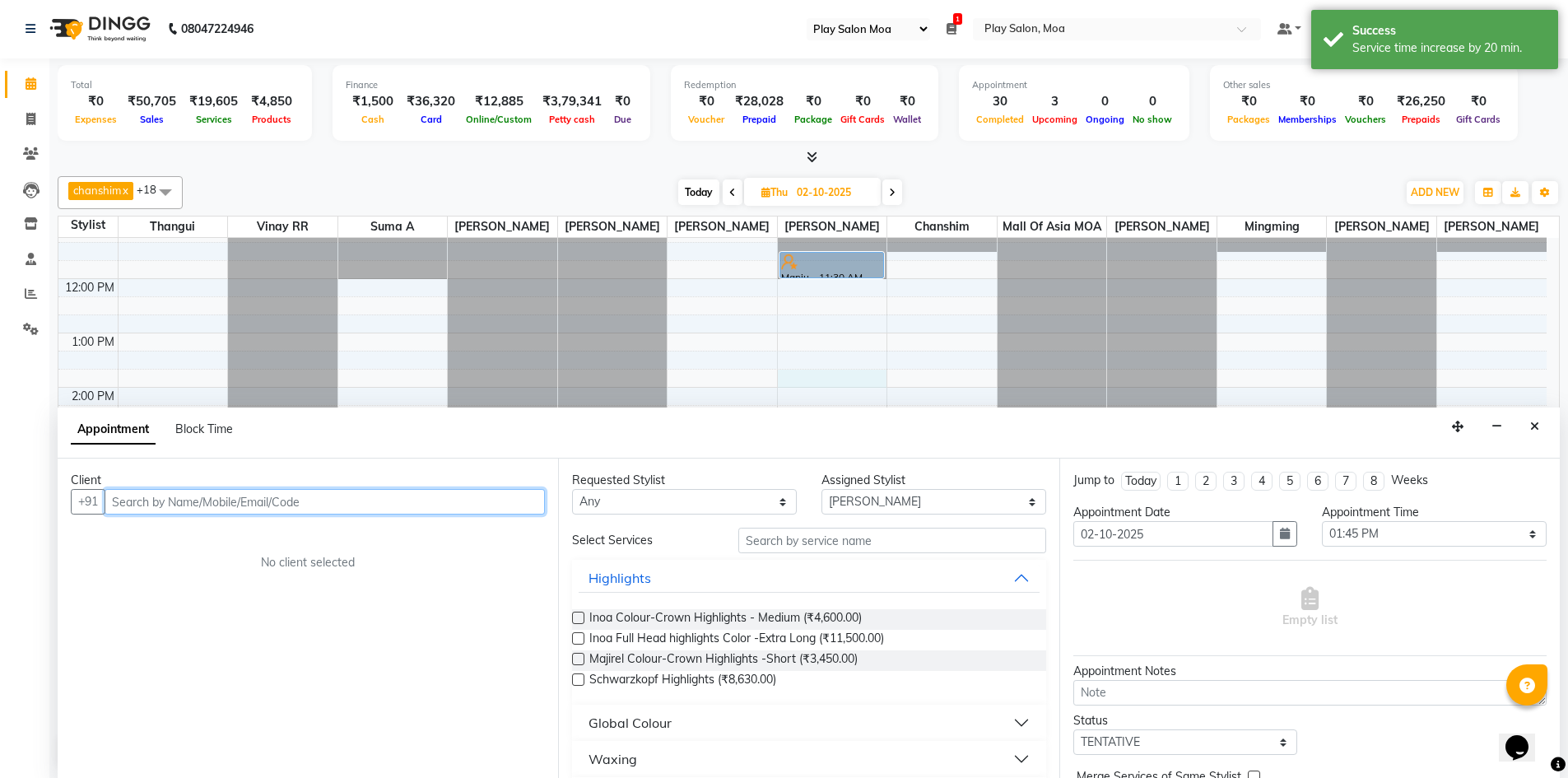
click at [264, 508] on input "text" at bounding box center [325, 501] width 440 height 26
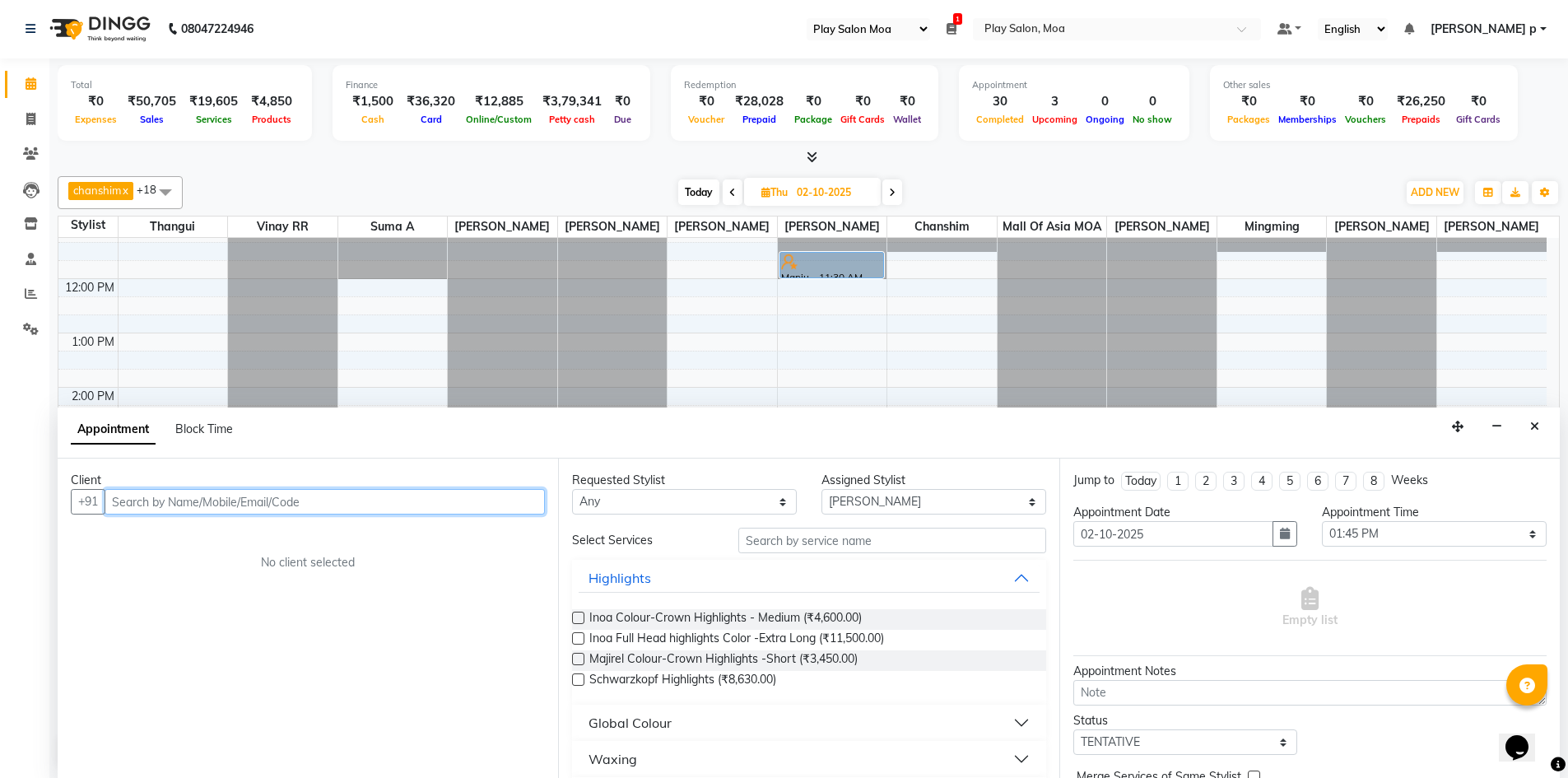
click at [373, 498] on input "text" at bounding box center [325, 501] width 440 height 26
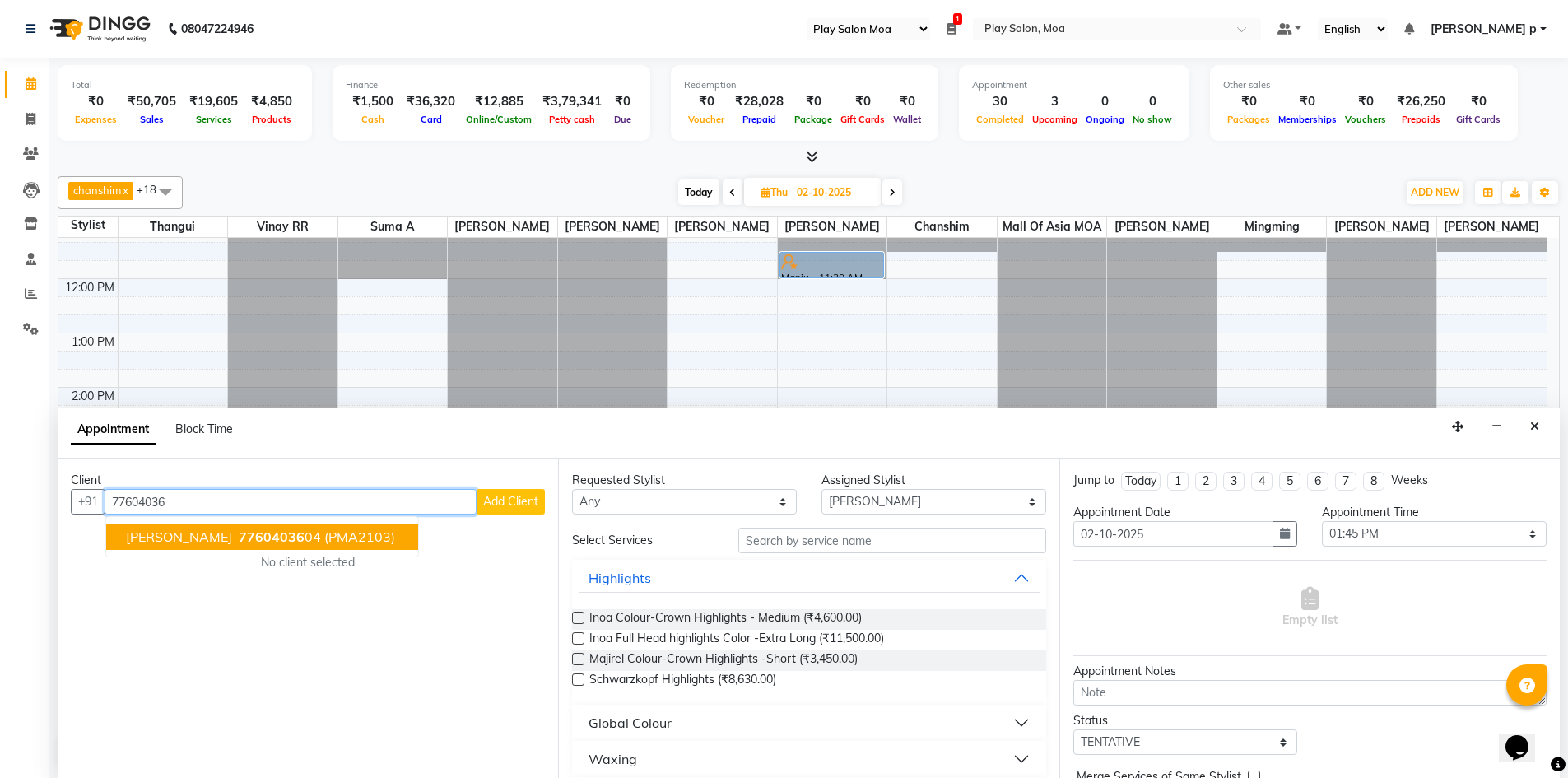
click at [259, 544] on span "77604036" at bounding box center [272, 536] width 66 height 17
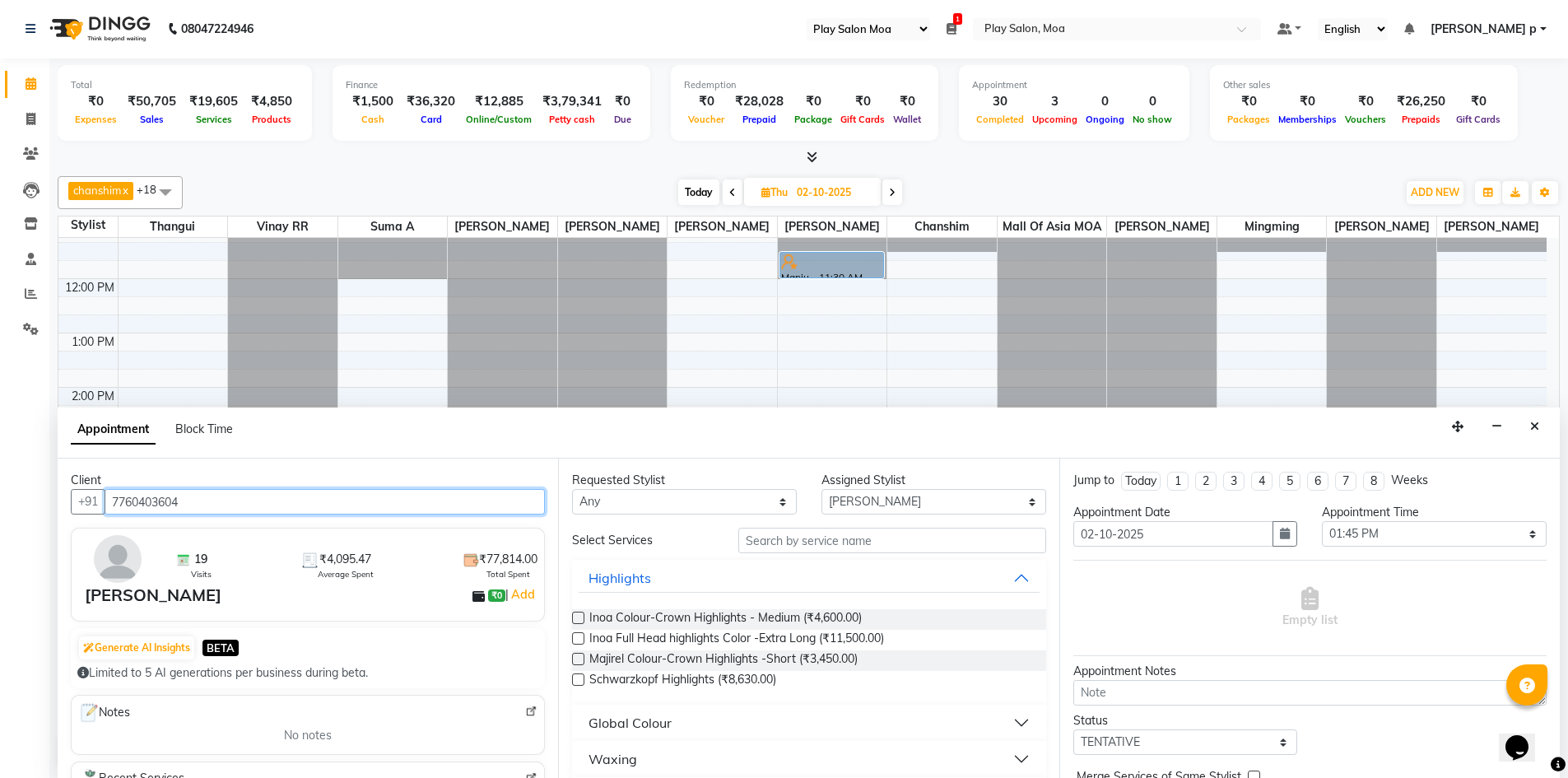
type input "7760403604"
click at [721, 499] on select "Any Anna D chanshim Faizan Alam Hamsa R Jennifer Swargiary Kavya M Mall of Asia…" at bounding box center [684, 501] width 225 height 26
select select "81387"
click at [572, 489] on select "Any Anna D chanshim Faizan Alam Hamsa R Jennifer Swargiary Kavya M Mall of Asia…" at bounding box center [684, 501] width 225 height 26
click at [776, 543] on input "text" at bounding box center [892, 540] width 308 height 26
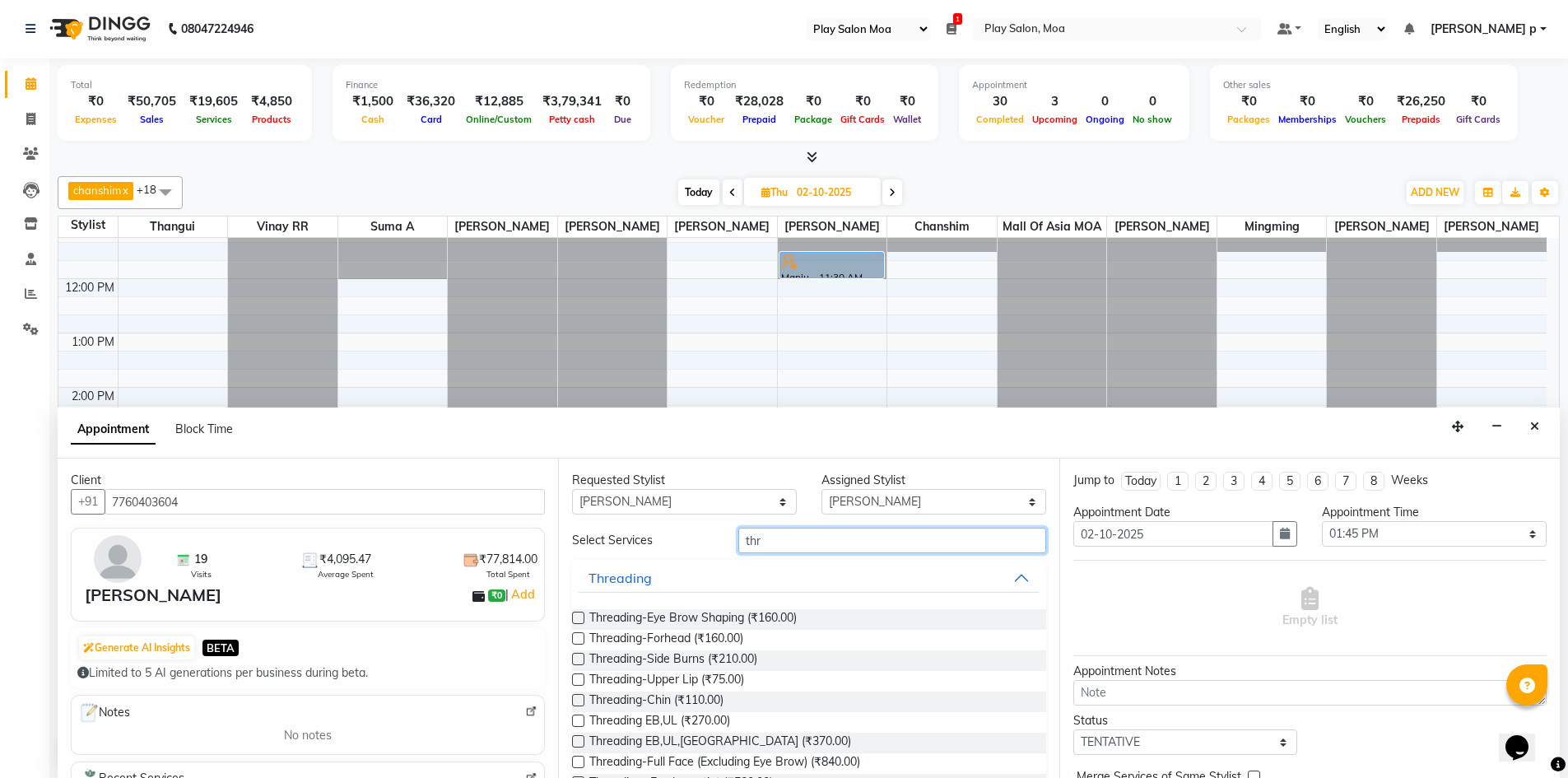
type input "thr"
click at [578, 618] on label at bounding box center [579, 617] width 12 height 12
click at [578, 618] on input "checkbox" at bounding box center [578, 619] width 11 height 11
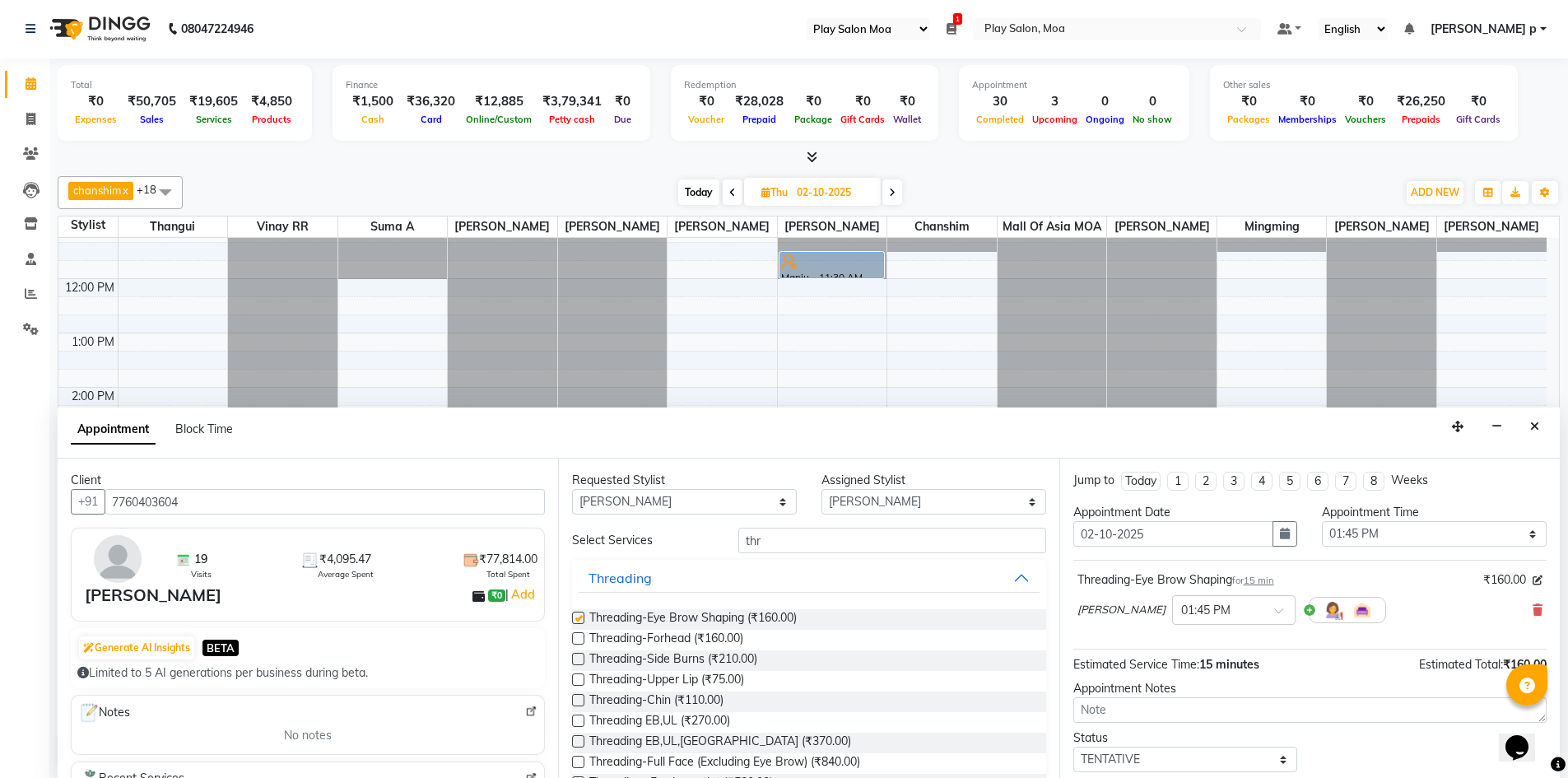
checkbox input "false"
click at [582, 681] on label at bounding box center [579, 679] width 12 height 12
click at [582, 681] on input "checkbox" at bounding box center [578, 681] width 11 height 11
checkbox input "false"
click at [576, 699] on label at bounding box center [579, 700] width 12 height 12
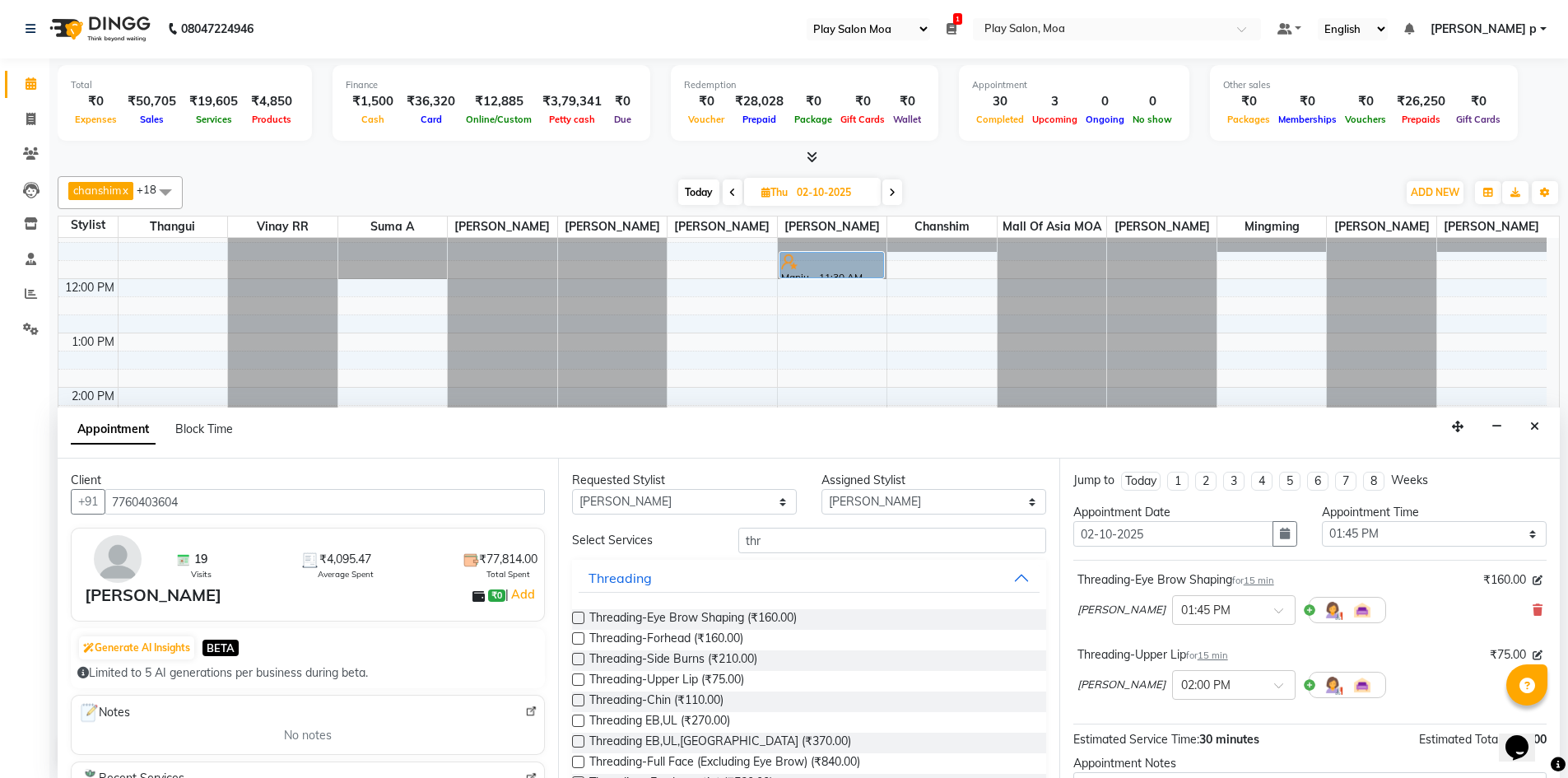
click at [576, 699] on input "checkbox" at bounding box center [578, 701] width 11 height 11
checkbox input "false"
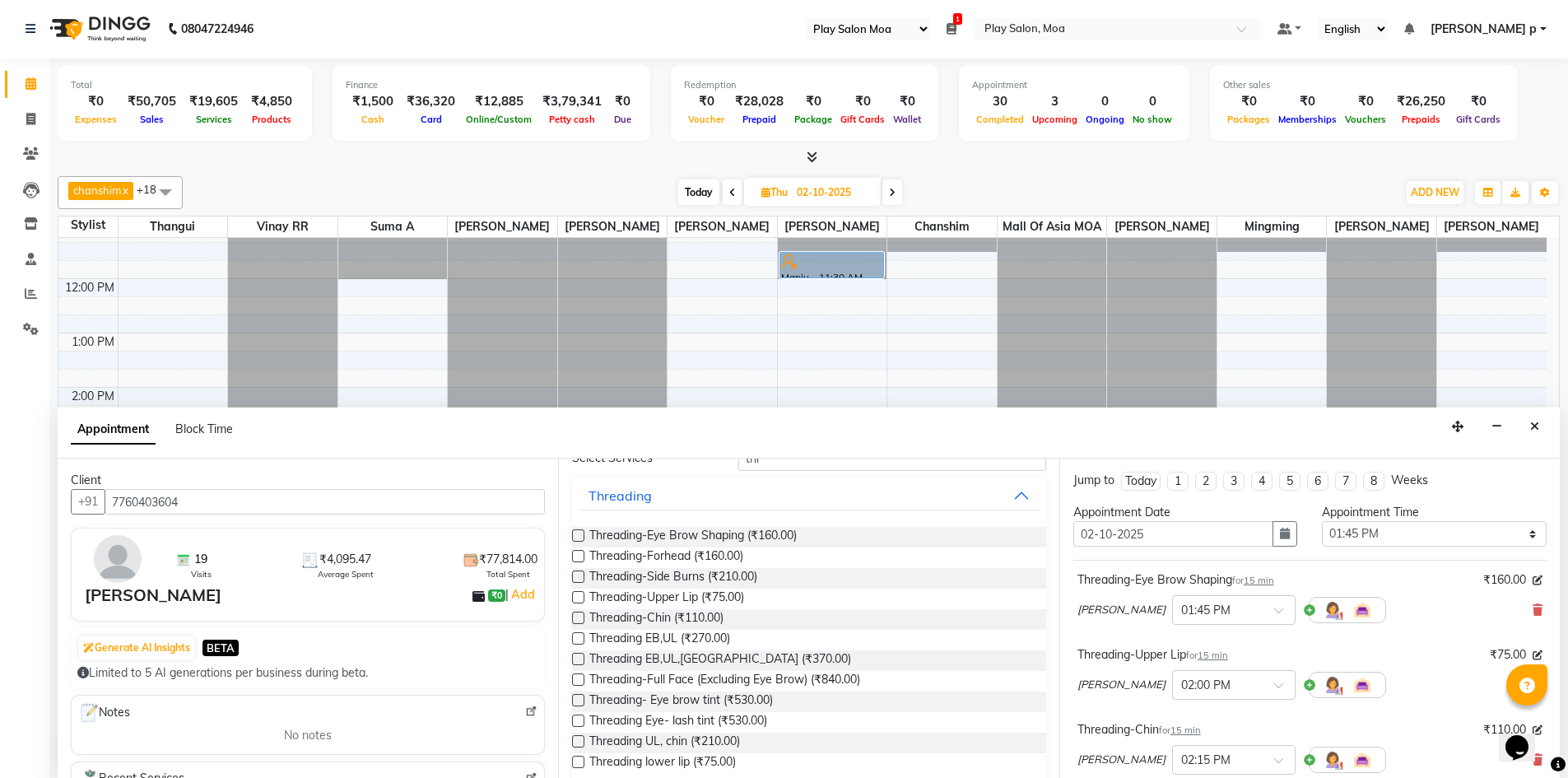
click at [578, 762] on label at bounding box center [579, 762] width 12 height 12
click at [578, 762] on input "checkbox" at bounding box center [578, 763] width 11 height 11
checkbox input "false"
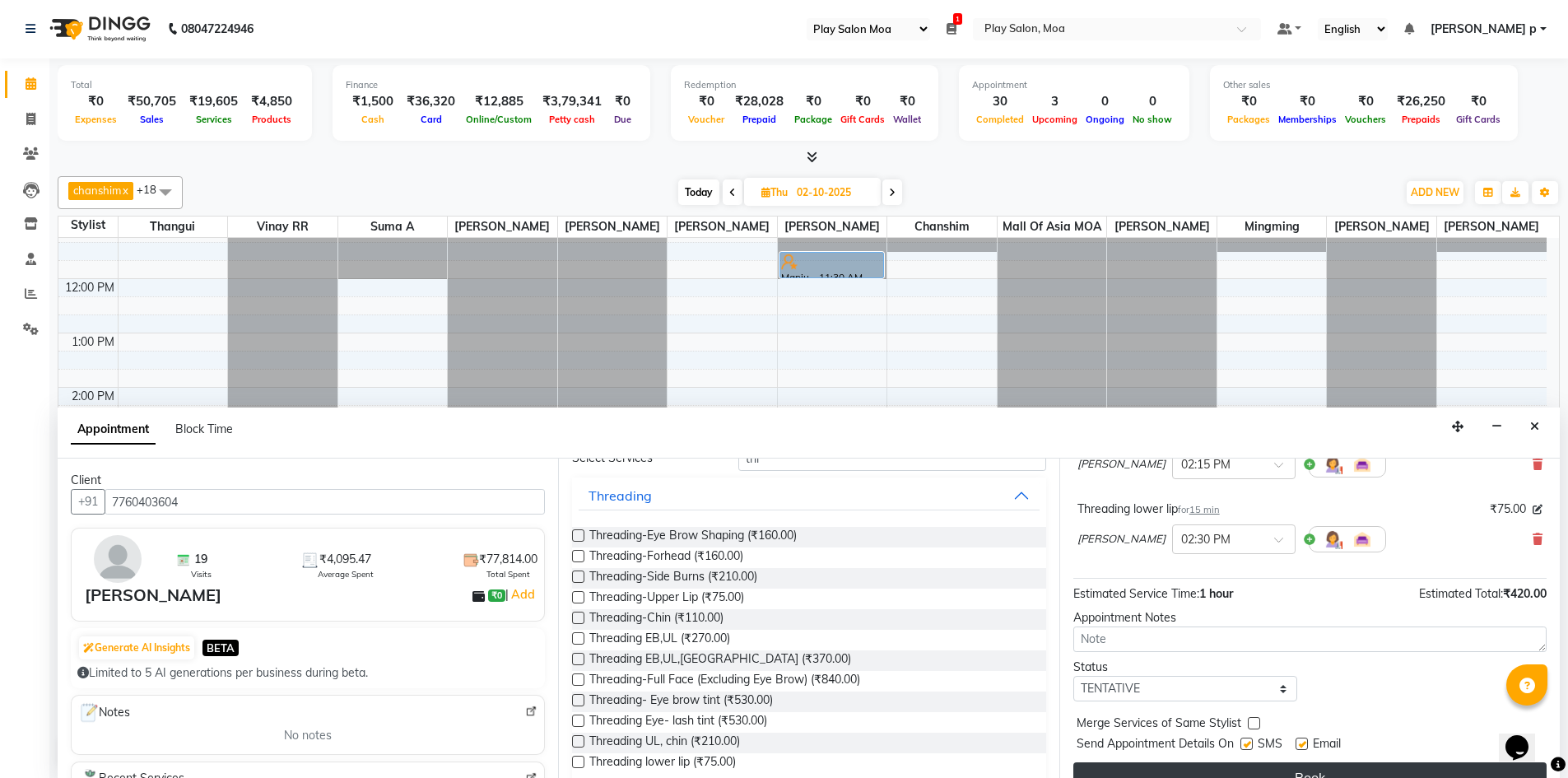
scroll to position [323, 0]
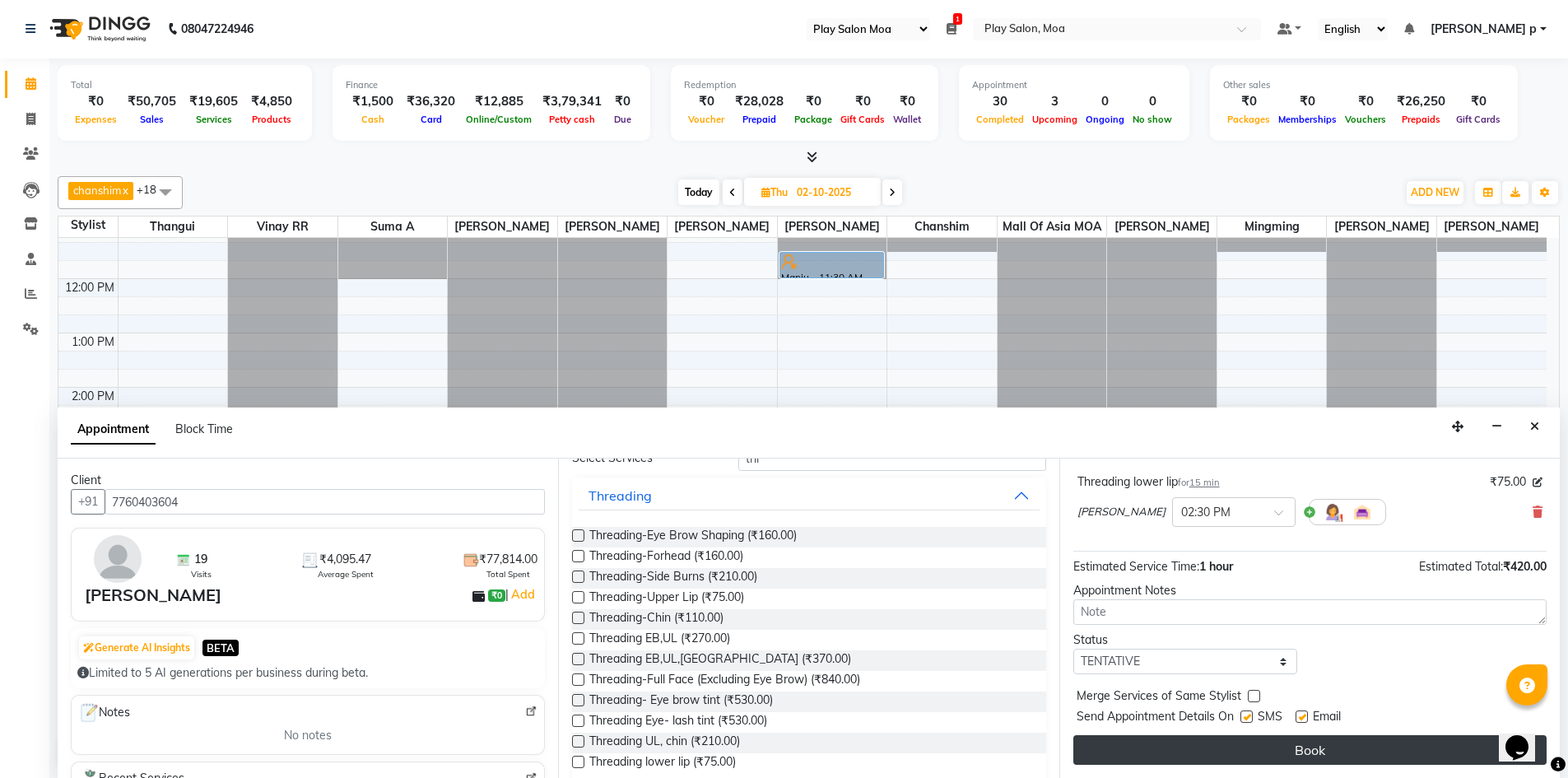
click at [1268, 745] on button "Book" at bounding box center [1310, 750] width 474 height 30
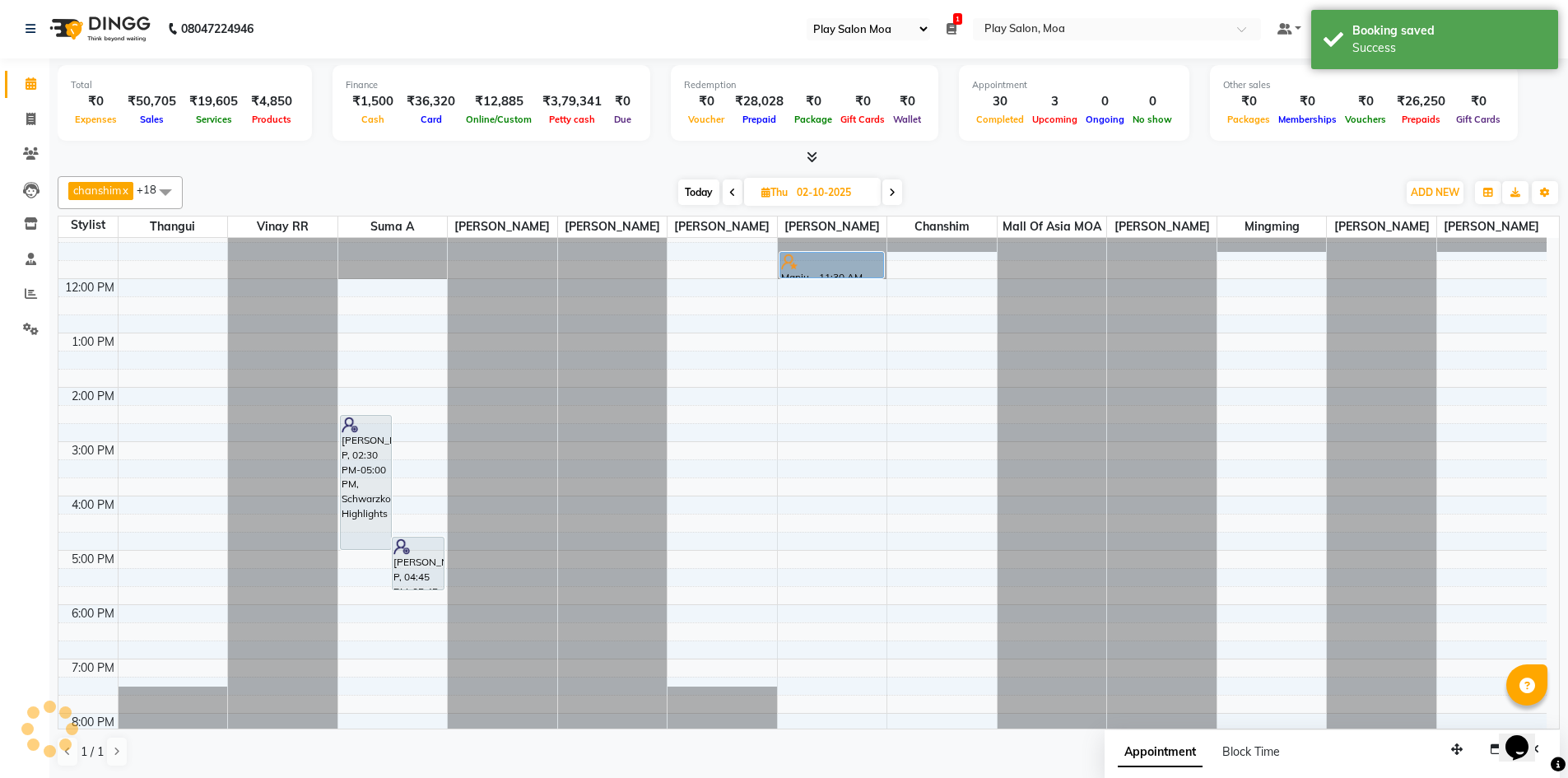
scroll to position [0, 0]
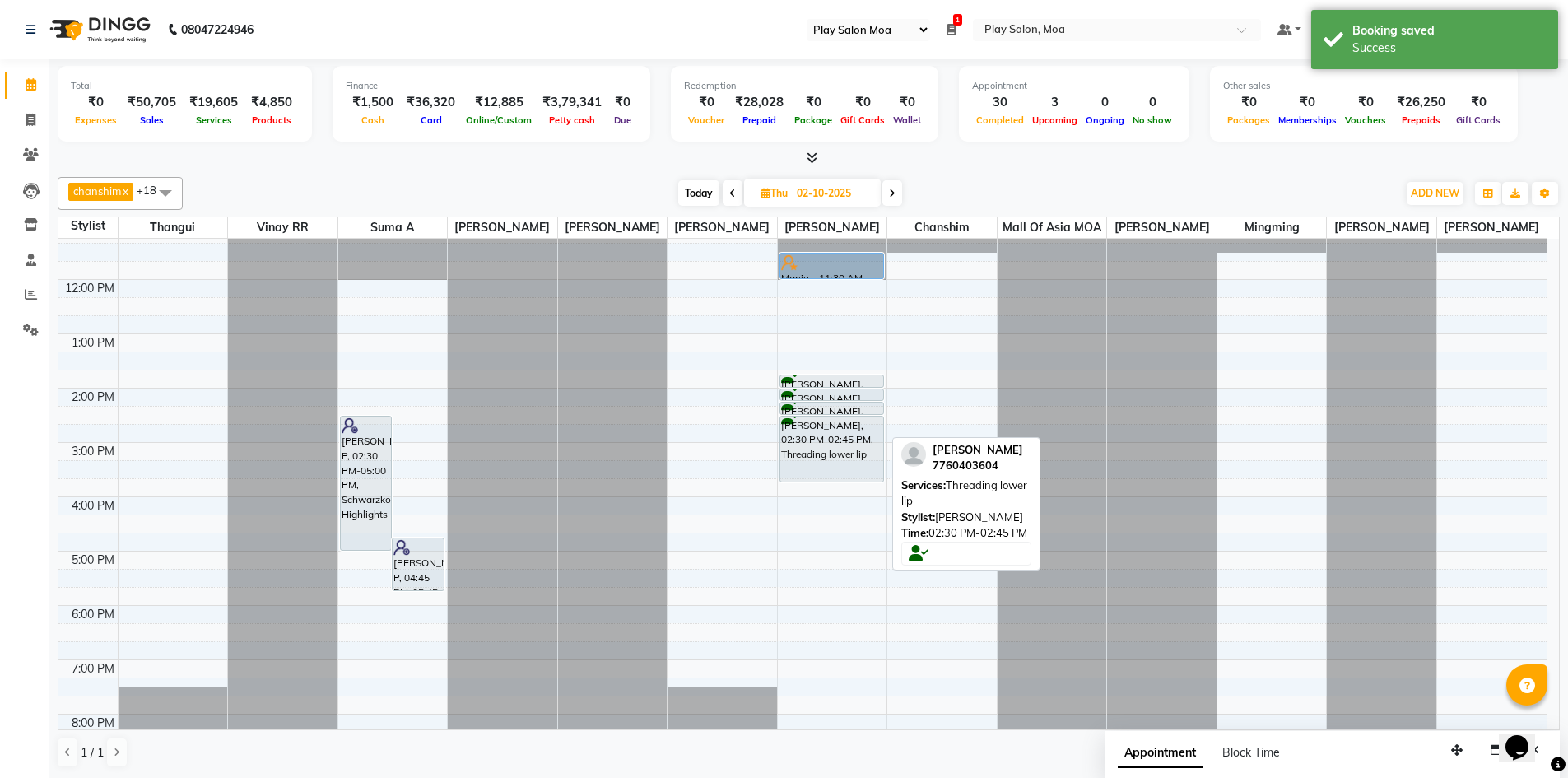
drag, startPoint x: 828, startPoint y: 440, endPoint x: 831, endPoint y: 488, distance: 48.1
click at [831, 488] on div "Manju ., 11:30 AM-12:00 PM, SK Calmagic Normal Skin Keerthna Sita, 01:45 PM-02:…" at bounding box center [833, 497] width 109 height 759
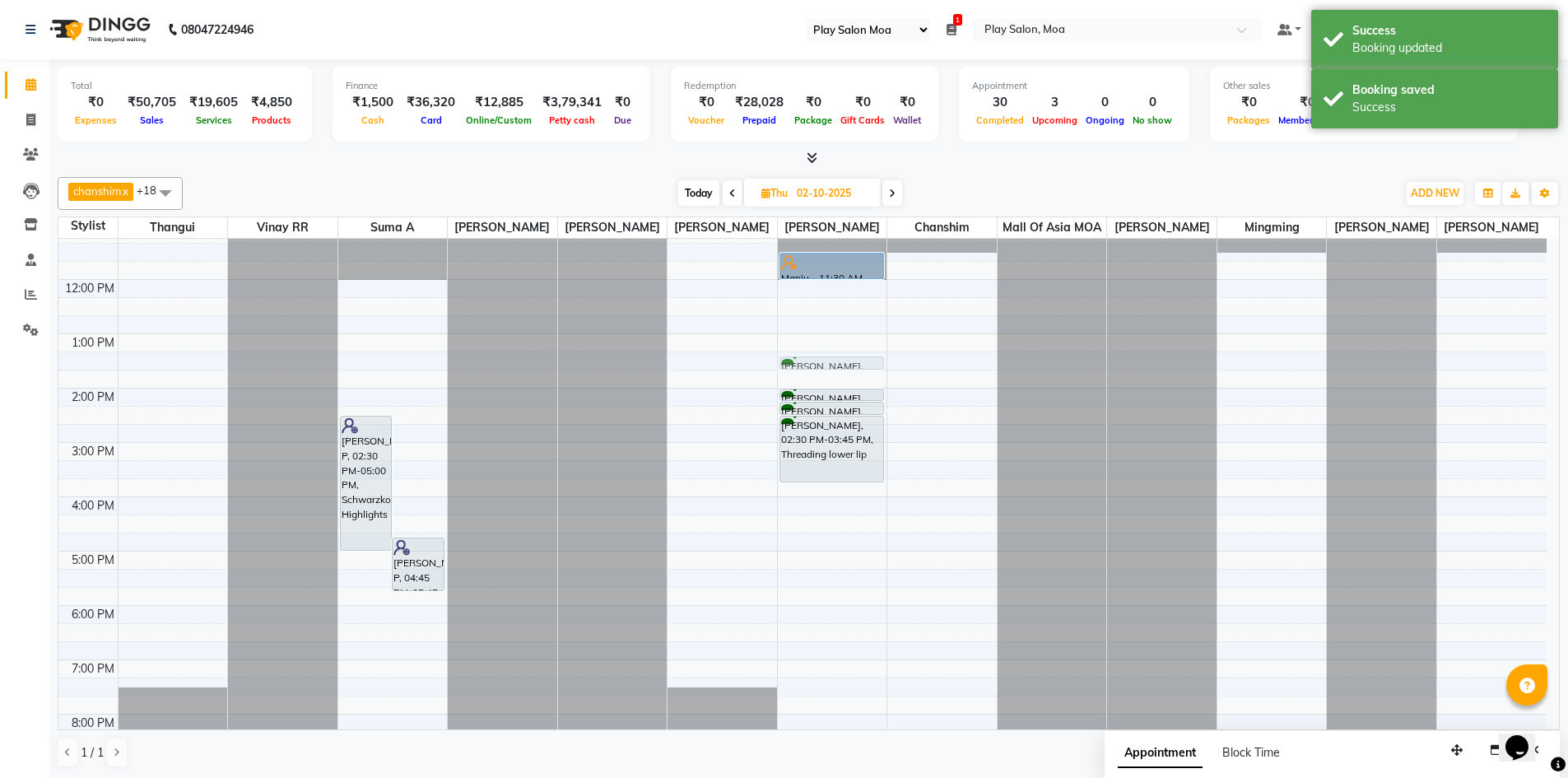
drag, startPoint x: 842, startPoint y: 394, endPoint x: 842, endPoint y: 381, distance: 13.0
click at [842, 381] on div "Manju ., 11:30 AM-12:00 PM, SK Calmagic Normal Skin Keerthna Sita, 01:45 PM-02:…" at bounding box center [833, 497] width 109 height 759
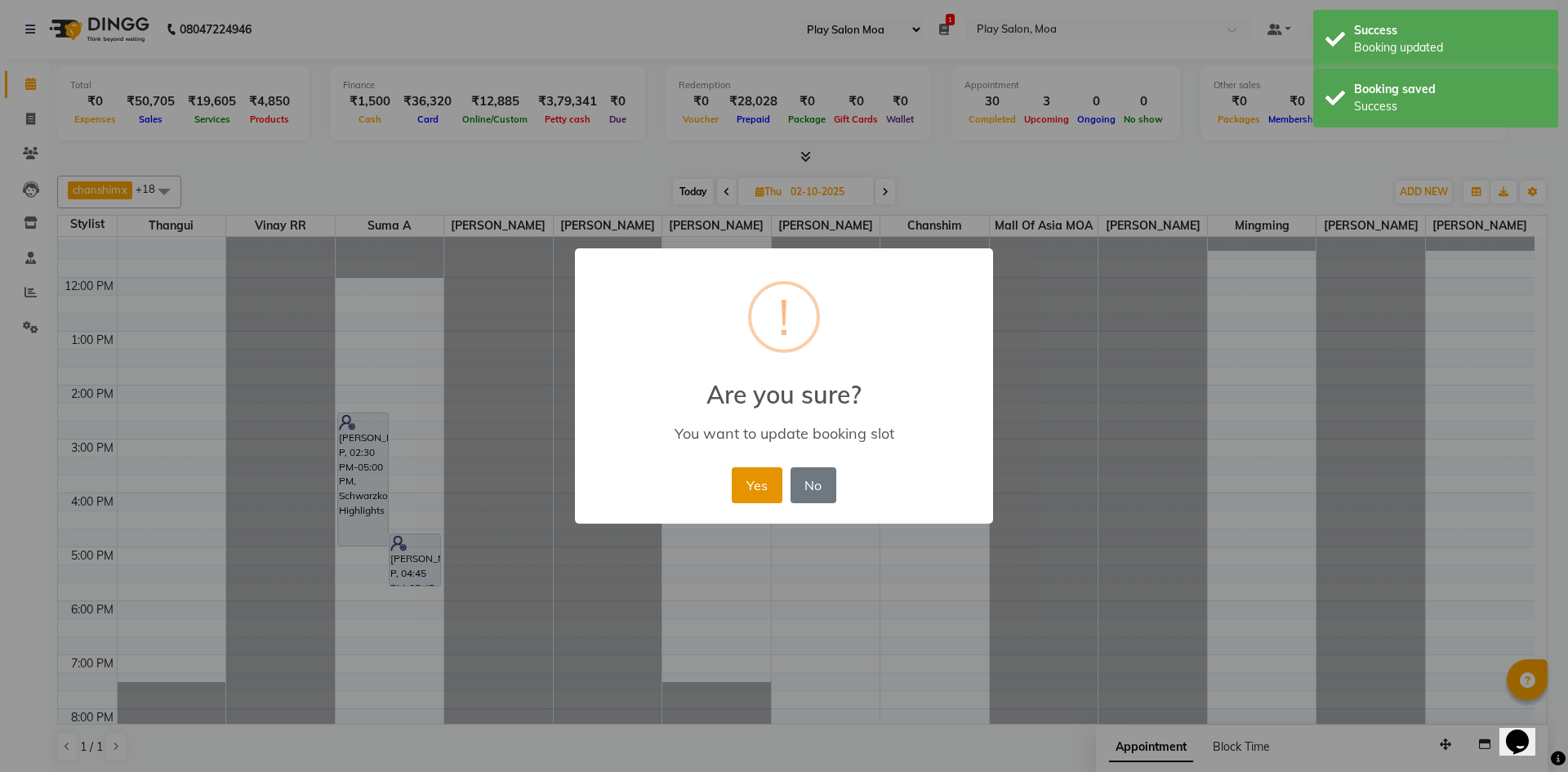
drag, startPoint x: 746, startPoint y: 482, endPoint x: 827, endPoint y: 439, distance: 91.7
click at [751, 481] on button "Yes" at bounding box center [756, 485] width 50 height 36
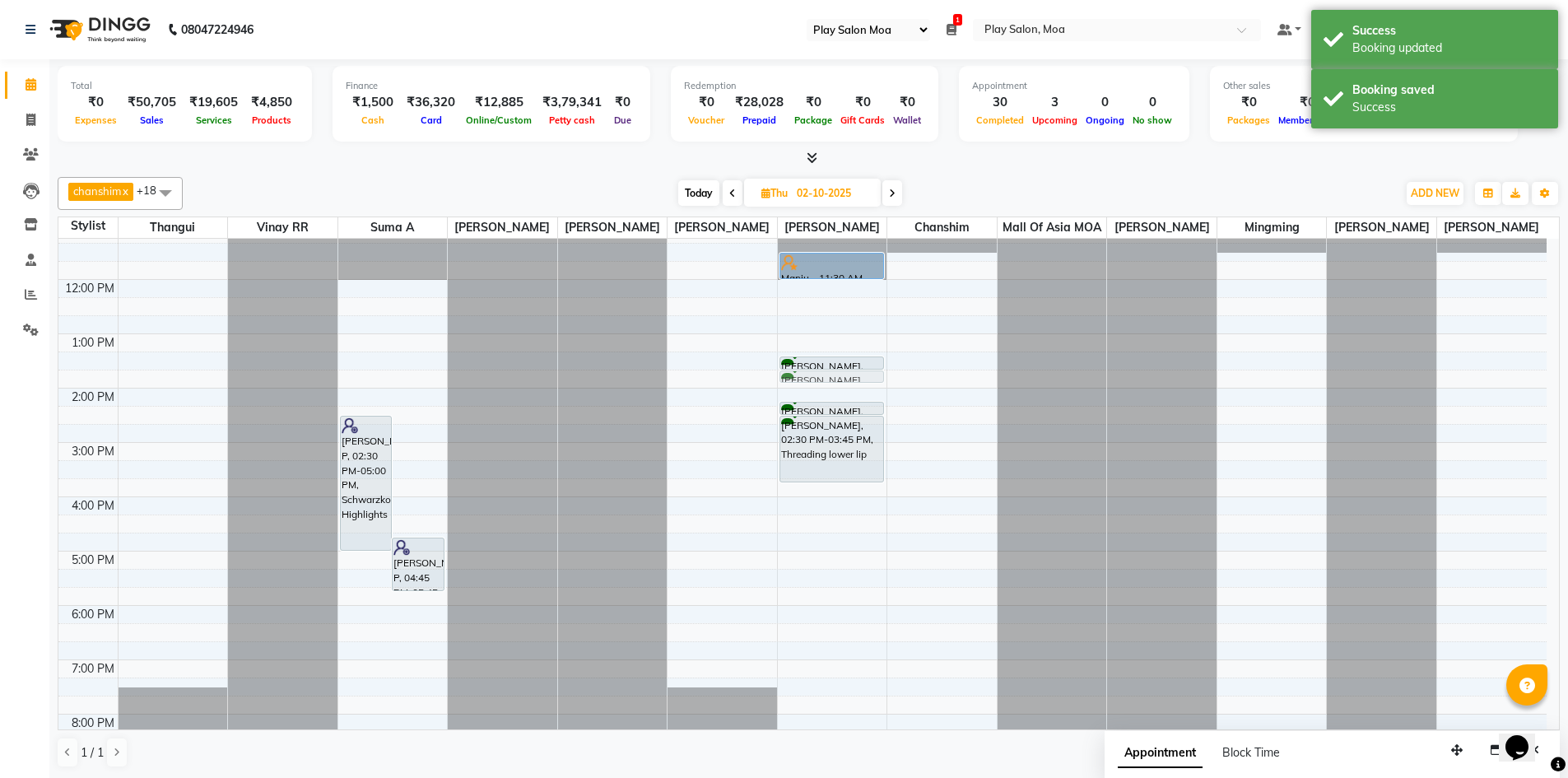
drag, startPoint x: 840, startPoint y: 407, endPoint x: 840, endPoint y: 397, distance: 10.0
click at [840, 397] on div "Manju ., 11:30 AM-12:00 PM, SK Calmagic Normal Skin Keerthna Sita, 01:25 PM-01:…" at bounding box center [833, 497] width 109 height 759
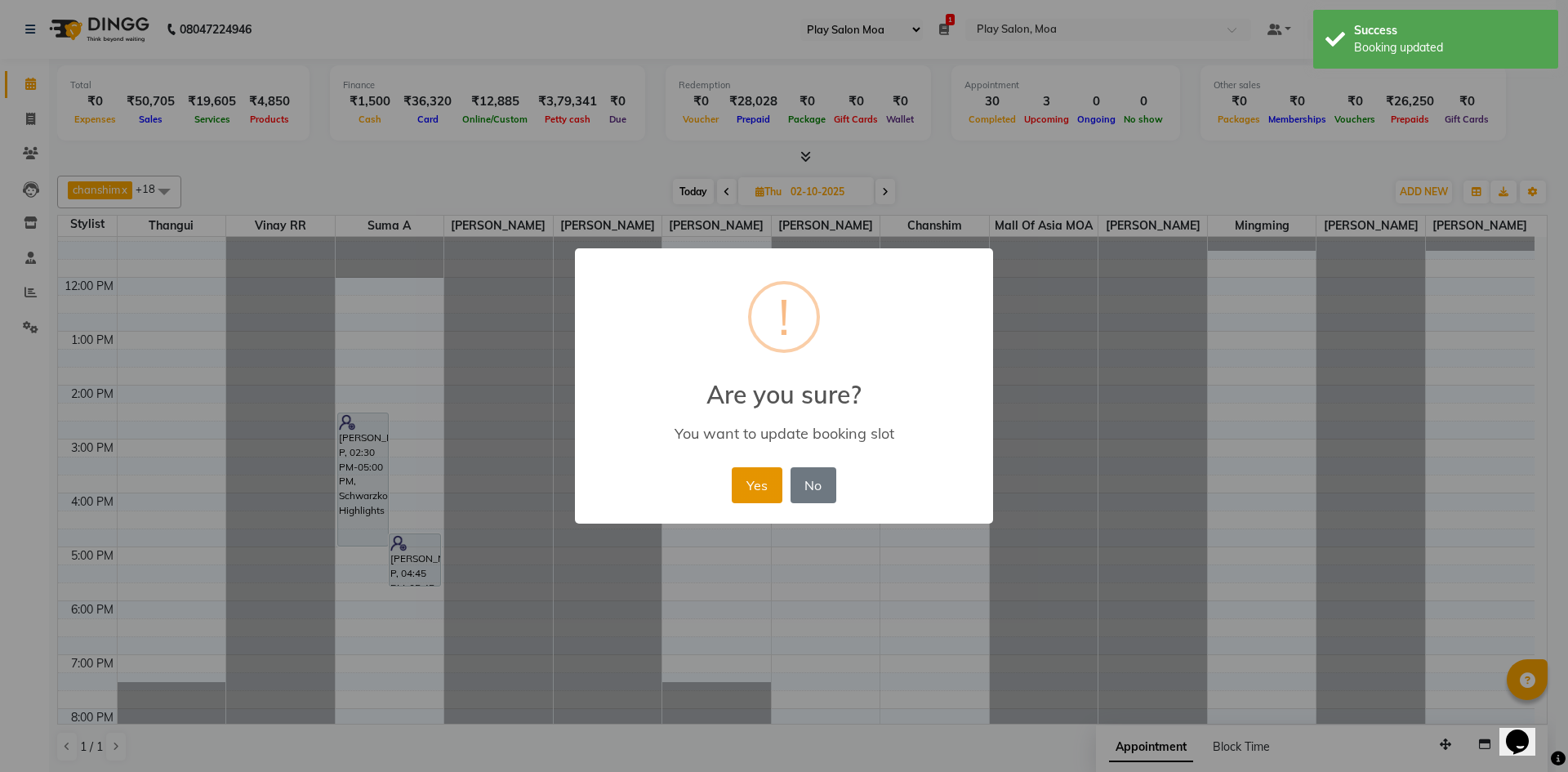
drag, startPoint x: 755, startPoint y: 483, endPoint x: 840, endPoint y: 434, distance: 98.1
click at [756, 482] on button "Yes" at bounding box center [756, 485] width 50 height 36
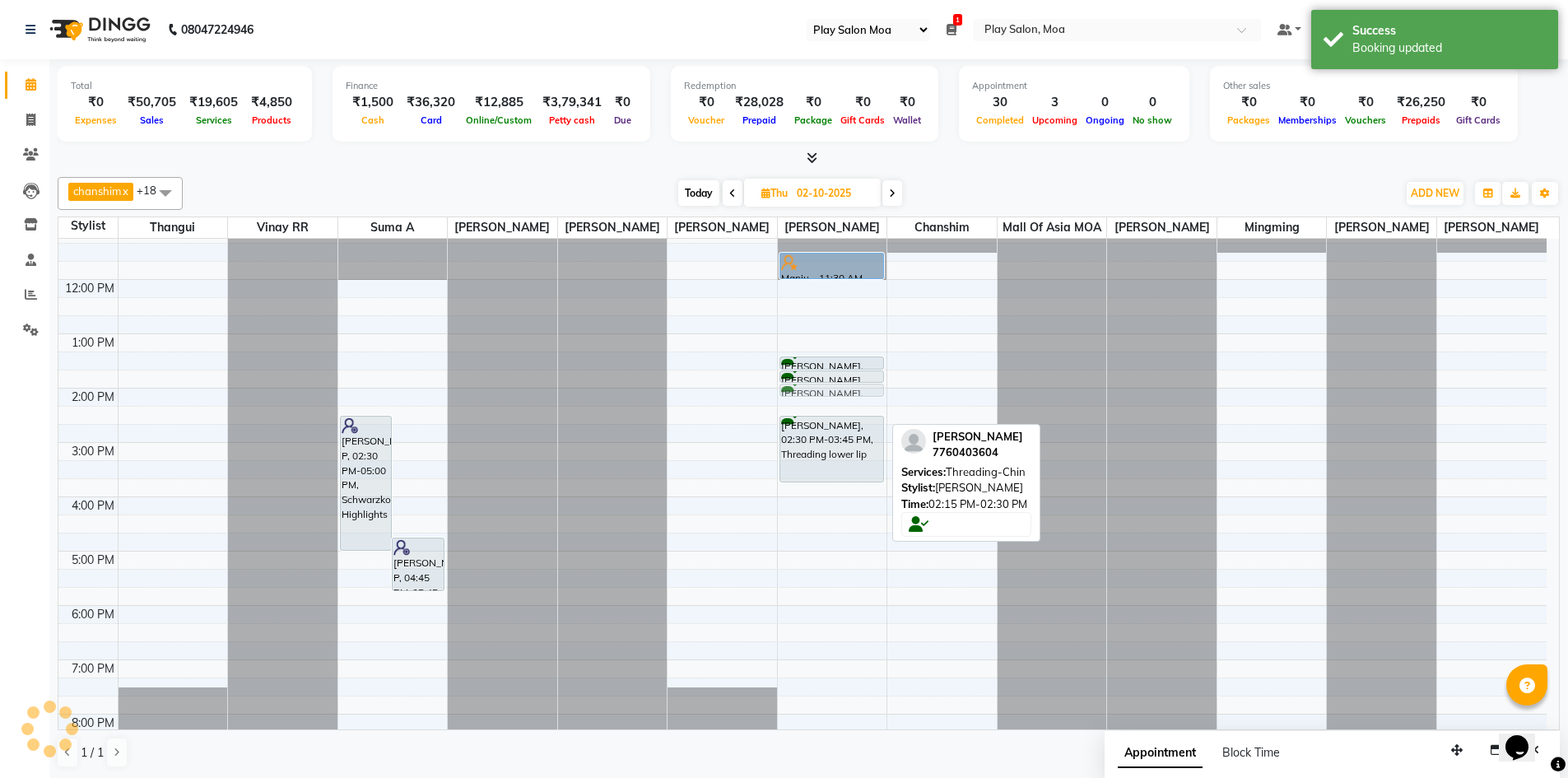
drag, startPoint x: 854, startPoint y: 425, endPoint x: 854, endPoint y: 415, distance: 10.0
click at [854, 414] on div "Manju ., 11:30 AM-12:00 PM, SK Calmagic Normal Skin Keerthna Sita, 01:25 PM-01:…" at bounding box center [833, 497] width 109 height 759
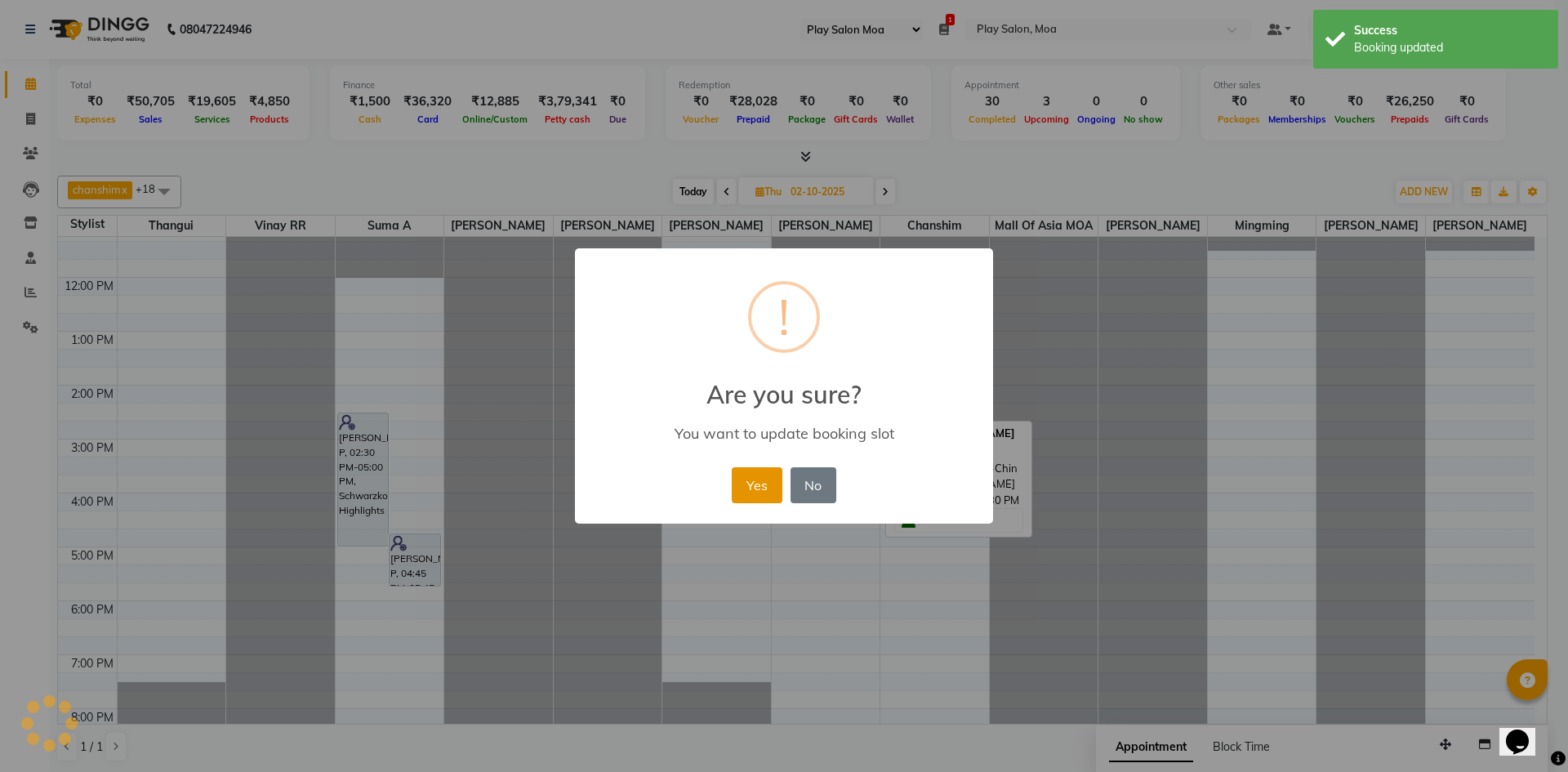
click at [761, 484] on button "Yes" at bounding box center [756, 485] width 50 height 36
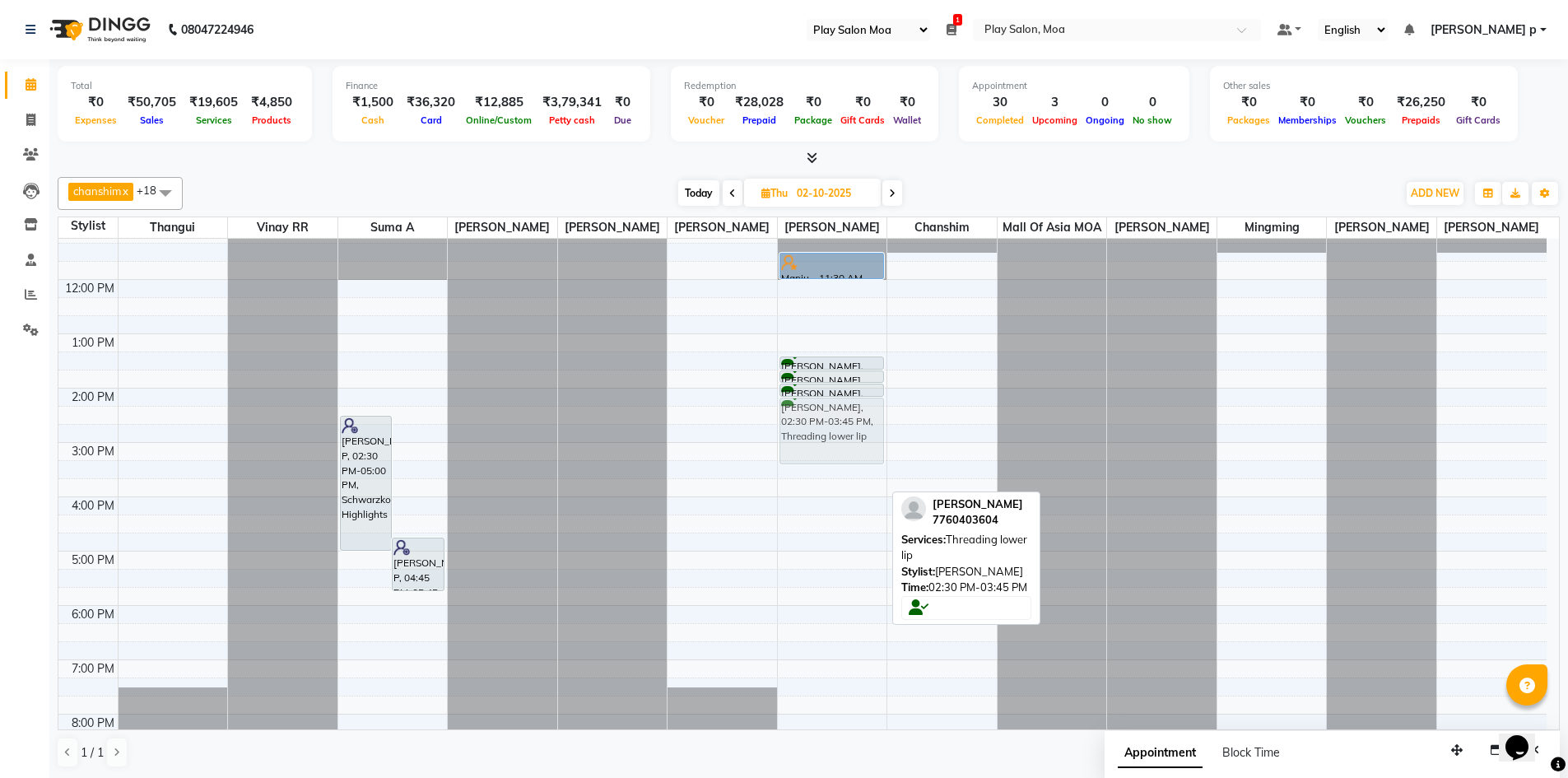
drag, startPoint x: 825, startPoint y: 460, endPoint x: 831, endPoint y: 441, distance: 19.9
click at [831, 441] on div "Manju ., 11:30 AM-12:00 PM, SK Calmagic Normal Skin Keerthna Sita, 01:25 PM-01:…" at bounding box center [833, 497] width 109 height 759
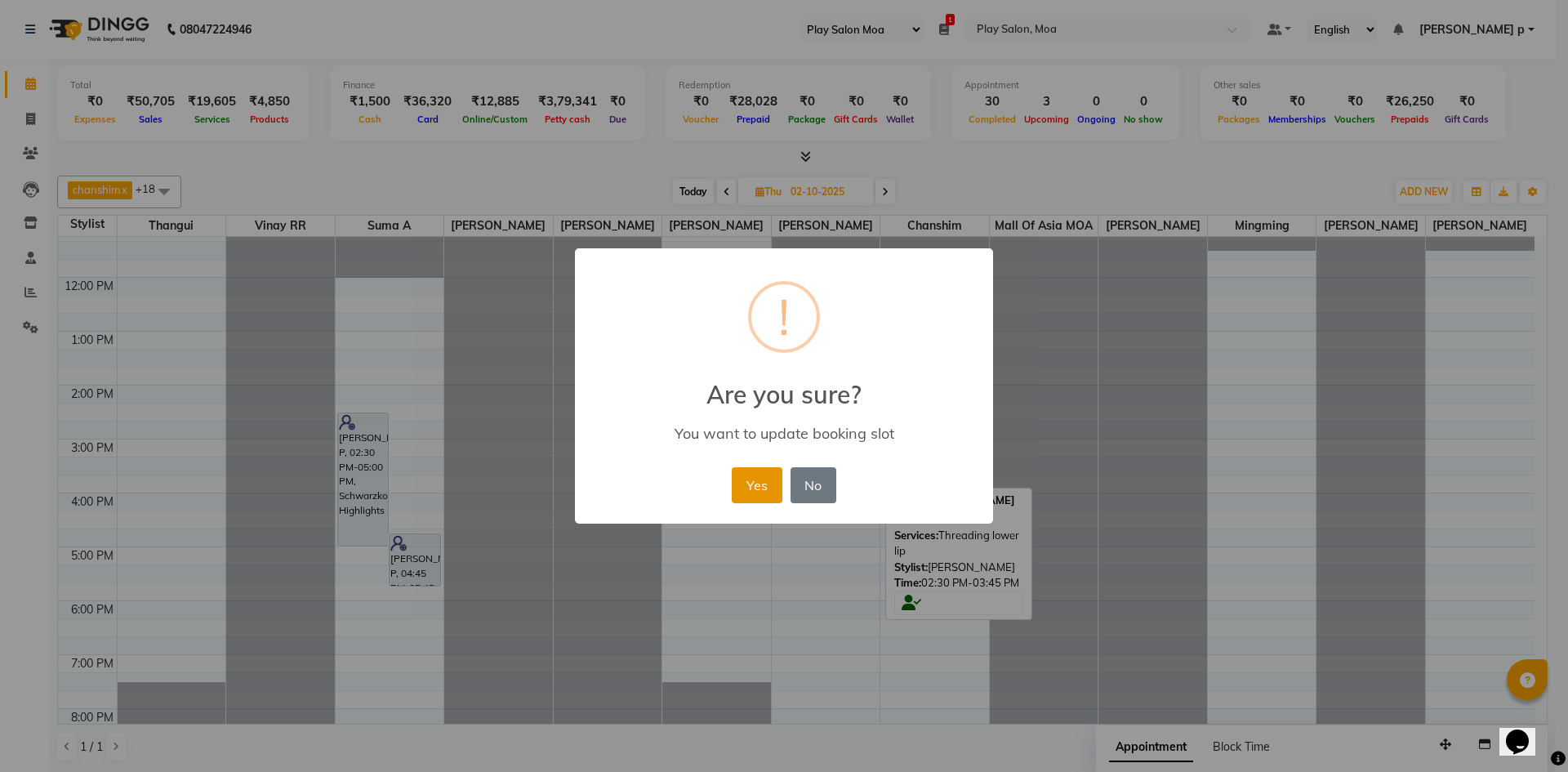
click at [757, 488] on button "Yes" at bounding box center [756, 485] width 50 height 36
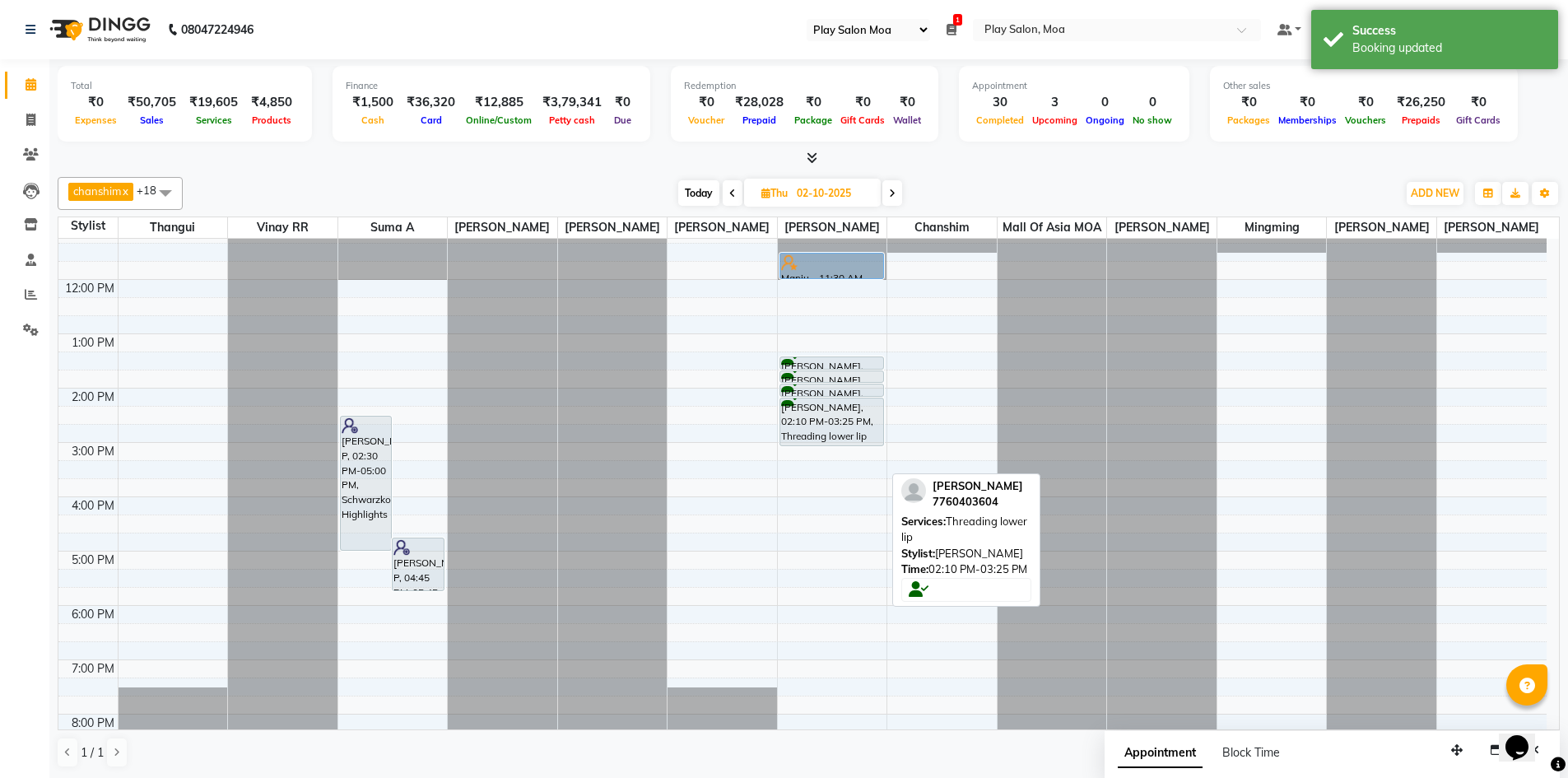
drag, startPoint x: 830, startPoint y: 483, endPoint x: 836, endPoint y: 461, distance: 22.8
click at [836, 461] on div "Manju ., 11:30 AM-12:00 PM, SK Calmagic Normal Skin Keerthna Sita, 01:25 PM-01:…" at bounding box center [833, 497] width 109 height 759
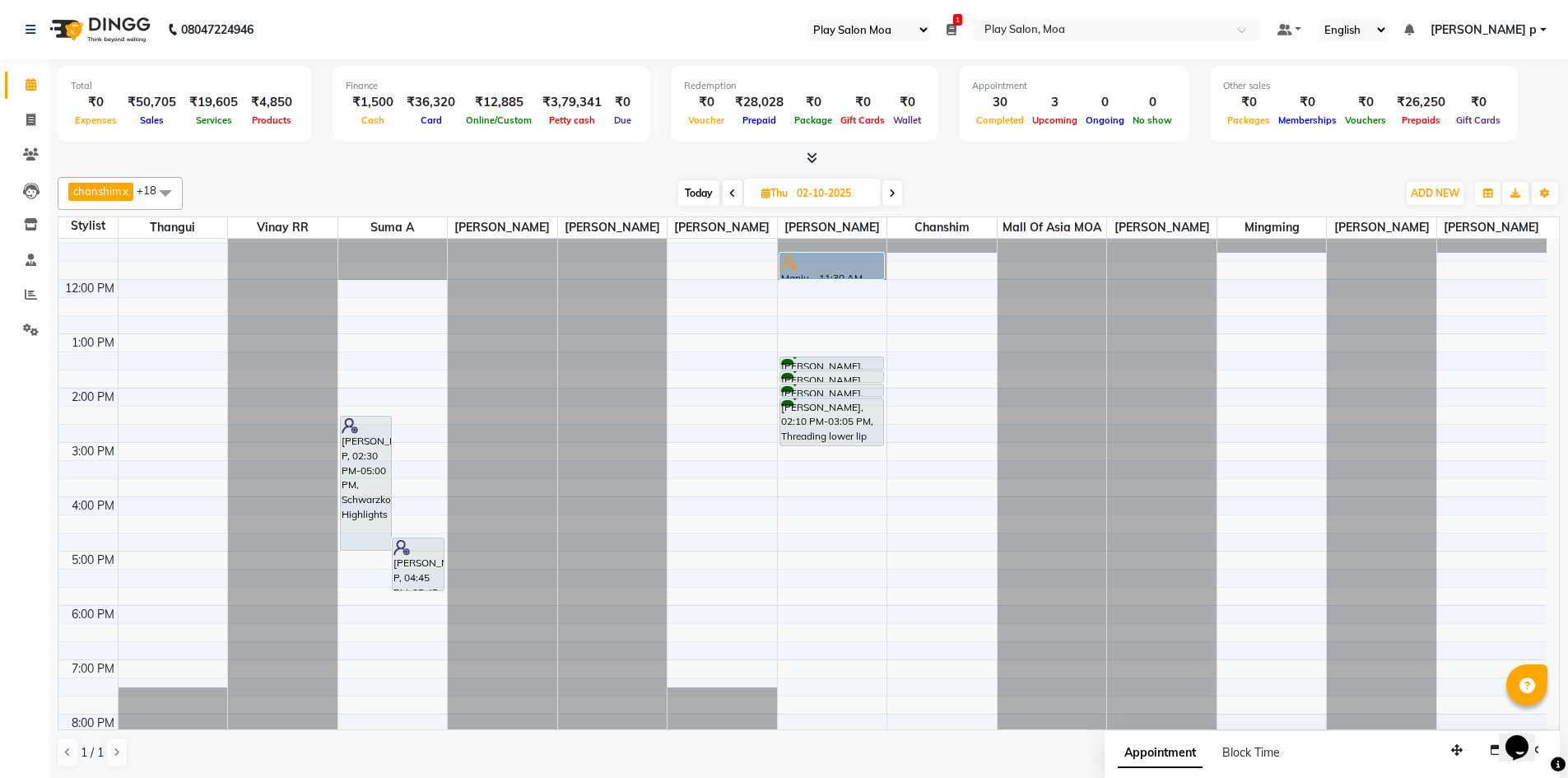
click at [186, 311] on div "9:00 AM 10:00 AM 11:00 AM 12:00 PM 1:00 PM 2:00 PM 3:00 PM 4:00 PM 5:00 PM 6:00…" at bounding box center [802, 497] width 1488 height 759
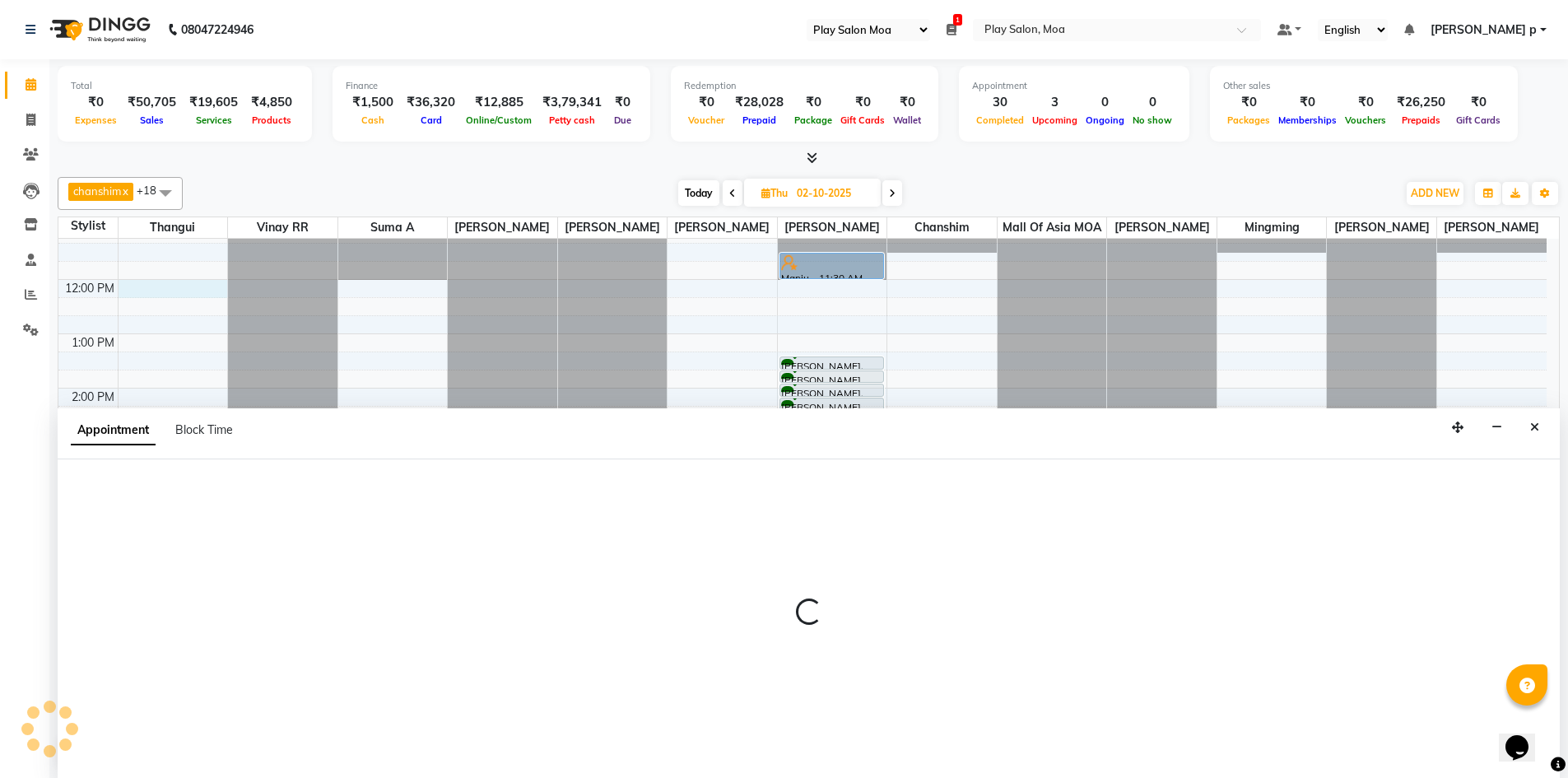
scroll to position [1, 0]
select select "83299"
select select "720"
select select "tentative"
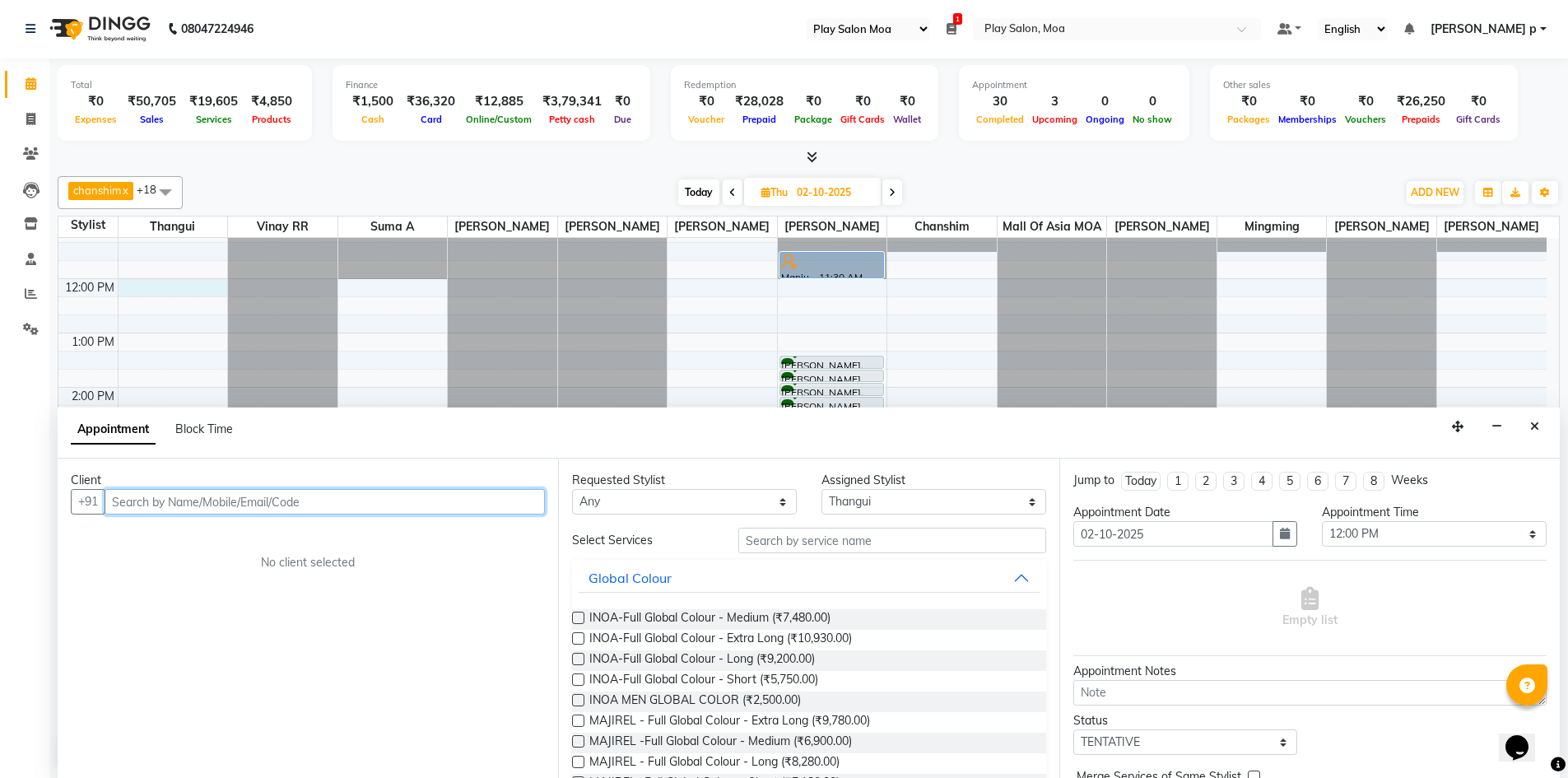
click at [136, 505] on input "text" at bounding box center [325, 501] width 440 height 26
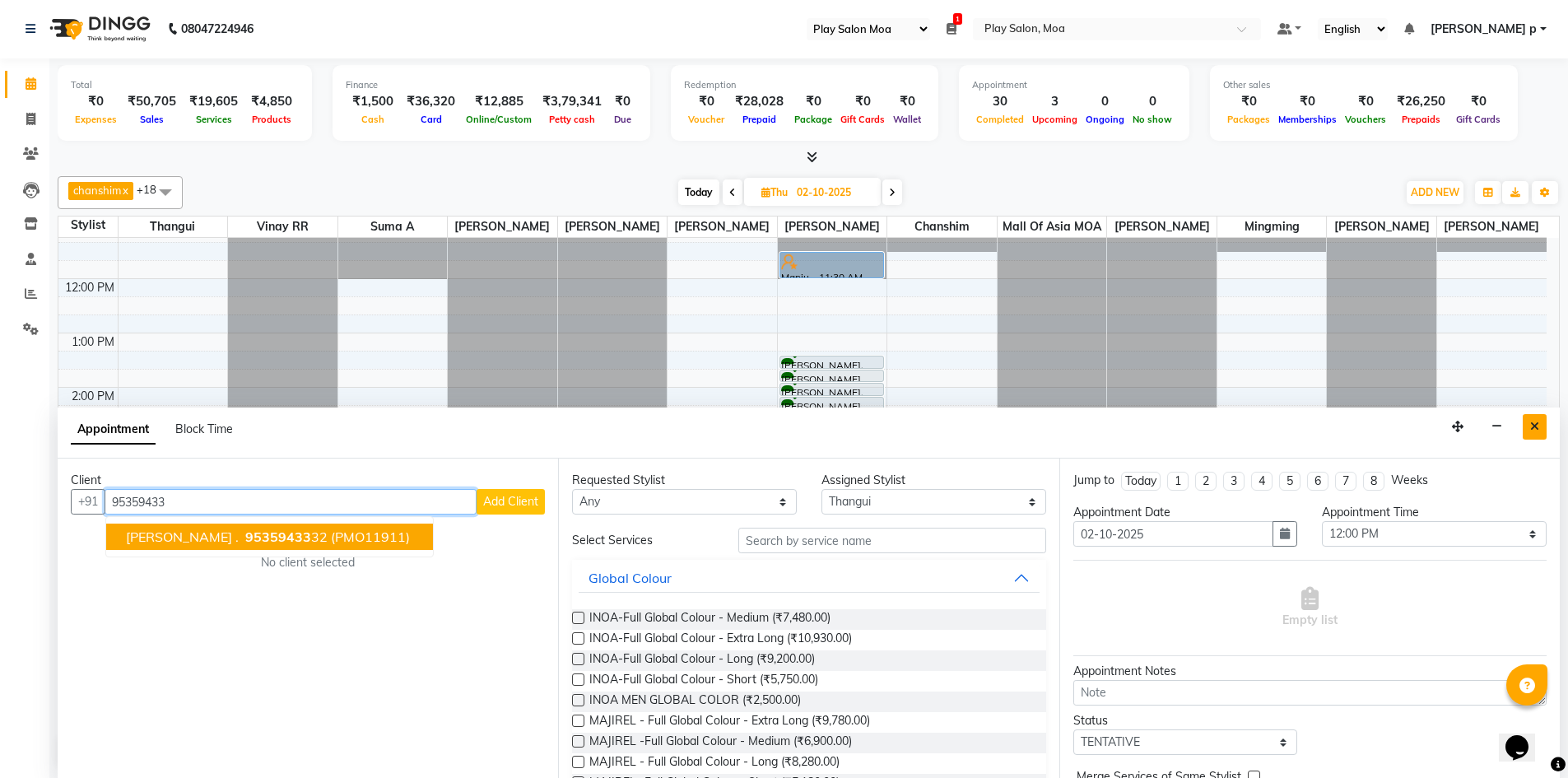
type input "95359433"
click at [1534, 430] on icon "Close" at bounding box center [1534, 426] width 9 height 11
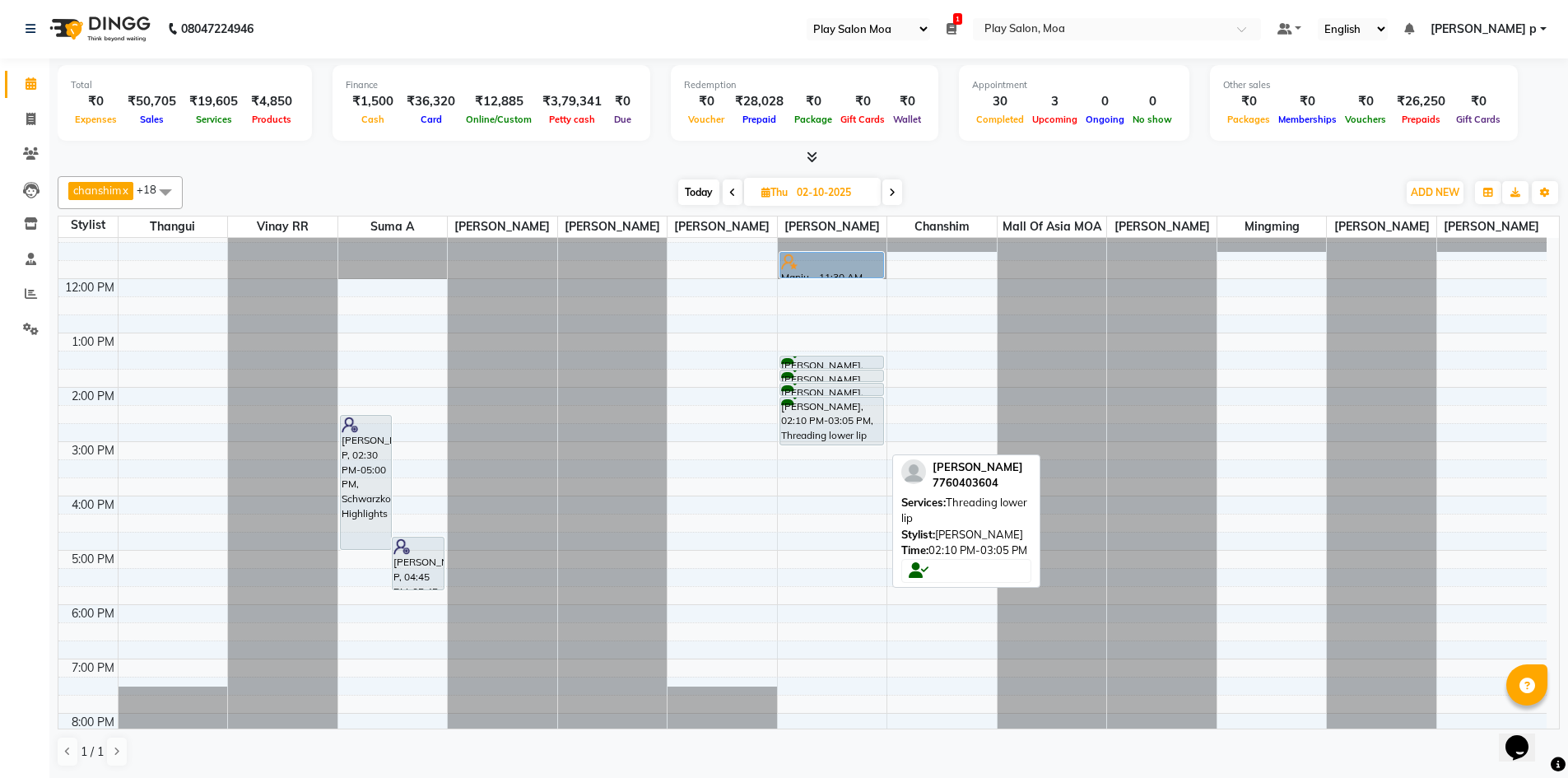
click at [827, 448] on div at bounding box center [832, 444] width 103 height 6
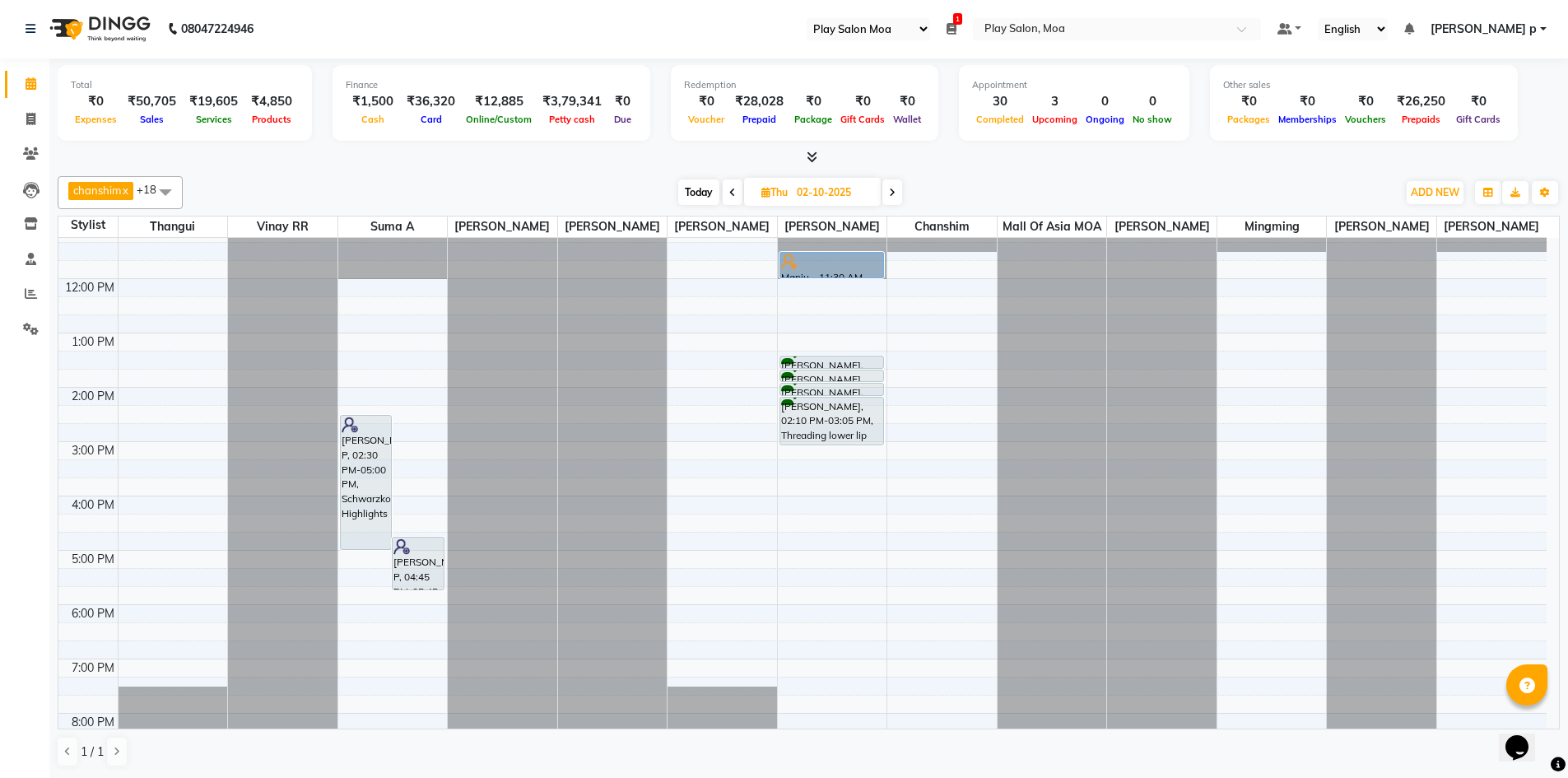
click at [828, 192] on input "02-10-2025" at bounding box center [833, 192] width 82 height 25
select select "10"
select select "2025"
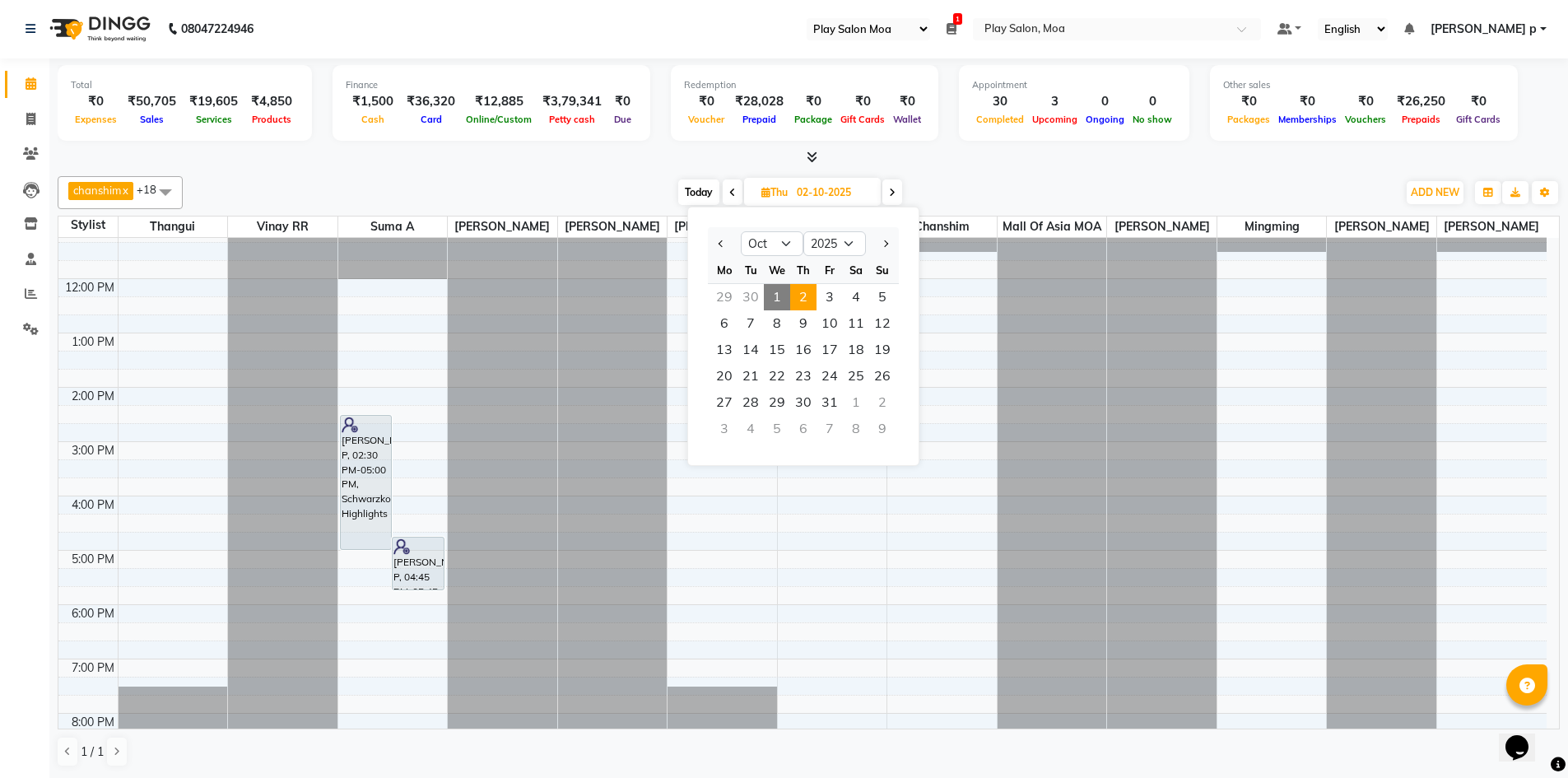
click at [770, 289] on span "1" at bounding box center [777, 297] width 26 height 26
type input "01-10-2025"
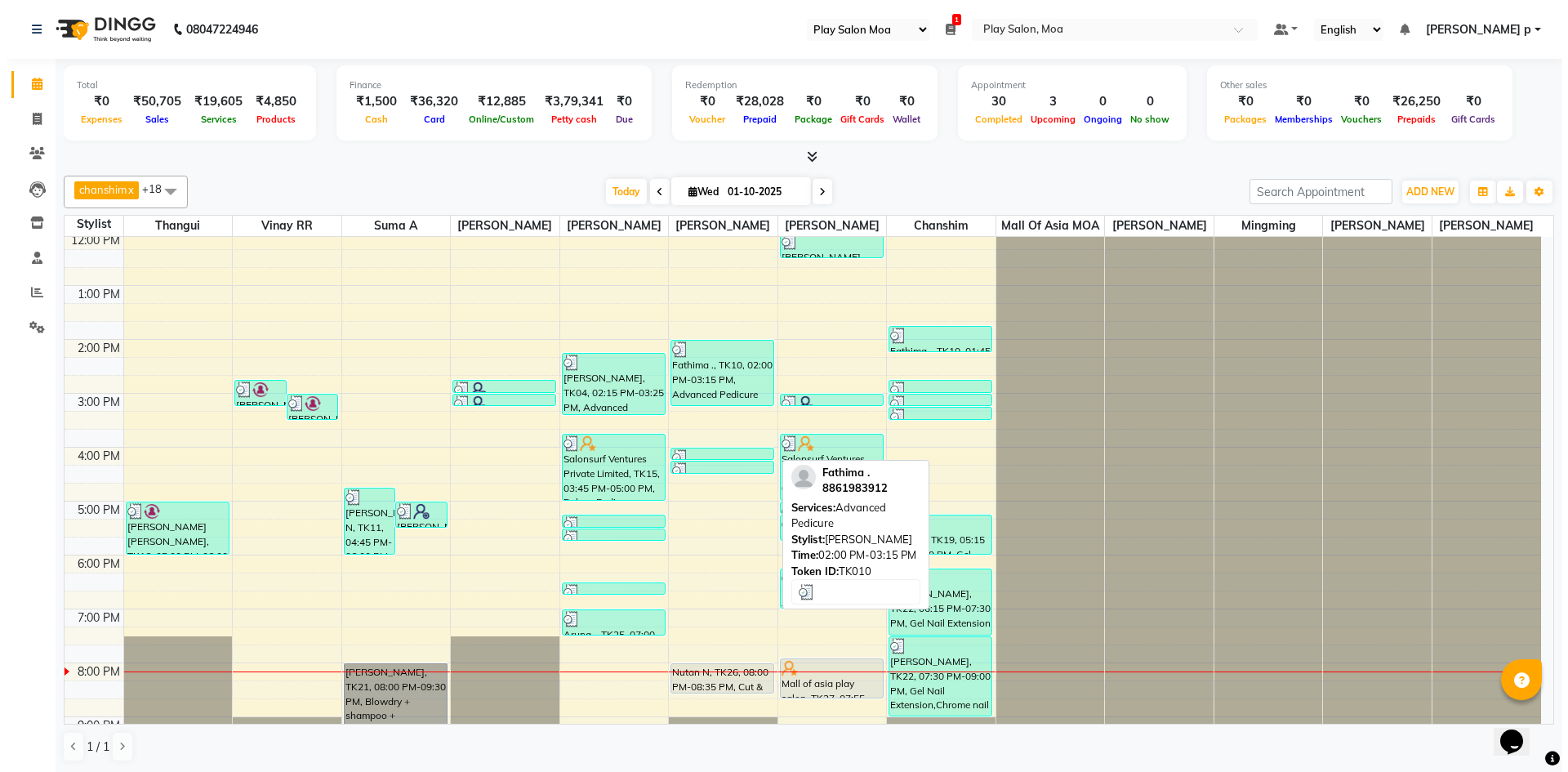
scroll to position [121, 0]
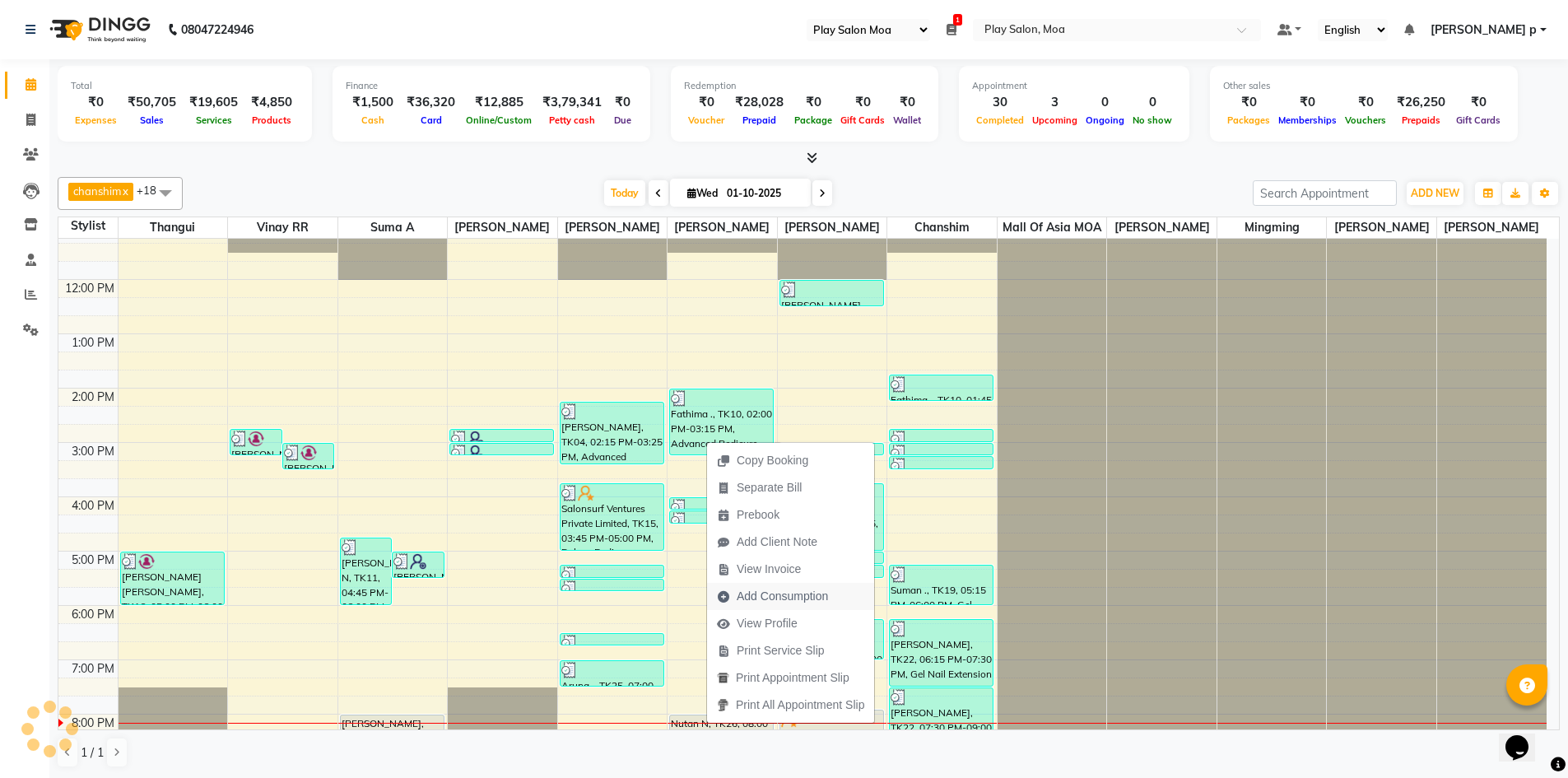
click at [789, 595] on span "Add Consumption" at bounding box center [782, 596] width 92 height 18
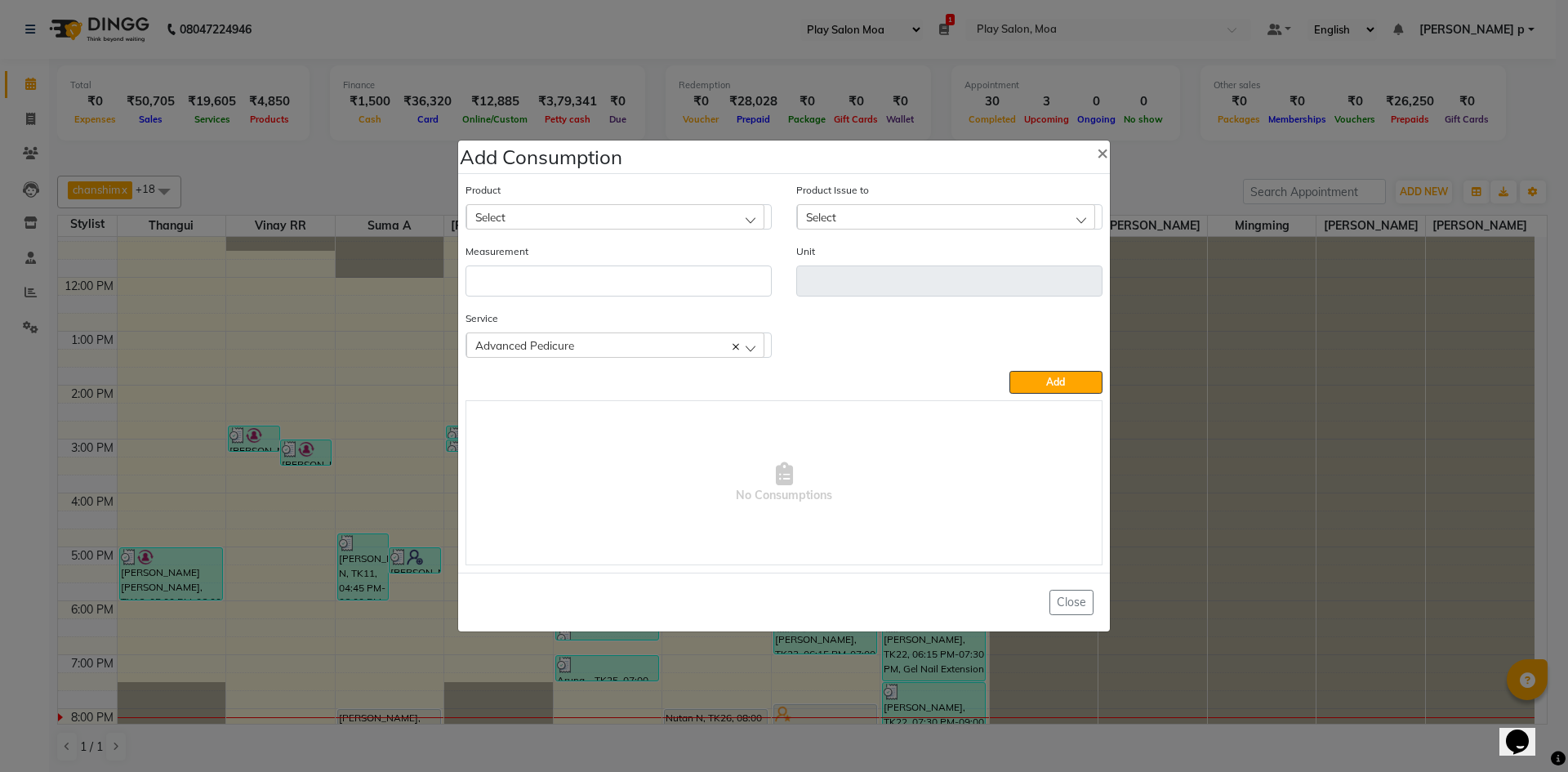
click at [620, 220] on div "Select" at bounding box center [615, 216] width 298 height 25
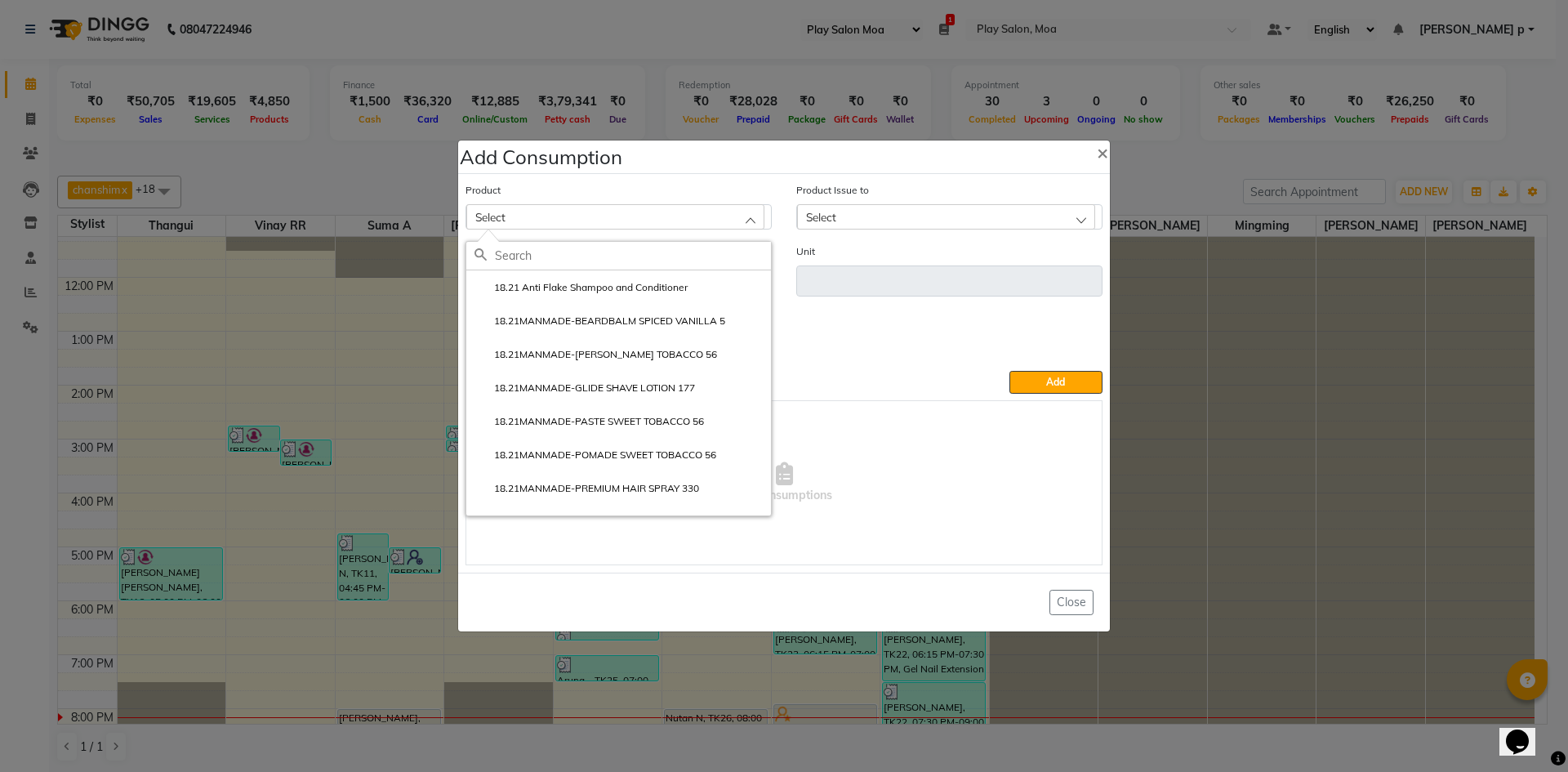
click at [959, 220] on div "Select" at bounding box center [946, 216] width 298 height 25
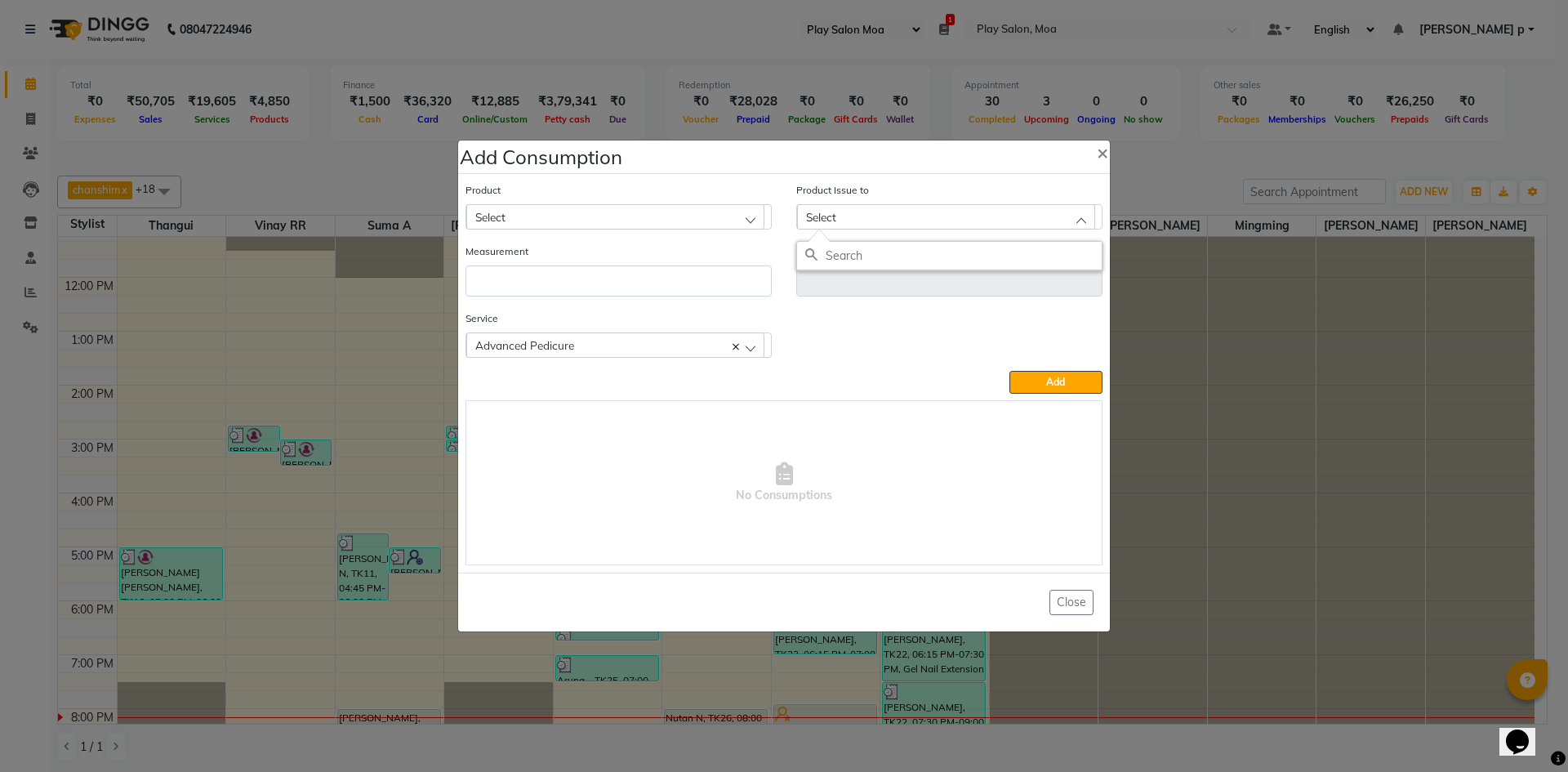
click at [495, 223] on span "Select" at bounding box center [490, 217] width 31 height 14
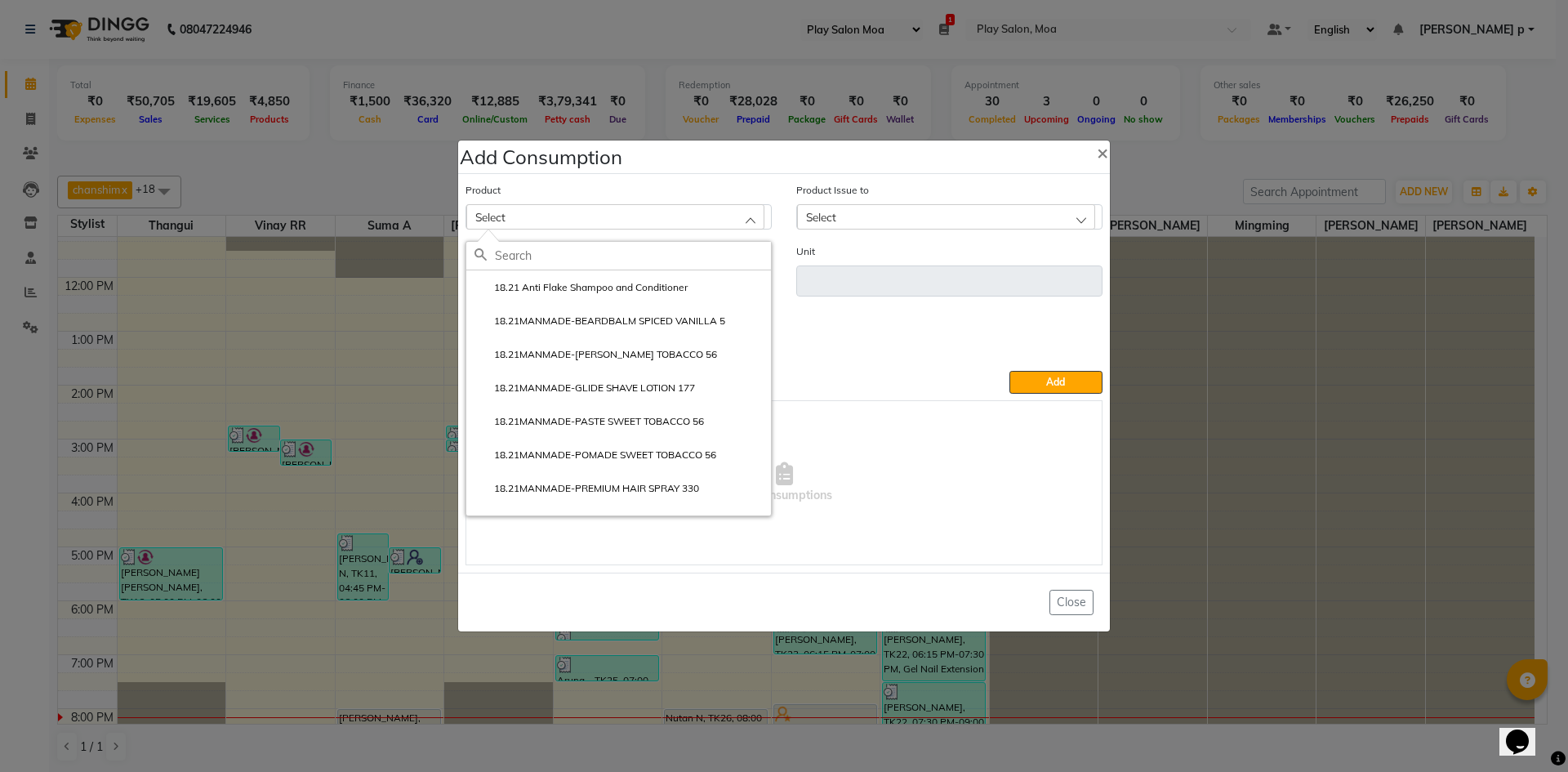
click at [519, 256] on input "text" at bounding box center [632, 256] width 276 height 28
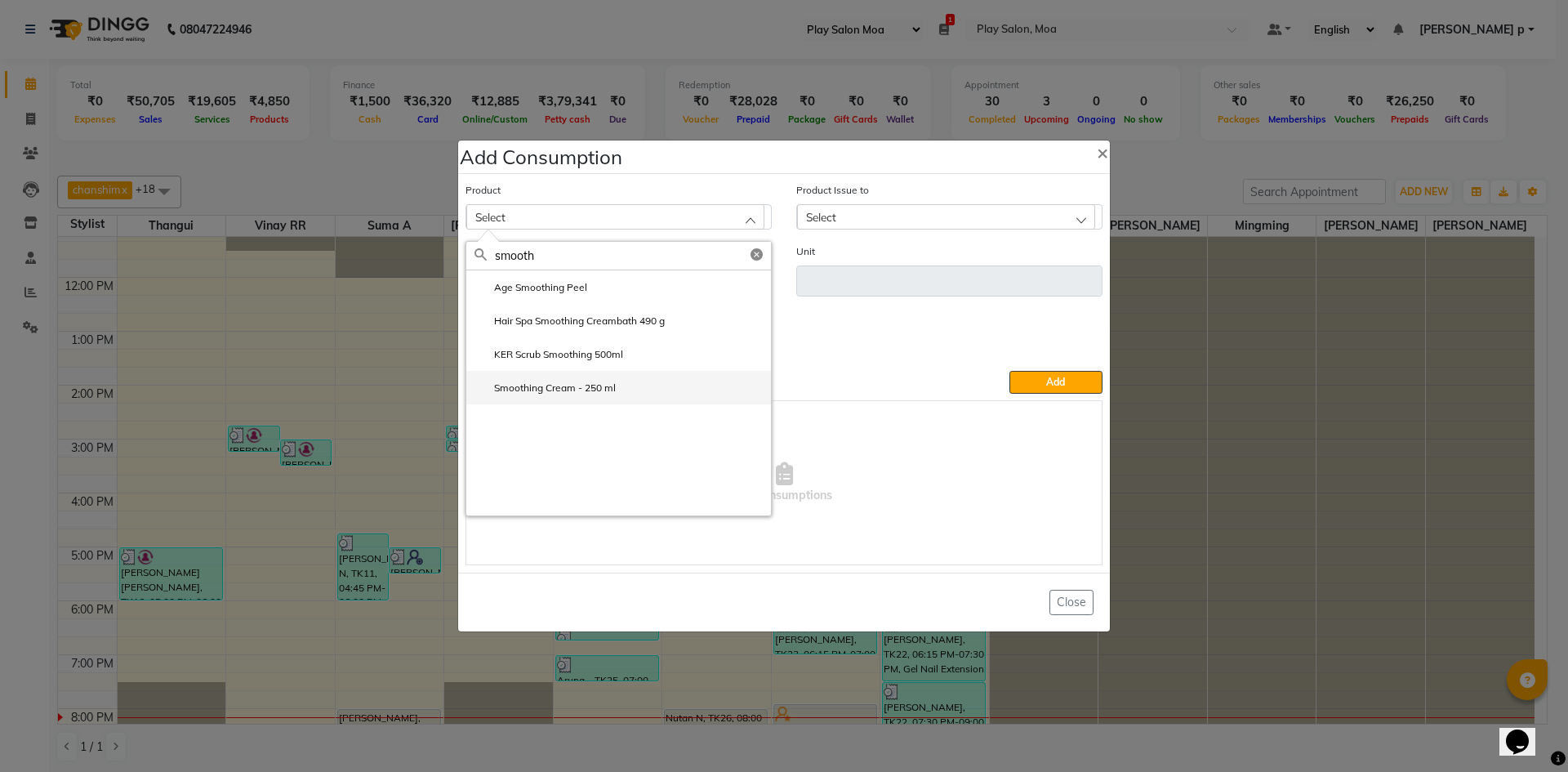
type input "smooth"
click at [592, 390] on label "Smoothing Cream - 250 ml" at bounding box center [544, 388] width 141 height 15
type input "ML"
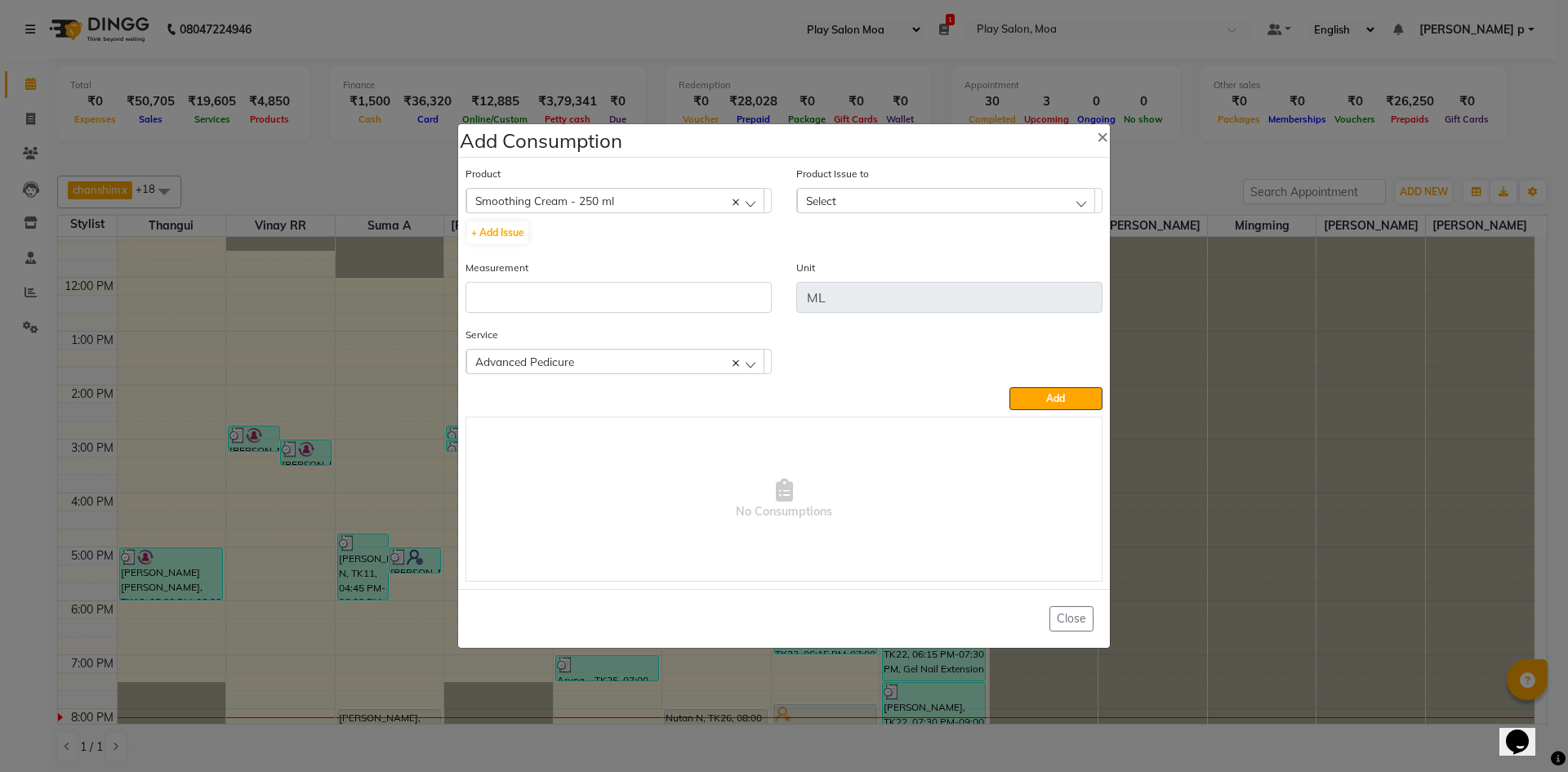
click at [998, 210] on div "Select" at bounding box center [946, 200] width 298 height 25
click at [968, 274] on label "2025-09-25, Issued to: Mall of Asia MOA, Balance: 240" at bounding box center [948, 277] width 288 height 30
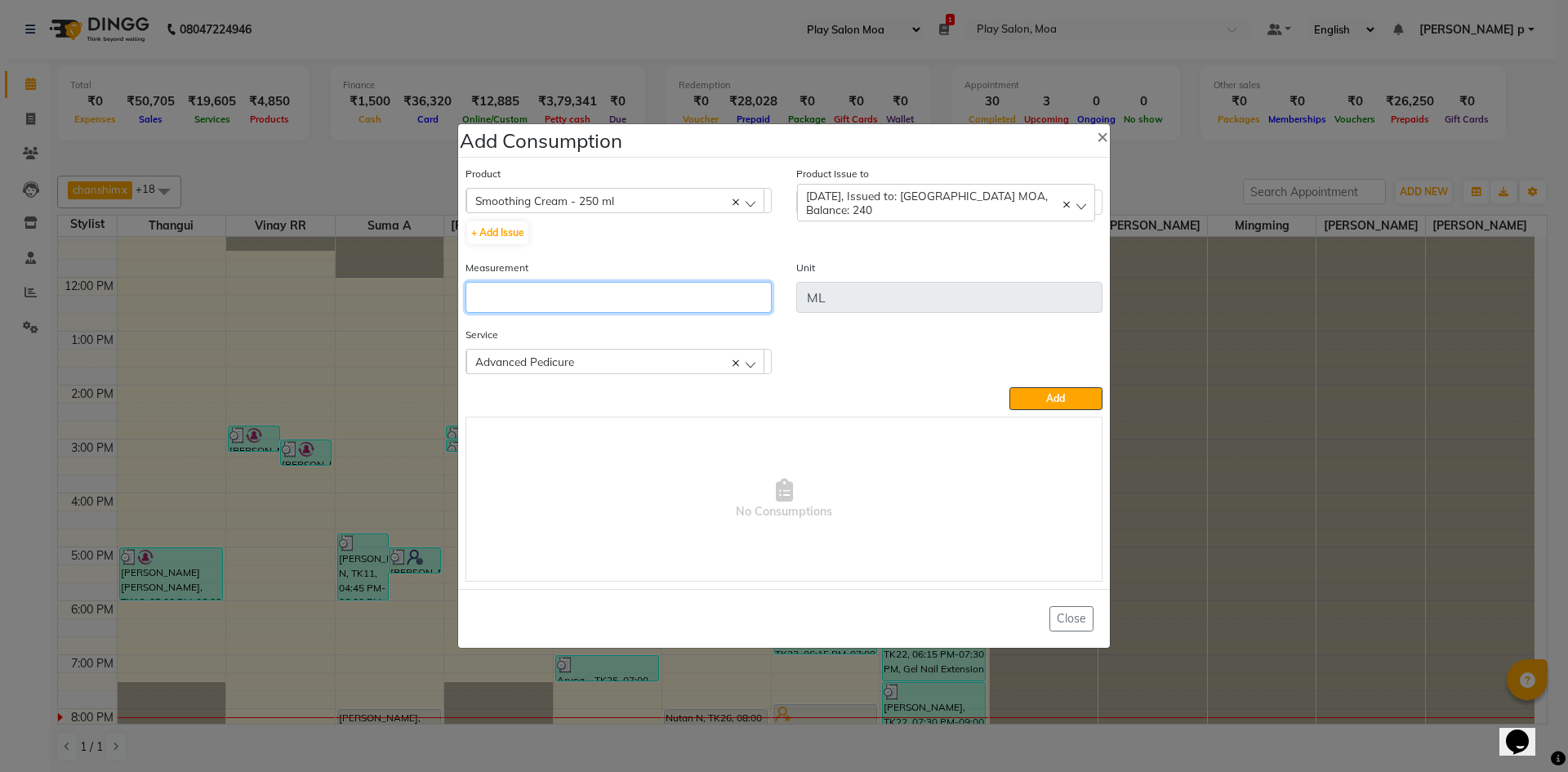
click at [528, 286] on input "number" at bounding box center [619, 297] width 306 height 31
type input "5"
click at [1045, 389] on button "Add" at bounding box center [1055, 398] width 93 height 23
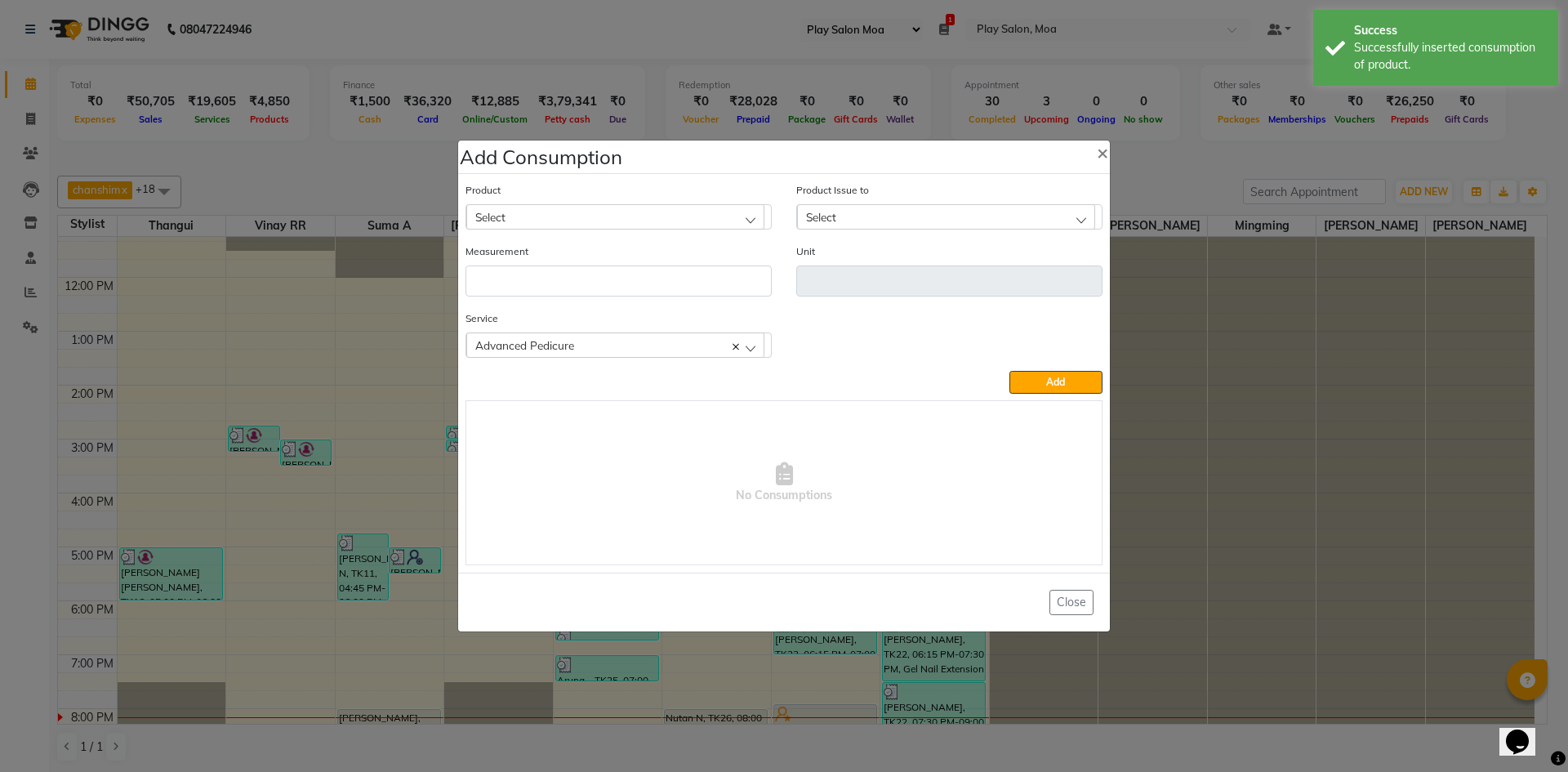
click at [580, 220] on div "Select" at bounding box center [615, 216] width 298 height 25
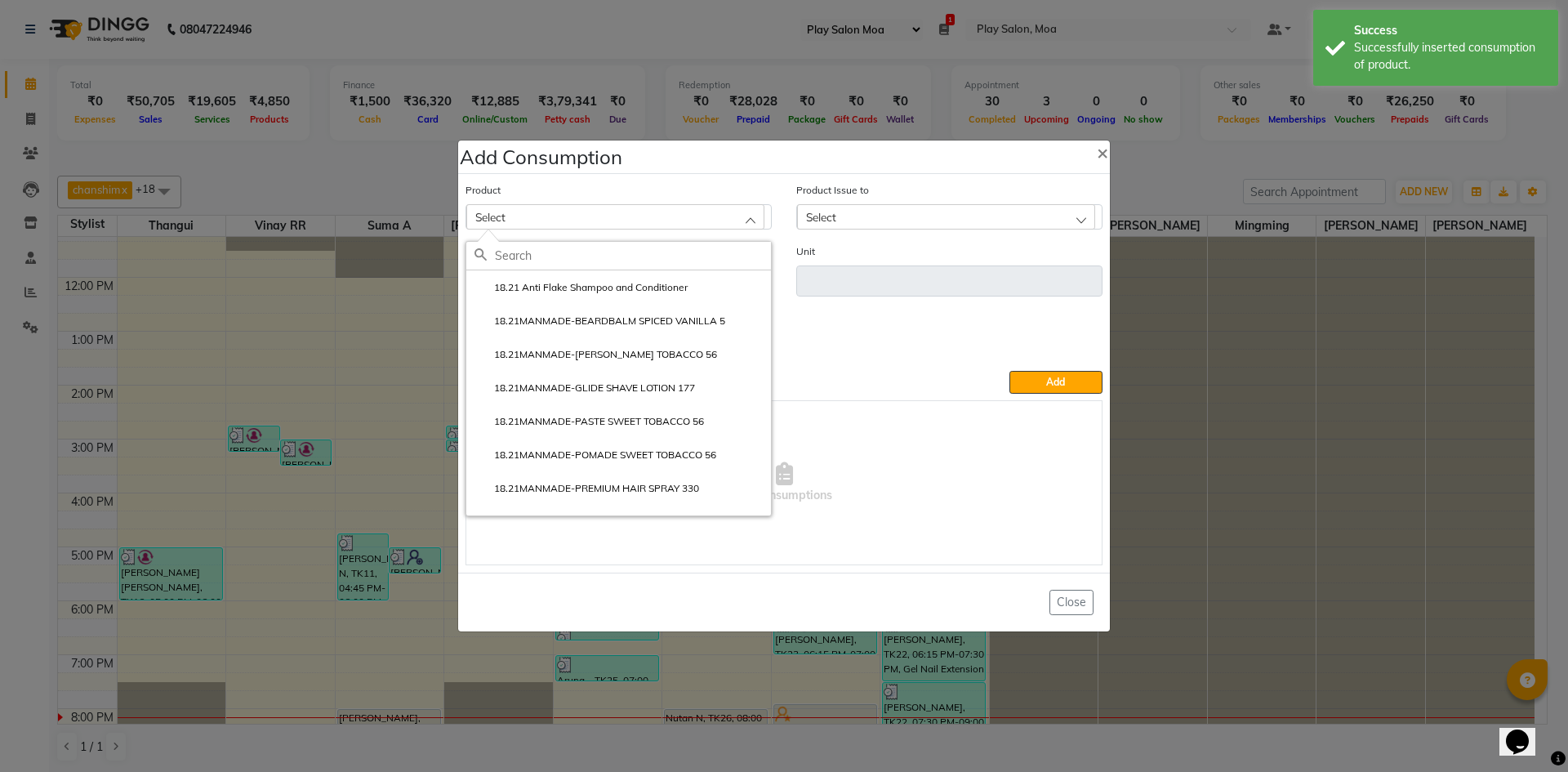
click at [559, 255] on input "text" at bounding box center [632, 256] width 276 height 28
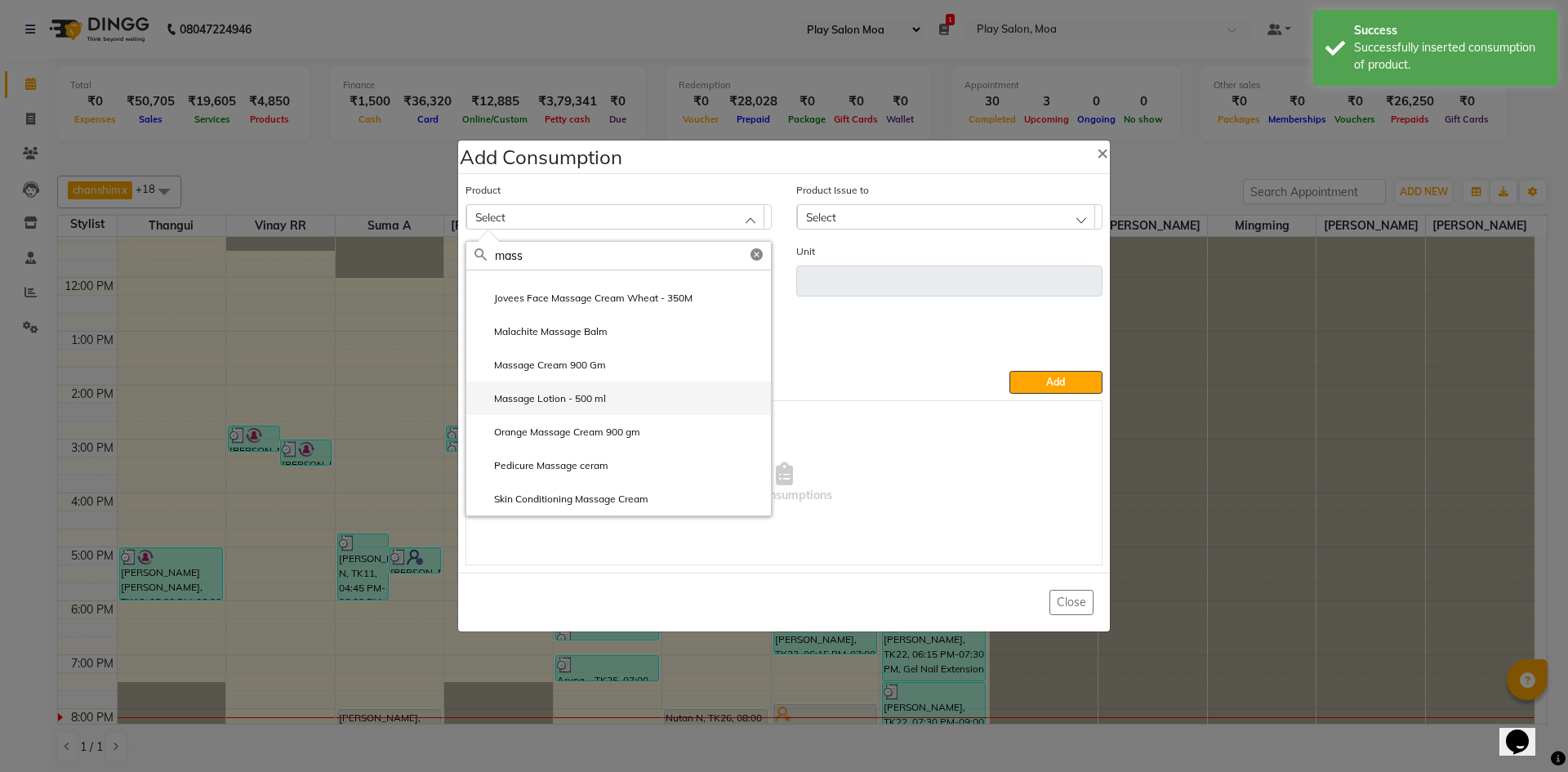
type input "mass"
click at [576, 391] on label "Massage Lotion - 500 ml" at bounding box center [540, 398] width 131 height 15
type input "ML"
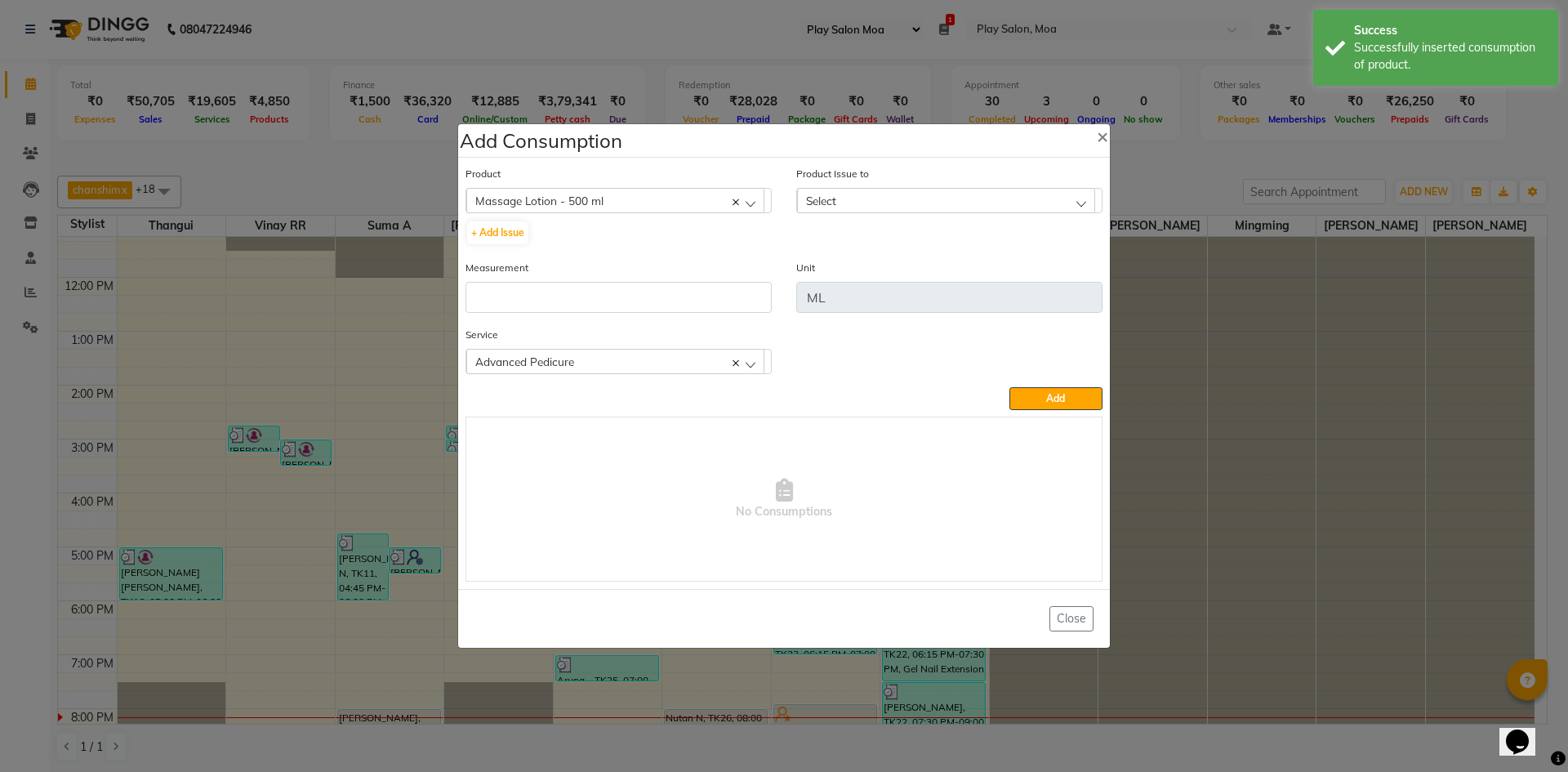
click at [920, 195] on div "Select" at bounding box center [946, 200] width 298 height 25
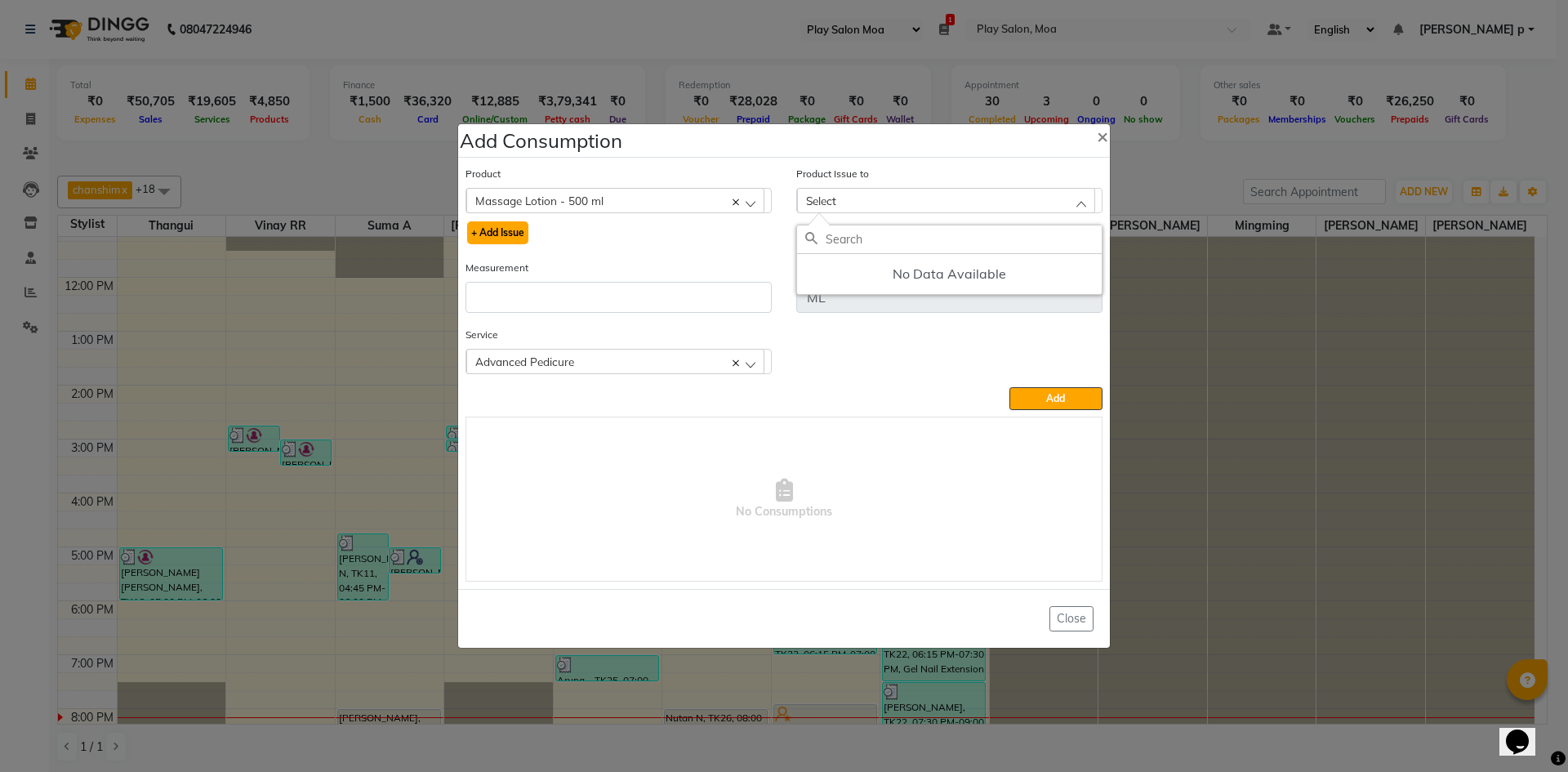
click at [508, 231] on button "+ Add Issue" at bounding box center [498, 233] width 61 height 23
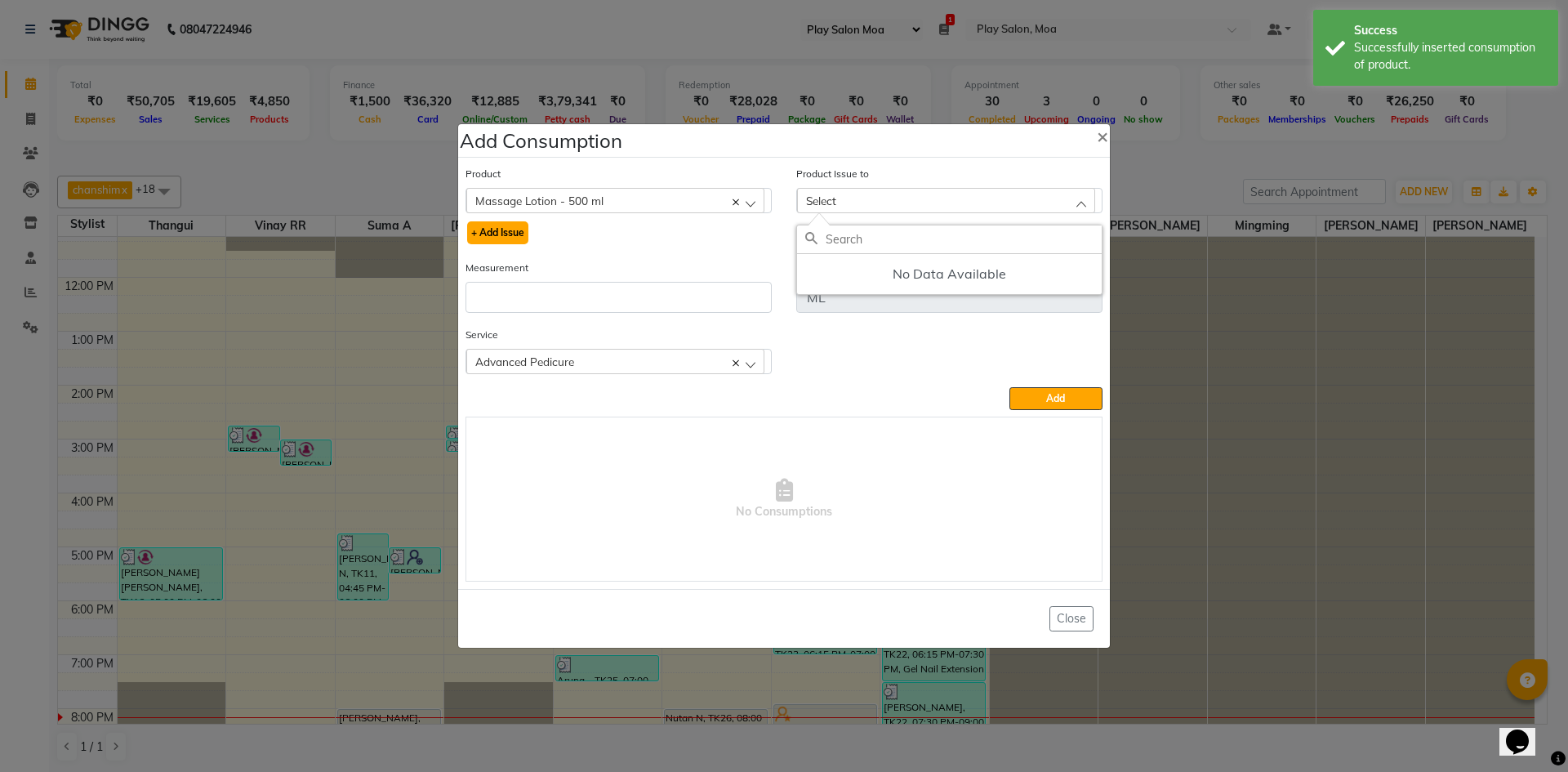
select select
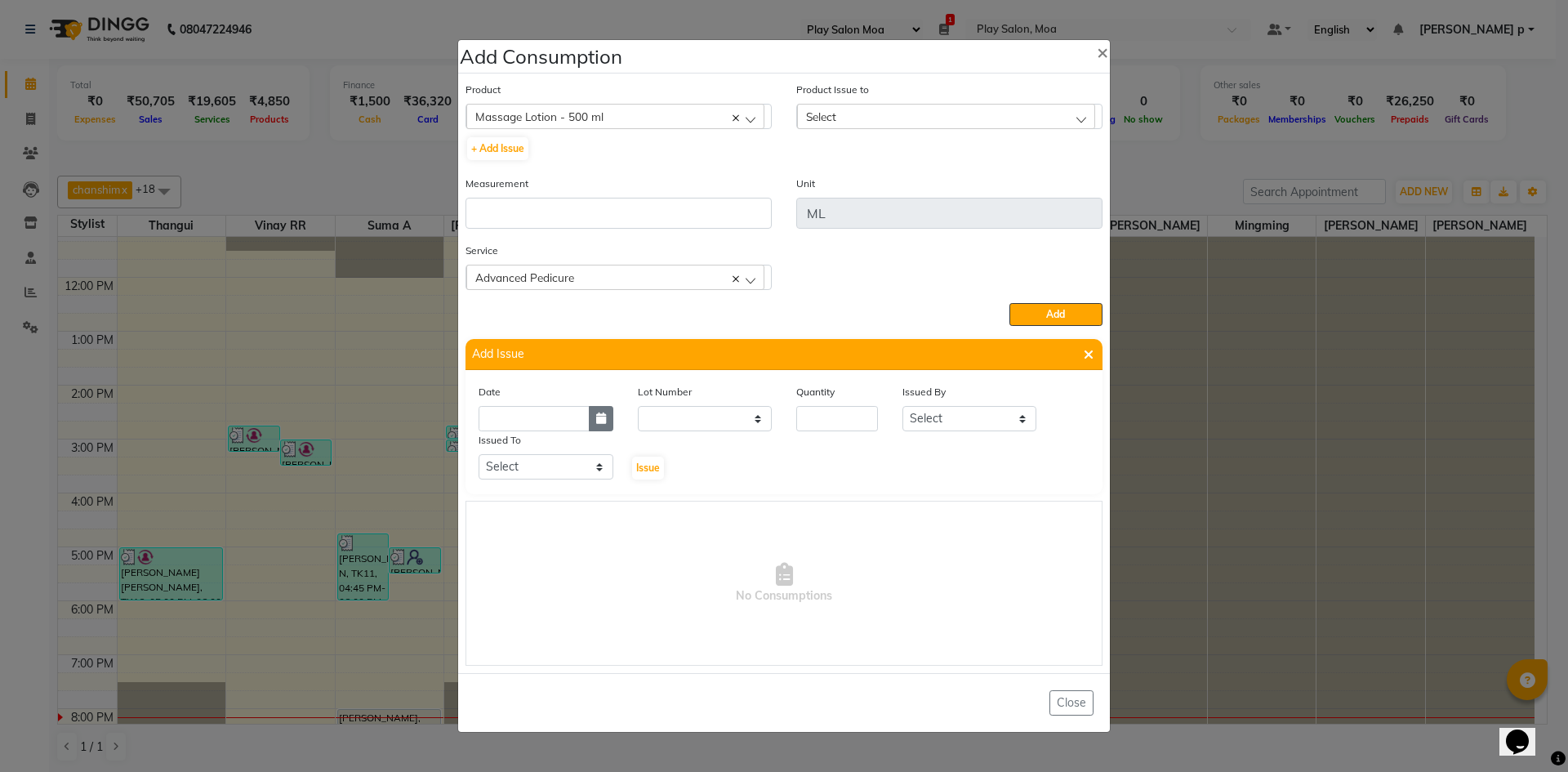
click at [602, 431] on button "button" at bounding box center [601, 418] width 24 height 25
select select "10"
select select "2025"
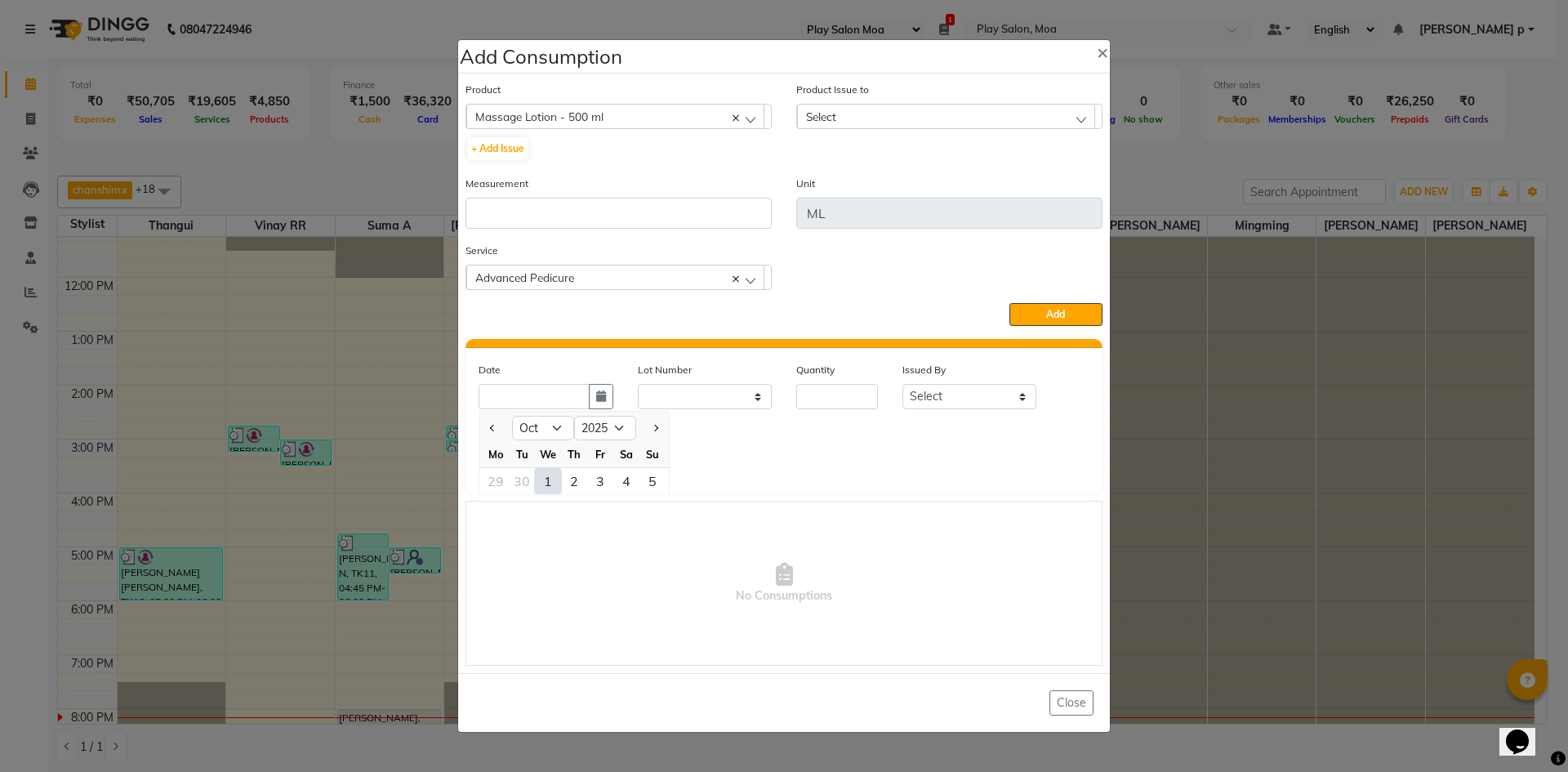
click at [553, 479] on div "1" at bounding box center [548, 481] width 26 height 26
type input "01-10-2025"
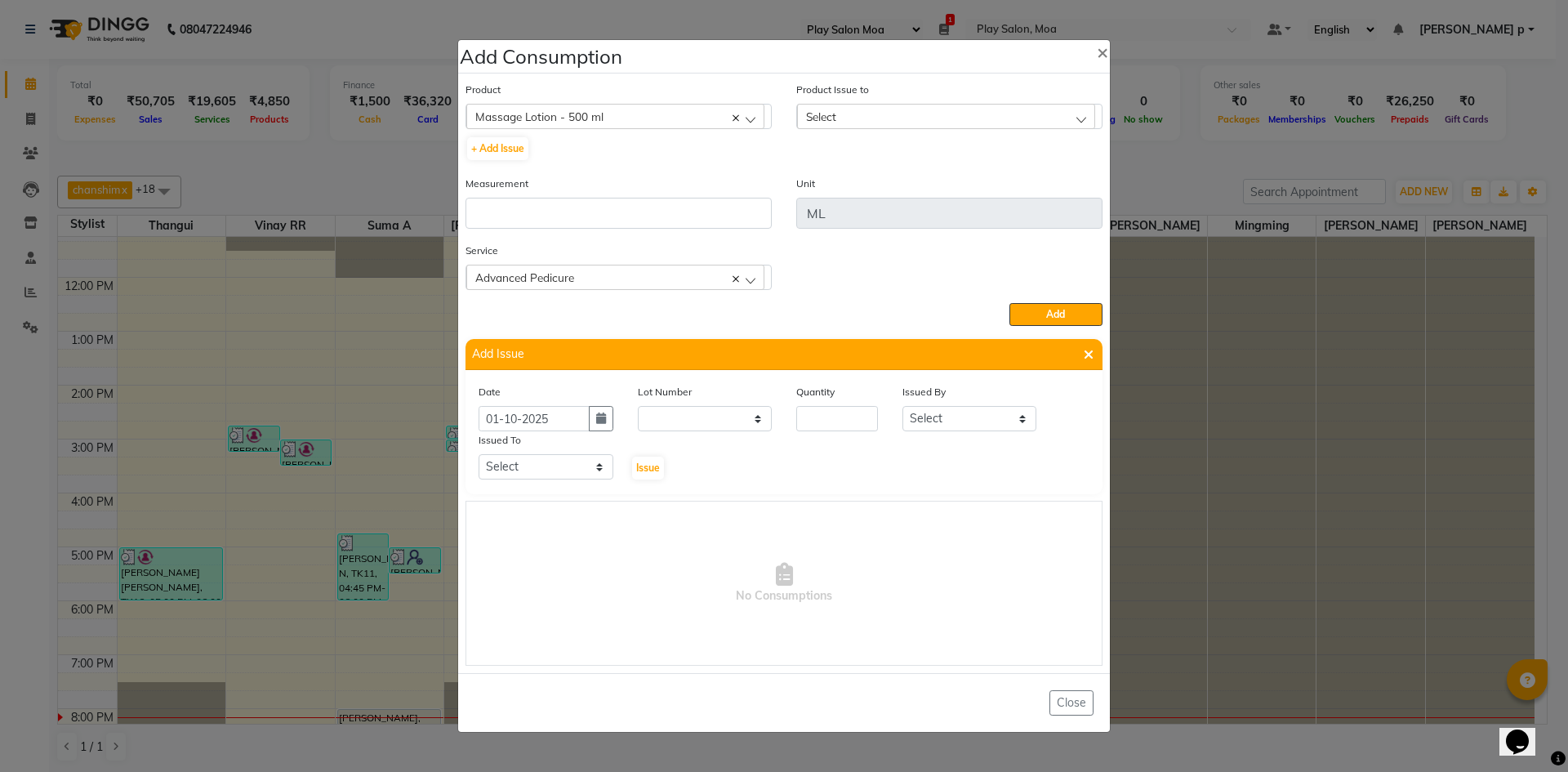
scroll to position [0, 0]
click at [844, 415] on input "number" at bounding box center [836, 418] width 81 height 25
type input "1"
click at [952, 416] on select "Select Thangui Vinay RR Suma A Shilpa mukhia Kavya M Anna D Jennifer Swargiary …" at bounding box center [970, 418] width 135 height 25
select select "81375"
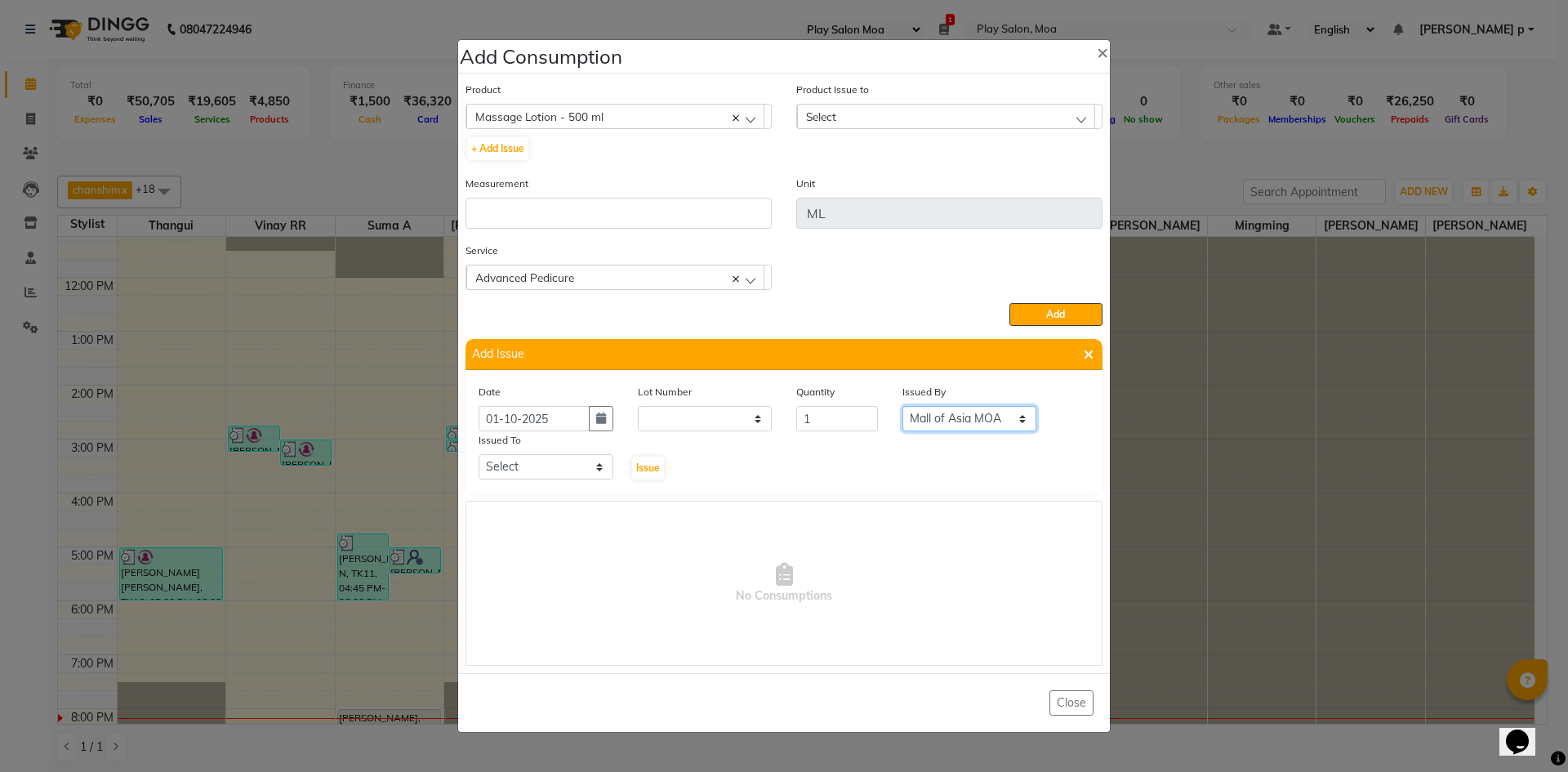
click at [902, 406] on select "Select Thangui Vinay RR Suma A Shilpa mukhia Kavya M Anna D Jennifer Swargiary …" at bounding box center [970, 418] width 135 height 25
click at [590, 465] on select "Select Thangui Vinay RR Suma A Shilpa mukhia Kavya M Anna D Jennifer Swargiary …" at bounding box center [546, 467] width 135 height 25
select select "81375"
click at [479, 454] on select "Select Thangui Vinay RR Suma A Shilpa mukhia Kavya M Anna D Jennifer Swargiary …" at bounding box center [546, 467] width 135 height 25
drag, startPoint x: 653, startPoint y: 467, endPoint x: 703, endPoint y: 323, distance: 152.4
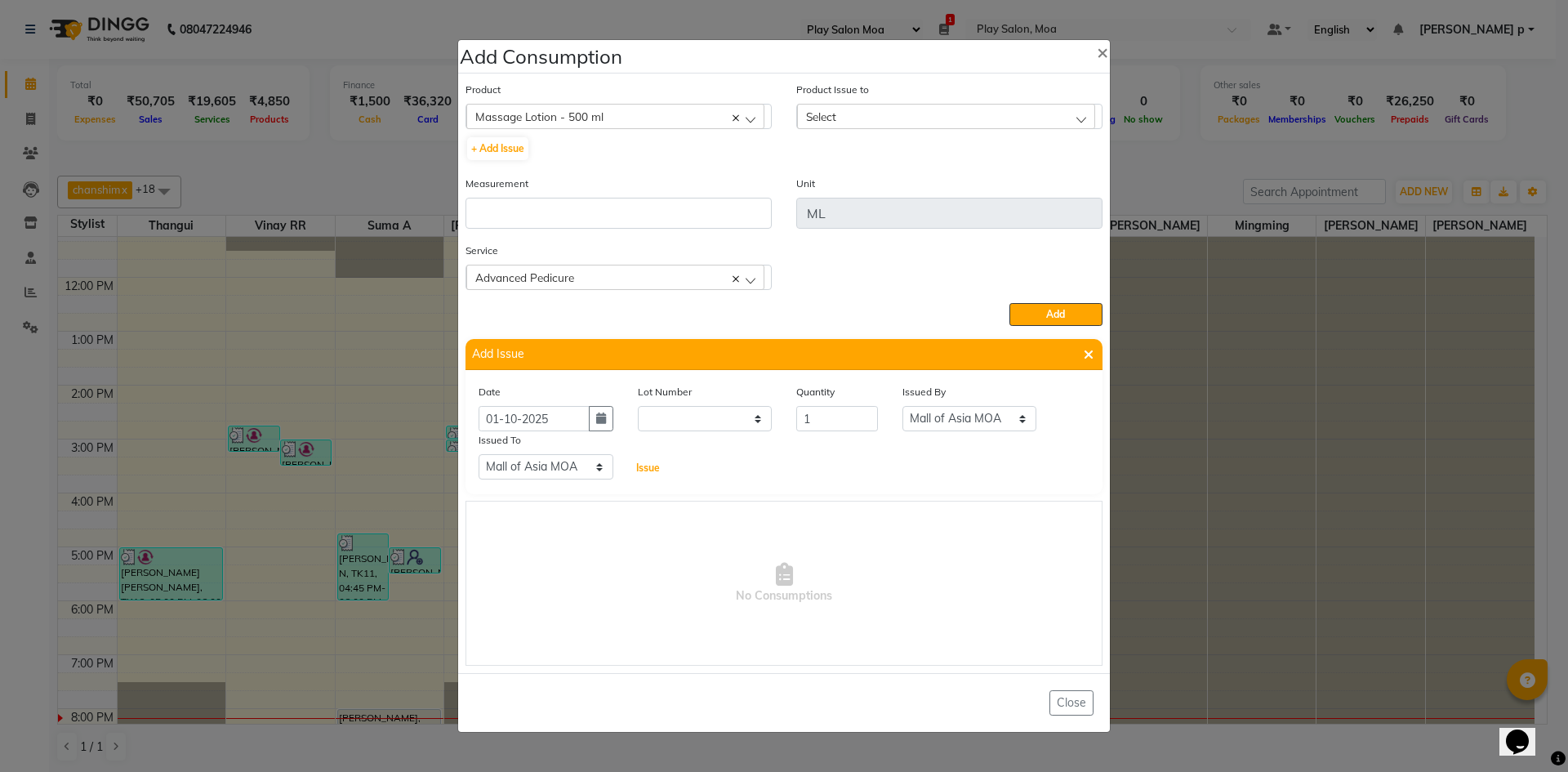
click at [648, 462] on span "Issue" at bounding box center [648, 467] width 24 height 12
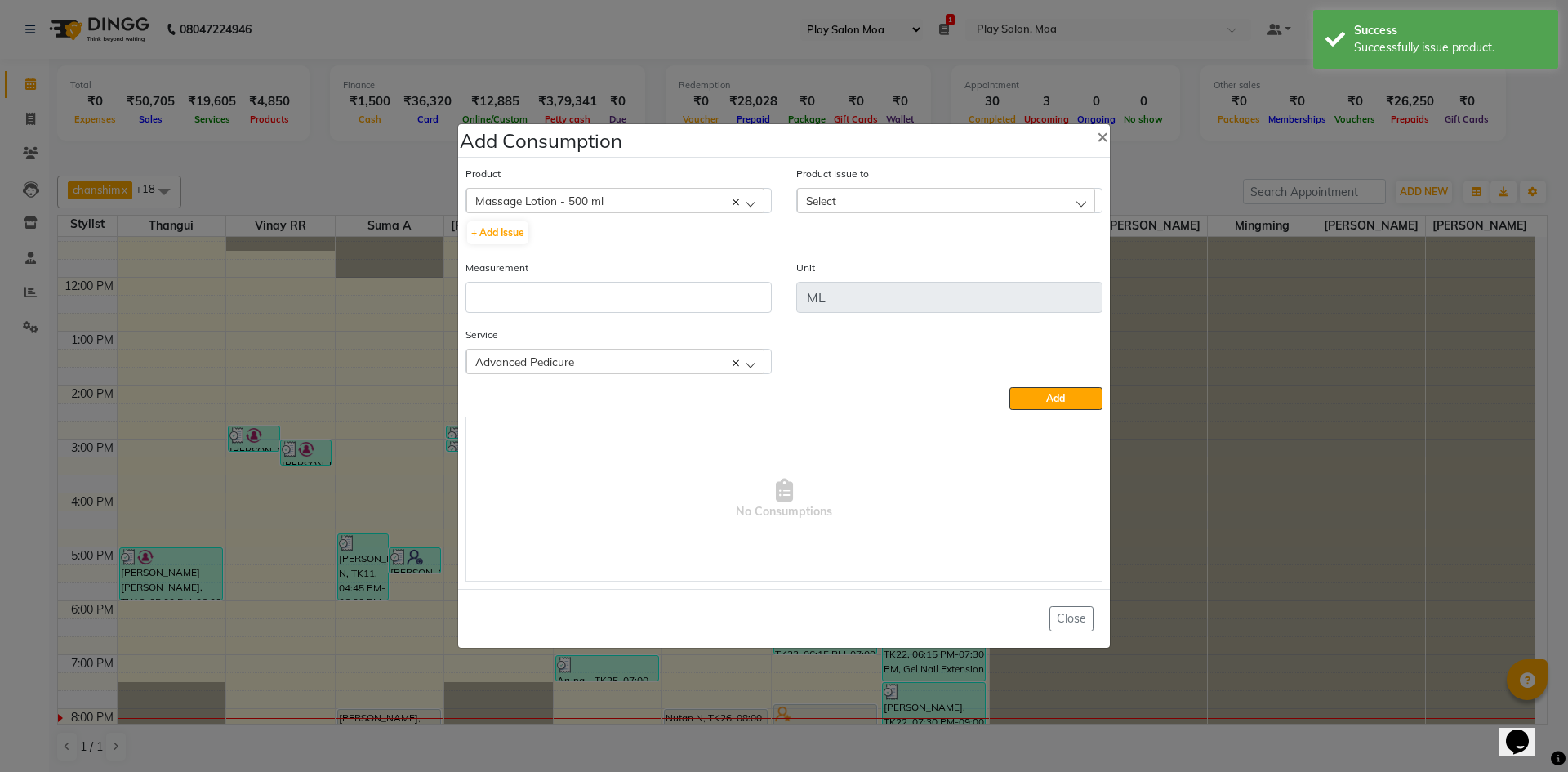
click at [886, 214] on div "Product Issue to Select 2025-10-01, Issued to: Mall of Asia MOA, Balance: 500 2…" at bounding box center [949, 211] width 331 height 94
click at [895, 202] on div "Select" at bounding box center [946, 200] width 298 height 25
click at [886, 273] on label "2025-10-01, Issued to: Mall of Asia MOA, Balance: 500" at bounding box center [948, 277] width 288 height 30
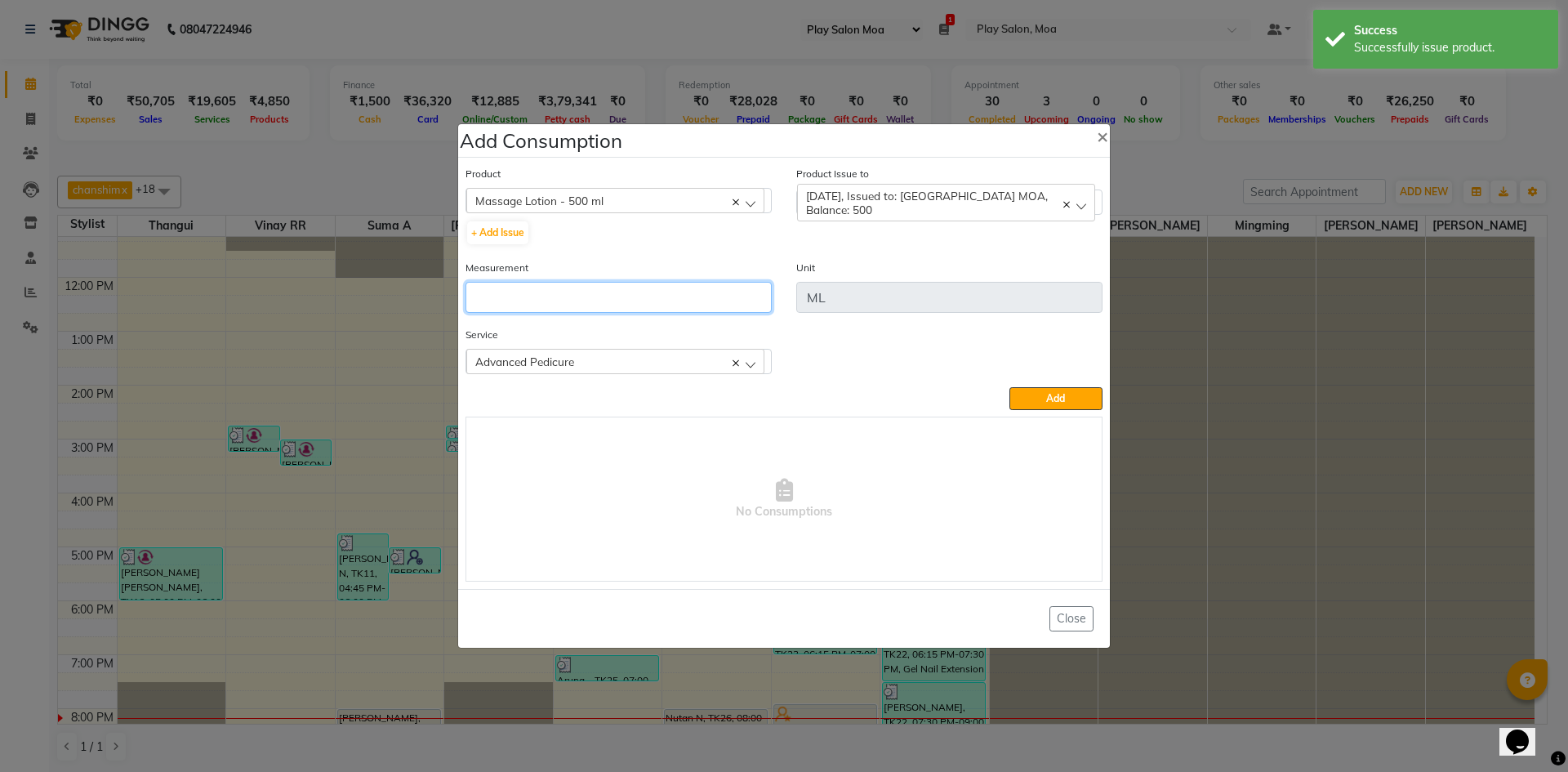
click at [592, 294] on input "number" at bounding box center [619, 297] width 306 height 31
type input "5"
click at [1025, 397] on button "Add" at bounding box center [1055, 398] width 93 height 23
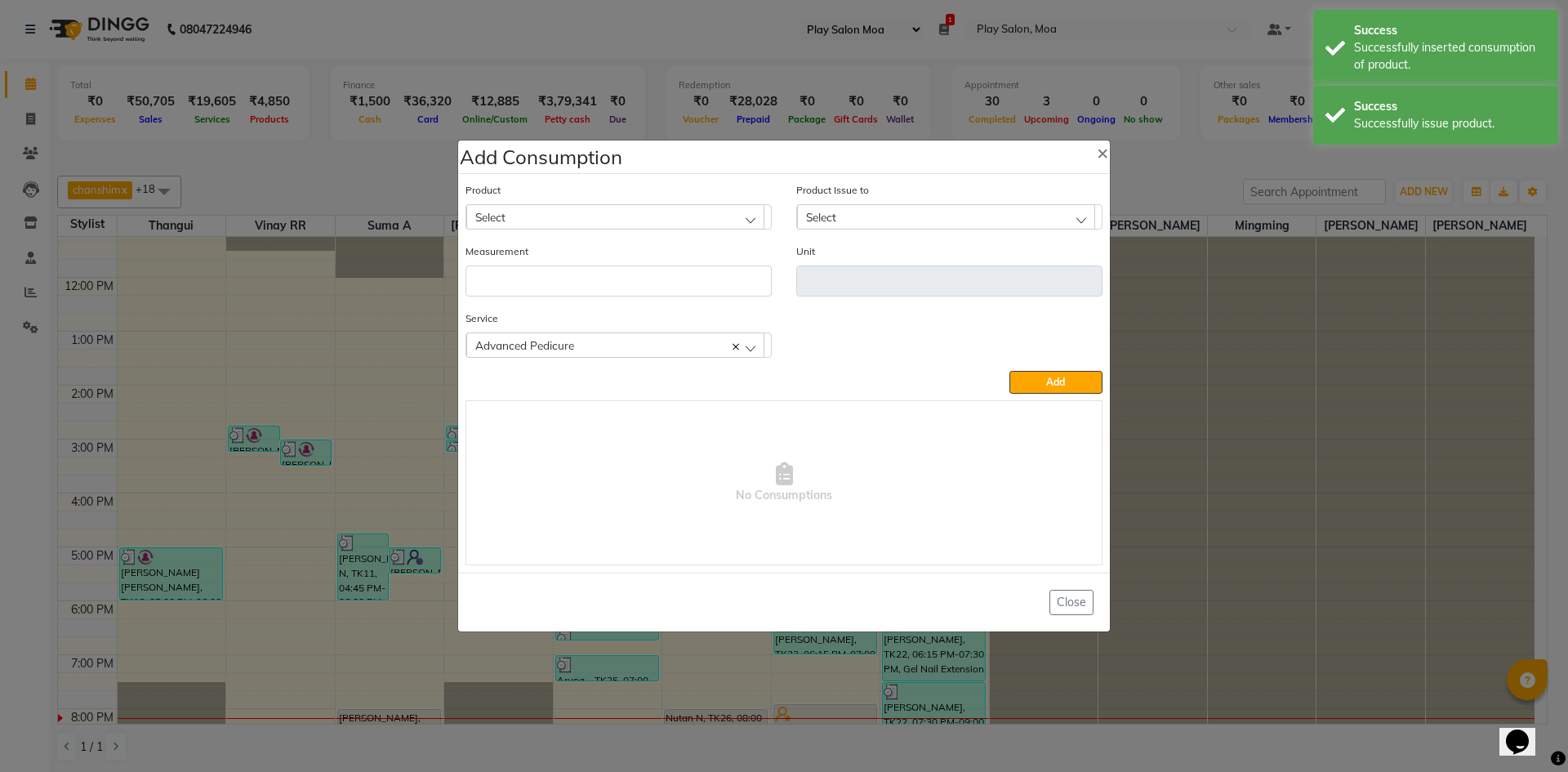
click at [520, 227] on div "Select" at bounding box center [615, 216] width 298 height 25
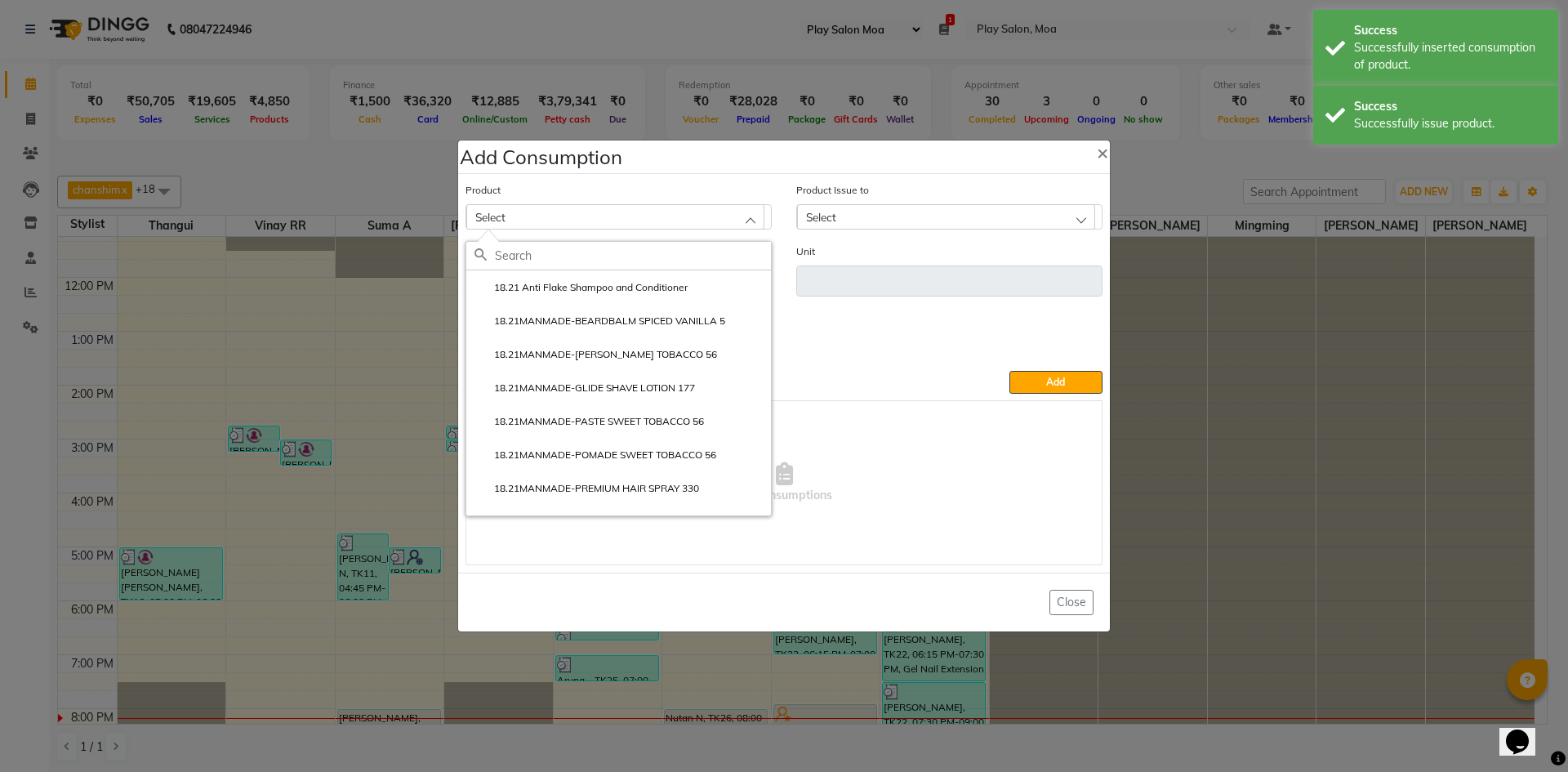
click at [519, 261] on input "text" at bounding box center [632, 256] width 276 height 28
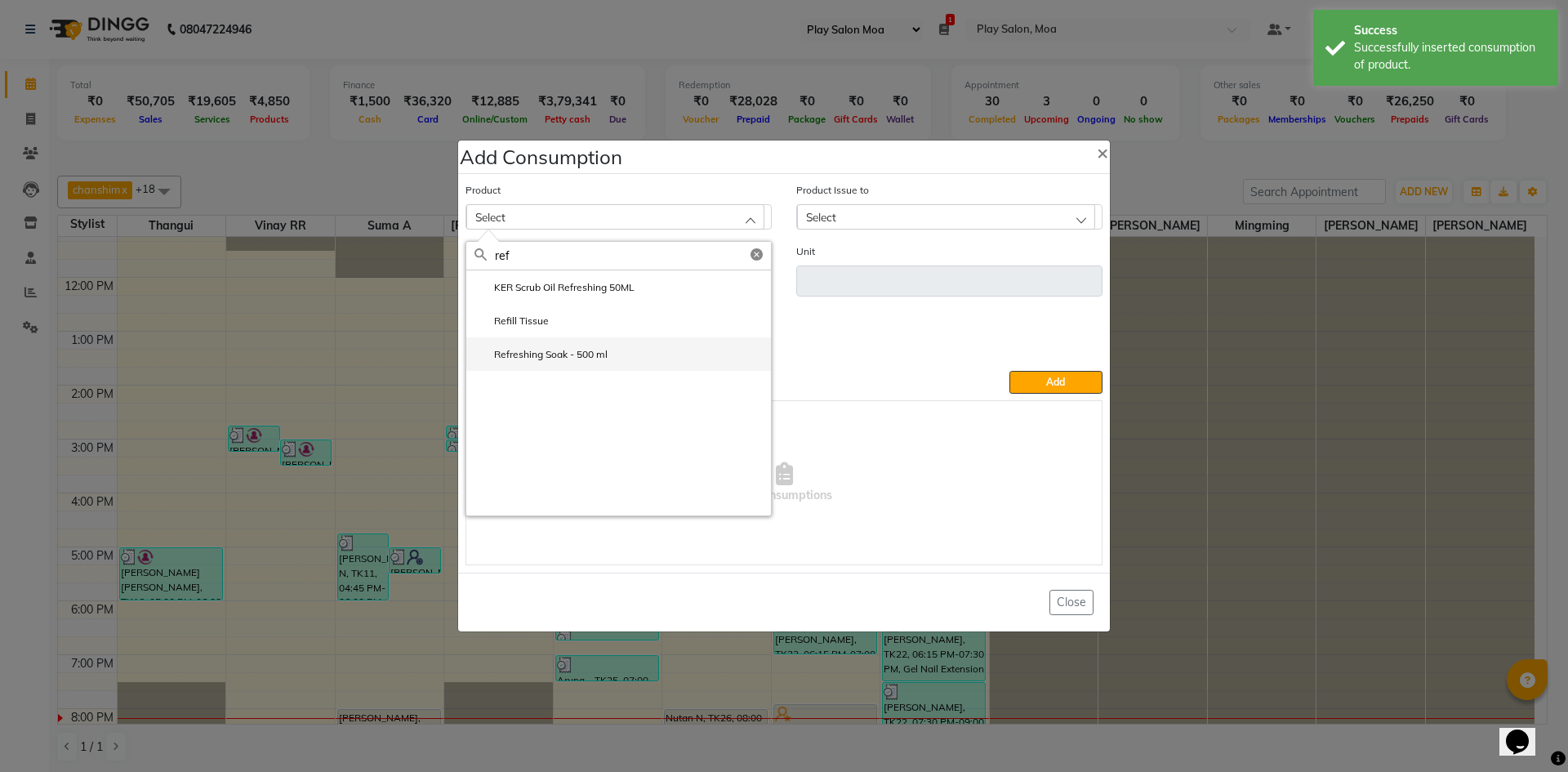
type input "ref"
click at [583, 349] on label "Refreshing Soak - 500 ml" at bounding box center [541, 354] width 133 height 15
type input "ML"
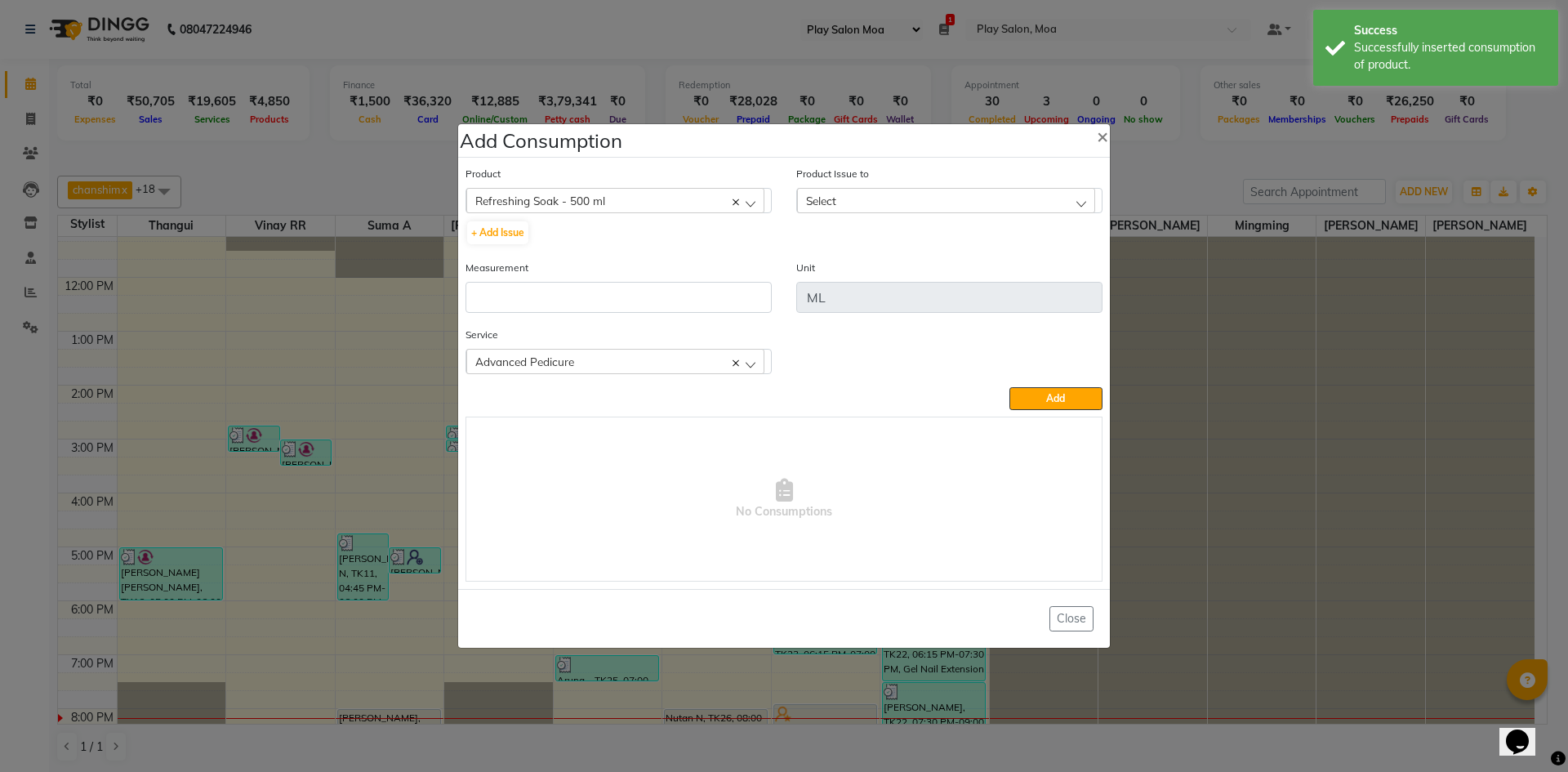
click at [991, 184] on div "Product Issue to Select 2025-09-25, Issued to: Mall of Asia MOA, Balance: 485" at bounding box center [949, 188] width 306 height 48
click at [987, 208] on div "Select" at bounding box center [946, 200] width 298 height 25
click at [970, 272] on label "2025-09-25, Issued to: Mall of Asia MOA, Balance: 485" at bounding box center [948, 277] width 288 height 30
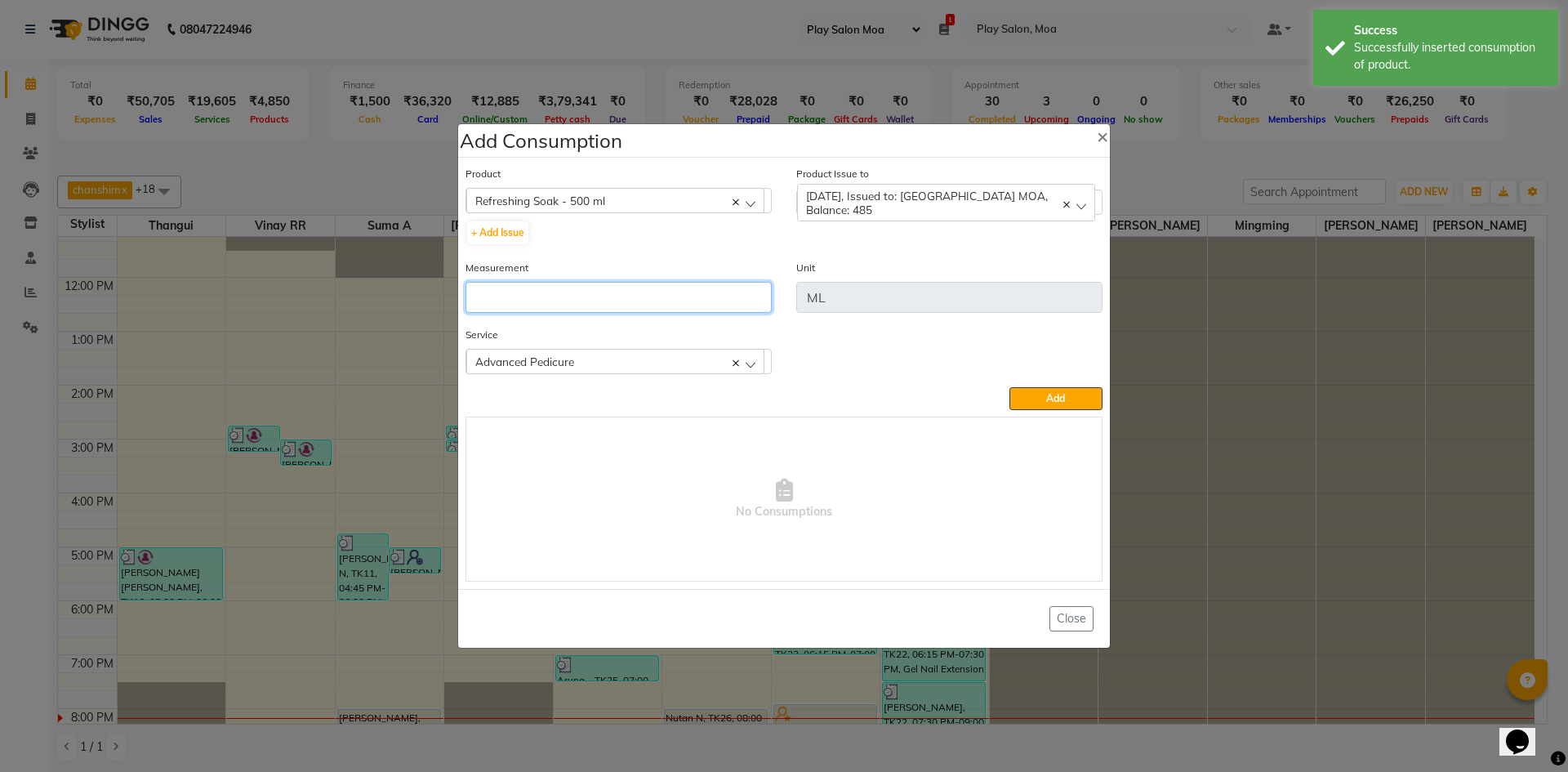
click at [574, 309] on input "number" at bounding box center [619, 297] width 306 height 31
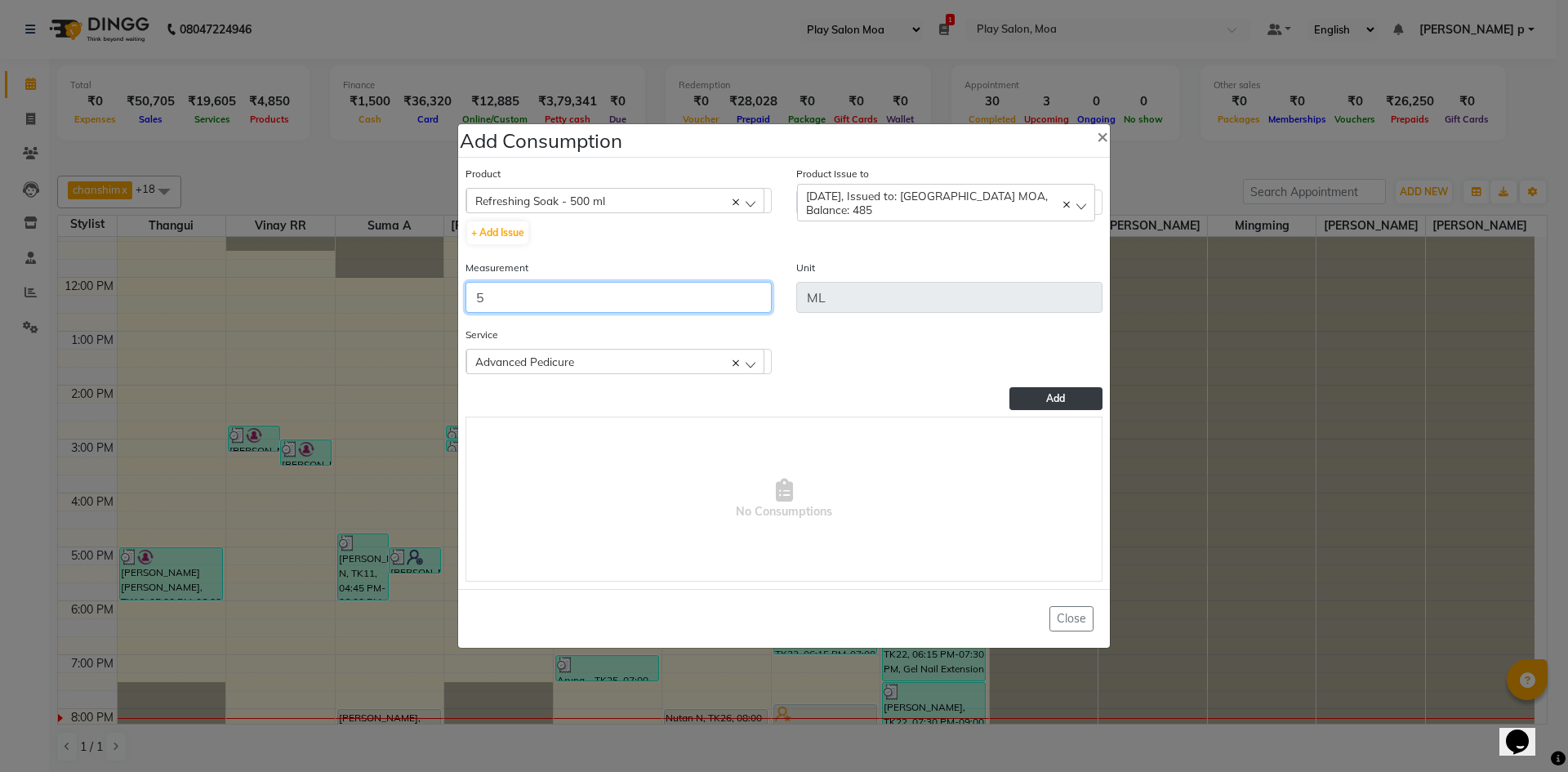
type input "5"
click at [1063, 393] on span "Add" at bounding box center [1054, 398] width 18 height 12
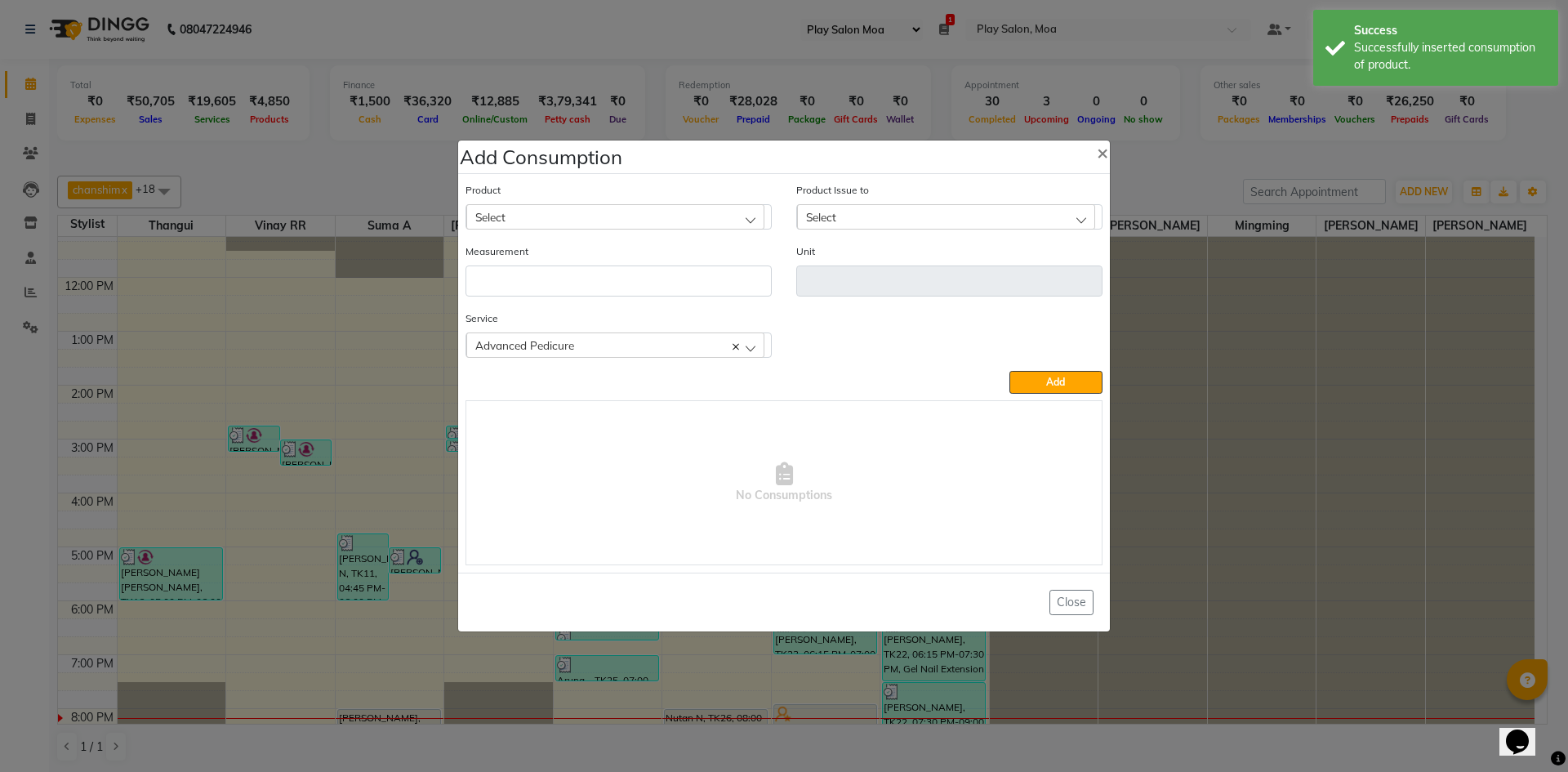
drag, startPoint x: 497, startPoint y: 221, endPoint x: 506, endPoint y: 218, distance: 9.5
click at [498, 221] on span "Select" at bounding box center [490, 217] width 31 height 14
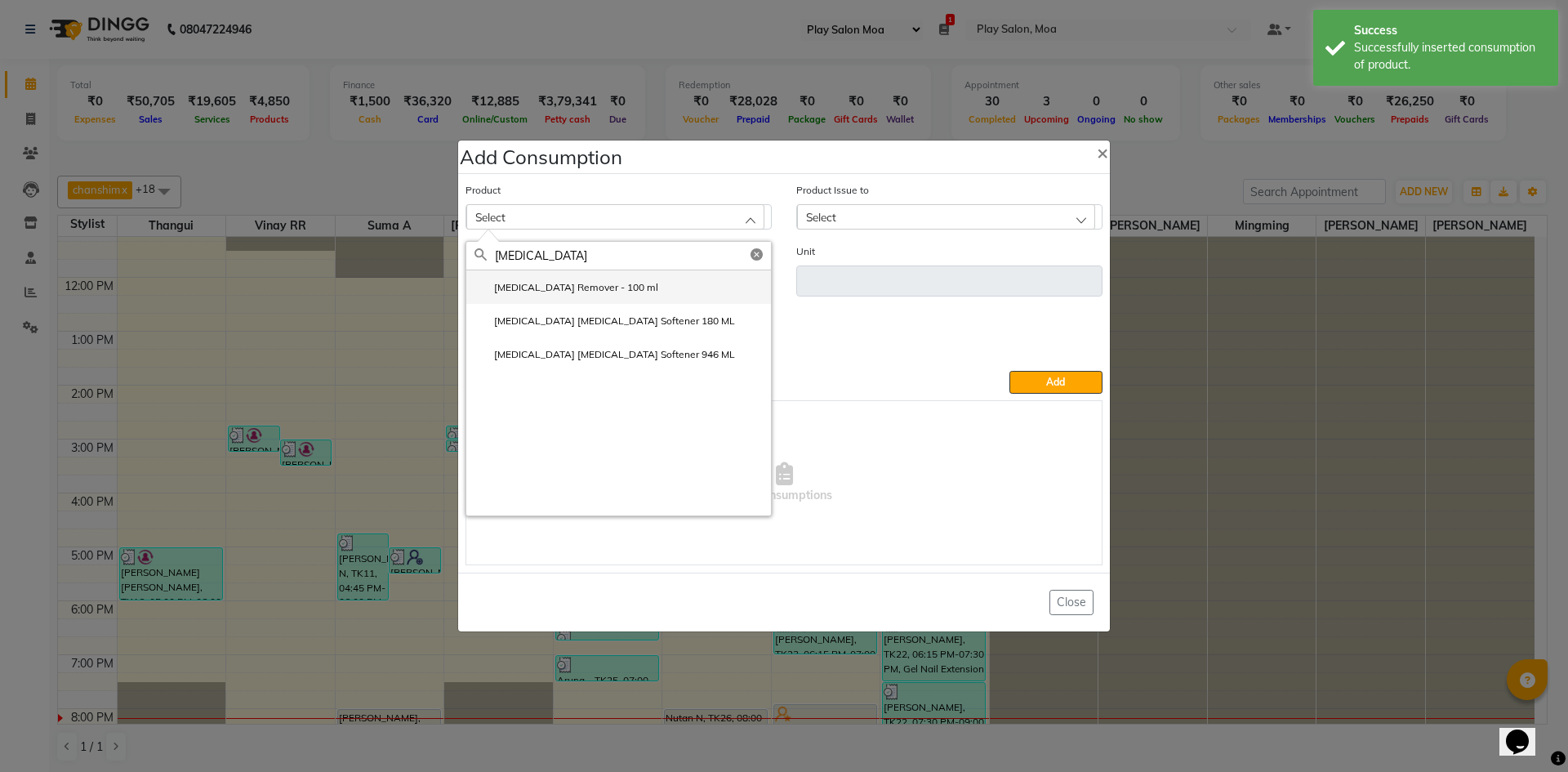
type input "callus"
click at [601, 292] on label "Callus Remover - 100 ml" at bounding box center [566, 287] width 184 height 15
type input "ML"
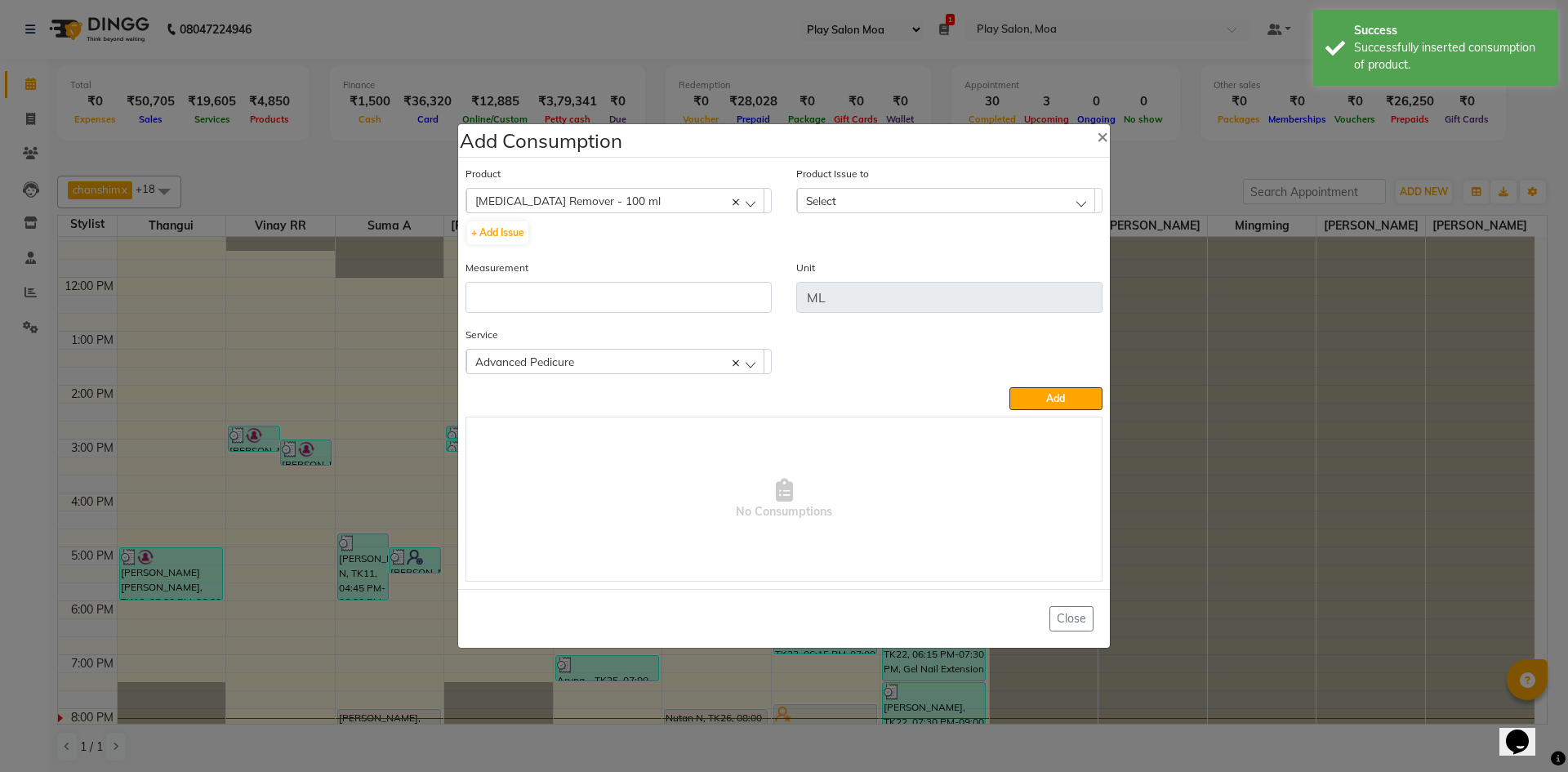
click at [990, 207] on div "Select" at bounding box center [946, 200] width 298 height 25
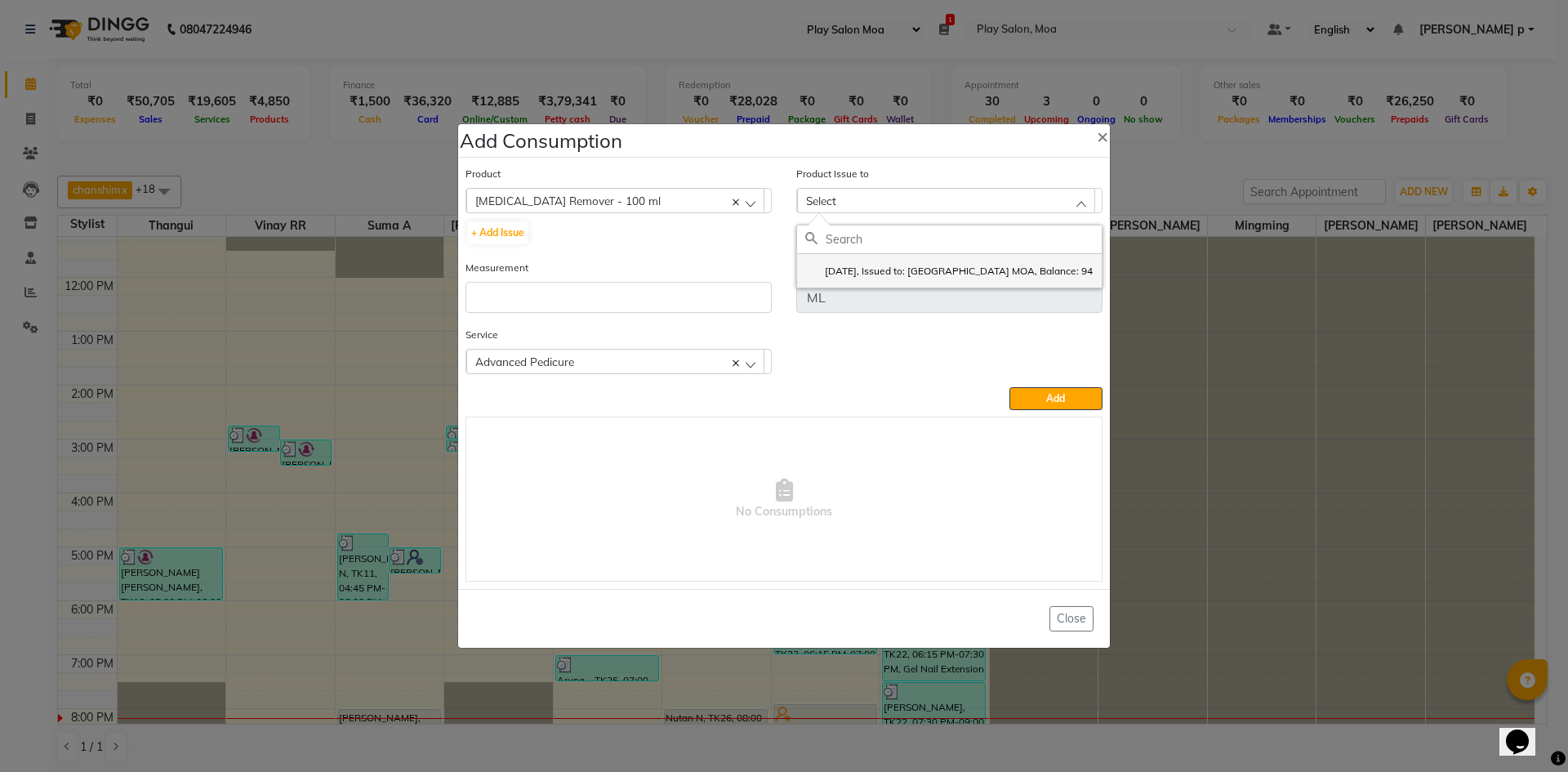
click at [970, 274] on label "2025-09-25, Issued to: Mall of Asia MOA, Balance: 94" at bounding box center [948, 270] width 287 height 15
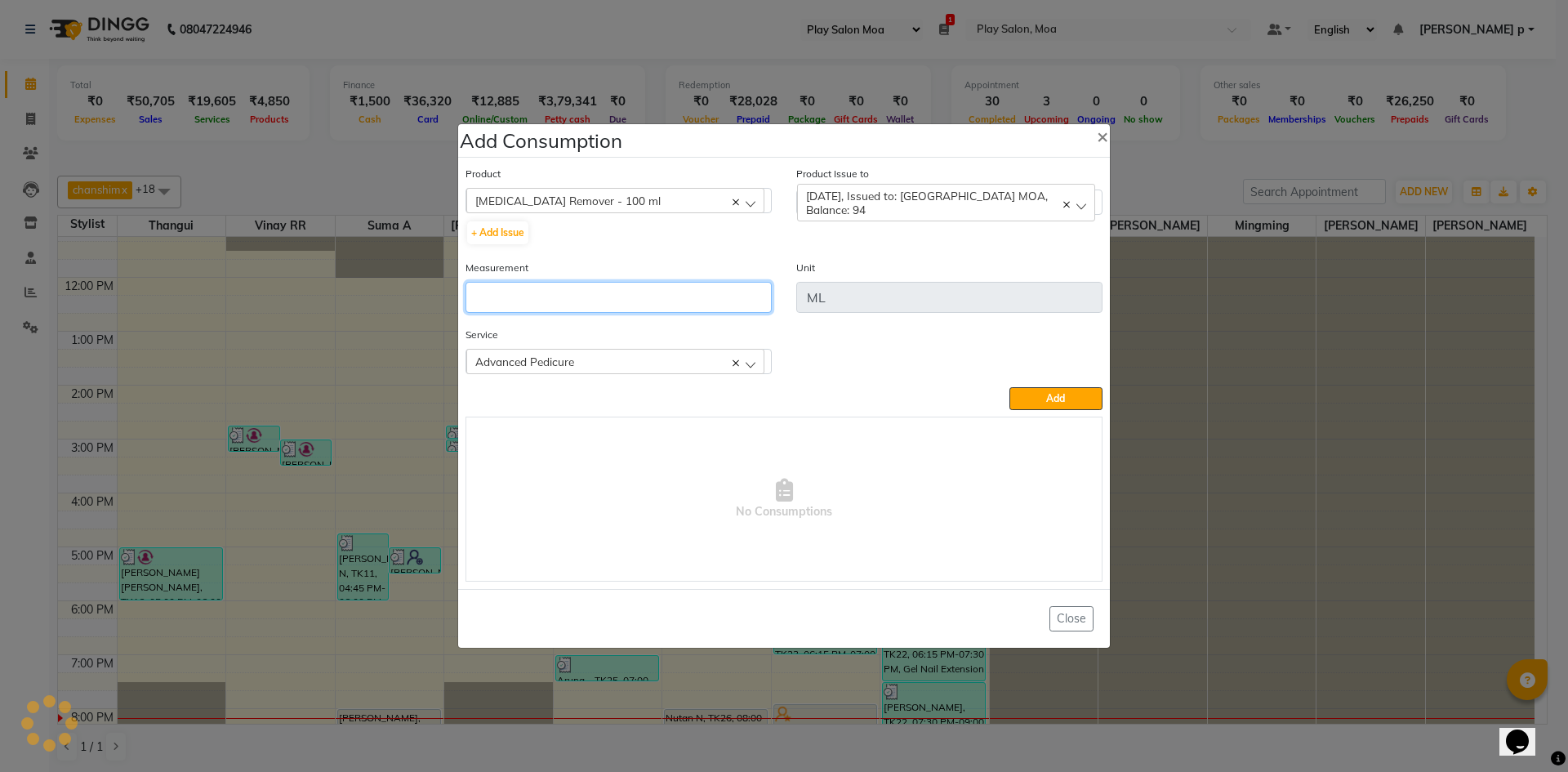
click at [558, 290] on input "number" at bounding box center [619, 297] width 306 height 31
type input "2"
click at [1019, 393] on button "Add" at bounding box center [1055, 398] width 93 height 23
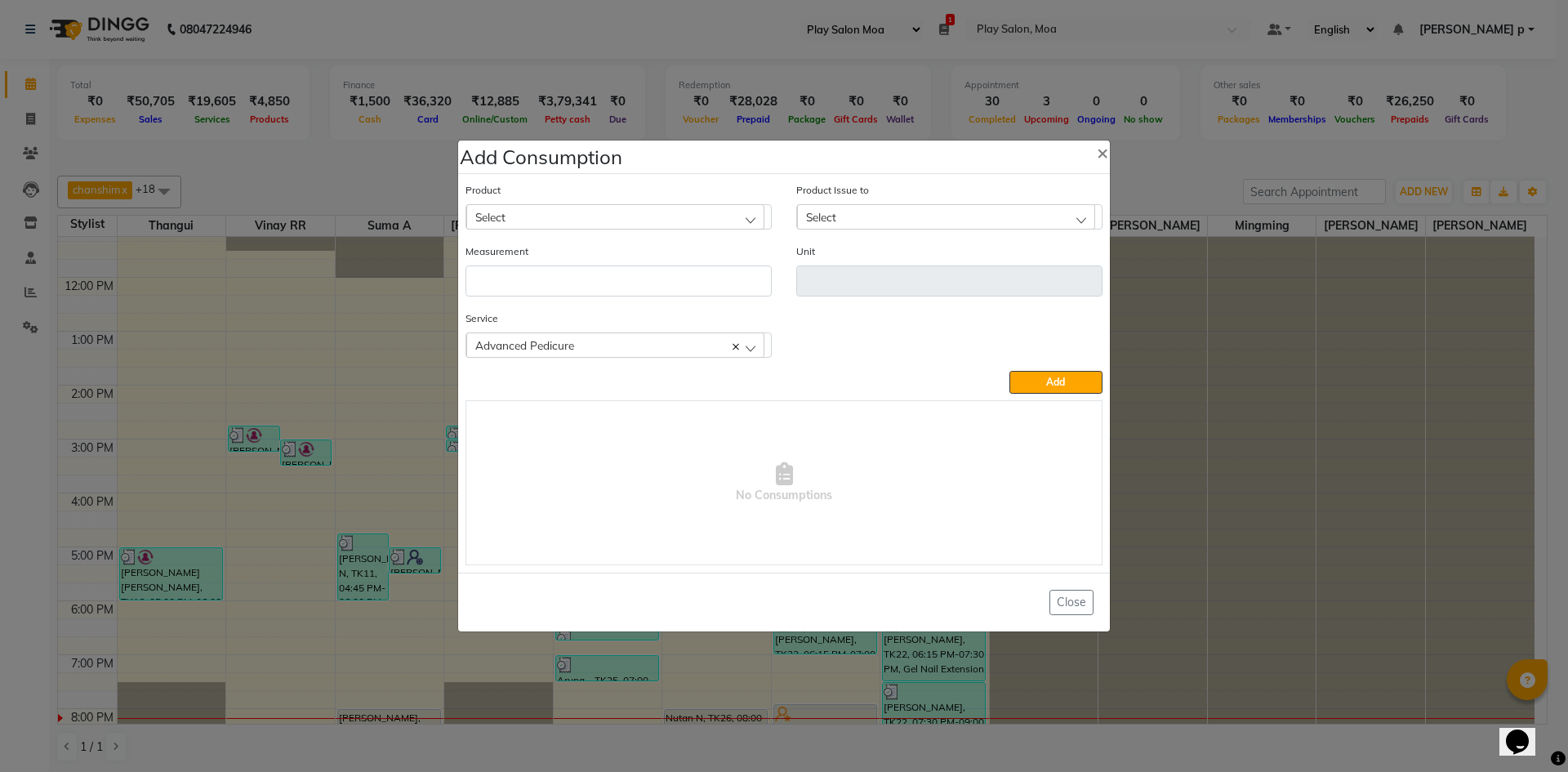
click at [496, 226] on div "Select" at bounding box center [615, 216] width 298 height 25
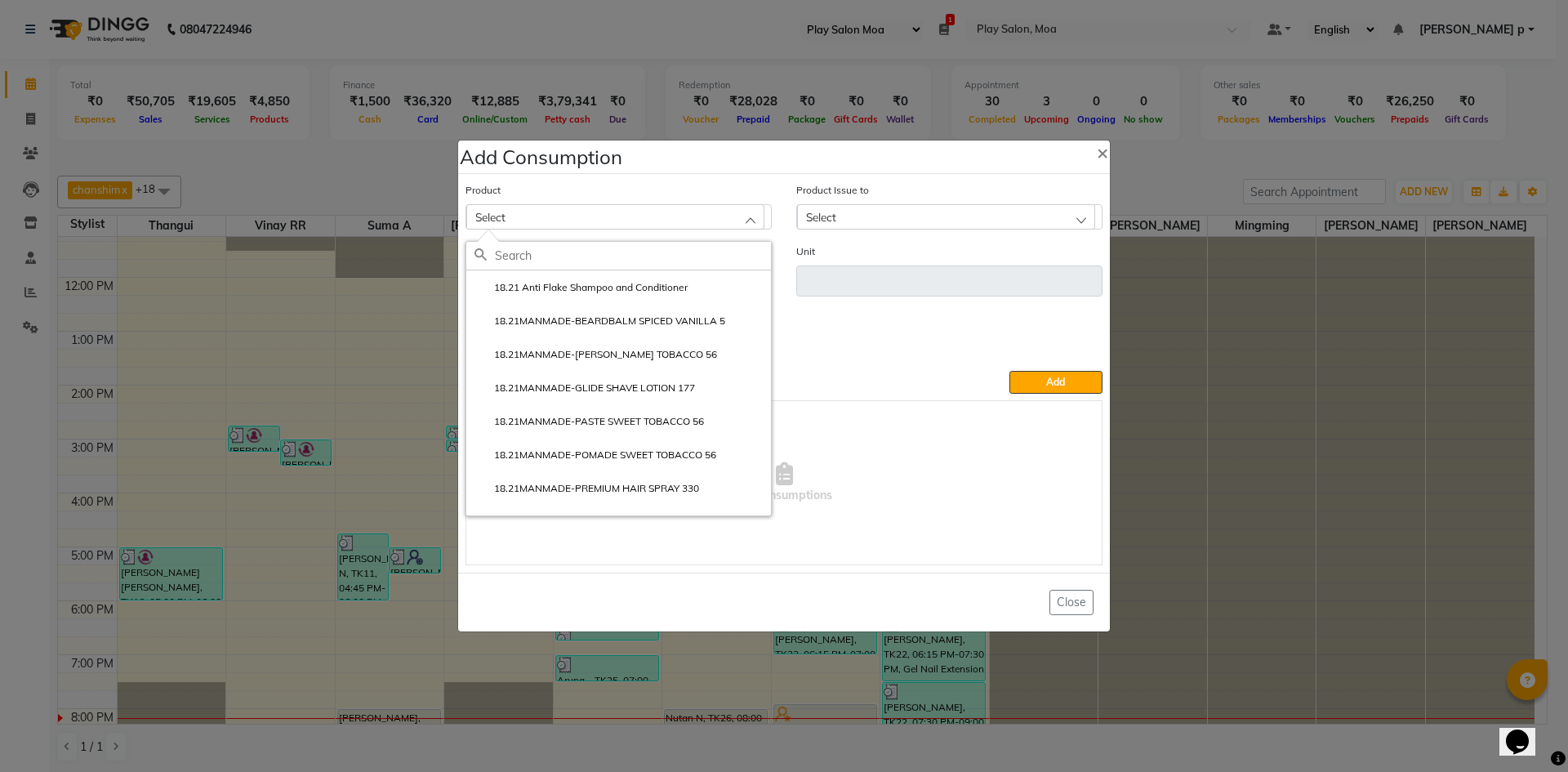
click at [498, 262] on input "text" at bounding box center [632, 256] width 276 height 28
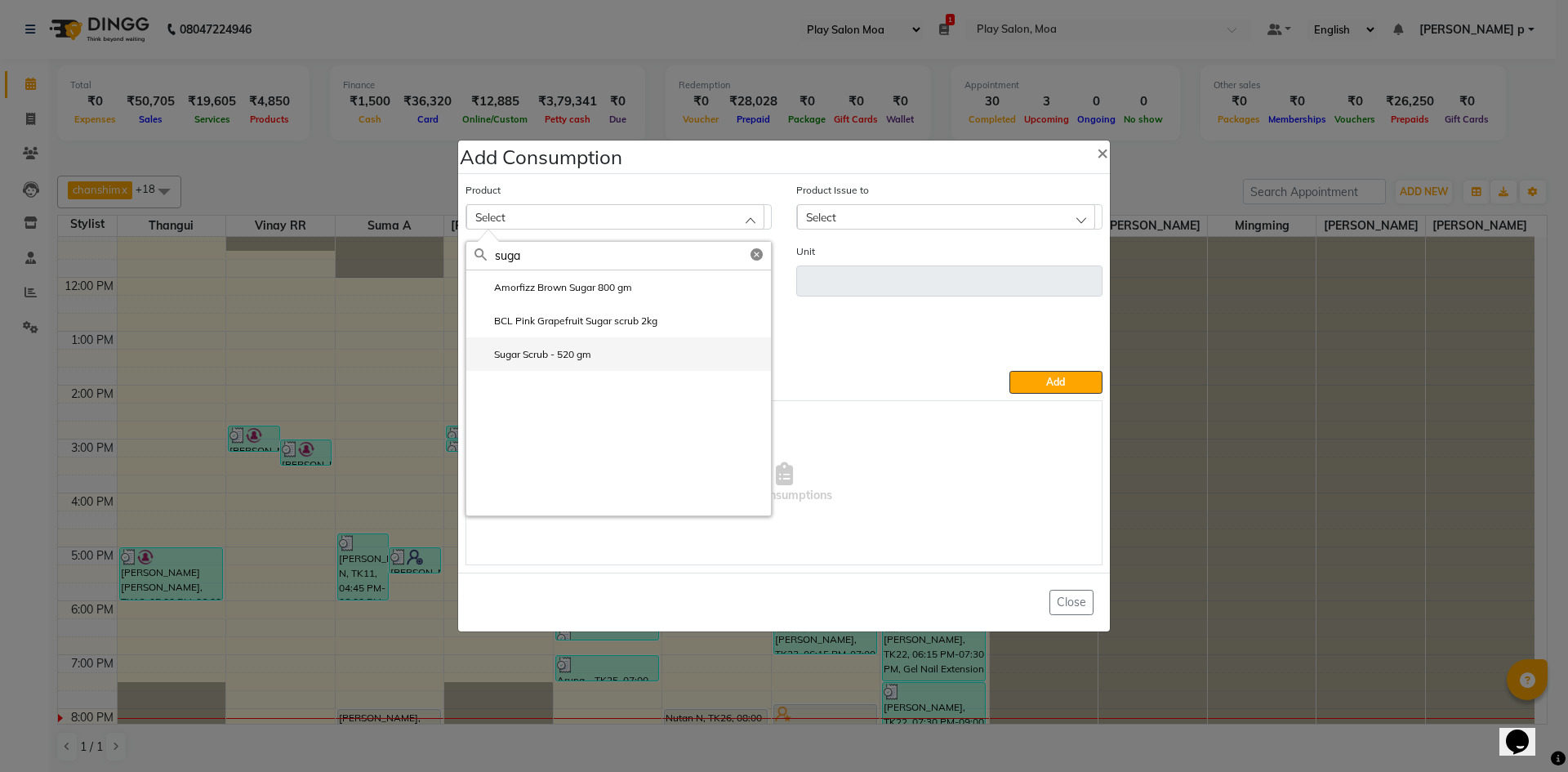
type input "suga"
drag, startPoint x: 570, startPoint y: 358, endPoint x: 583, endPoint y: 351, distance: 14.8
click at [570, 356] on label "Sugar Scrub - 520 gm" at bounding box center [532, 354] width 116 height 15
type input "GM"
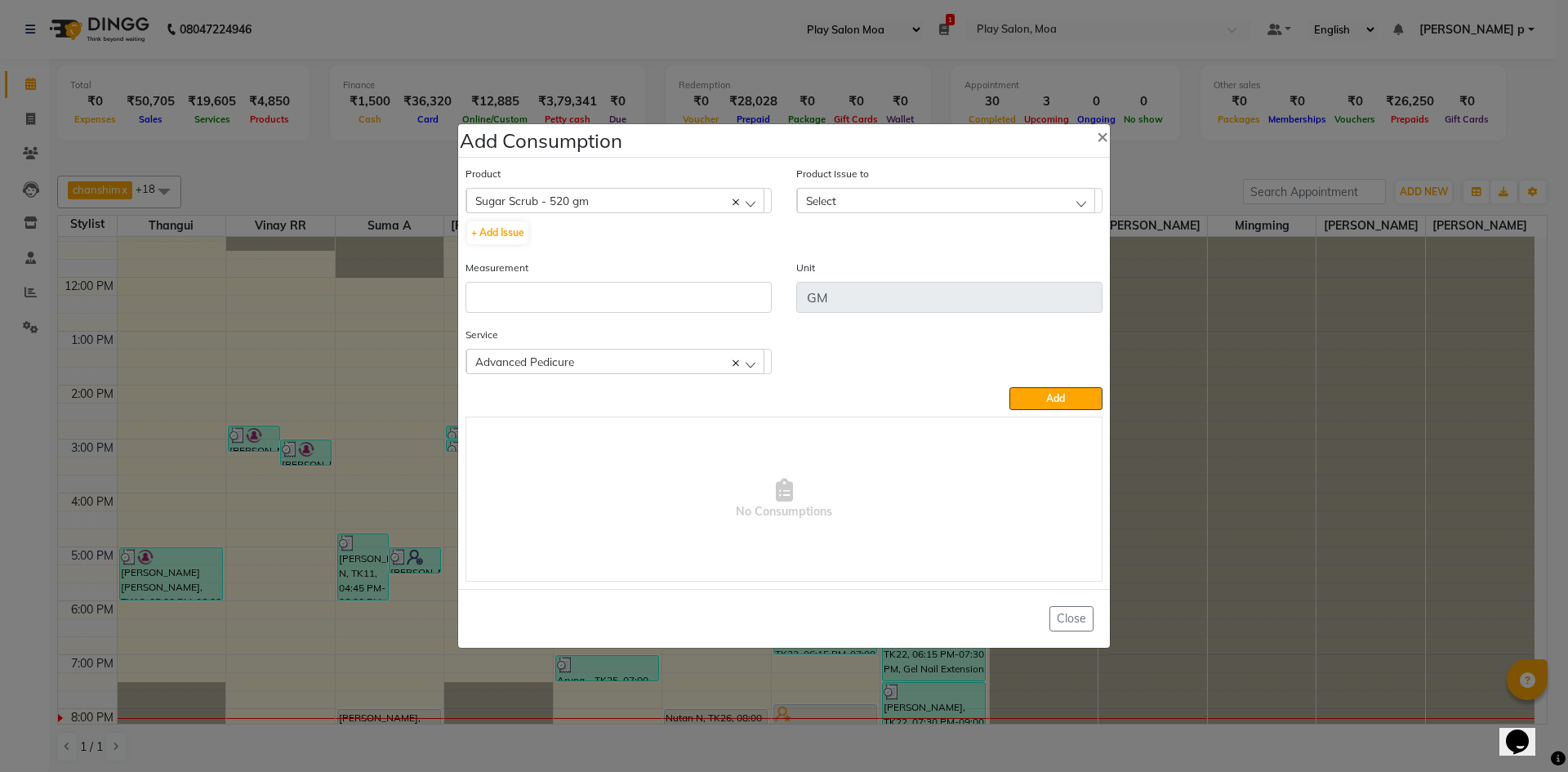
click at [947, 205] on div "Select" at bounding box center [946, 200] width 298 height 25
click at [939, 267] on label "2025-09-25, Issued to: Mall of Asia MOA, Balance: 513" at bounding box center [948, 277] width 288 height 30
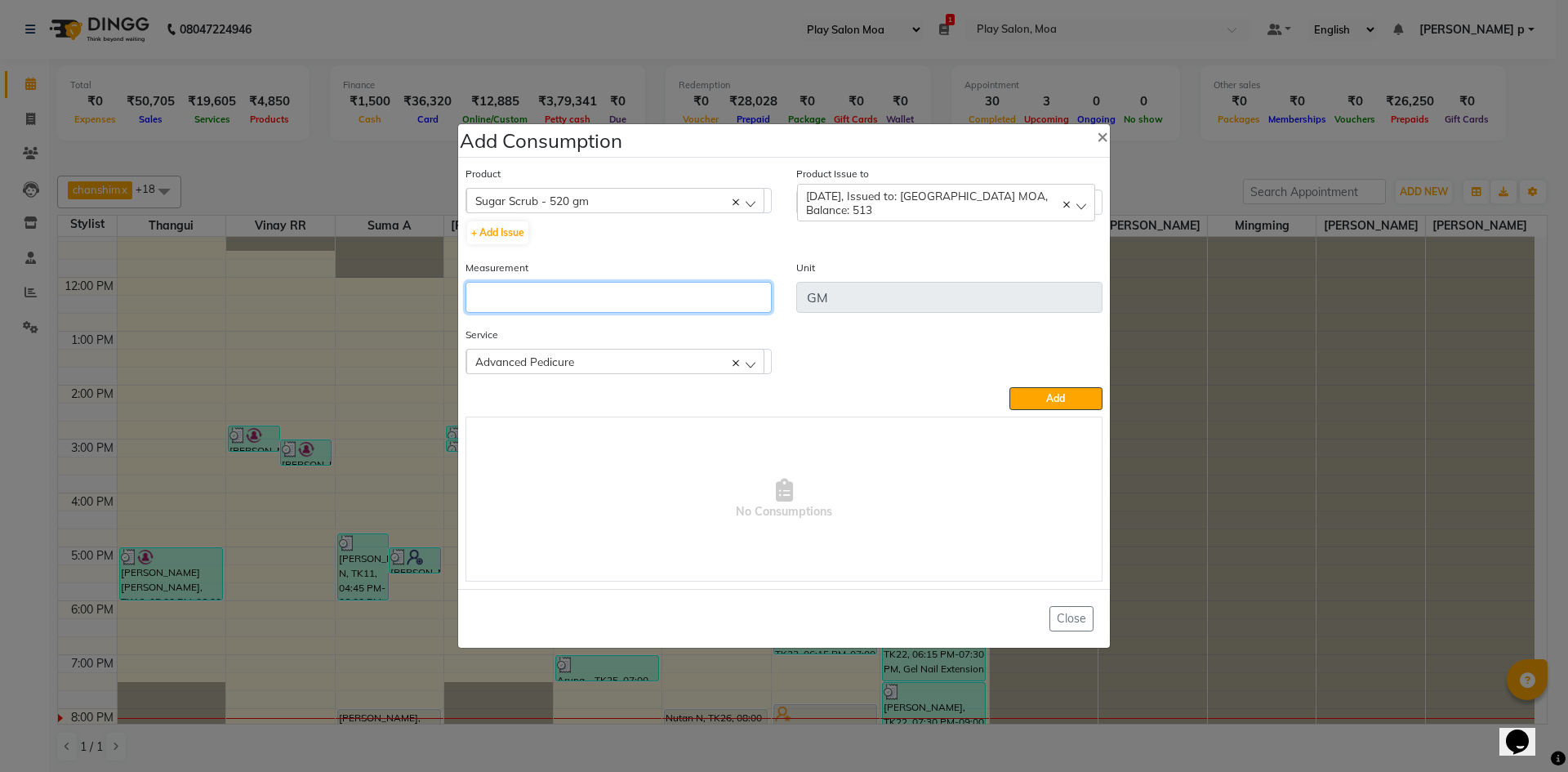
click at [683, 295] on input "number" at bounding box center [619, 297] width 306 height 31
type input "5"
click at [1069, 397] on button "Add" at bounding box center [1055, 398] width 93 height 23
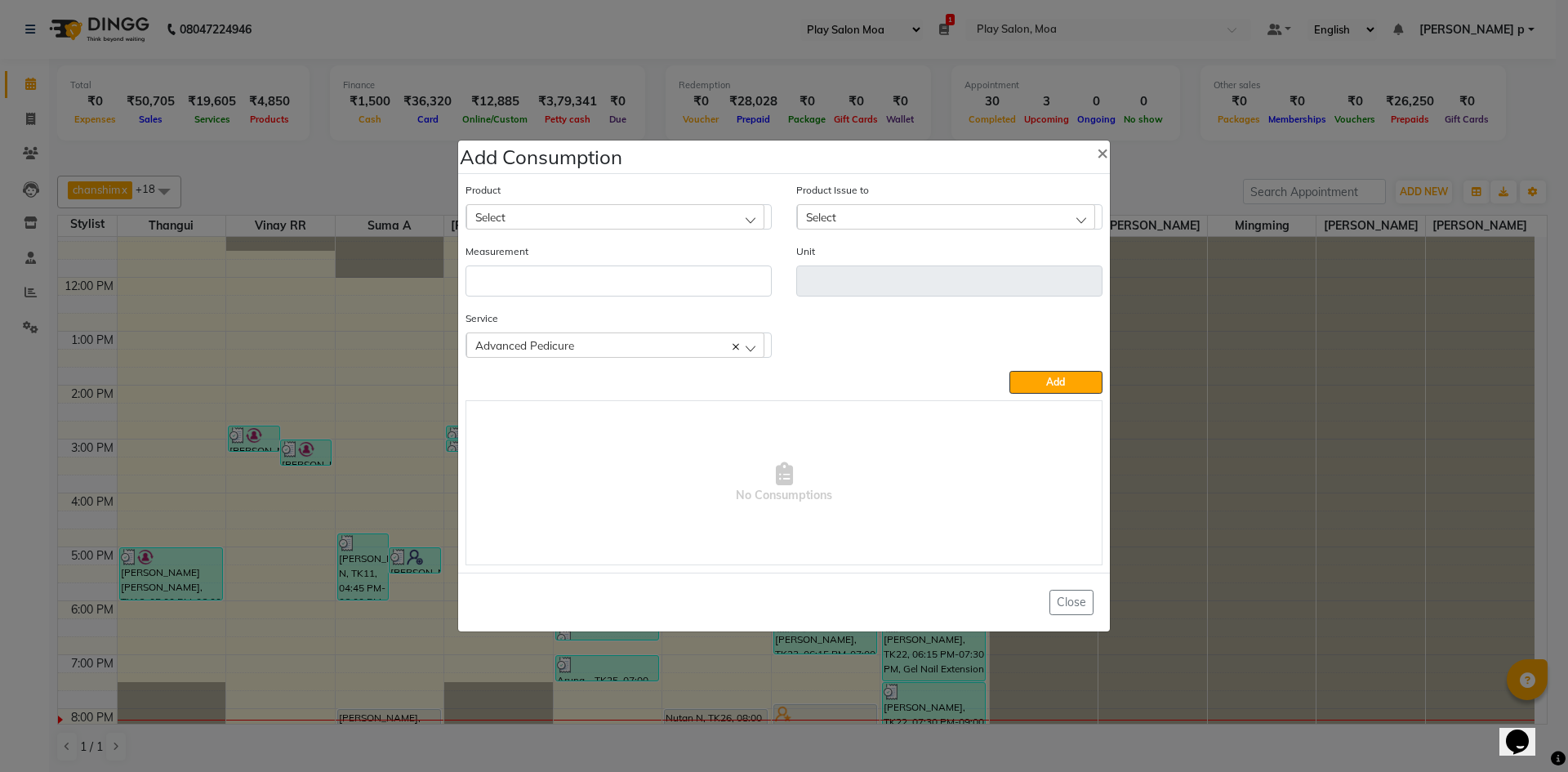
click at [612, 214] on div "Select" at bounding box center [615, 216] width 298 height 25
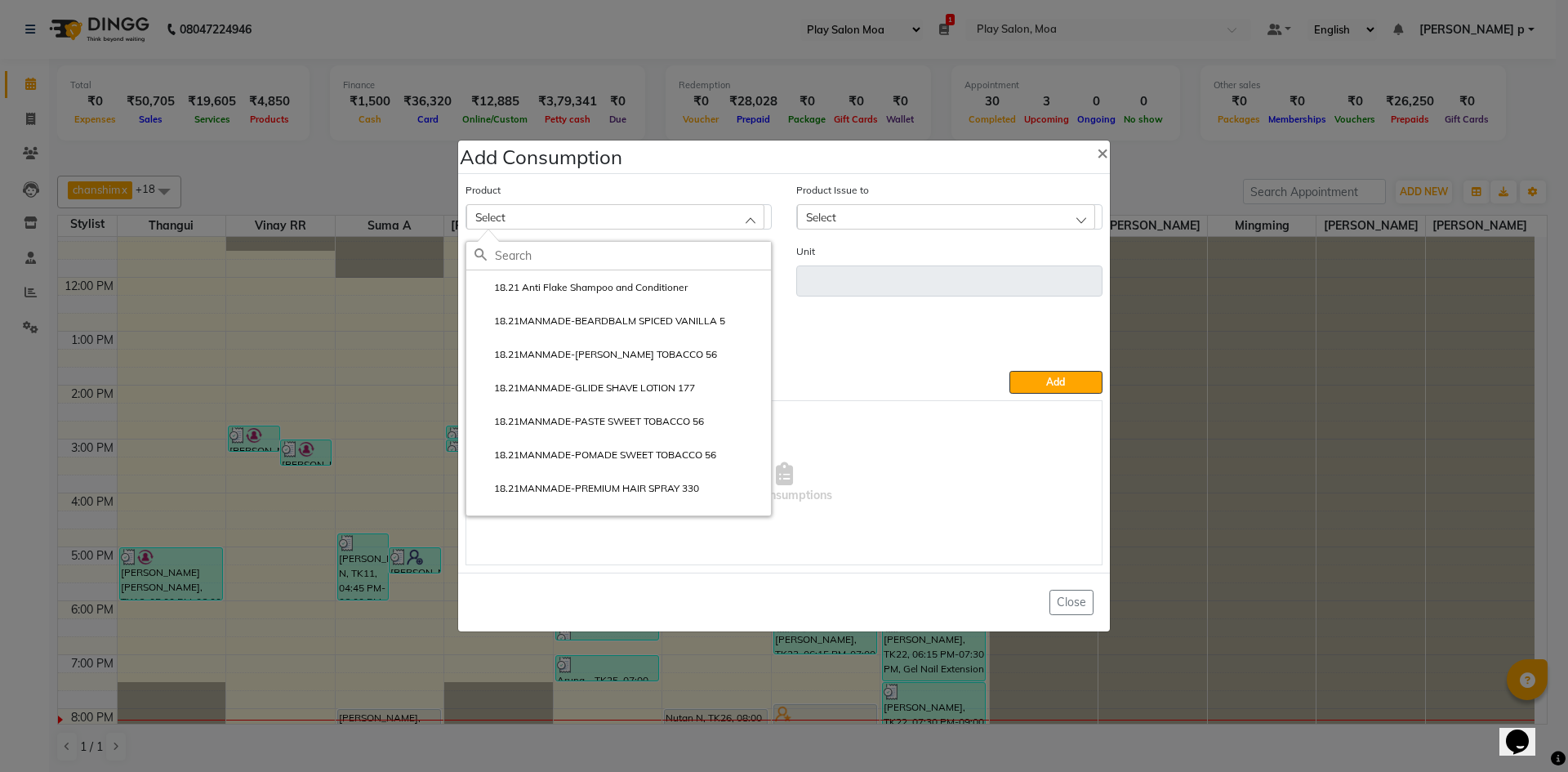
click at [571, 263] on input "text" at bounding box center [632, 256] width 276 height 28
type input "hydr"
click at [578, 383] on label "Hydratant Mask Cream" at bounding box center [536, 388] width 123 height 15
type input "ml"
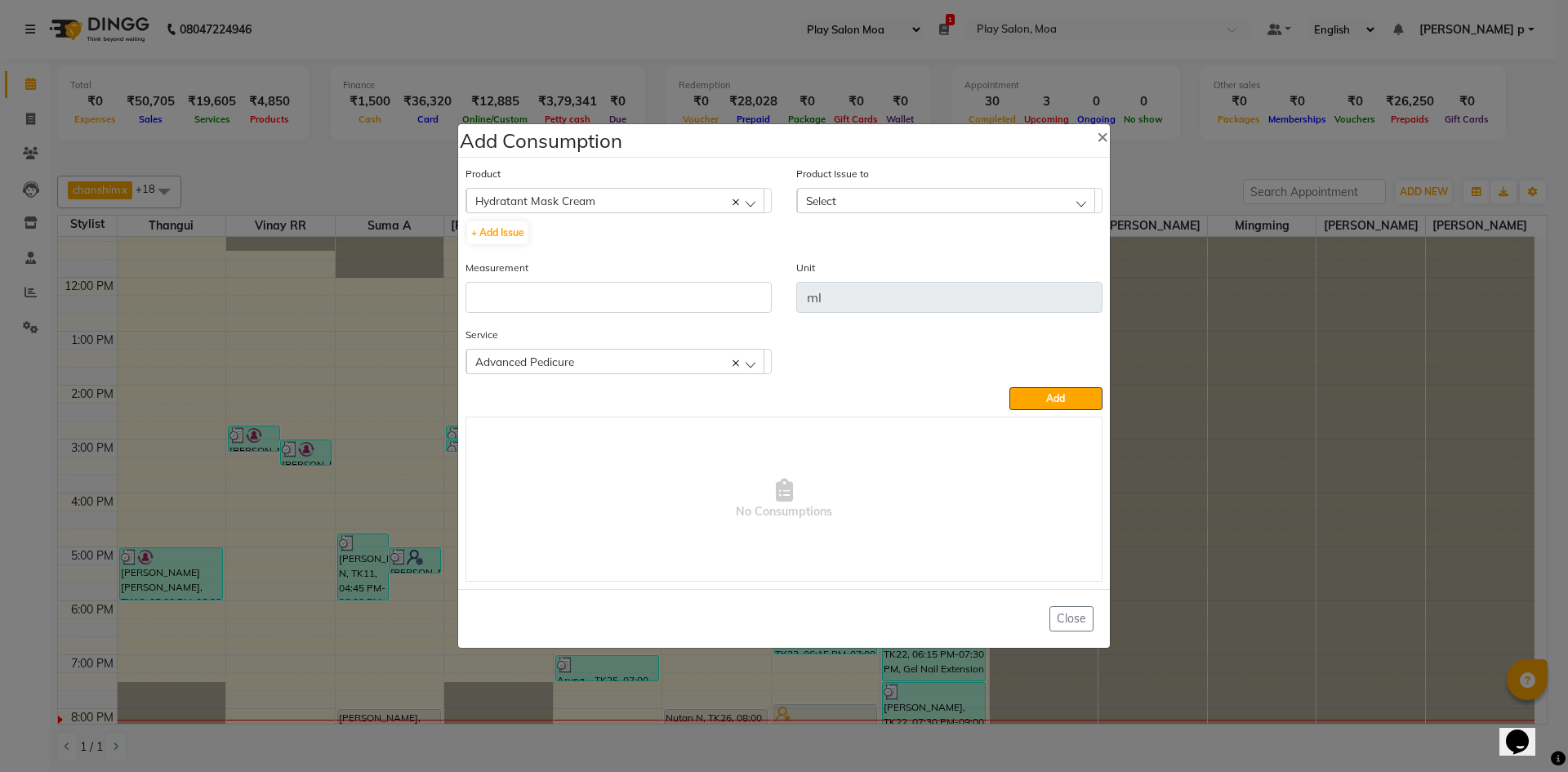
click at [1012, 200] on div "Select" at bounding box center [946, 200] width 298 height 25
click at [545, 207] on span "Hydratant Mask Cream" at bounding box center [535, 200] width 120 height 14
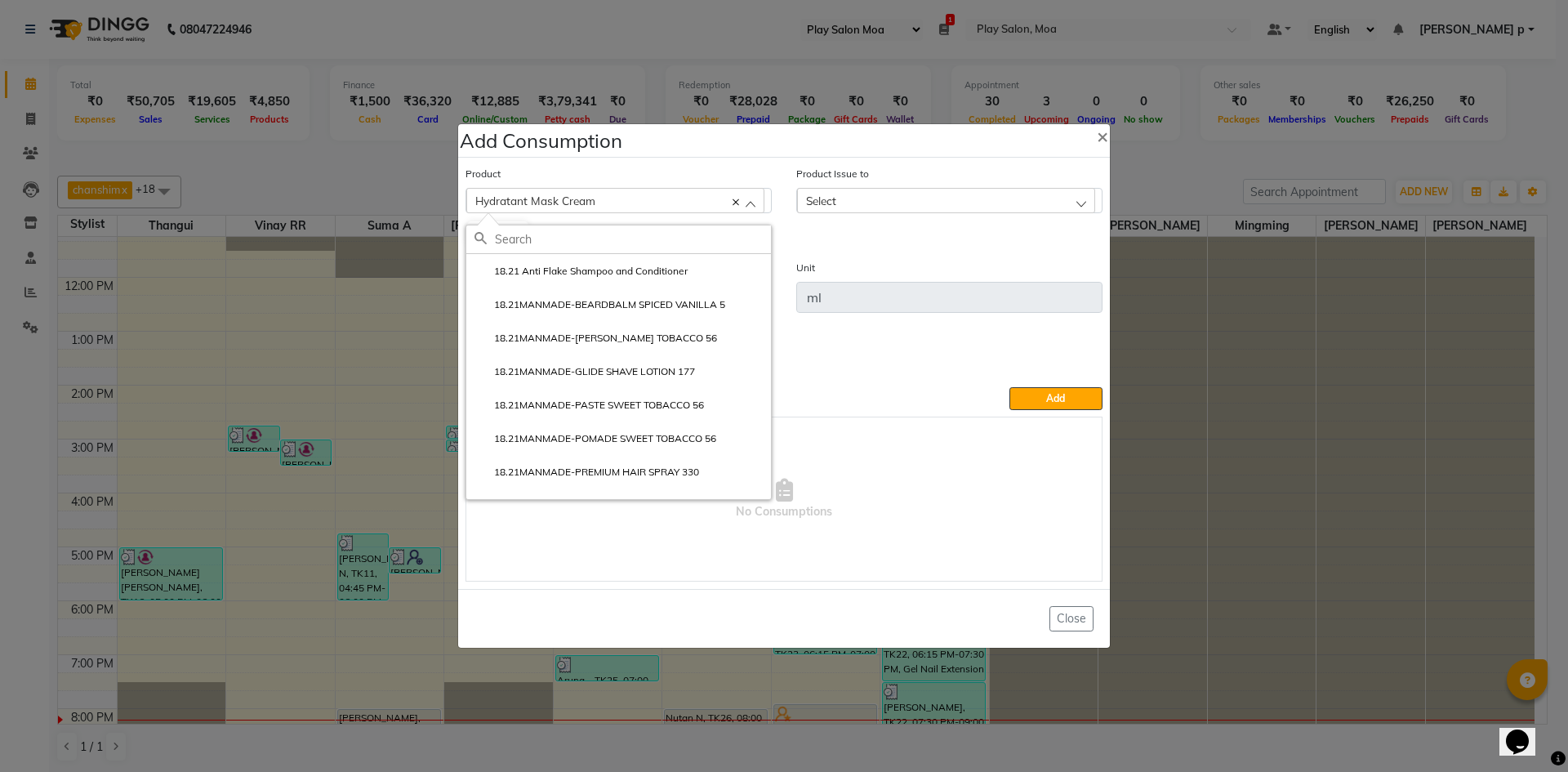
click at [611, 207] on div "Hydratant Mask Cream" at bounding box center [615, 200] width 298 height 25
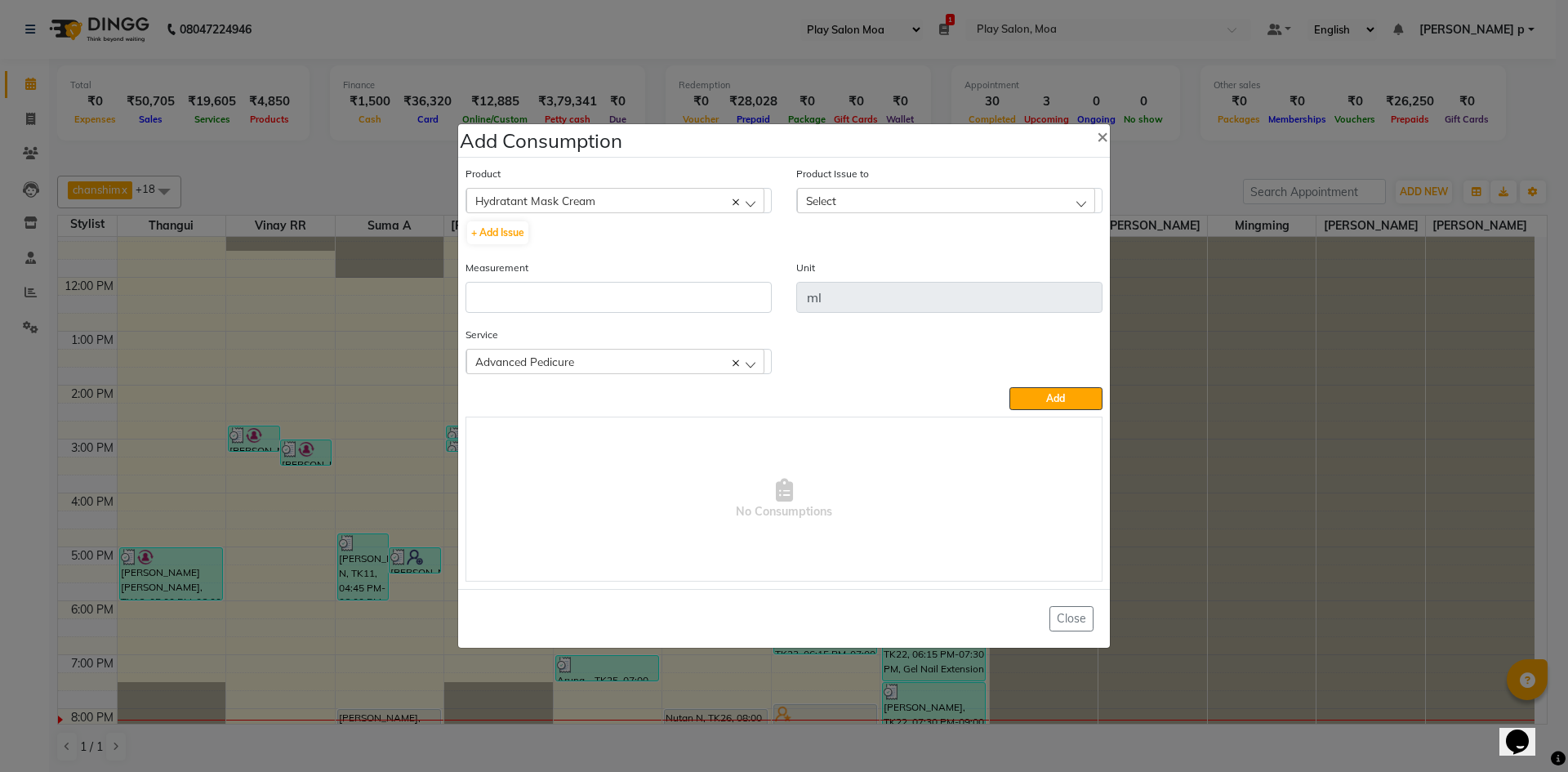
drag, startPoint x: 606, startPoint y: 199, endPoint x: 529, endPoint y: 205, distance: 77.2
click at [529, 205] on div "Hydratant Mask Cream" at bounding box center [615, 200] width 298 height 25
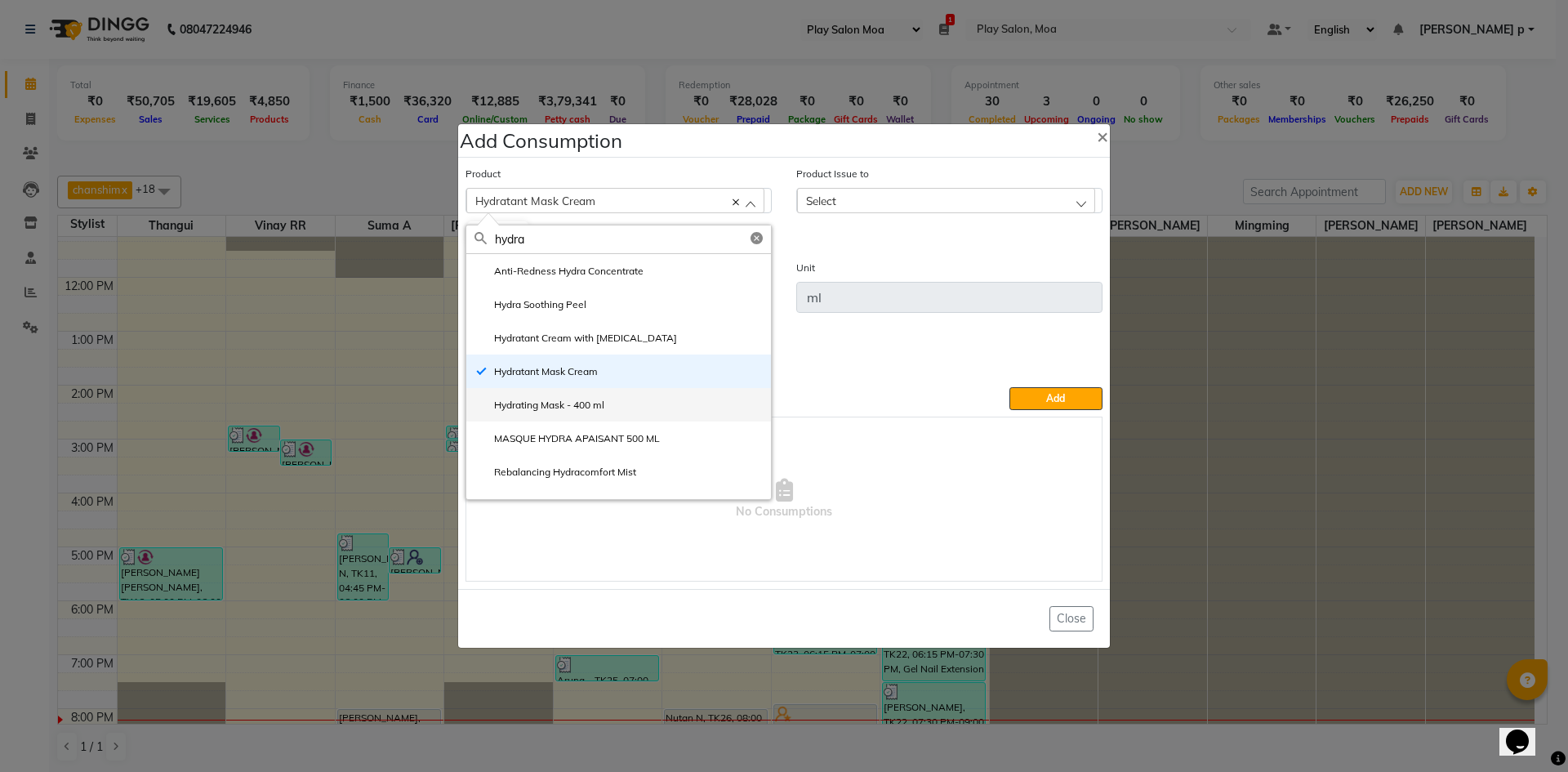
type input "hydra"
click at [587, 404] on label "Hydrating Mask - 400 ml" at bounding box center [539, 404] width 130 height 15
type input "ML"
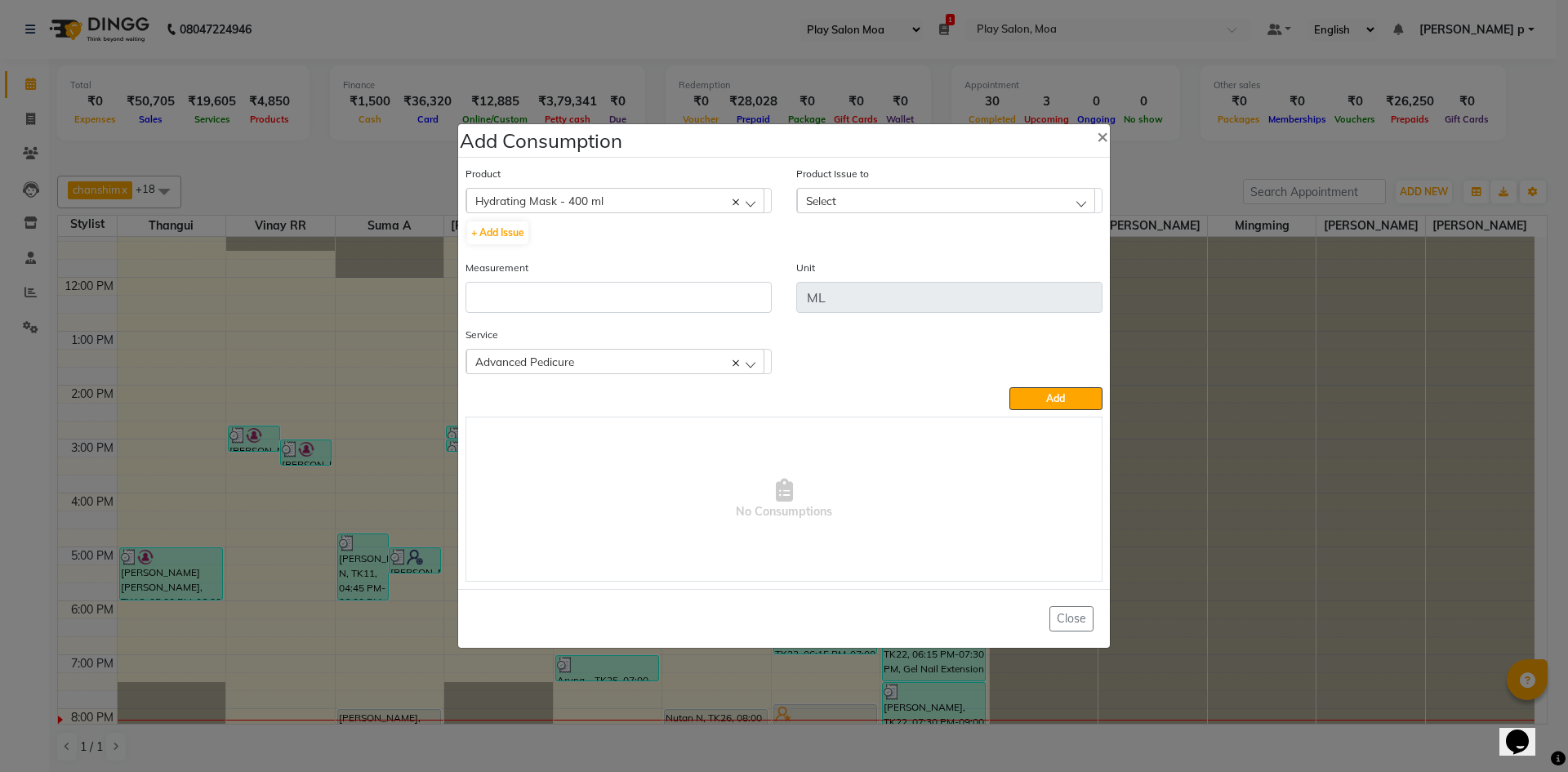
click at [1020, 203] on div "Select" at bounding box center [946, 200] width 298 height 25
click at [983, 272] on label "2025-09-25, Issued to: Mall of Asia MOA, Balance: 395" at bounding box center [948, 277] width 288 height 30
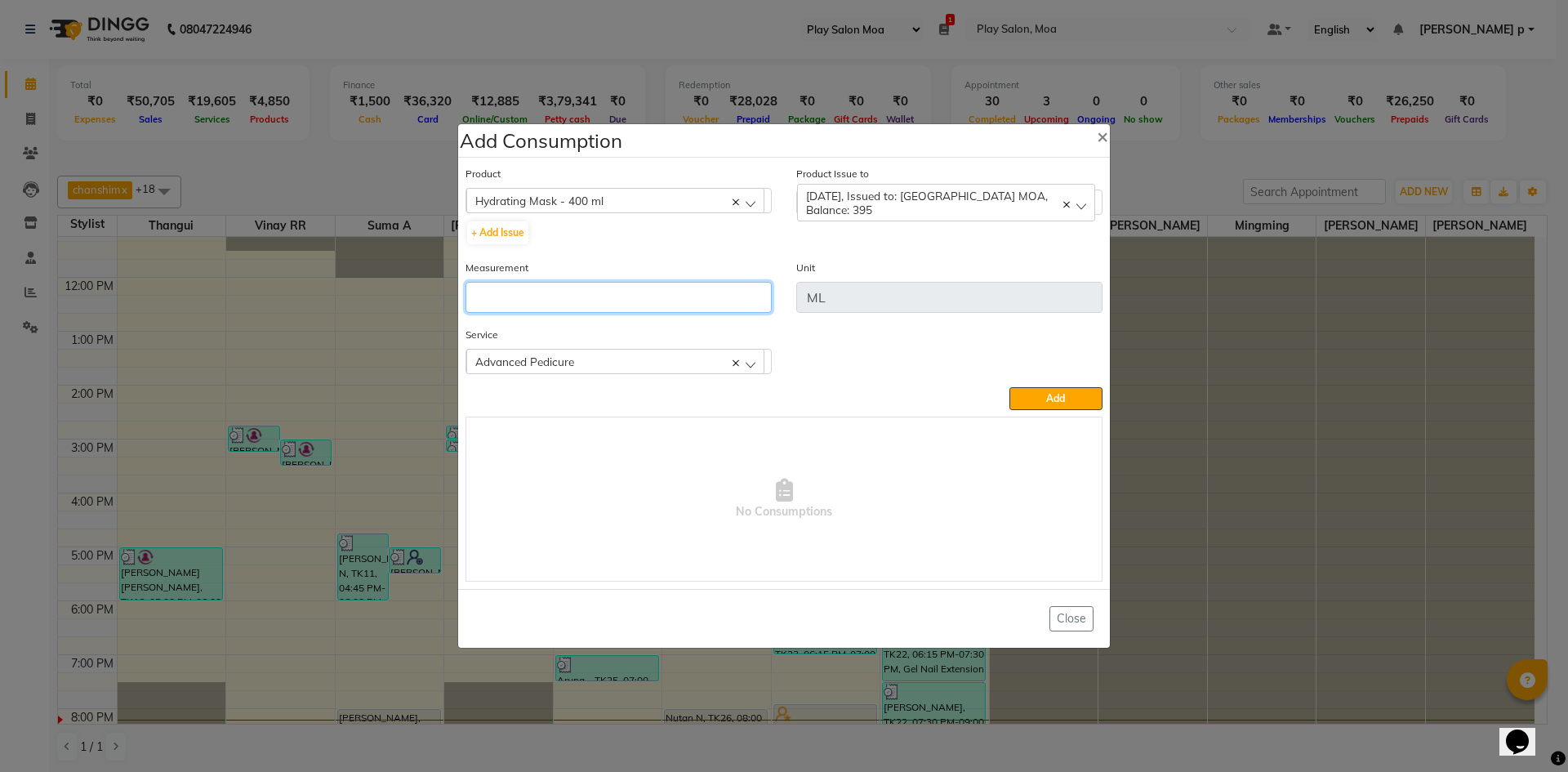
click at [603, 296] on input "number" at bounding box center [619, 297] width 306 height 31
type input "2"
click at [1036, 406] on button "Add" at bounding box center [1055, 398] width 93 height 23
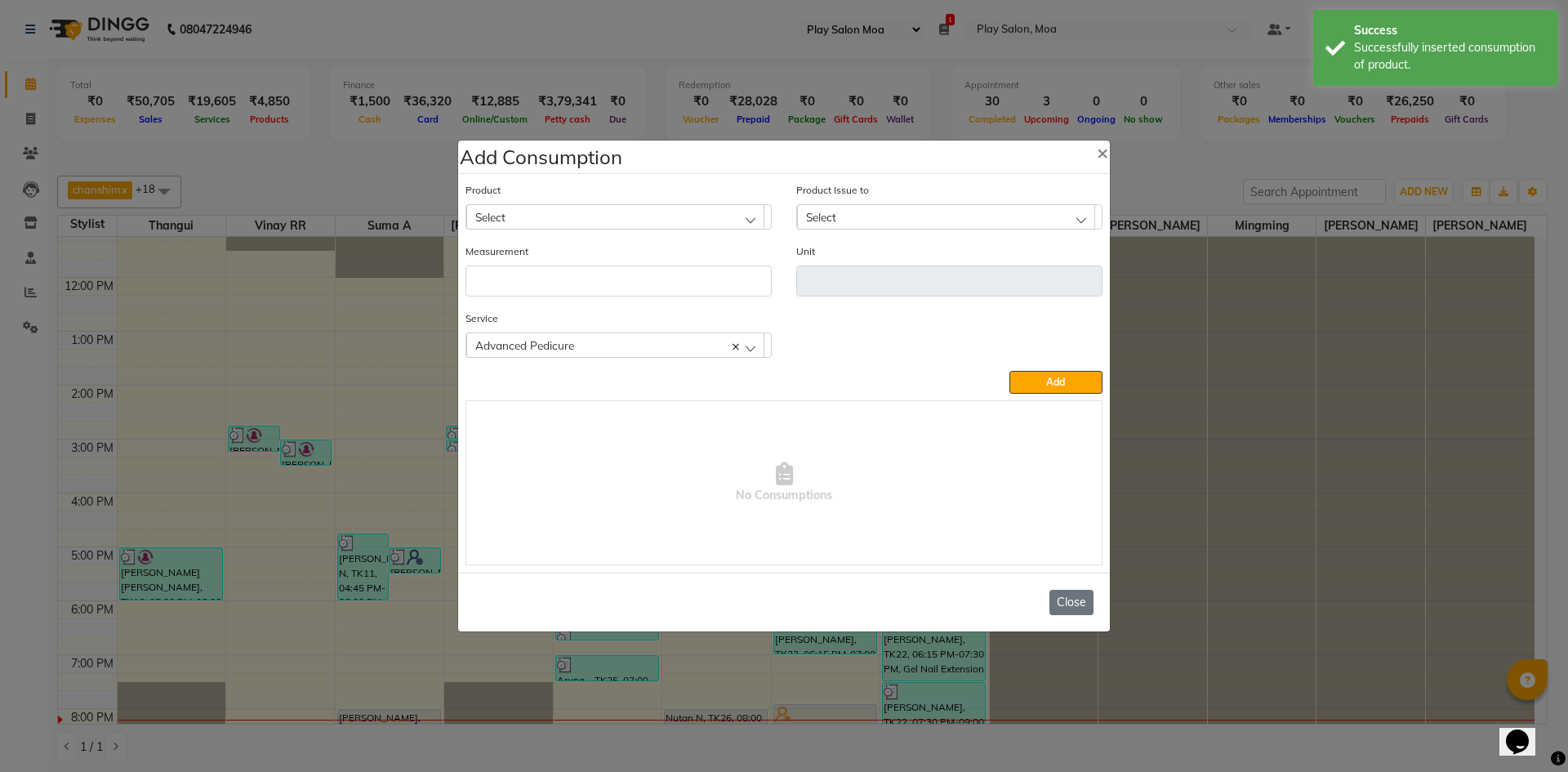
click at [1067, 600] on button "Close" at bounding box center [1071, 602] width 44 height 25
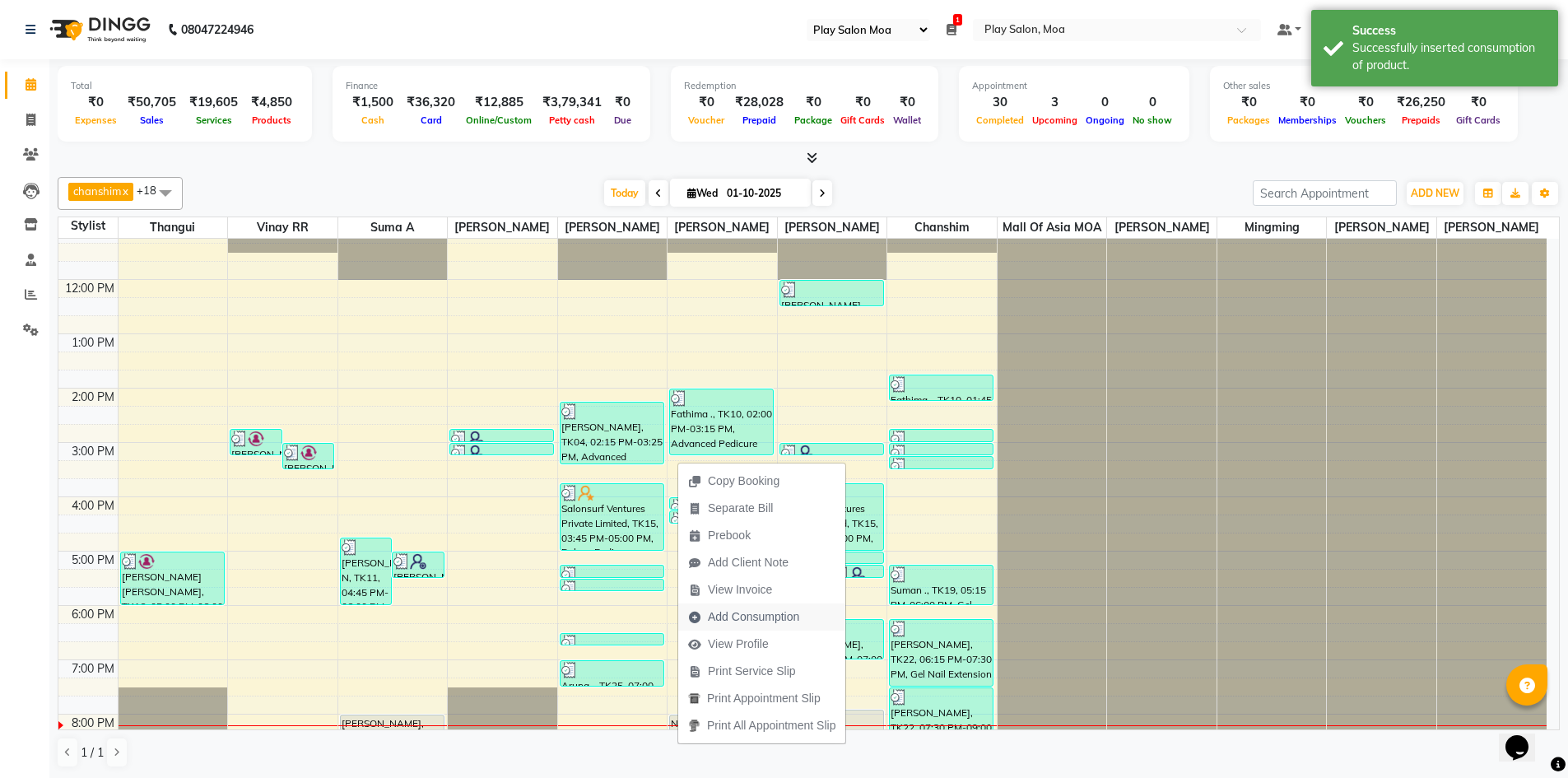
click at [752, 618] on span "Add Consumption" at bounding box center [754, 617] width 92 height 18
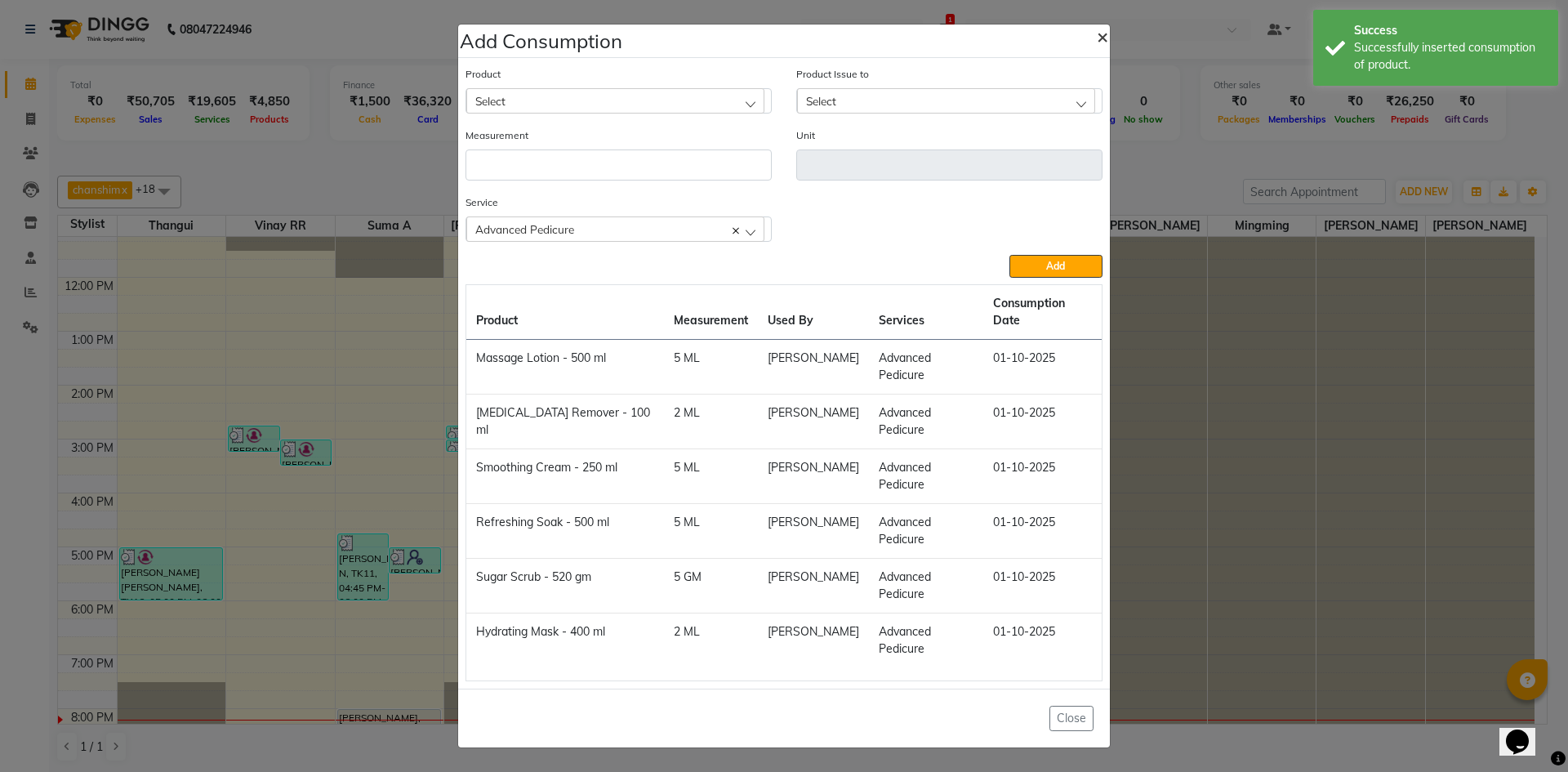
click at [1105, 48] on span "×" at bounding box center [1102, 36] width 11 height 25
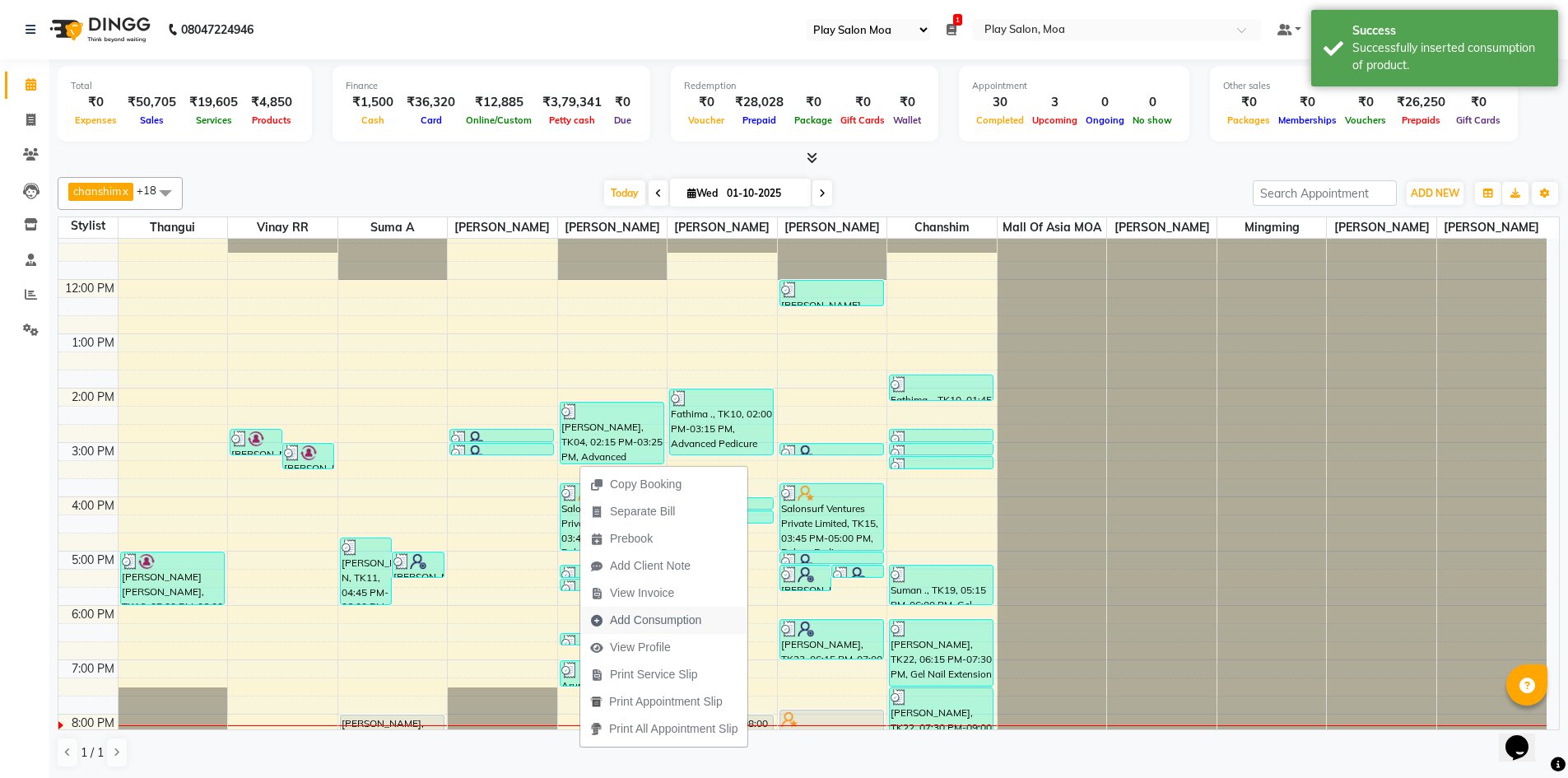
click at [646, 622] on span "Add Consumption" at bounding box center [655, 620] width 92 height 18
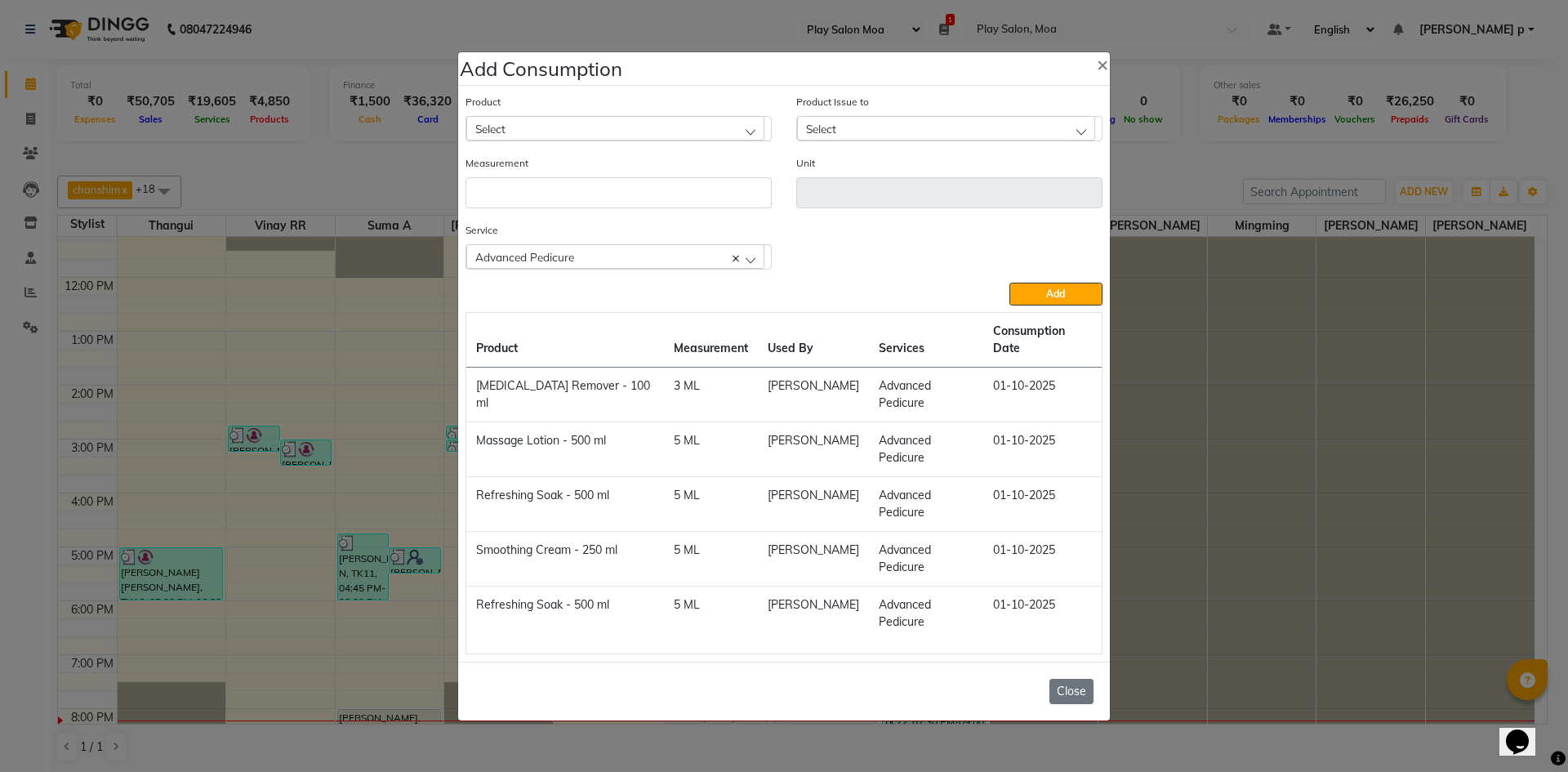
click at [1085, 678] on button "Close" at bounding box center [1071, 691] width 44 height 25
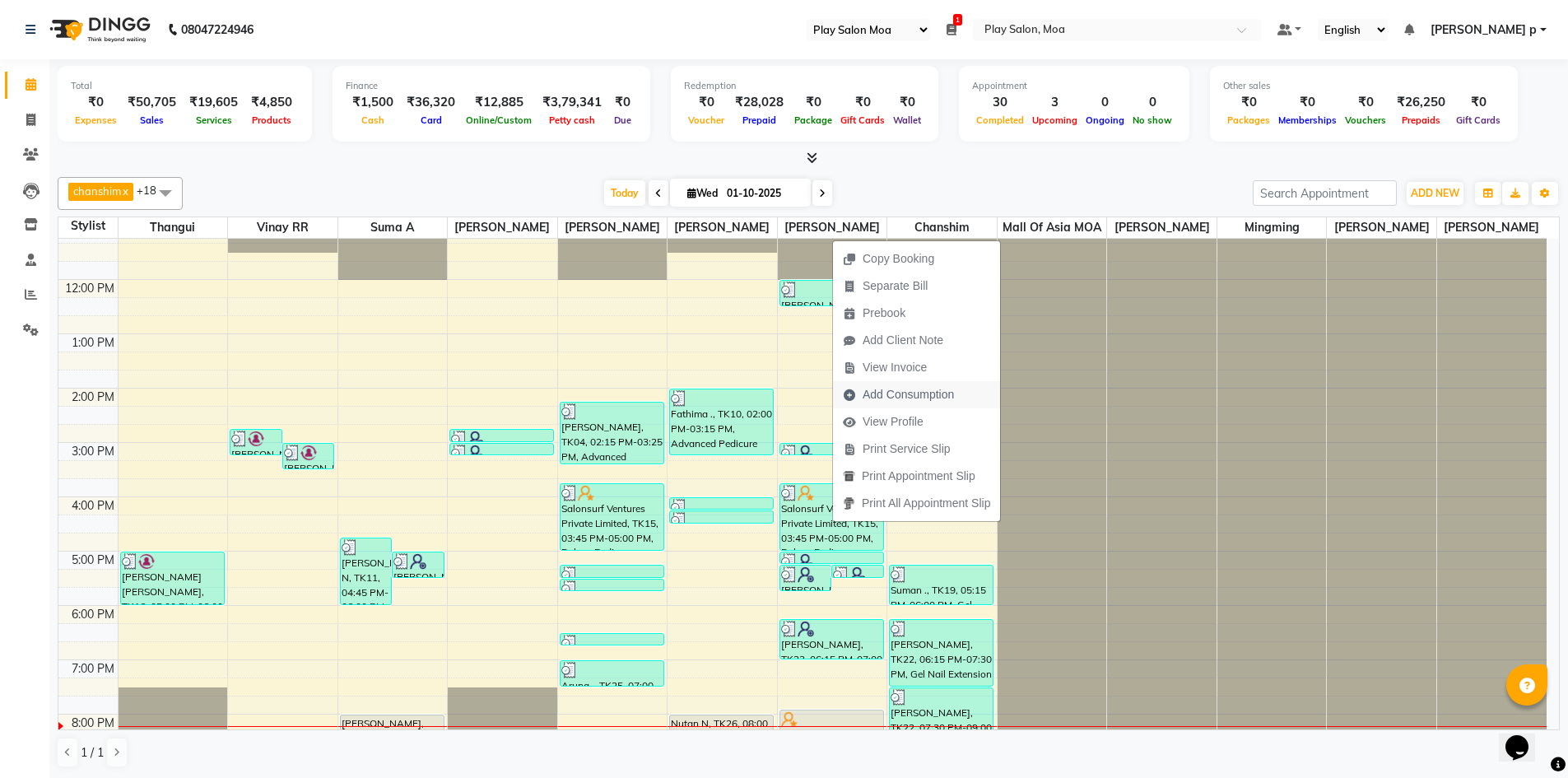
click at [930, 397] on span "Add Consumption" at bounding box center [908, 395] width 92 height 18
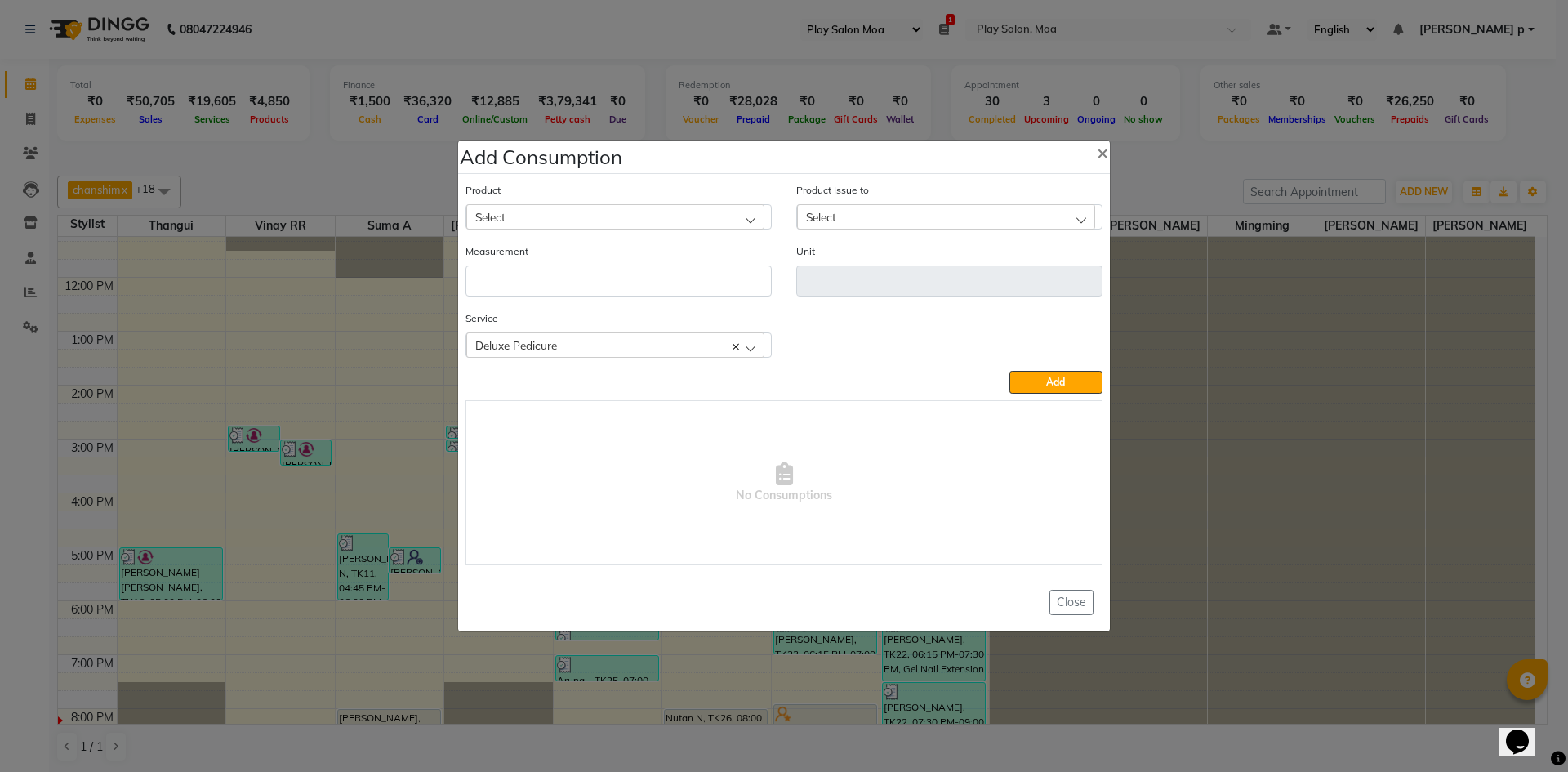
click at [557, 218] on div "Select" at bounding box center [615, 216] width 298 height 25
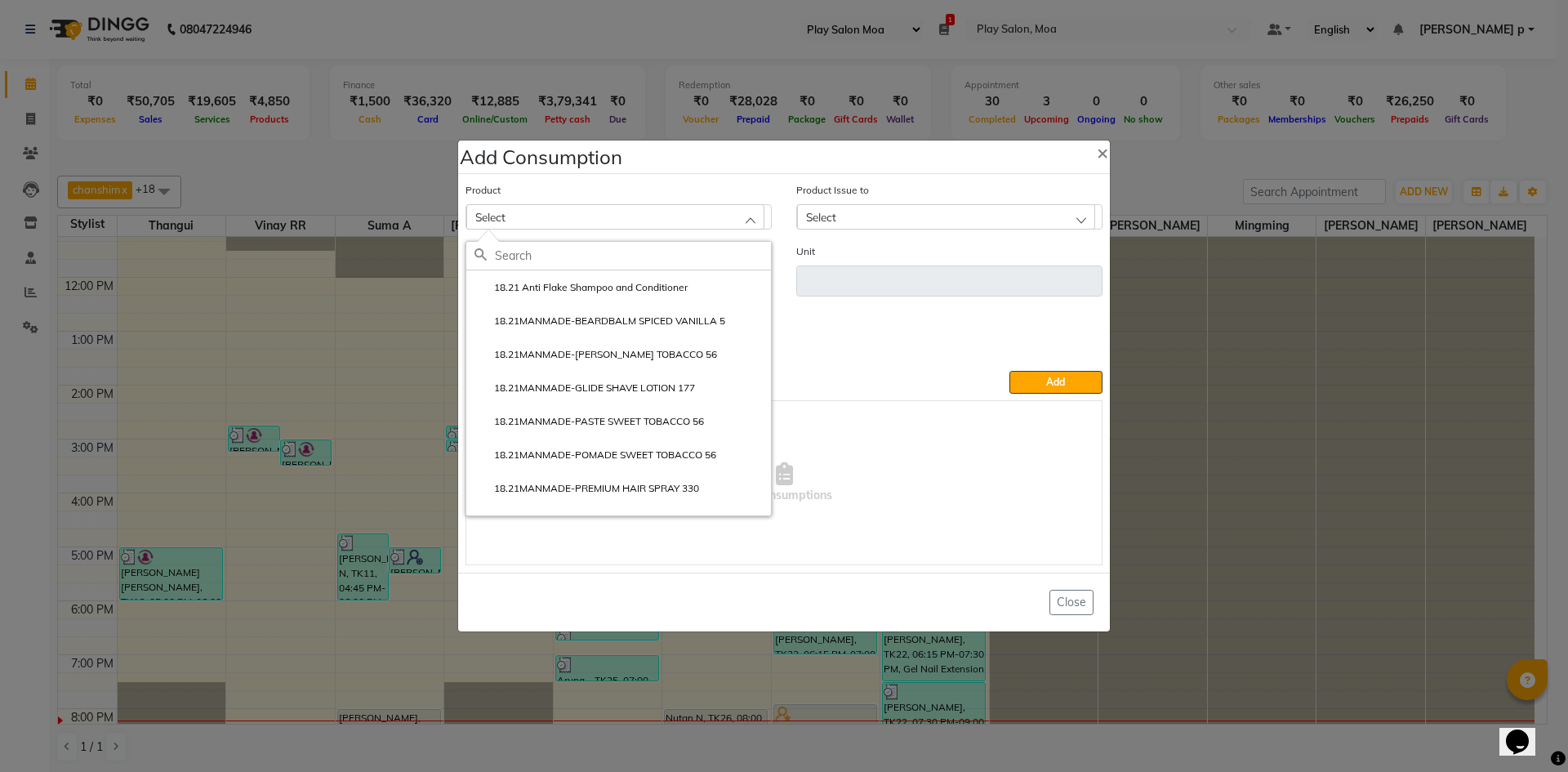
click at [530, 262] on input "text" at bounding box center [632, 256] width 276 height 28
type input "foot"
click at [632, 284] on label "Footlogix Callus Softener 180 ML" at bounding box center [605, 287] width 261 height 15
type input "ml"
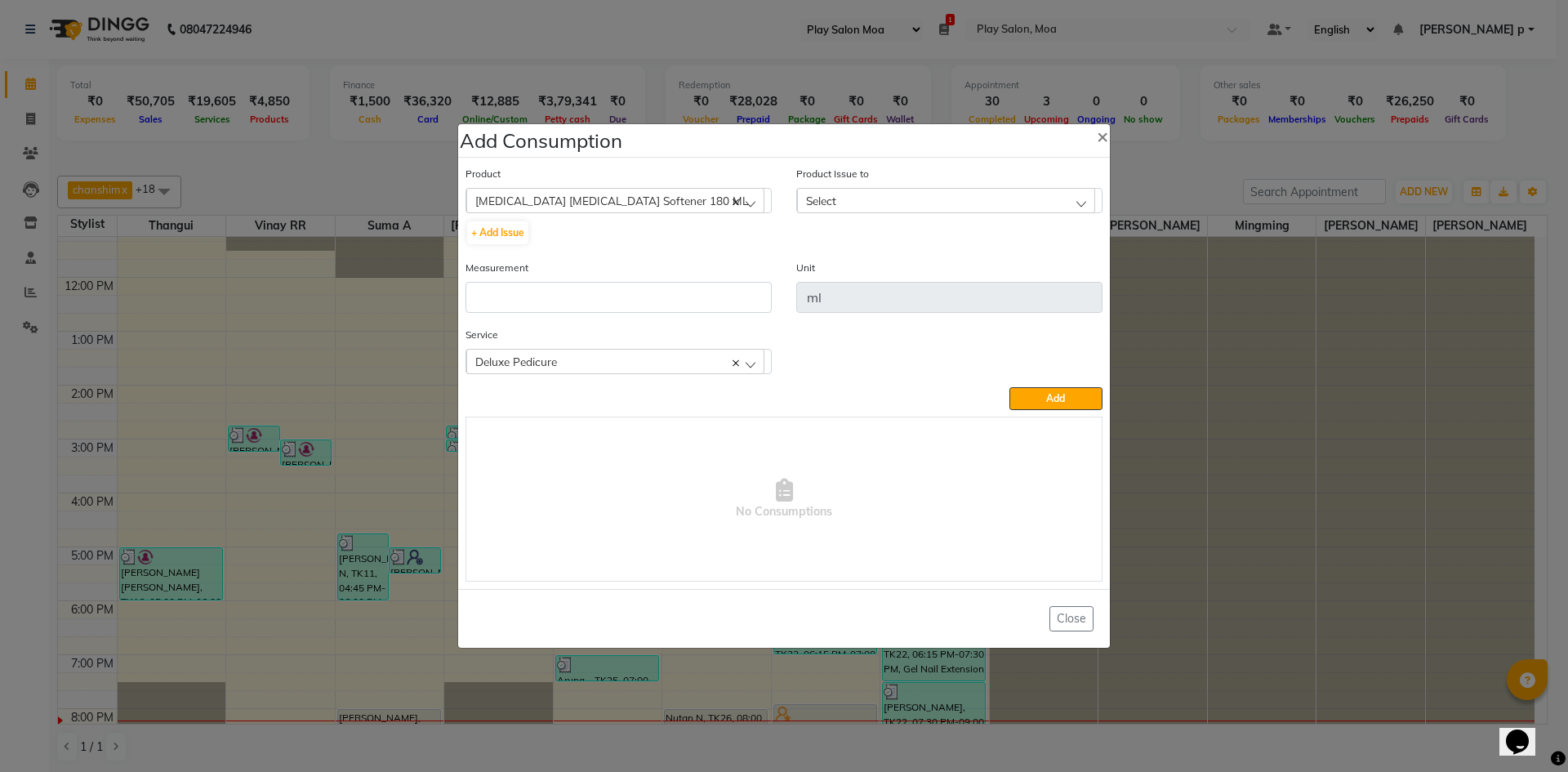
click at [1045, 197] on div "Select" at bounding box center [946, 200] width 298 height 25
click at [959, 274] on label "2025-09-25, Issued to: Mall of Asia MOA, Balance: 170" at bounding box center [948, 277] width 288 height 30
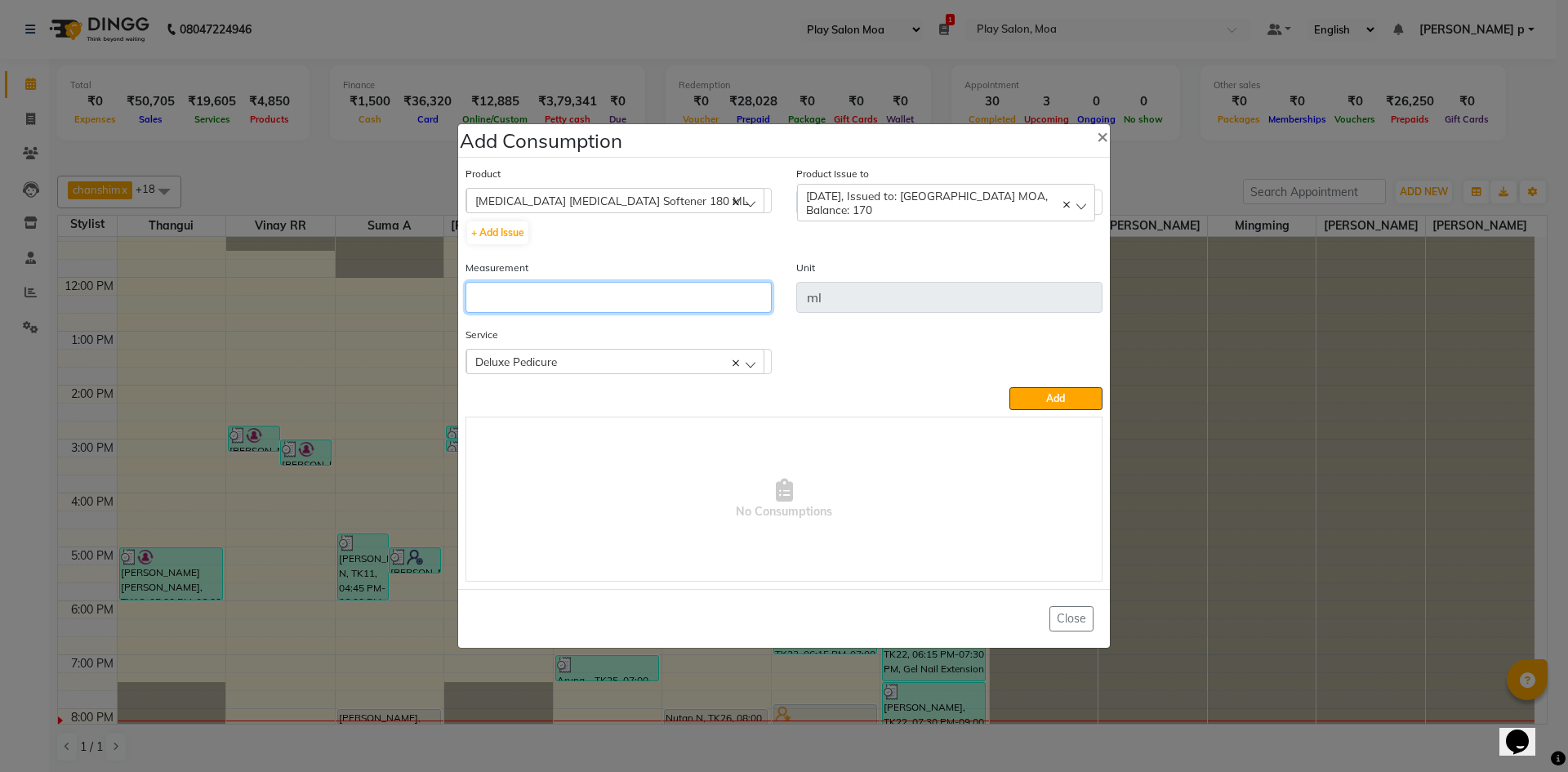
click at [653, 304] on input "number" at bounding box center [619, 297] width 306 height 31
type input "5"
click at [1059, 400] on span "Add" at bounding box center [1054, 398] width 18 height 12
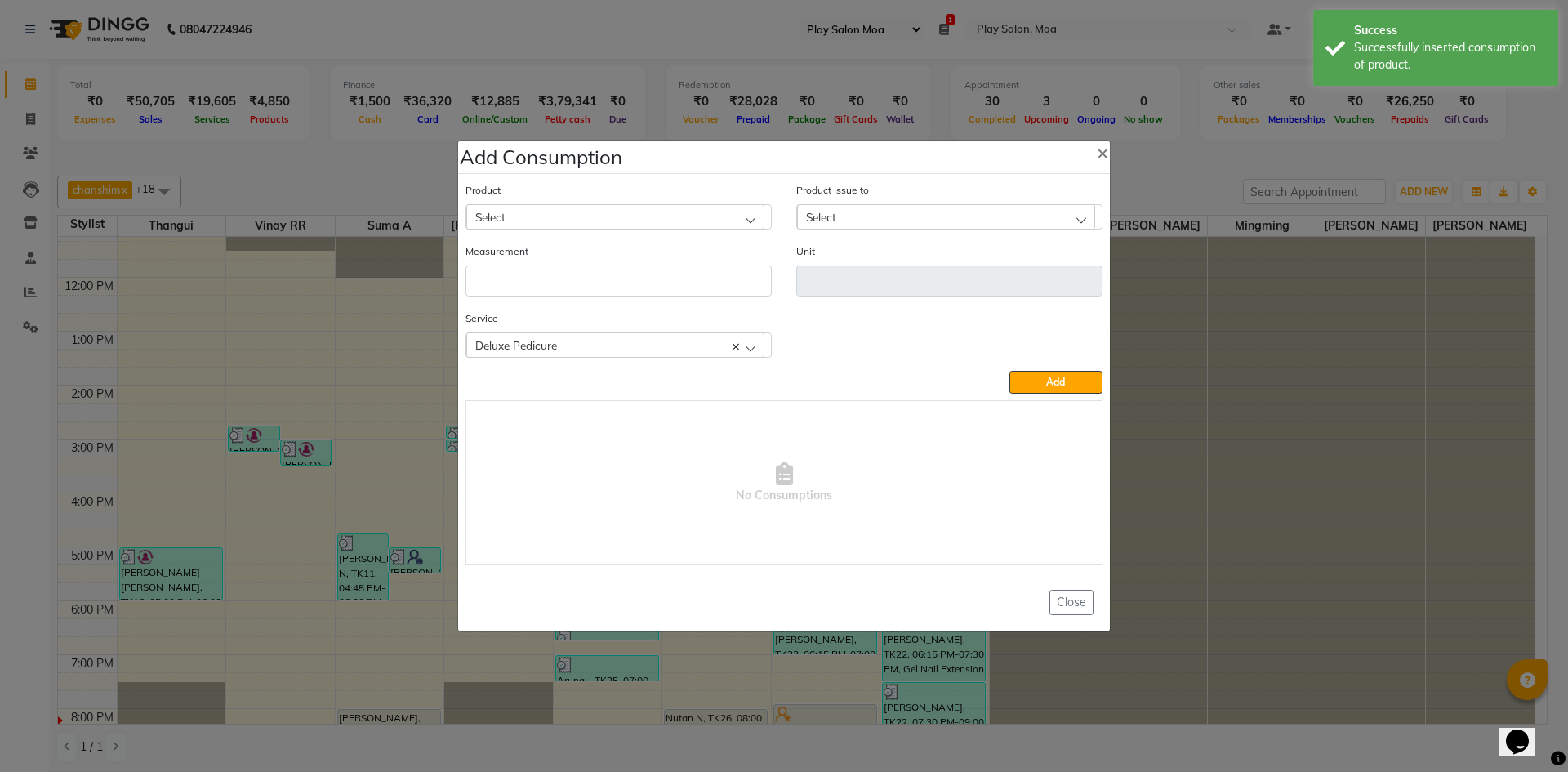
click at [539, 214] on div "Select" at bounding box center [615, 216] width 298 height 25
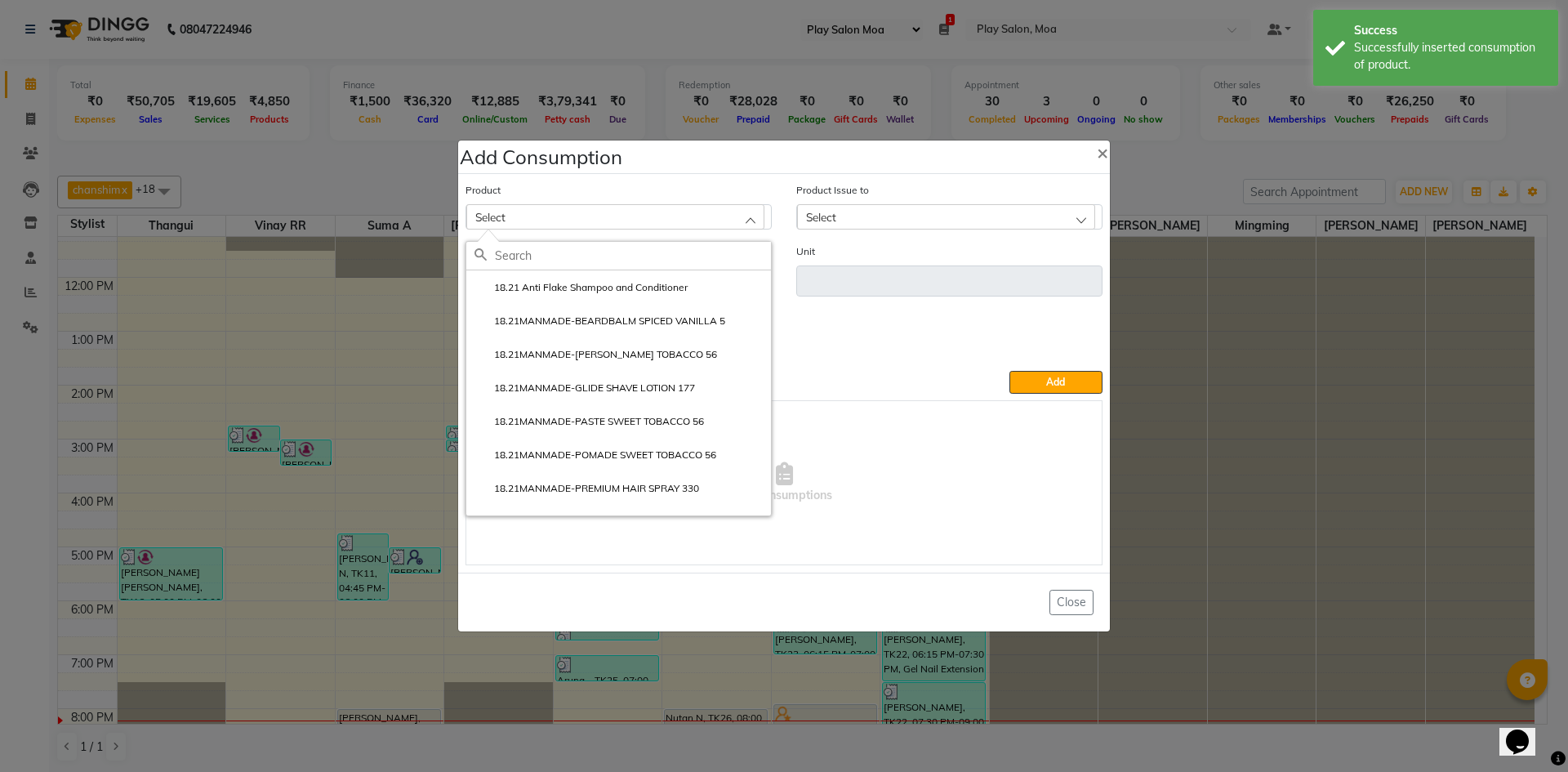
click at [515, 259] on input "text" at bounding box center [632, 256] width 276 height 28
type input "foot"
click at [617, 377] on li "Footlogix Exfoliating Seaweed Scub 946 ML" at bounding box center [619, 388] width 304 height 33
type input "ml"
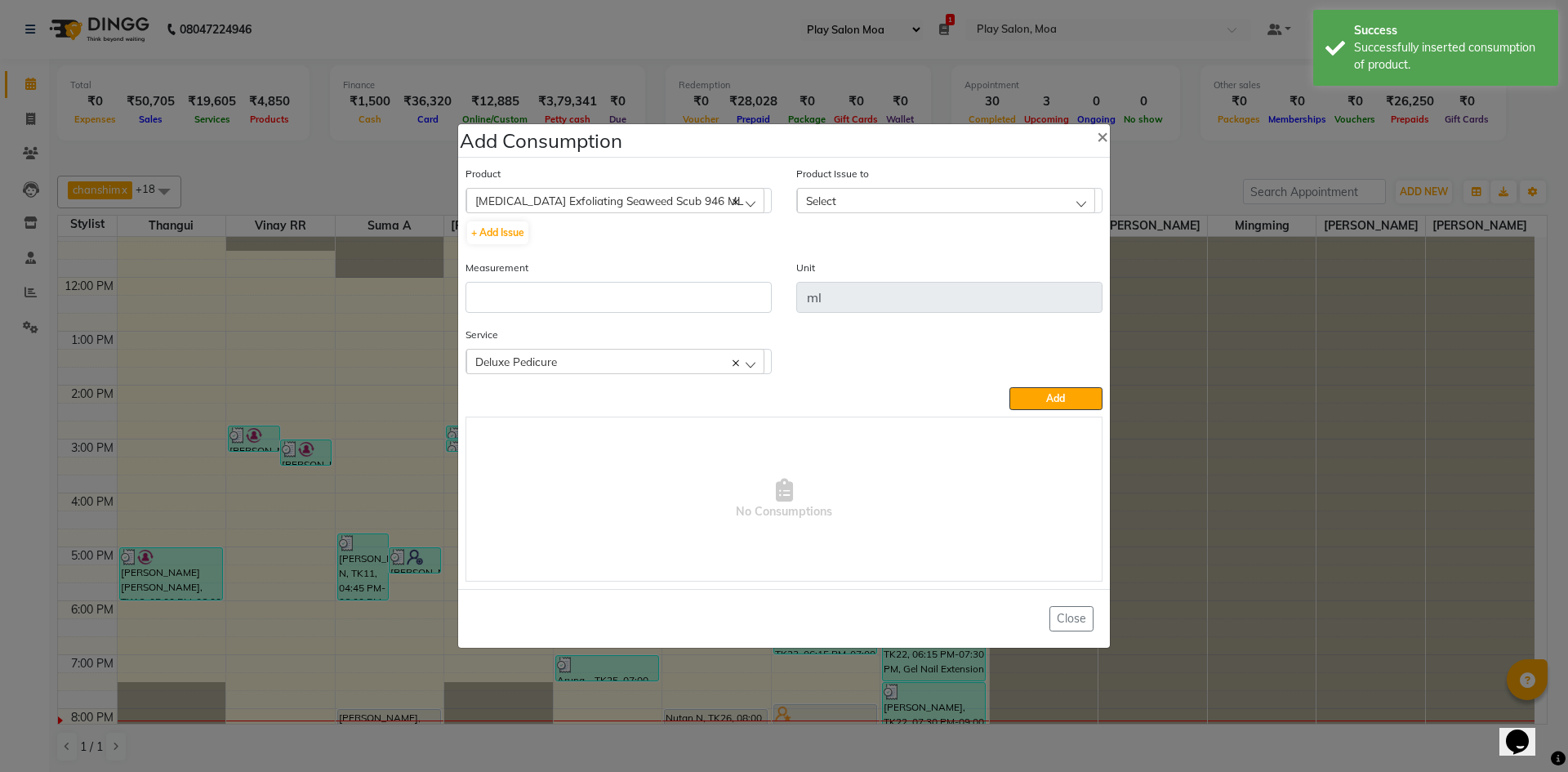
click at [961, 199] on div "Select" at bounding box center [946, 200] width 298 height 25
click at [951, 275] on label "2025-09-25, Issued to: Mall of Asia MOA, Balance: 936" at bounding box center [948, 277] width 288 height 30
click at [568, 312] on div "Measurement" at bounding box center [619, 292] width 331 height 67
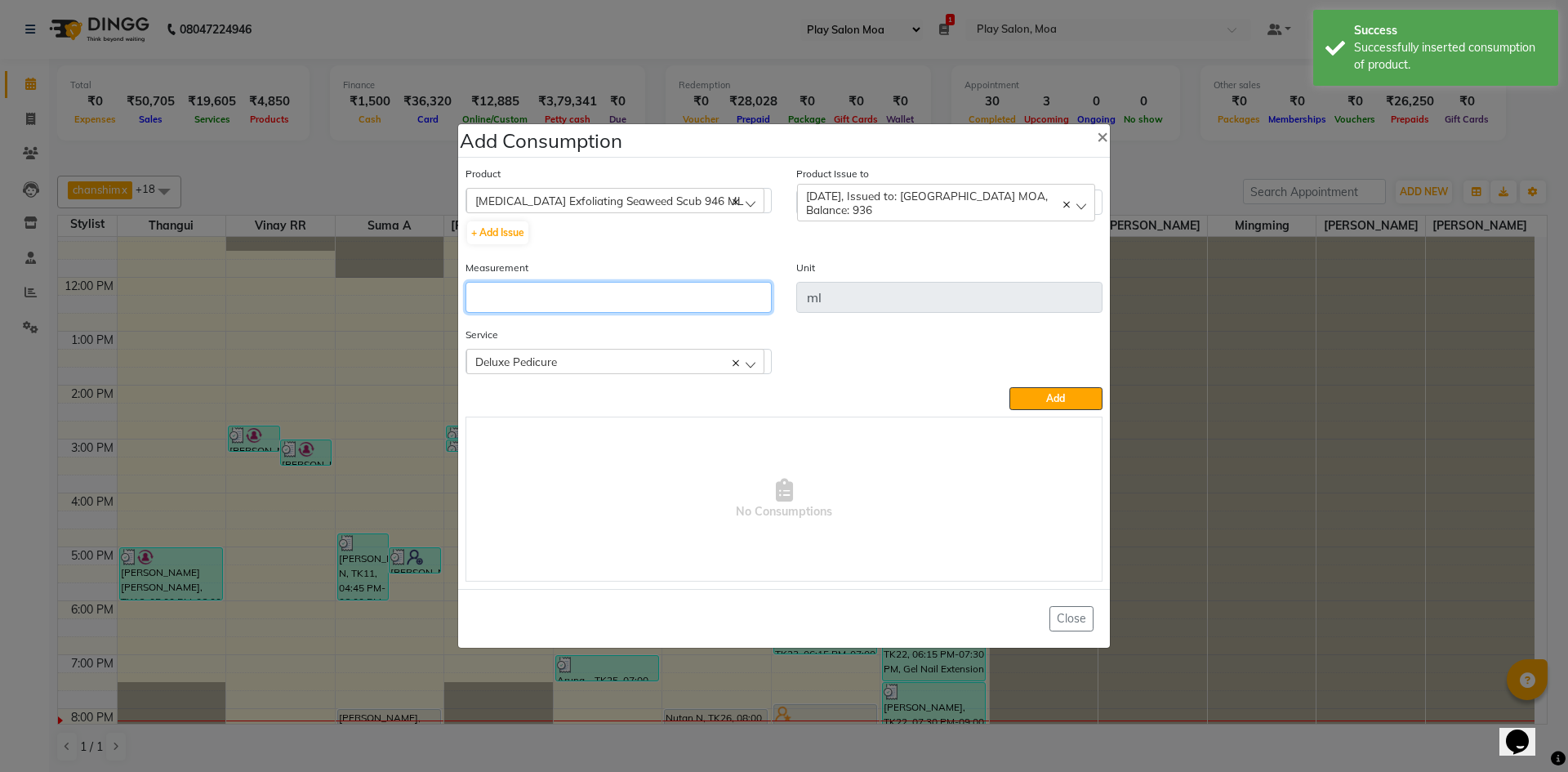
click at [569, 298] on input "number" at bounding box center [619, 297] width 306 height 31
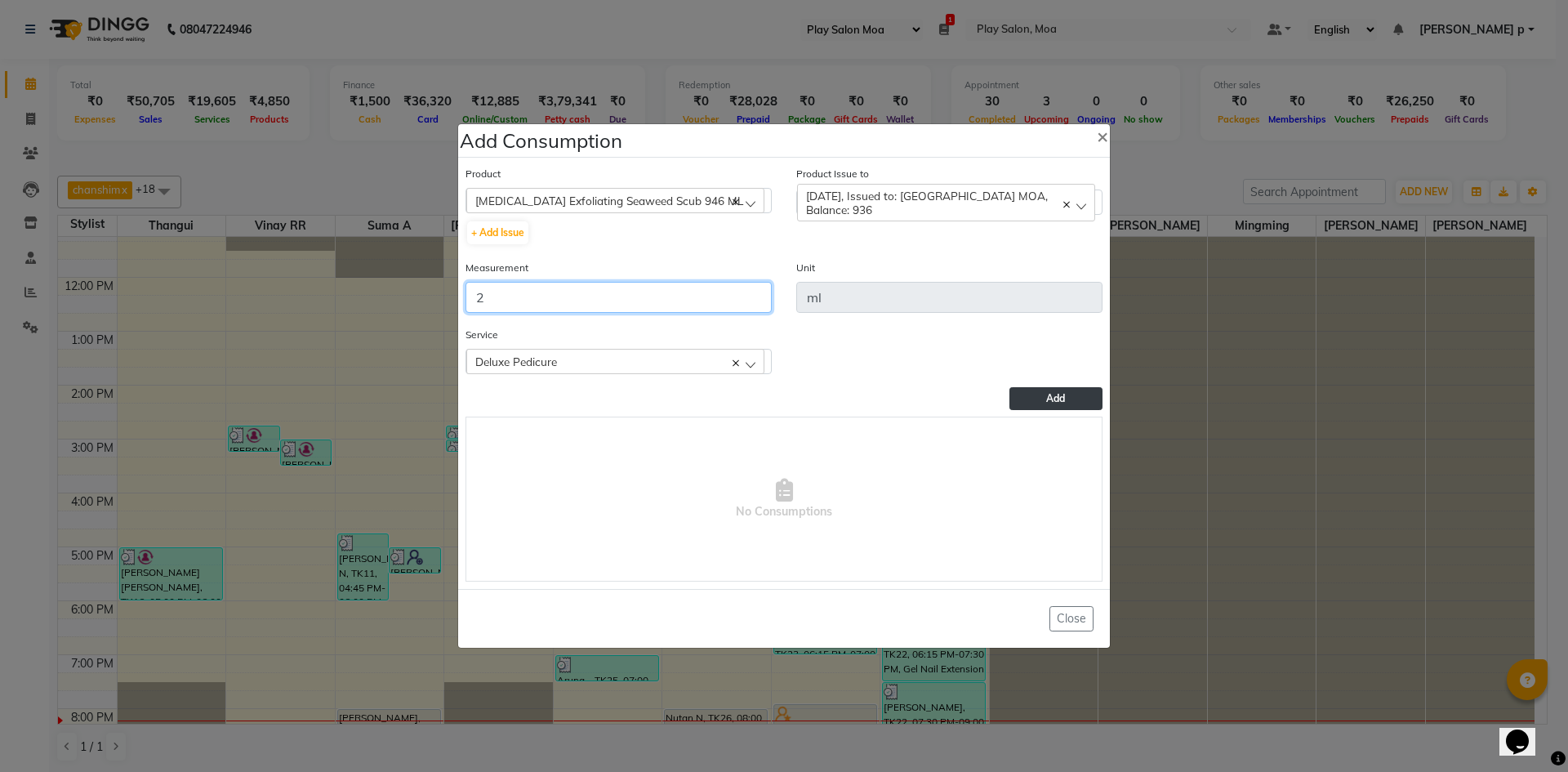
type input "2"
click at [1047, 399] on span "Add" at bounding box center [1054, 398] width 18 height 12
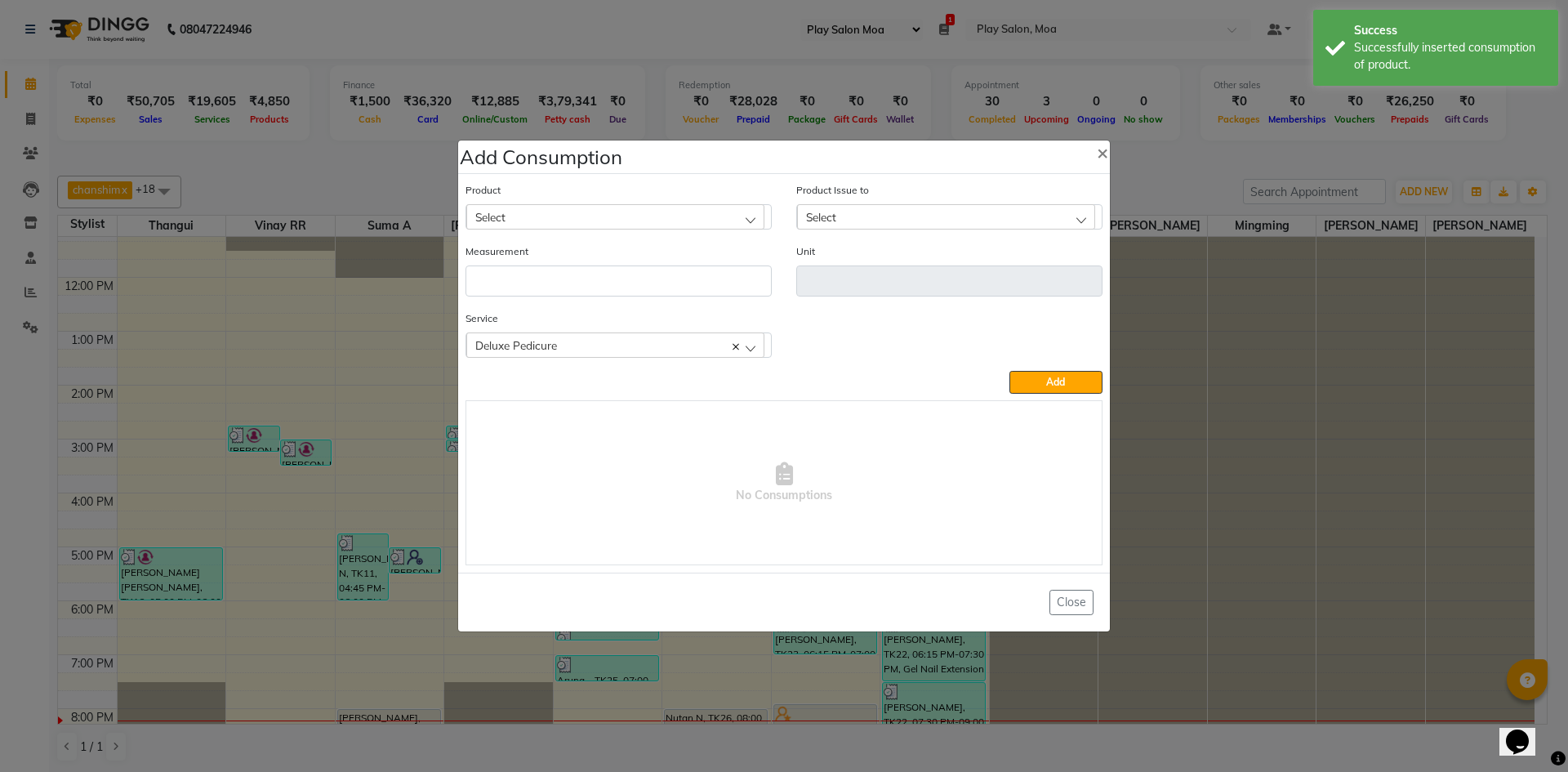
click at [555, 214] on div "Select" at bounding box center [615, 216] width 298 height 25
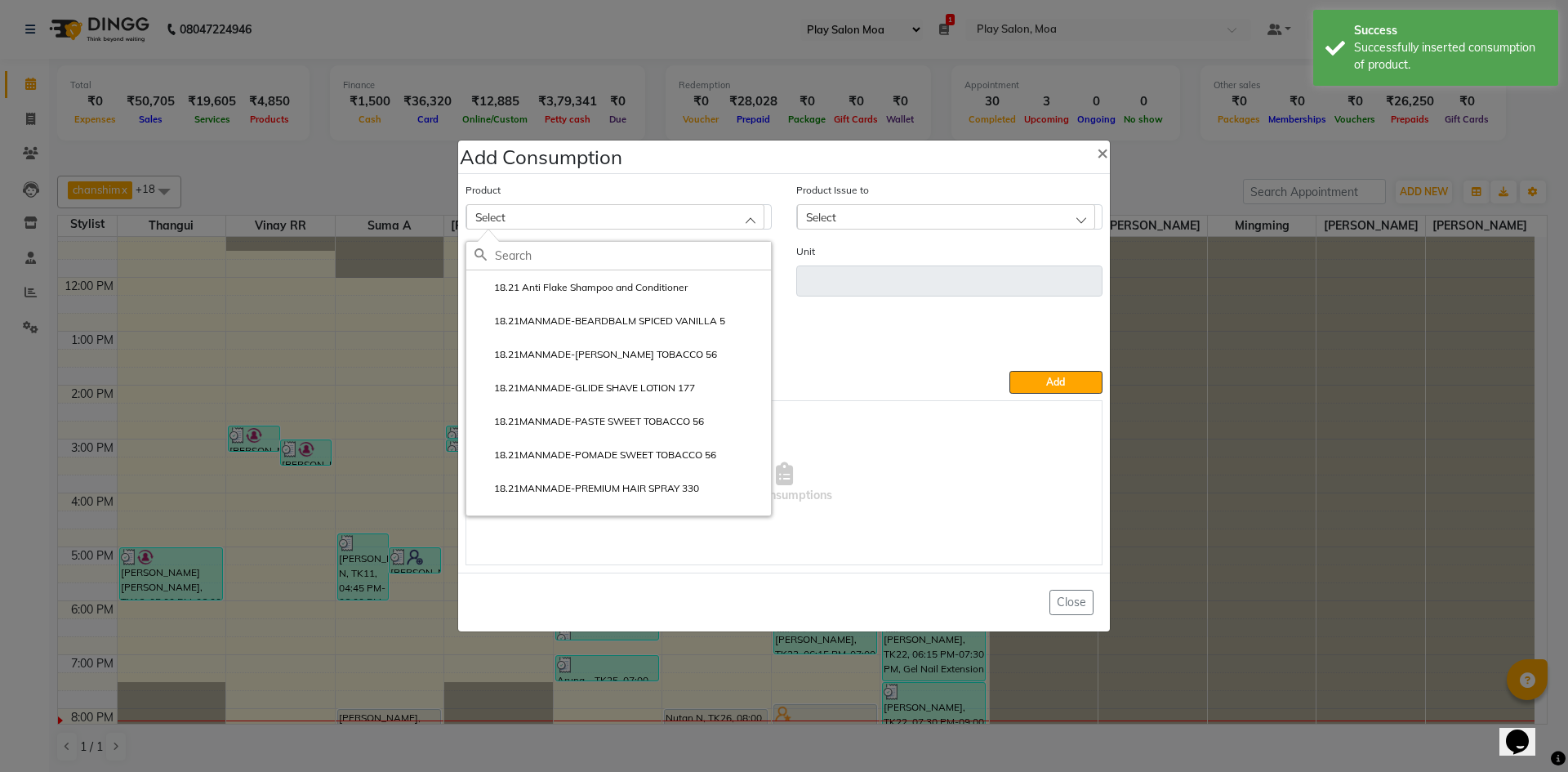
click at [500, 268] on input "text" at bounding box center [632, 256] width 276 height 28
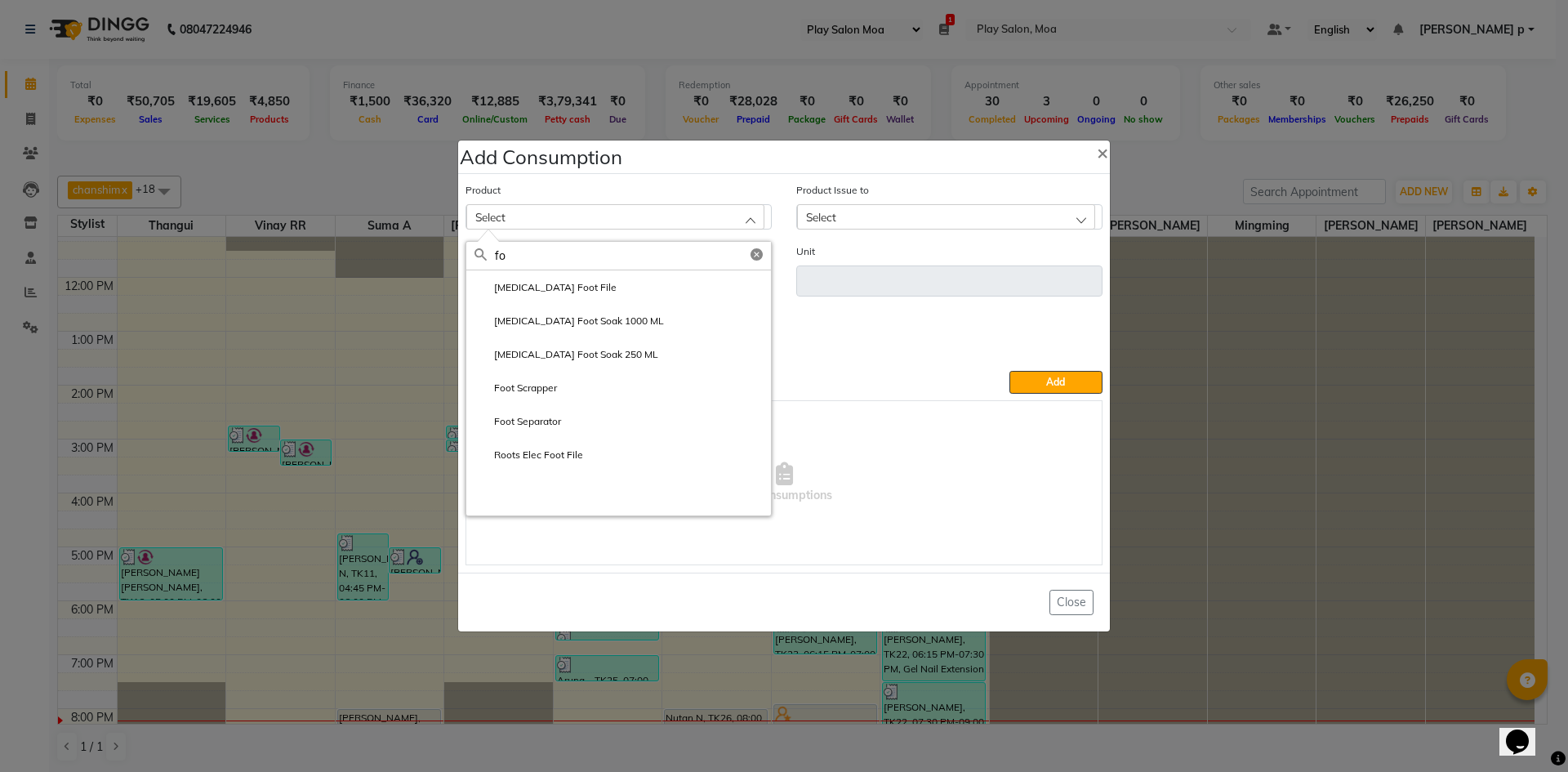
type input "f"
type input "c"
type input "call"
click at [619, 348] on label "Footlogix Callus Softener 946 ML" at bounding box center [605, 354] width 261 height 15
type input "ml"
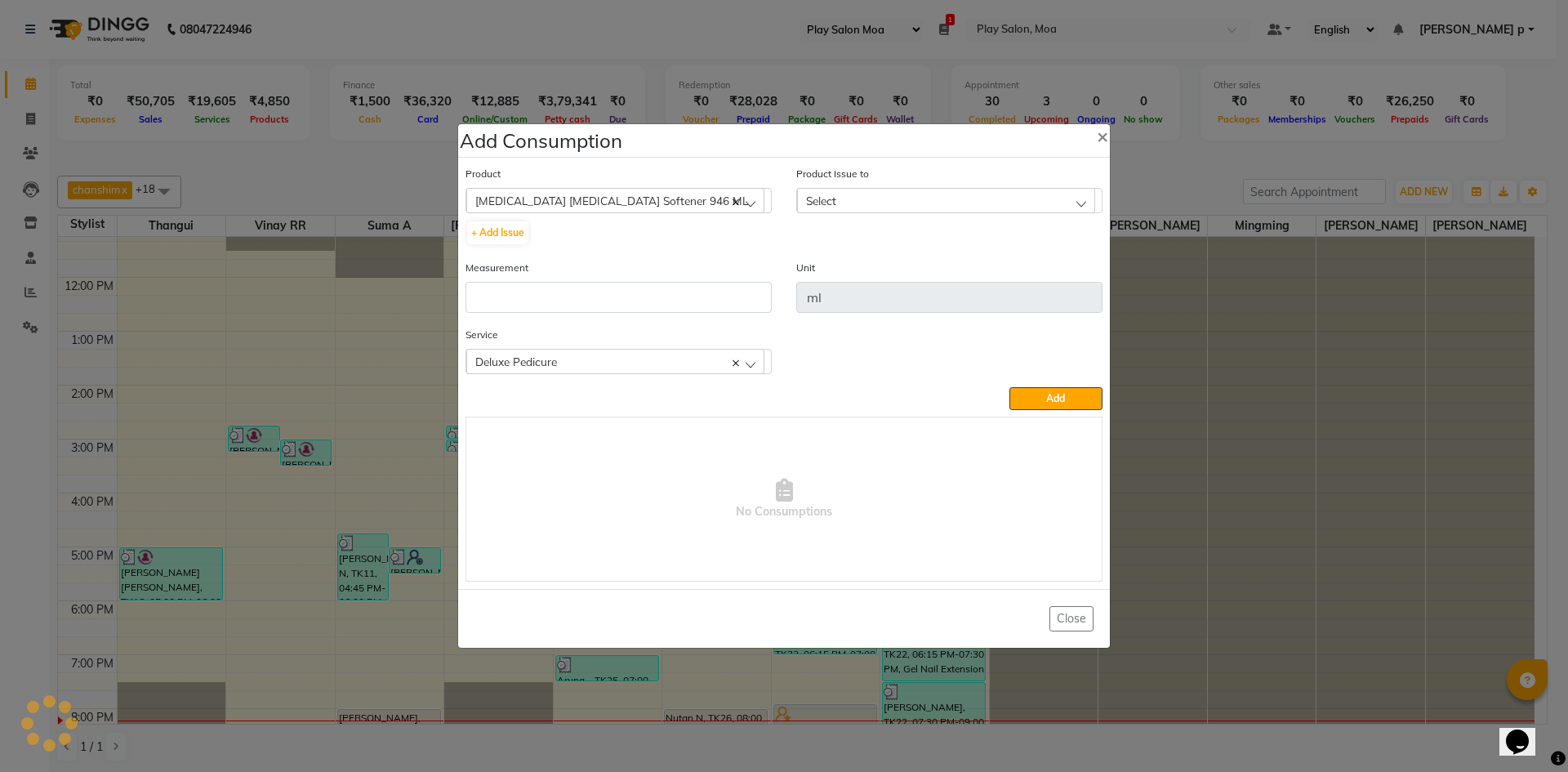
click at [961, 201] on div "Select" at bounding box center [946, 200] width 298 height 25
click at [658, 202] on div "Footlogix Callus Softener 946 ML" at bounding box center [615, 200] width 298 height 25
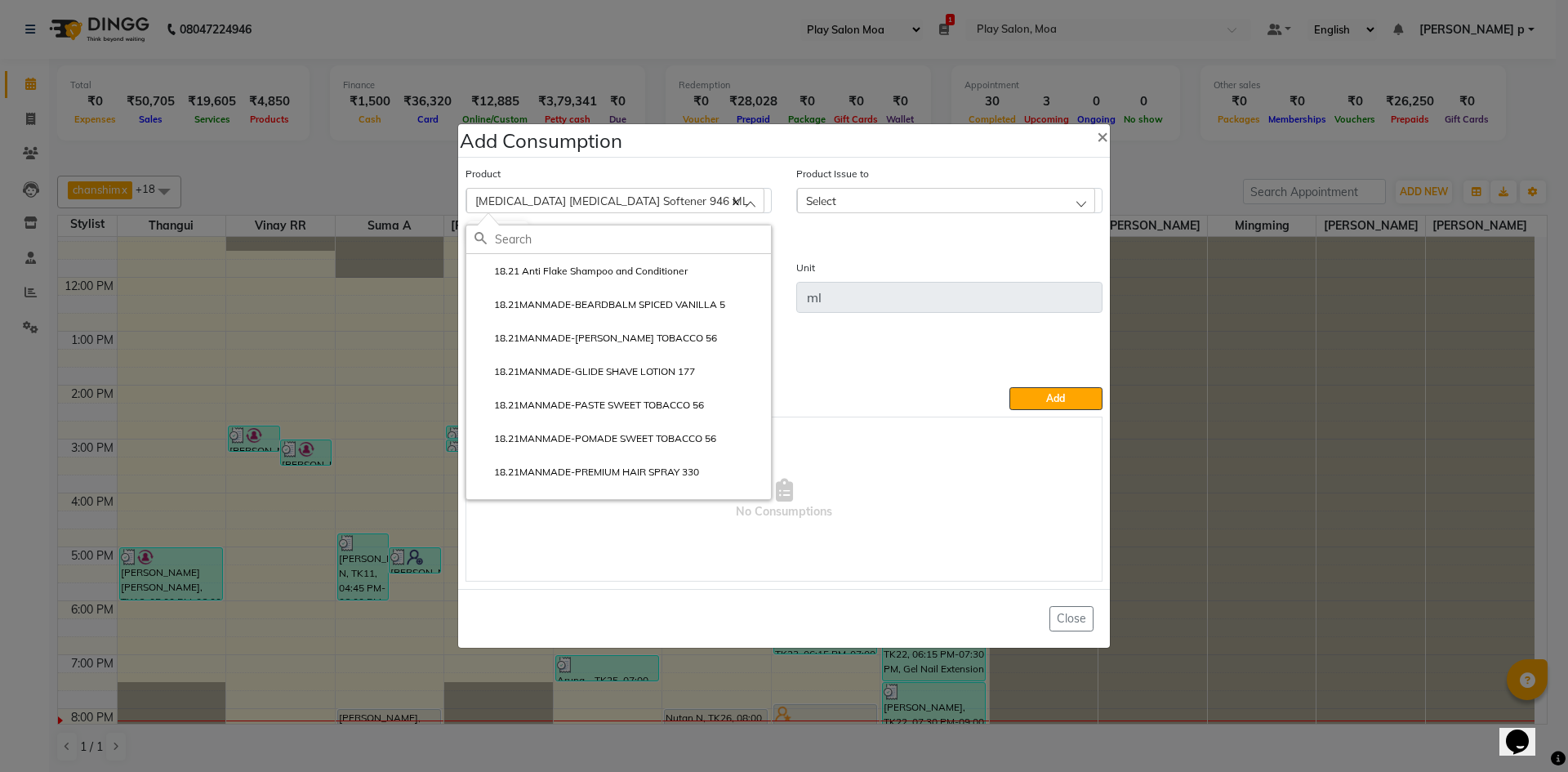
click at [512, 235] on input "text" at bounding box center [632, 240] width 276 height 28
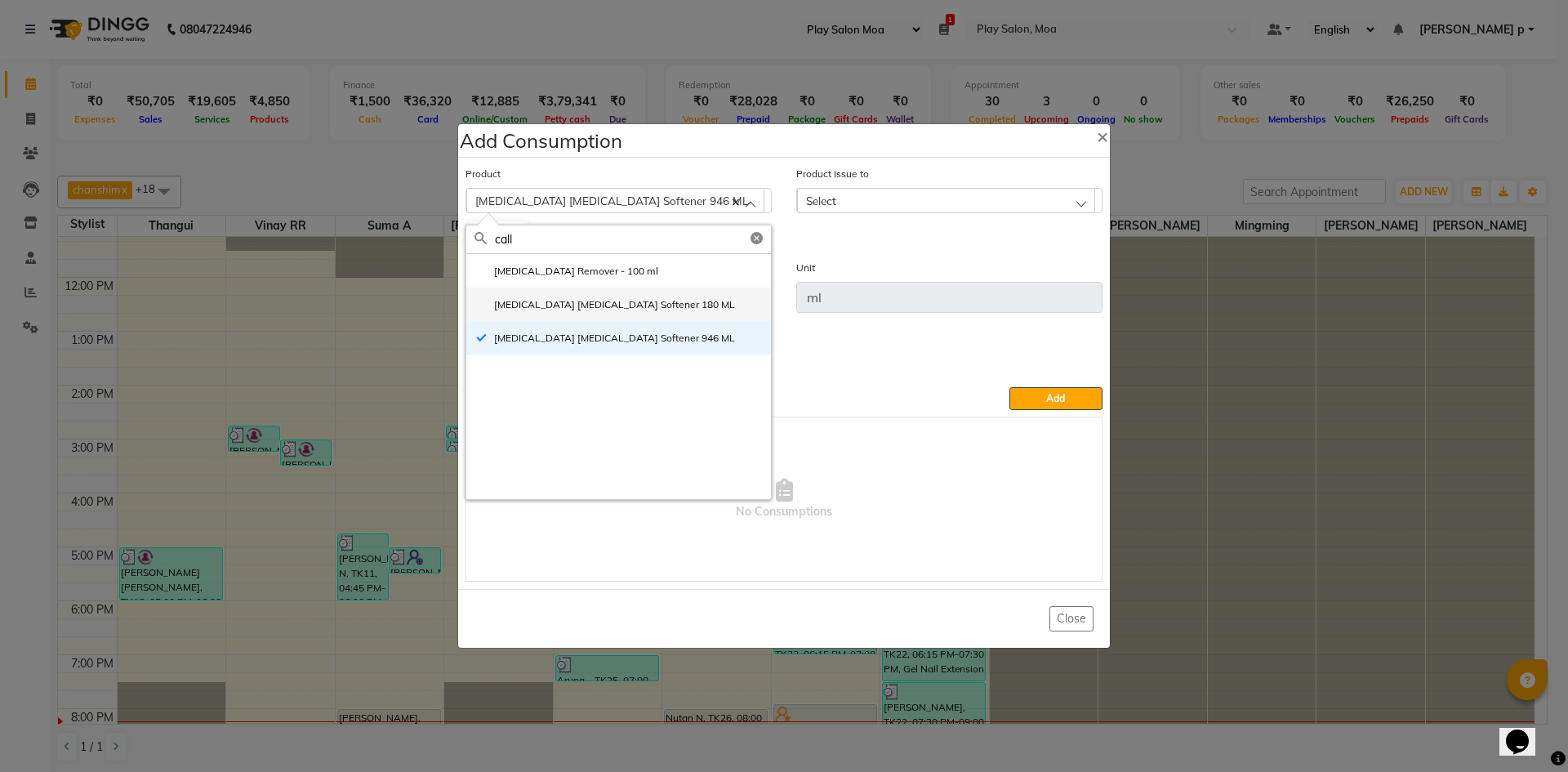
type input "call"
click at [550, 301] on label "Footlogix Callus Softener 180 ML" at bounding box center [605, 305] width 261 height 15
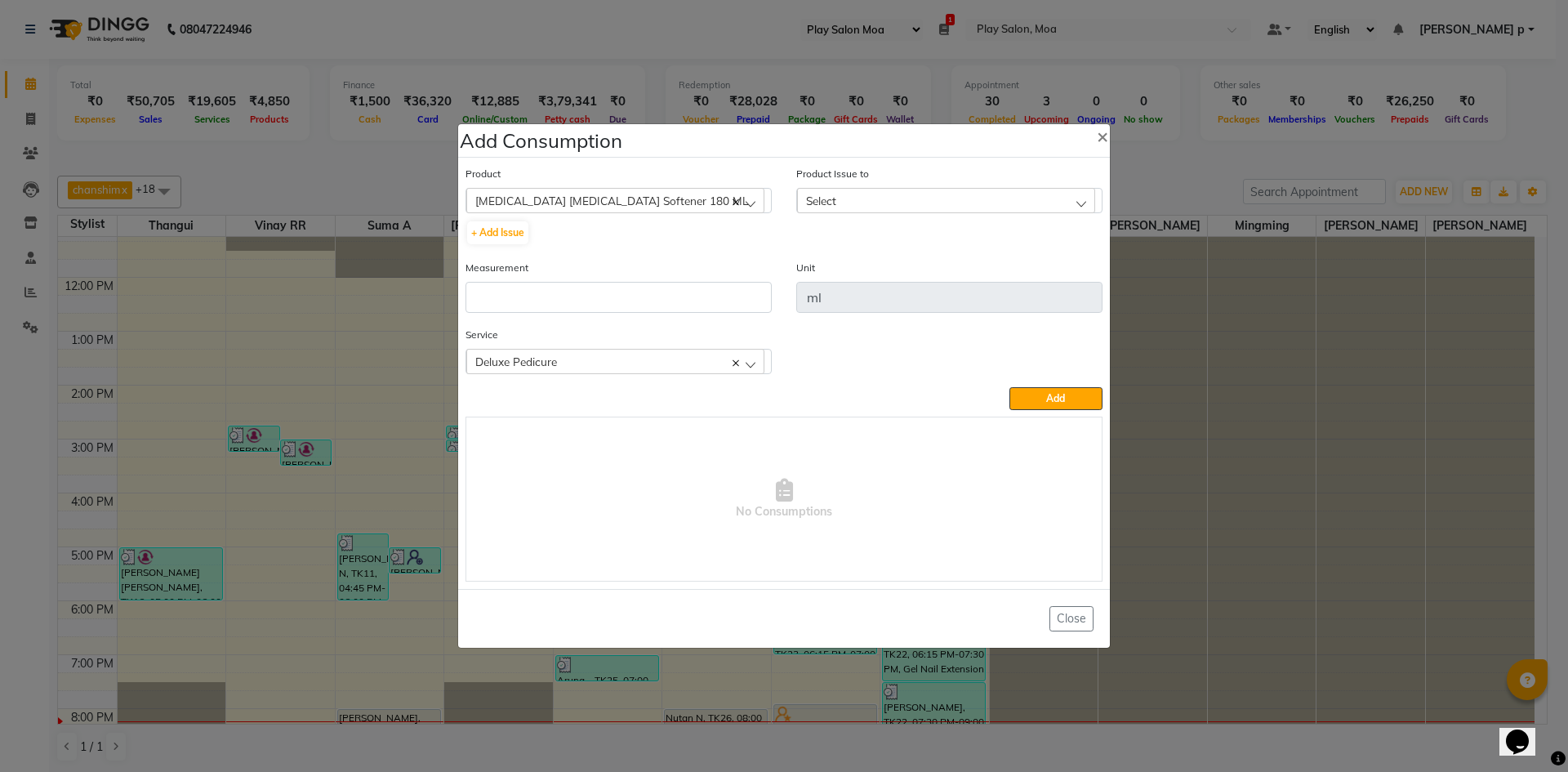
click at [903, 199] on div "Select" at bounding box center [946, 200] width 298 height 25
drag, startPoint x: 907, startPoint y: 263, endPoint x: 854, endPoint y: 268, distance: 53.2
click at [907, 264] on li "2025-09-25, Issued to: Mall of Asia MOA, Balance: 165" at bounding box center [949, 277] width 304 height 46
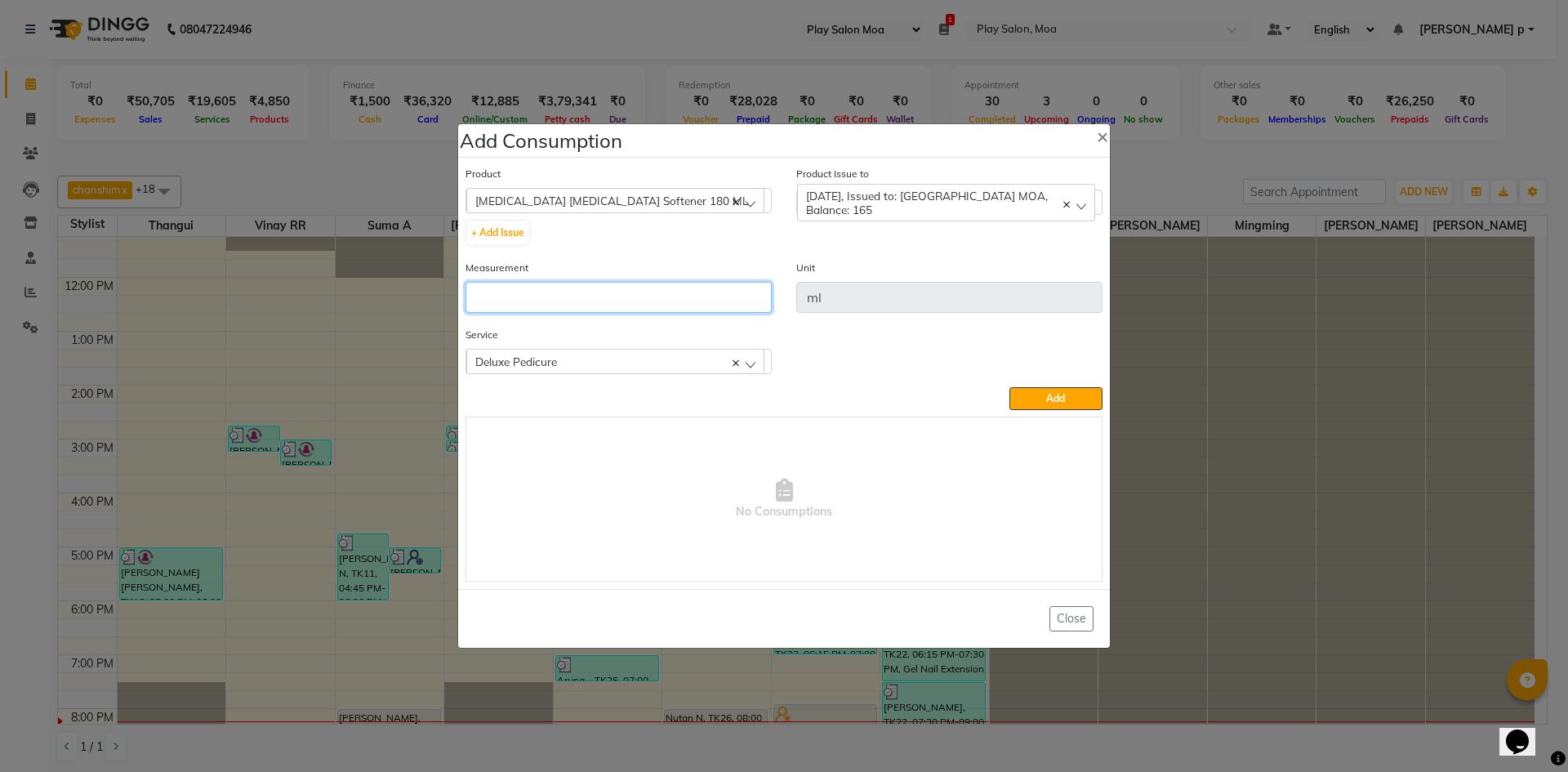
click at [545, 306] on input "number" at bounding box center [619, 297] width 306 height 31
type input "3"
click at [1022, 397] on button "Add" at bounding box center [1055, 398] width 93 height 23
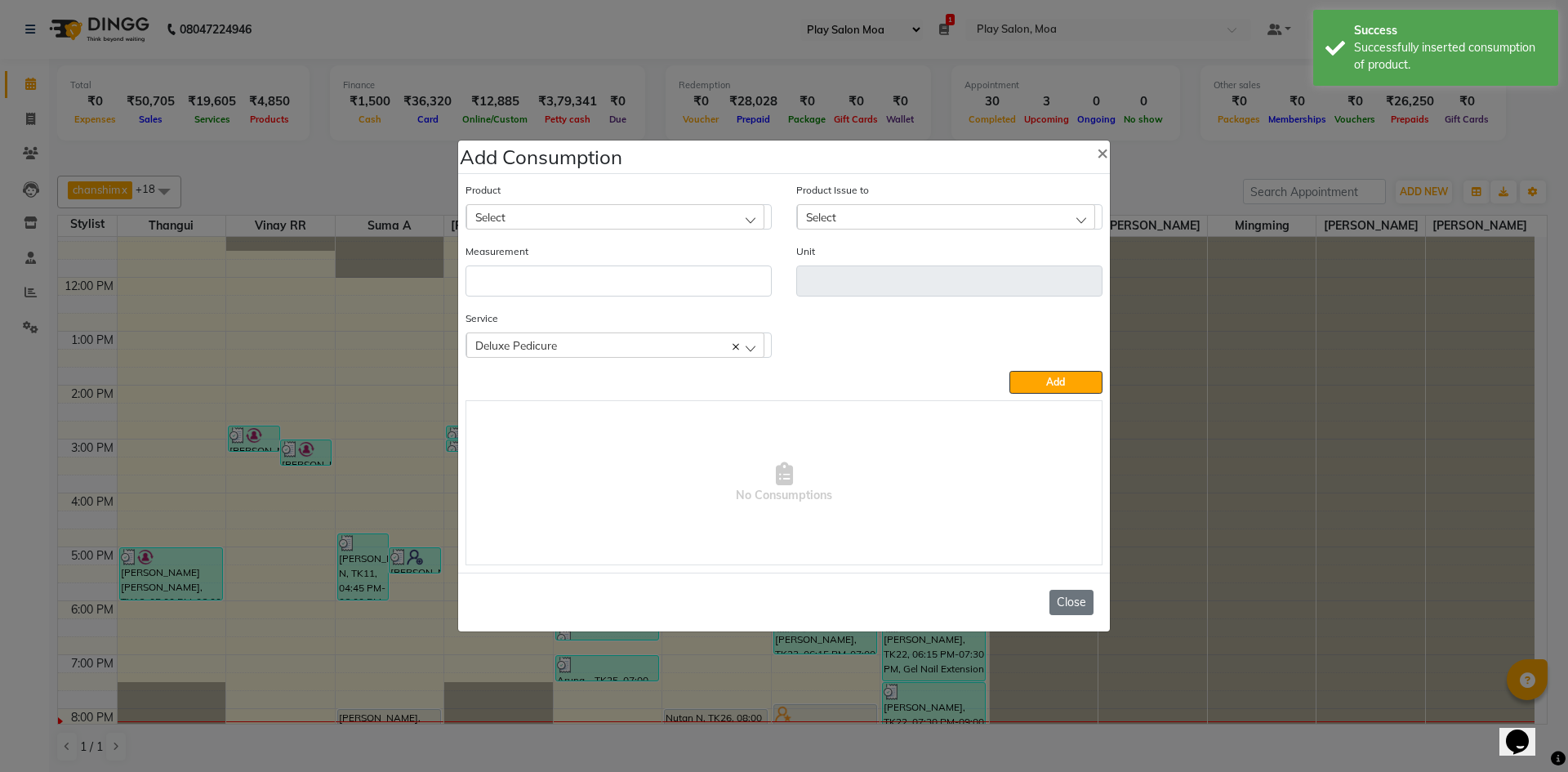
click at [1075, 614] on button "Close" at bounding box center [1071, 602] width 44 height 25
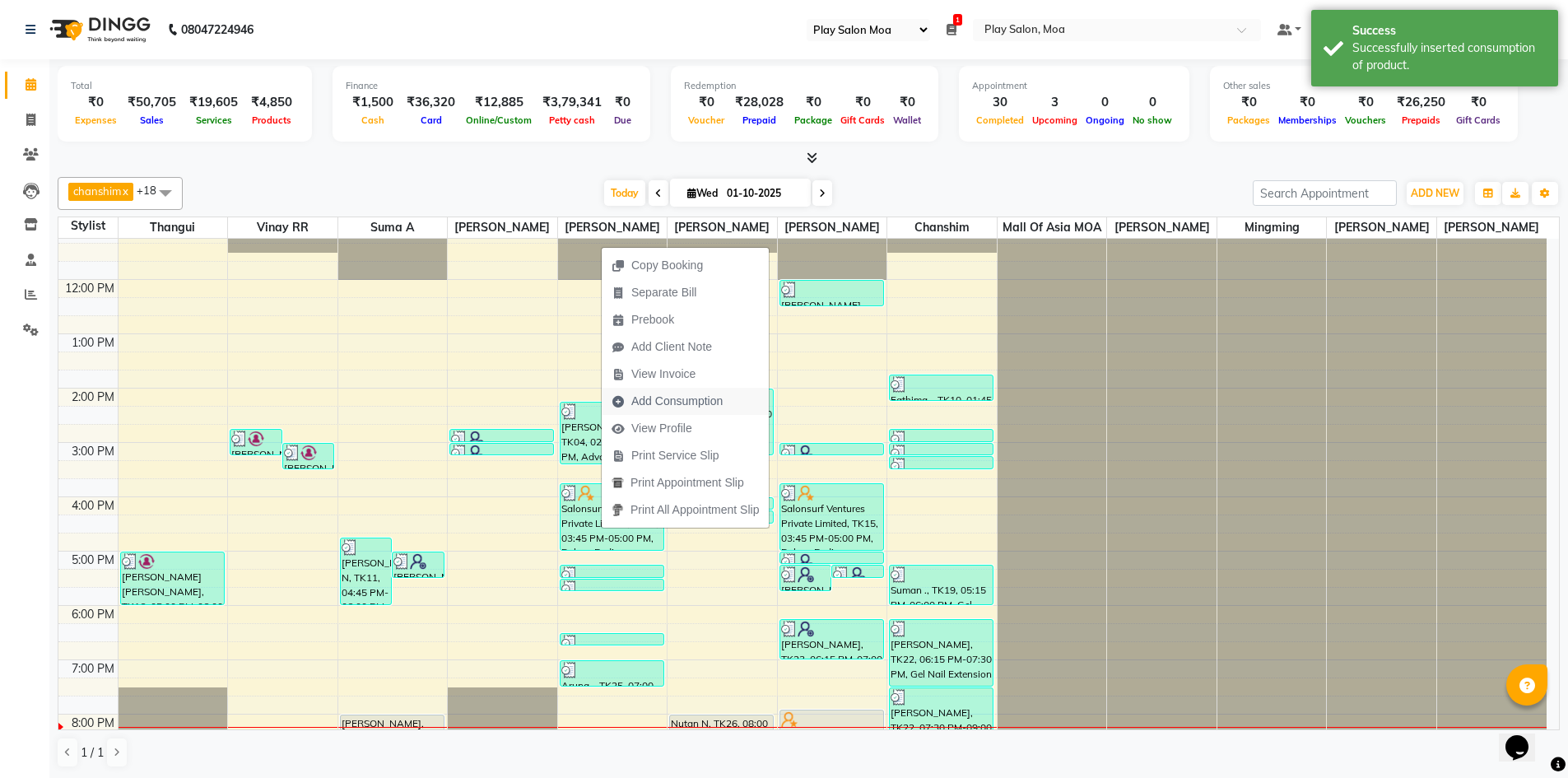
click at [710, 397] on span "Add Consumption" at bounding box center [677, 401] width 92 height 18
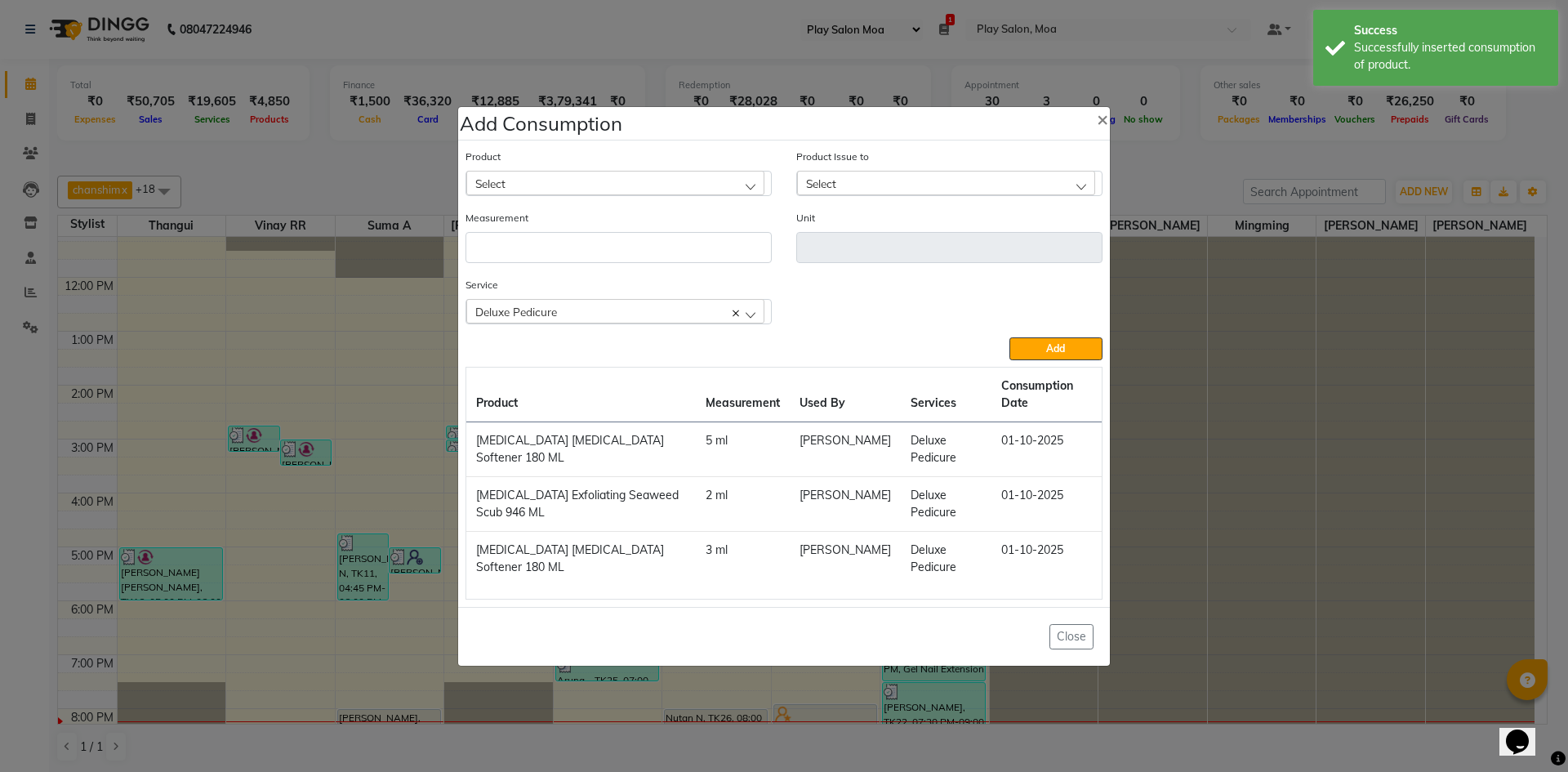
click at [683, 219] on div "Measurement" at bounding box center [619, 236] width 306 height 54
click at [1066, 643] on button "Close" at bounding box center [1071, 636] width 44 height 25
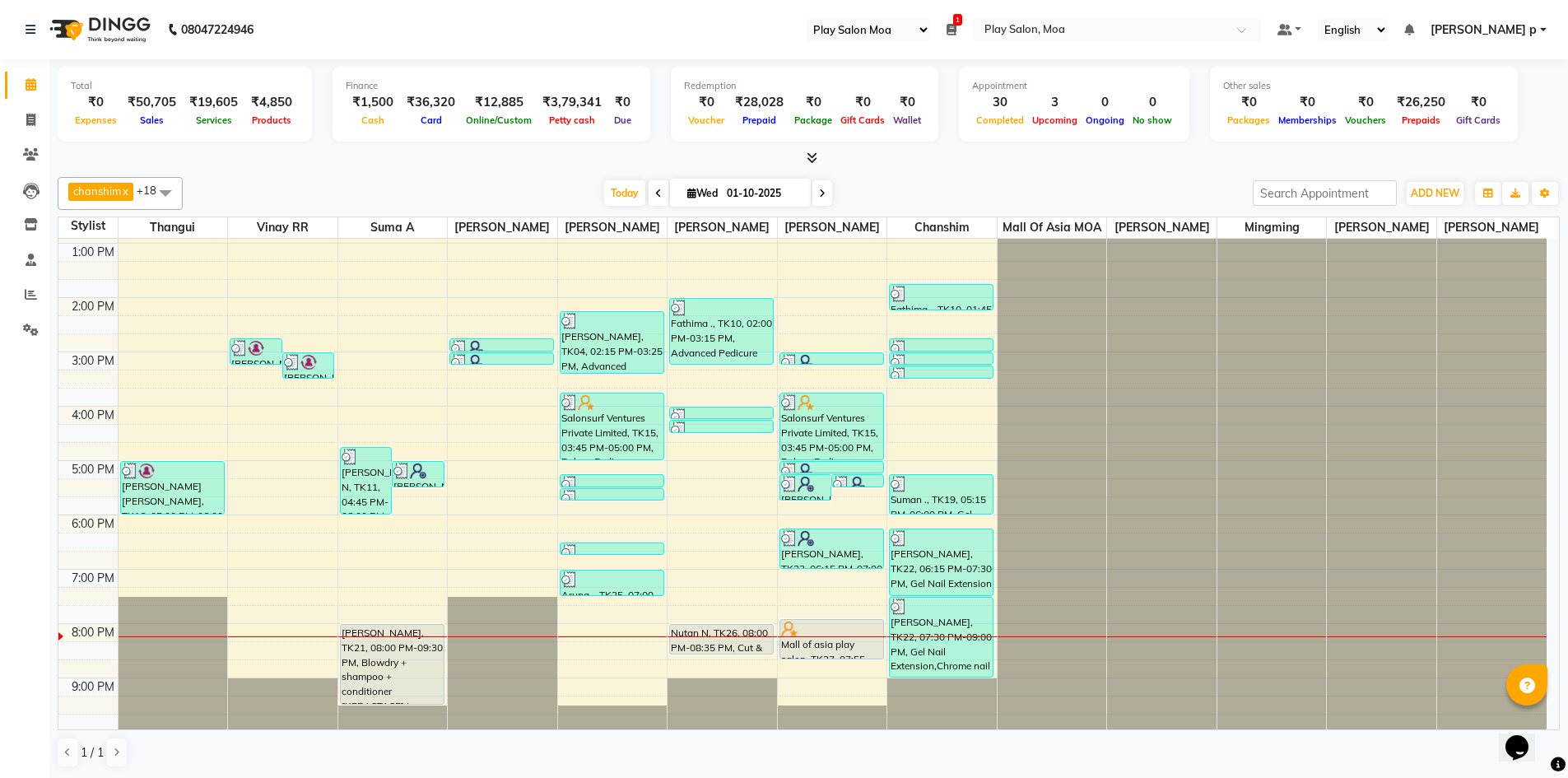
scroll to position [287, 0]
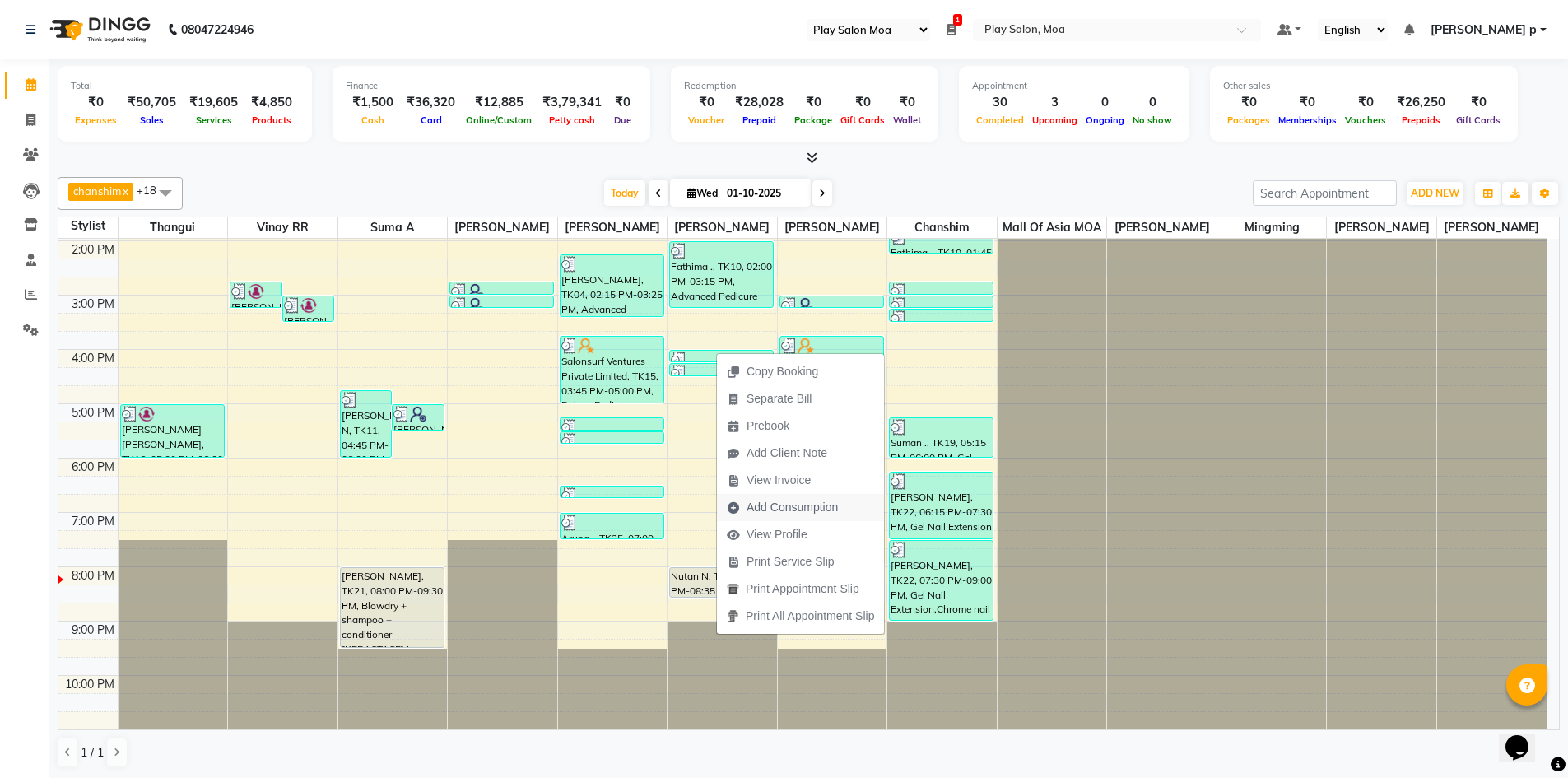
click at [795, 506] on span "Add Consumption" at bounding box center [792, 507] width 92 height 18
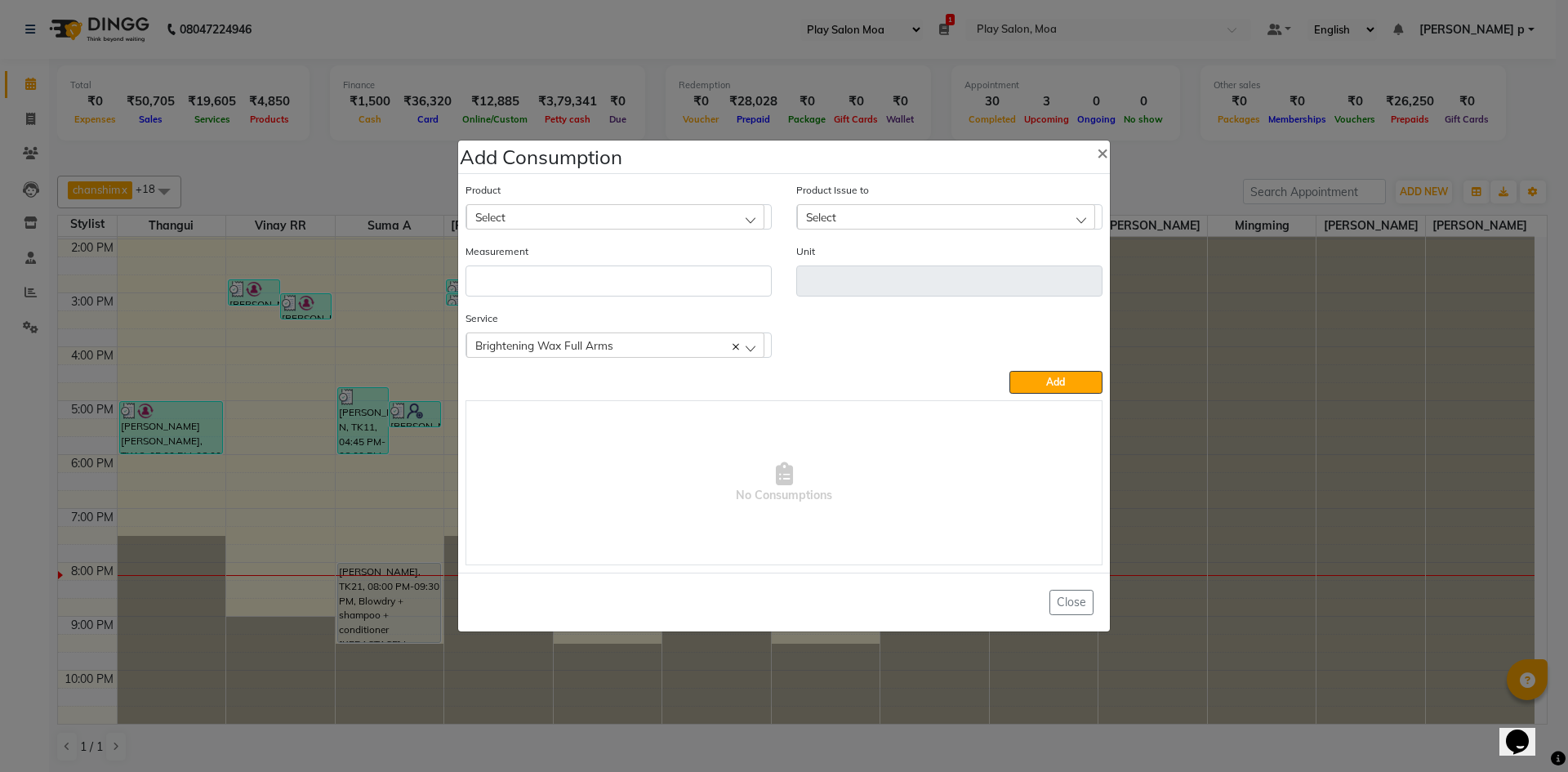
click at [579, 217] on div "Select" at bounding box center [615, 216] width 298 height 25
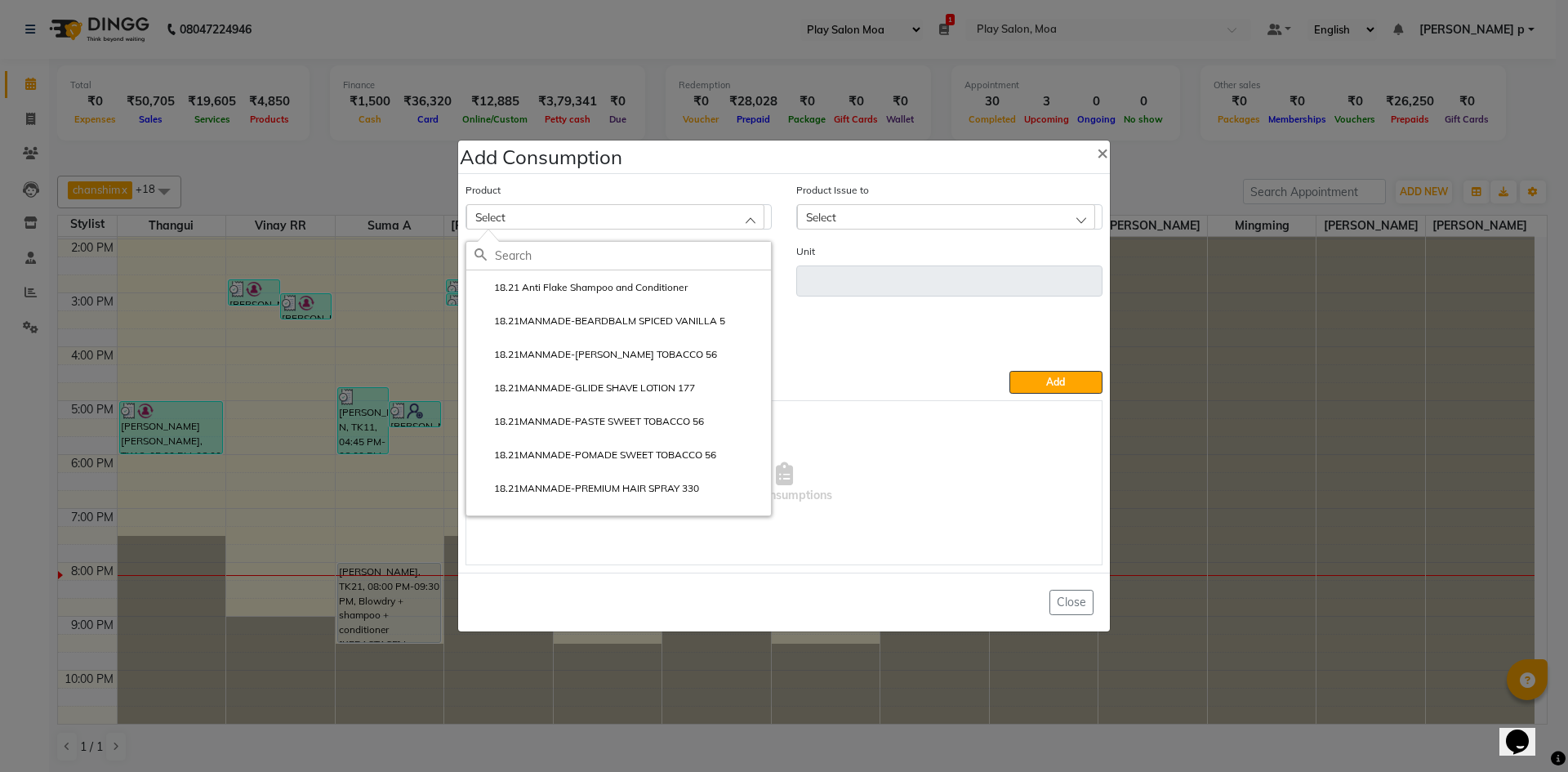
click at [572, 256] on input "text" at bounding box center [632, 256] width 276 height 28
type input "brig"
drag, startPoint x: 546, startPoint y: 263, endPoint x: 456, endPoint y: 263, distance: 90.0
click at [461, 263] on div "Product Select brig Antiox-Brightening Programme 35% Brightening Mask SKIN BRIG…" at bounding box center [783, 373] width 645 height 392
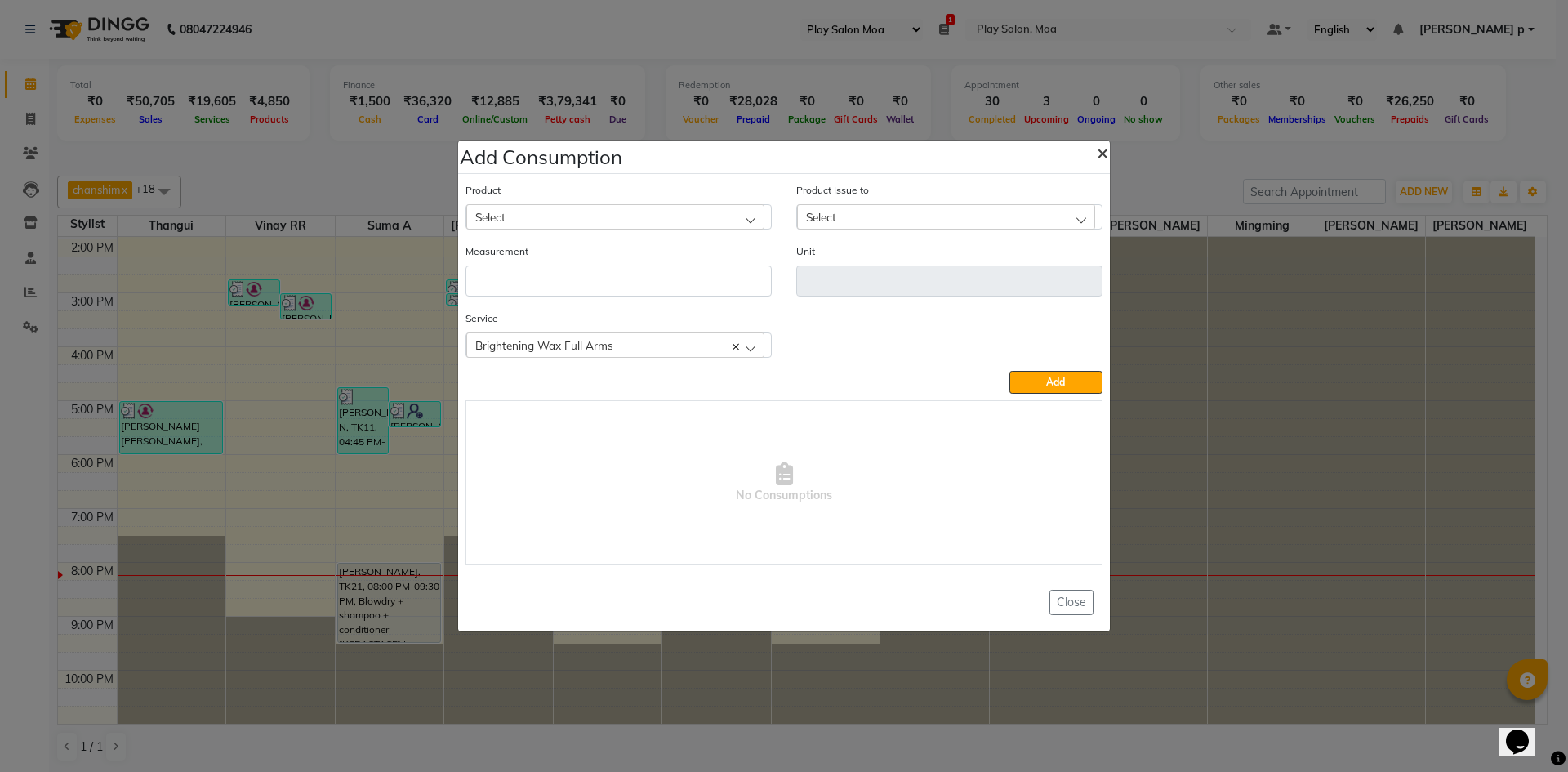
click at [1103, 149] on span "×" at bounding box center [1102, 152] width 11 height 25
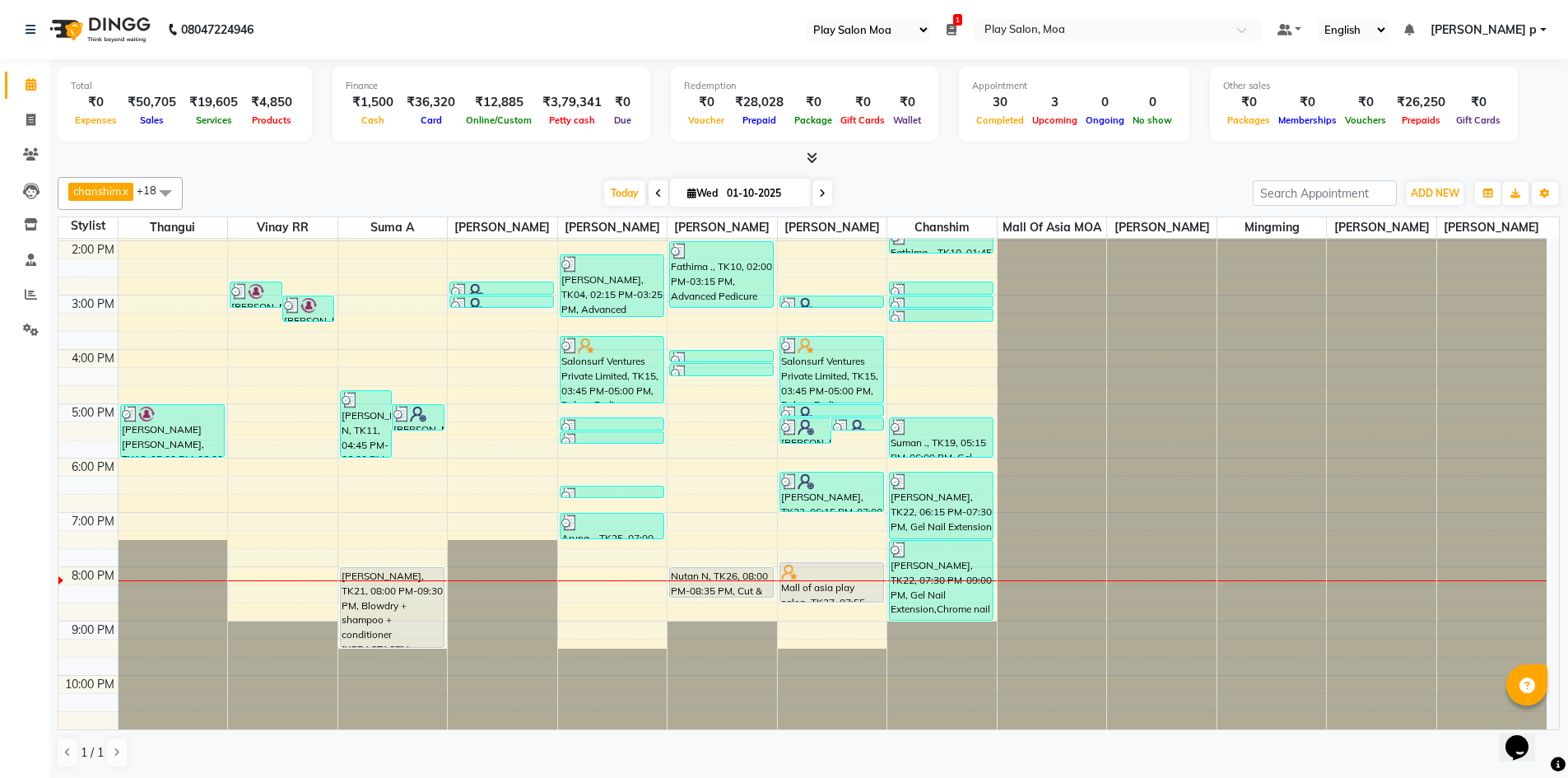
click at [572, 597] on div "9:00 AM 10:00 AM 11:00 AM 12:00 PM 1:00 PM 2:00 PM 3:00 PM 4:00 PM 5:00 PM 6:00…" at bounding box center [802, 348] width 1488 height 759
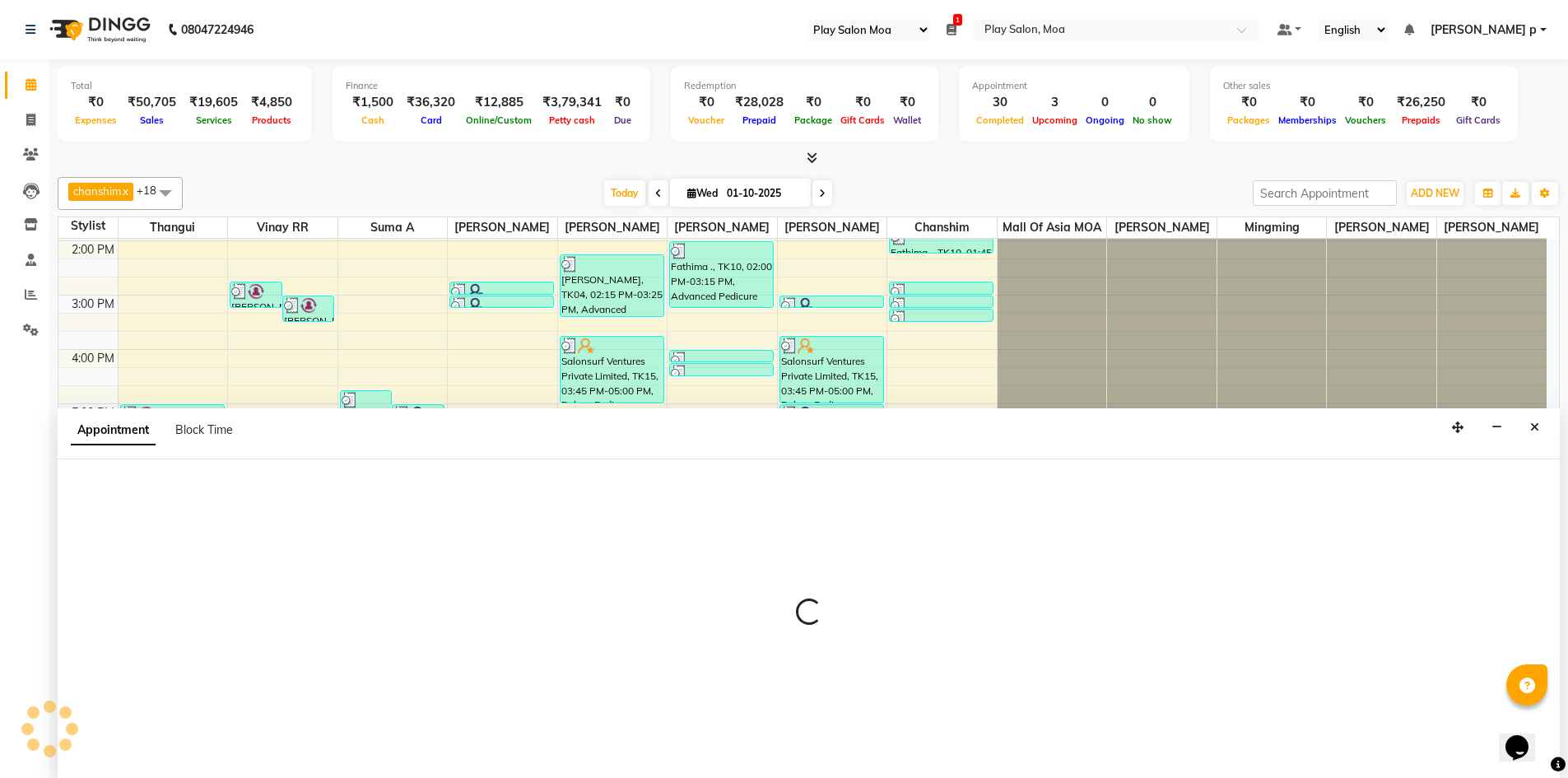
scroll to position [1, 0]
select select "81386"
select select "1215"
select select "tentative"
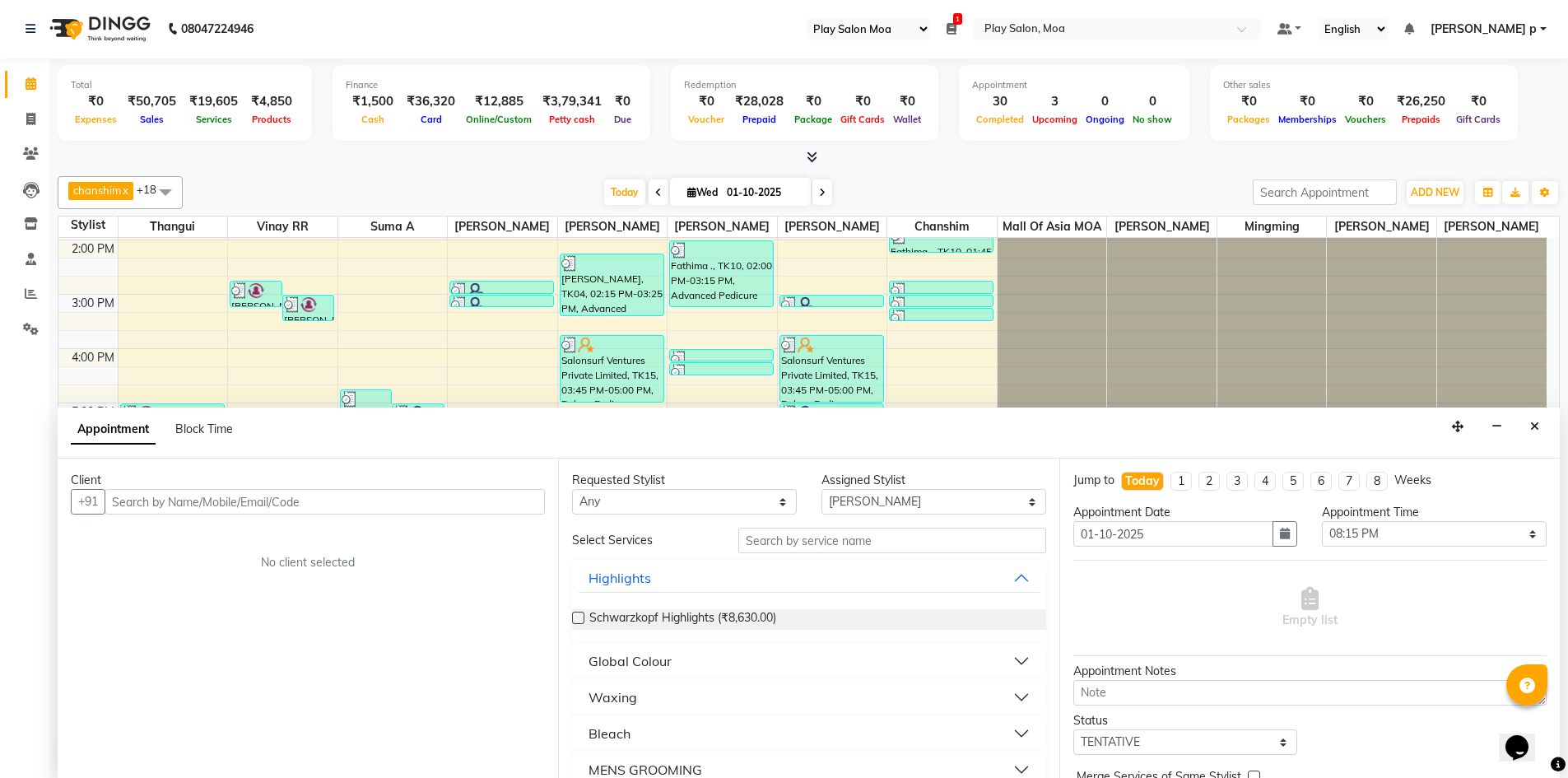
click at [242, 497] on input "text" at bounding box center [325, 501] width 440 height 26
type input "9051926663"
click at [511, 498] on span "Add Client" at bounding box center [511, 501] width 56 height 15
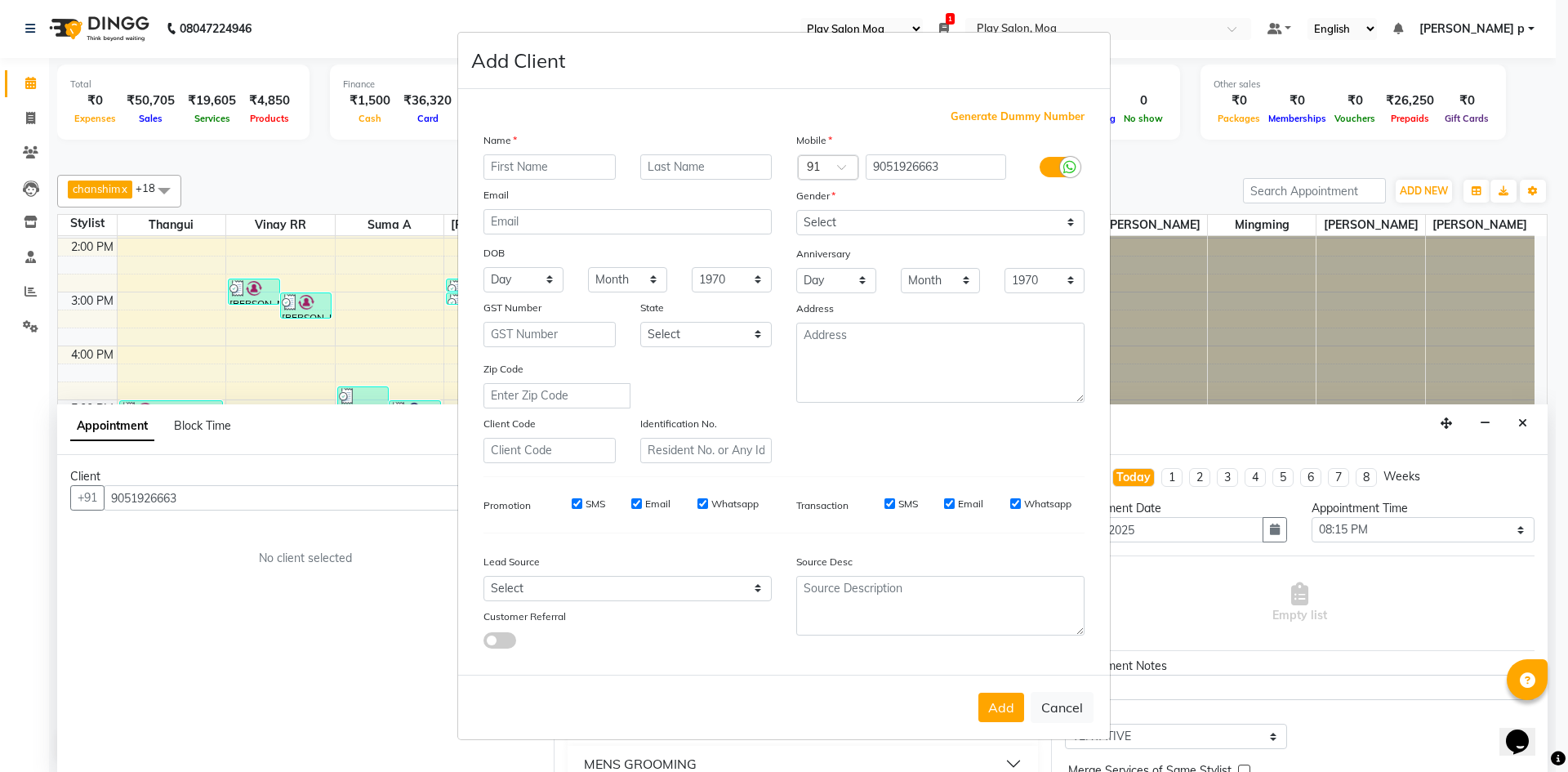
click at [584, 159] on input "text" at bounding box center [549, 166] width 132 height 25
type input "Suchisamit"
click at [922, 222] on select "Select Male Female Other Prefer Not To Say" at bounding box center [940, 222] width 288 height 25
select select "female"
click at [796, 210] on select "Select Male Female Other Prefer Not To Say" at bounding box center [940, 222] width 288 height 25
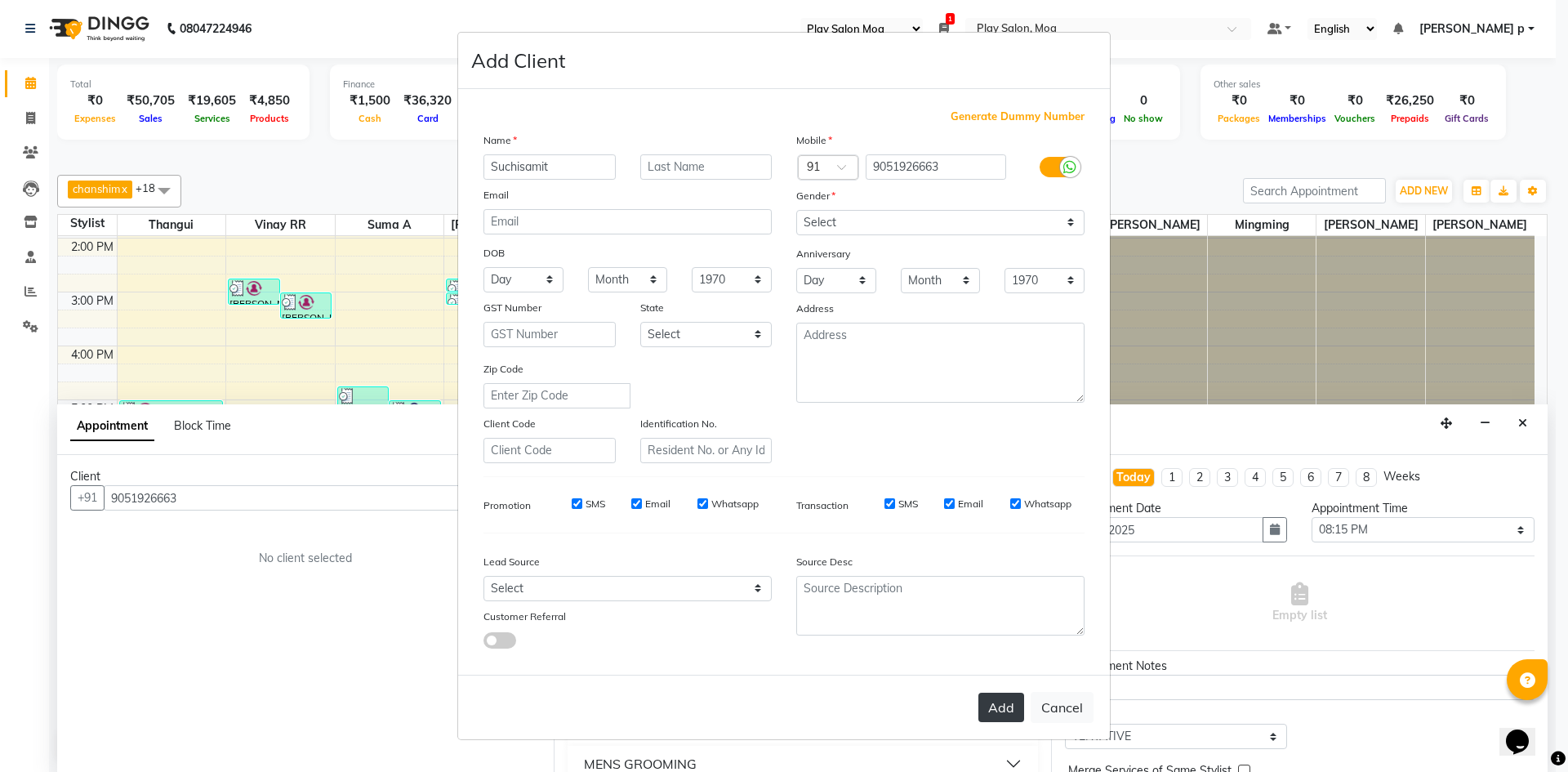
click at [986, 703] on button "Add" at bounding box center [1001, 707] width 46 height 30
select select
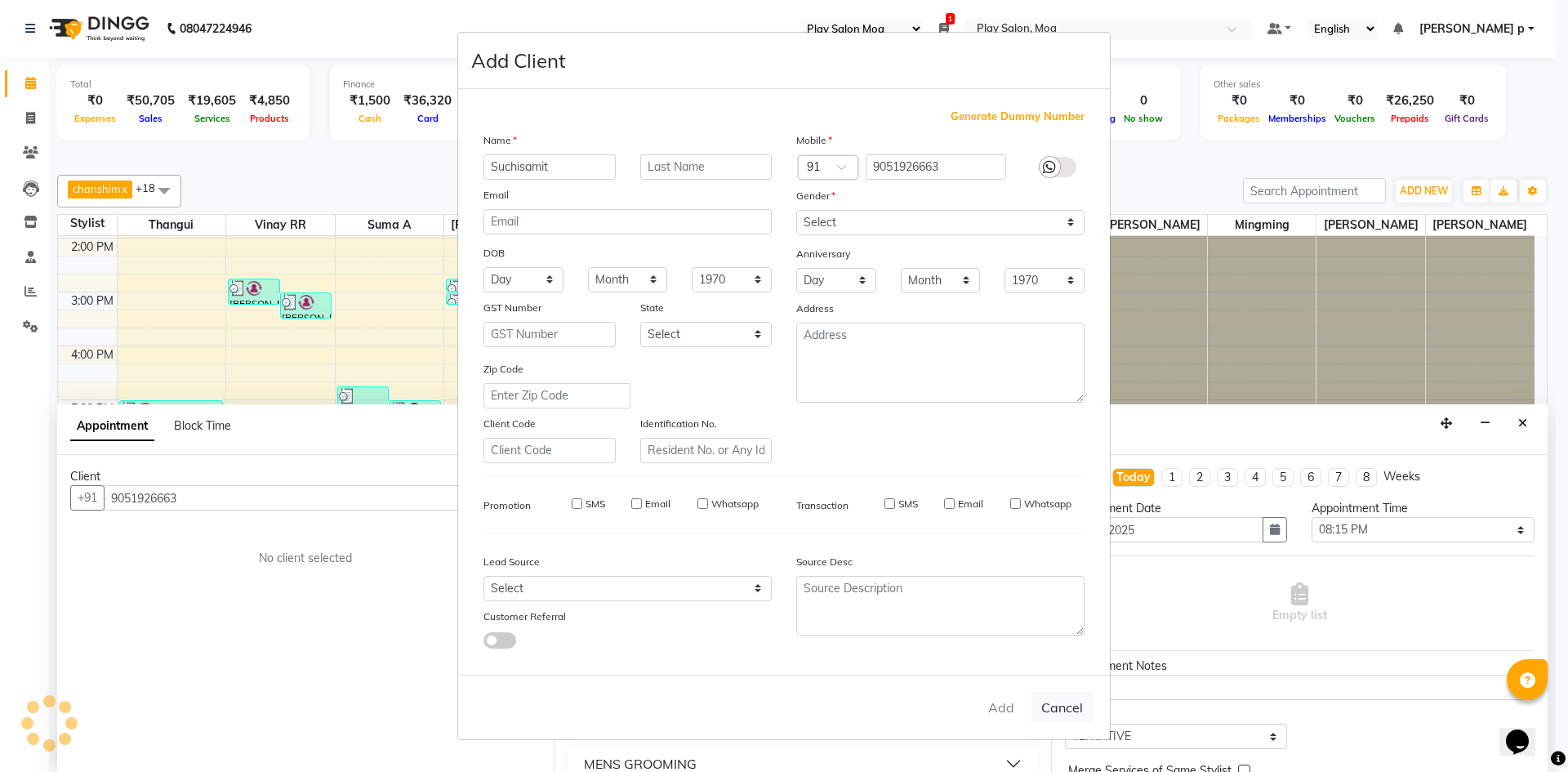
select select
checkbox input "false"
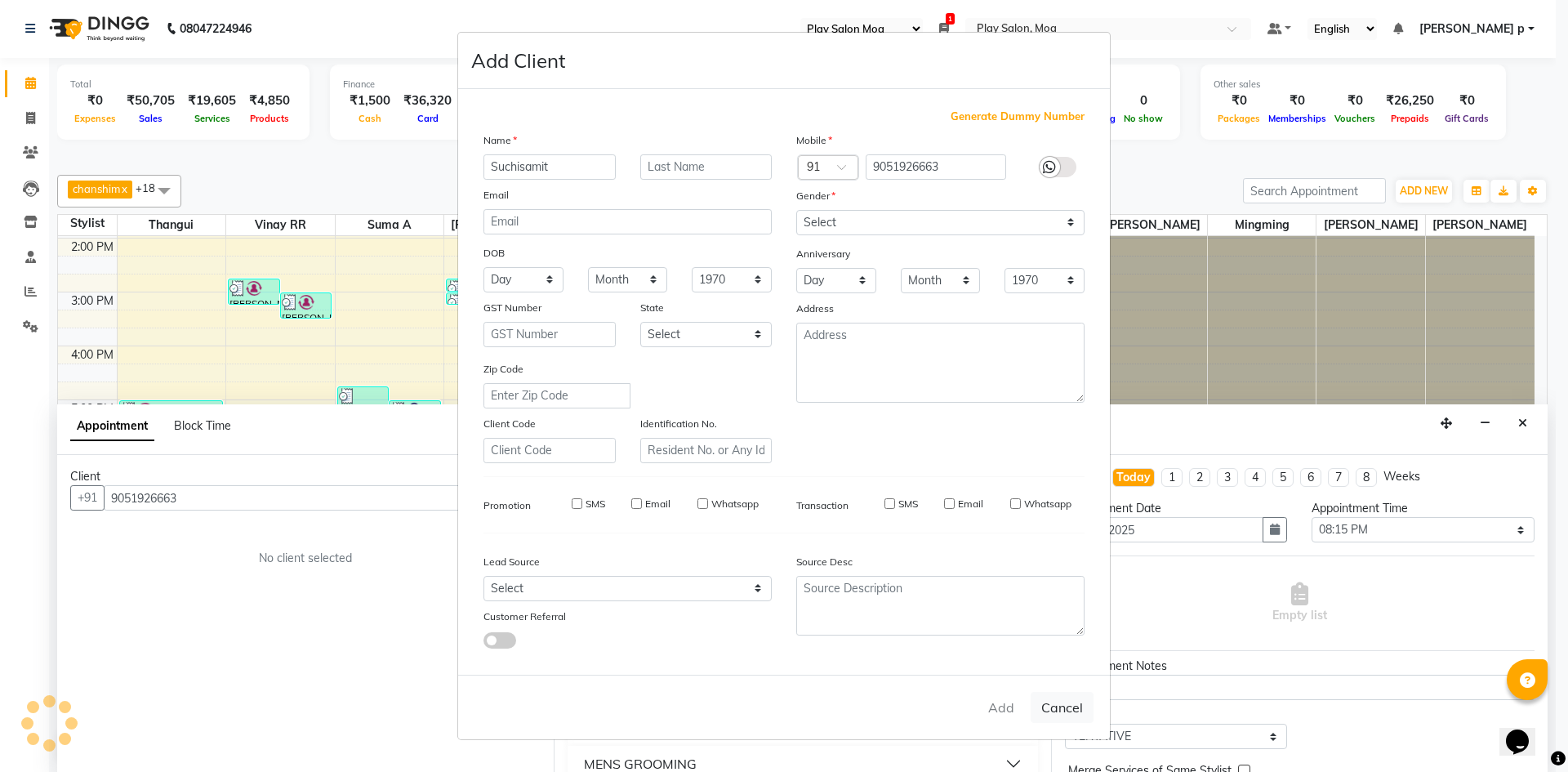
checkbox input "false"
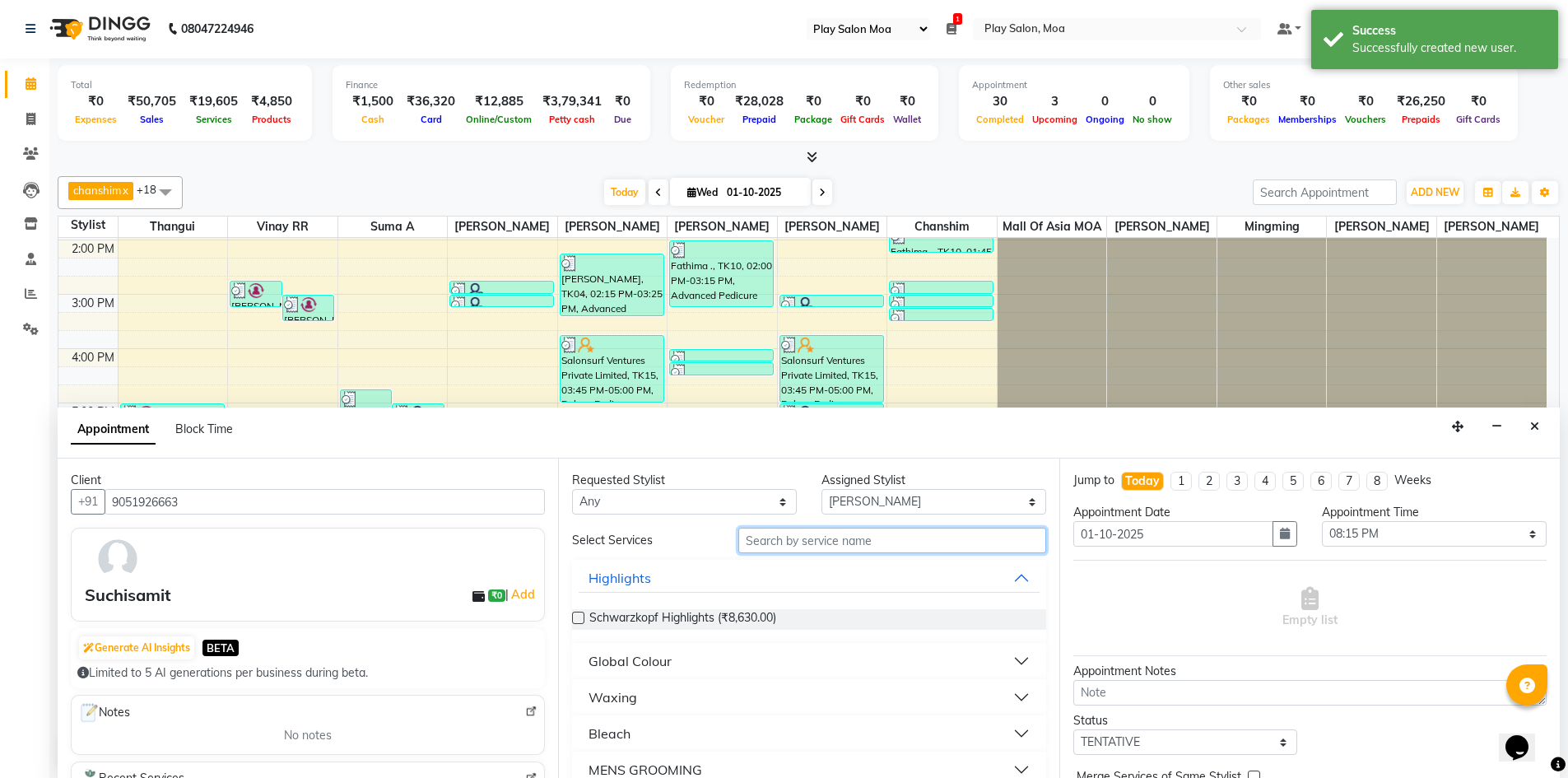
click at [774, 542] on input "text" at bounding box center [892, 540] width 308 height 26
type input "h"
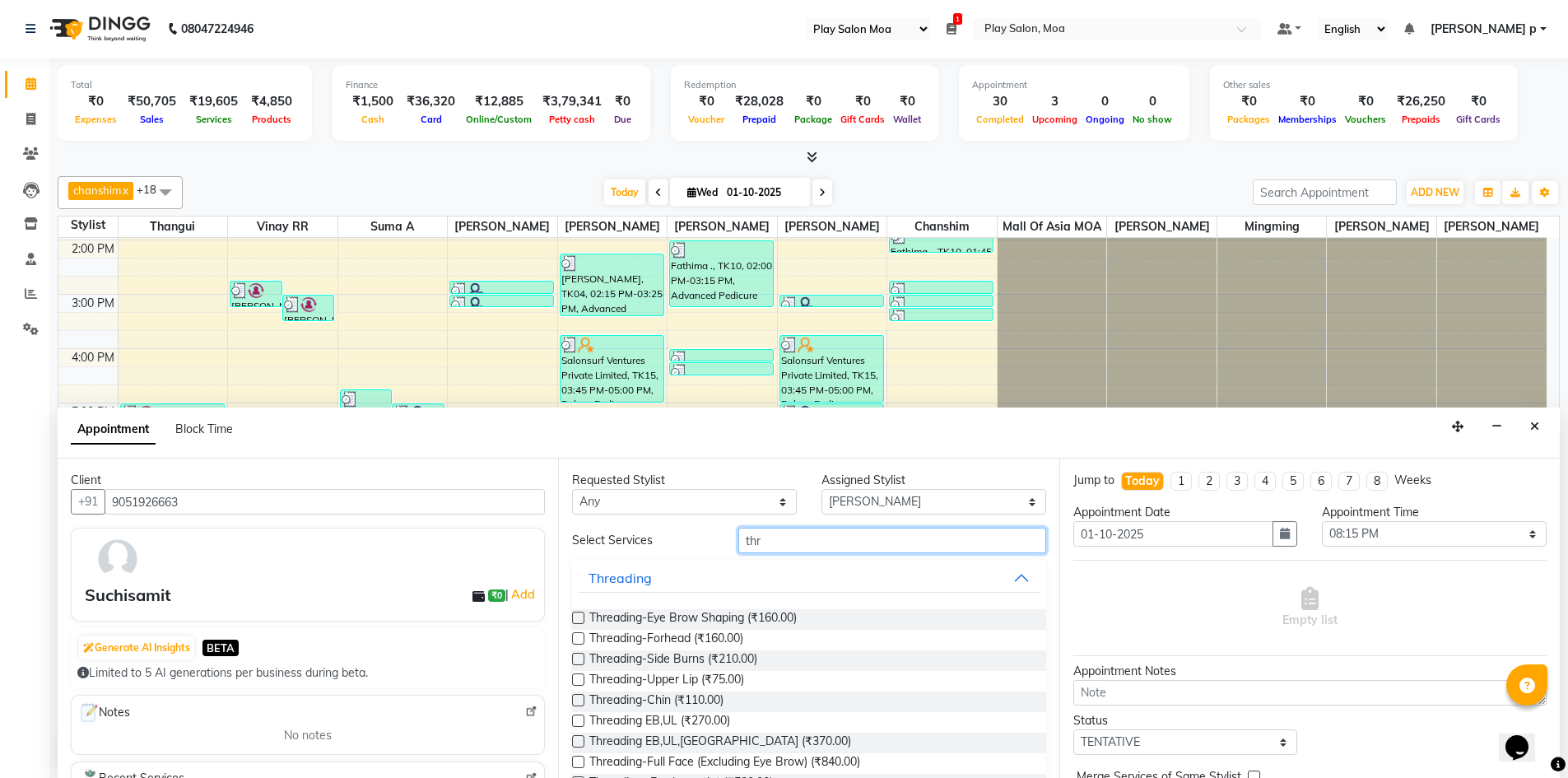
type input "thr"
click at [581, 620] on label at bounding box center [579, 617] width 12 height 12
click at [581, 620] on input "checkbox" at bounding box center [578, 619] width 11 height 11
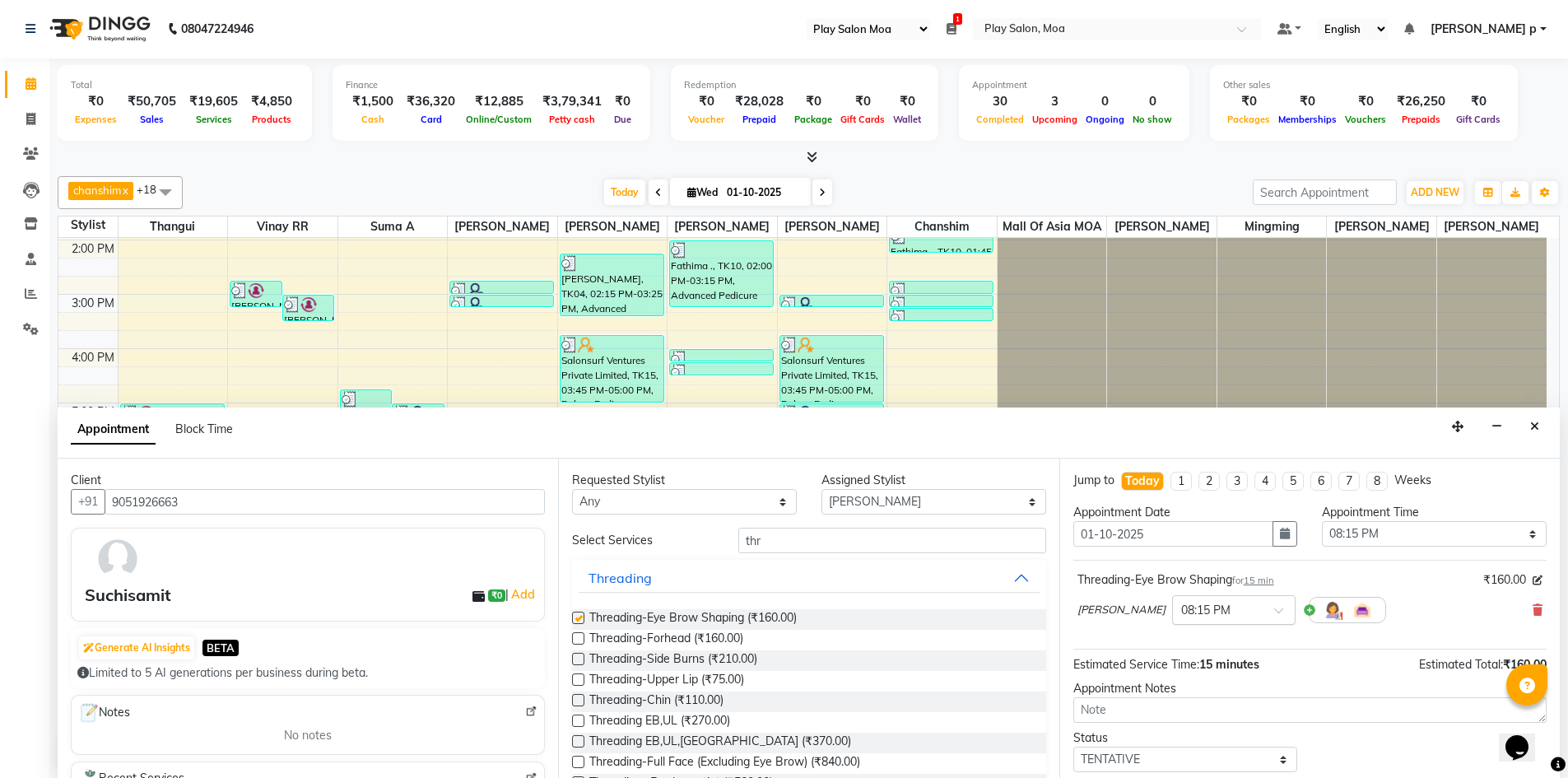
checkbox input "false"
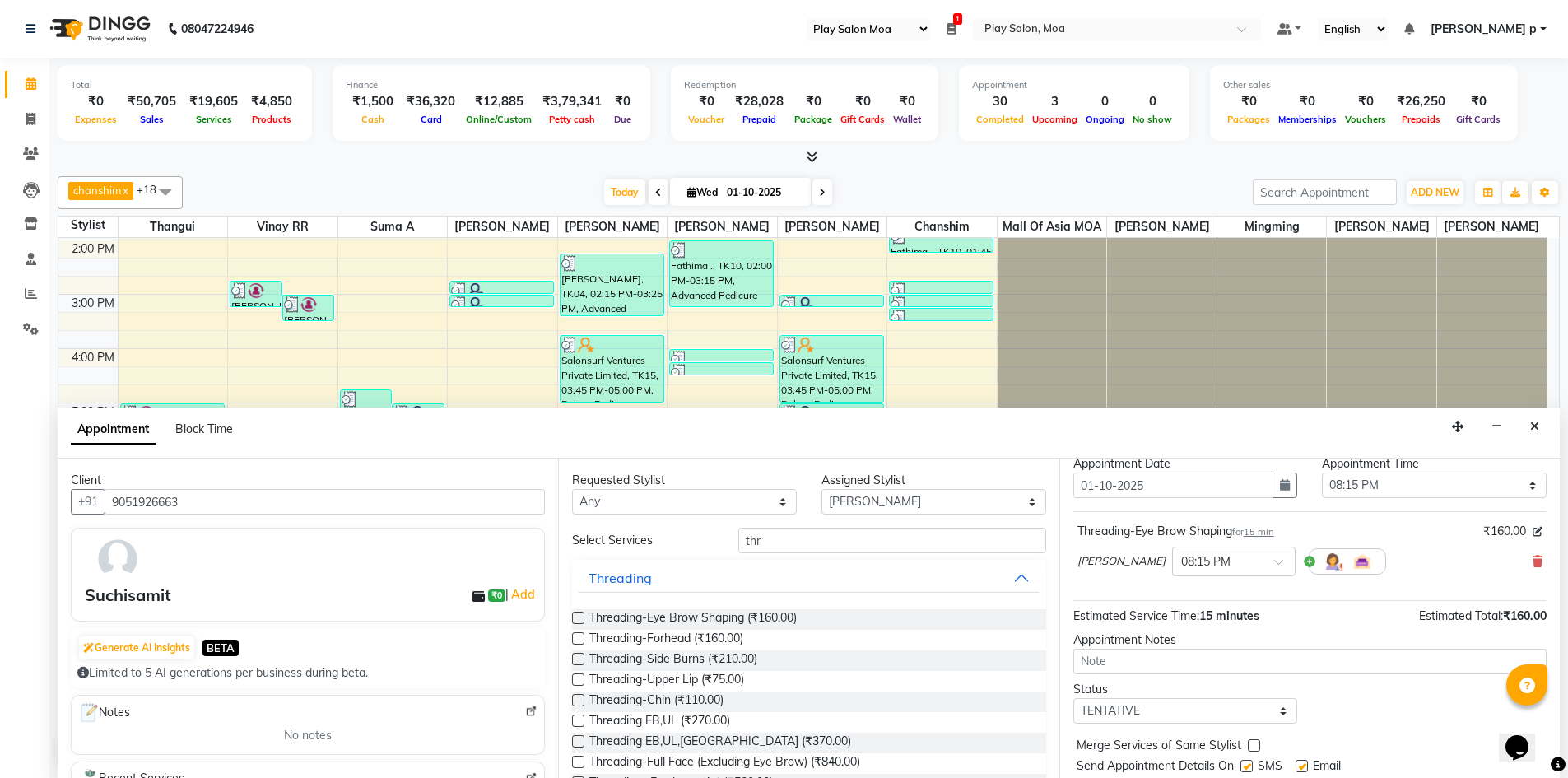
scroll to position [98, 0]
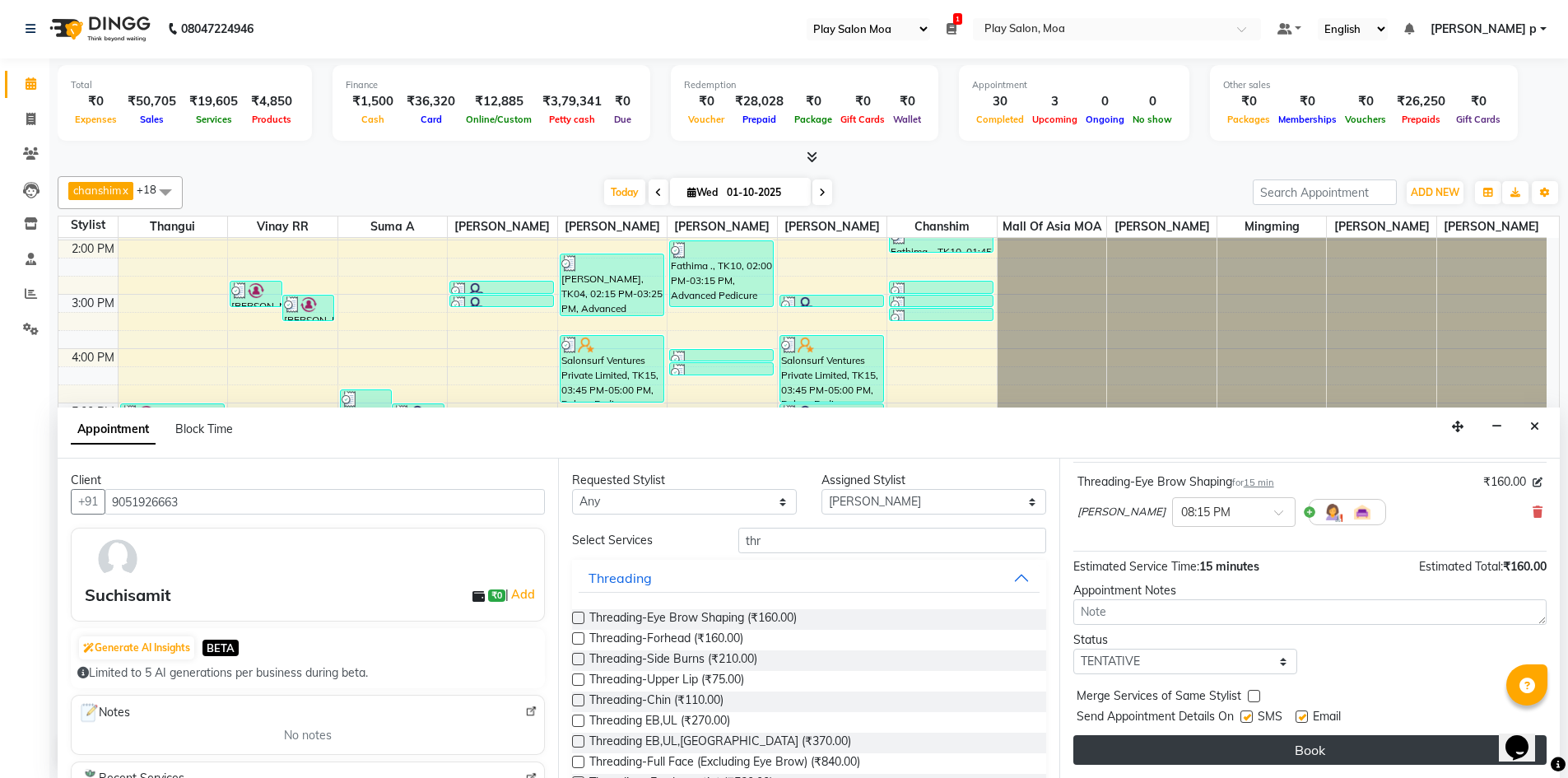
click at [1228, 751] on button "Book" at bounding box center [1310, 750] width 474 height 30
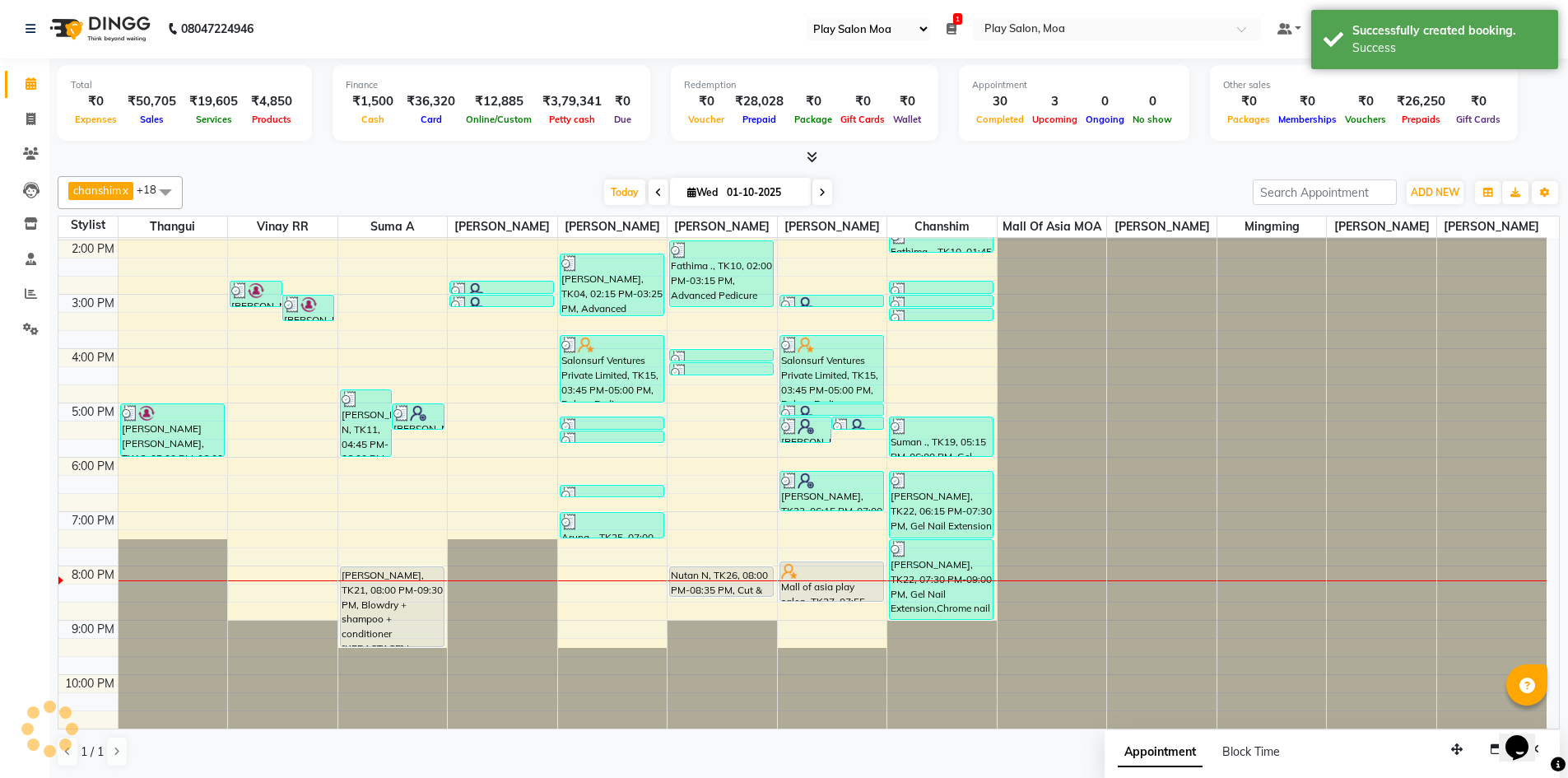
scroll to position [0, 0]
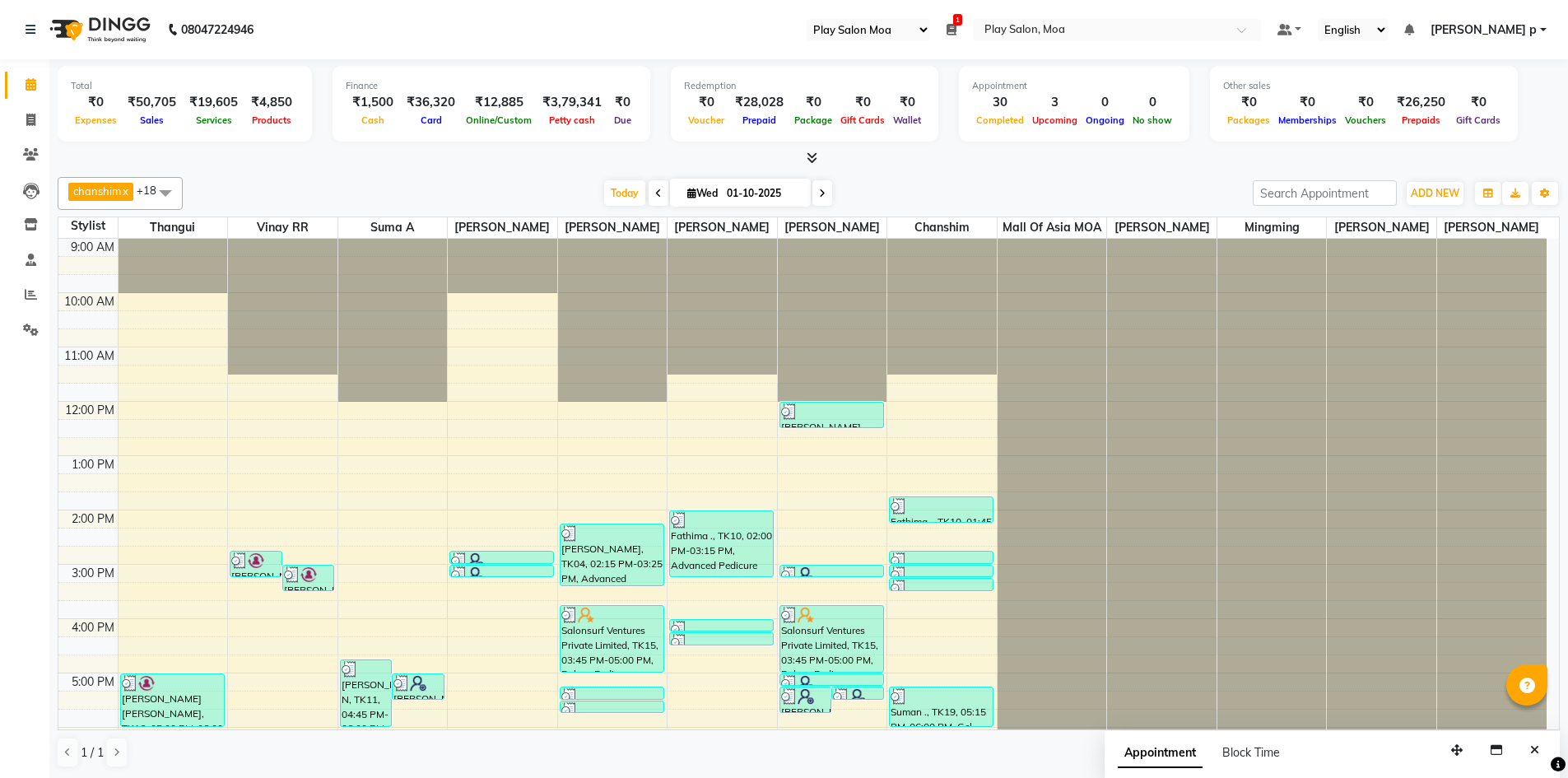
select select "93"
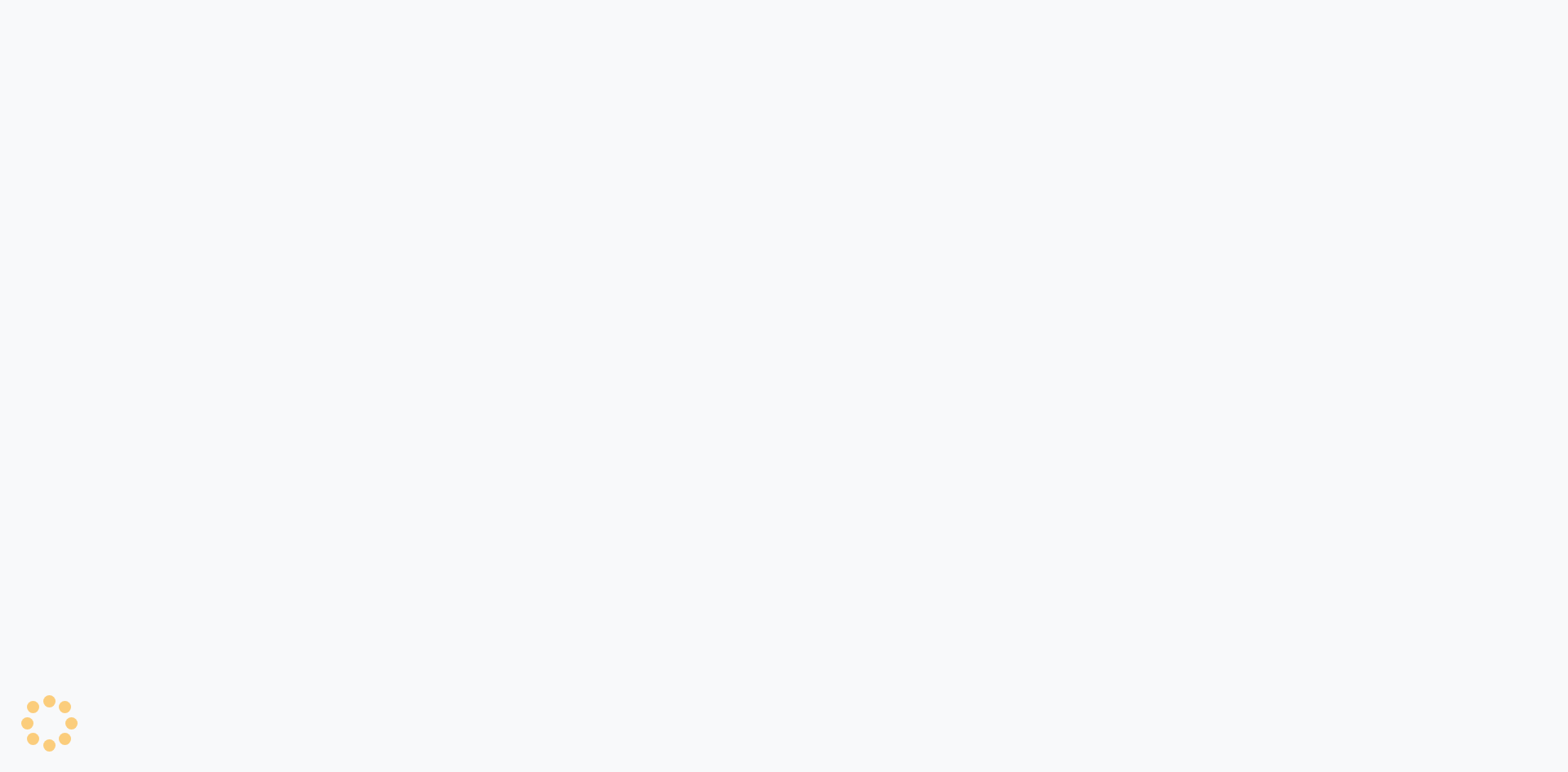
select select "93"
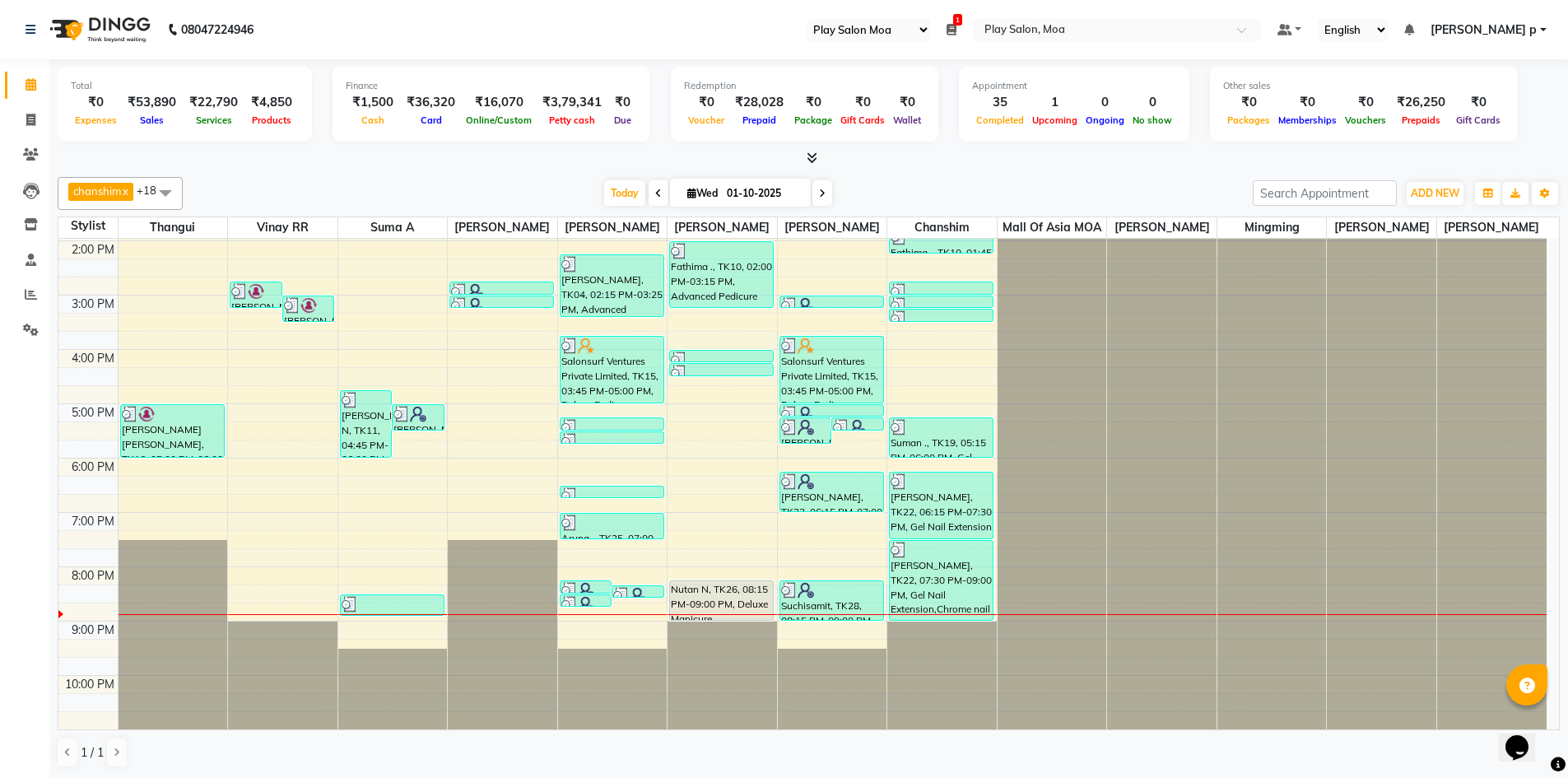
click at [822, 197] on icon at bounding box center [822, 193] width 6 height 10
type input "02-10-2025"
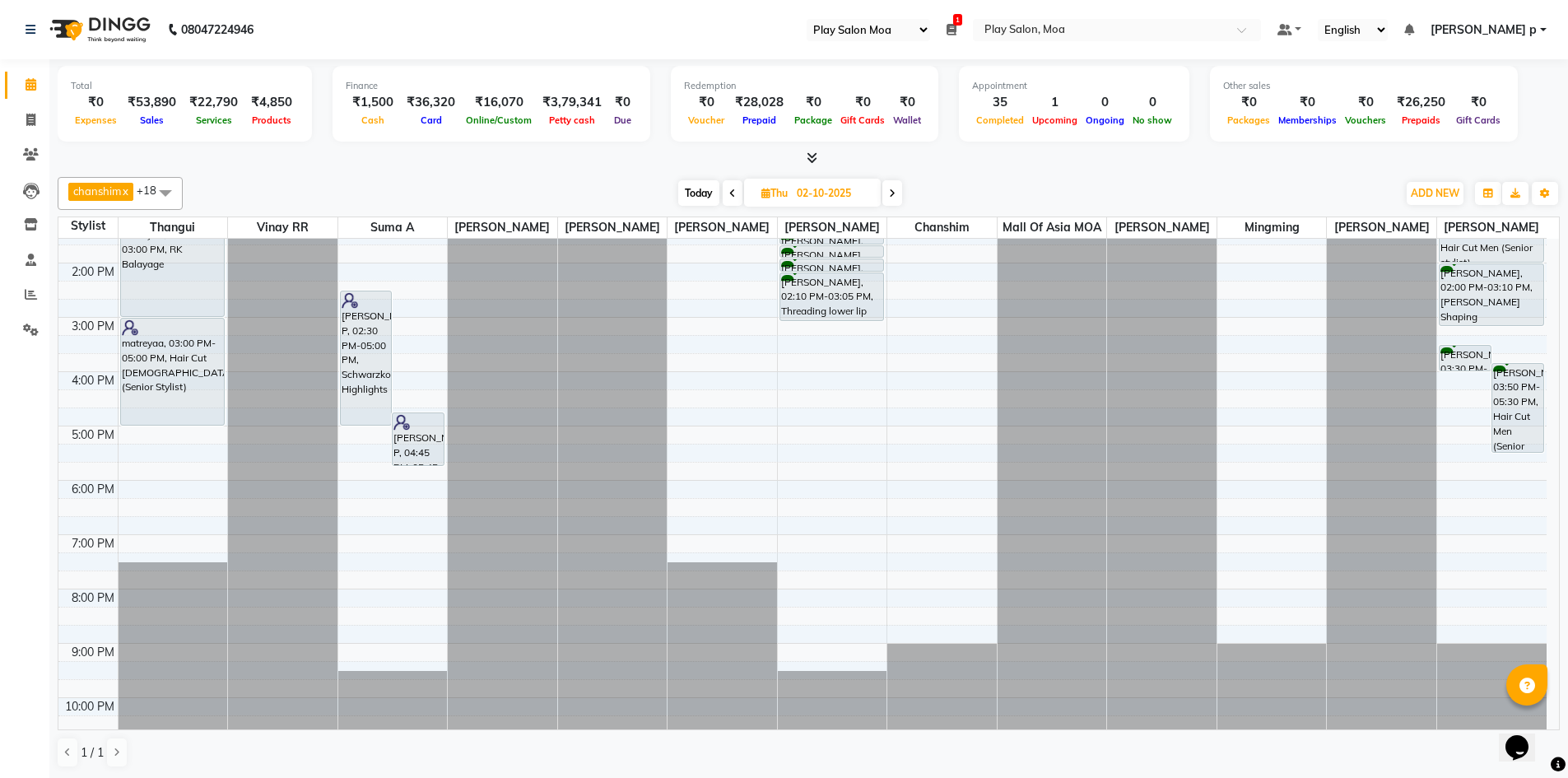
scroll to position [287, 0]
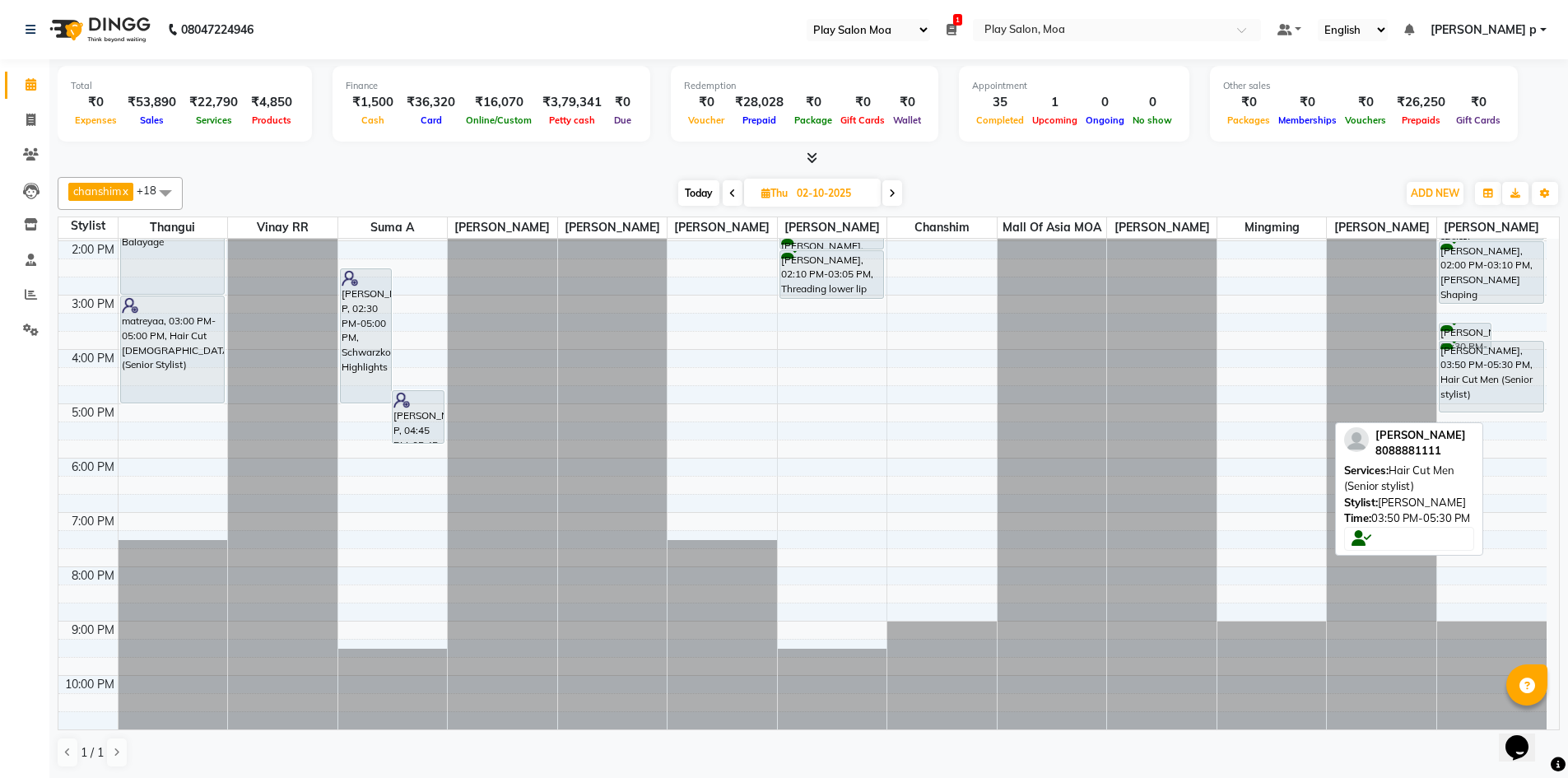
drag, startPoint x: 1516, startPoint y: 425, endPoint x: 1512, endPoint y: 417, distance: 8.9
click at [1512, 417] on div "9:00 AM 10:00 AM 11:00 AM 12:00 PM 1:00 PM 2:00 PM 3:00 PM 4:00 PM 5:00 PM 6:00…" at bounding box center [802, 348] width 1488 height 759
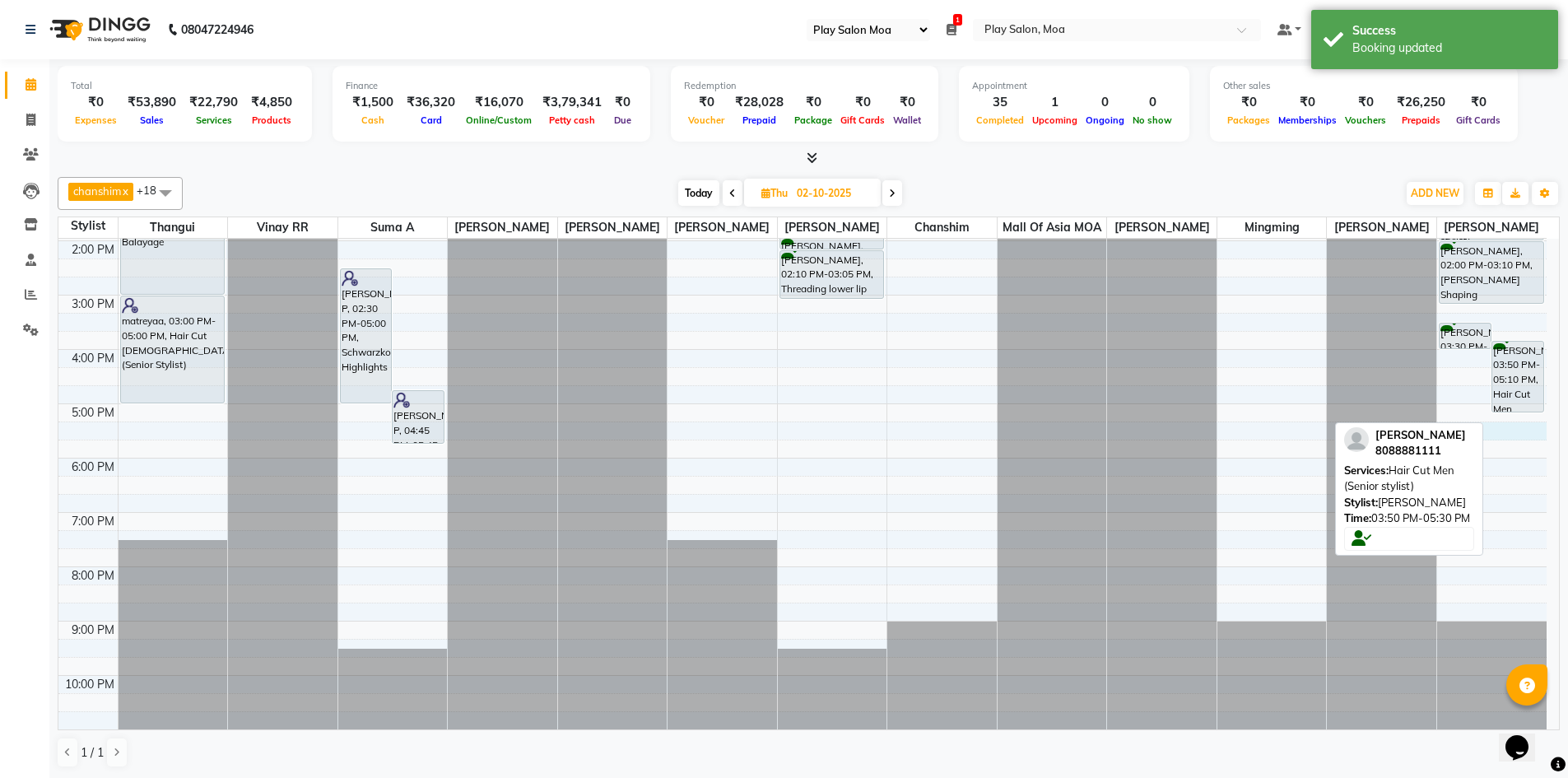
click at [1497, 432] on div "9:00 AM 10:00 AM 11:00 AM 12:00 PM 1:00 PM 2:00 PM 3:00 PM 4:00 PM 5:00 PM 6:00…" at bounding box center [802, 348] width 1488 height 759
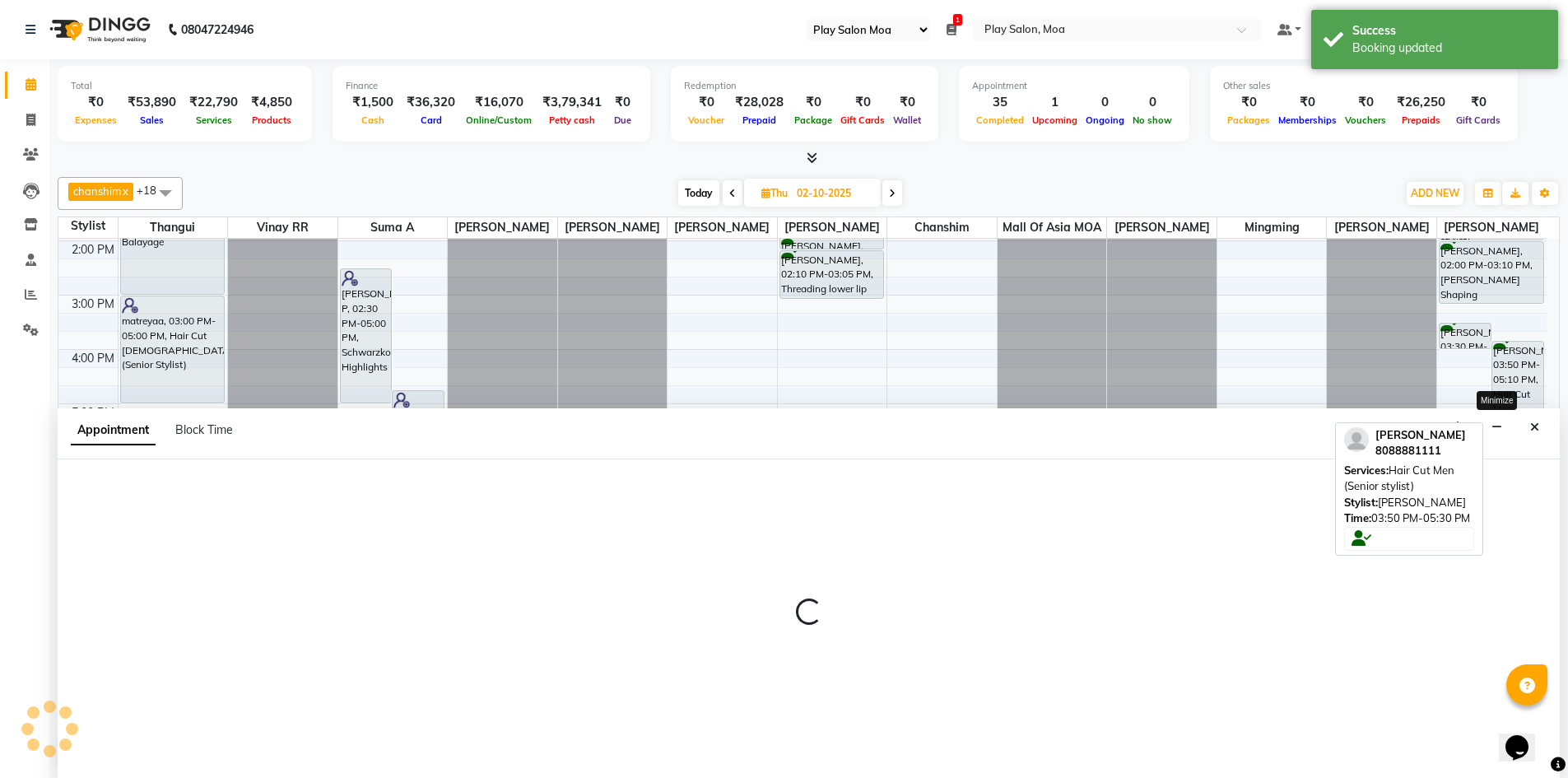
scroll to position [1, 0]
select select "81384"
select select "tentative"
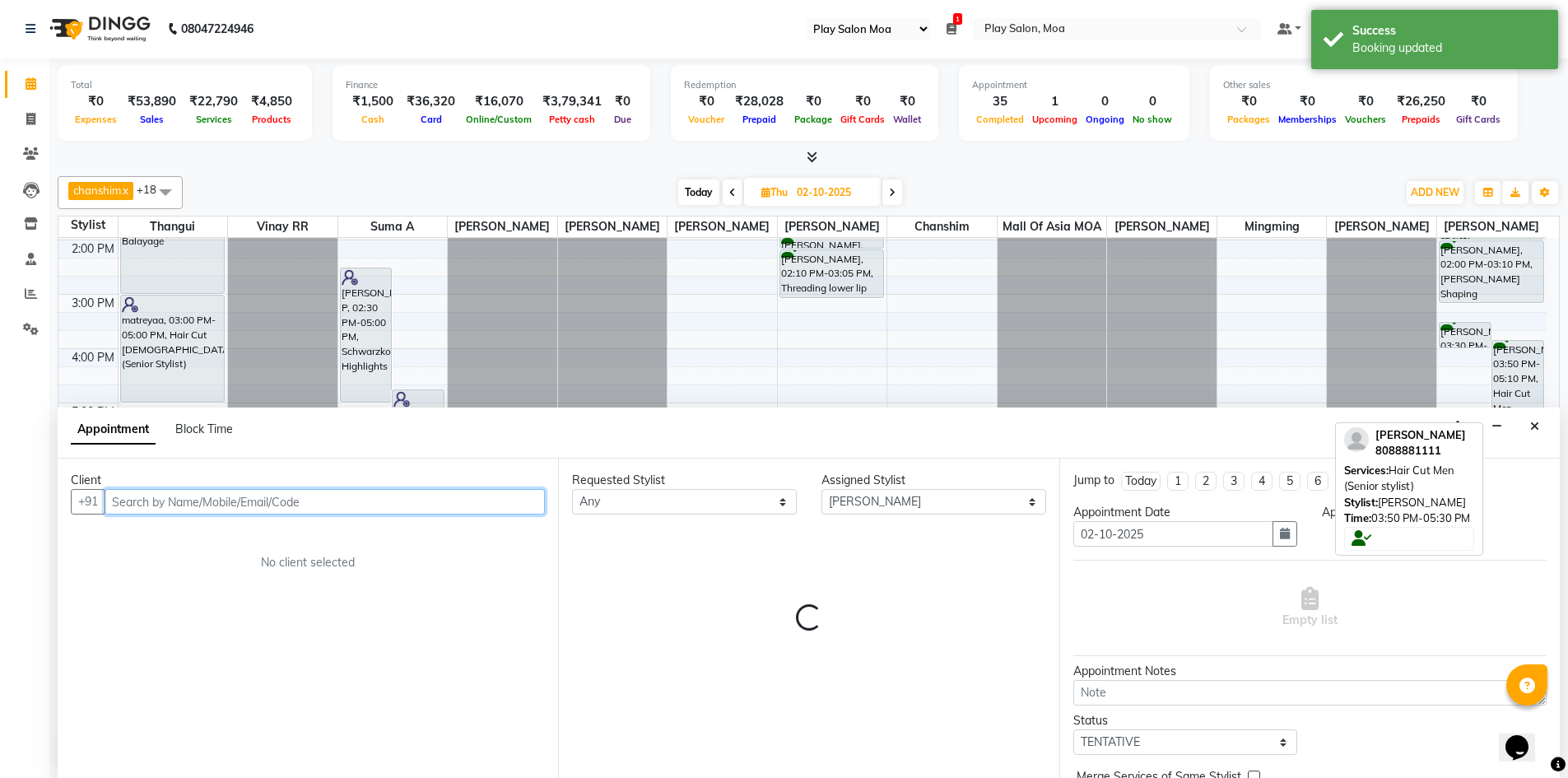
select select "1035"
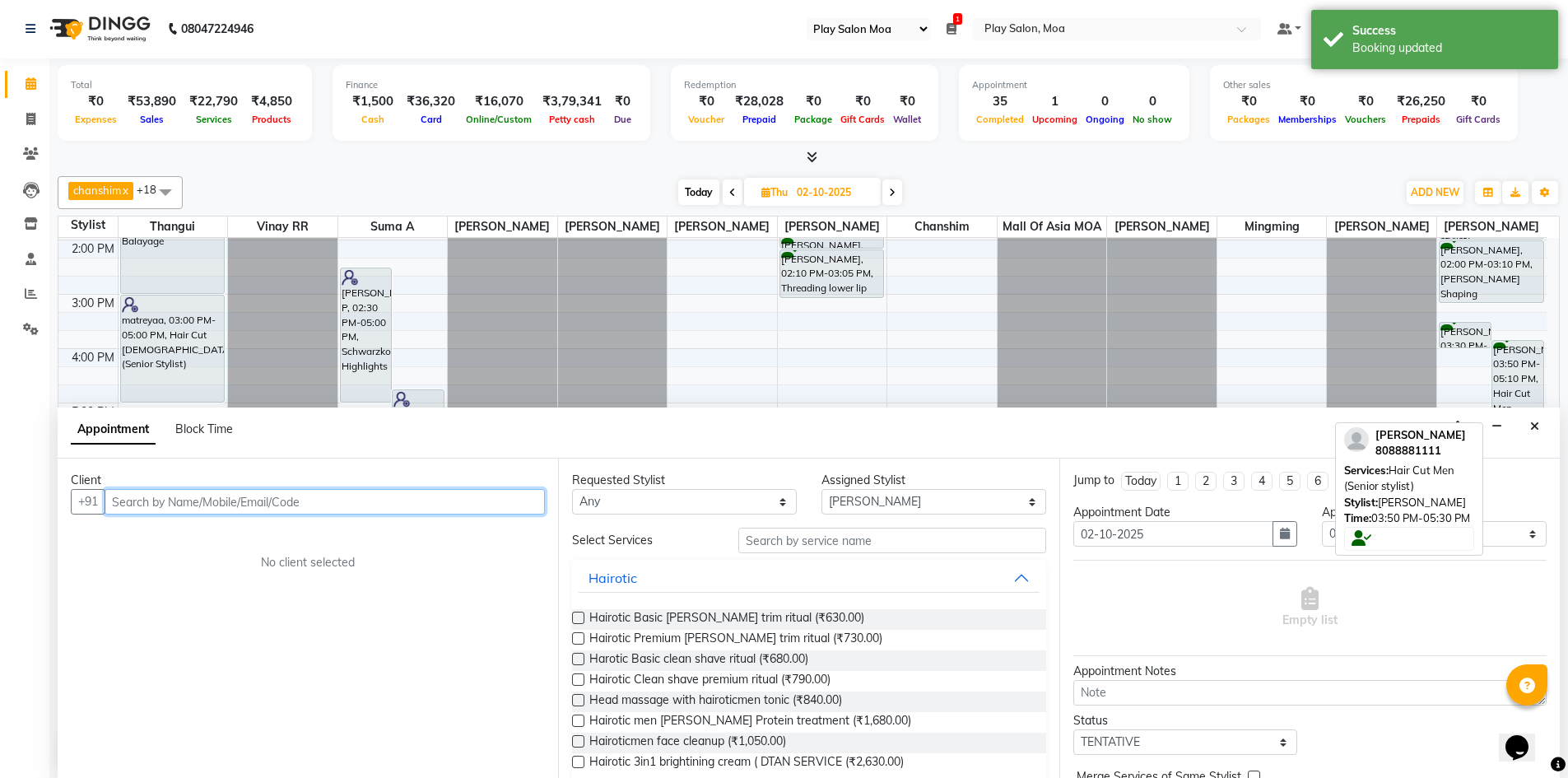
click at [184, 493] on input "text" at bounding box center [325, 501] width 440 height 26
click at [201, 510] on input "text" at bounding box center [325, 501] width 440 height 26
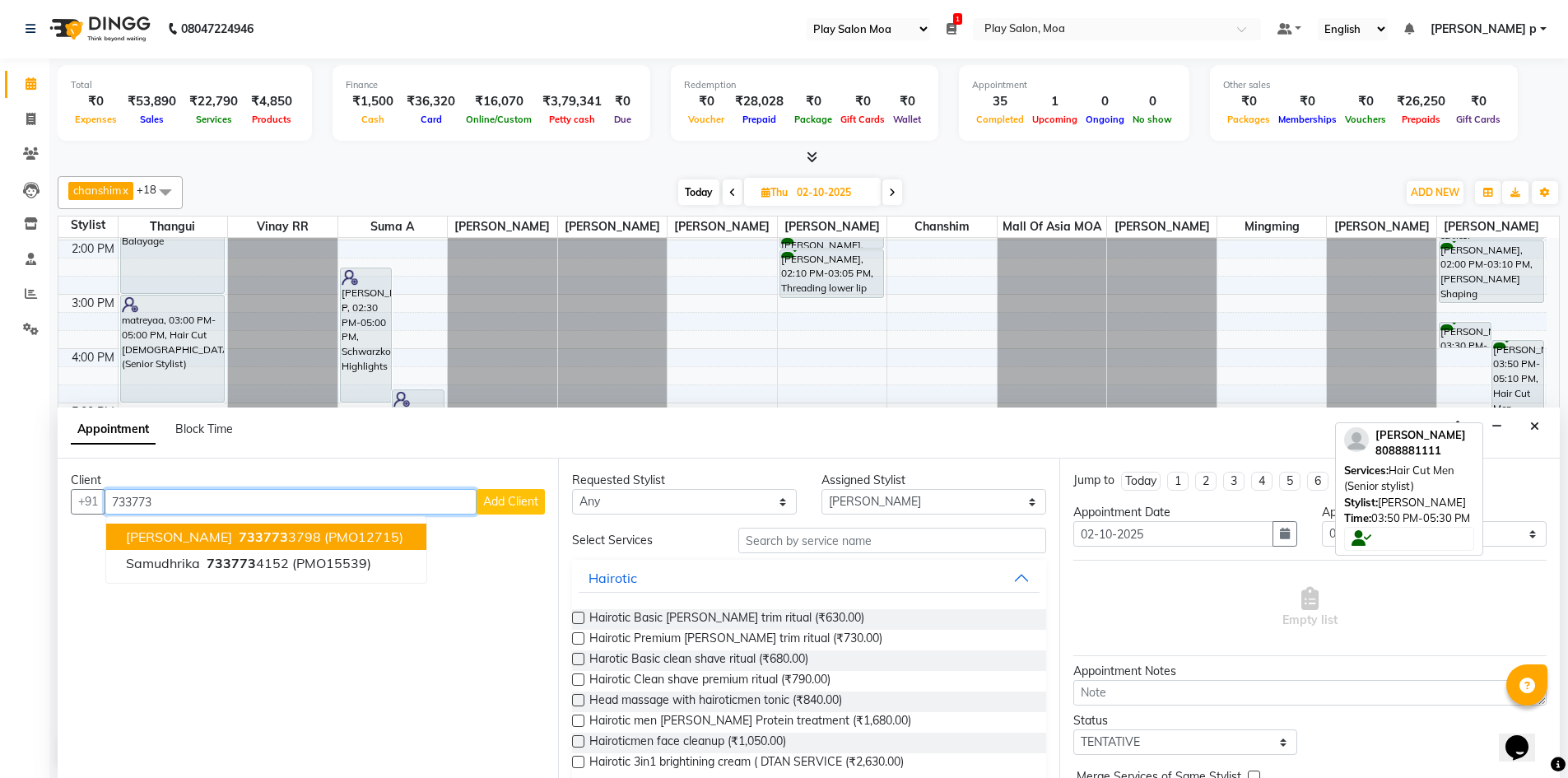
click at [198, 535] on span "[PERSON_NAME]" at bounding box center [179, 536] width 106 height 17
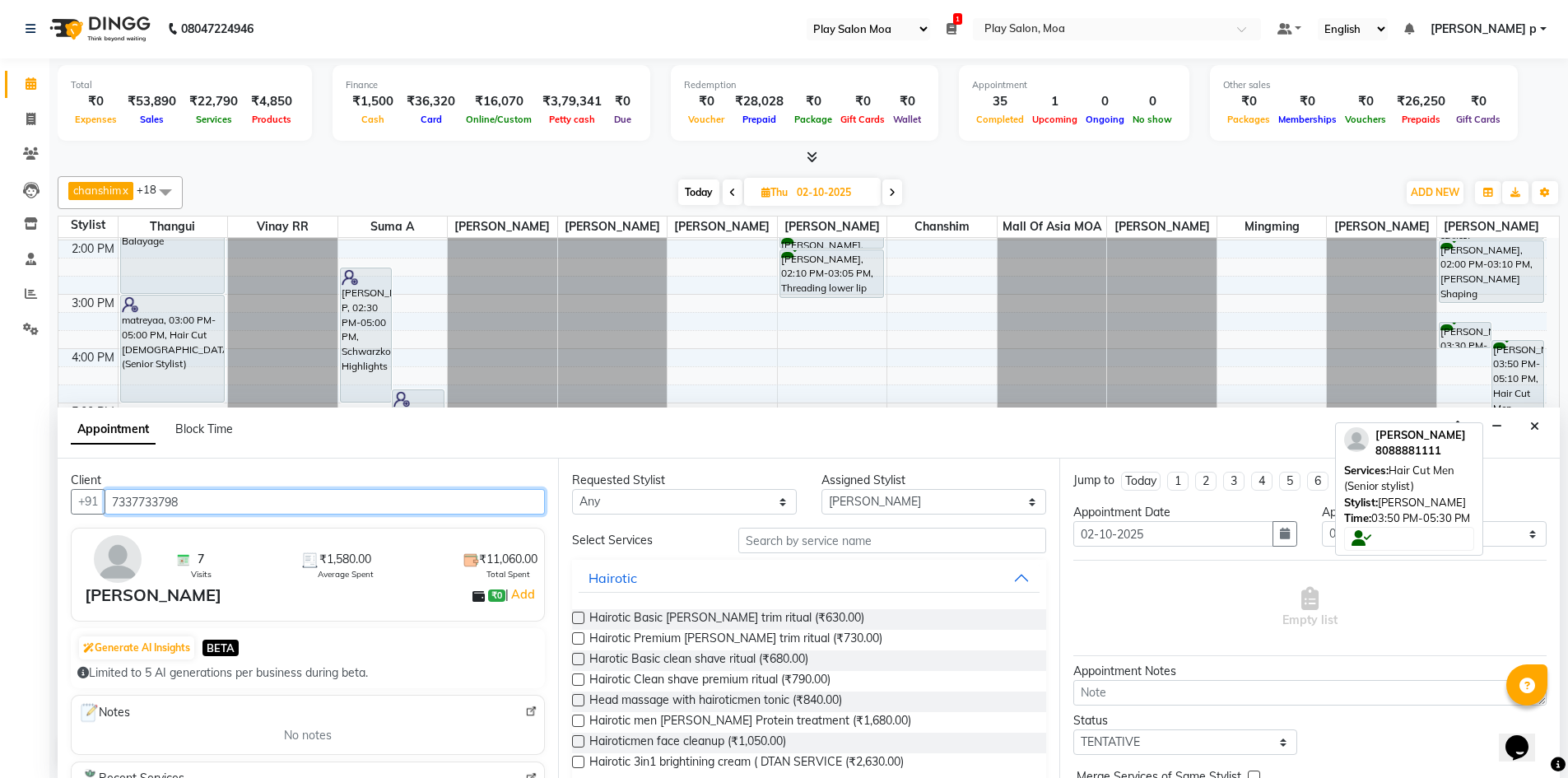
type input "7337733798"
click at [773, 497] on select "Any [PERSON_NAME] D chanshim [PERSON_NAME] Hamsa R [PERSON_NAME] [PERSON_NAME] …" at bounding box center [684, 501] width 225 height 26
select select "81384"
click at [572, 489] on select "Any [PERSON_NAME] D chanshim [PERSON_NAME] Hamsa R [PERSON_NAME] [PERSON_NAME] …" at bounding box center [684, 501] width 225 height 26
click at [813, 547] on input "text" at bounding box center [892, 540] width 308 height 26
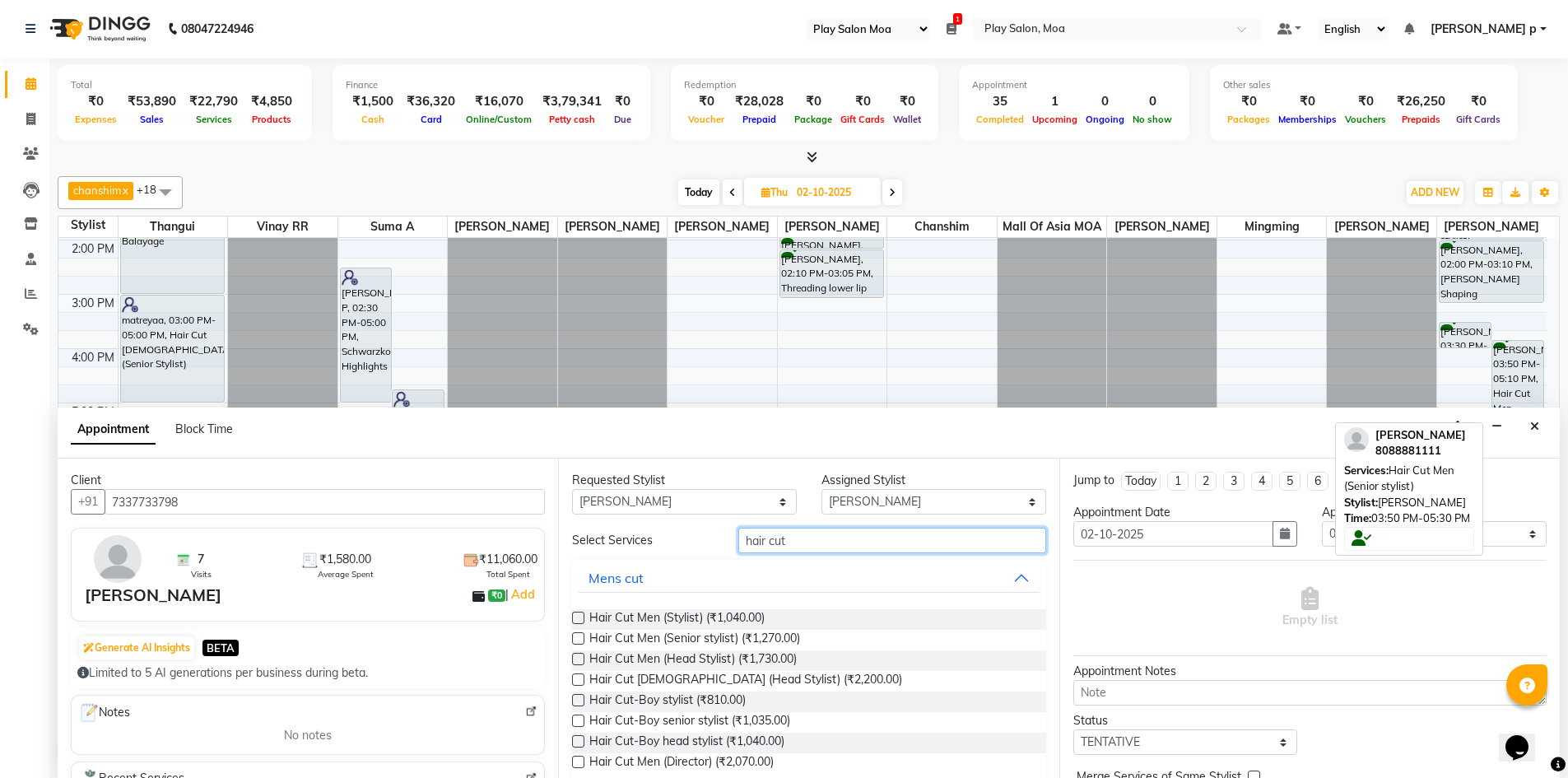
type input "hair cut"
click at [576, 640] on label at bounding box center [579, 639] width 12 height 12
click at [576, 640] on input "checkbox" at bounding box center [578, 640] width 11 height 11
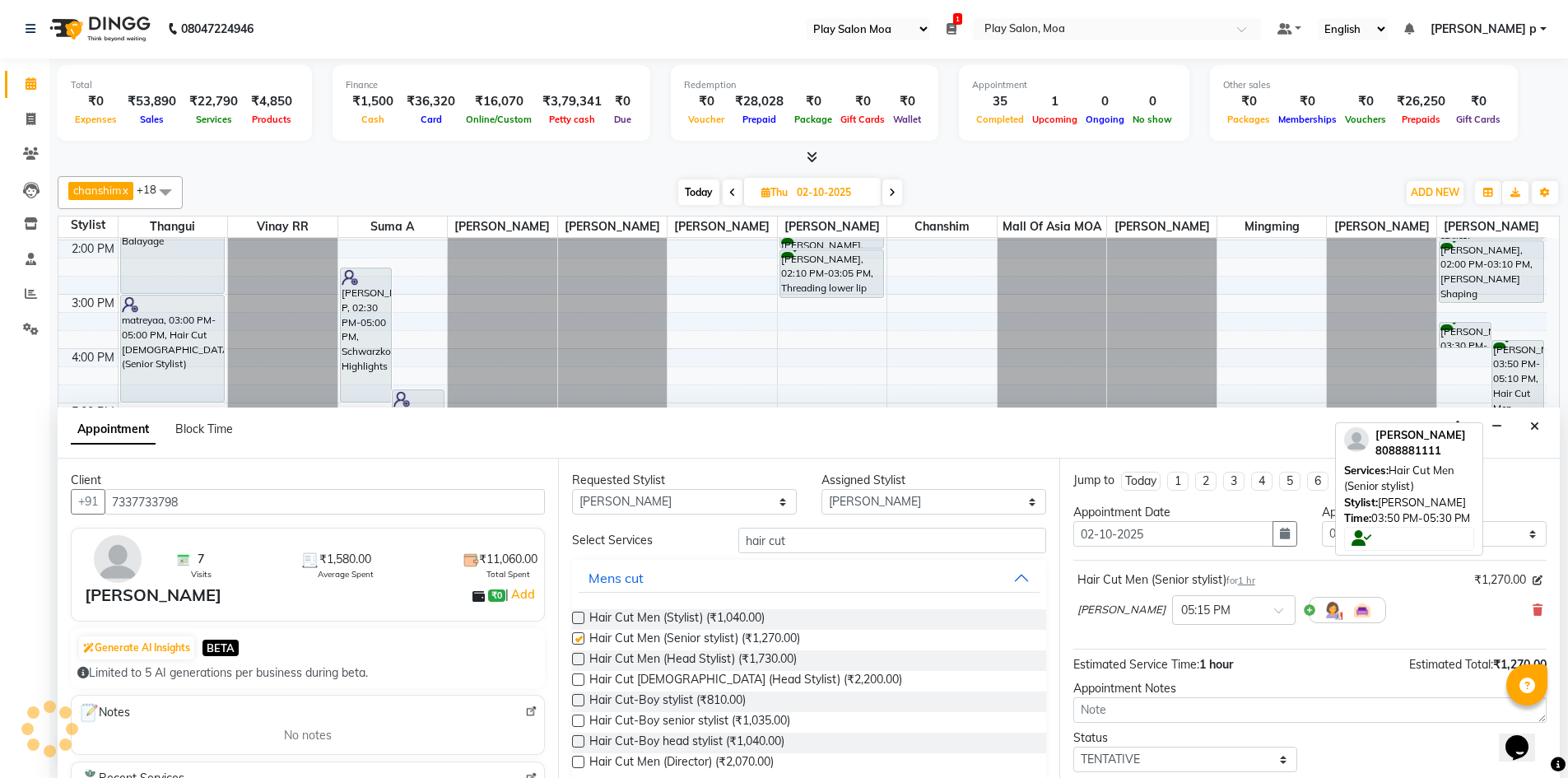
checkbox input "false"
click at [1225, 609] on input "text" at bounding box center [1217, 609] width 72 height 18
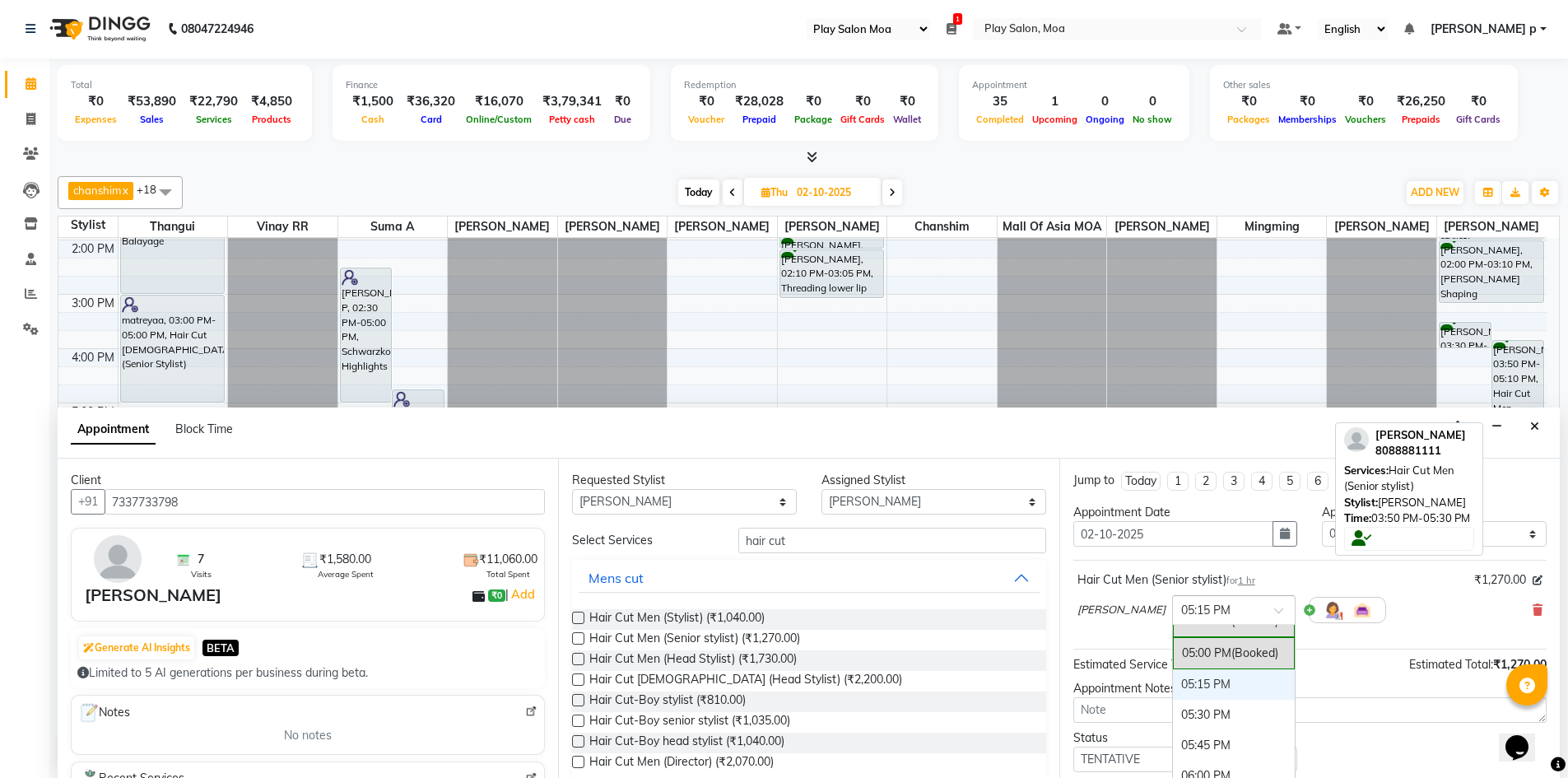
scroll to position [837, 0]
click at [1198, 692] on div "05:00 PM (Booked)" at bounding box center [1234, 691] width 122 height 32
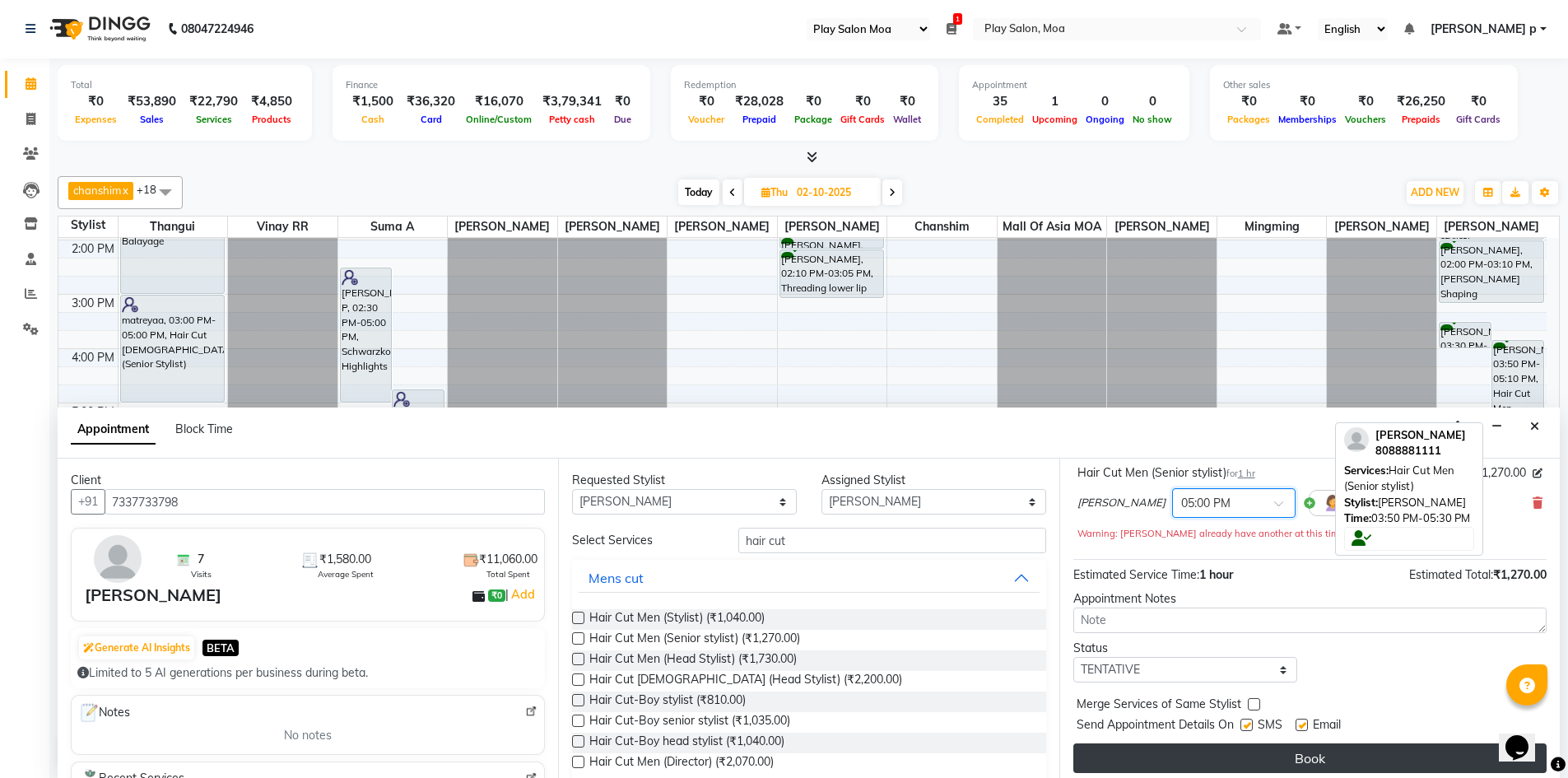
scroll to position [116, 0]
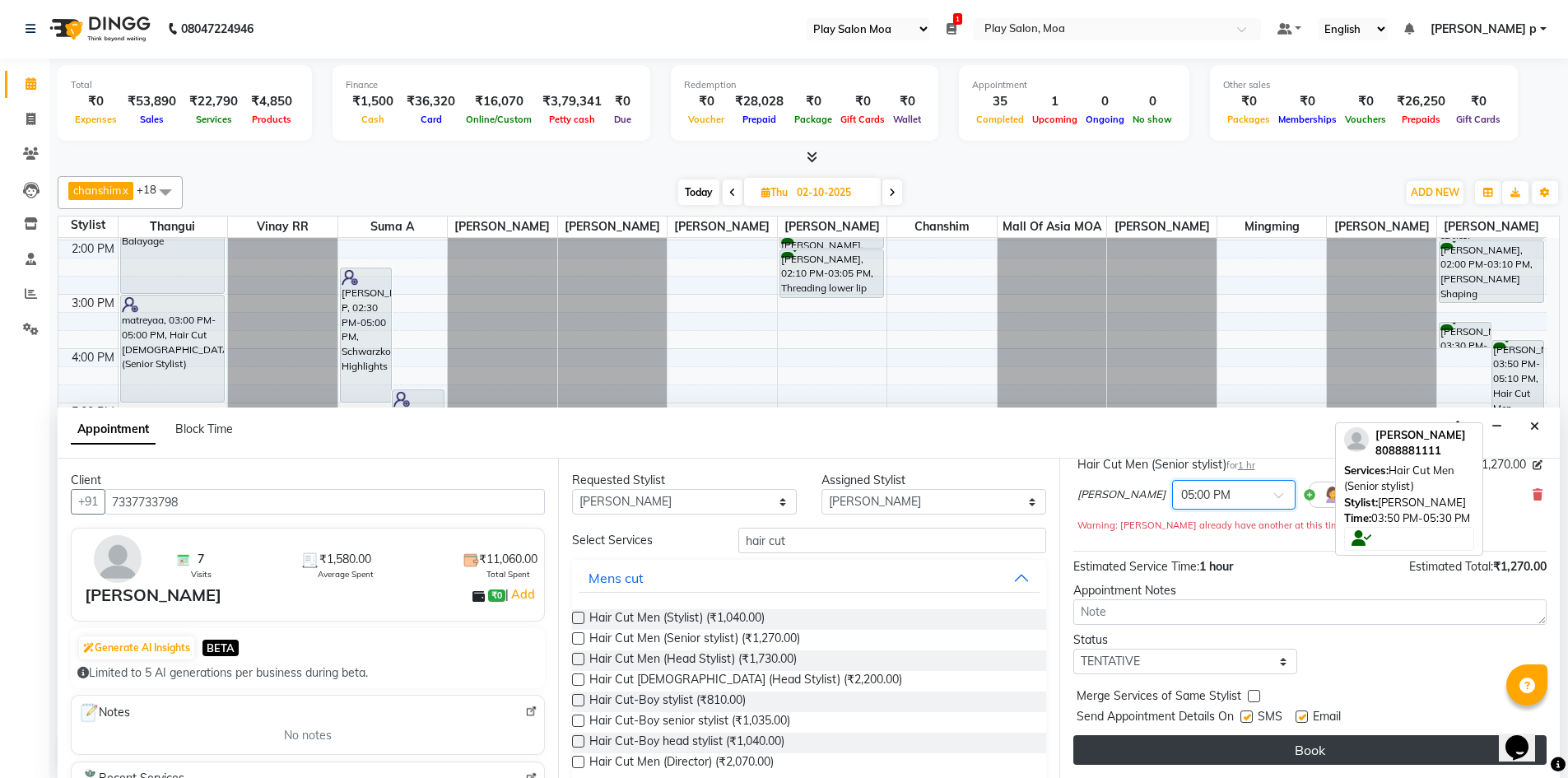
click at [1237, 744] on button "Book" at bounding box center [1310, 750] width 474 height 30
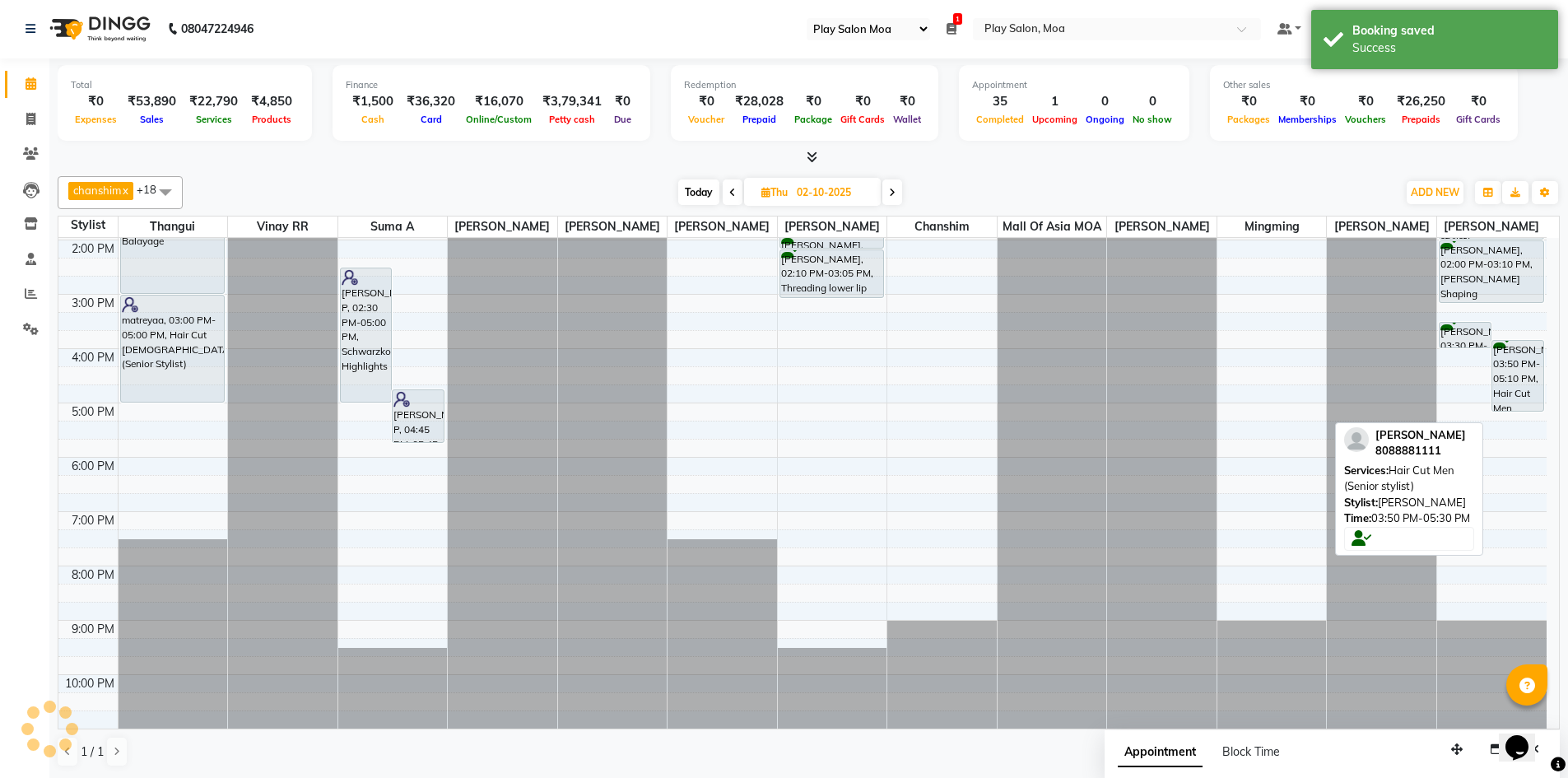
scroll to position [0, 0]
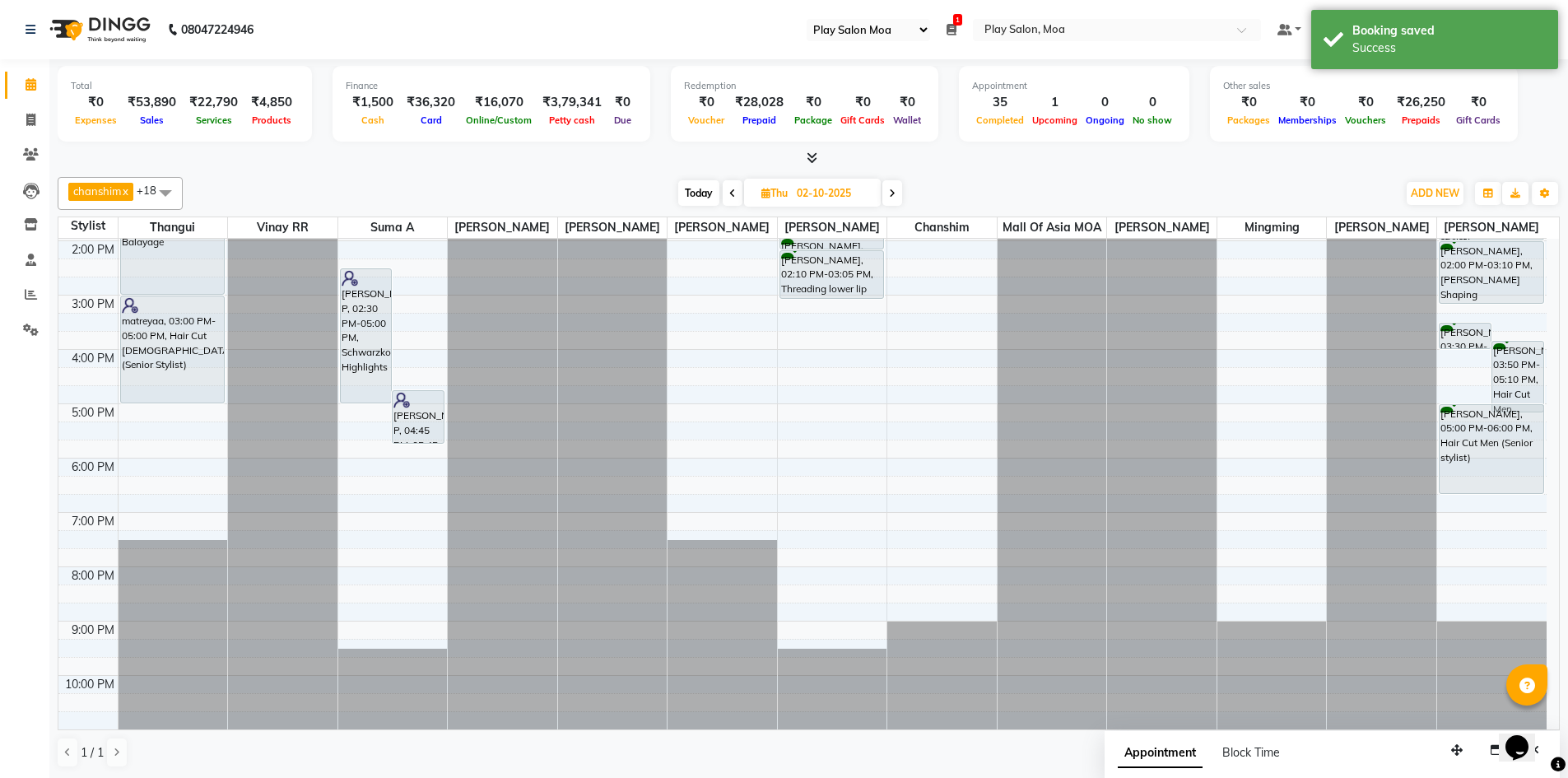
drag, startPoint x: 1483, startPoint y: 456, endPoint x: 1483, endPoint y: 489, distance: 33.0
click at [1483, 489] on div "[PERSON_NAME], 03:30 PM-04:00 PM, [PERSON_NAME] Shaping [PERSON_NAME], 03:50 PM…" at bounding box center [1491, 348] width 109 height 759
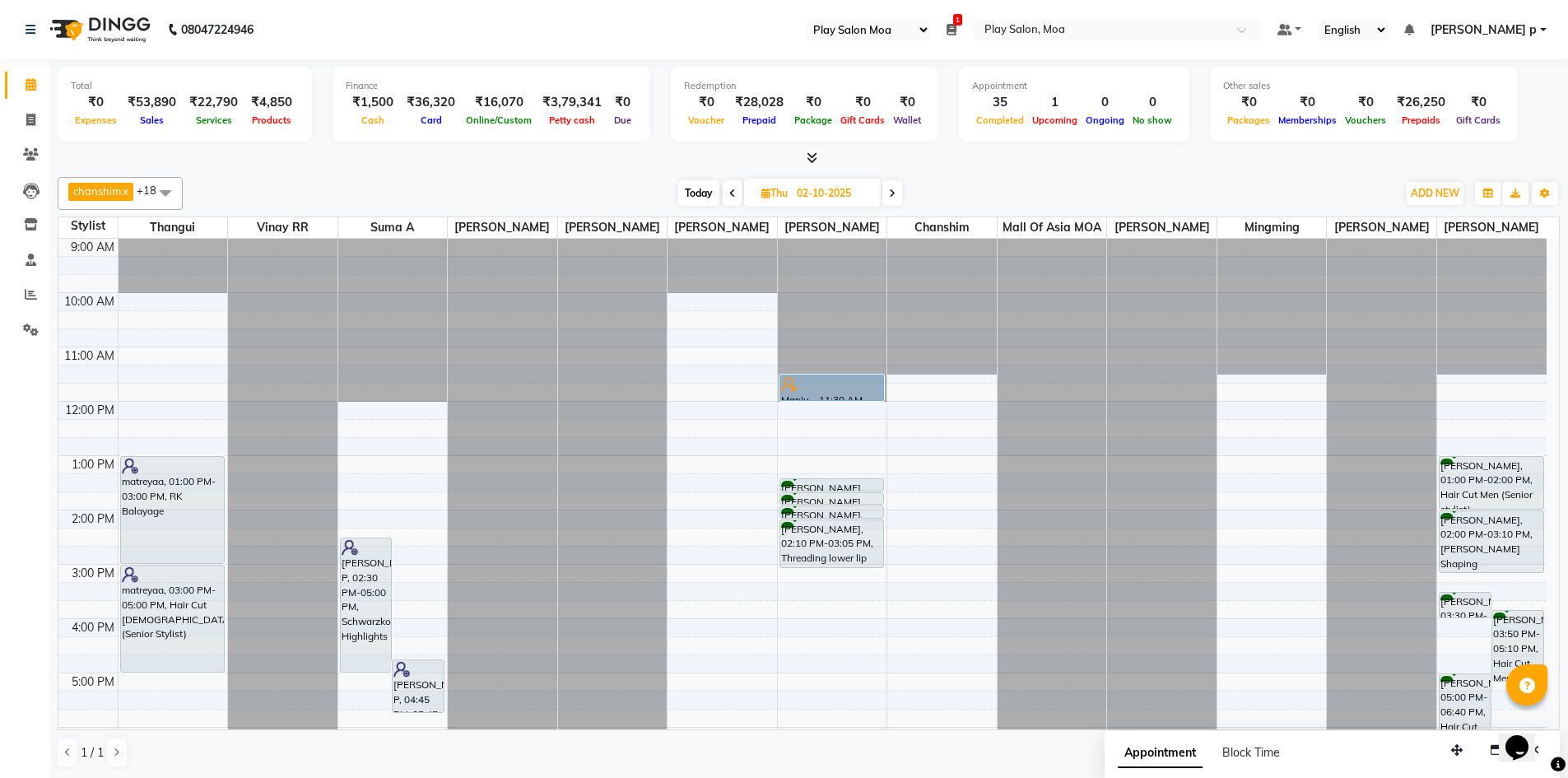
click at [729, 196] on icon at bounding box center [732, 193] width 6 height 10
type input "01-10-2025"
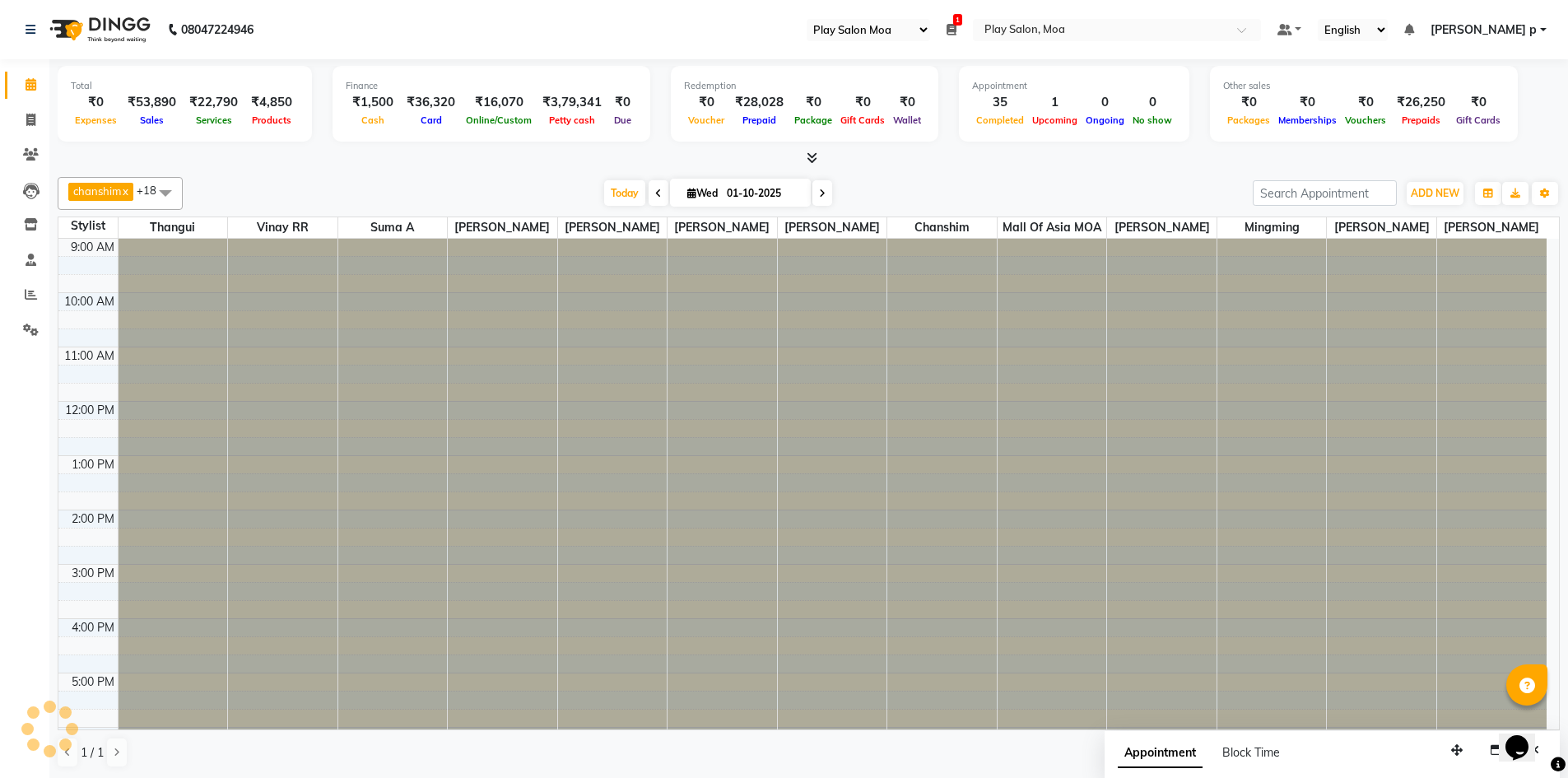
scroll to position [287, 0]
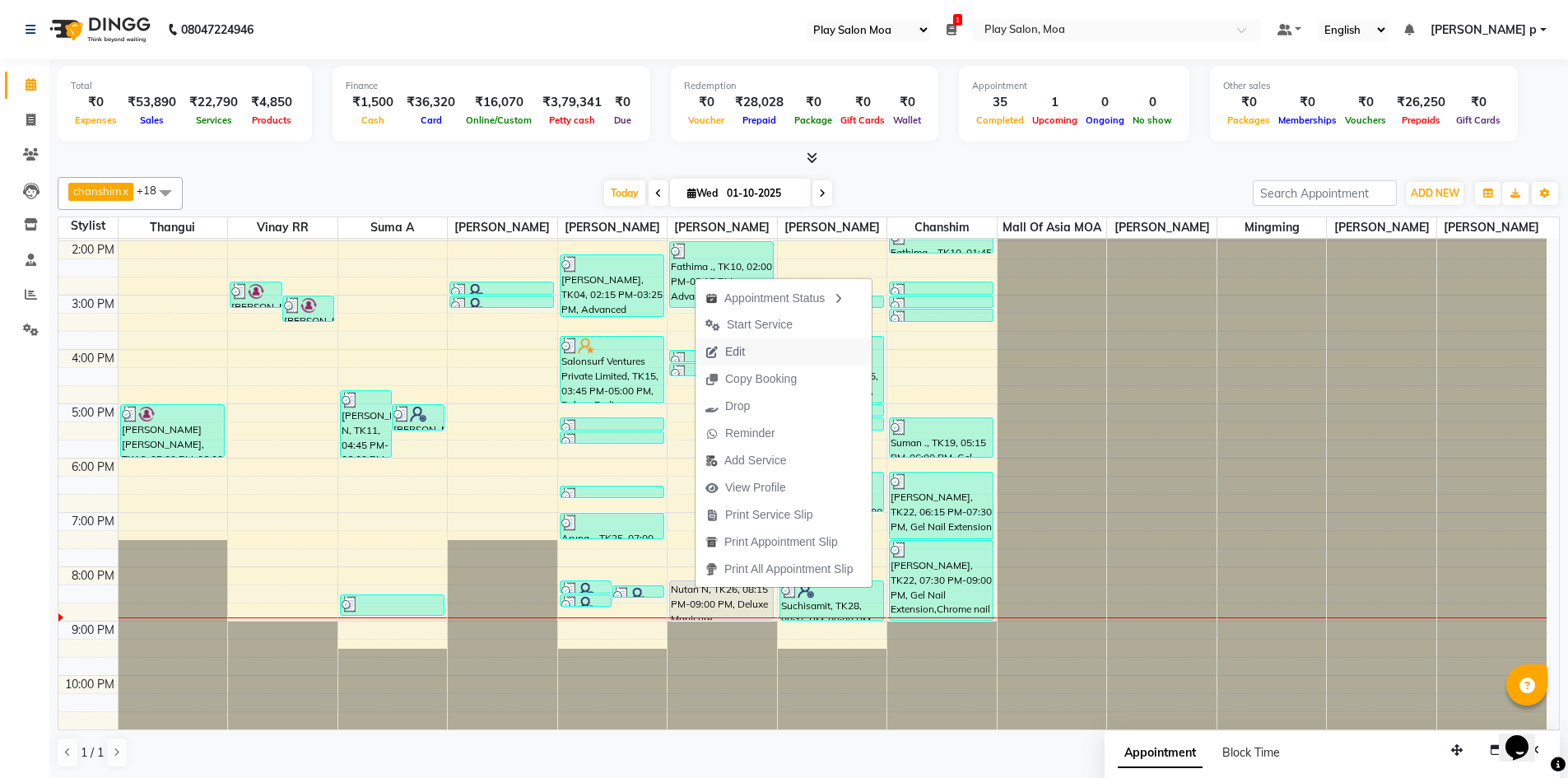
click at [738, 357] on span "Edit" at bounding box center [735, 352] width 19 height 18
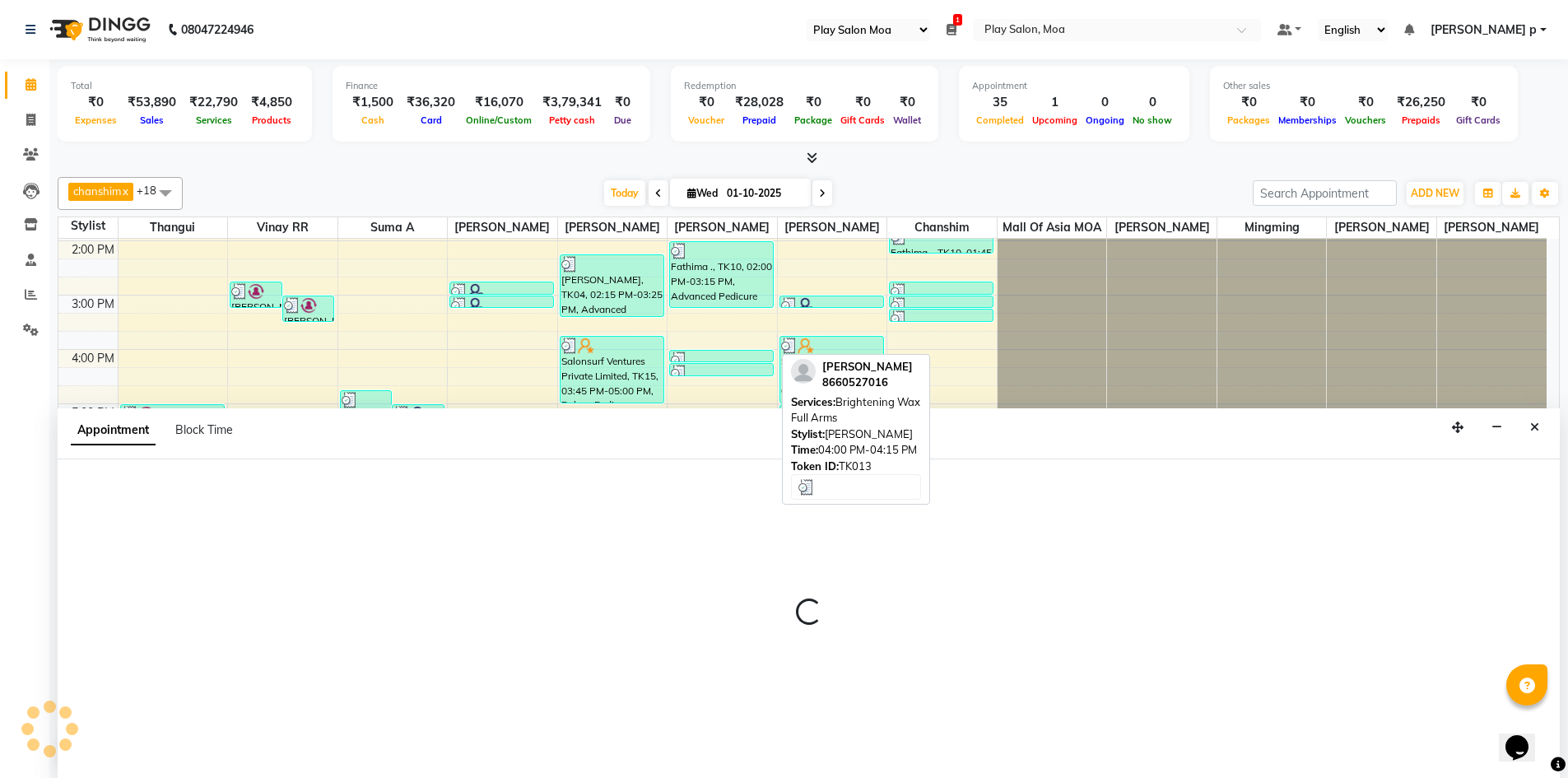
scroll to position [1, 0]
select select "tentative"
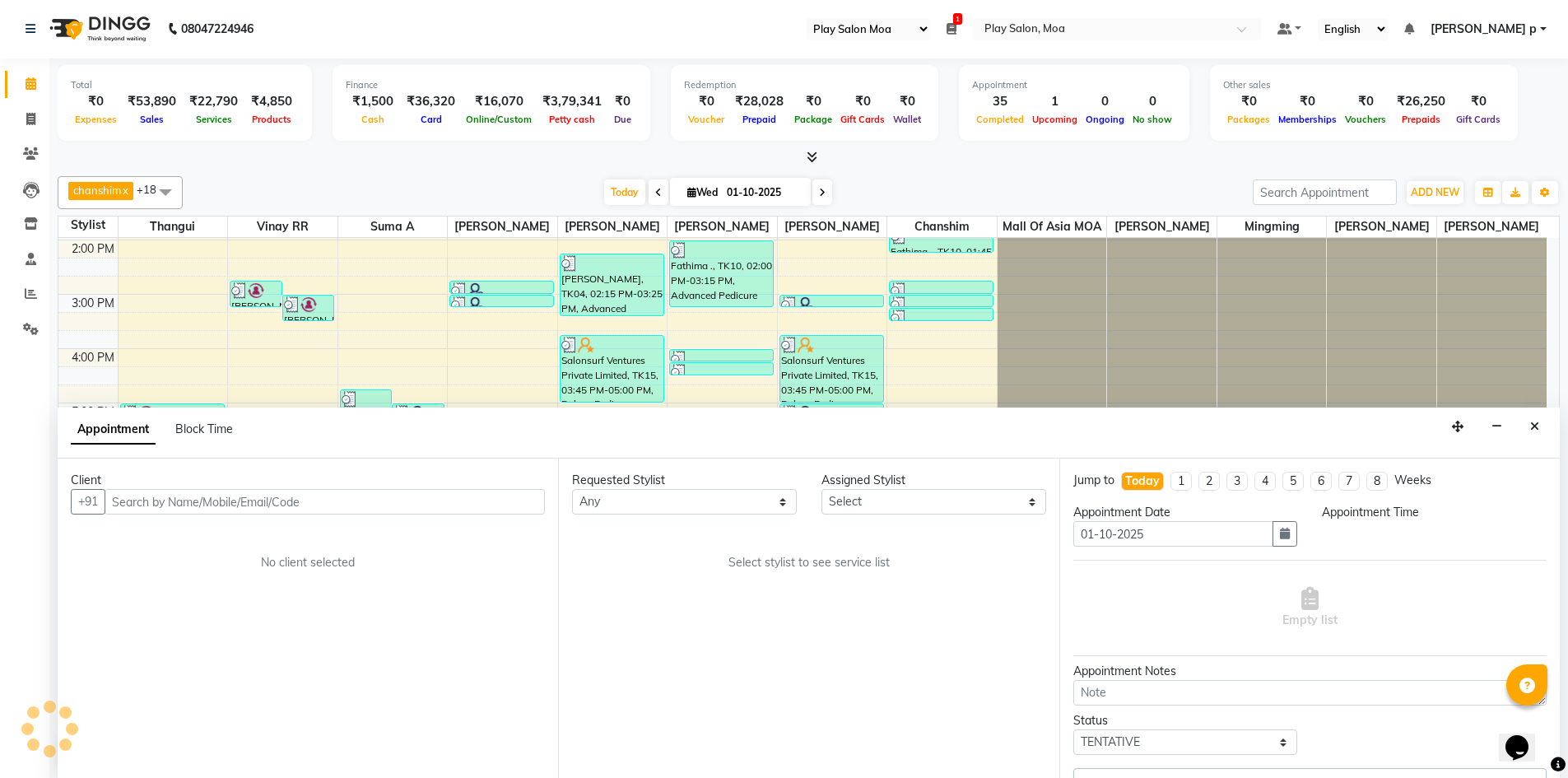
scroll to position [287, 0]
select select "81374"
select select "1215"
select select "4218"
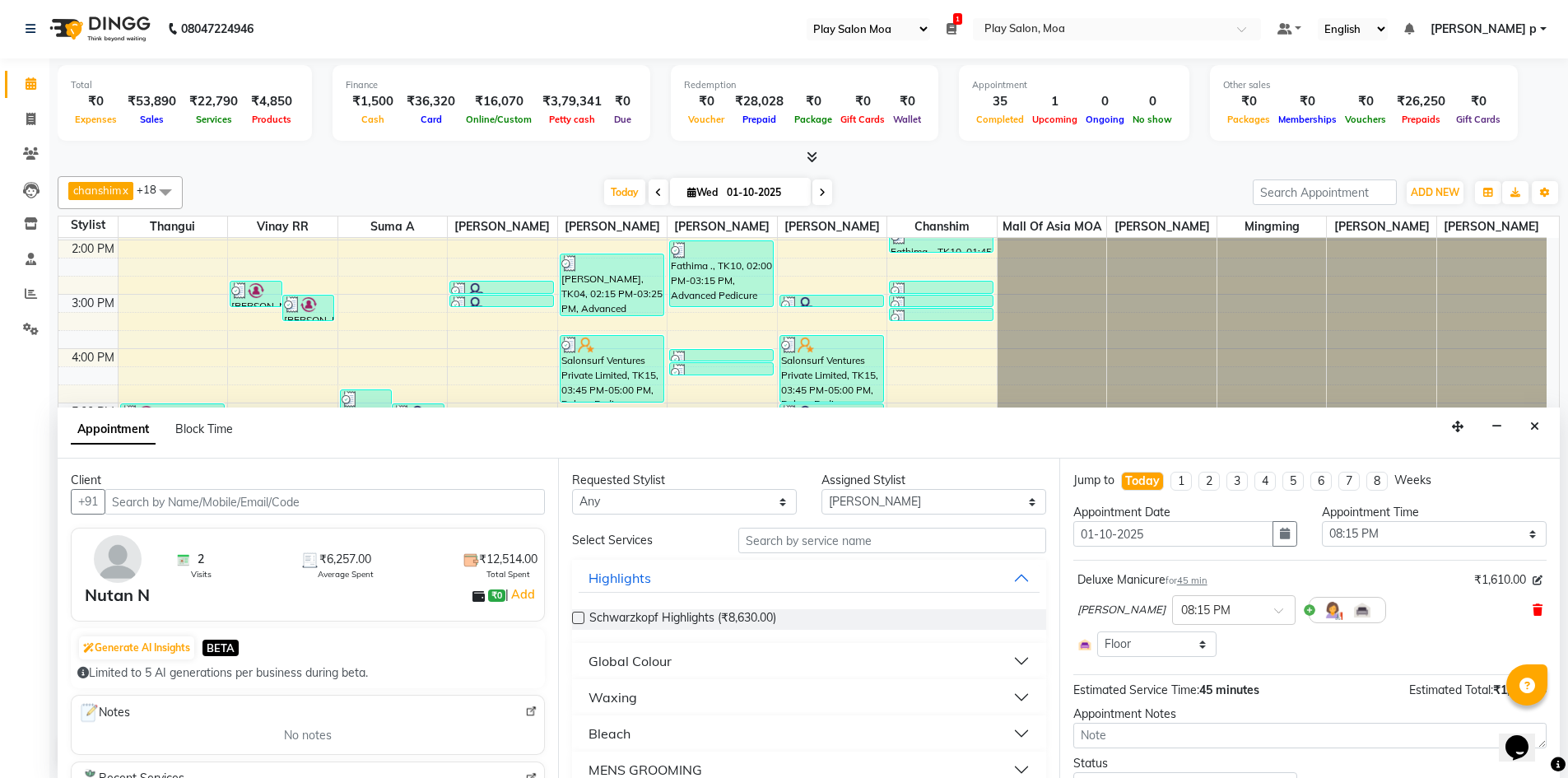
click at [1533, 610] on icon at bounding box center [1537, 610] width 10 height 11
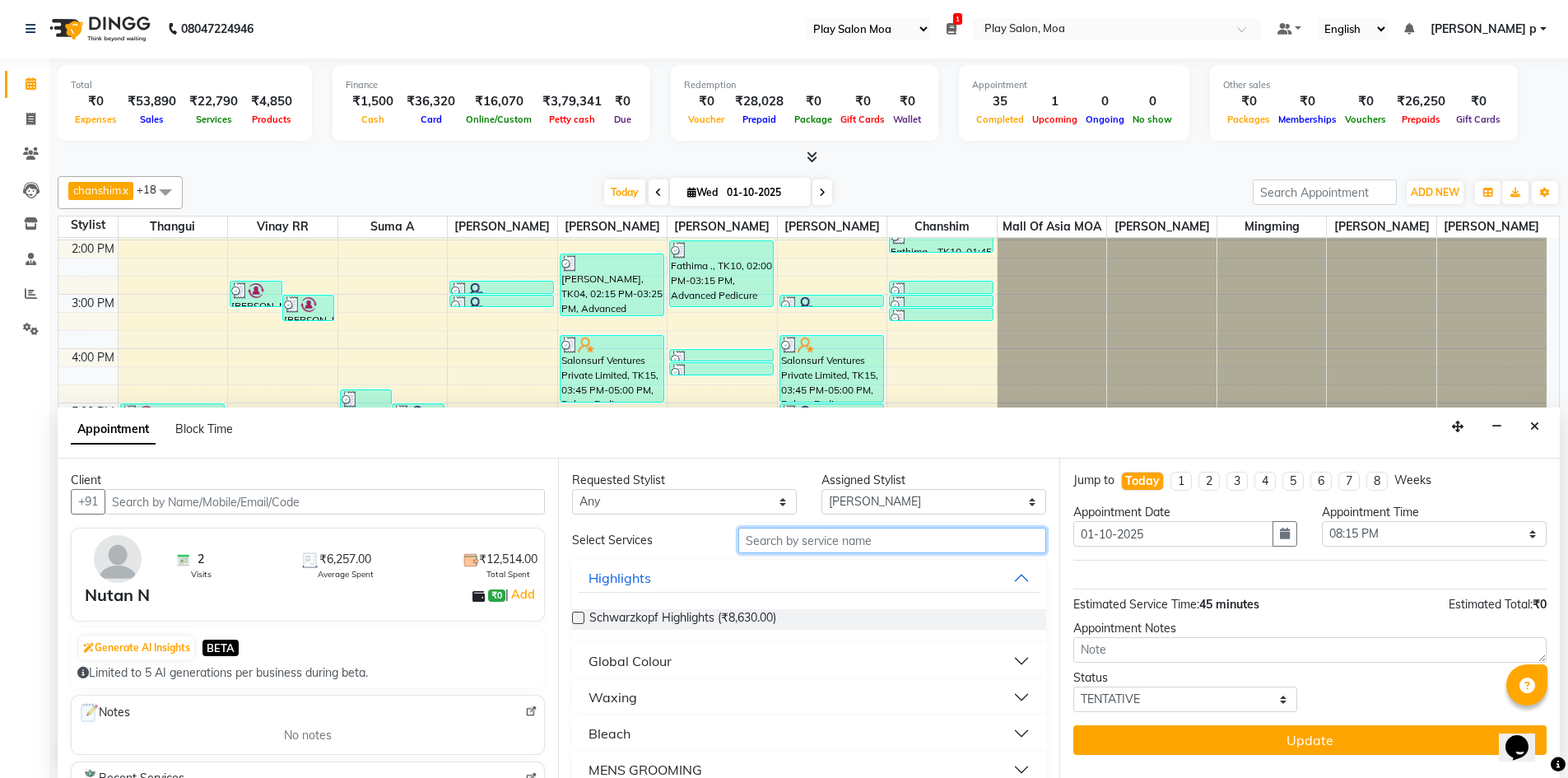
click at [763, 539] on input "text" at bounding box center [892, 540] width 308 height 26
type input "adv"
click at [574, 618] on label at bounding box center [579, 617] width 12 height 12
click at [574, 618] on input "checkbox" at bounding box center [578, 619] width 11 height 11
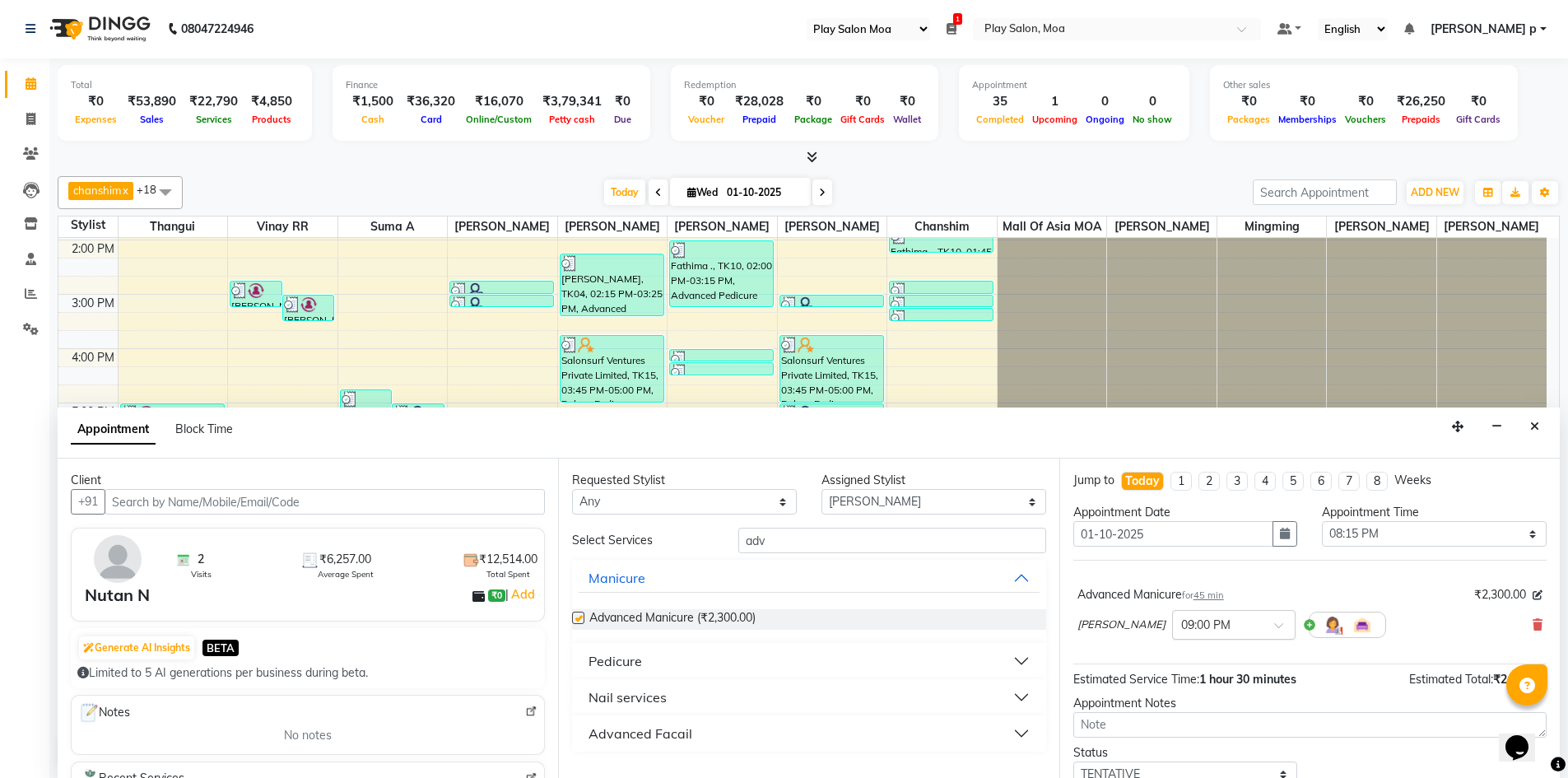
checkbox input "false"
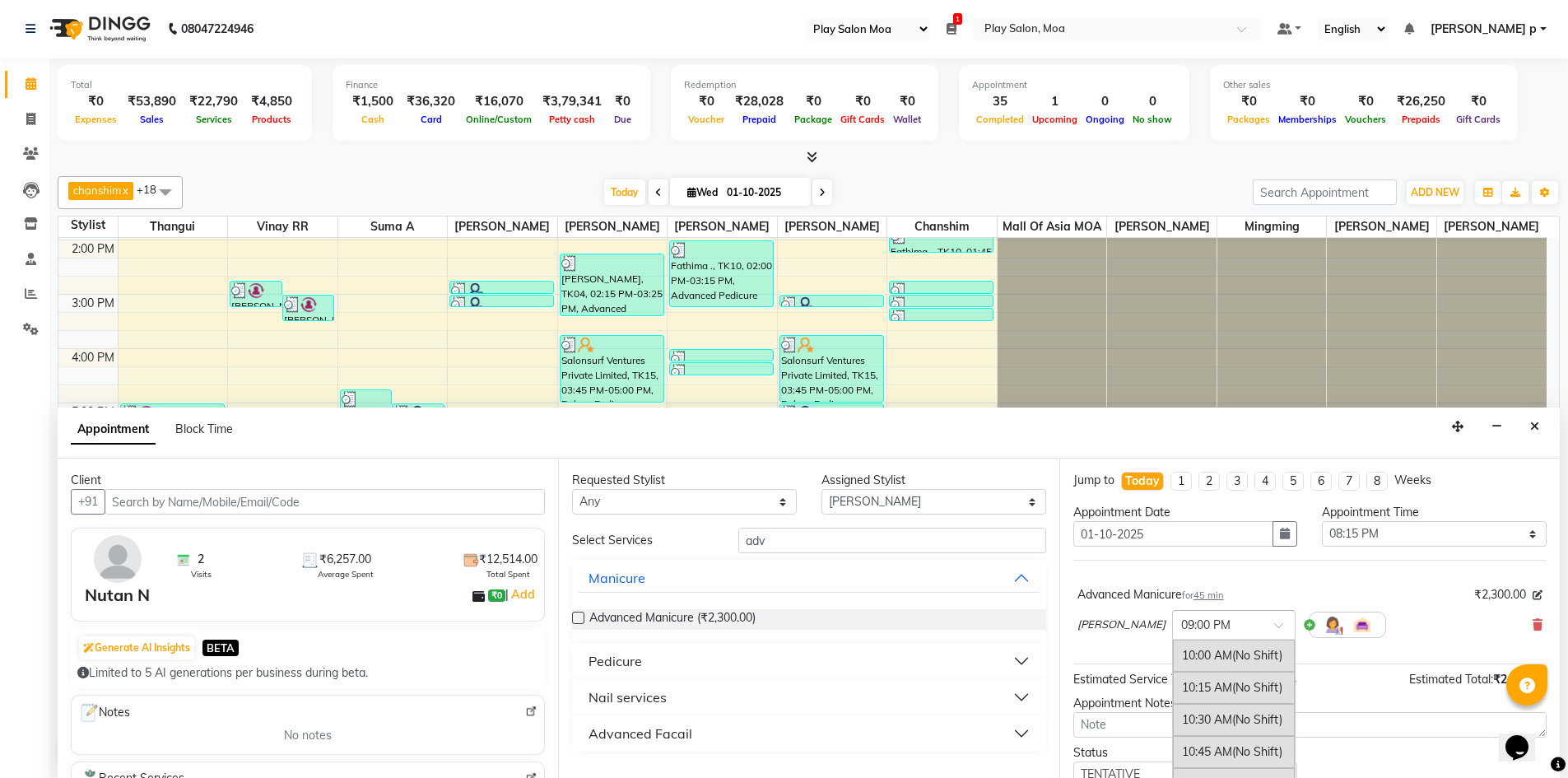
click at [1200, 617] on input "text" at bounding box center [1217, 624] width 72 height 18
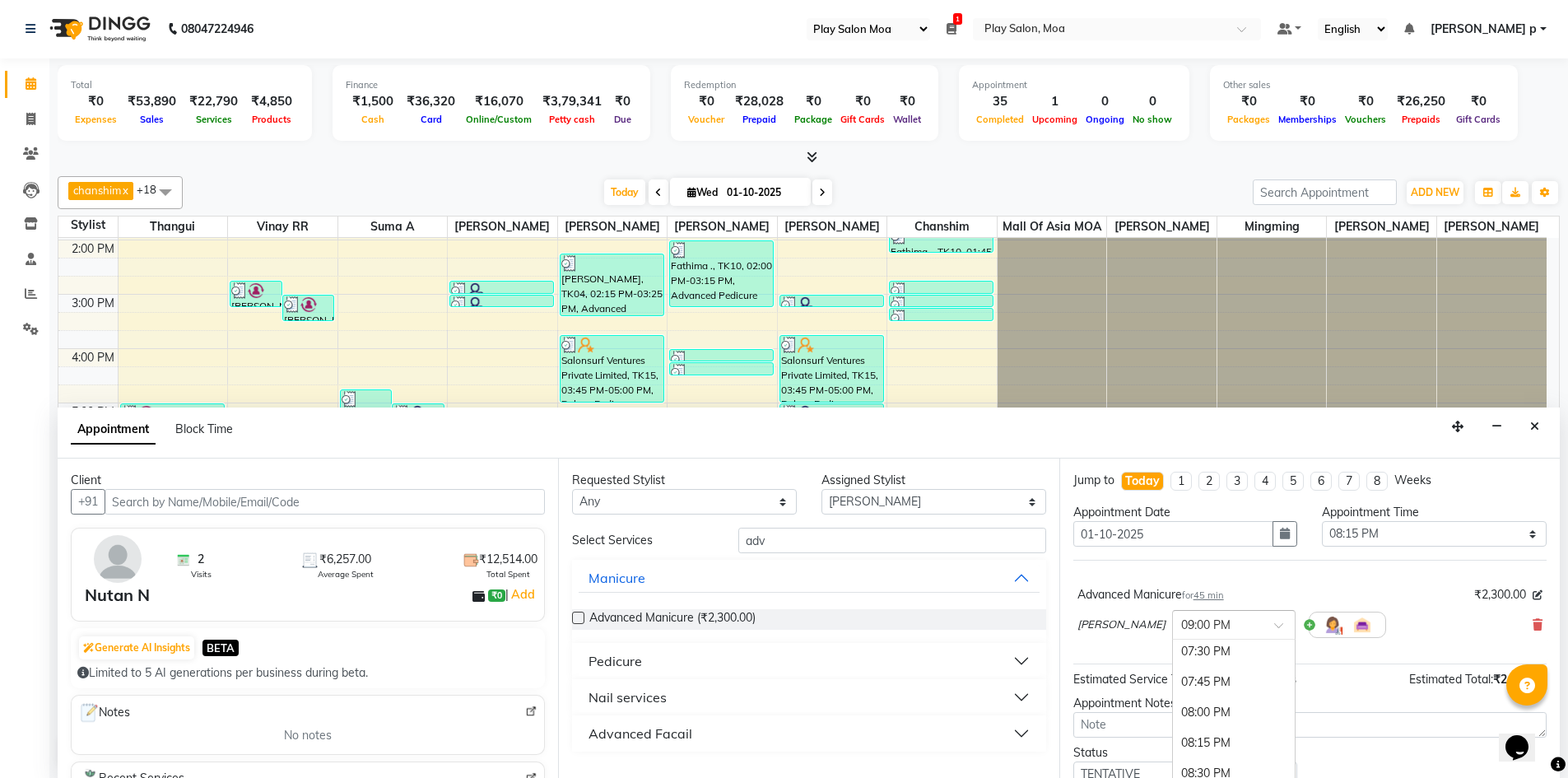
scroll to position [1160, 0]
click at [1173, 729] on div "08:00 PM" at bounding box center [1234, 735] width 122 height 31
click at [902, 533] on input "adv" at bounding box center [892, 540] width 308 height 26
type input "a"
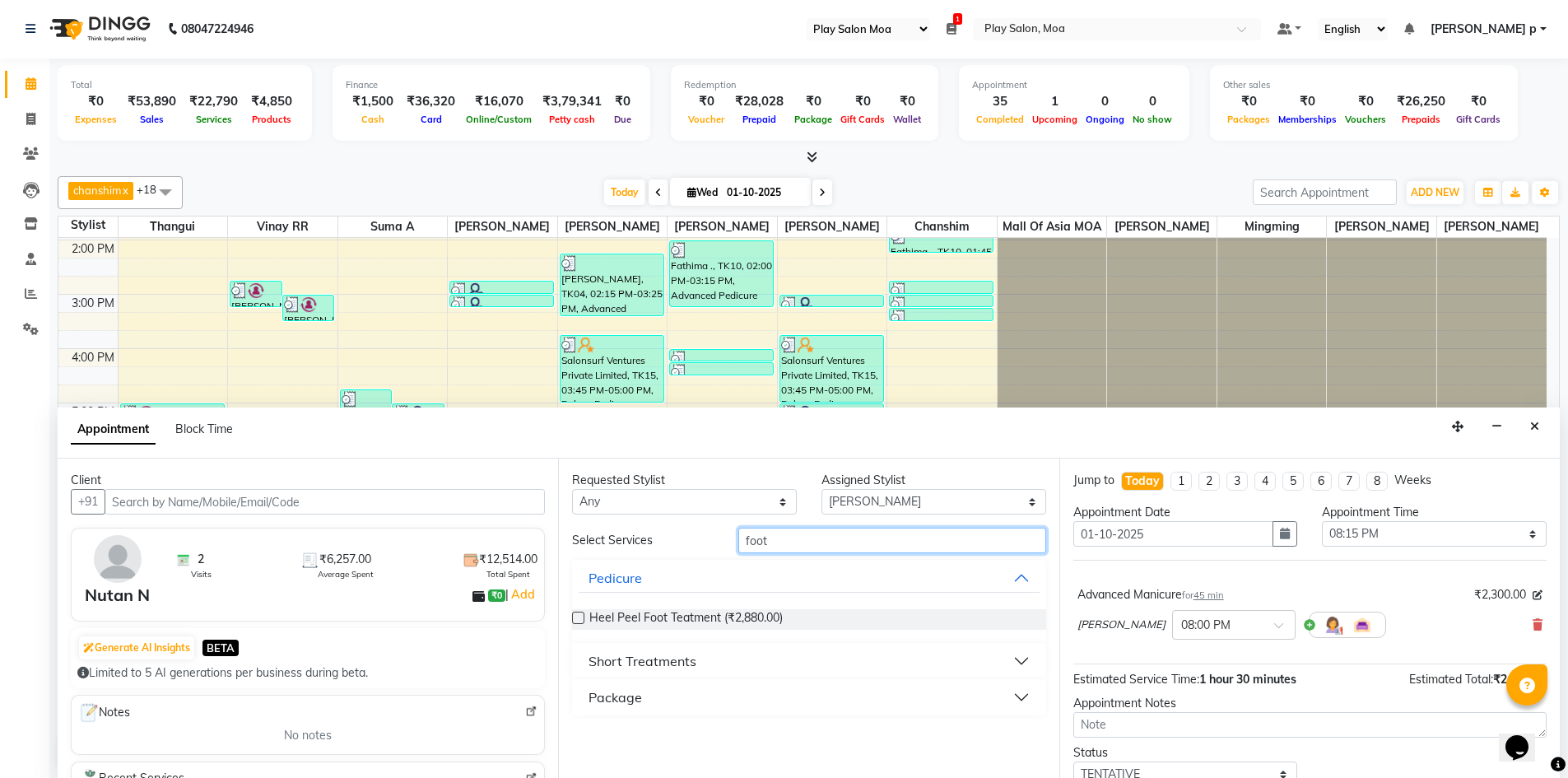
type input "foot"
click at [622, 662] on div "Short Treatments" at bounding box center [642, 661] width 108 height 19
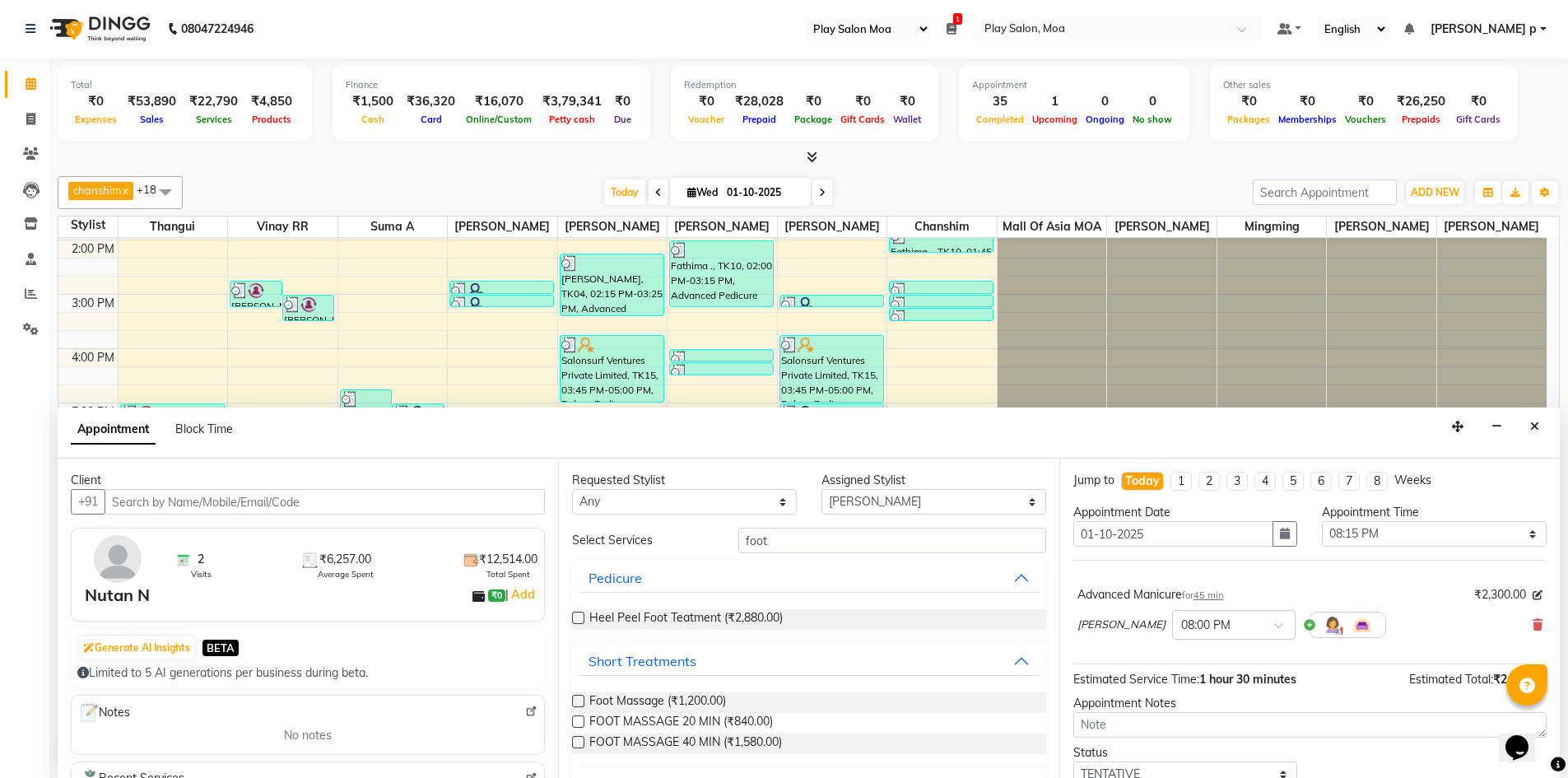
click at [575, 701] on label at bounding box center [579, 701] width 12 height 12
click at [575, 701] on input "checkbox" at bounding box center [578, 702] width 11 height 11
checkbox input "false"
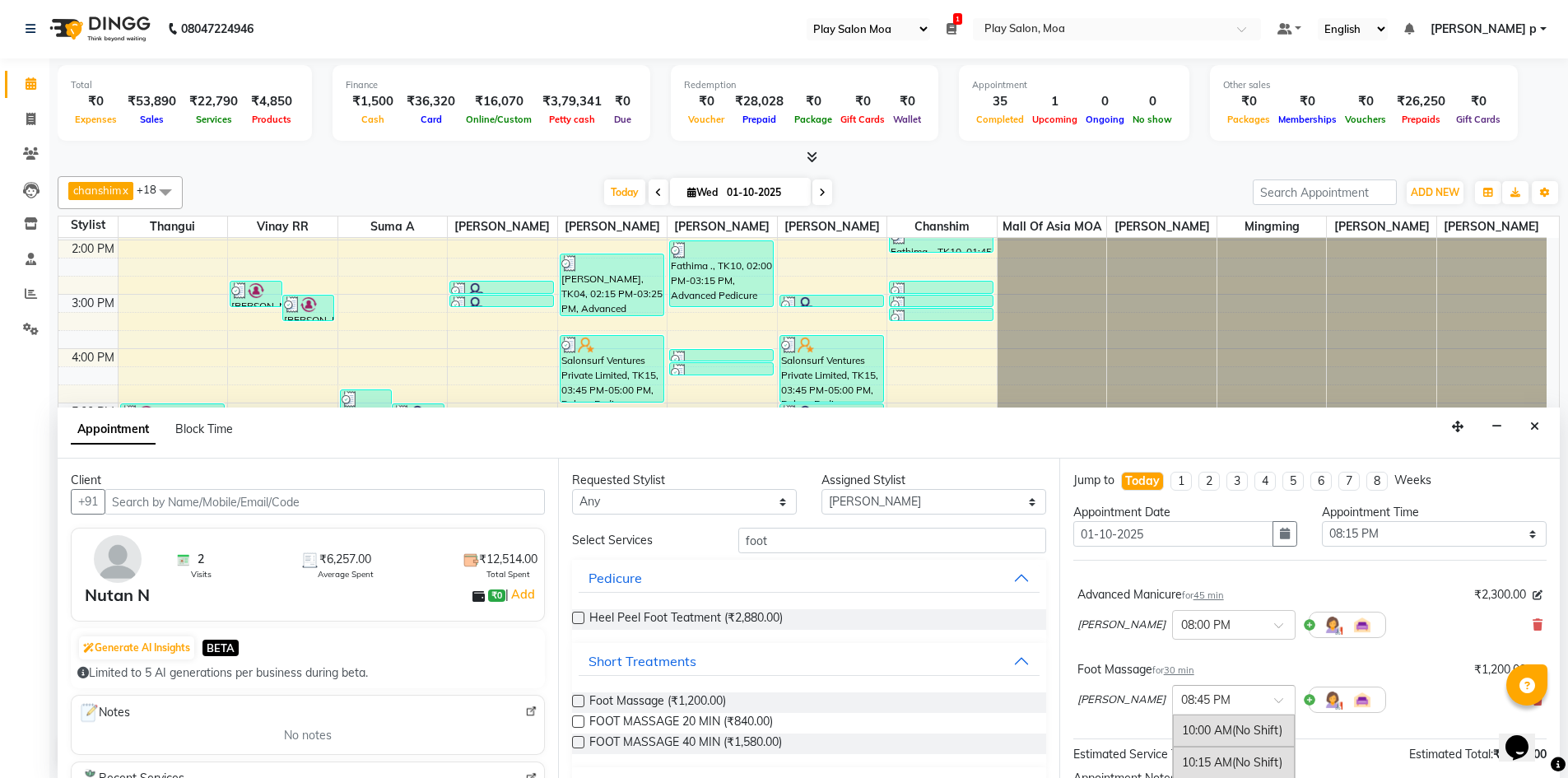
click at [1172, 711] on div "× 08:45 PM" at bounding box center [1234, 699] width 123 height 30
click at [887, 498] on select "Select [PERSON_NAME] D chanshim [PERSON_NAME] Hamsa R [PERSON_NAME] [PERSON_NAM…" at bounding box center [933, 501] width 225 height 26
select select "81387"
click at [821, 489] on select "Select [PERSON_NAME] D chanshim [PERSON_NAME] Hamsa R [PERSON_NAME] [PERSON_NAM…" at bounding box center [933, 501] width 225 height 26
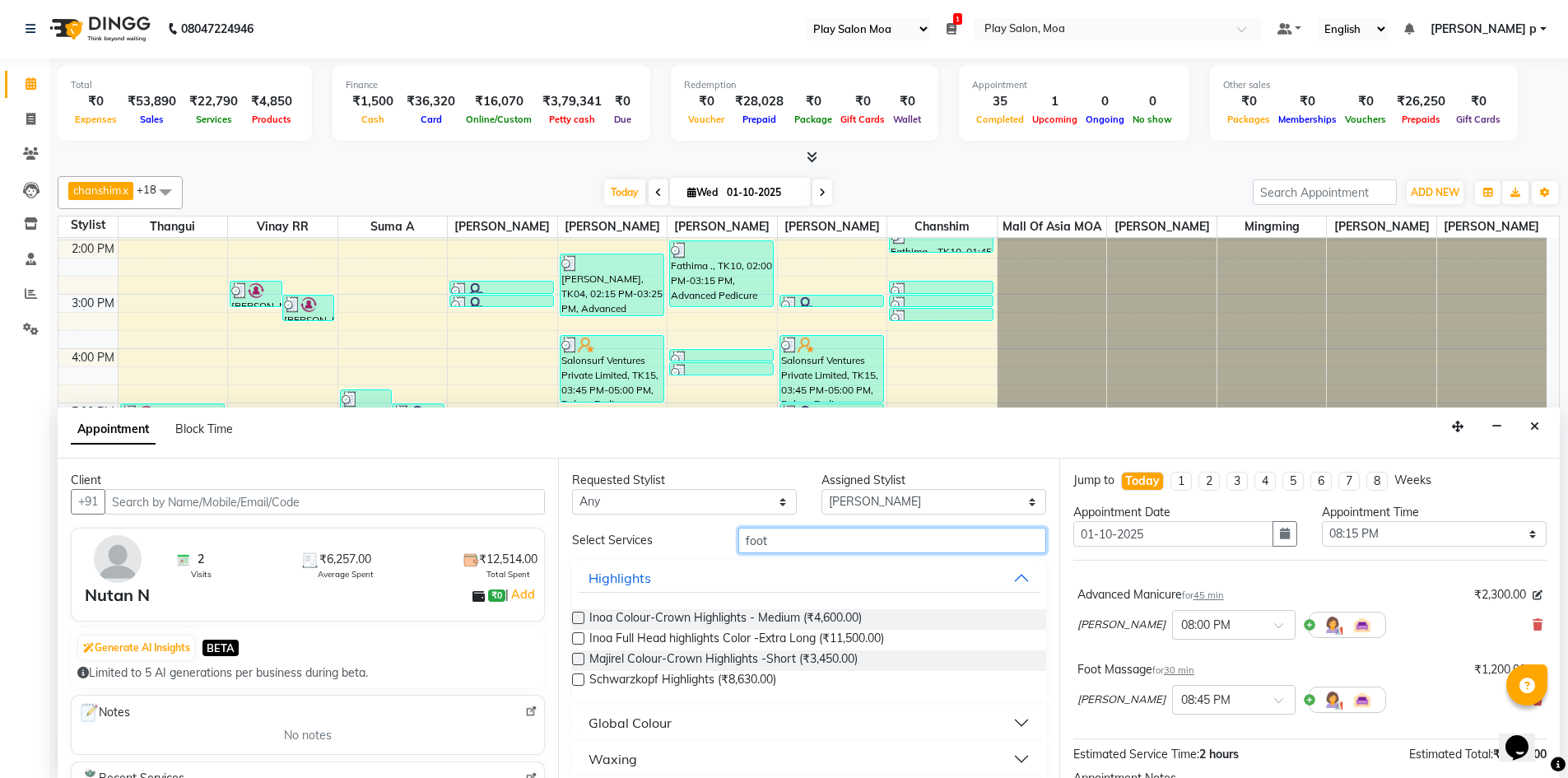
click at [780, 546] on input "foot" at bounding box center [892, 540] width 308 height 26
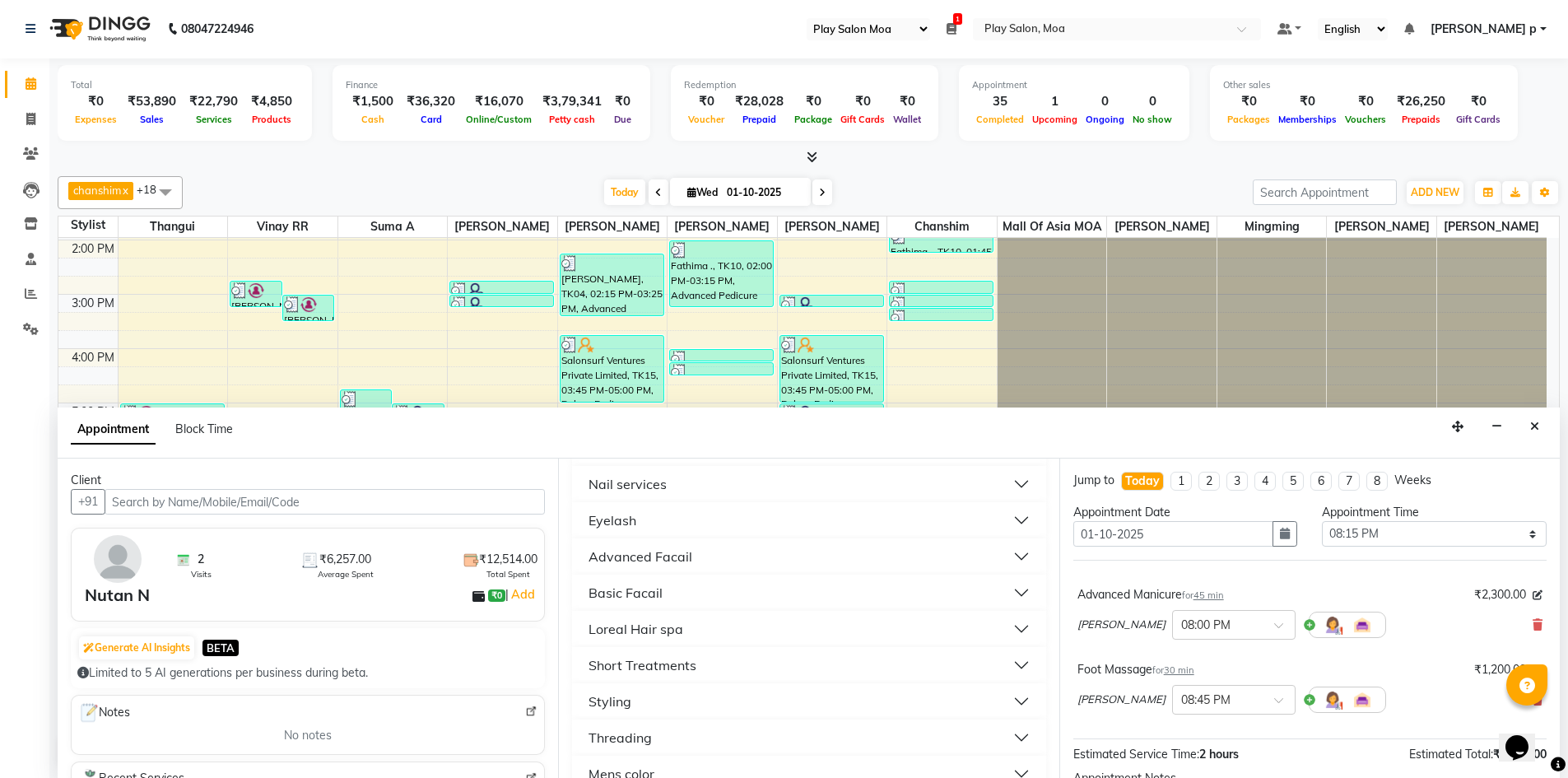
scroll to position [494, 0]
click at [680, 668] on div "Short Treatments" at bounding box center [642, 663] width 108 height 19
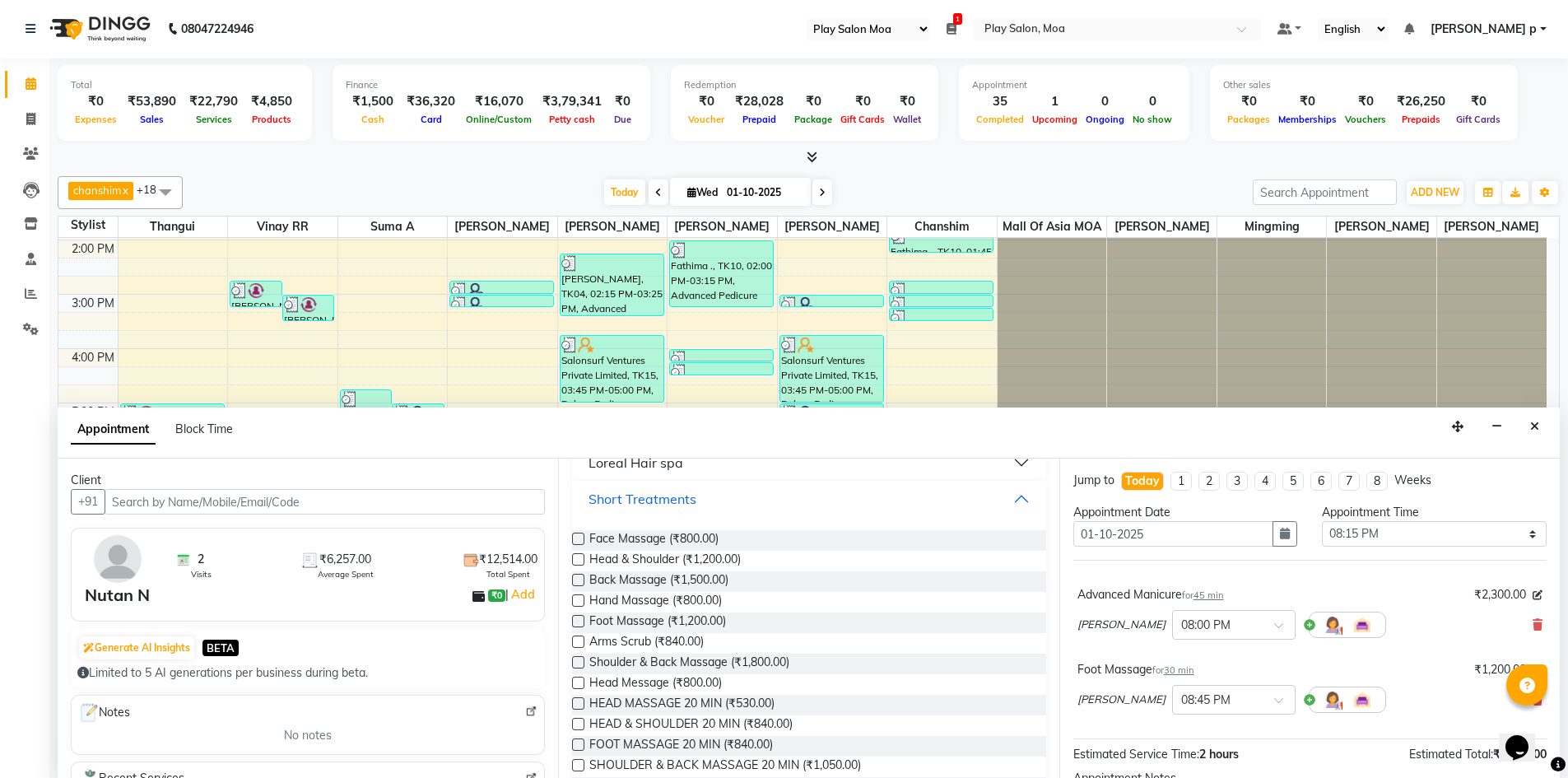
scroll to position [741, 0]
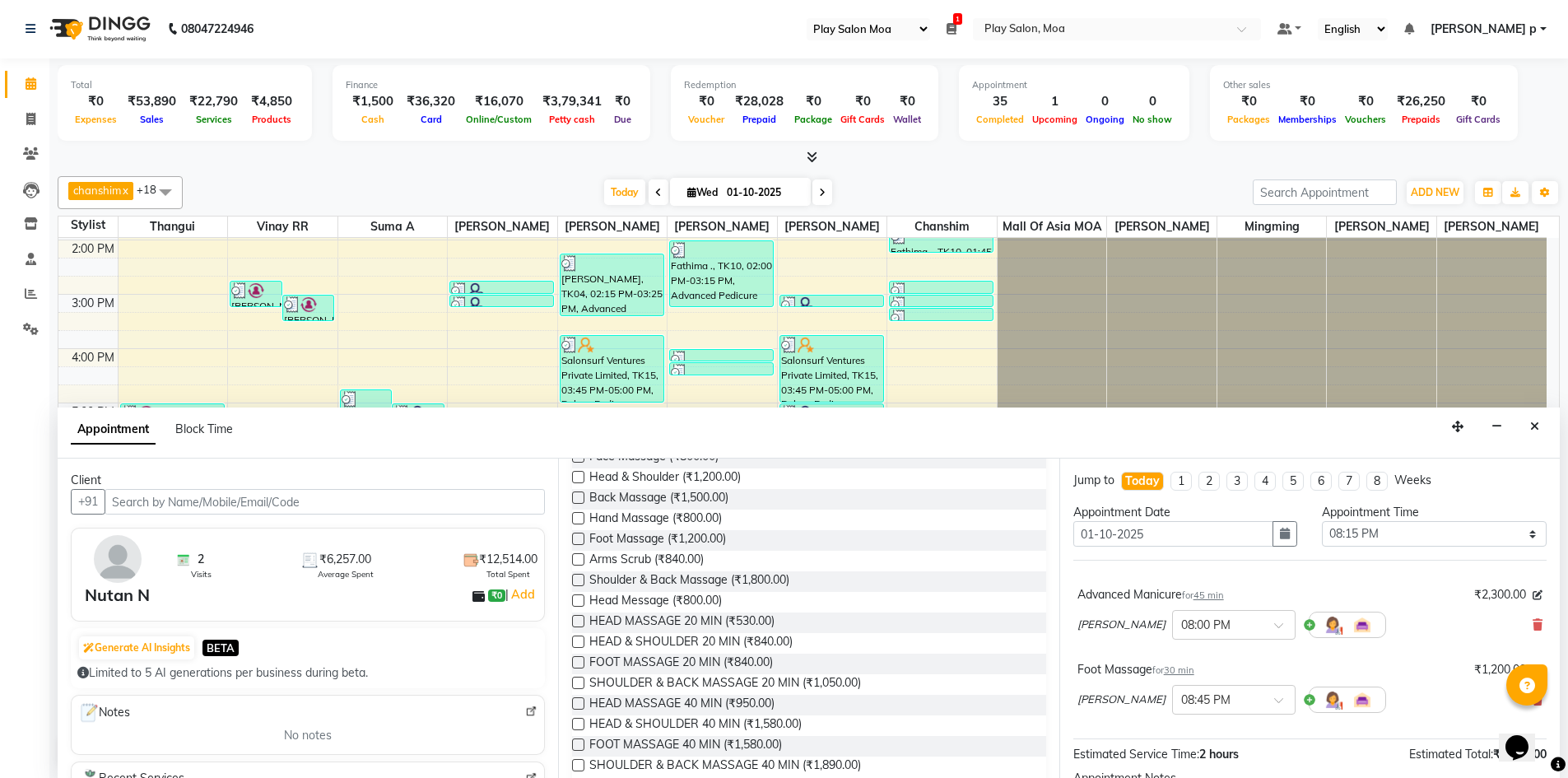
click at [579, 539] on label at bounding box center [579, 539] width 12 height 12
click at [579, 539] on input "checkbox" at bounding box center [578, 541] width 11 height 11
checkbox input "false"
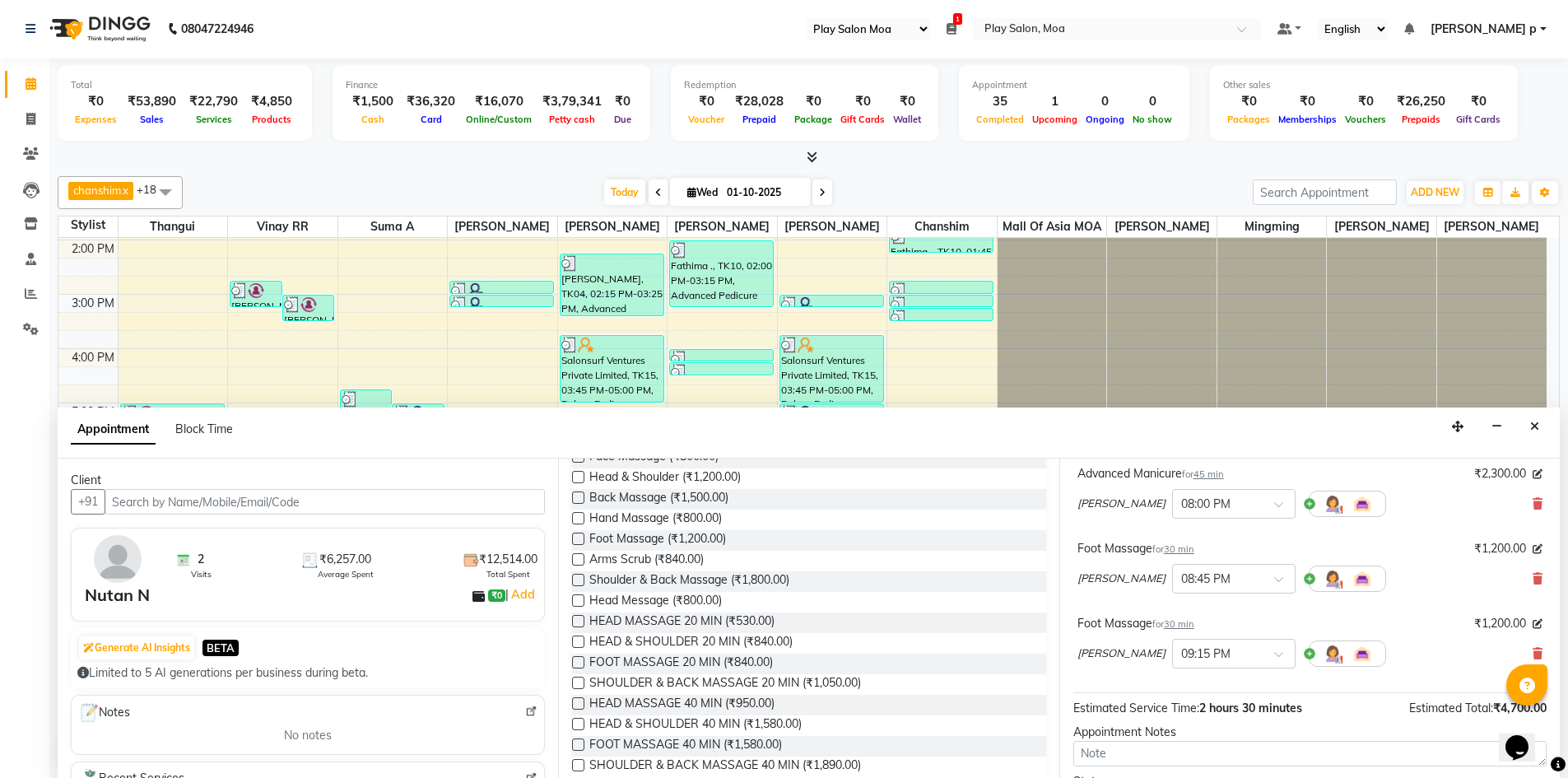
scroll to position [165, 0]
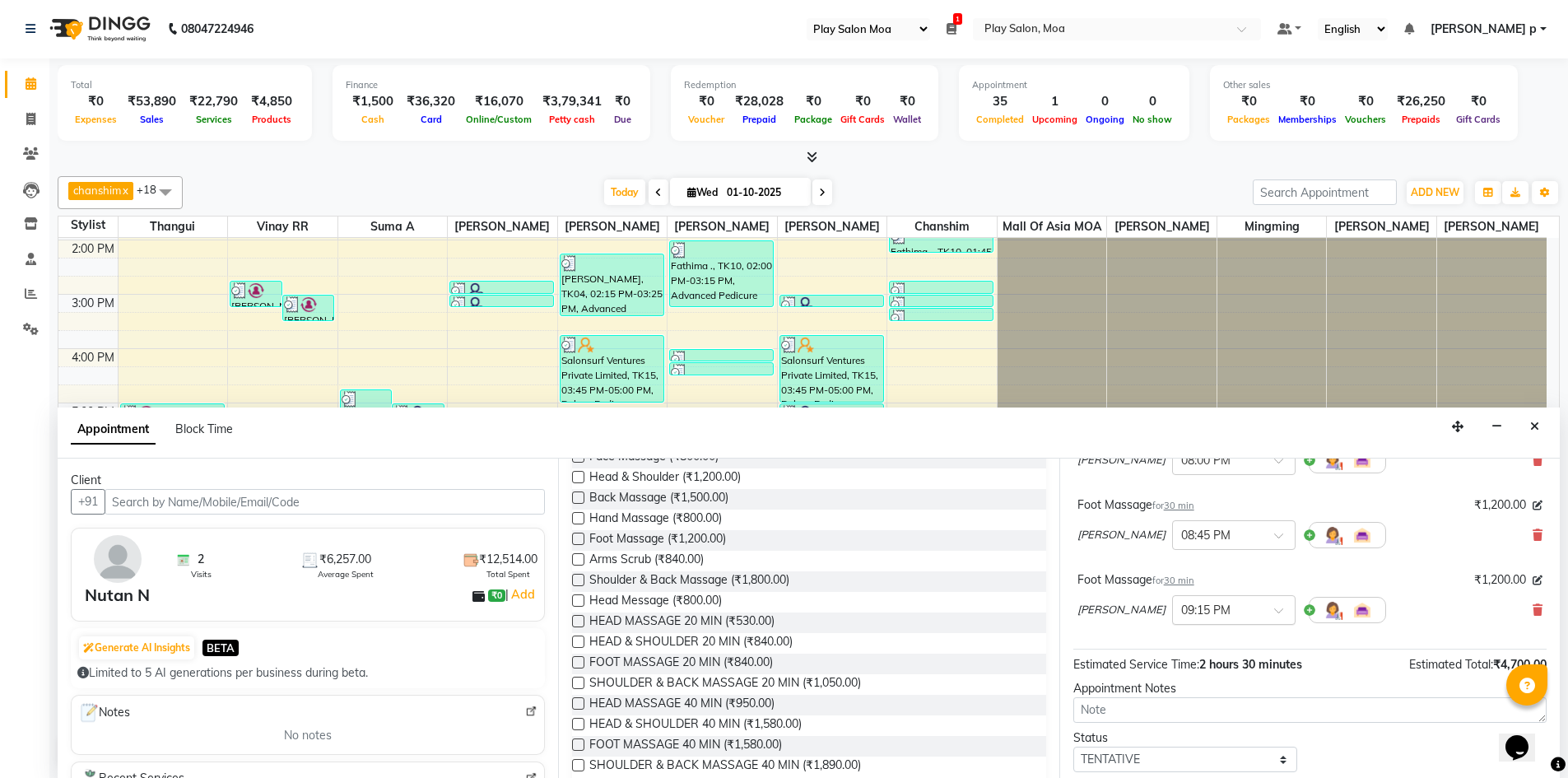
click at [1238, 610] on input "text" at bounding box center [1217, 609] width 72 height 18
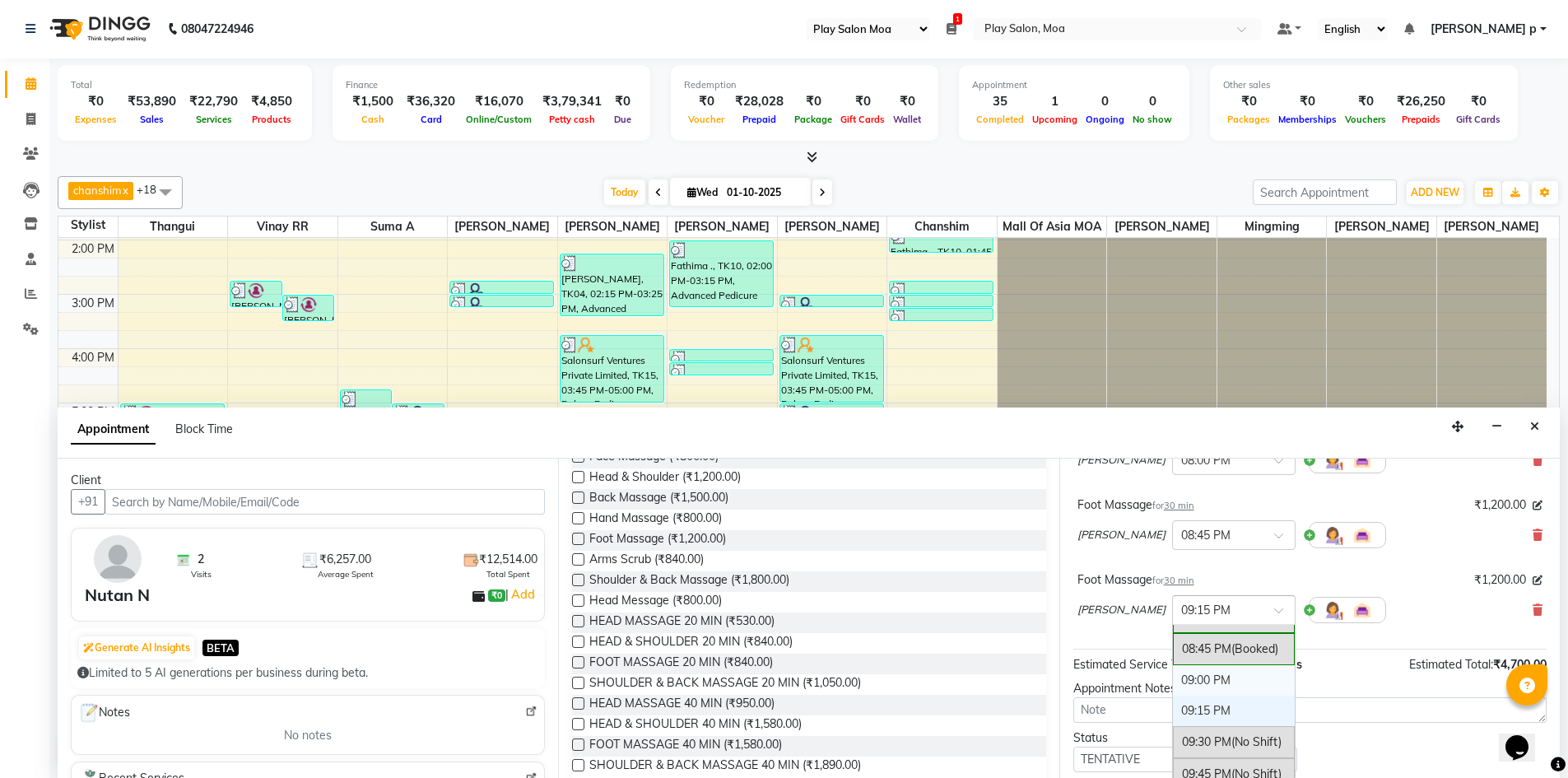
scroll to position [1259, 0]
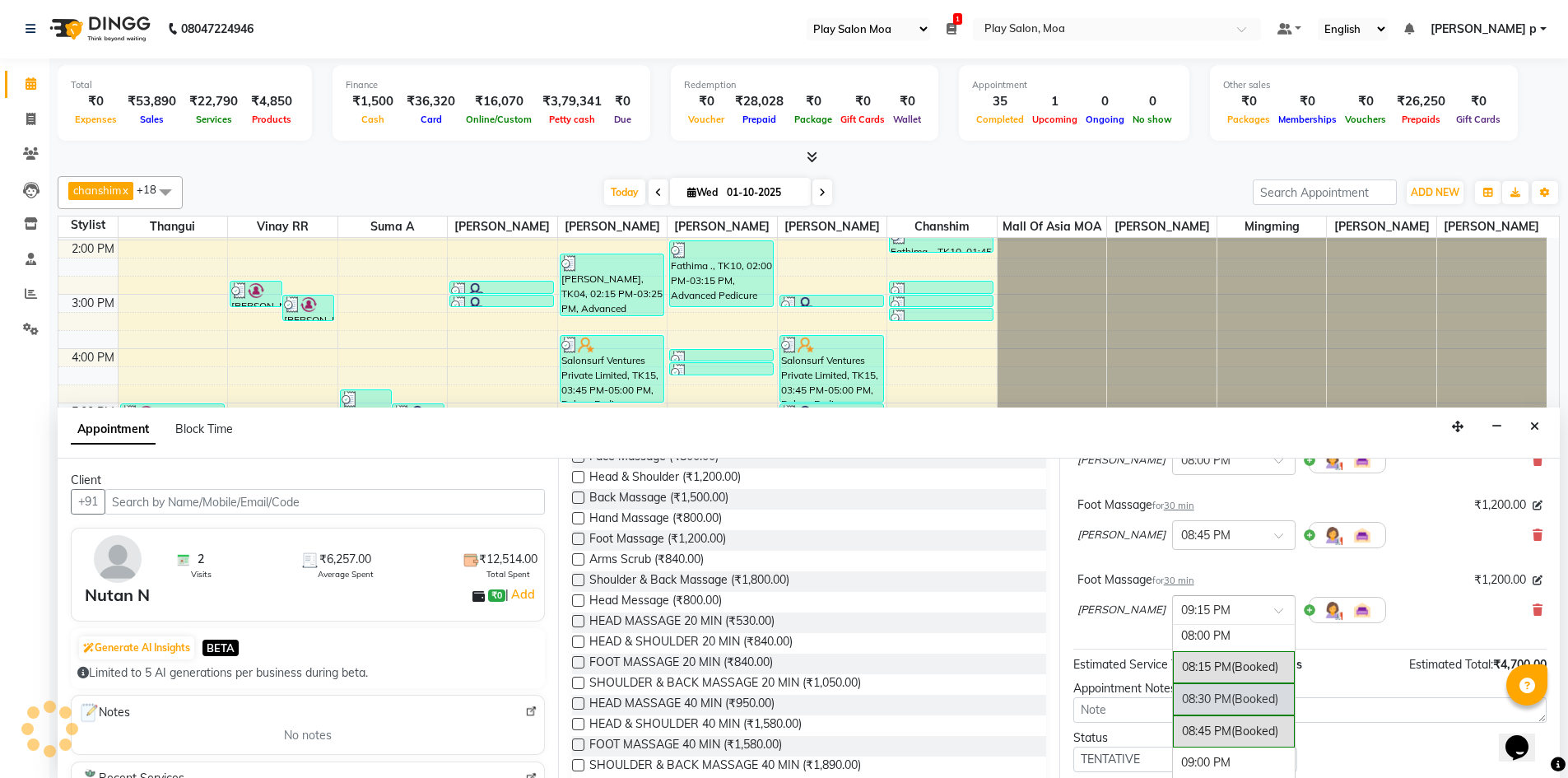
click at [1218, 698] on div "08:30 PM (Booked)" at bounding box center [1234, 699] width 122 height 32
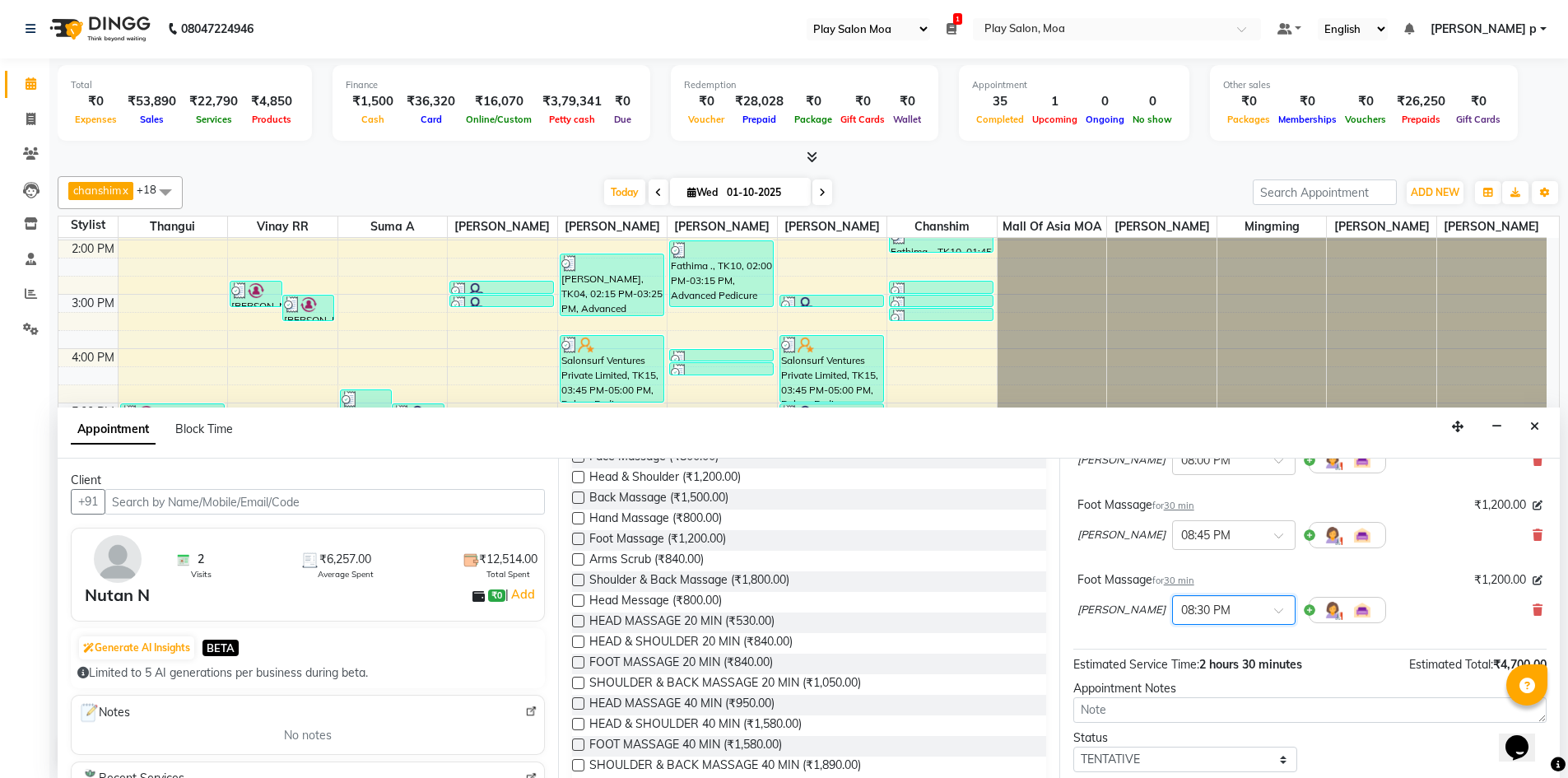
scroll to position [215, 0]
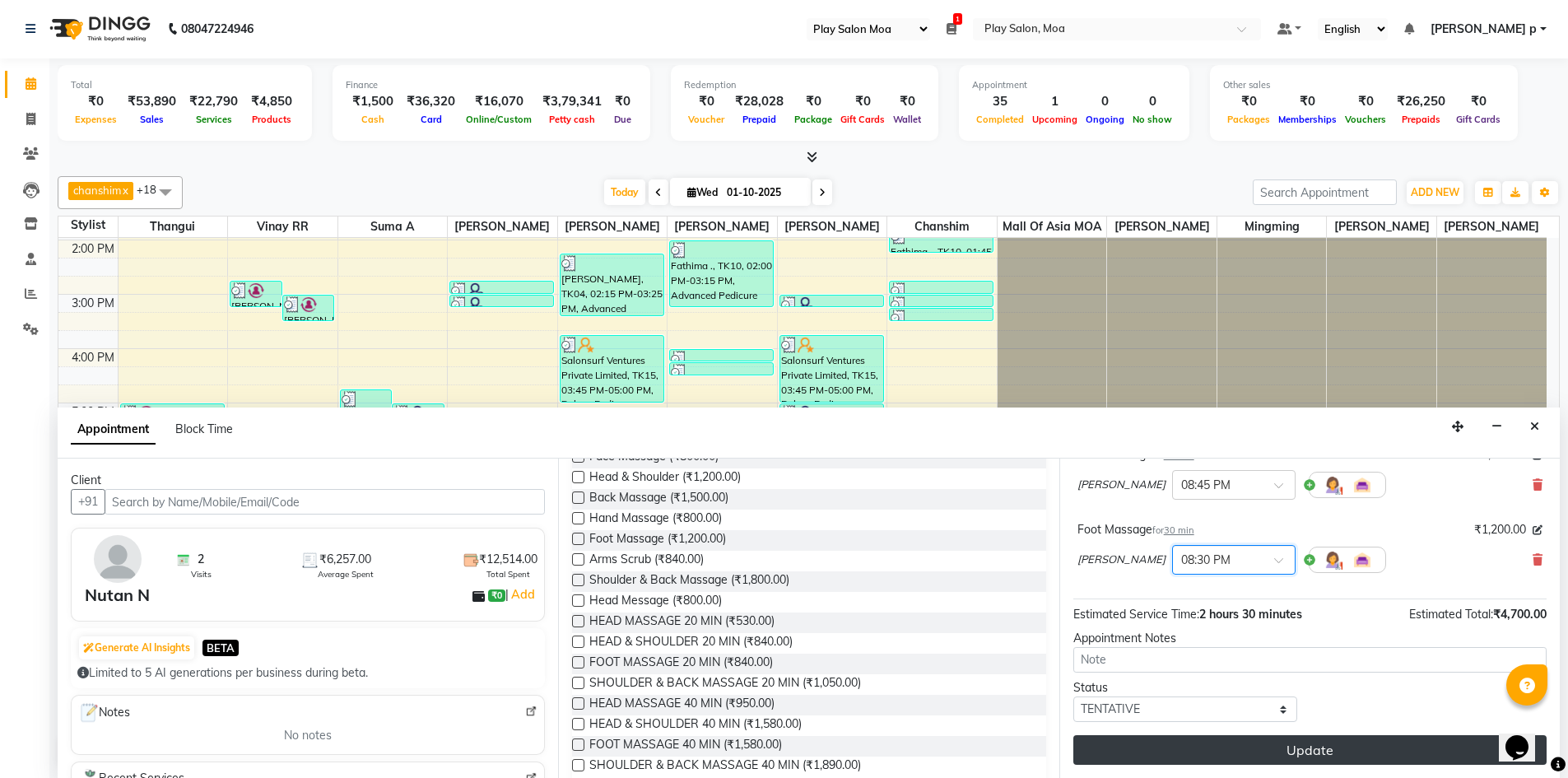
click at [1330, 745] on button "Update" at bounding box center [1310, 750] width 474 height 30
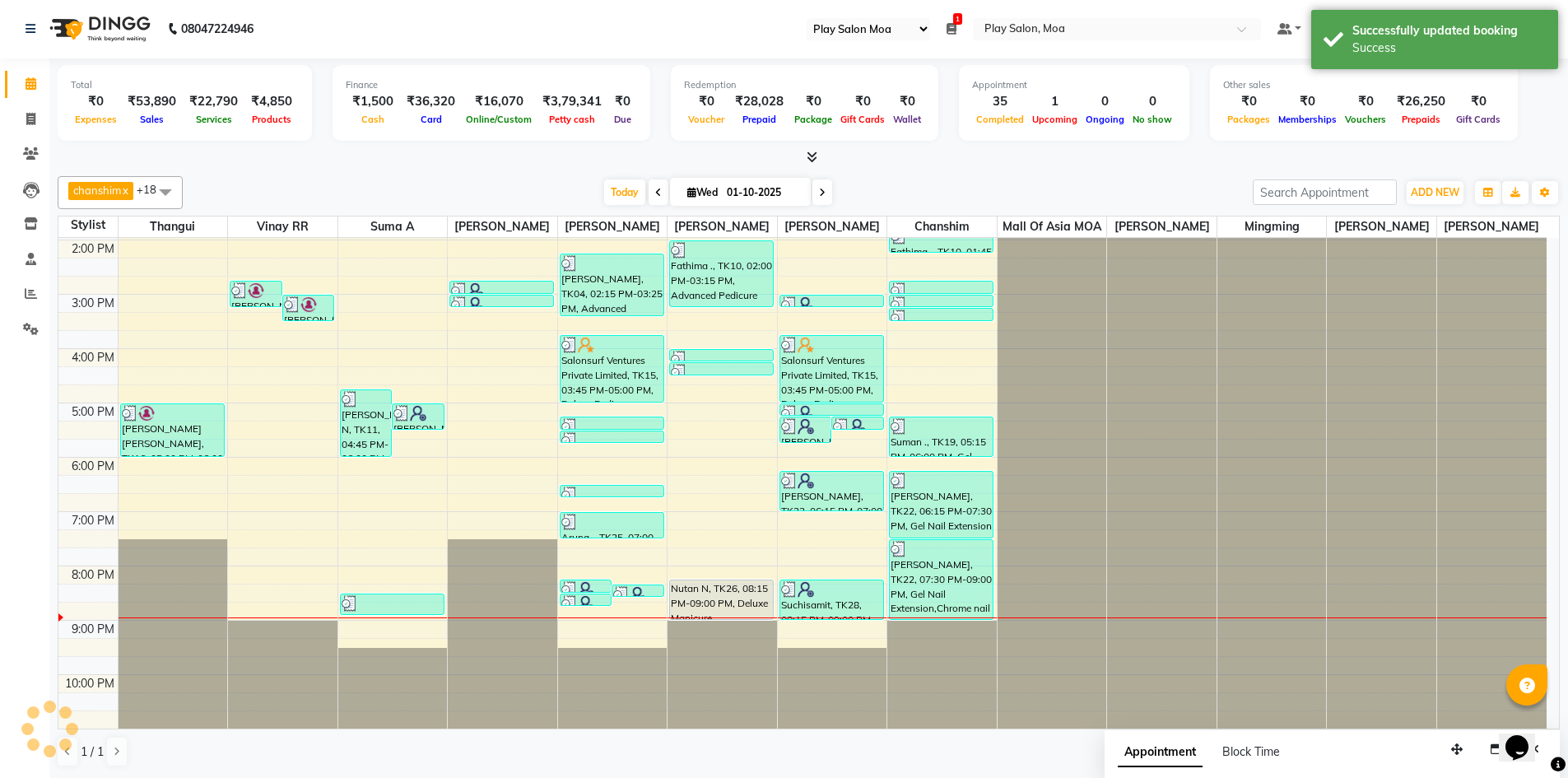
scroll to position [0, 0]
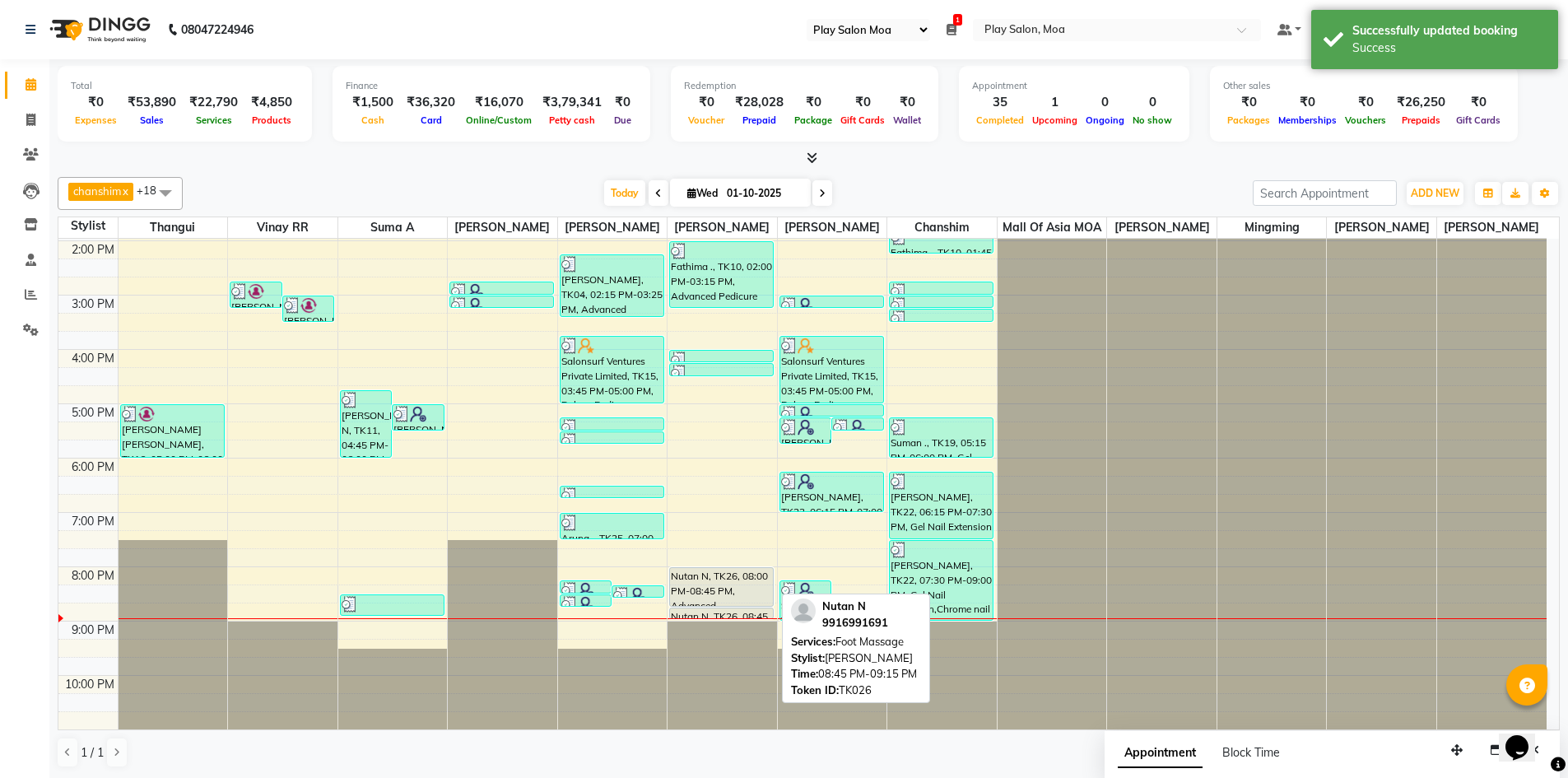
drag, startPoint x: 737, startPoint y: 630, endPoint x: 742, endPoint y: 616, distance: 14.9
click at [742, 616] on div "Fathima ., TK10, 02:00 PM-03:15 PM, Advanced Pedicure [PERSON_NAME], TK13, 04:0…" at bounding box center [722, 348] width 109 height 759
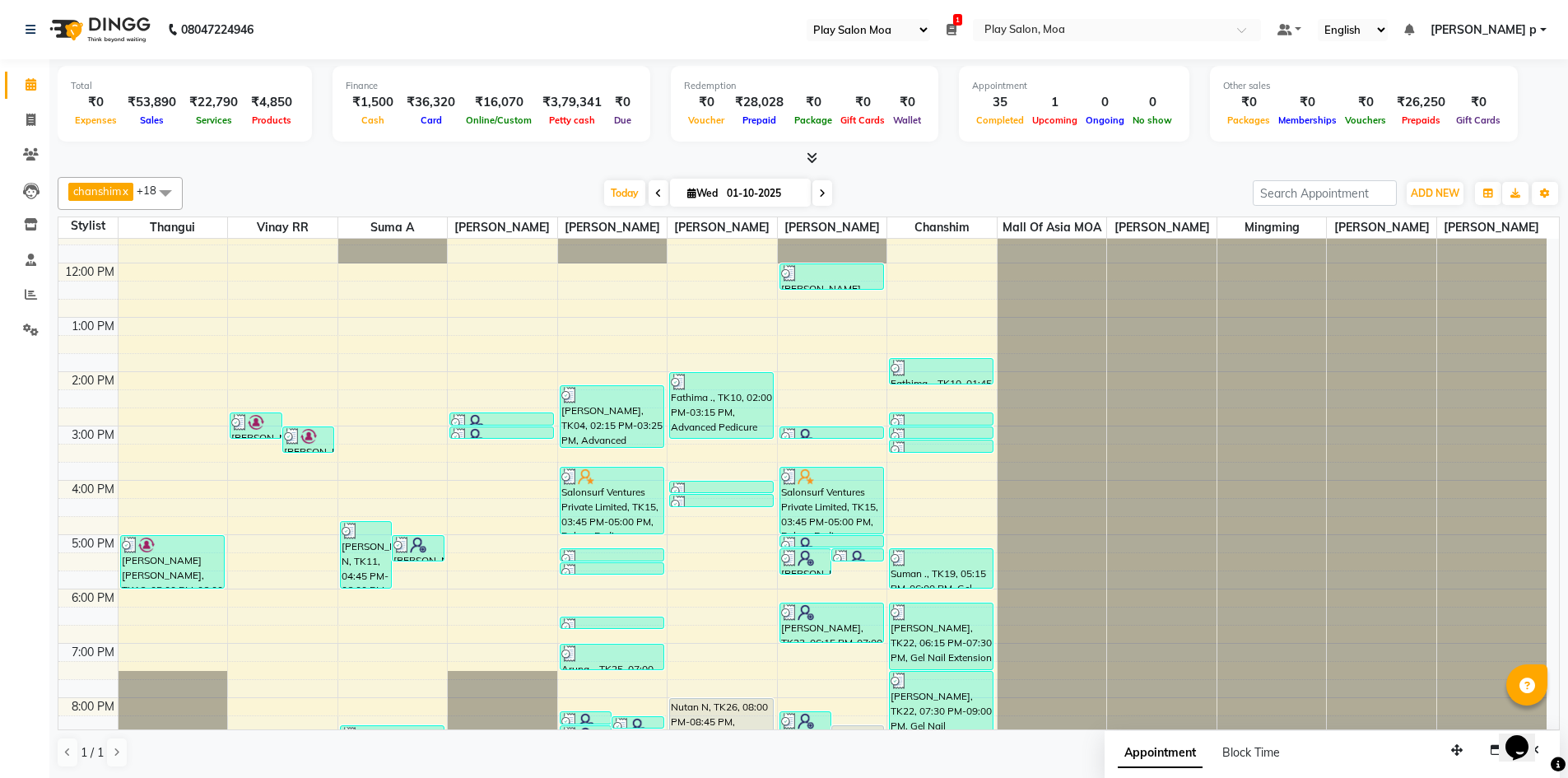
scroll to position [122, 0]
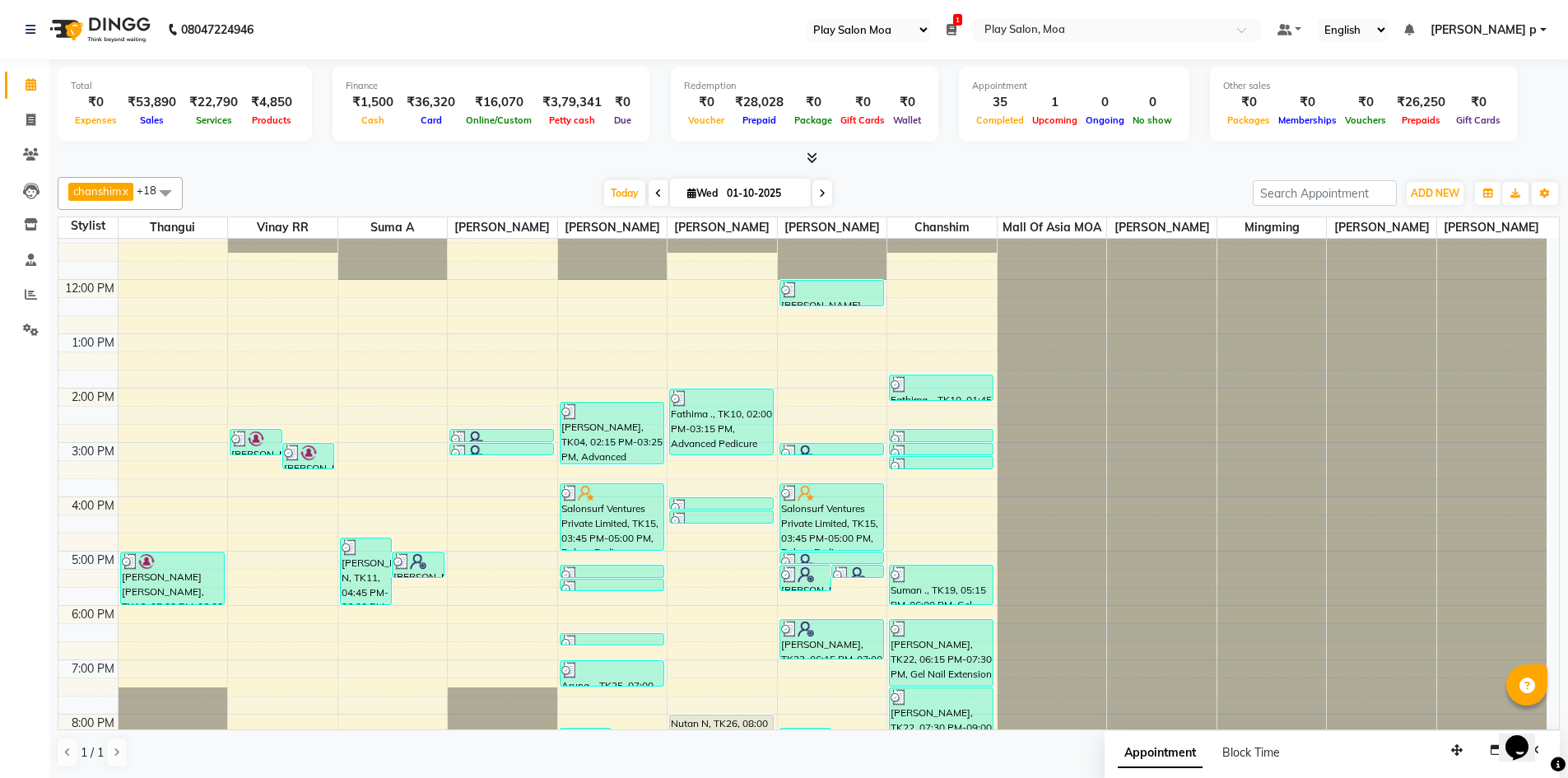
click at [826, 197] on span at bounding box center [822, 192] width 19 height 26
type input "02-10-2025"
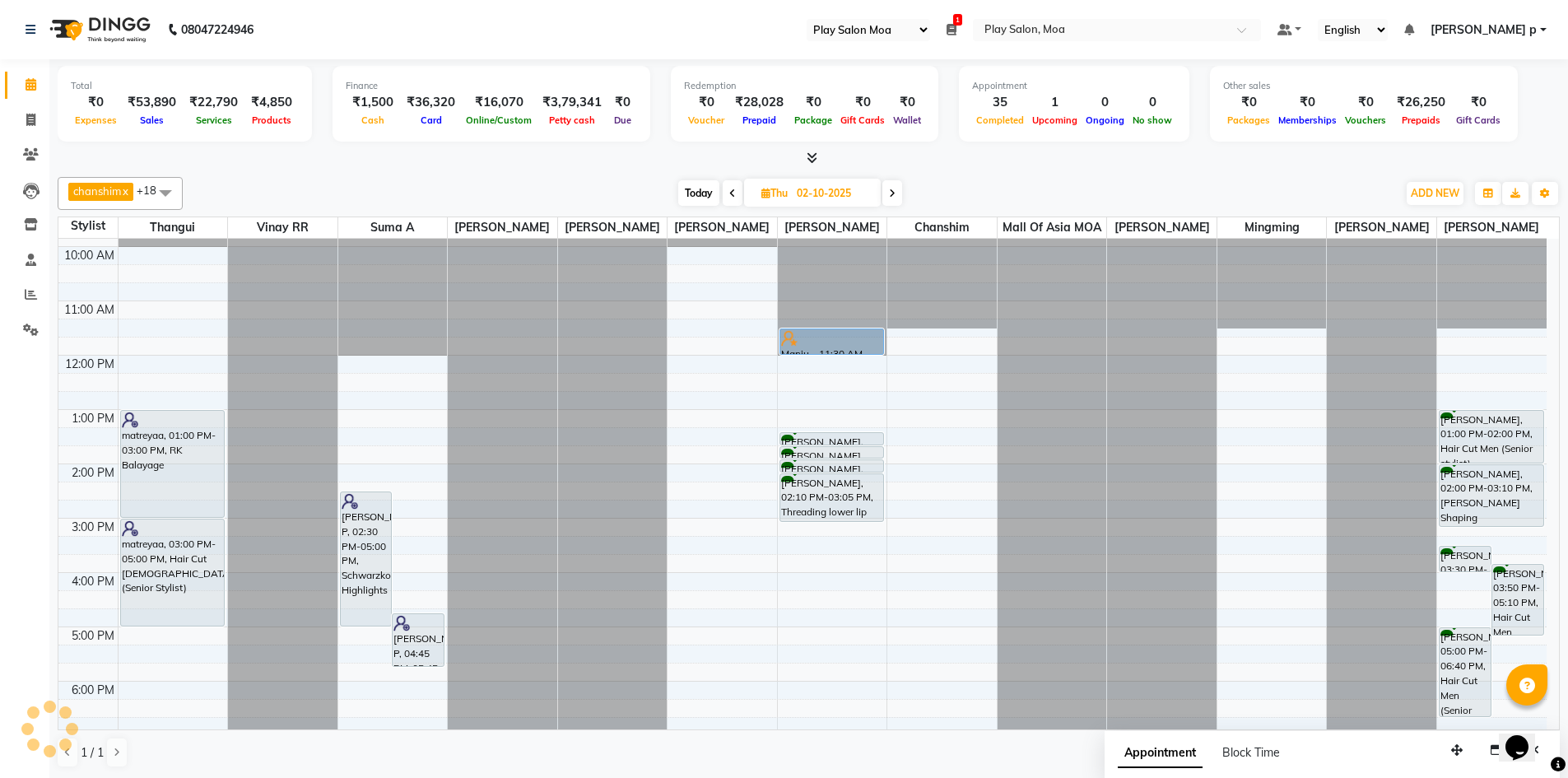
scroll to position [40, 0]
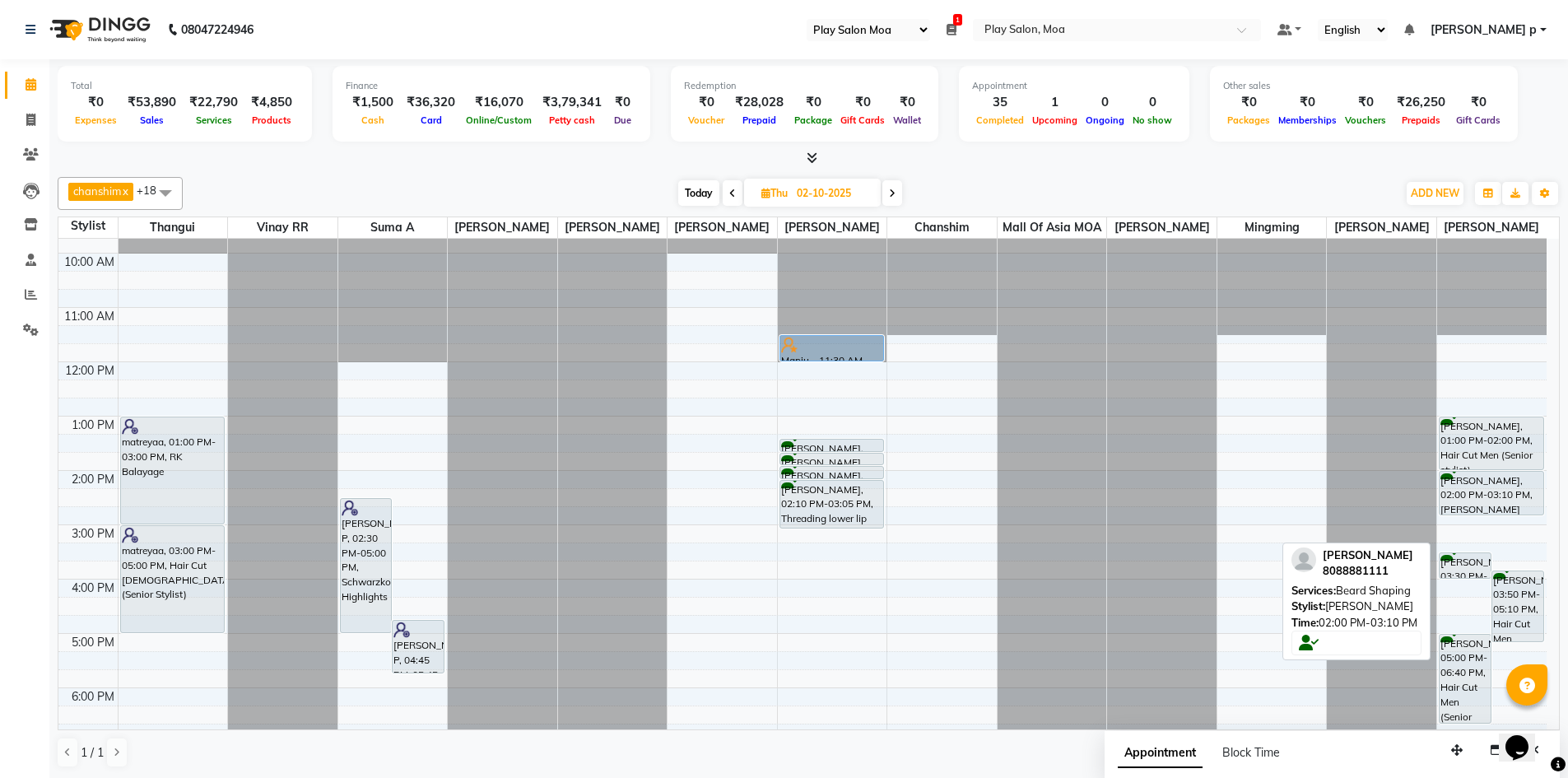
drag, startPoint x: 1467, startPoint y: 548, endPoint x: 1467, endPoint y: 535, distance: 13.0
click at [1467, 535] on div "9:00 AM 10:00 AM 11:00 AM 12:00 PM 1:00 PM 2:00 PM 3:00 PM 4:00 PM 5:00 PM 6:00…" at bounding box center [802, 579] width 1488 height 759
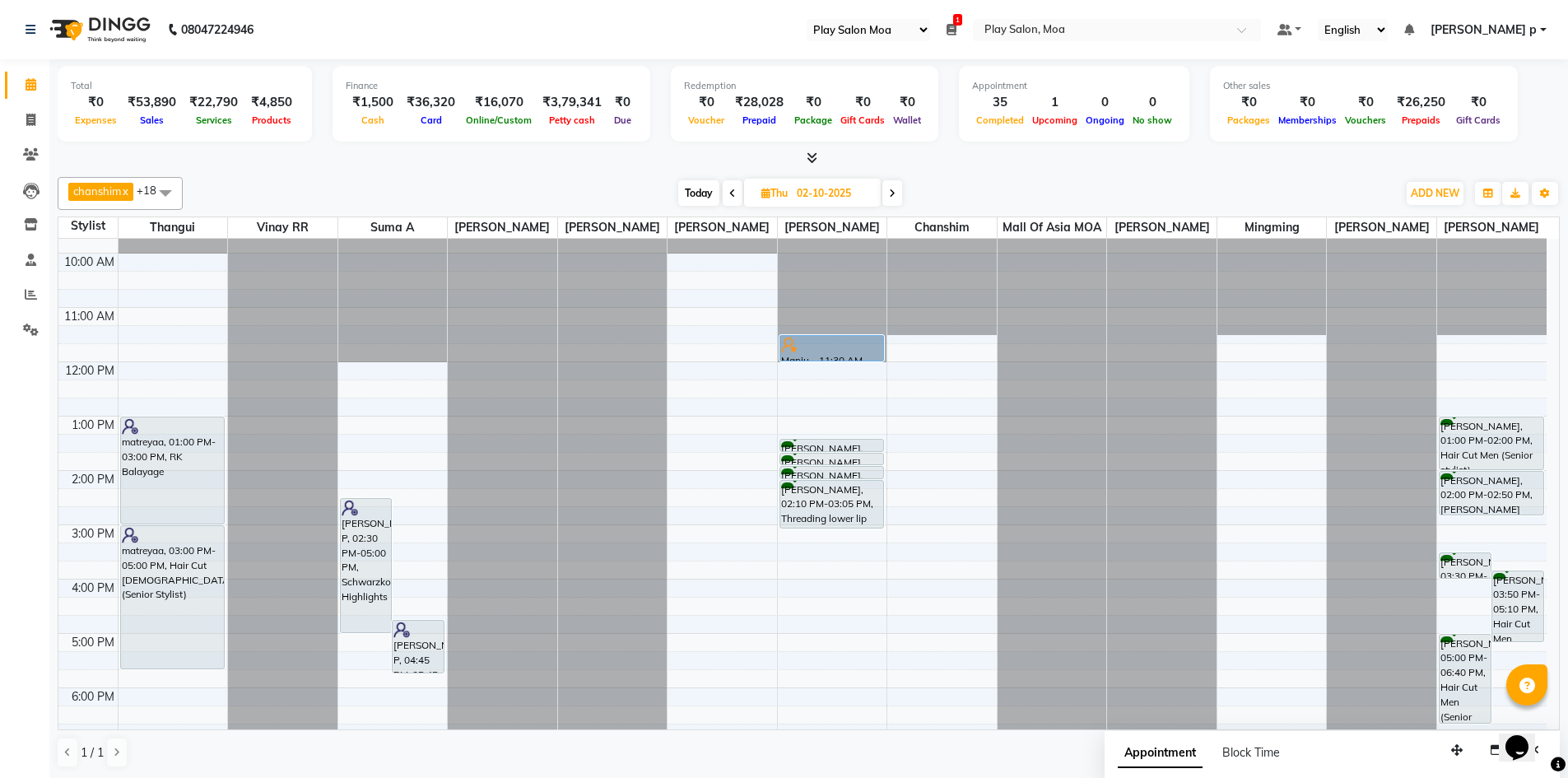
drag, startPoint x: 153, startPoint y: 651, endPoint x: 154, endPoint y: 691, distance: 40.0
click at [154, 691] on div "9:00 AM 10:00 AM 11:00 AM 12:00 PM 1:00 PM 2:00 PM 3:00 PM 4:00 PM 5:00 PM 6:00…" at bounding box center [802, 579] width 1488 height 759
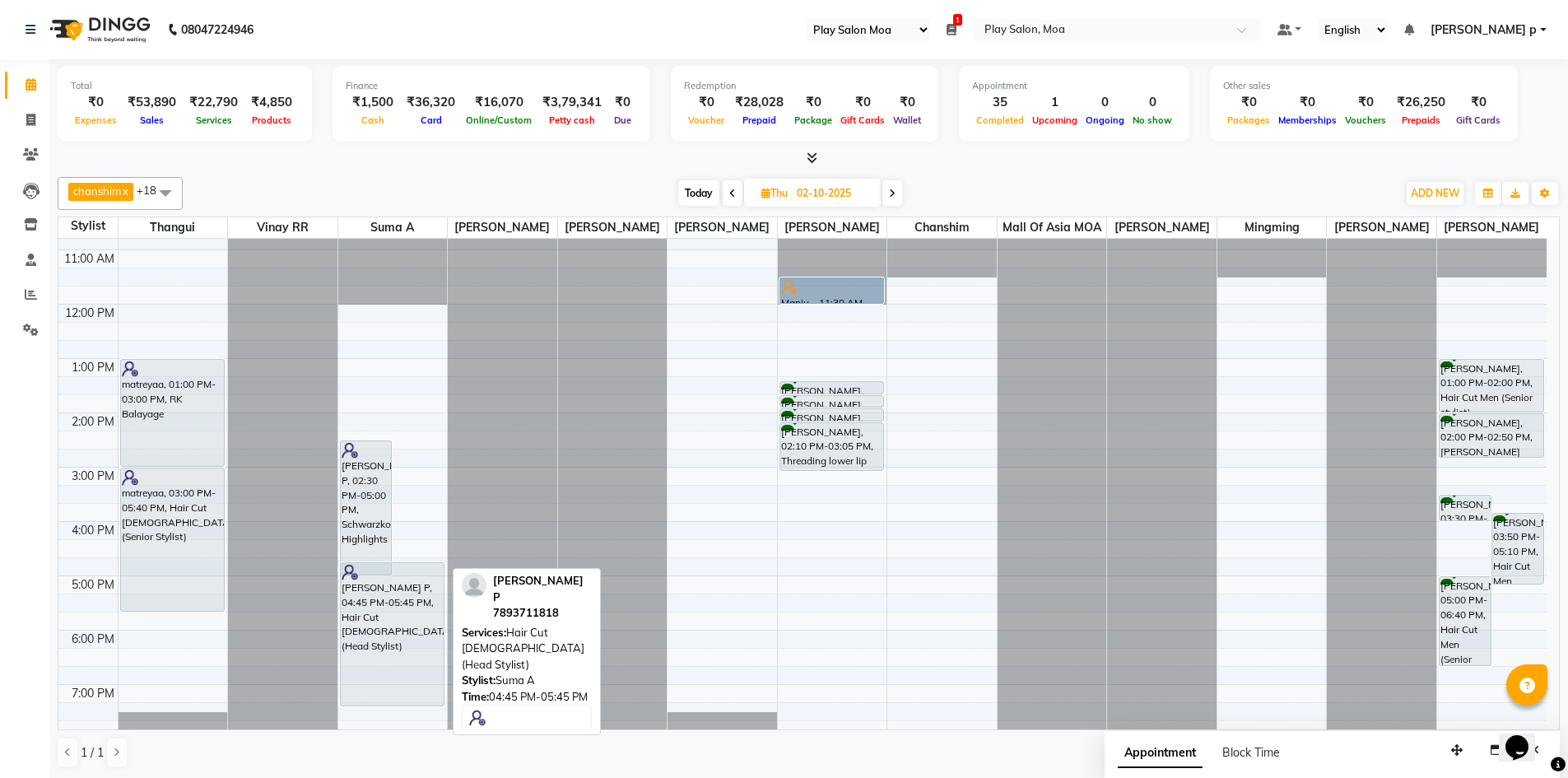
scroll to position [98, 0]
drag, startPoint x: 415, startPoint y: 687, endPoint x: 392, endPoint y: 677, distance: 25.1
click at [392, 677] on div "[PERSON_NAME] P, 02:30 PM-05:00 PM, Schwarzkopf Highlights [PERSON_NAME] P, 04:…" at bounding box center [393, 520] width 109 height 759
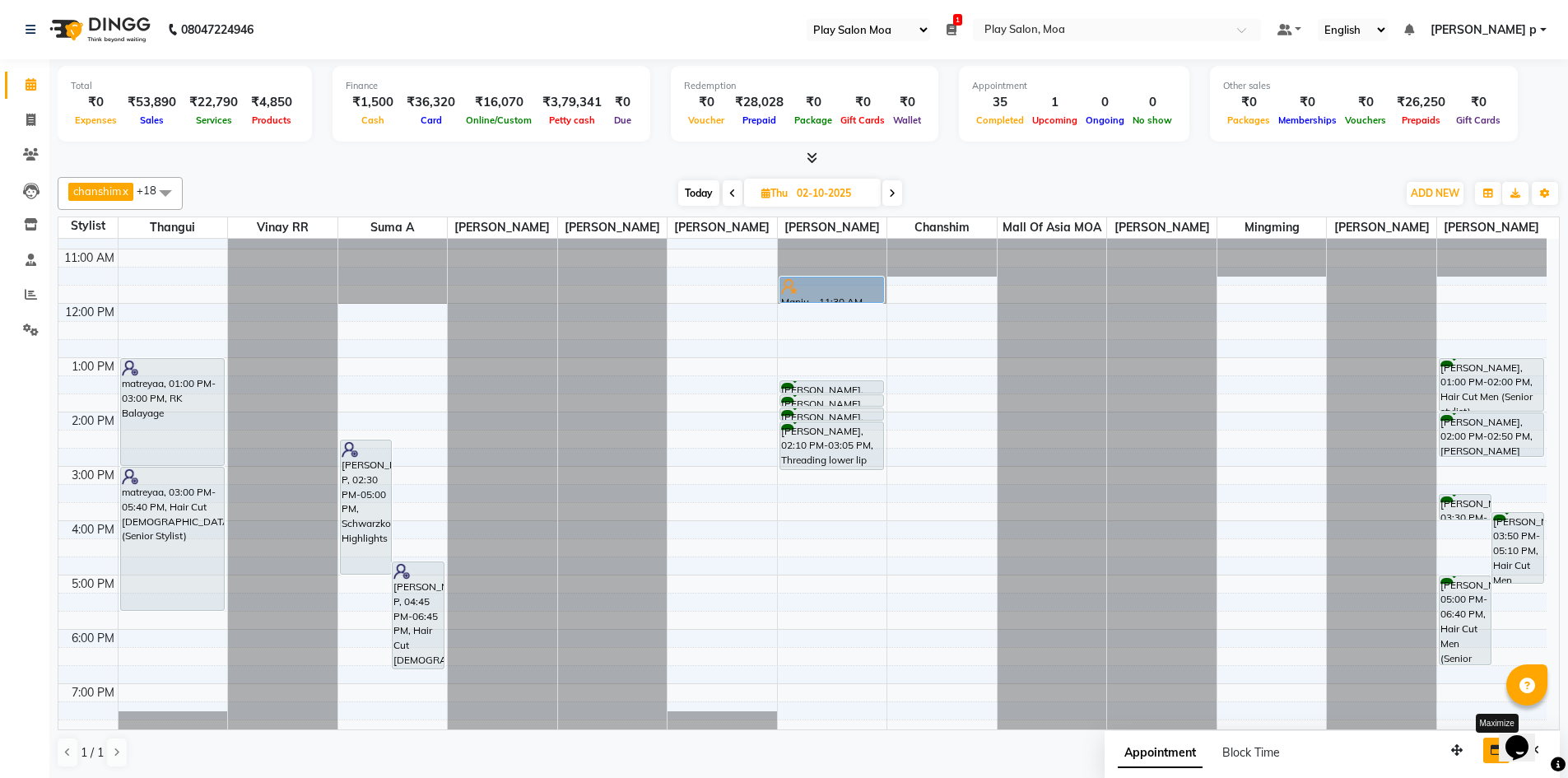
click at [1485, 752] on button "button" at bounding box center [1497, 750] width 26 height 26
select select "tentative"
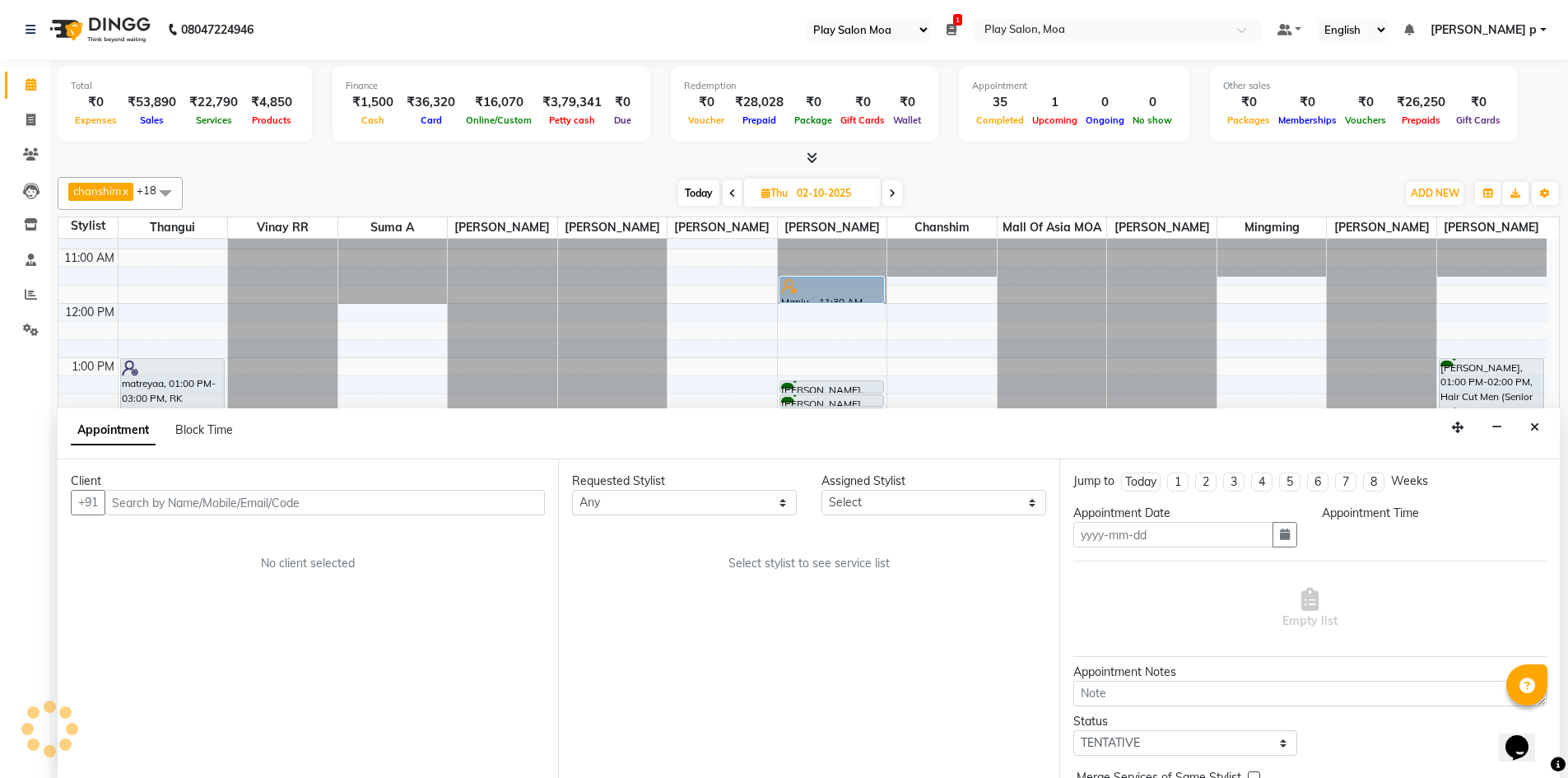
type input "01-10-2025"
select select
click at [1532, 431] on icon "Close" at bounding box center [1534, 427] width 9 height 11
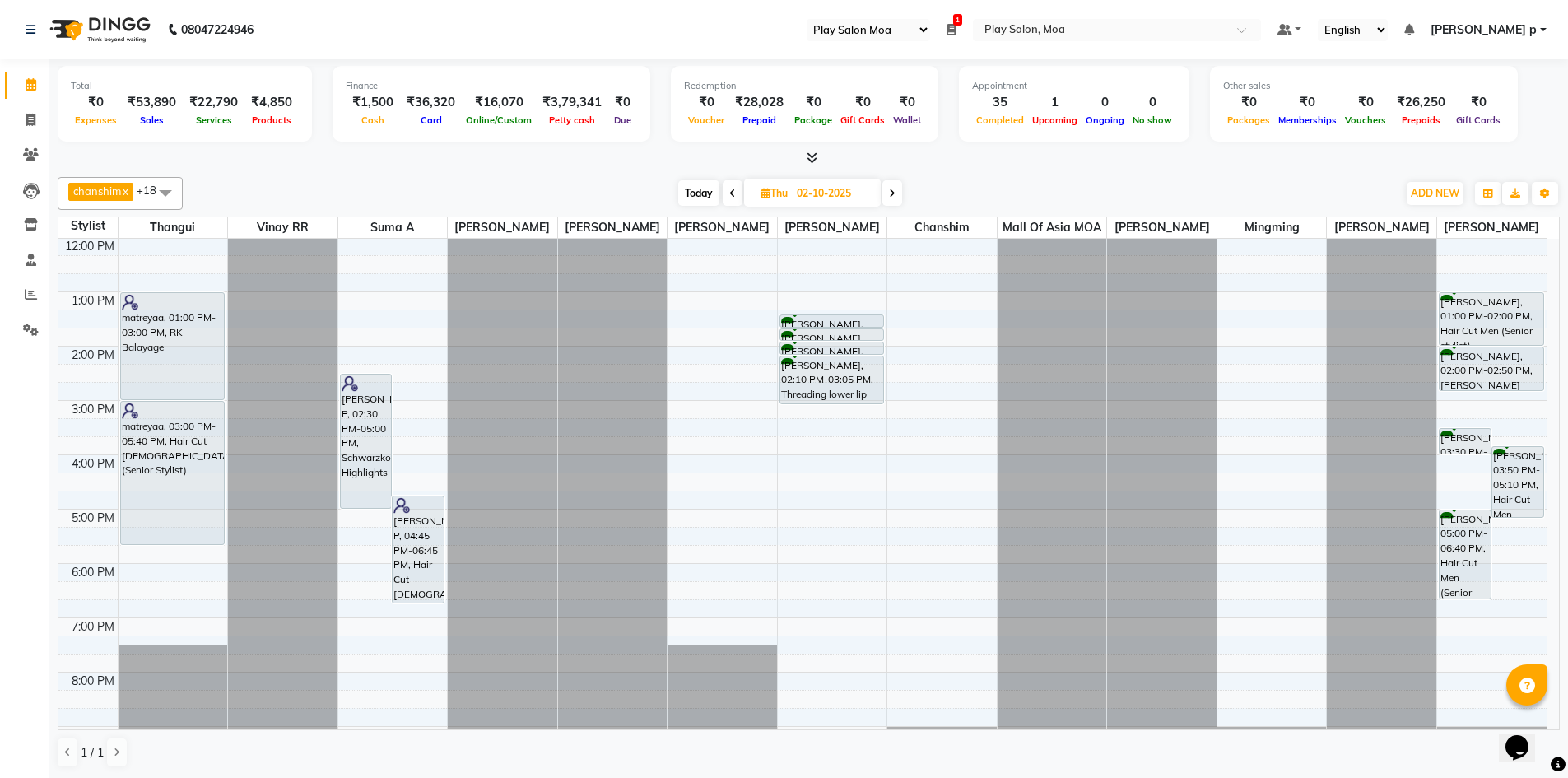
scroll to position [165, 0]
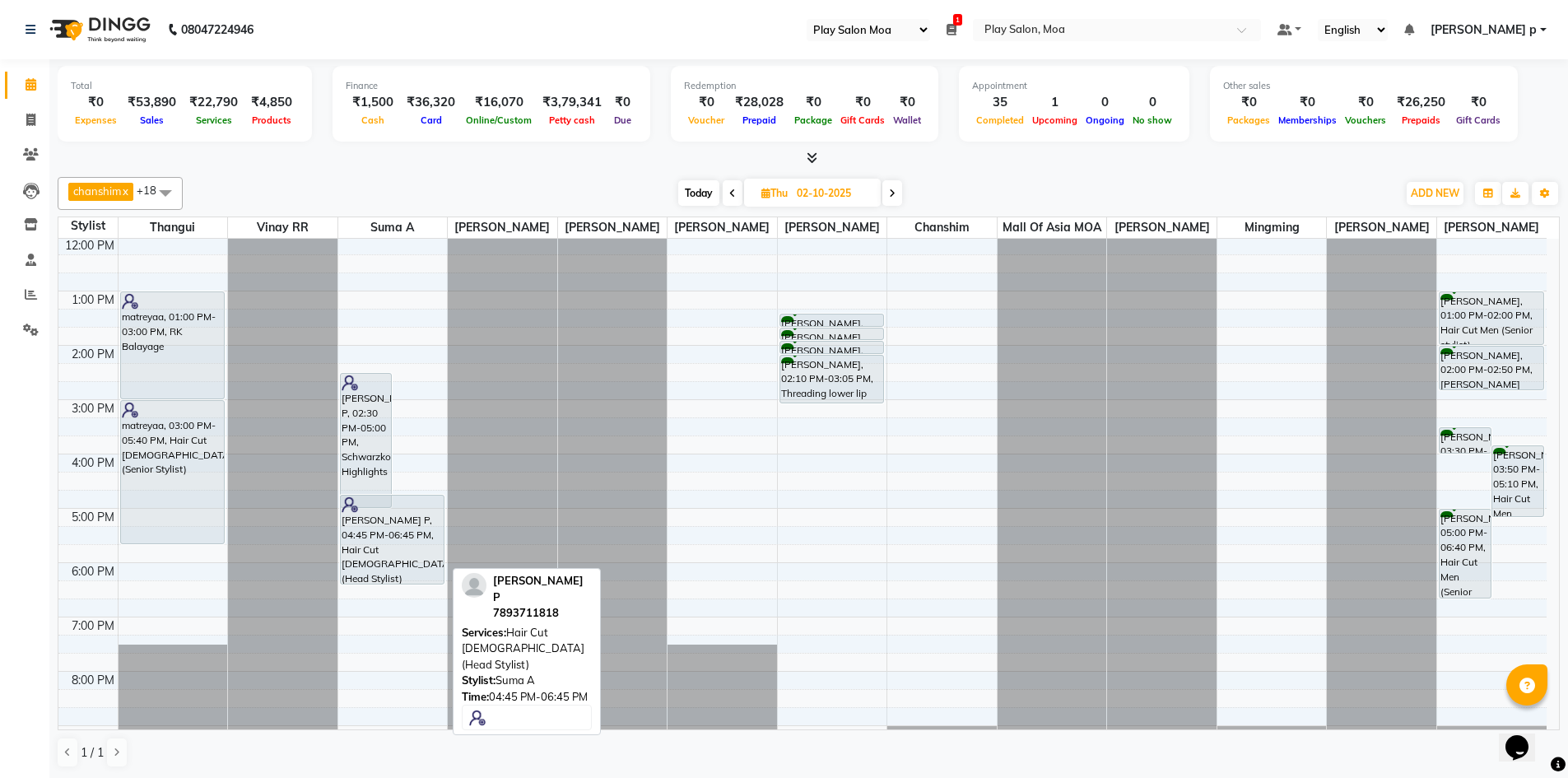
click at [422, 610] on div "9:00 AM 10:00 AM 11:00 AM 12:00 PM 1:00 PM 2:00 PM 3:00 PM 4:00 PM 5:00 PM 6:00…" at bounding box center [802, 453] width 1488 height 759
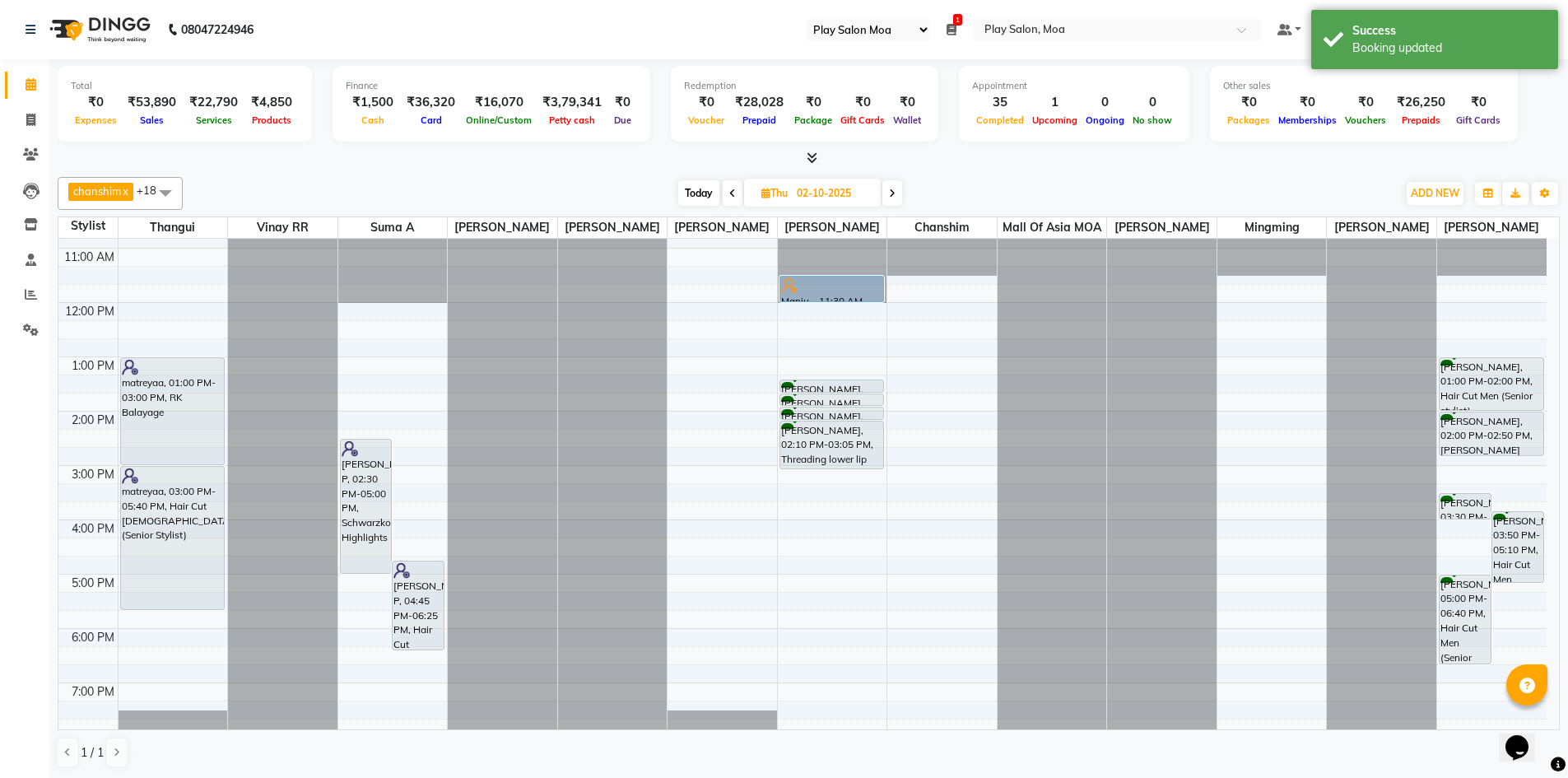
scroll to position [0, 0]
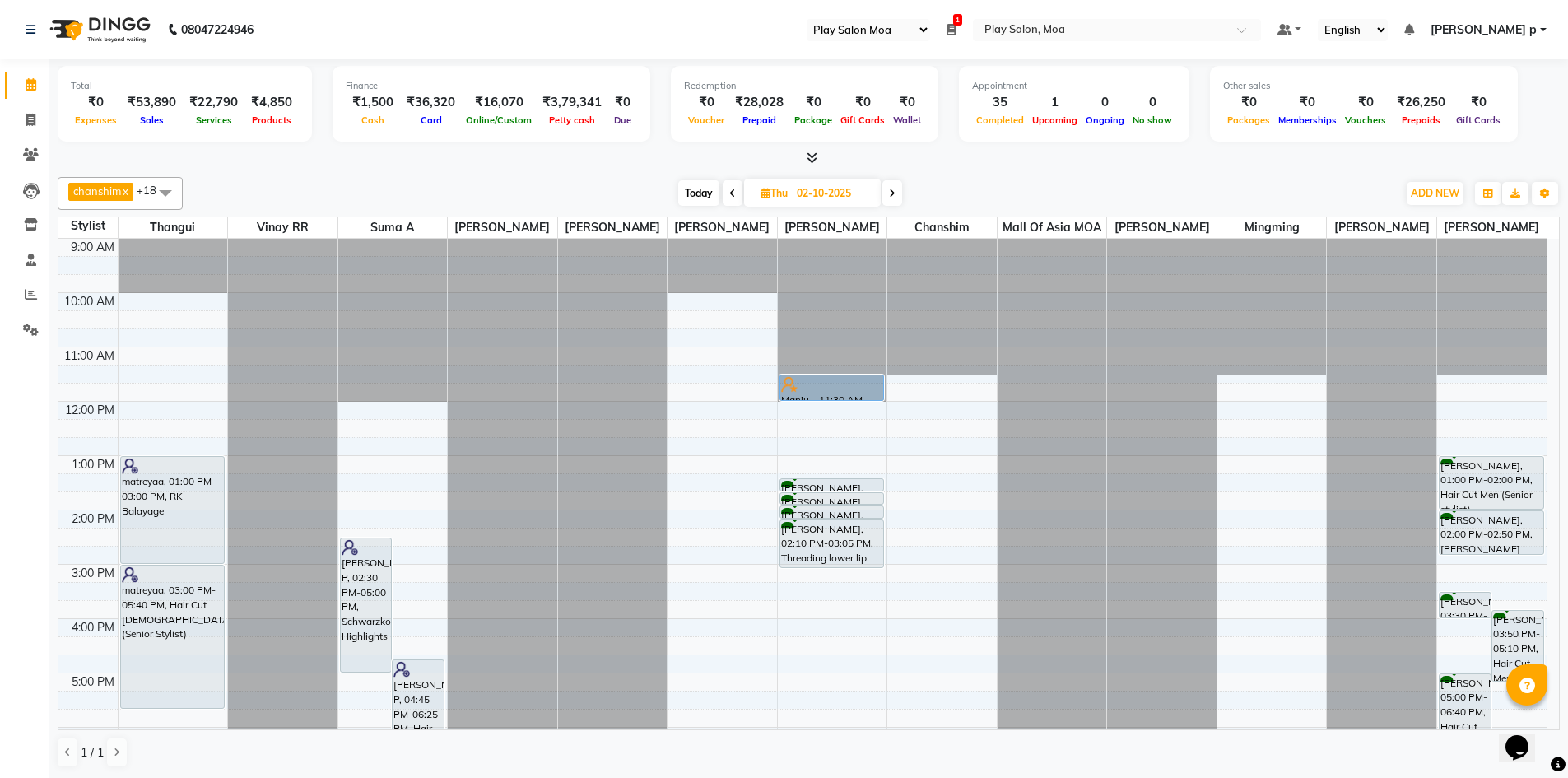
click at [735, 198] on span at bounding box center [732, 192] width 19 height 26
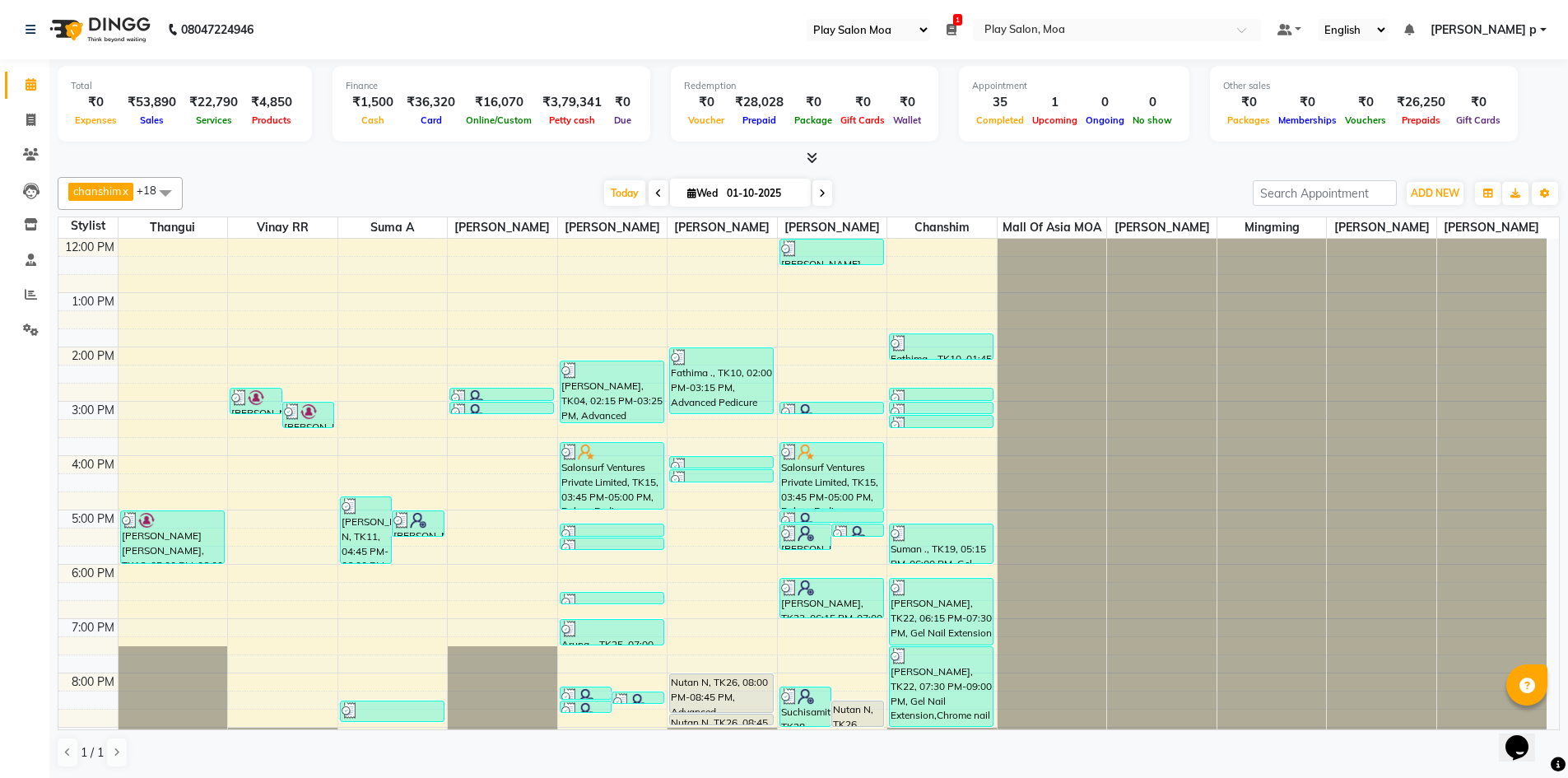
scroll to position [122, 0]
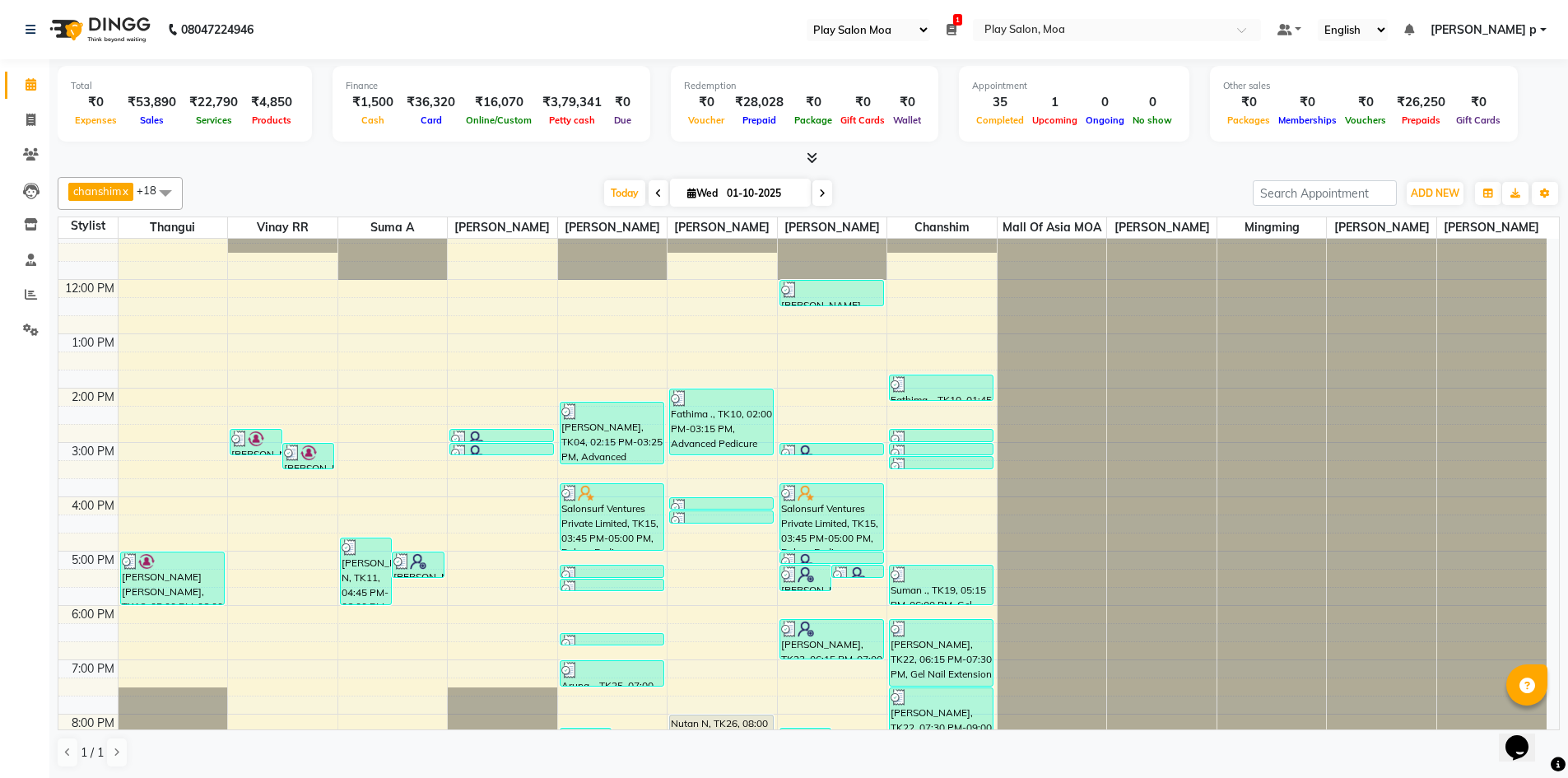
click at [819, 201] on span at bounding box center [822, 192] width 19 height 26
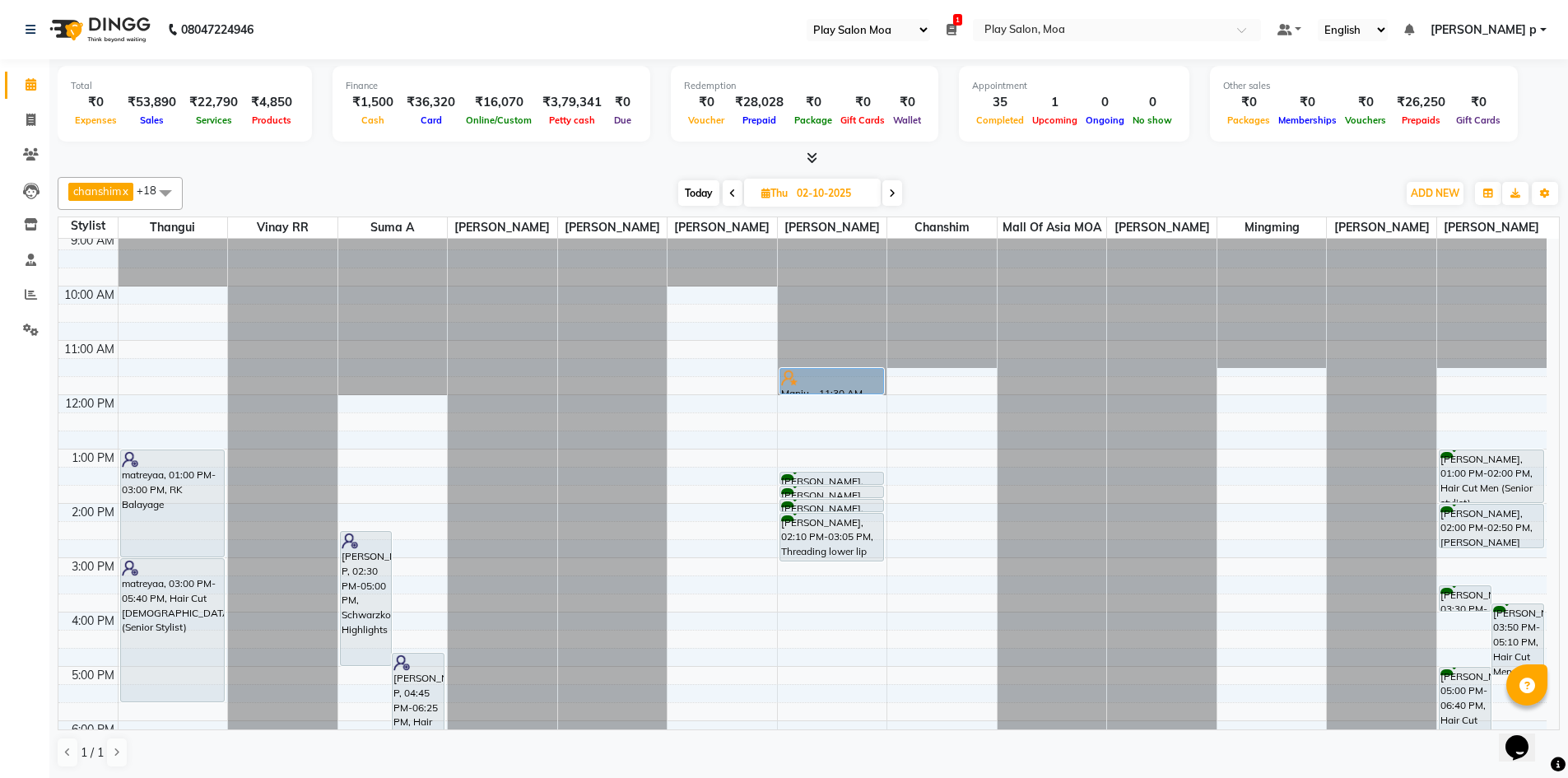
scroll to position [0, 0]
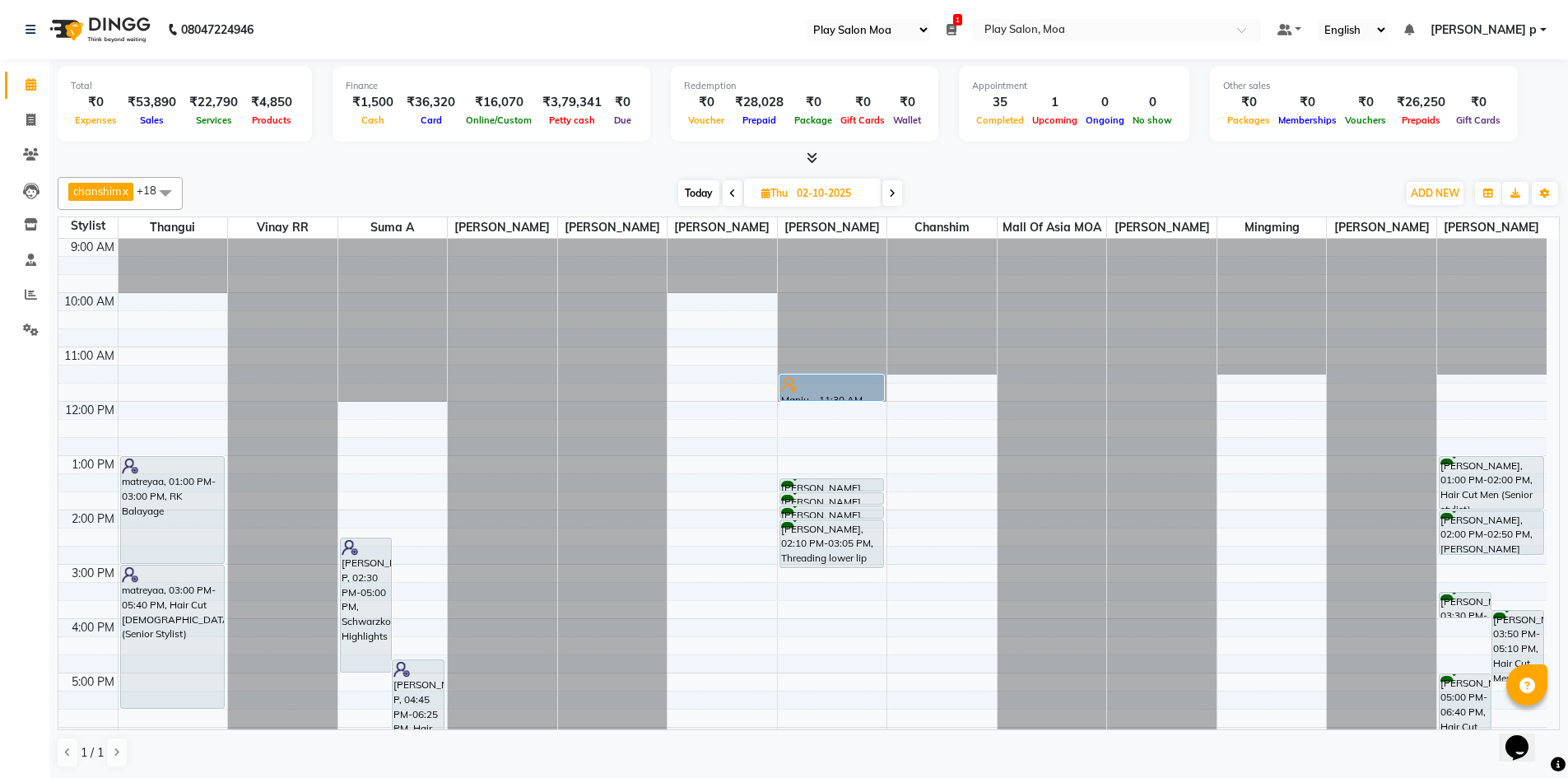
click at [729, 190] on icon at bounding box center [732, 193] width 6 height 10
type input "01-10-2025"
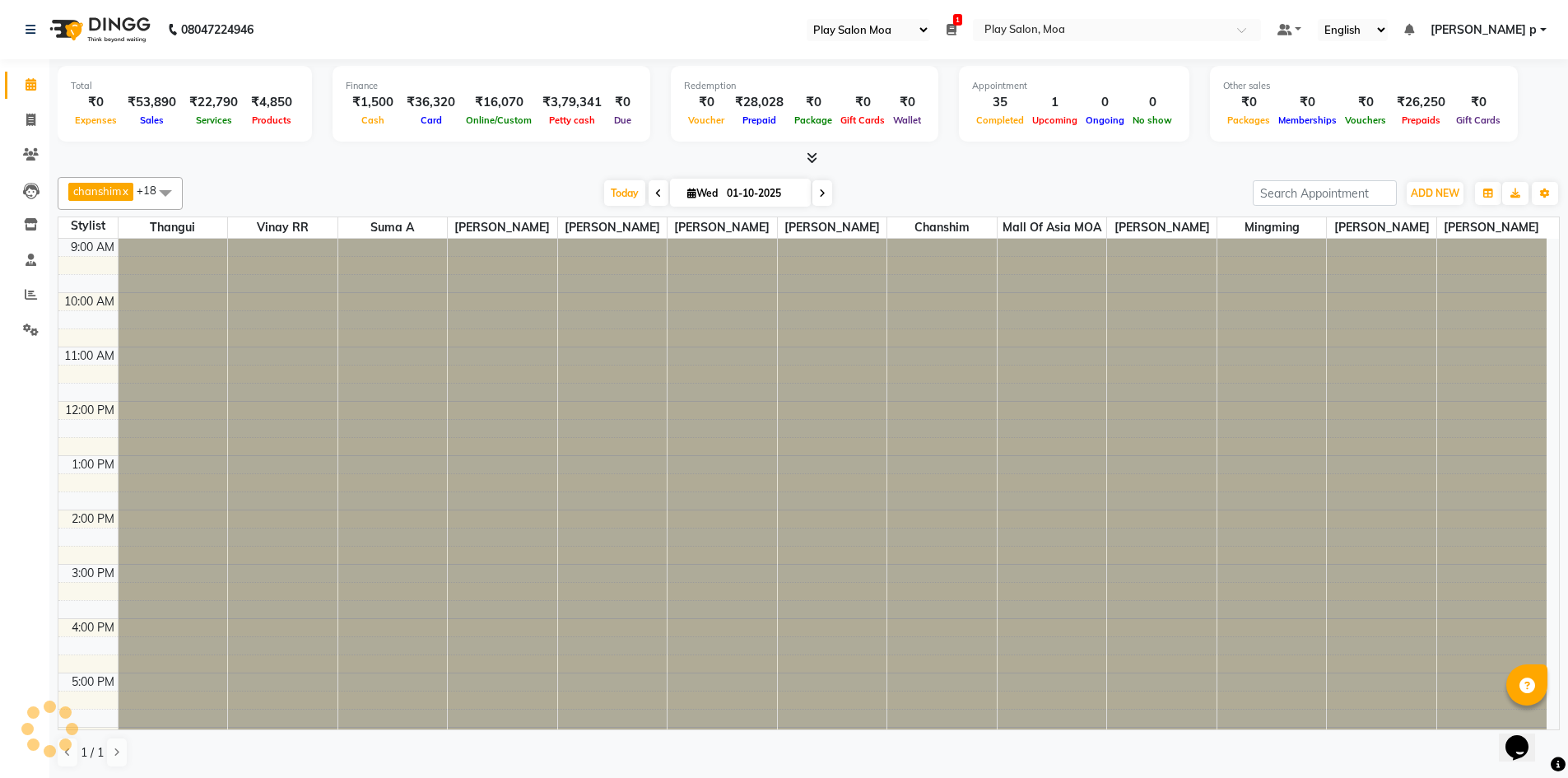
scroll to position [287, 0]
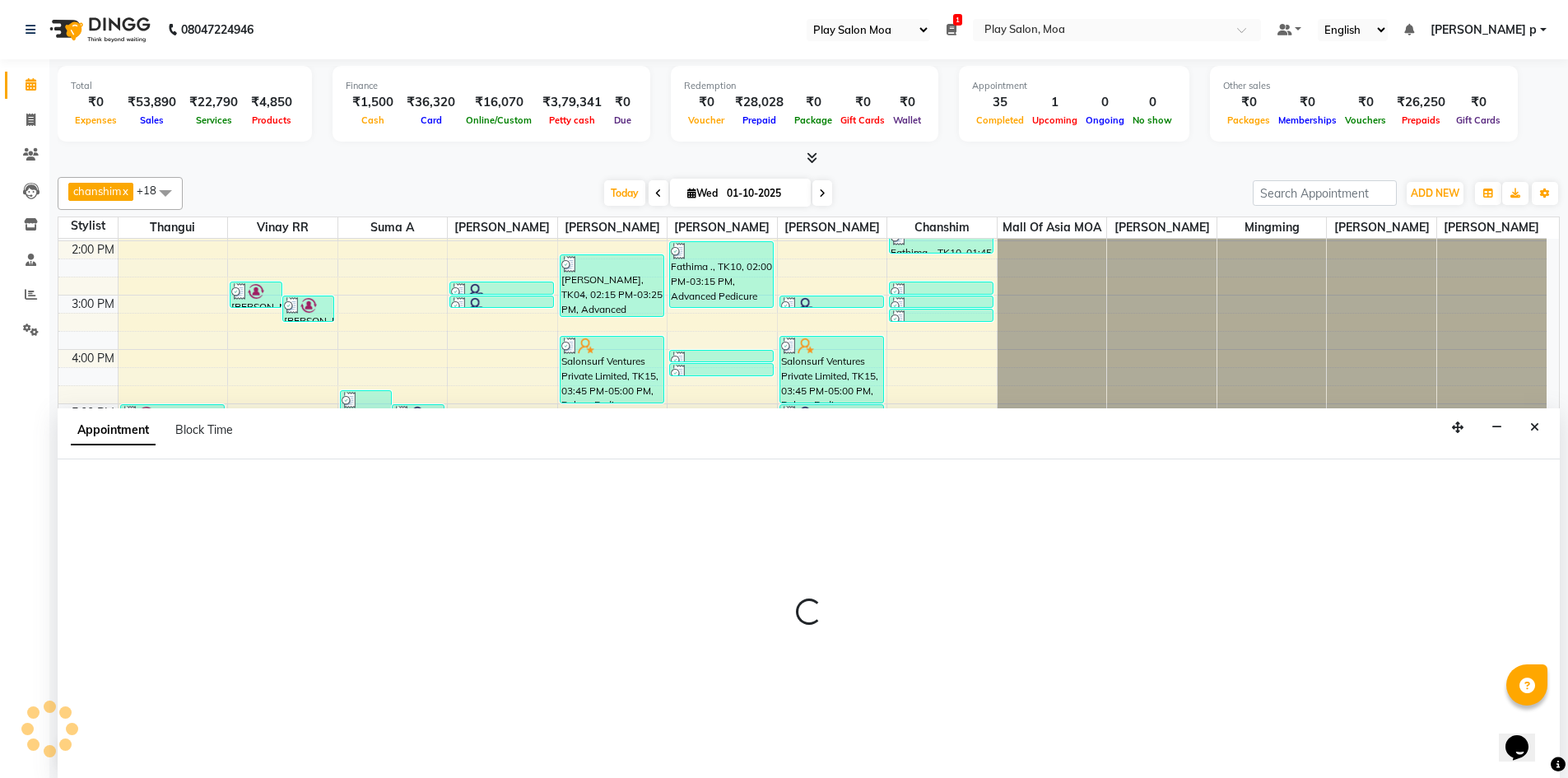
scroll to position [1, 0]
select select "81374"
select select "1305"
select select "tentative"
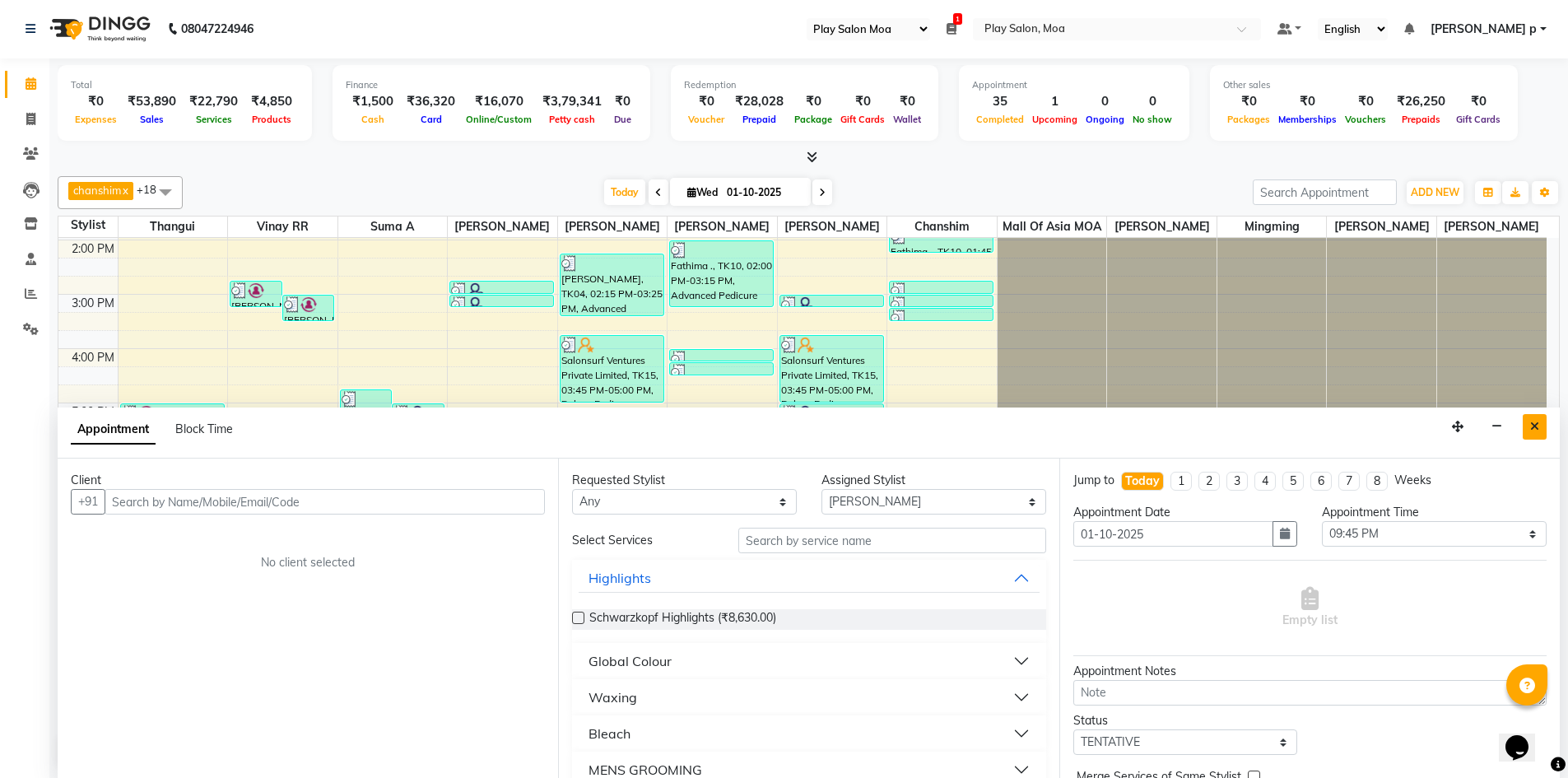
click at [1534, 422] on icon "Close" at bounding box center [1534, 426] width 9 height 11
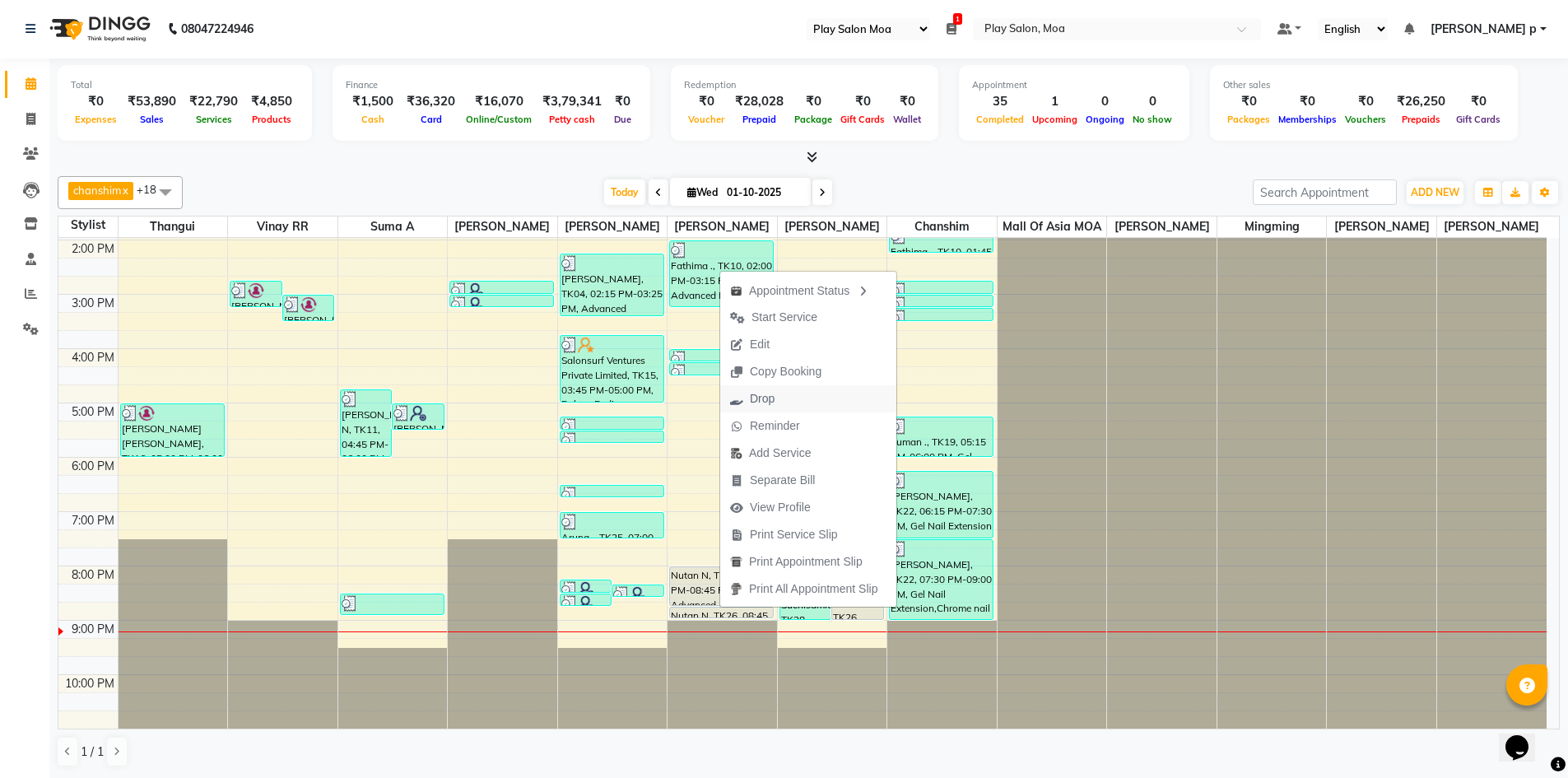
click at [833, 392] on button "Drop" at bounding box center [809, 399] width 176 height 27
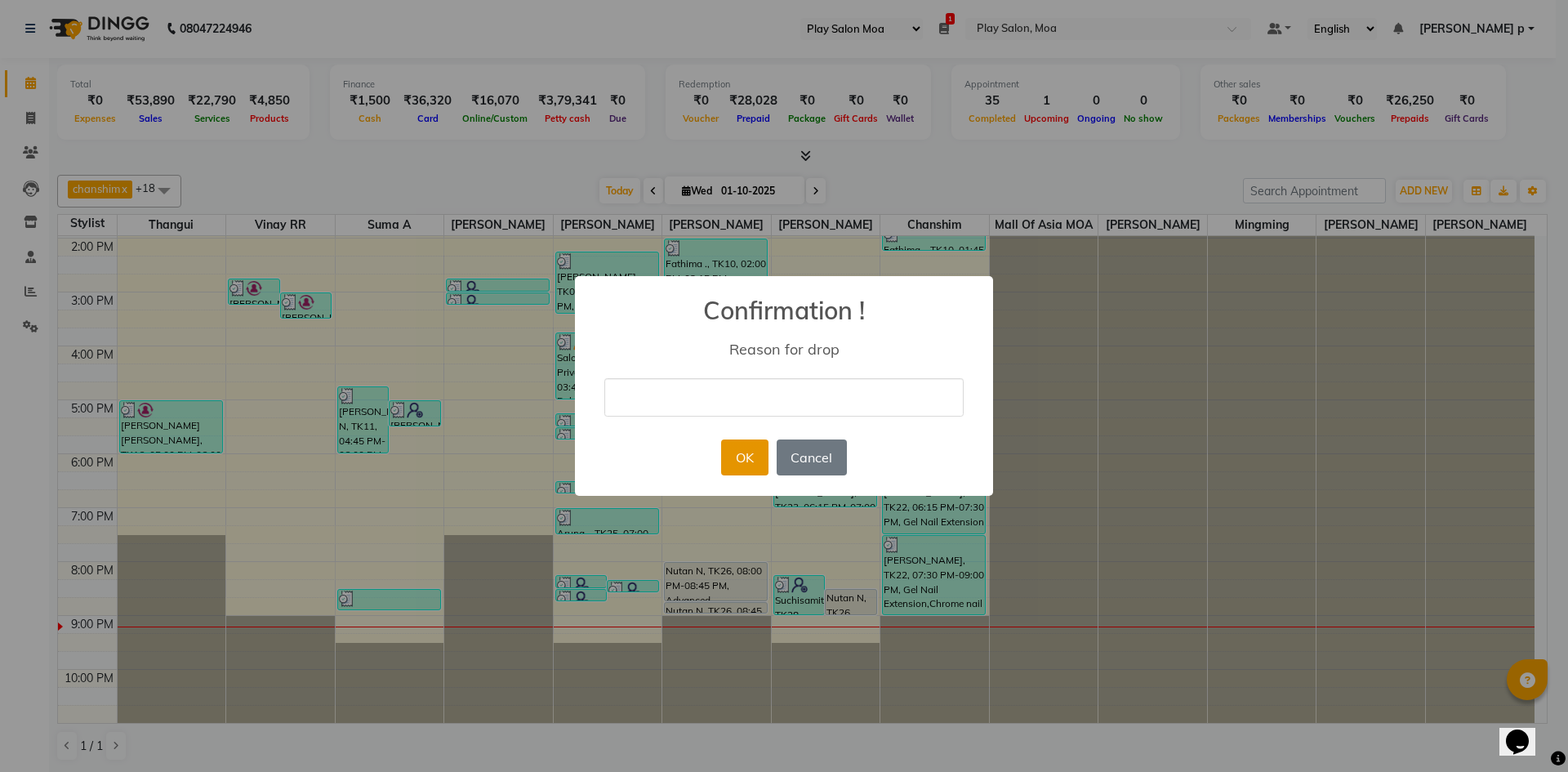
click at [755, 463] on button "OK" at bounding box center [744, 457] width 46 height 36
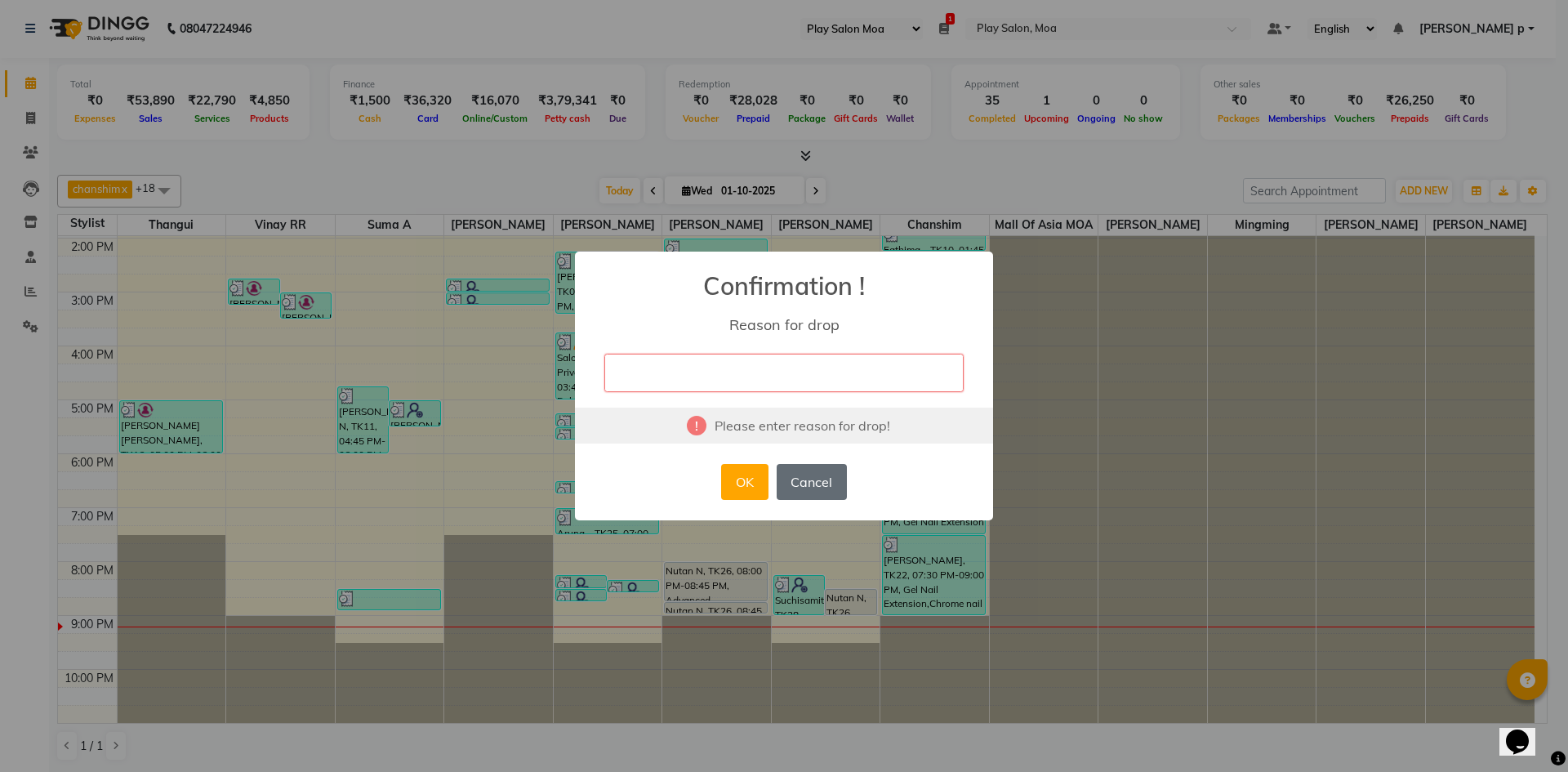
click at [792, 496] on button "Cancel" at bounding box center [811, 481] width 70 height 36
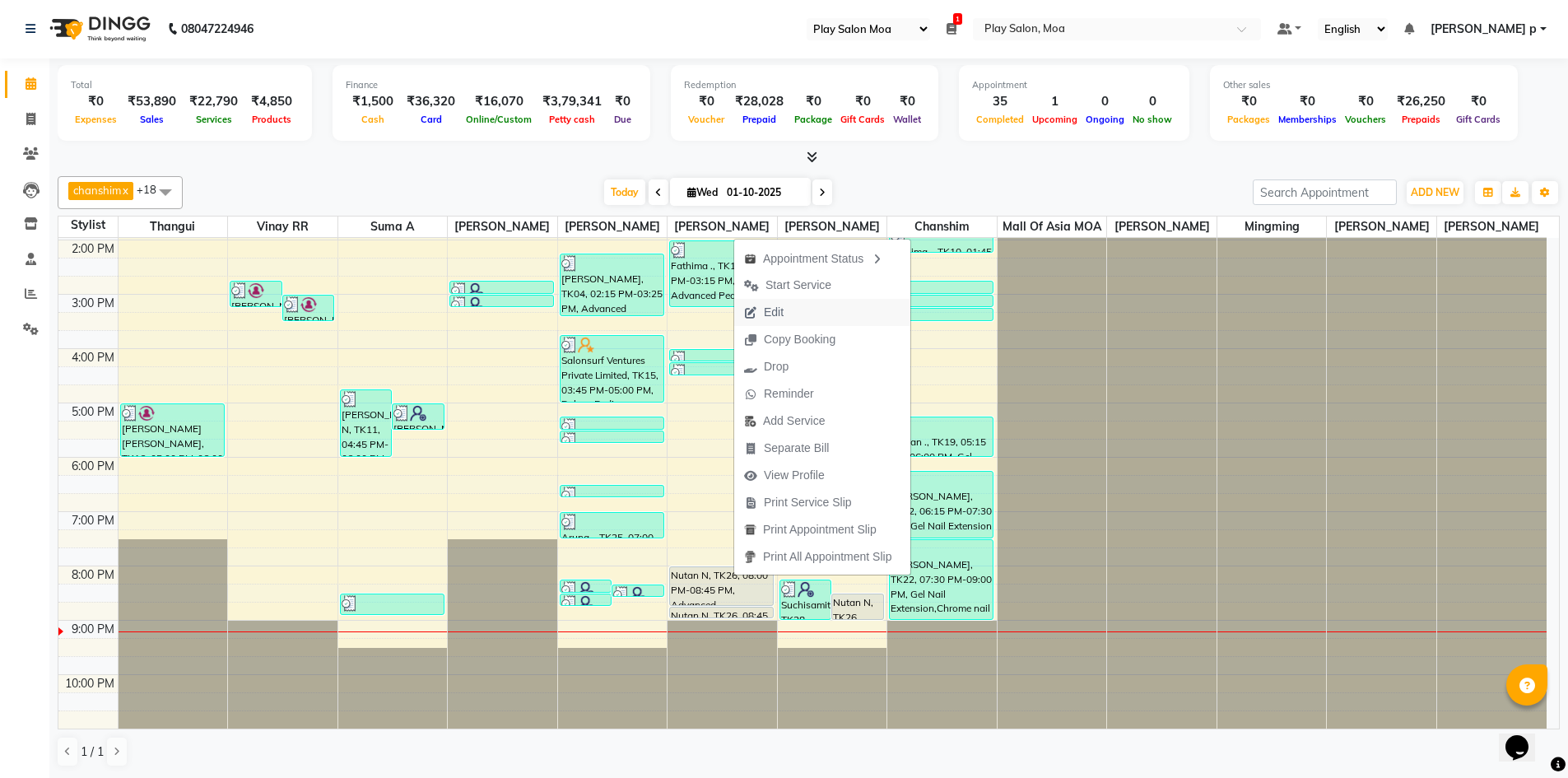
click at [812, 307] on button "Edit" at bounding box center [822, 312] width 176 height 27
select select "1200"
select select "tentative"
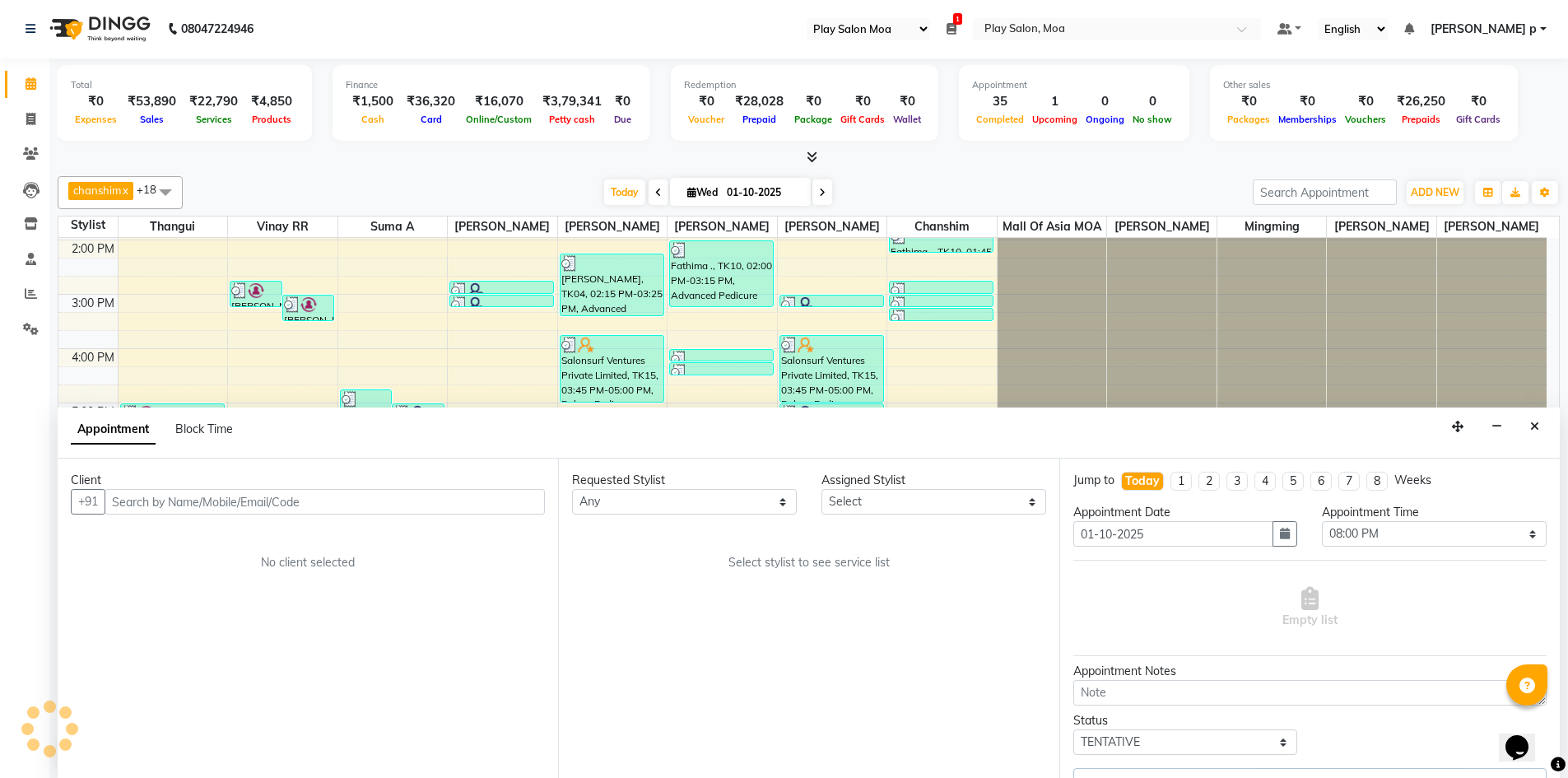
scroll to position [287, 0]
select select "81374"
select select "4218"
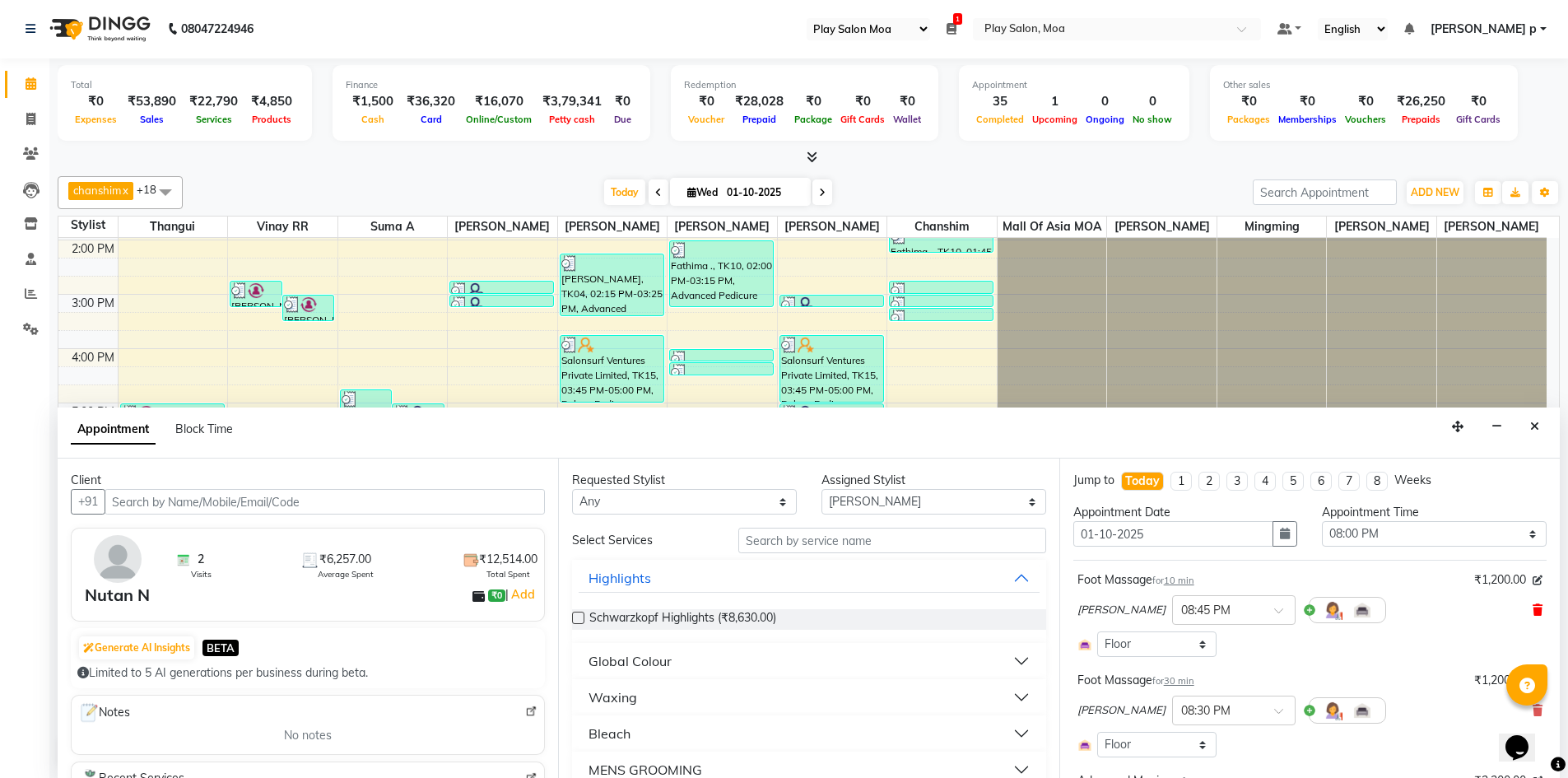
click at [1533, 607] on icon at bounding box center [1537, 610] width 10 height 11
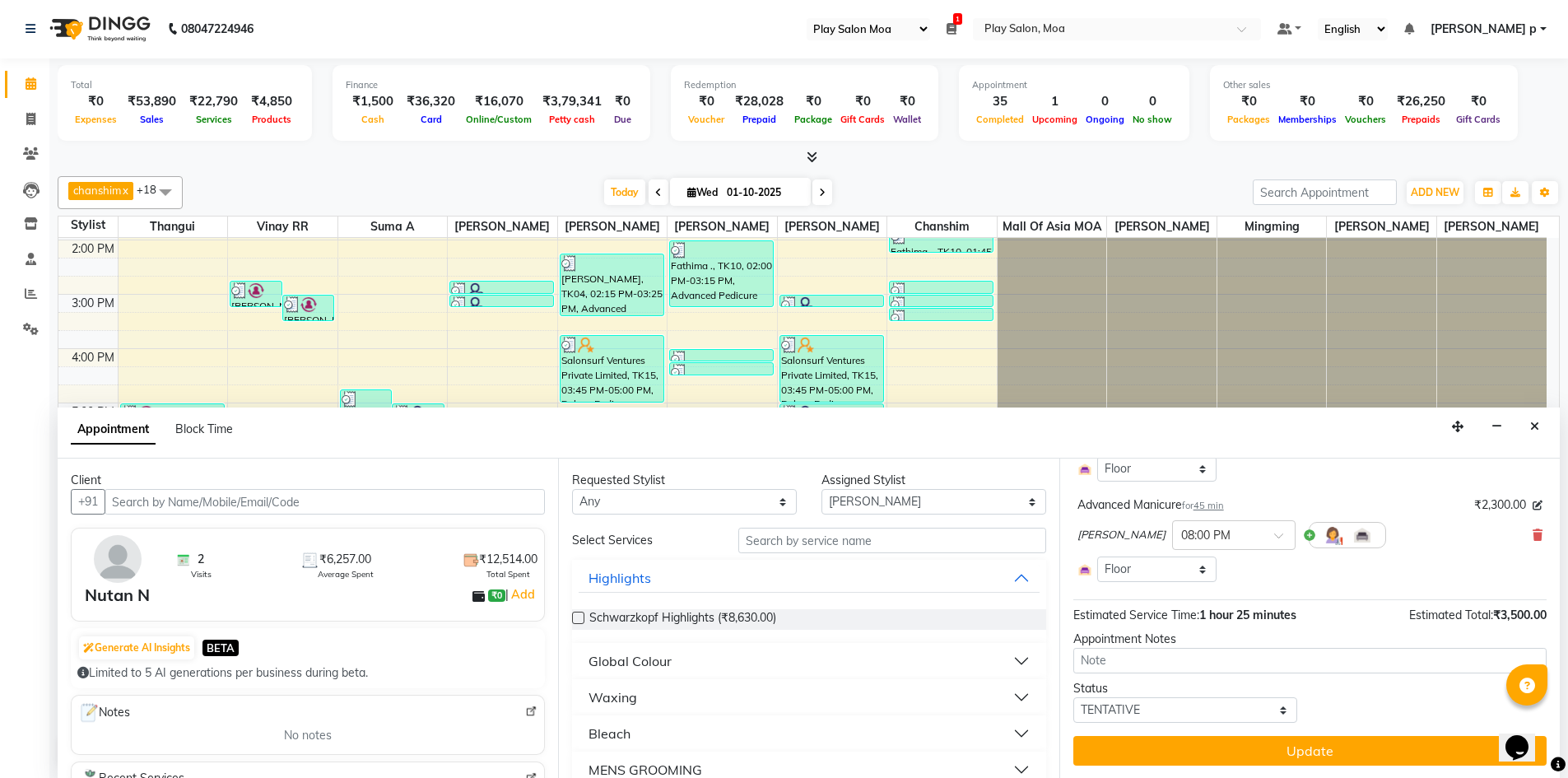
scroll to position [191, 0]
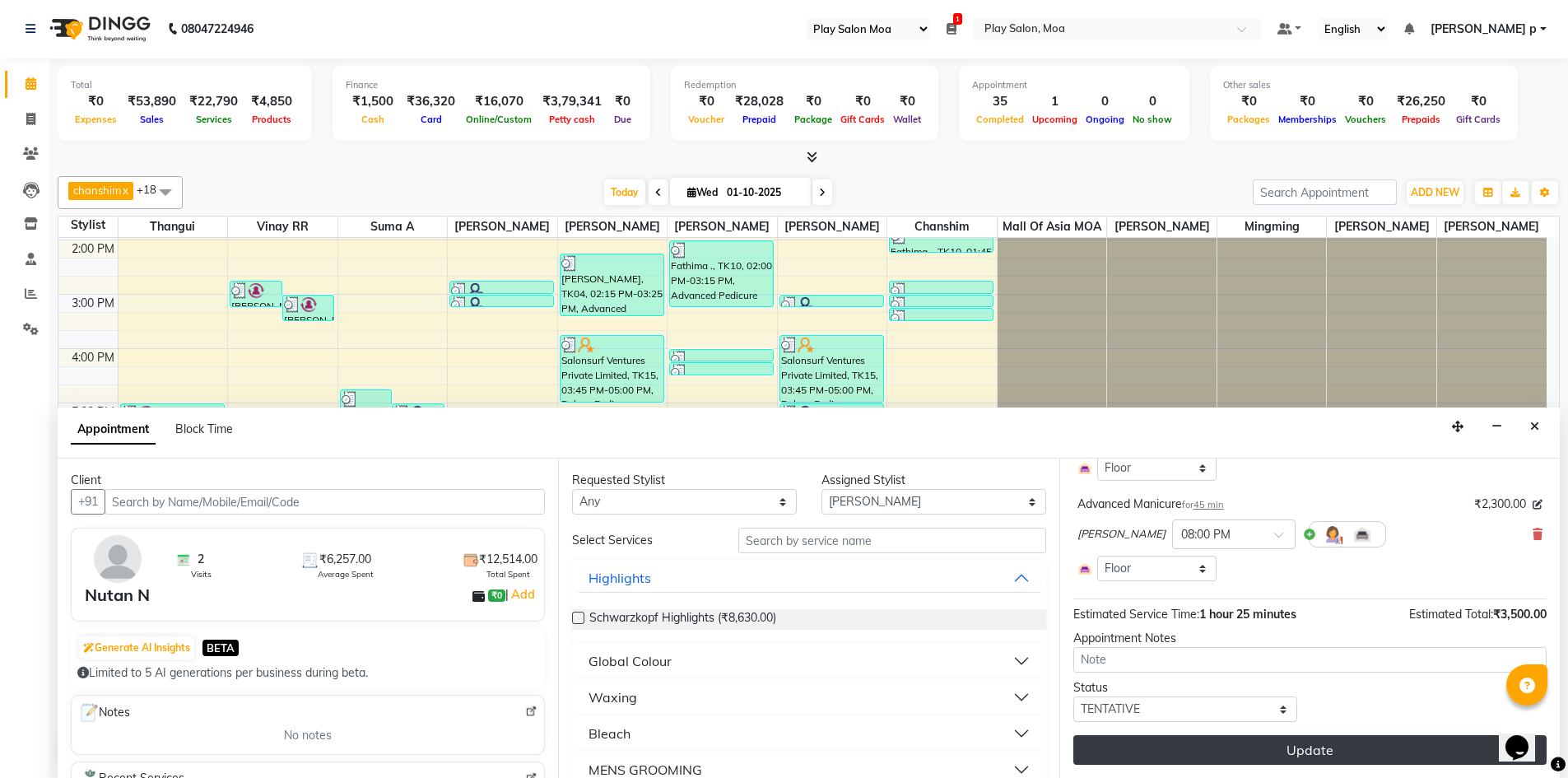
click at [1323, 740] on button "Update" at bounding box center [1310, 750] width 474 height 30
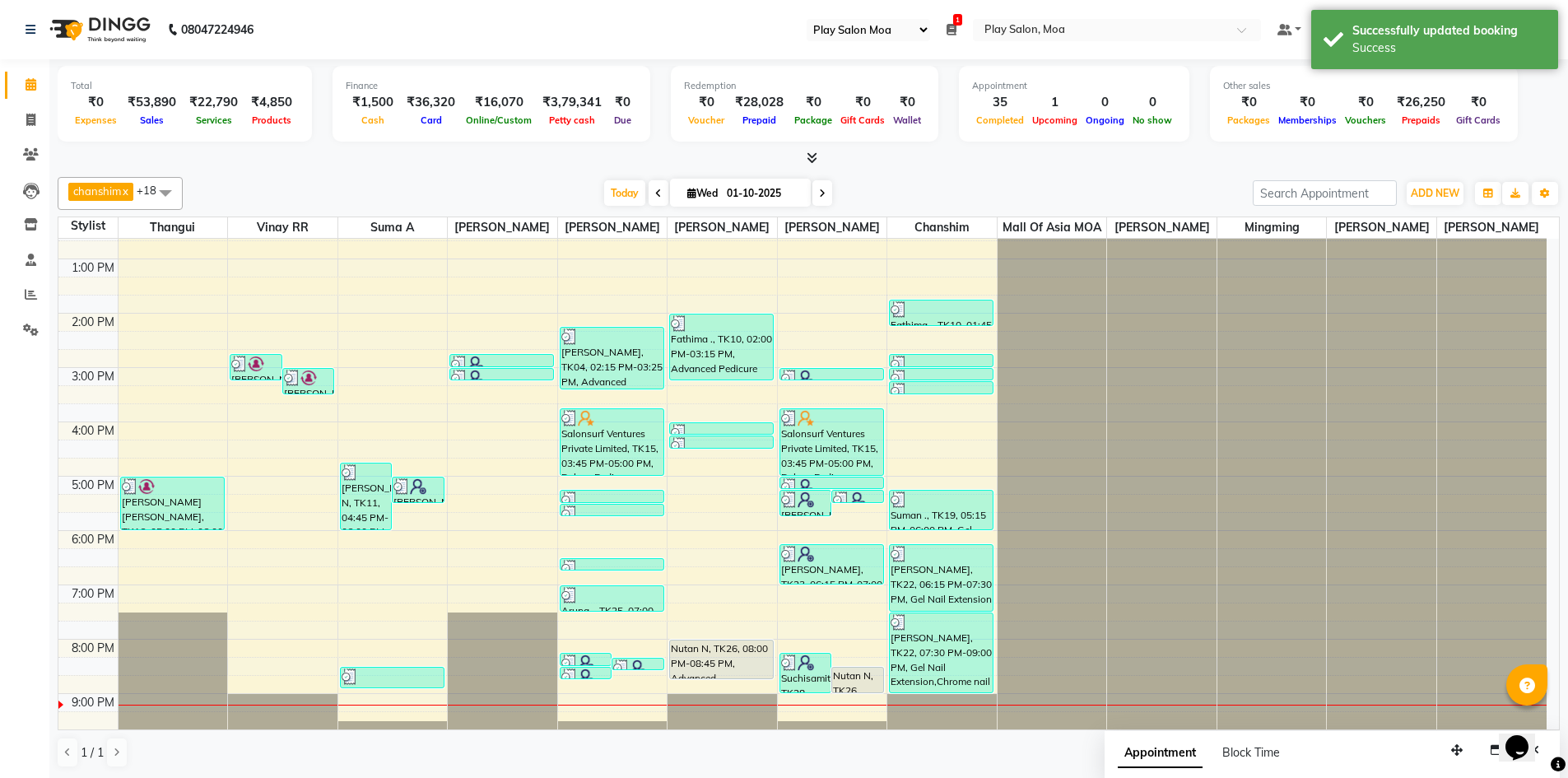
scroll to position [122, 0]
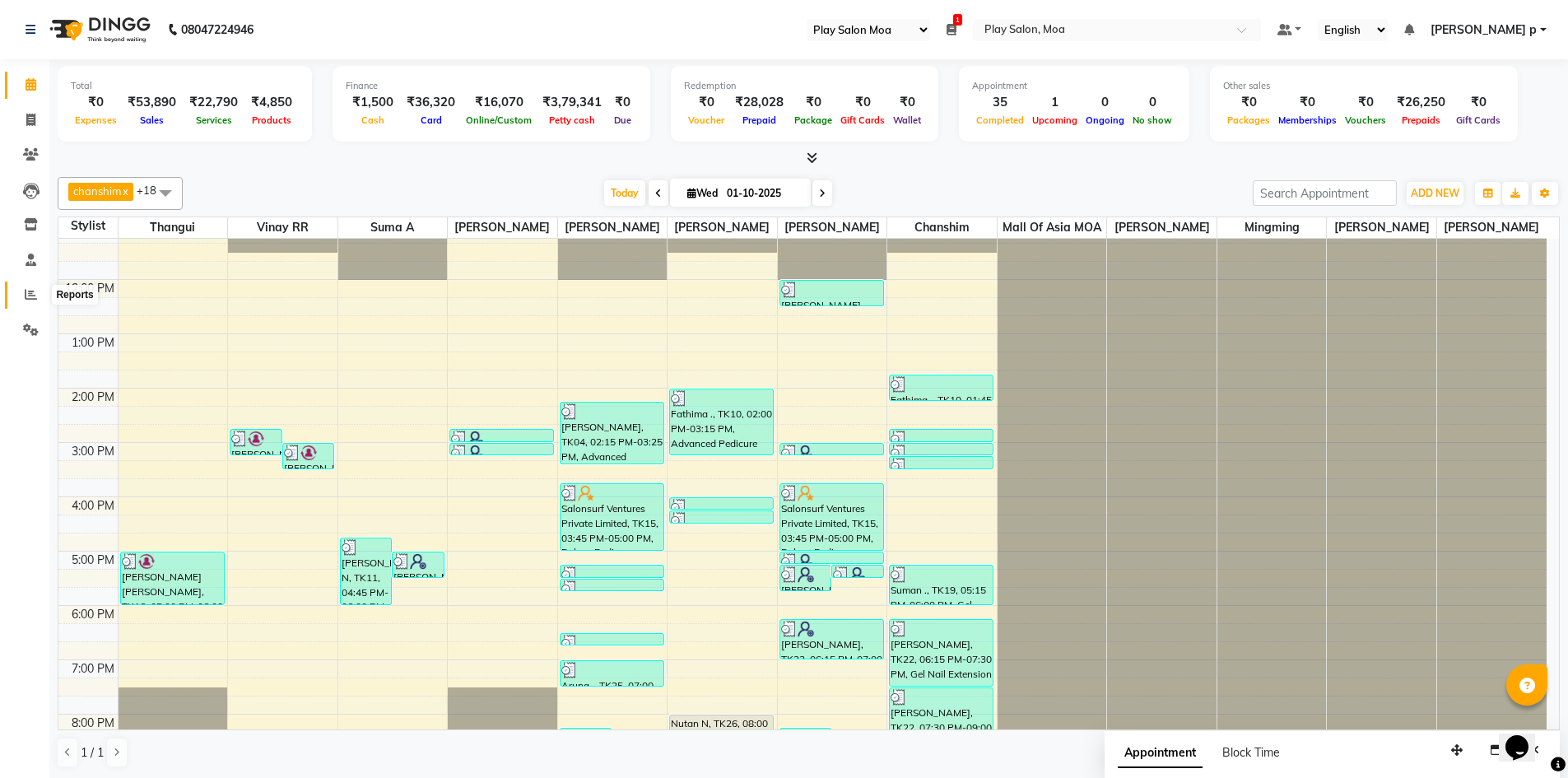
drag, startPoint x: 26, startPoint y: 292, endPoint x: 50, endPoint y: 289, distance: 24.2
click at [26, 292] on icon at bounding box center [31, 295] width 12 height 12
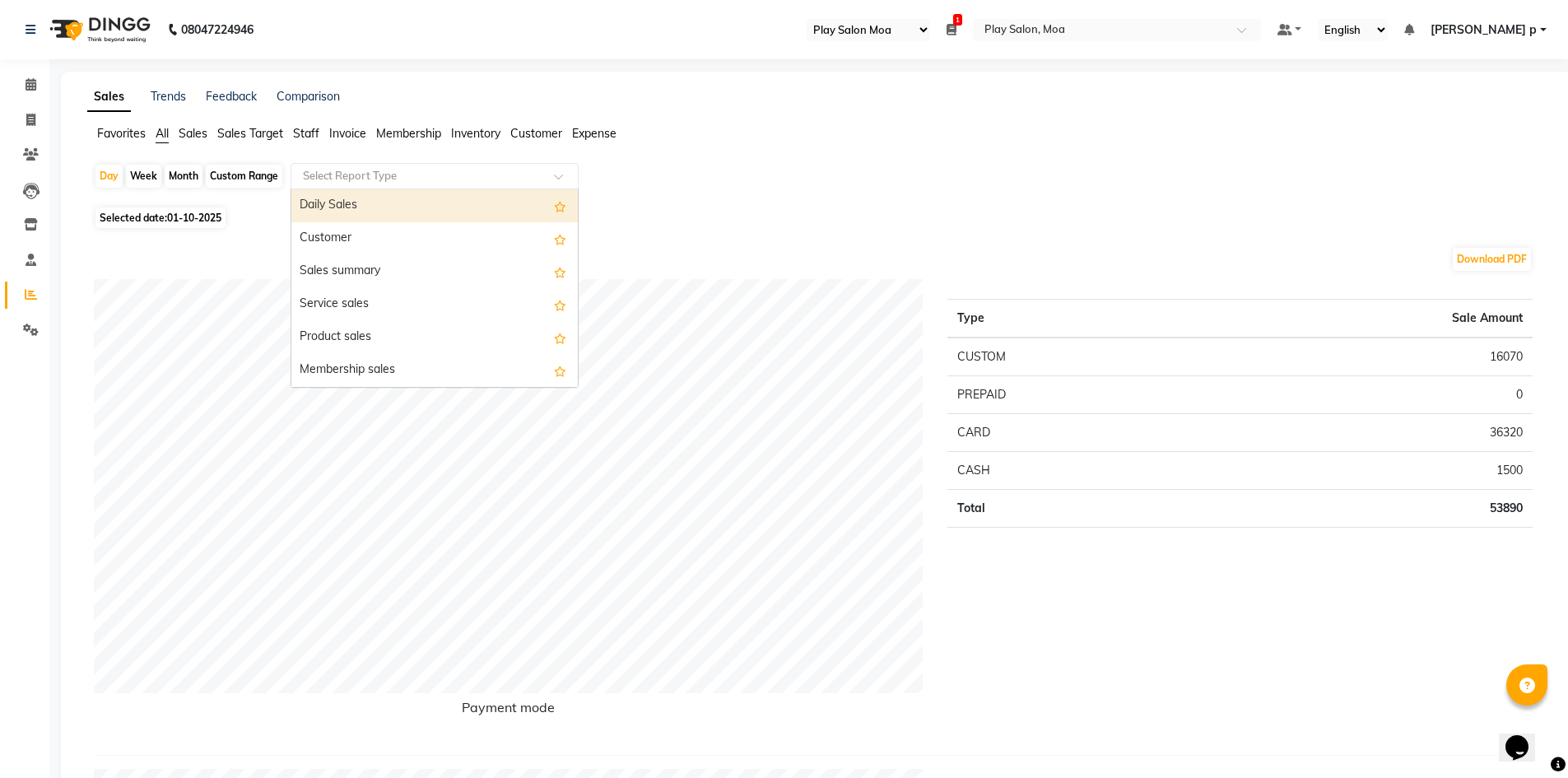
click at [339, 172] on input "text" at bounding box center [418, 176] width 237 height 17
click at [360, 204] on div "Daily Sales" at bounding box center [434, 206] width 287 height 33
select select "full_report"
select select "csv"
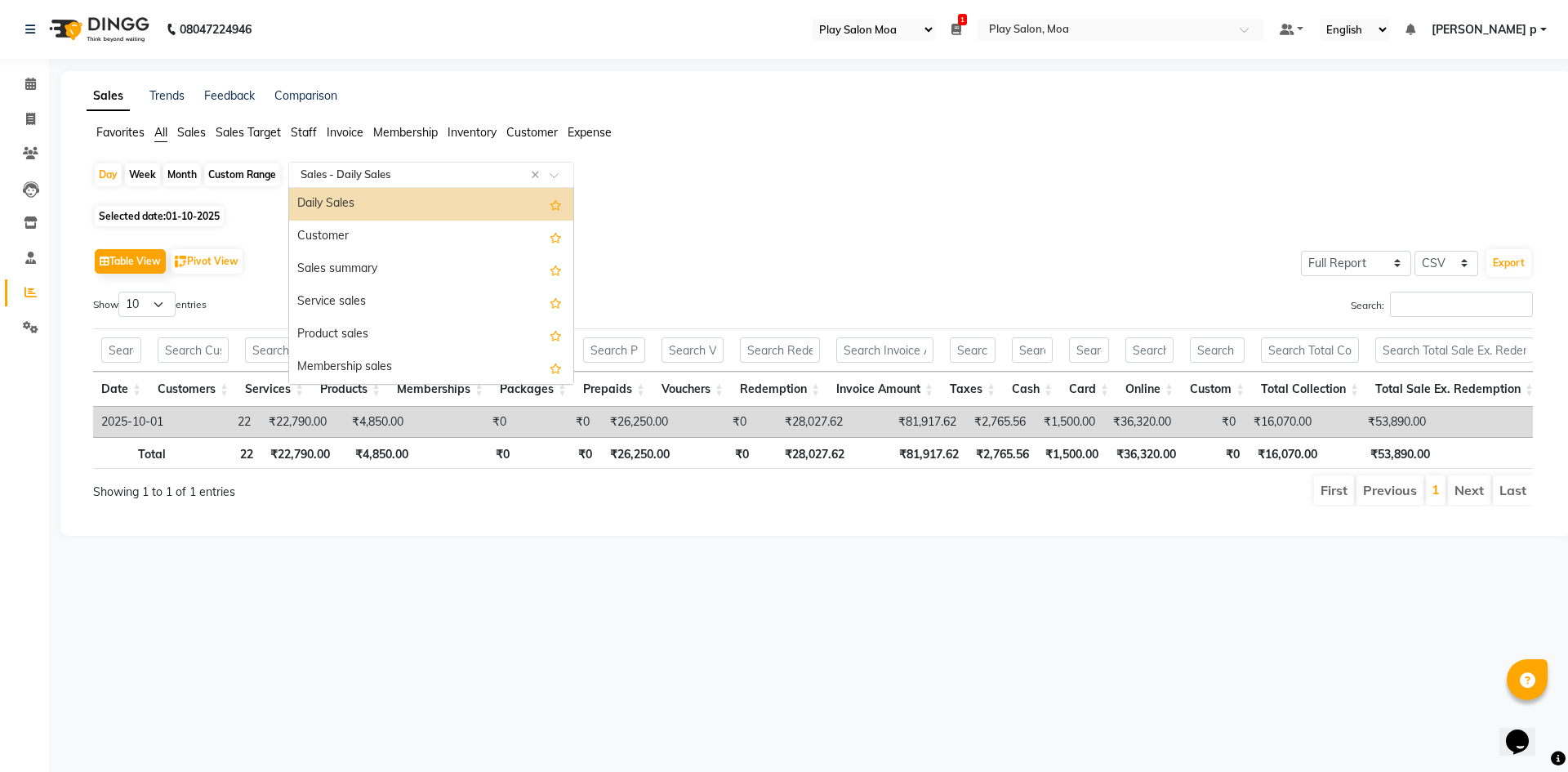
click at [336, 170] on input "text" at bounding box center [415, 174] width 235 height 17
click at [349, 263] on div "Sales summary" at bounding box center [430, 269] width 284 height 32
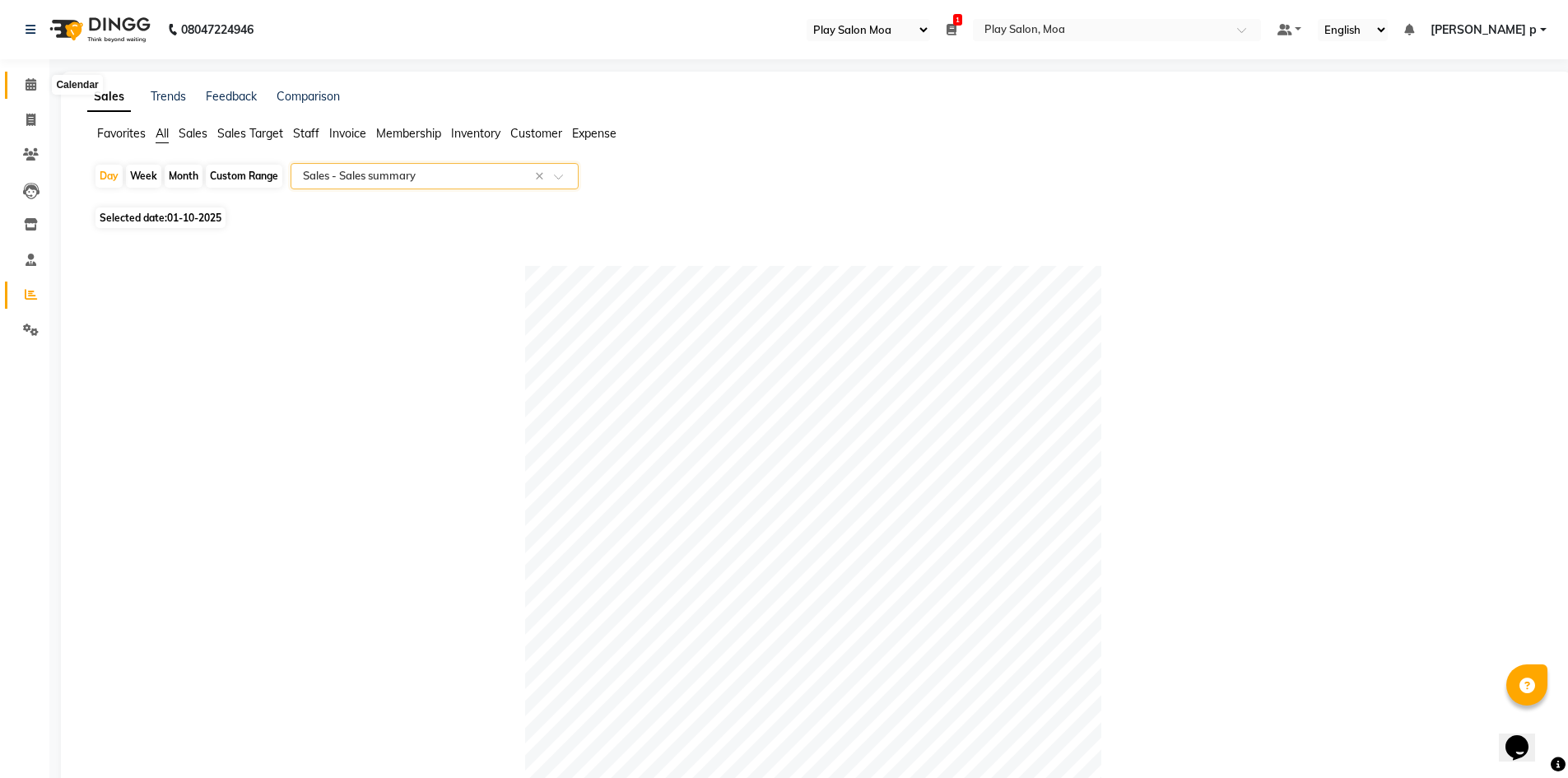
click at [34, 86] on icon at bounding box center [31, 85] width 11 height 12
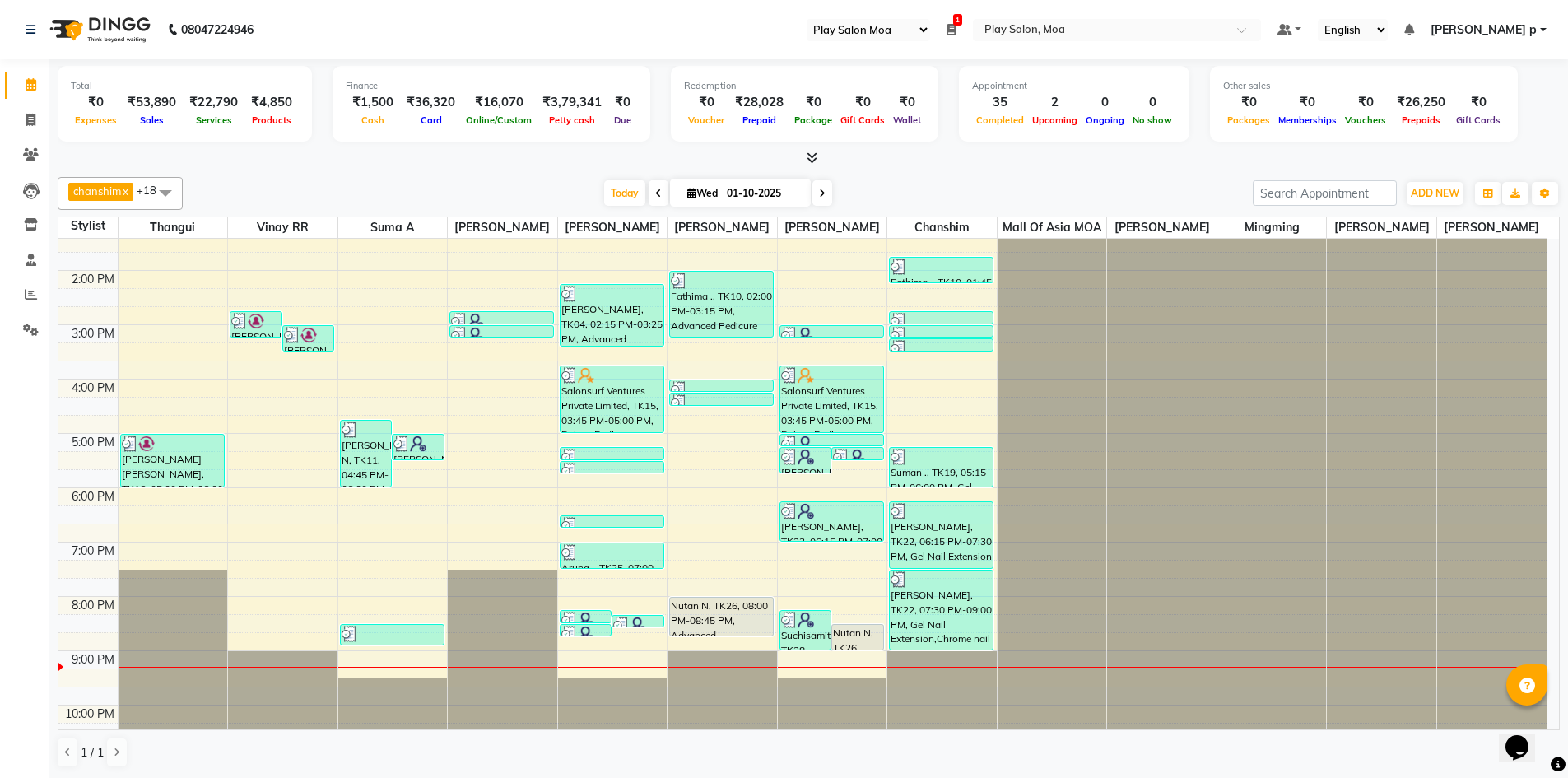
scroll to position [287, 0]
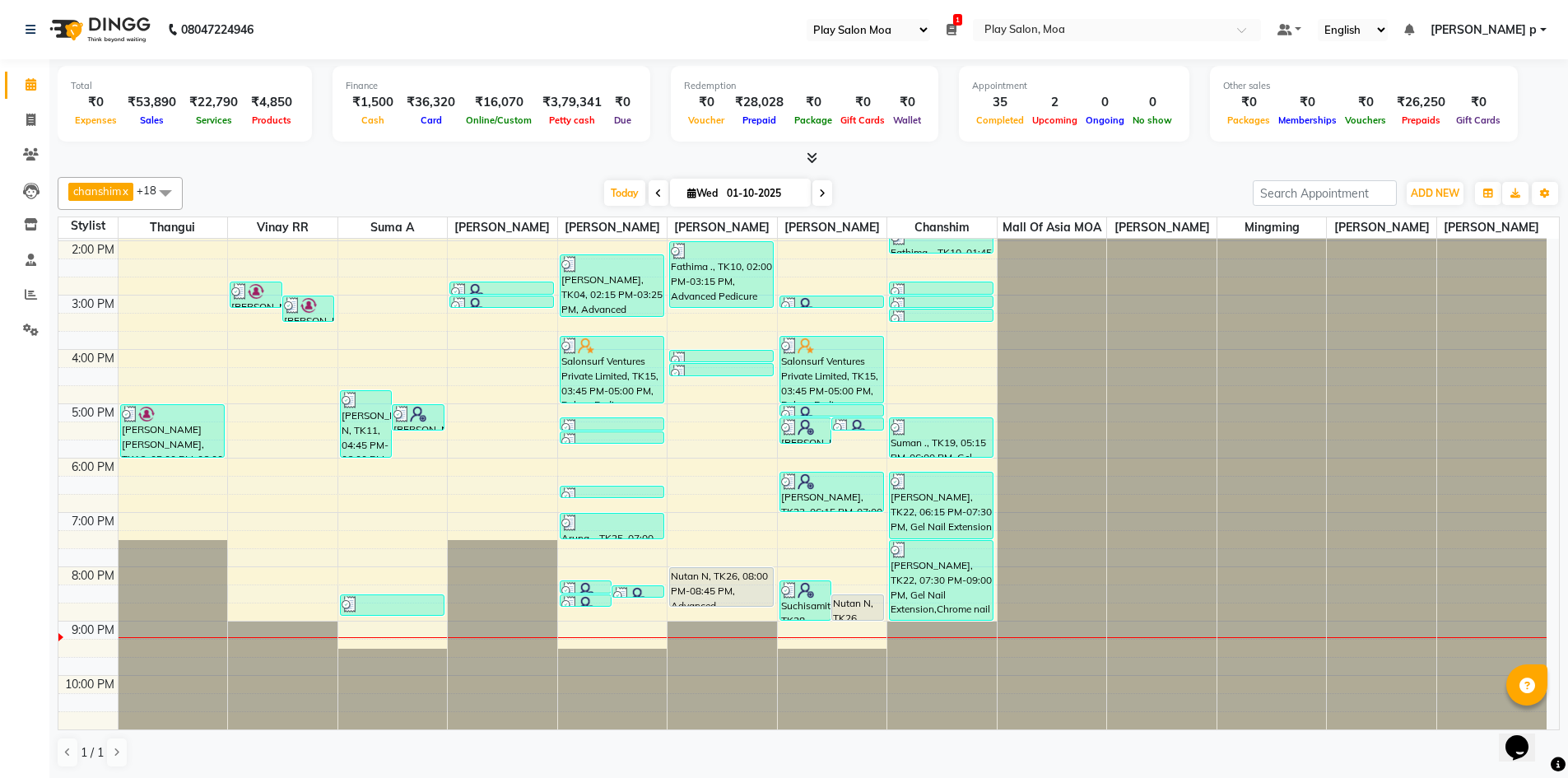
click at [817, 191] on span at bounding box center [822, 192] width 19 height 26
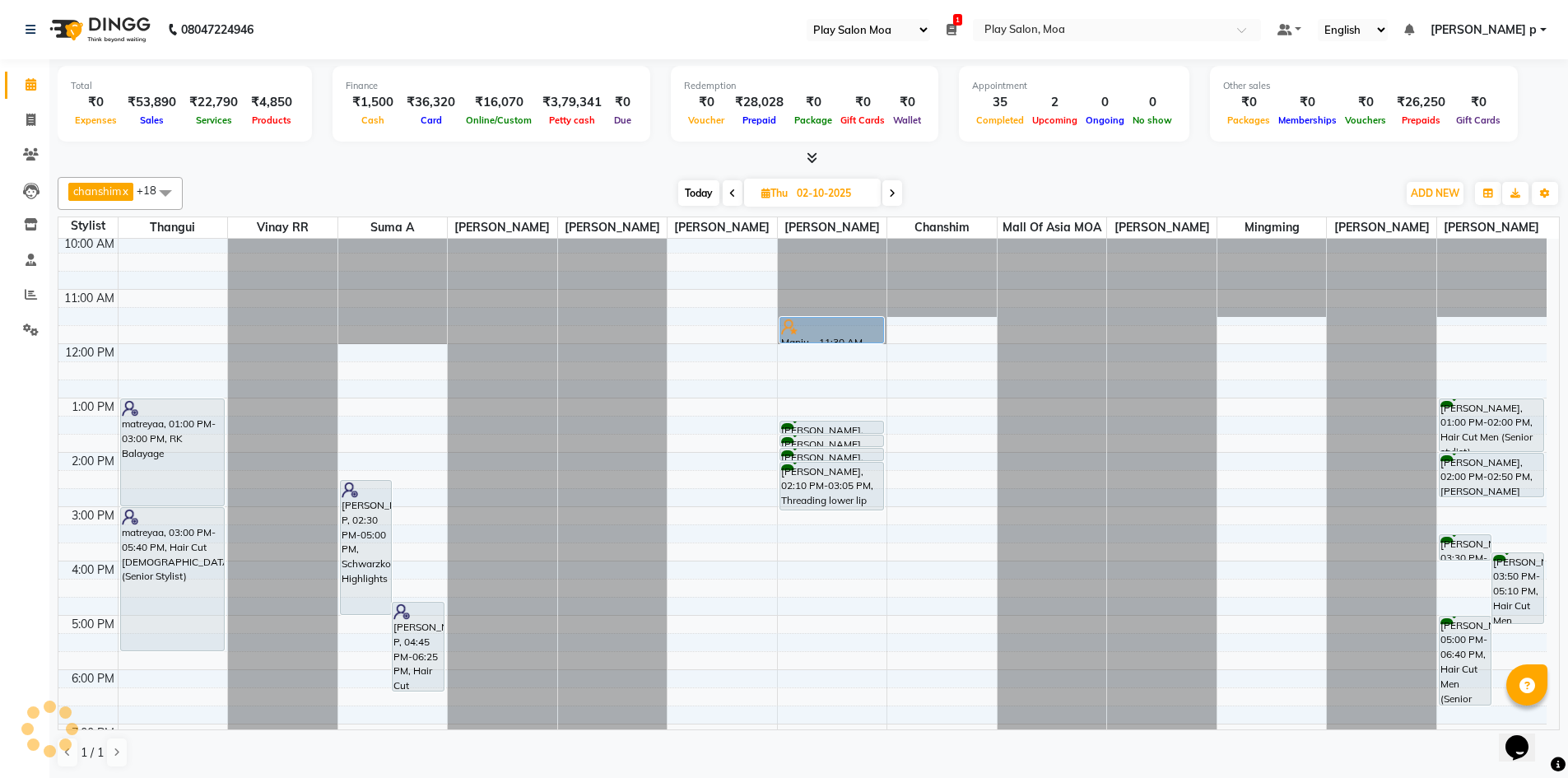
scroll to position [0, 0]
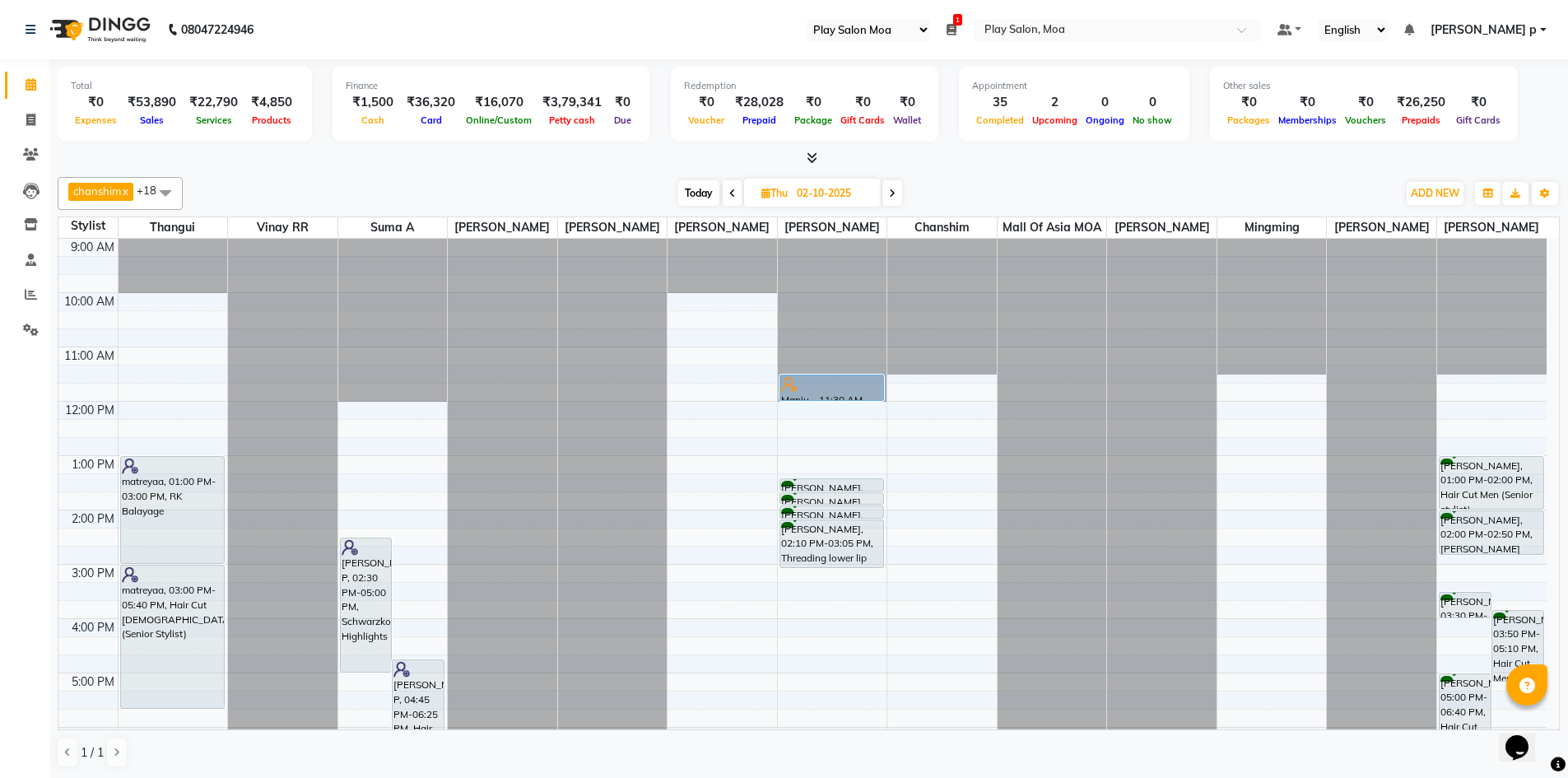
click at [994, 34] on ul "Select Register Play Salon Moa 1 Daily Open Registers nothing to show Select Lo…" at bounding box center [1034, 29] width 471 height 22
click at [728, 196] on span at bounding box center [732, 192] width 19 height 26
type input "01-10-2025"
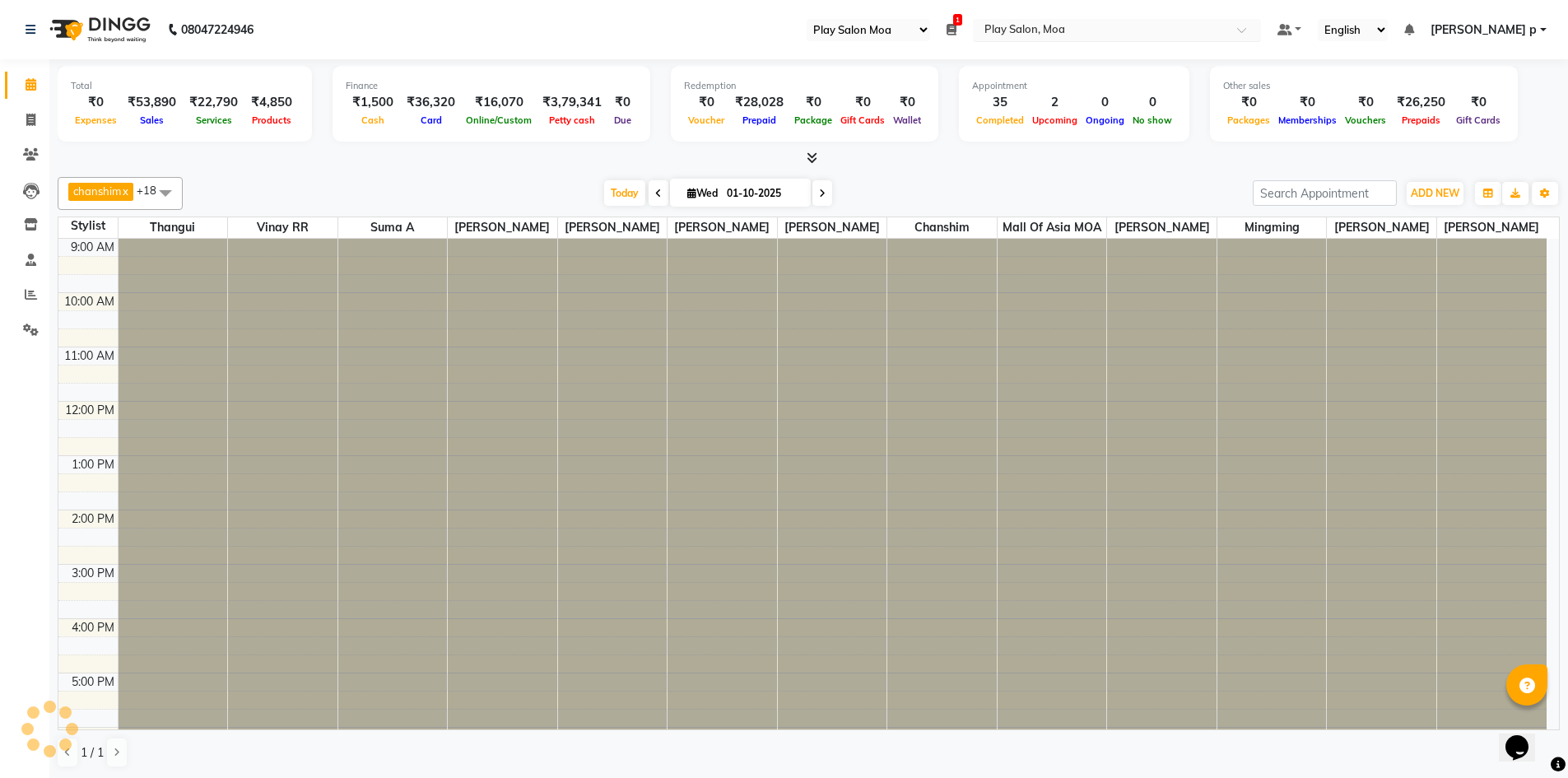
scroll to position [287, 0]
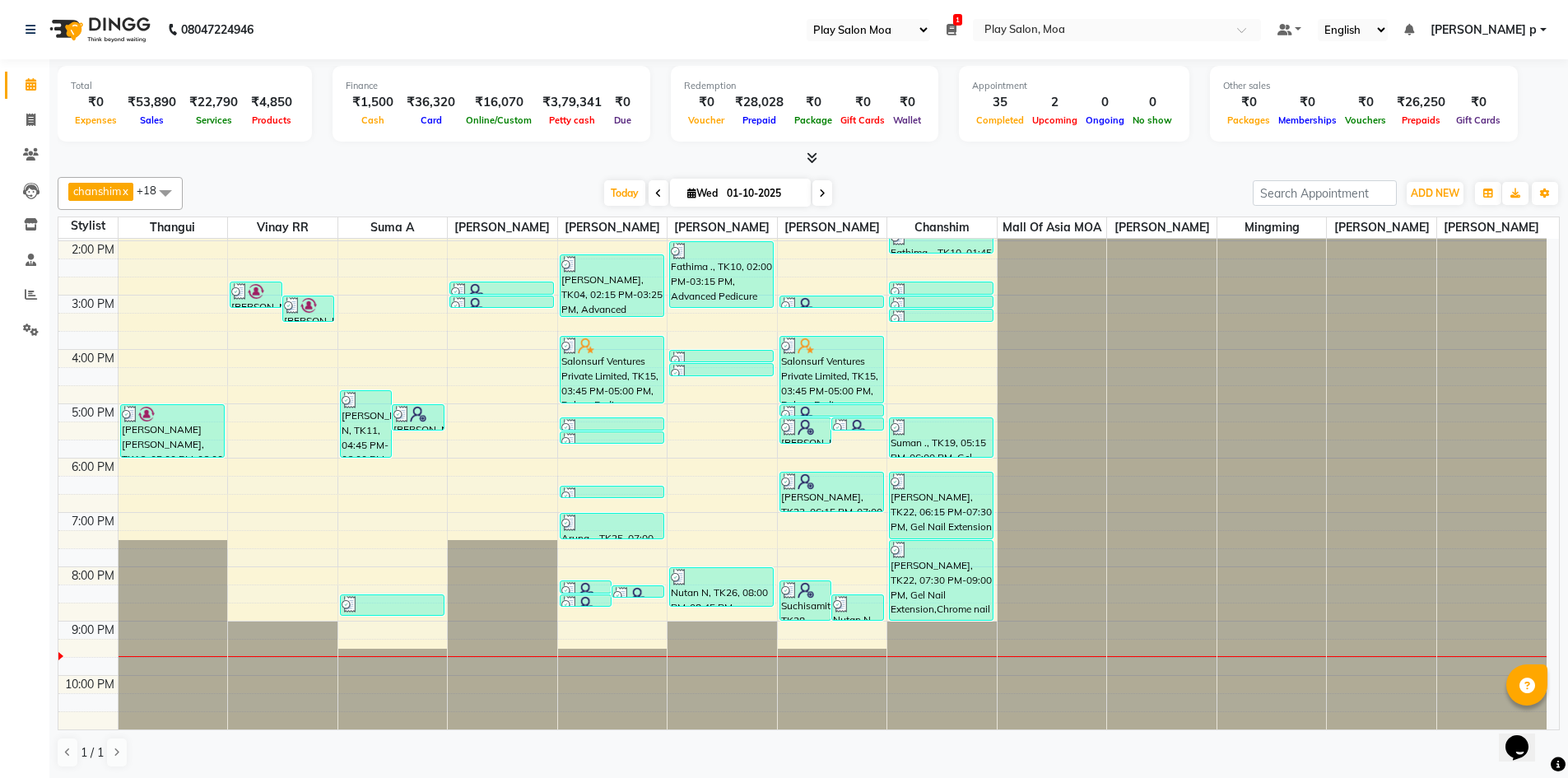
click at [956, 28] on icon at bounding box center [951, 29] width 10 height 11
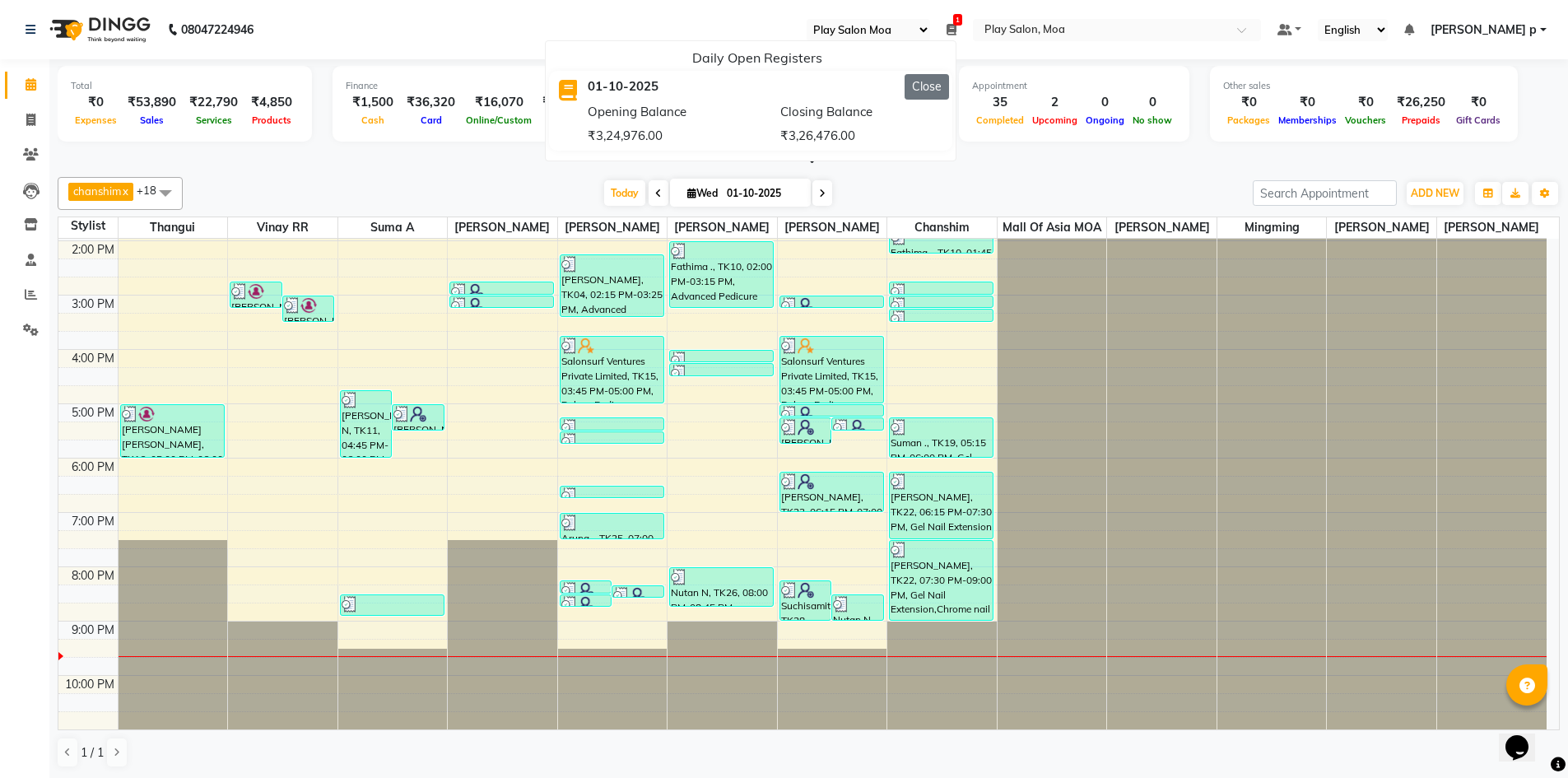
click at [949, 79] on button "Close" at bounding box center [927, 86] width 44 height 26
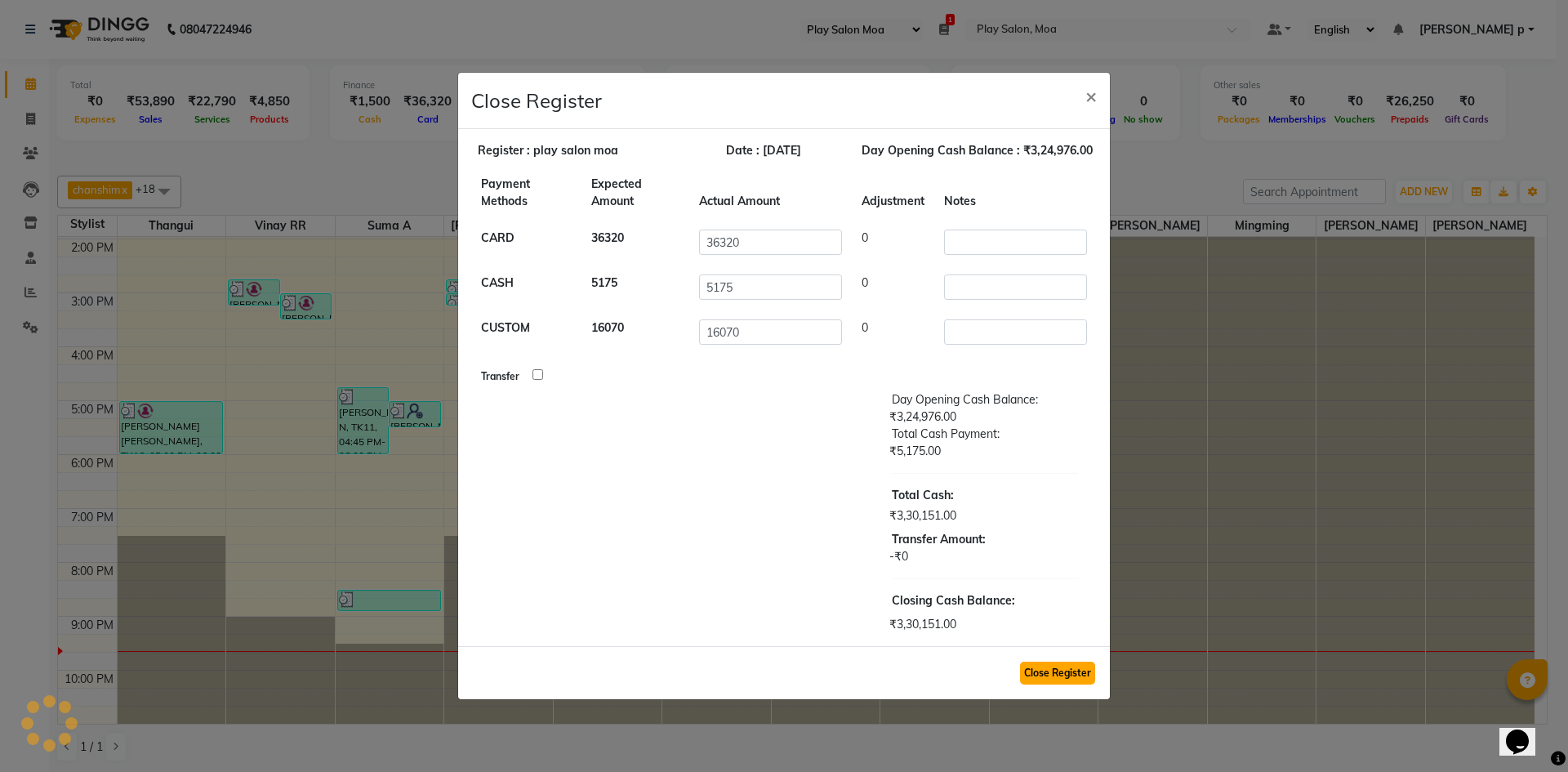
click at [1028, 678] on button "Close Register" at bounding box center [1058, 673] width 75 height 23
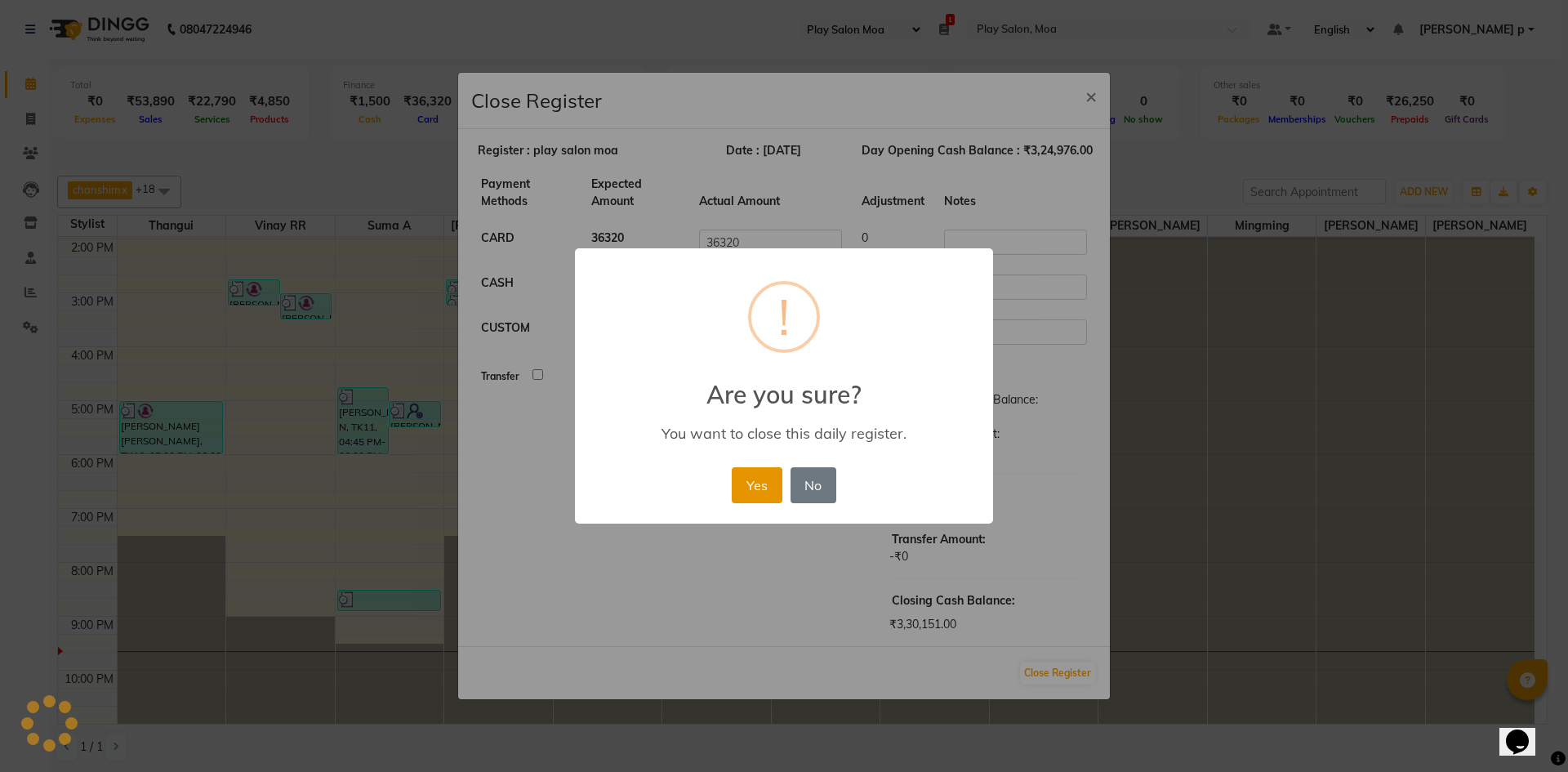
click at [733, 484] on button "Yes" at bounding box center [756, 485] width 50 height 36
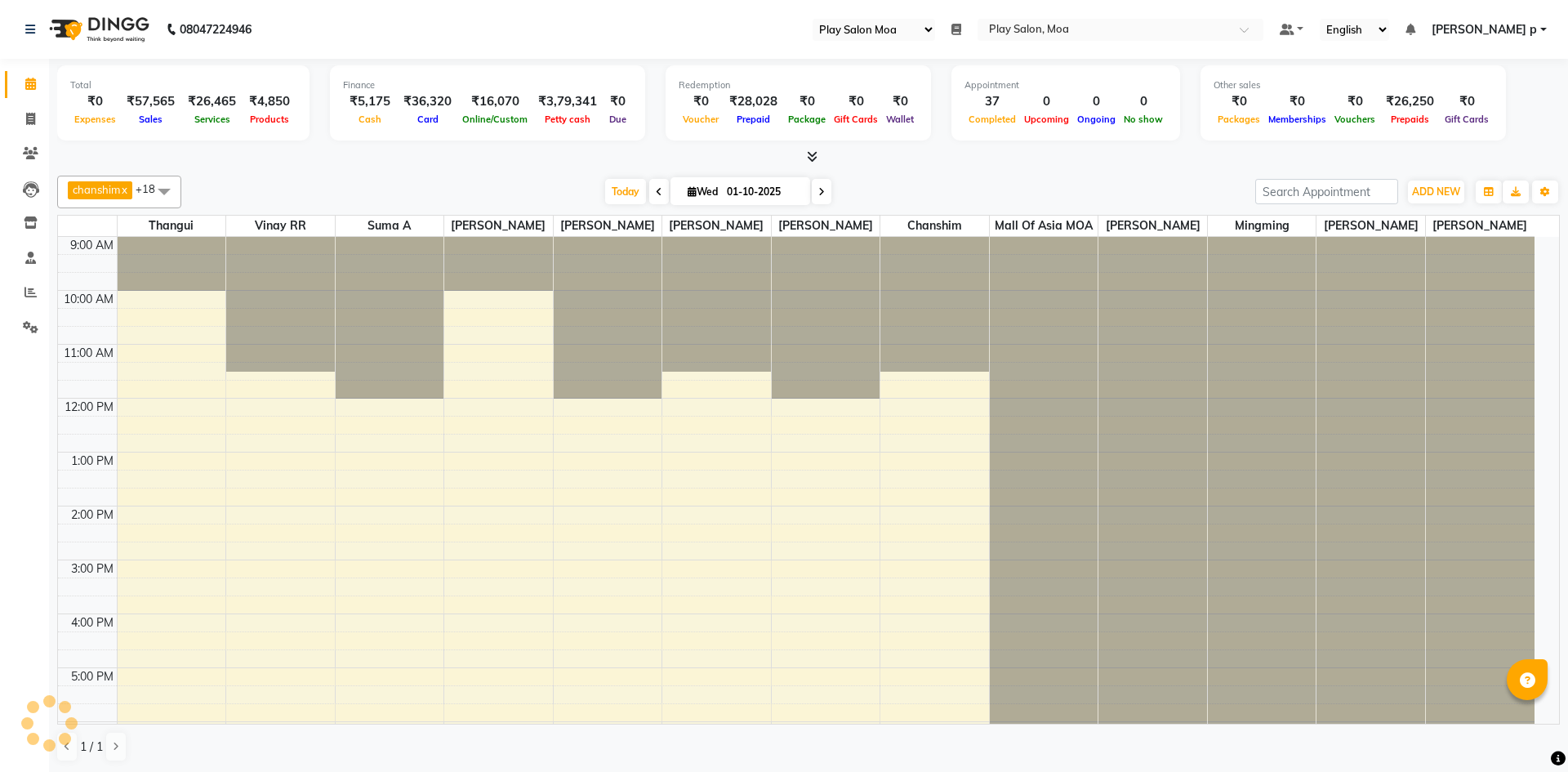
select select "93"
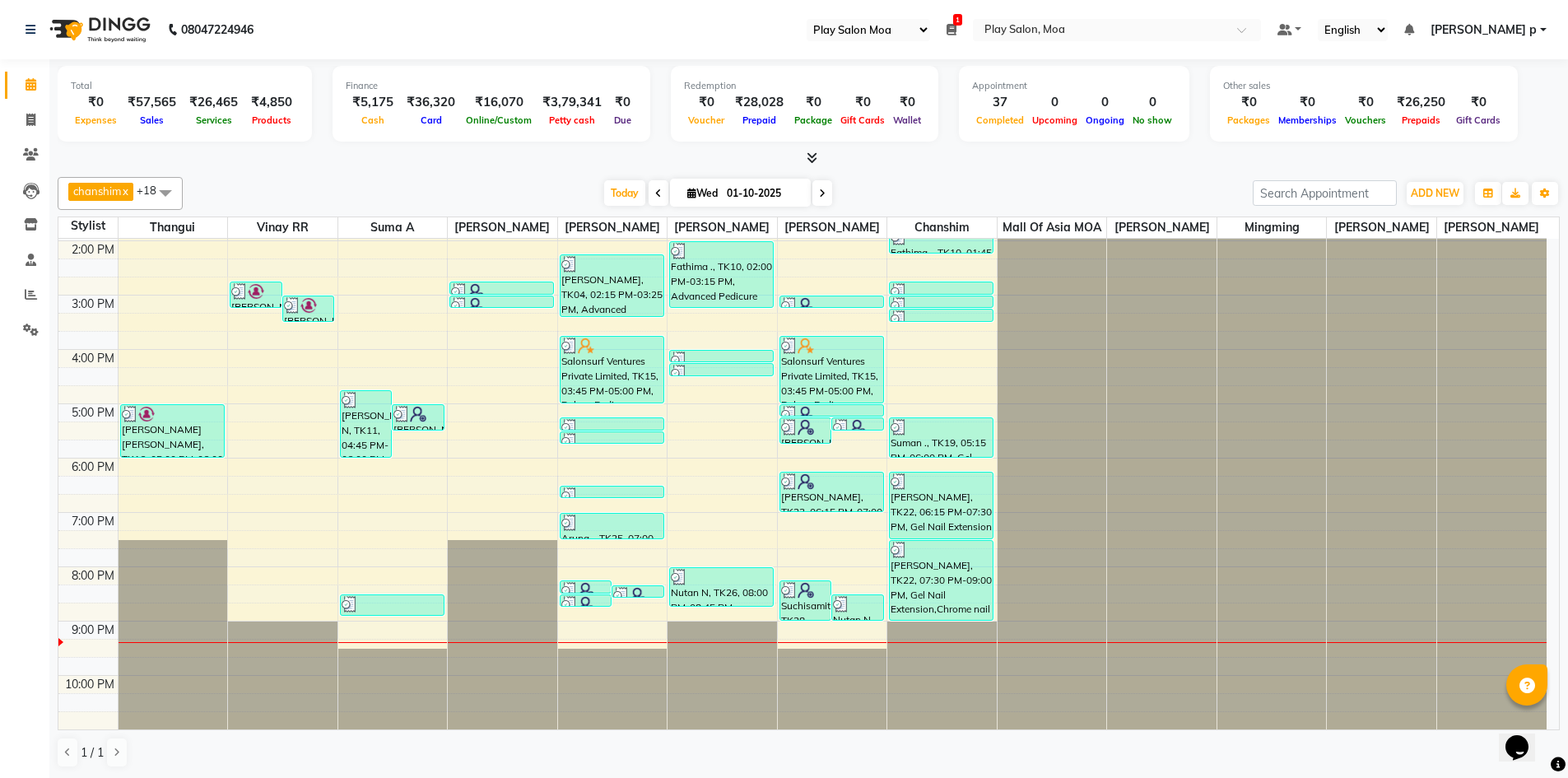
scroll to position [287, 0]
click at [26, 296] on icon at bounding box center [31, 295] width 12 height 12
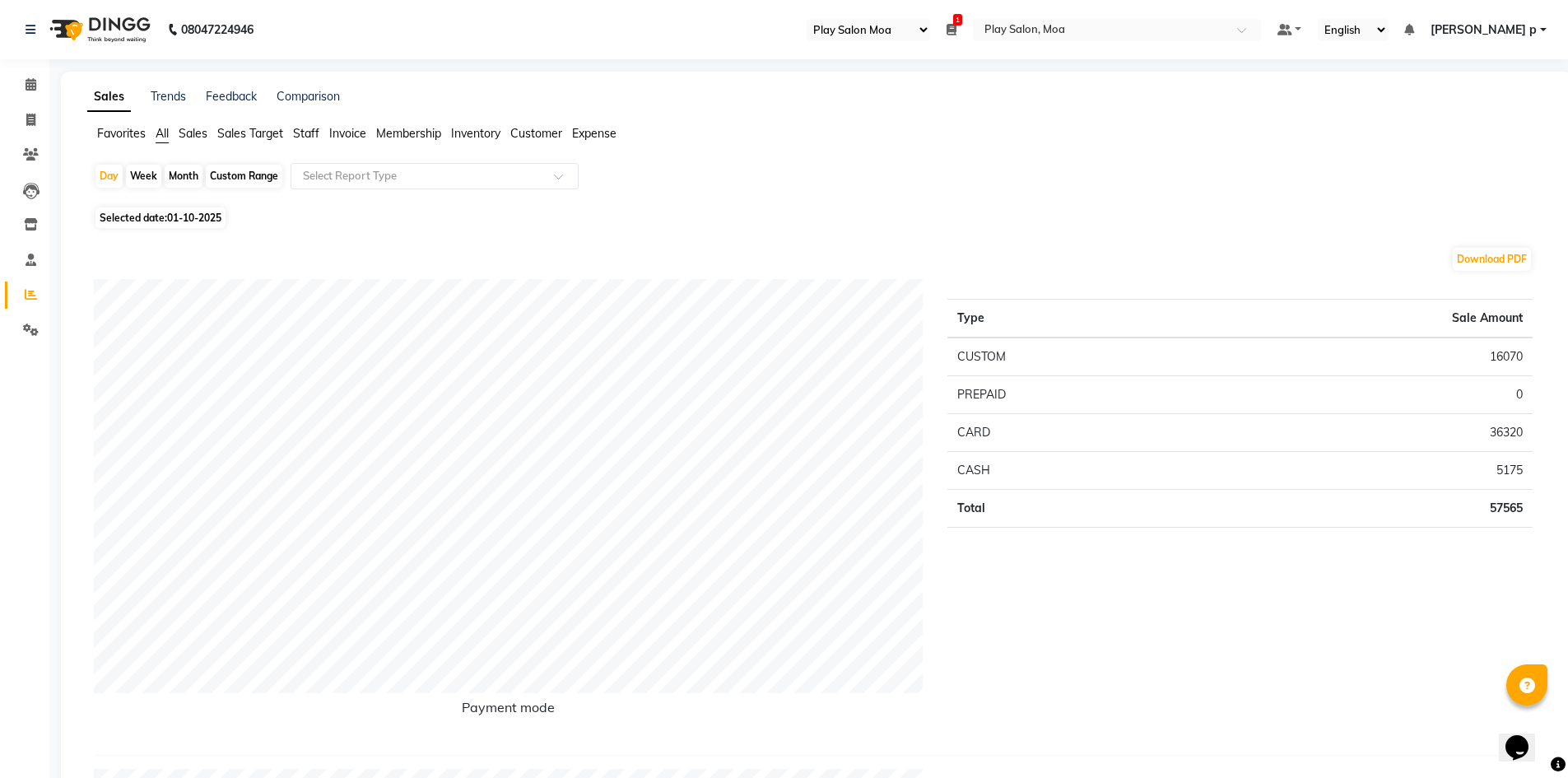
click at [189, 131] on span "Sales" at bounding box center [192, 133] width 29 height 15
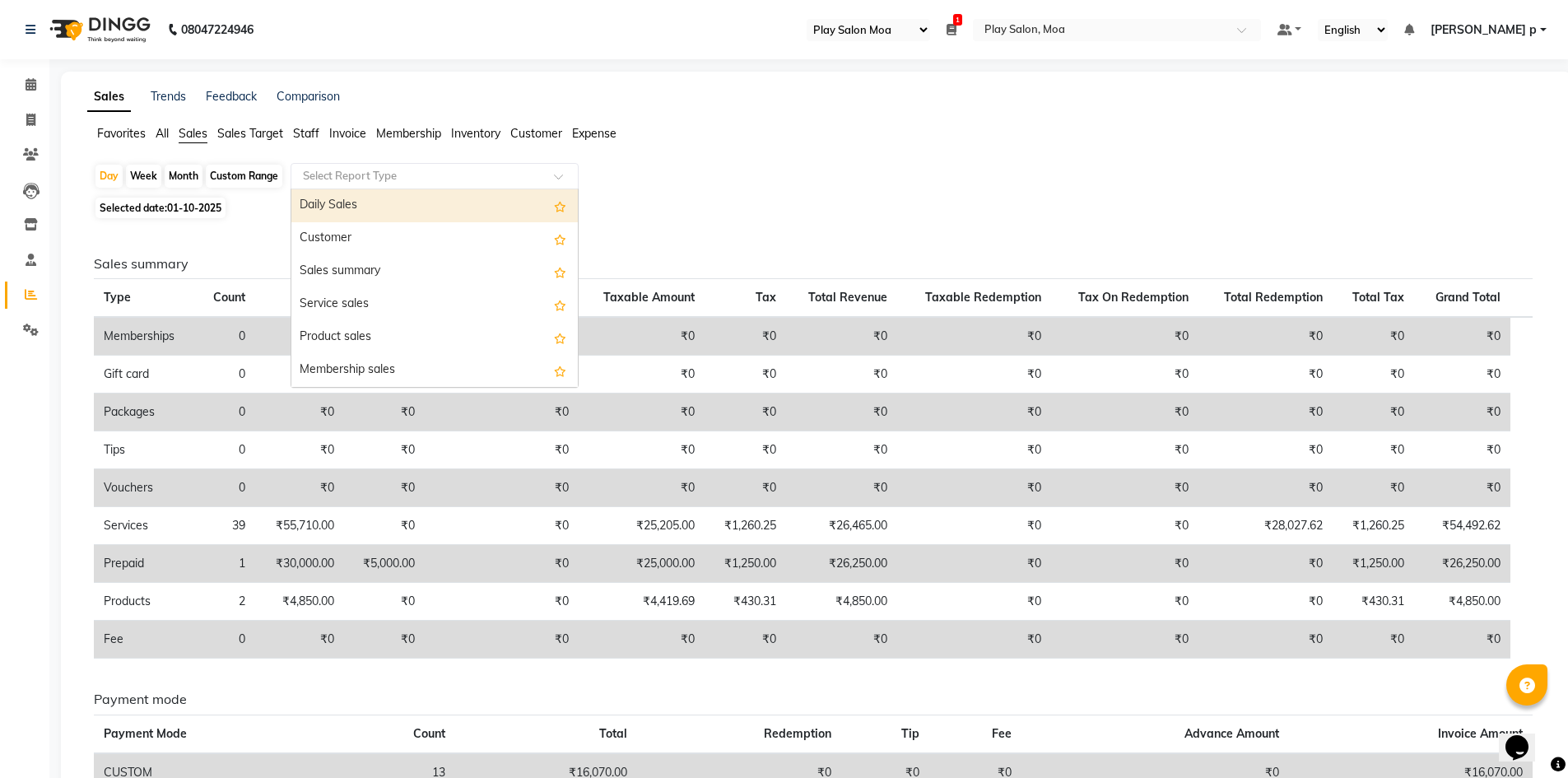
click at [416, 178] on input "text" at bounding box center [418, 176] width 237 height 17
click at [389, 209] on div "Daily Sales" at bounding box center [434, 206] width 287 height 33
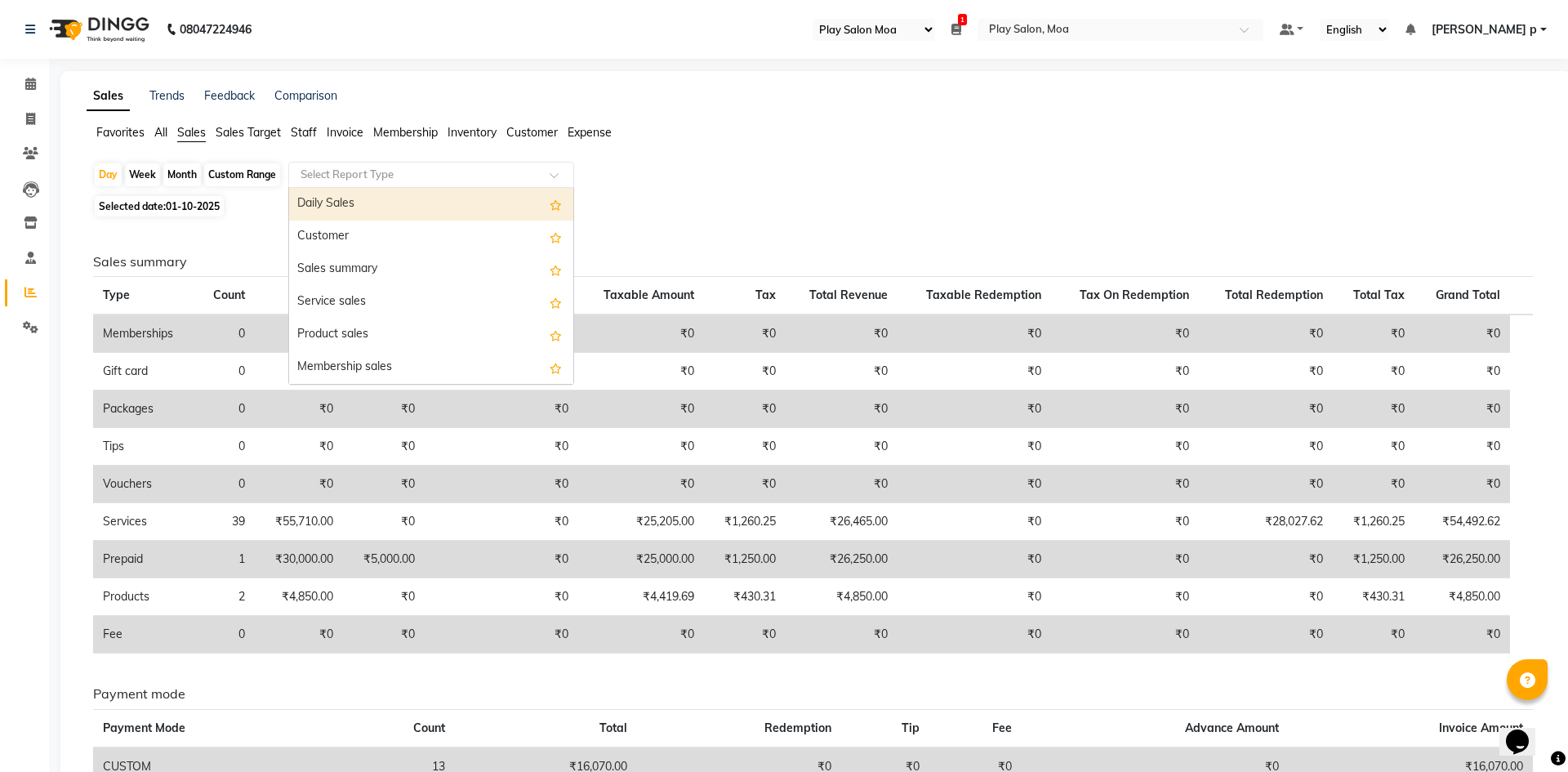
select select "full_report"
select select "csv"
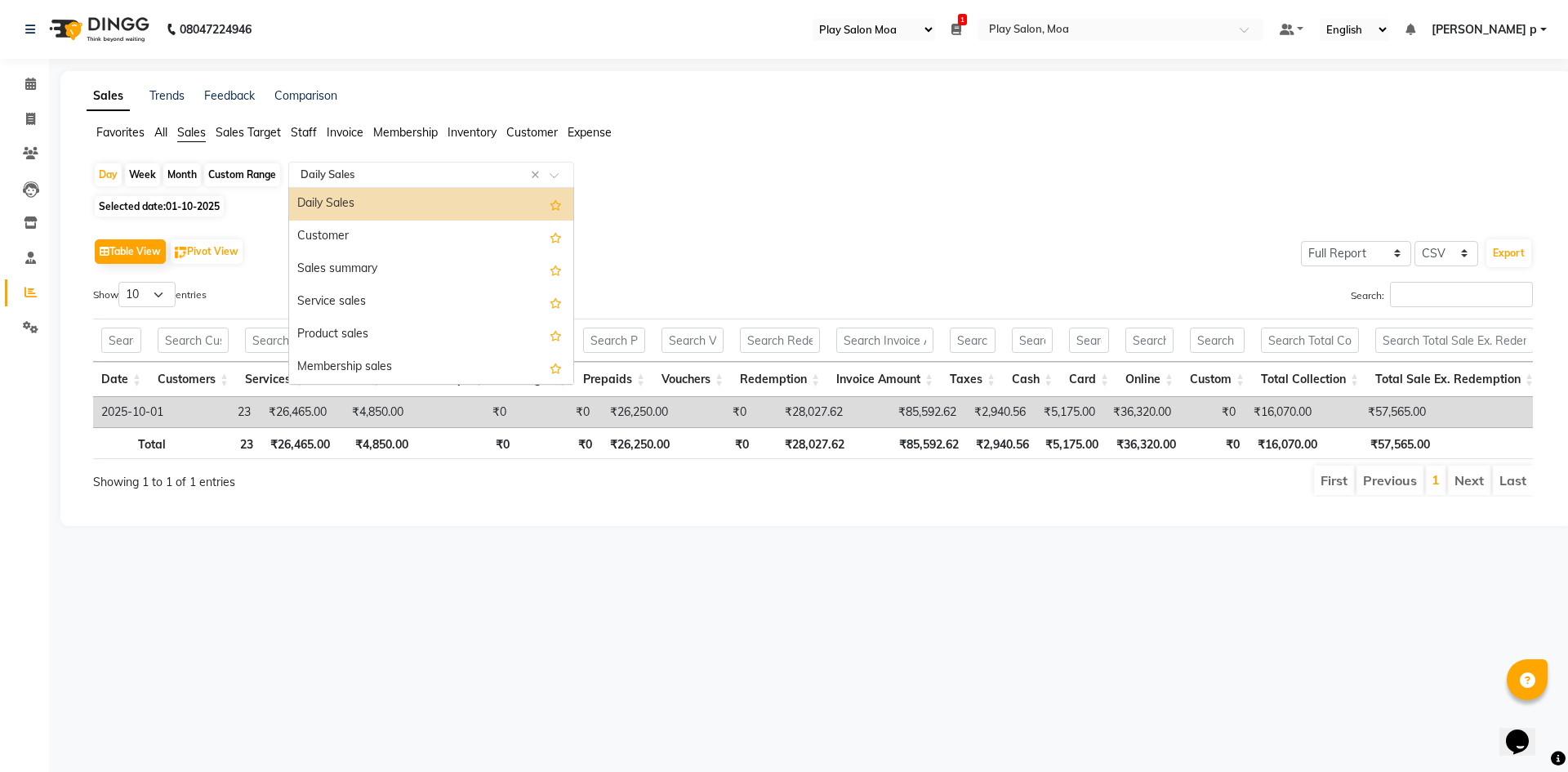
click at [373, 176] on input "text" at bounding box center [415, 174] width 235 height 17
click at [362, 263] on div "Sales summary" at bounding box center [430, 269] width 284 height 32
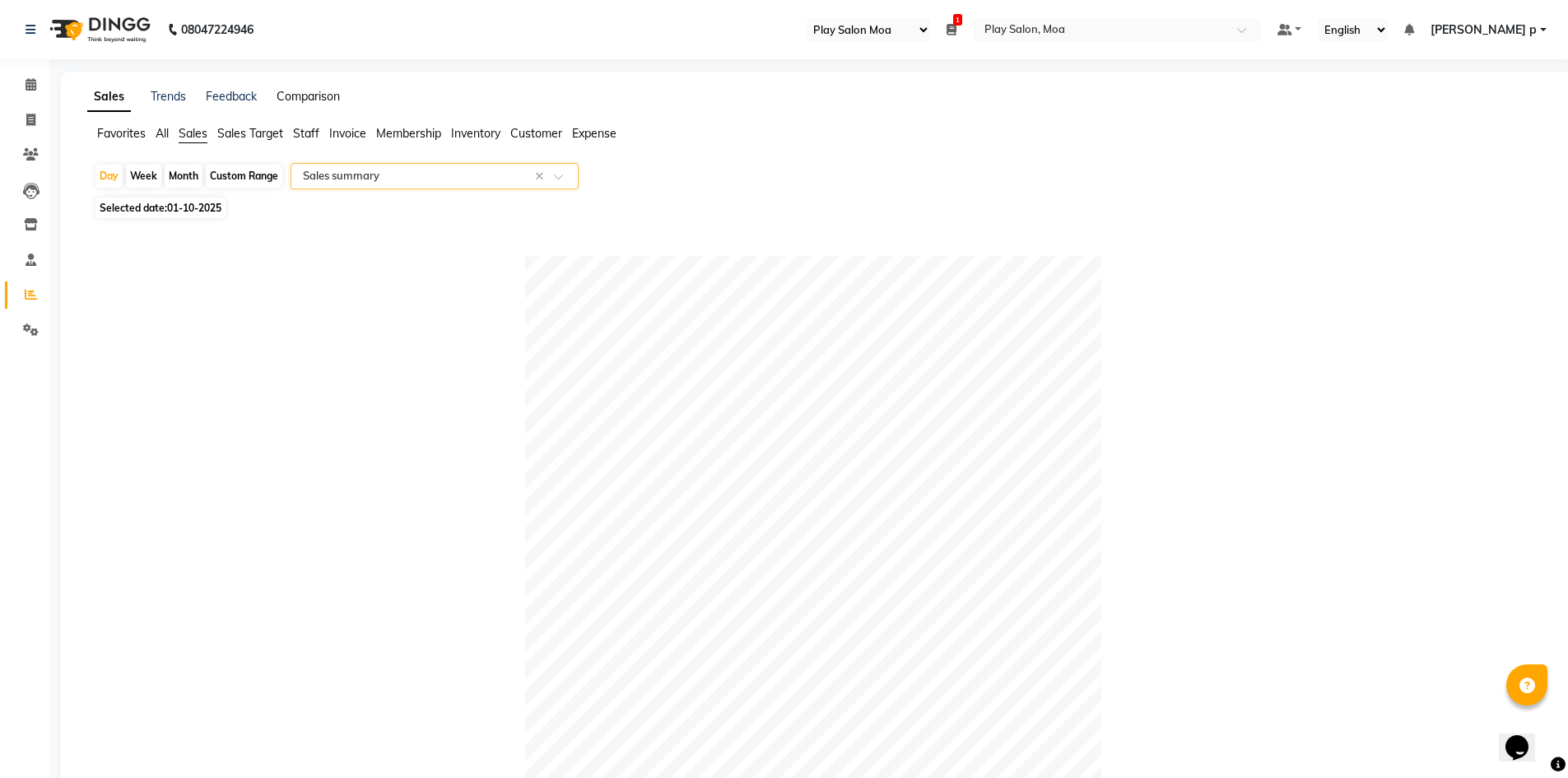
drag, startPoint x: 289, startPoint y: 93, endPoint x: 301, endPoint y: 93, distance: 12.0
click at [289, 93] on link "Comparison" at bounding box center [309, 96] width 63 height 15
select select "single_date"
select select "single_date_dash"
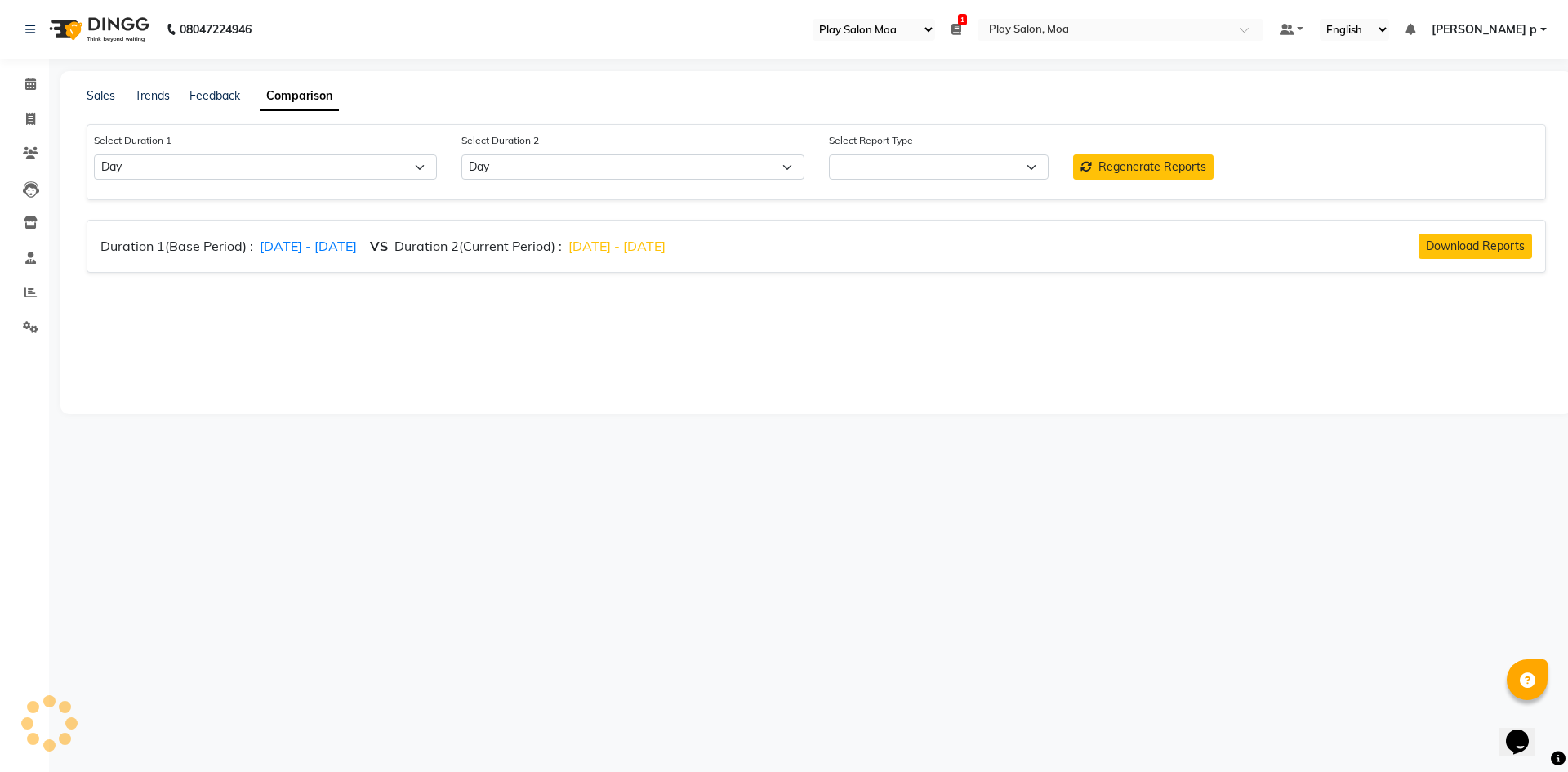
select select "comparison_report"
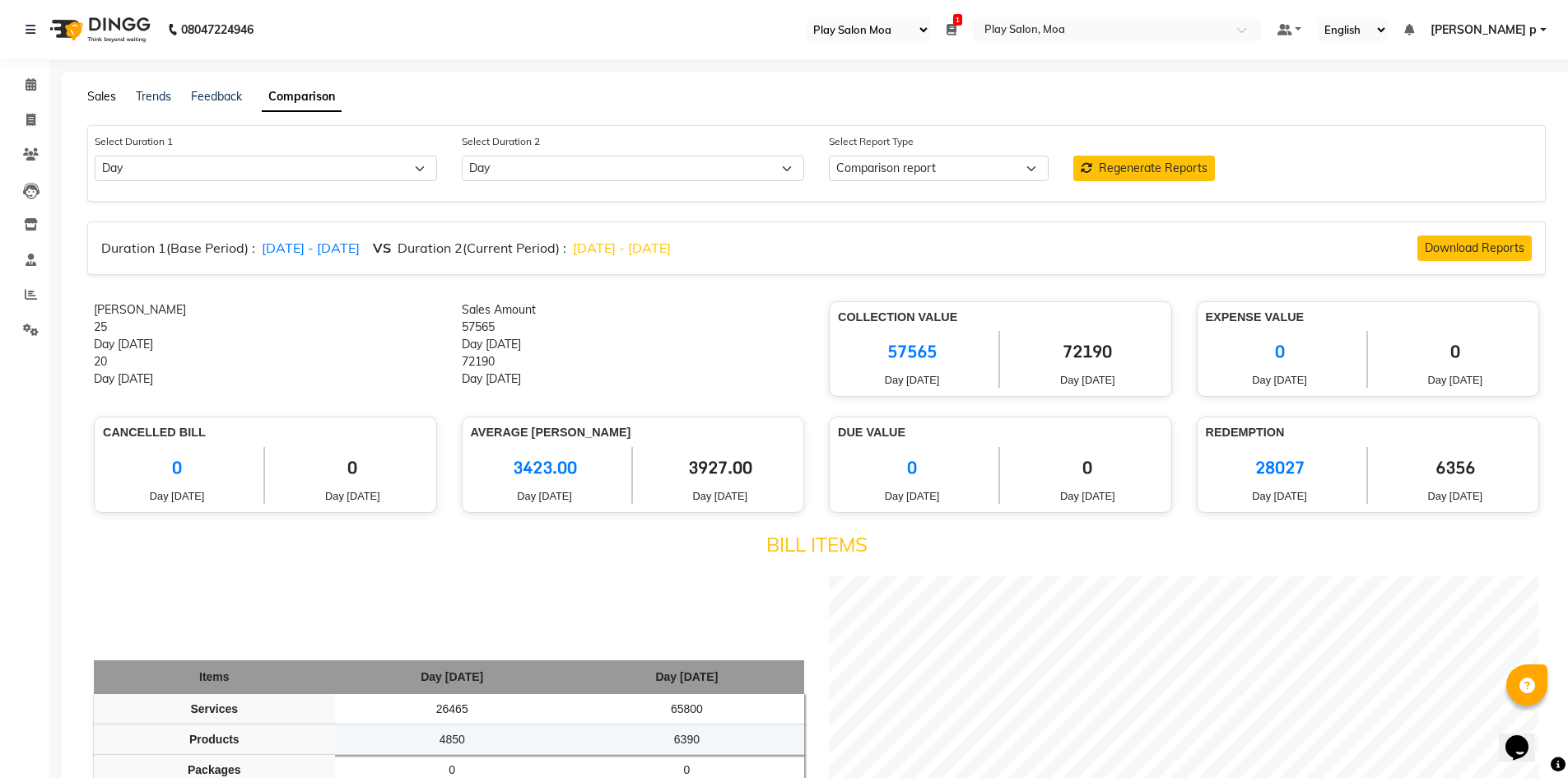
click at [104, 93] on link "Sales" at bounding box center [101, 96] width 29 height 15
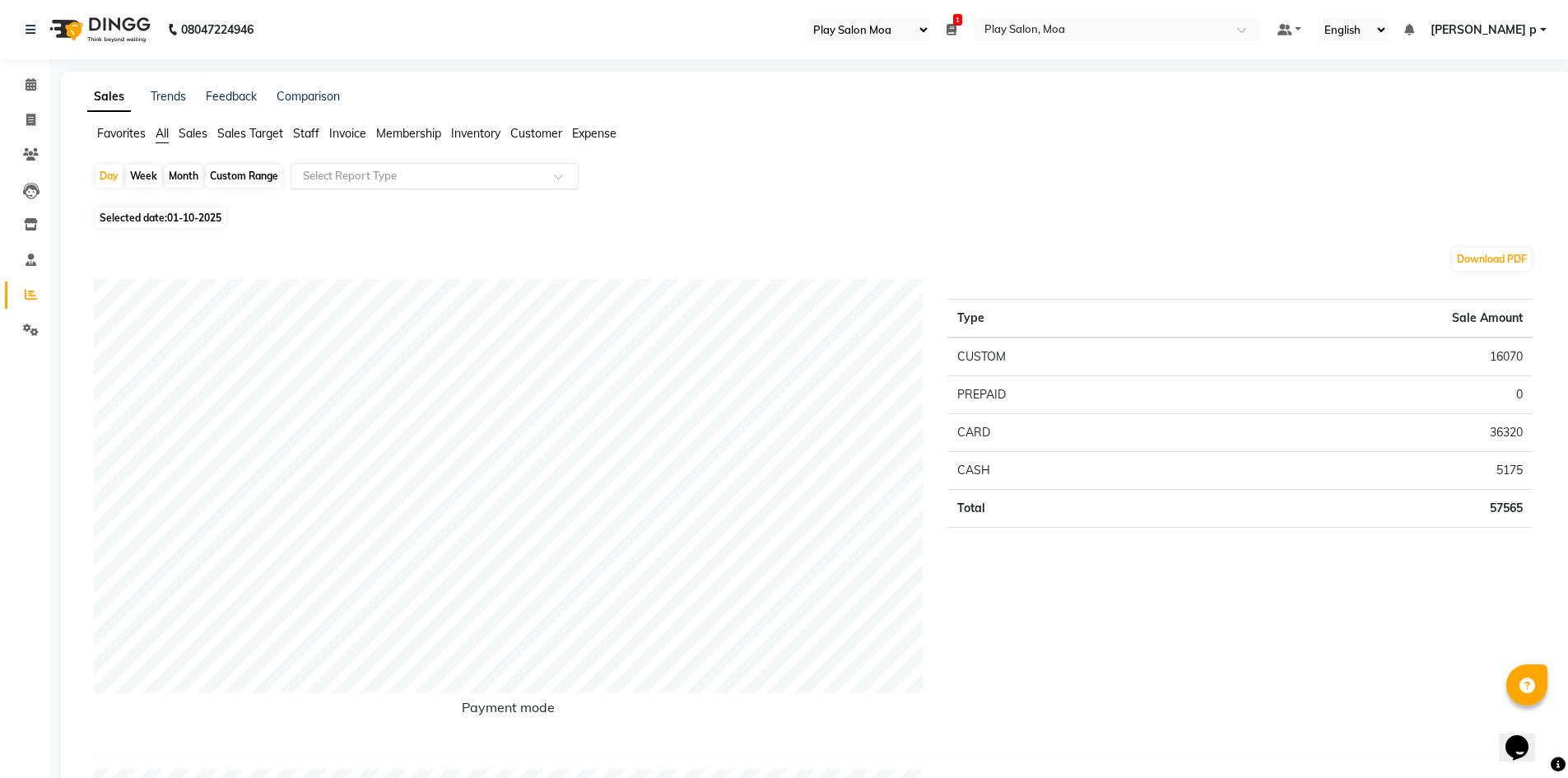
click at [421, 182] on input "text" at bounding box center [418, 176] width 237 height 17
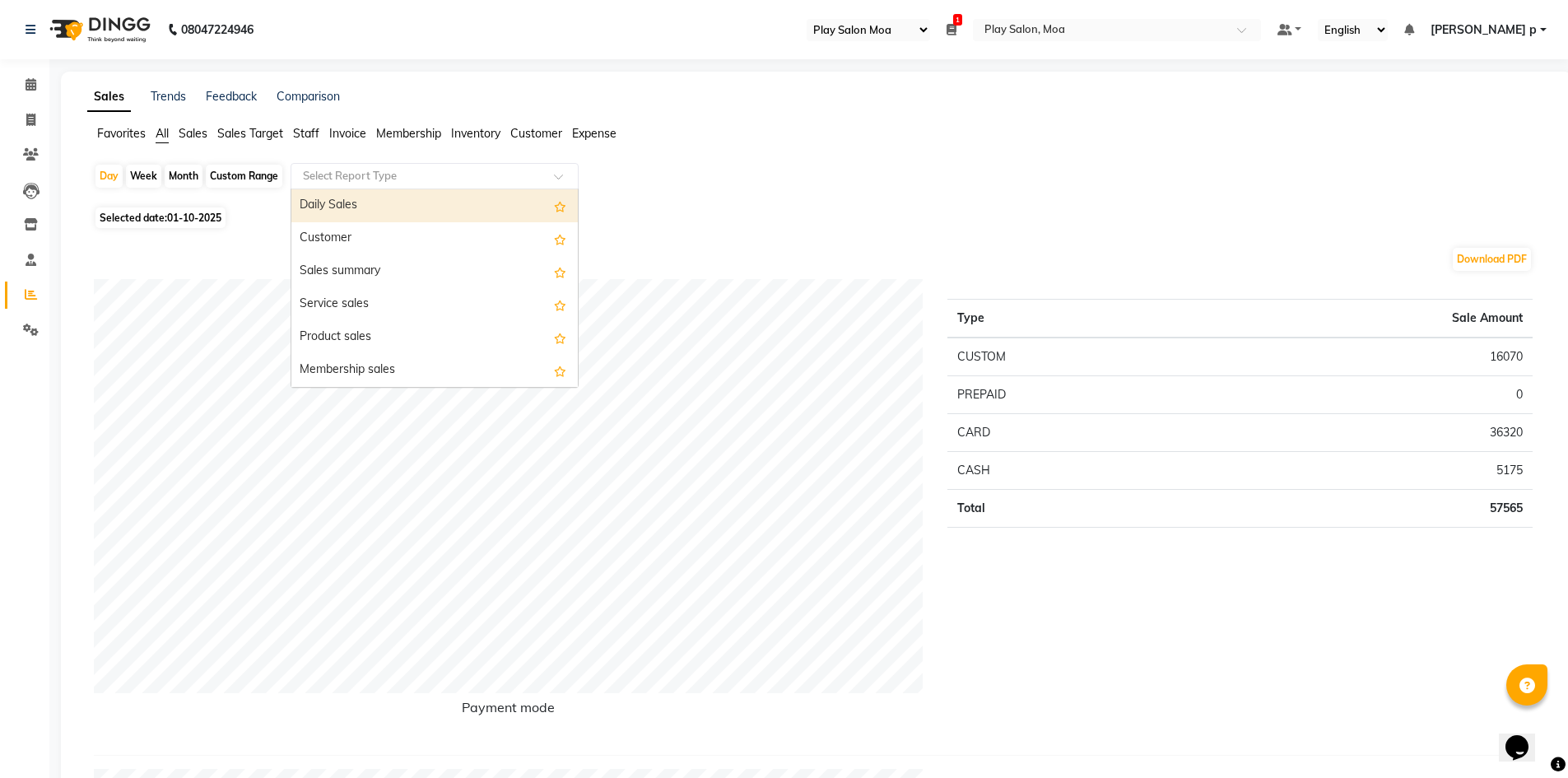
click at [378, 208] on div "Daily Sales" at bounding box center [434, 206] width 287 height 33
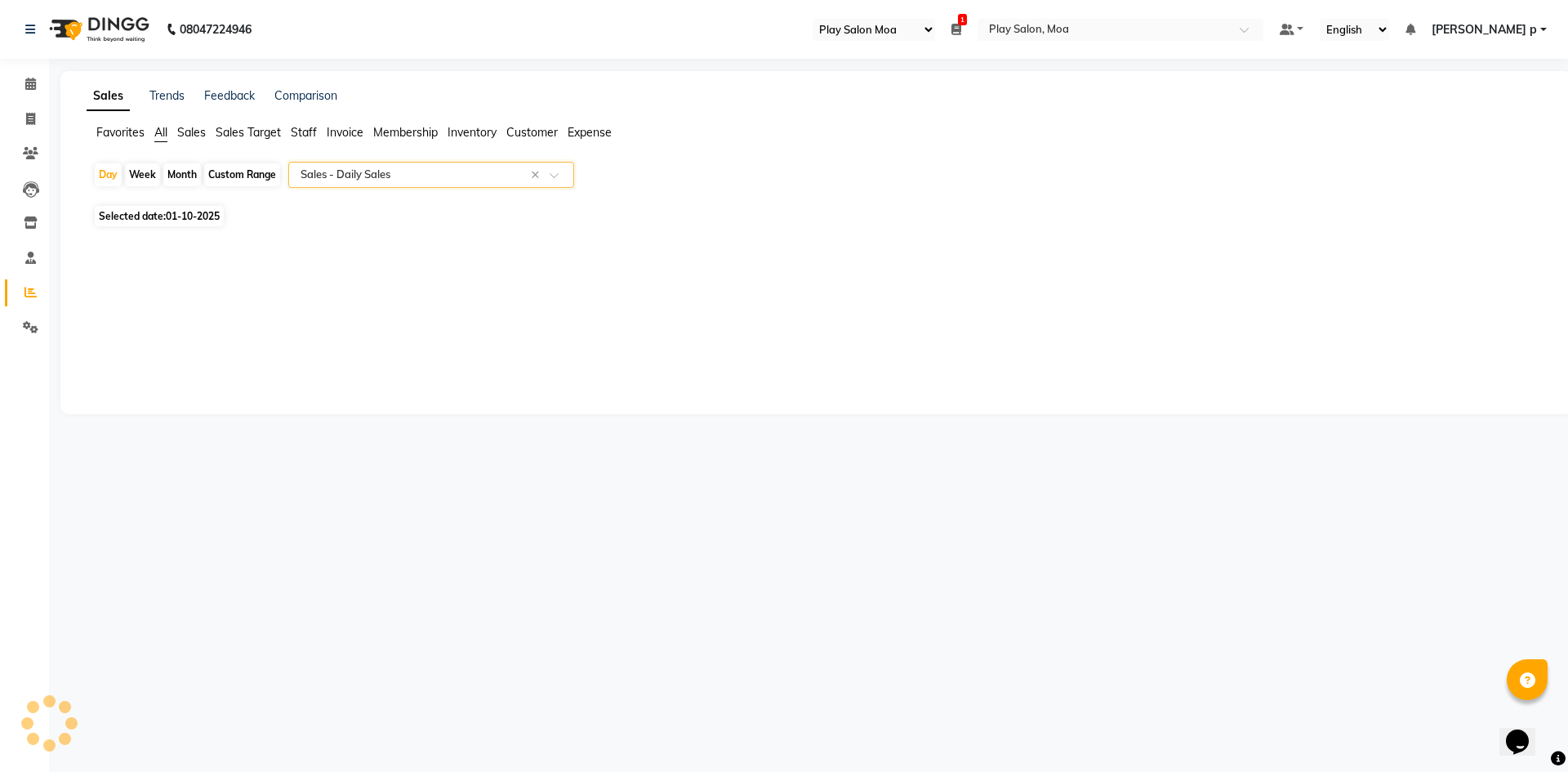
select select "full_report"
select select "csv"
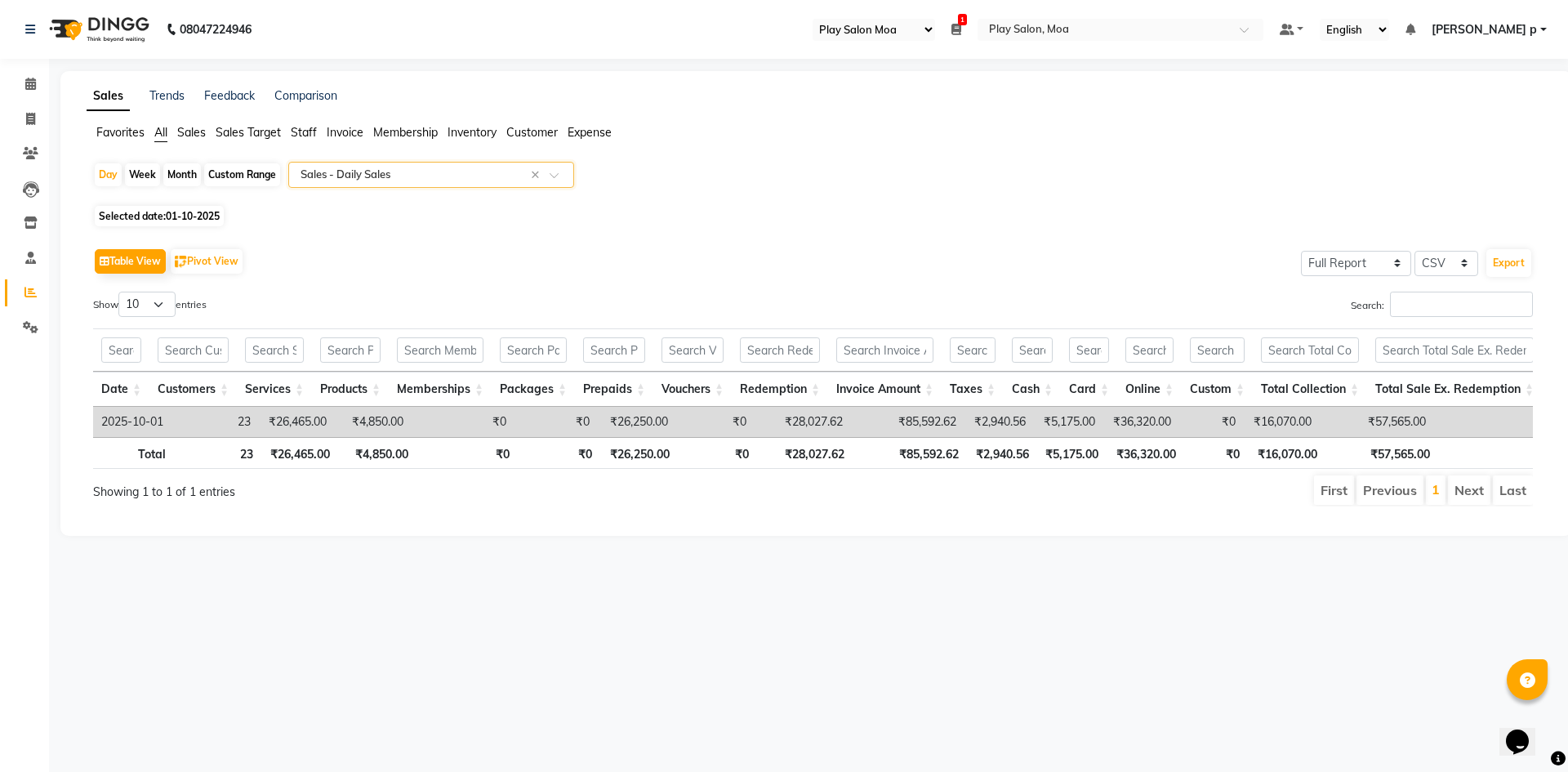
click at [385, 173] on input "text" at bounding box center [415, 174] width 235 height 17
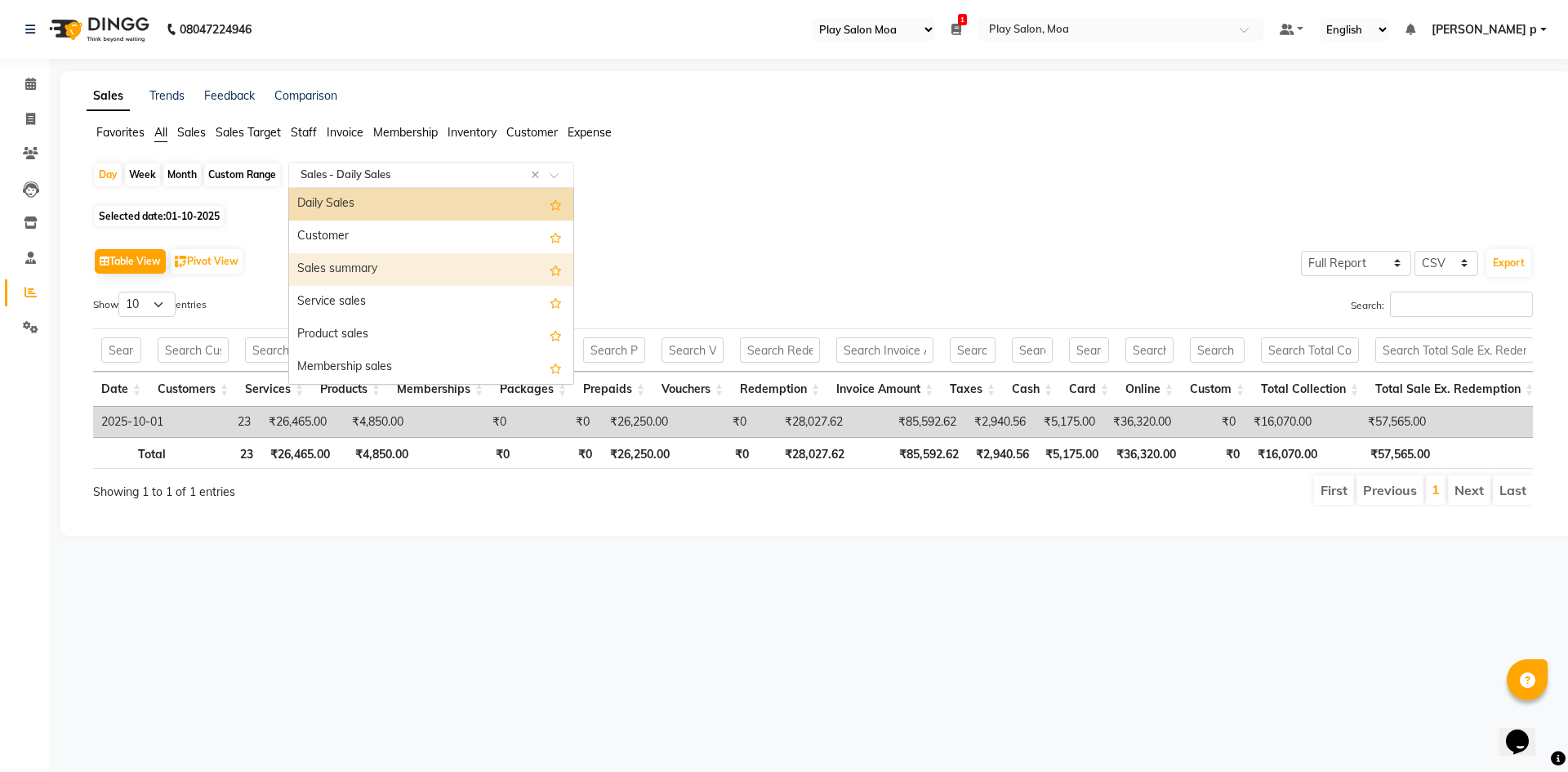
click at [371, 263] on div "Sales summary" at bounding box center [430, 269] width 284 height 32
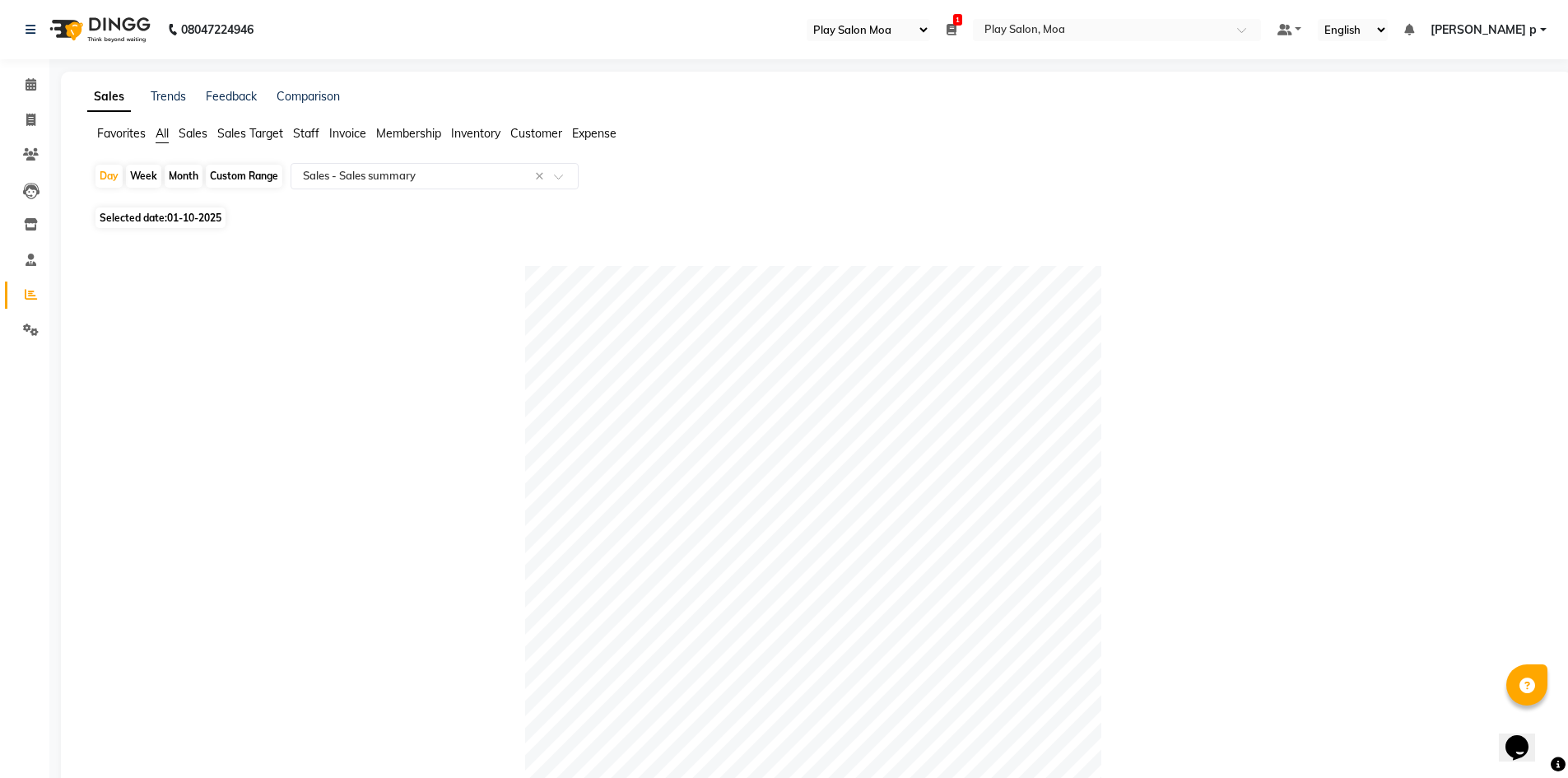
click at [314, 131] on span "Staff" at bounding box center [306, 133] width 26 height 15
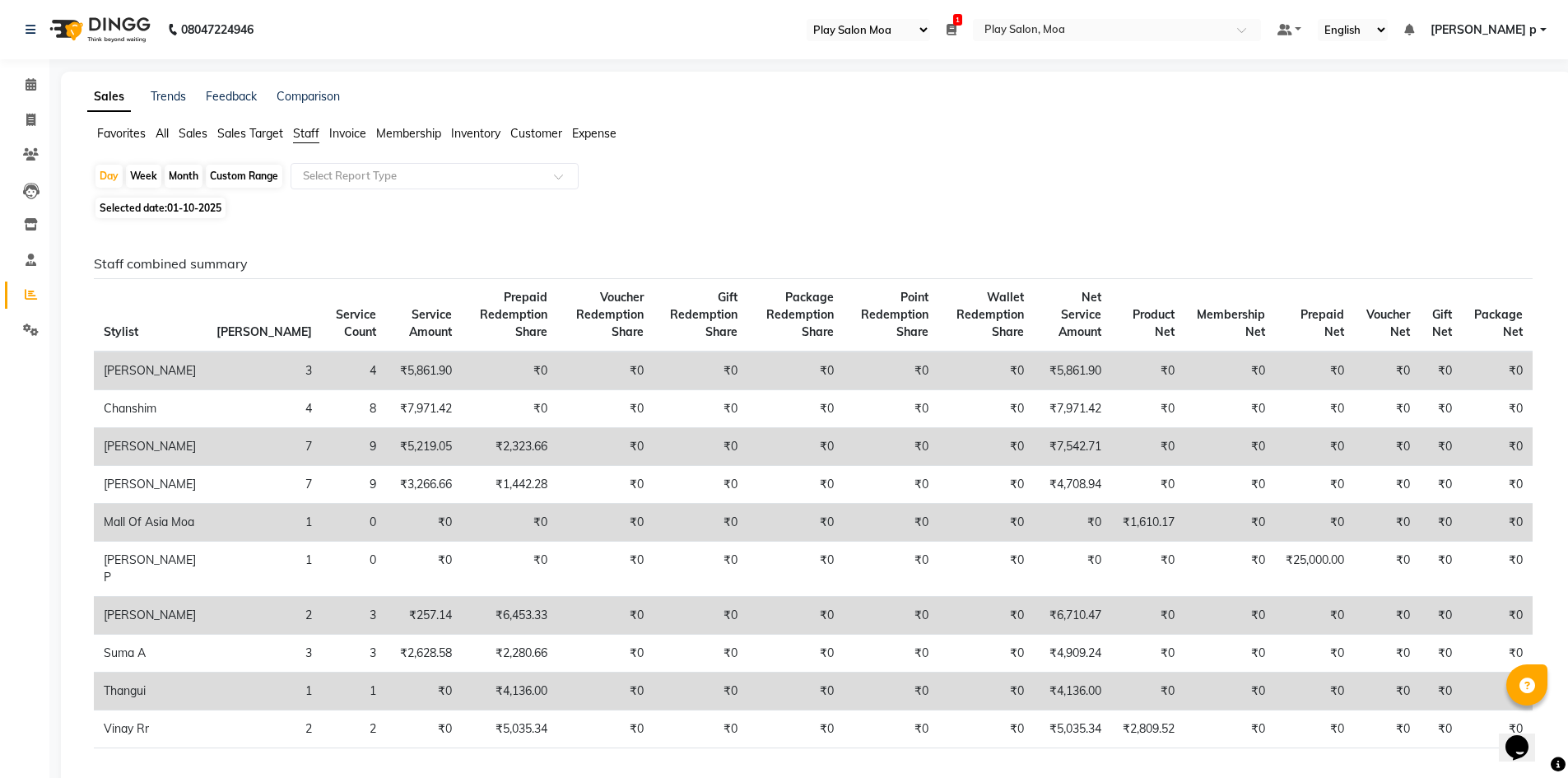
click at [302, 134] on span "Staff" at bounding box center [306, 133] width 26 height 15
click at [193, 131] on span "Sales" at bounding box center [192, 133] width 29 height 15
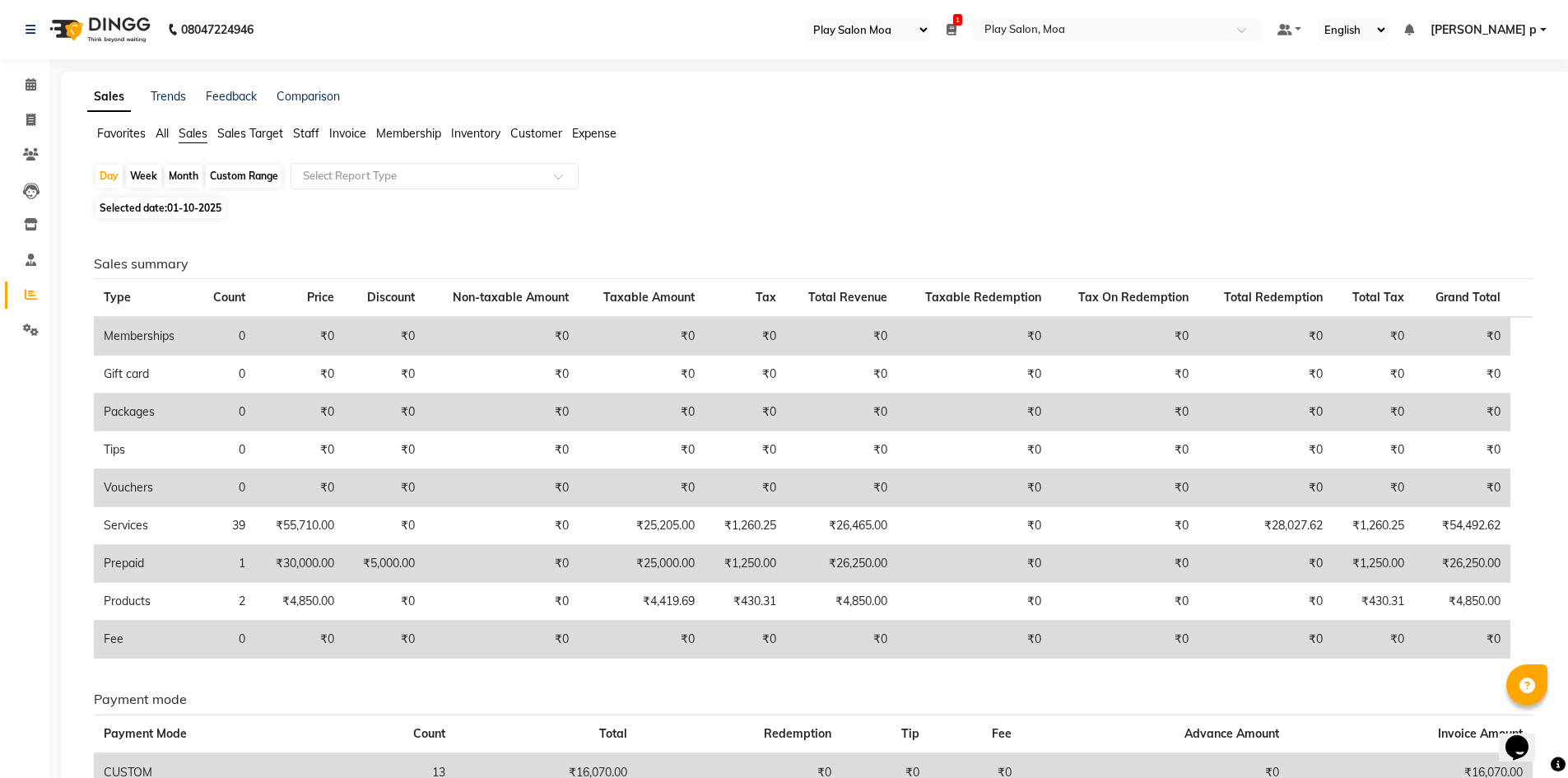
click at [309, 131] on span "Staff" at bounding box center [306, 133] width 26 height 15
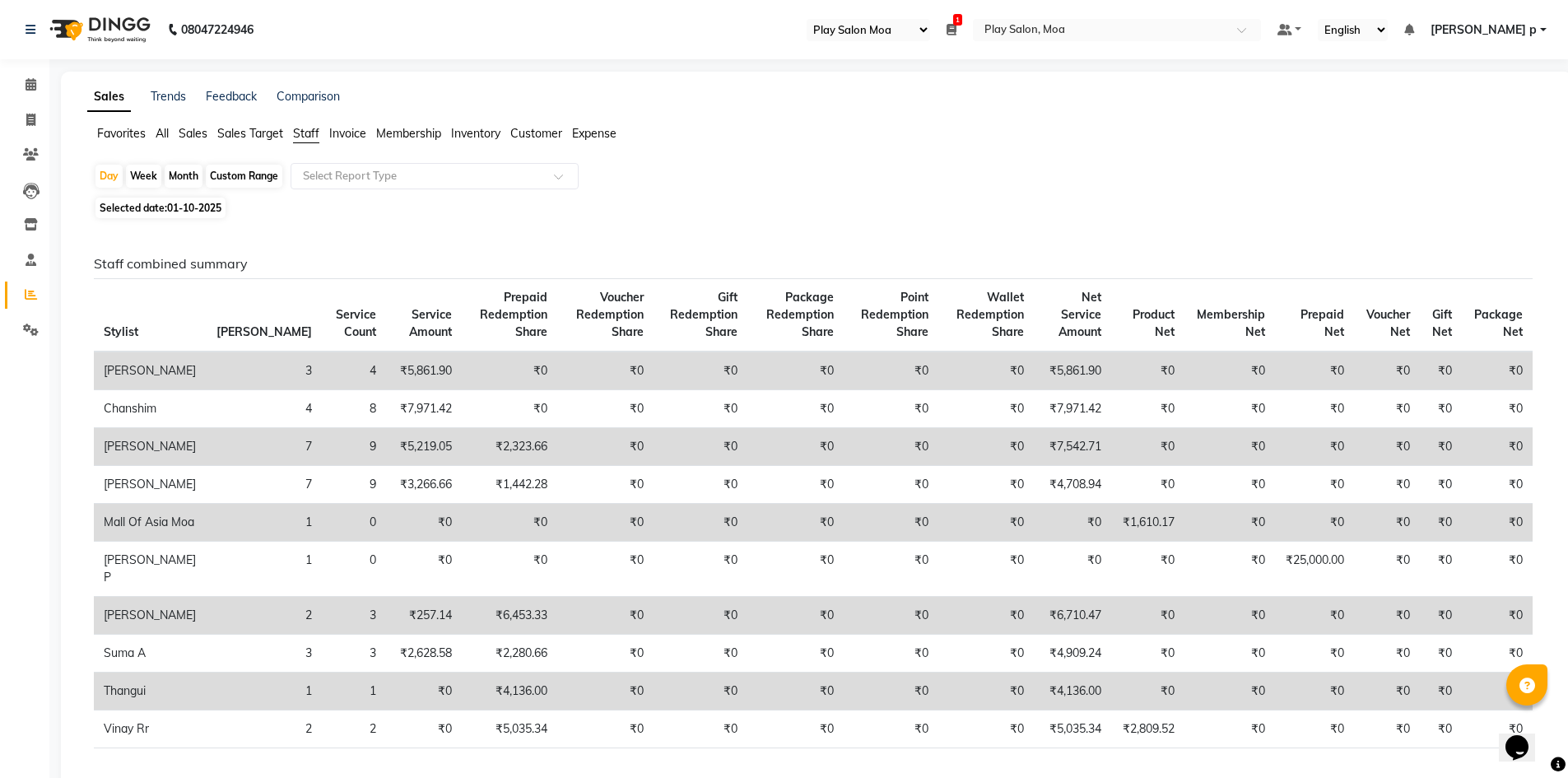
click at [201, 130] on span "Sales" at bounding box center [192, 133] width 29 height 15
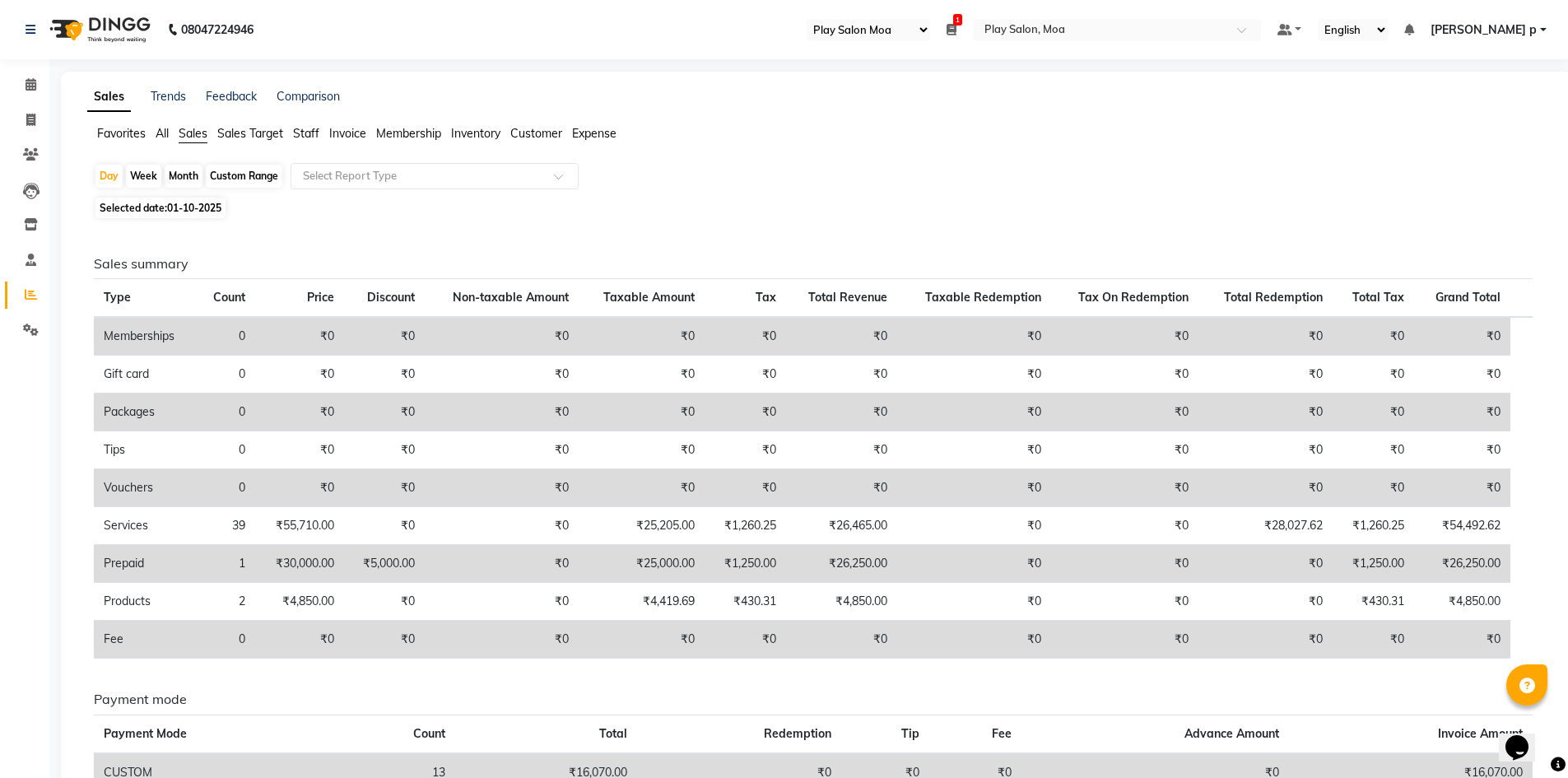
drag, startPoint x: 399, startPoint y: 134, endPoint x: 414, endPoint y: 133, distance: 15.0
click at [399, 134] on span "Membership" at bounding box center [408, 133] width 65 height 15
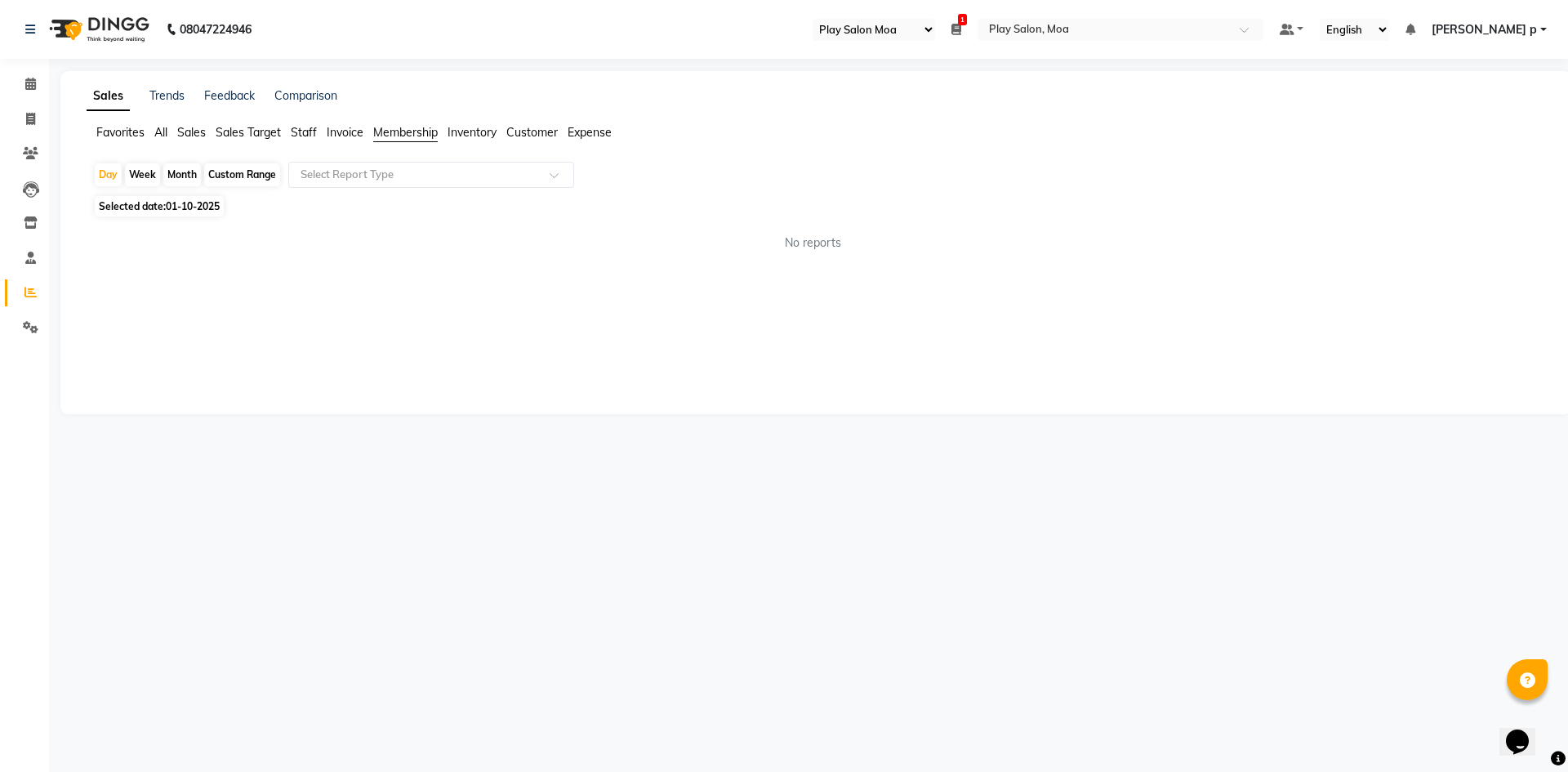
click at [407, 160] on app-reports "Favorites All Sales Sales Target Staff Invoice Membership Inventory Customer Ex…" at bounding box center [816, 194] width 1479 height 141
click at [401, 182] on input "text" at bounding box center [415, 174] width 235 height 17
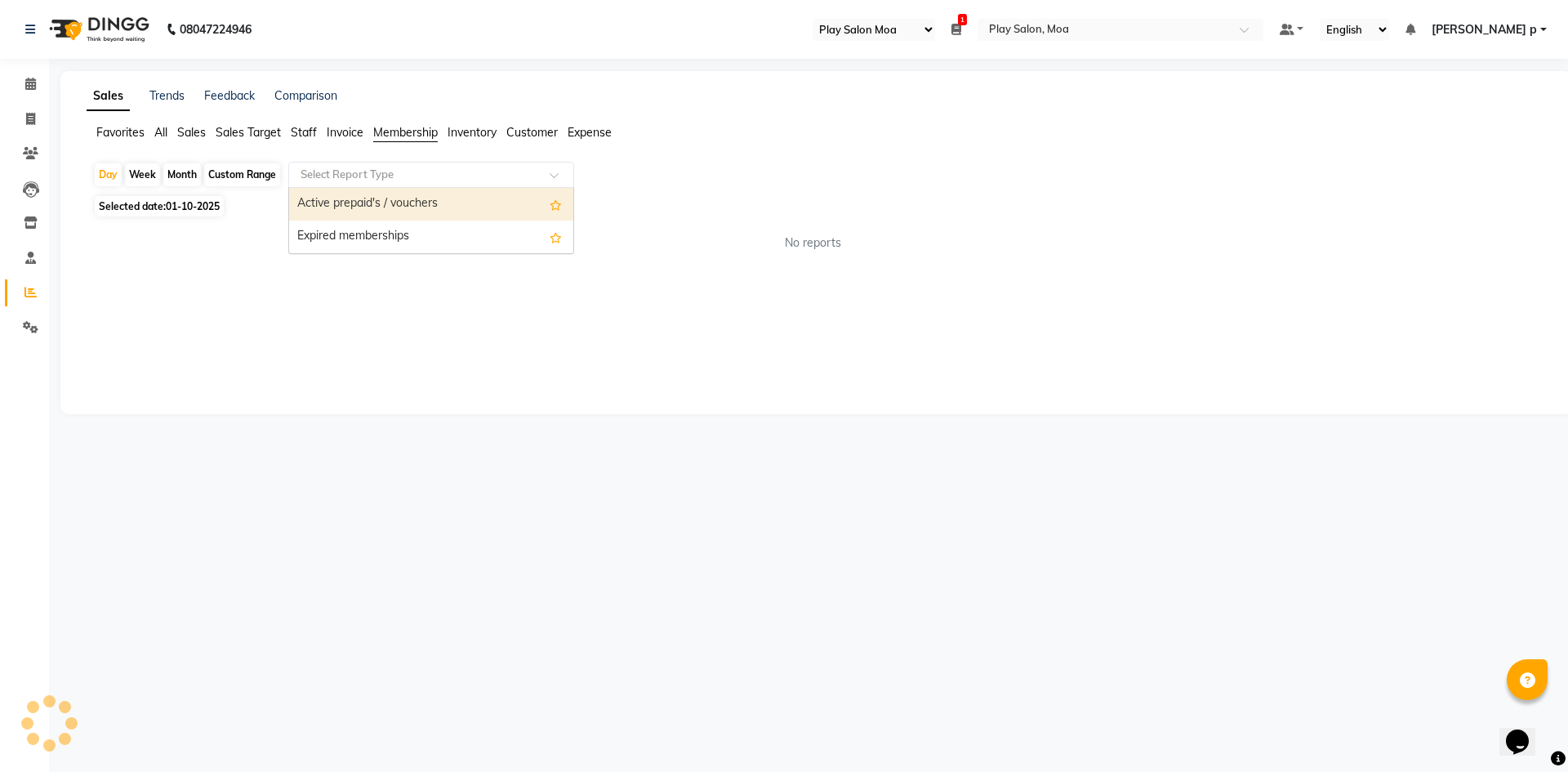
click at [384, 194] on div "Active prepaid's / vouchers" at bounding box center [430, 204] width 284 height 32
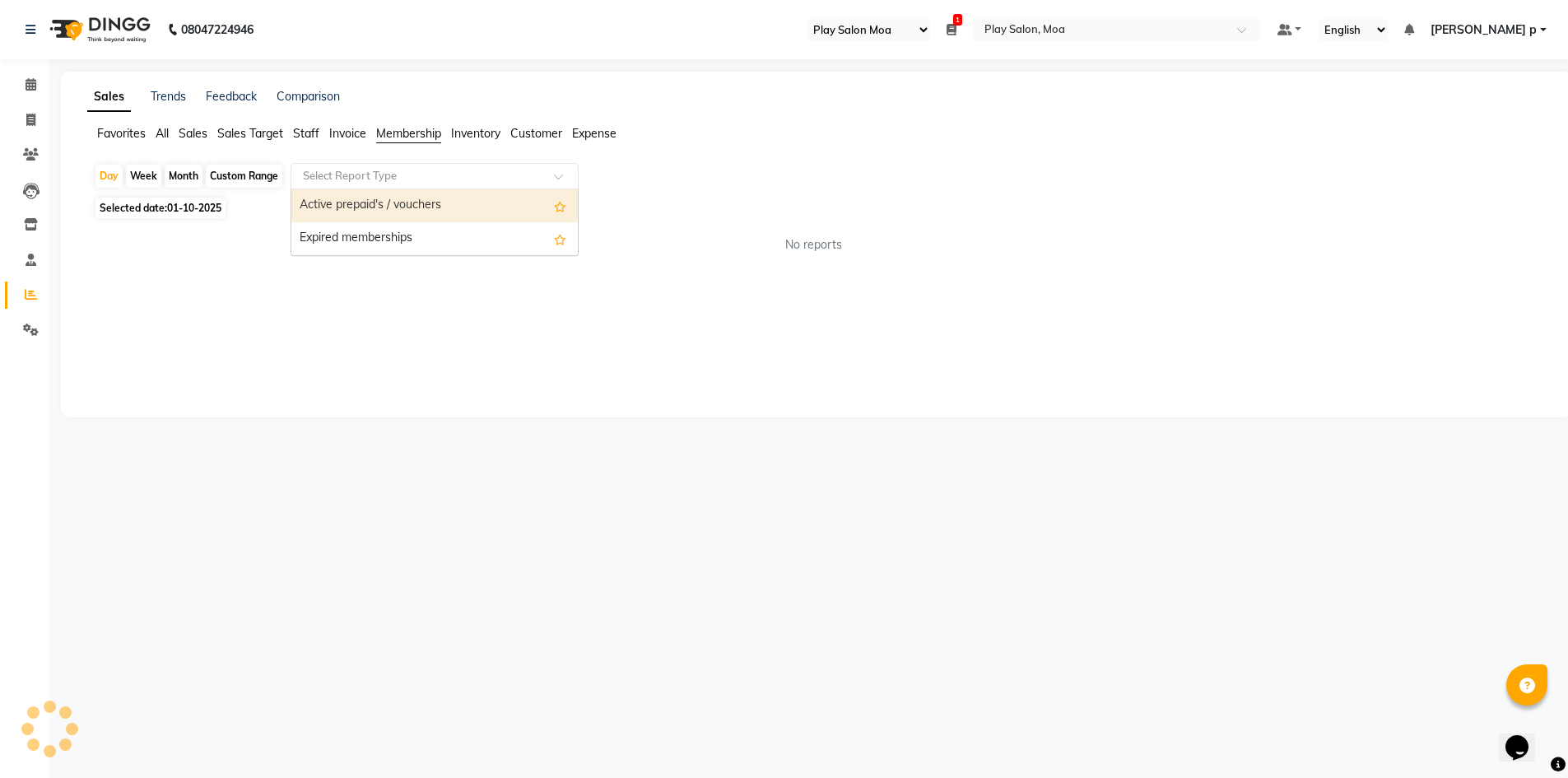
select select "full_report"
select select "csv"
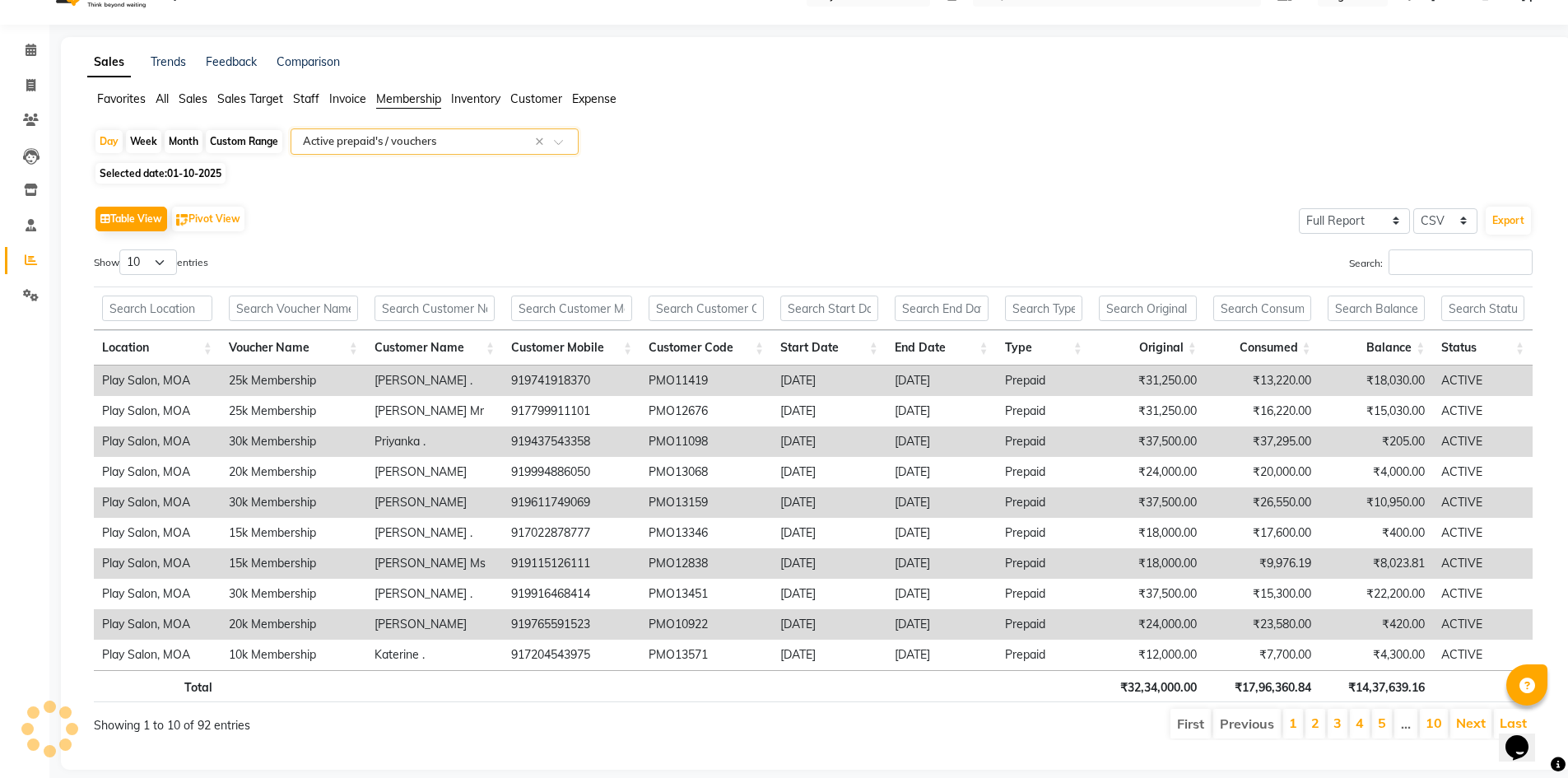
scroll to position [64, 0]
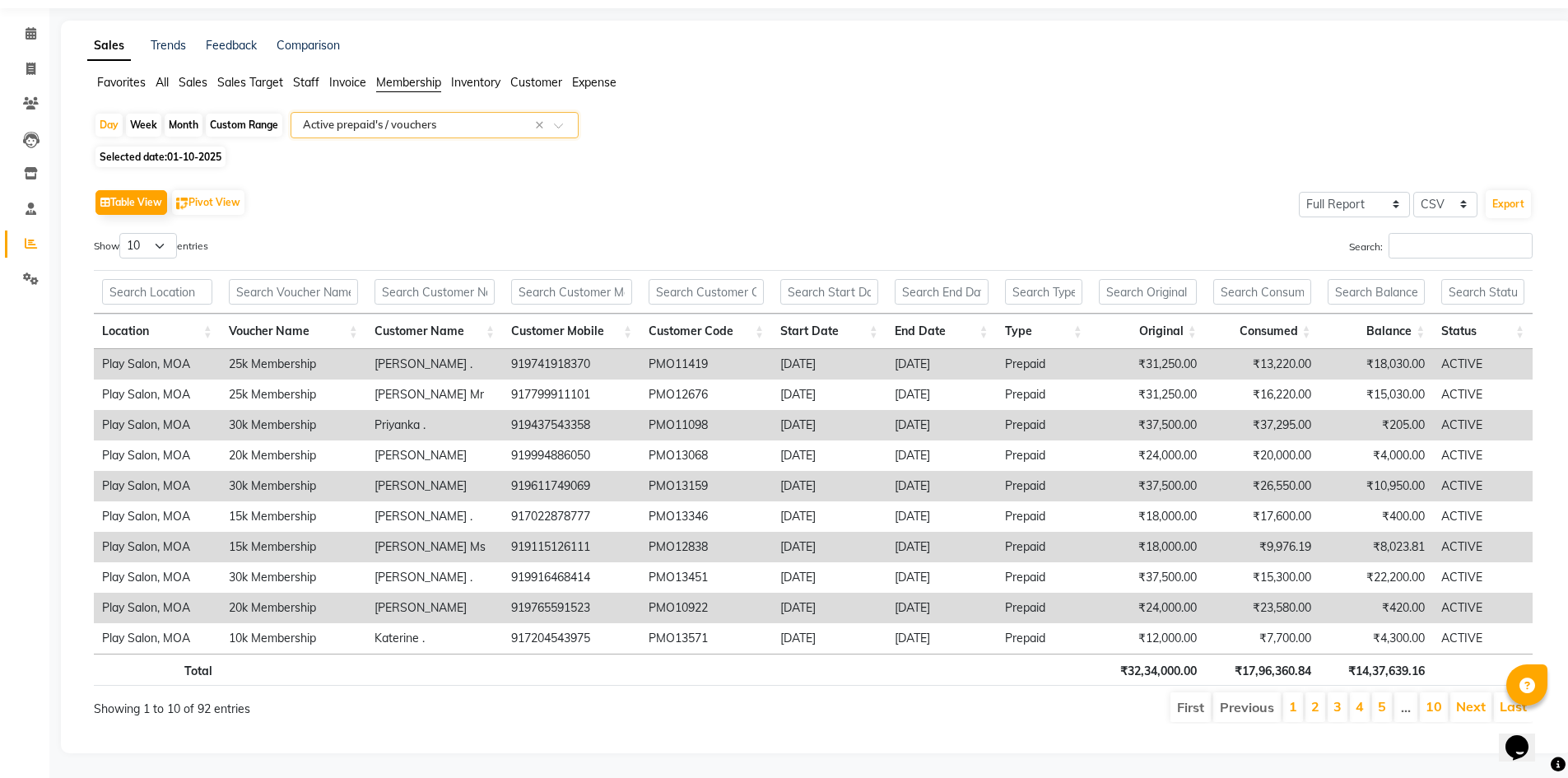
drag, startPoint x: 186, startPoint y: 70, endPoint x: 228, endPoint y: 68, distance: 42.0
click at [186, 75] on span "Sales" at bounding box center [192, 82] width 29 height 15
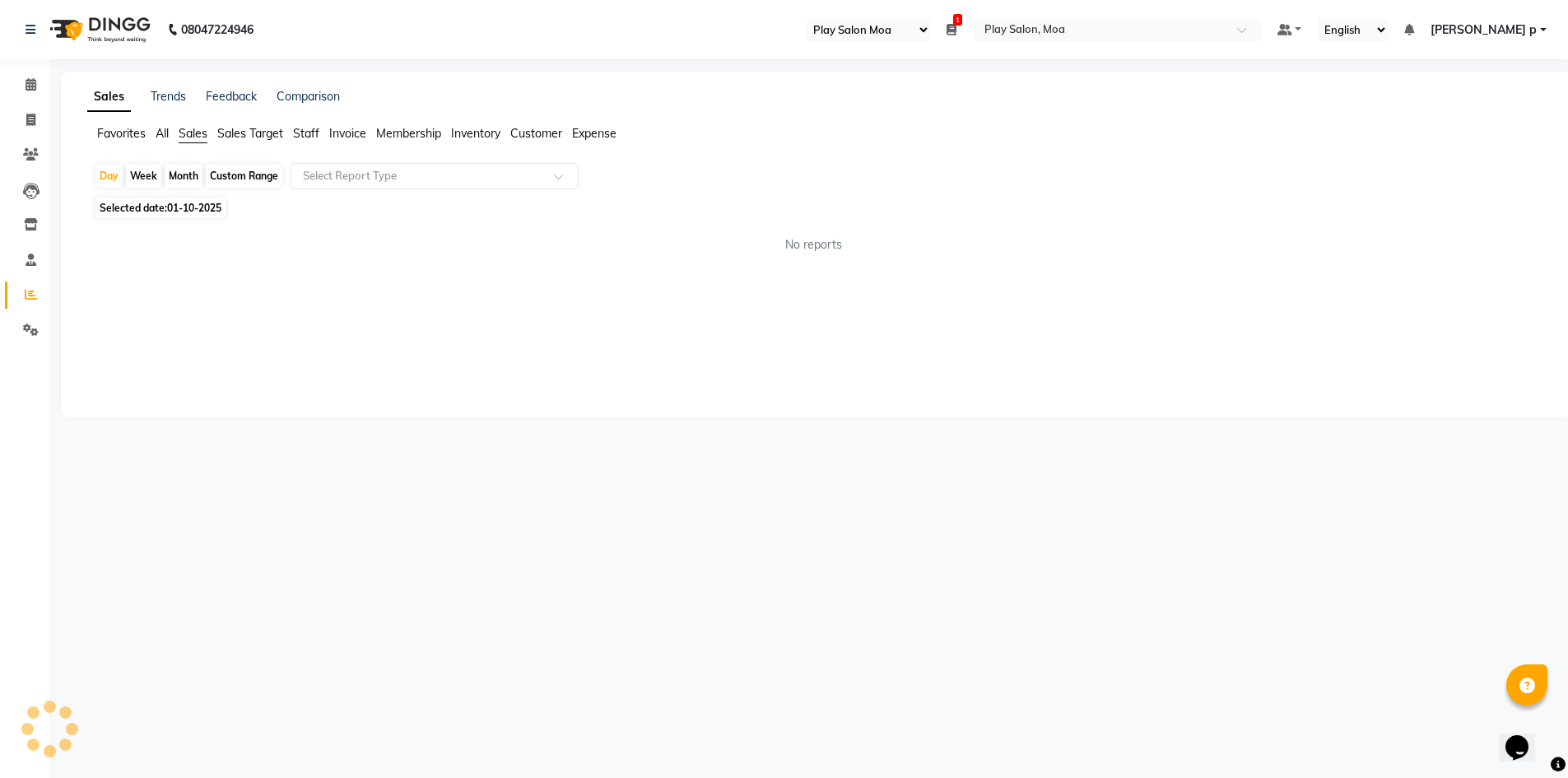
scroll to position [0, 0]
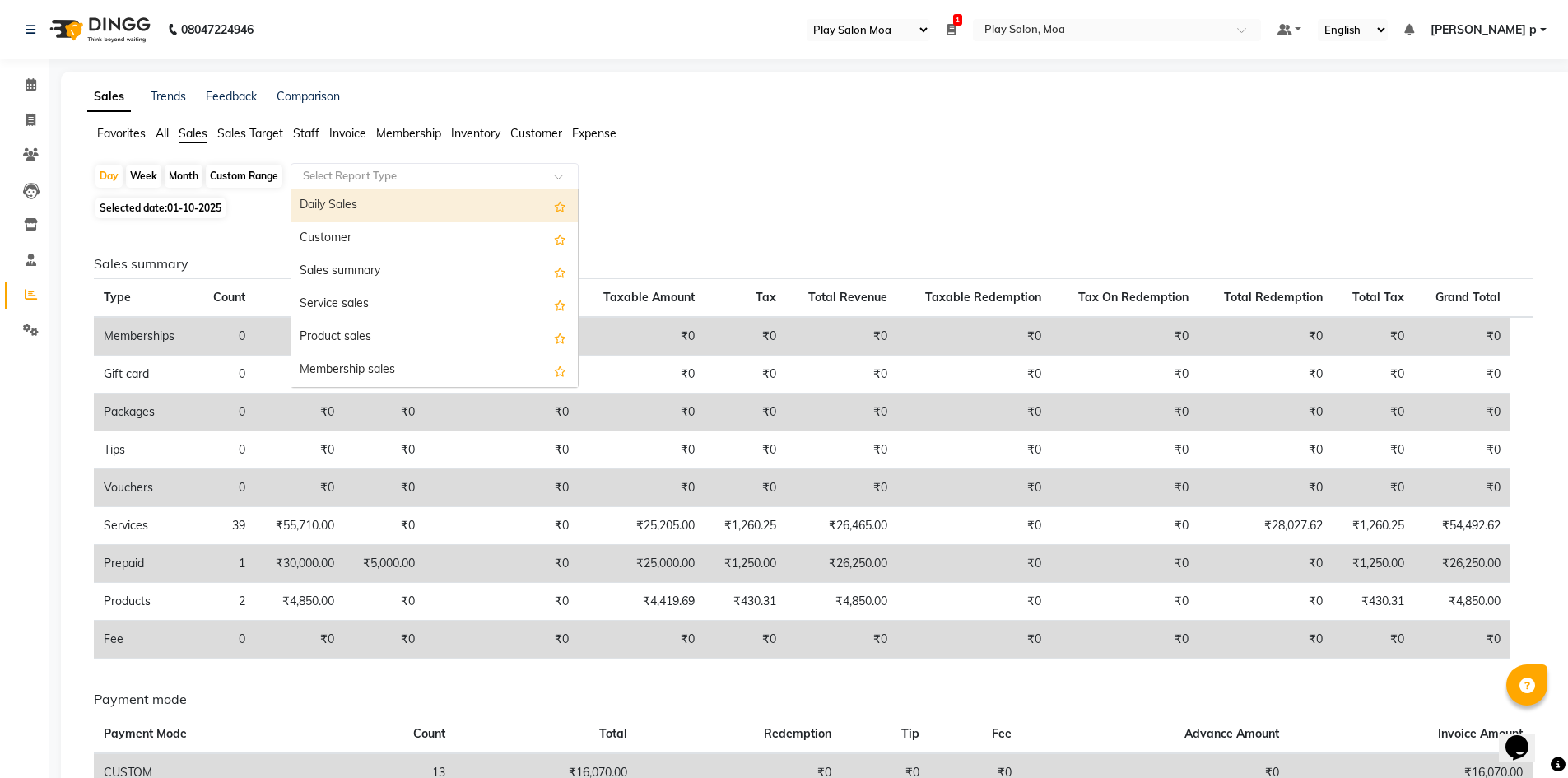
click at [373, 176] on input "text" at bounding box center [418, 176] width 237 height 17
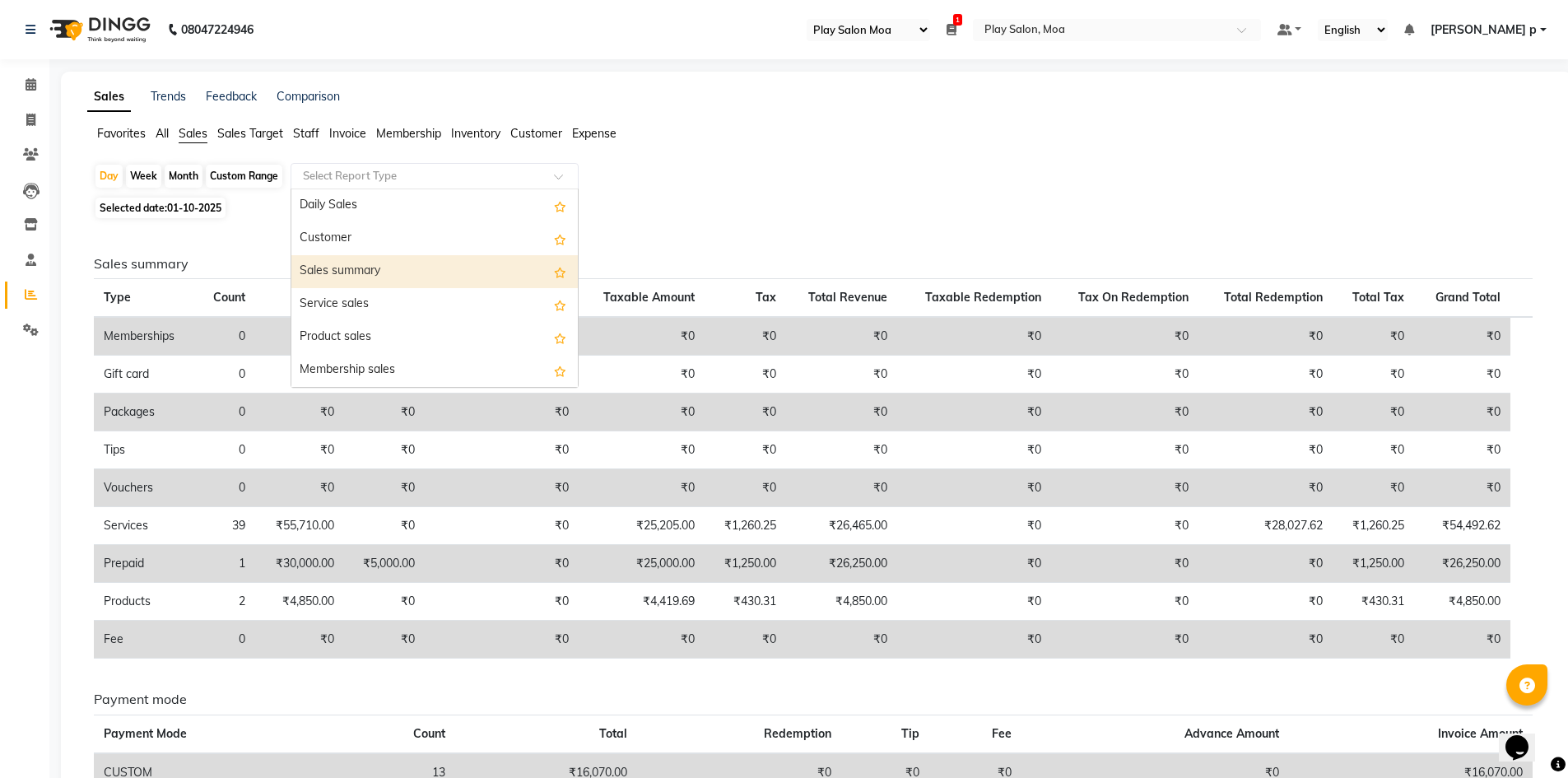
click at [385, 264] on div "Sales summary" at bounding box center [434, 271] width 287 height 33
select select "full_report"
select select "csv"
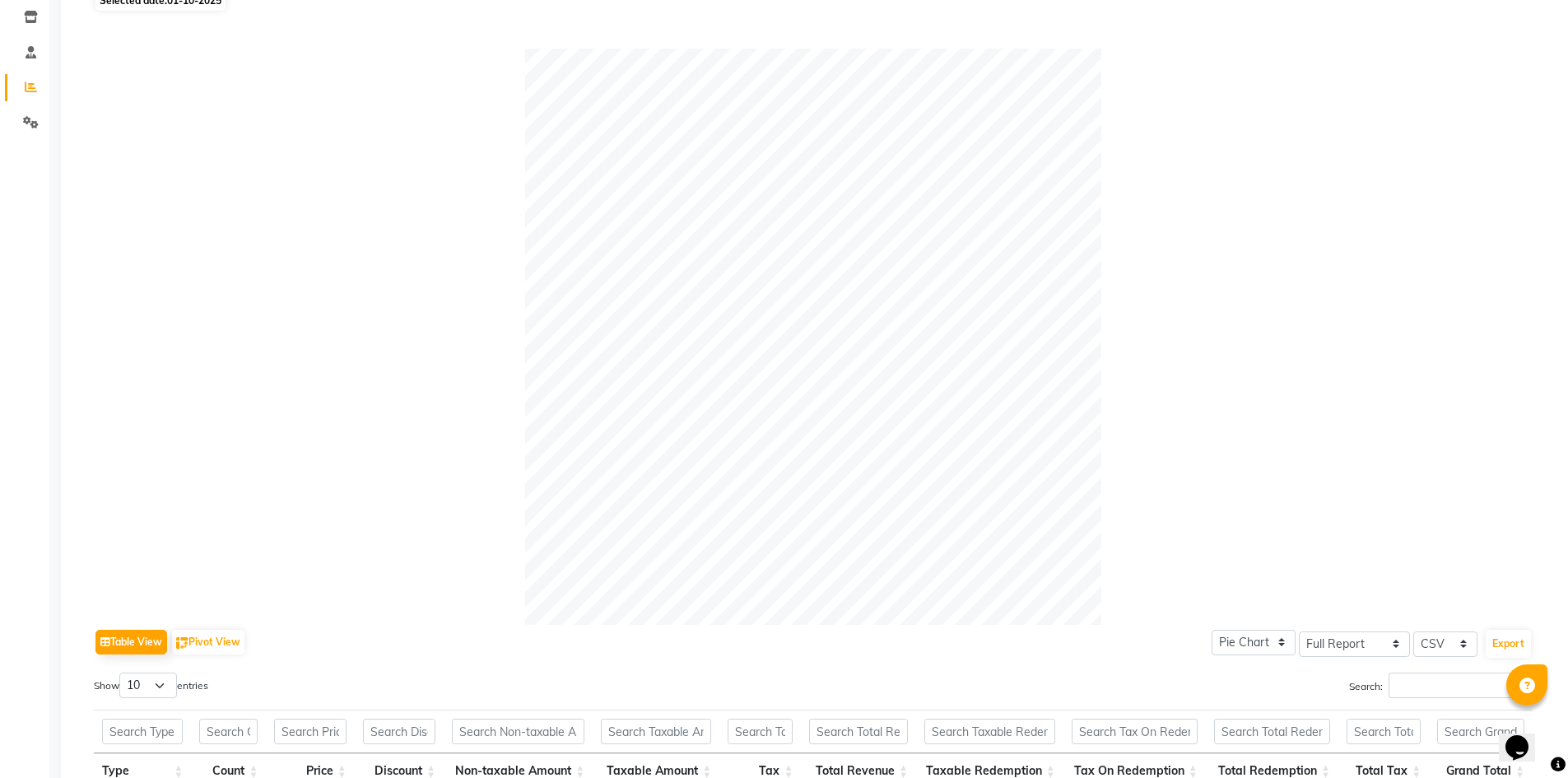
scroll to position [53, 0]
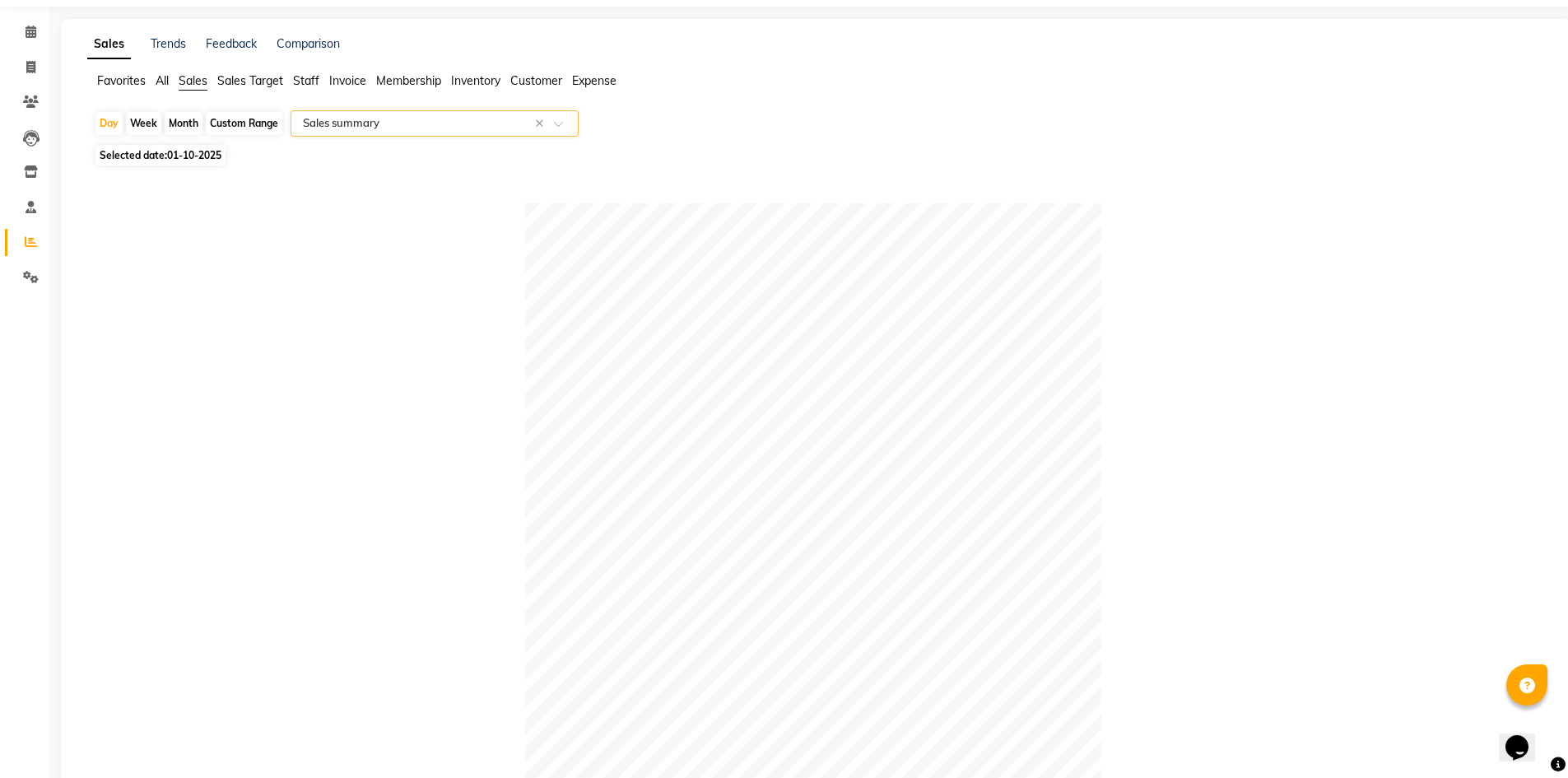
click at [366, 118] on input "text" at bounding box center [418, 123] width 237 height 17
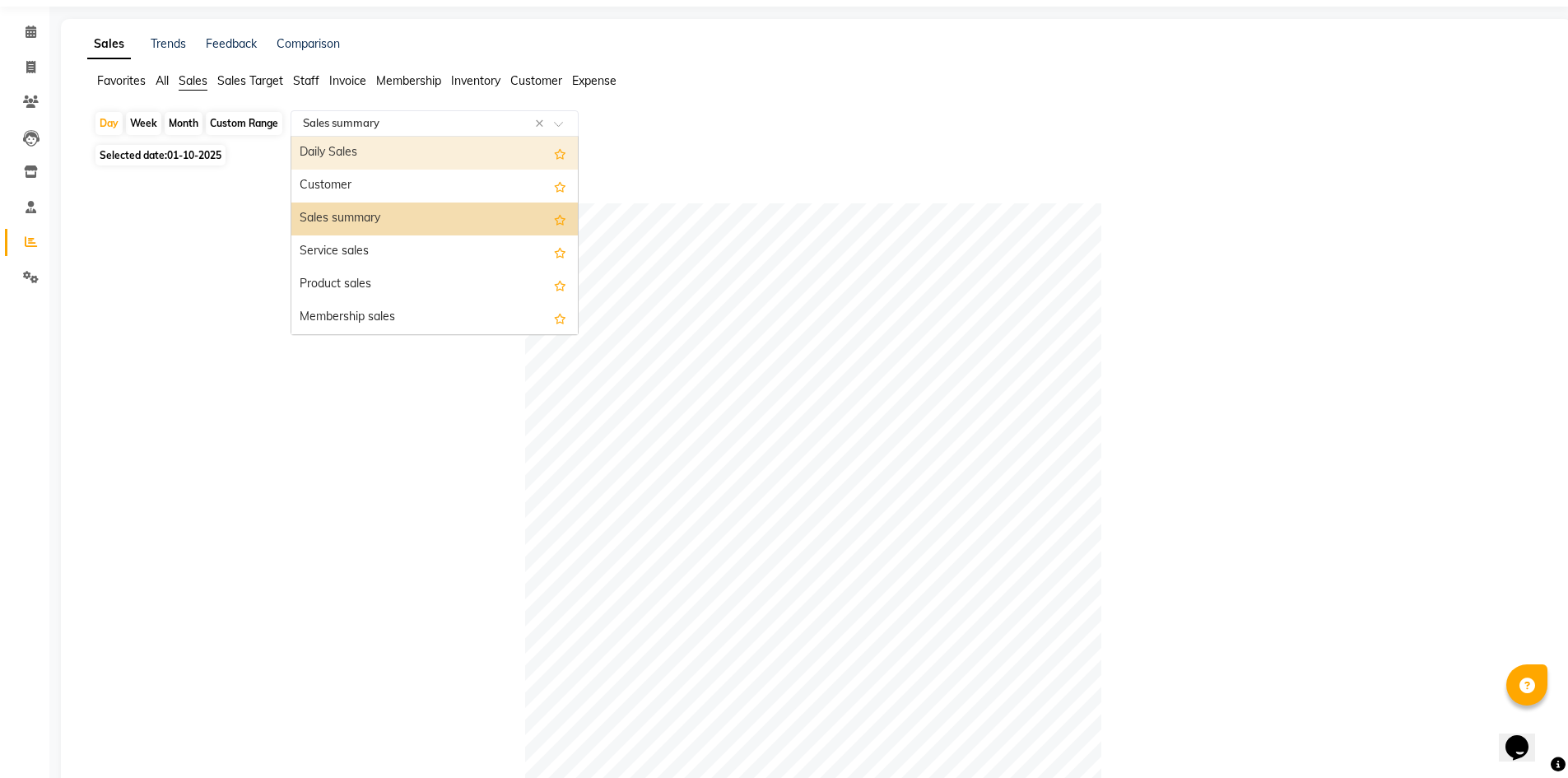
click at [355, 153] on div "Daily Sales" at bounding box center [434, 153] width 287 height 33
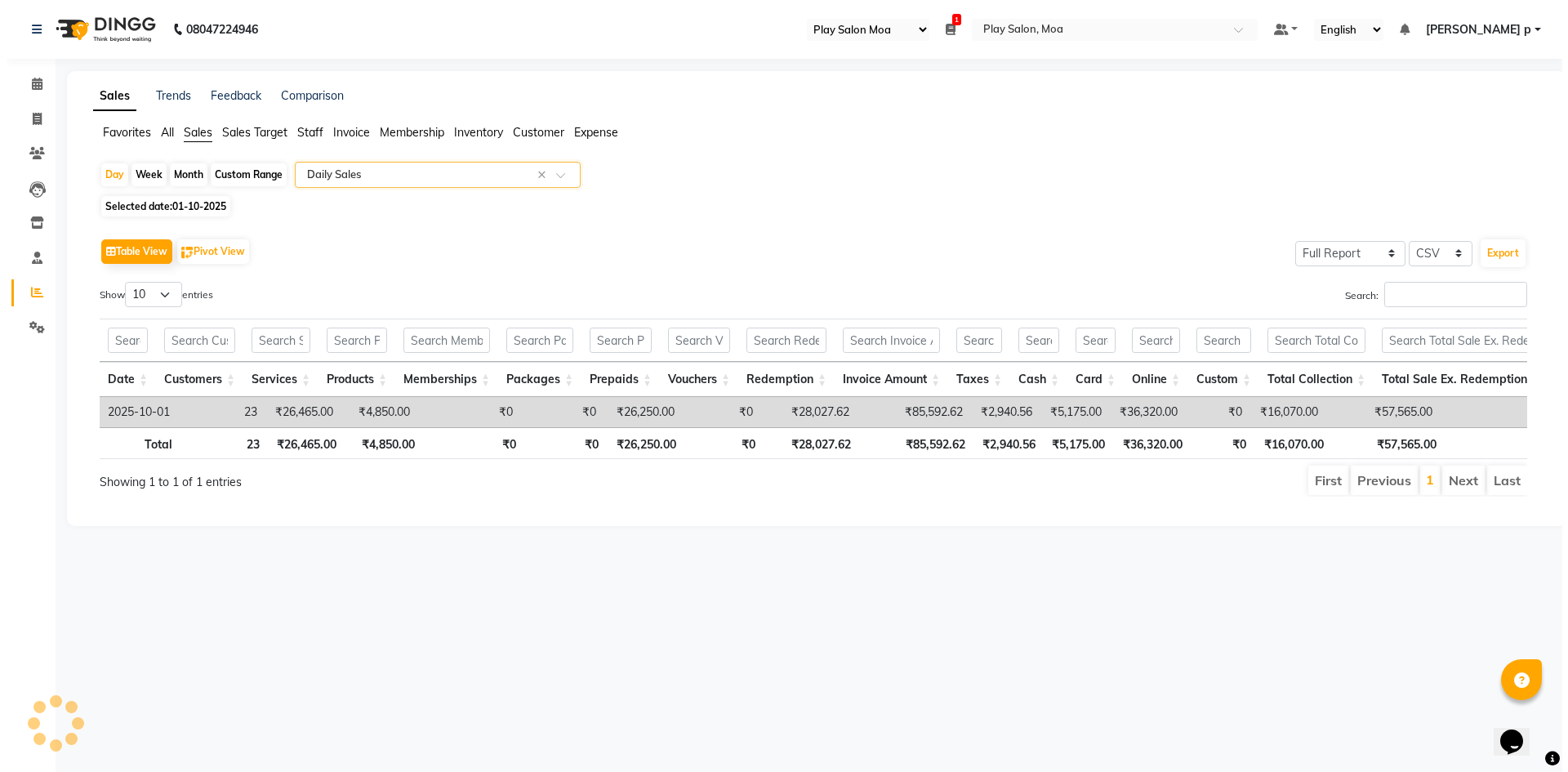
scroll to position [0, 0]
